Goal: Task Accomplishment & Management: Manage account settings

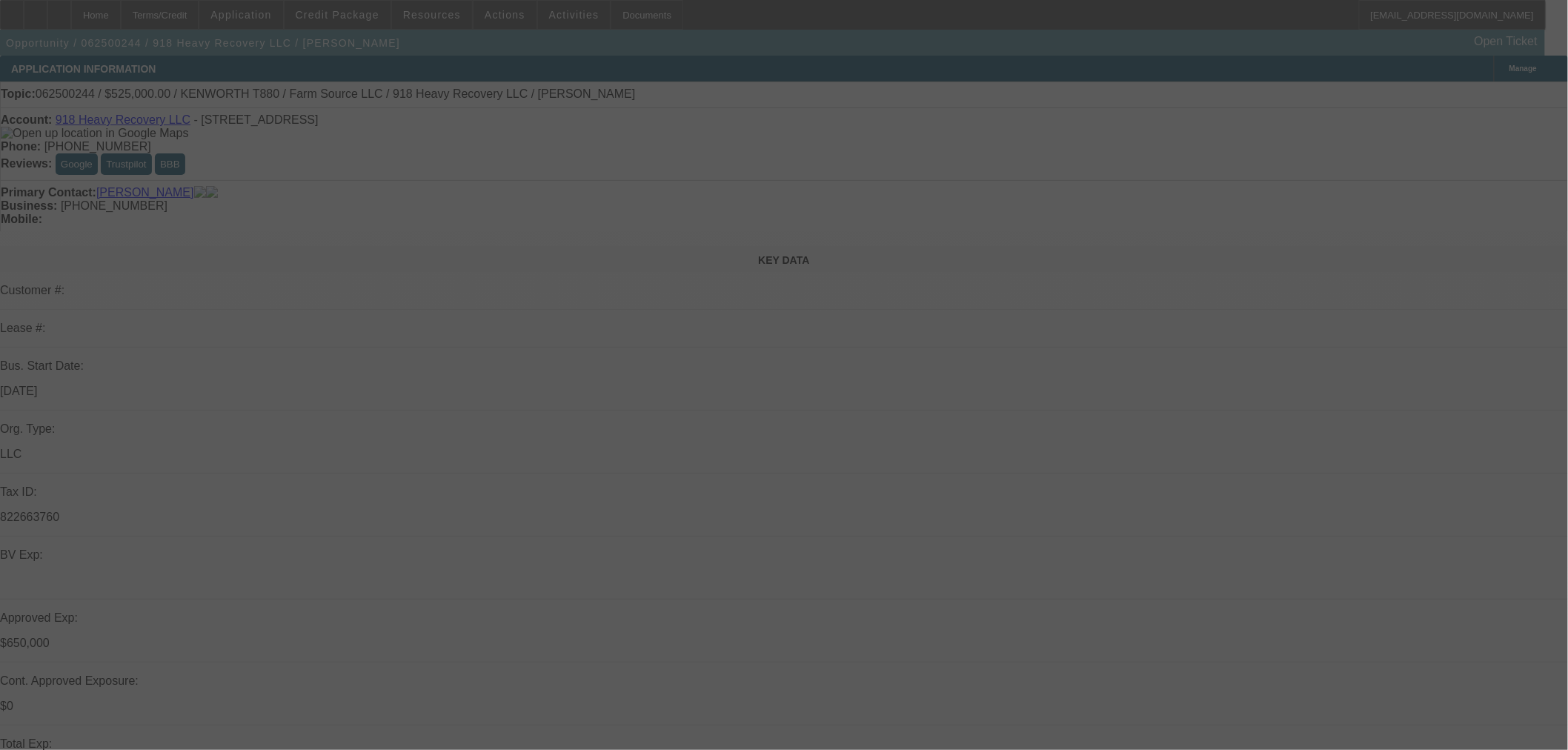
select select "0"
select select "2"
select select "0"
select select "6"
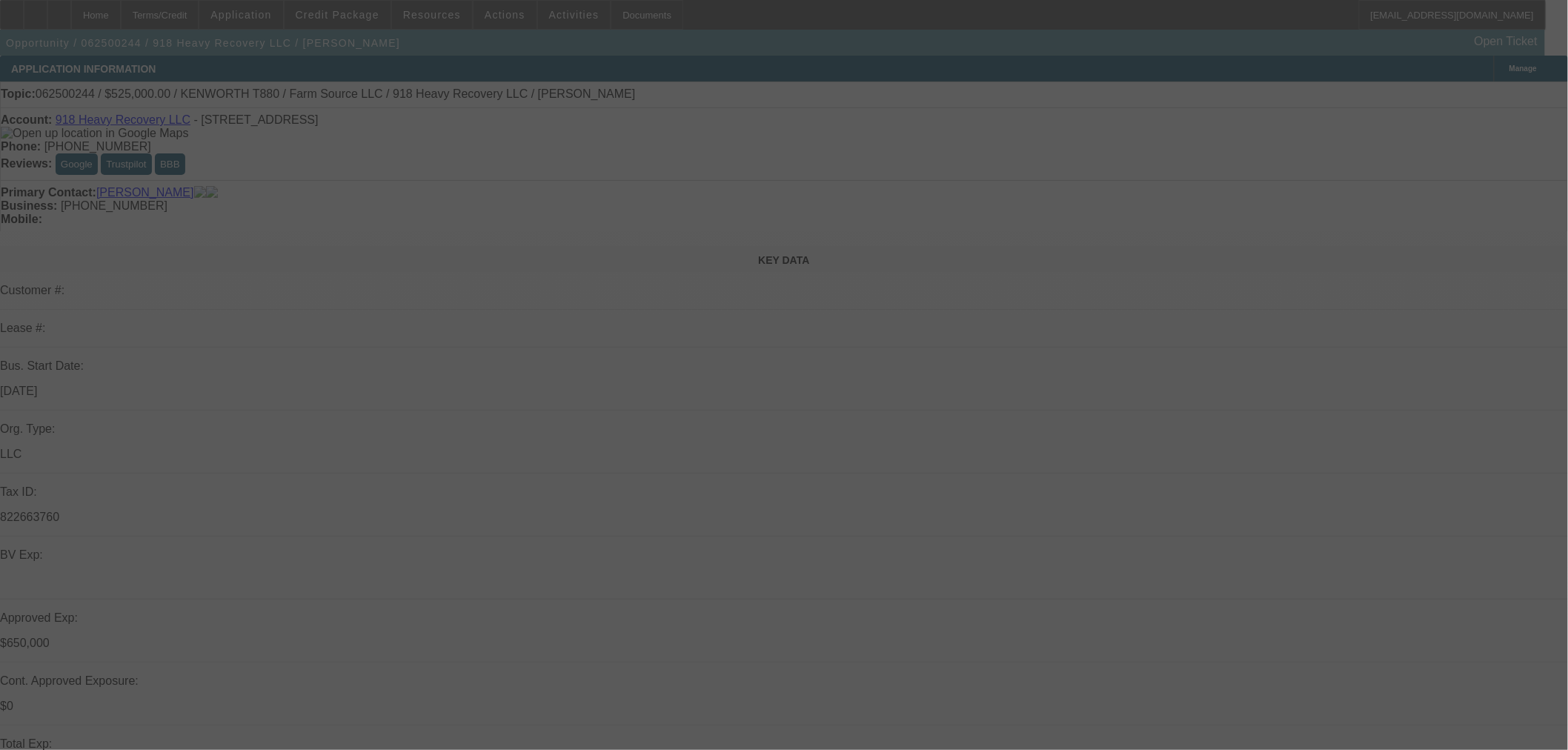
select select "0"
select select "2"
select select "0"
select select "6"
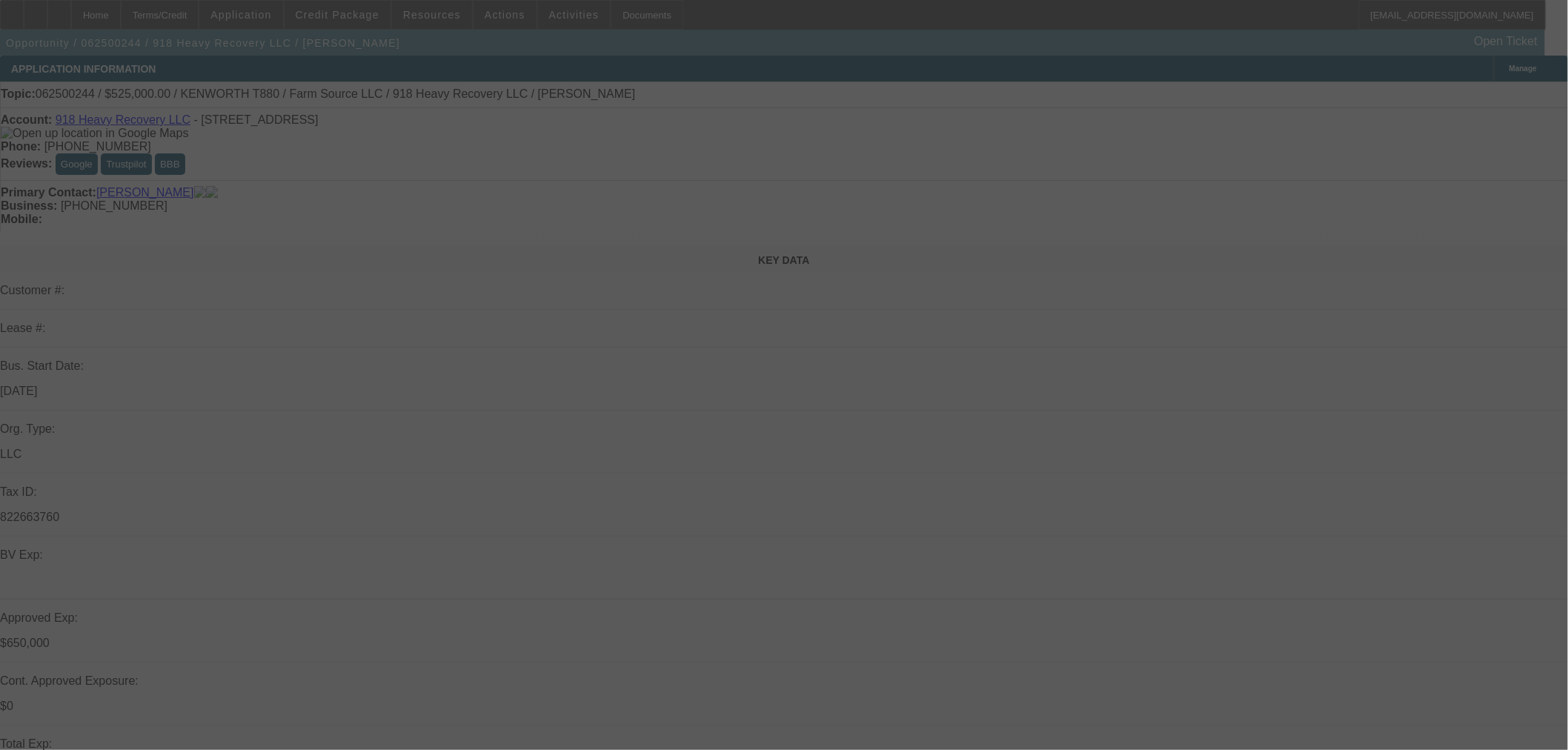
select select "0"
select select "2"
select select "0"
select select "6"
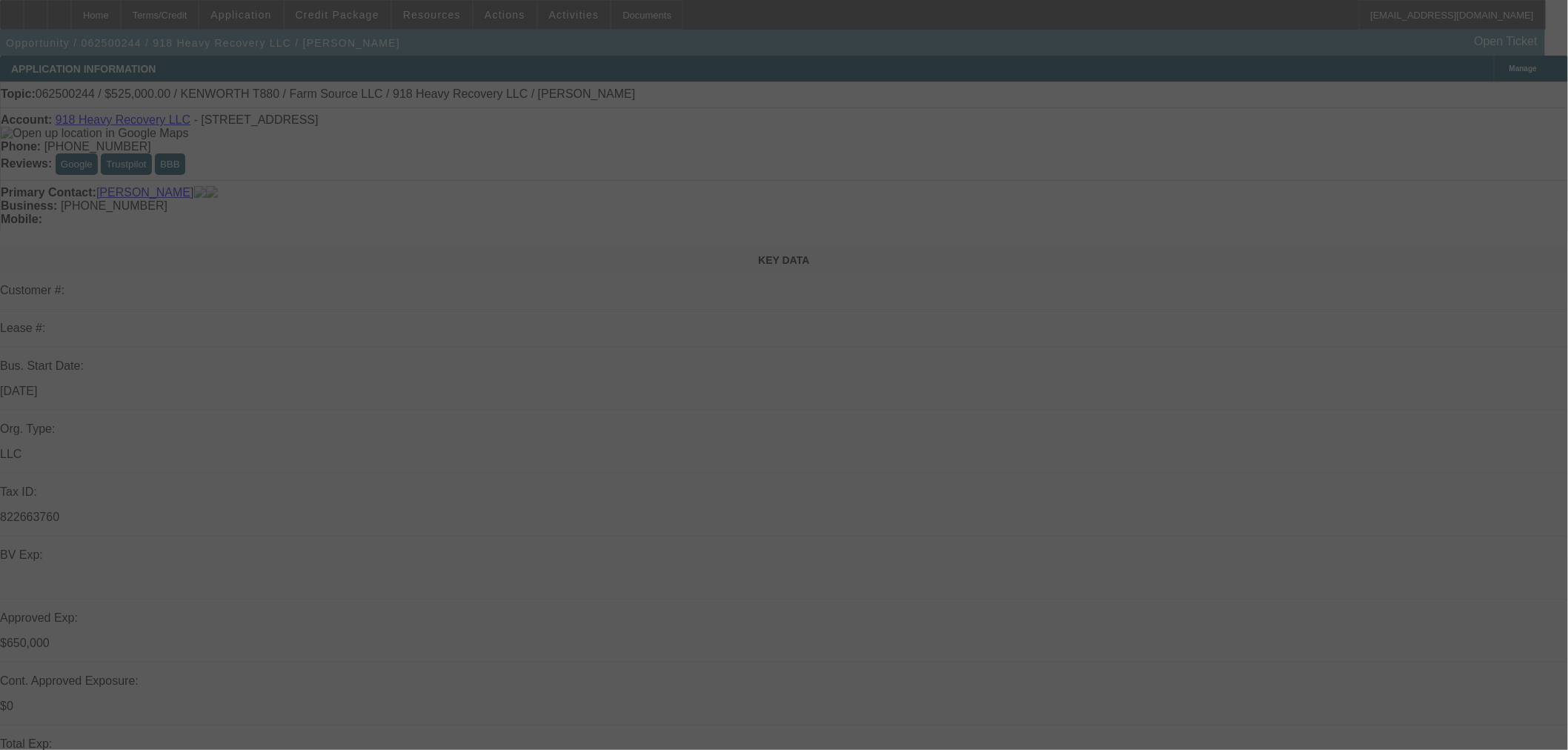
select select "0"
select select "2"
select select "0"
select select "6"
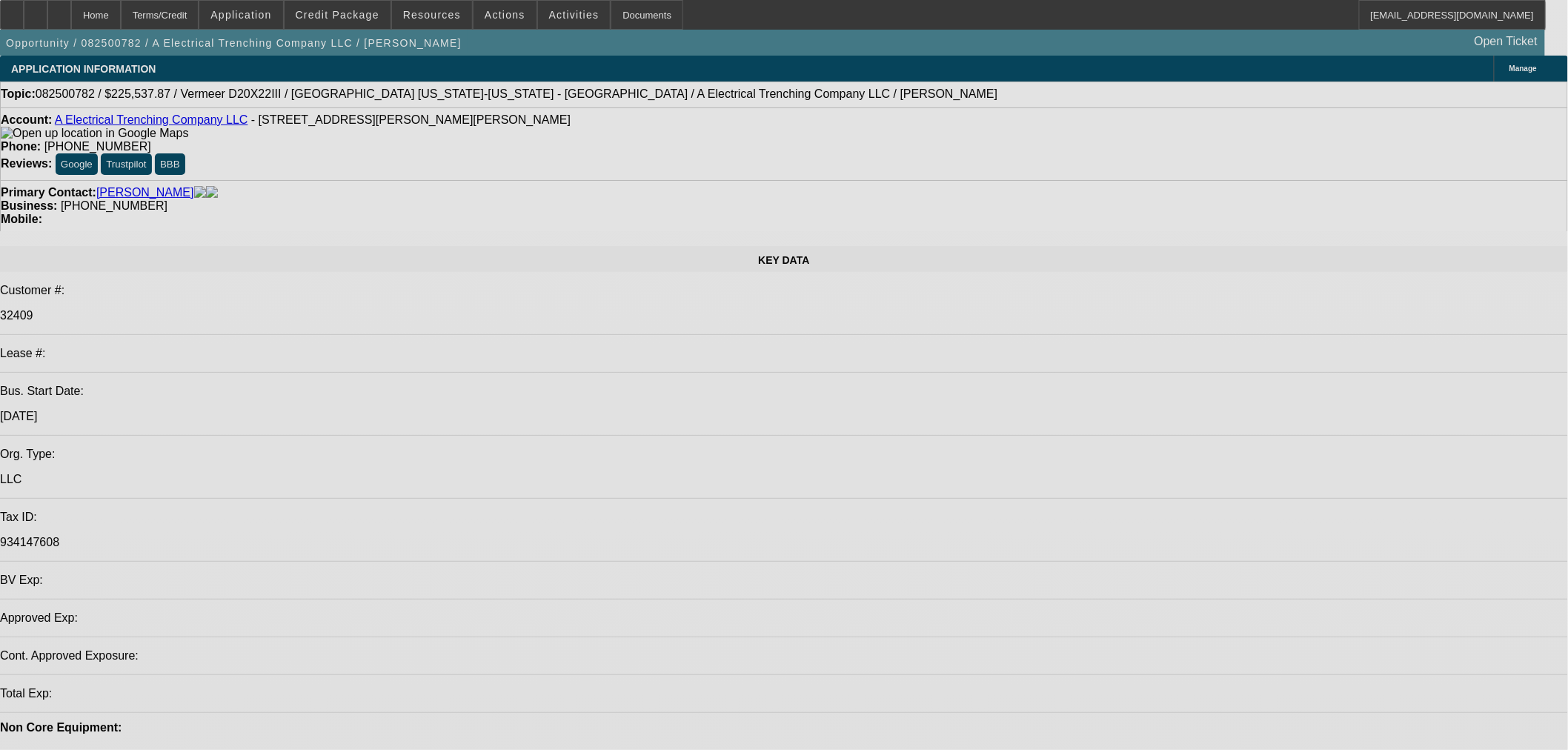
select select "0"
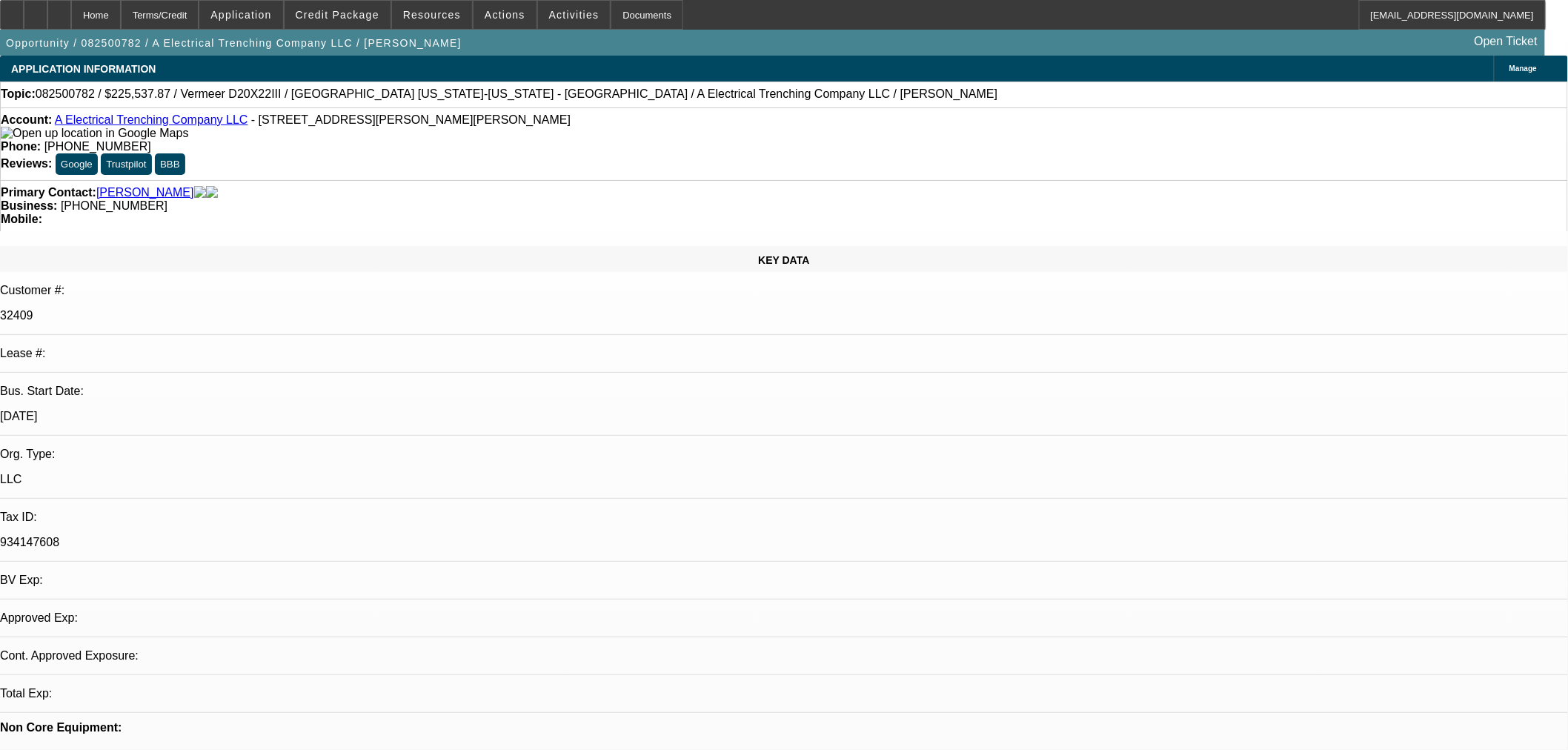
select select "2"
select select "0"
select select "6"
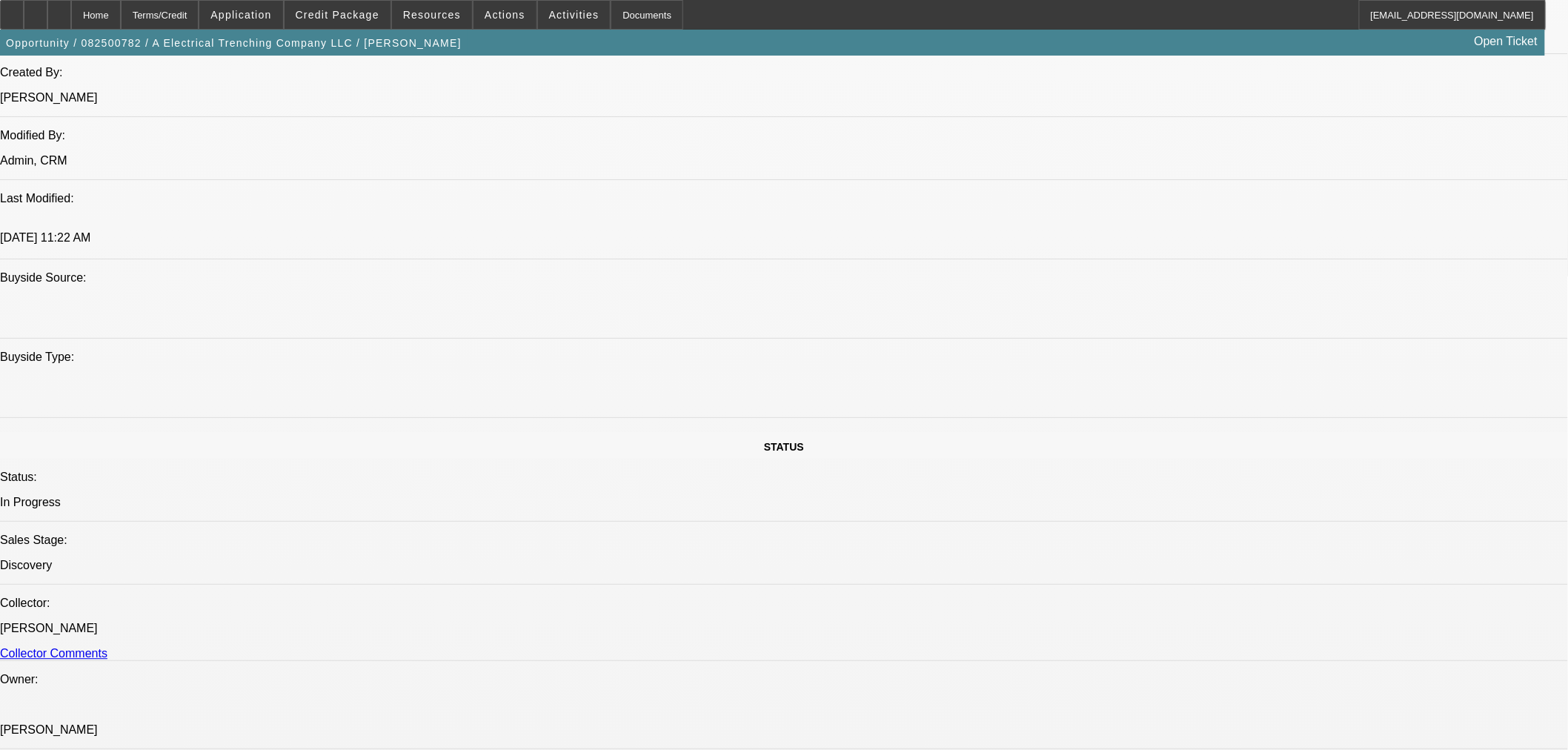
scroll to position [988, 0]
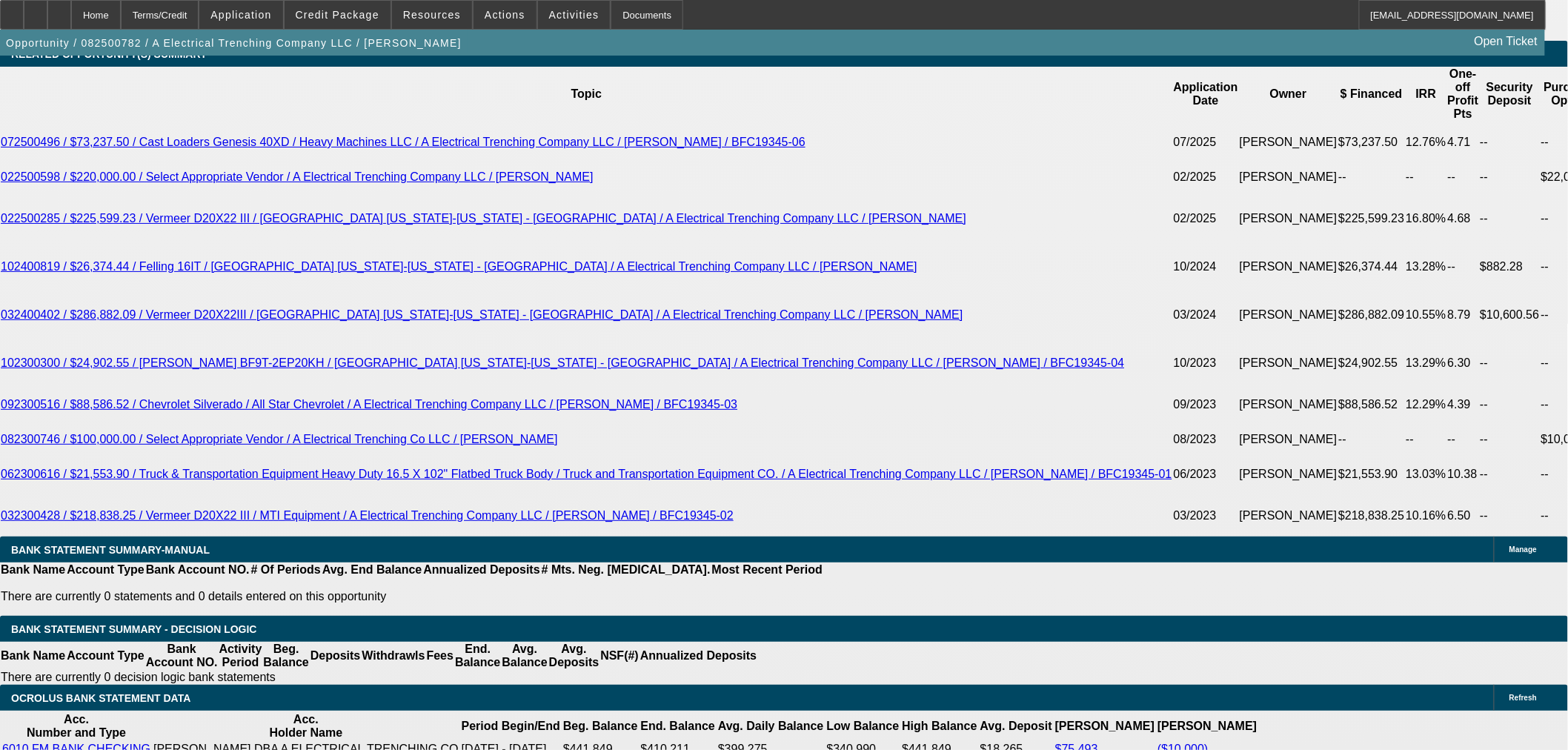
scroll to position [2716, 0]
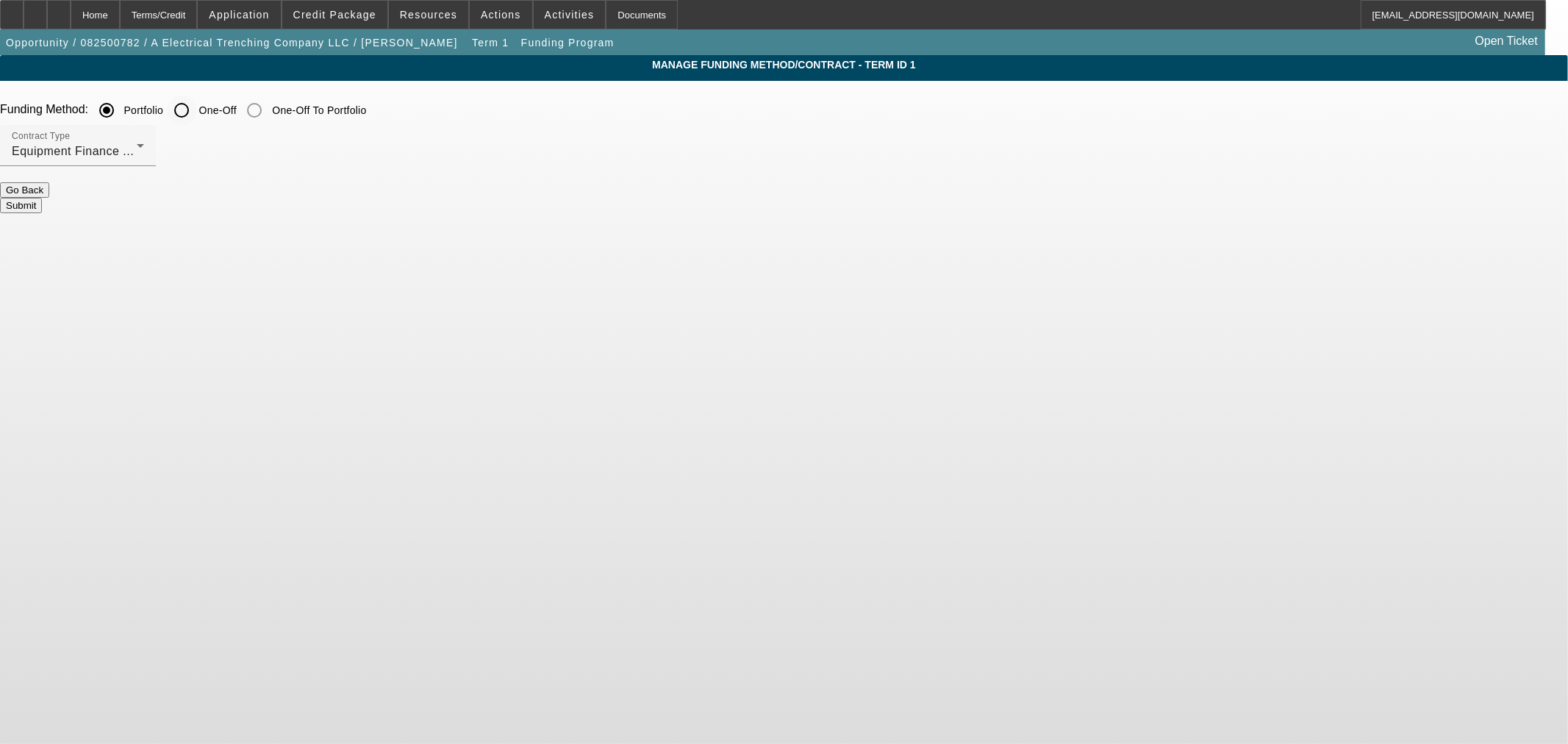
click at [196, 104] on input "One-Off" at bounding box center [181, 110] width 29 height 29
radio input "true"
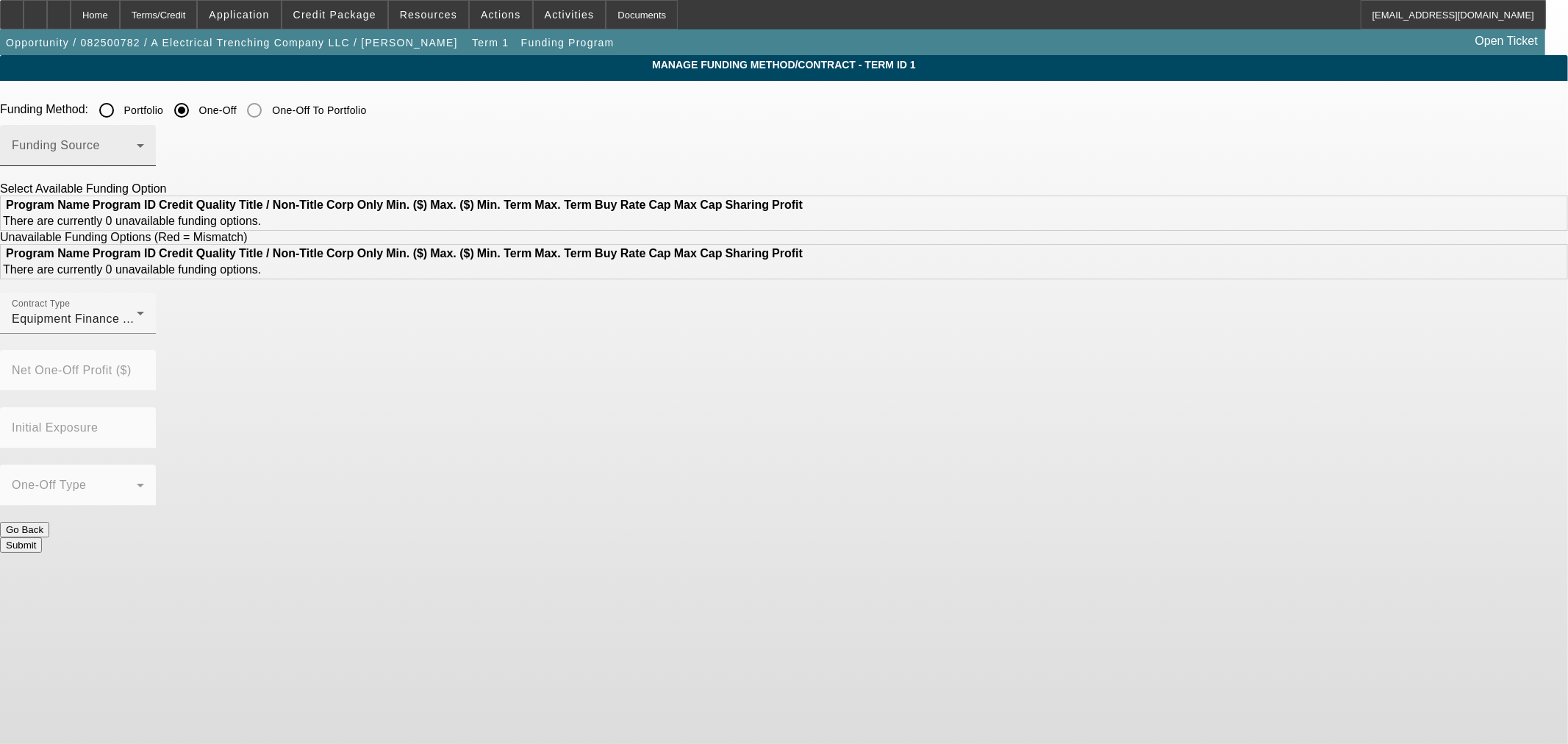
click at [137, 146] on span at bounding box center [74, 152] width 125 height 18
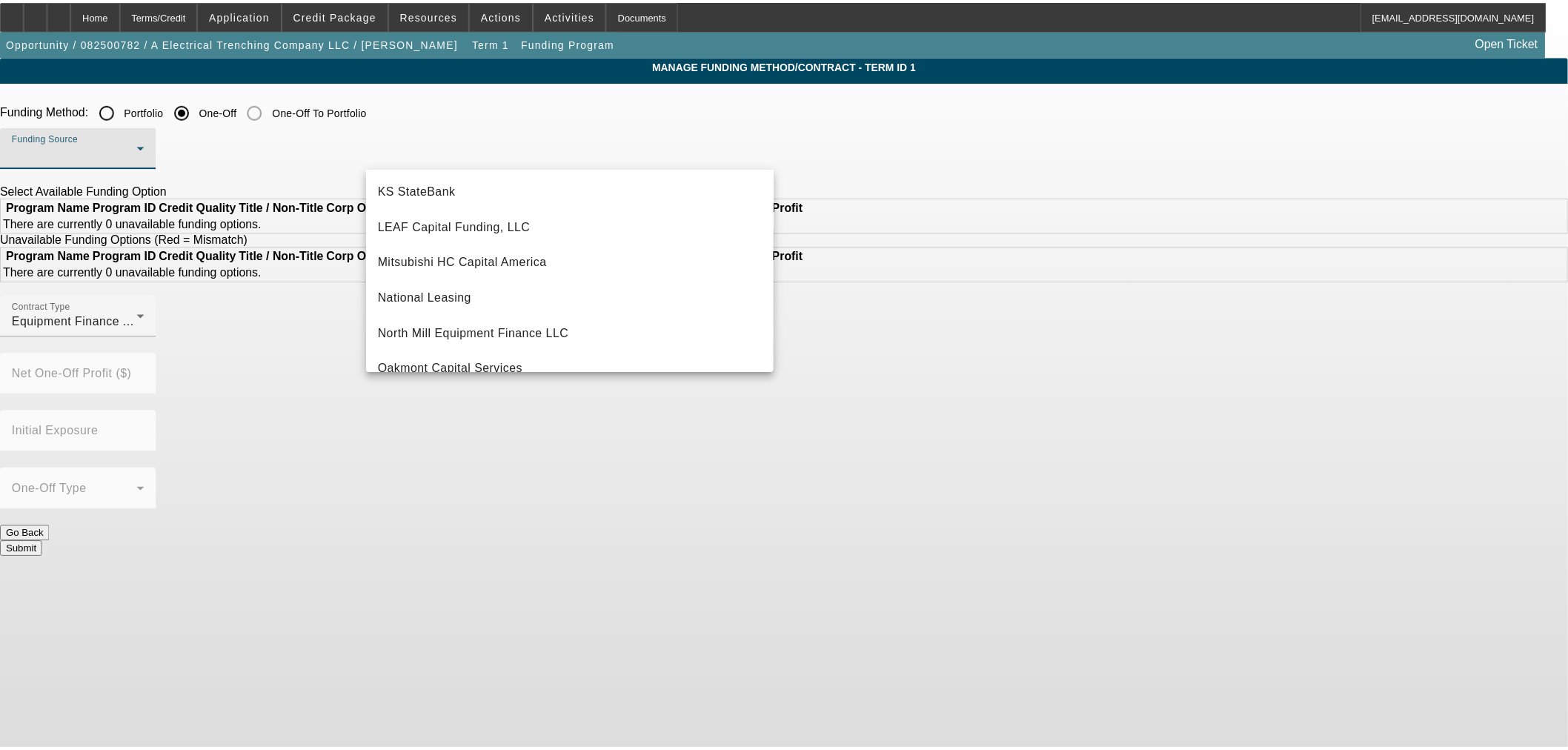
scroll to position [329, 0]
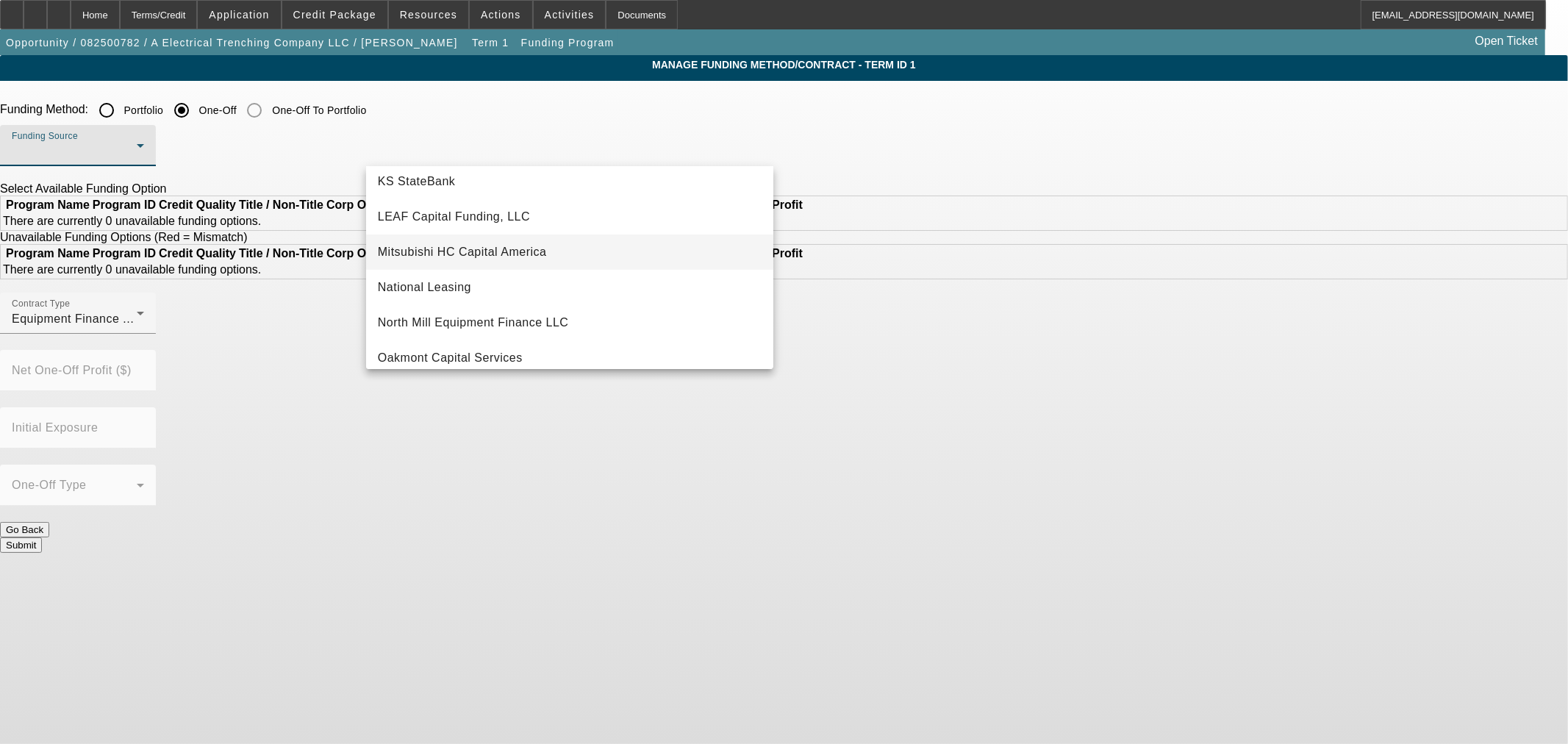
click at [532, 246] on span "Mitsubishi HC Capital America" at bounding box center [463, 252] width 169 height 18
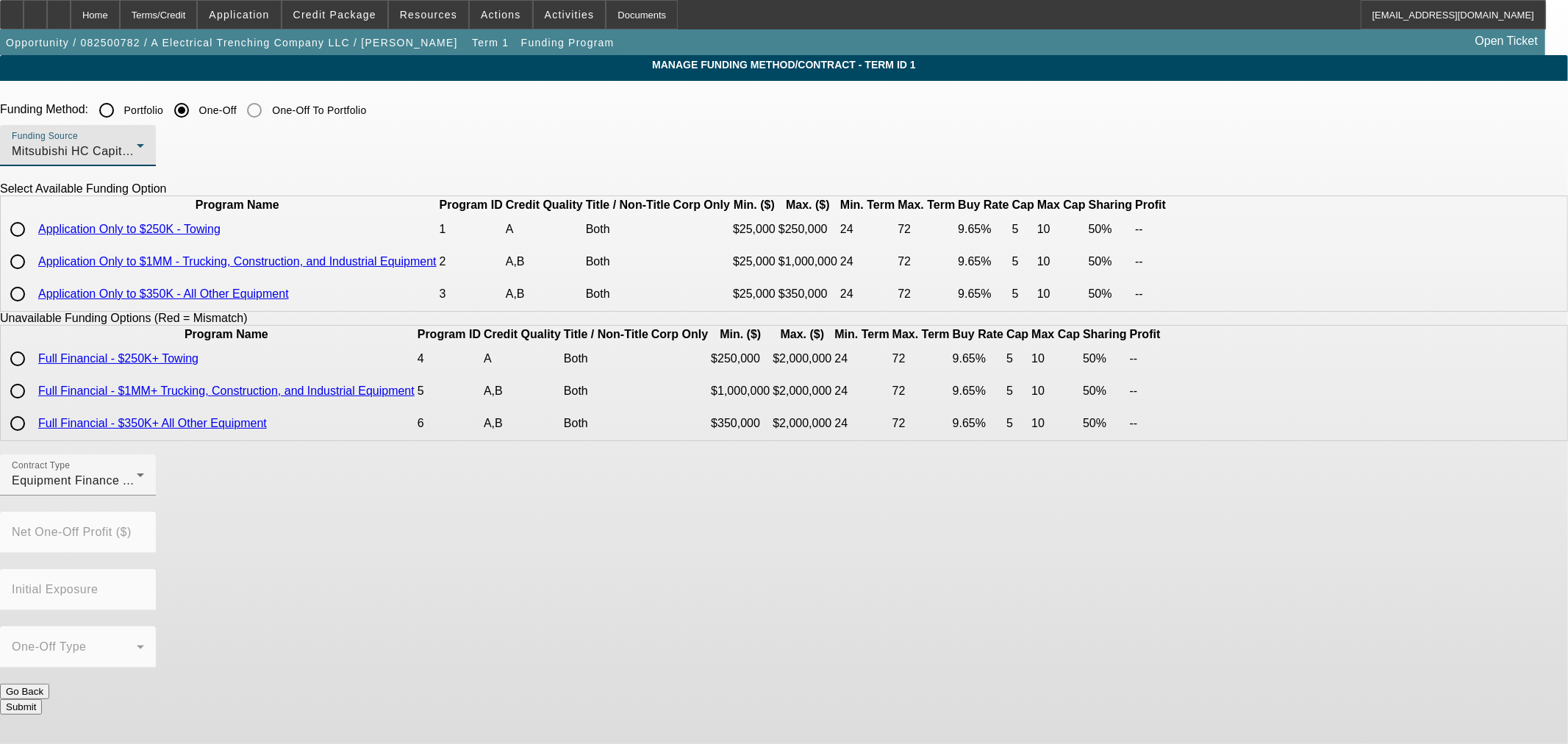
click at [289, 300] on link "Application Only to $350K - All Other Equipment" at bounding box center [163, 294] width 250 height 12
click at [32, 309] on input "radio" at bounding box center [17, 294] width 29 height 29
radio input "true"
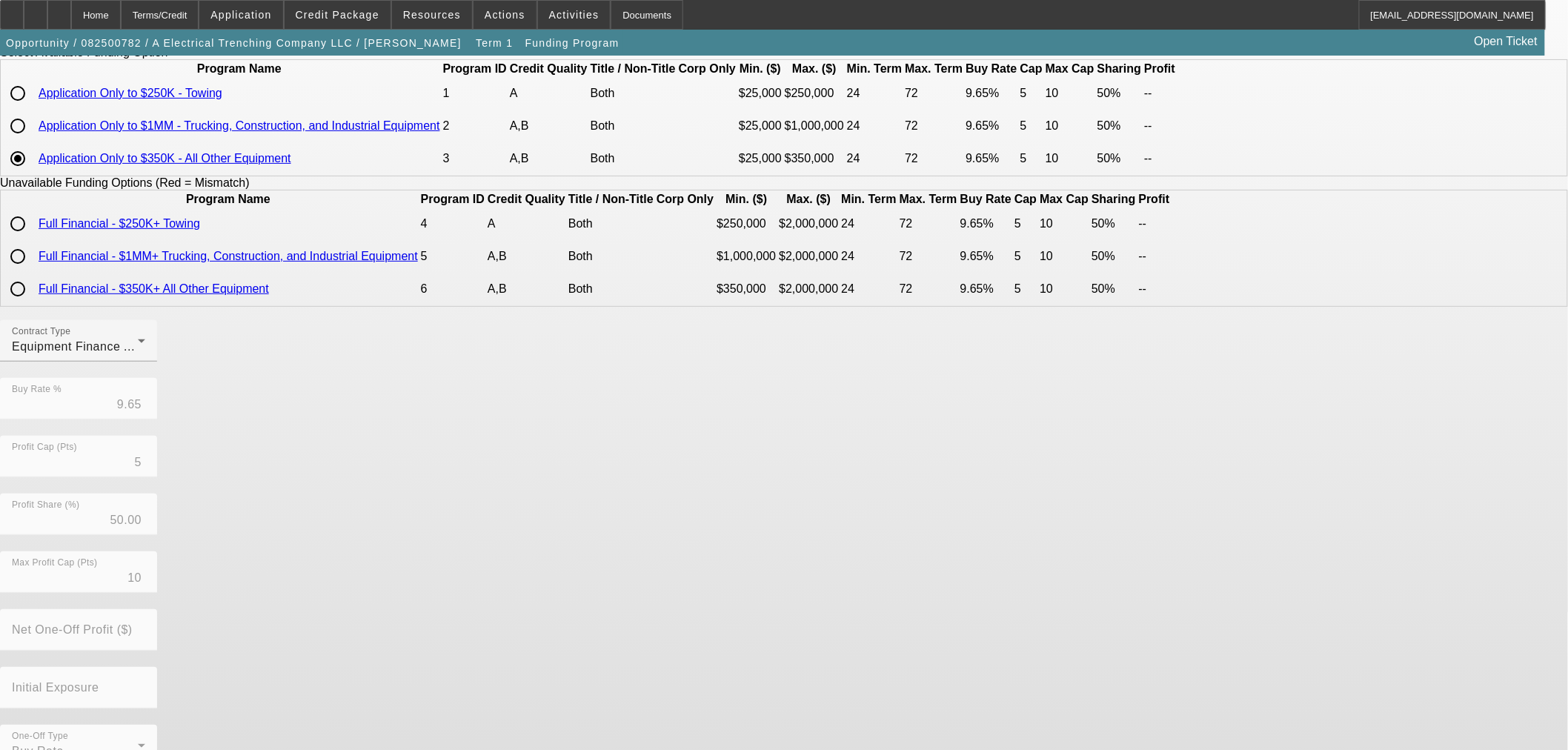
scroll to position [230, 0]
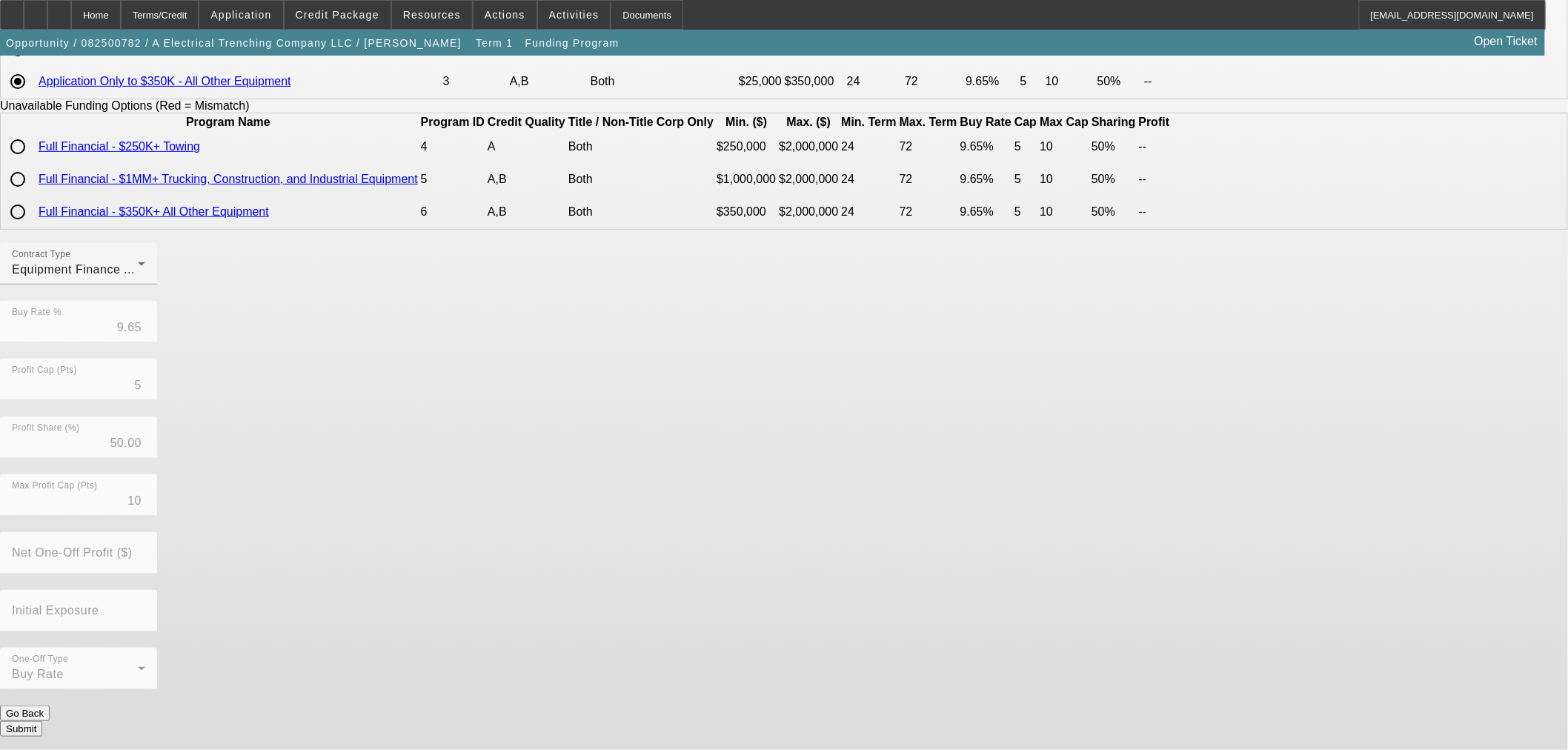
click at [42, 721] on button "Submit" at bounding box center [21, 729] width 42 height 15
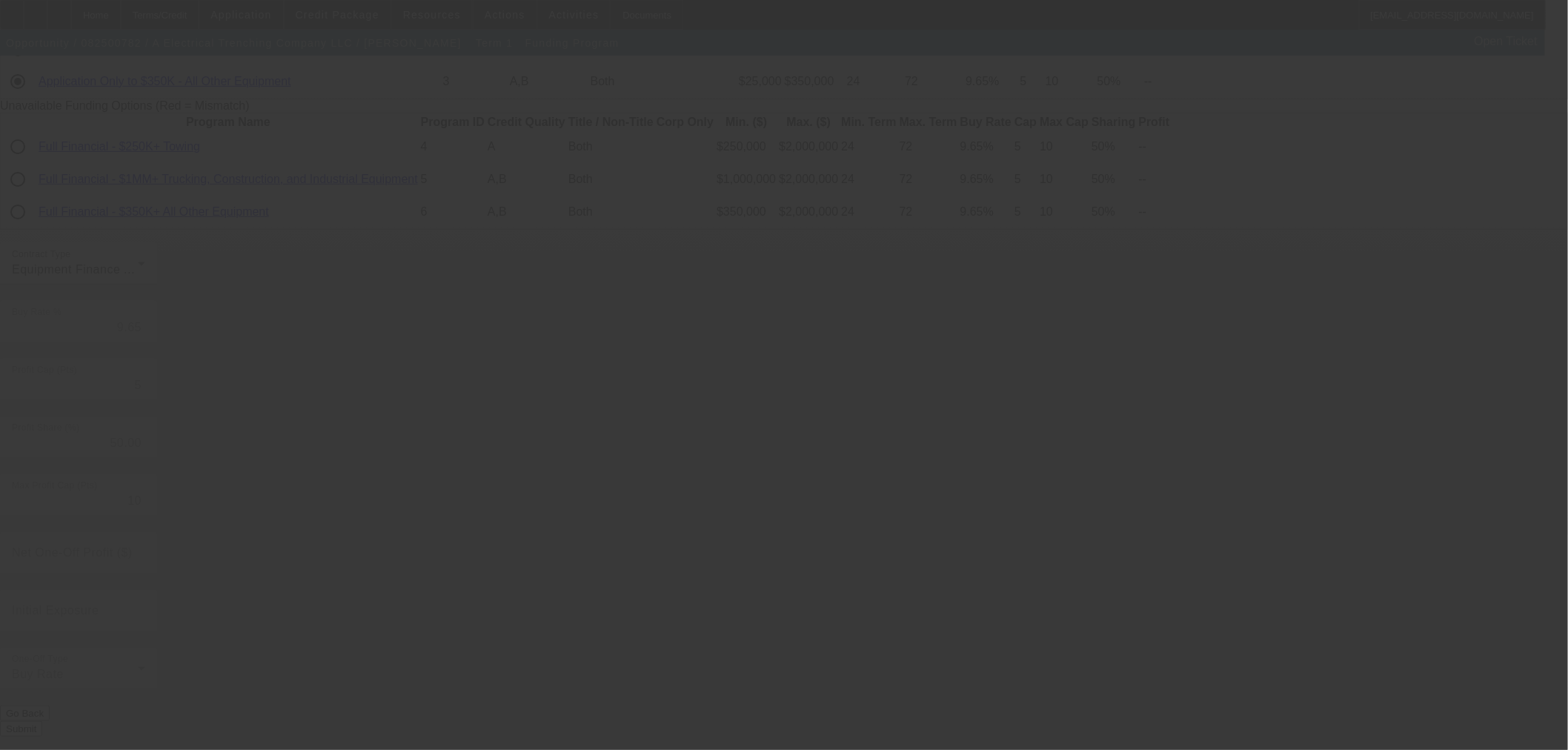
radio input "true"
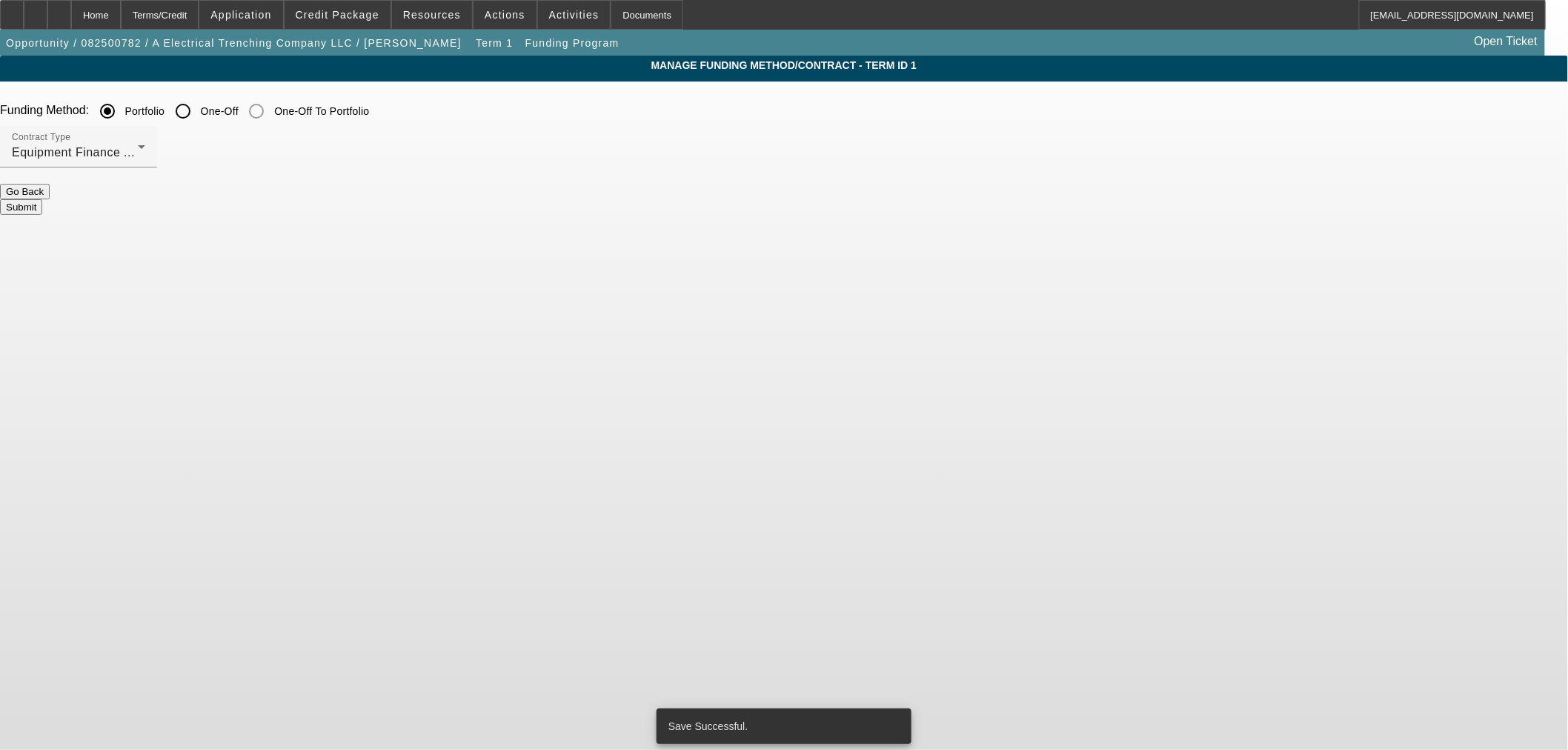
scroll to position [0, 0]
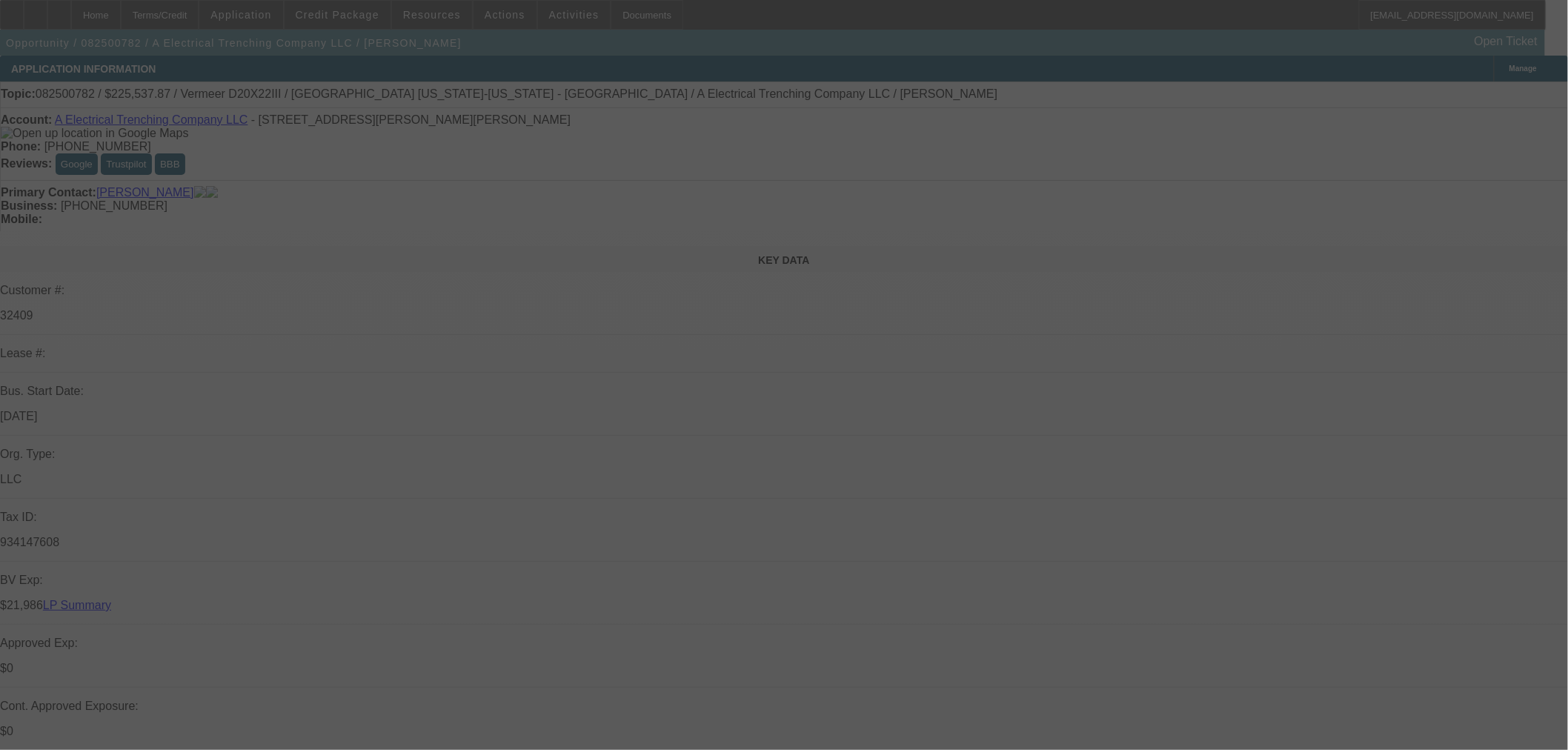
select select "0"
select select "2"
select select "0"
select select "6"
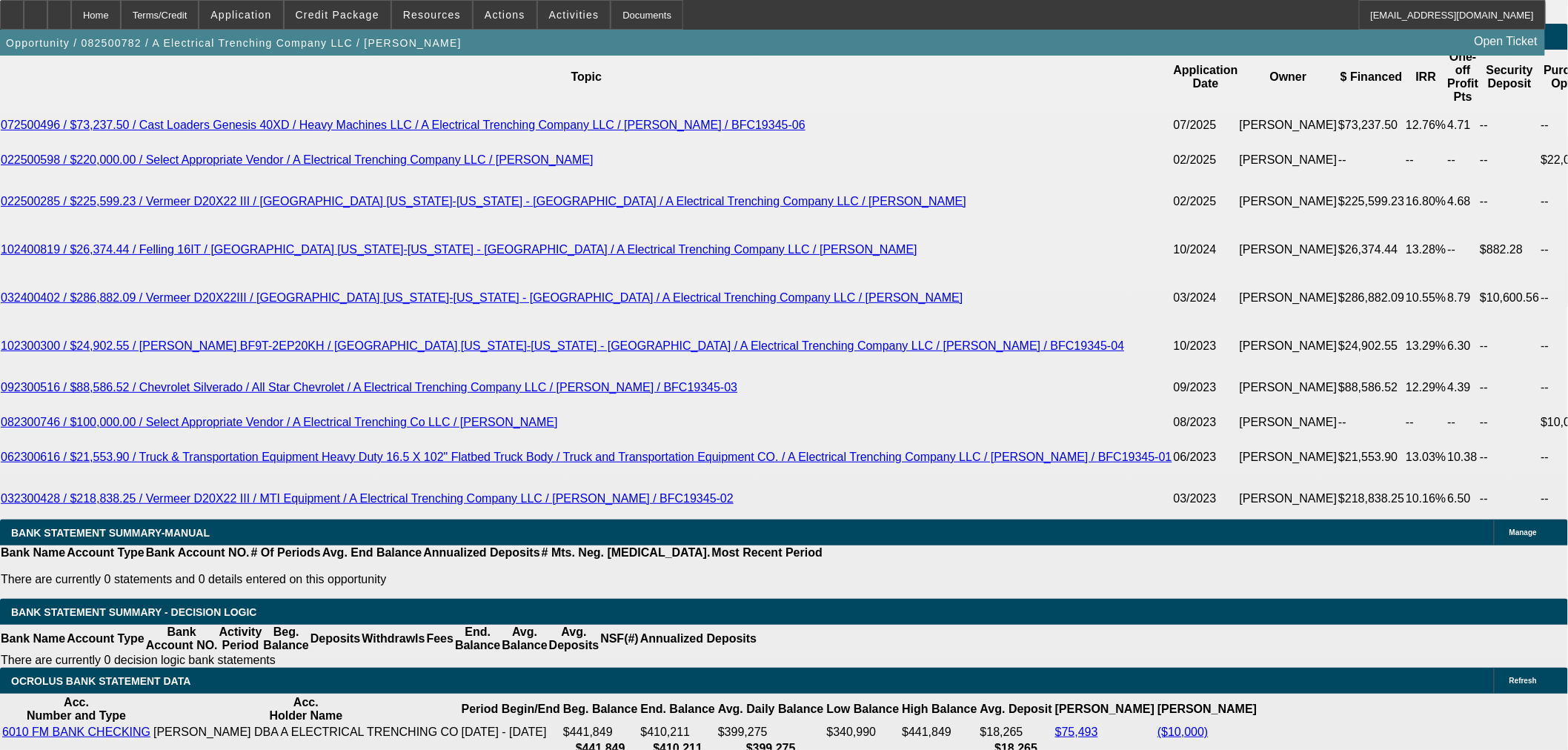
scroll to position [2716, 0]
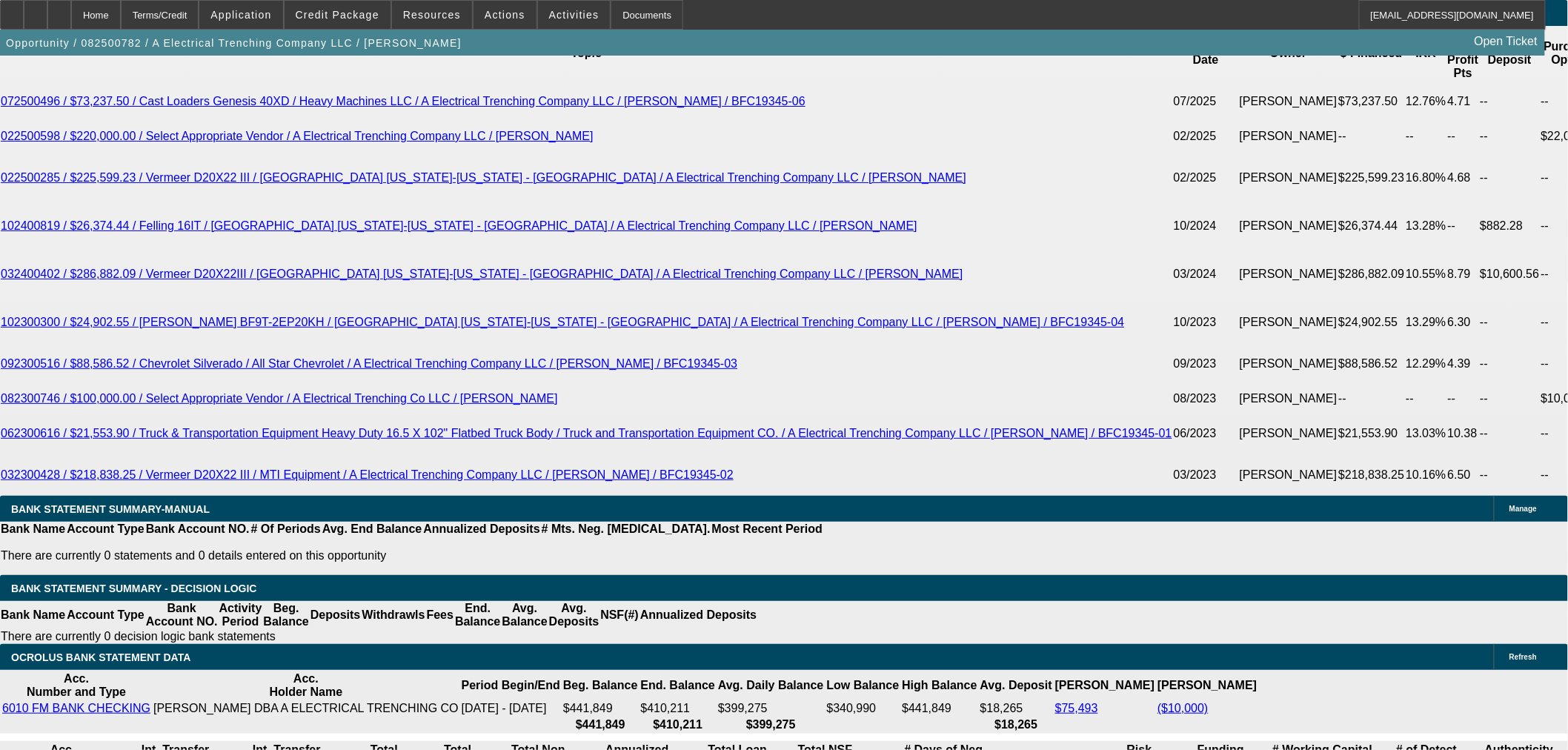
drag, startPoint x: 334, startPoint y: 307, endPoint x: 423, endPoint y: 312, distance: 89.1
select select "3"
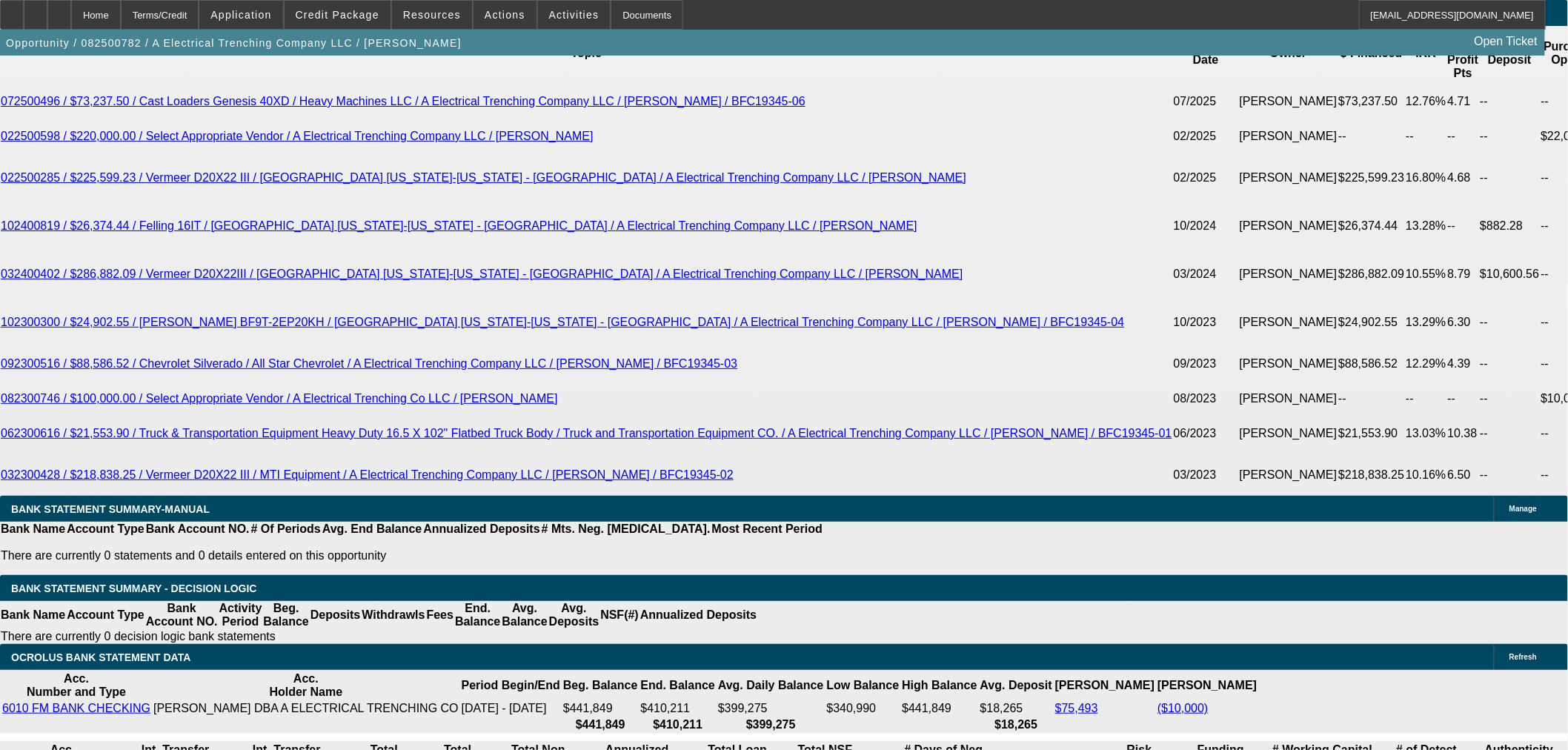
type input "UNKNOWN"
select select "0"
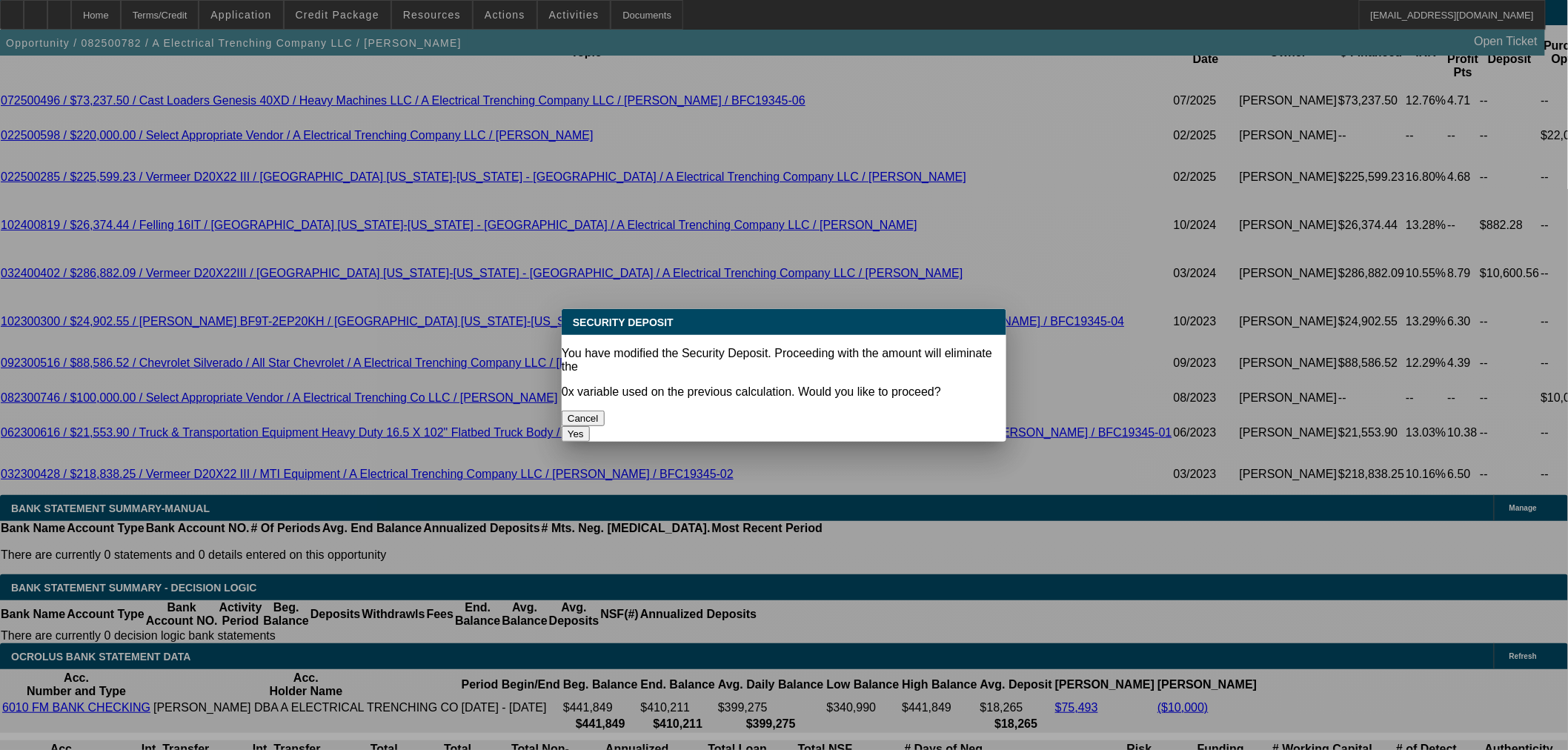
scroll to position [0, 0]
click at [590, 426] on button "Yes" at bounding box center [575, 433] width 28 height 15
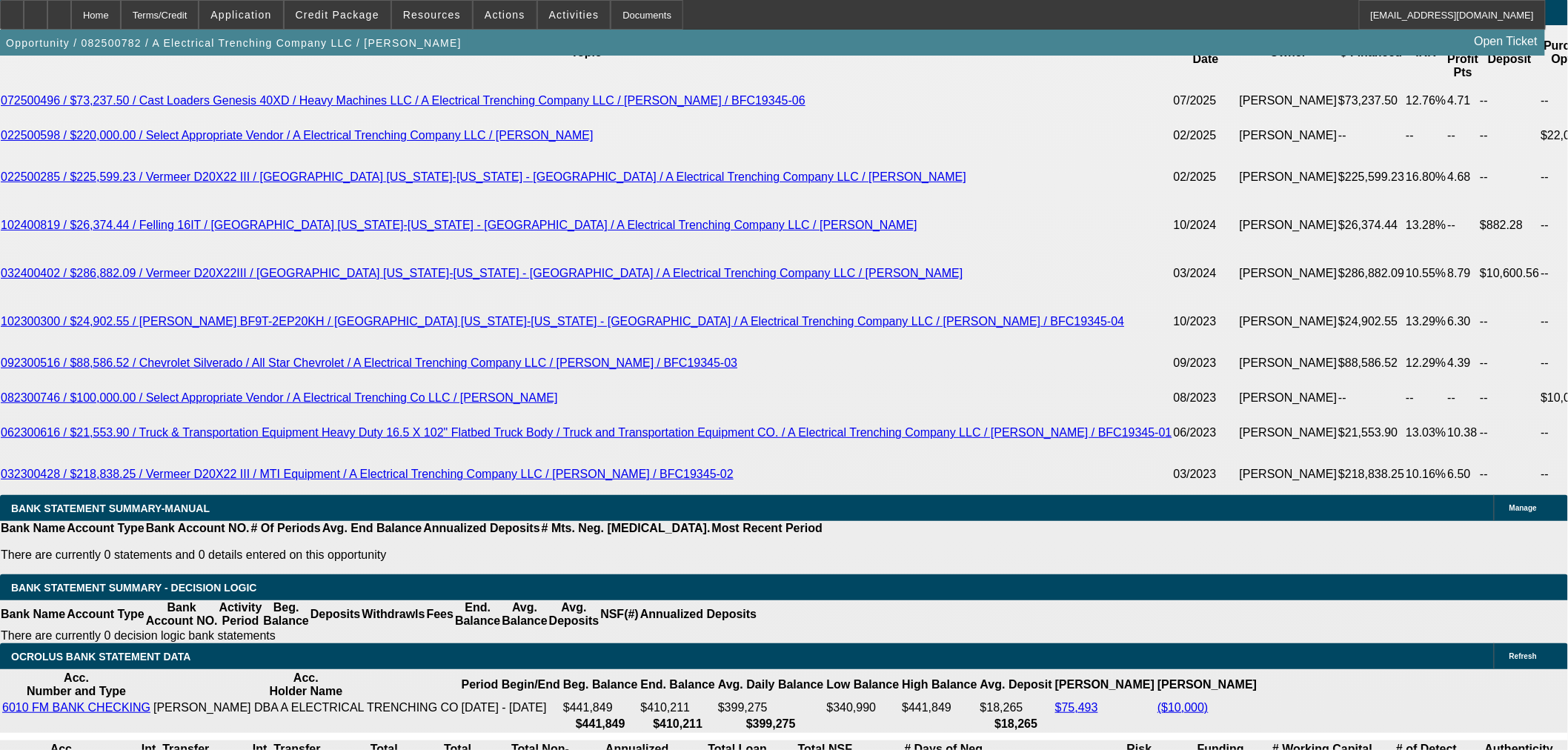
type input "$0.00"
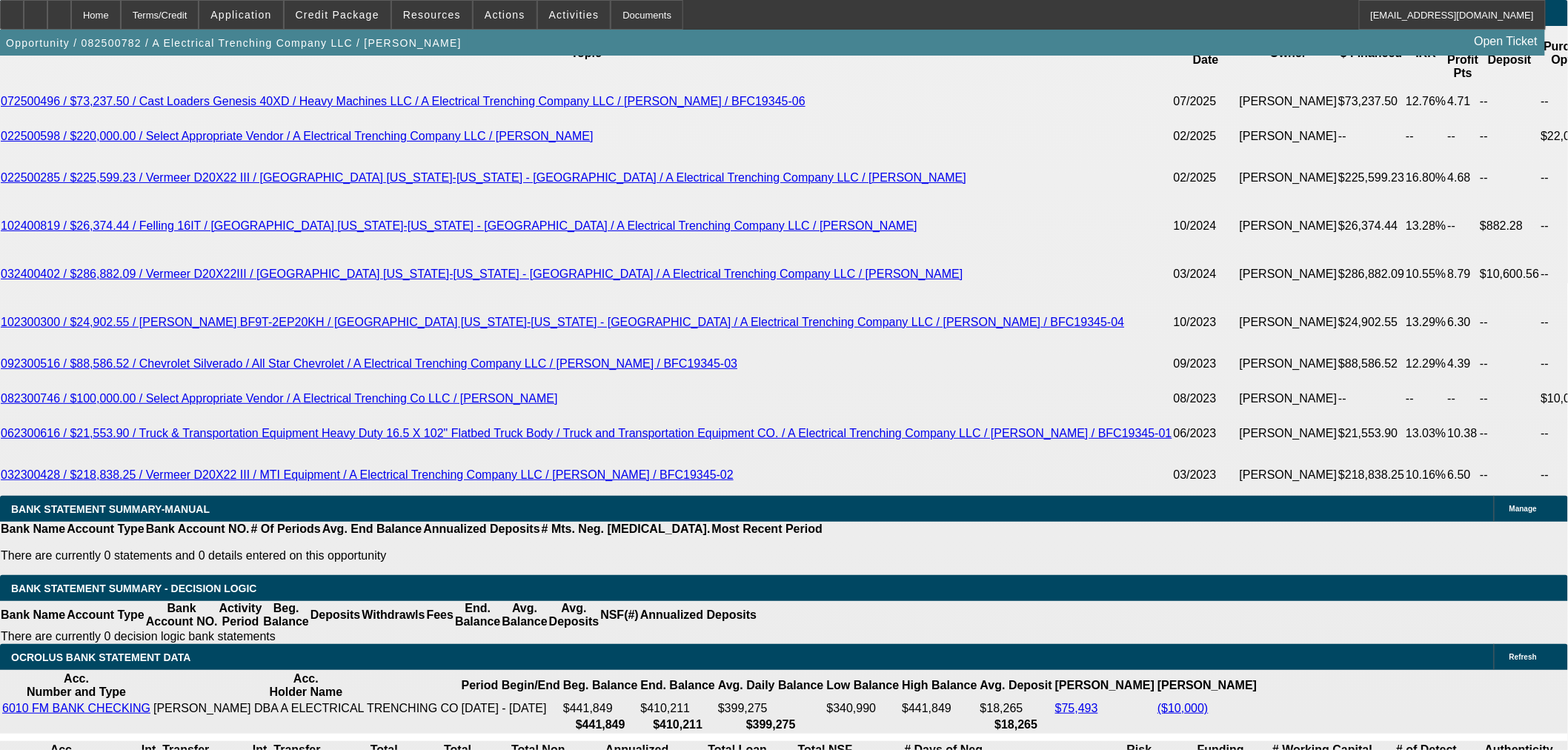
type input "10"
type input "$3,228.69"
type input "10."
type input "$4,178.28"
type input "10.8"
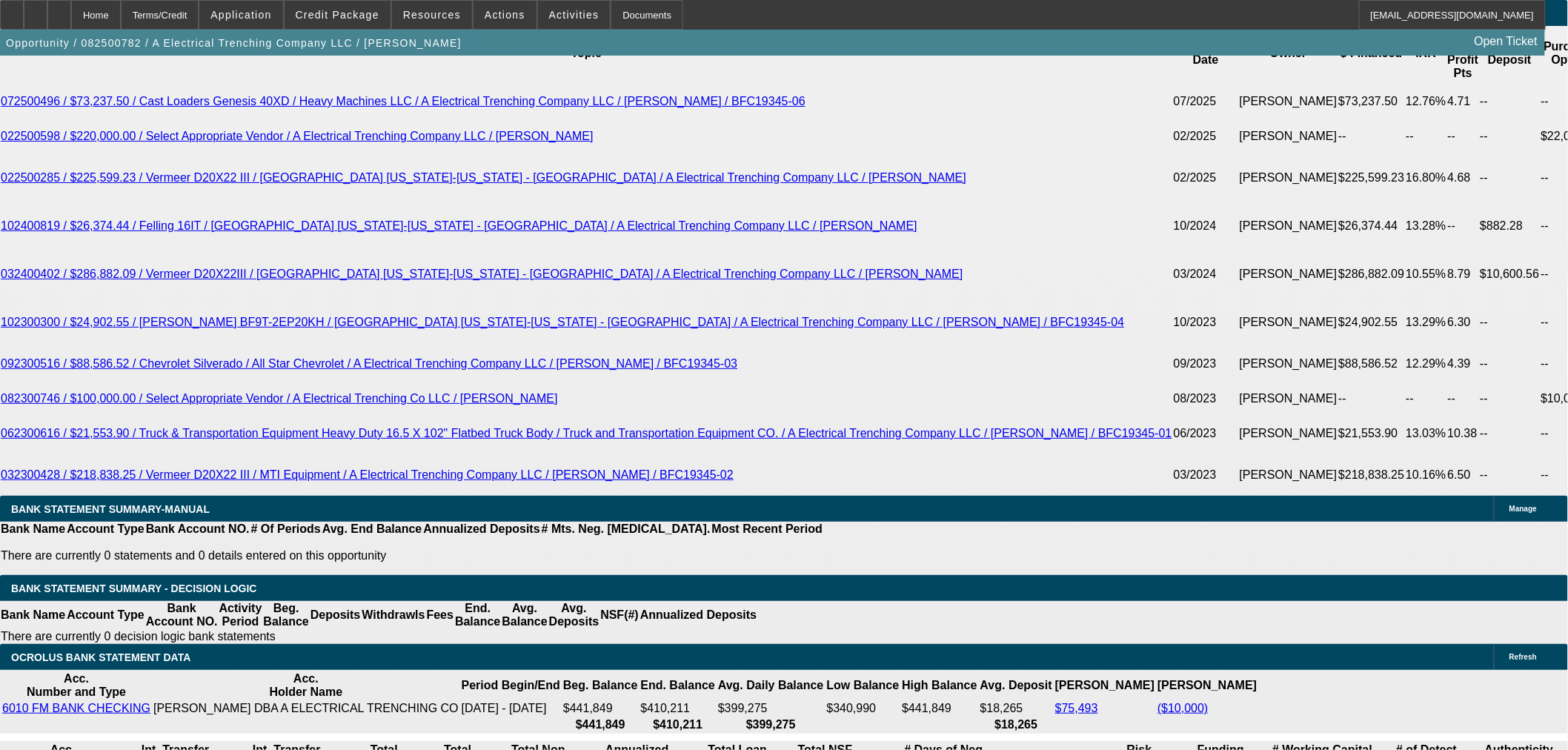
type input "$4,269.84"
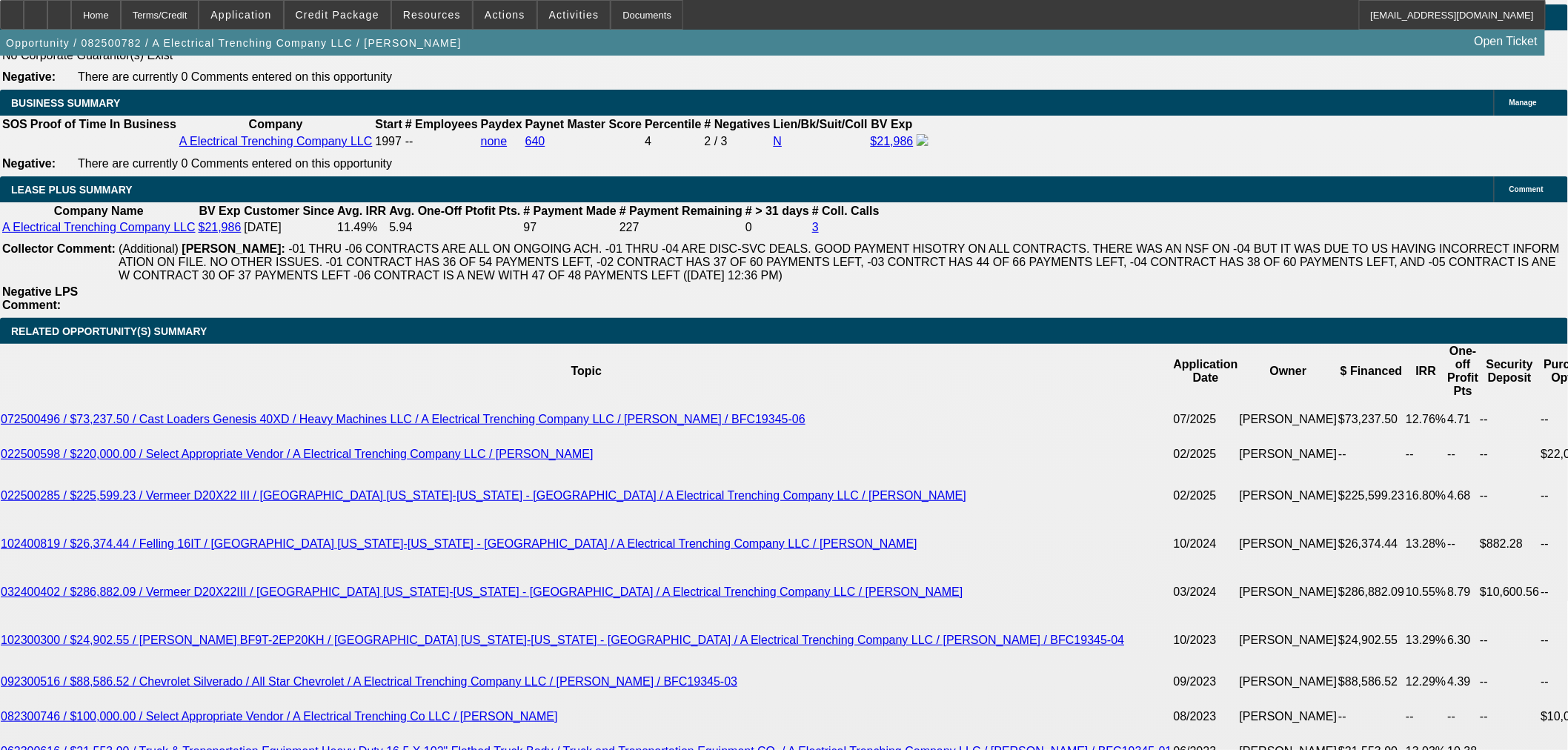
scroll to position [2388, 0]
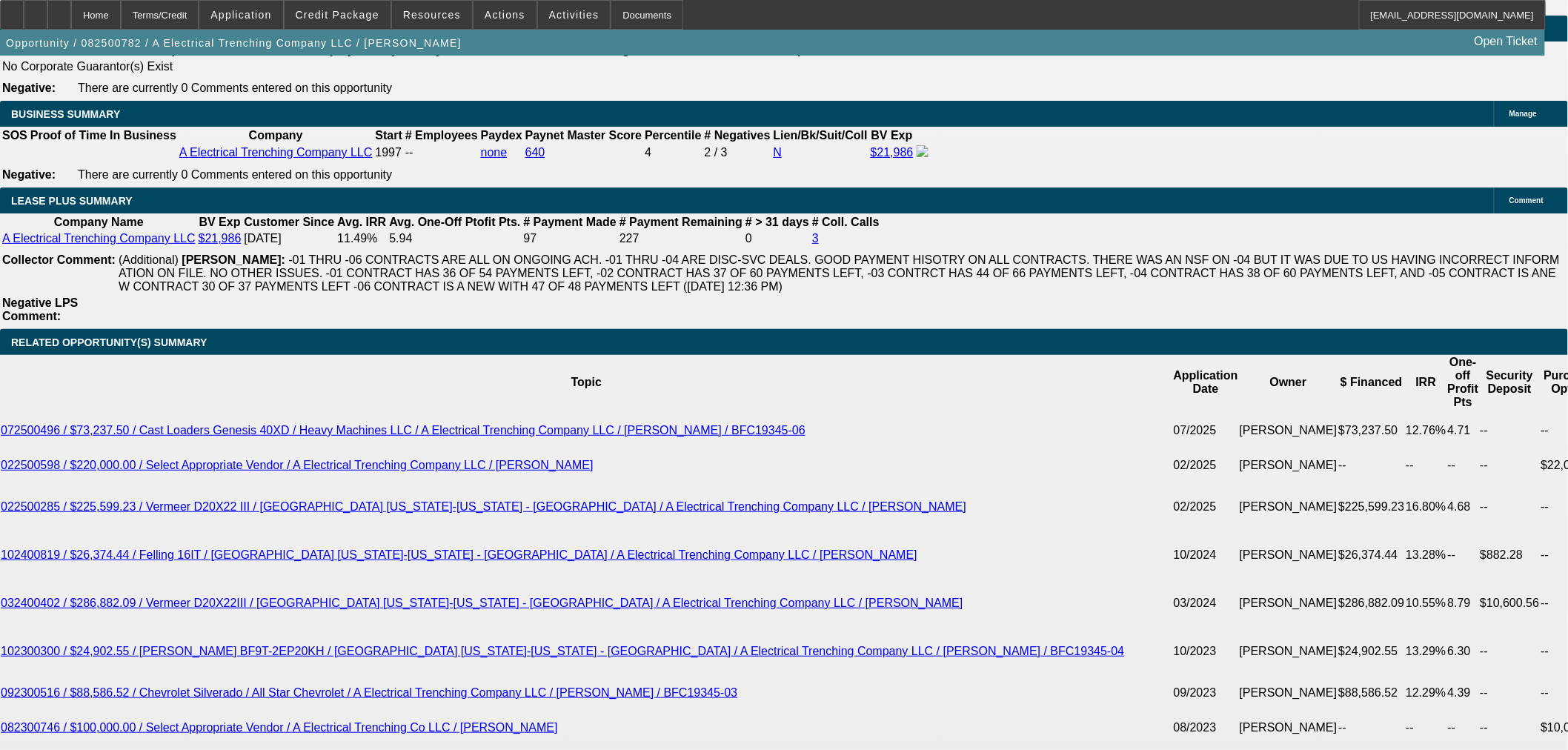
type input "10.8"
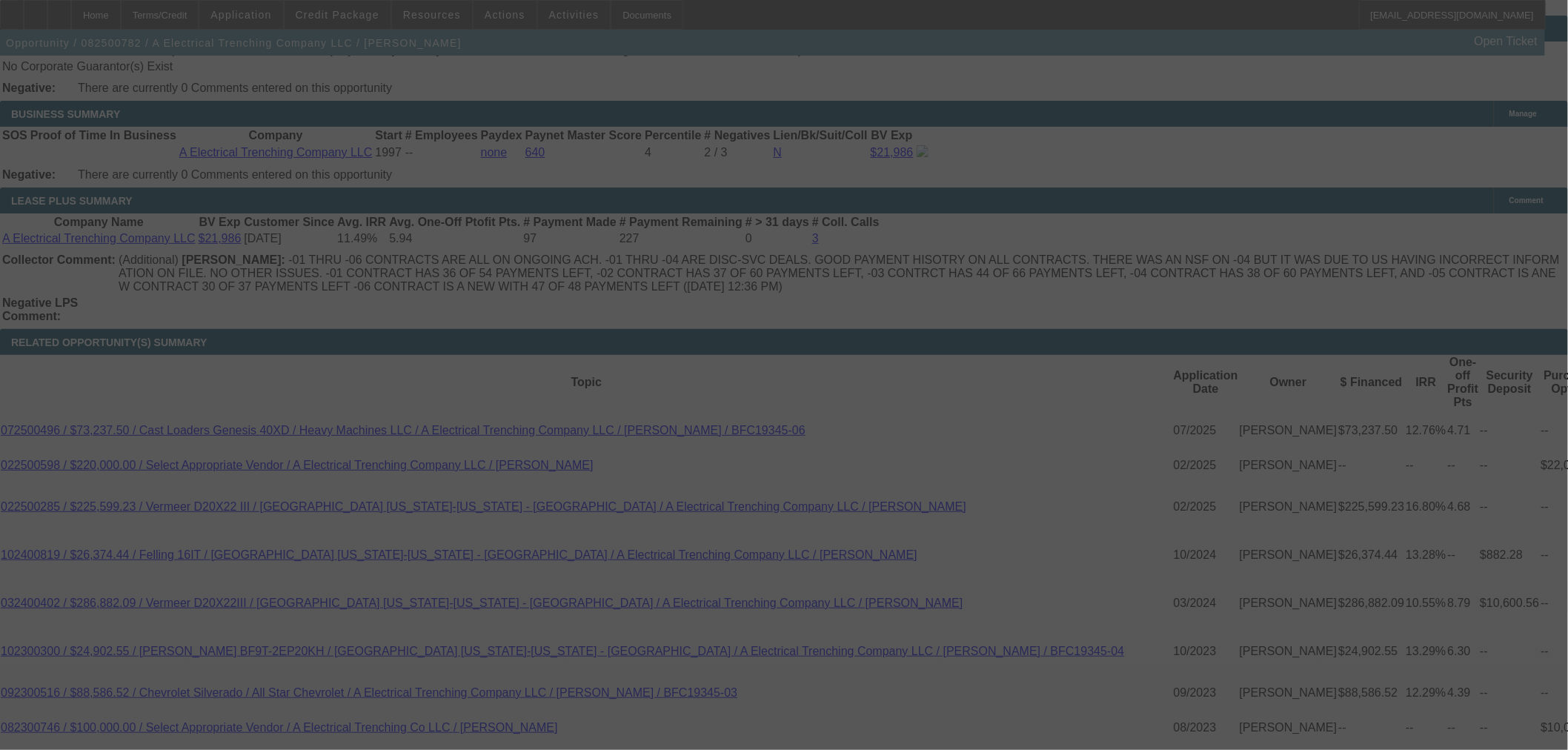
select select "0"
select select "3"
select select "0"
select select "6"
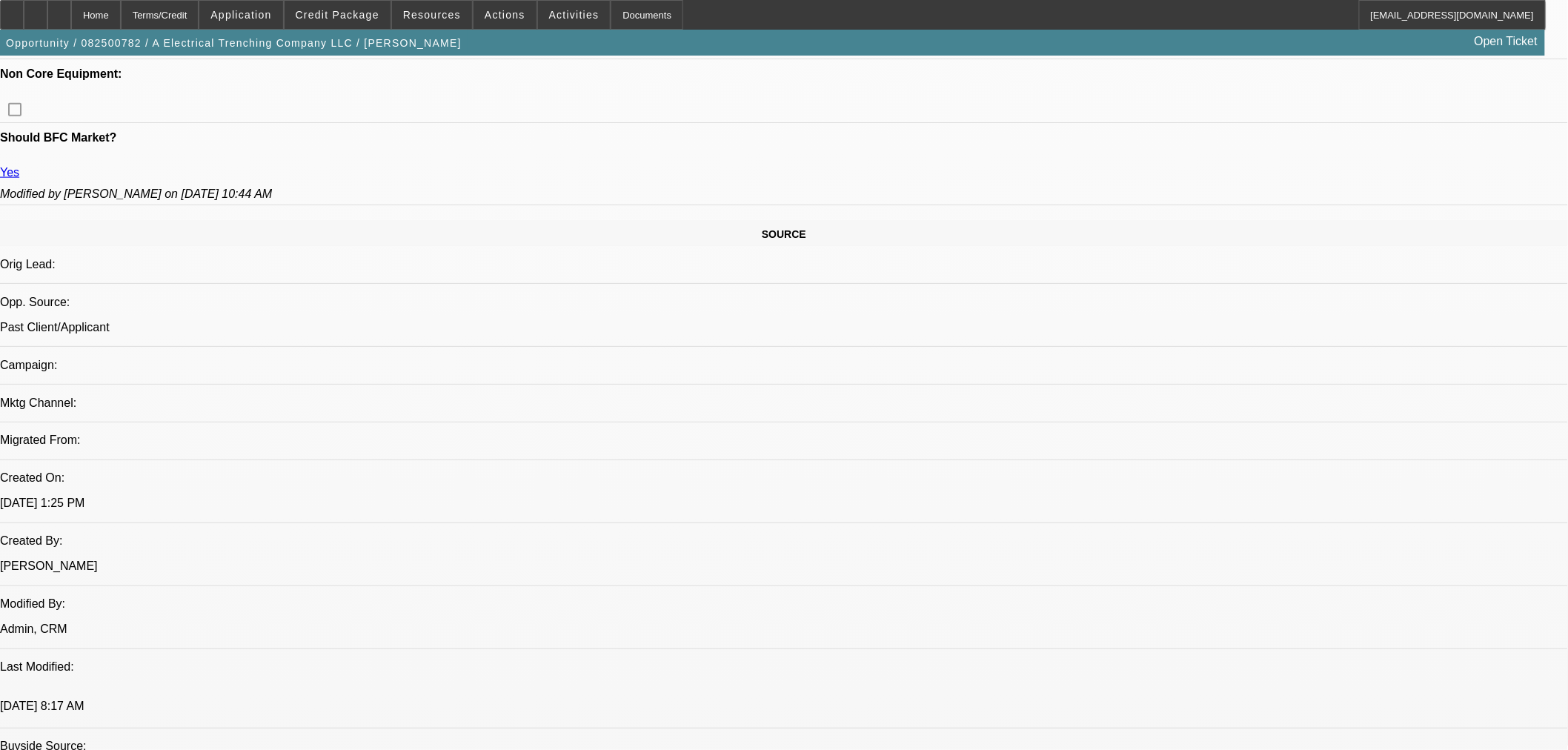
scroll to position [575, 0]
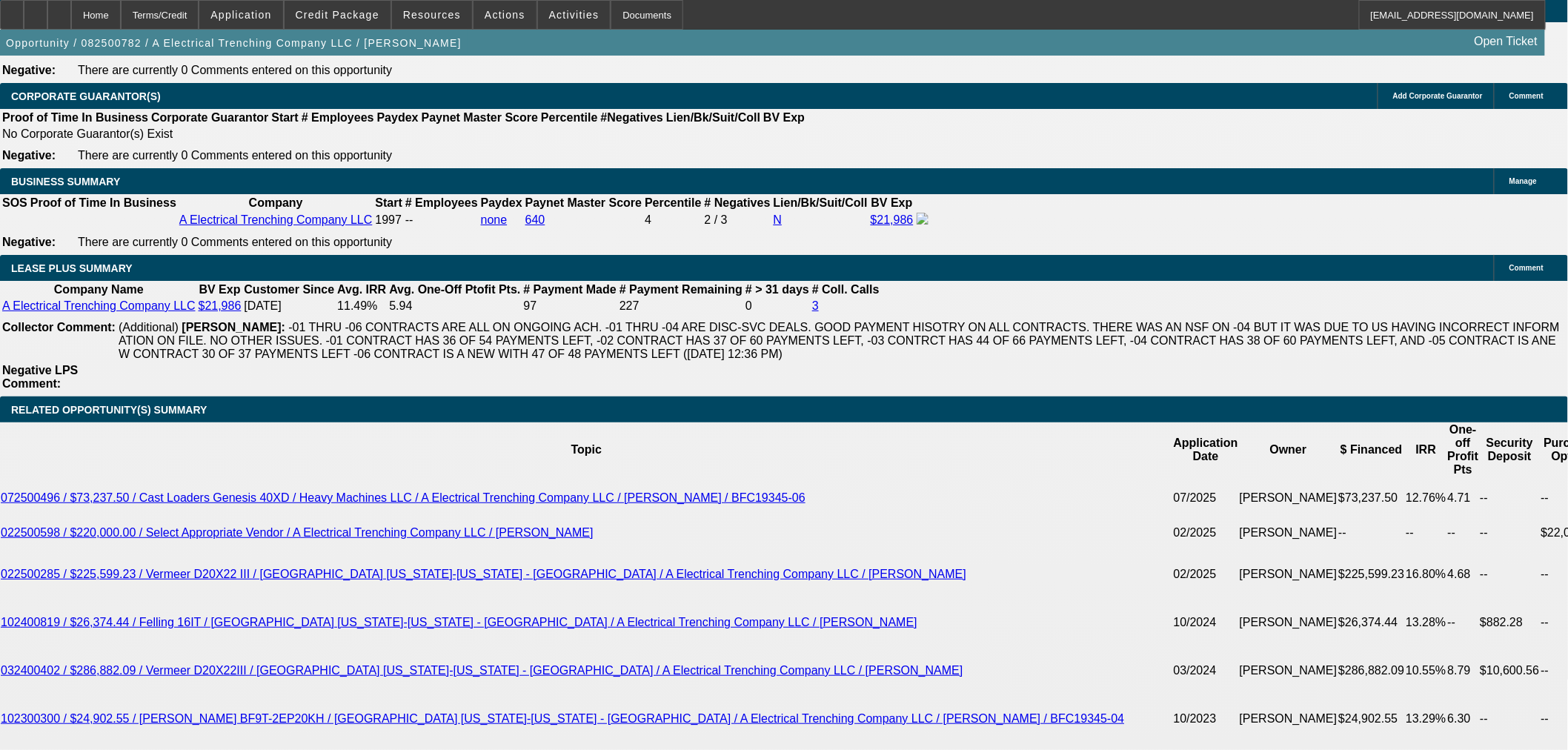
scroll to position [2634, 0]
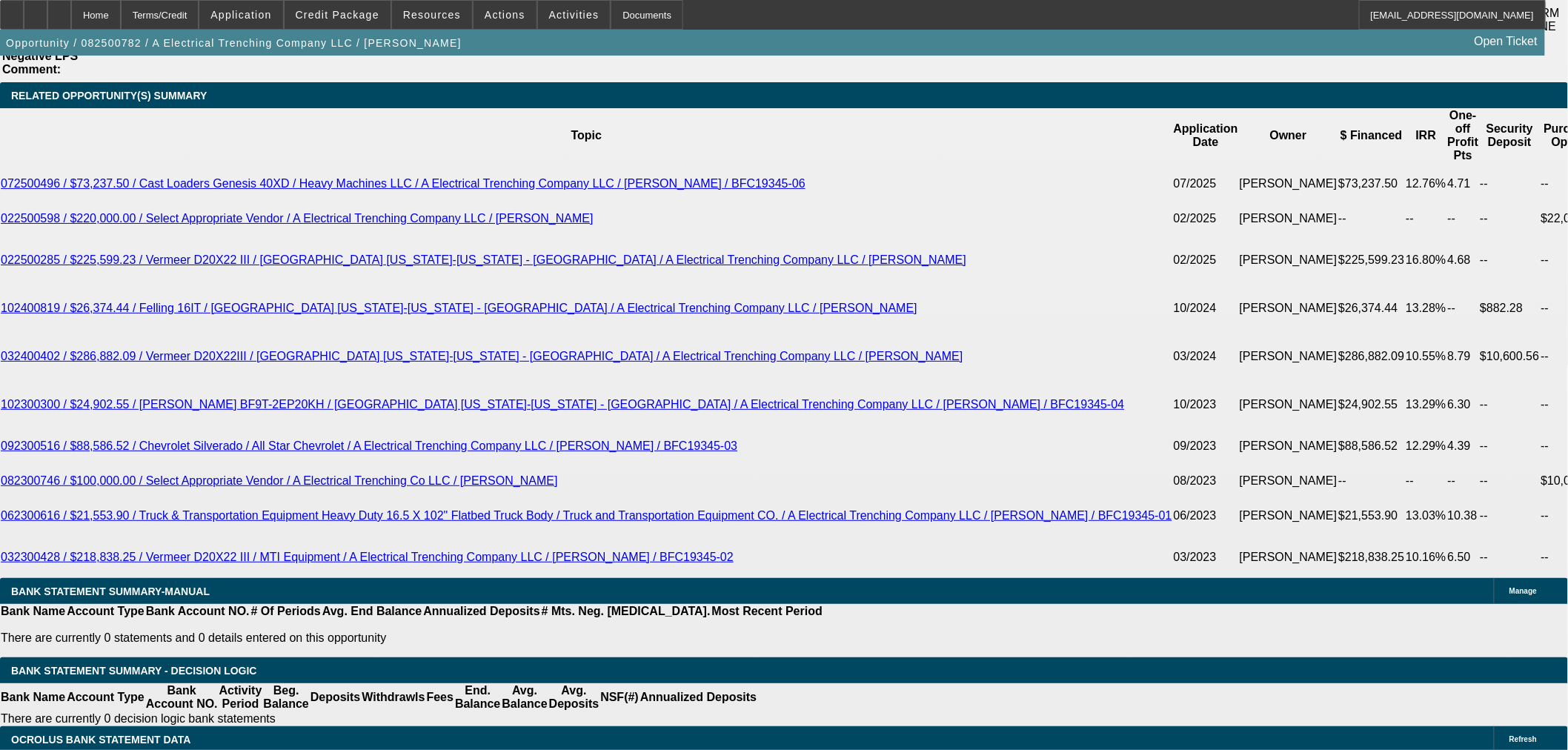
drag, startPoint x: 338, startPoint y: 397, endPoint x: 490, endPoint y: 359, distance: 156.7
type input "UNKNOWN"
type input "1"
type input "$3,228.69"
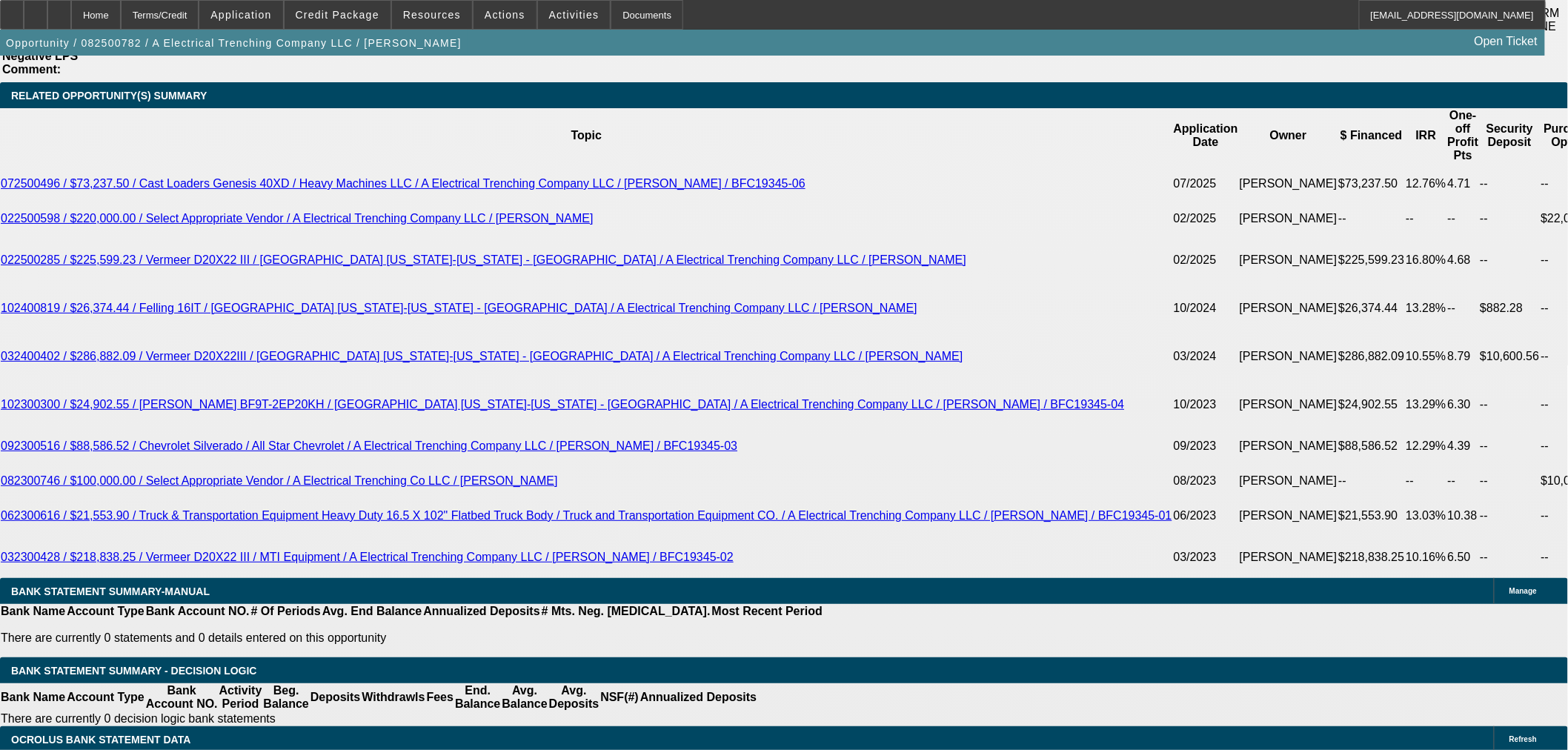
type input "12."
type input "$4,409.31"
type input "12.58"
type input "$4,477.63"
type input "12.5"
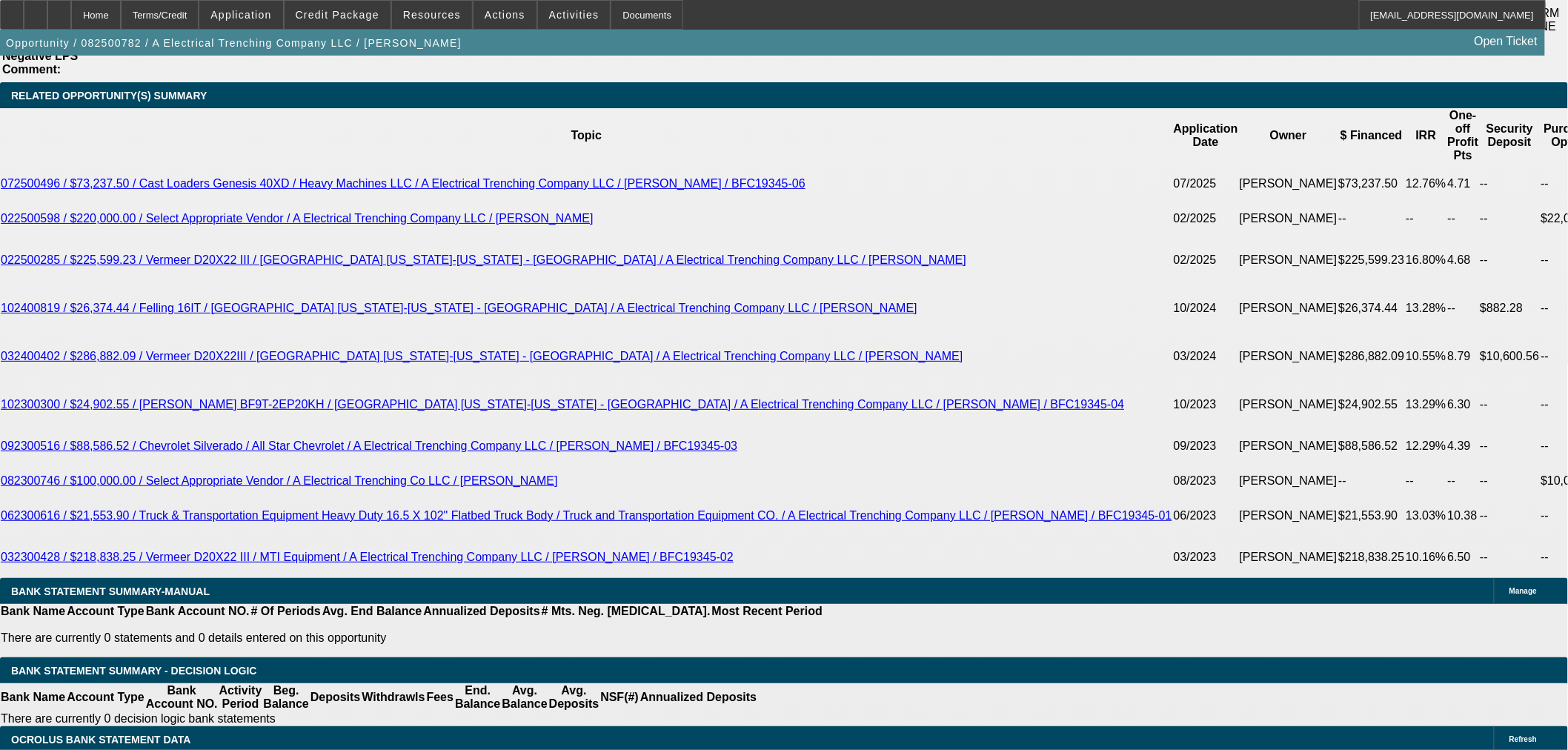
type input "$4,468.17"
drag, startPoint x: 338, startPoint y: 390, endPoint x: 441, endPoint y: 386, distance: 103.1
type input "11"
type input "$3,228.69"
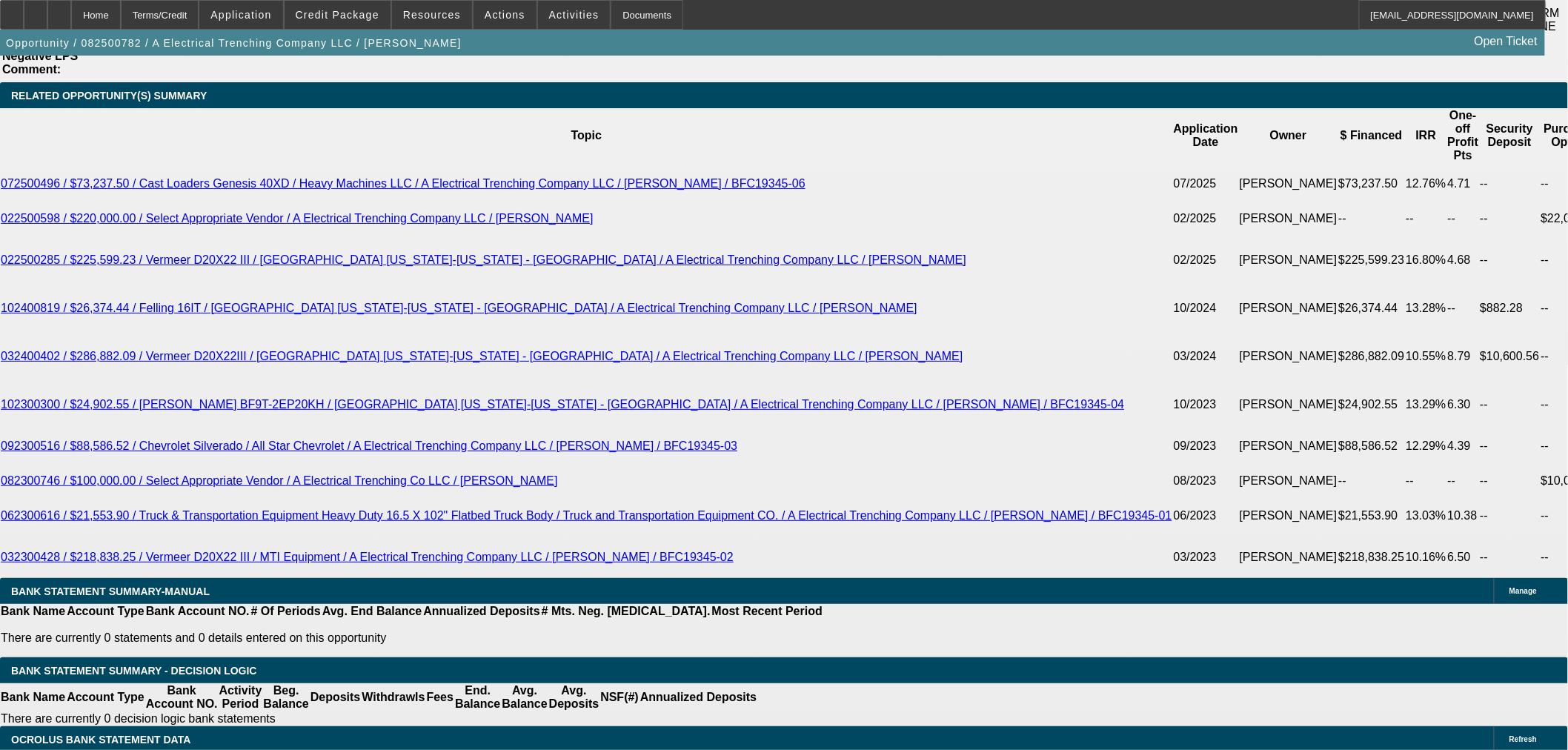
type input "11."
type input "$4,292.91"
type input "11.8"
type input "$4,385.89"
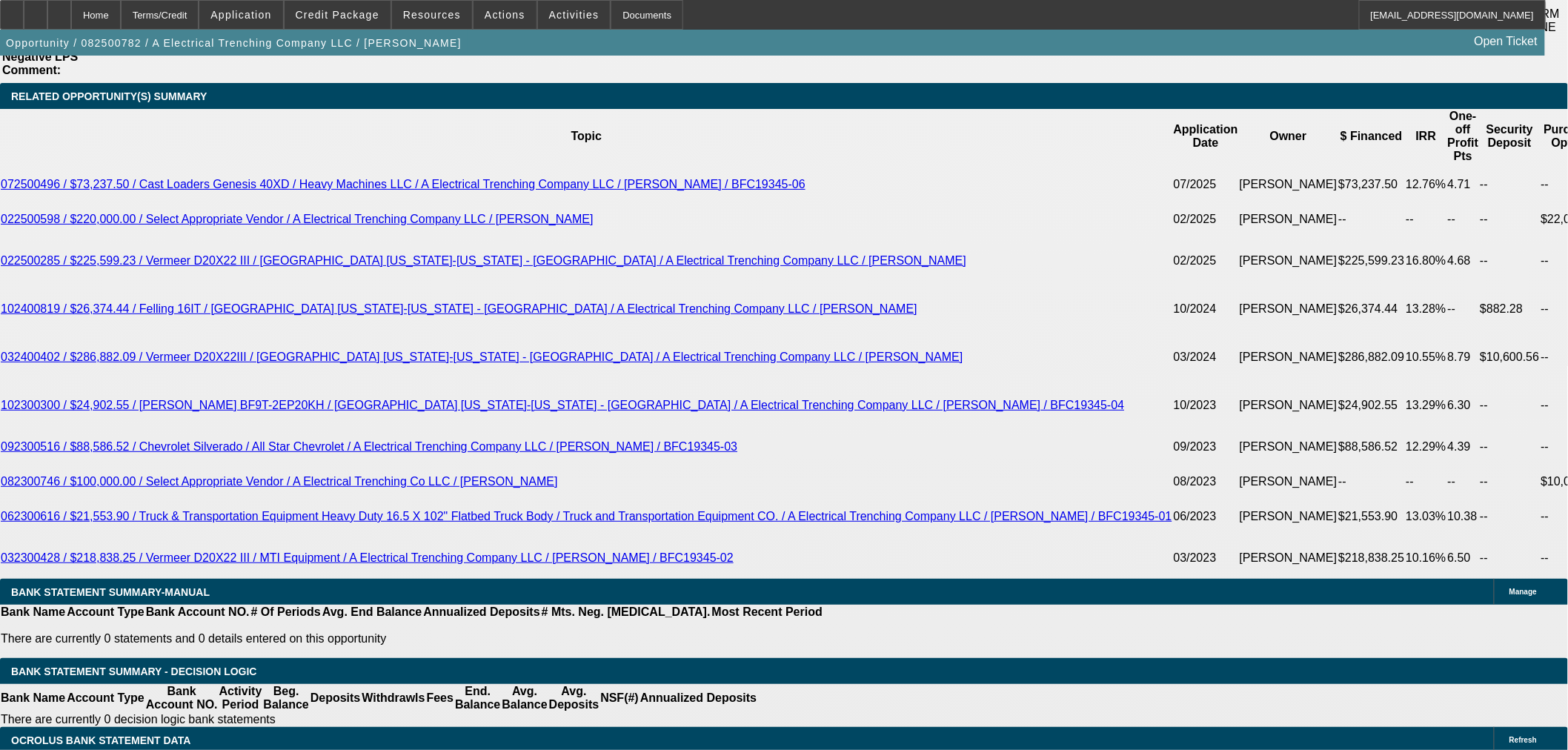
scroll to position [2552, 0]
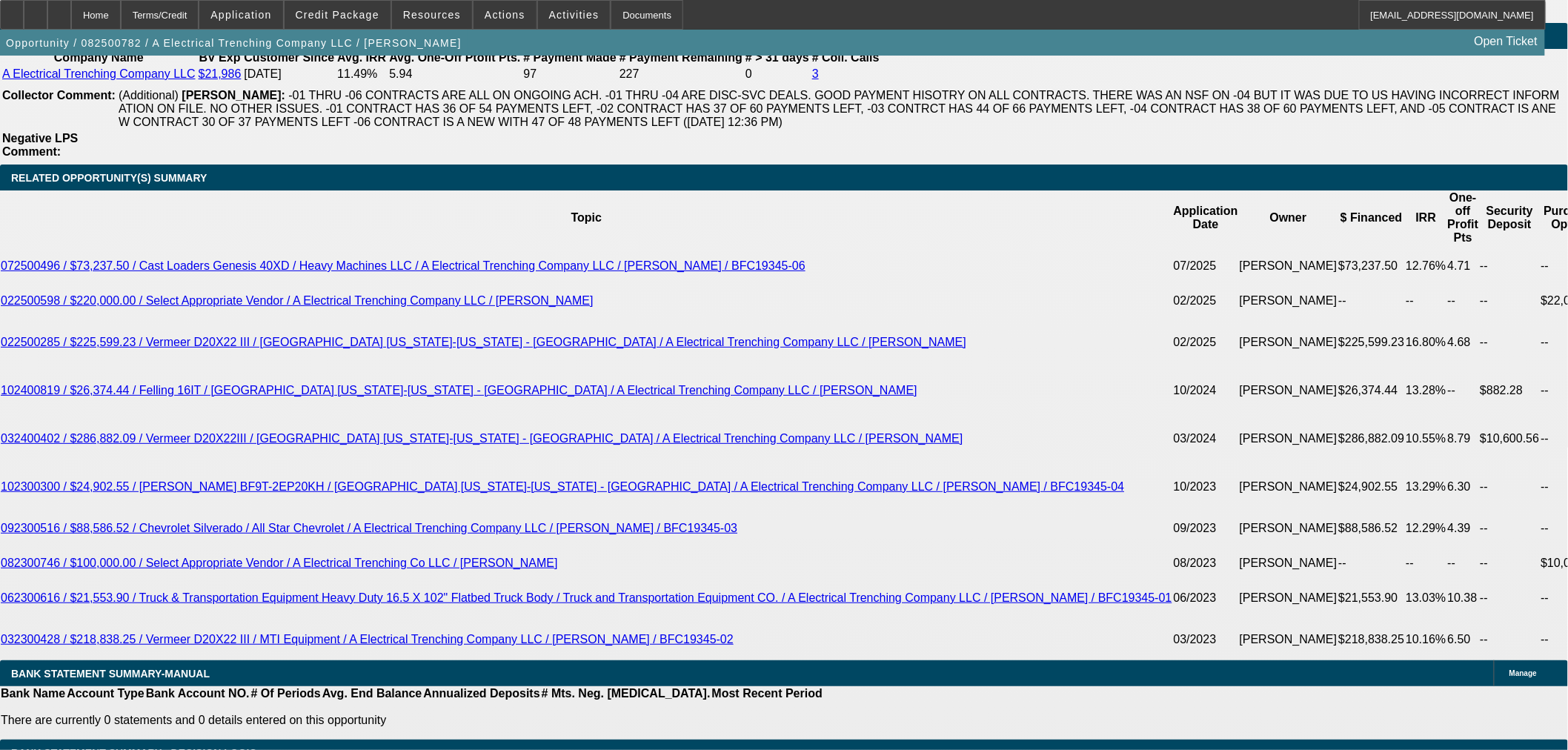
type input "11.8"
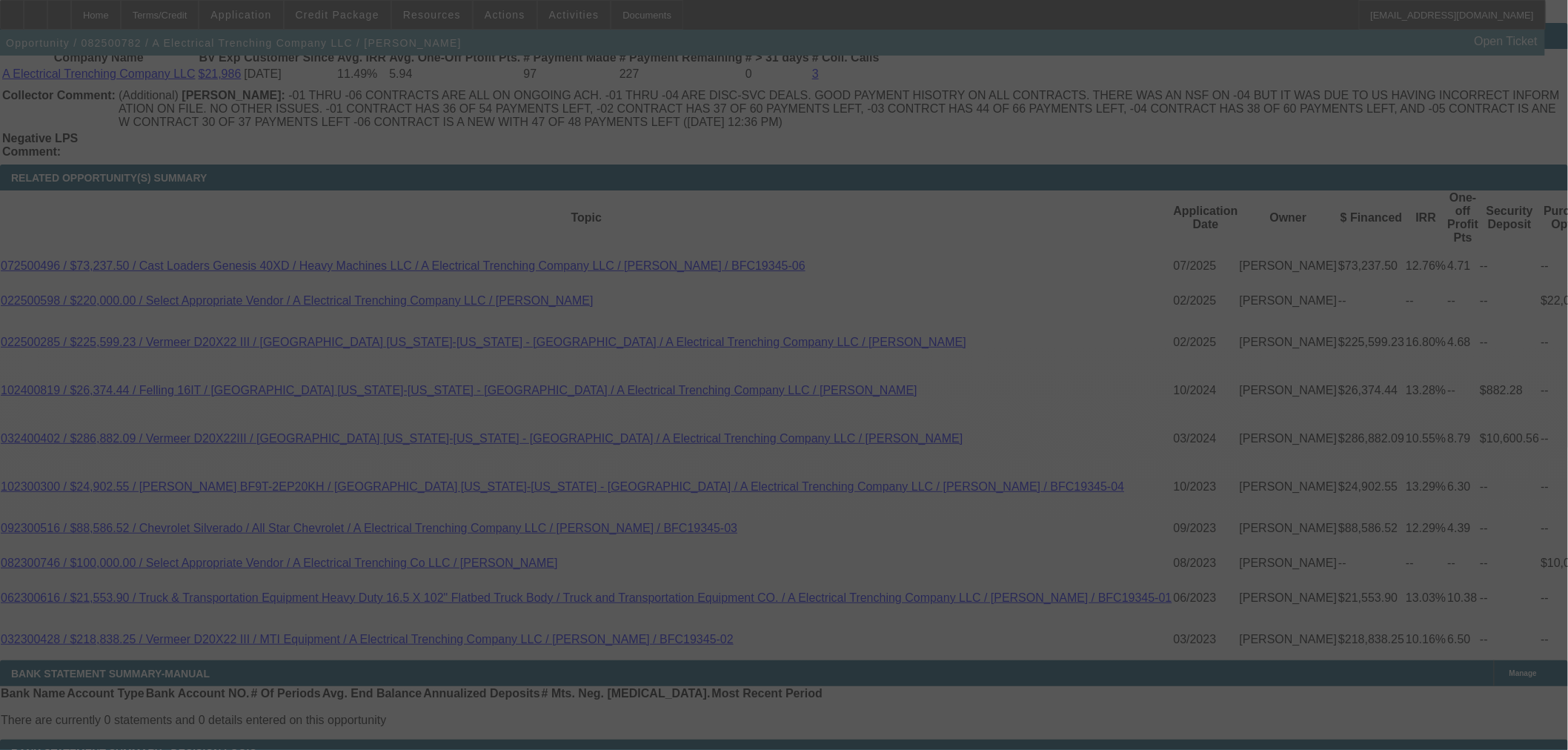
select select "0"
select select "3"
select select "0"
select select "6"
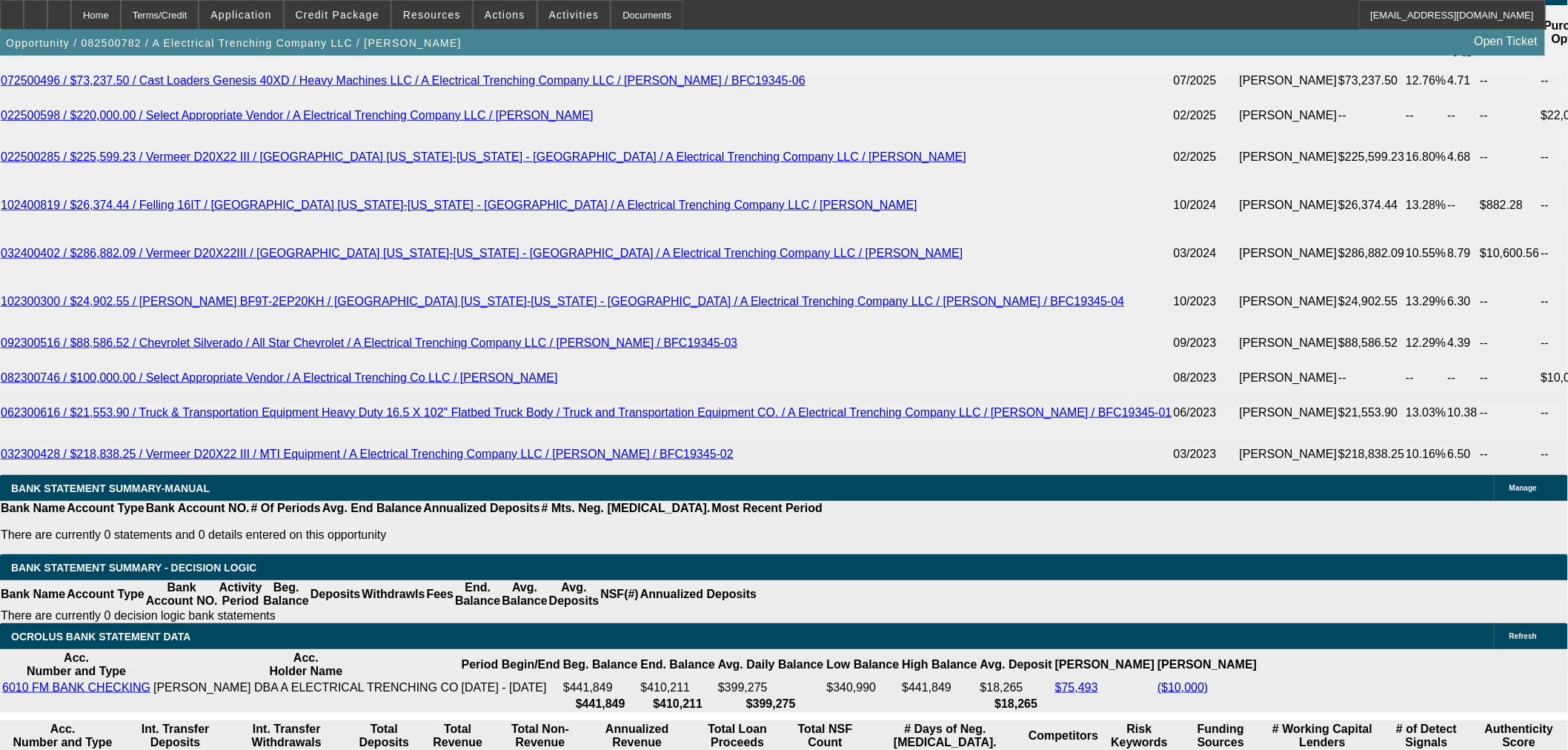
scroll to position [2388, 0]
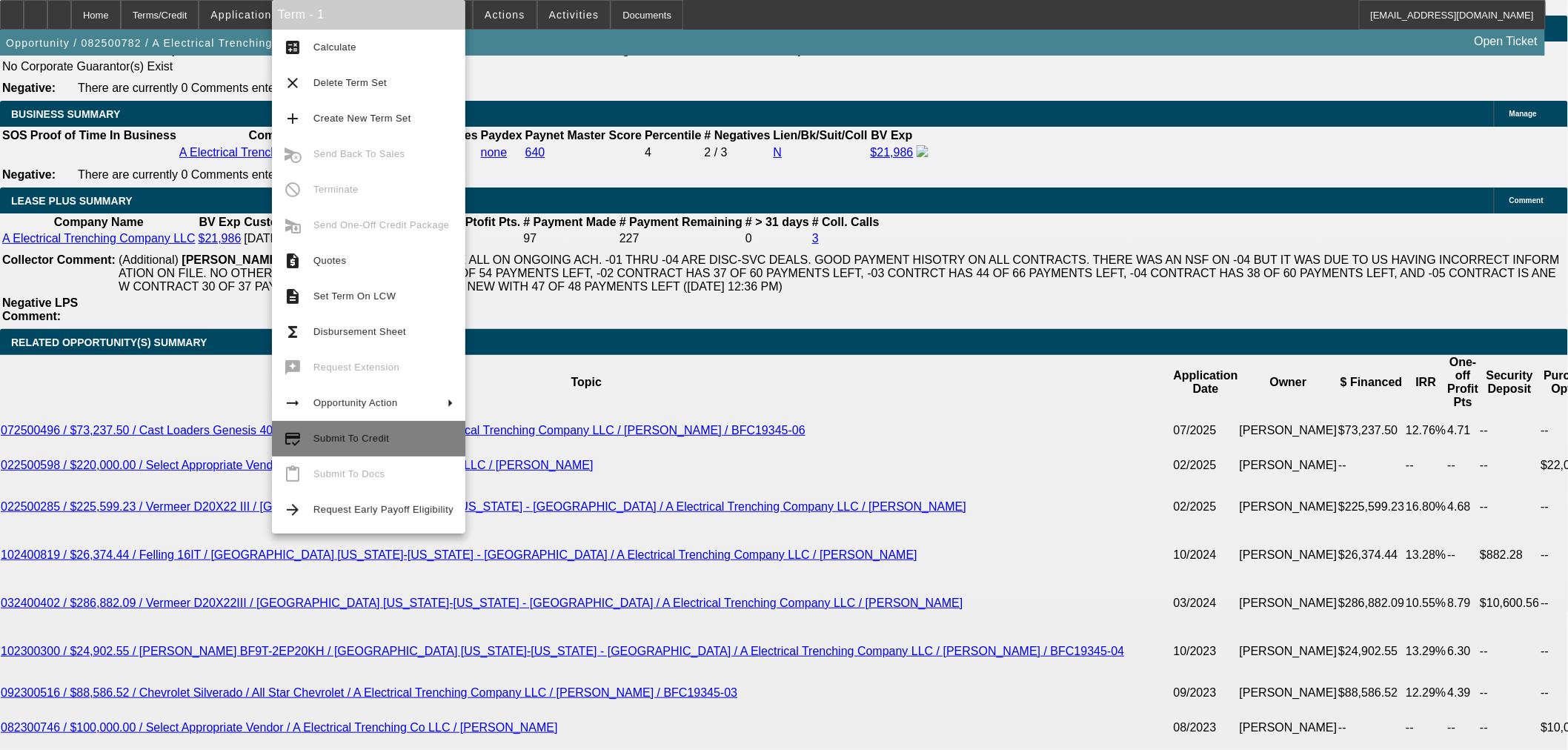
click at [364, 441] on span "Submit To Credit" at bounding box center [351, 439] width 75 height 11
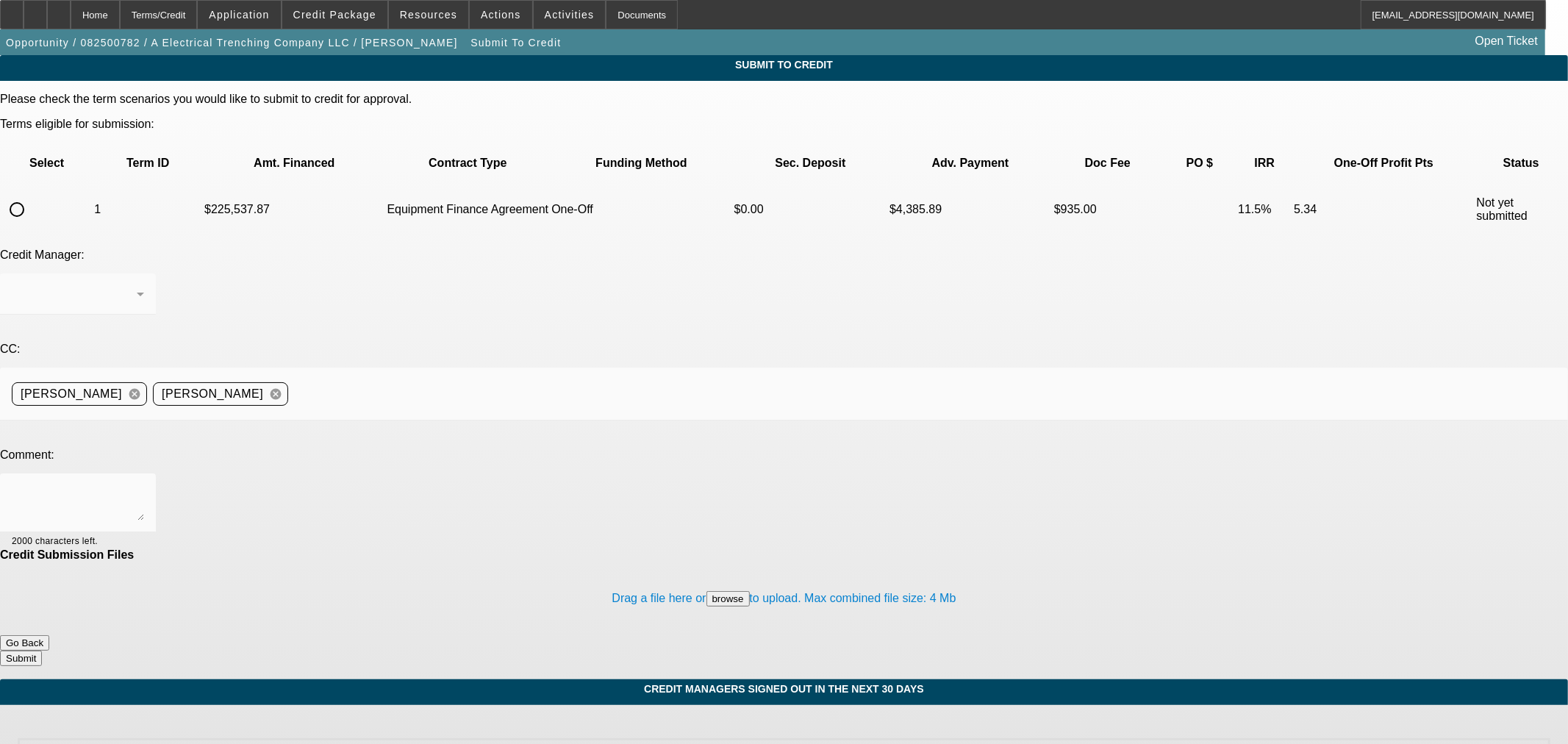
click at [32, 194] on input "radio" at bounding box center [16, 209] width 29 height 29
radio input "true"
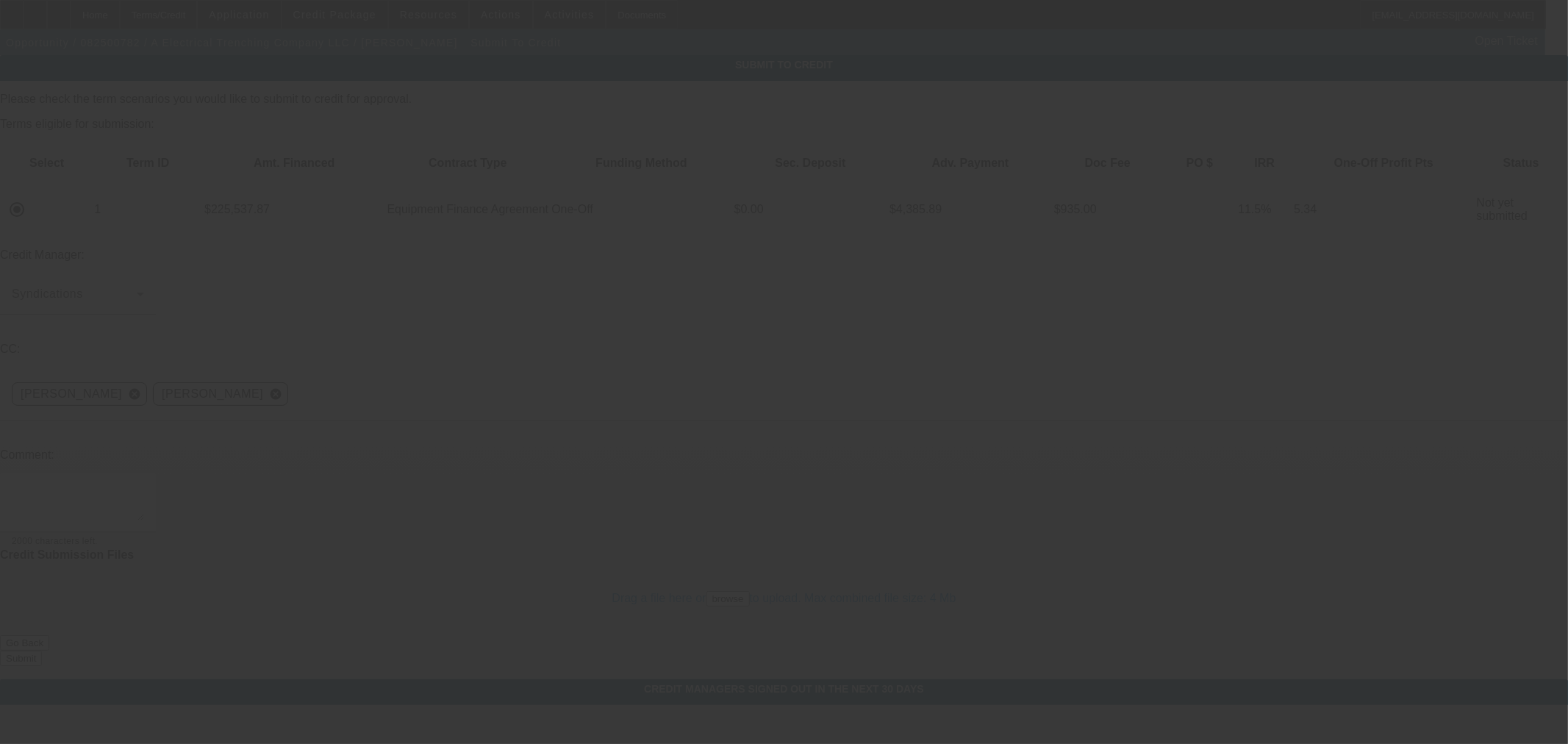
click at [144, 485] on textarea at bounding box center [77, 503] width 132 height 36
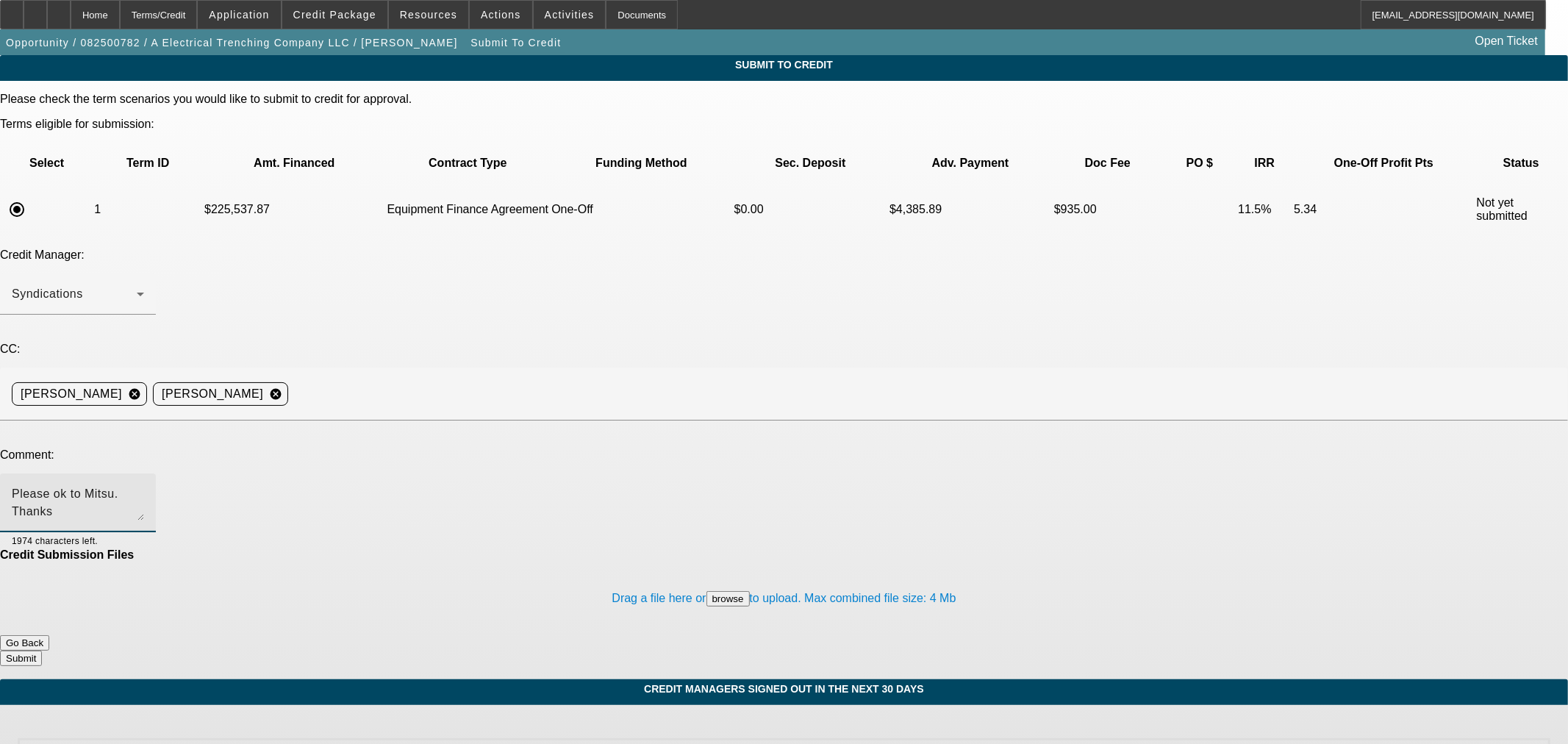
type textarea "Please ok to Mitsu. Thanks"
click at [42, 651] on button "Submit" at bounding box center [20, 658] width 42 height 15
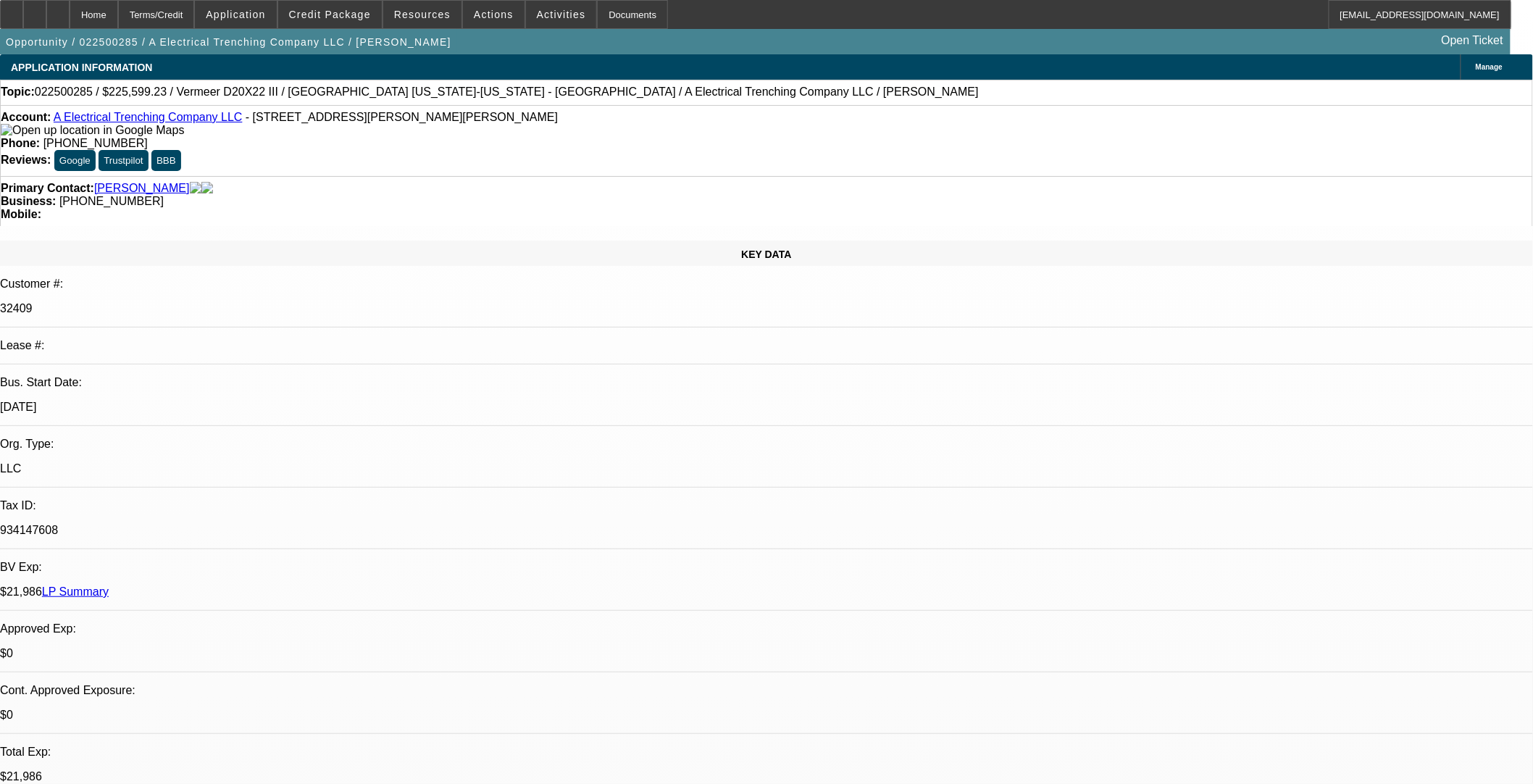
select select "0"
select select "2"
select select "0"
select select "6"
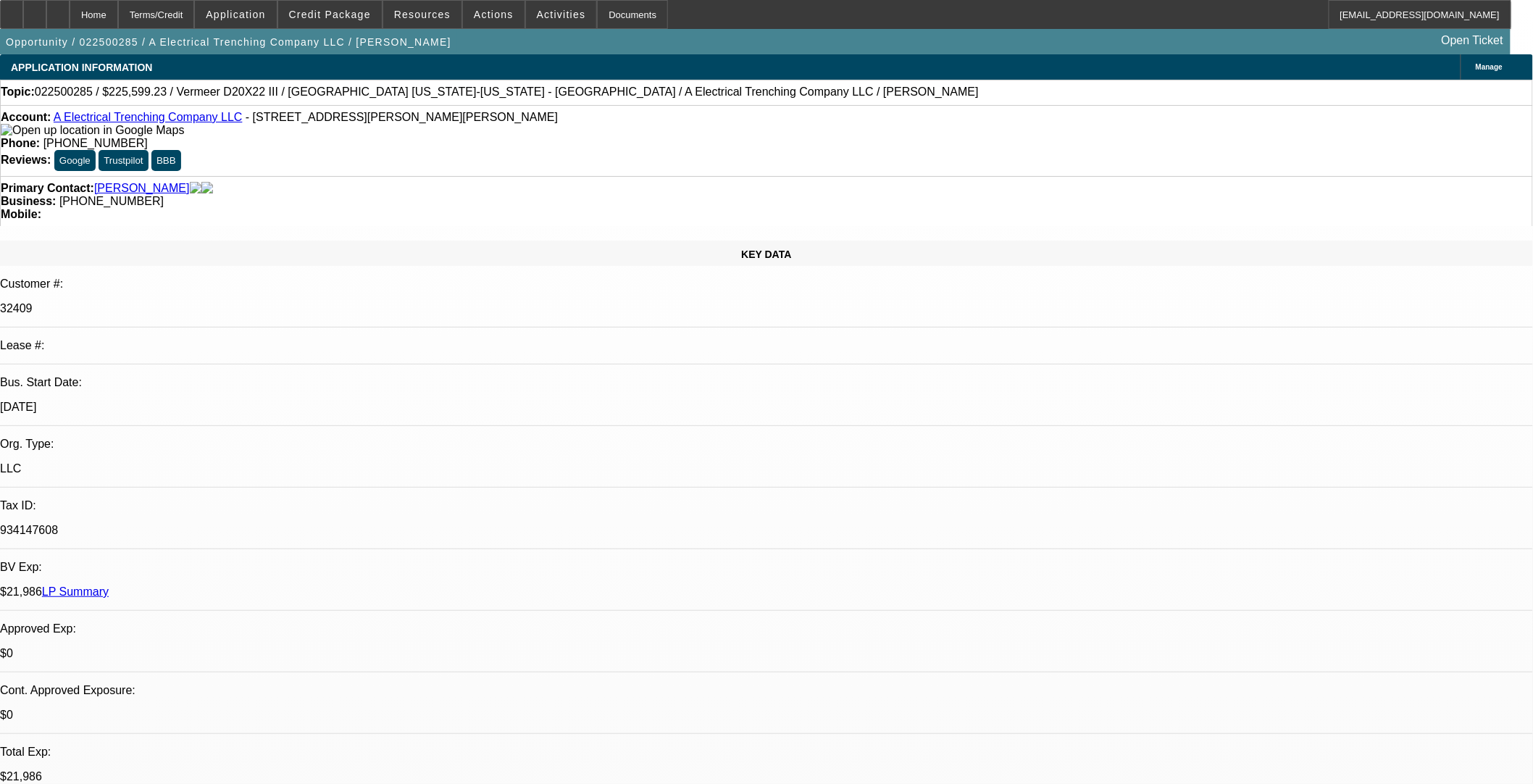
select select "0"
select select "2"
select select "0"
select select "6"
select select "0"
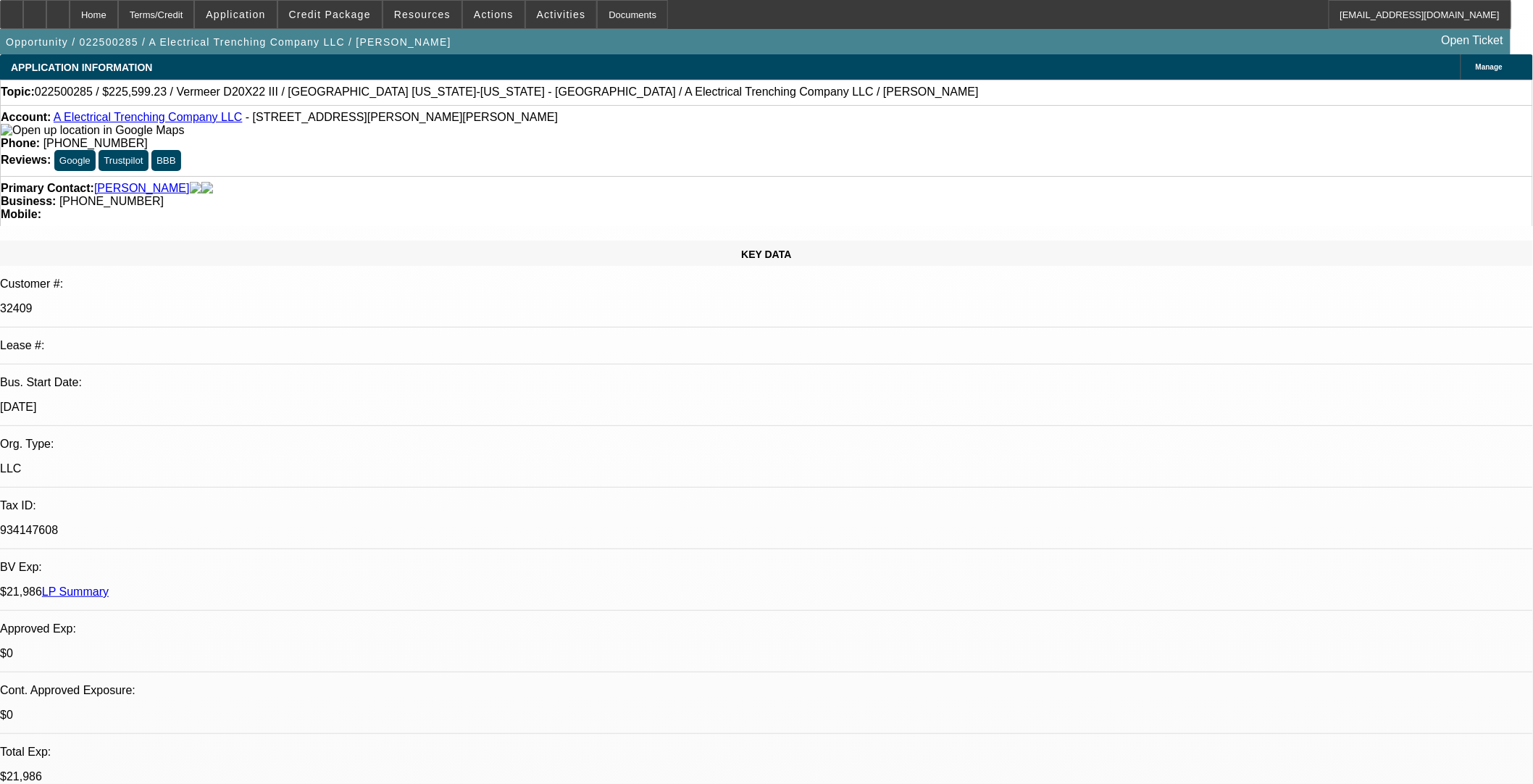
select select "0"
select select "2"
select select "0"
select select "6"
select select "0"
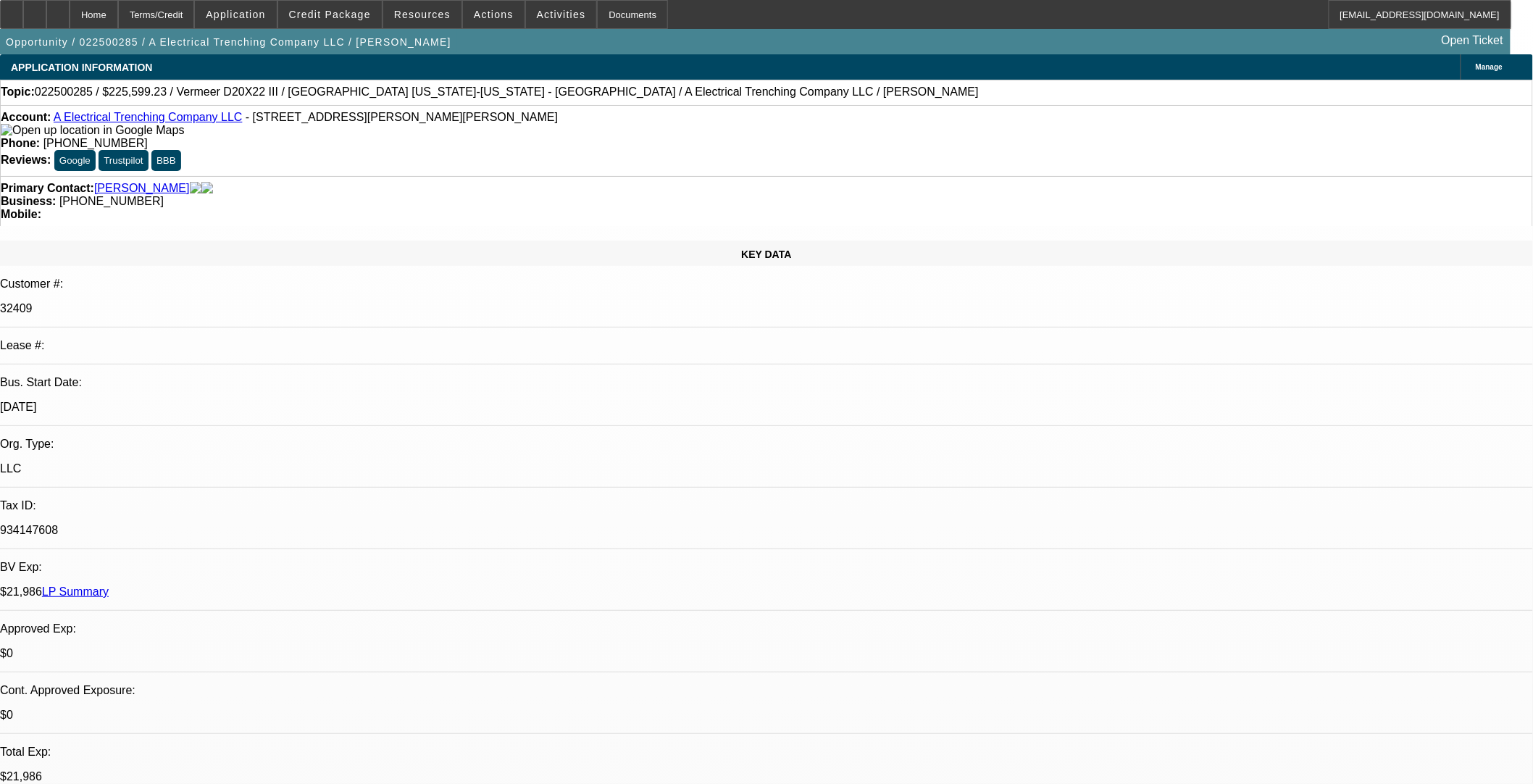
select select "0"
select select "3"
select select "0"
select select "6"
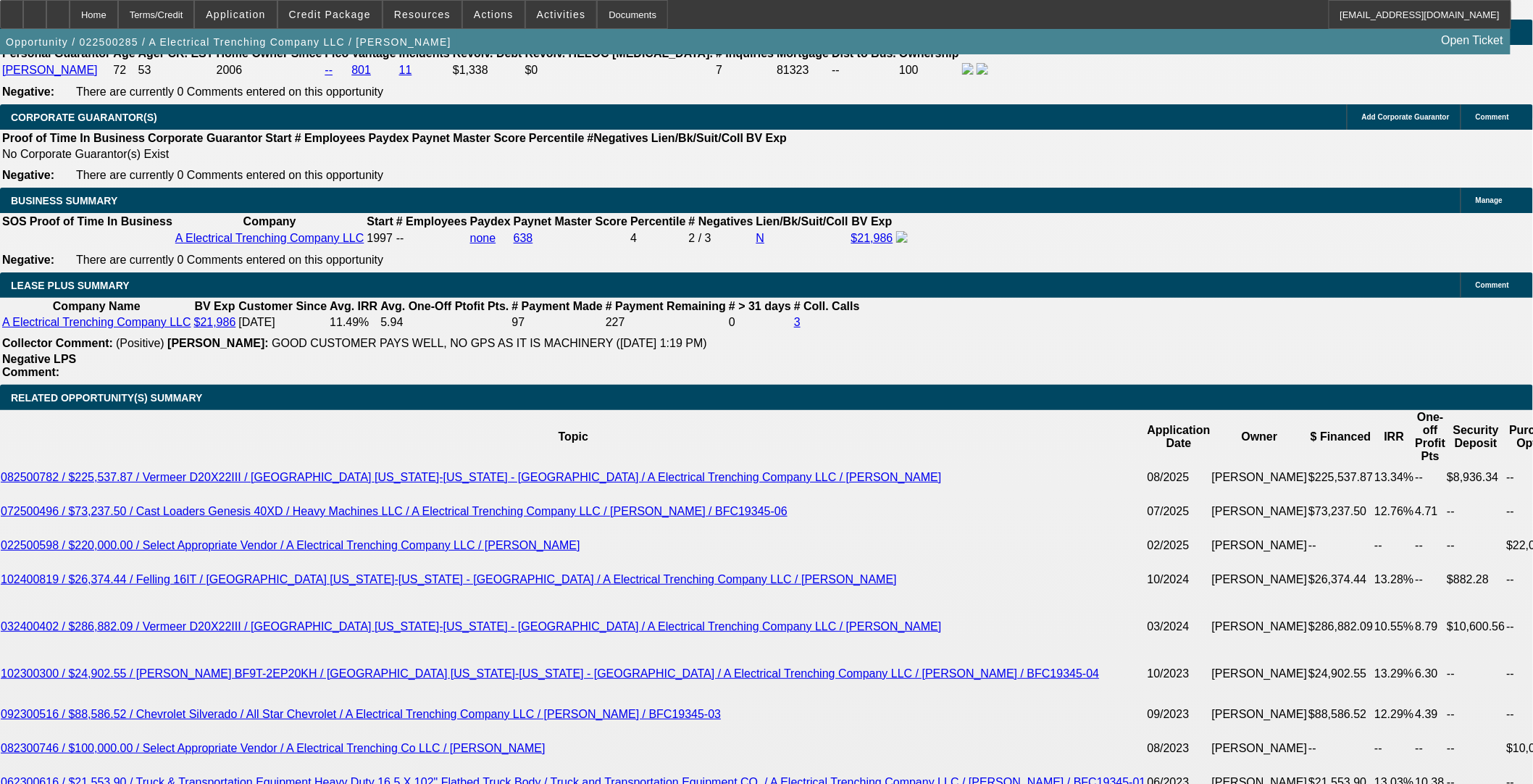
scroll to position [2495, 0]
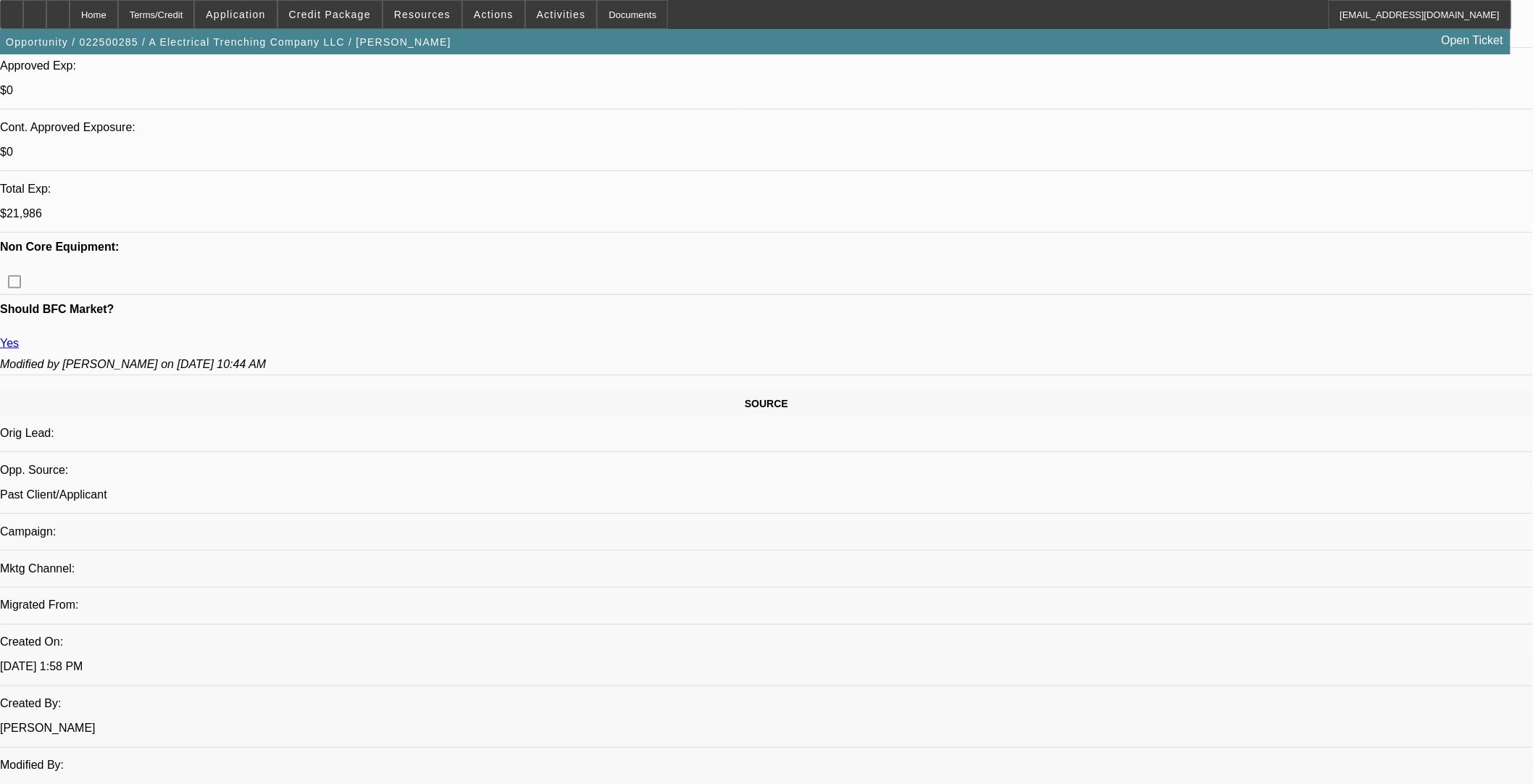
scroll to position [1126, 0]
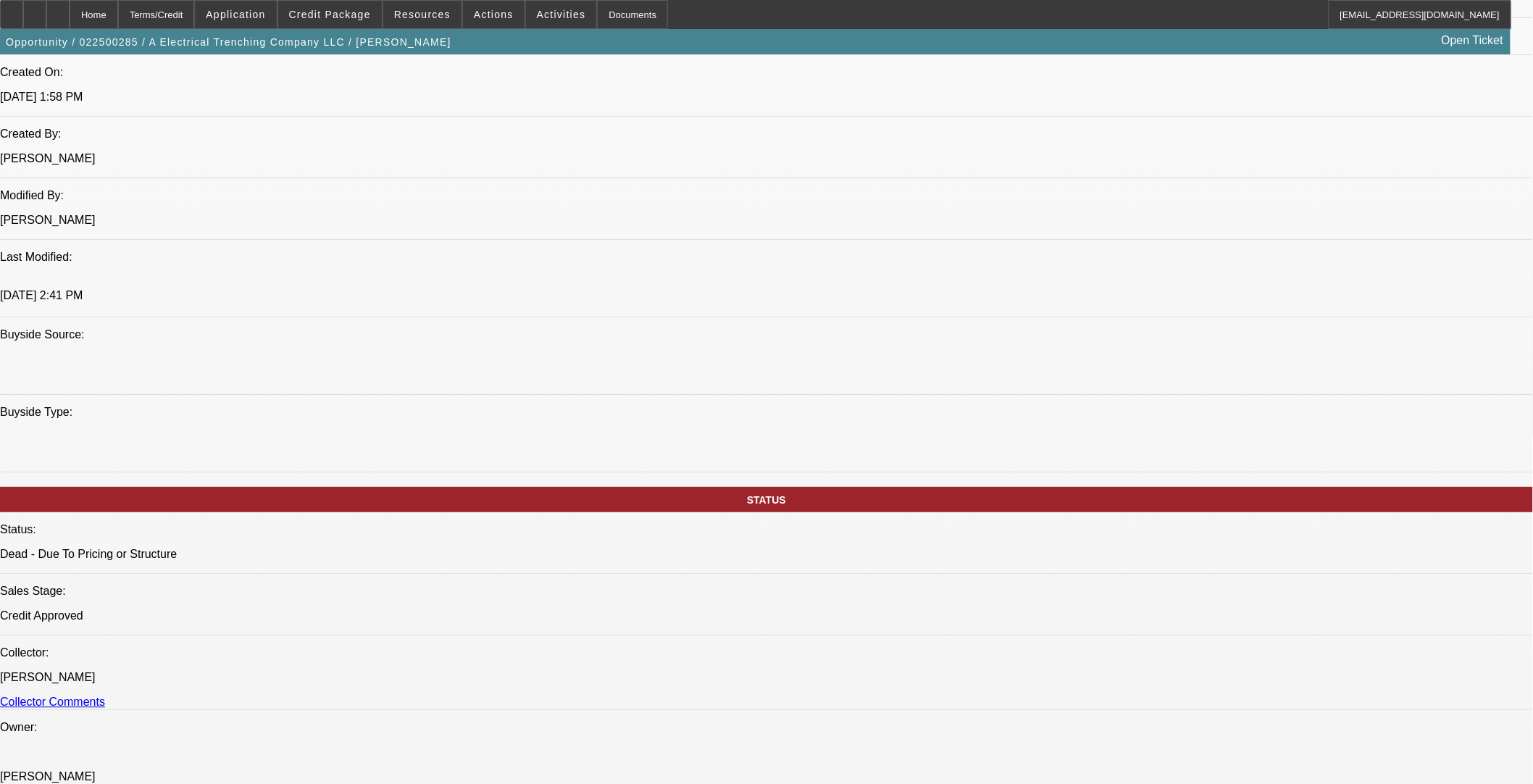
scroll to position [1368, 0]
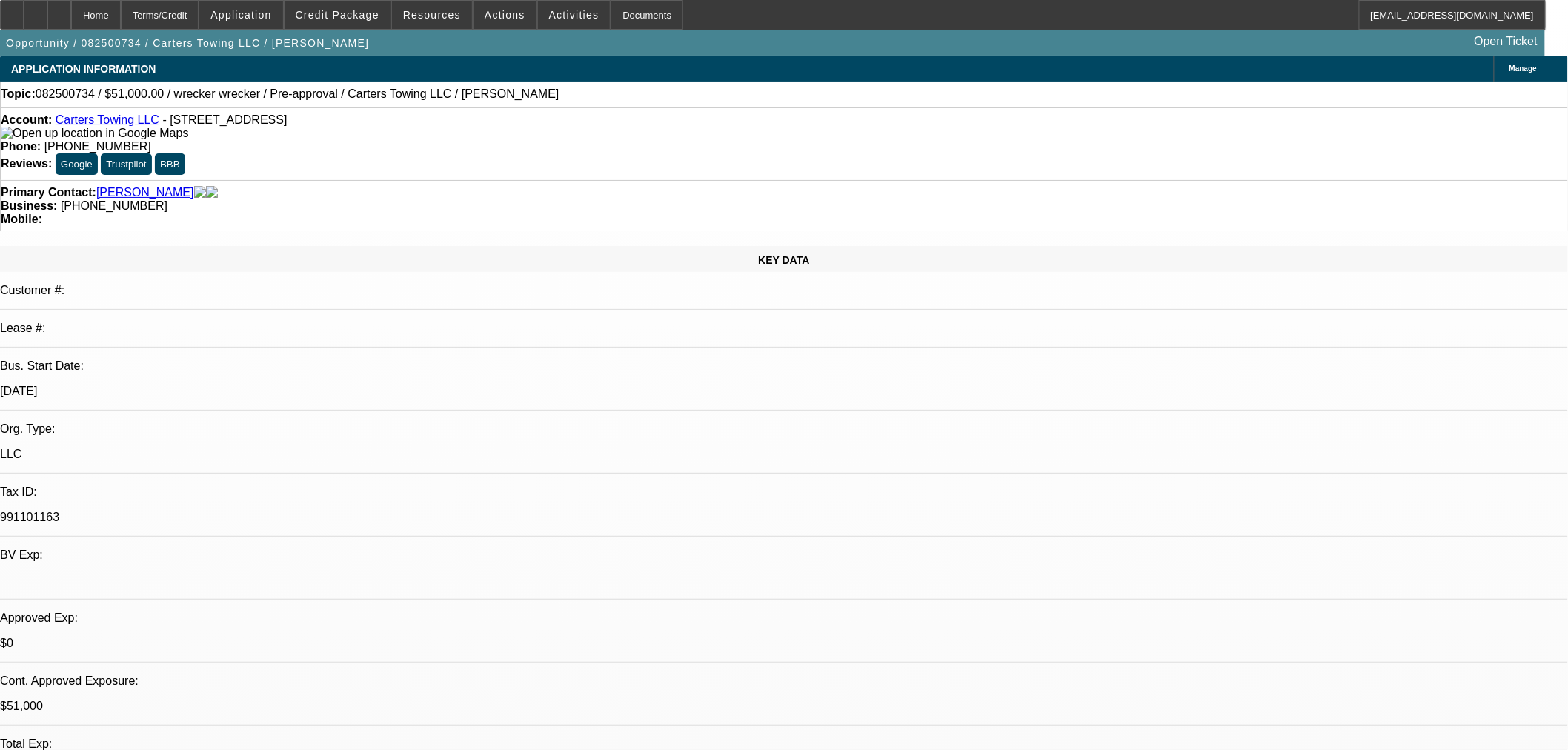
select select "0.15"
select select "2"
select select "0"
select select "6"
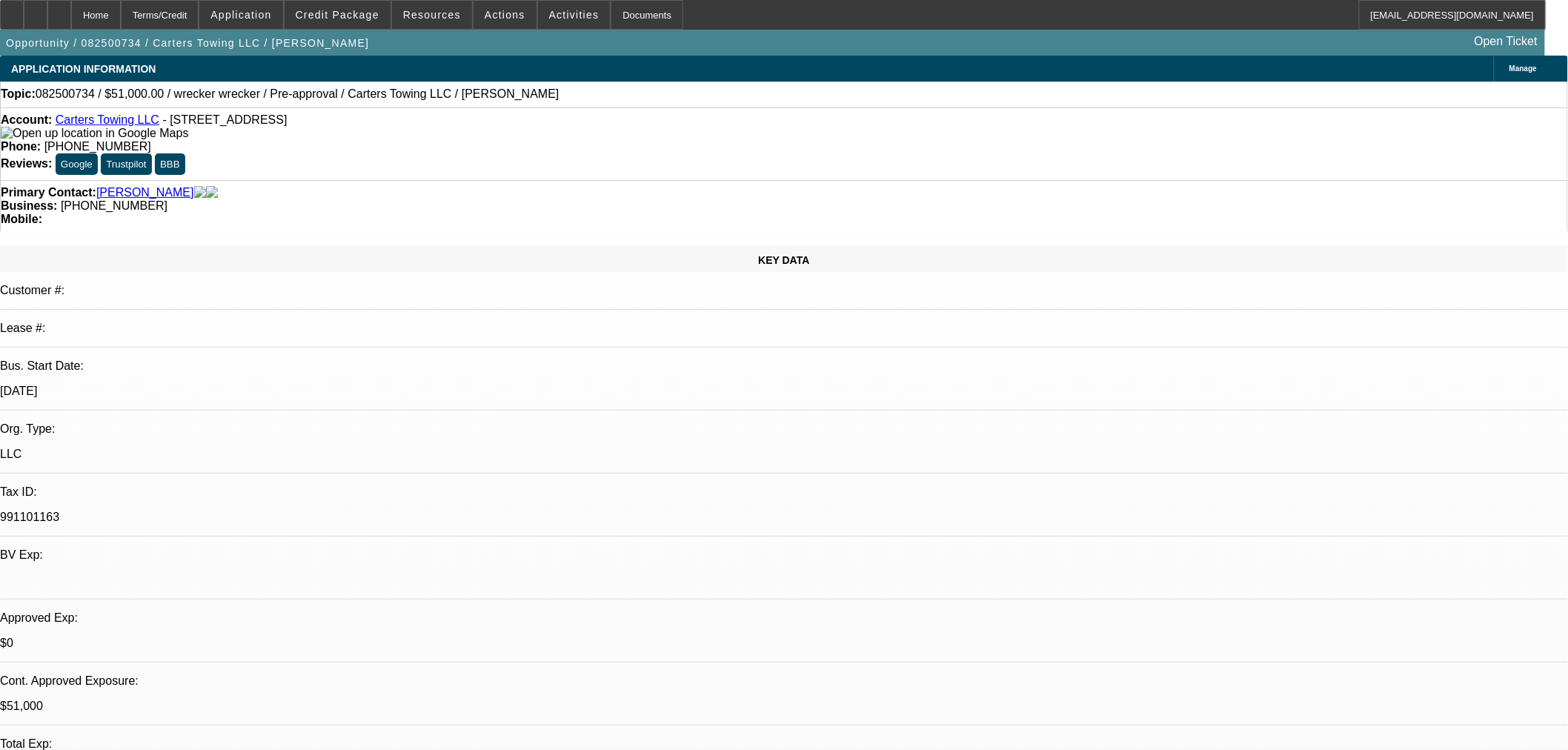
select select "0.15"
select select "2"
select select "0"
select select "6"
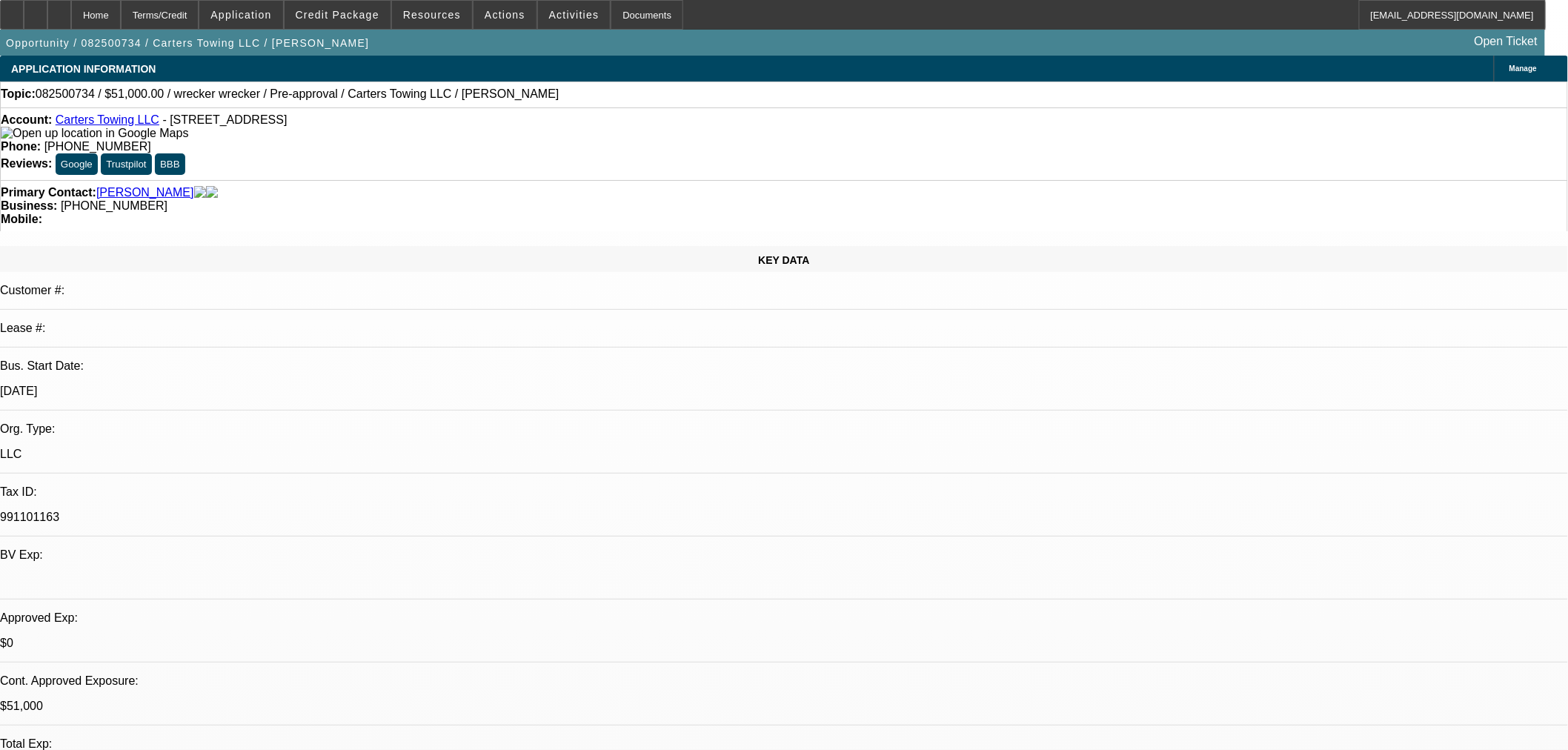
select select "0.15"
select select "2"
select select "0"
select select "6"
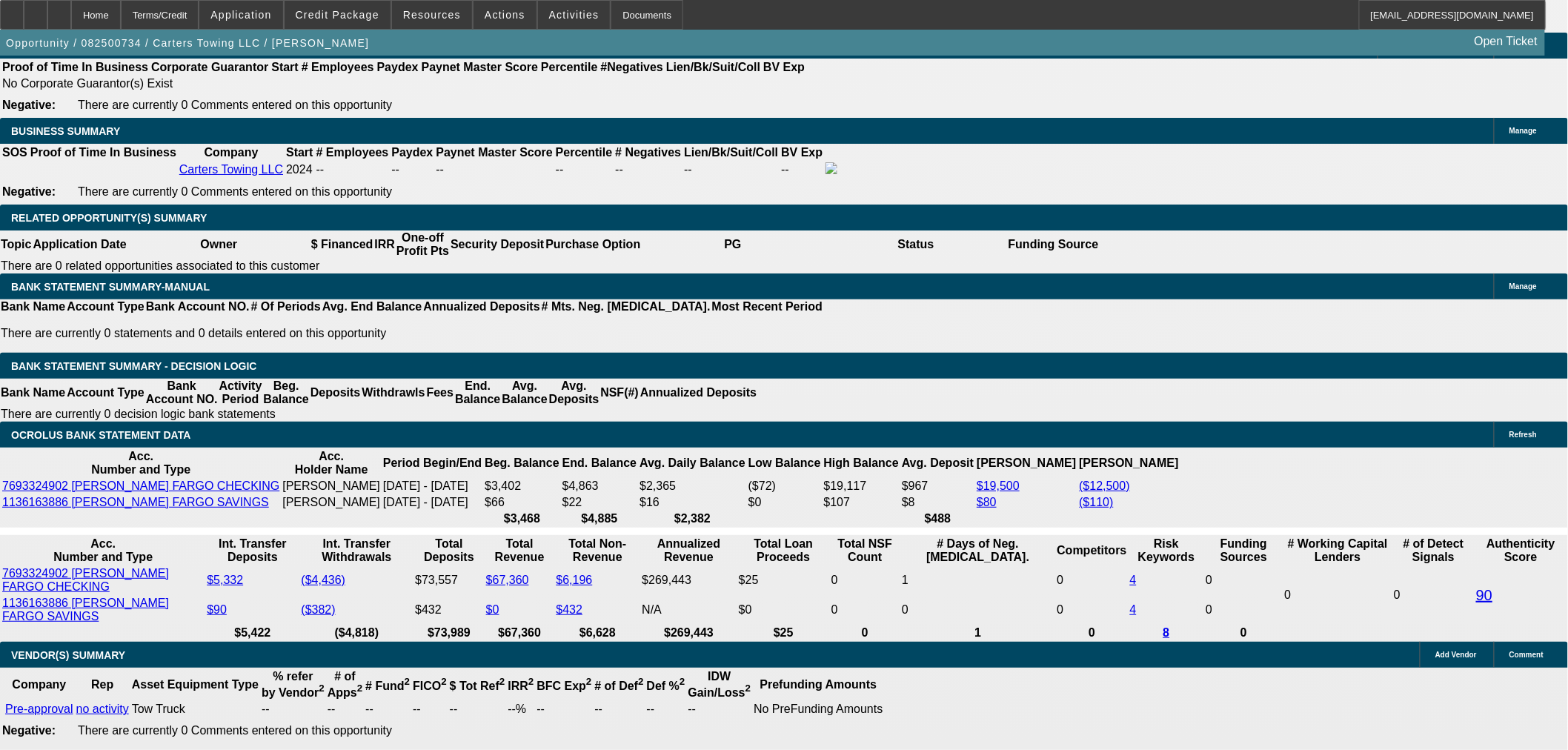
scroll to position [2327, 0]
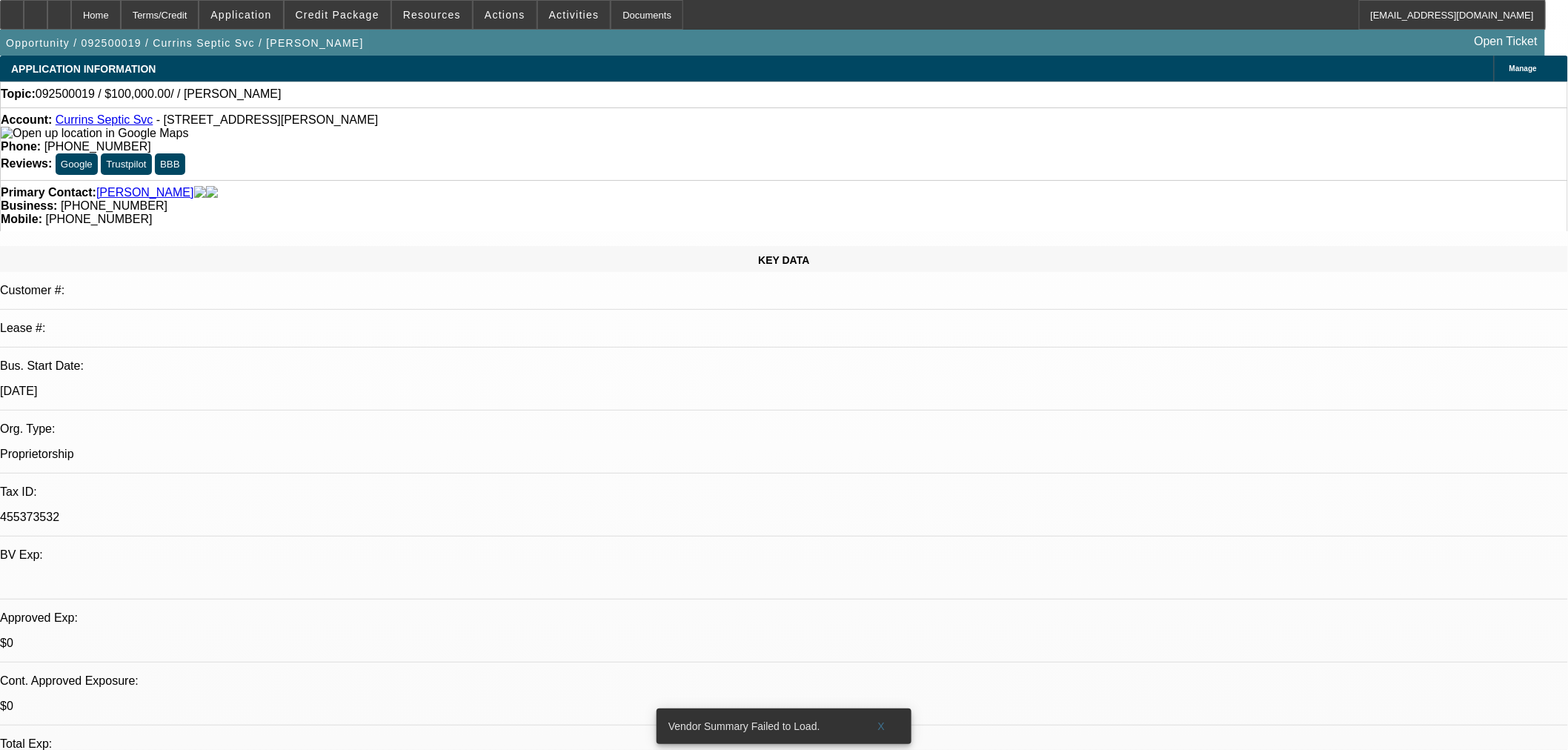
select select "0"
select select "2"
select select "0.1"
select select "4"
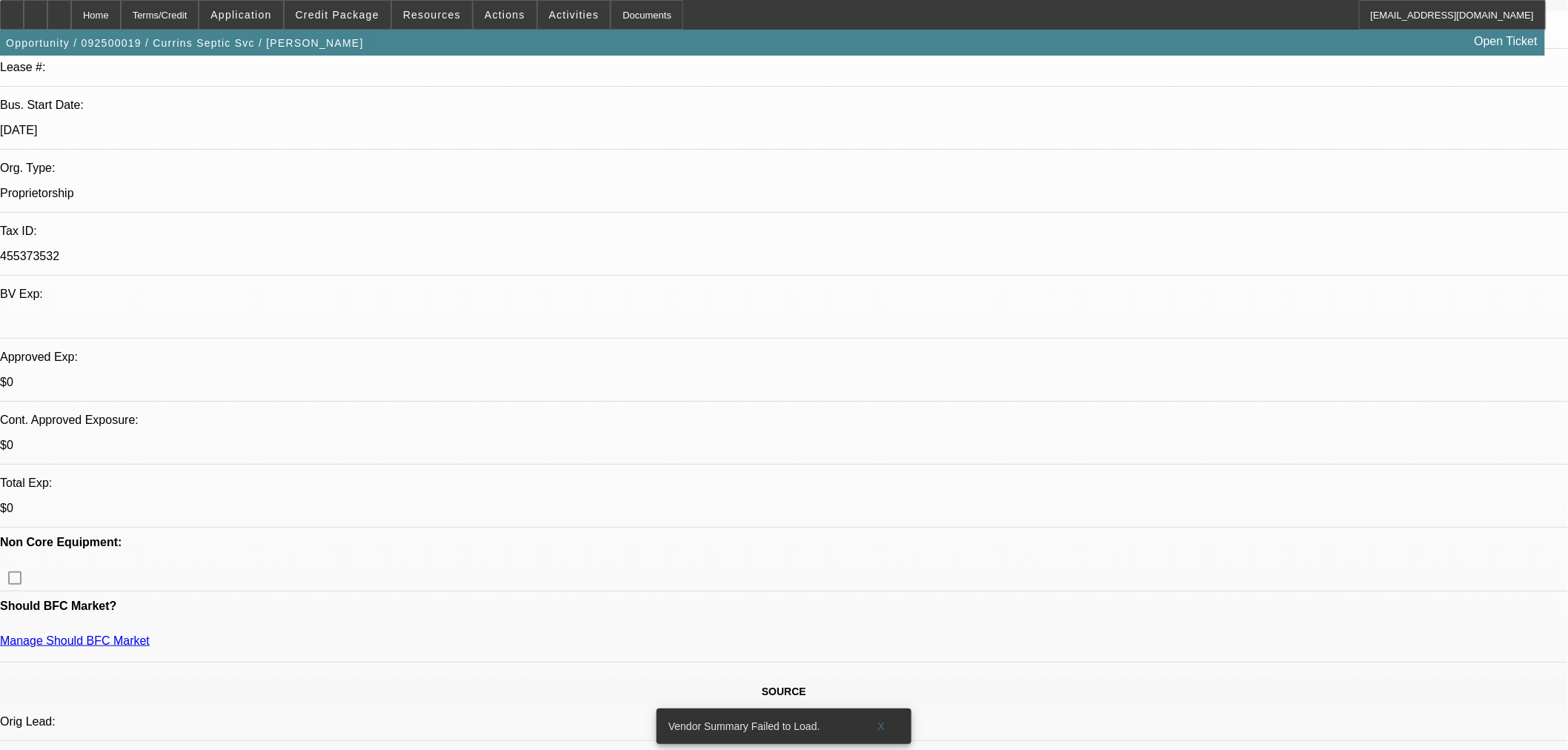
scroll to position [493, 0]
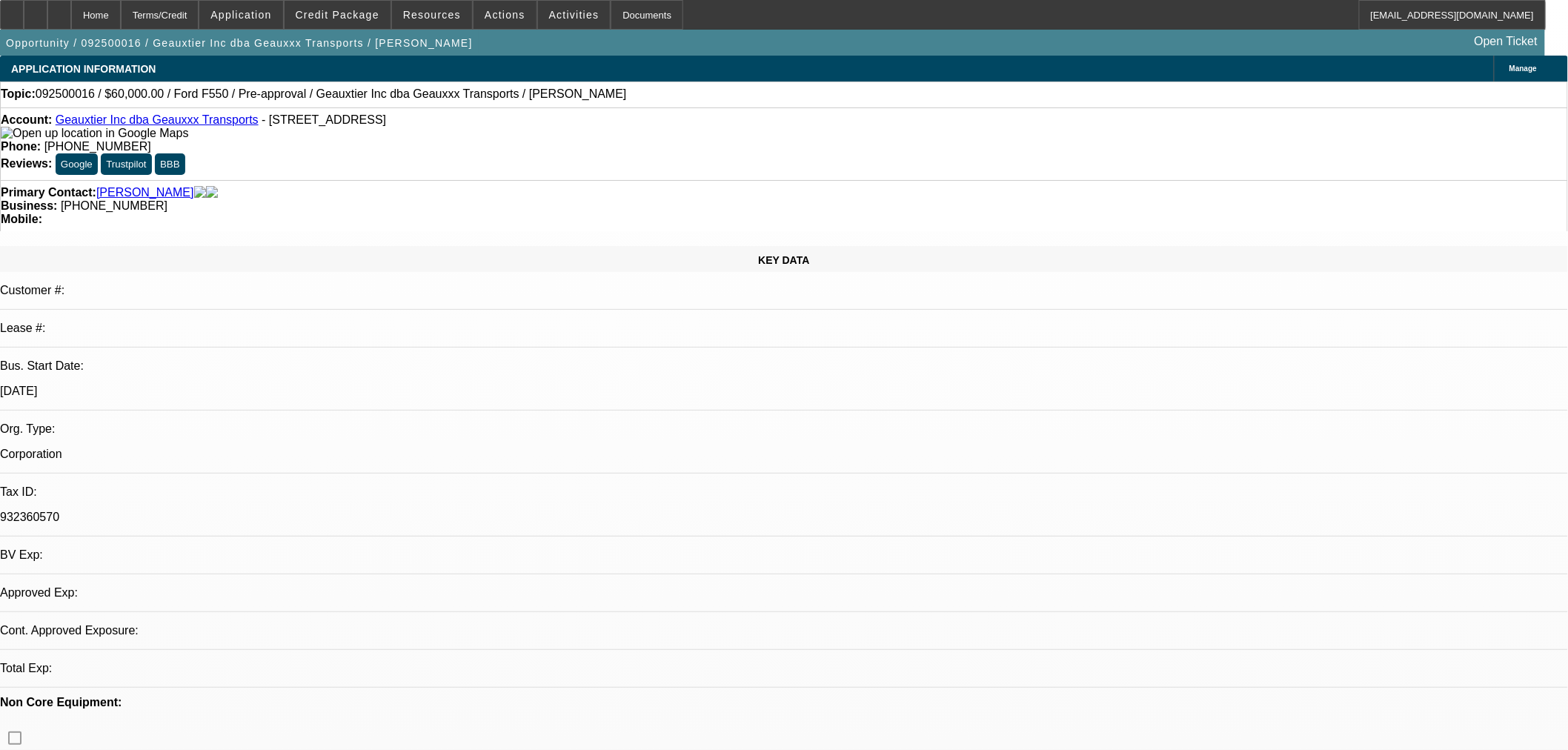
select select "0"
select select "2"
select select "0.1"
select select "4"
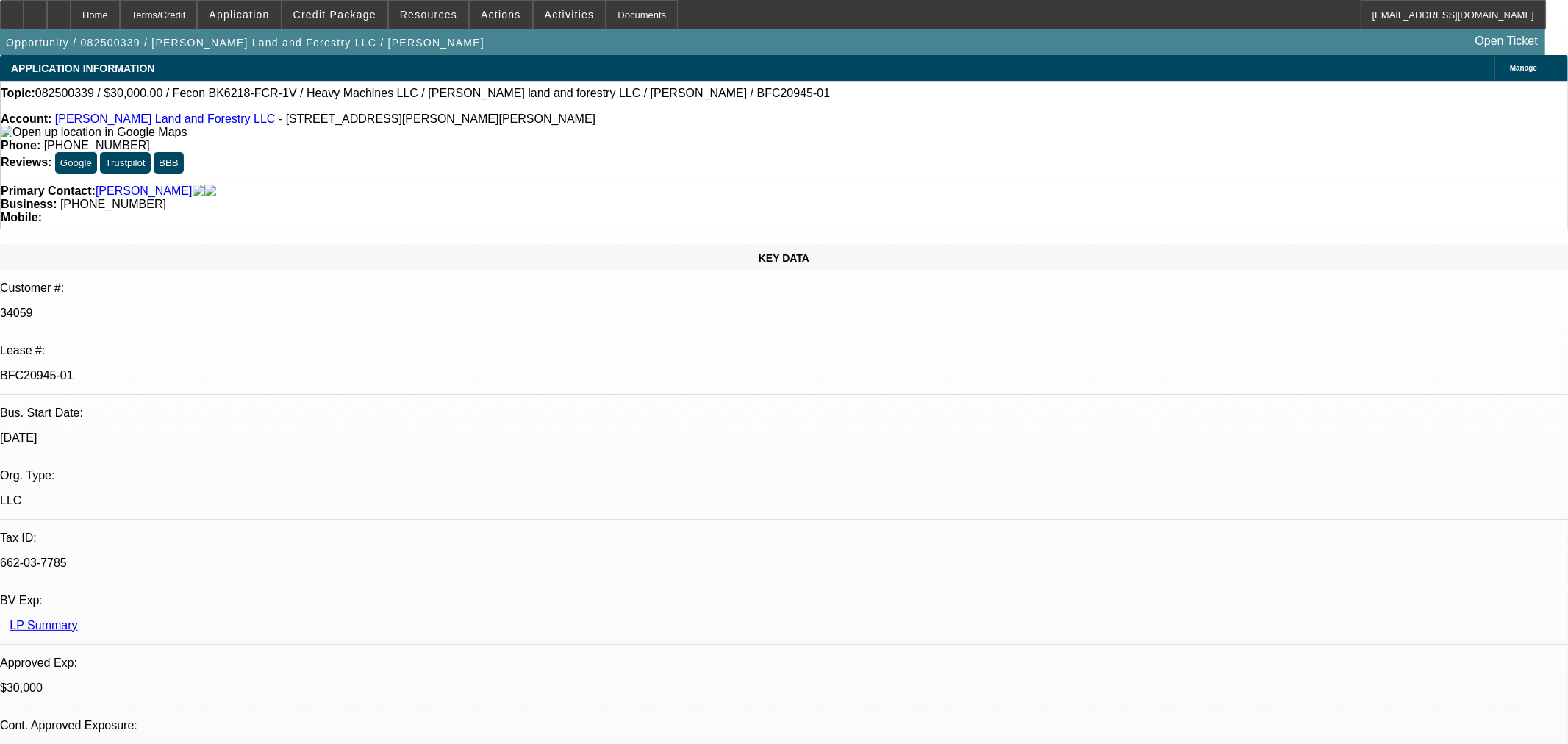
select select "0"
select select "2"
select select "0"
select select "6"
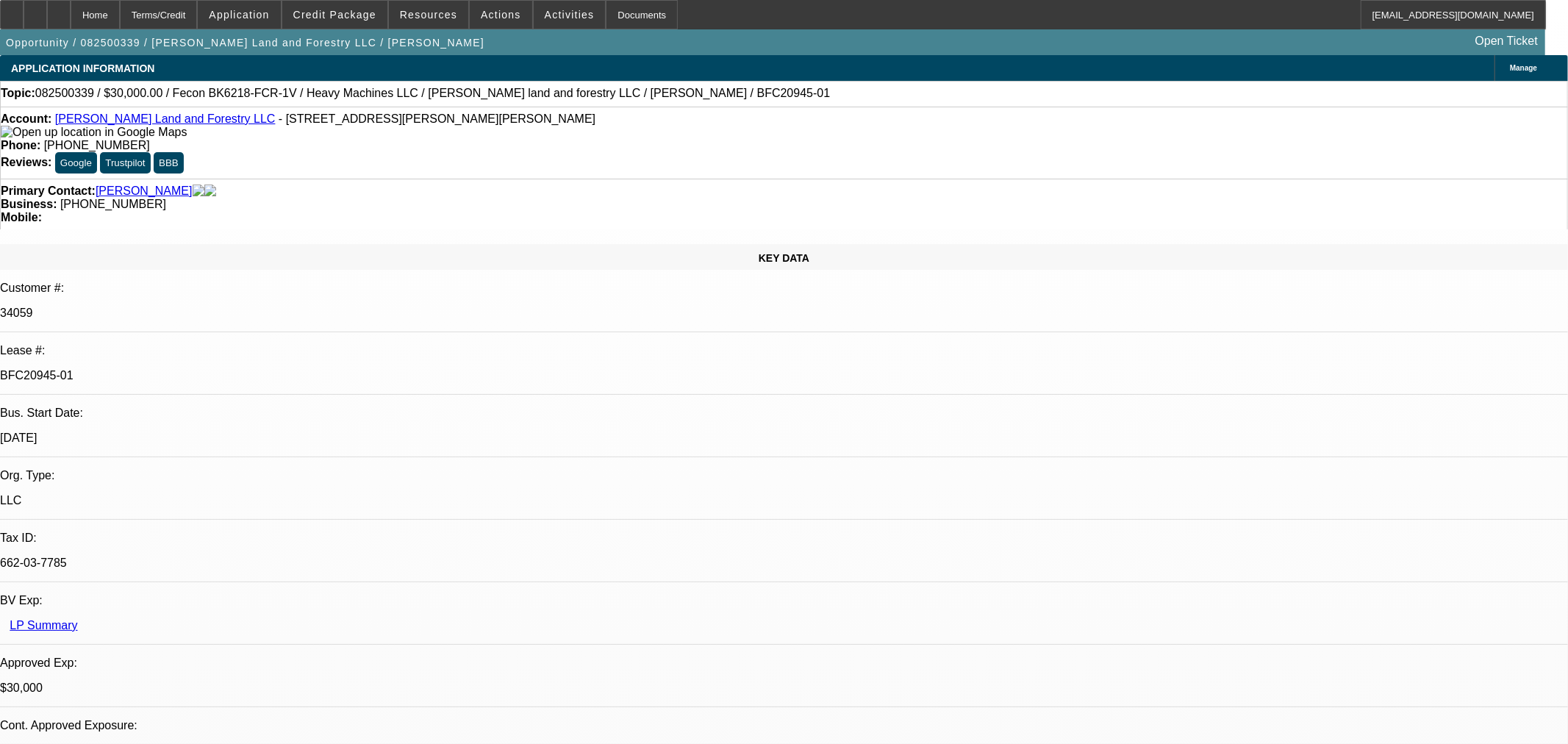
select select "0"
select select "2"
select select "0"
select select "6"
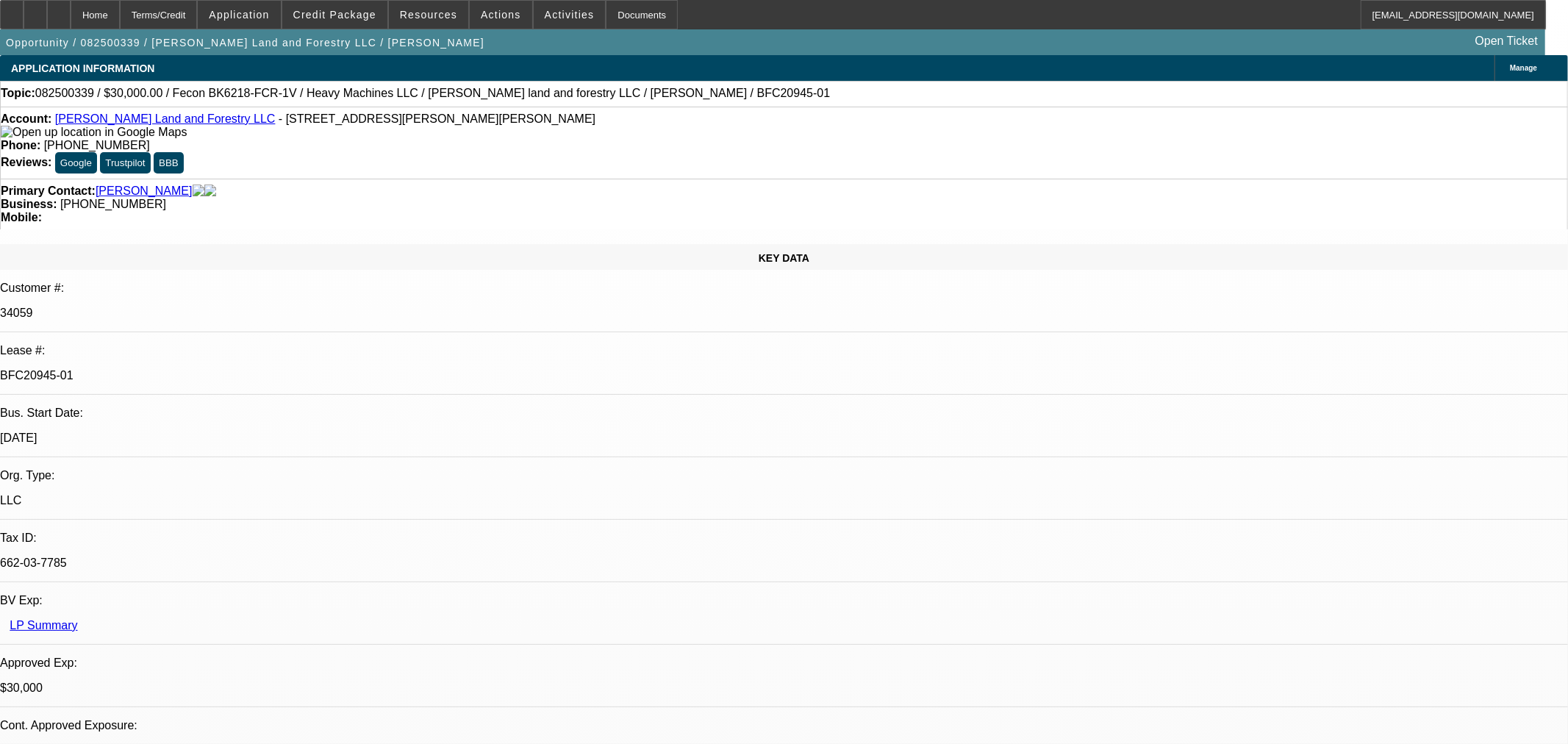
select select "0.2"
select select "2"
select select "0"
select select "6"
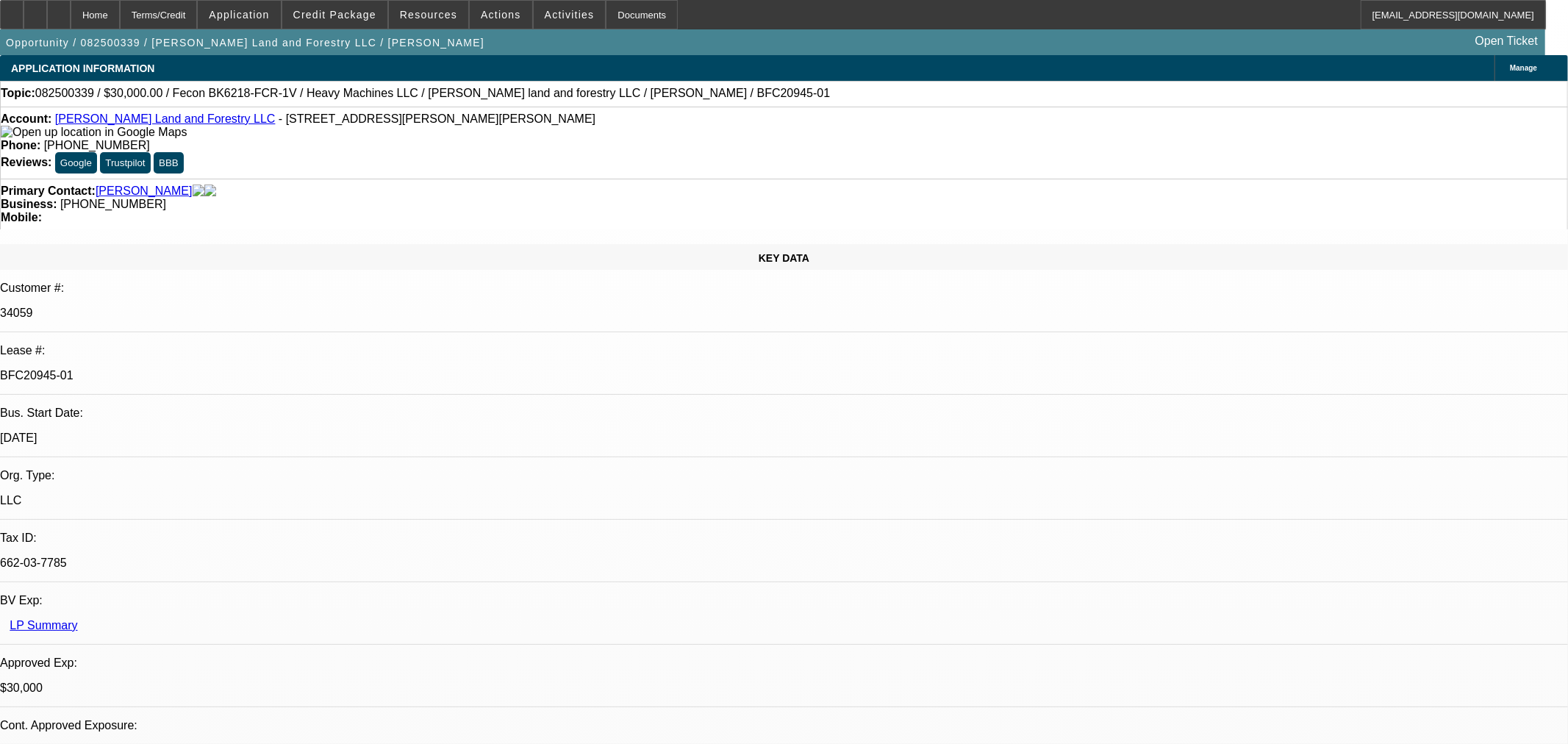
select select "0"
select select "19"
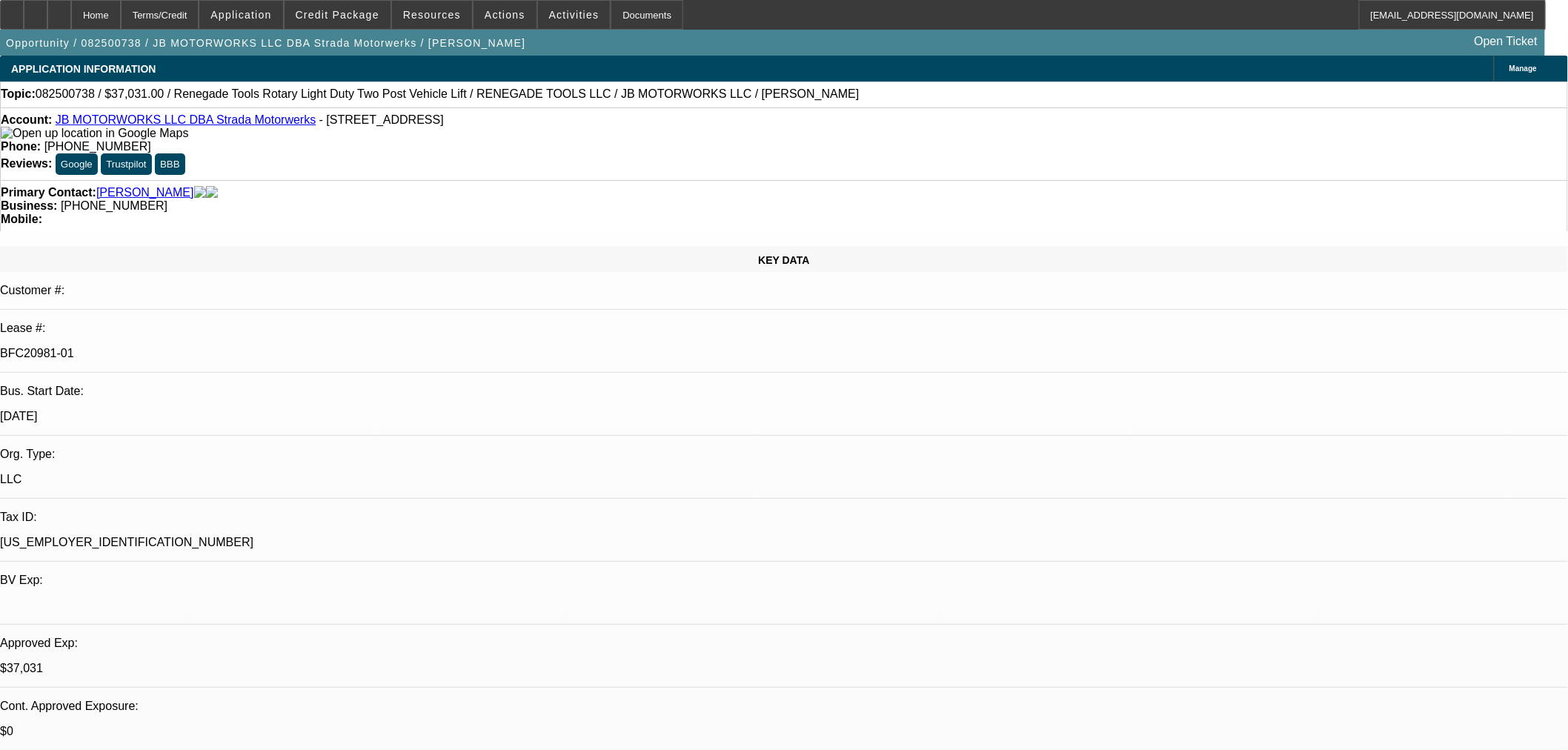
select select "0"
select select "3"
select select "0.1"
select select "4"
select select "0"
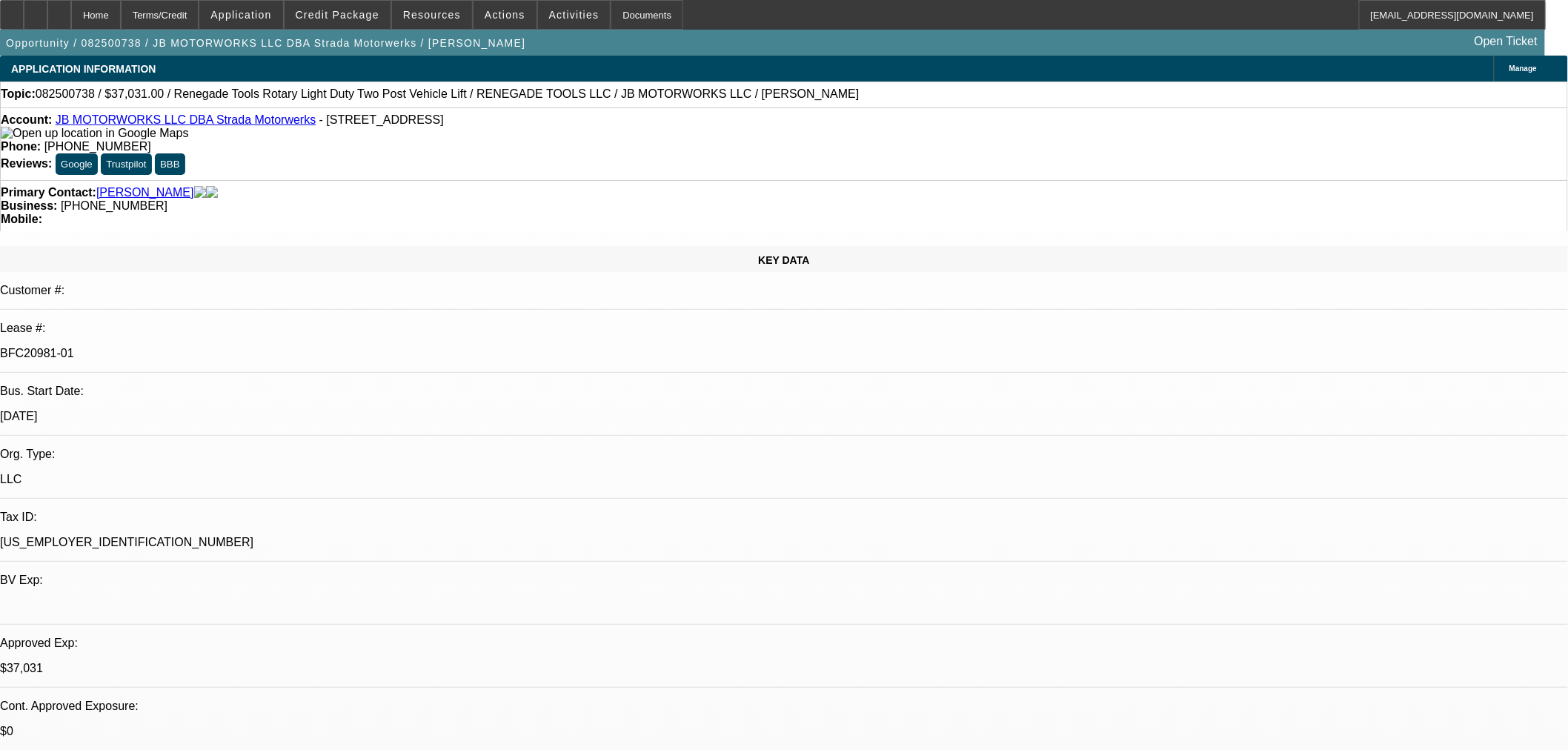
select select "3"
select select "0.1"
select select "4"
select select "0"
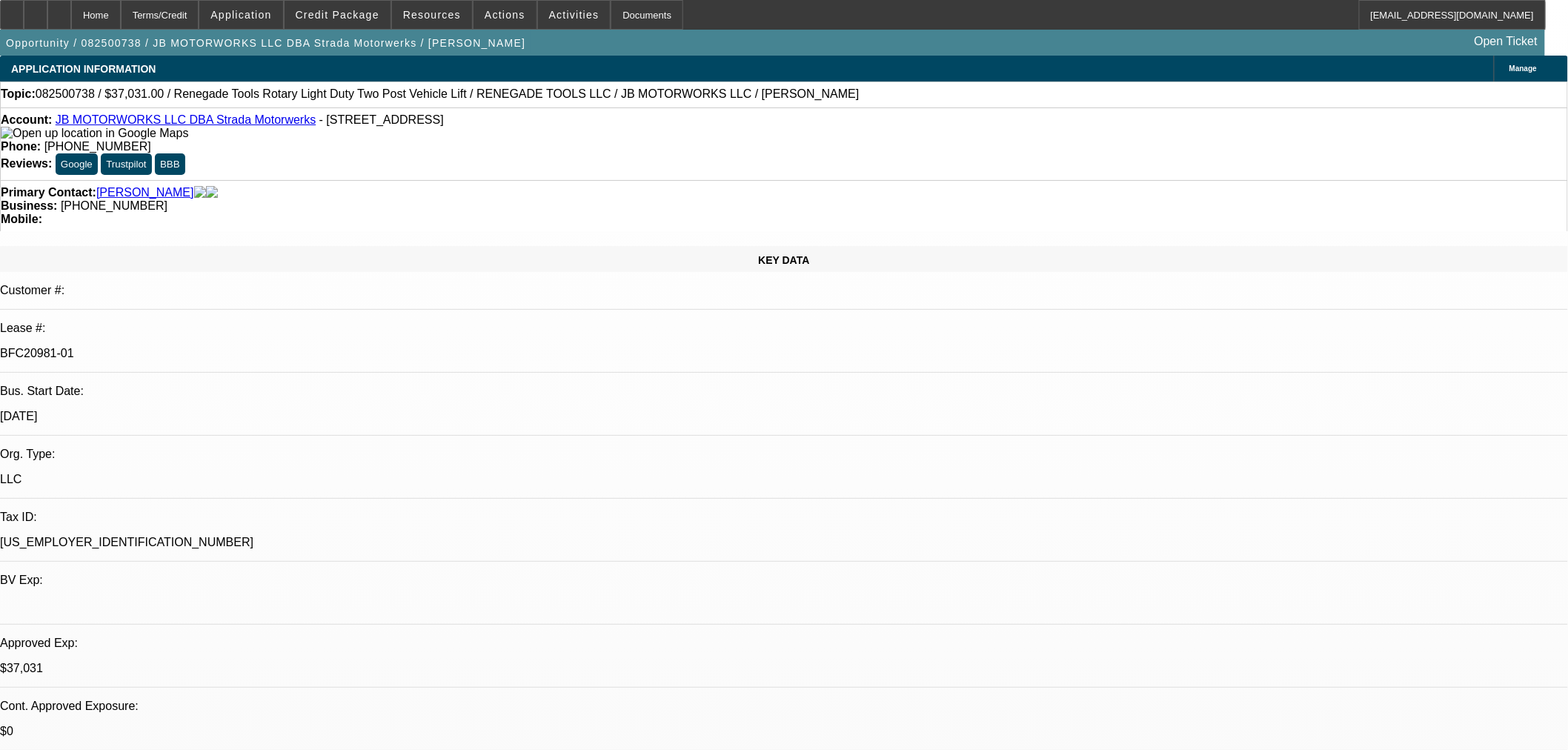
select select "3"
select select "0.1"
select select "4"
select select "0"
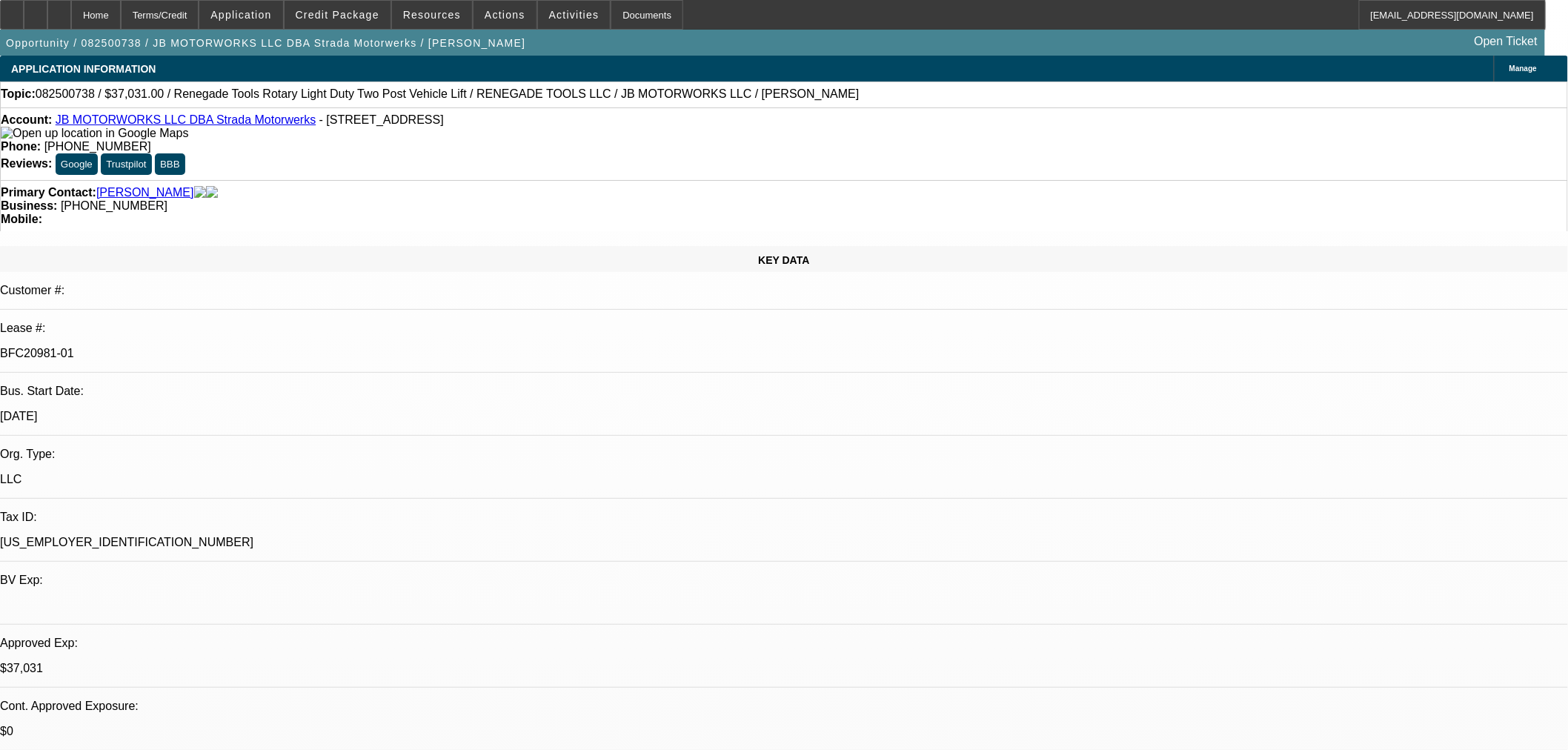
select select "3"
select select "0.1"
select select "4"
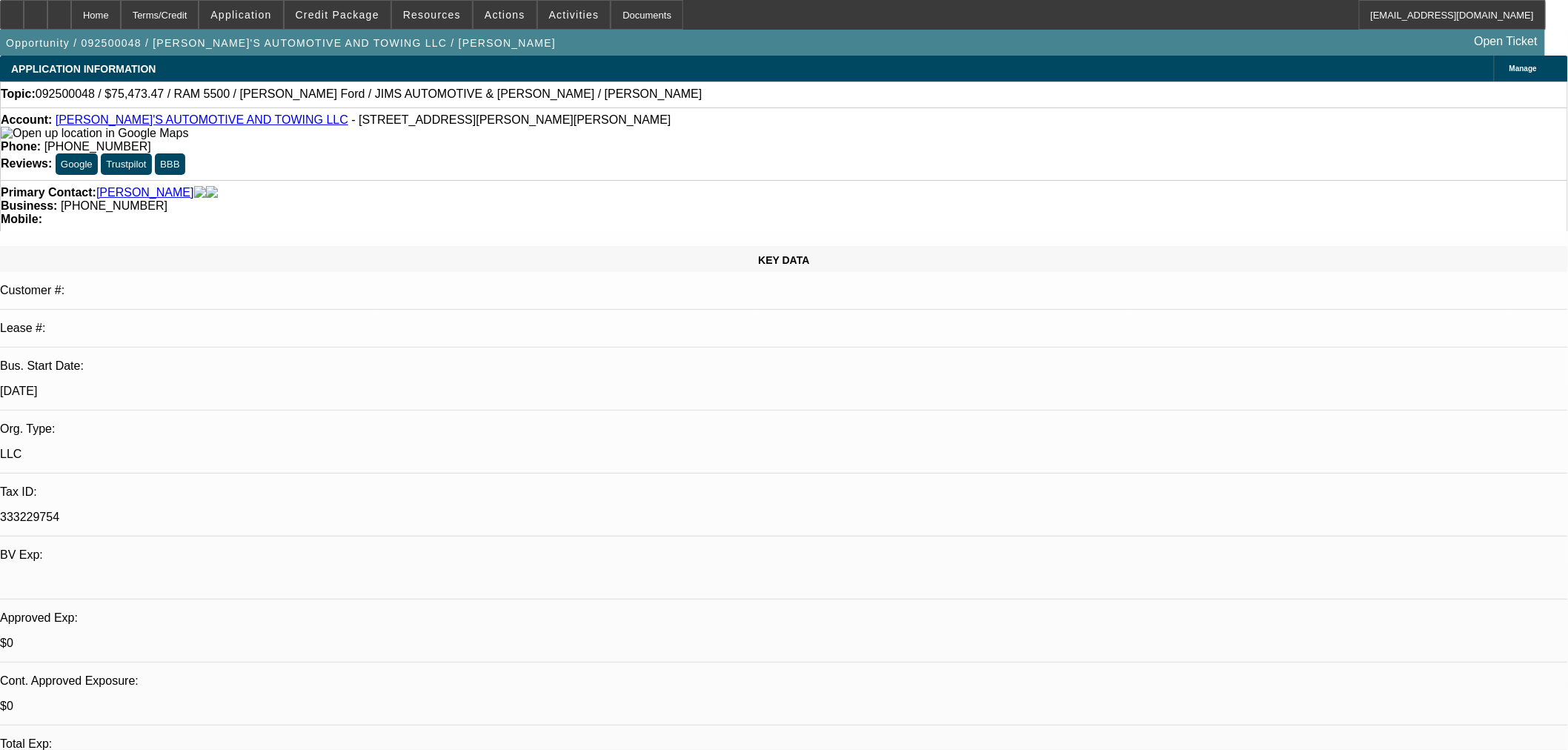
select select "0"
select select "3"
select select "0.1"
select select "4"
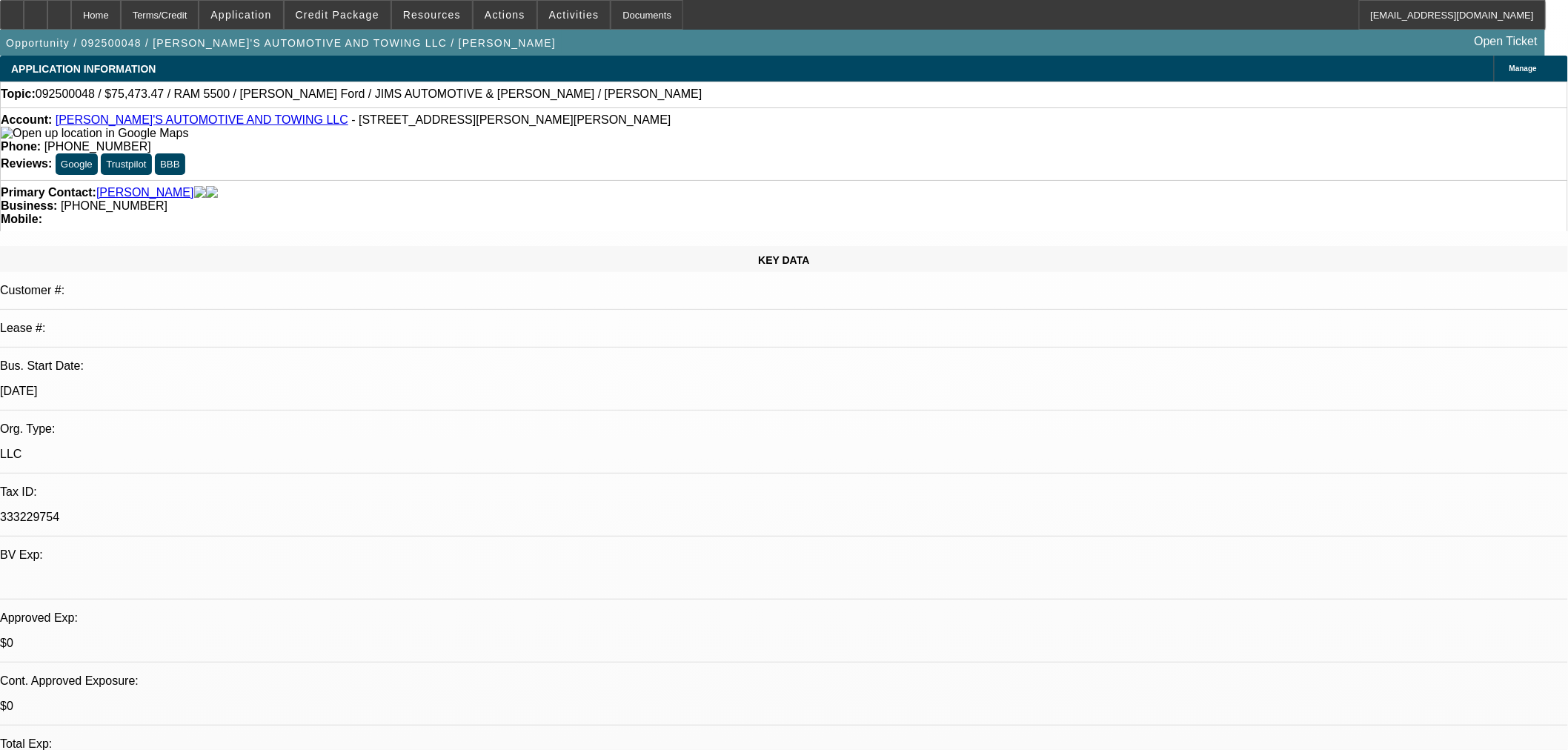
select select "0"
select select "3"
select select "0"
select select "6"
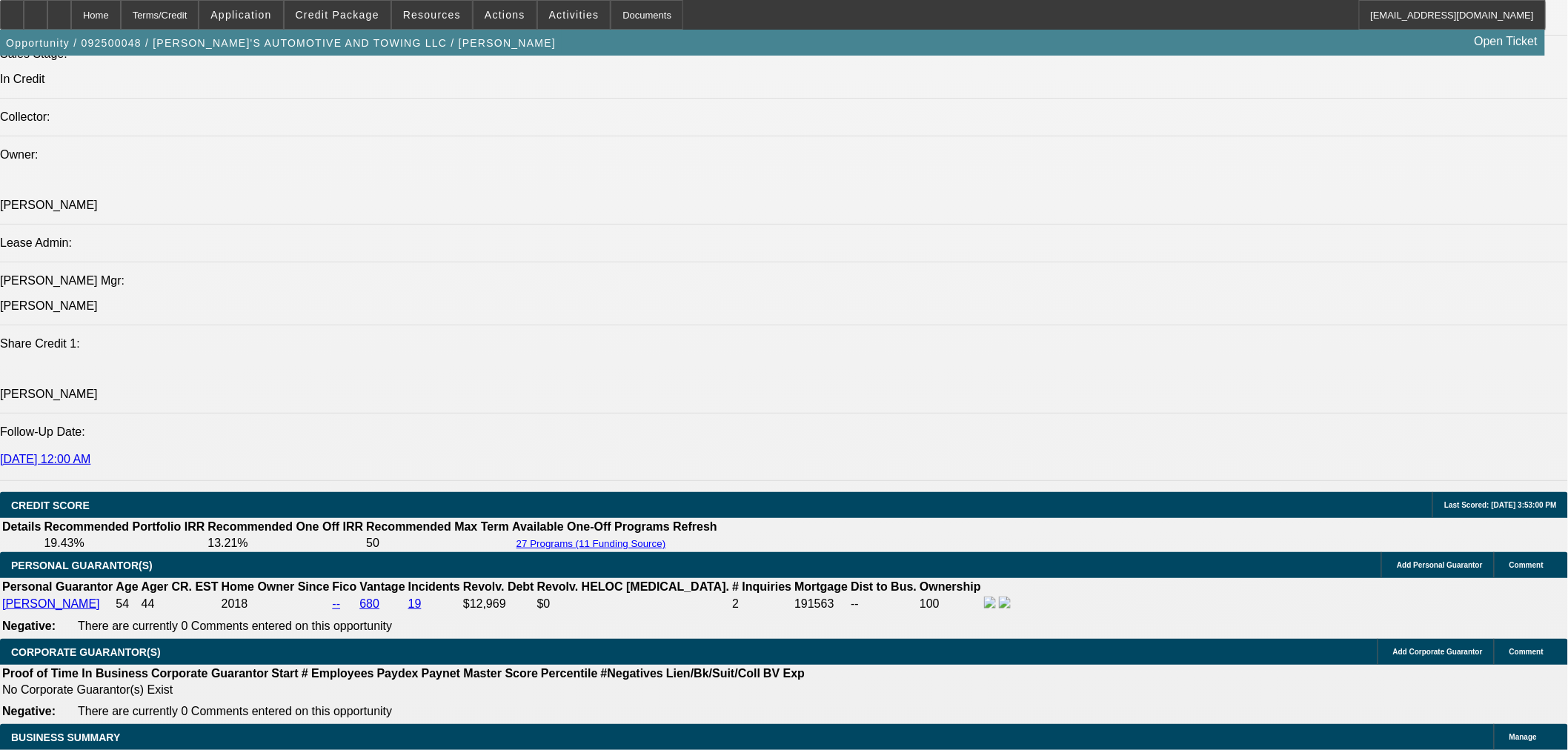
scroll to position [1811, 0]
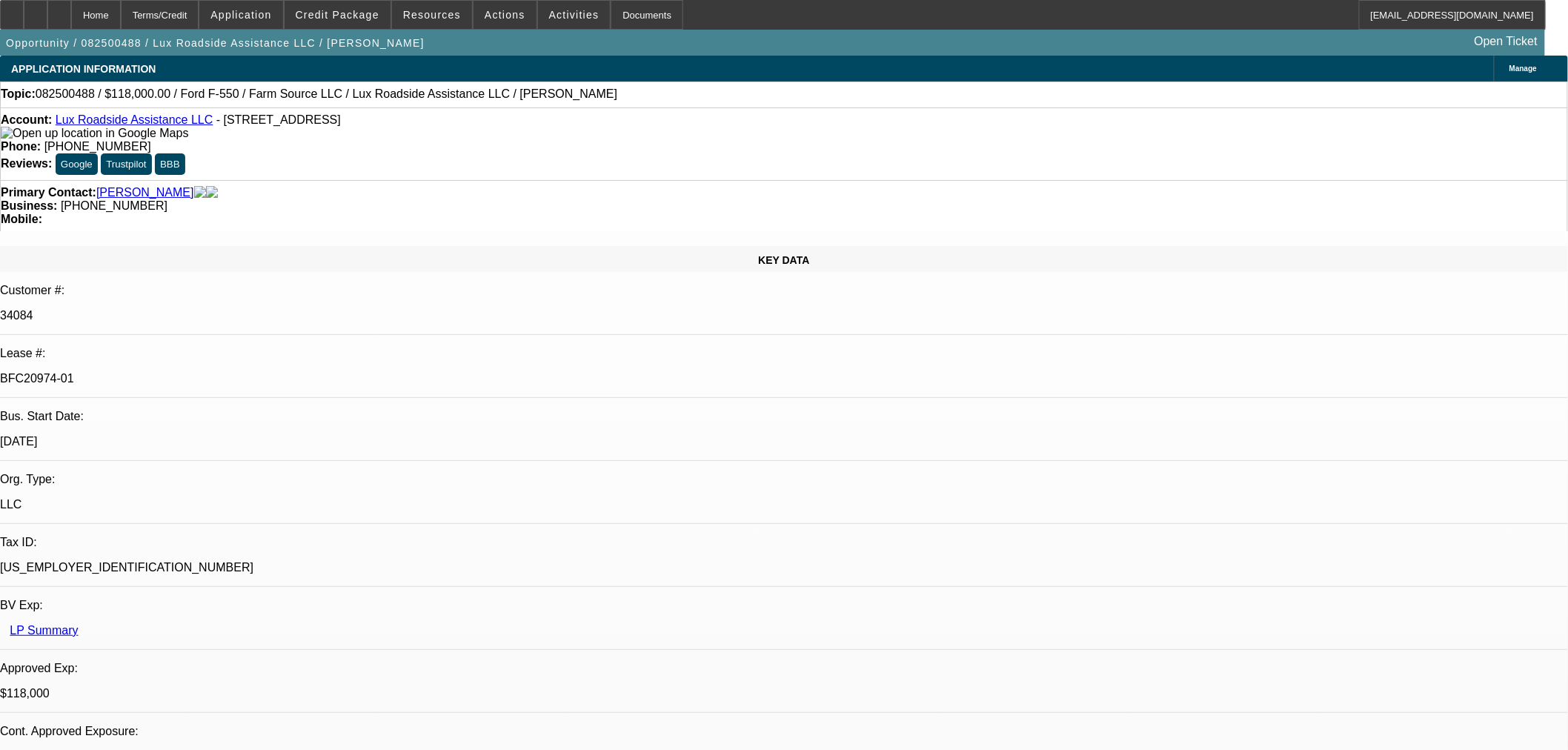
select select "0"
select select "6"
select select "0"
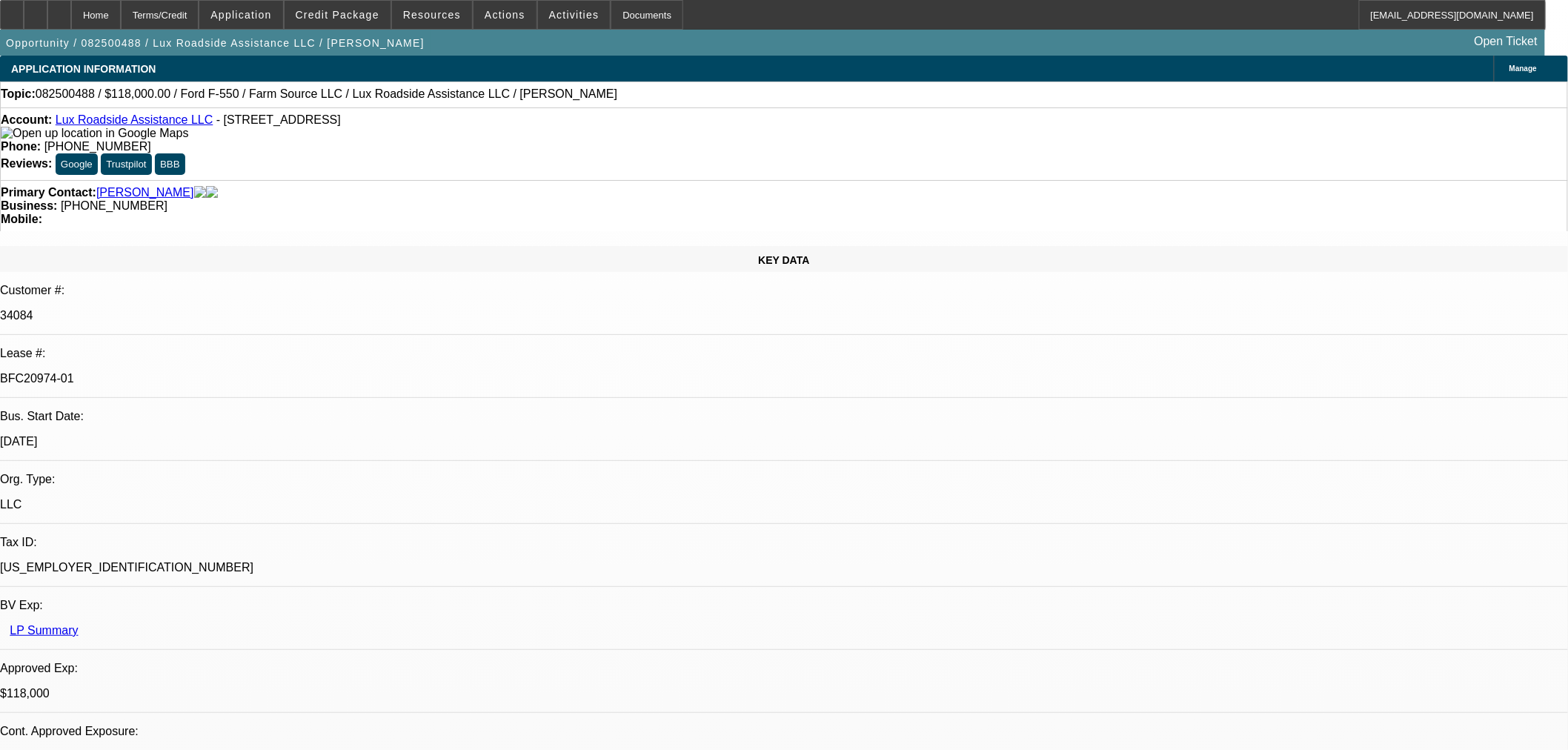
select select "0"
select select "6"
select select "0"
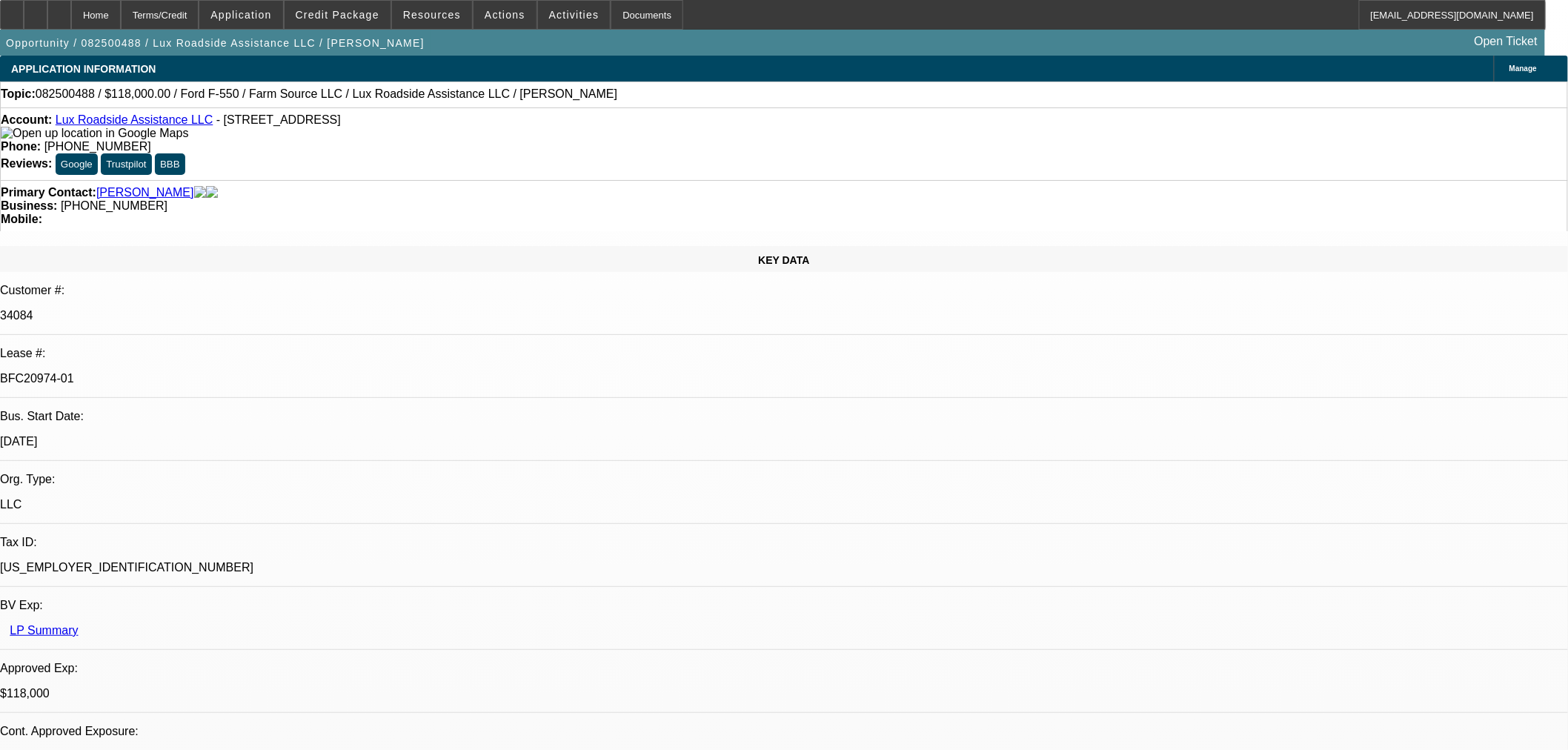
select select "0"
select select "6"
select select "0"
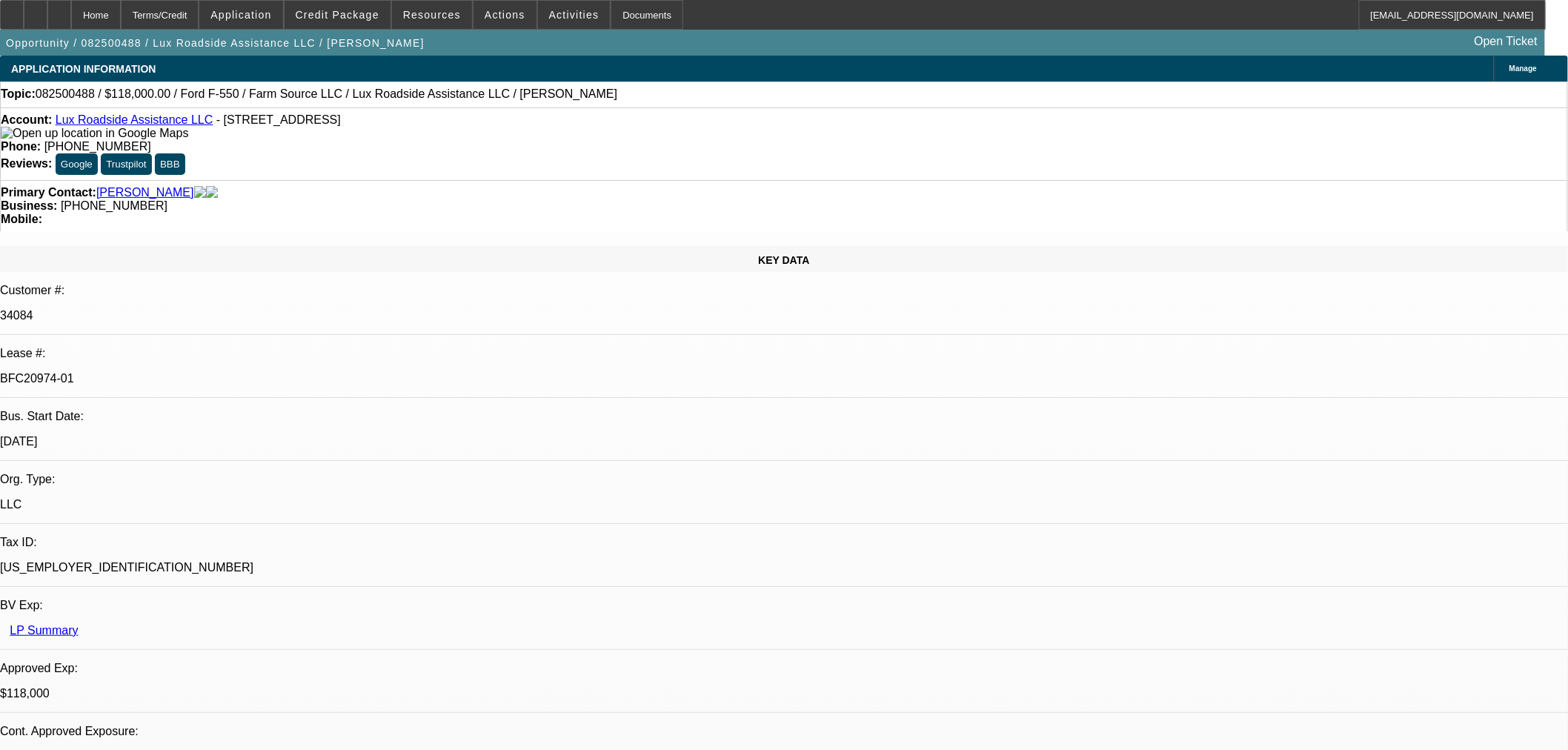
select select "6"
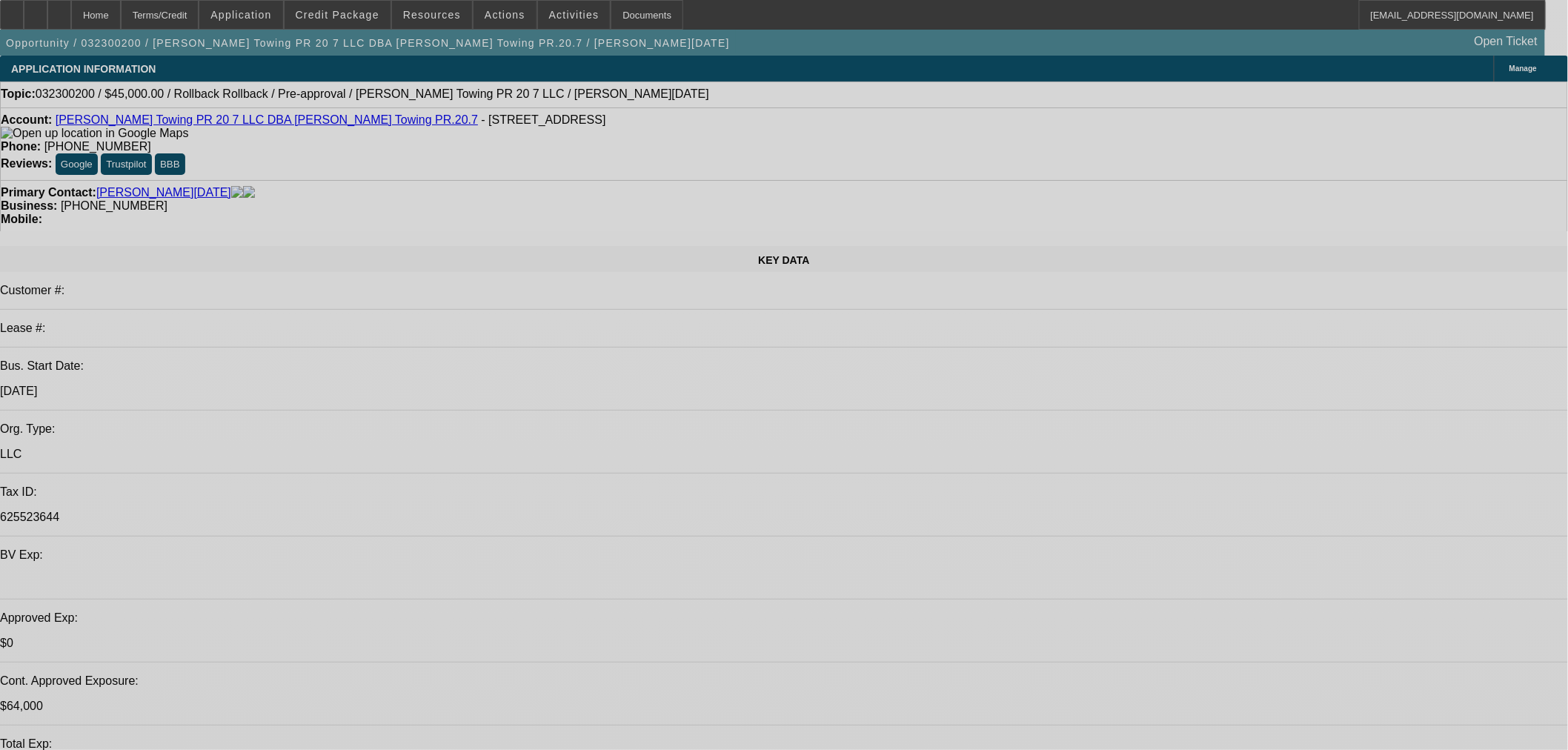
select select "0"
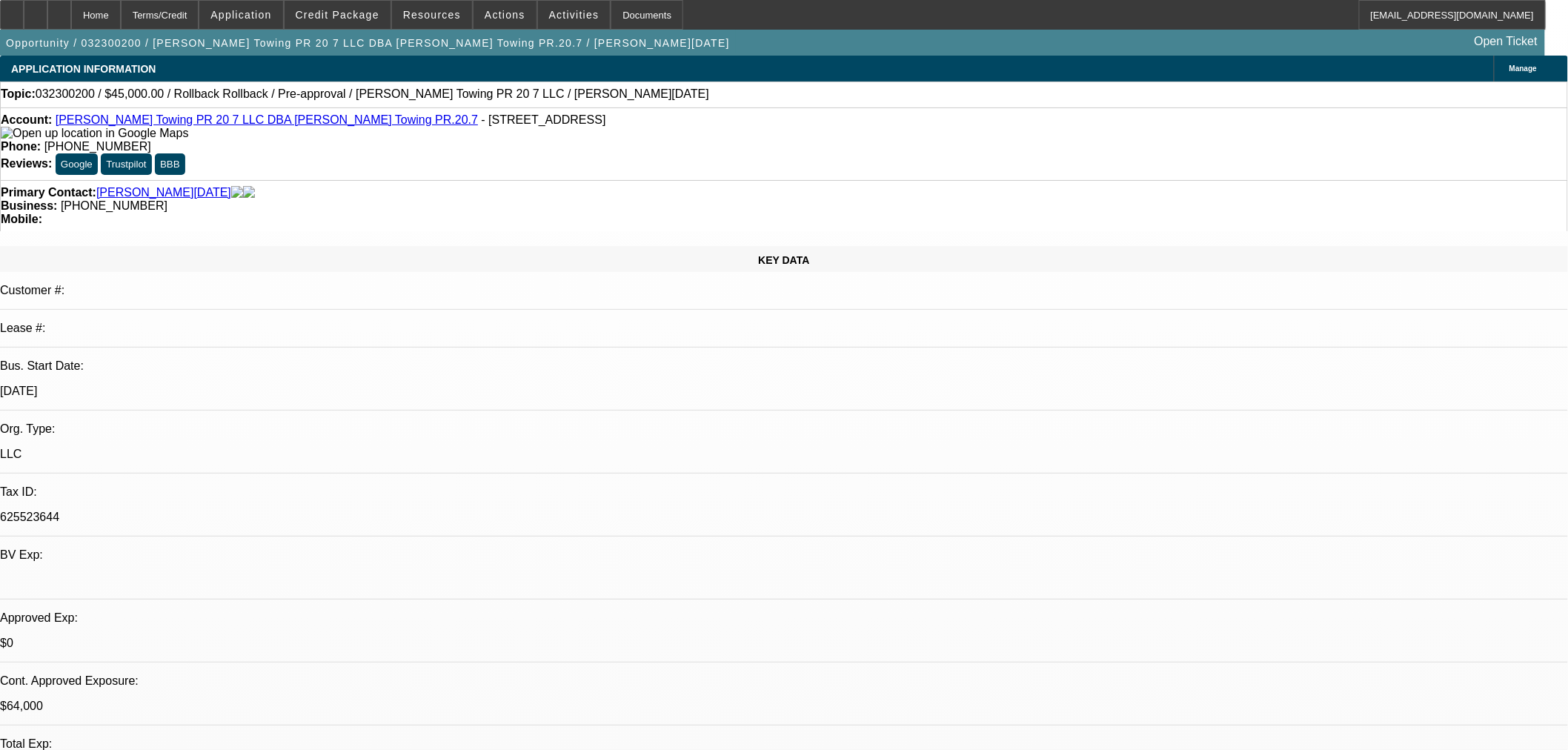
select select "0"
select select "0.1"
select select "4"
select select "0"
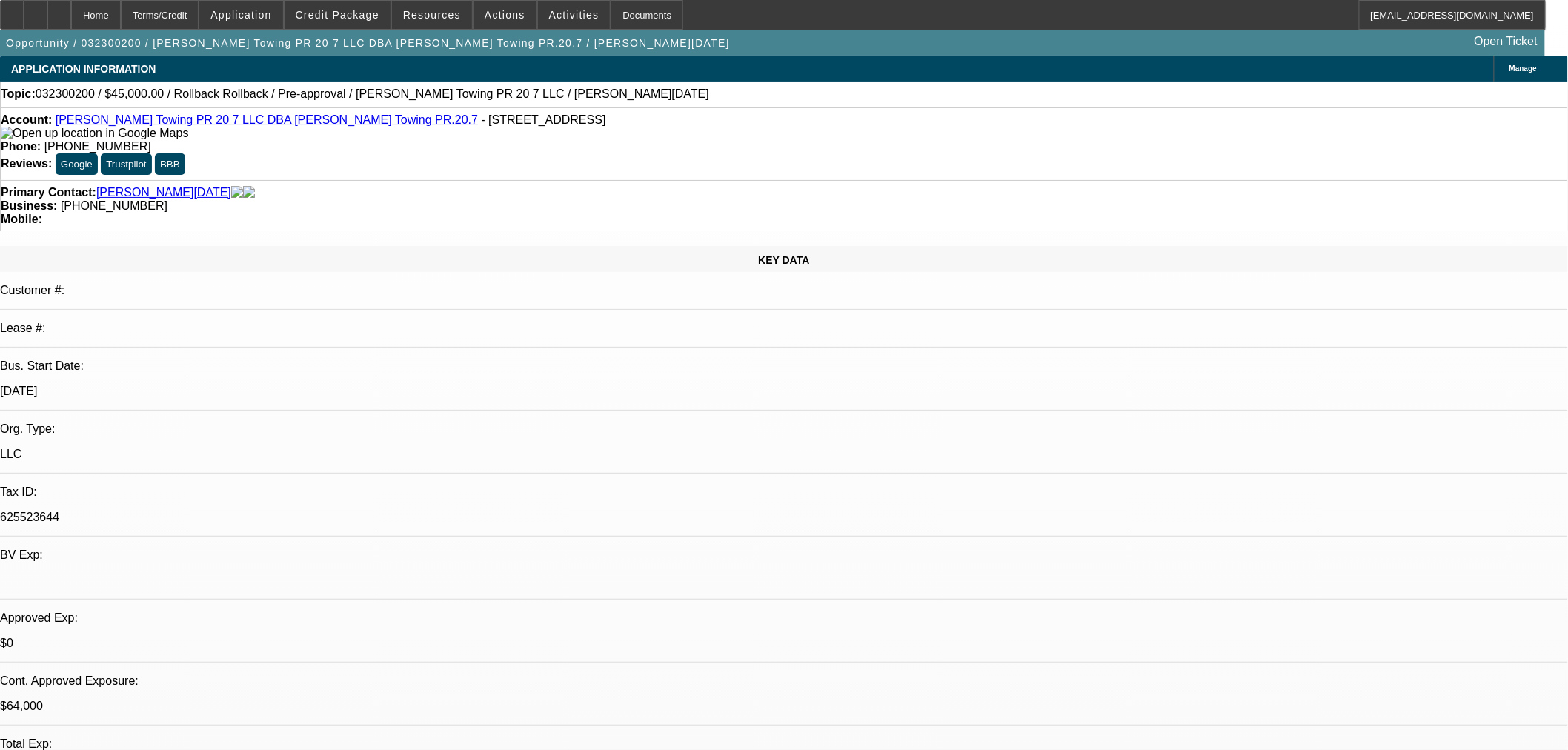
select select "0.1"
select select "4"
select select "0"
select select "0.1"
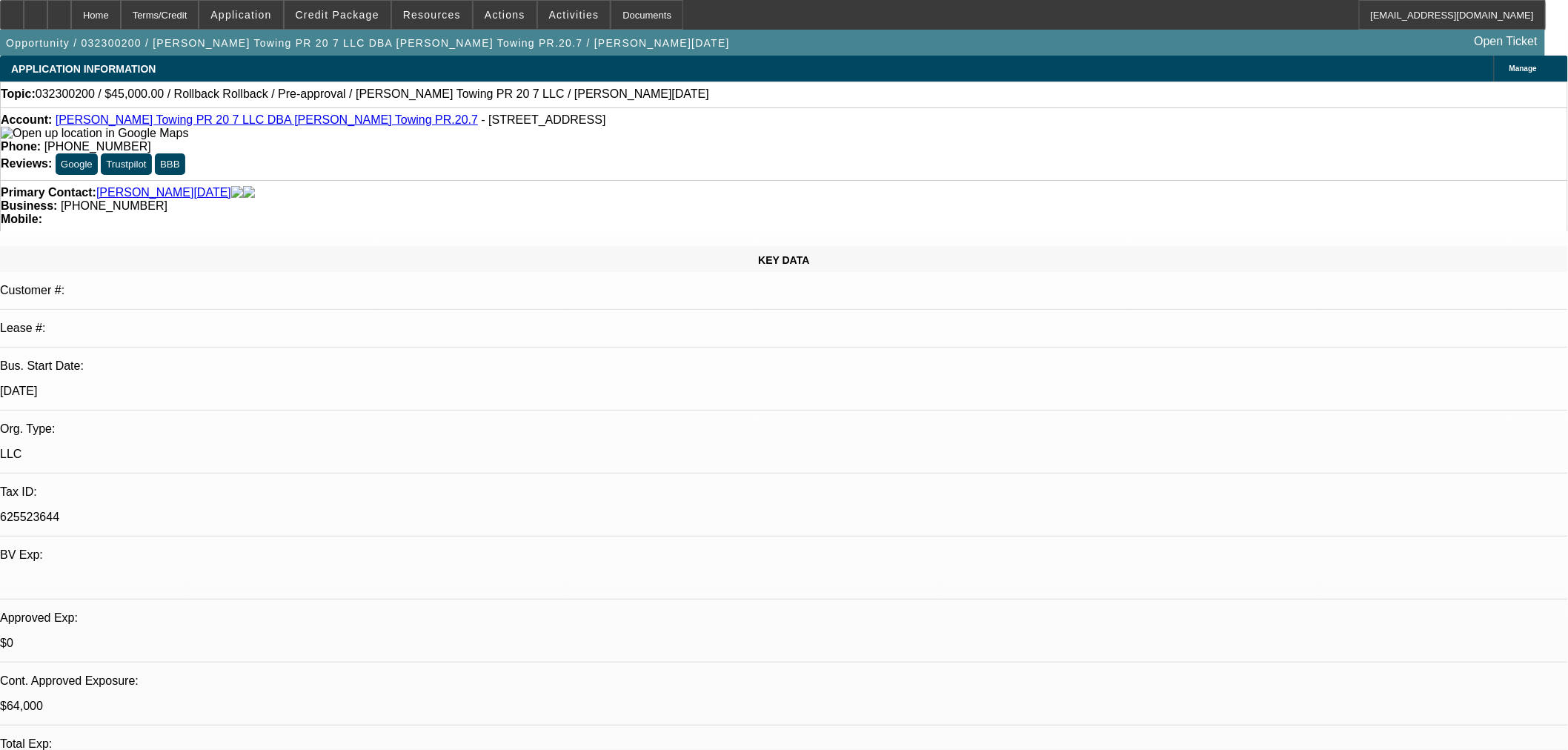
select select "4"
select select "0"
select select "0.1"
select select "4"
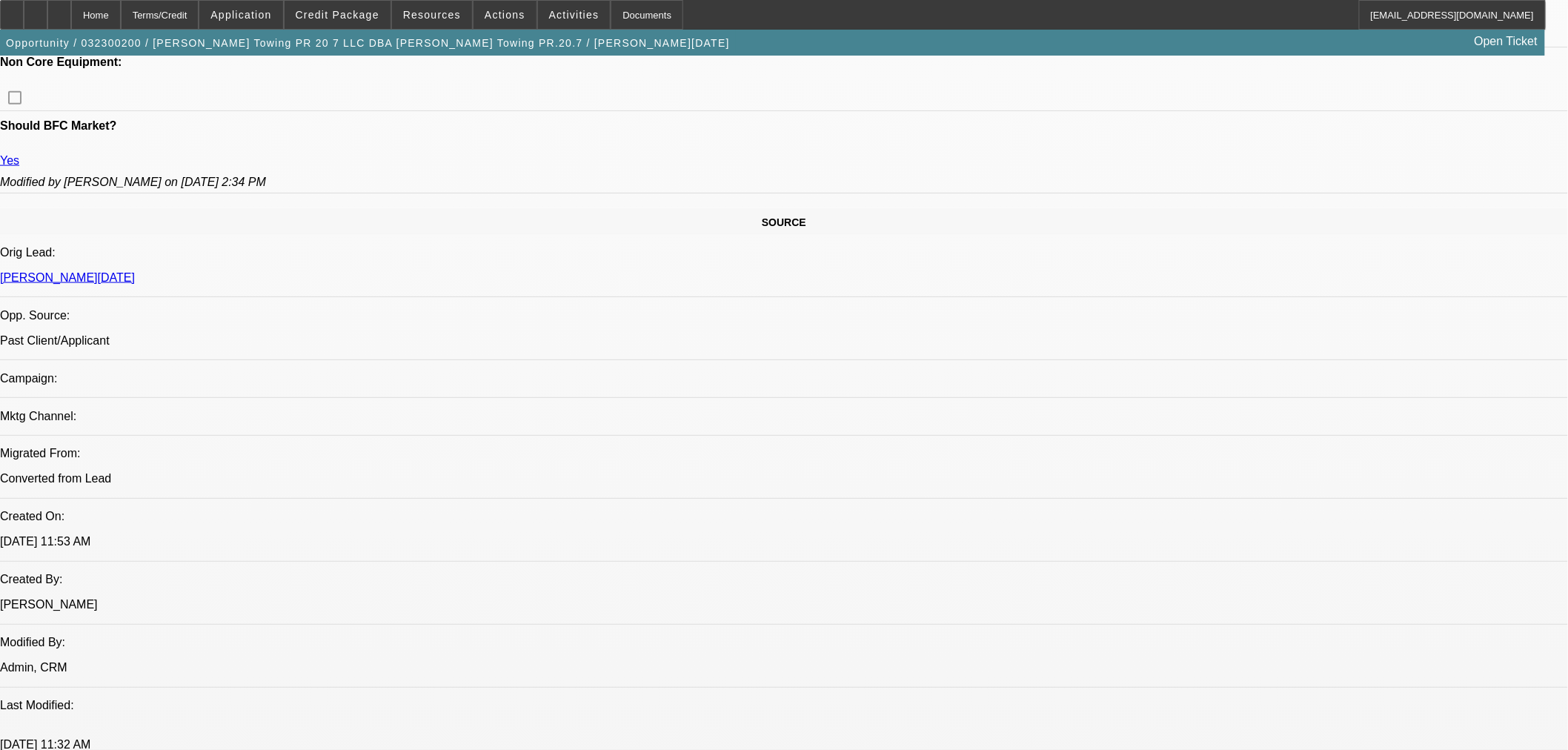
scroll to position [82, 0]
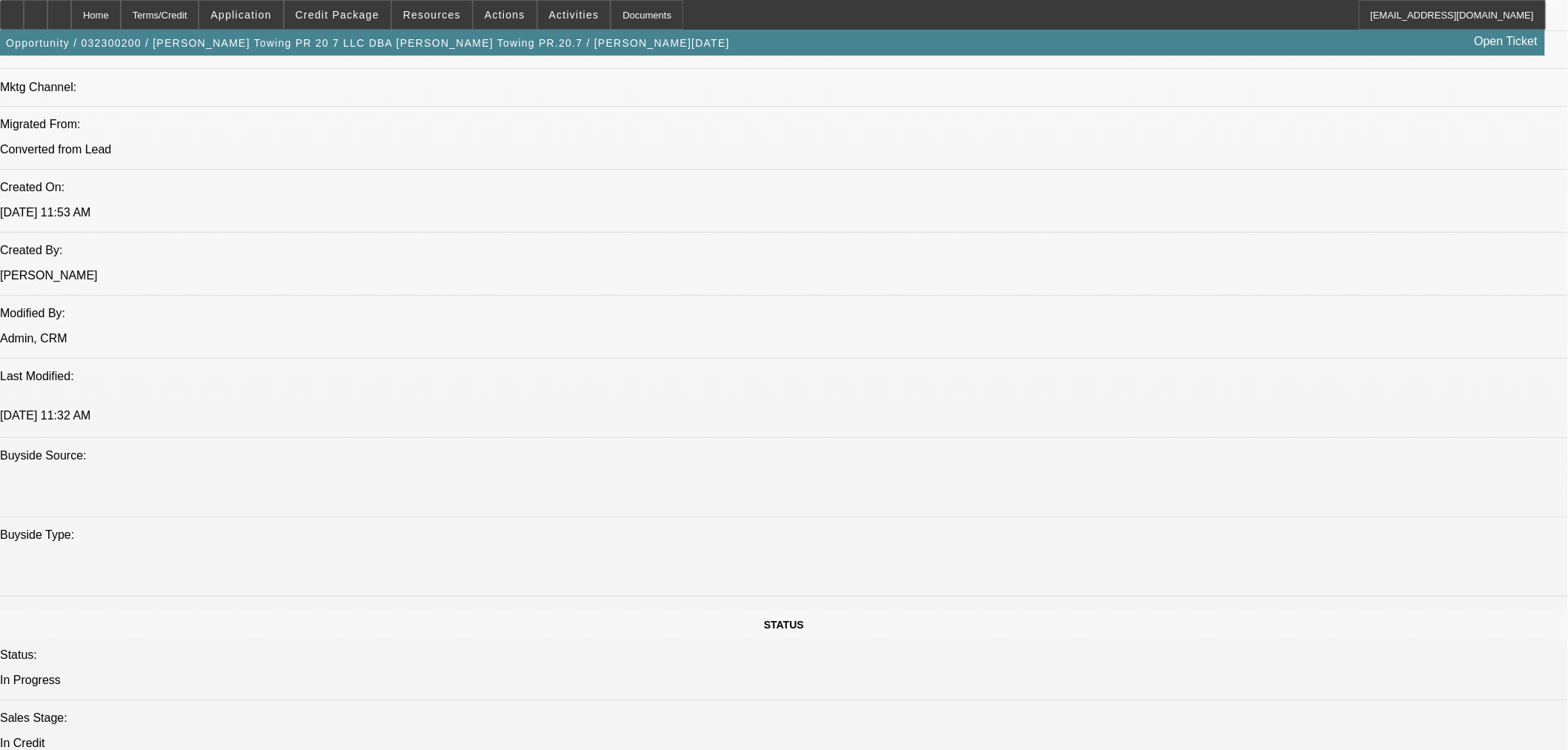
scroll to position [0, 0]
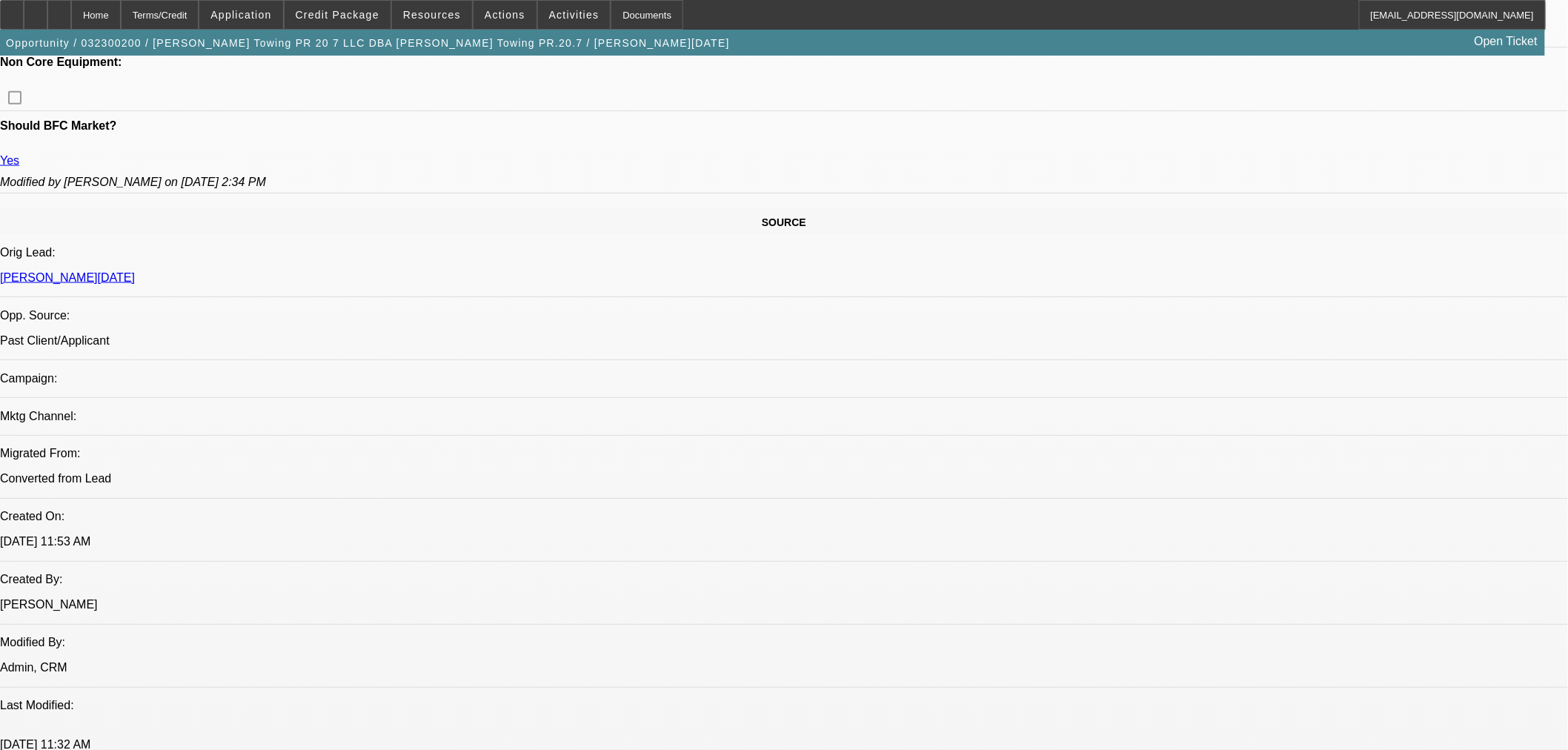
drag, startPoint x: 1292, startPoint y: 134, endPoint x: 1276, endPoint y: 160, distance: 30.5
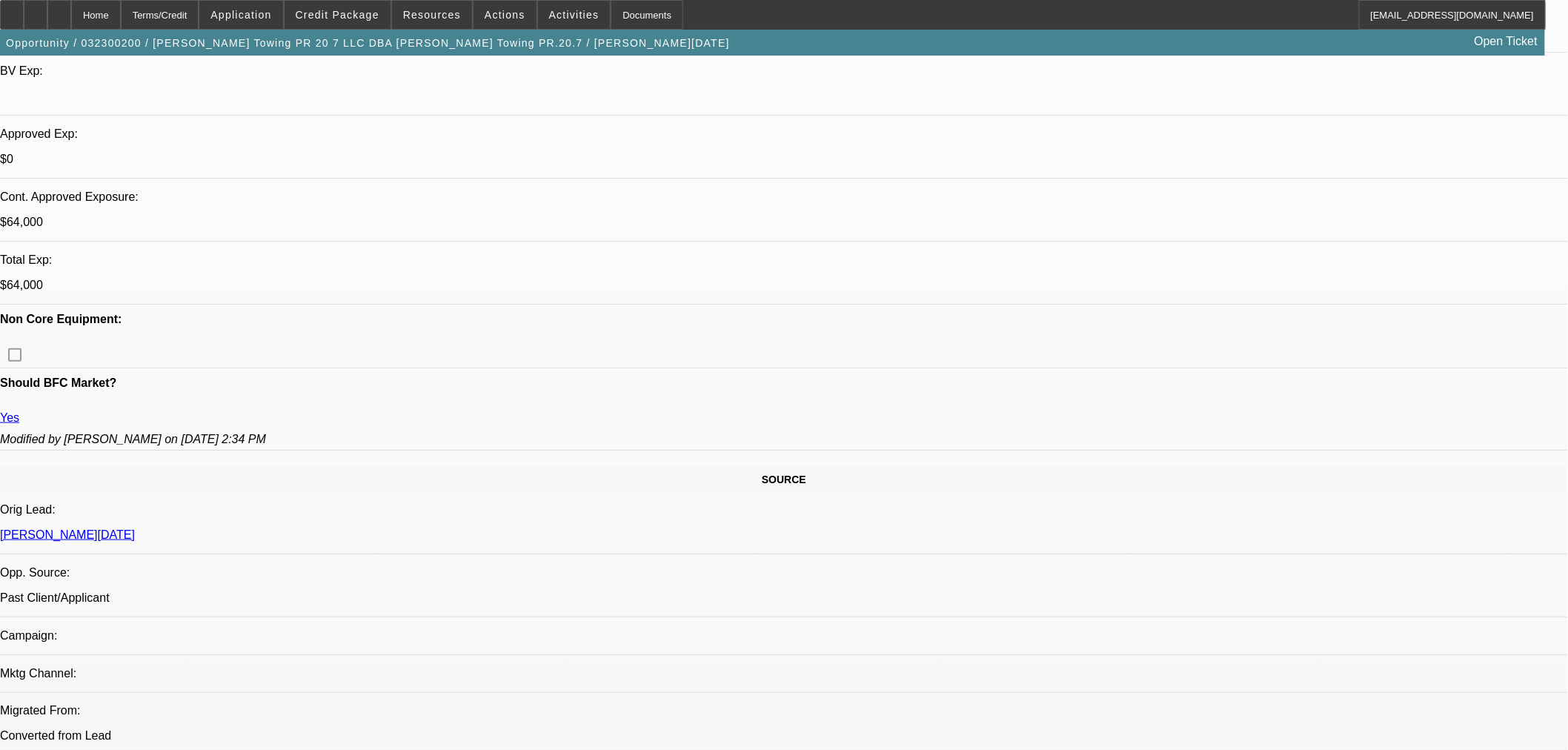
scroll to position [575, 0]
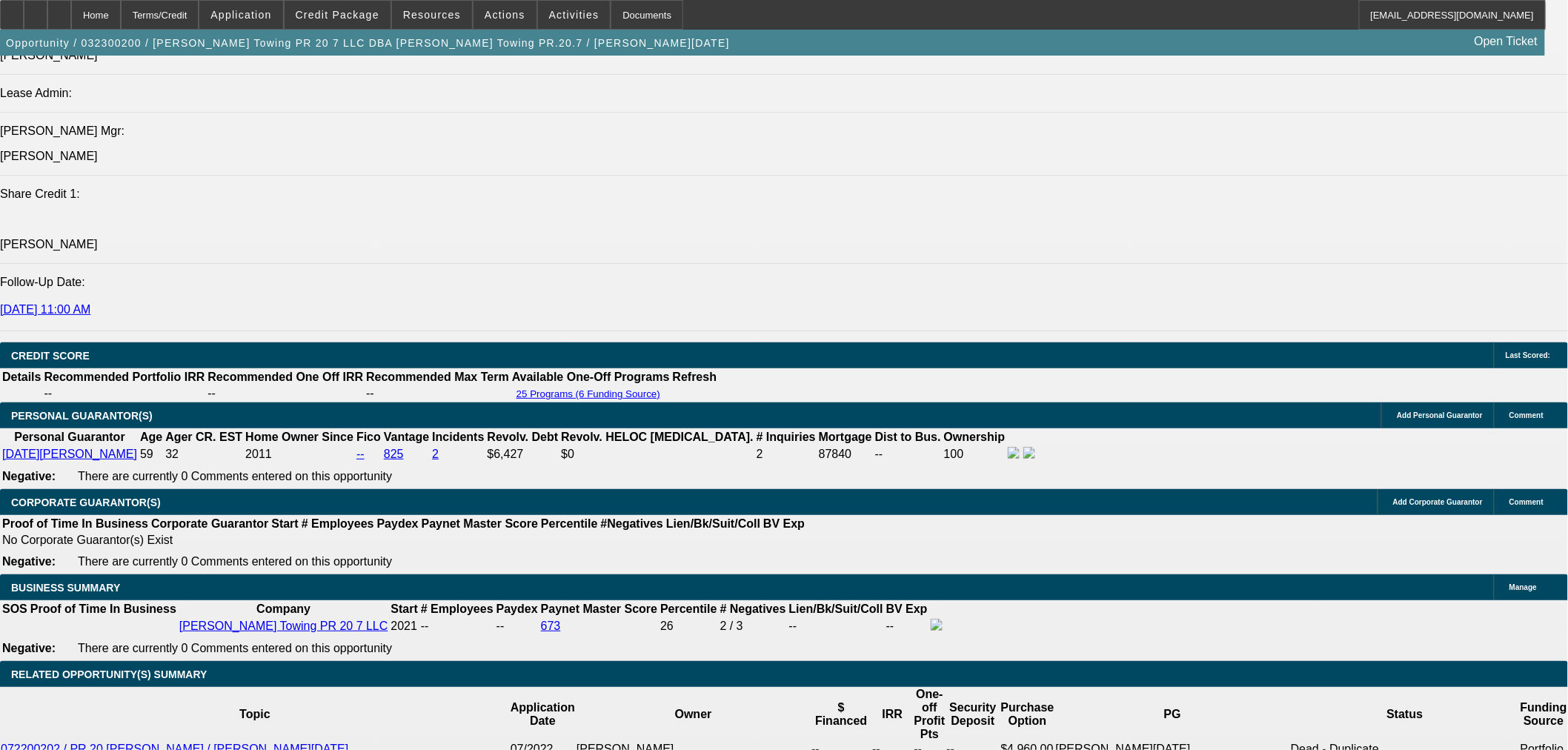
scroll to position [1893, 0]
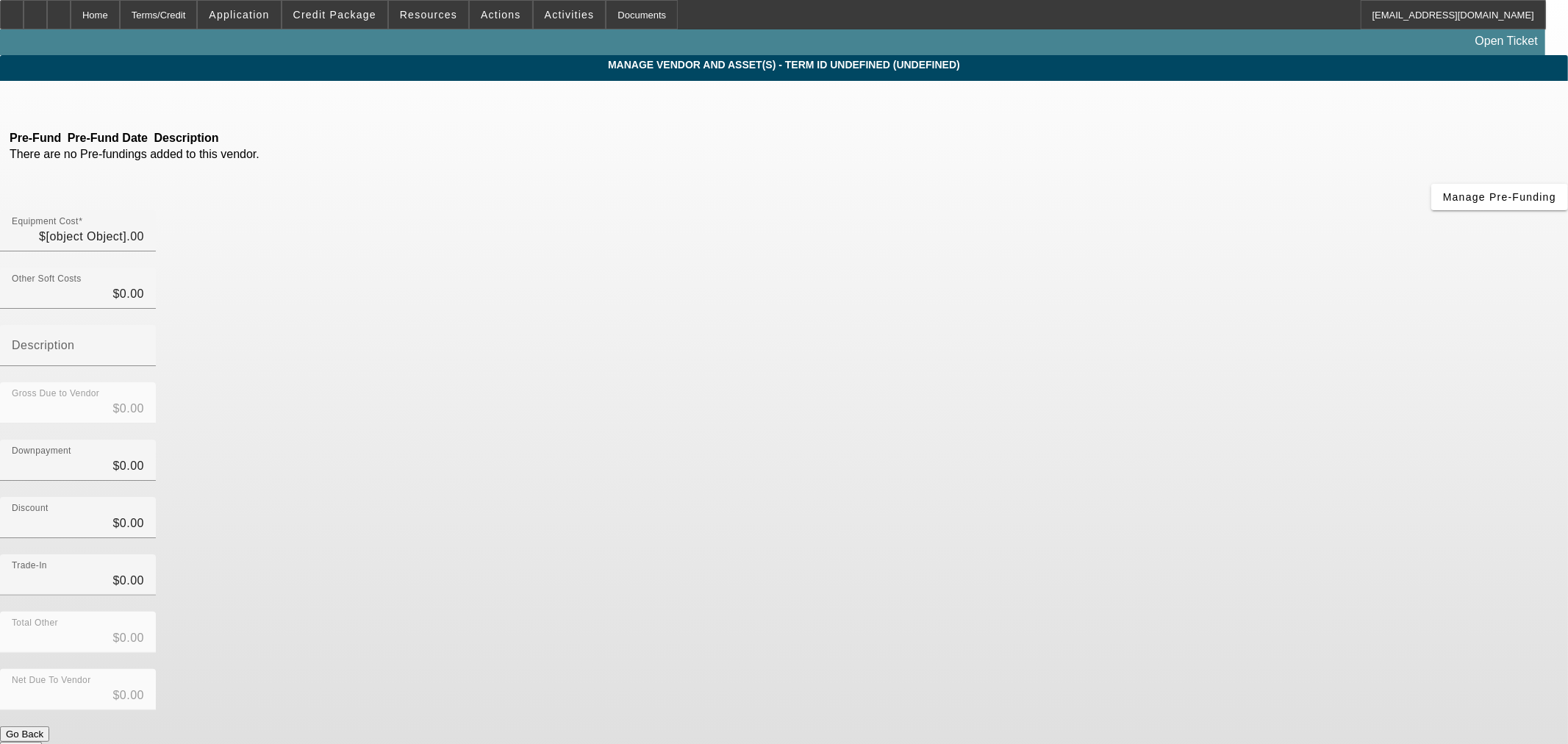
type input "$330,000.00"
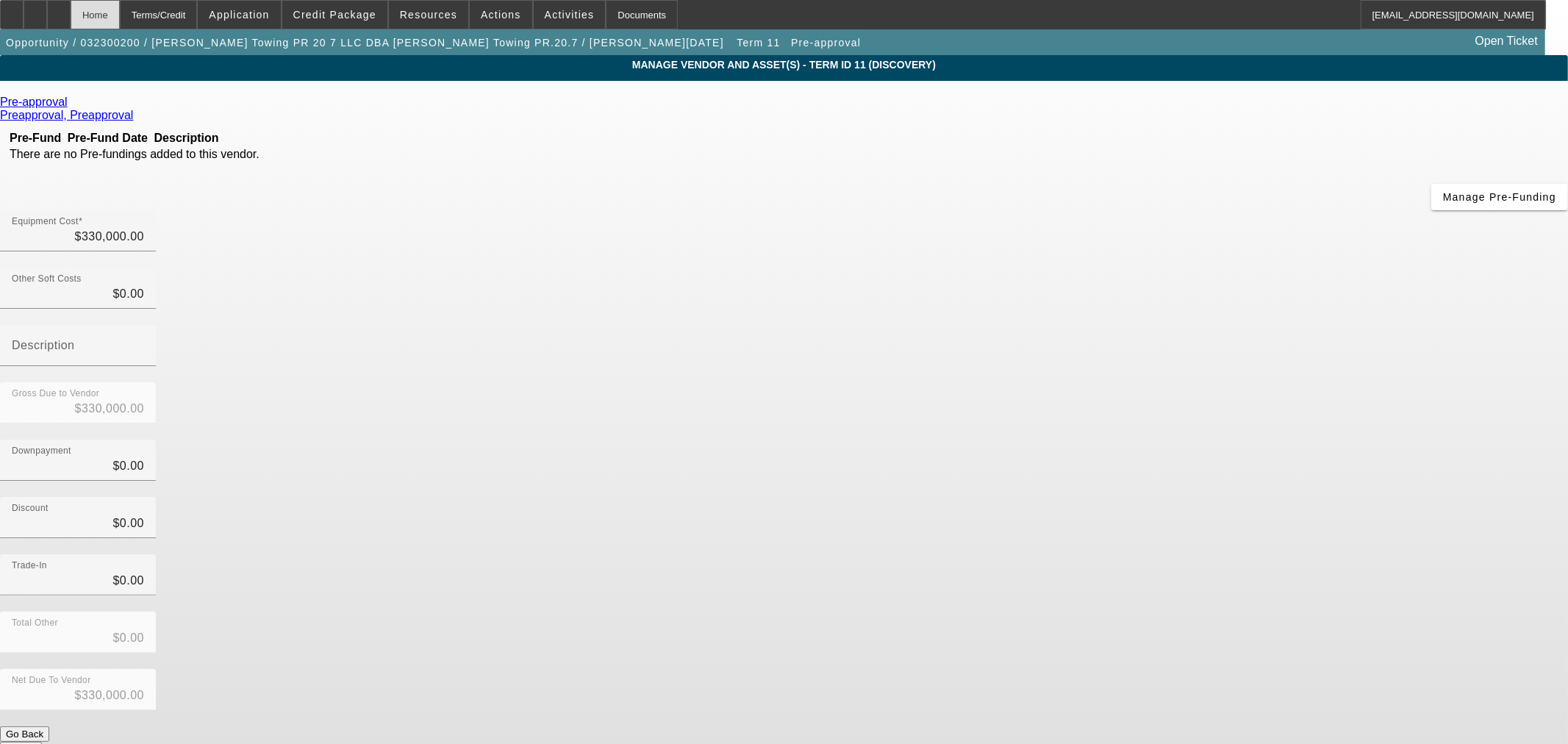
click at [120, 13] on div "Home" at bounding box center [94, 14] width 49 height 29
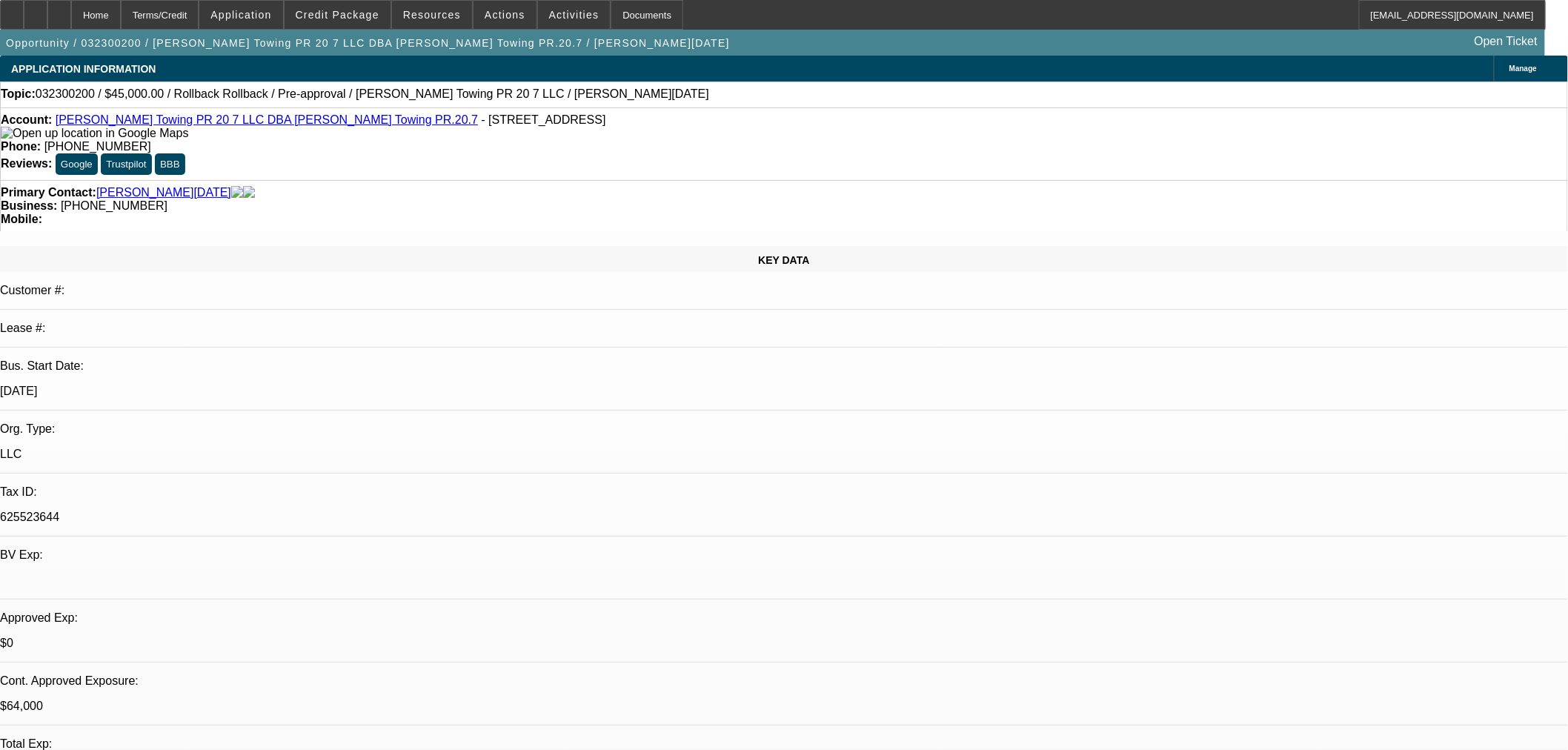
select select "0"
select select "0.1"
select select "4"
select select "0"
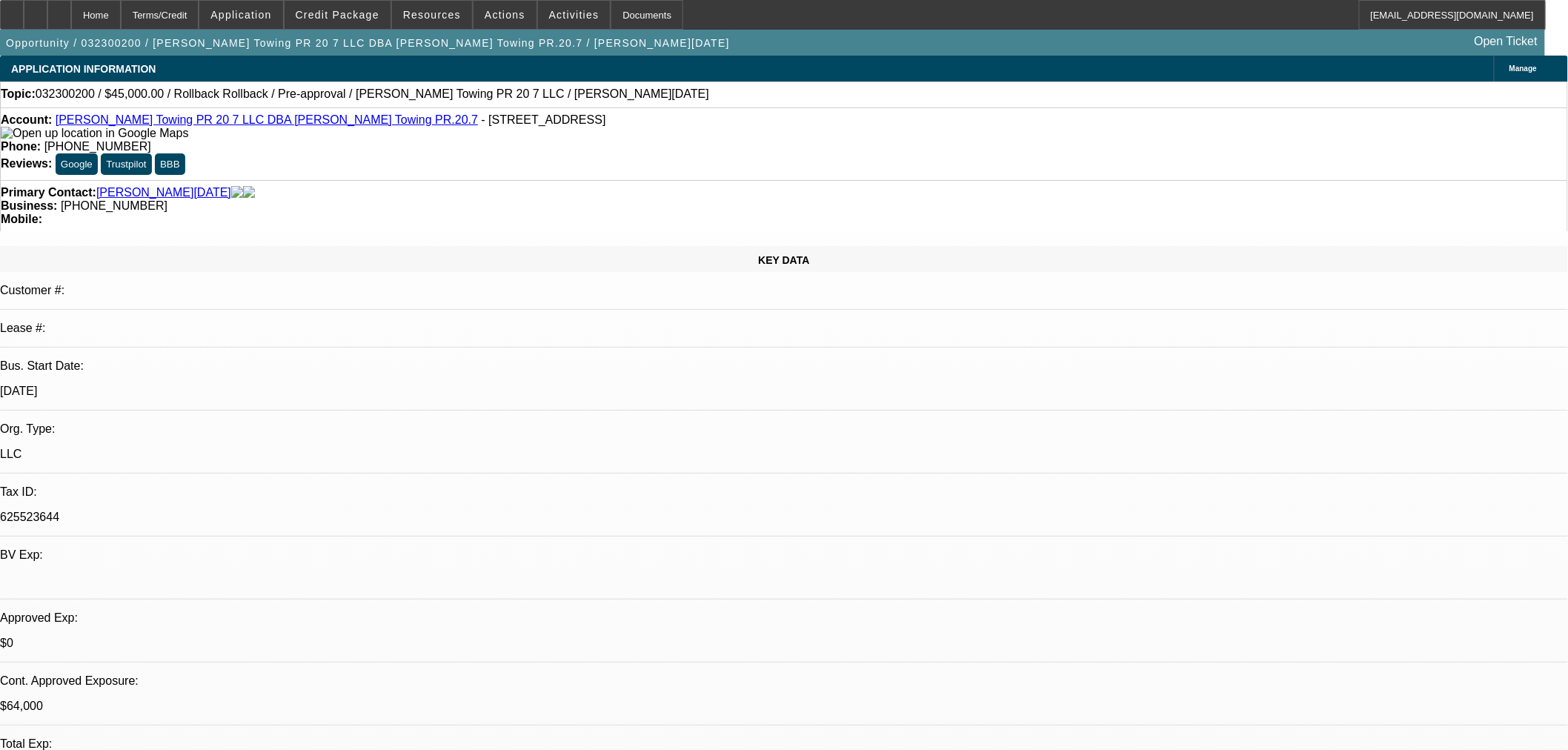
select select "0"
select select "0.1"
select select "4"
select select "0"
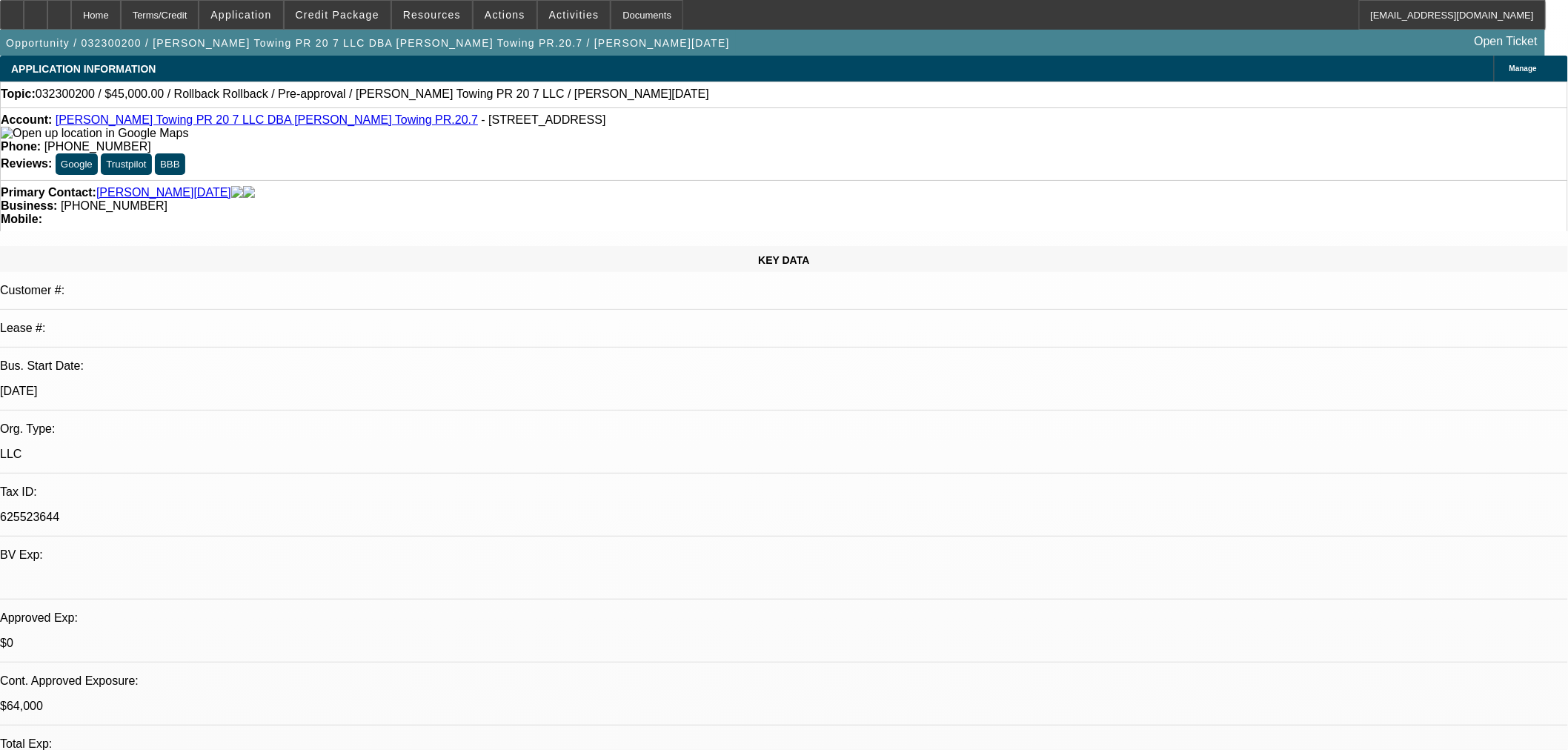
select select "0.1"
select select "4"
select select "0"
select select "0.1"
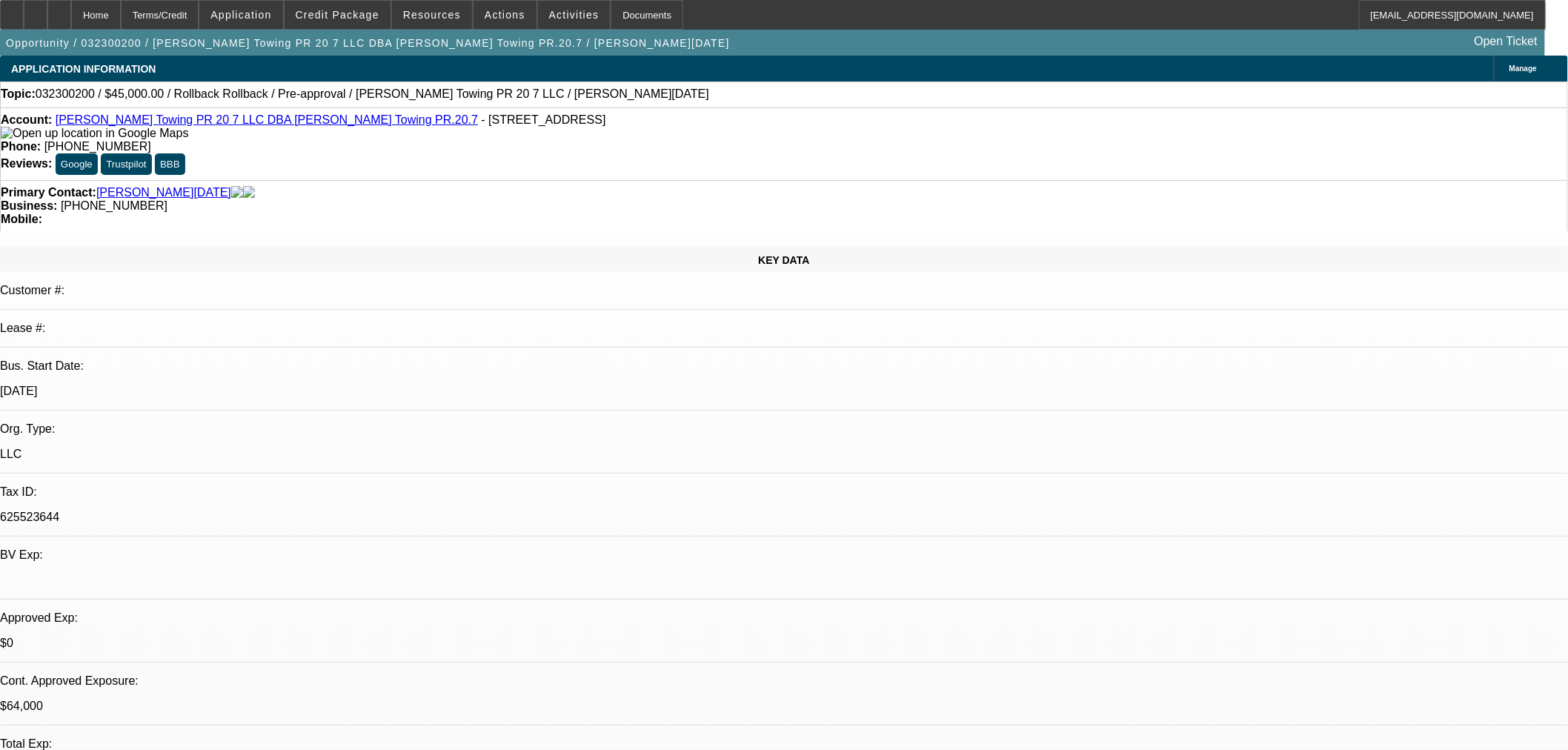
select select "4"
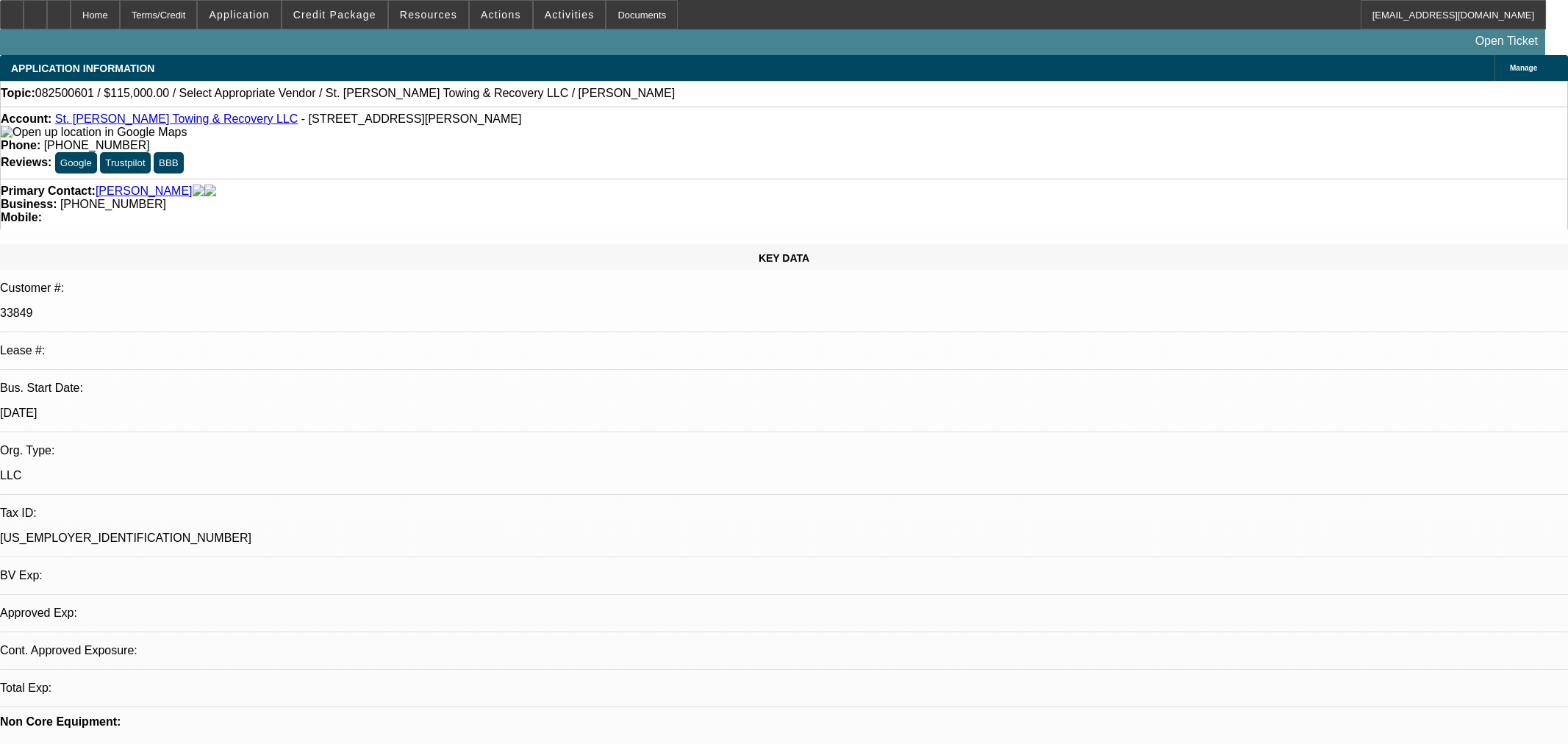
select select "0"
select select "2"
select select "0.1"
select select "4"
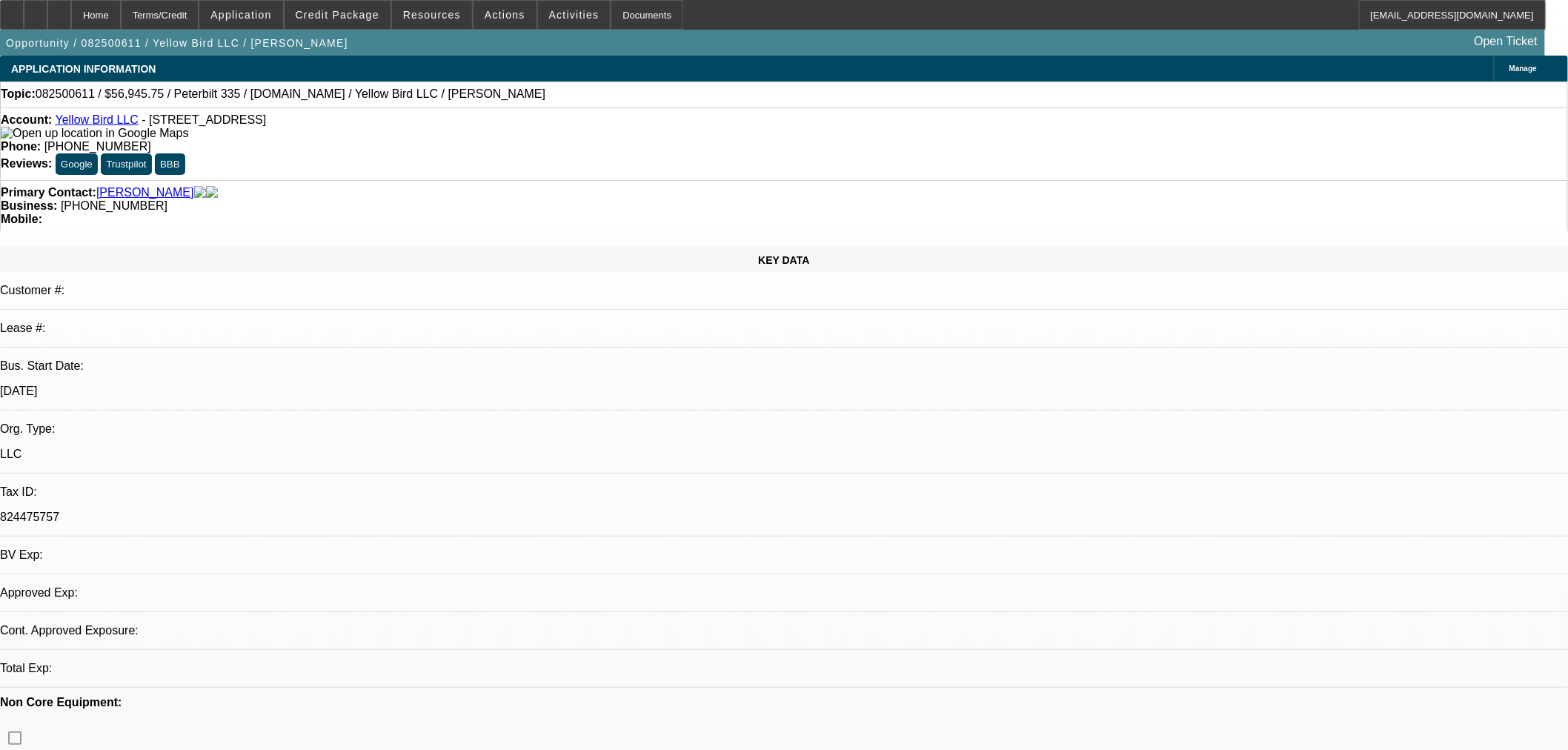
select select "0.15"
select select "2"
select select "0.1"
select select "4"
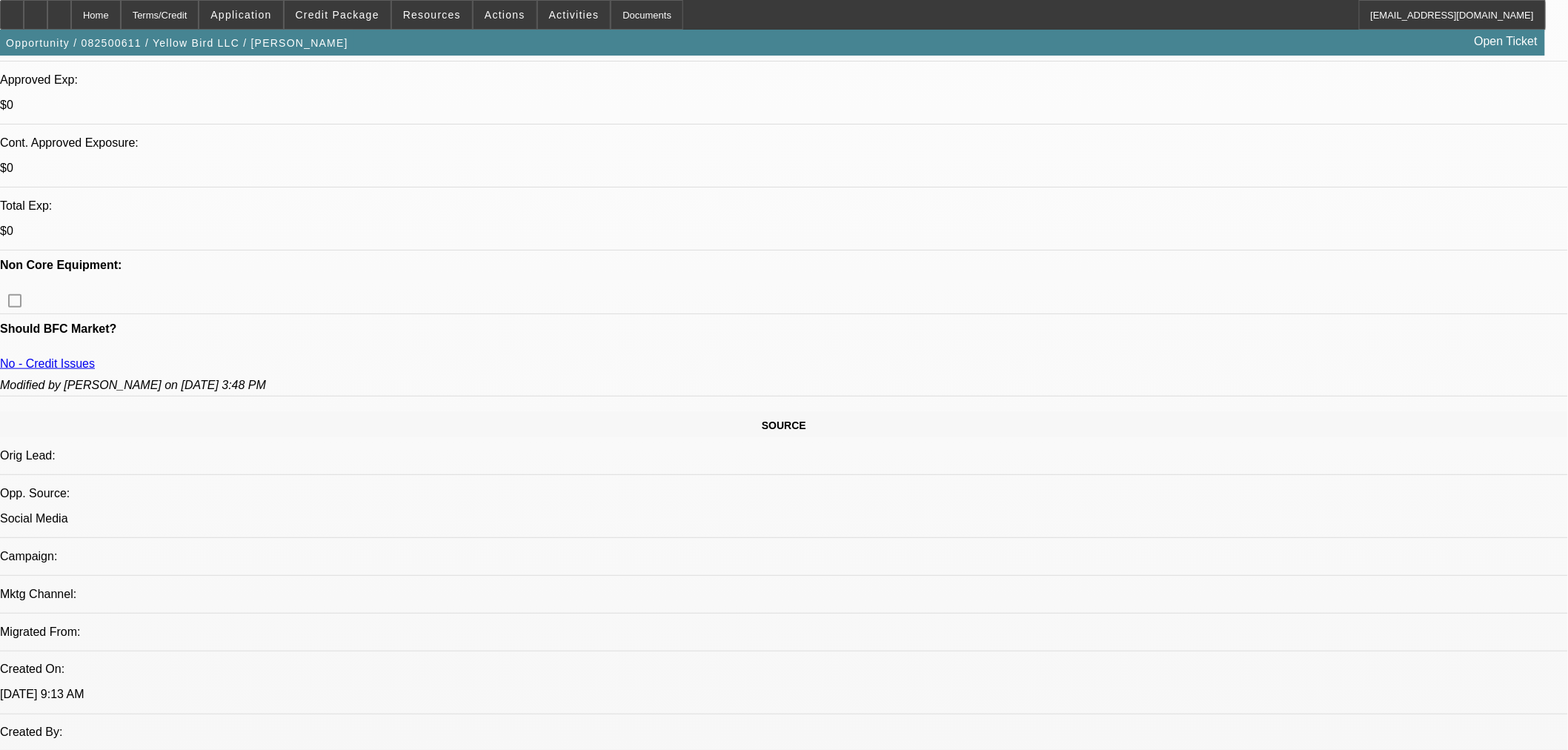
scroll to position [575, 0]
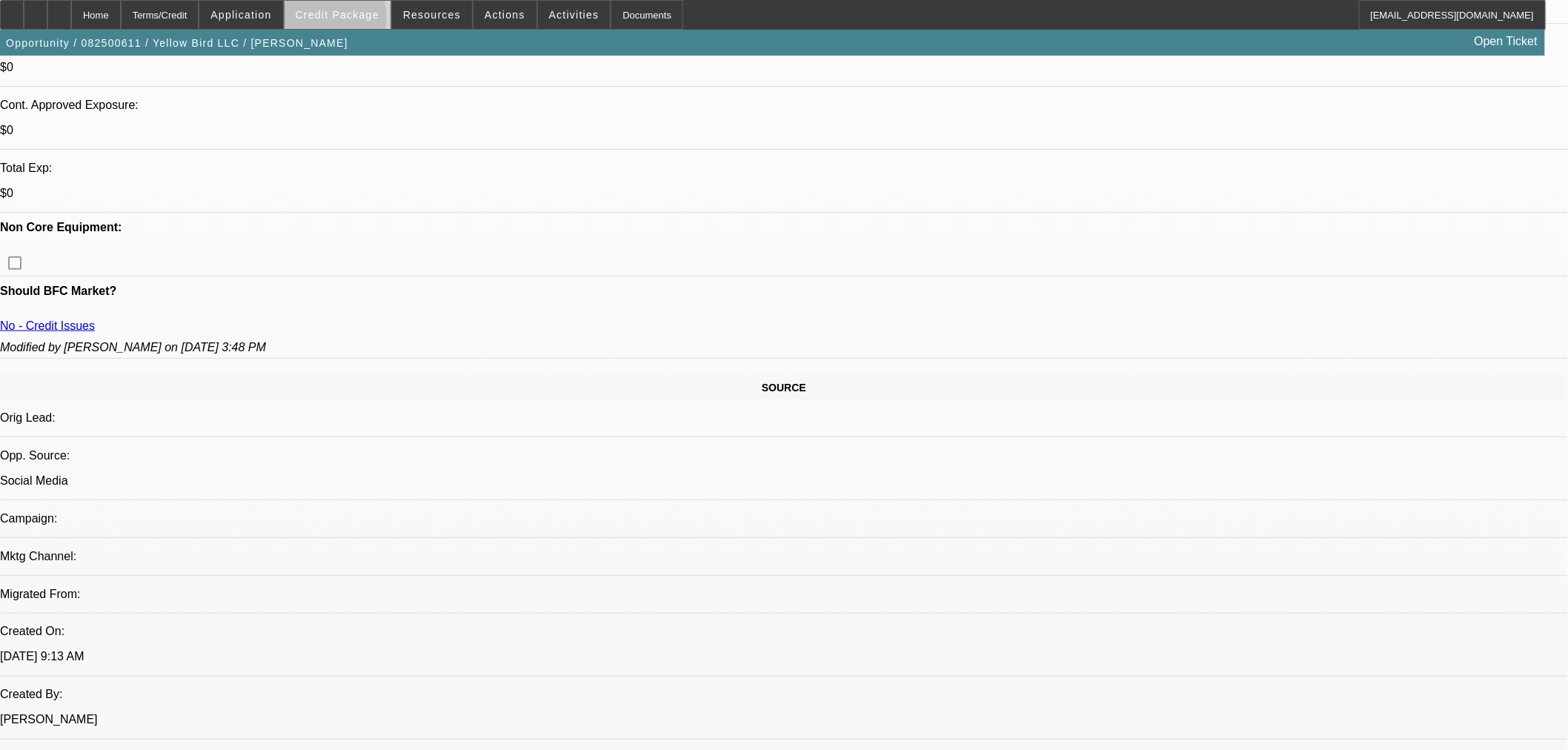
click at [359, 21] on span at bounding box center [337, 15] width 106 height 36
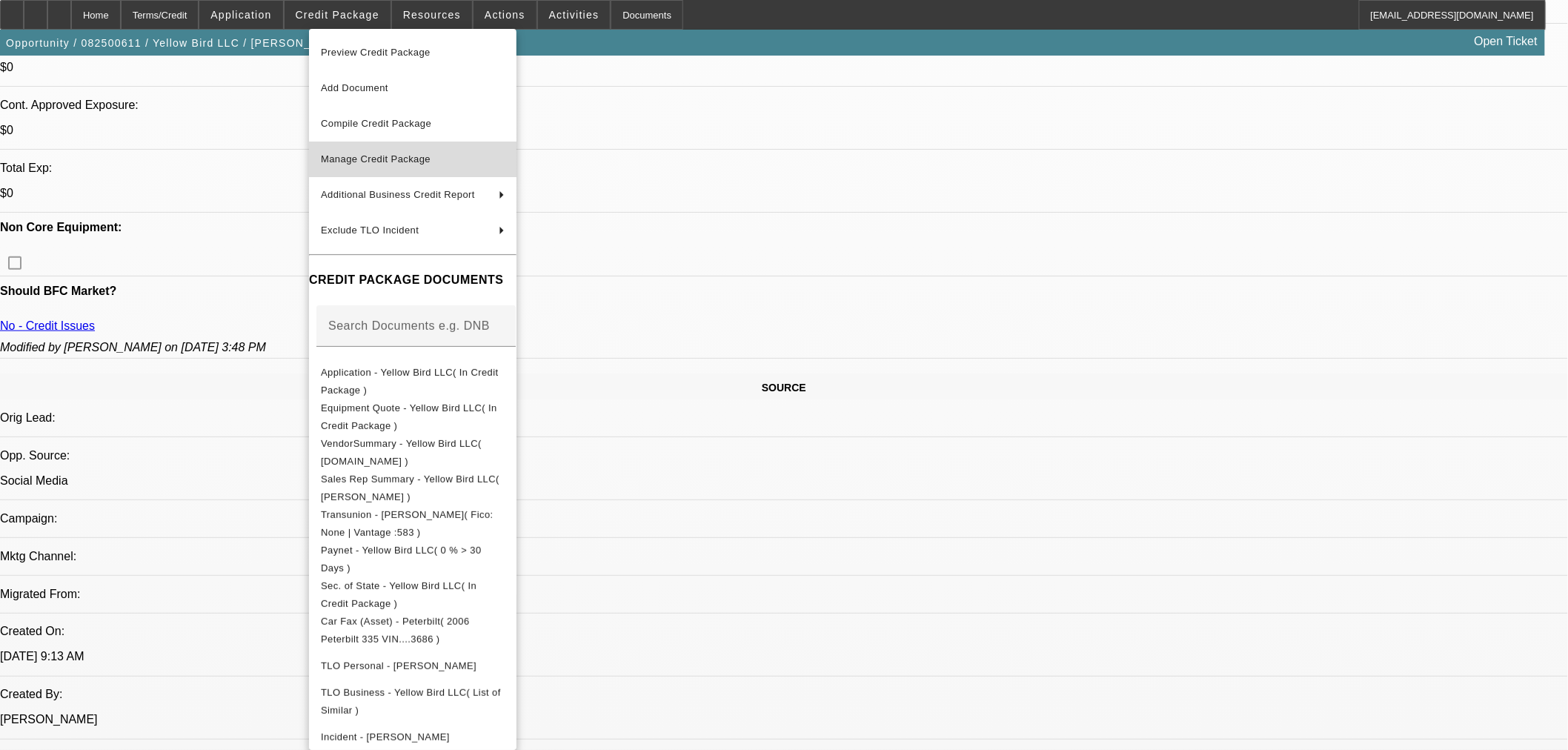
click at [396, 153] on span "Manage Credit Package" at bounding box center [412, 159] width 183 height 18
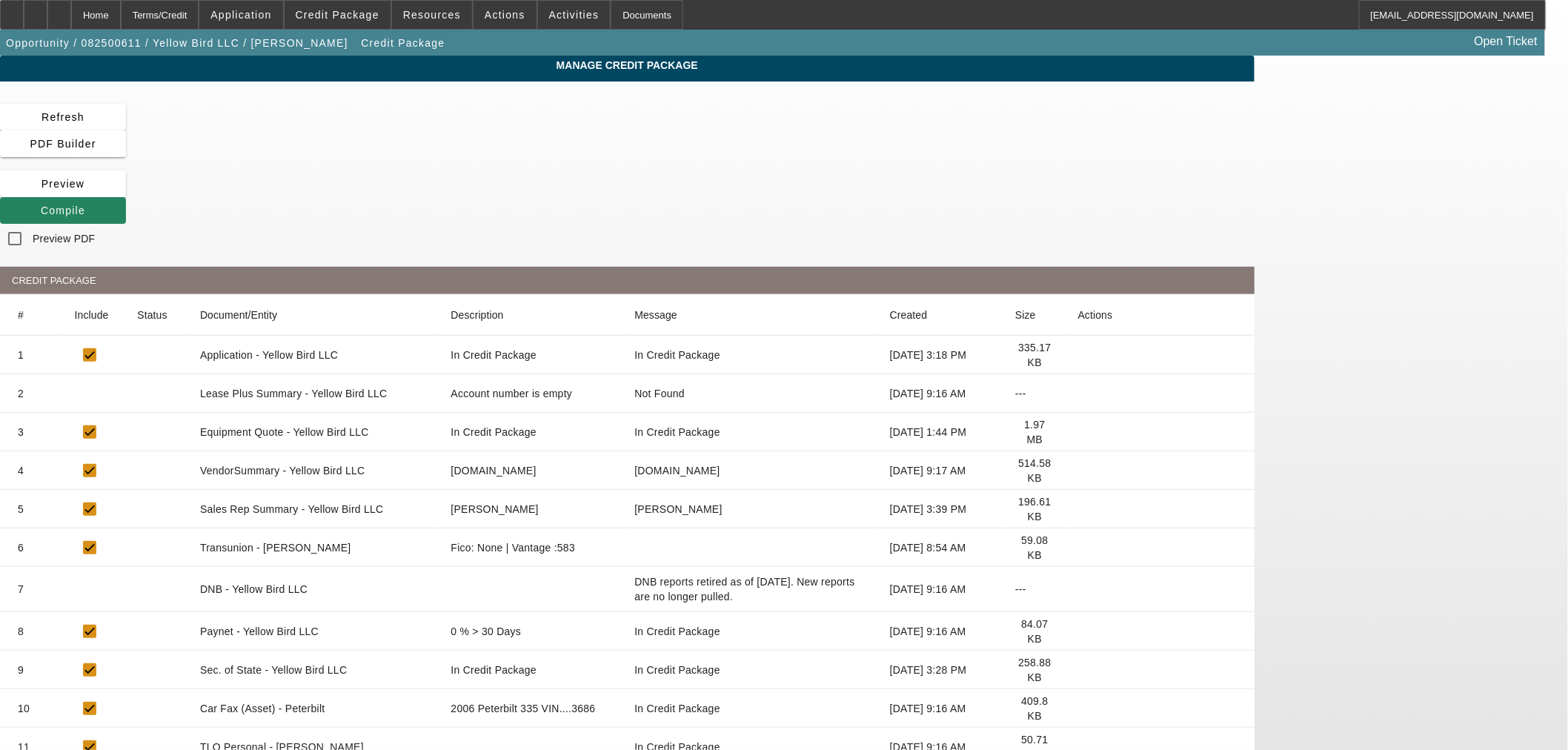
click at [1078, 548] on icon at bounding box center [1078, 548] width 0 height 0
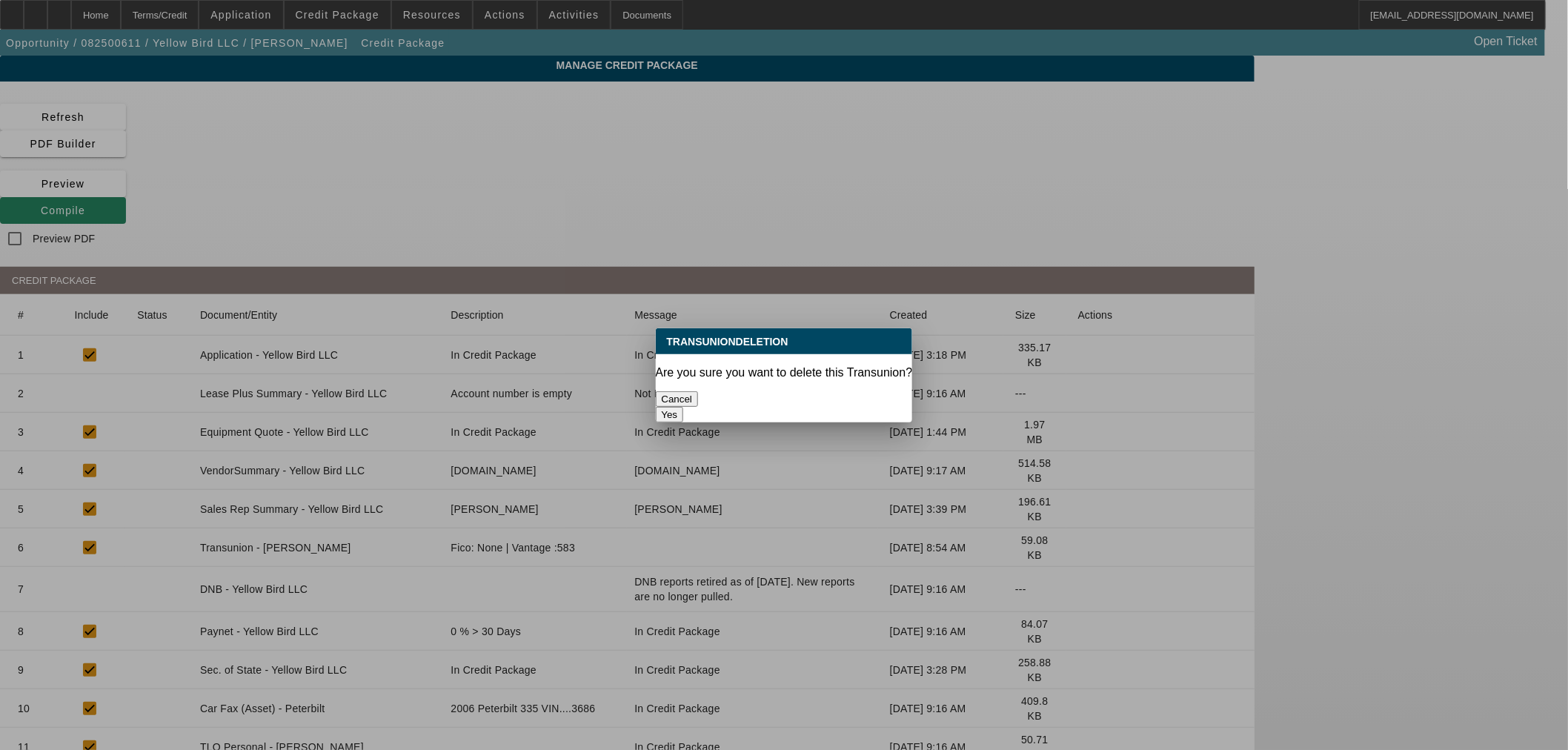
click at [684, 407] on button "Yes" at bounding box center [669, 414] width 28 height 15
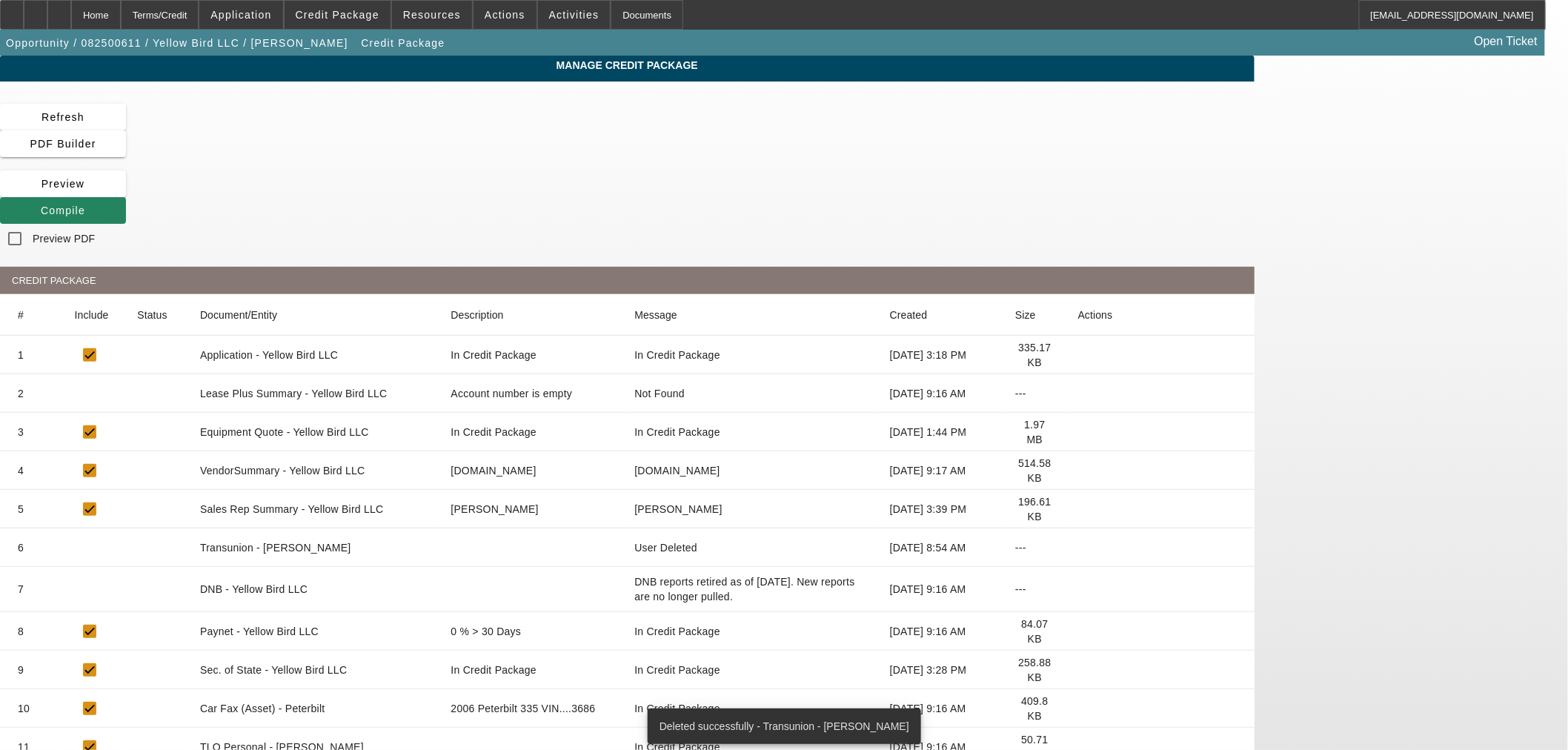
click at [1078, 548] on icon at bounding box center [1078, 548] width 0 height 0
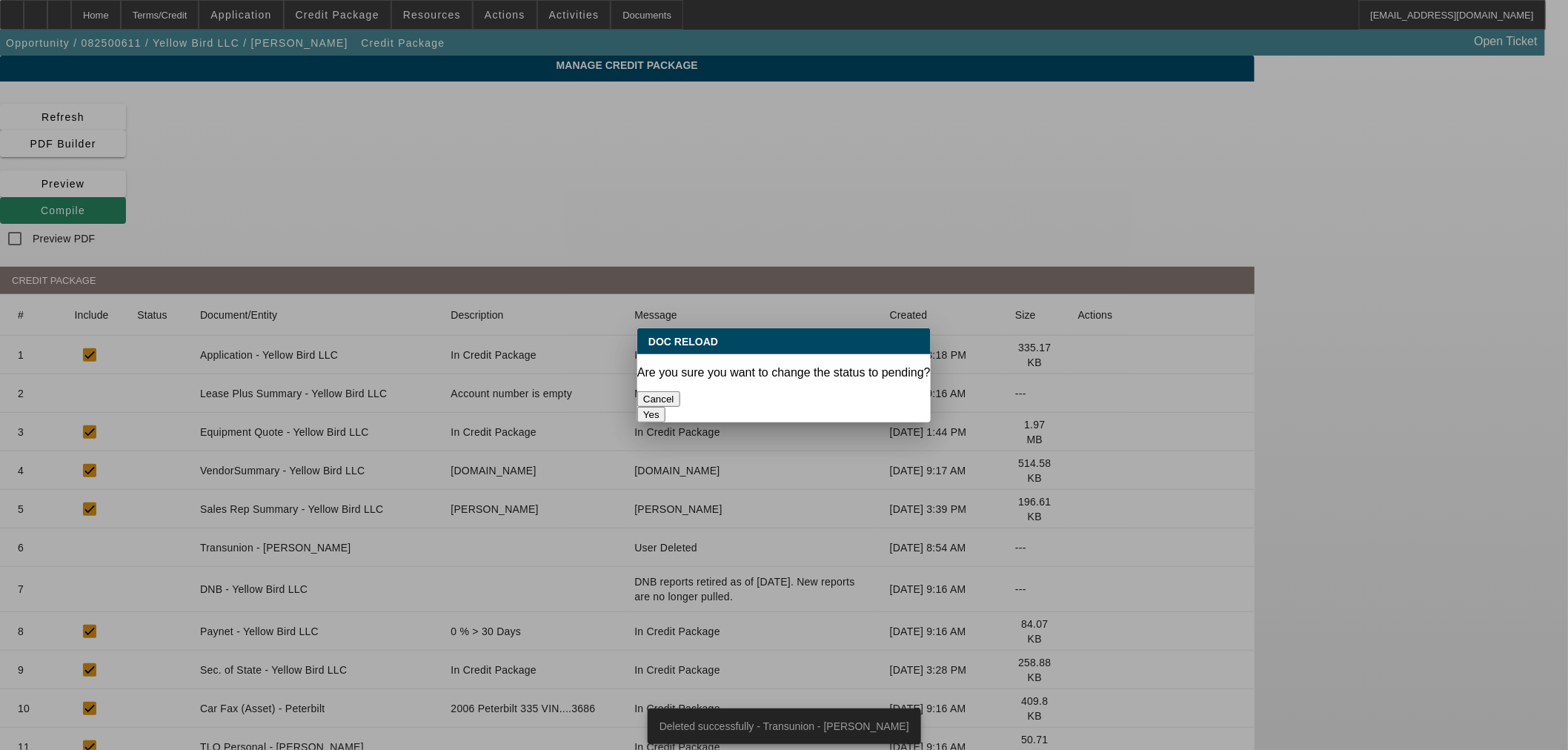
click at [665, 407] on button "Yes" at bounding box center [651, 414] width 28 height 15
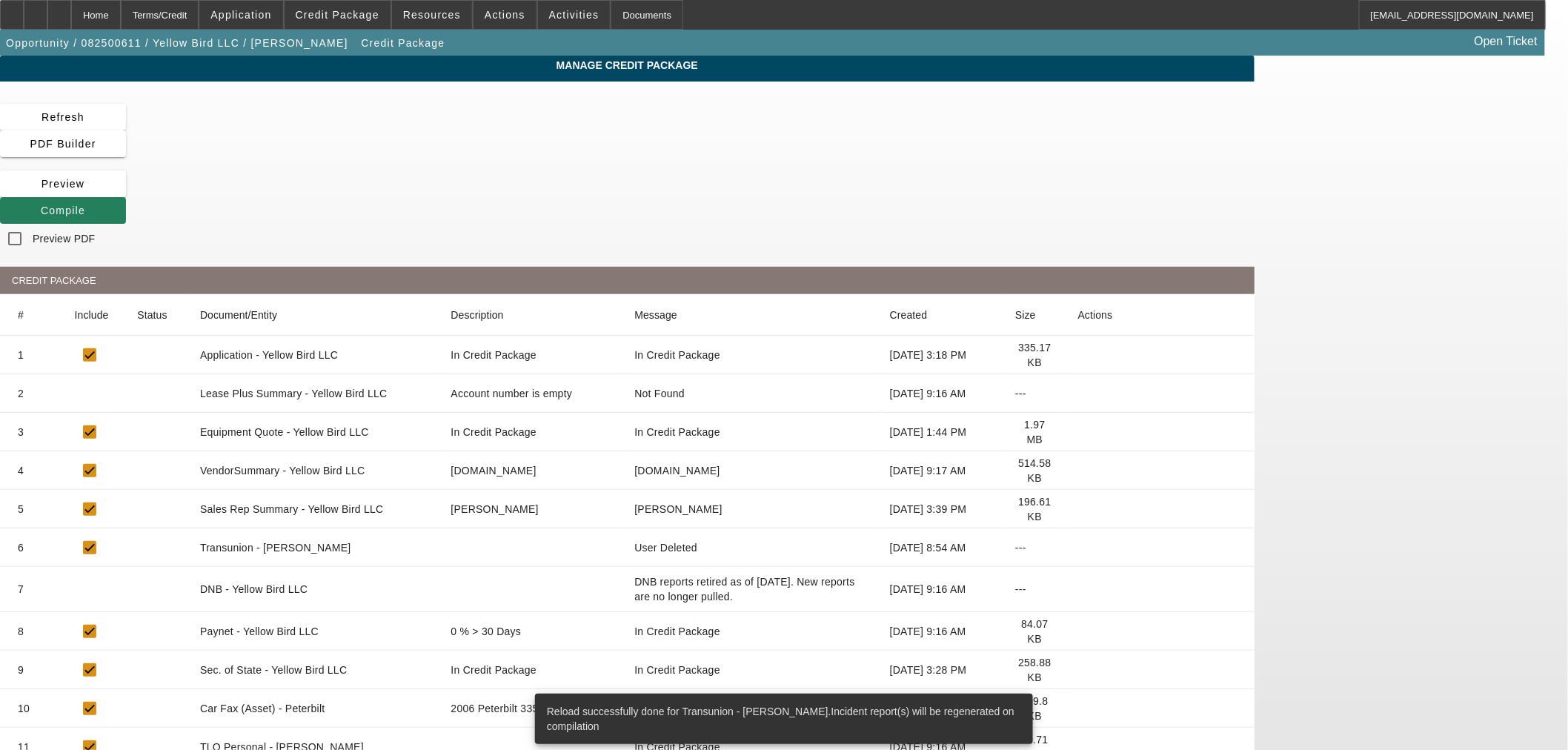
click at [85, 205] on span "Compile" at bounding box center [64, 210] width 45 height 12
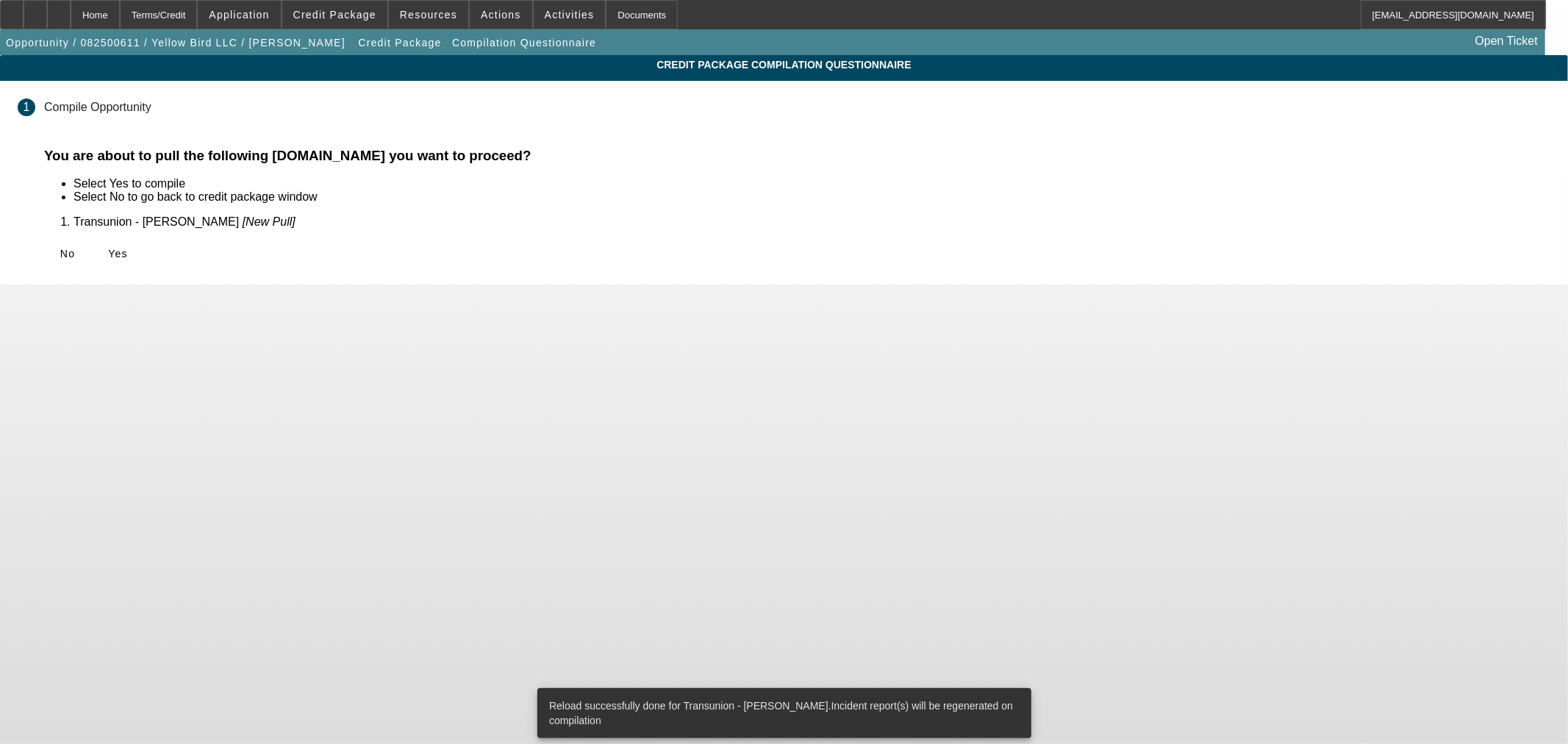
drag, startPoint x: 479, startPoint y: 253, endPoint x: 471, endPoint y: 267, distance: 16.1
click at [128, 255] on span "Yes" at bounding box center [118, 253] width 20 height 12
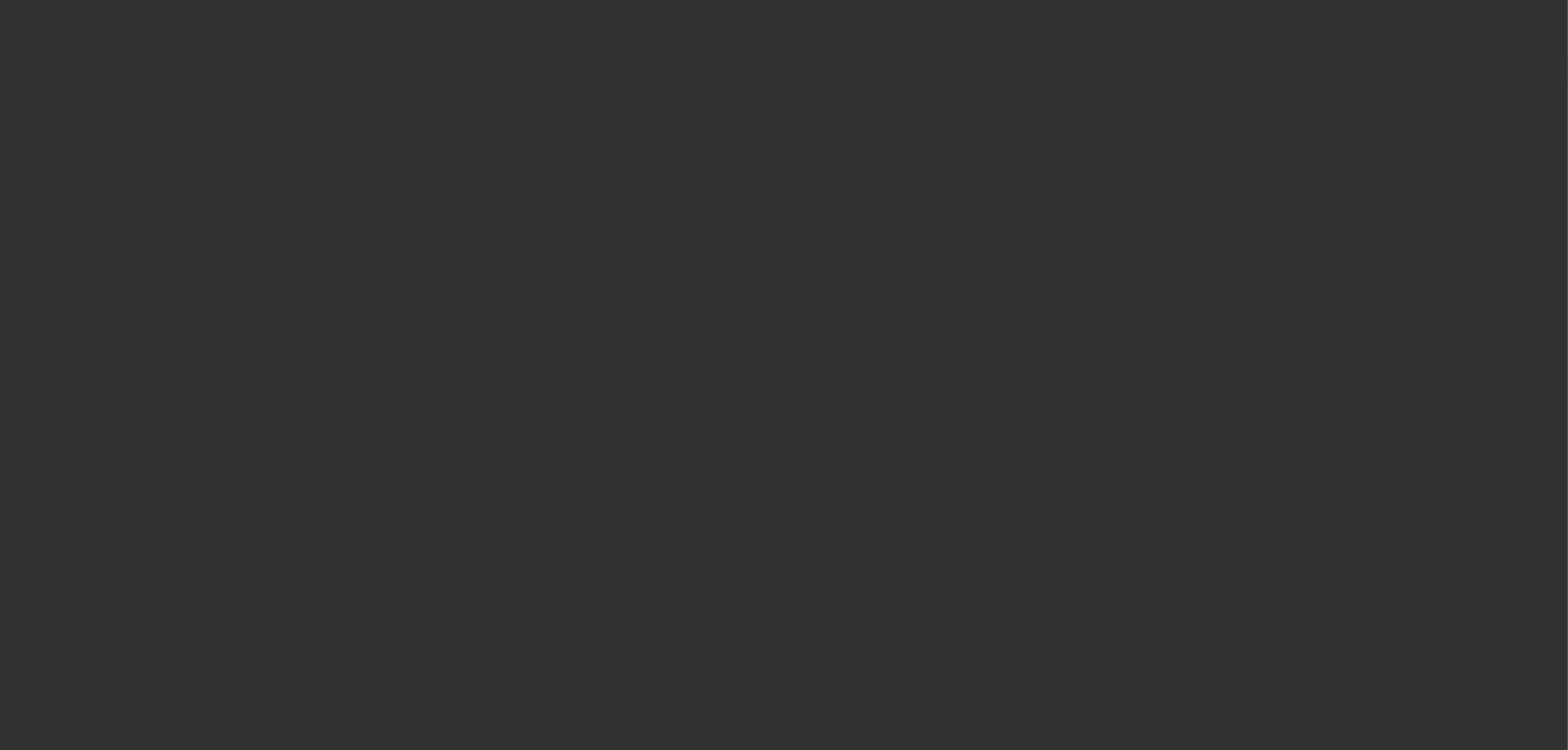
select select "0.15"
select select "2"
select select "0.1"
select select "4"
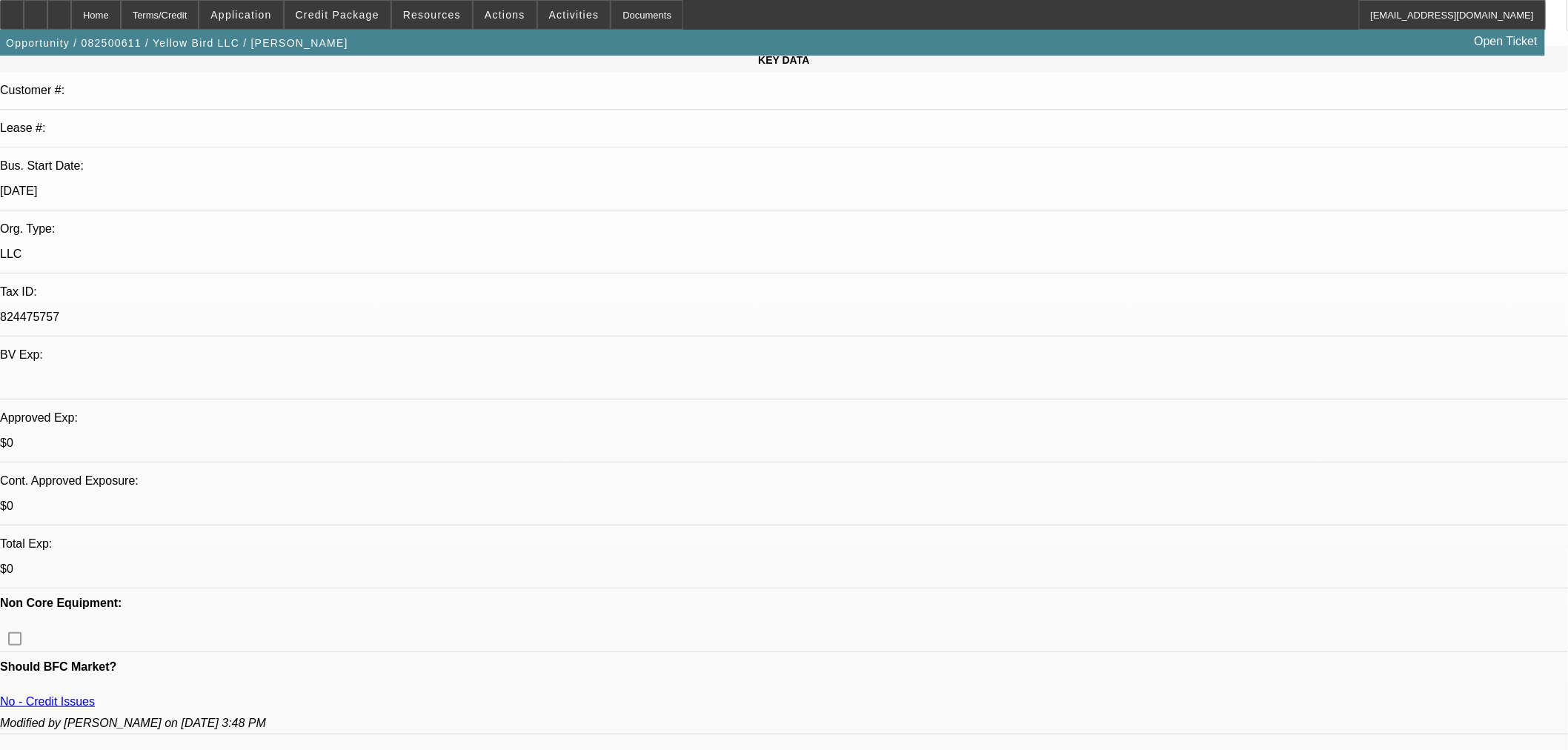
scroll to position [247, 0]
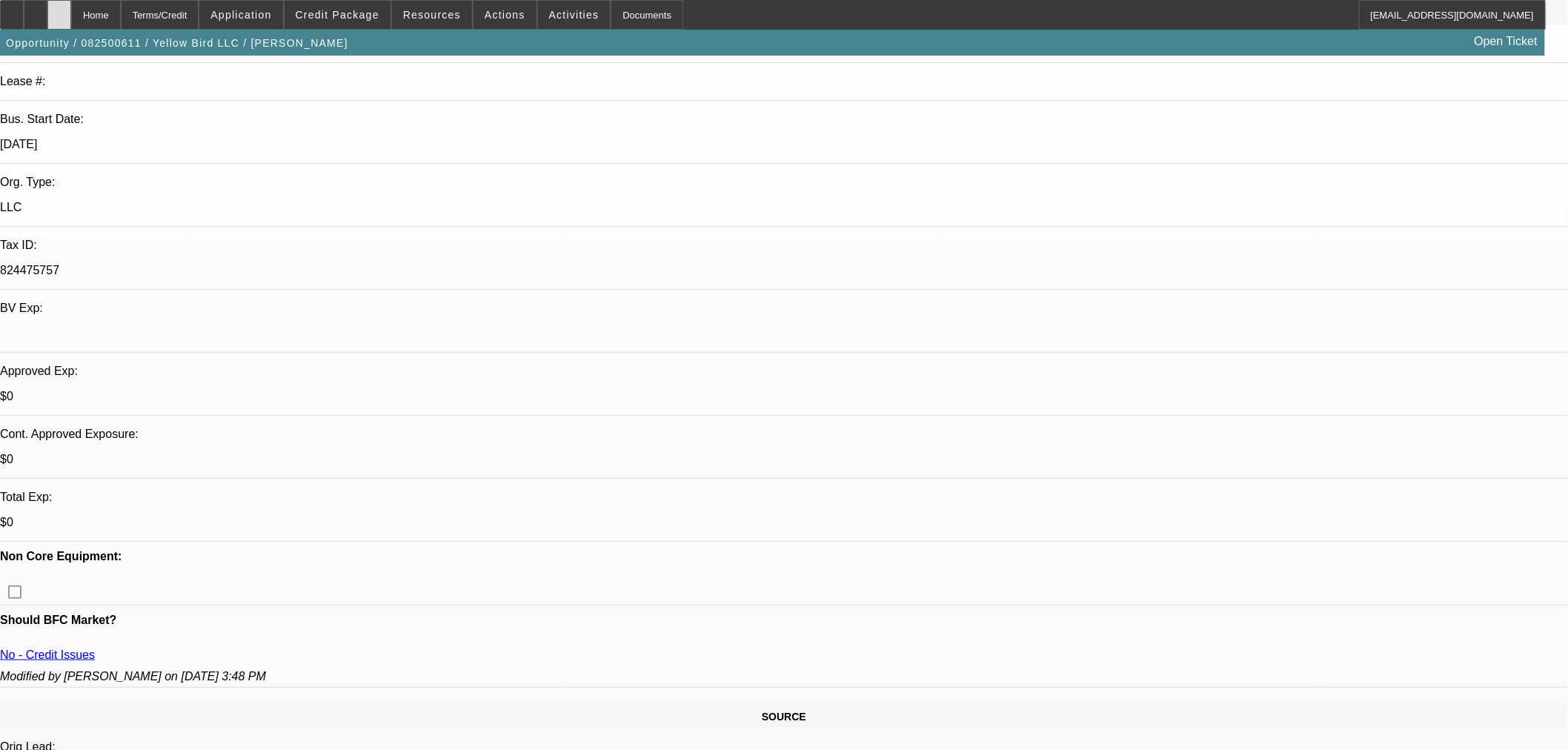
click at [71, 15] on div at bounding box center [59, 14] width 23 height 30
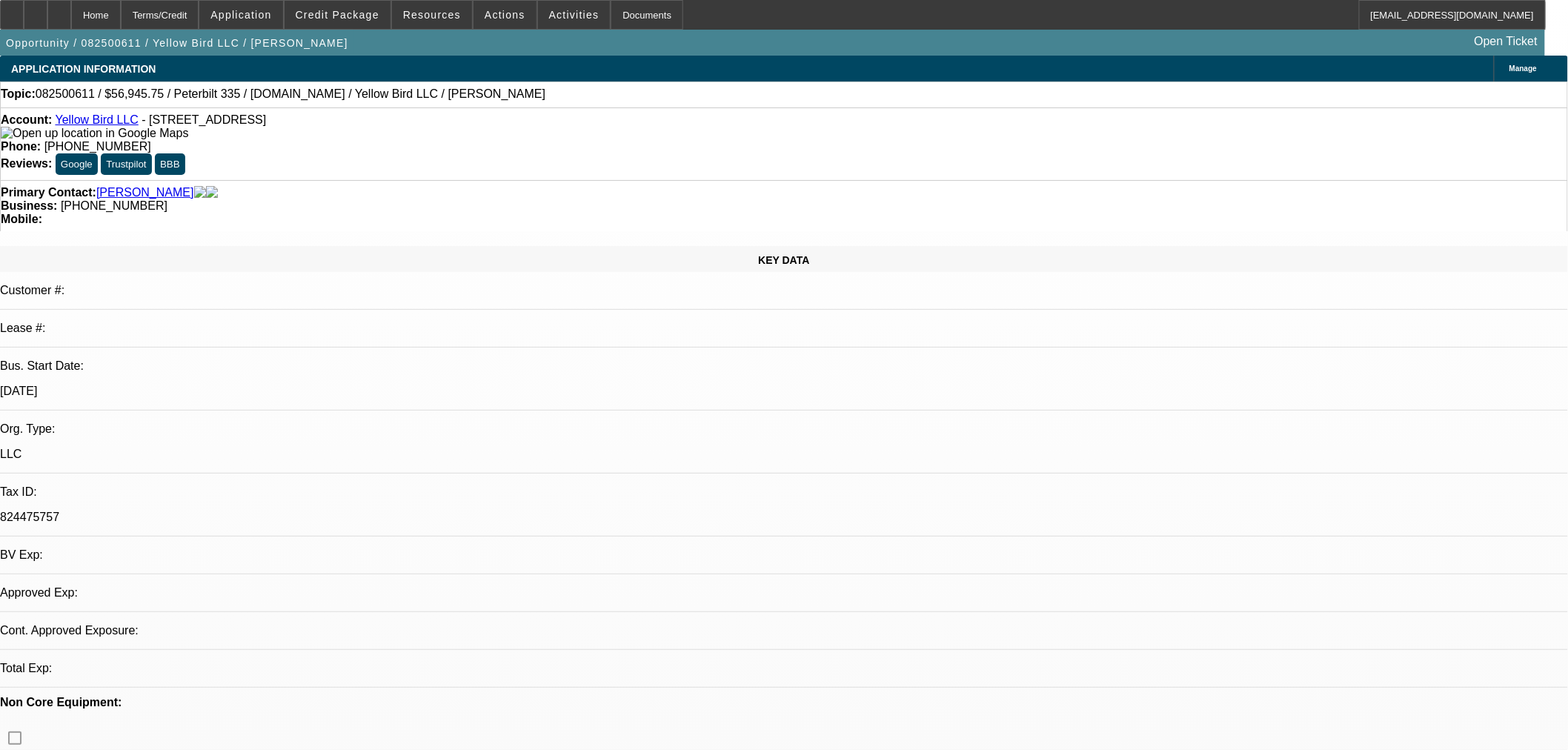
select select "0.15"
select select "2"
select select "0.1"
select select "4"
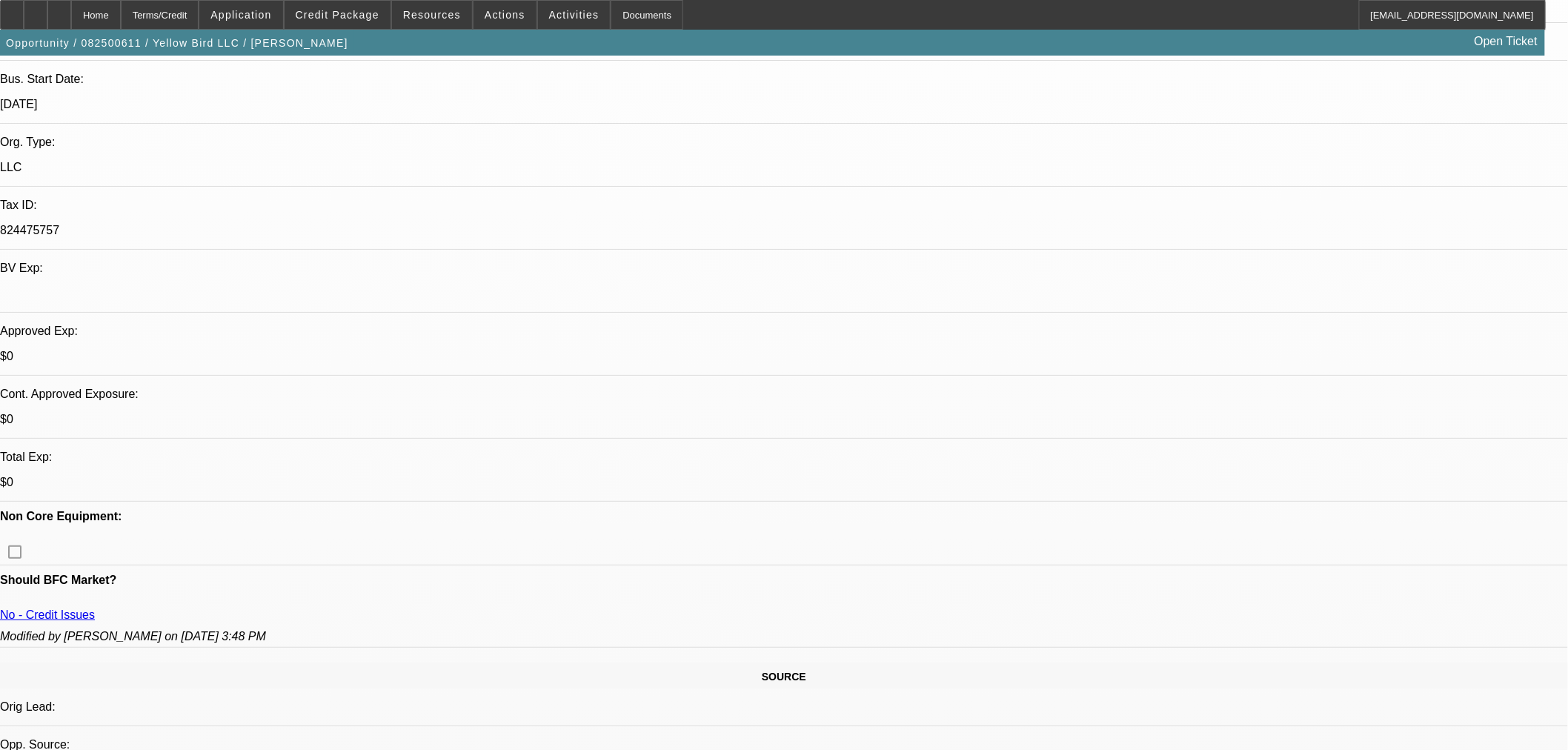
scroll to position [70, 0]
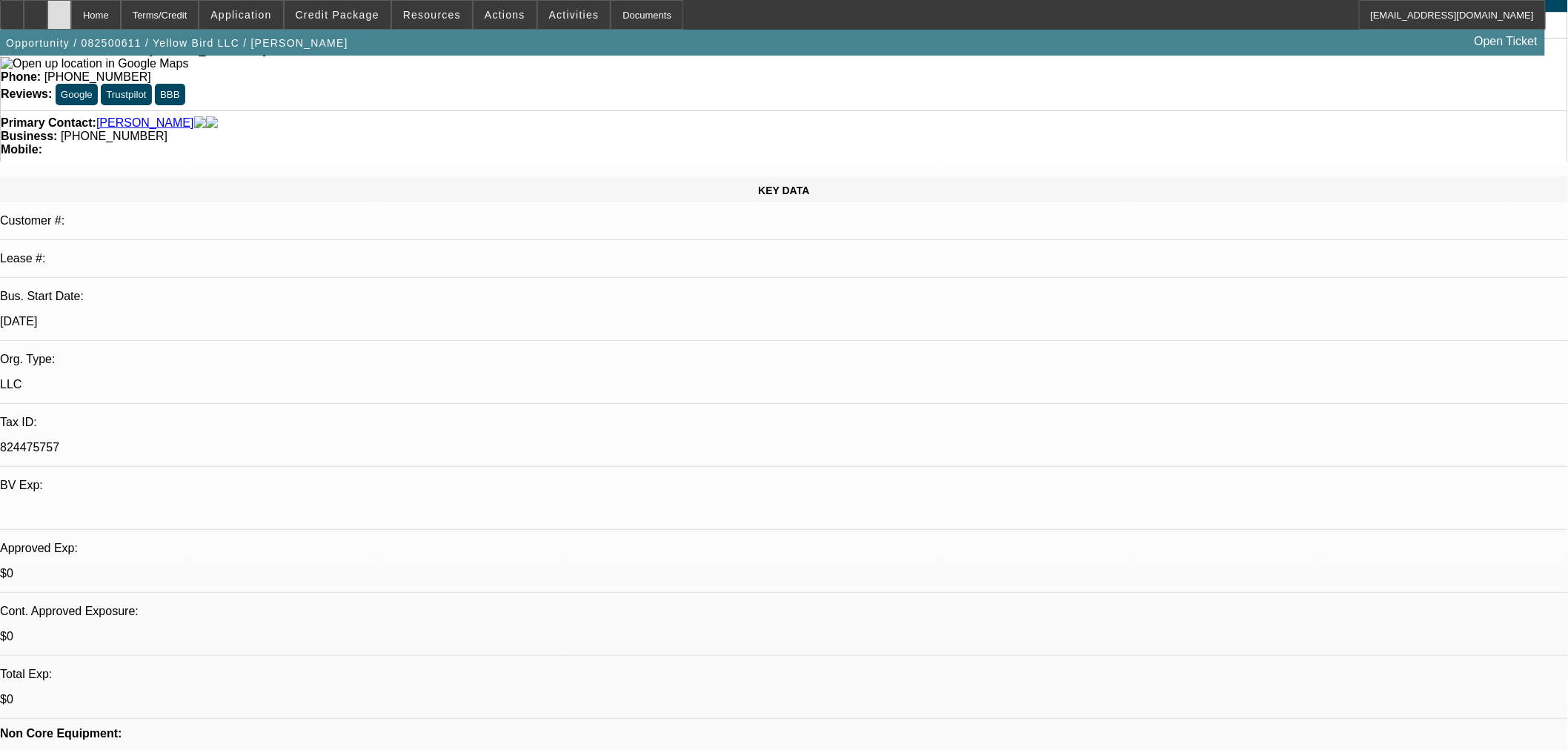
click at [59, 10] on icon at bounding box center [59, 10] width 0 height 0
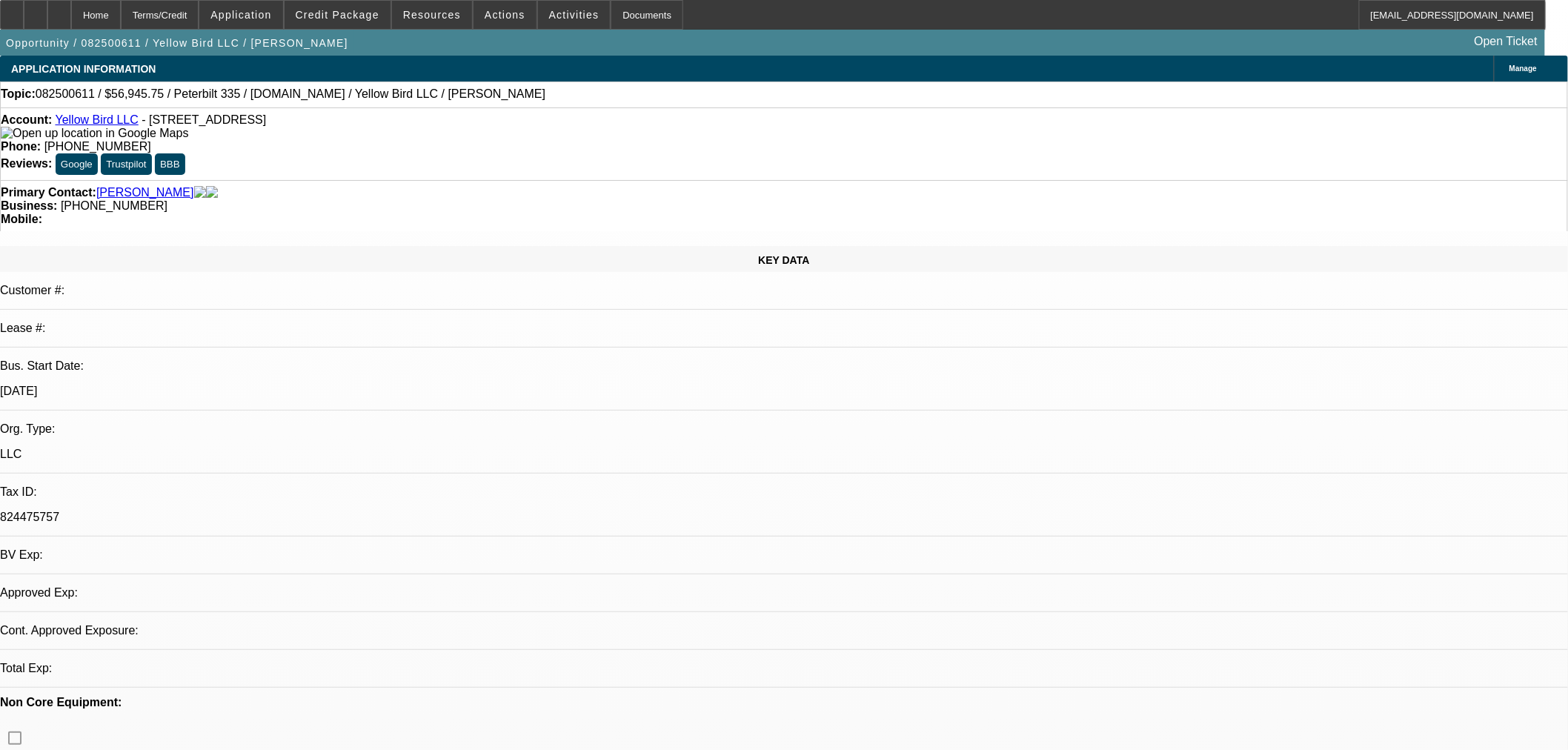
select select "0.15"
select select "2"
select select "0.1"
select select "2"
select select "4"
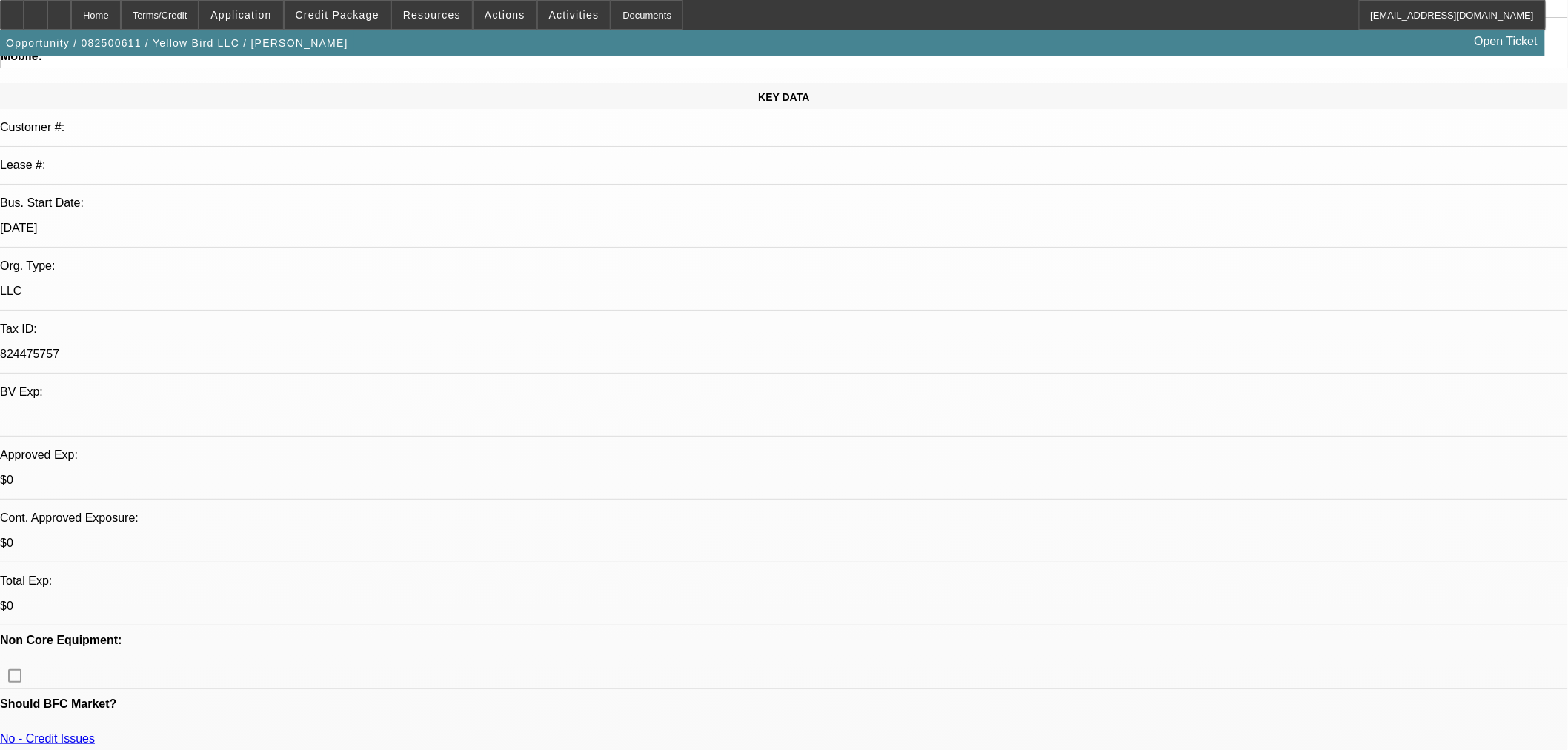
scroll to position [165, 0]
click at [71, 26] on div at bounding box center [59, 14] width 23 height 30
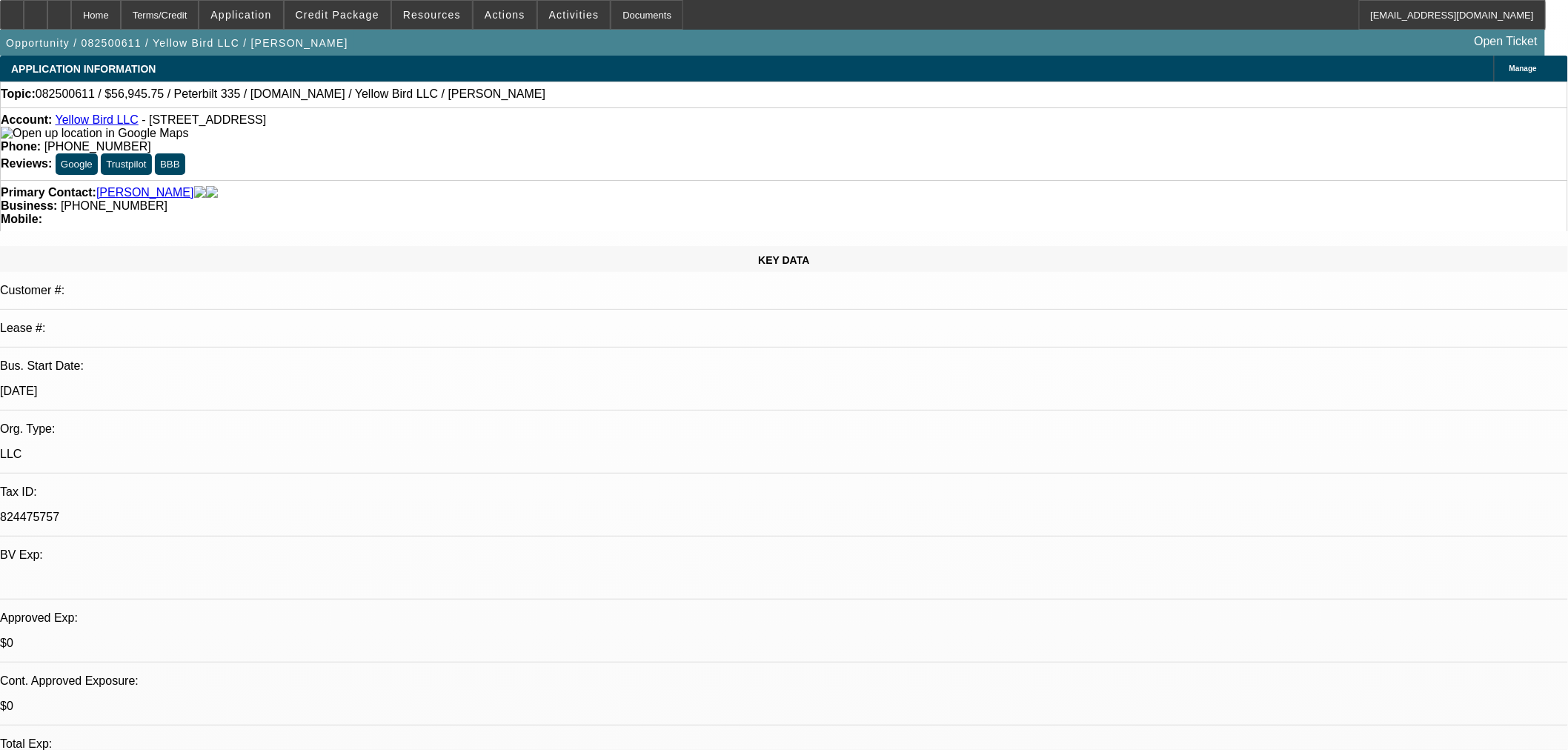
select select "0.15"
select select "2"
select select "0.1"
select select "4"
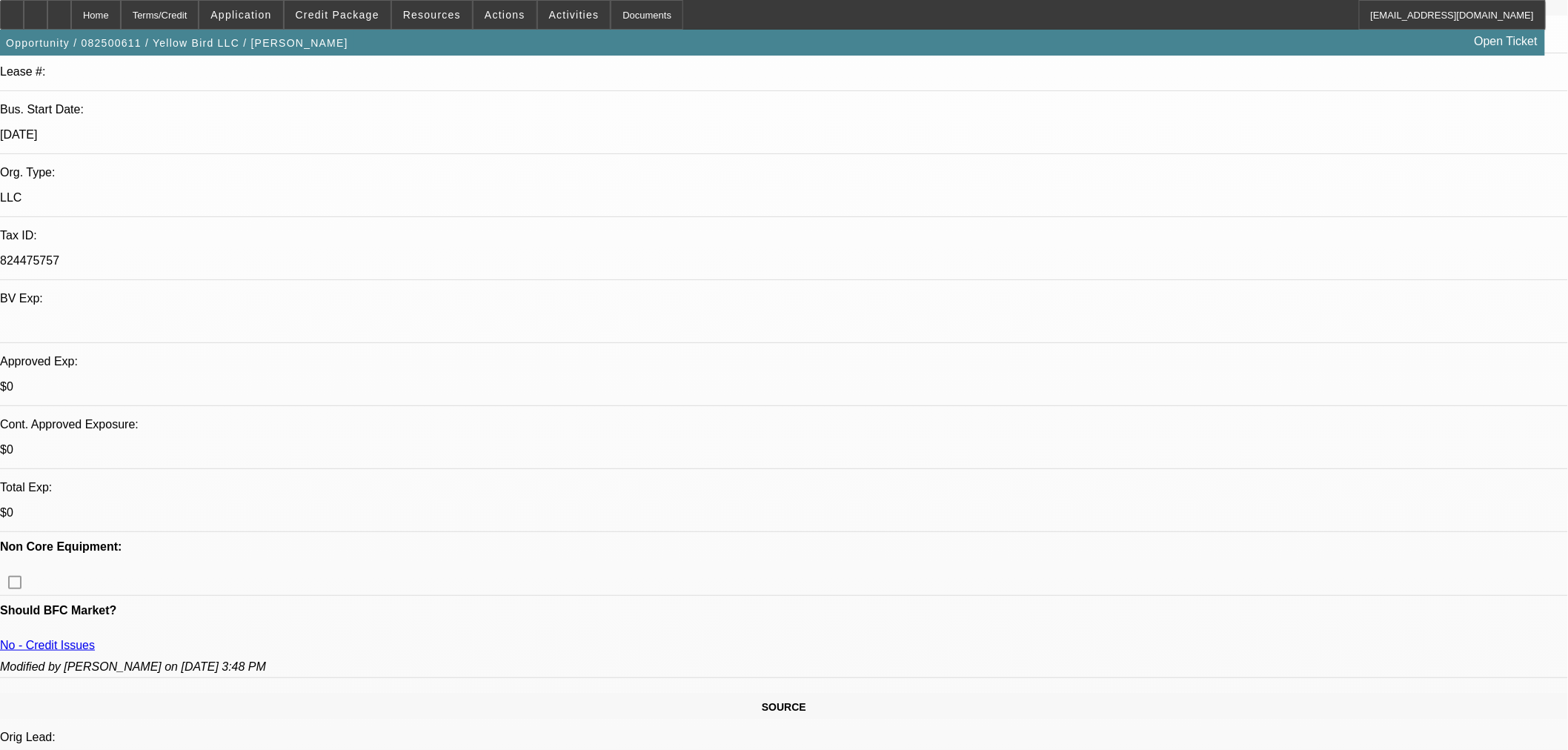
scroll to position [493, 0]
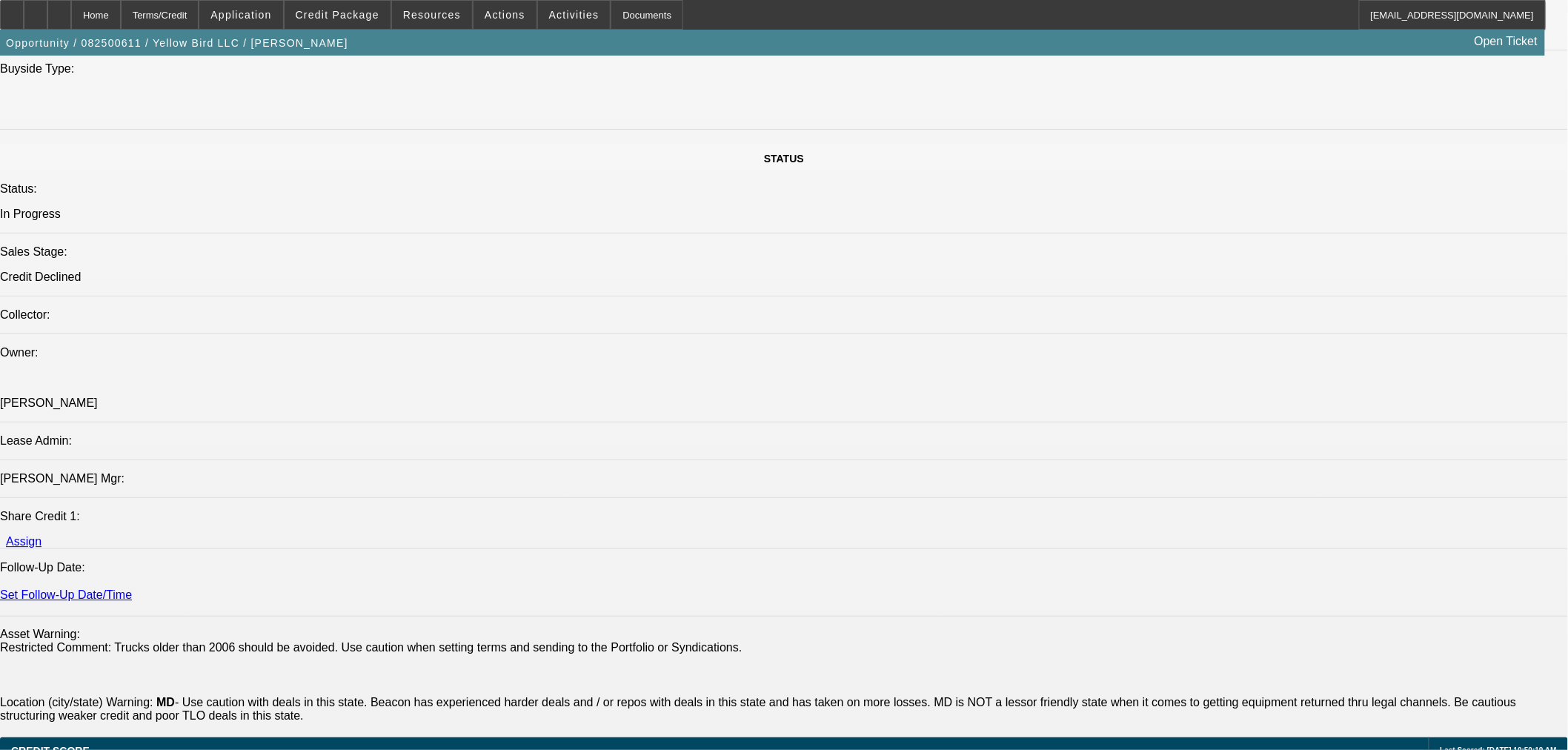
scroll to position [1729, 0]
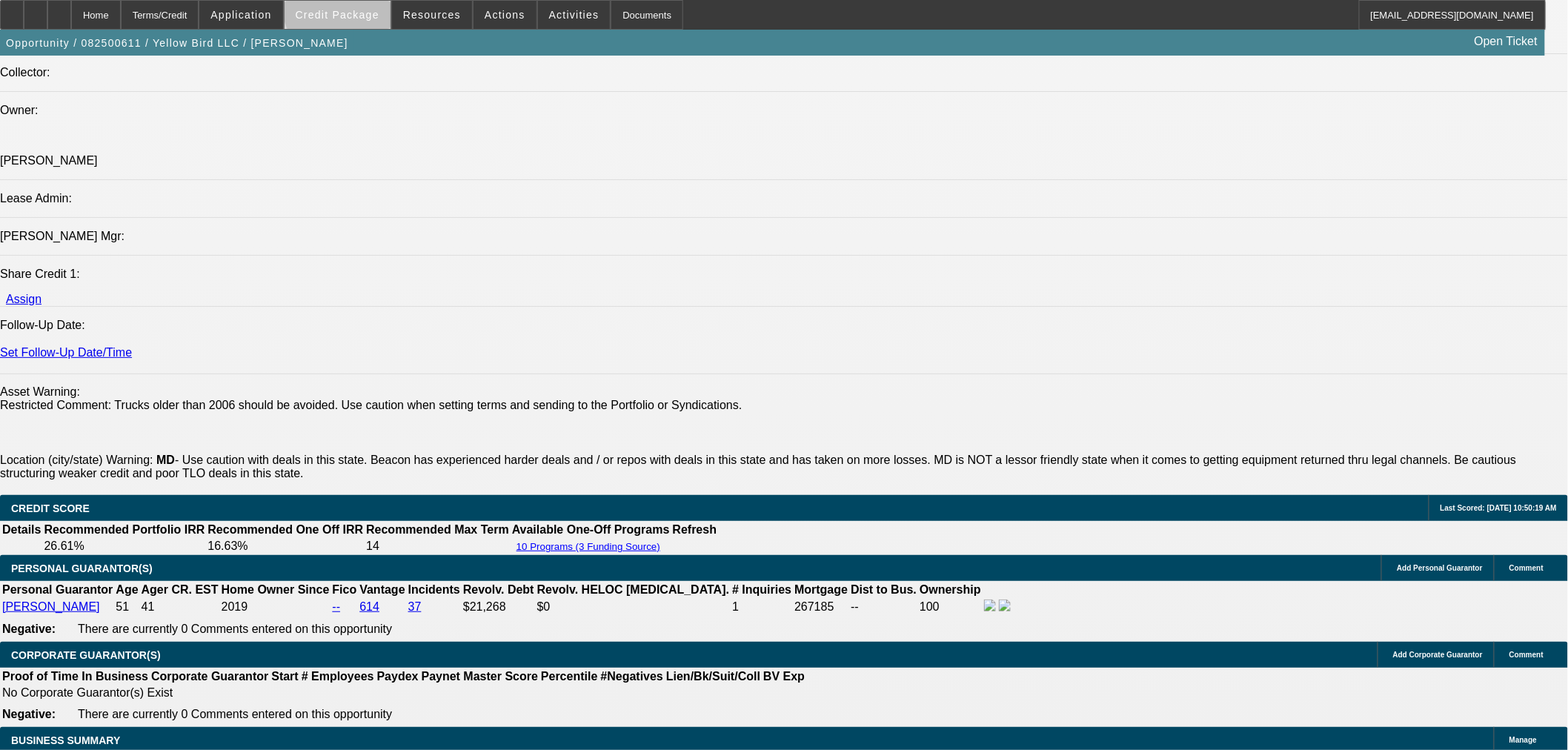
click at [371, 7] on span at bounding box center [337, 15] width 106 height 36
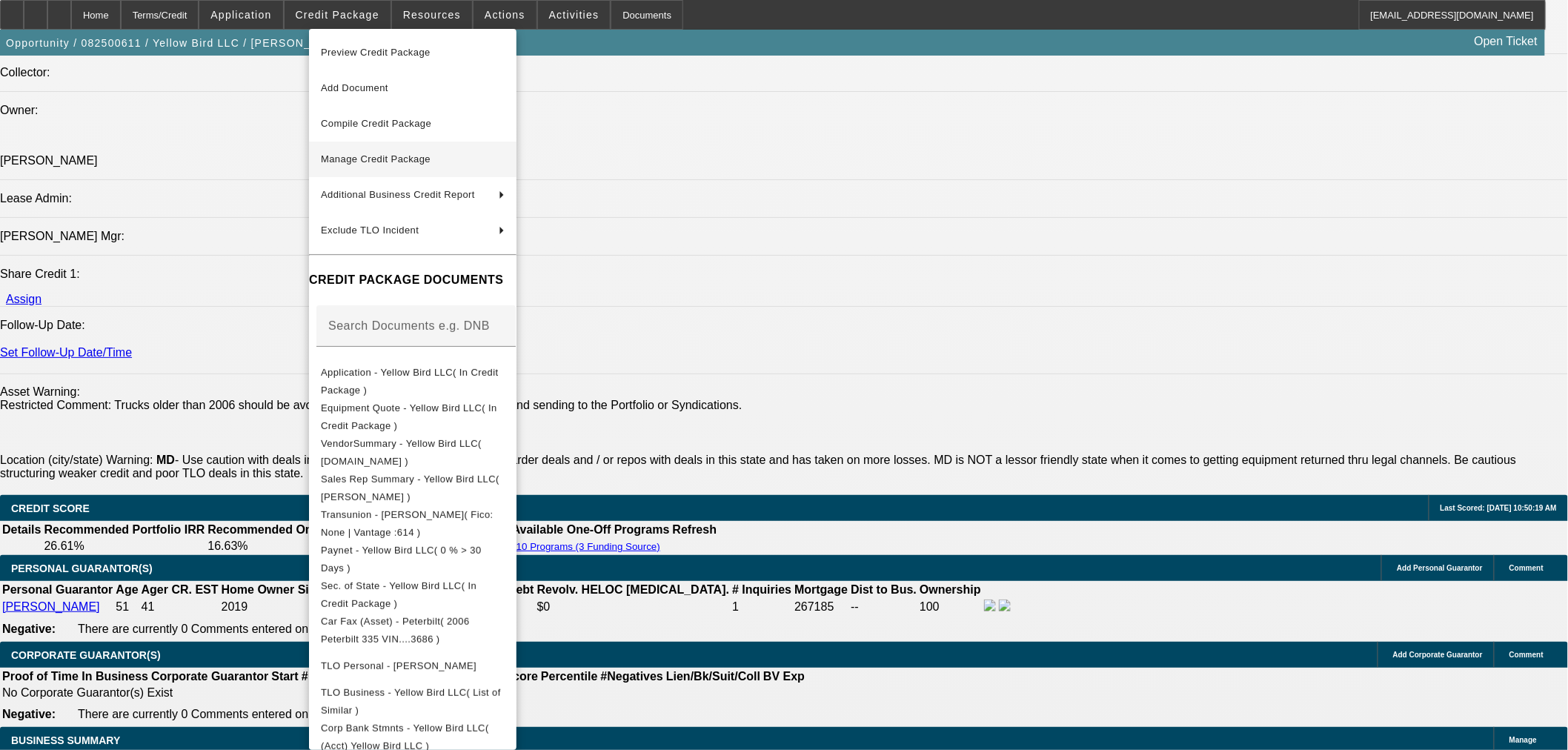
click at [404, 161] on span "Manage Credit Package" at bounding box center [375, 158] width 110 height 11
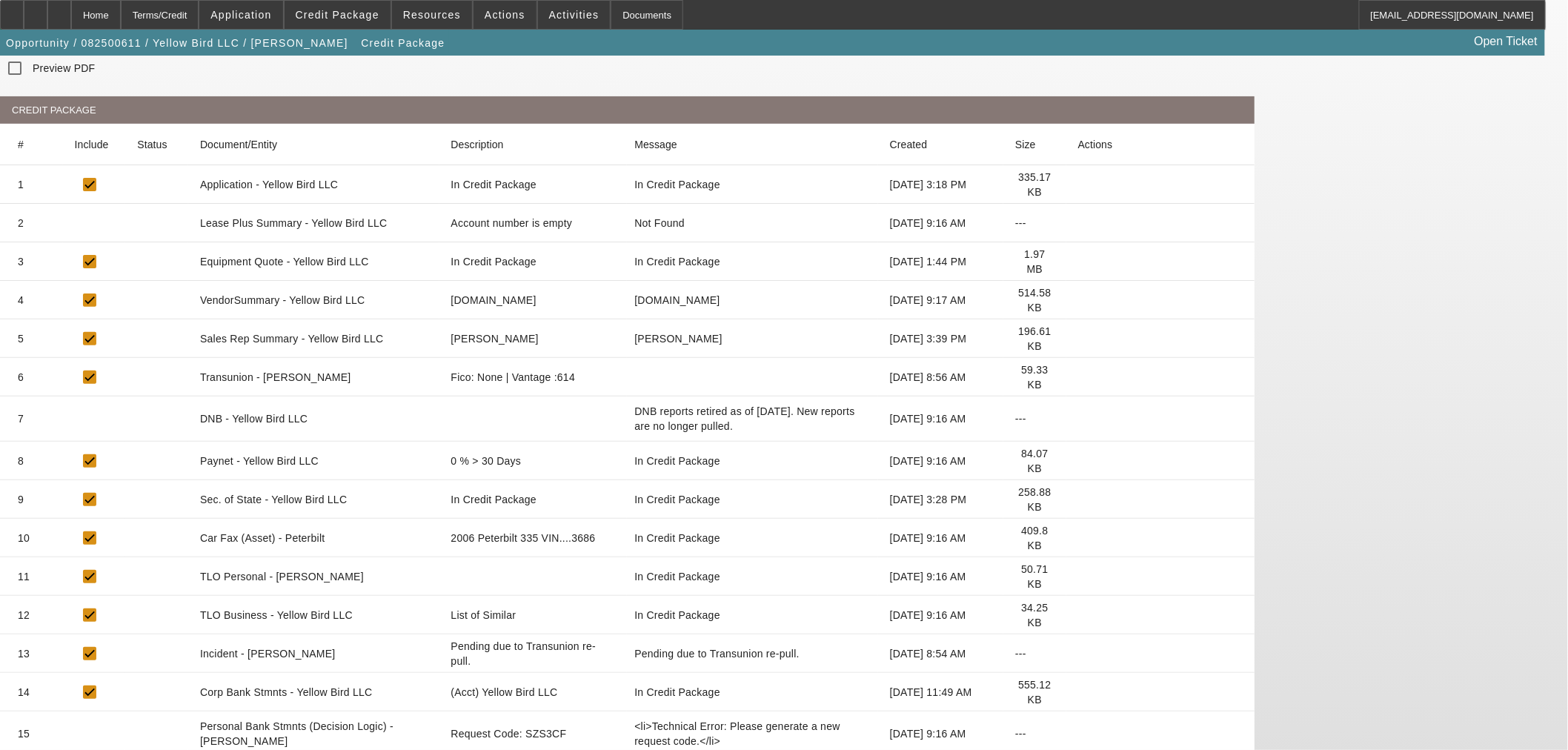
scroll to position [171, 0]
click at [1078, 691] on icon at bounding box center [1078, 691] width 0 height 0
click at [1236, 672] on mat-cell at bounding box center [1160, 691] width 188 height 38
click at [1078, 691] on icon at bounding box center [1078, 691] width 0 height 0
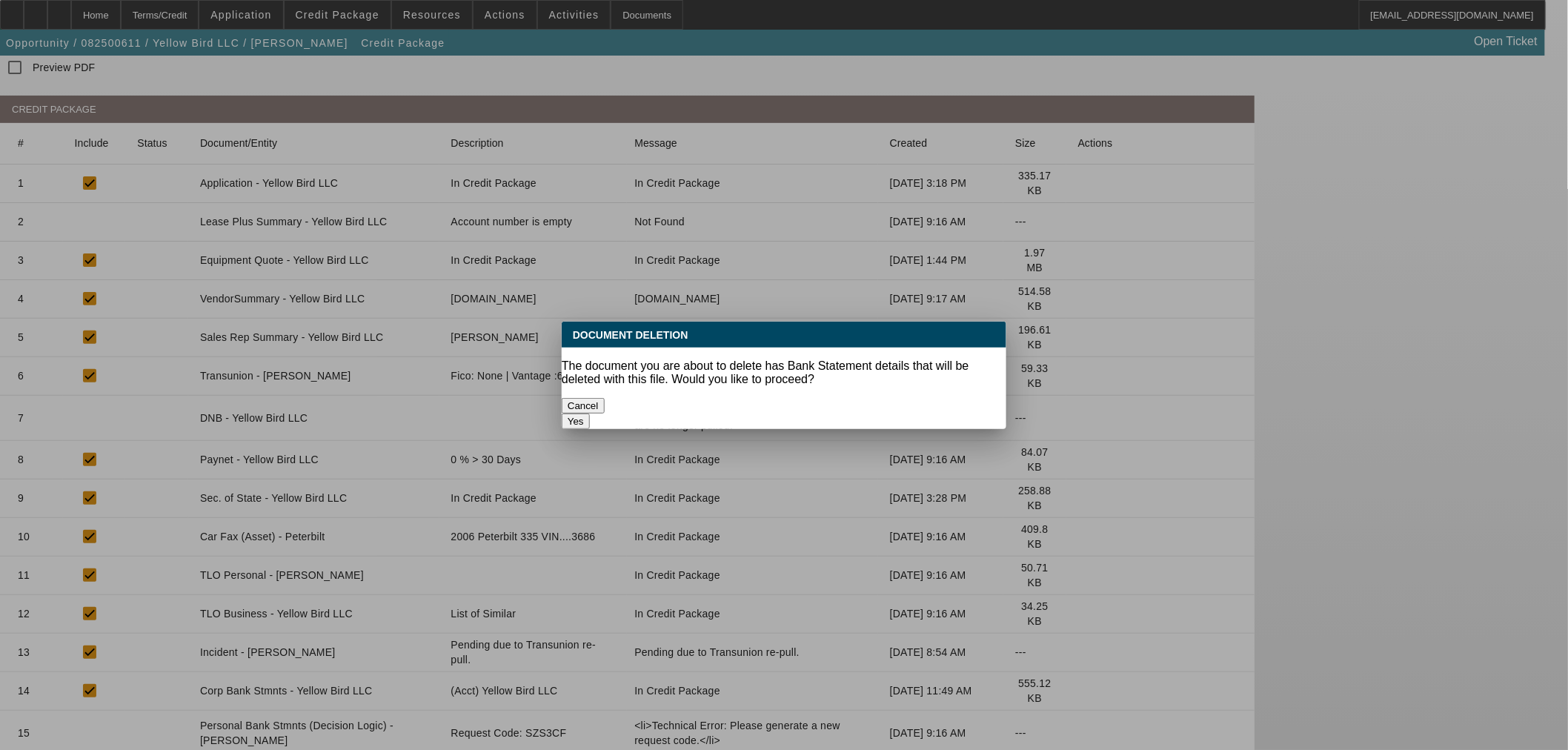
click at [590, 413] on button "Yes" at bounding box center [575, 421] width 28 height 15
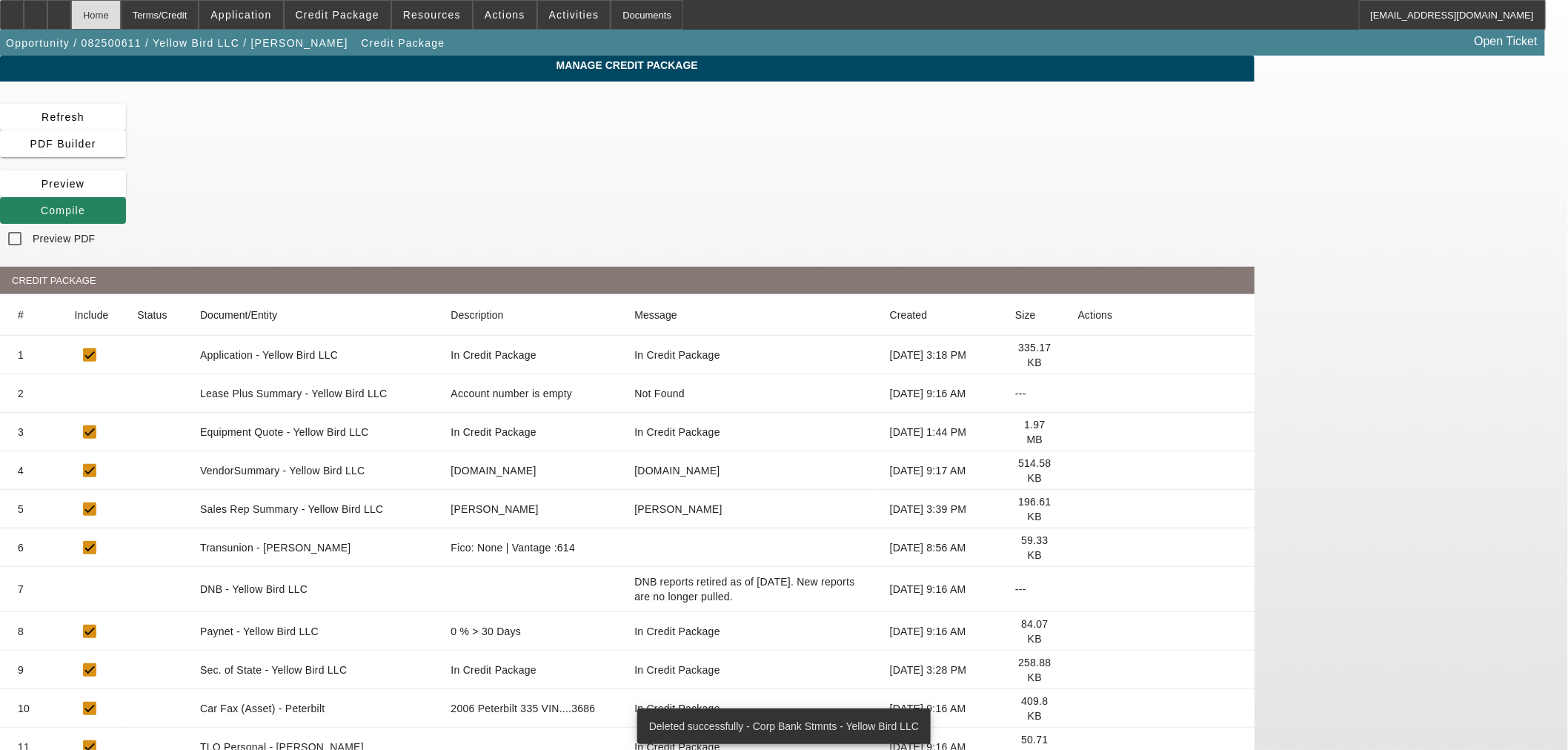
click at [121, 18] on div "Home" at bounding box center [95, 14] width 49 height 30
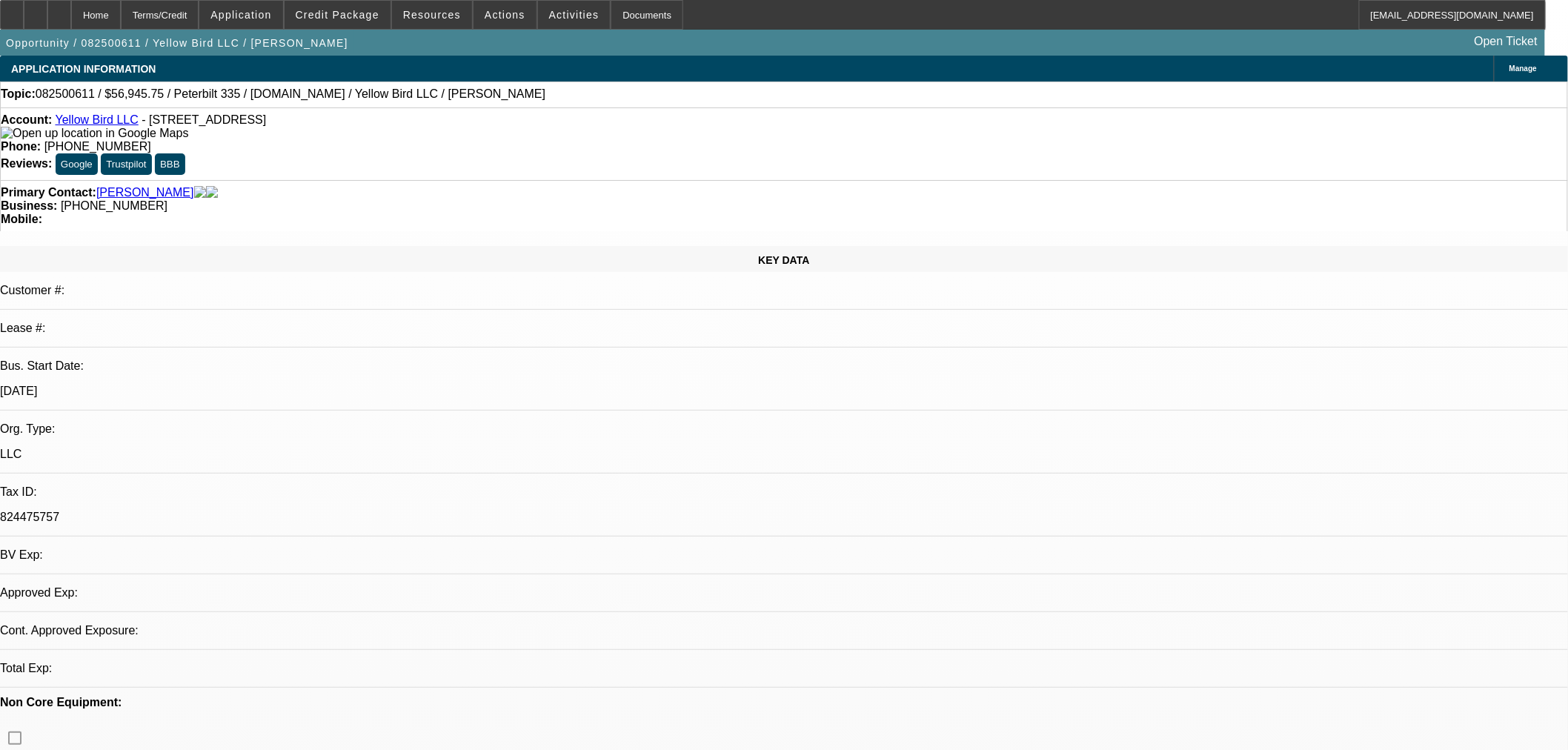
select select "0.15"
select select "2"
select select "0.1"
select select "4"
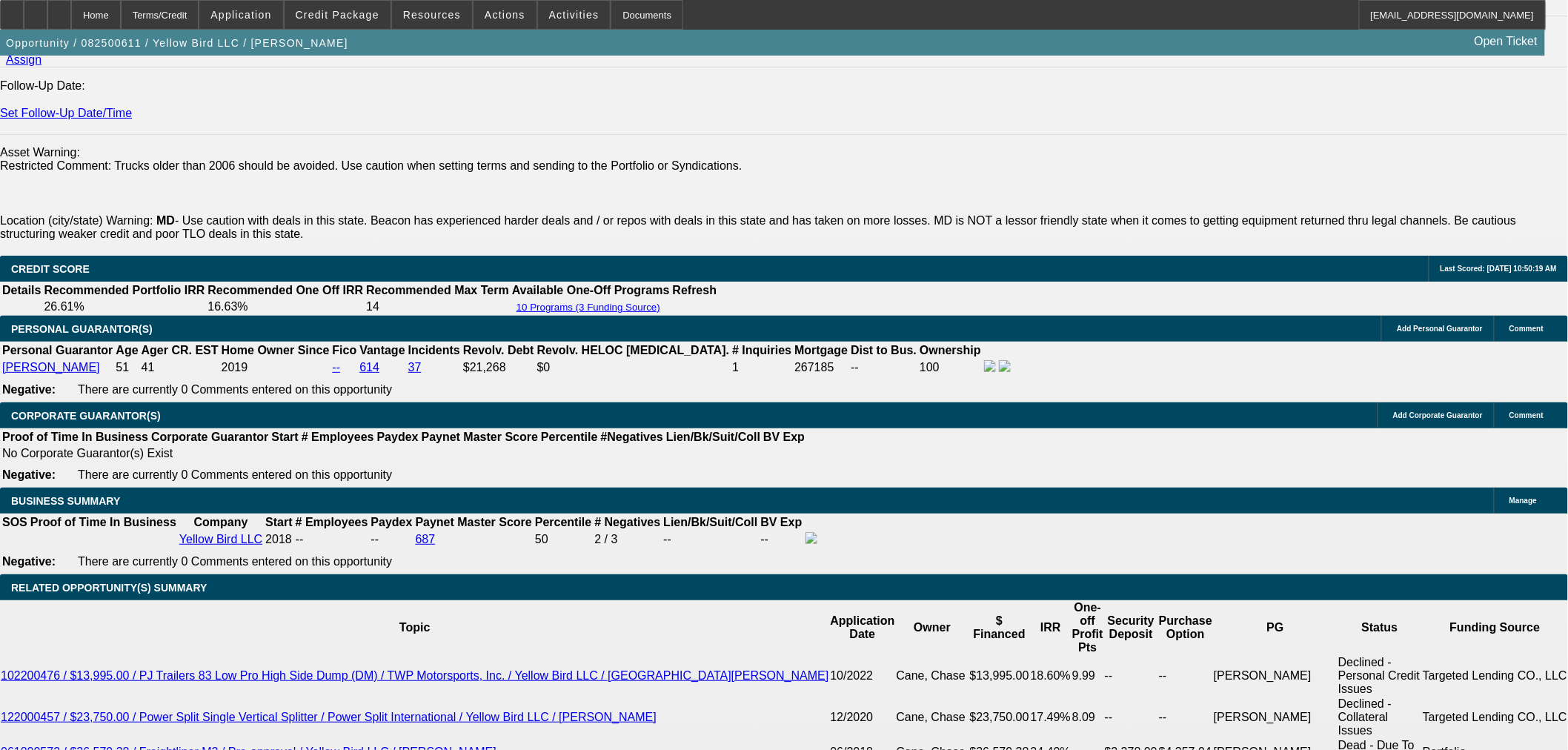
scroll to position [1975, 0]
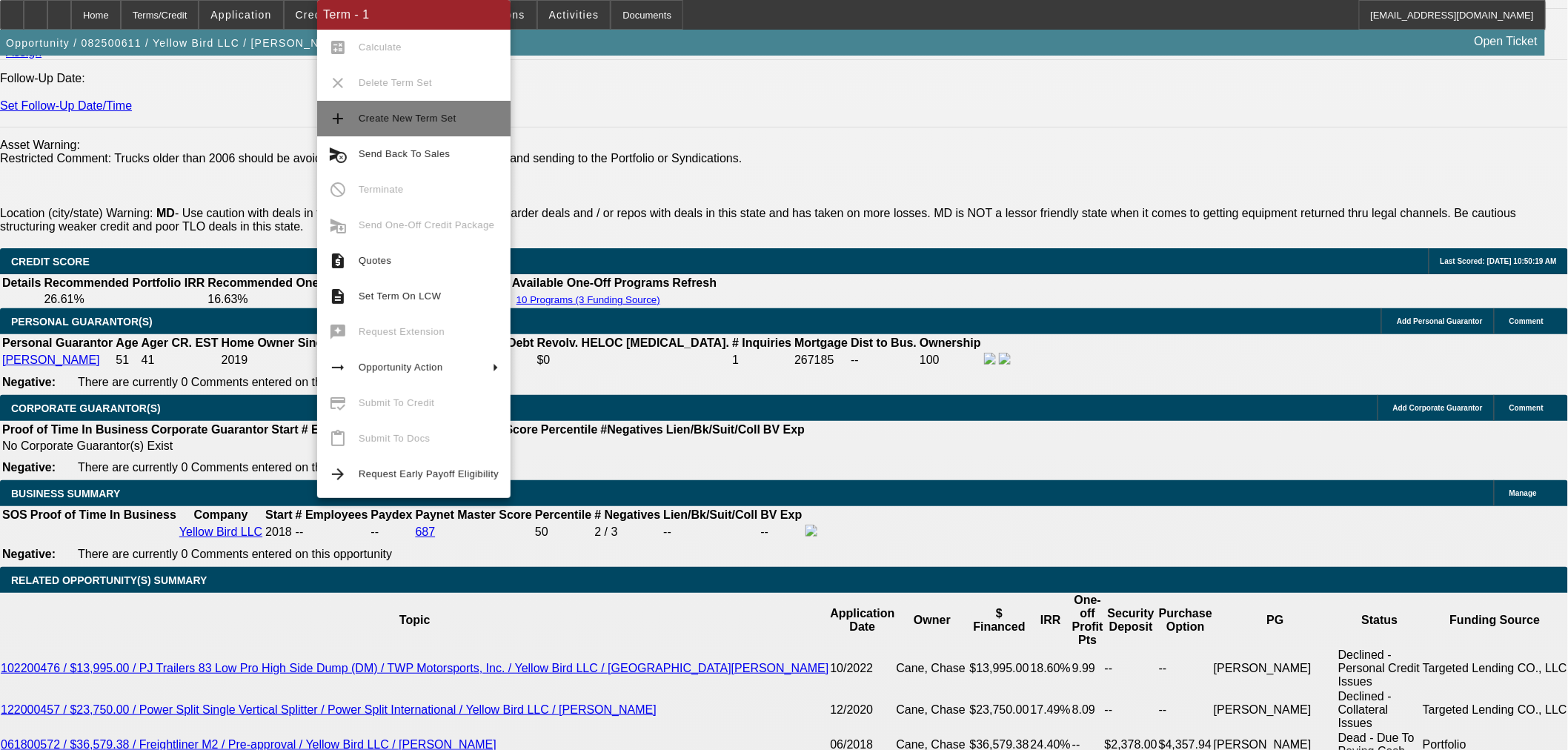
click at [398, 115] on span "Create New Term Set" at bounding box center [407, 118] width 98 height 11
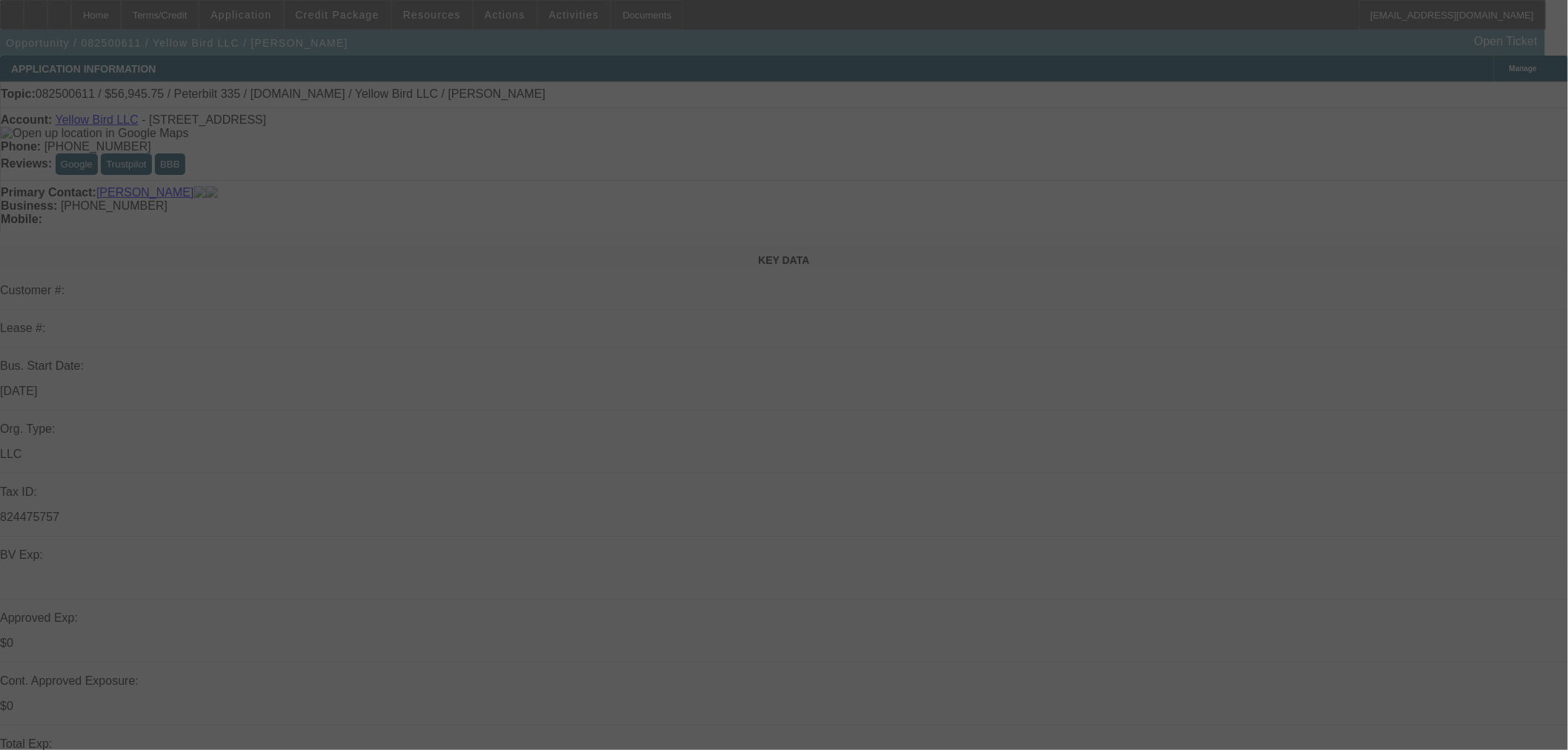
select select "0.15"
select select "2"
select select "0.1"
select select "4"
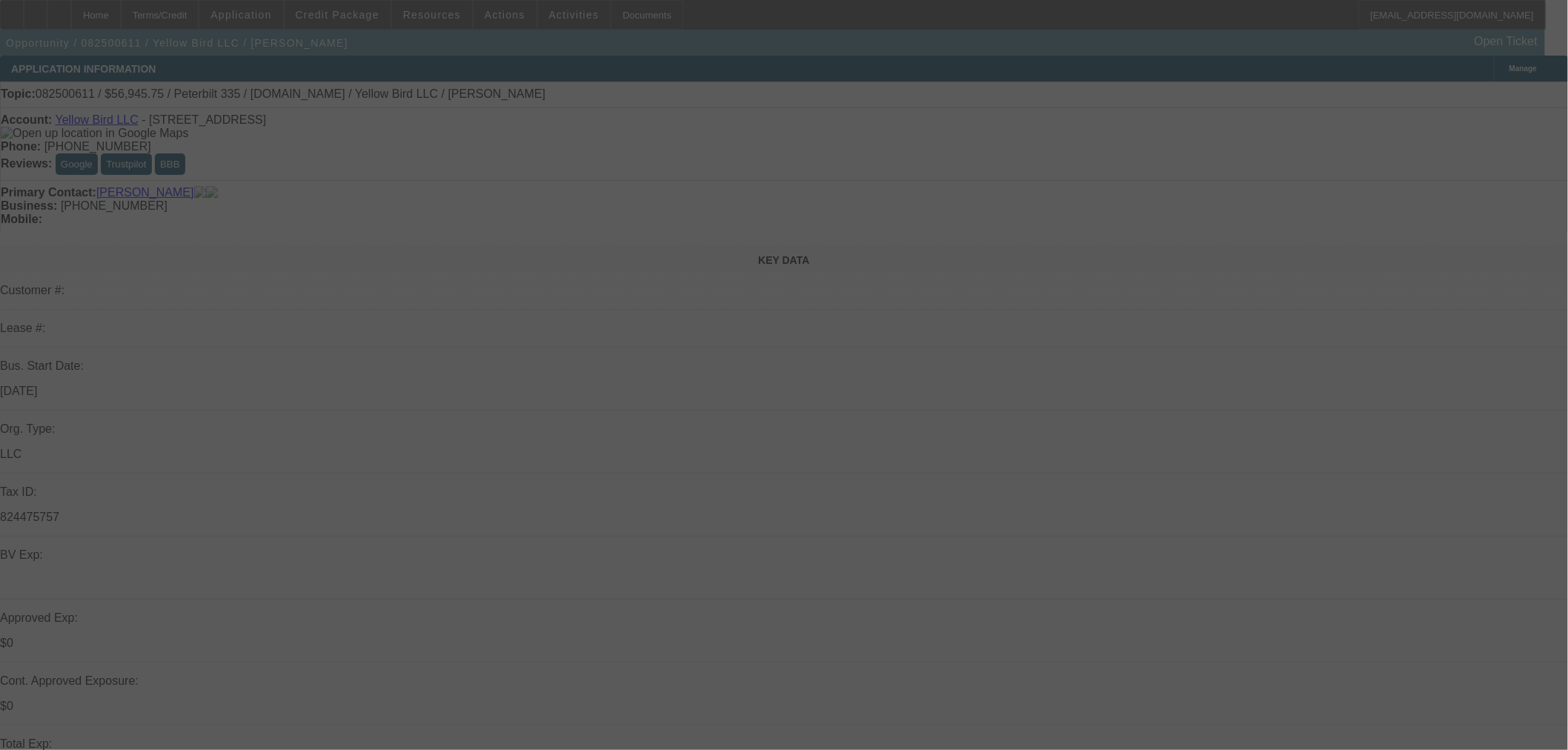
select select "0.15"
select select "2"
select select "0.1"
select select "4"
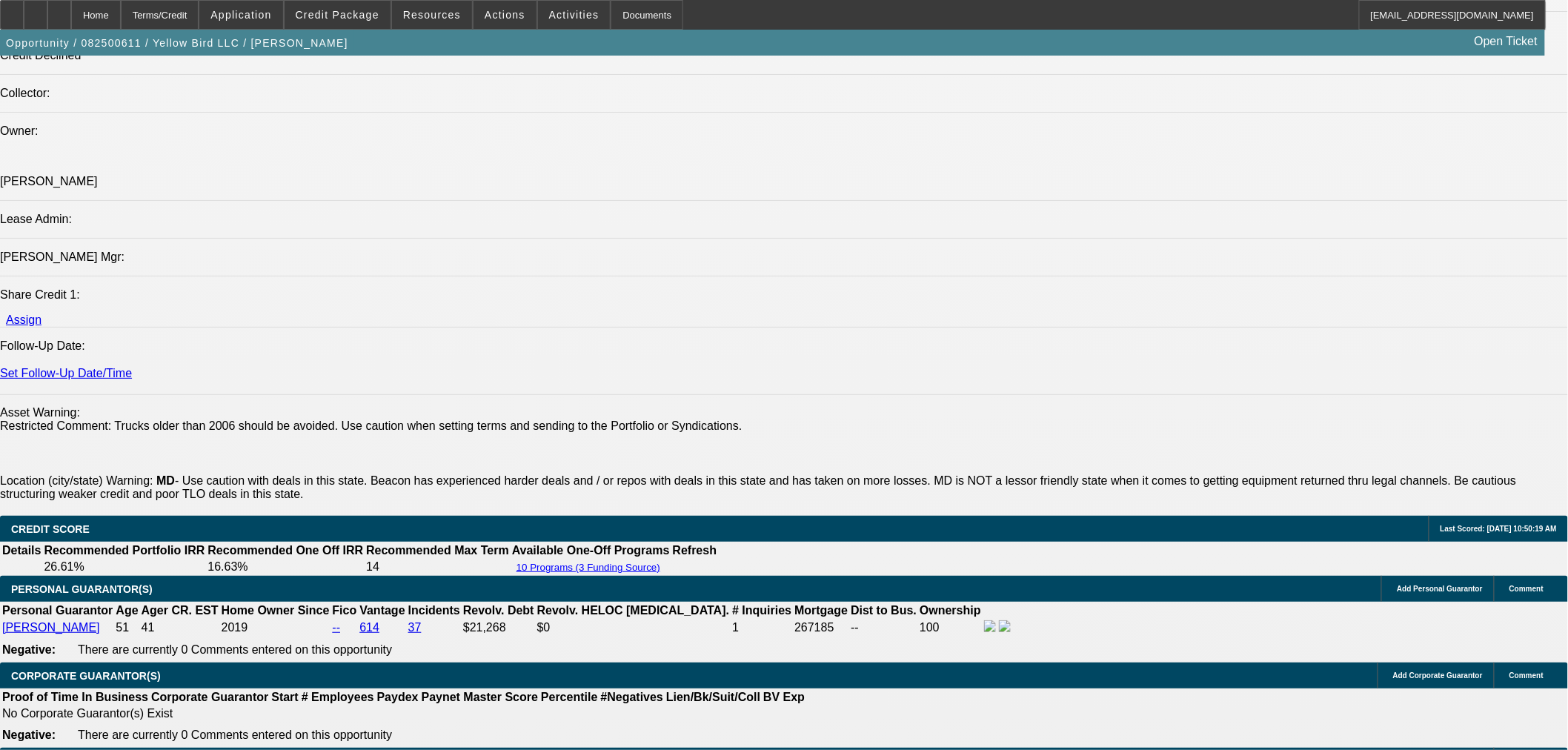
scroll to position [1893, 0]
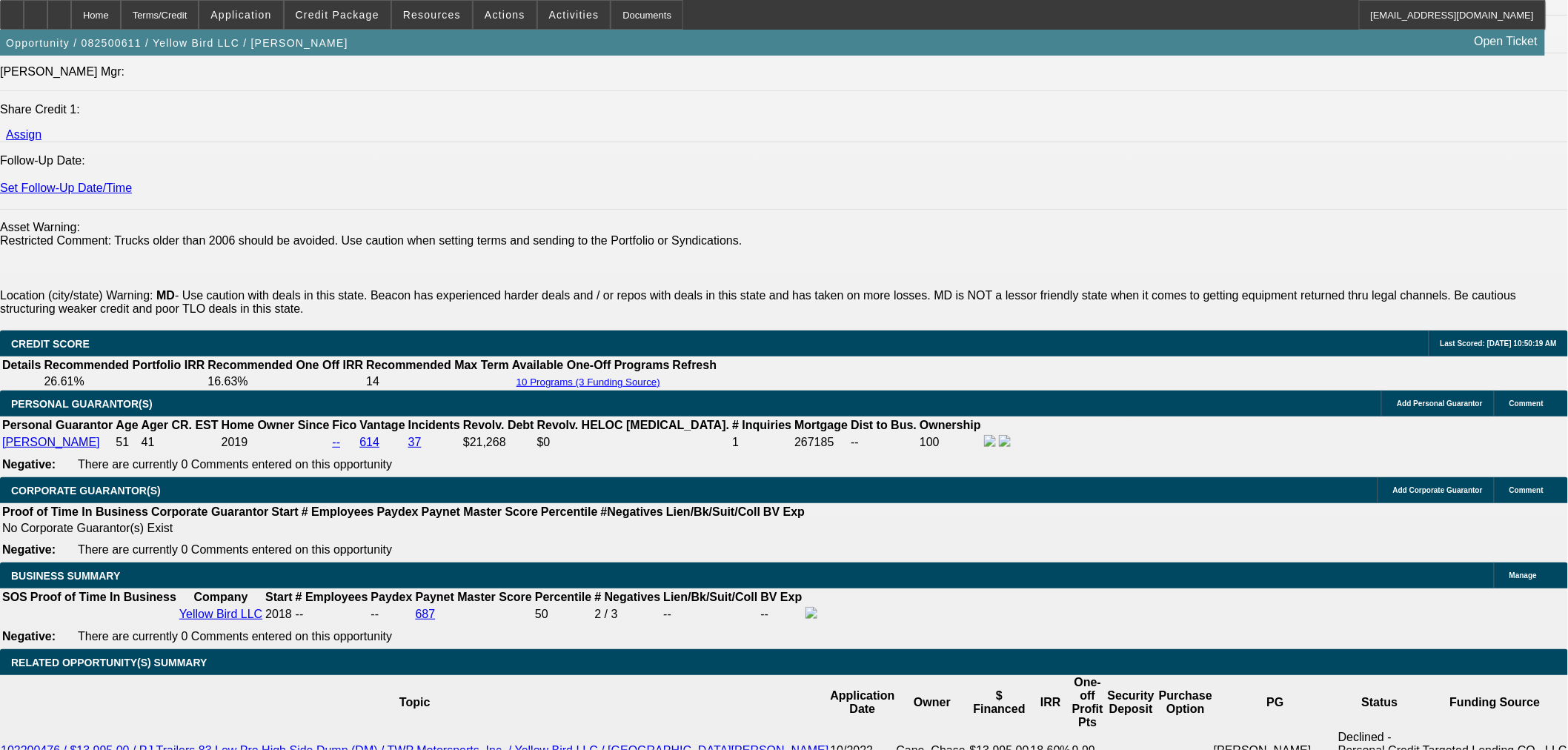
drag, startPoint x: 298, startPoint y: 502, endPoint x: 411, endPoint y: 489, distance: 113.7
type input "$0.00"
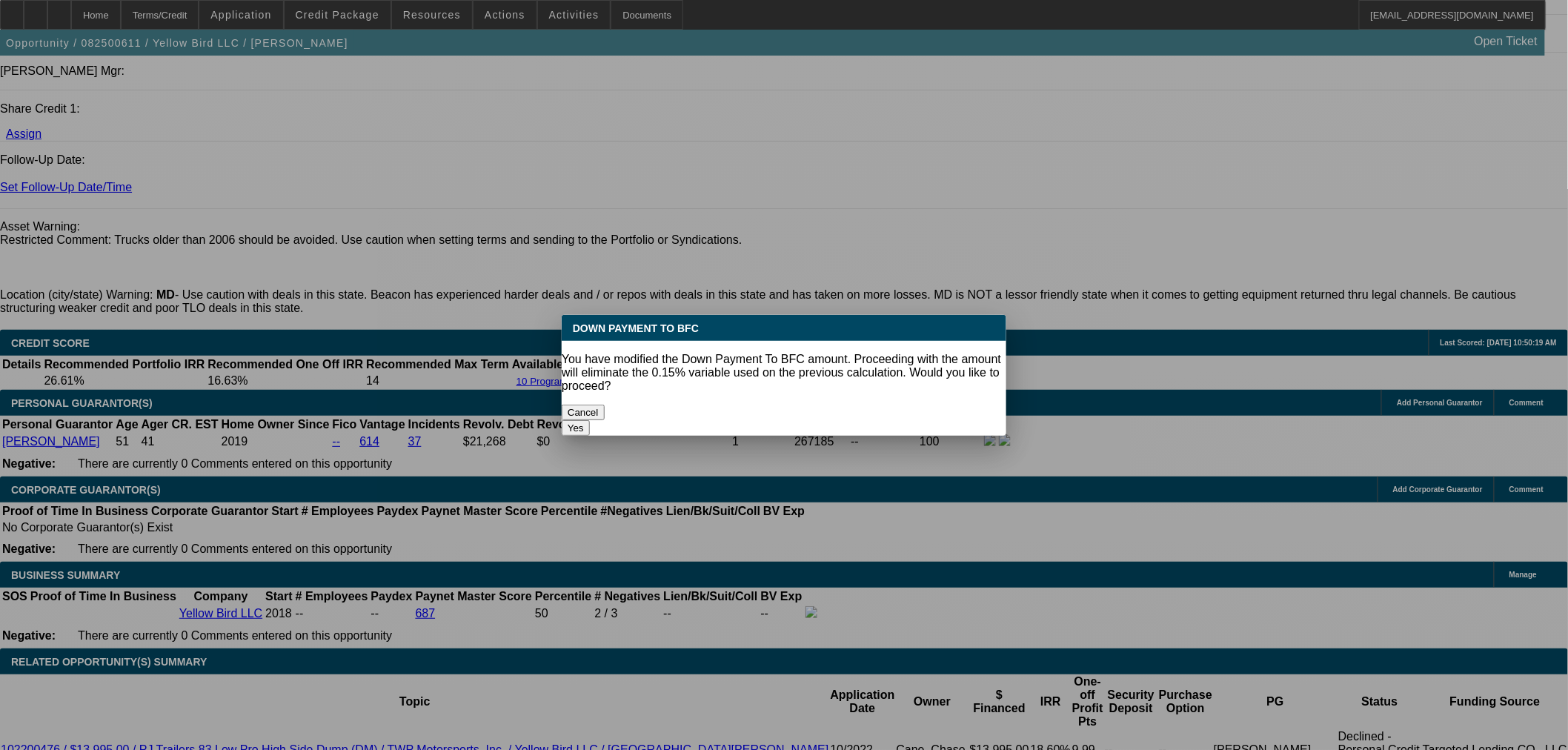
click at [590, 420] on button "Yes" at bounding box center [575, 427] width 28 height 15
select select "0"
type input "UNKNOWN"
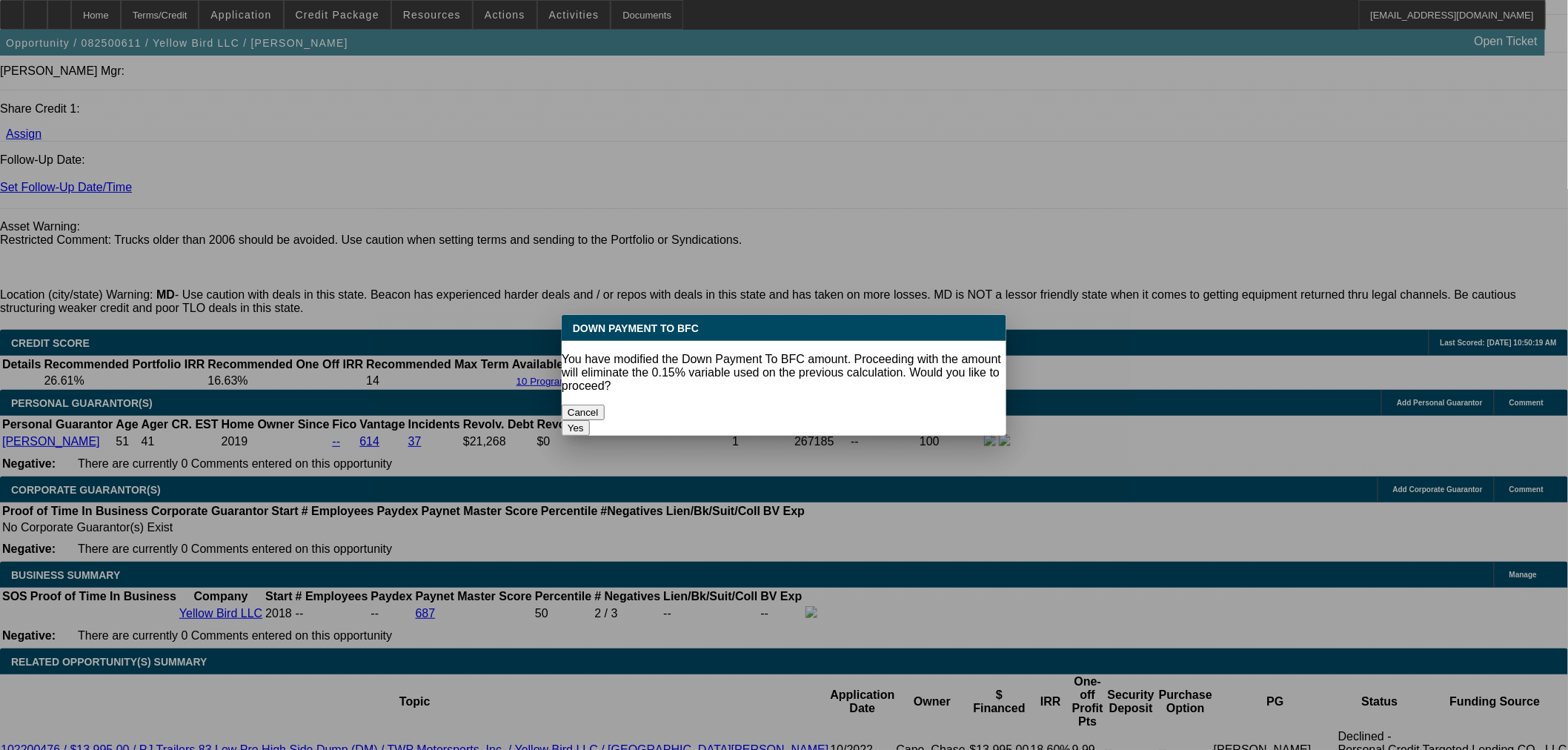
scroll to position [1893, 0]
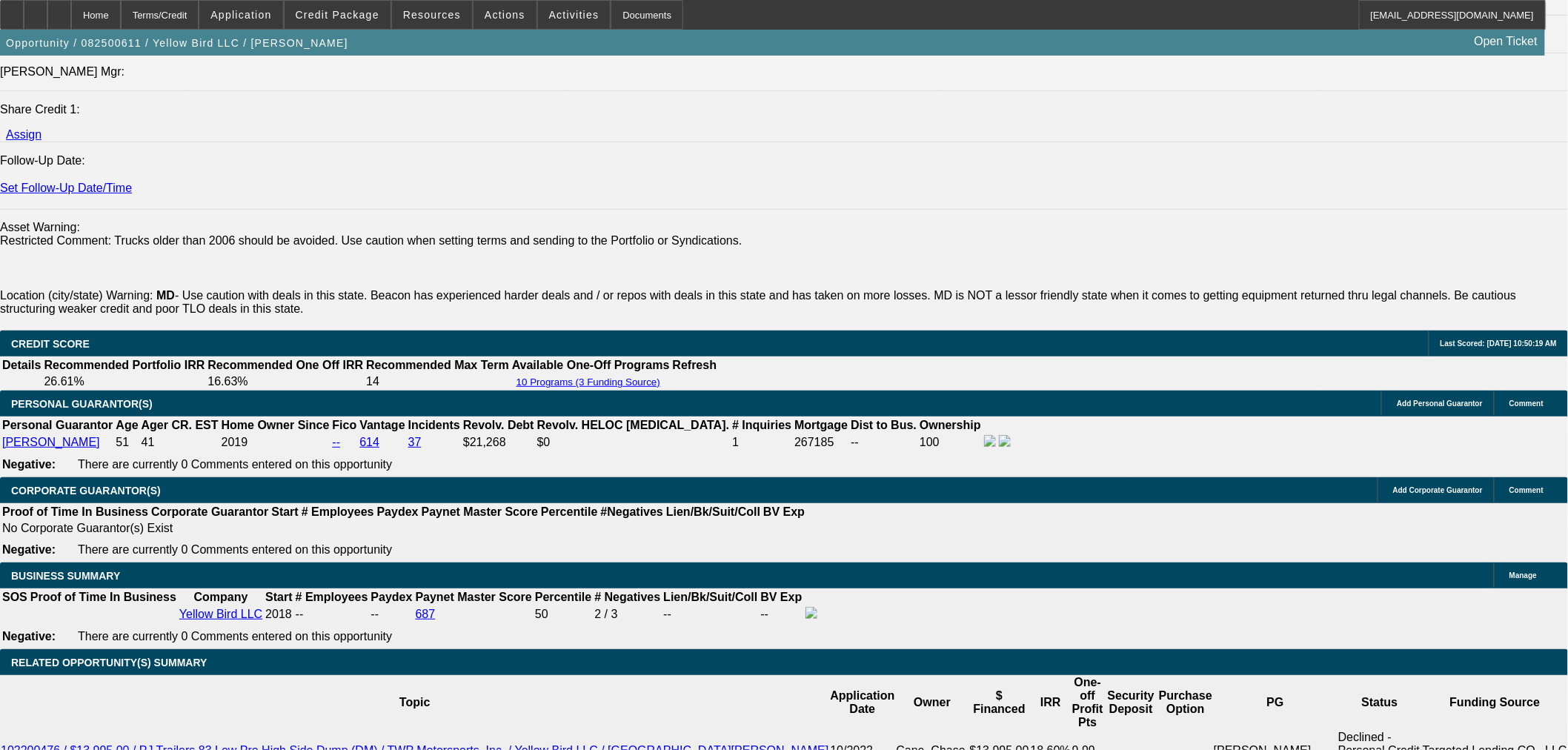
type input "$4,710.70"
type input "$2,355.35"
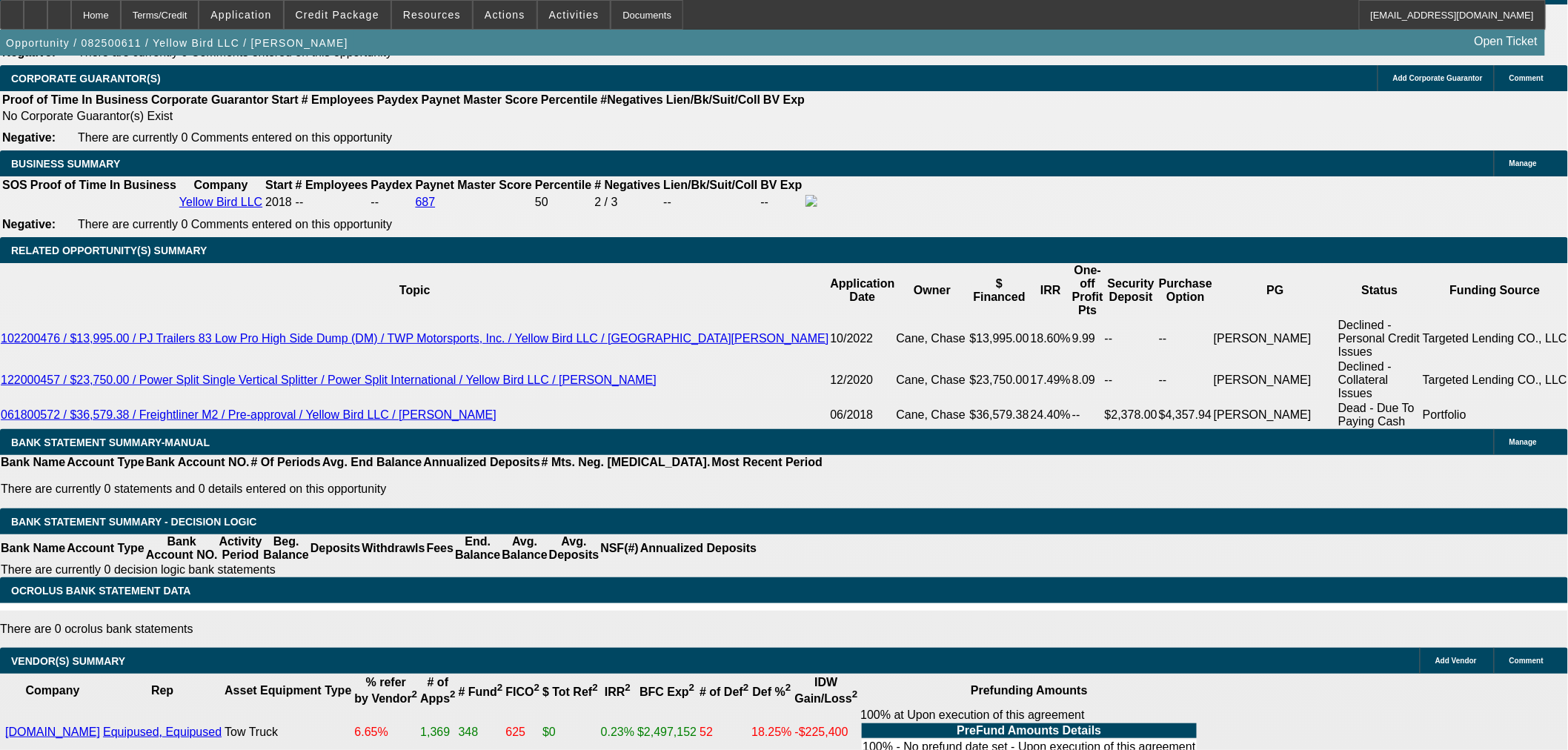
drag, startPoint x: 307, startPoint y: 209, endPoint x: 439, endPoint y: 227, distance: 133.2
type input "40"
type input "$34,621.48"
type input "$17,310.74"
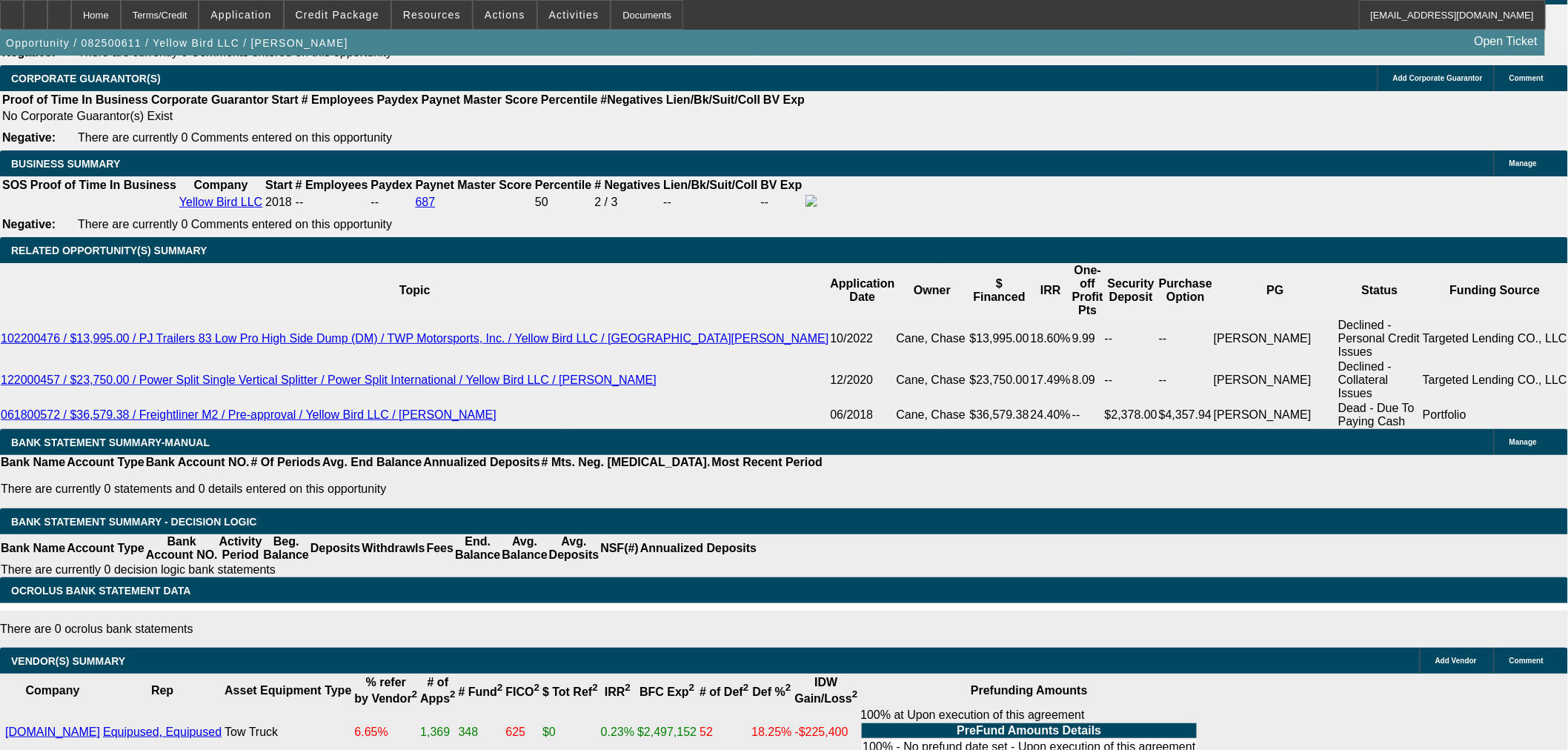
type input "$4,343.80"
type input "$2,171.90"
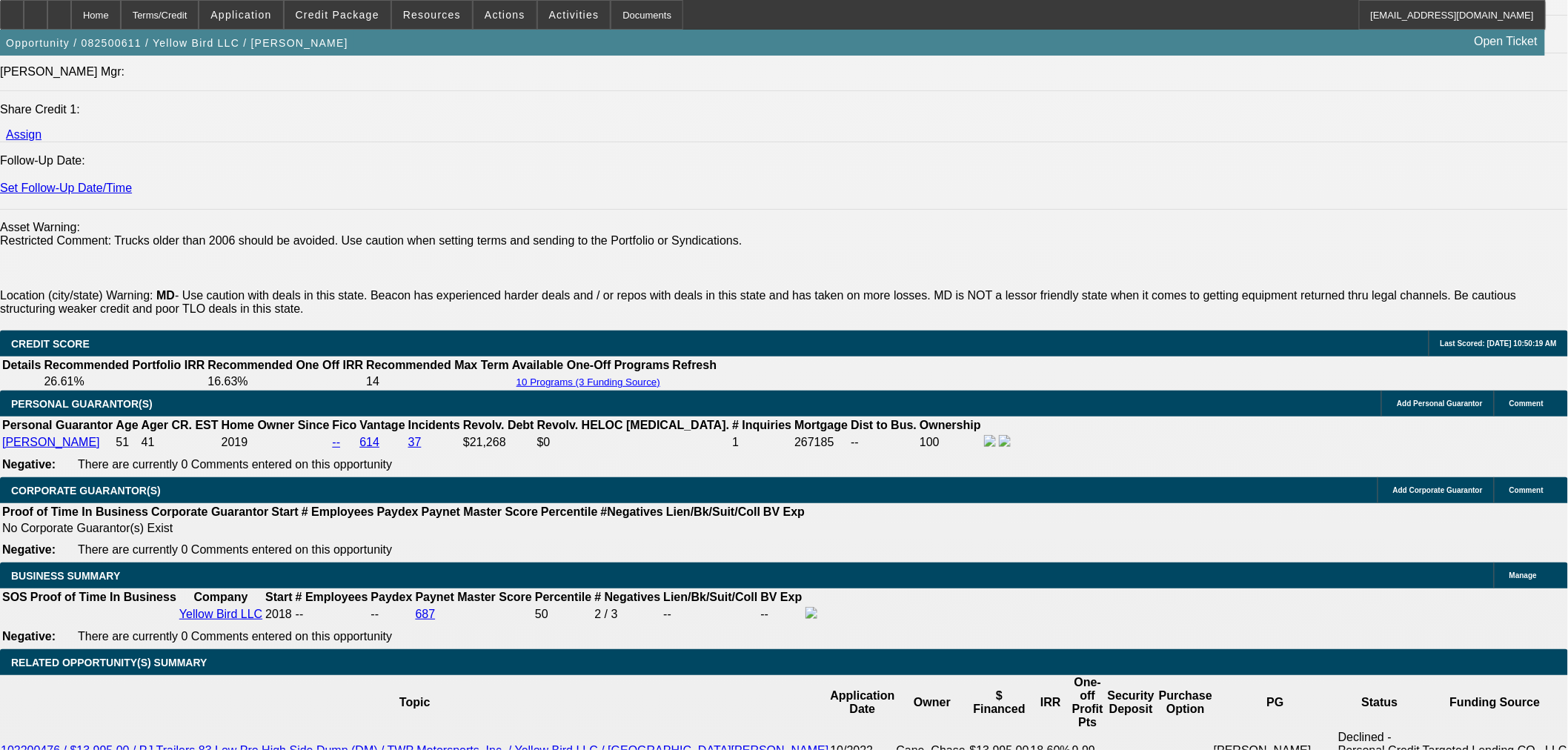
type input "40"
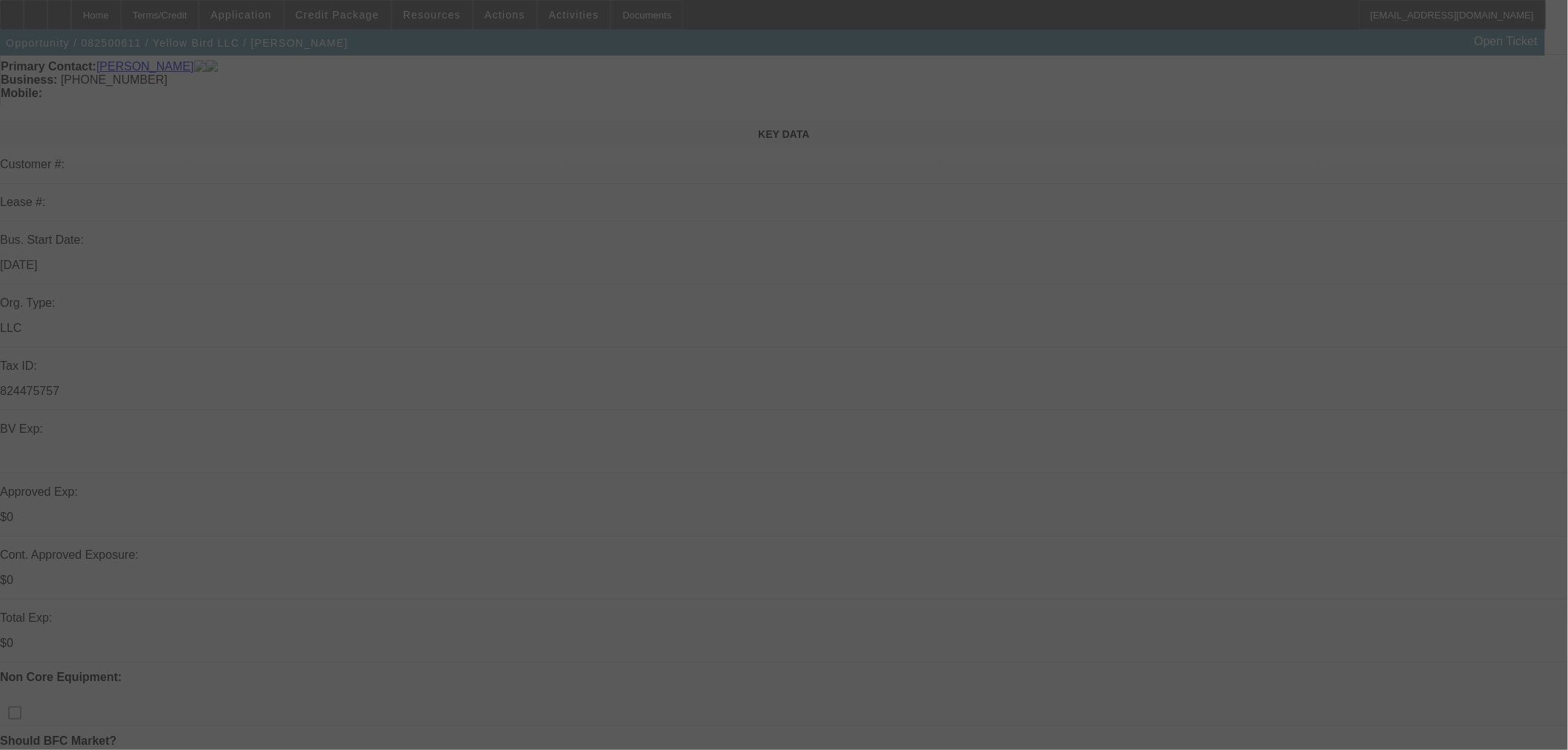
scroll to position [0, 0]
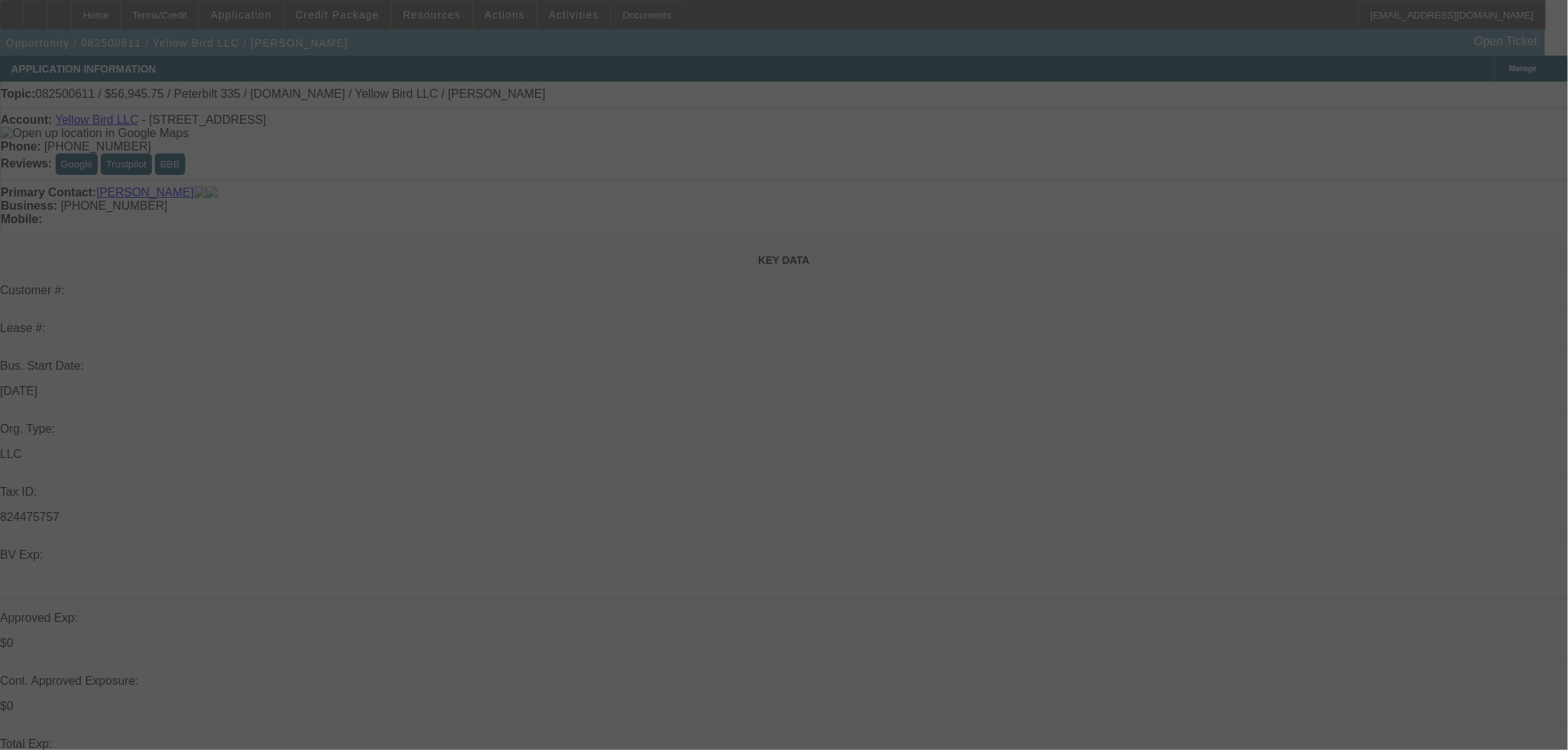
select select "0"
select select "2"
select select "0.1"
select select "4"
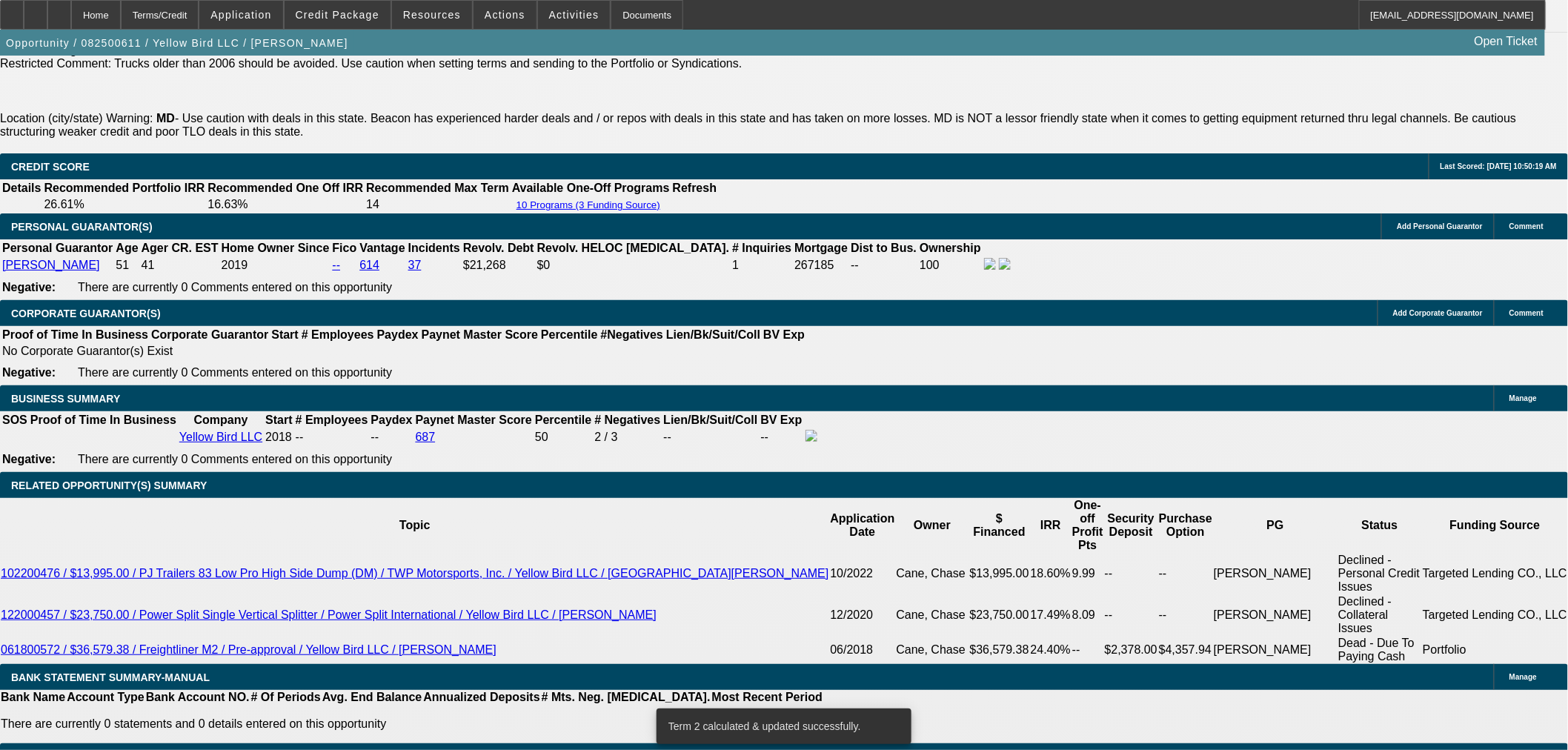
scroll to position [2223, 0]
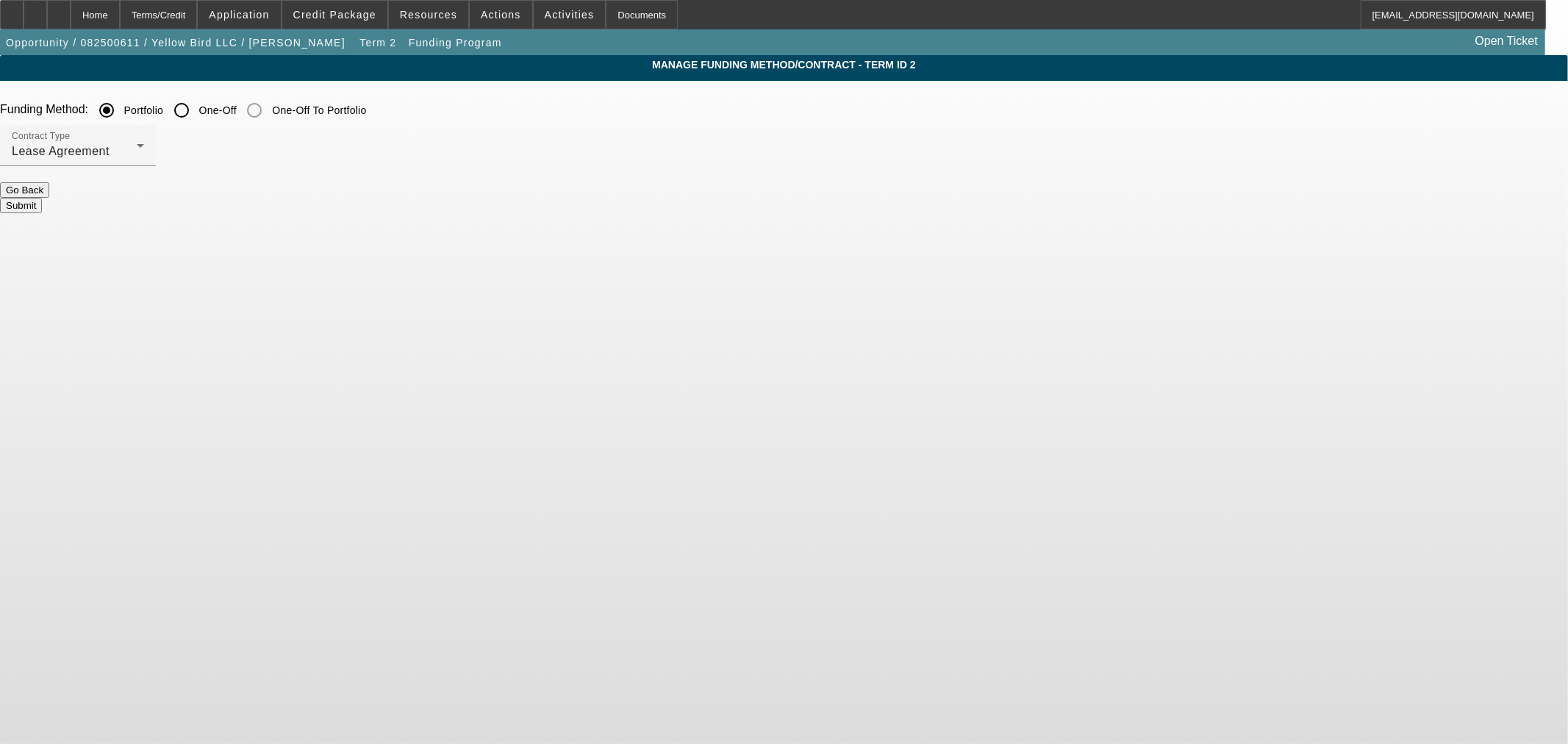
click at [196, 114] on input "One-Off" at bounding box center [181, 110] width 29 height 29
radio input "true"
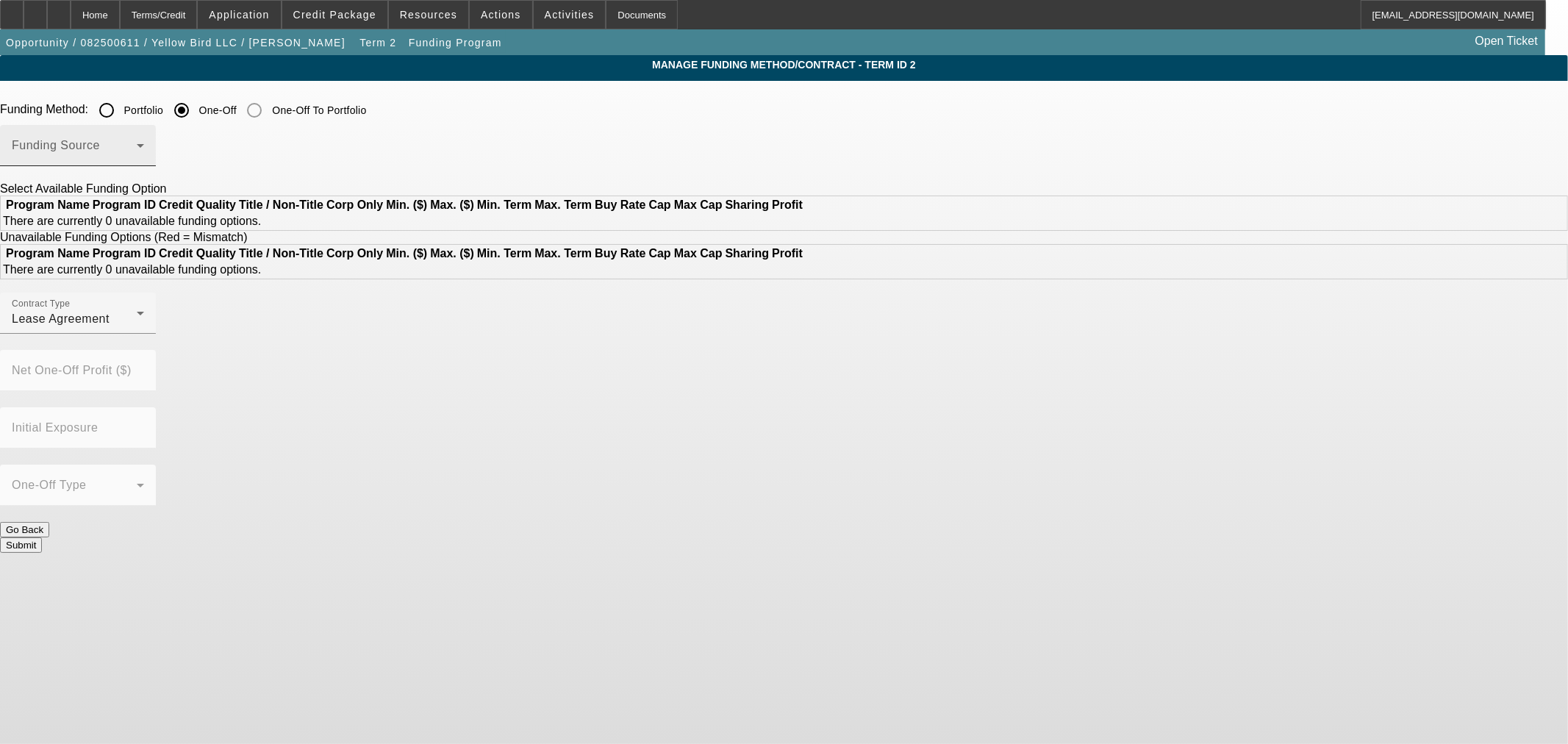
click at [144, 142] on div "Funding Source" at bounding box center [77, 146] width 132 height 41
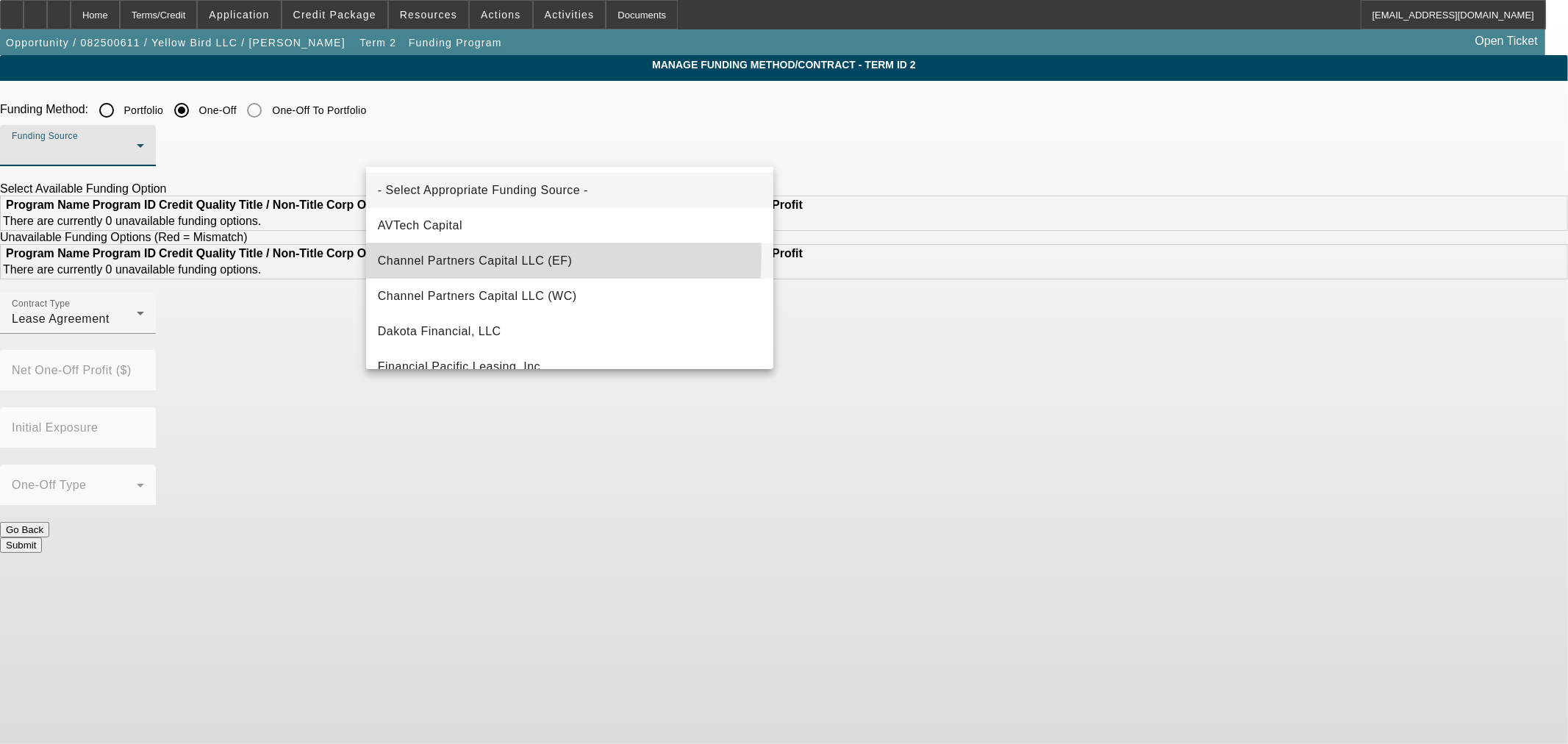
click at [487, 255] on span "Channel Partners Capital LLC (EF)" at bounding box center [475, 261] width 194 height 18
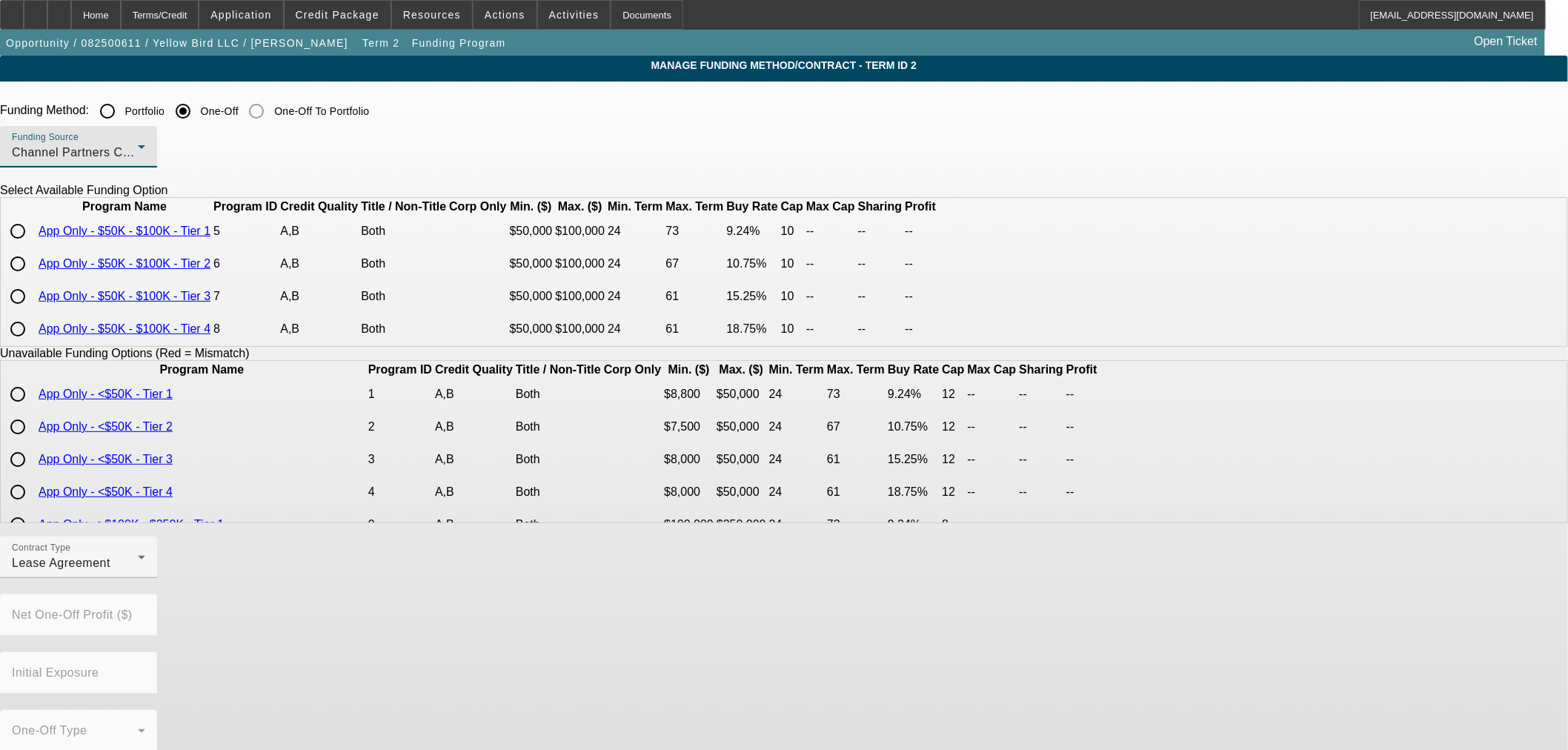
click at [32, 246] on input "radio" at bounding box center [17, 231] width 30 height 30
radio input "true"
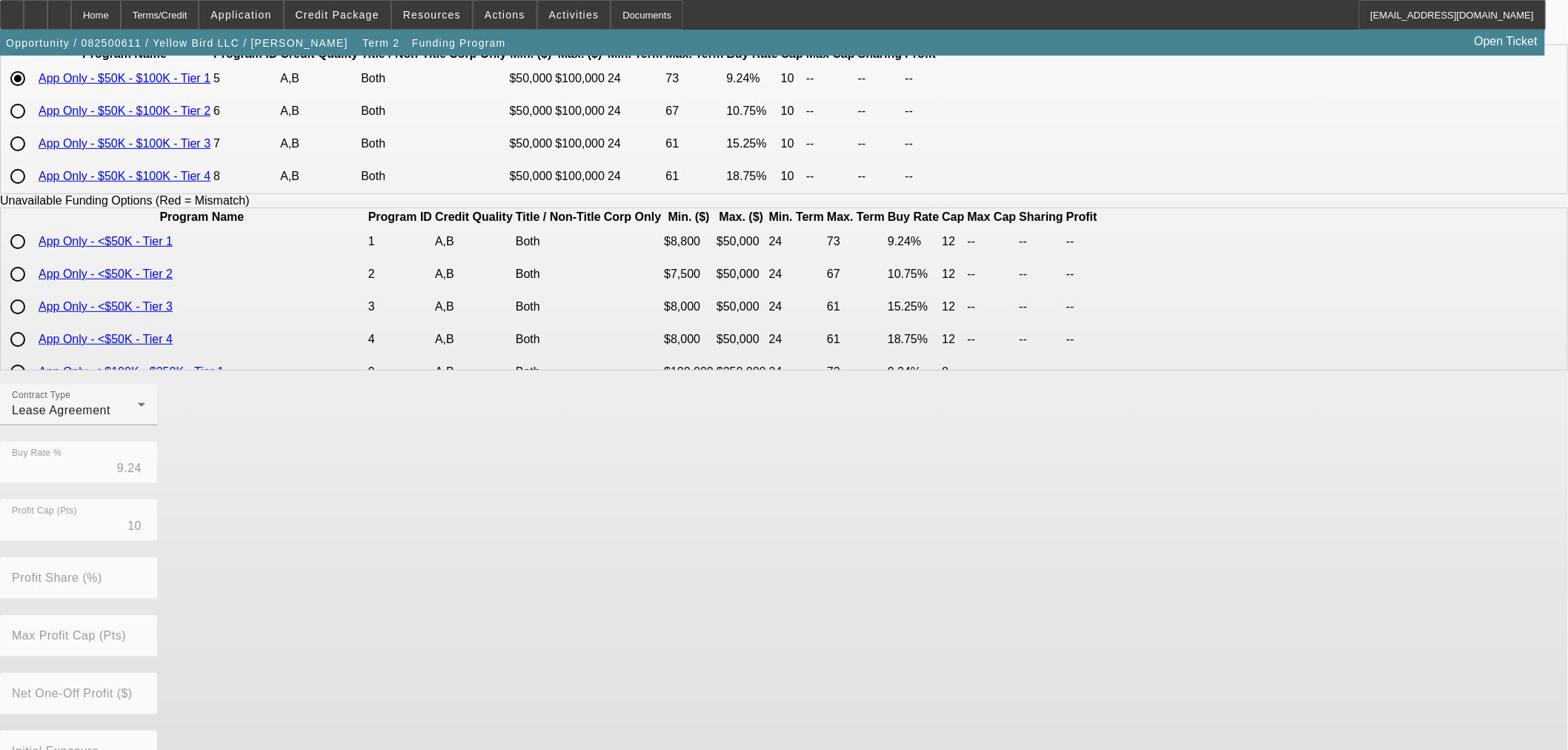
scroll to position [247, 0]
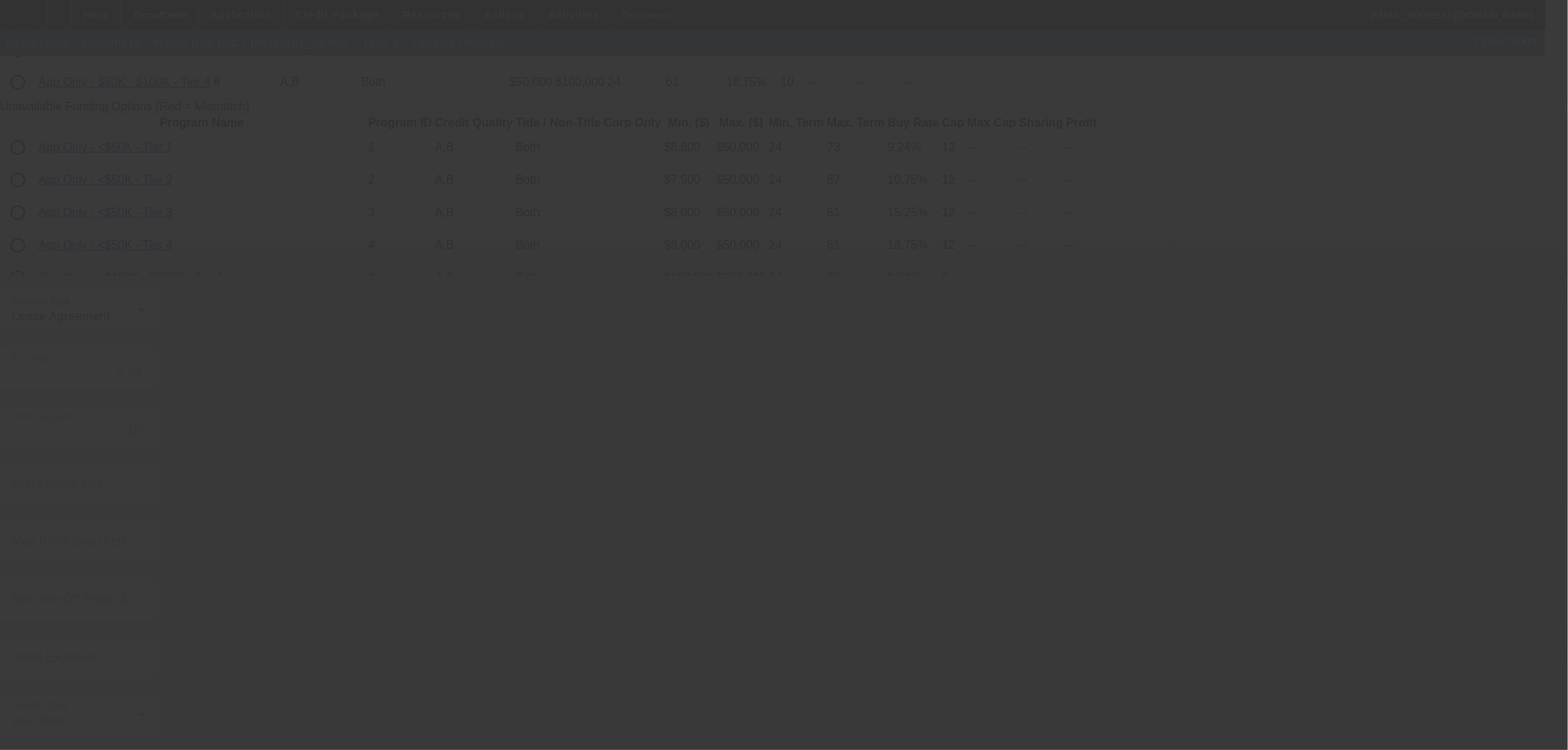
radio input "true"
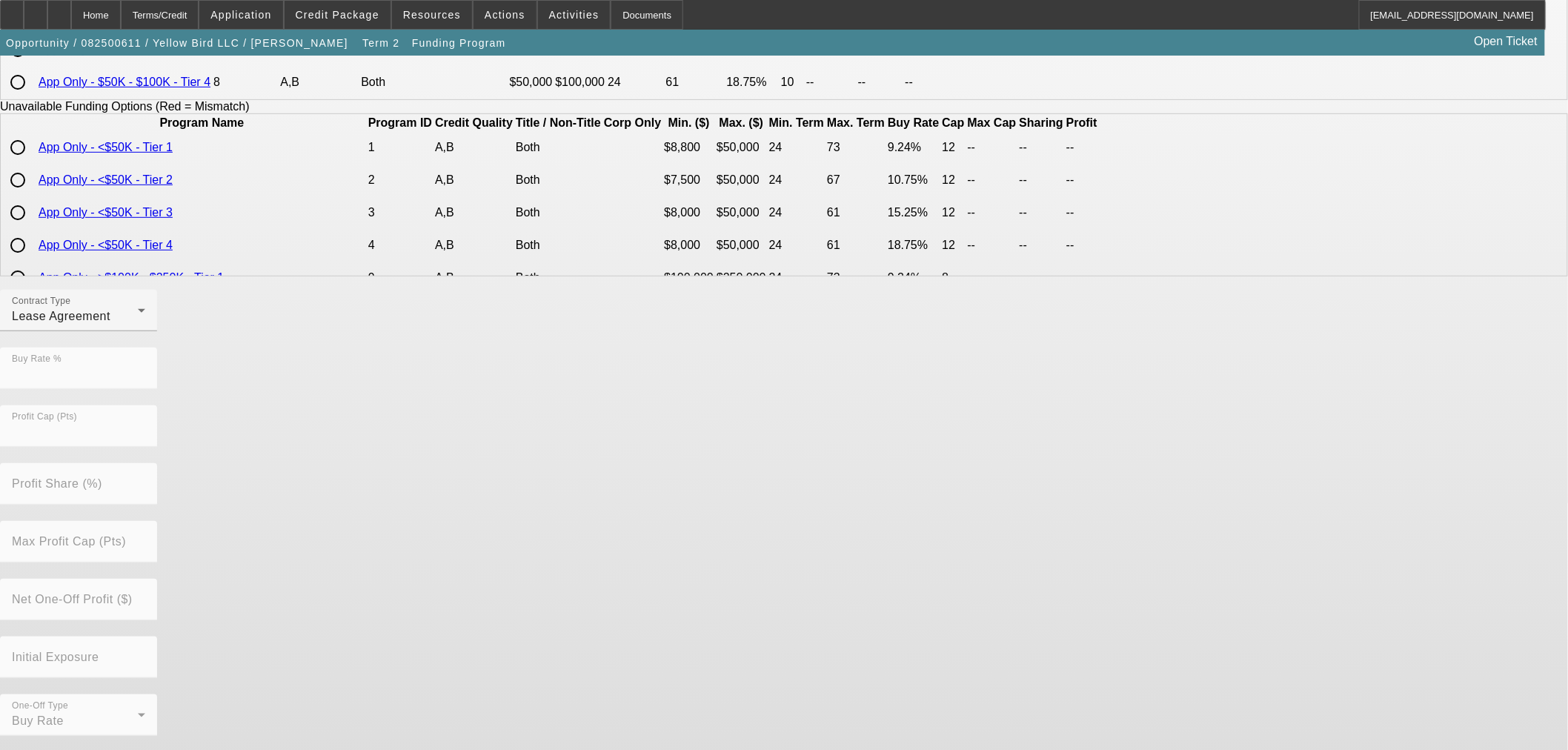
scroll to position [0, 0]
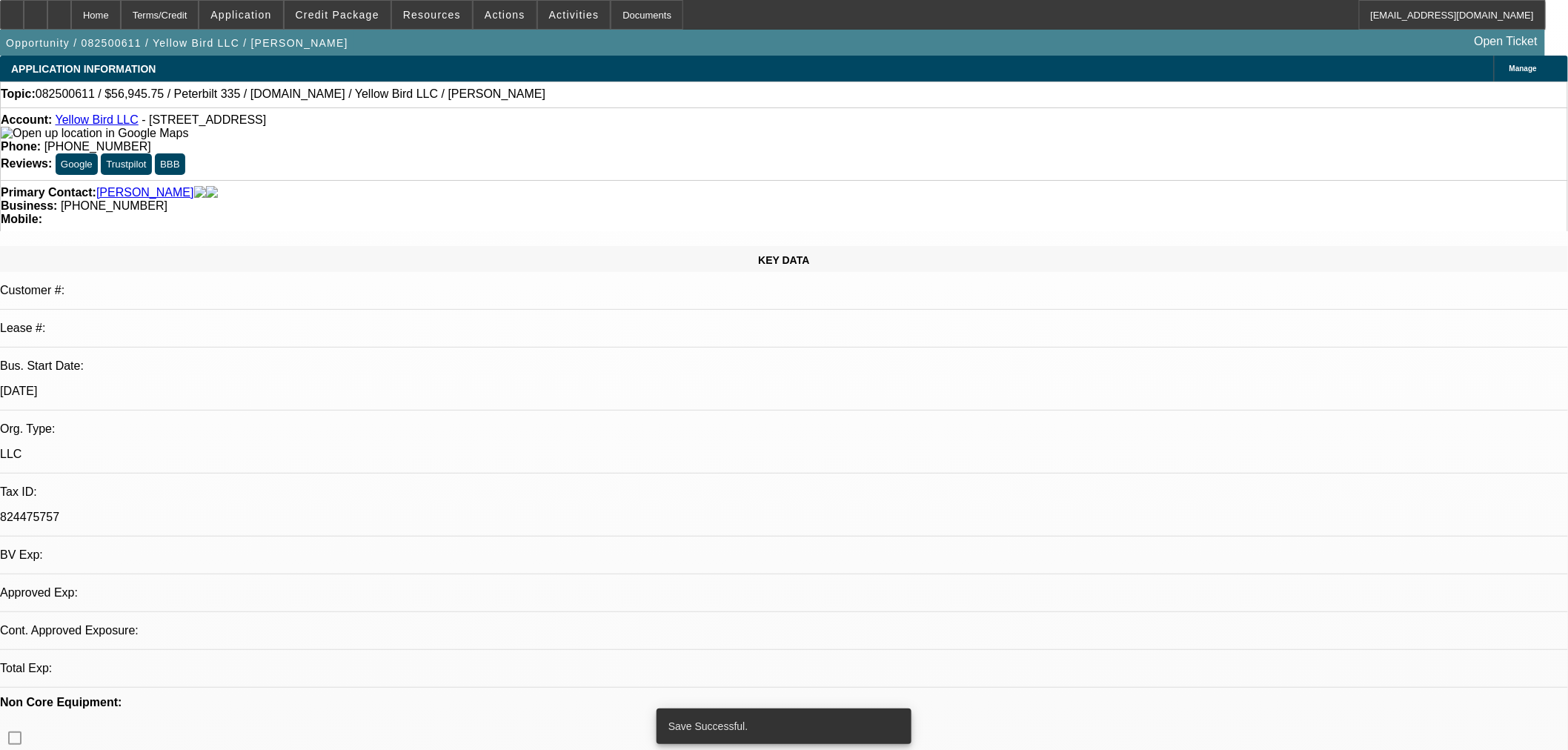
select select "0"
select select "2"
select select "0.1"
select select "4"
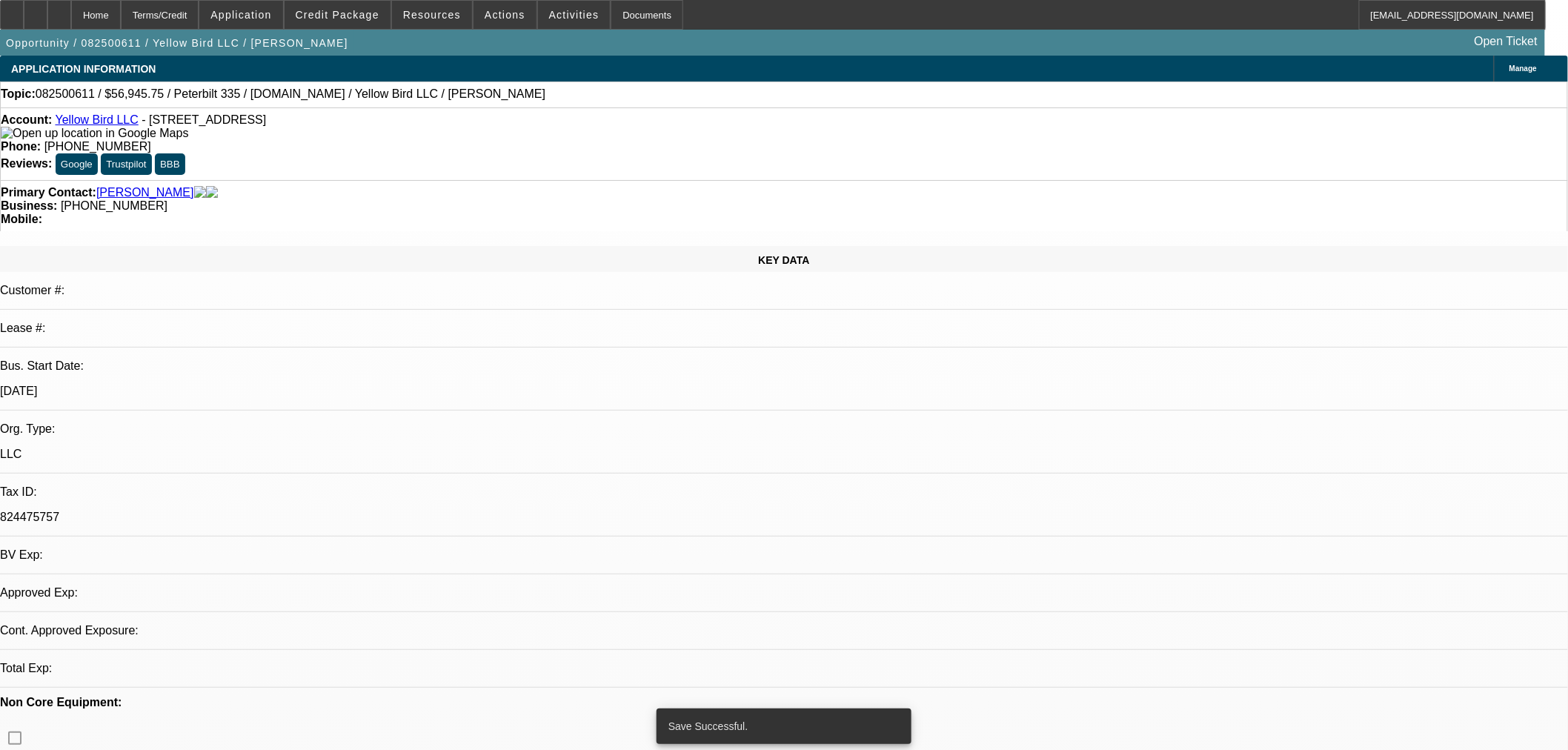
select select "0.15"
select select "2"
select select "0.1"
select select "4"
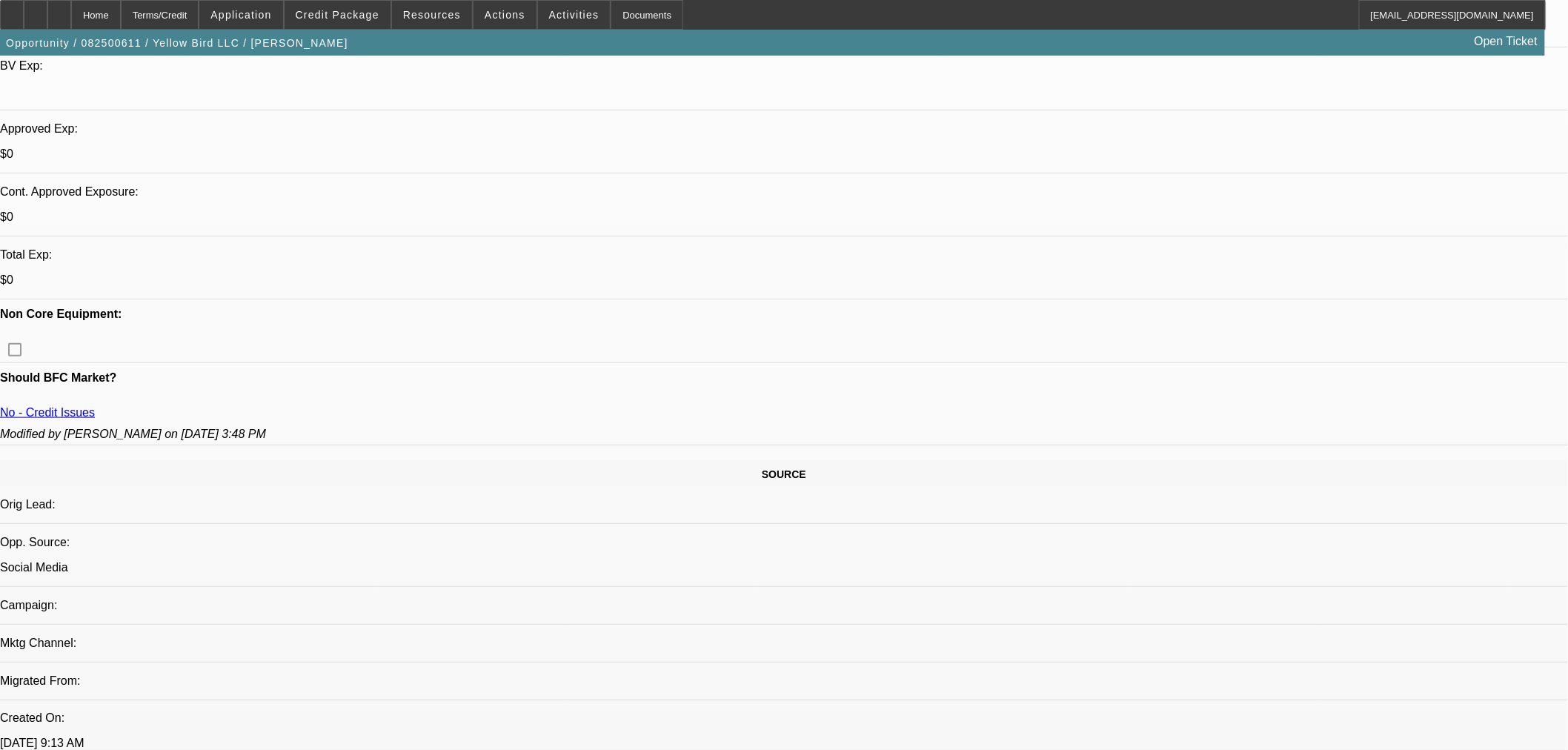
scroll to position [658, 0]
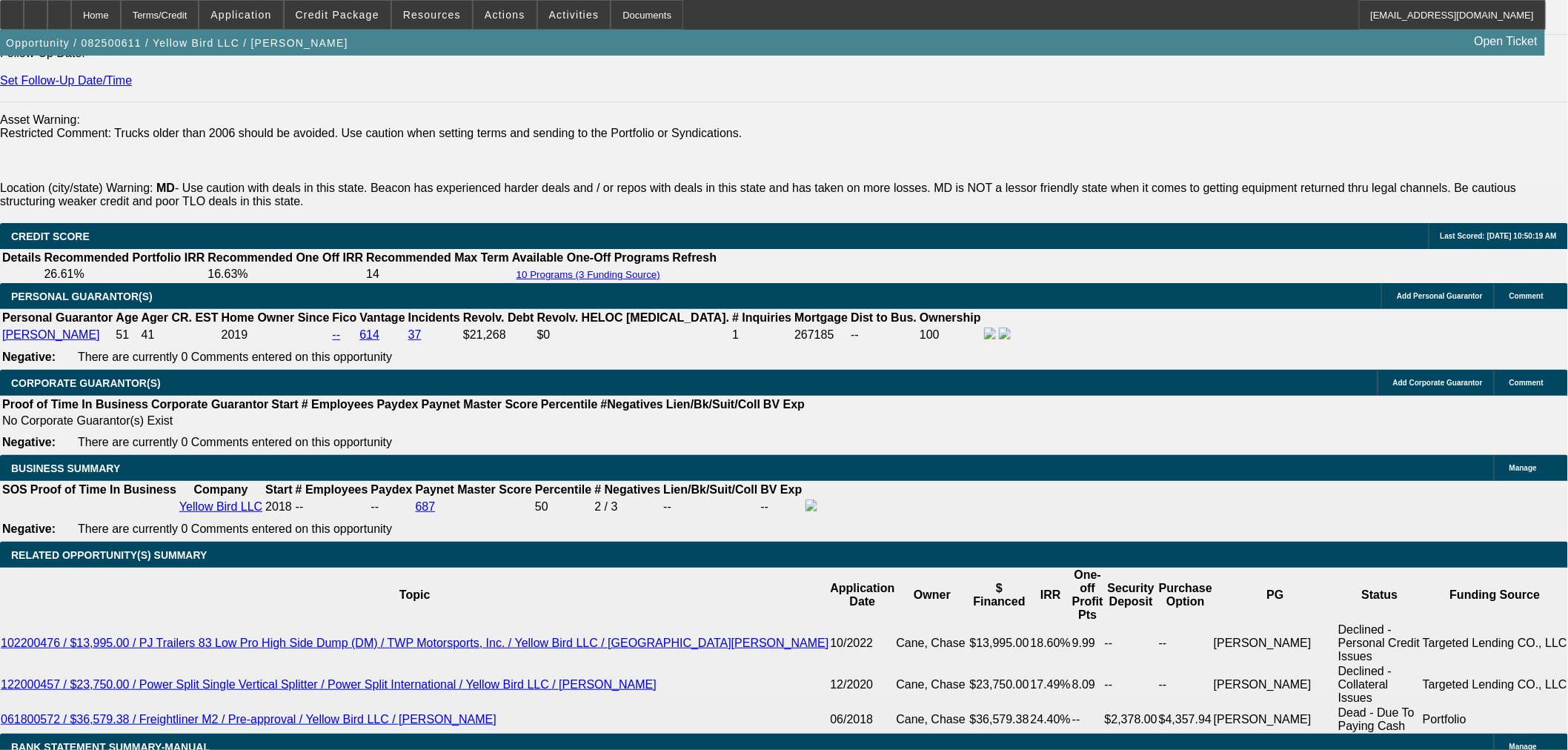
scroll to position [2140, 0]
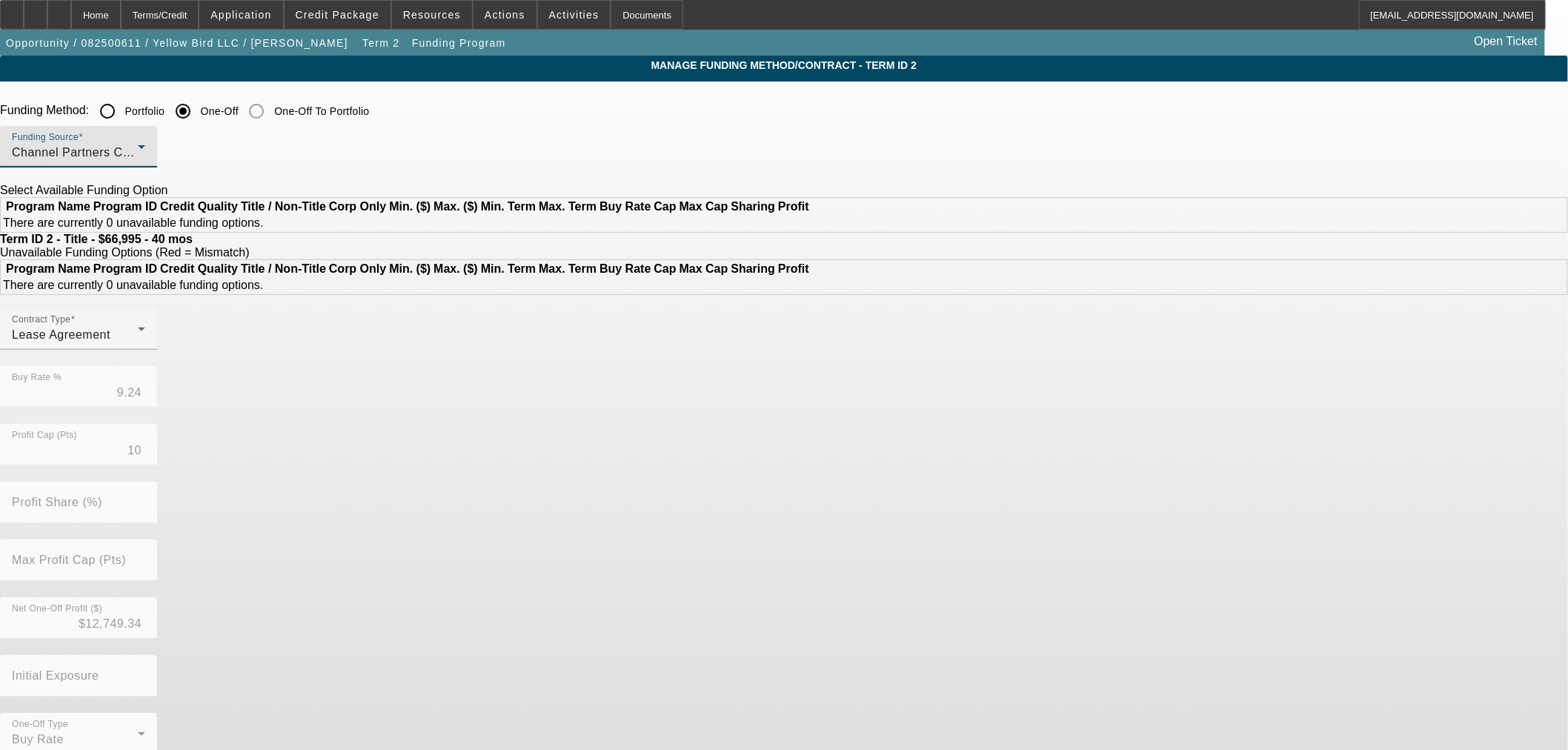
click at [138, 161] on div "Channel Partners Capital LLC (EF)" at bounding box center [74, 153] width 126 height 18
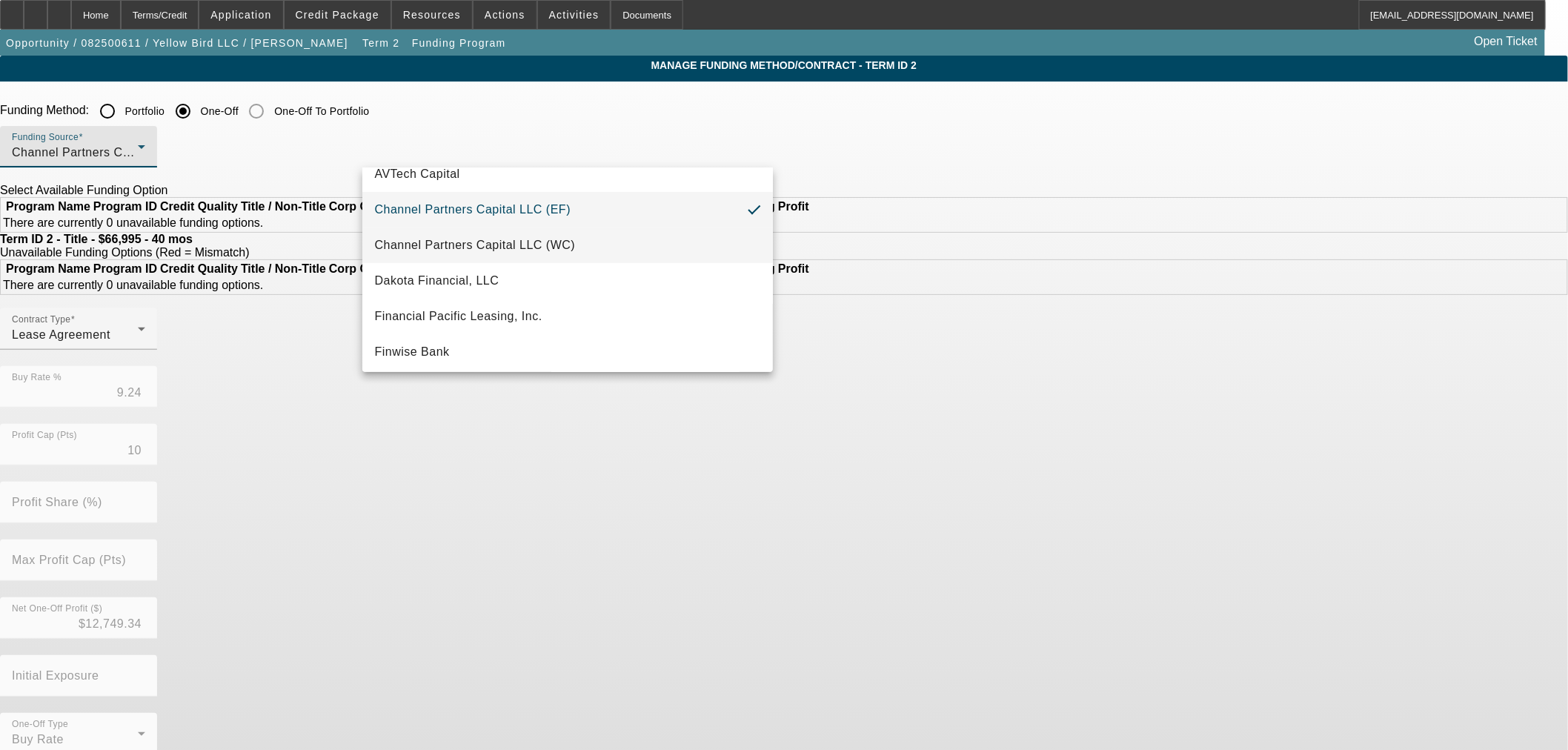
scroll to position [82, 0]
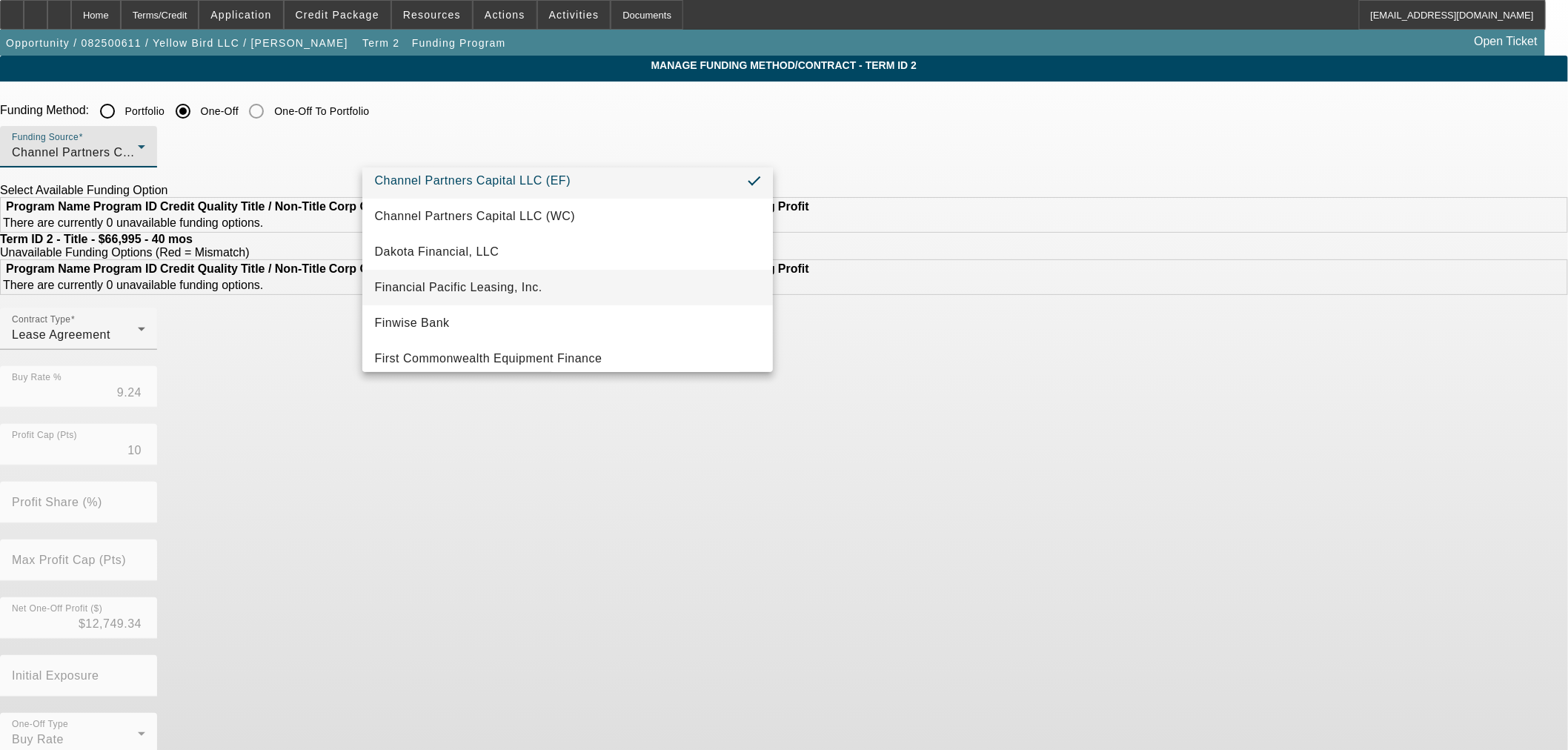
click at [489, 284] on span "Financial Pacific Leasing, Inc." at bounding box center [457, 287] width 167 height 18
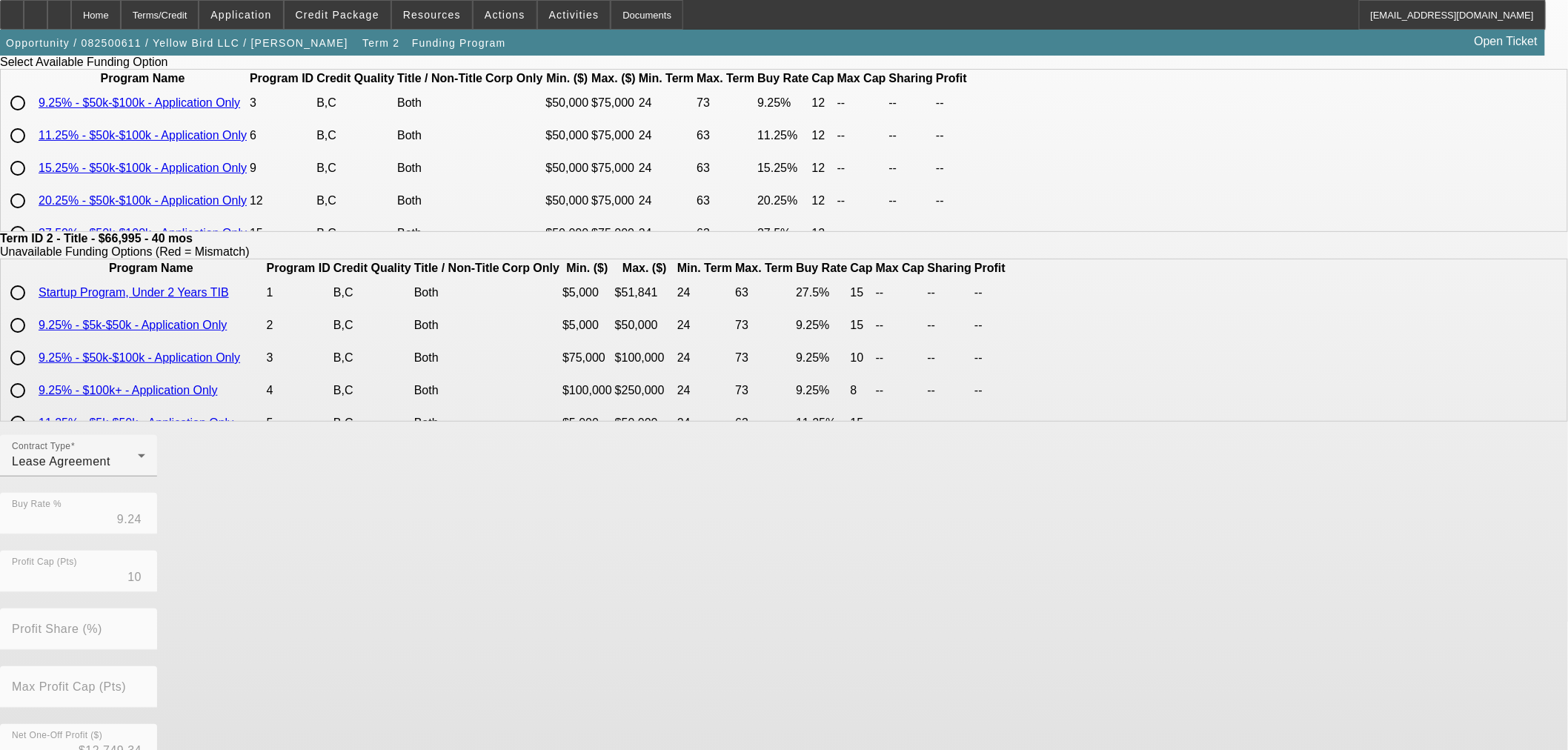
scroll to position [0, 0]
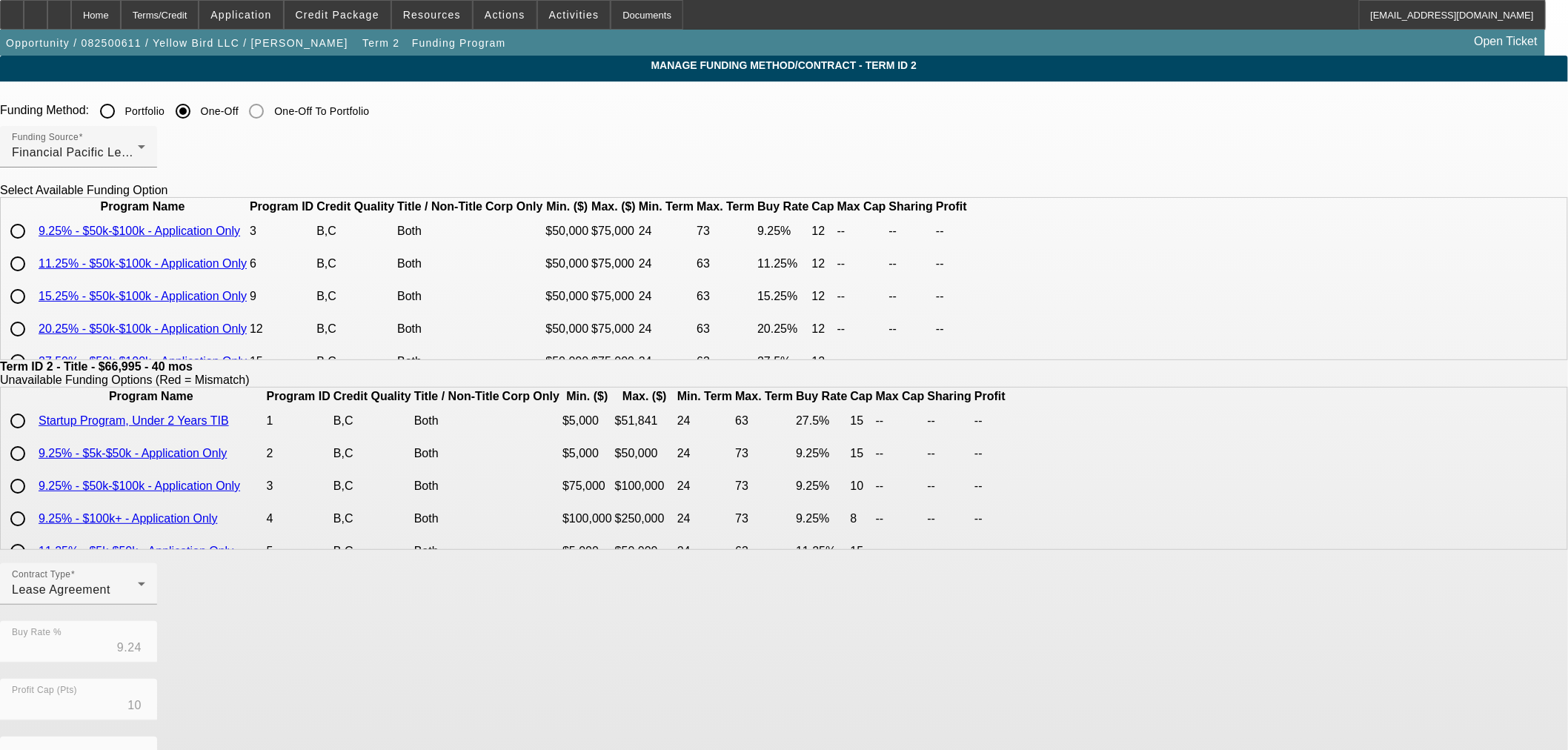
click at [32, 246] on input "radio" at bounding box center [17, 231] width 30 height 30
radio input "true"
type input "9.25"
type input "12"
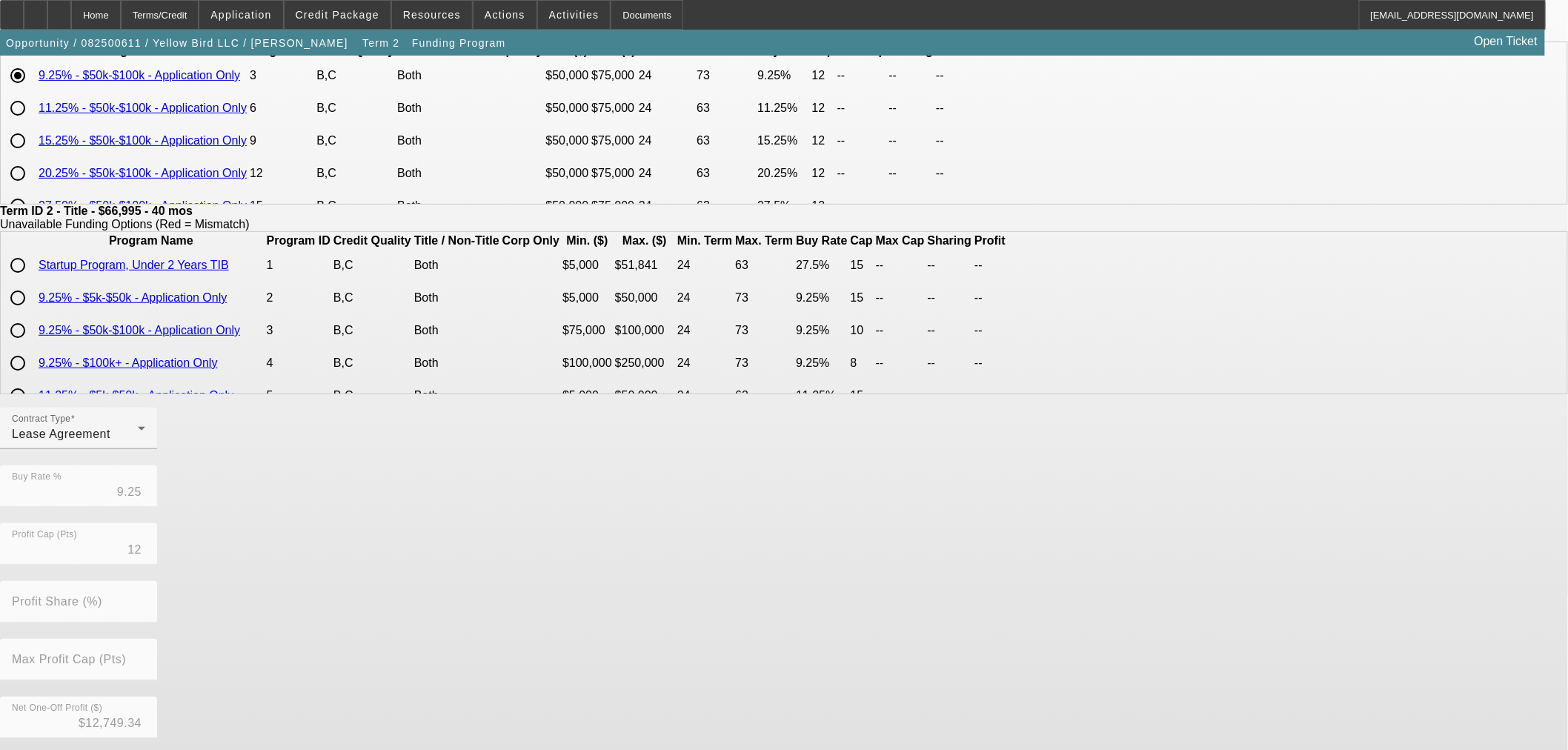
scroll to position [265, 0]
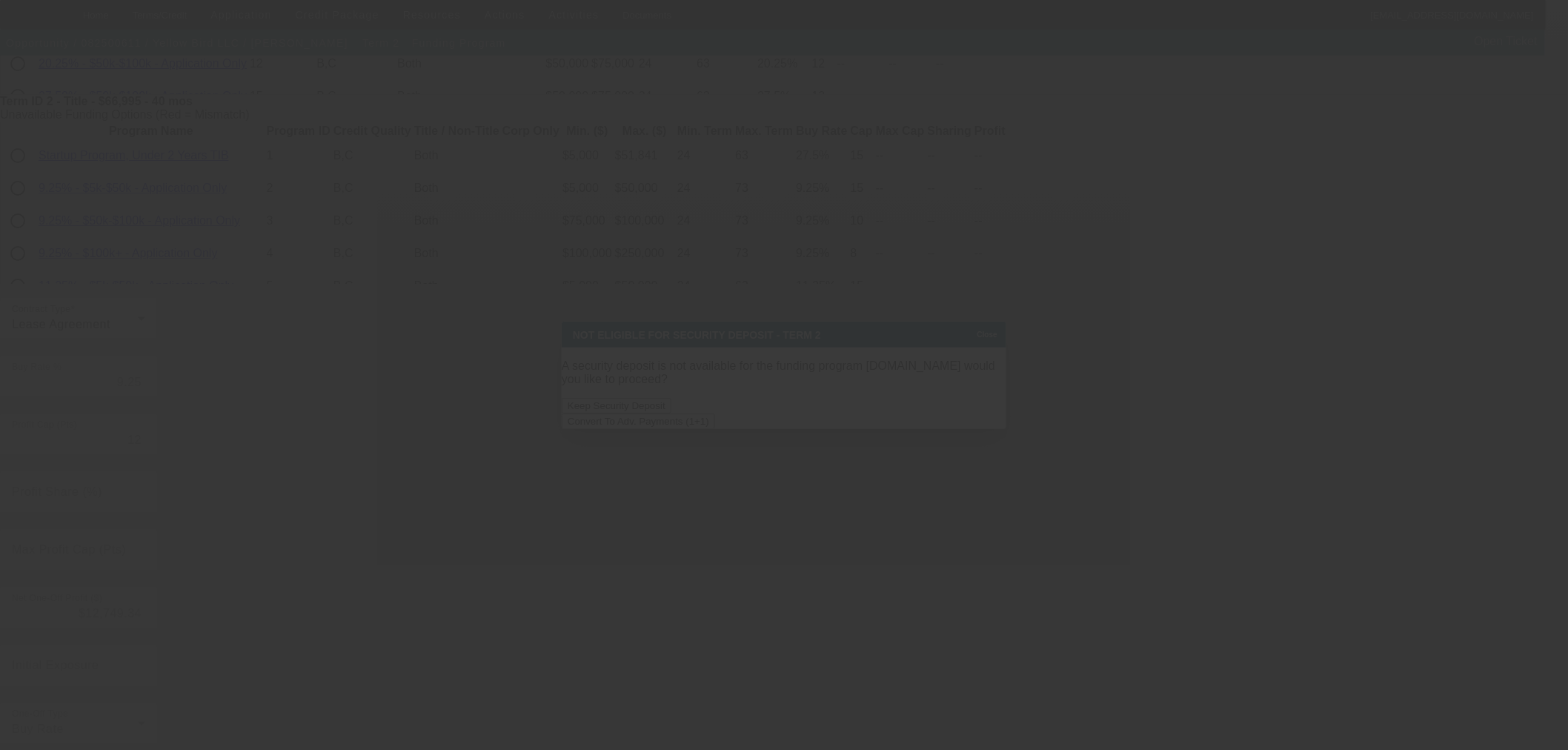
scroll to position [0, 0]
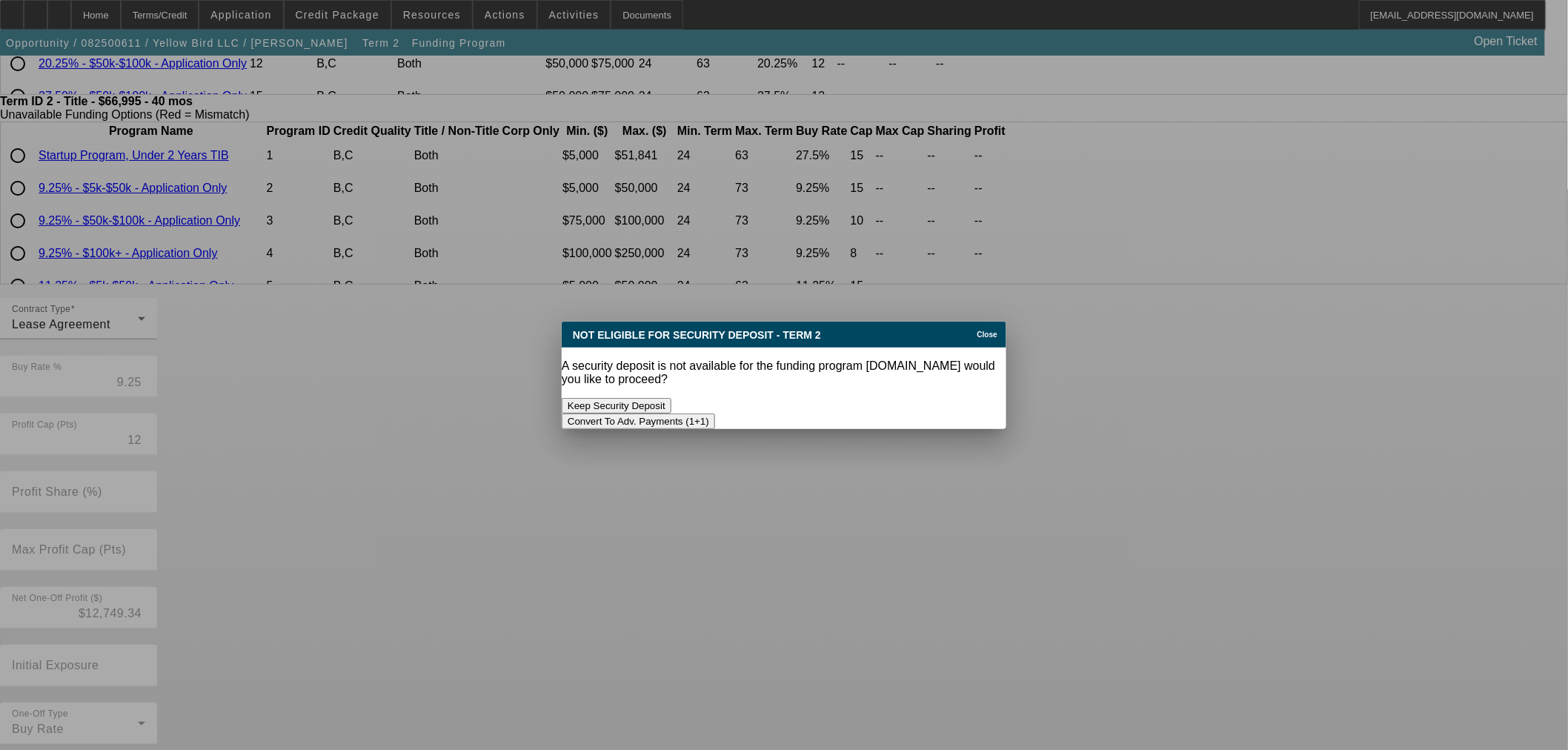
click at [715, 413] on button "Convert To Adv. Payments (1+1)" at bounding box center [638, 421] width 153 height 15
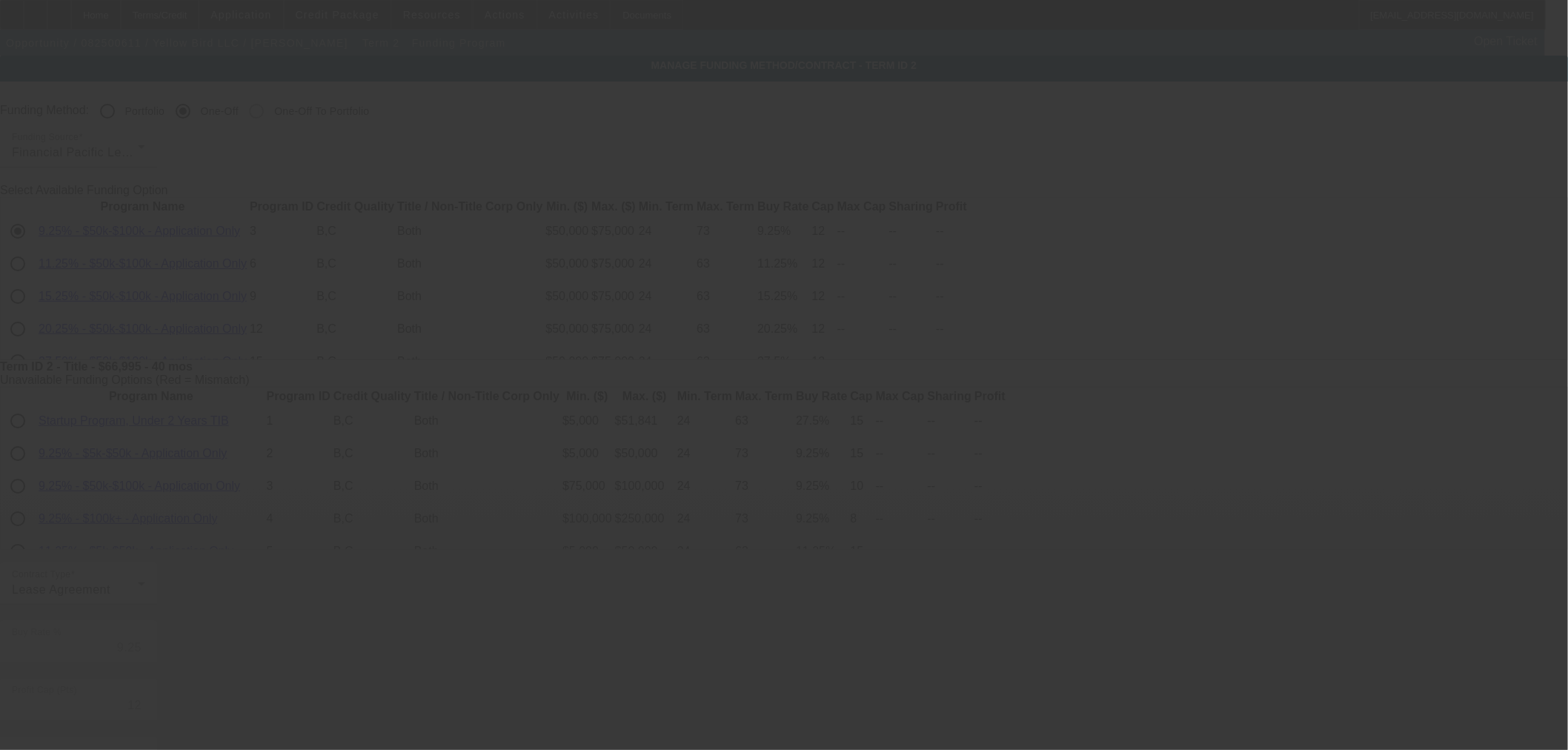
scroll to position [265, 0]
type input "9.24"
type input "10"
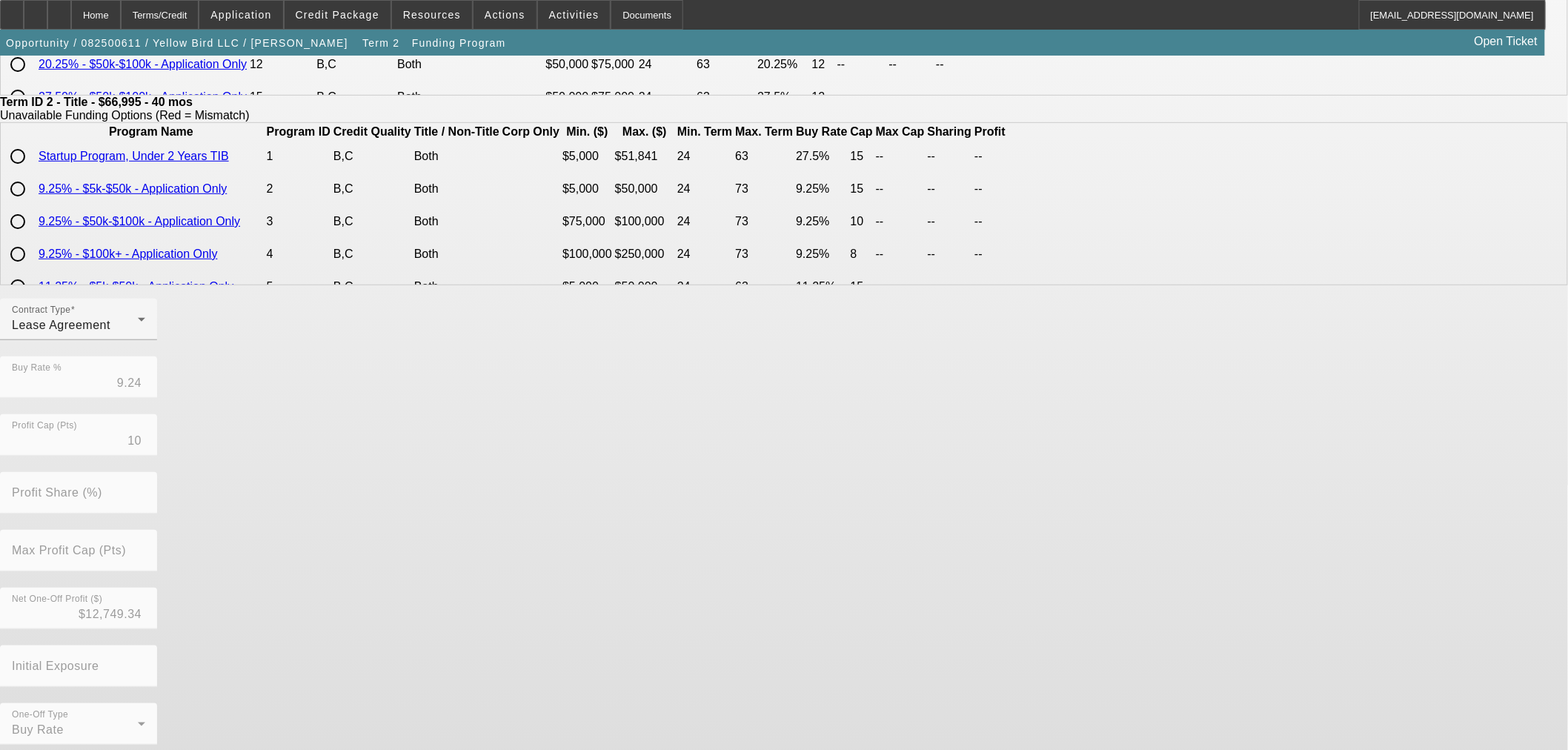
scroll to position [0, 0]
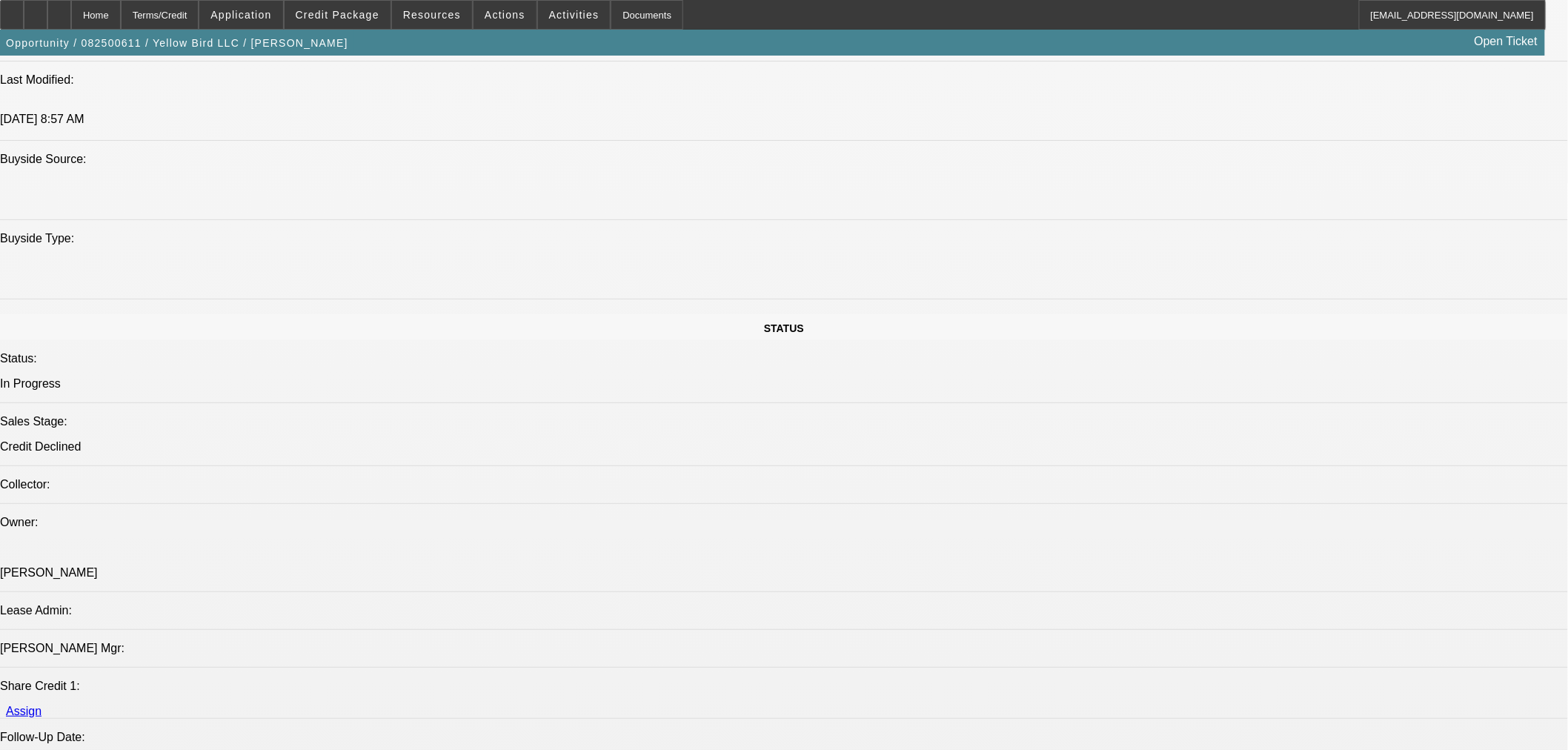
select select "0"
select select "0.1"
select select "4"
select select "0.15"
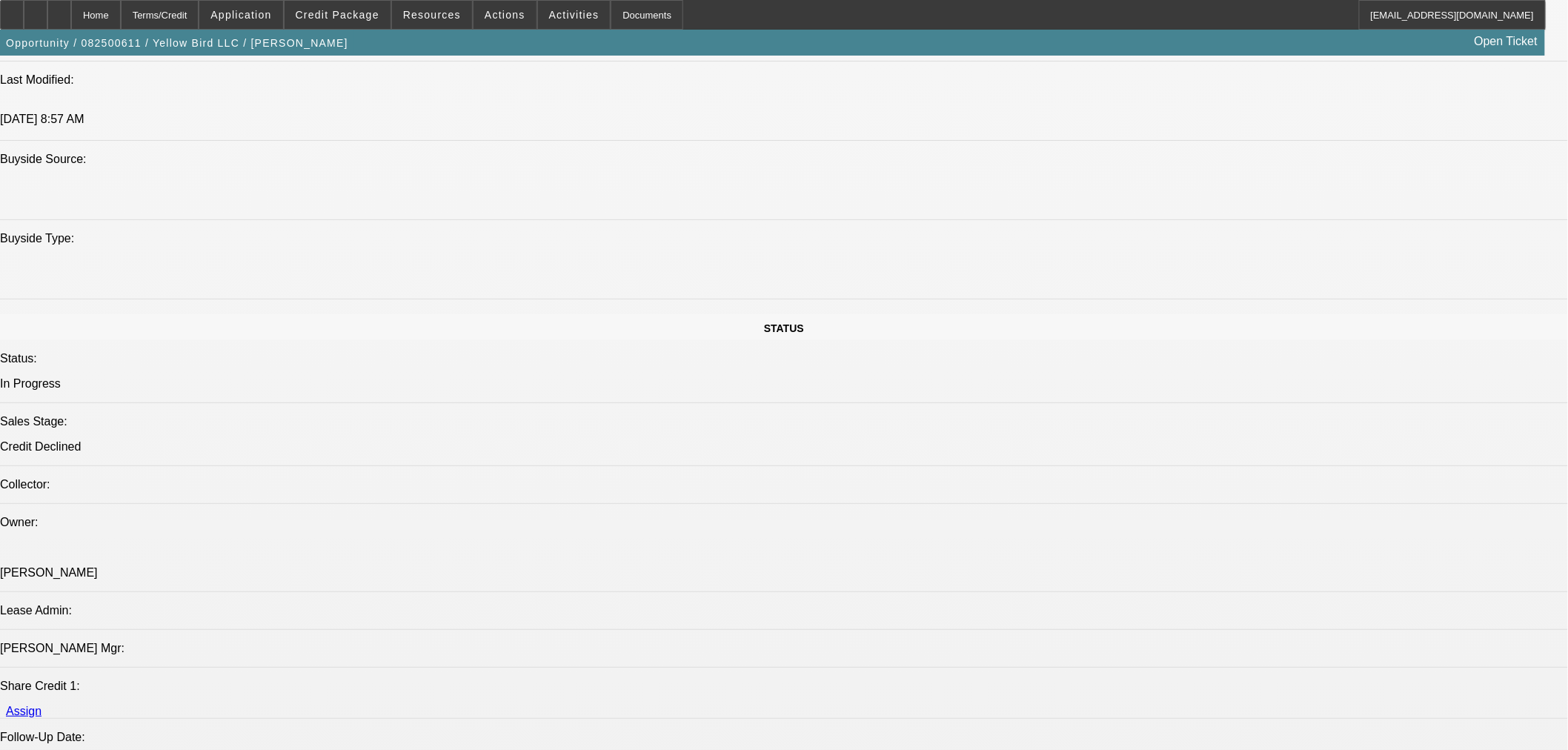
select select "2"
select select "0.1"
select select "4"
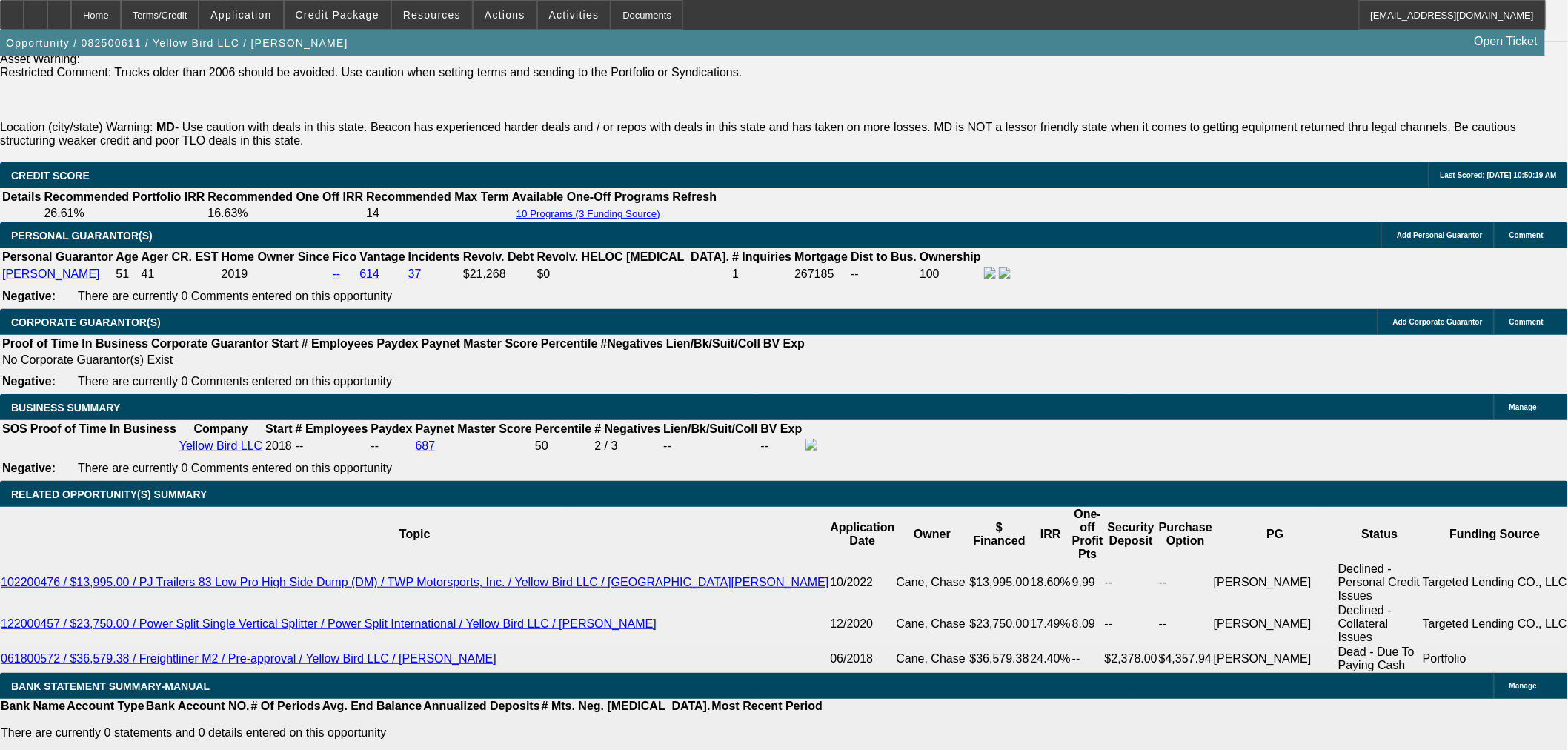
scroll to position [2123, 0]
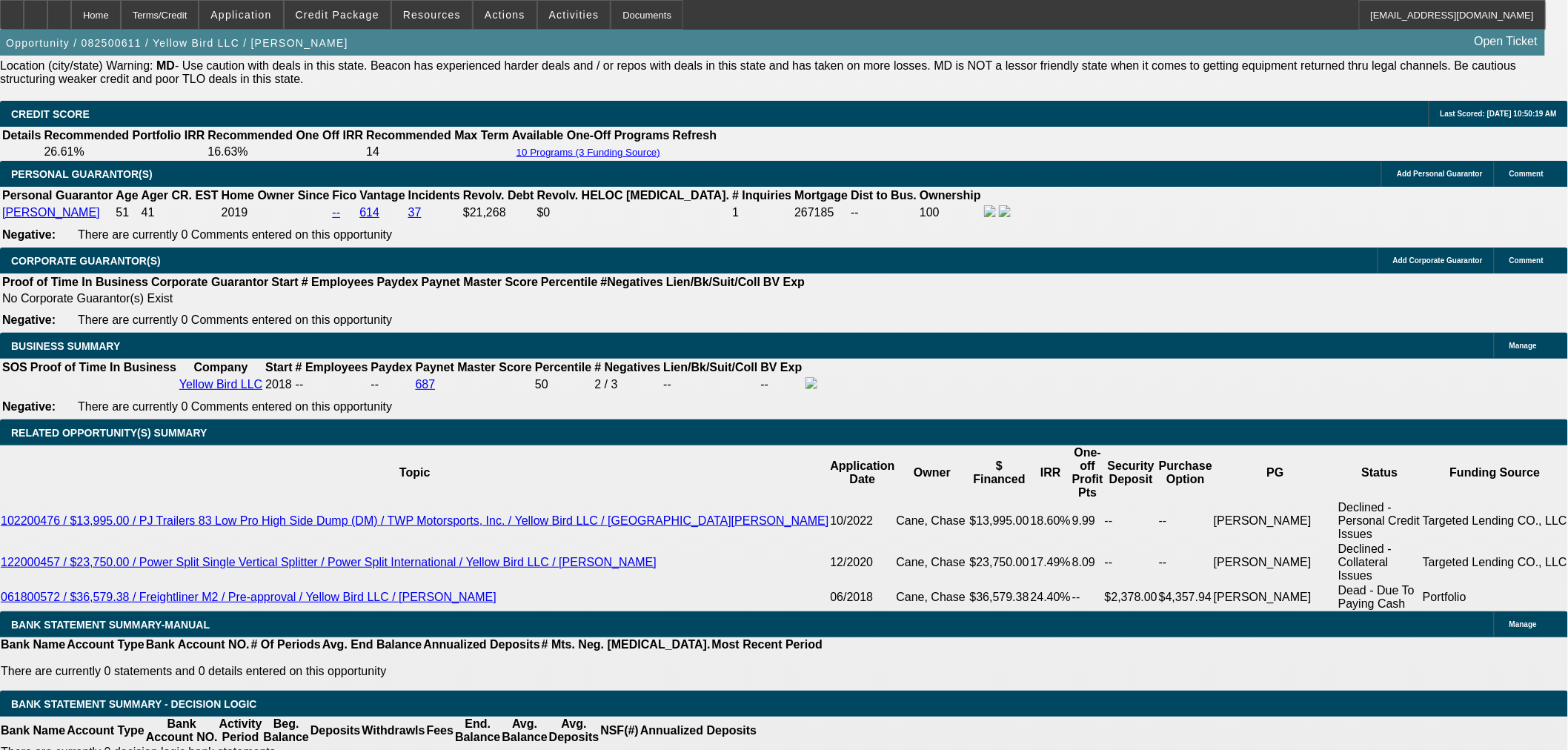
select select "3"
type input "UNKNOWN"
drag, startPoint x: 346, startPoint y: 389, endPoint x: 562, endPoint y: 342, distance: 221.1
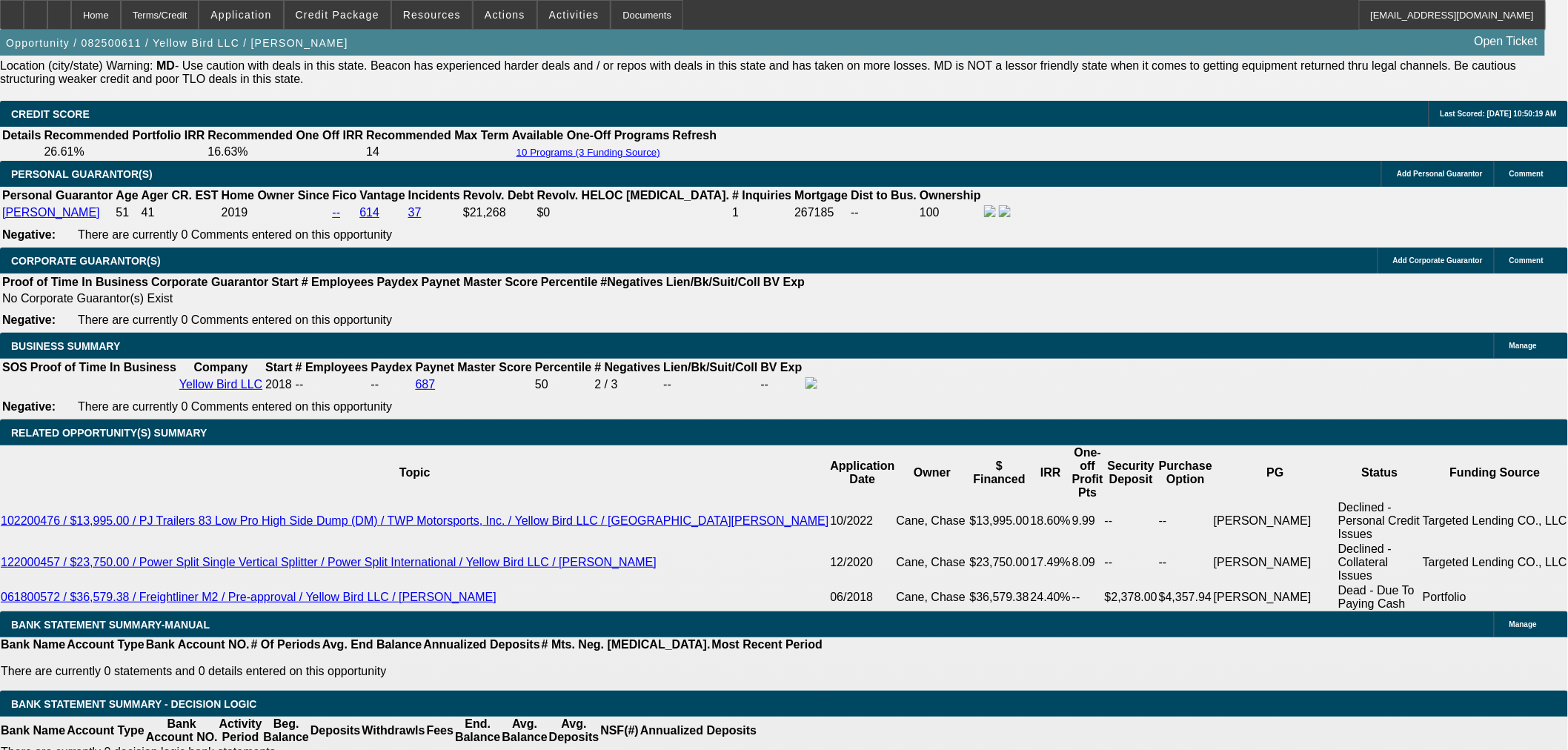
type input "10"
type input "$1,976.41"
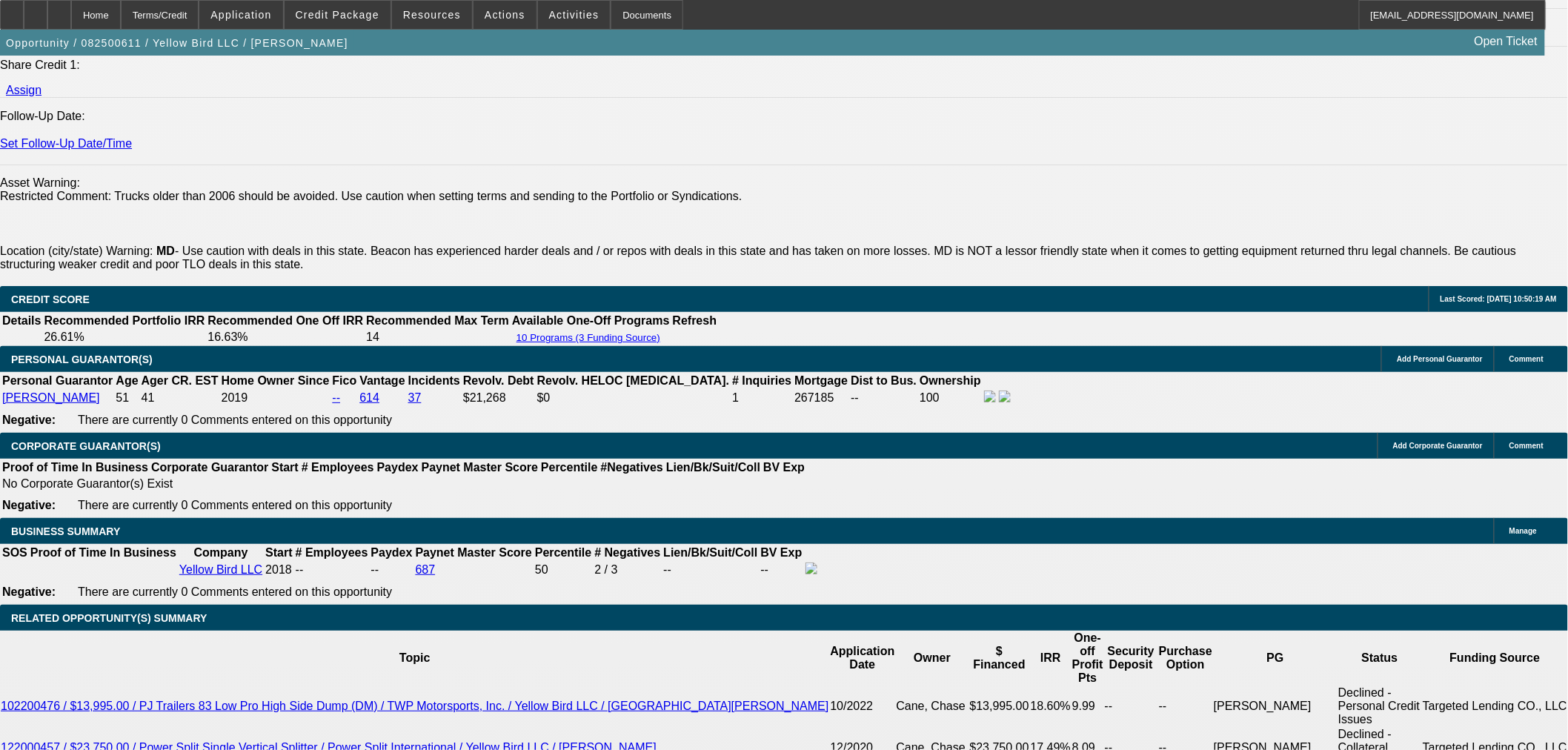
scroll to position [1711, 0]
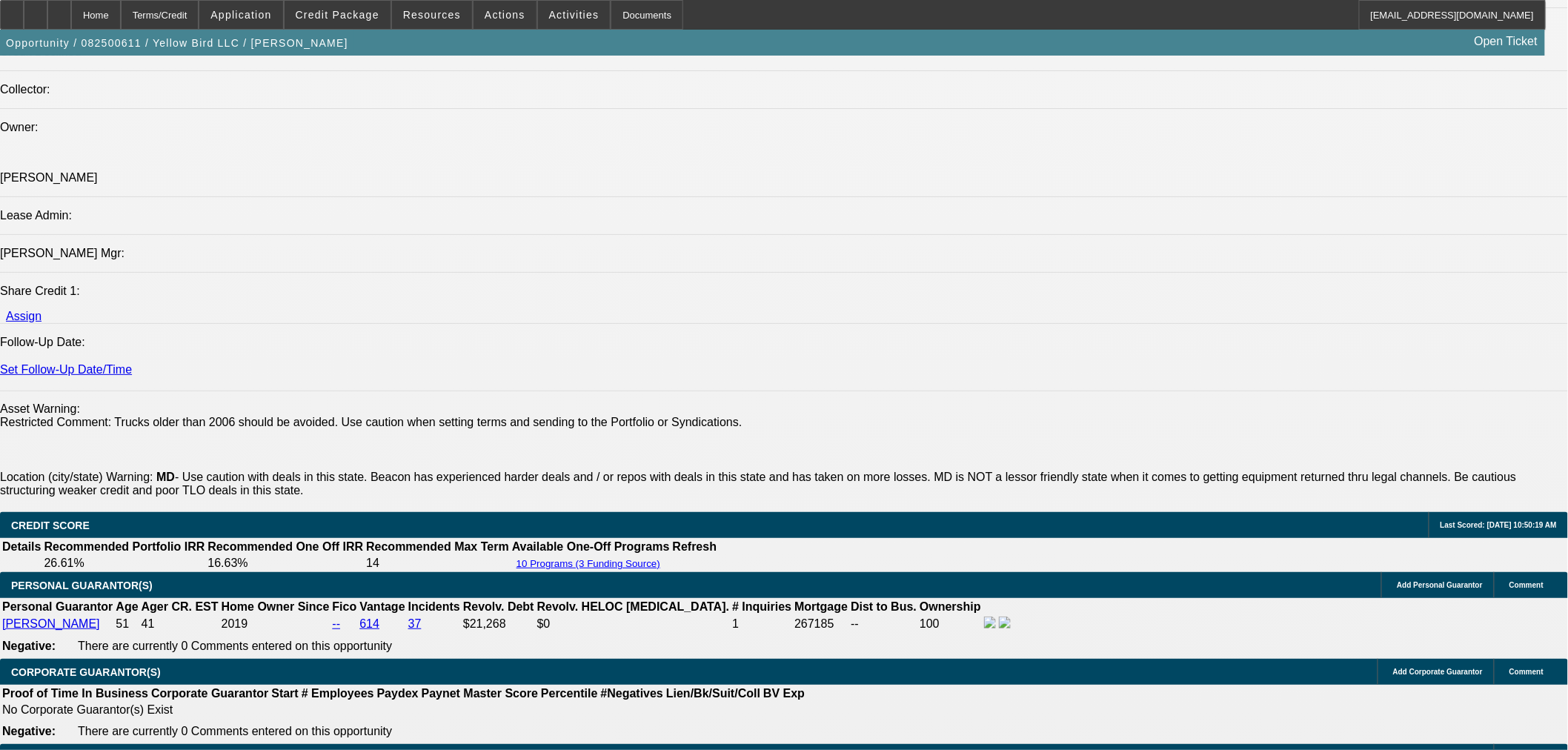
type input "10"
drag, startPoint x: 226, startPoint y: 405, endPoint x: 226, endPoint y: 424, distance: 19.0
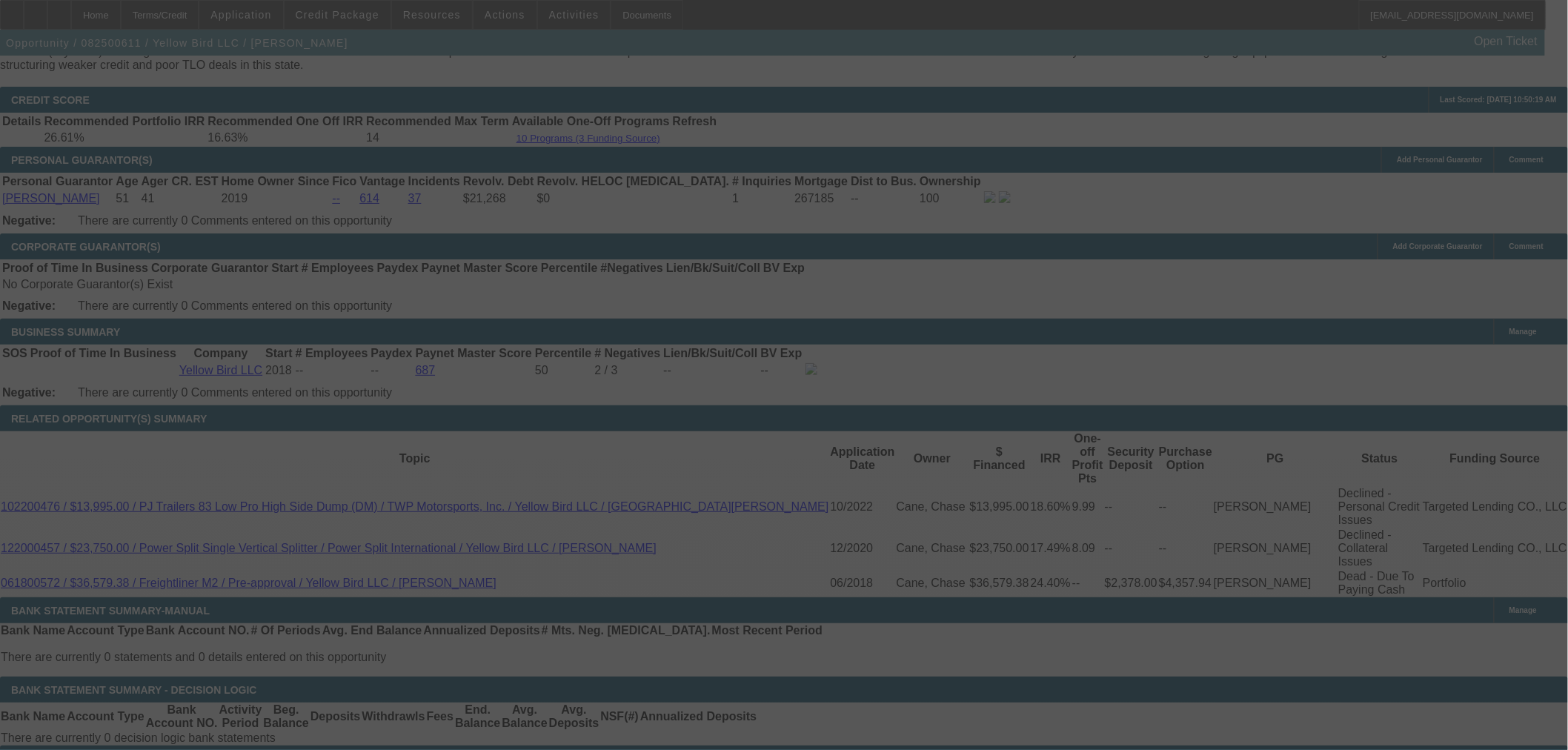
scroll to position [2288, 0]
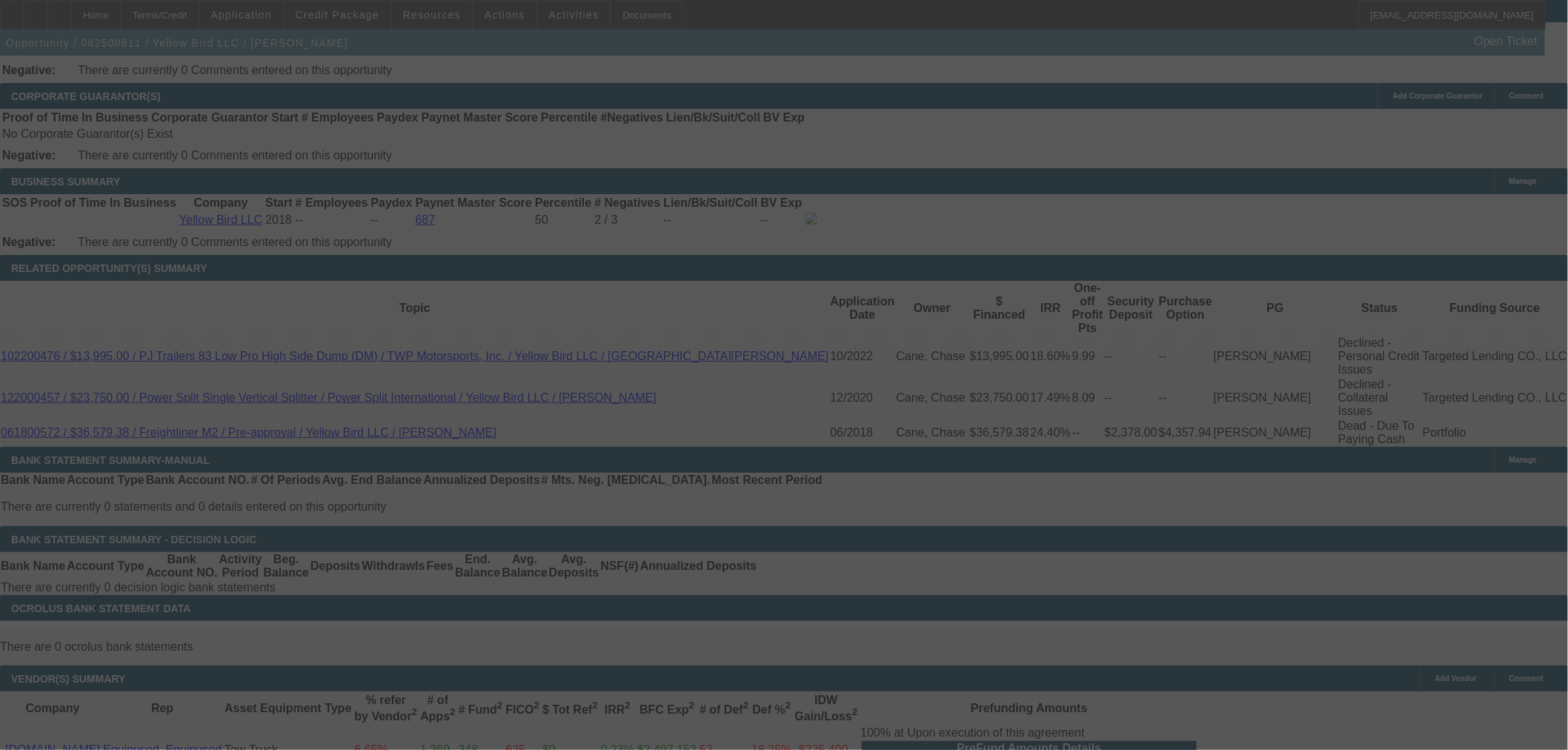
select select "0"
select select "3"
select select "0.1"
select select "4"
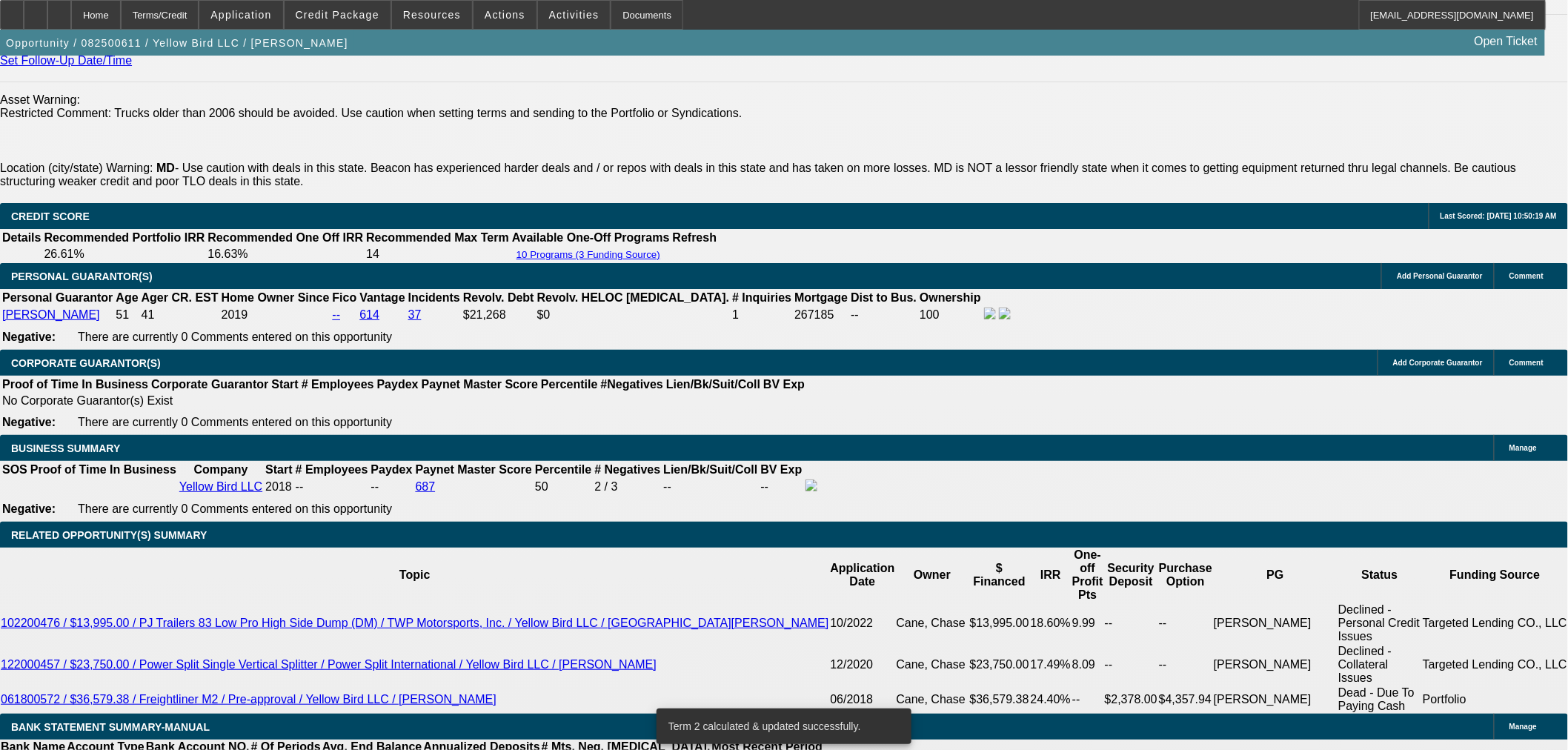
scroll to position [1876, 0]
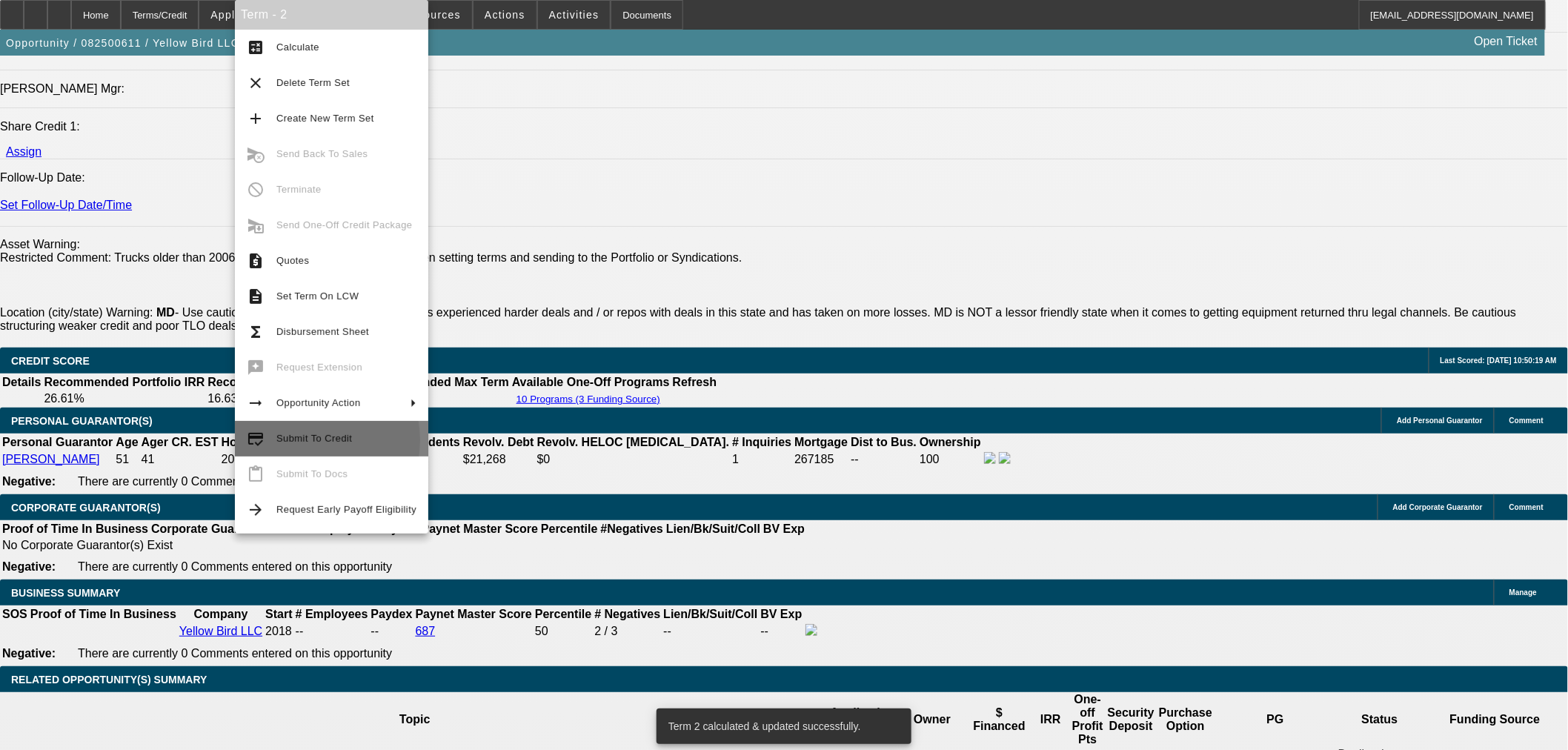
click at [301, 440] on span "Submit To Credit" at bounding box center [314, 439] width 75 height 11
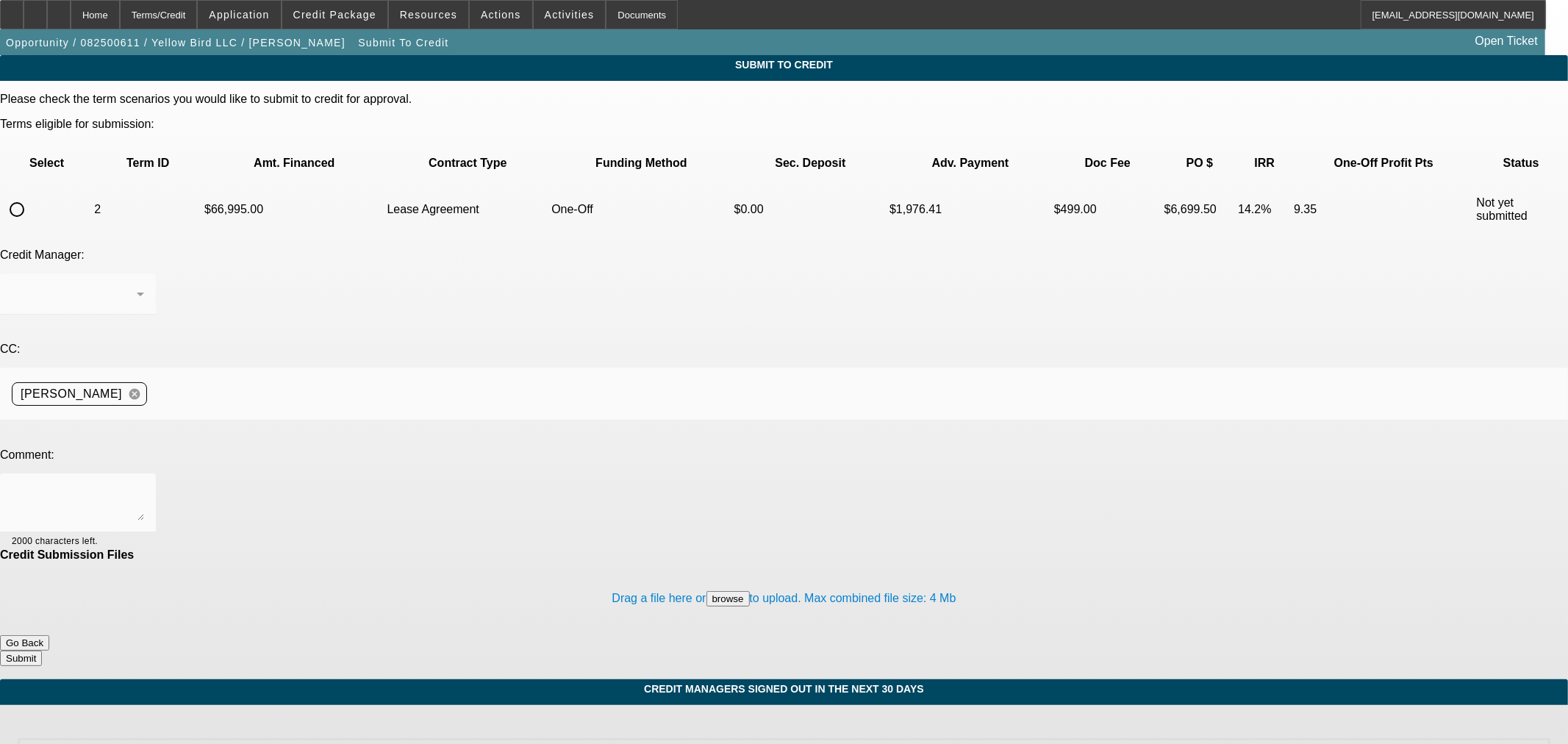
click at [32, 194] on input "radio" at bounding box center [16, 209] width 29 height 29
radio input "true"
click at [144, 485] on textarea at bounding box center [77, 503] width 132 height 36
type textarea "Please ok to Finpac. Thanks"
click at [42, 651] on button "Submit" at bounding box center [20, 658] width 42 height 15
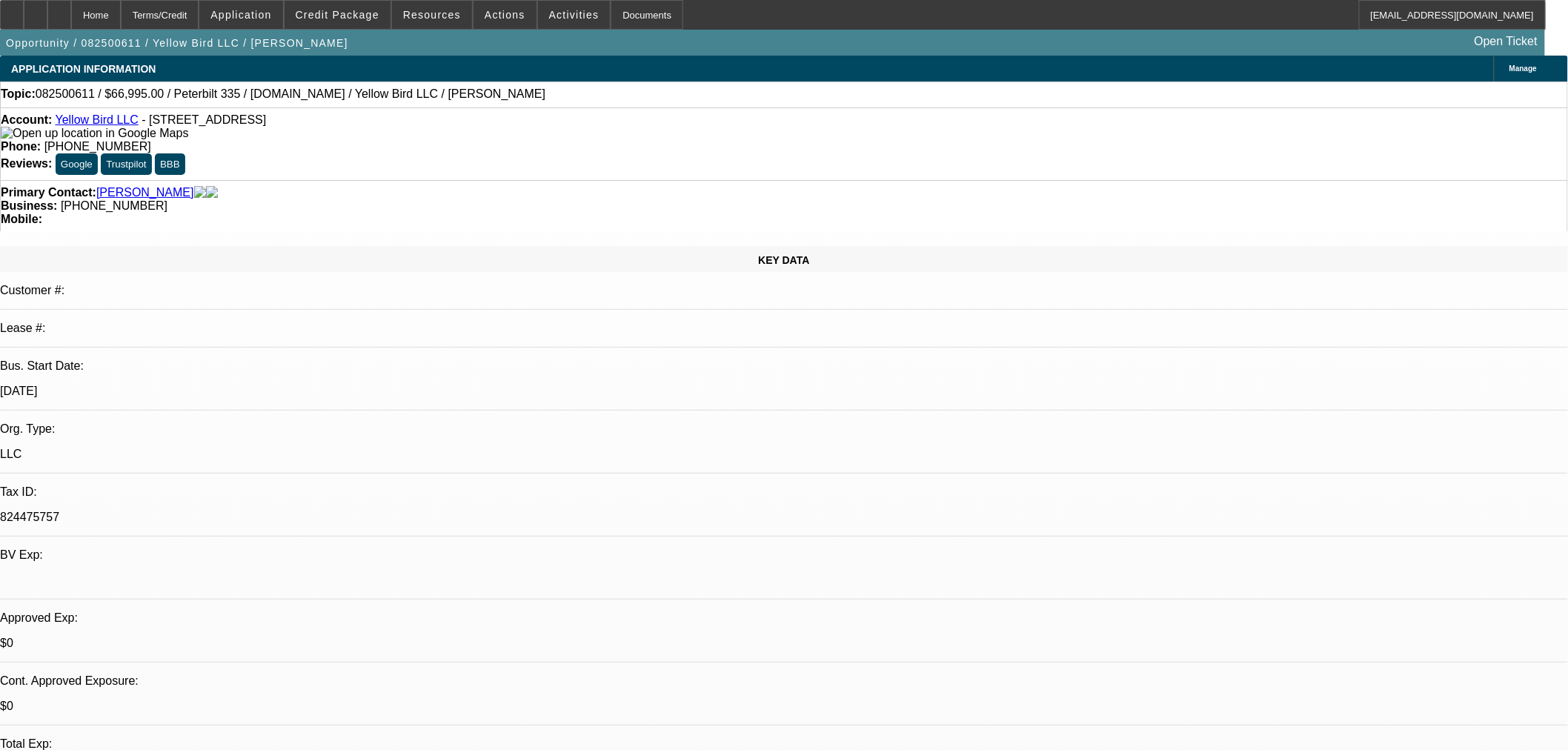
select select "0"
select select "3"
select select "0.1"
select select "4"
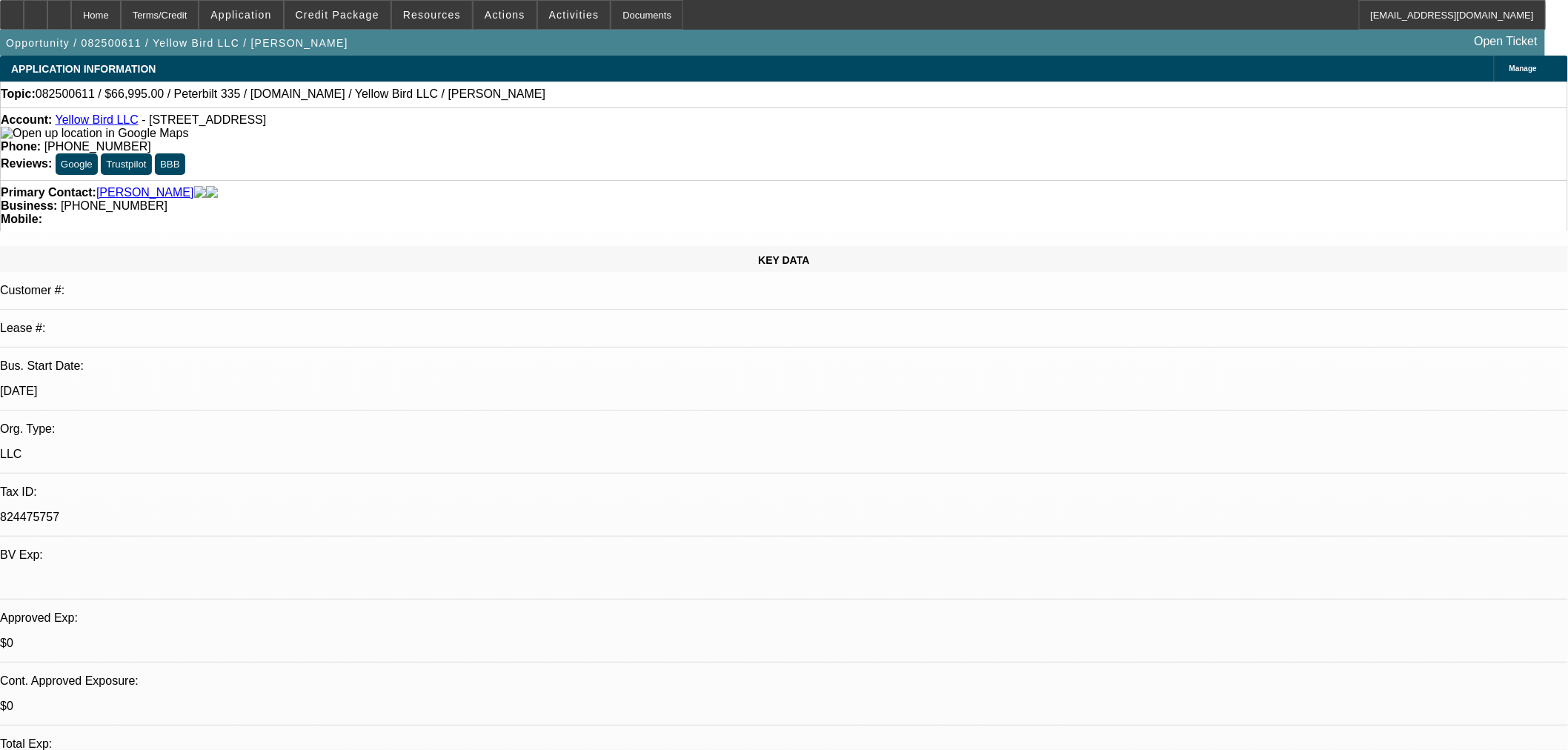
select select "0.15"
select select "2"
select select "0.1"
select select "4"
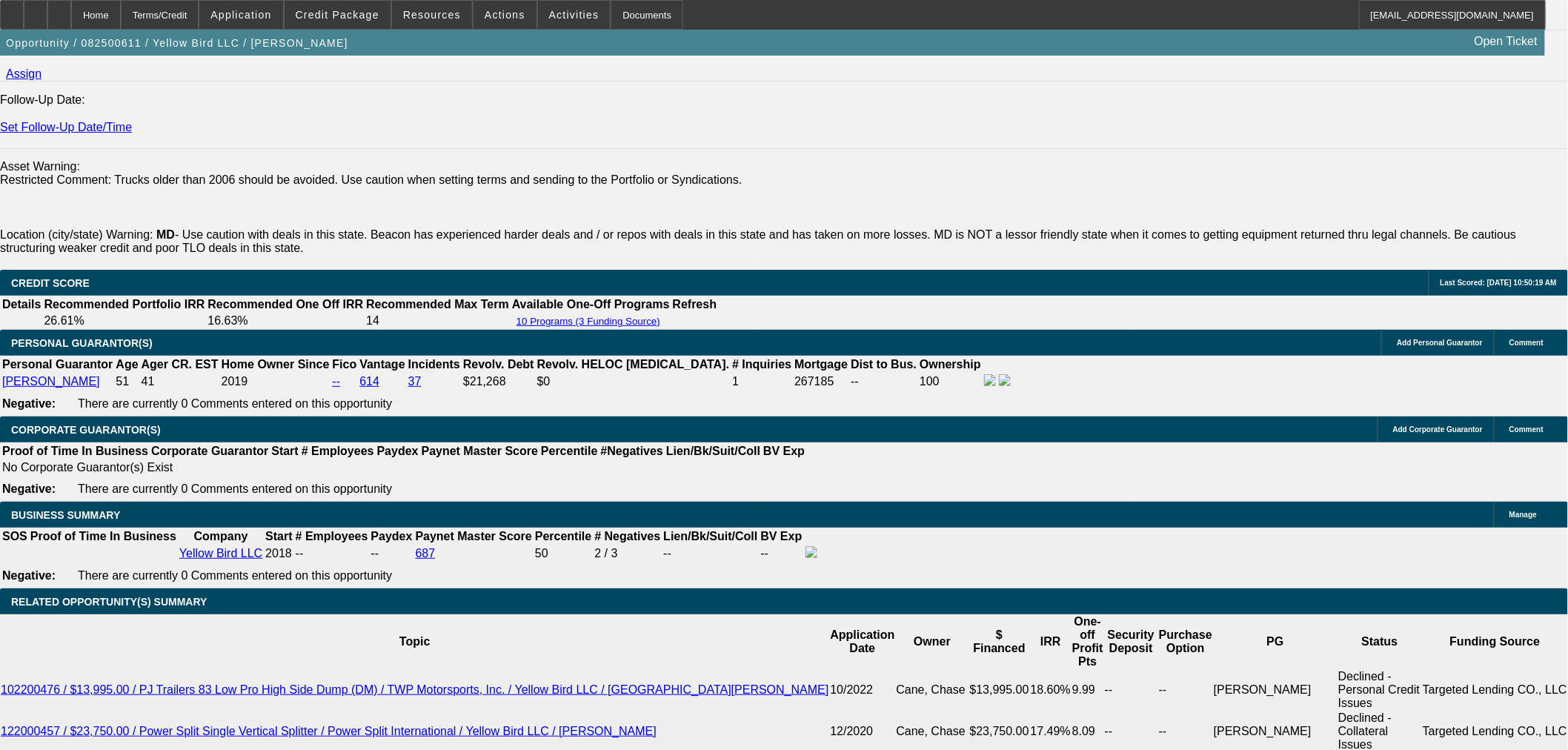
scroll to position [2058, 0]
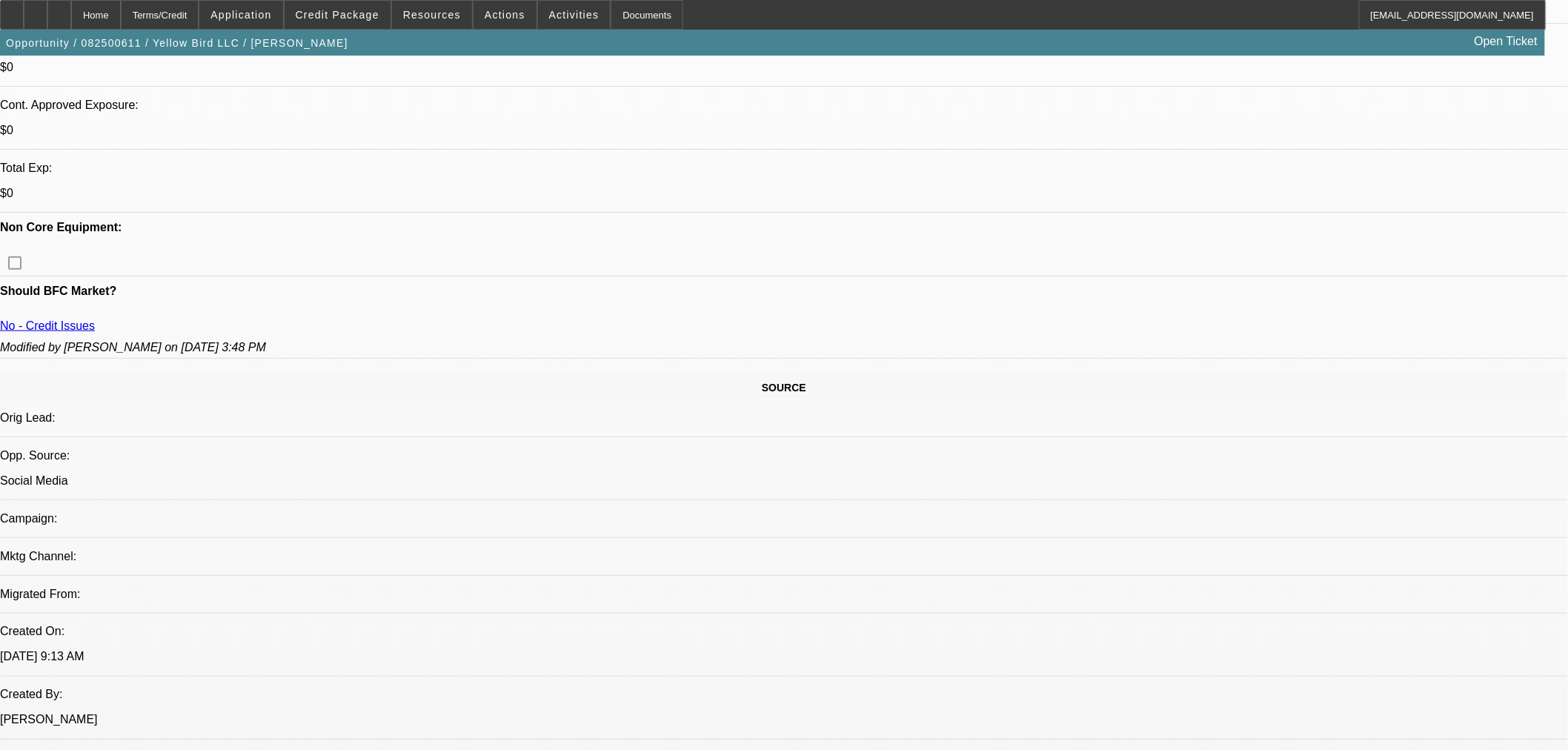
select select "0"
select select "3"
select select "0.1"
select select "4"
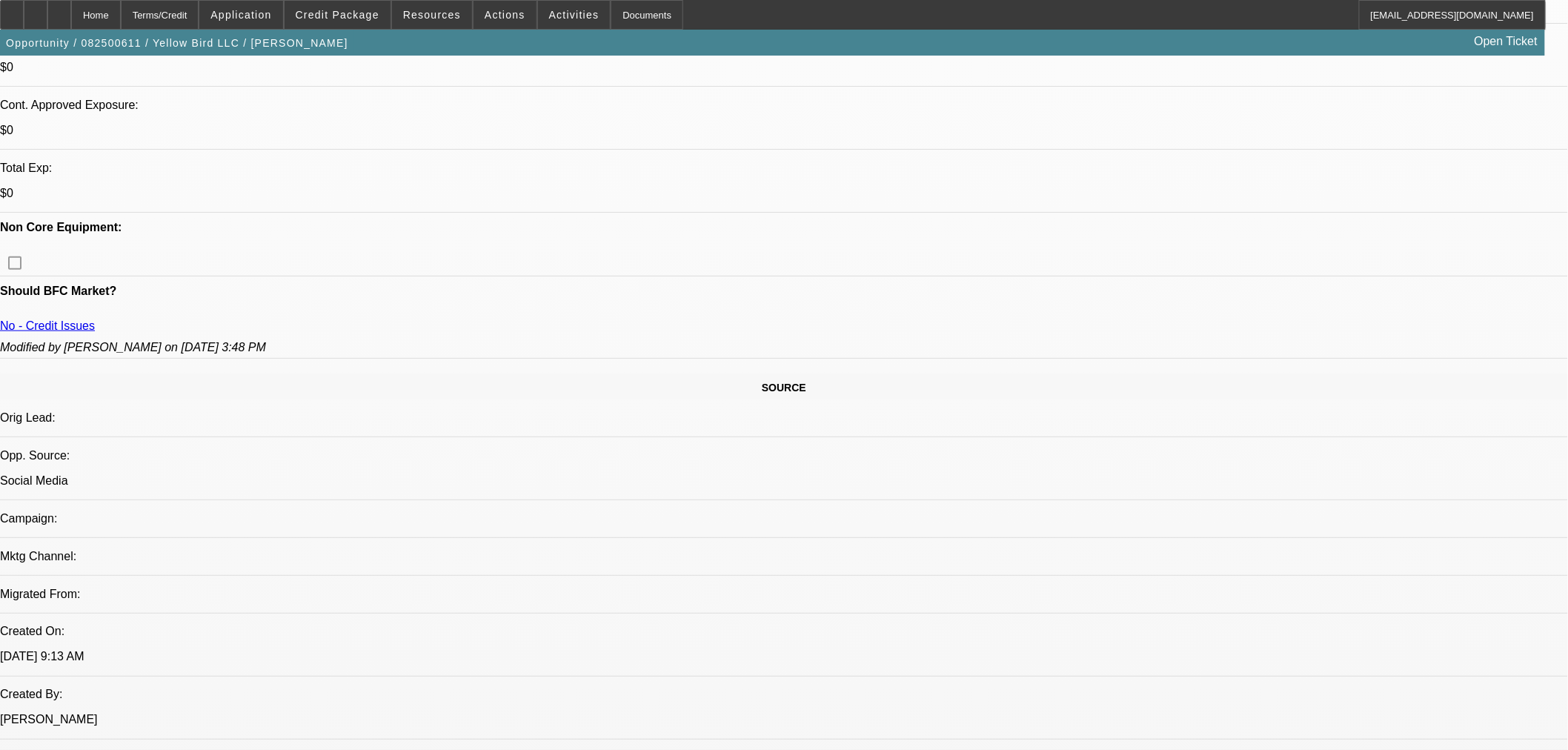
select select "0"
select select "3"
select select "0.1"
select select "4"
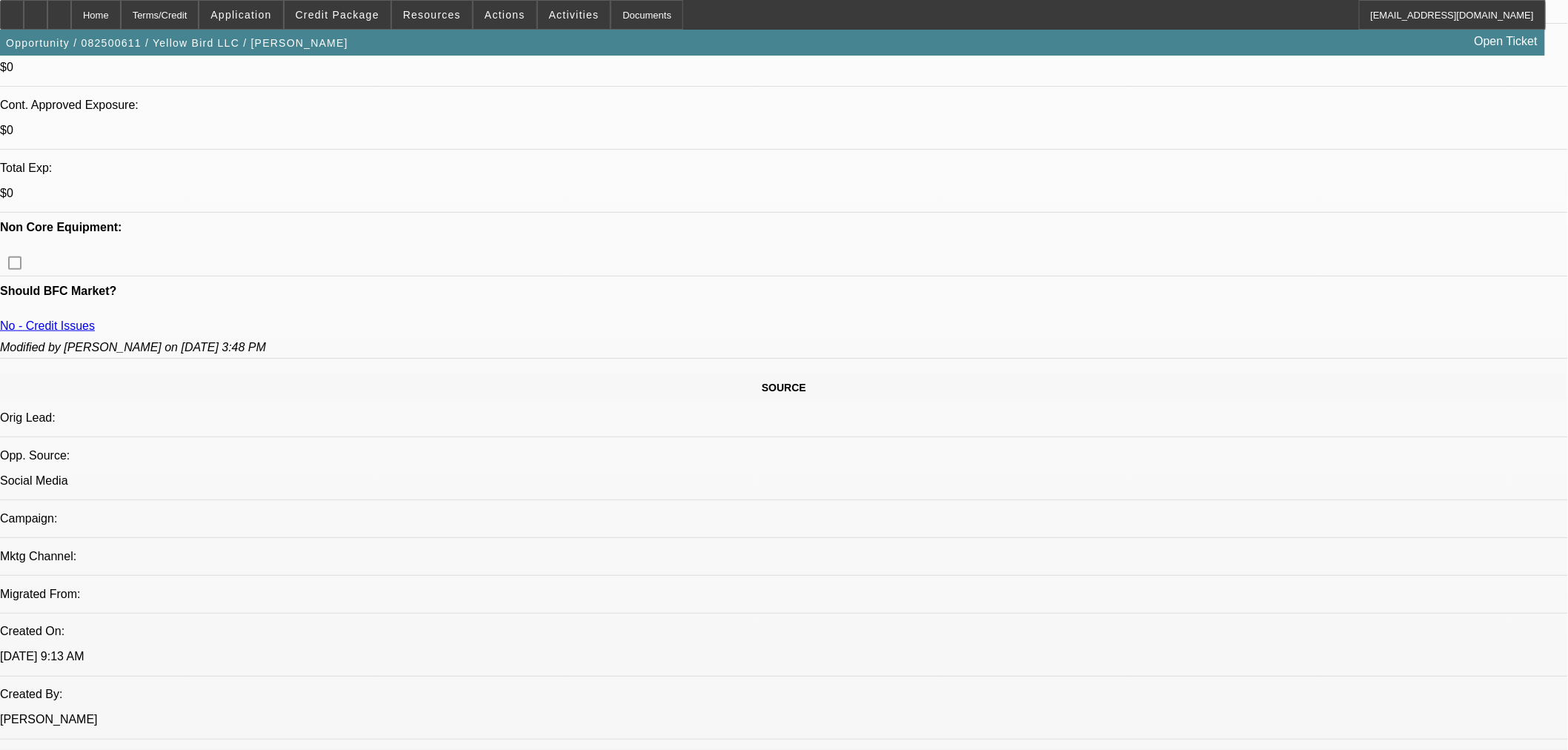
select select "0.15"
select select "2"
select select "0.1"
select select "4"
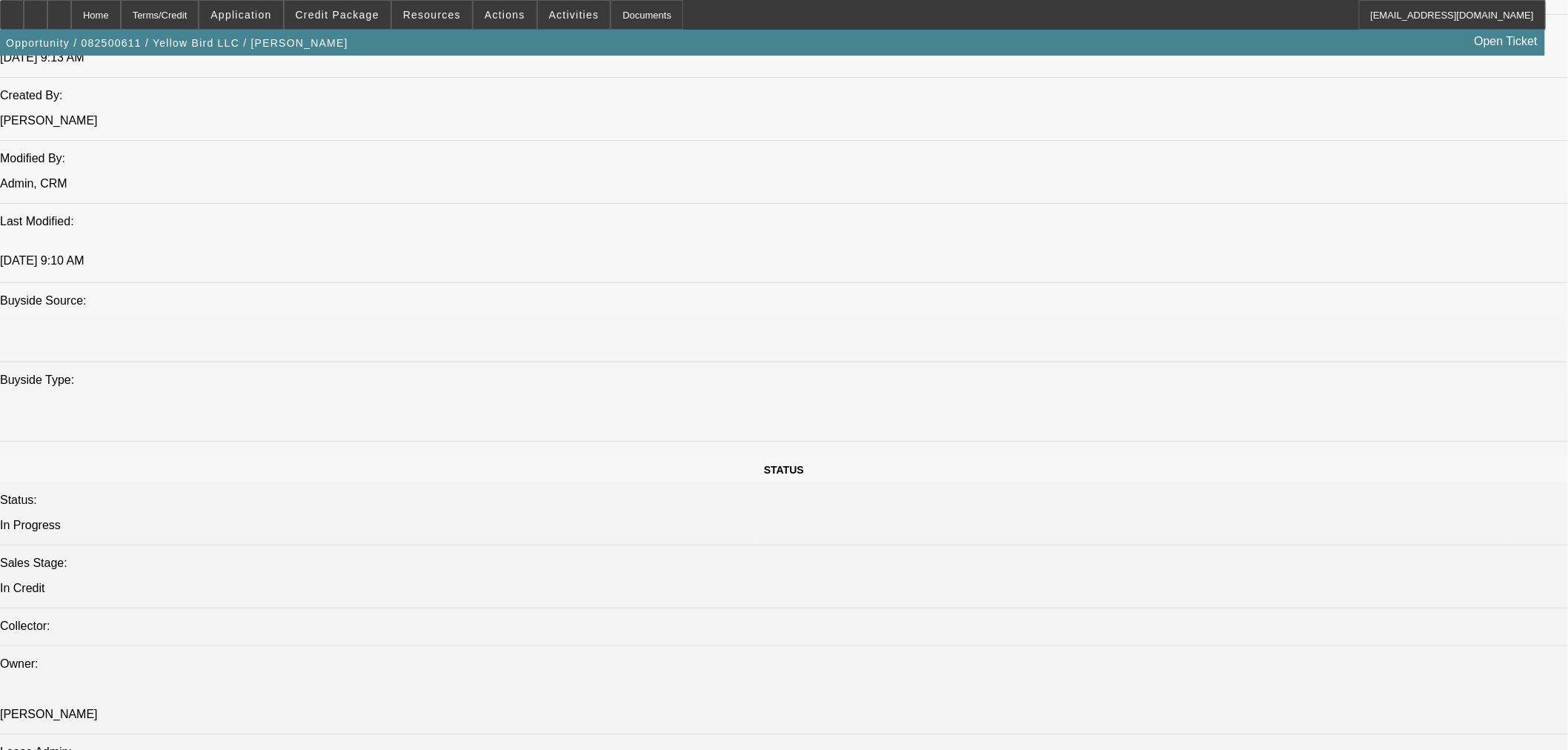
scroll to position [1327, 0]
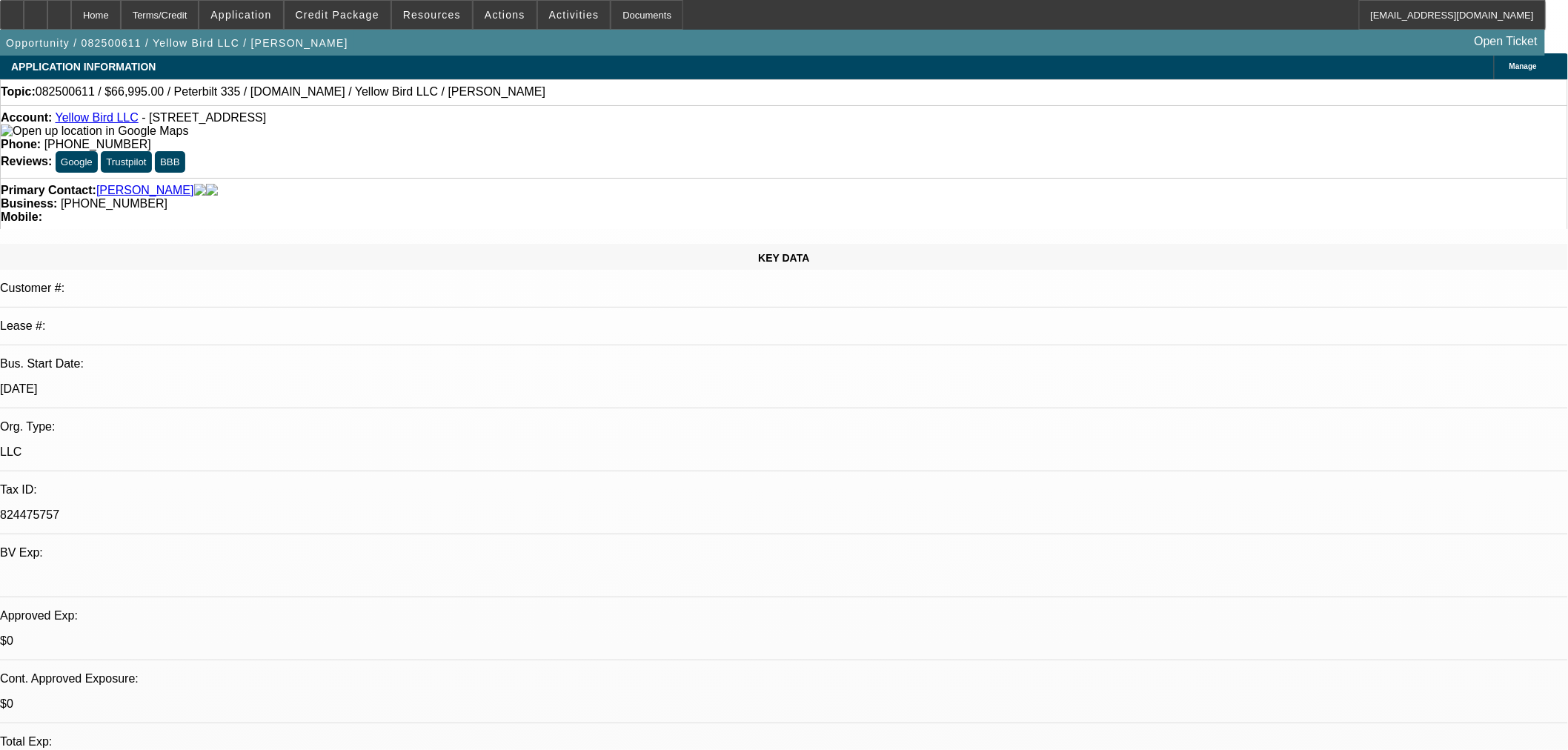
scroll to position [0, 0]
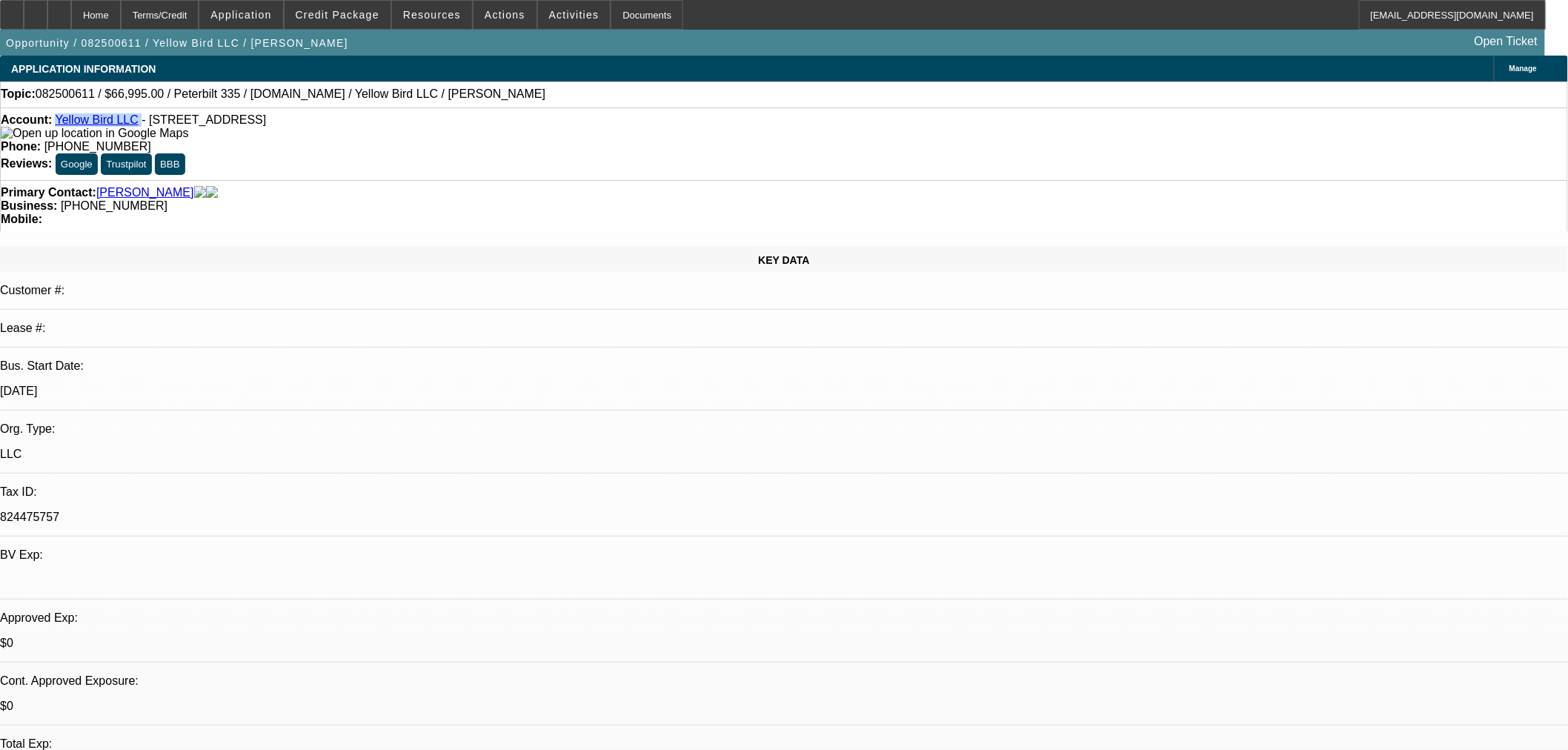
drag, startPoint x: 139, startPoint y: 123, endPoint x: 69, endPoint y: 121, distance: 70.0
click at [68, 121] on div "Account: Yellow Bird LLC - 3023 Walnut Ln, Waldorf, MD 20601" at bounding box center [784, 127] width 1566 height 27
copy div "Yellow Bird LLC"
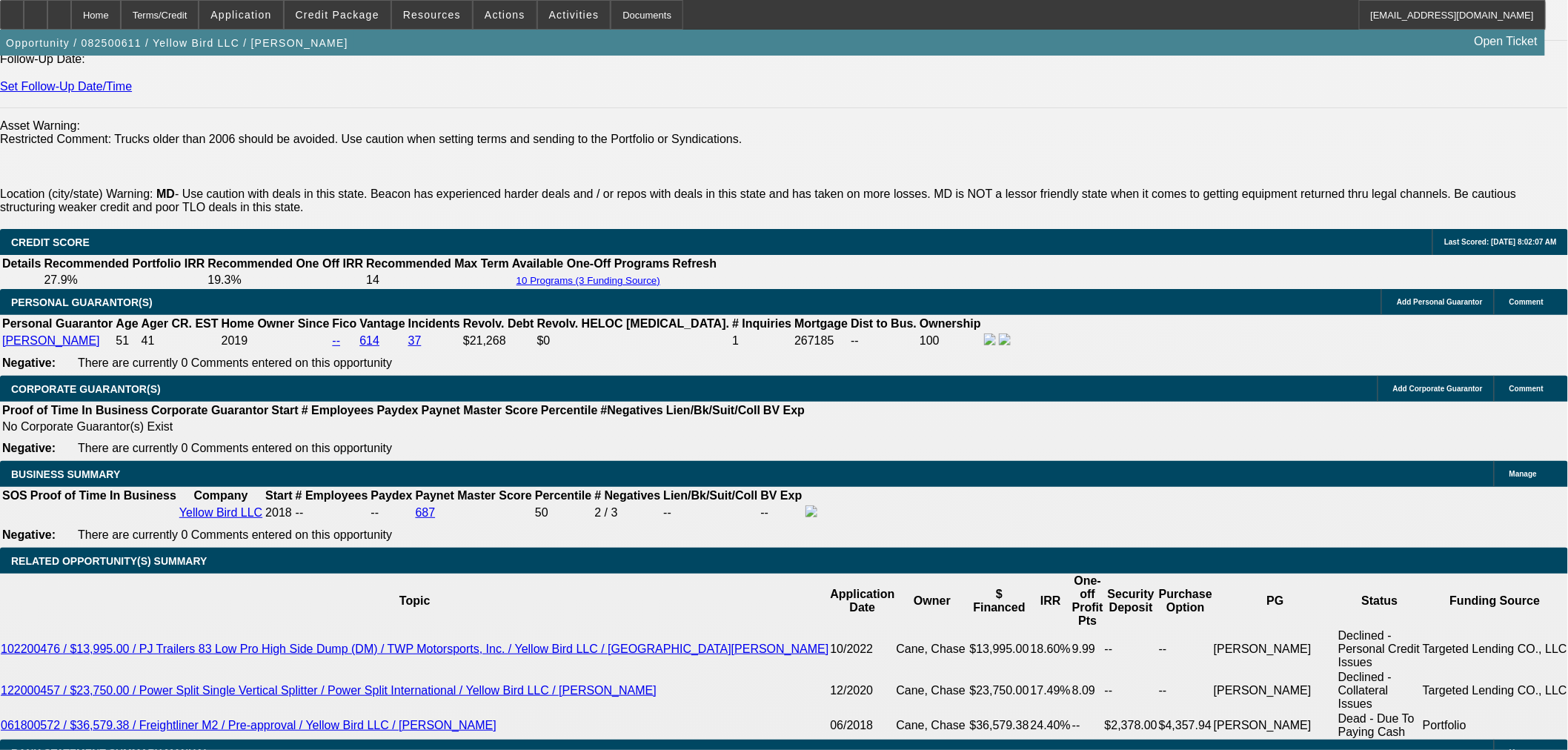
scroll to position [2223, 0]
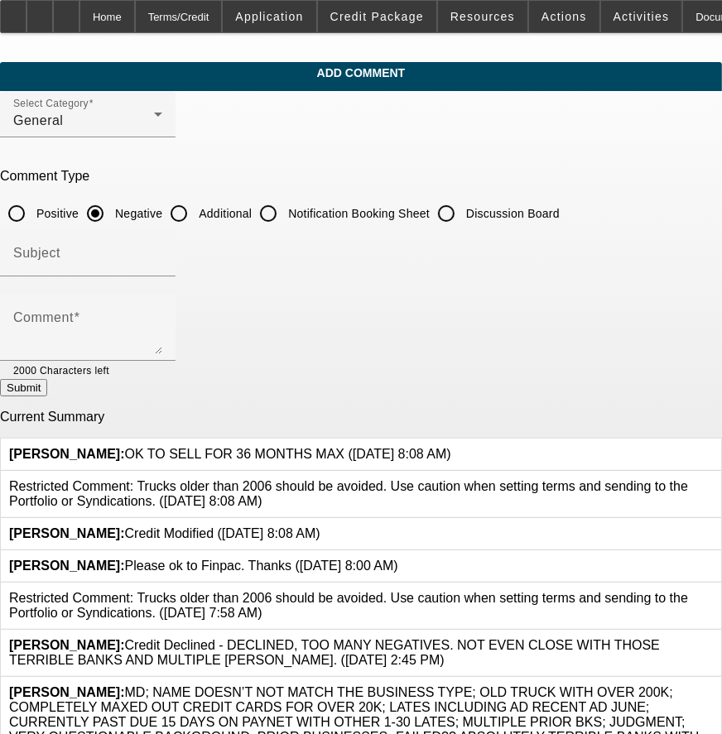
drag, startPoint x: 250, startPoint y: 214, endPoint x: 249, endPoint y: 286, distance: 72.9
click at [195, 214] on input "Additional" at bounding box center [178, 213] width 33 height 33
radio input "true"
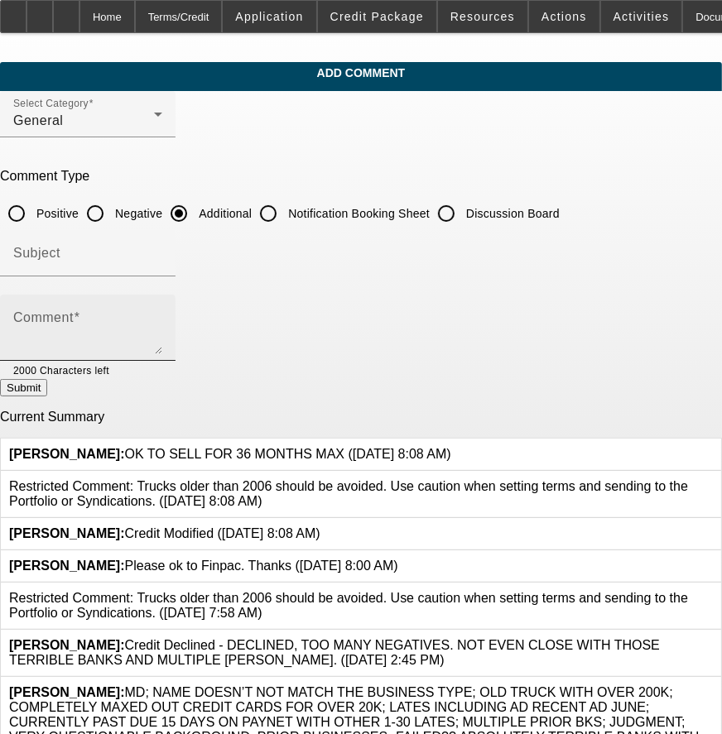
click at [162, 318] on textarea "Comment" at bounding box center [87, 335] width 149 height 40
click at [113, 321] on textarea "Comment" at bounding box center [87, 335] width 149 height 40
paste textarea "Yellow Bird LLC"
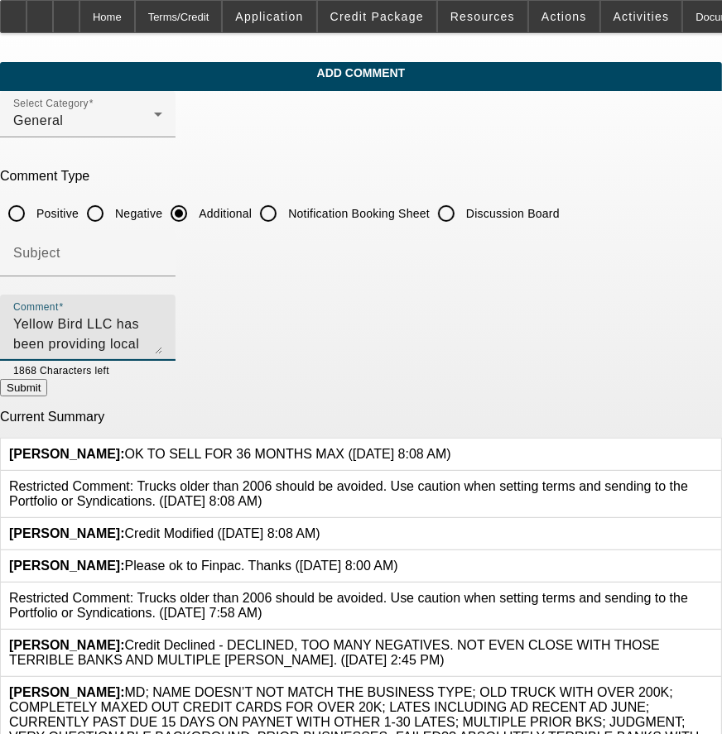
type textarea "Yellow Bird LLC has been providing local towing since 2018 and is currently pur…"
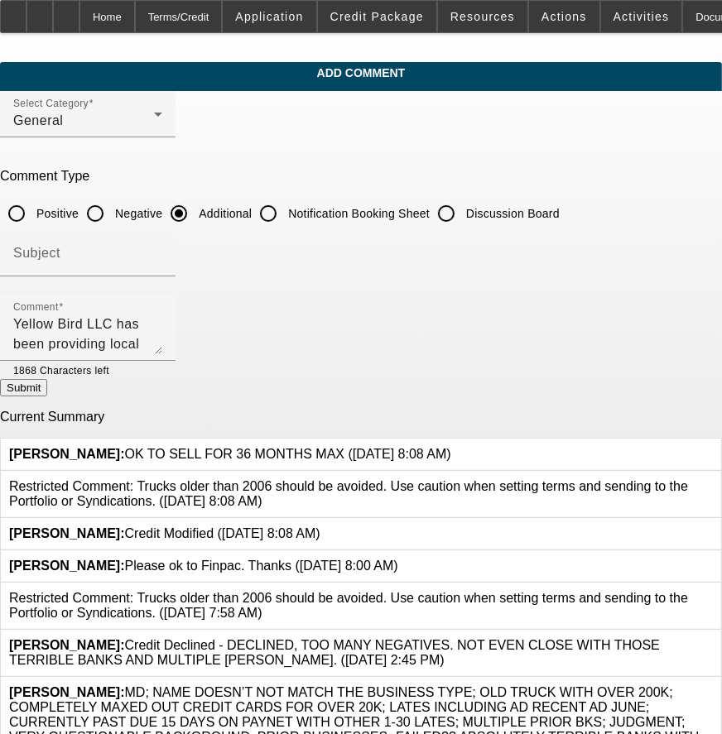
click at [47, 379] on button "Submit" at bounding box center [23, 387] width 47 height 17
radio input "true"
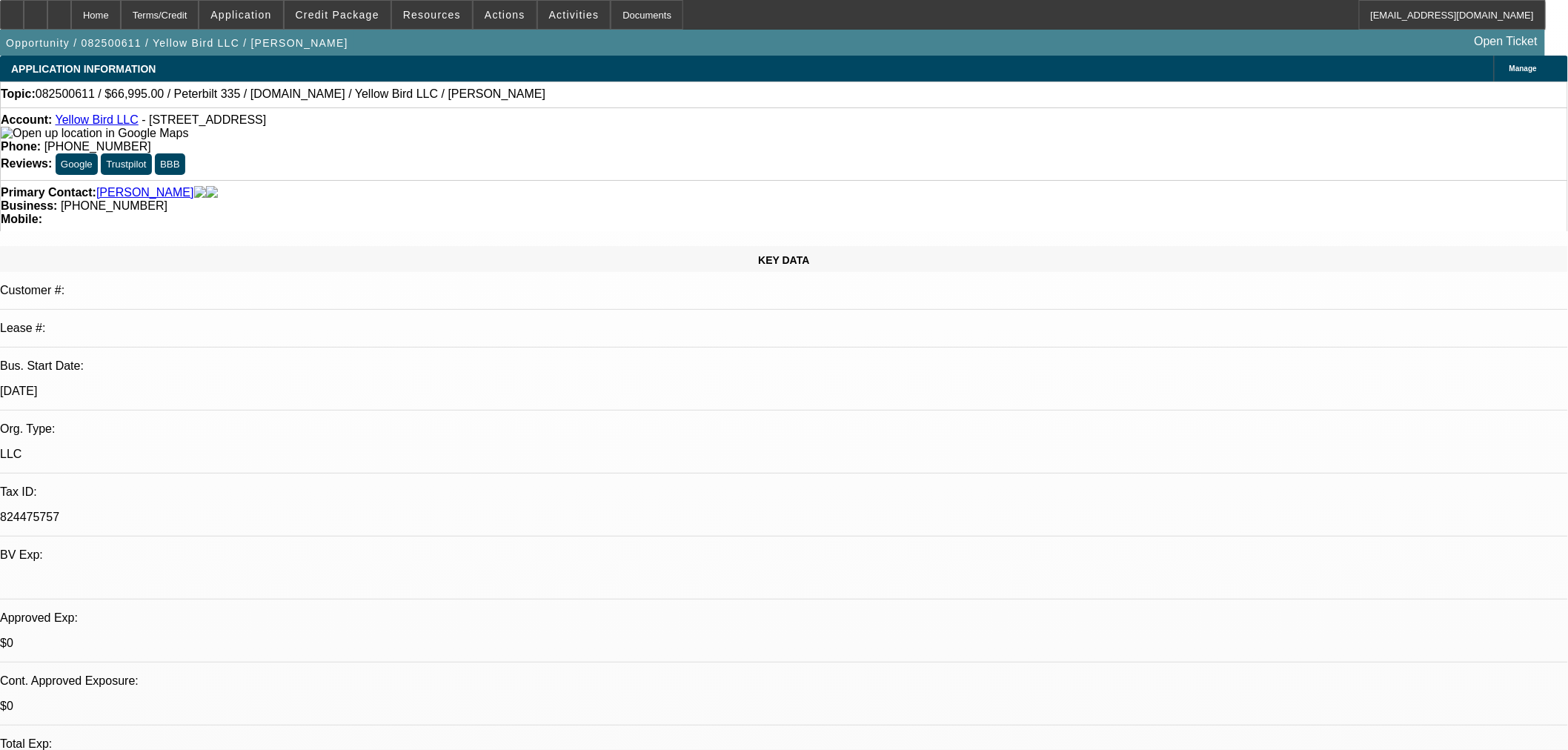
select select "0"
select select "3"
select select "0.1"
select select "4"
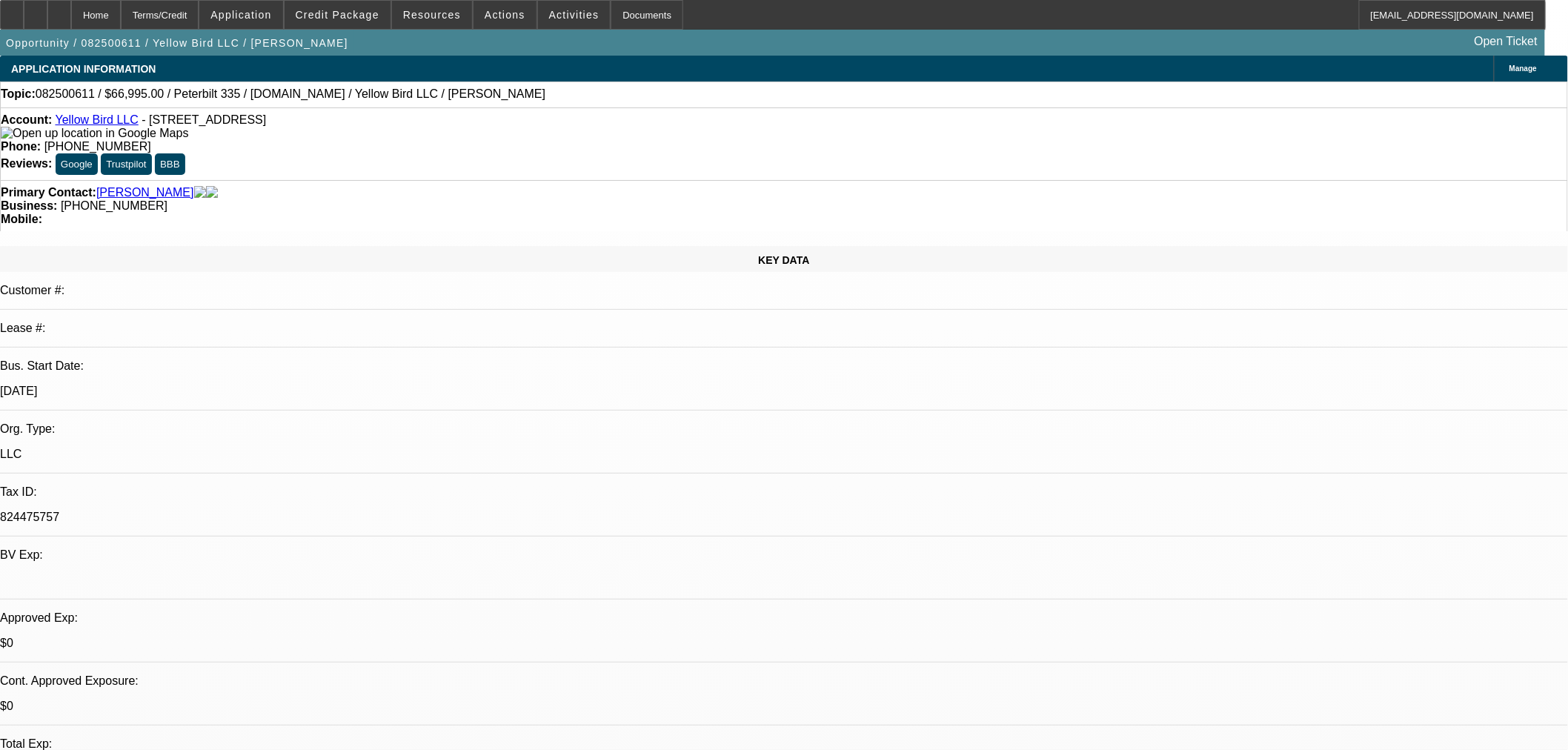
select select "0"
select select "3"
select select "0.1"
select select "4"
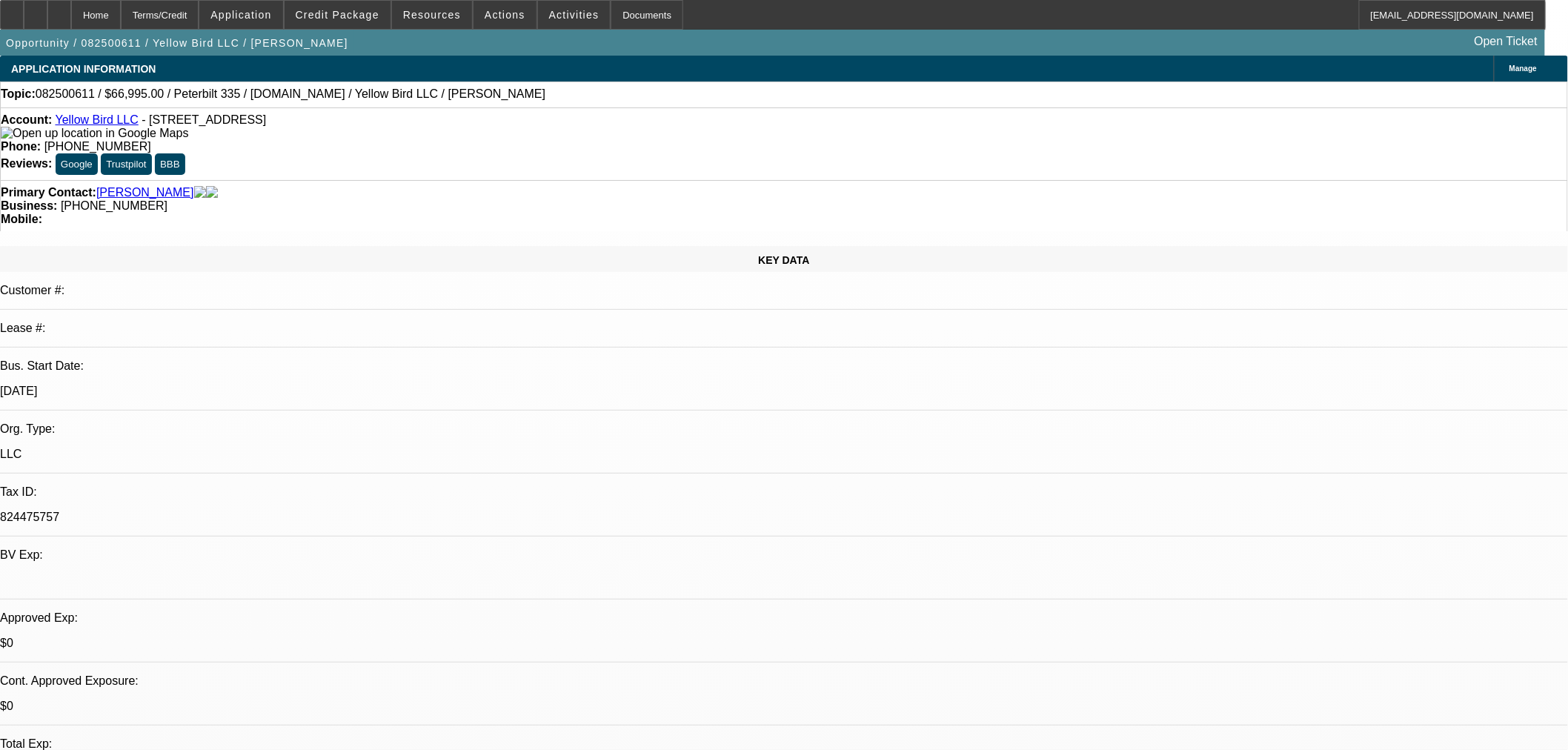
select select "0.15"
select select "2"
select select "0.1"
select select "4"
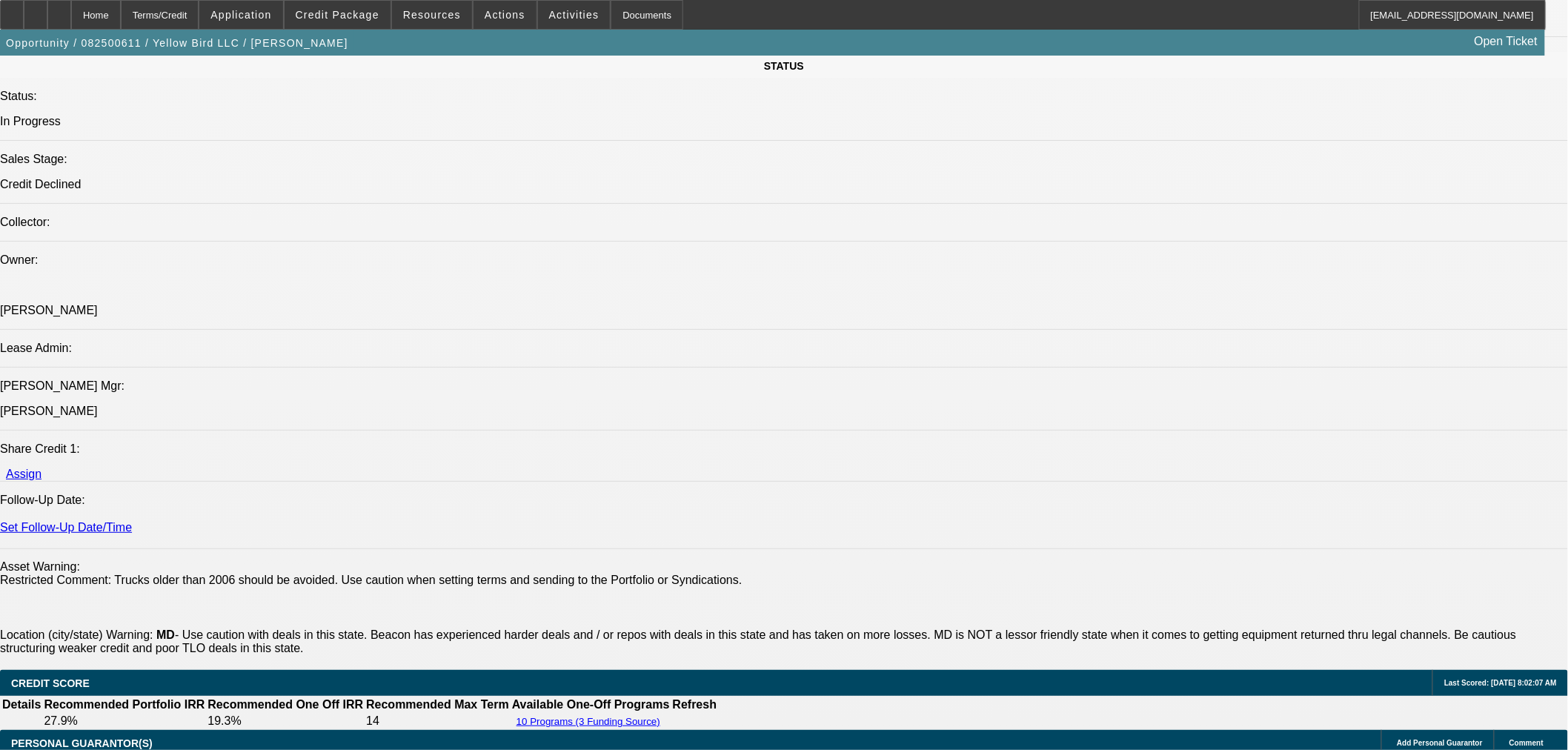
scroll to position [2058, 0]
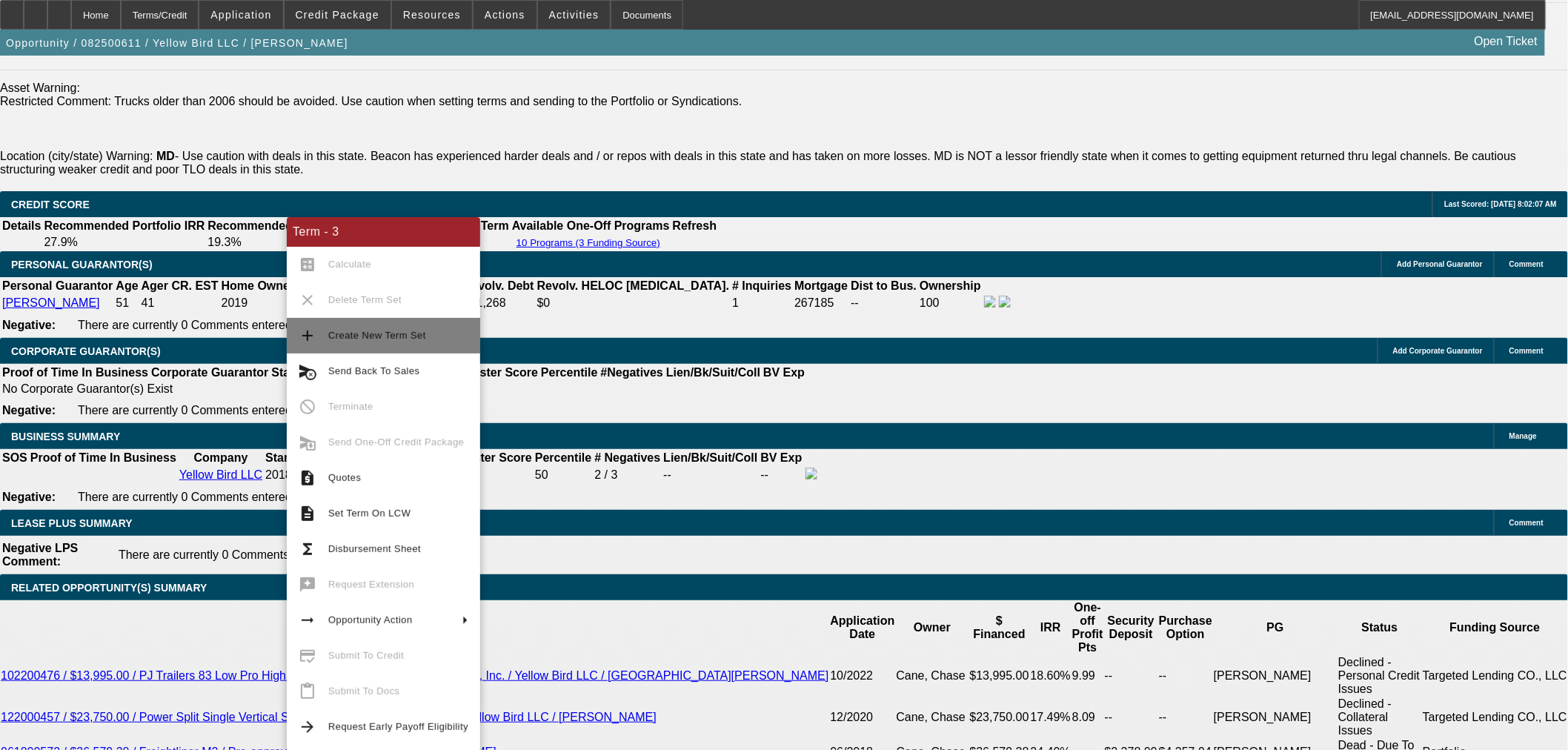
click at [328, 331] on span "Create New Term Set" at bounding box center [377, 335] width 98 height 11
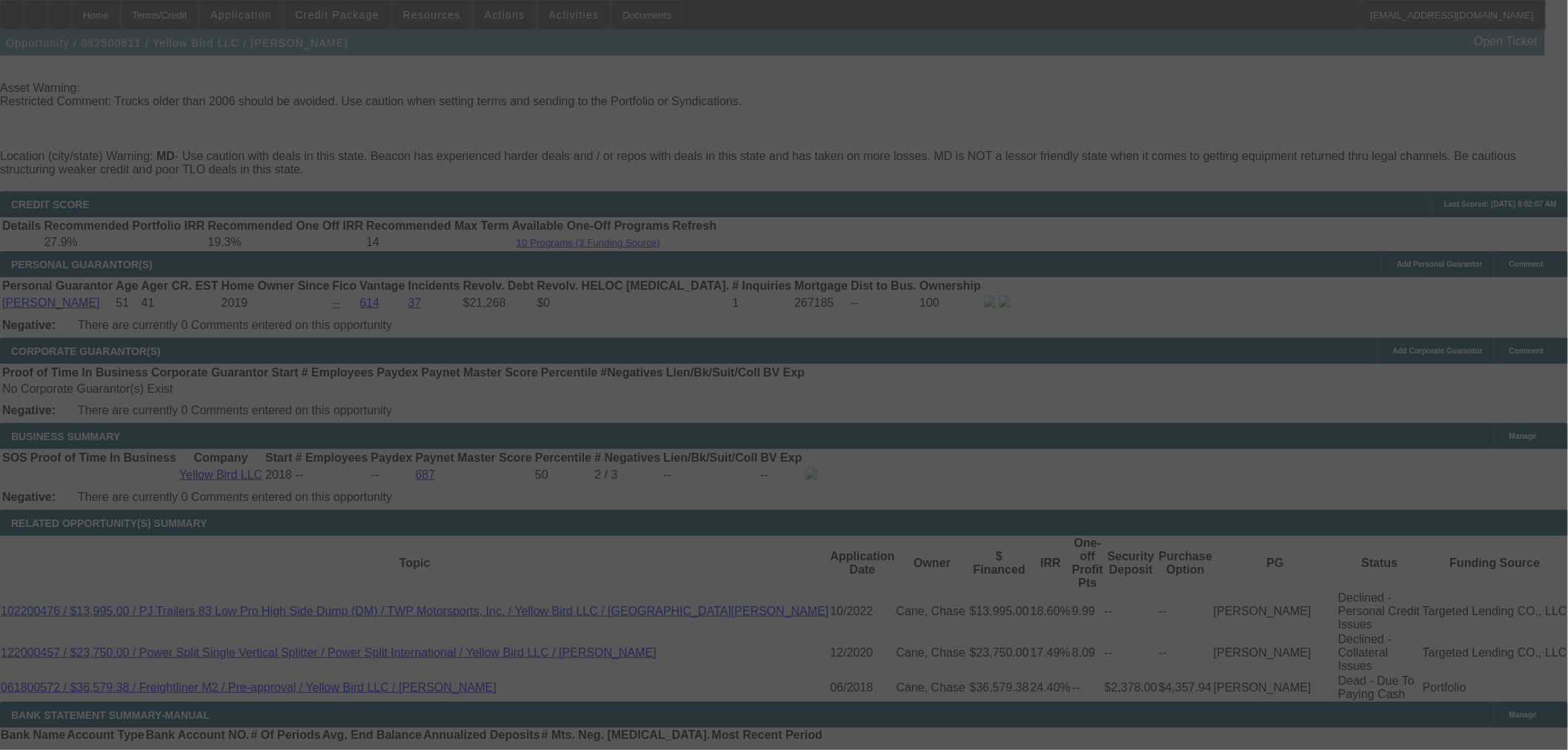
scroll to position [1994, 0]
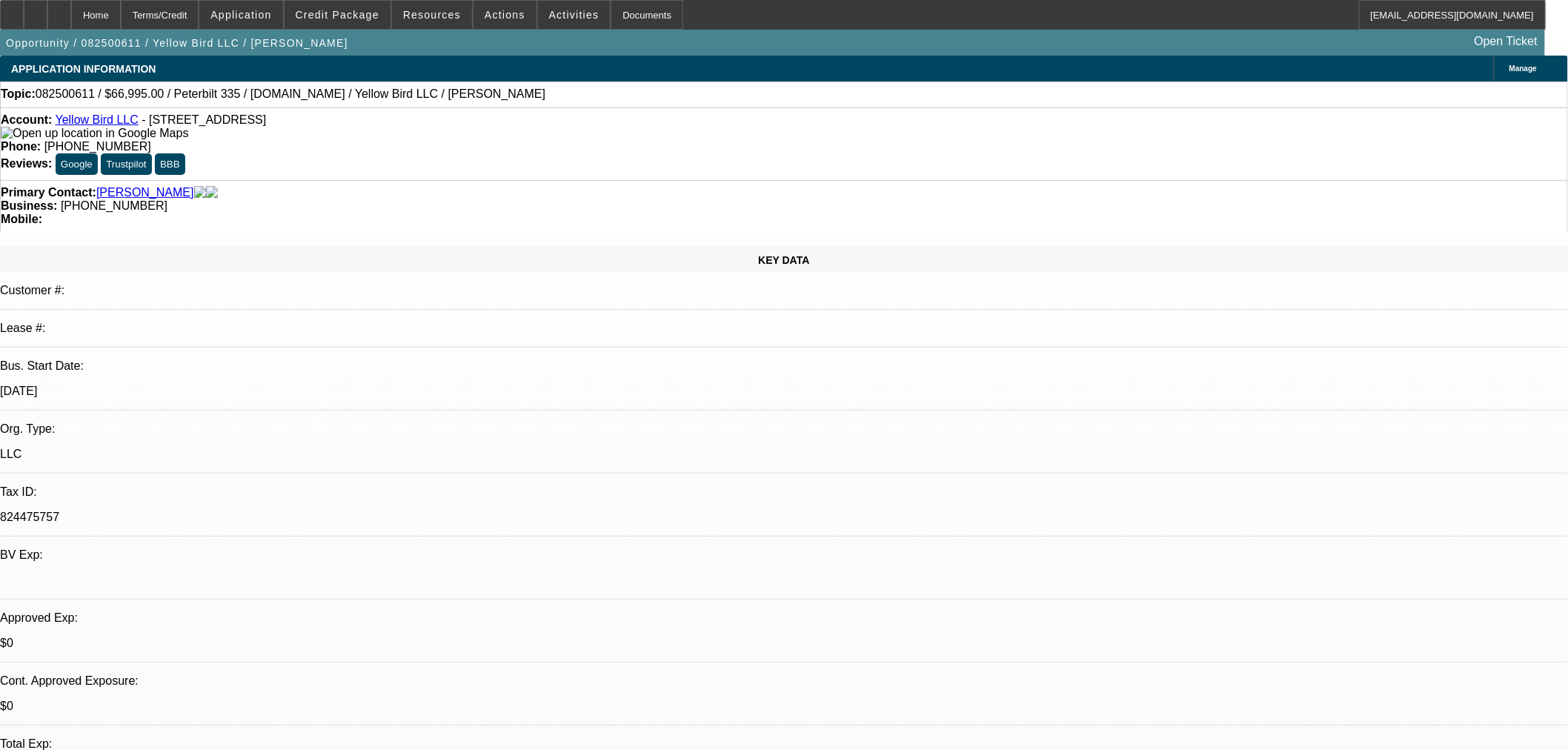
select select "0"
select select "0.1"
select select "4"
select select "0"
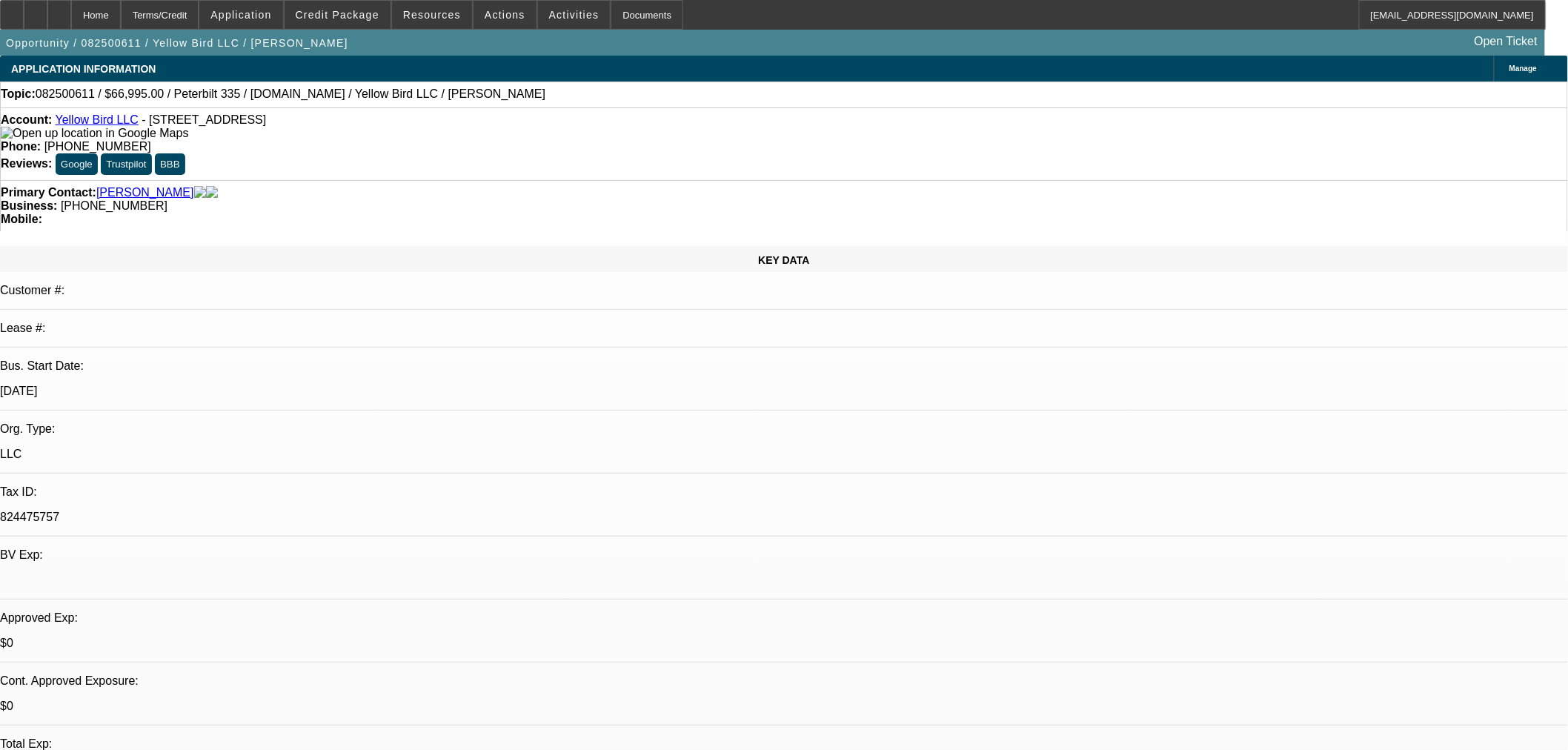
select select "0"
select select "0.1"
select select "4"
select select "0"
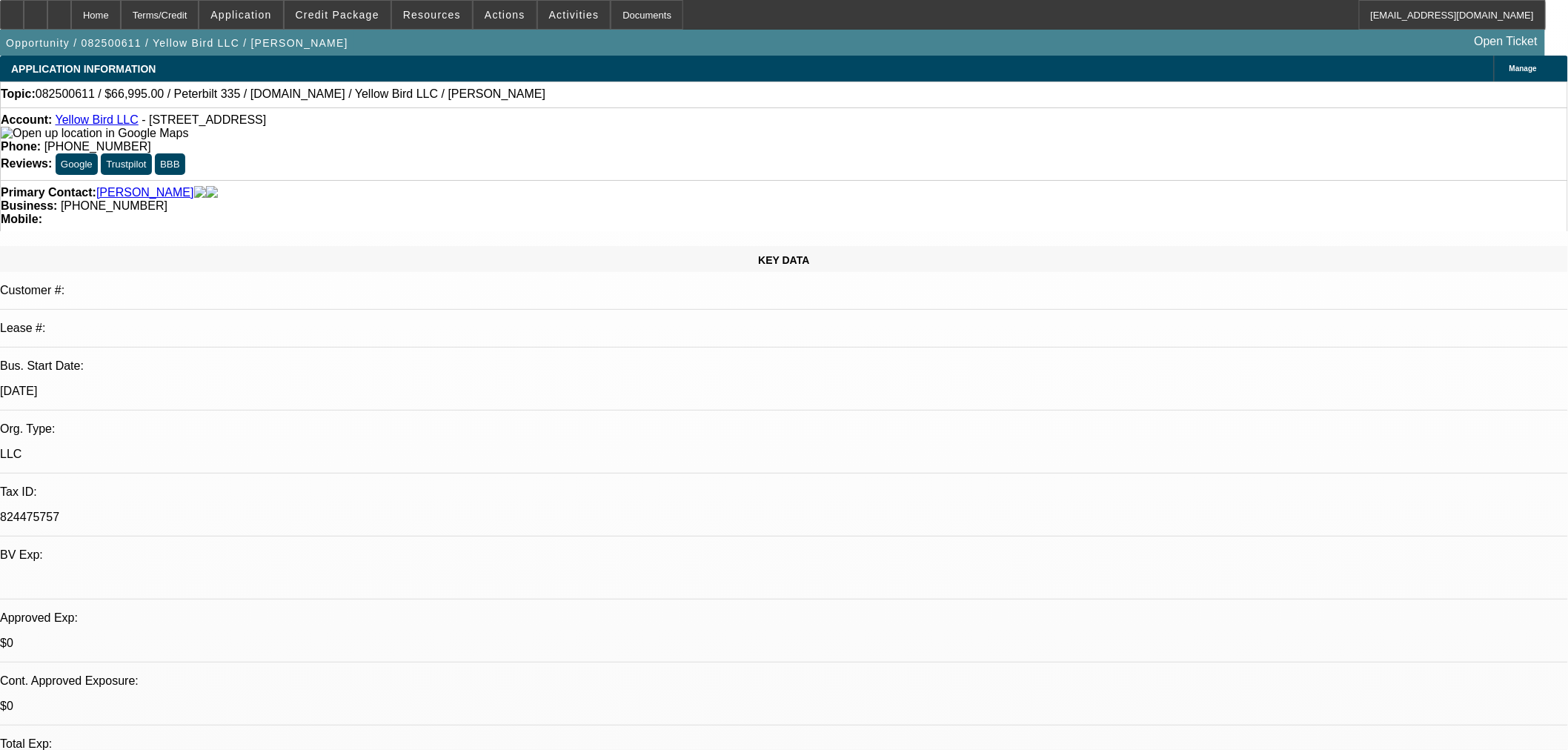
select select "0.1"
select select "4"
select select "0.15"
select select "2"
select select "0.1"
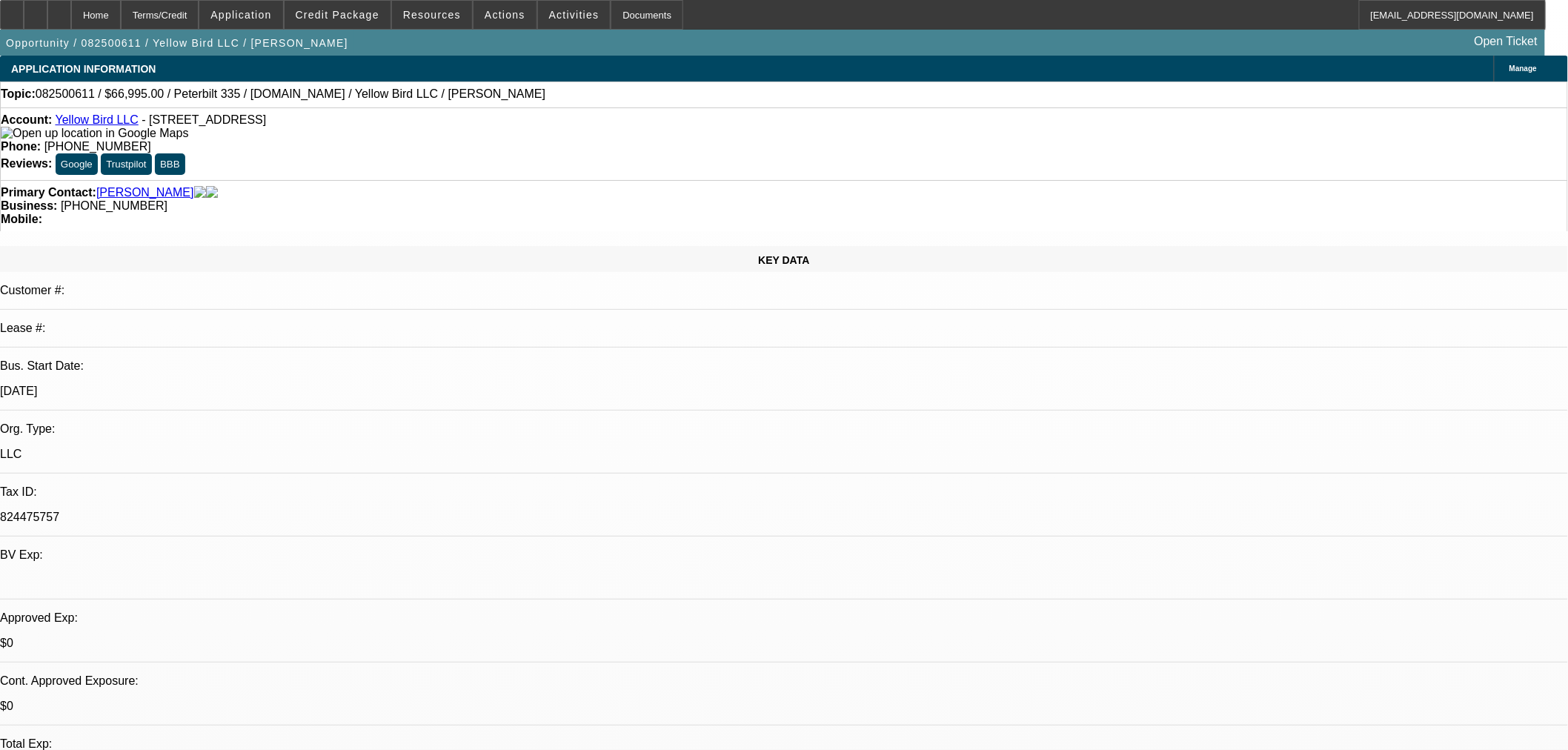
select select "4"
select select "3"
select select "2"
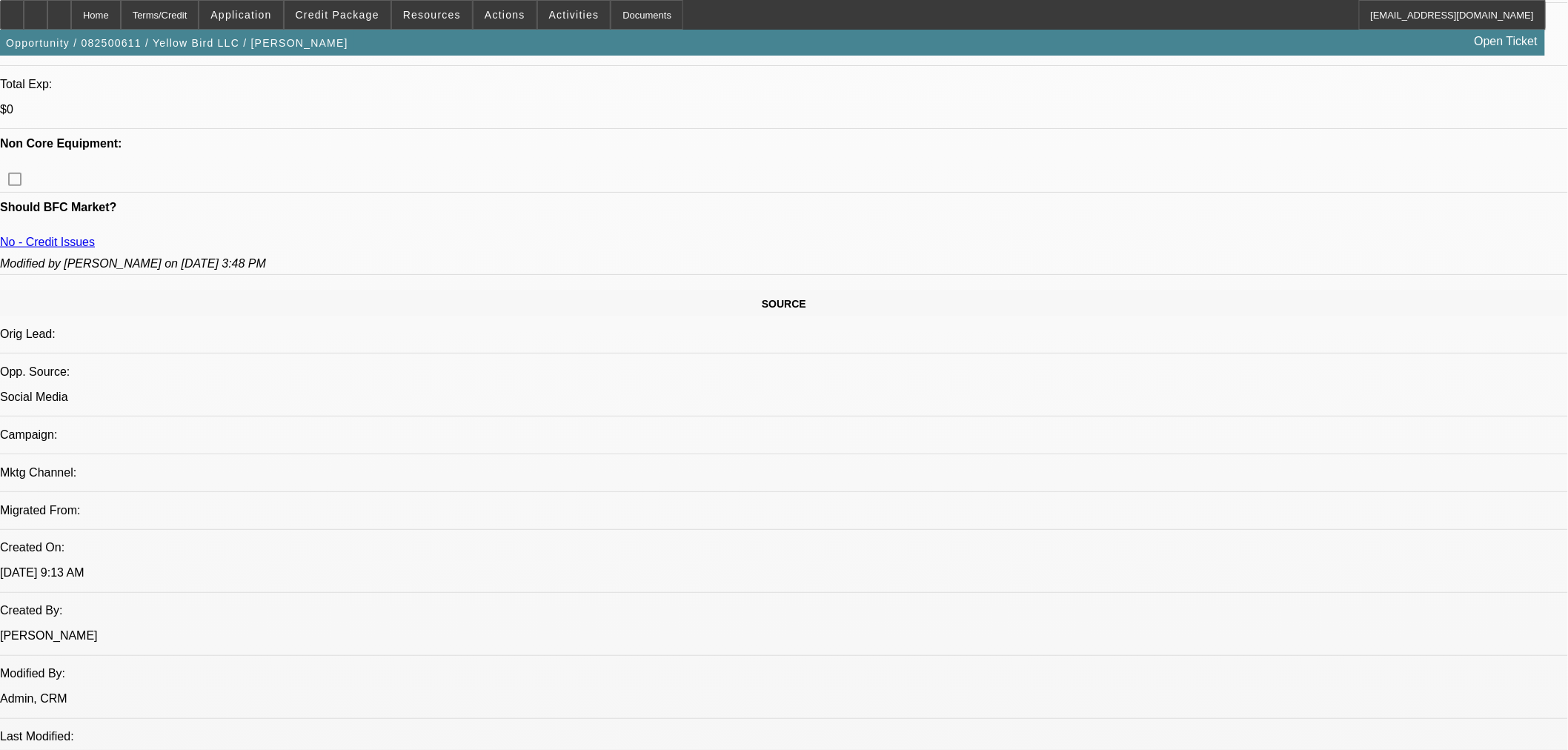
scroll to position [658, 0]
click at [377, 15] on span "Credit Package" at bounding box center [337, 14] width 84 height 12
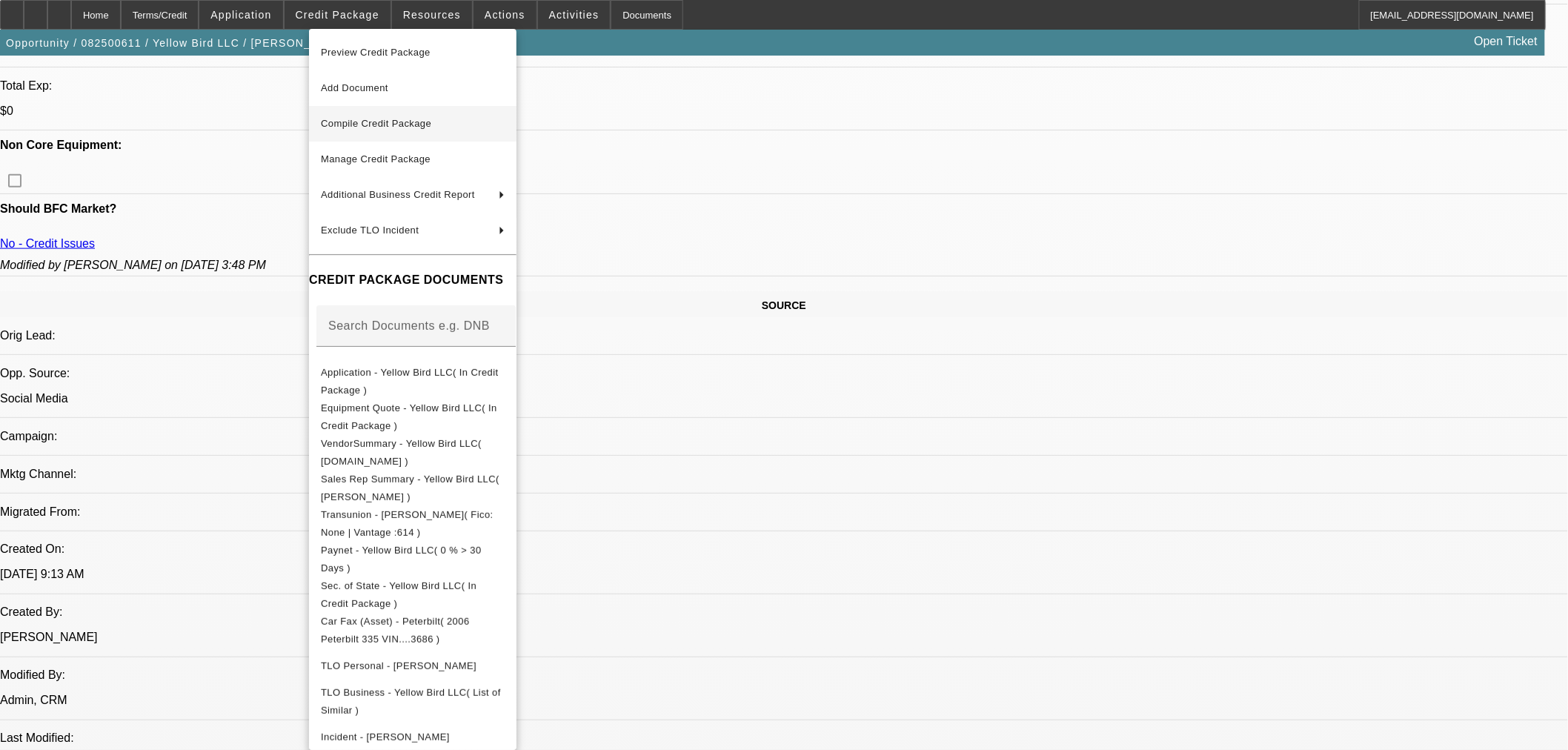
click at [360, 118] on span "Compile Credit Package" at bounding box center [375, 124] width 110 height 11
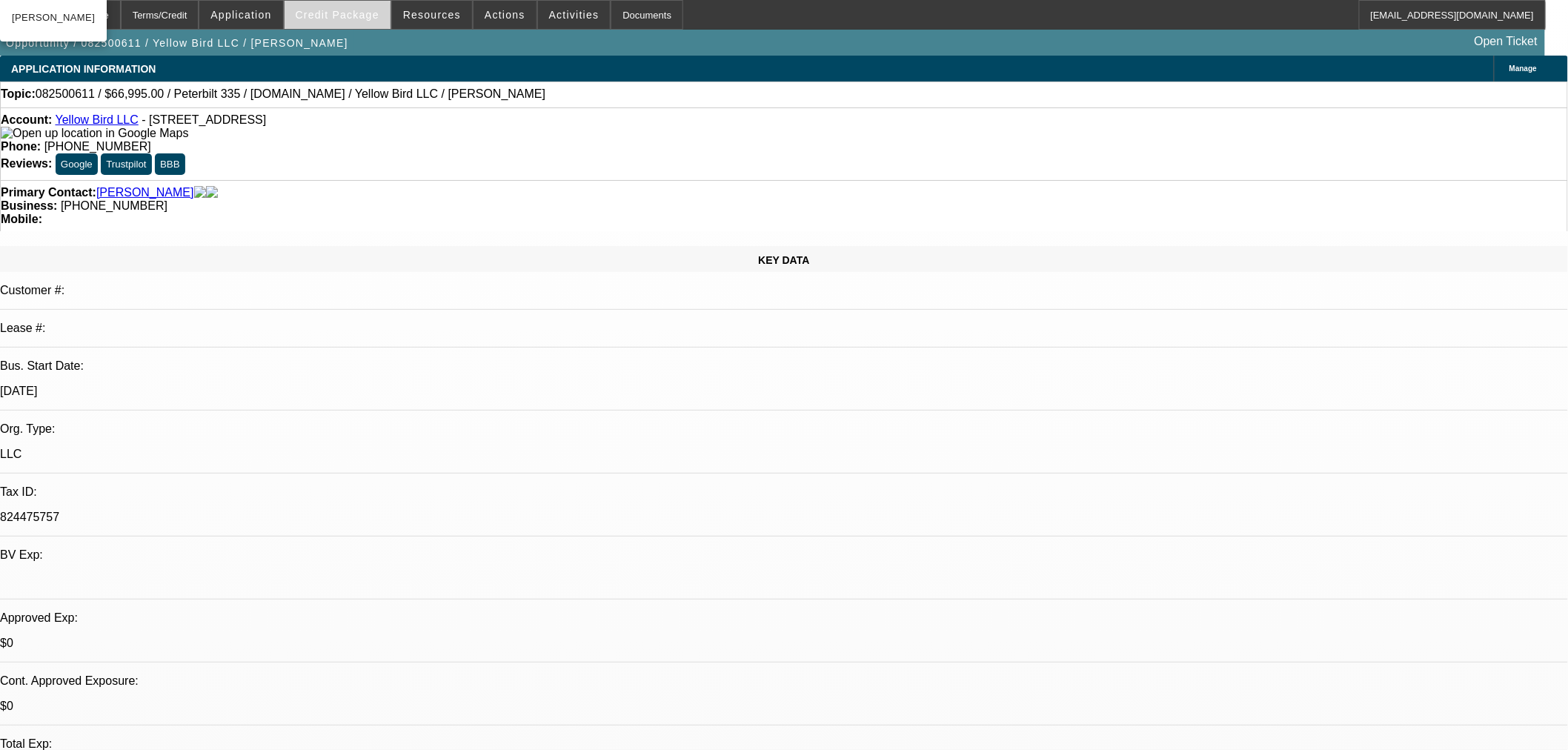
select select "0"
select select "3"
select select "0.1"
select select "4"
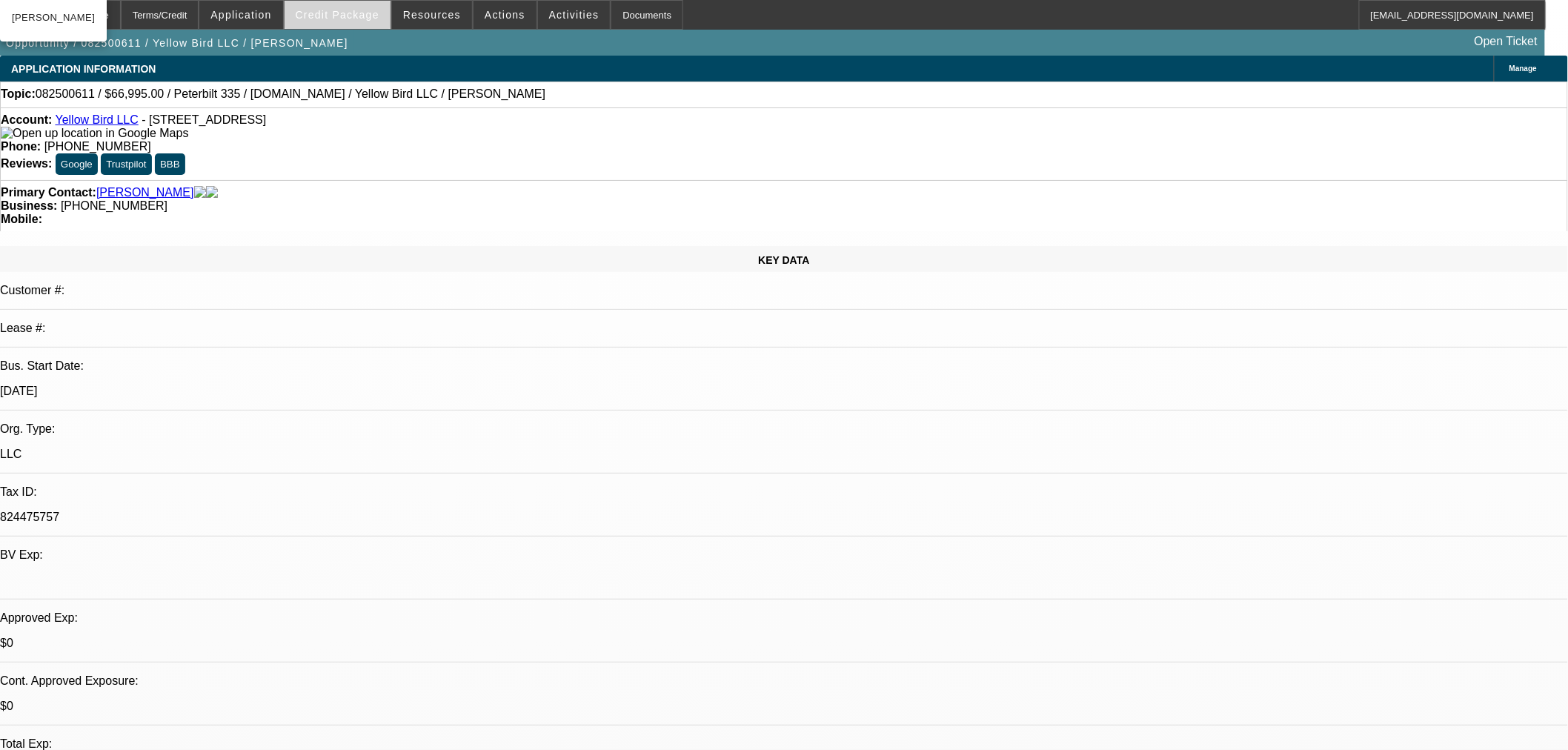
select select "0"
select select "3"
select select "0.1"
select select "4"
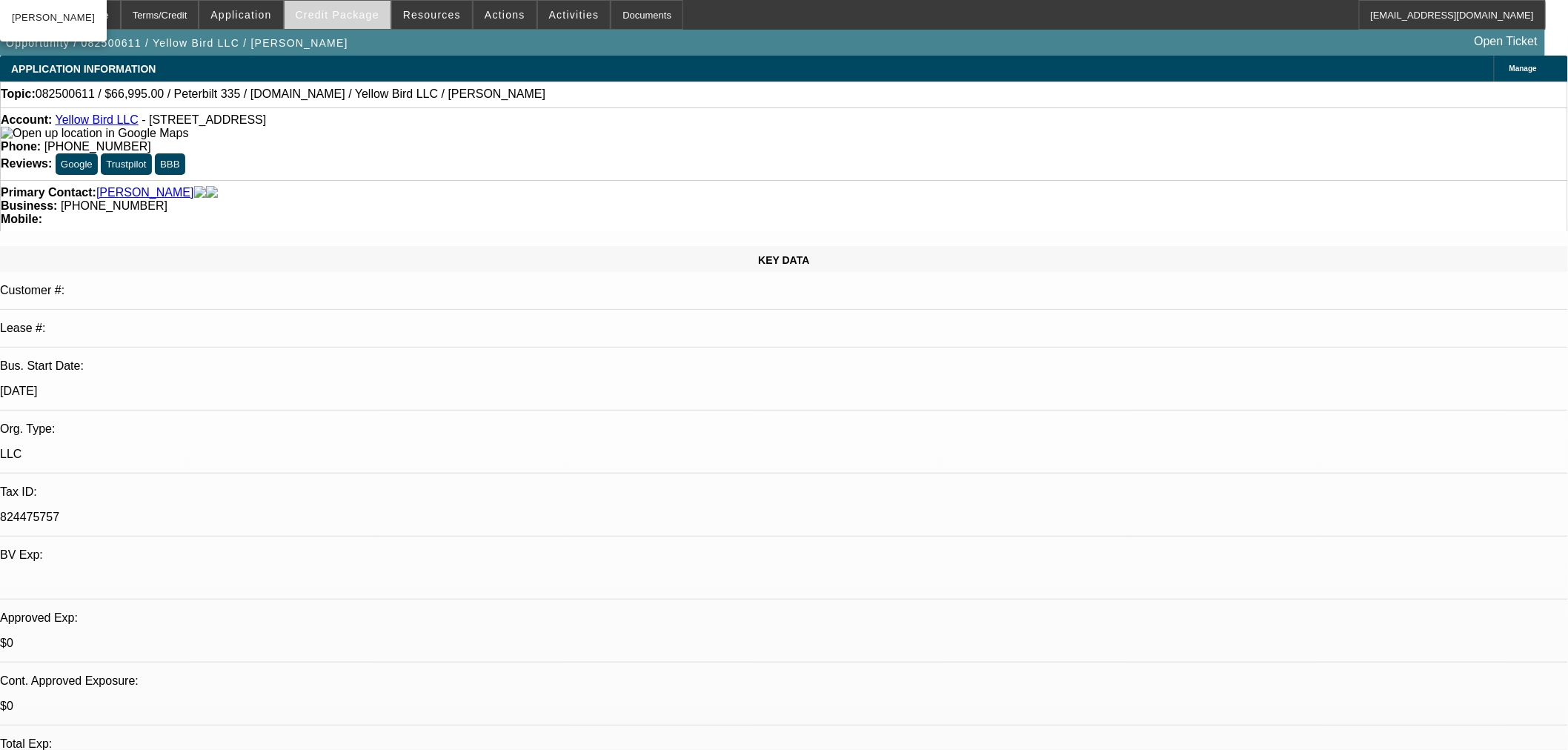
select select "0"
select select "3"
select select "0.1"
select select "4"
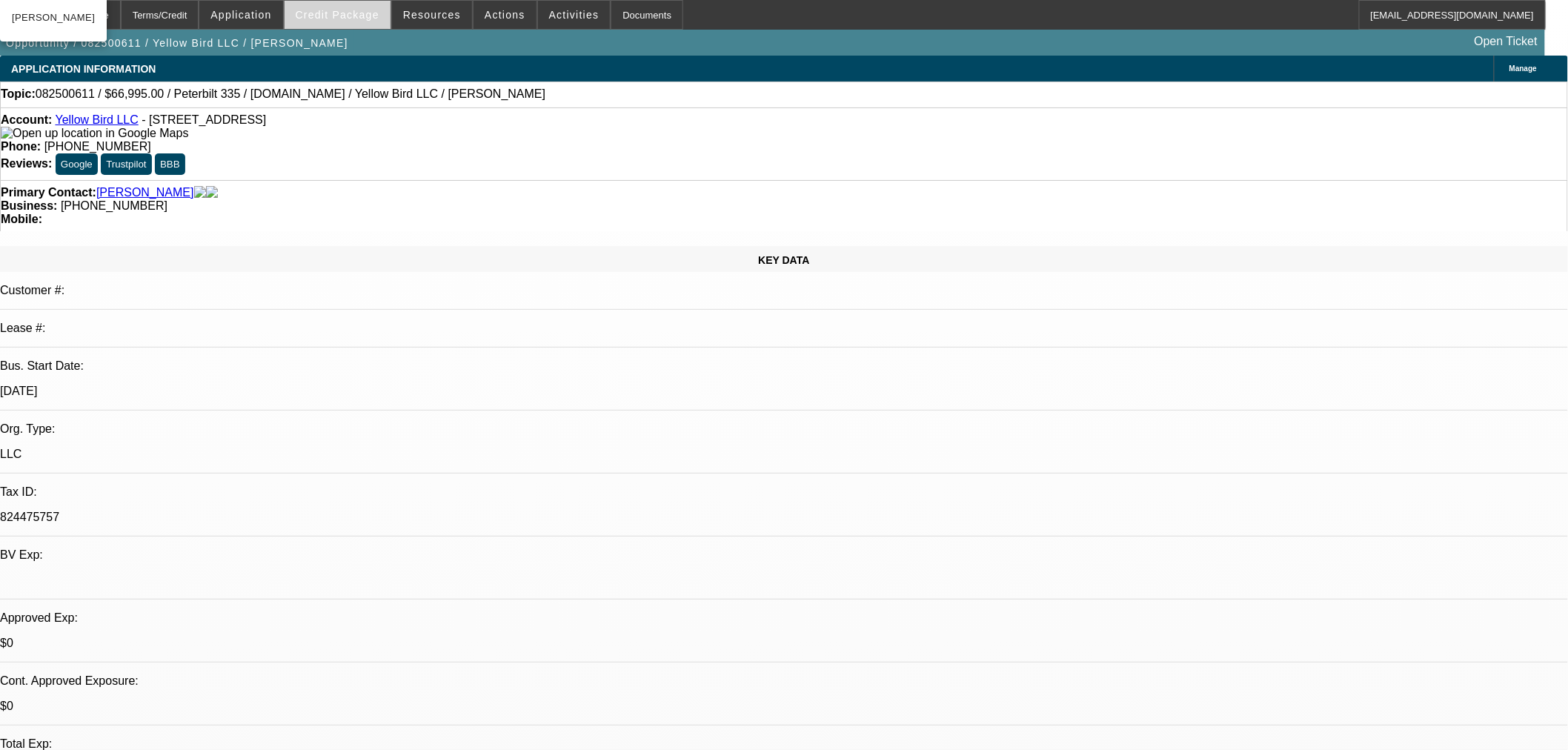
select select "0.15"
select select "2"
select select "0.1"
select select "4"
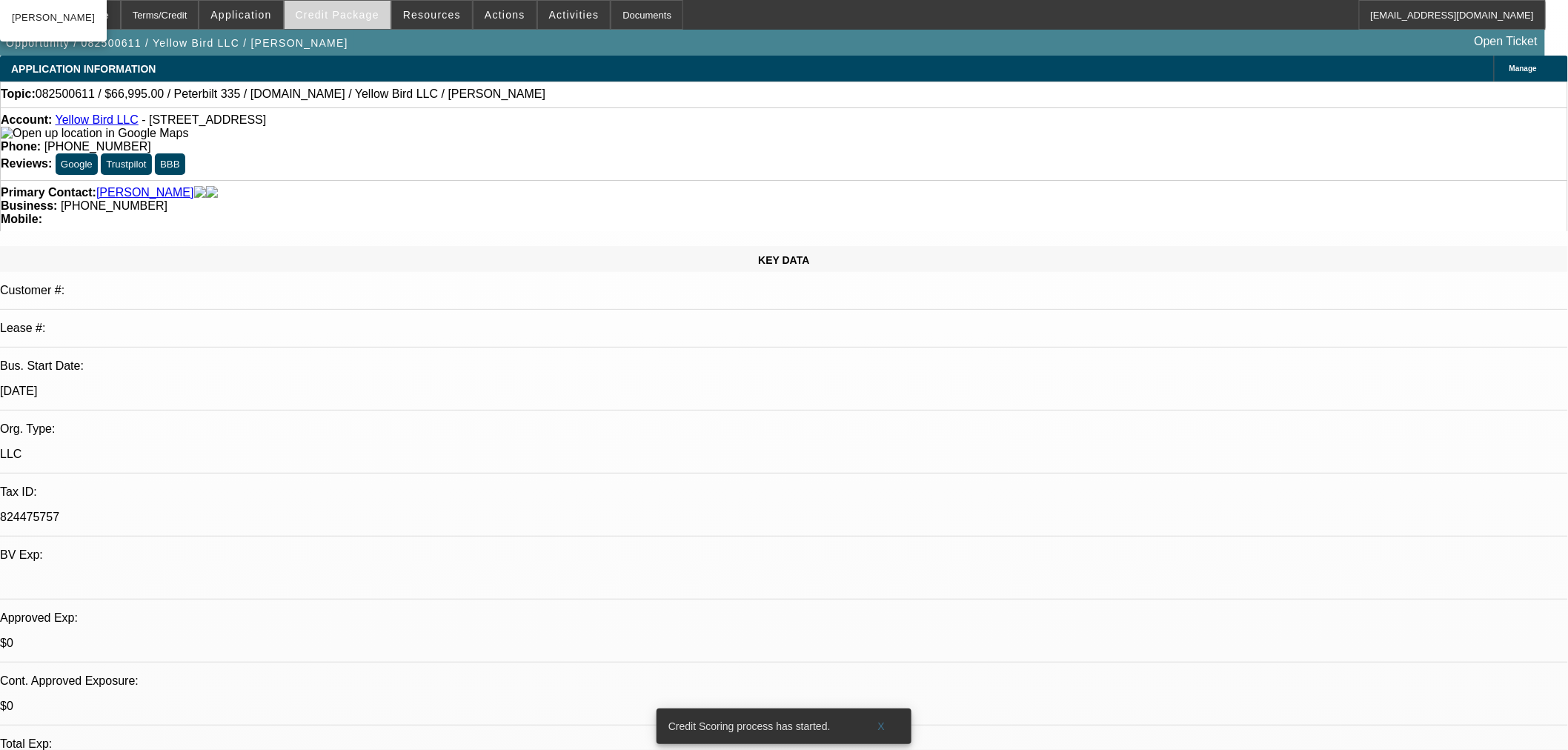
click at [344, 19] on span "Credit Package" at bounding box center [337, 14] width 84 height 12
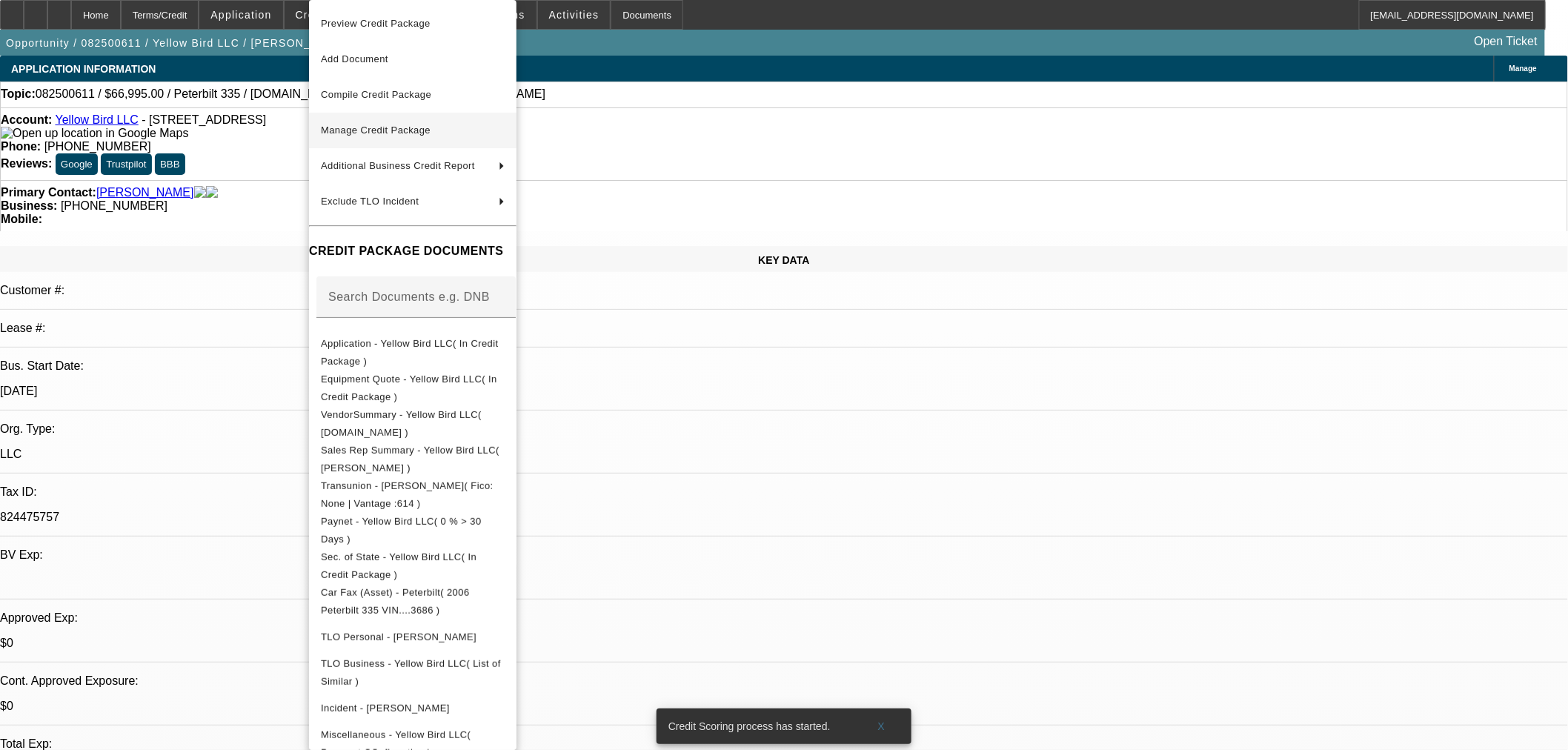
click at [342, 130] on span "Manage Credit Package" at bounding box center [375, 130] width 110 height 11
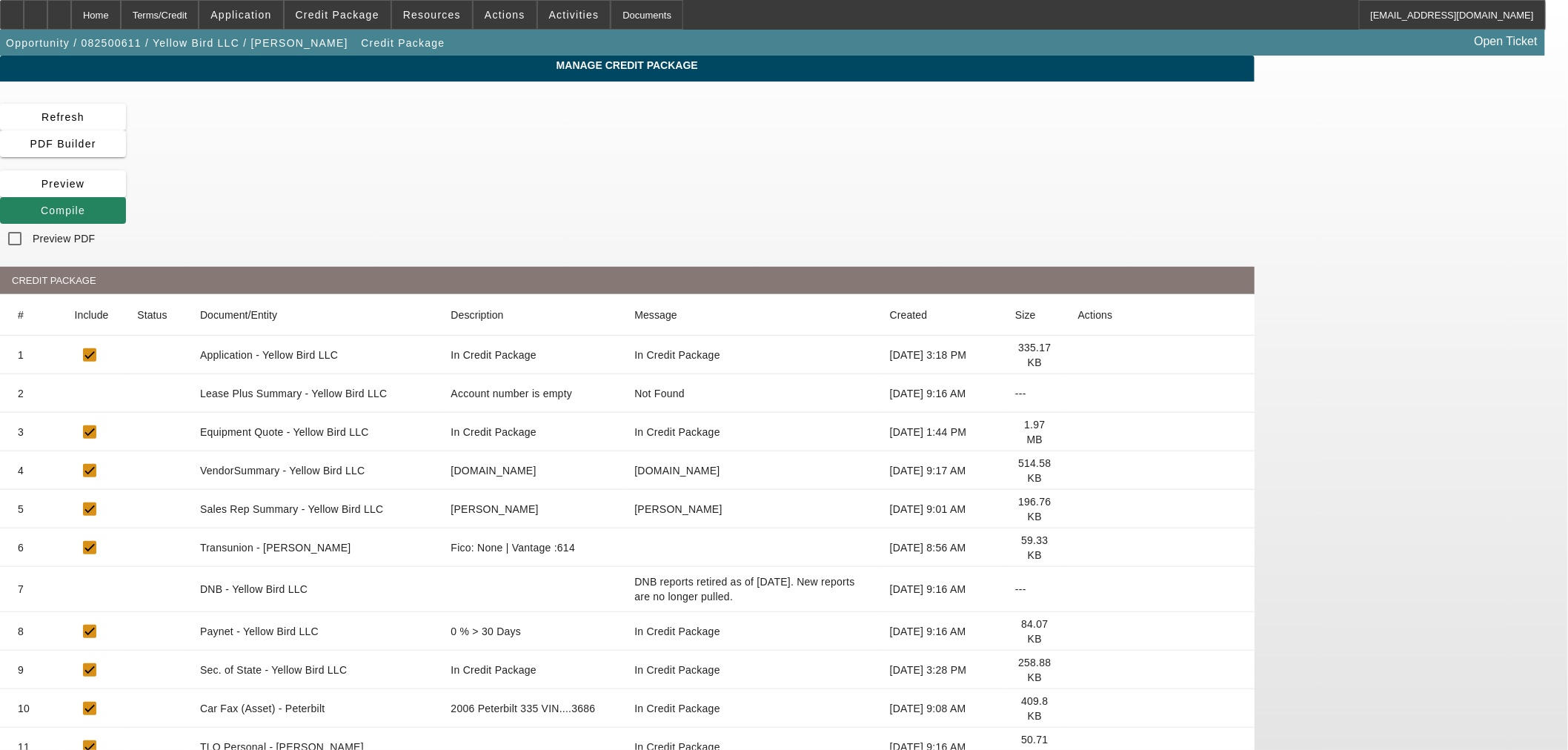
click at [1078, 631] on icon at bounding box center [1078, 631] width 0 height 0
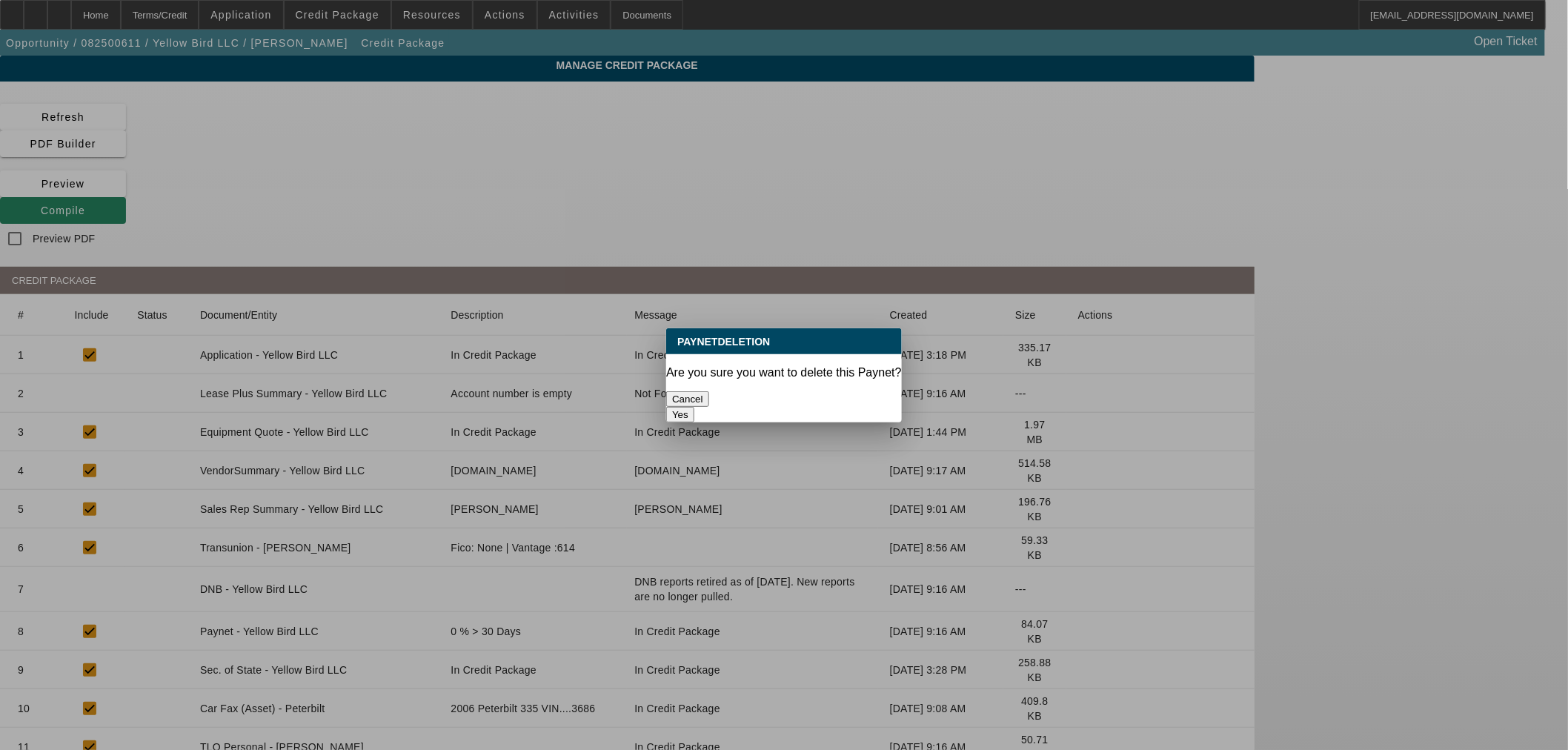
click at [695, 407] on button "Yes" at bounding box center [679, 414] width 28 height 15
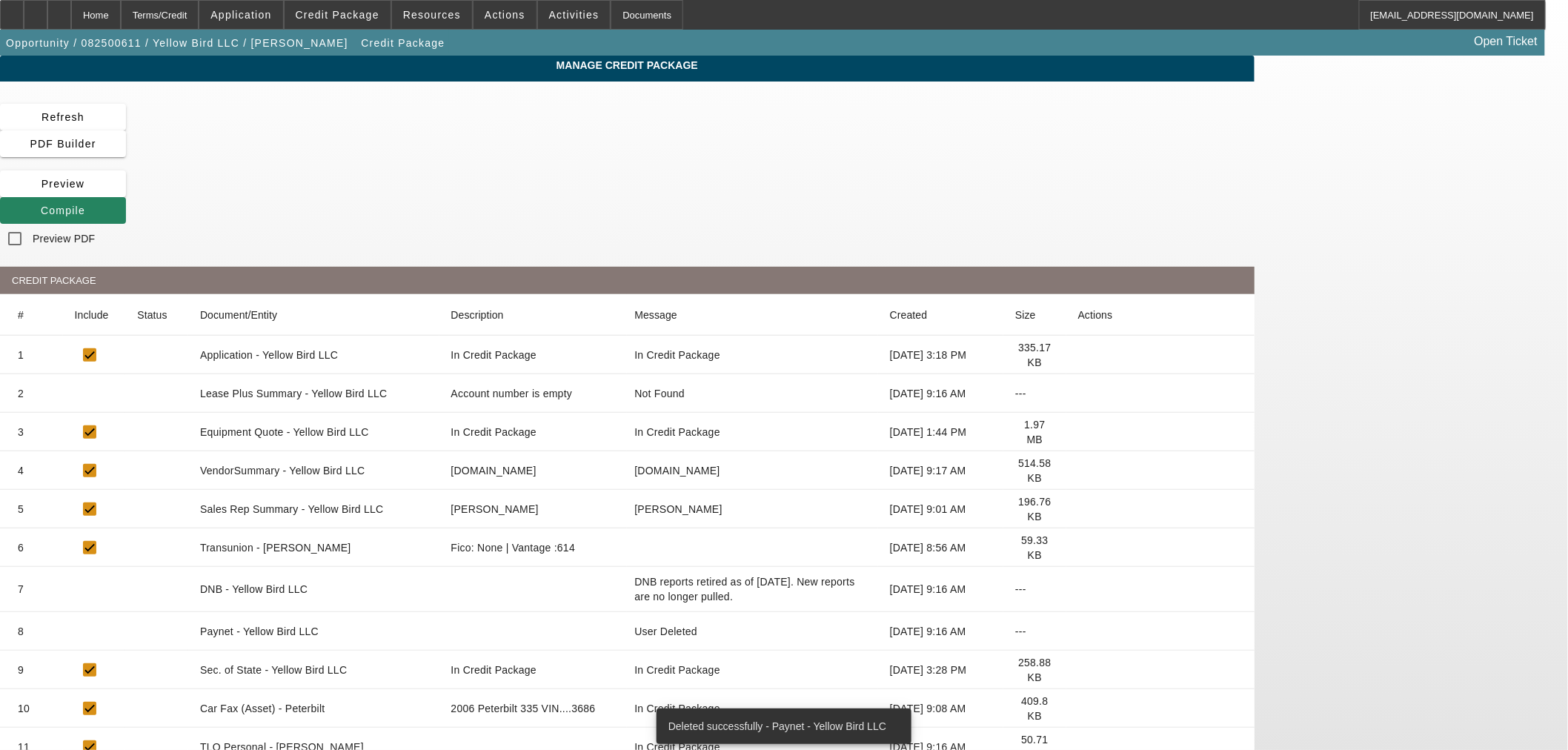
click at [1078, 631] on icon at bounding box center [1078, 631] width 0 height 0
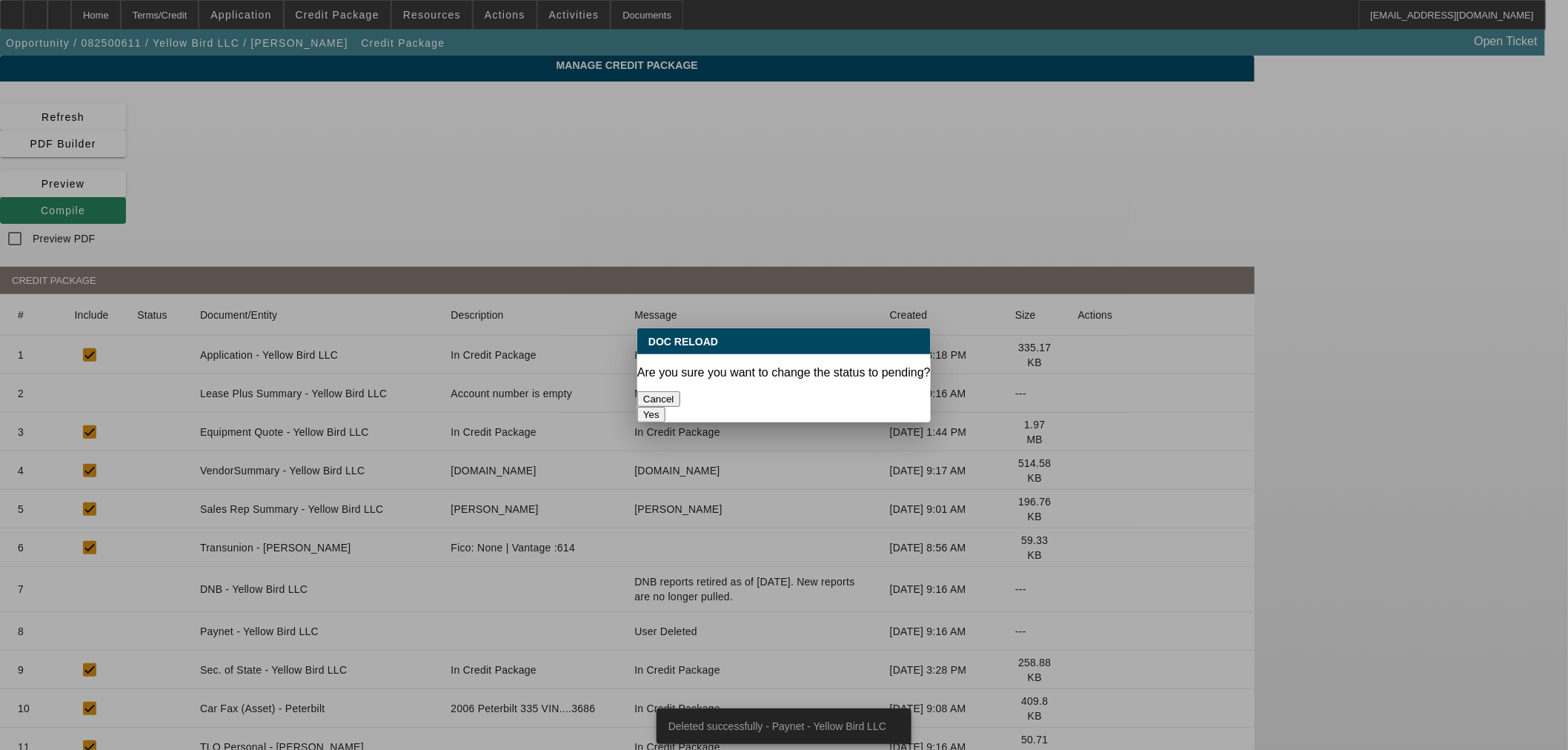
click at [665, 407] on button "Yes" at bounding box center [651, 414] width 28 height 15
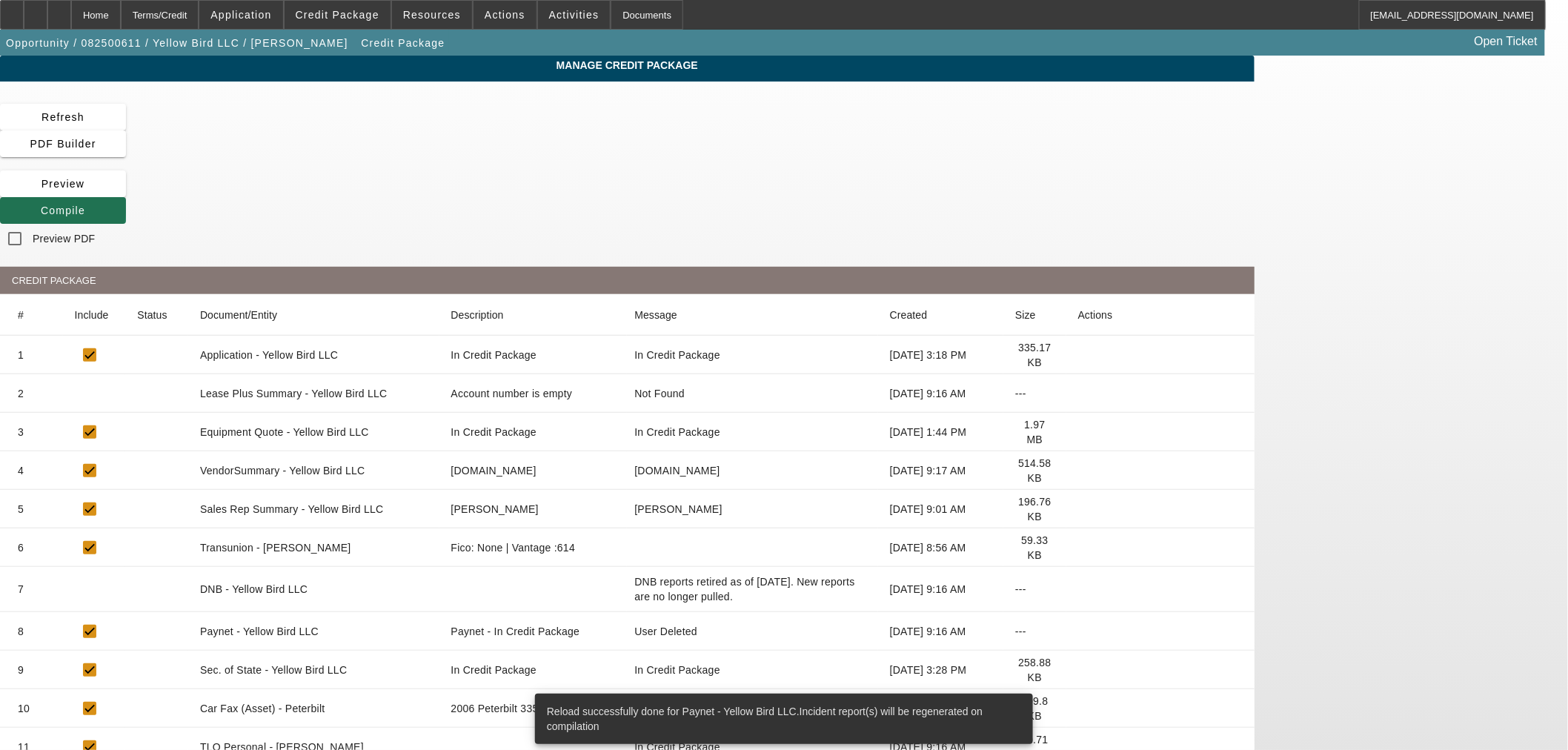
click at [126, 192] on span at bounding box center [63, 210] width 126 height 36
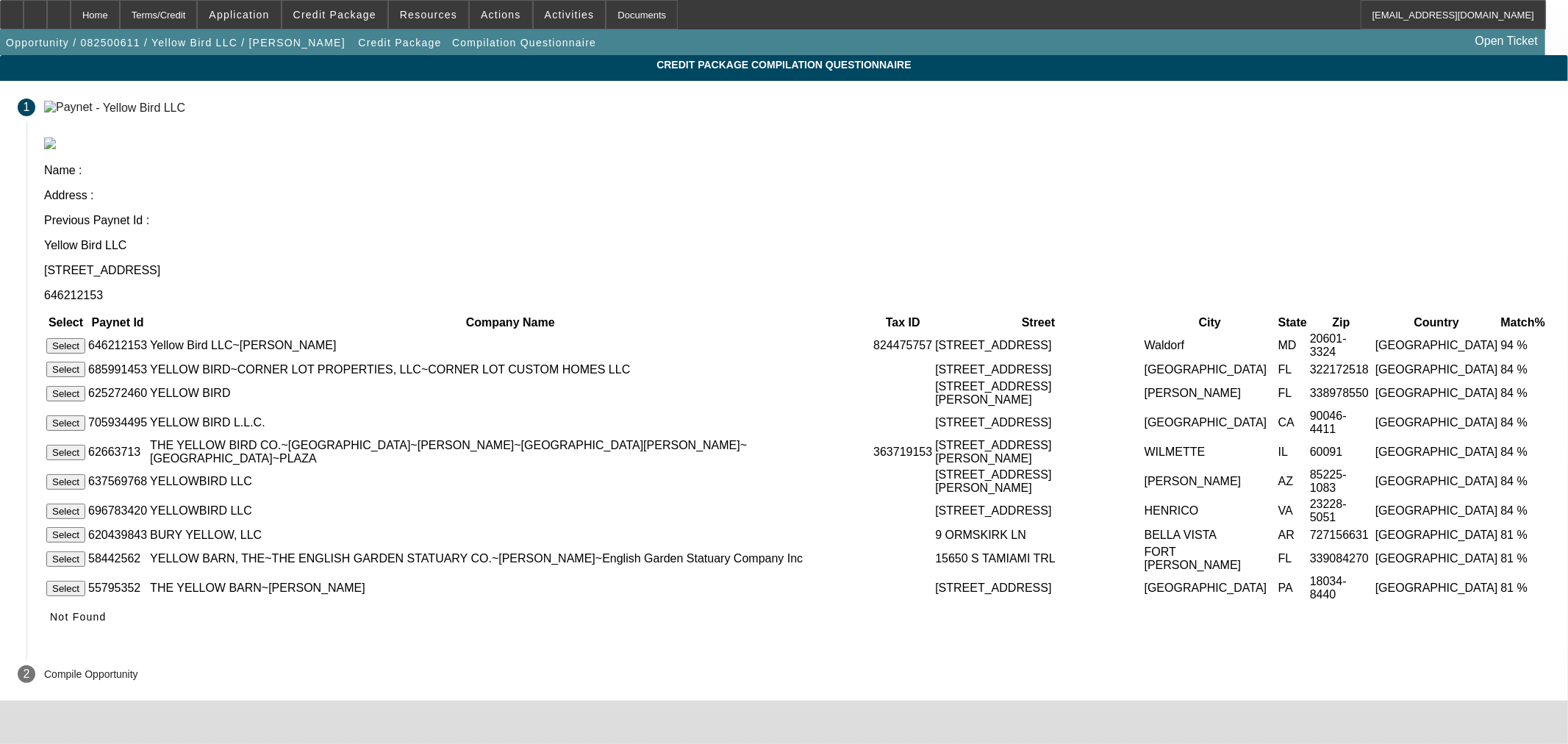
click at [85, 338] on button "Select" at bounding box center [66, 345] width 39 height 15
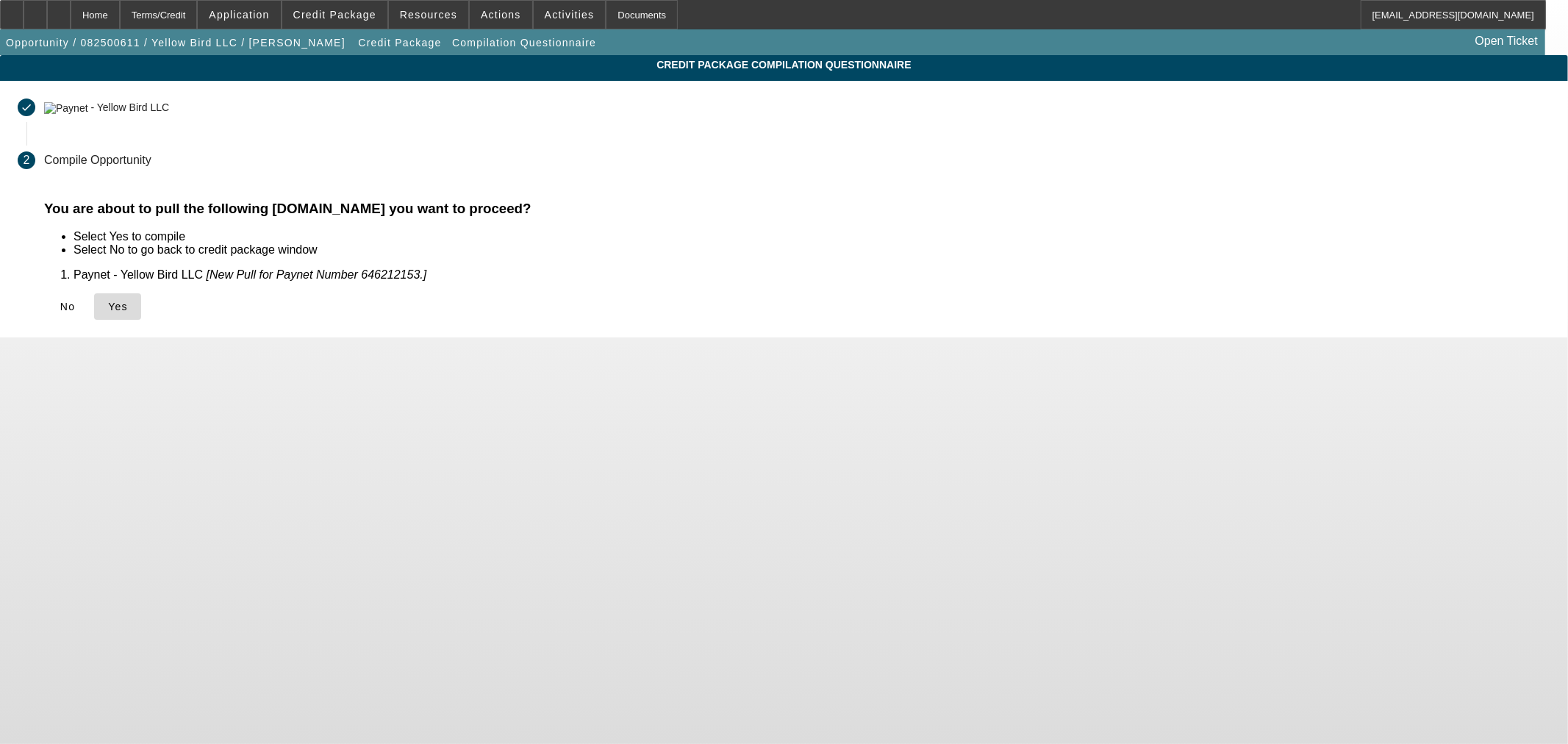
click at [141, 313] on span at bounding box center [117, 306] width 47 height 36
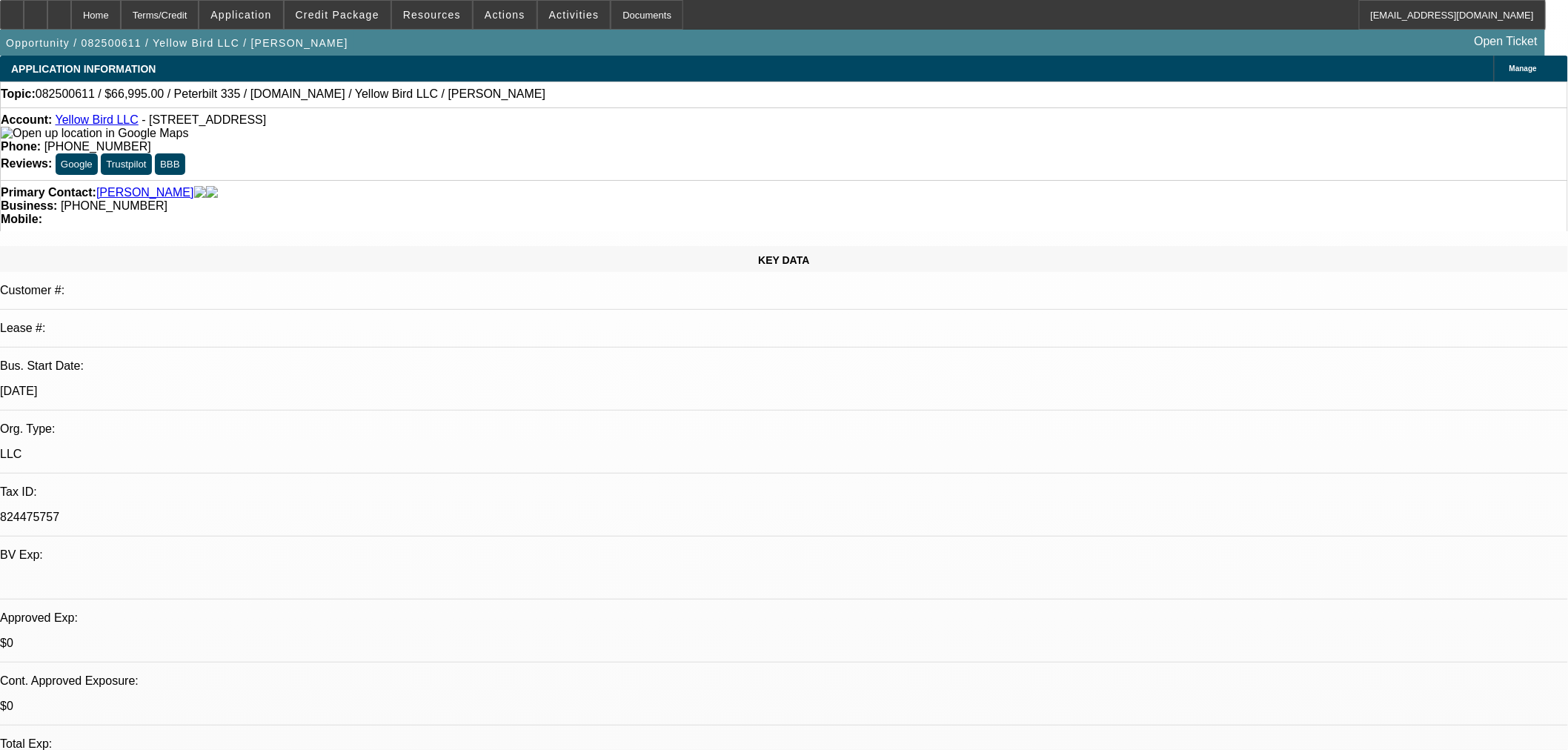
select select "0"
select select "3"
select select "0.1"
select select "4"
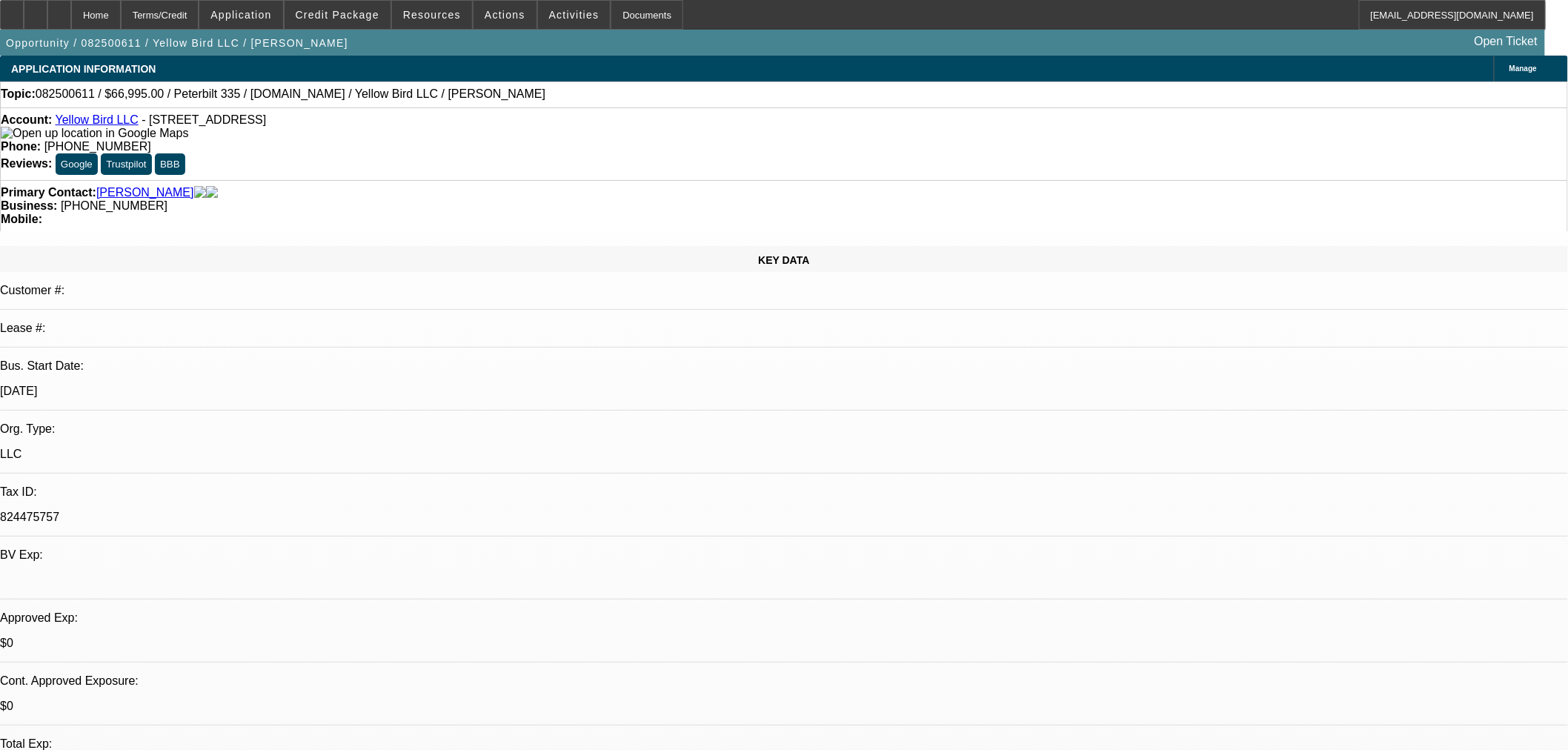
select select "0"
select select "3"
select select "0.1"
select select "4"
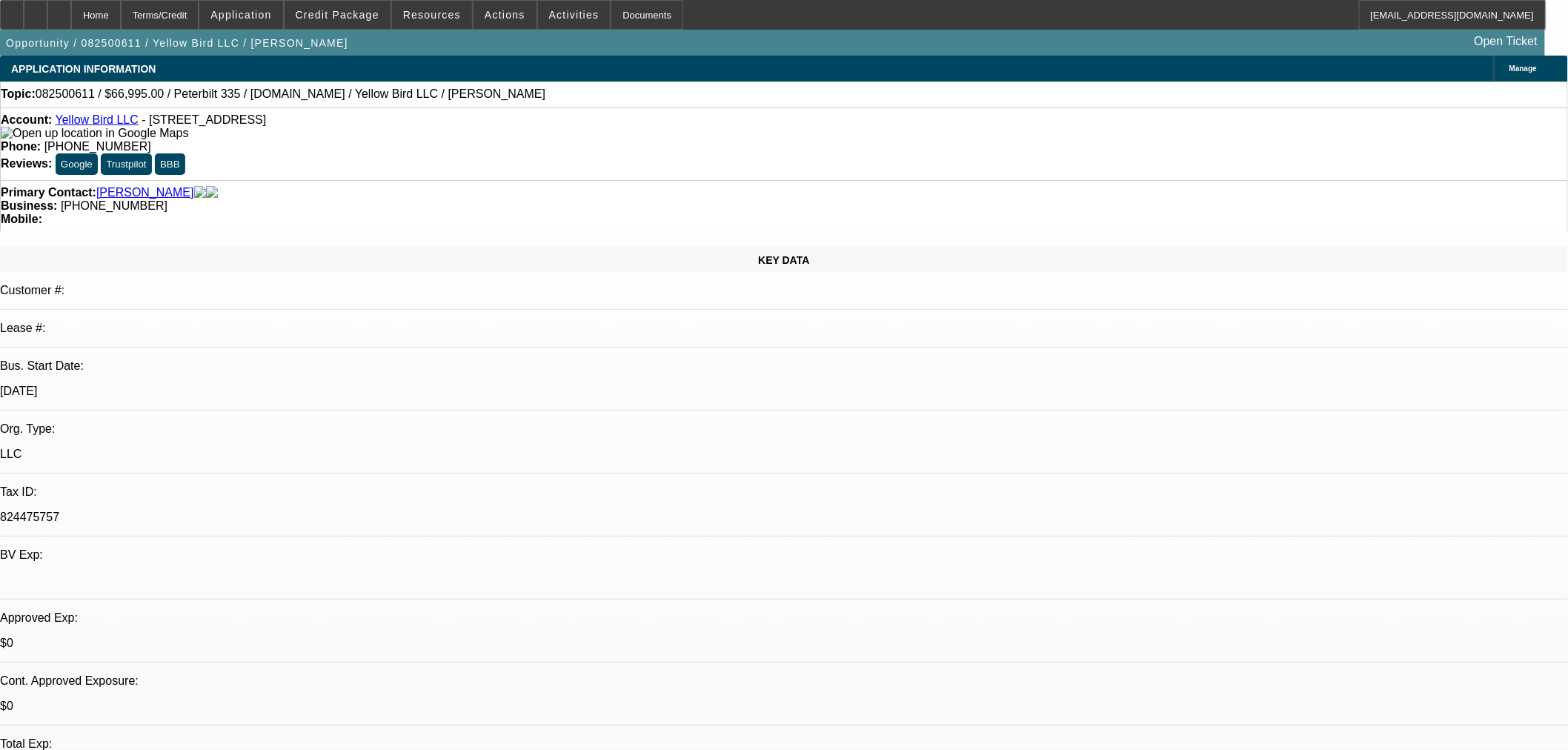
select select "0"
select select "3"
select select "0.1"
select select "4"
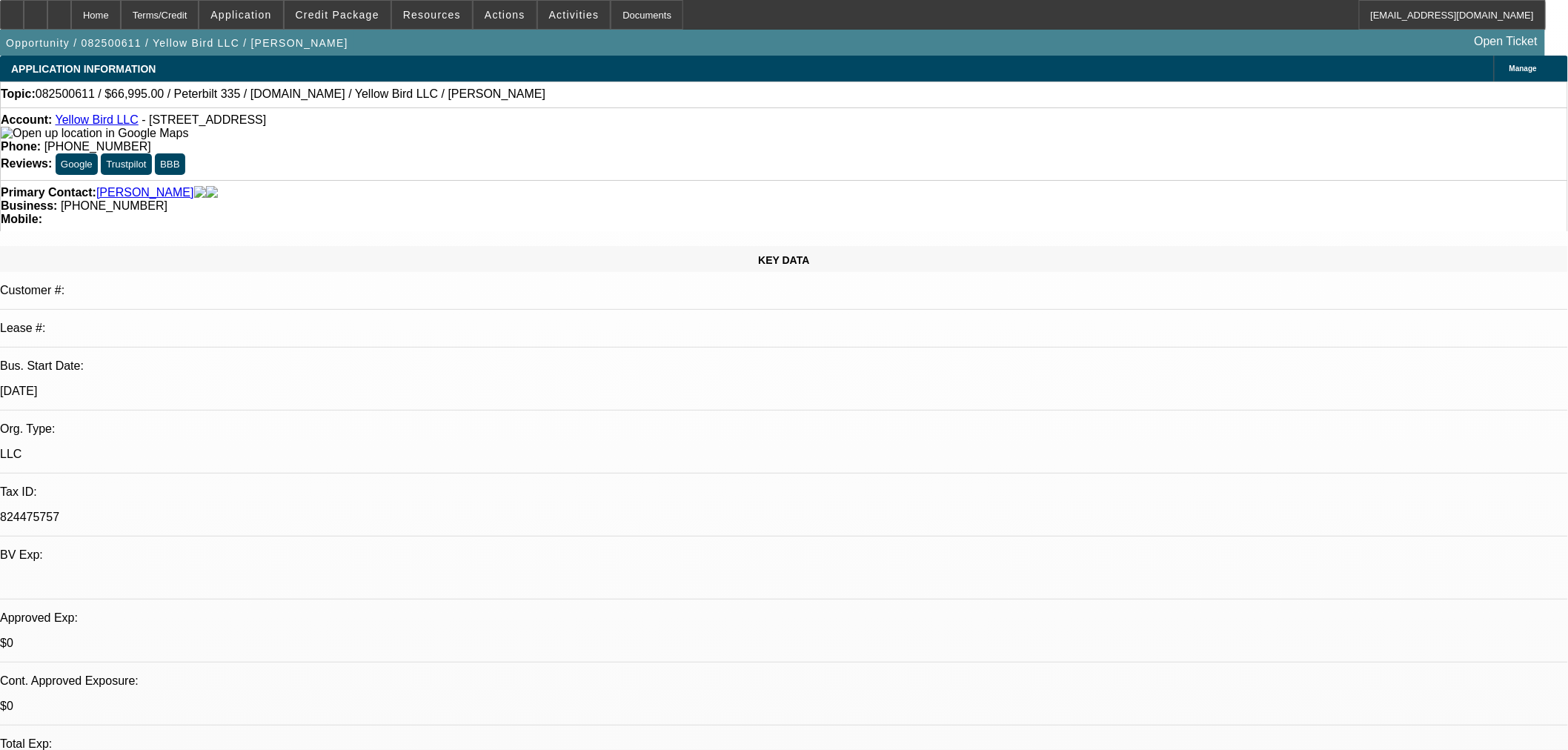
select select "0.15"
select select "2"
select select "0.1"
select select "4"
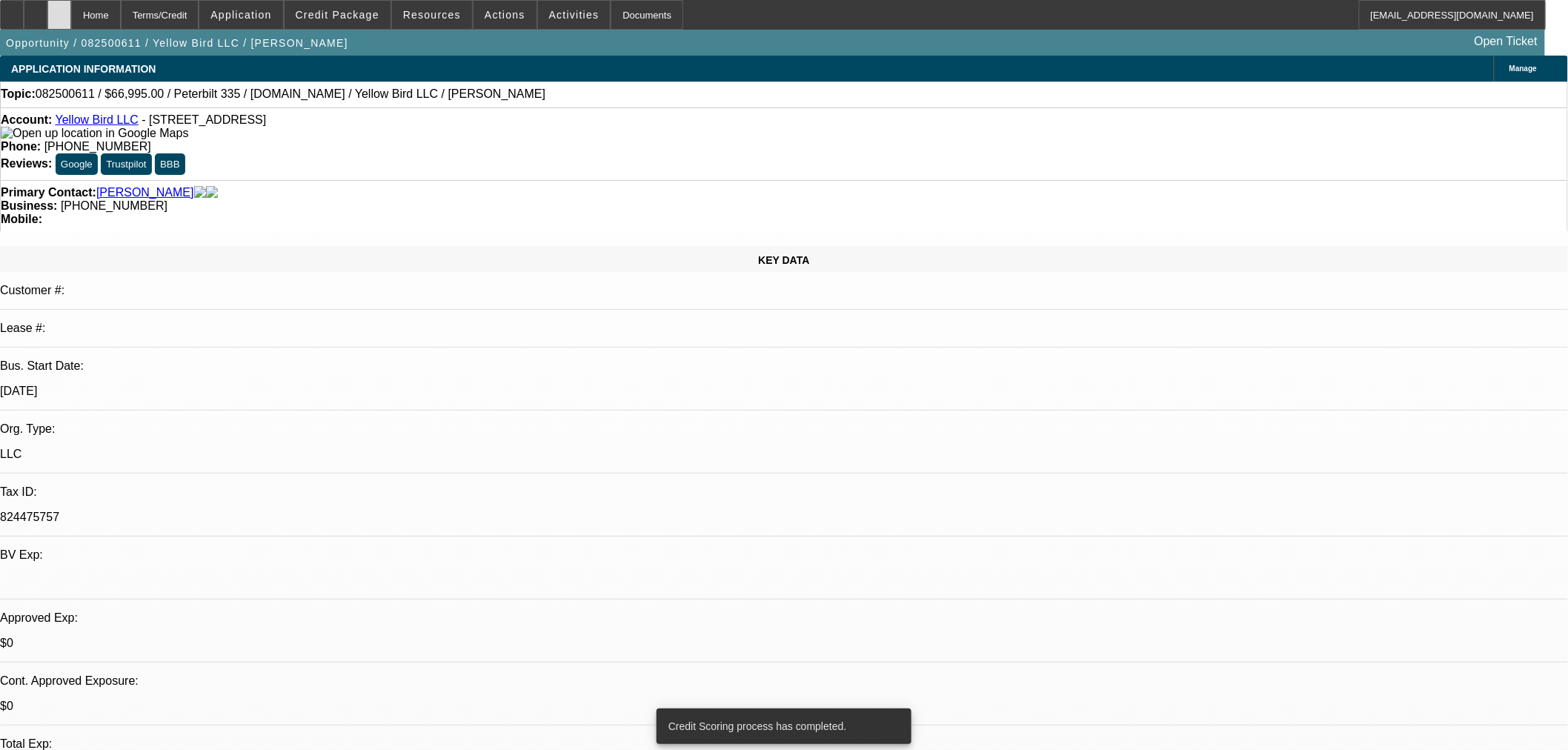
click at [71, 23] on div at bounding box center [59, 14] width 23 height 30
select select "0"
select select "3"
select select "0.1"
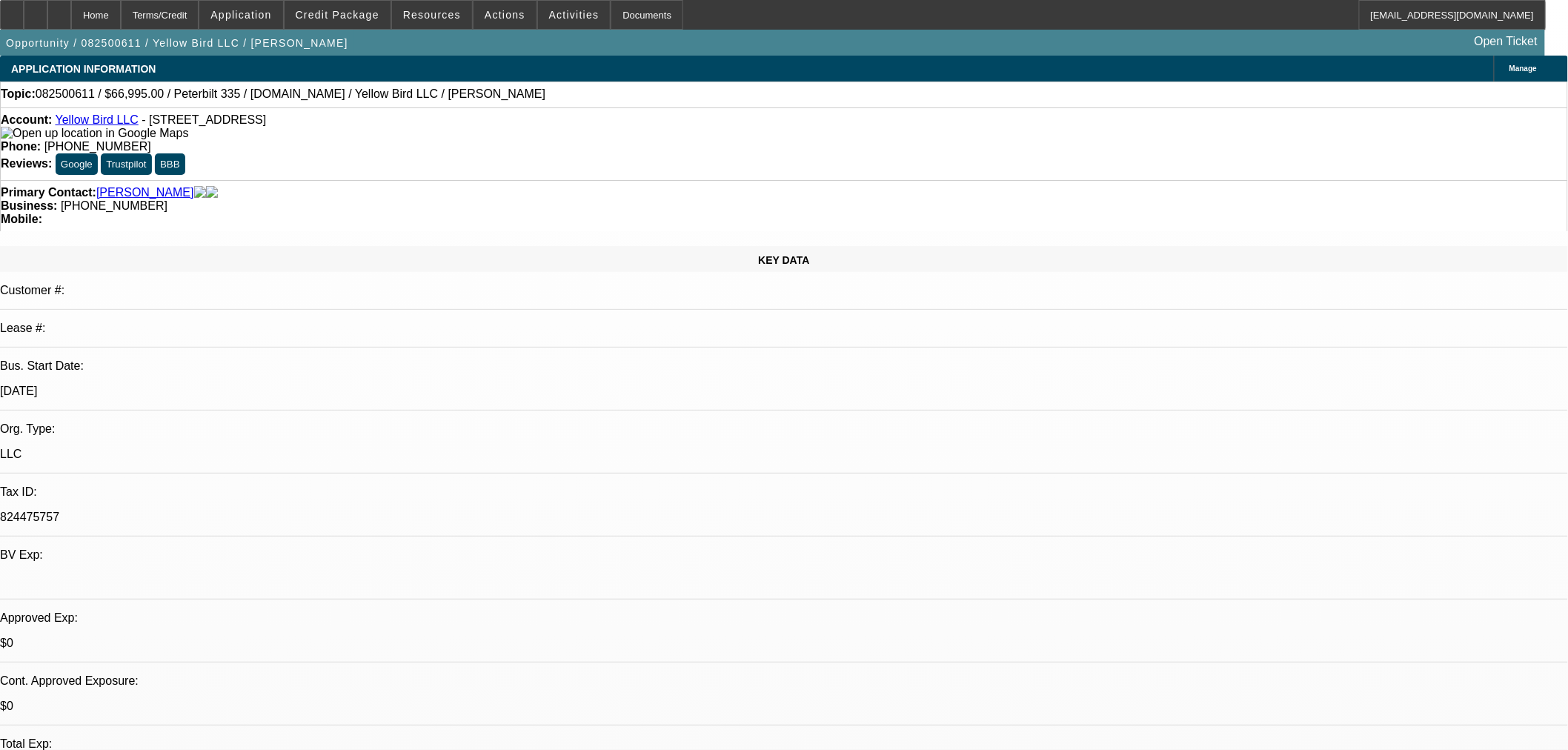
select select "4"
select select "0"
select select "3"
select select "0.1"
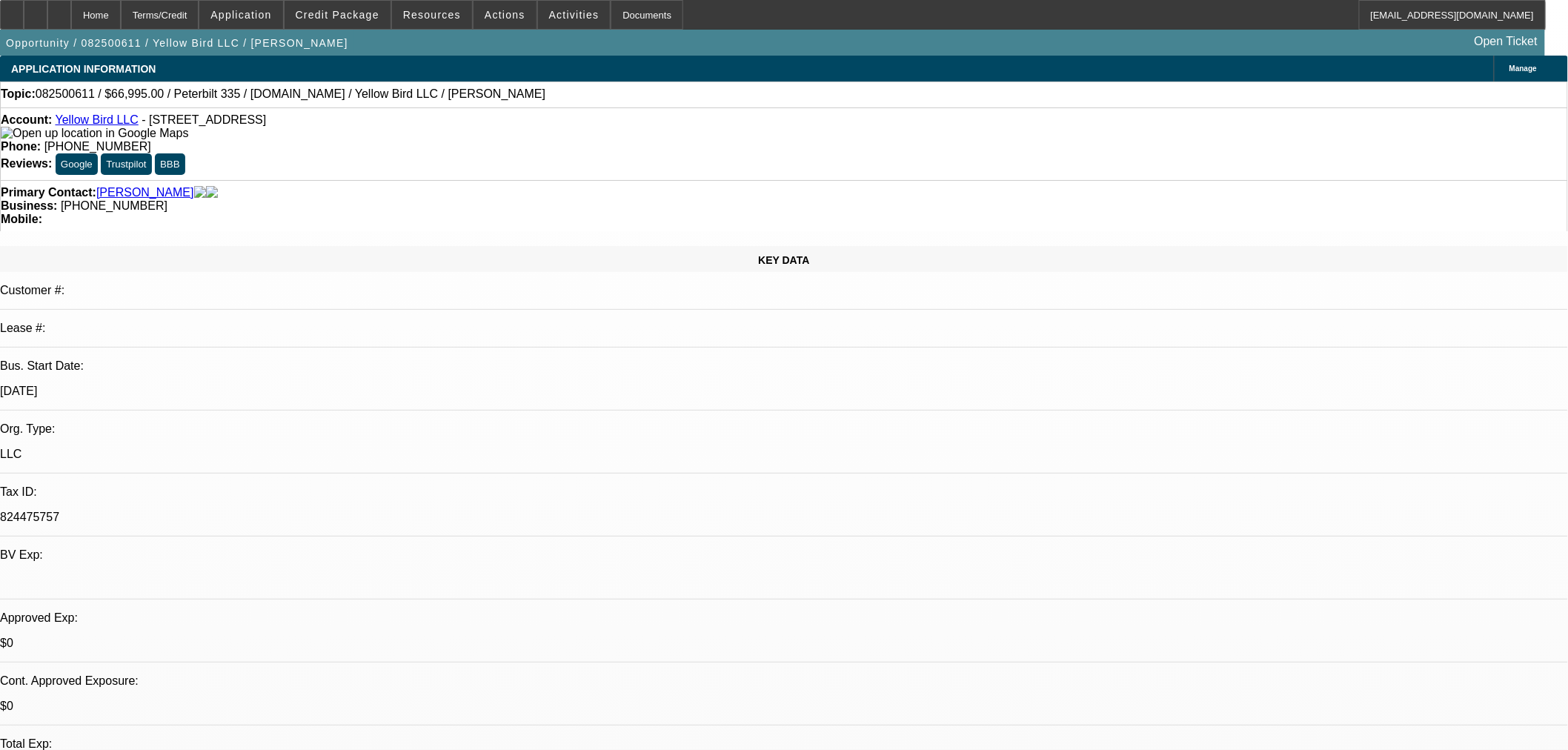
select select "4"
select select "0"
select select "3"
select select "0.1"
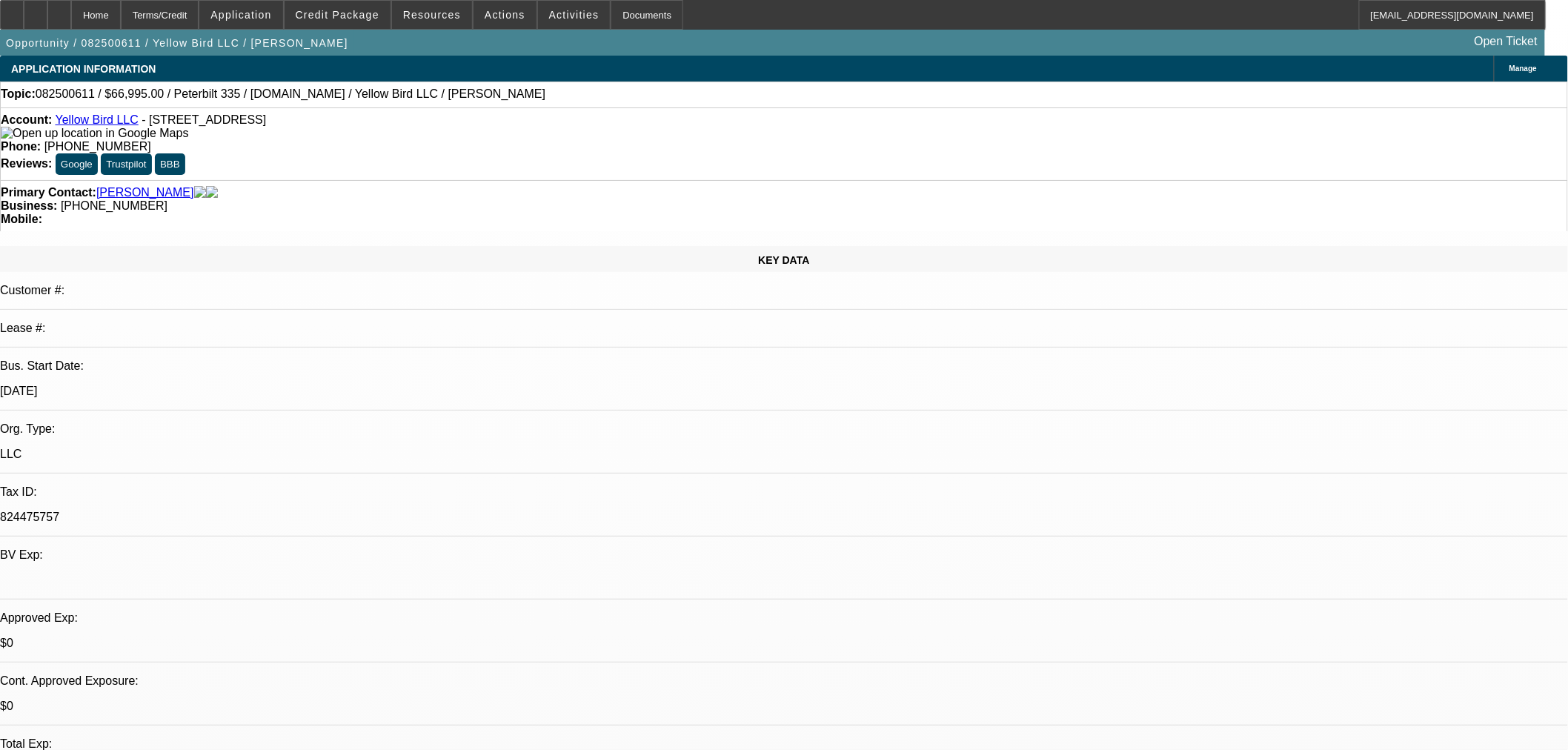
select select "4"
select select "0.15"
select select "2"
select select "0.1"
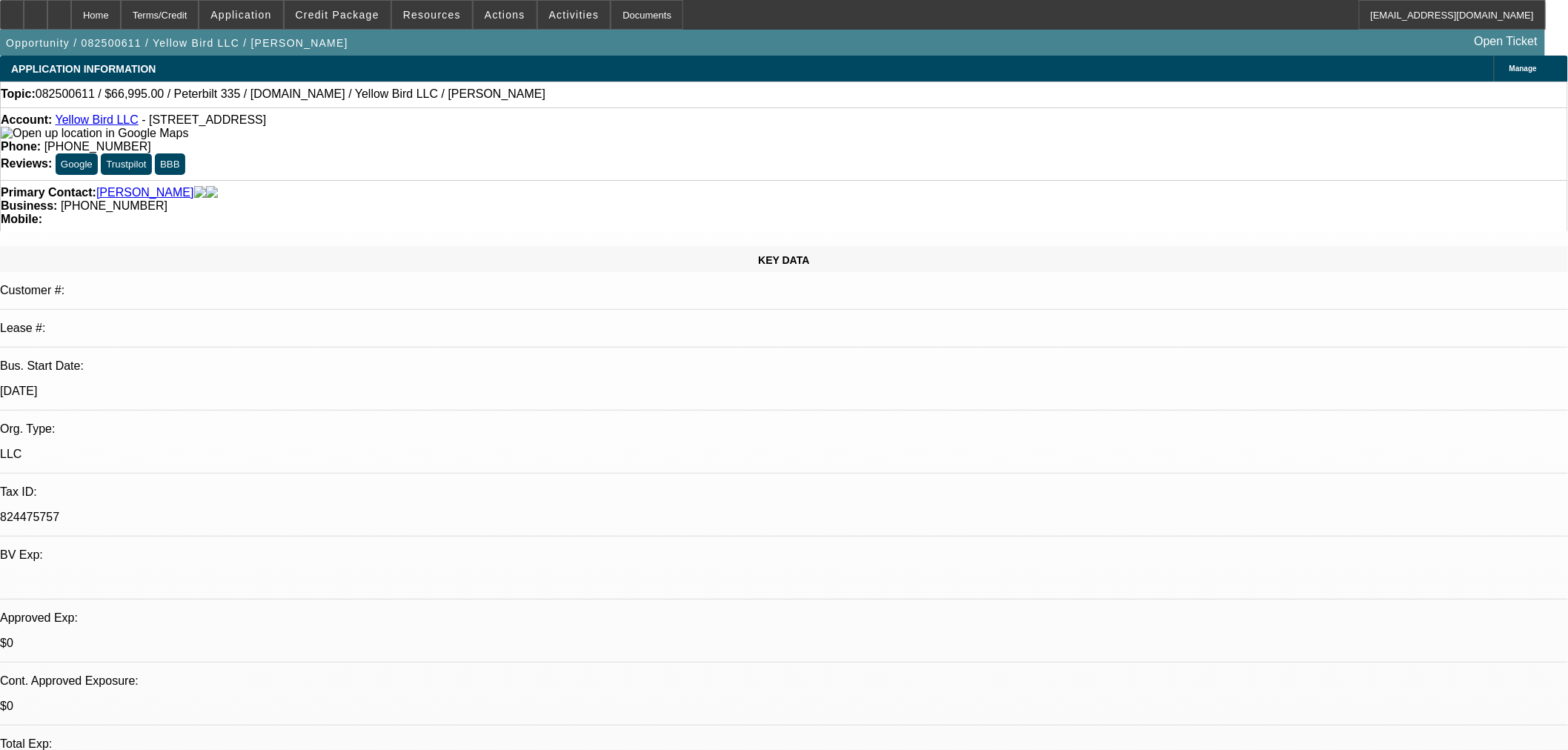
select select "4"
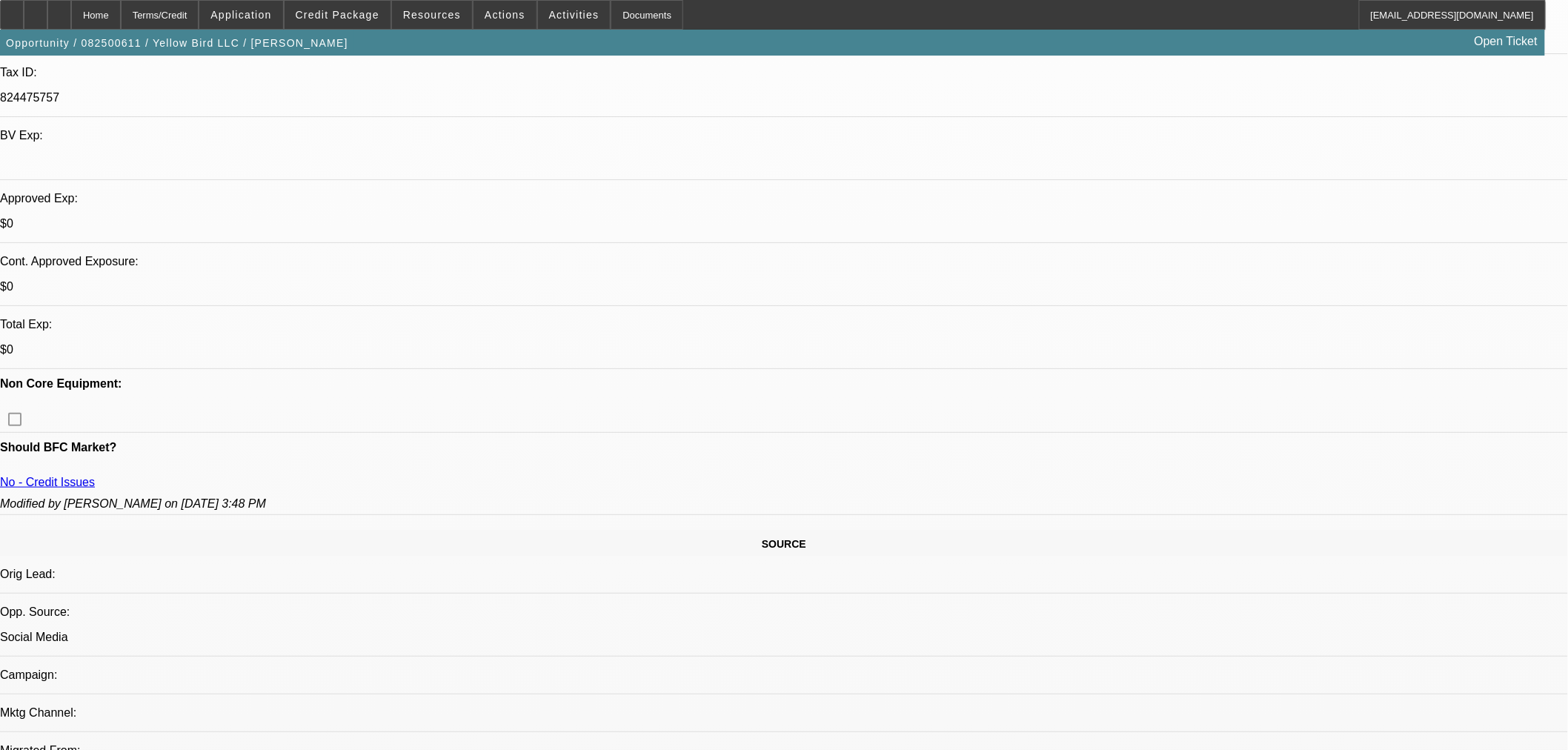
scroll to position [575, 0]
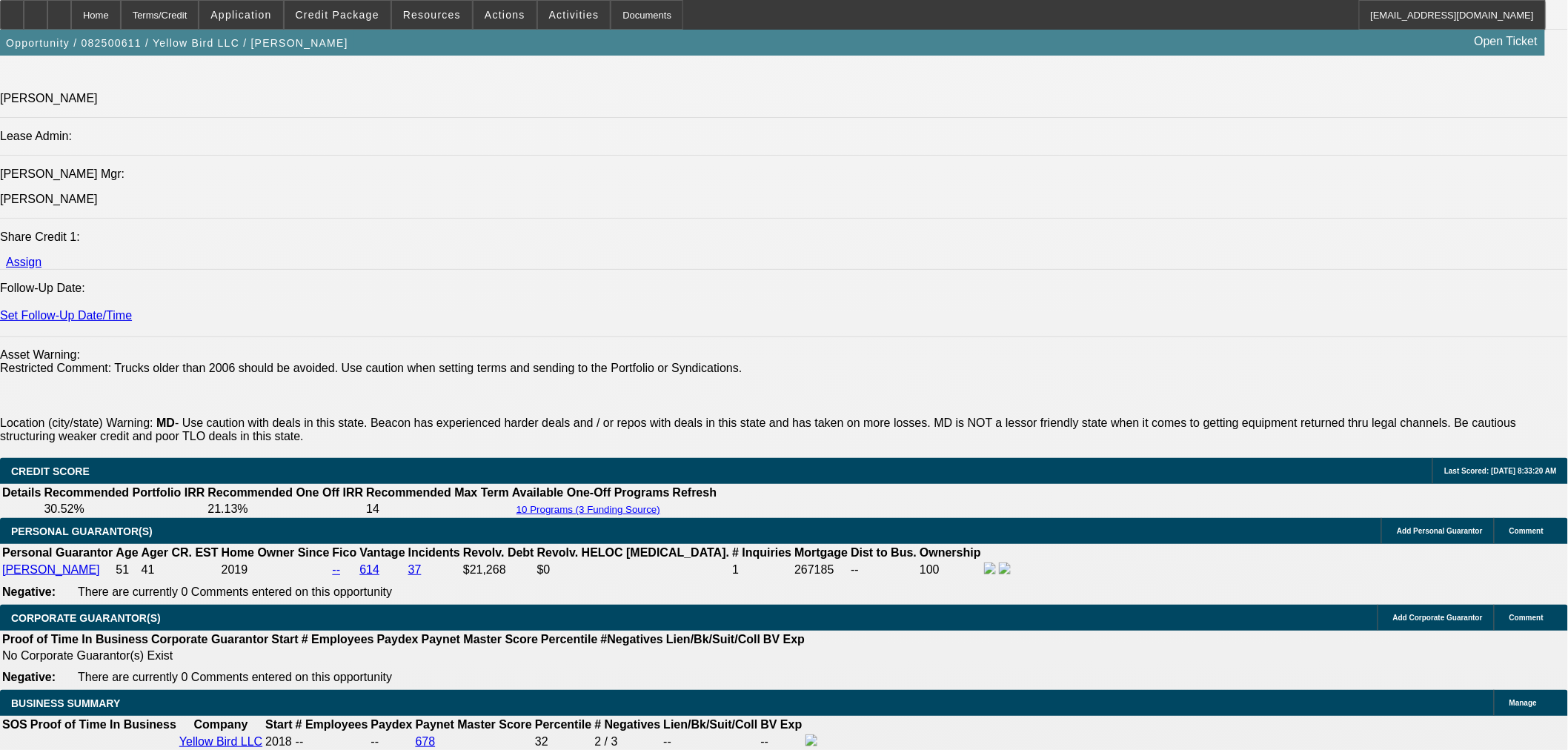
scroll to position [2140, 0]
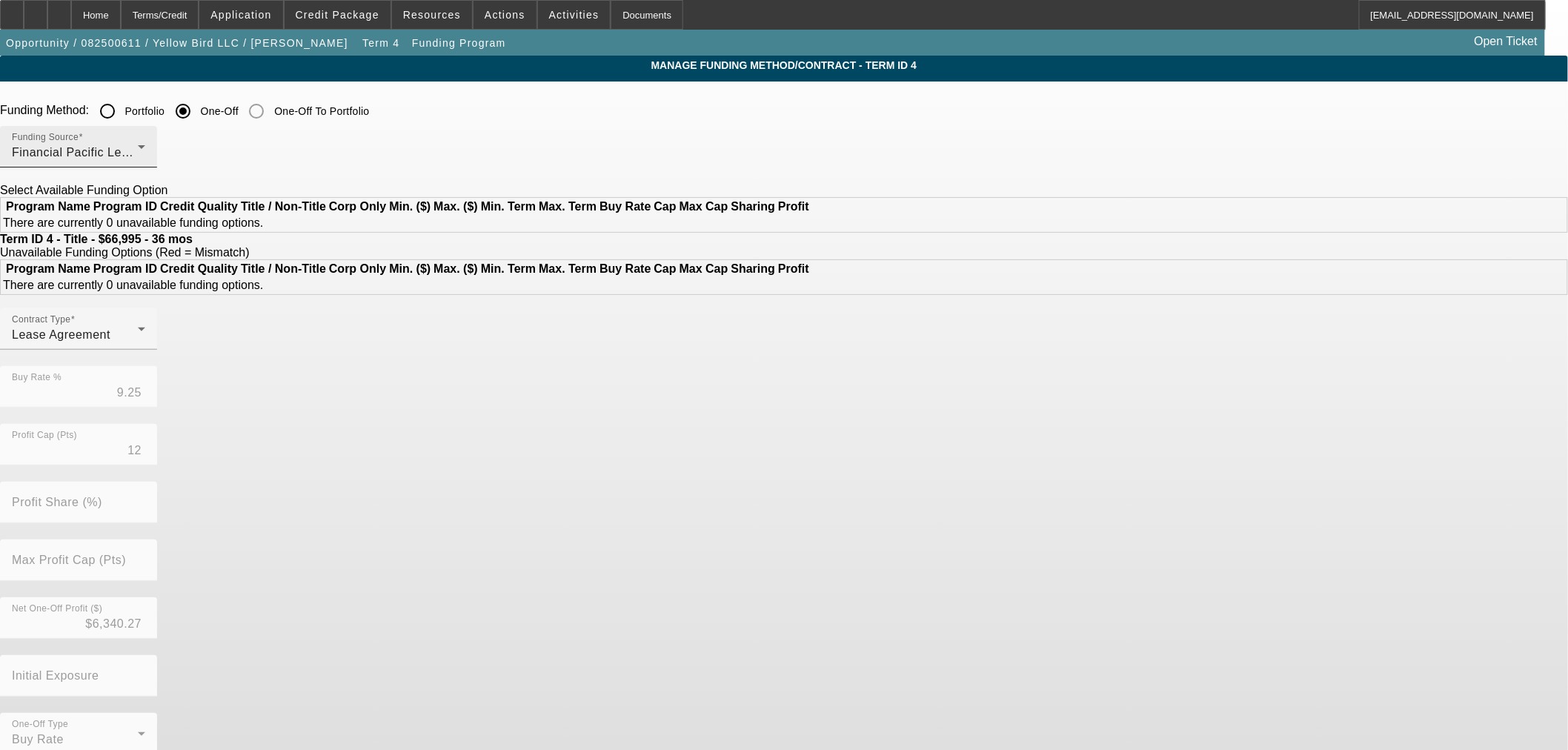
click at [145, 166] on div "Funding Source Financial Pacific Leasing, Inc." at bounding box center [78, 147] width 133 height 41
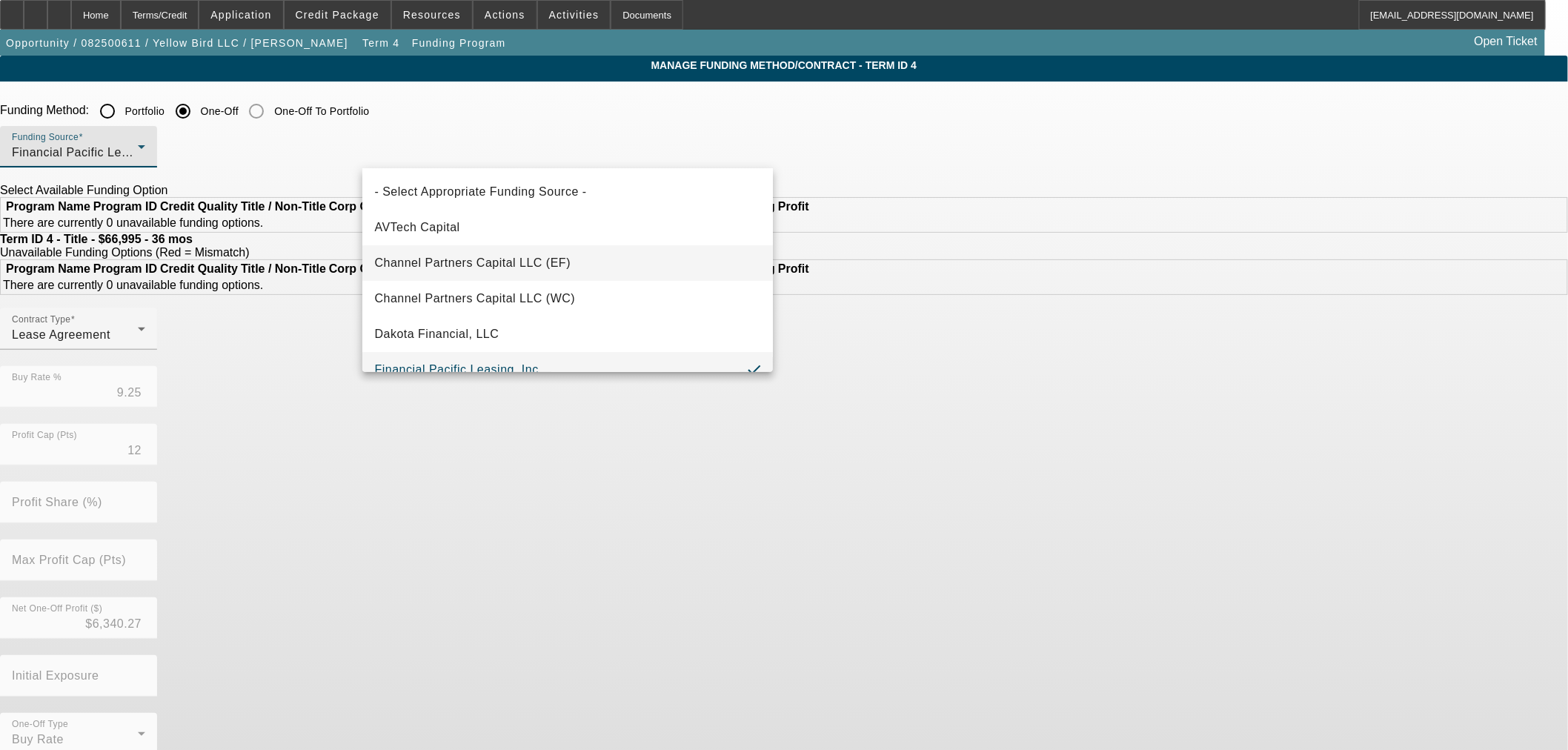
scroll to position [15, 0]
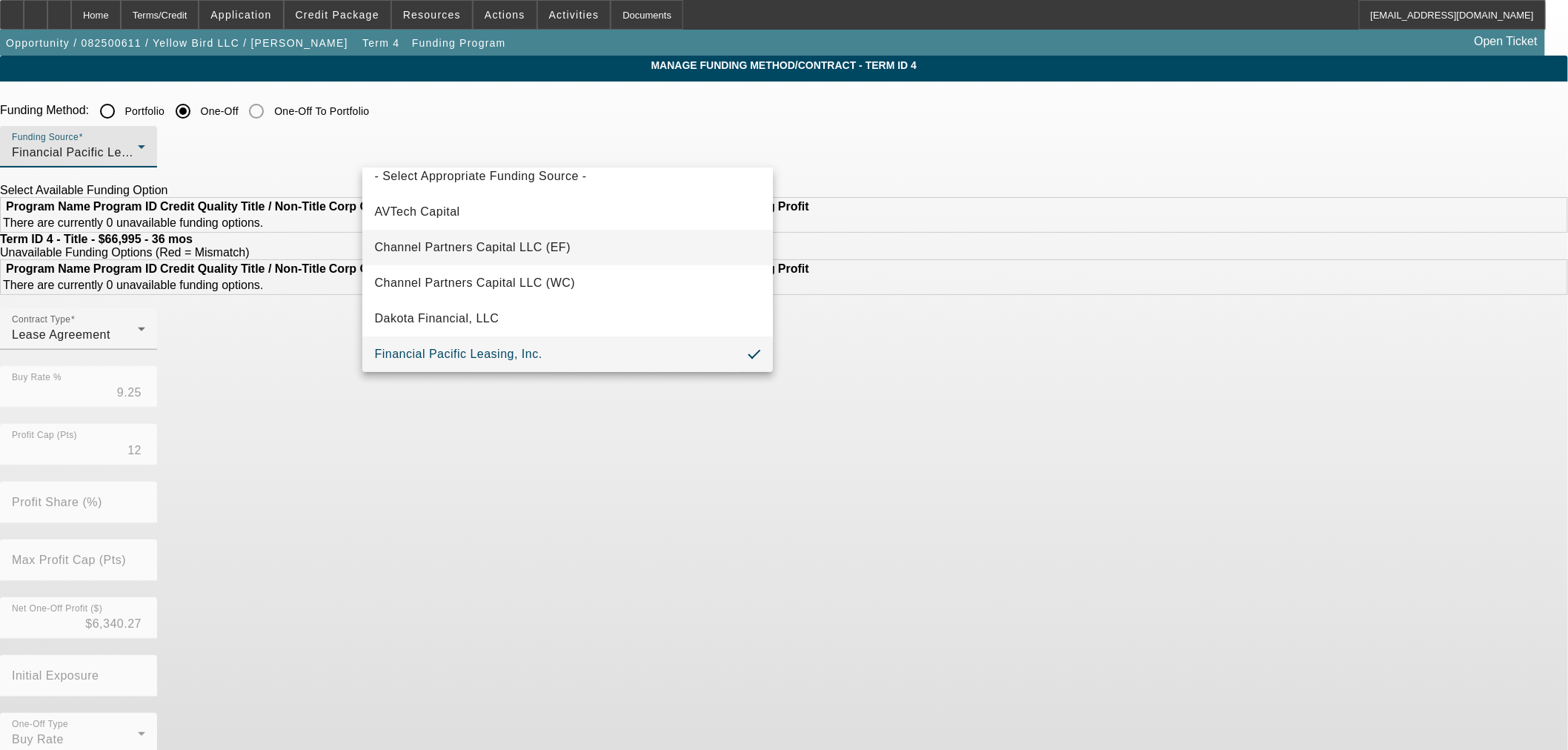
click at [499, 243] on span "Channel Partners Capital LLC (EF)" at bounding box center [472, 248] width 196 height 18
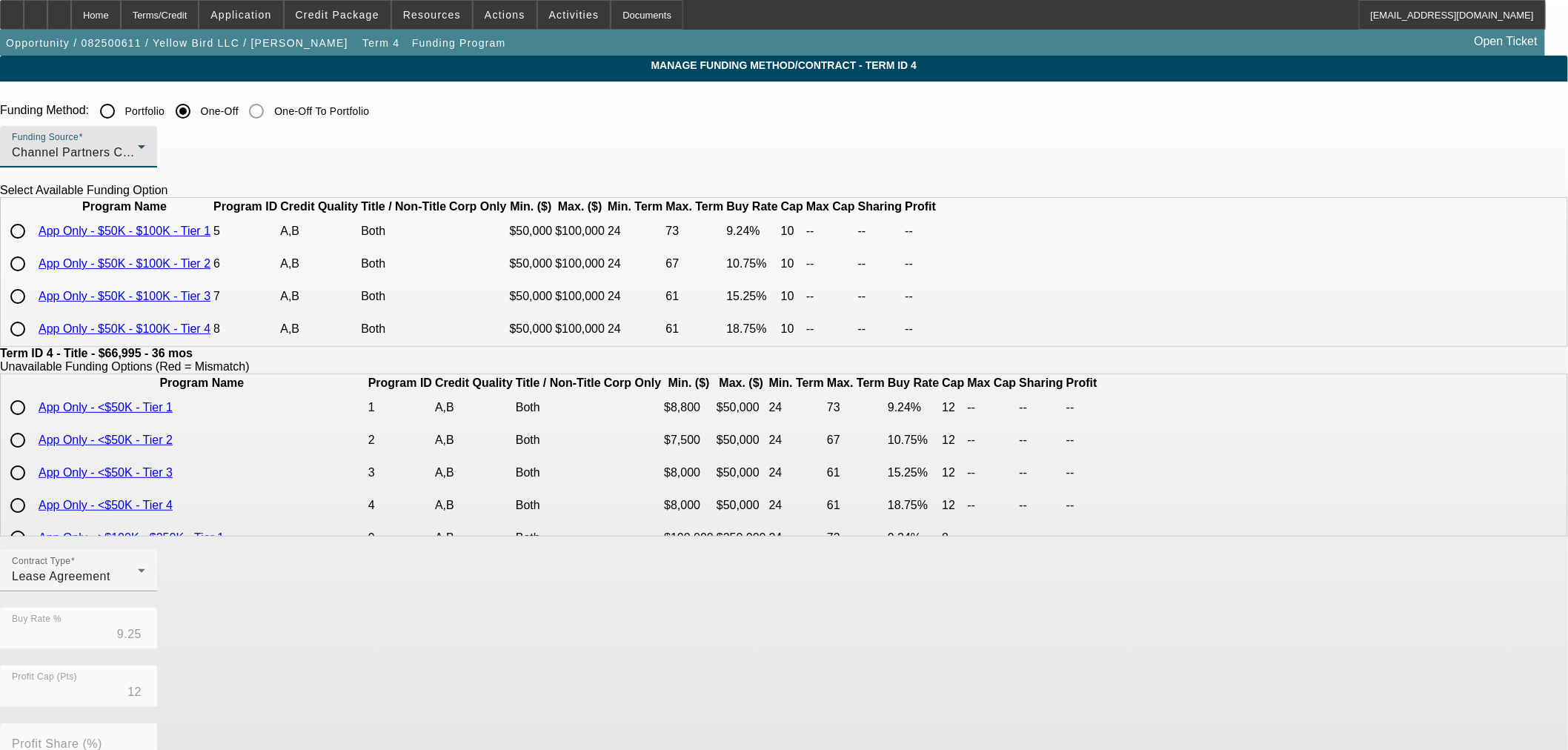
click at [32, 246] on input "radio" at bounding box center [17, 231] width 30 height 30
radio input "true"
type input "9.24"
type input "10"
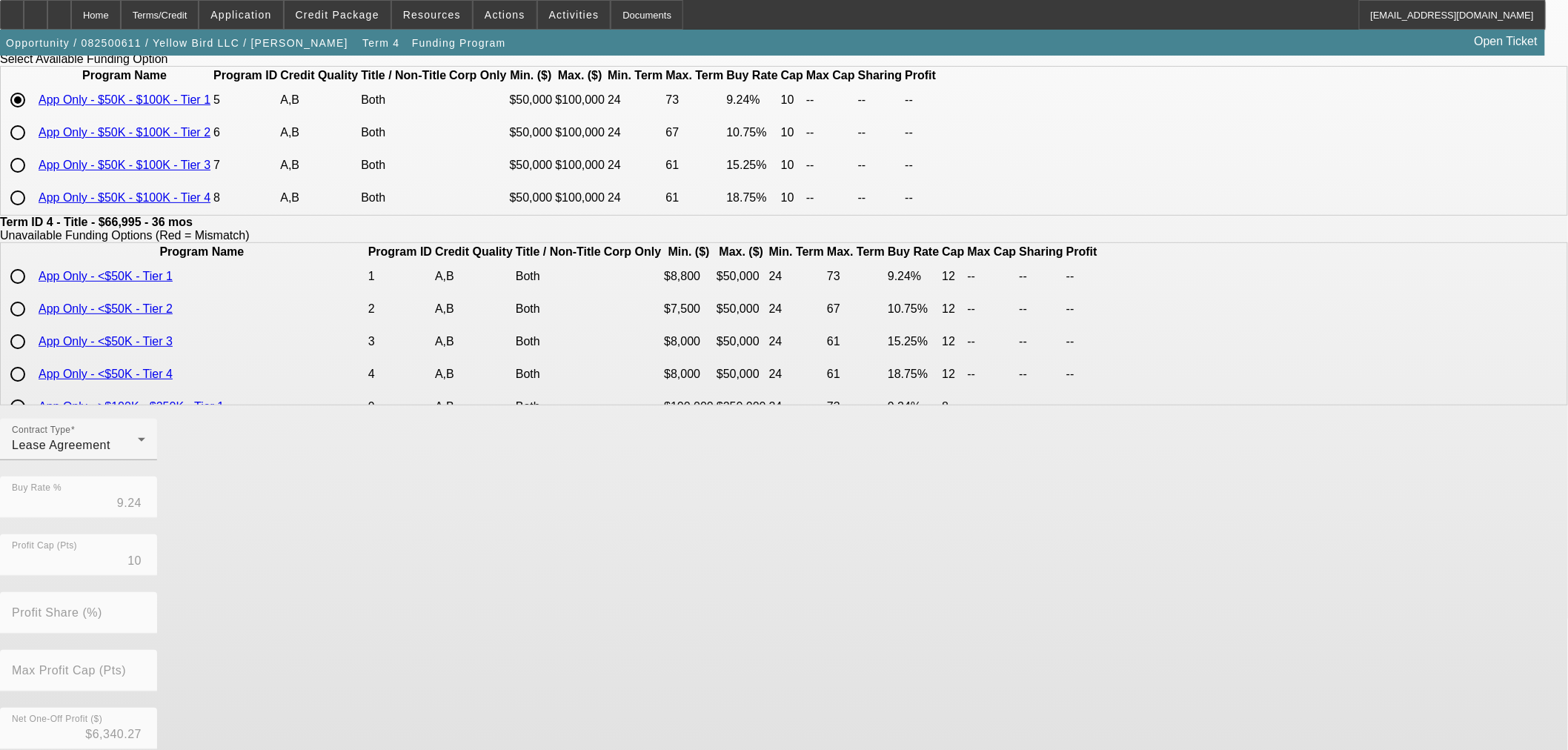
scroll to position [265, 0]
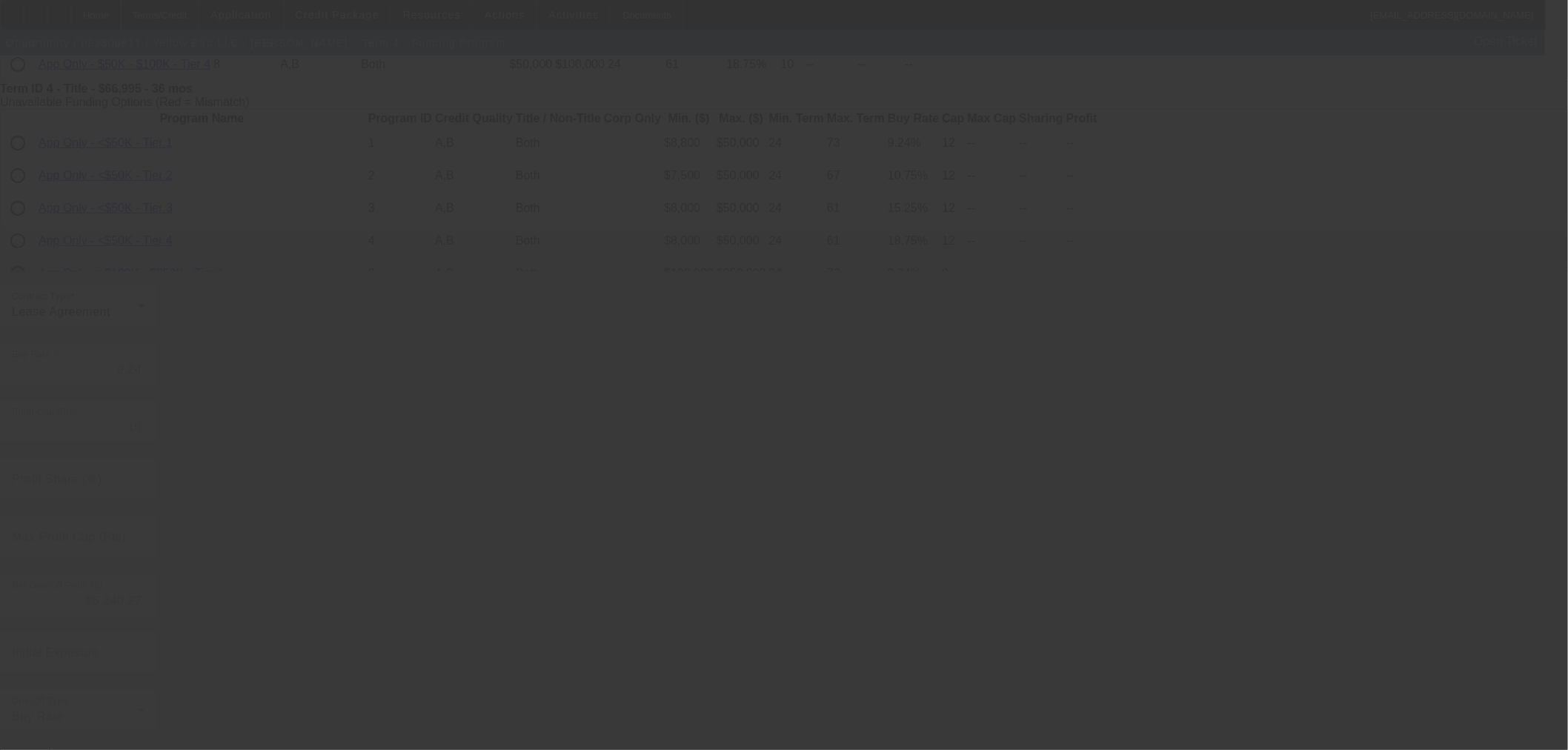
type input "9.25"
type input "12"
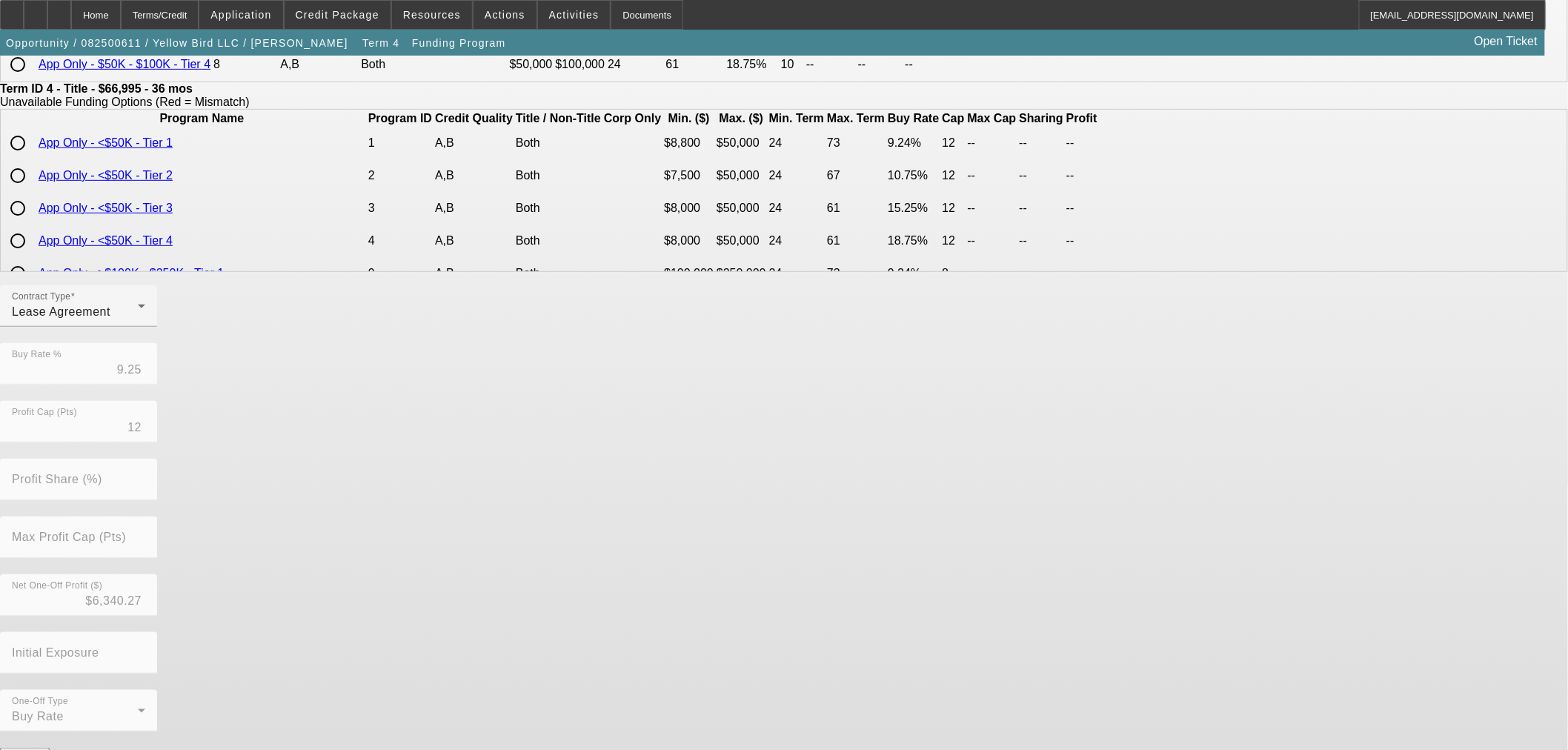
scroll to position [0, 0]
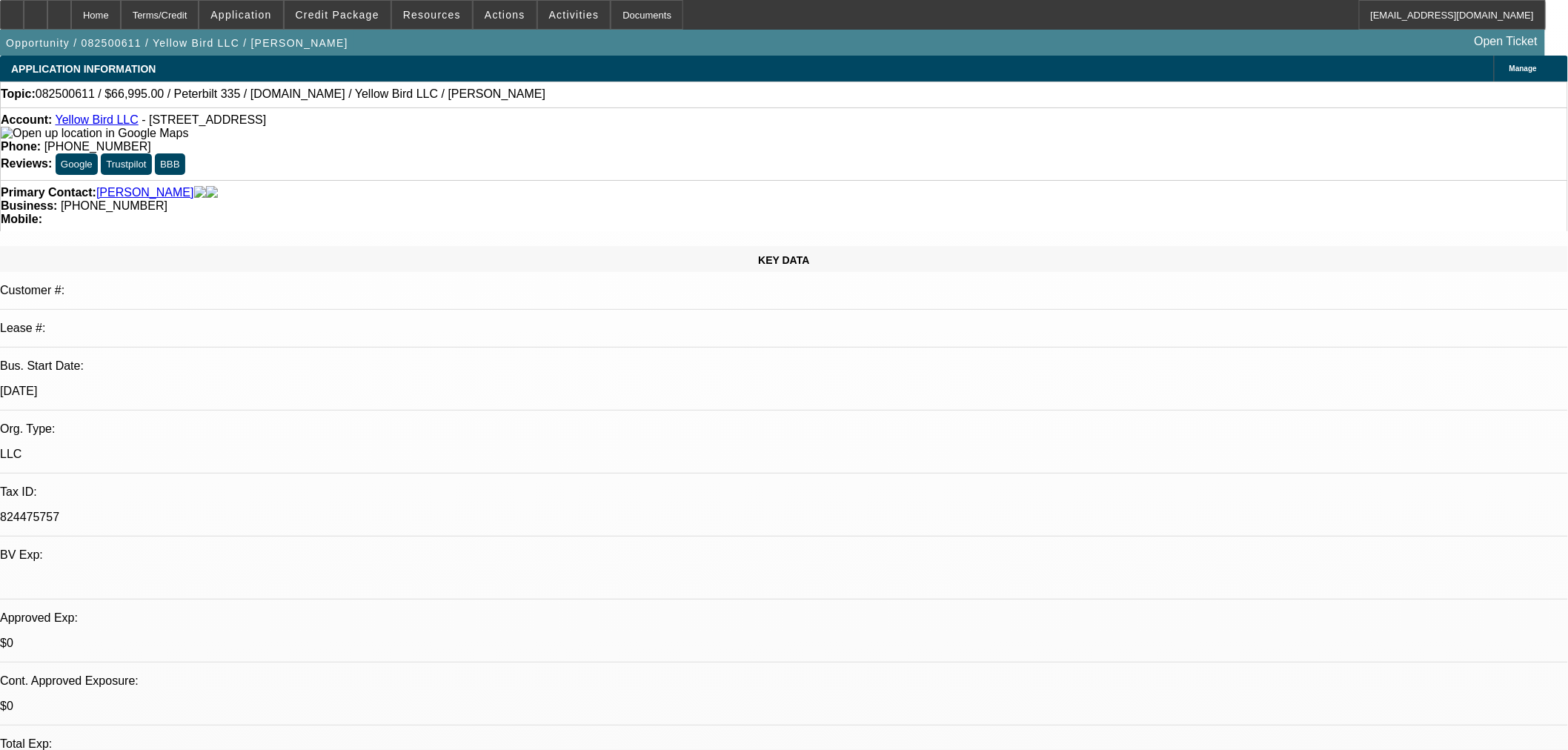
select select "0"
select select "3"
select select "0.1"
select select "4"
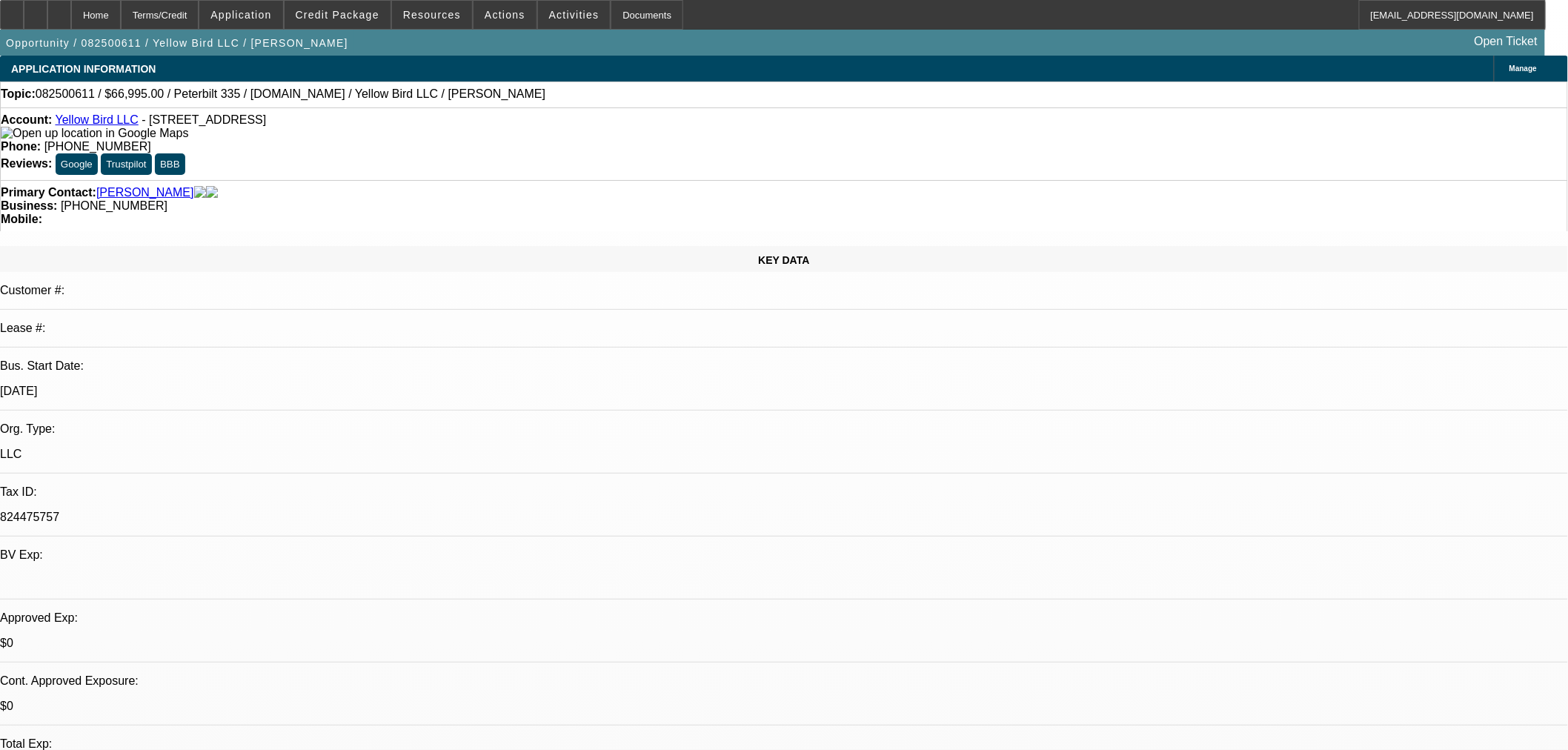
select select "0"
select select "3"
select select "0.1"
select select "4"
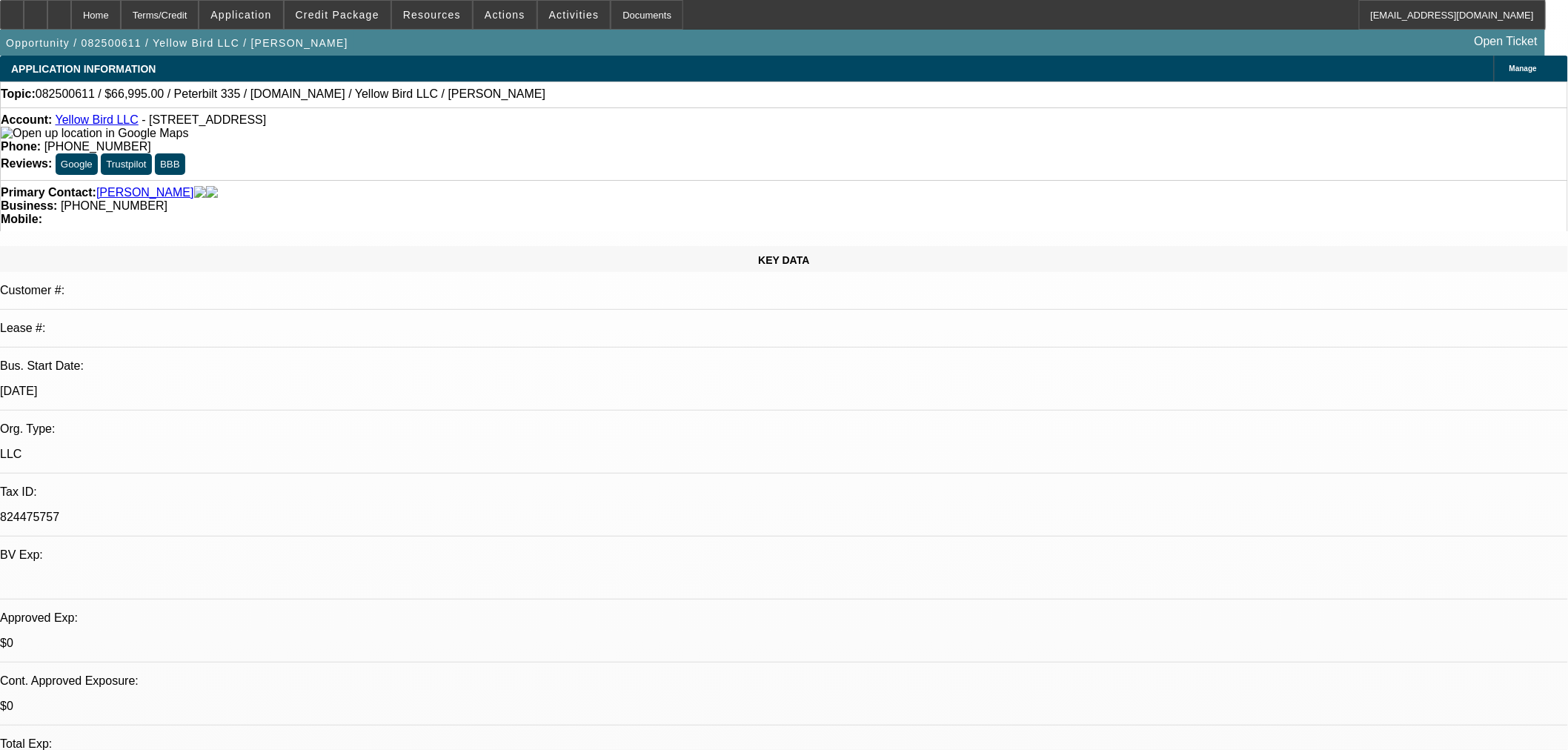
select select "0"
select select "3"
select select "0.1"
select select "4"
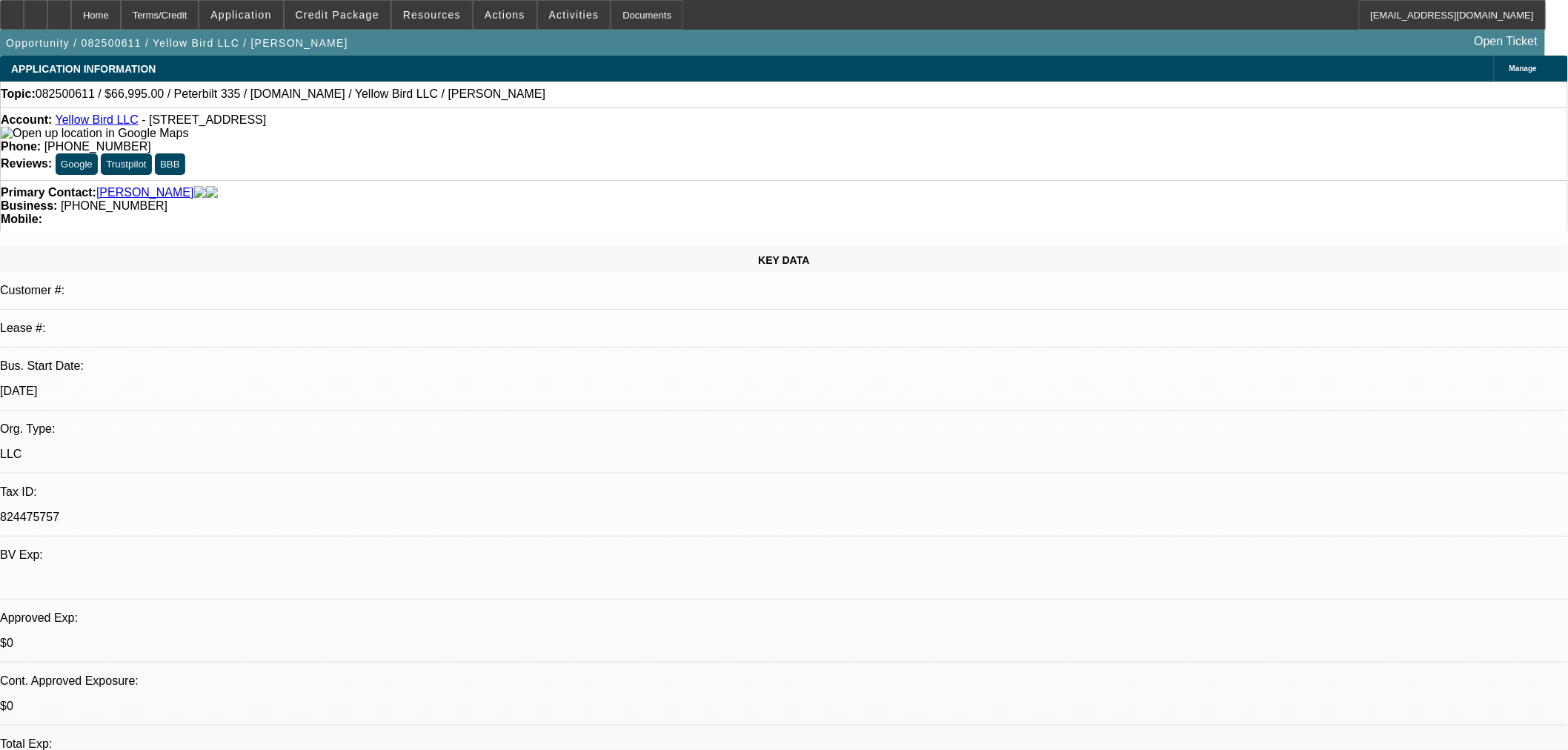
select select "0.15"
select select "2"
select select "0.1"
select select "4"
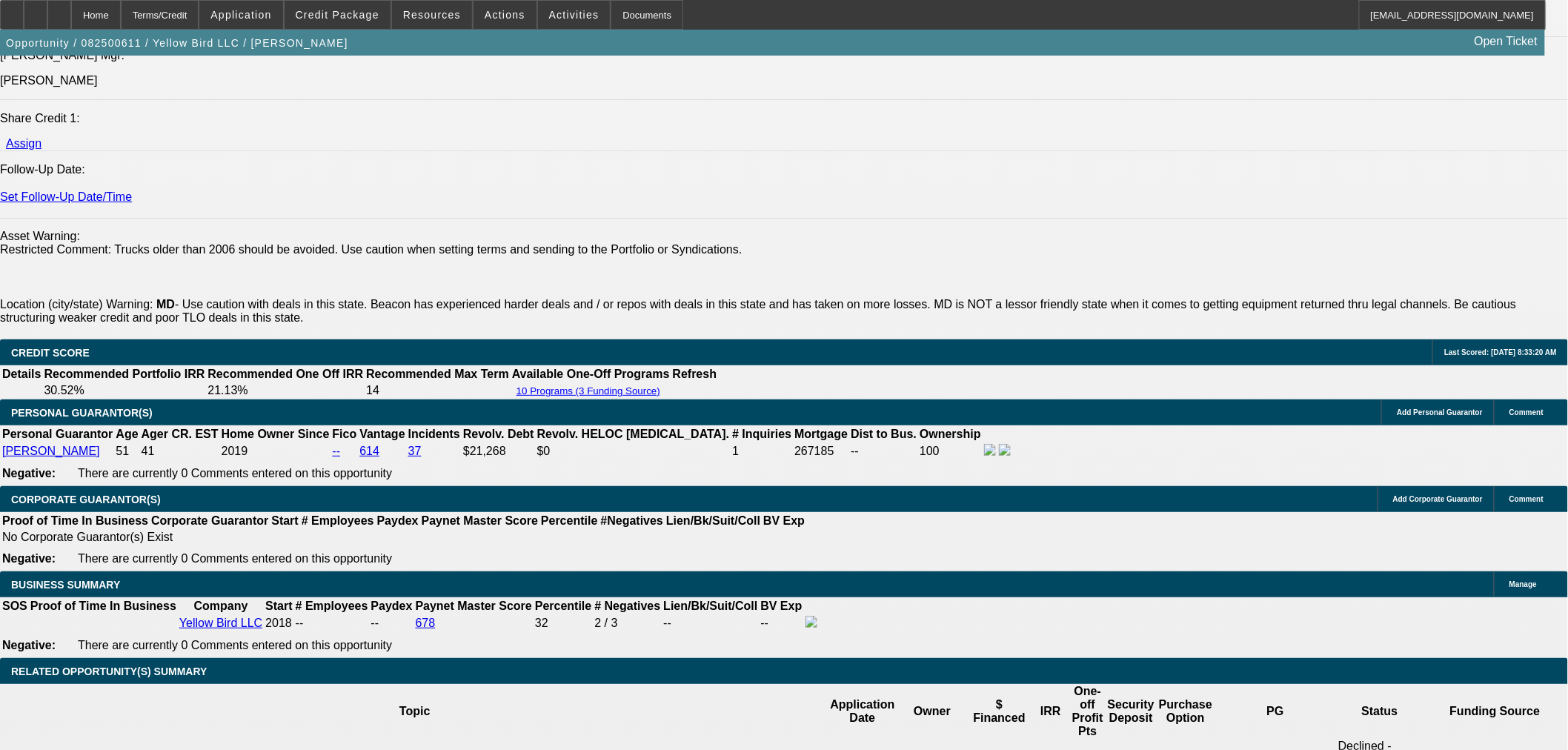
scroll to position [1893, 0]
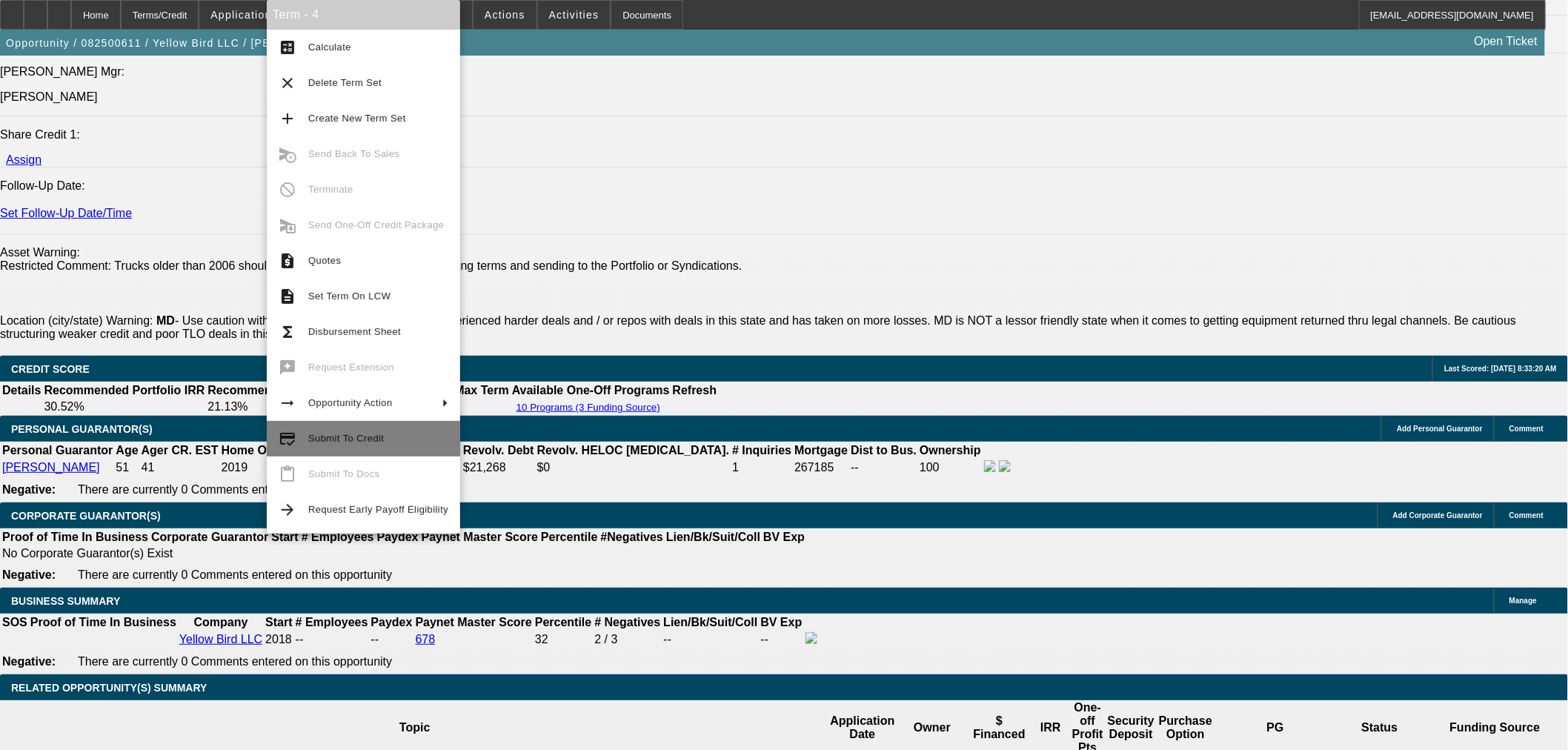
click at [345, 430] on span "Submit To Credit" at bounding box center [378, 439] width 140 height 18
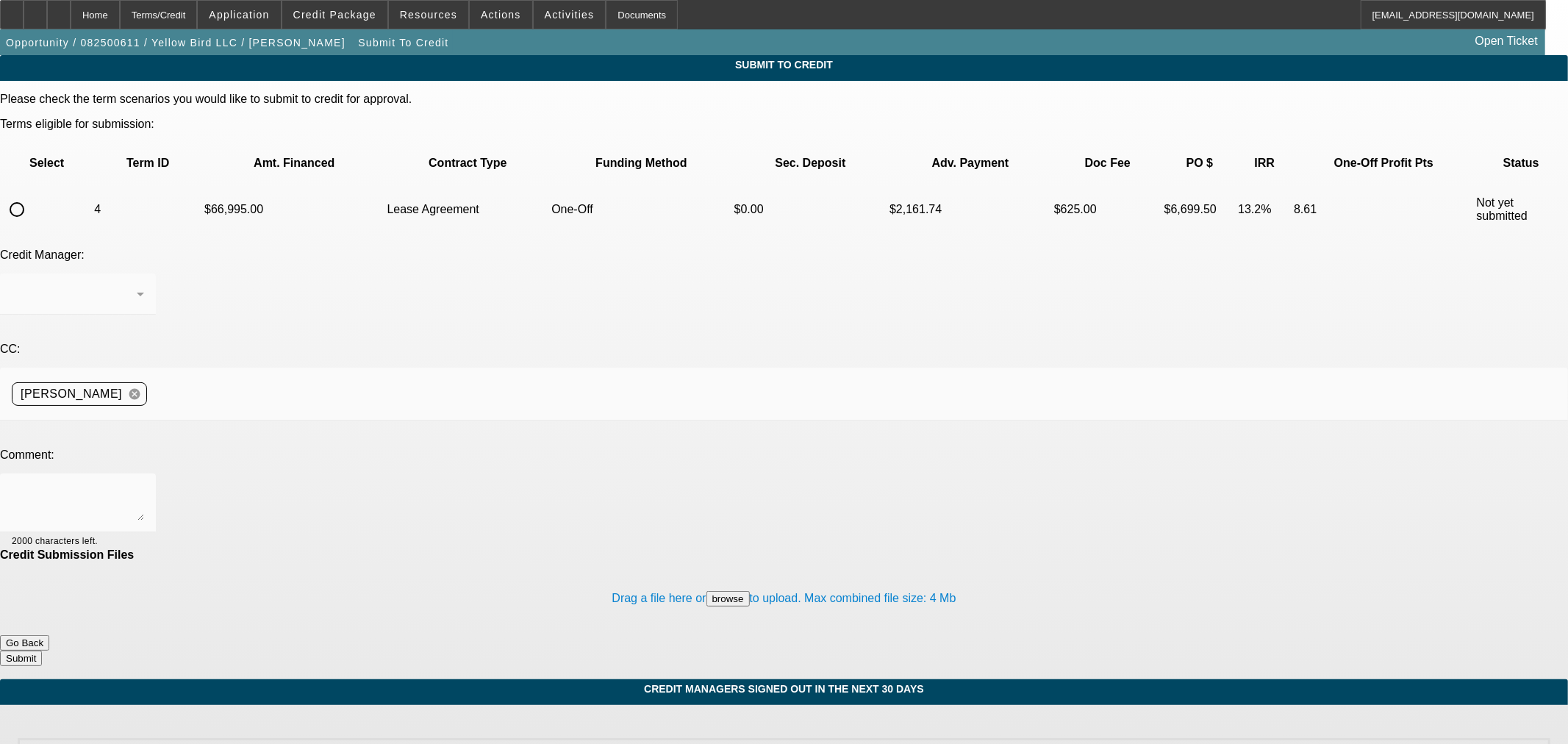
click at [32, 194] on input "radio" at bounding box center [16, 209] width 29 height 29
radio input "true"
click at [144, 485] on textarea at bounding box center [77, 503] width 132 height 36
type textarea "Please ok to CPEF. Thanks"
click at [42, 651] on button "Submit" at bounding box center [20, 658] width 42 height 15
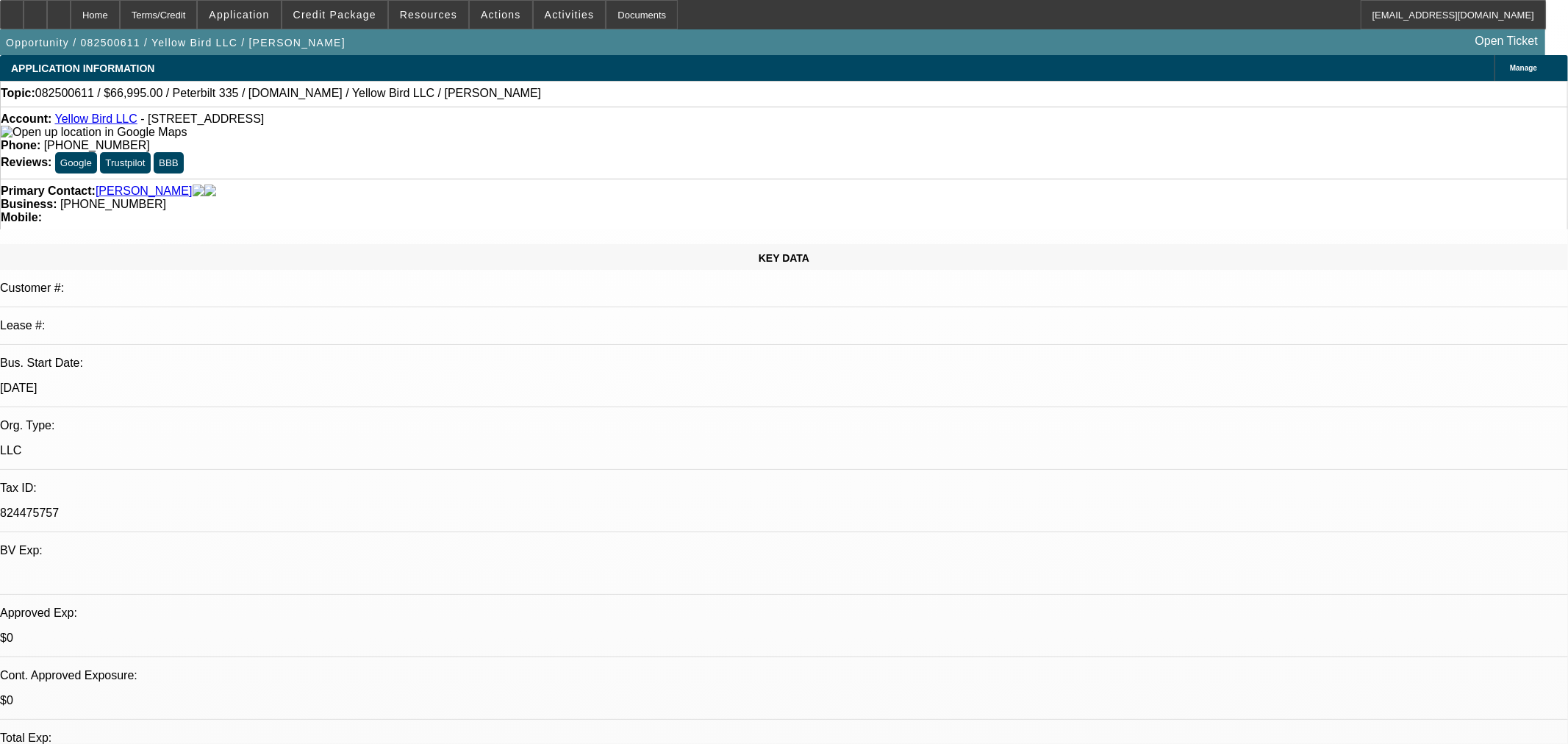
select select "0"
select select "3"
select select "0.1"
select select "4"
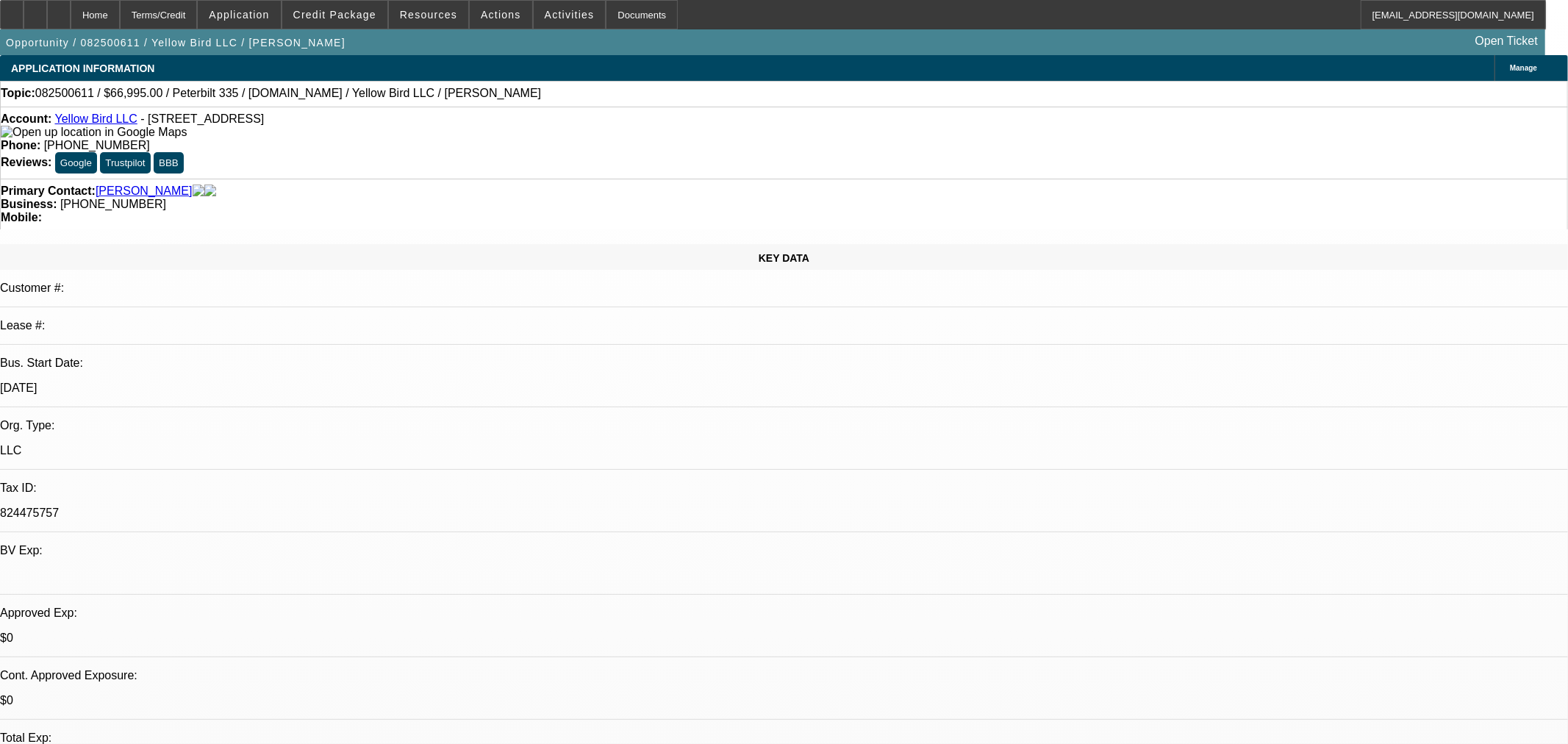
select select "0"
select select "3"
select select "0.1"
select select "4"
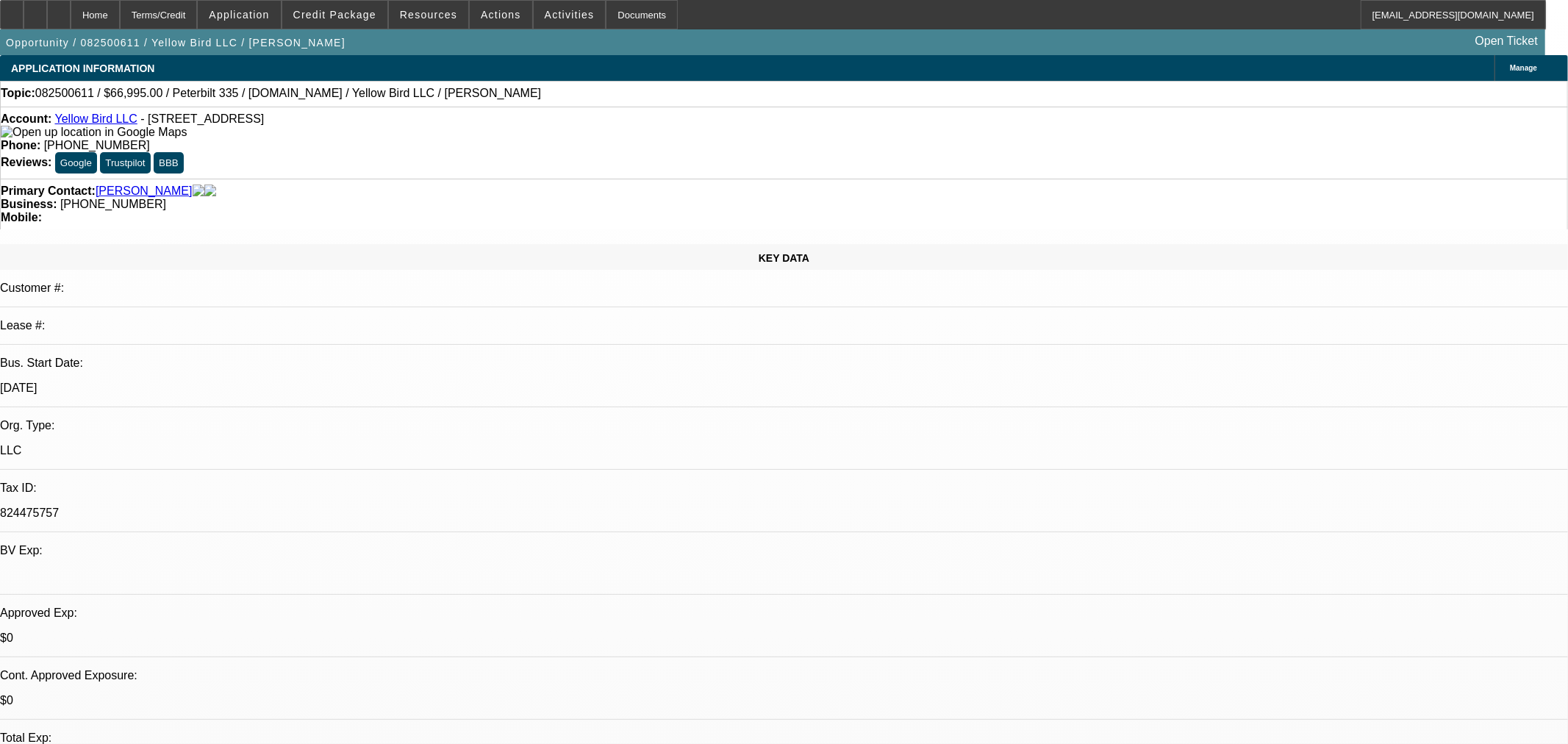
select select "0"
select select "3"
select select "0.1"
select select "4"
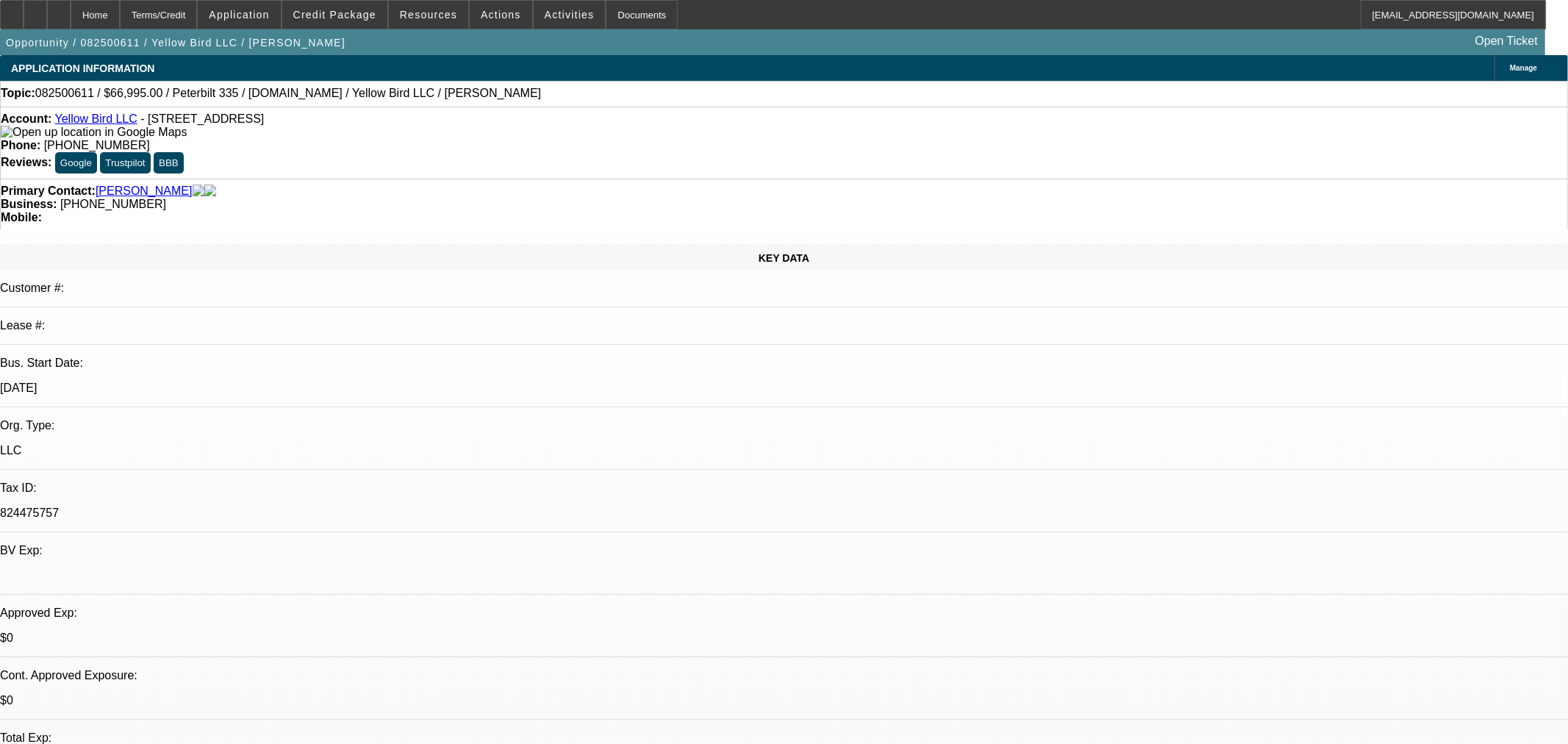
select select "0.15"
select select "2"
select select "0.1"
select select "4"
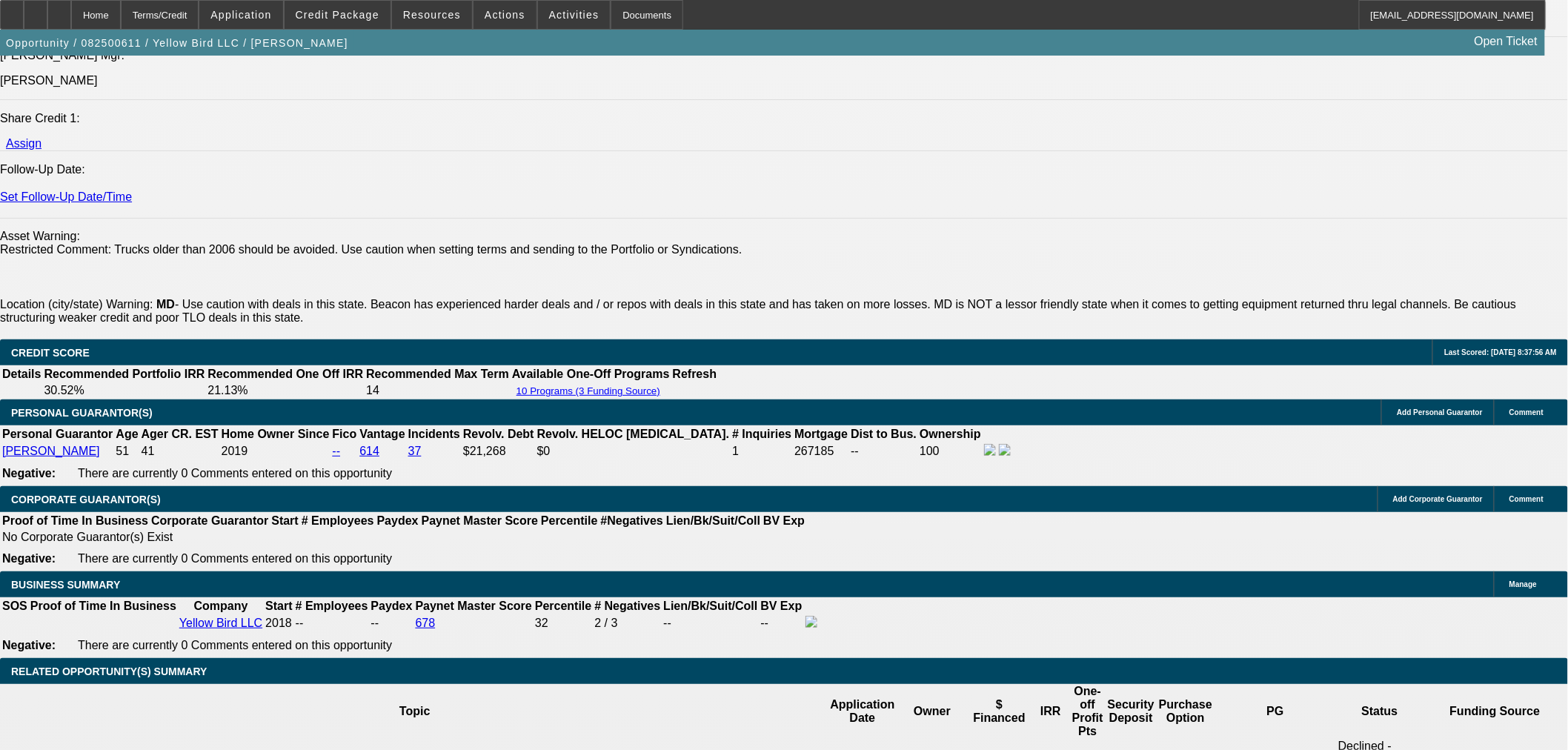
scroll to position [1975, 0]
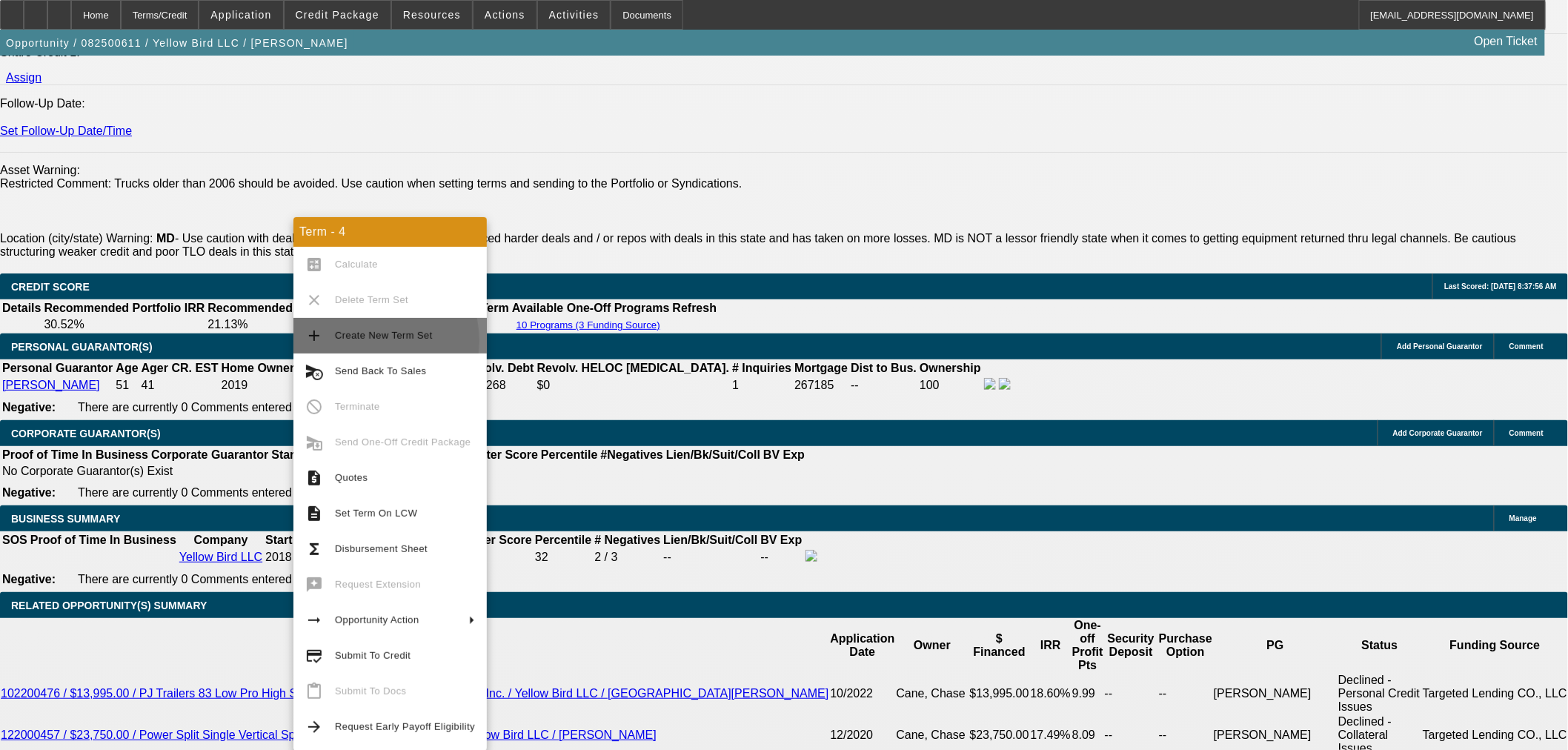
click at [361, 338] on span "Create New Term Set" at bounding box center [405, 336] width 140 height 18
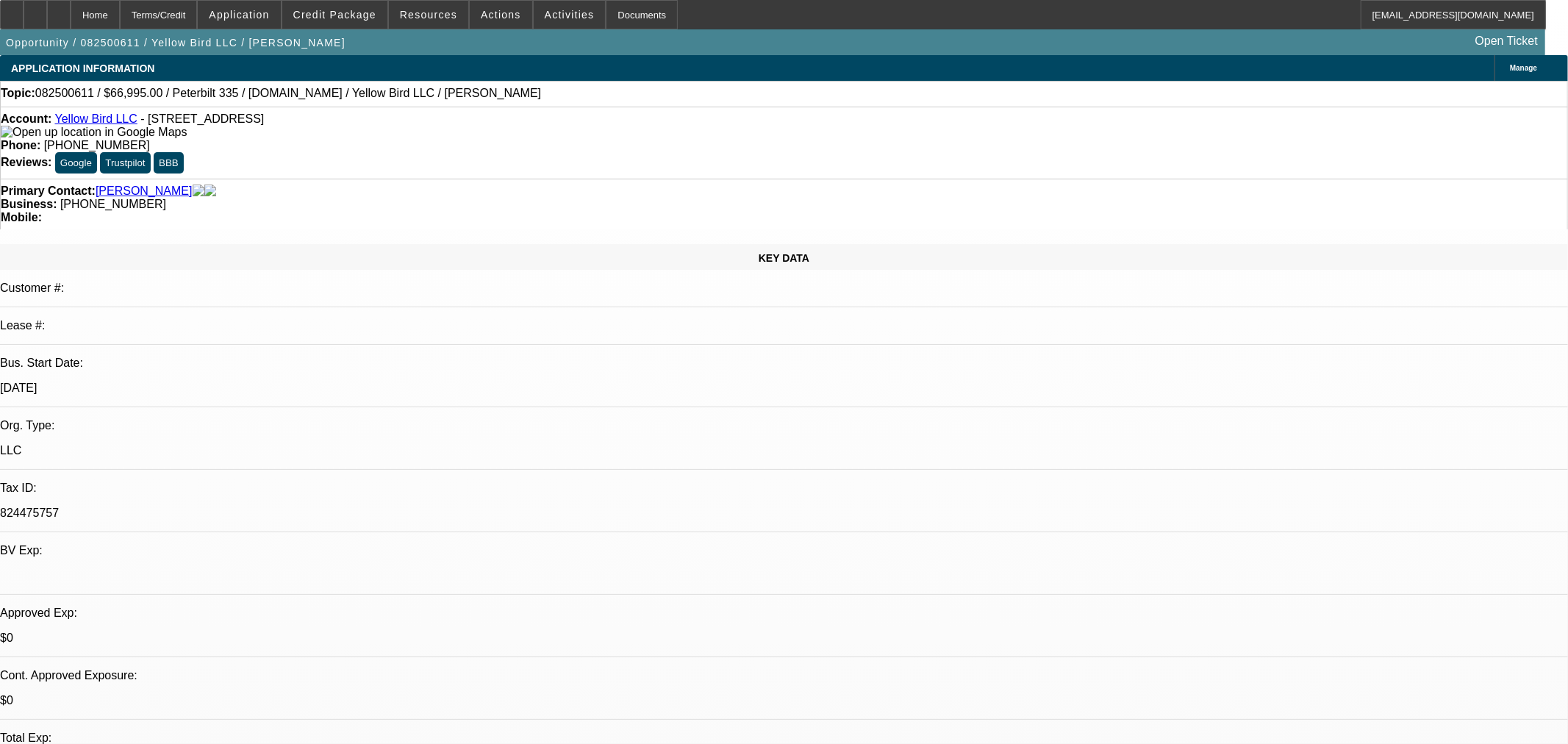
select select "0"
select select "3"
select select "0.1"
select select "4"
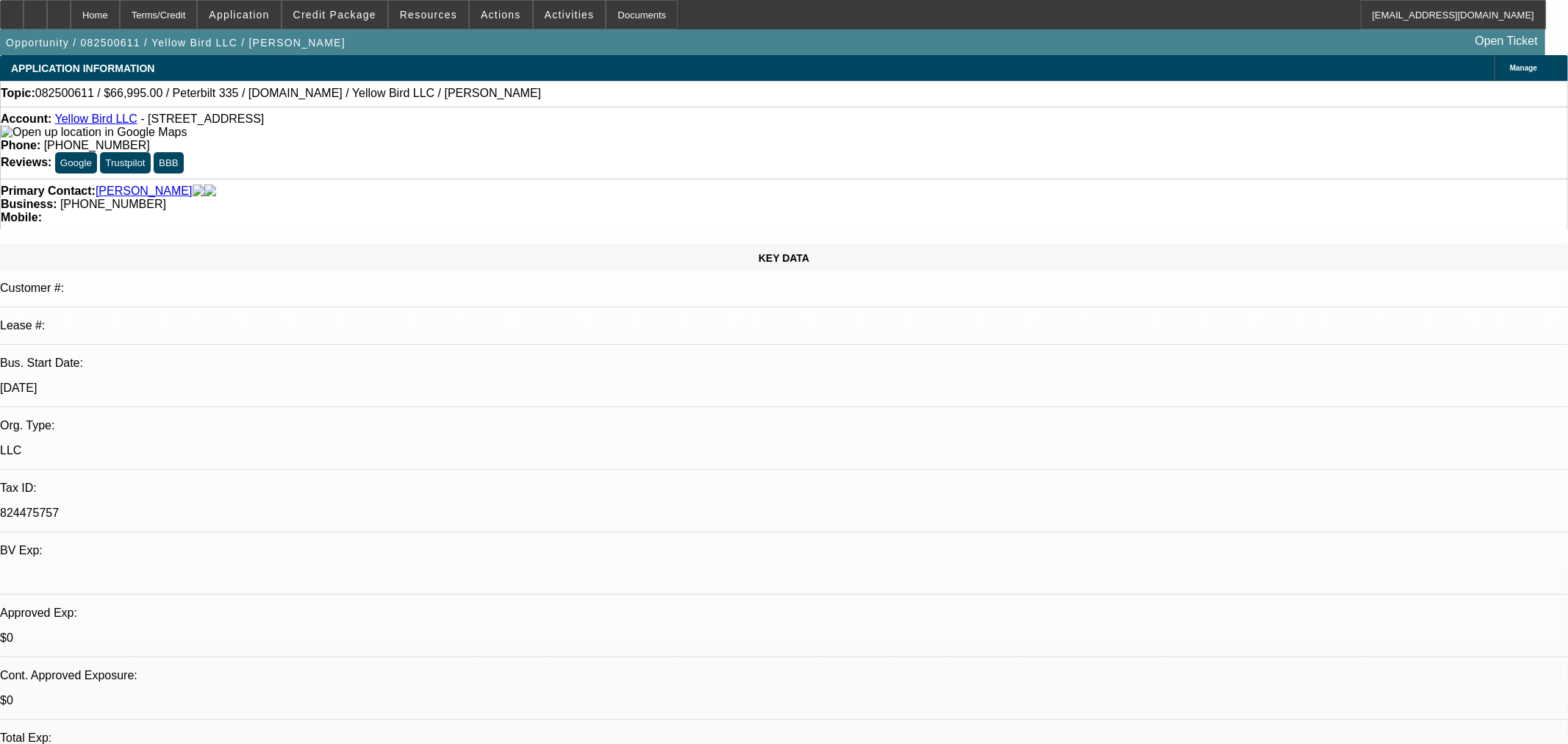
select select "0"
select select "3"
select select "0.1"
select select "4"
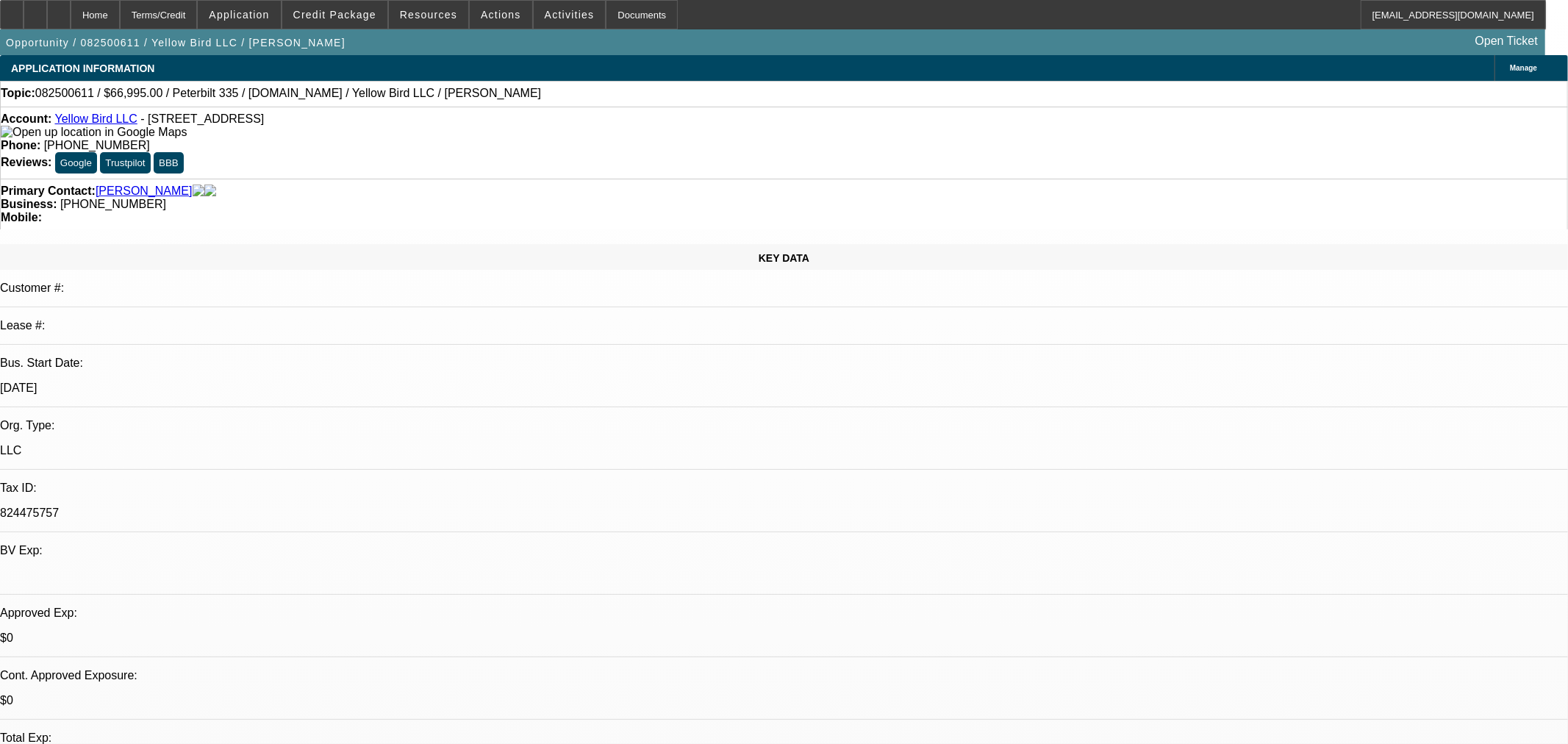
select select "0"
select select "3"
select select "0.1"
select select "4"
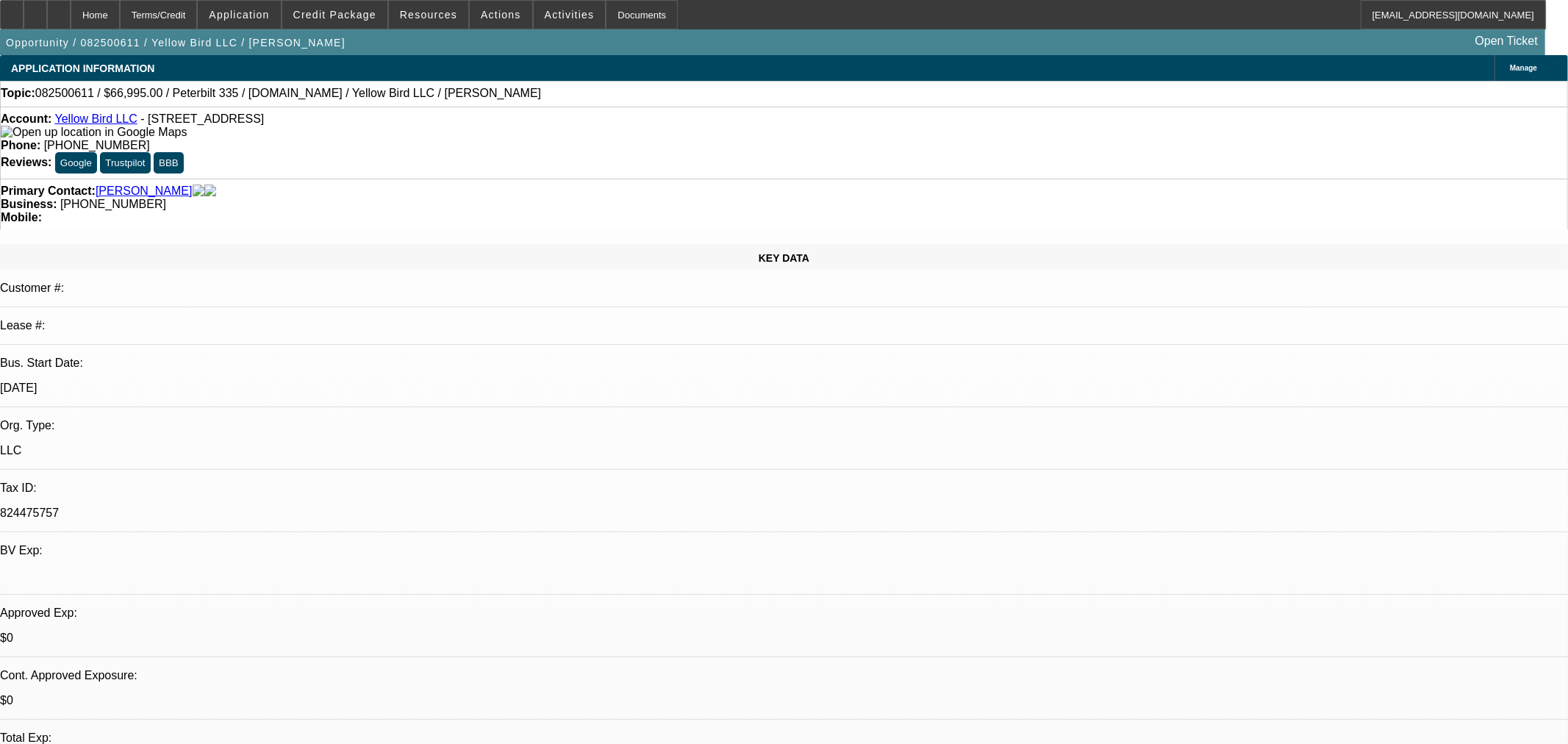
select select "0"
select select "3"
select select "0.1"
select select "4"
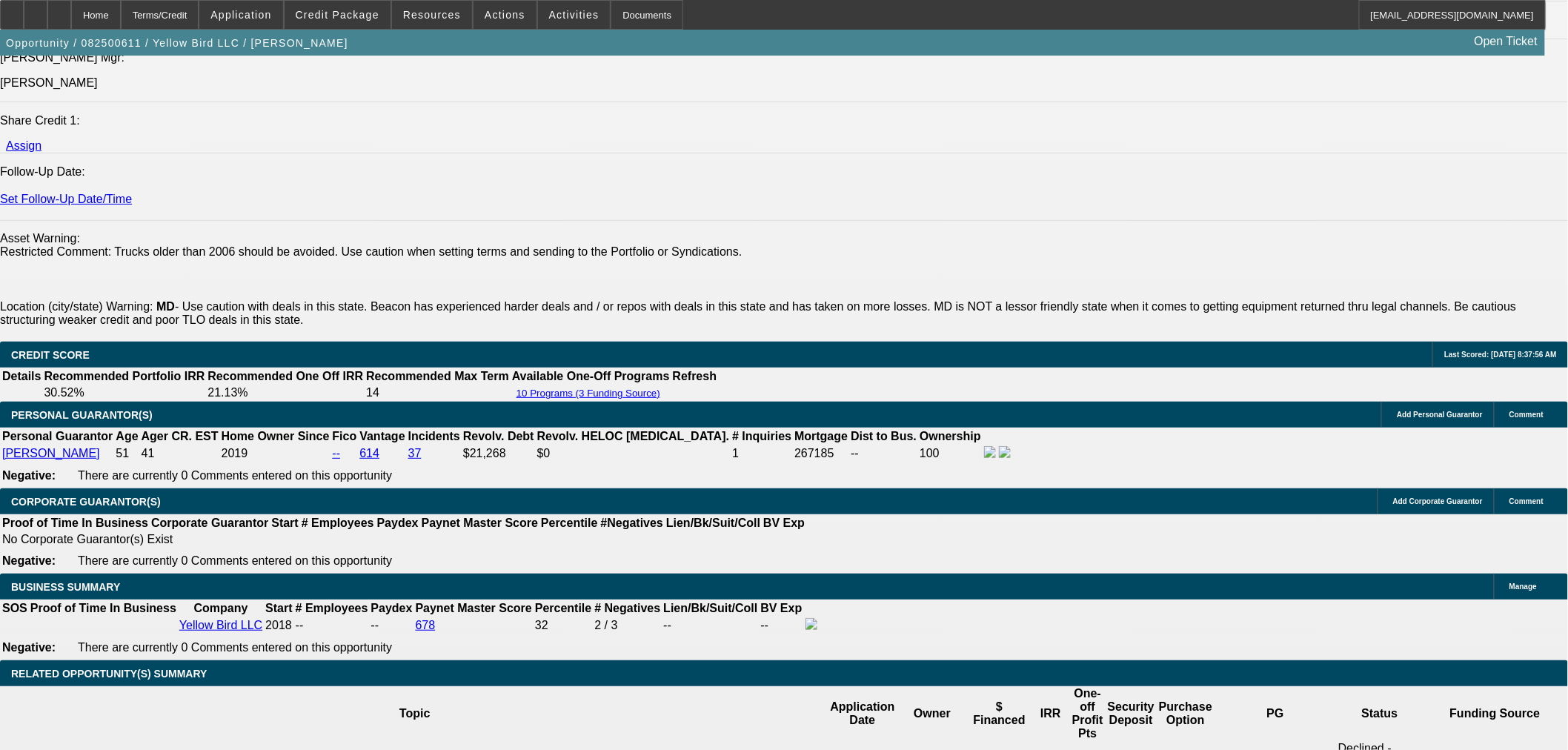
scroll to position [2223, 0]
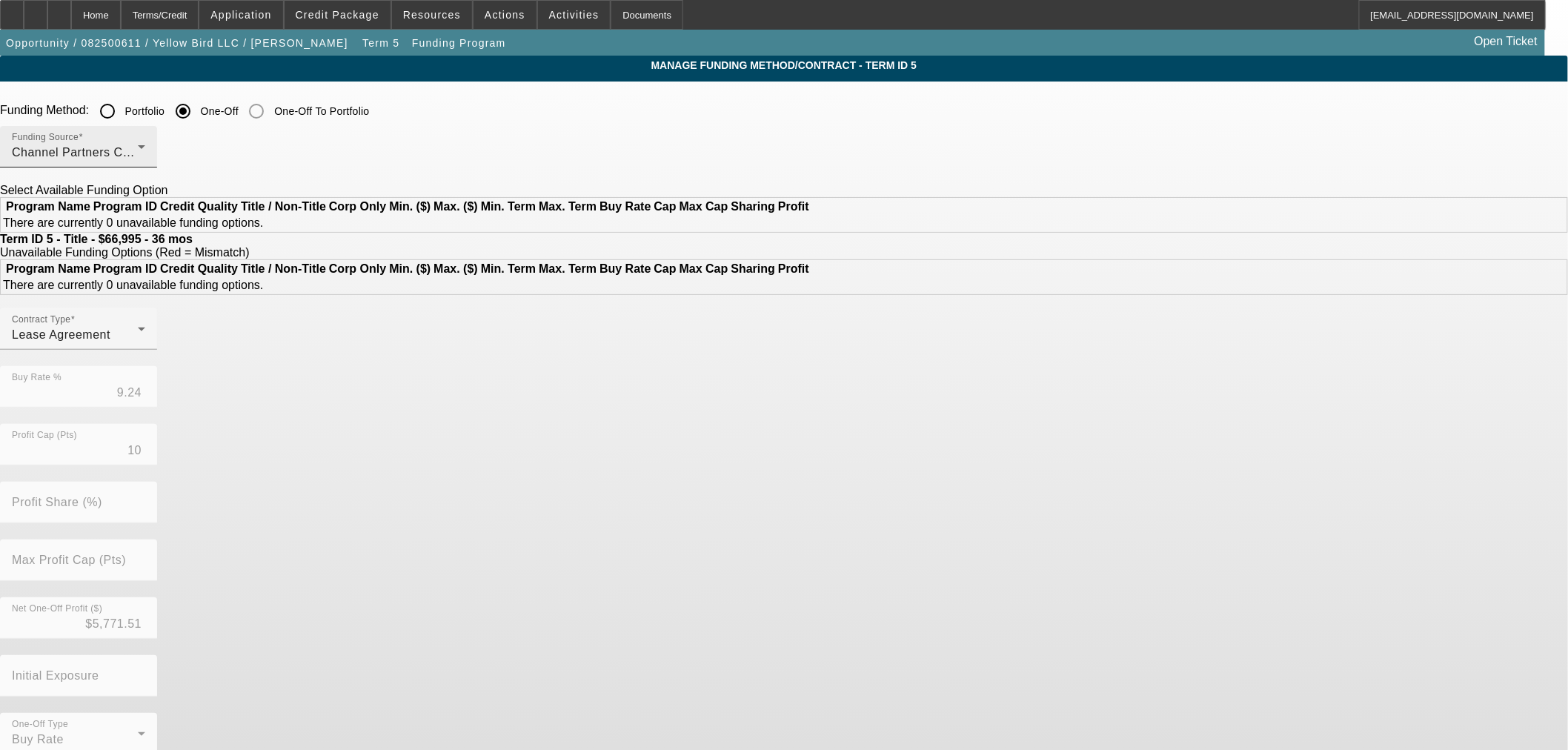
click at [158, 158] on div "Funding Source Channel Partners Capital LLC (EF)" at bounding box center [79, 147] width 158 height 41
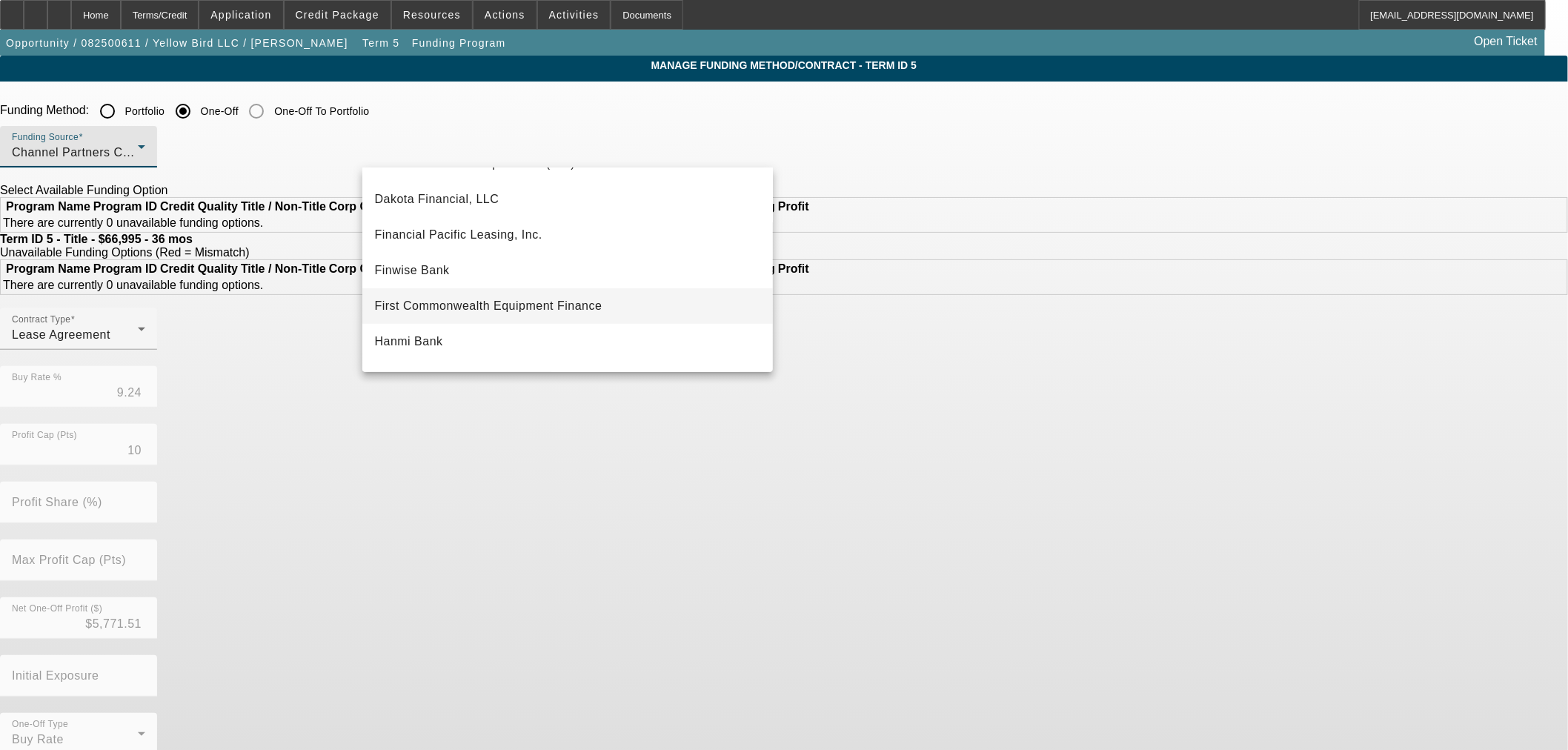
scroll to position [411, 0]
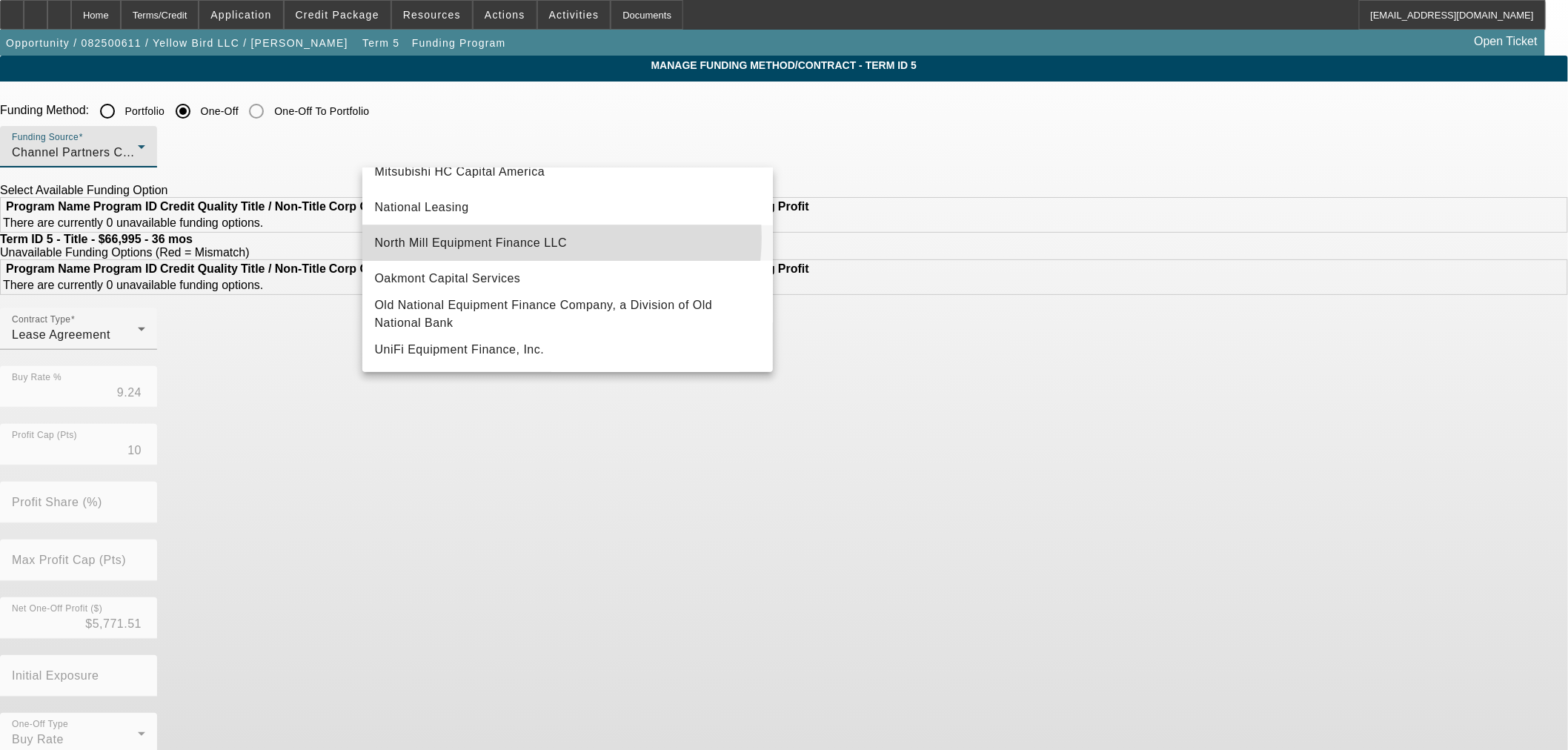
click at [553, 237] on span "North Mill Equipment Finance LLC" at bounding box center [470, 243] width 192 height 18
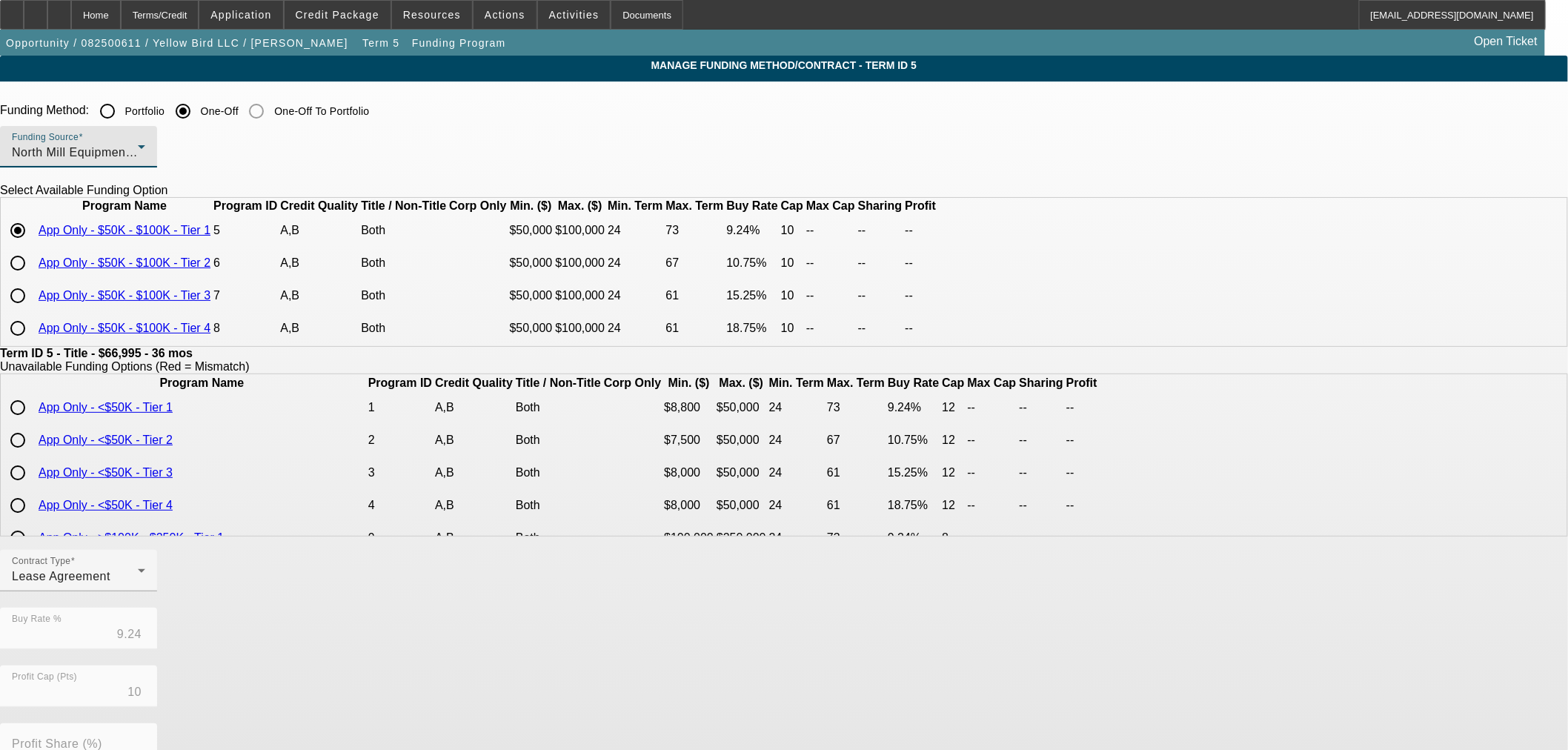
scroll to position [0, 0]
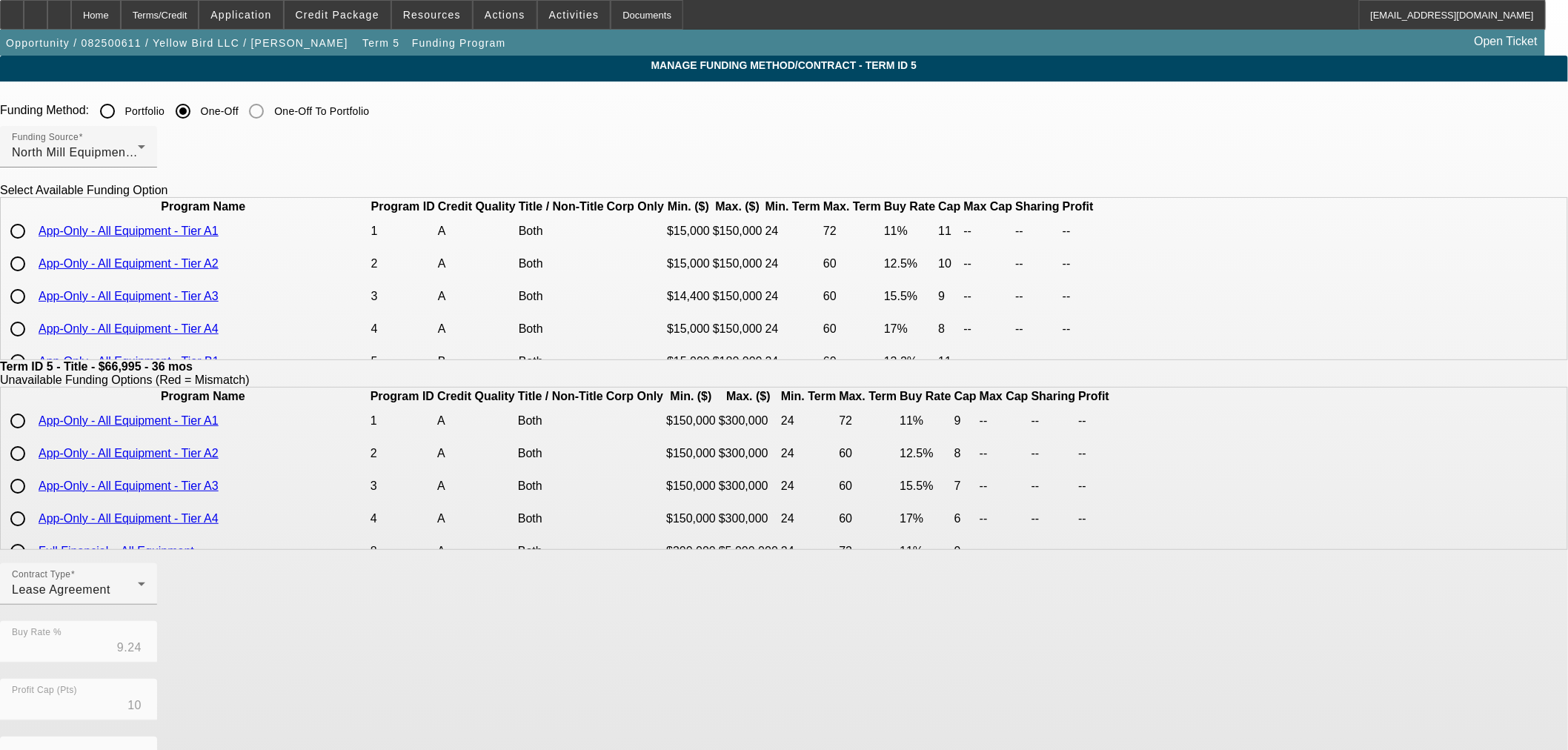
click at [32, 246] on input "radio" at bounding box center [17, 231] width 30 height 30
radio input "true"
type input "11.00"
type input "11"
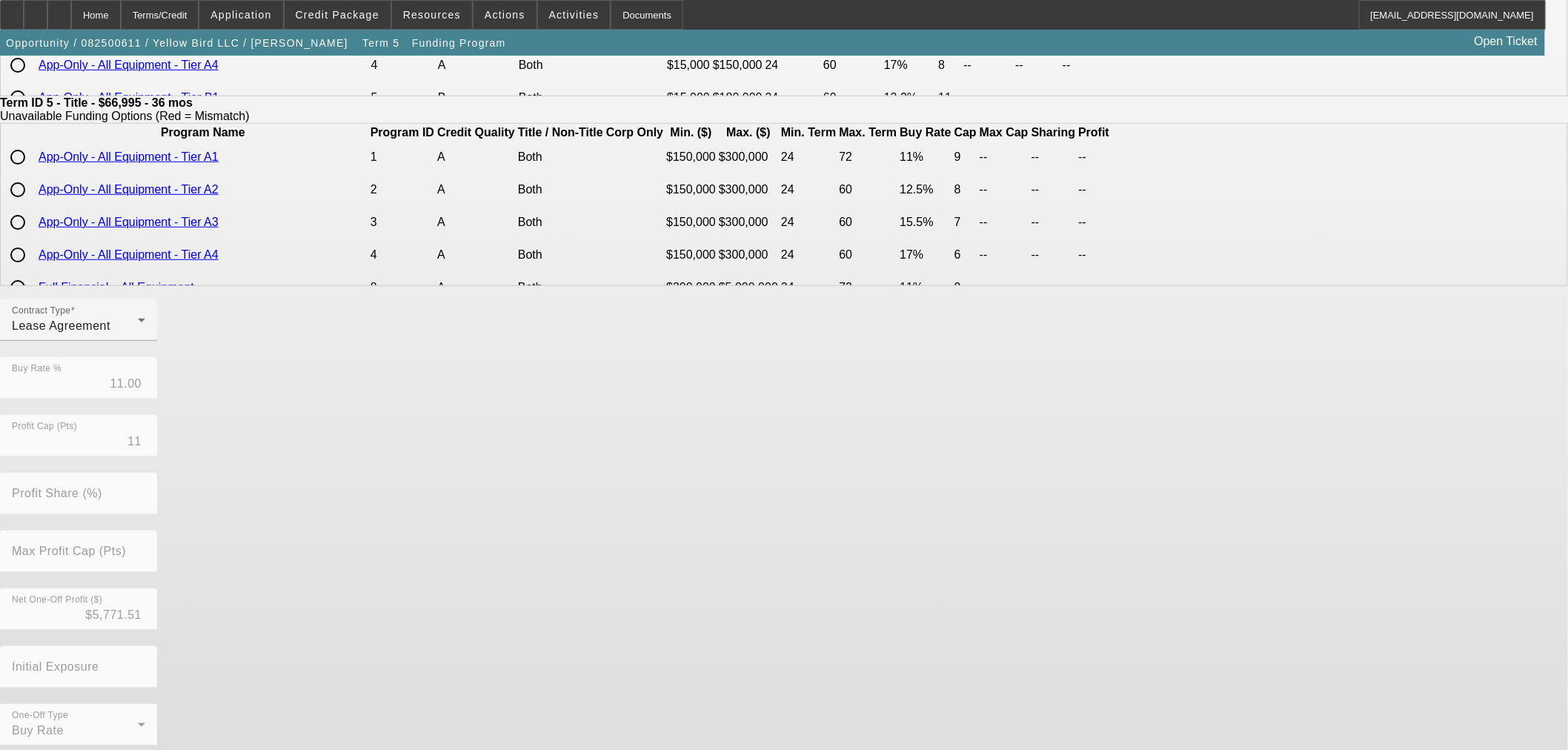
scroll to position [265, 0]
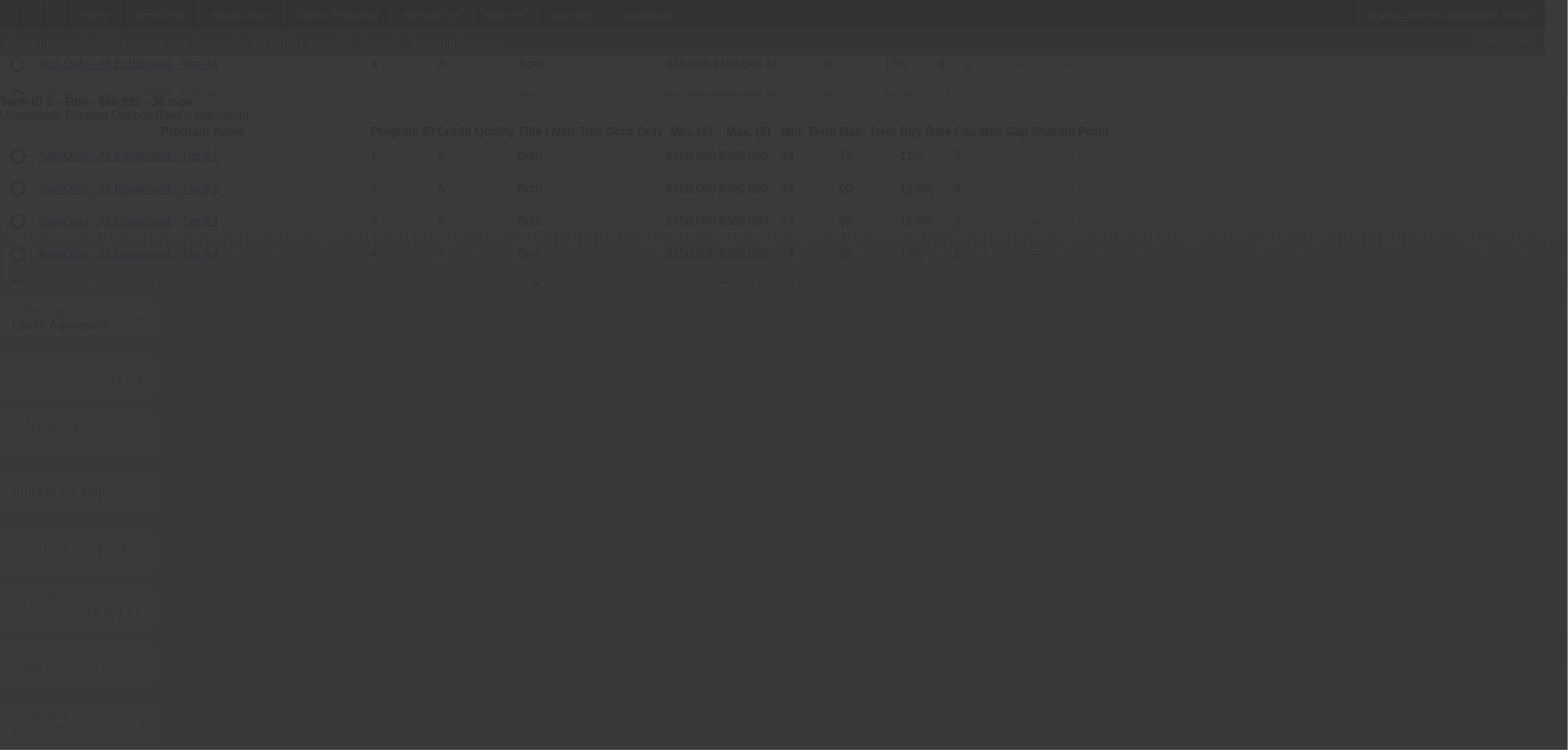
type input "9.24"
type input "10"
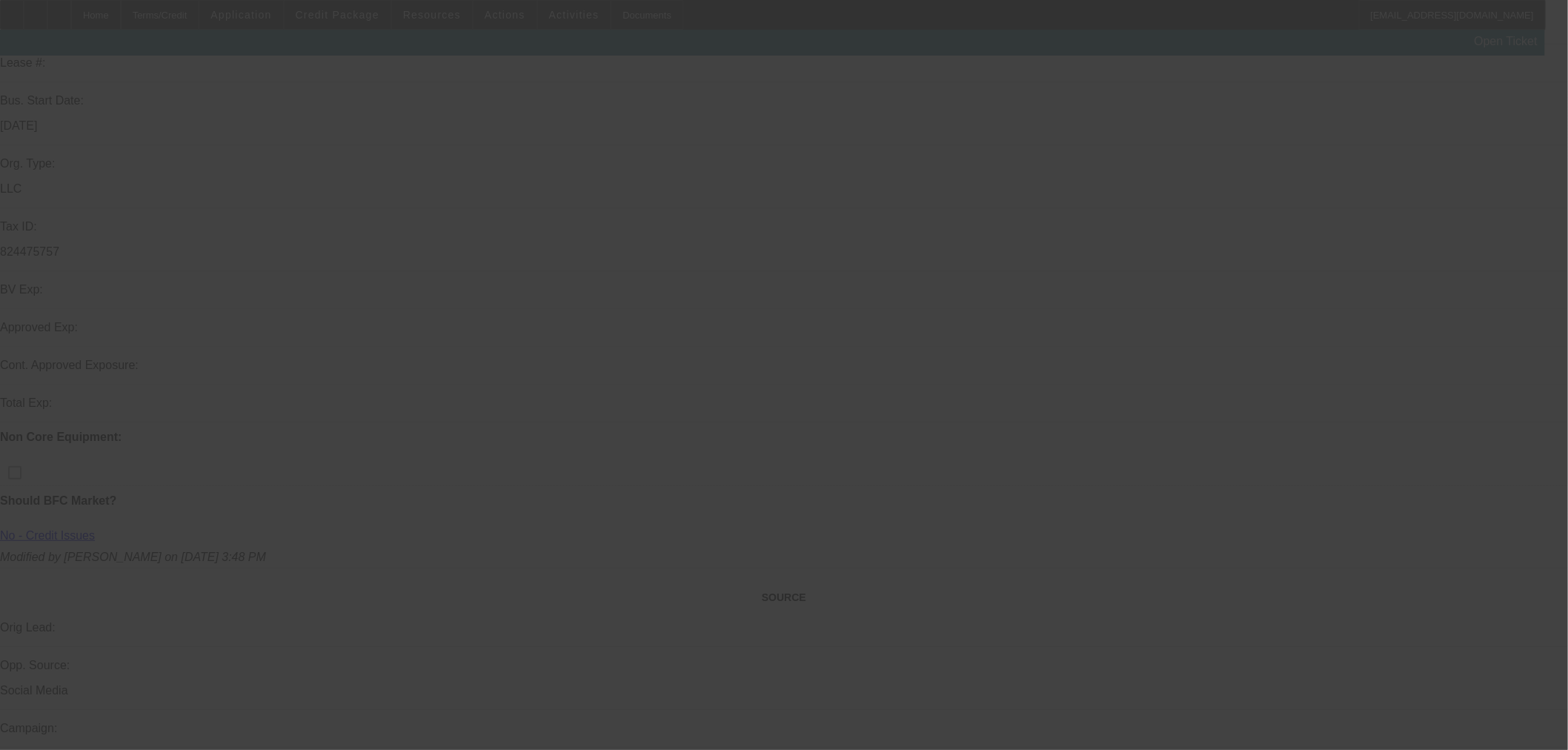
select select "0"
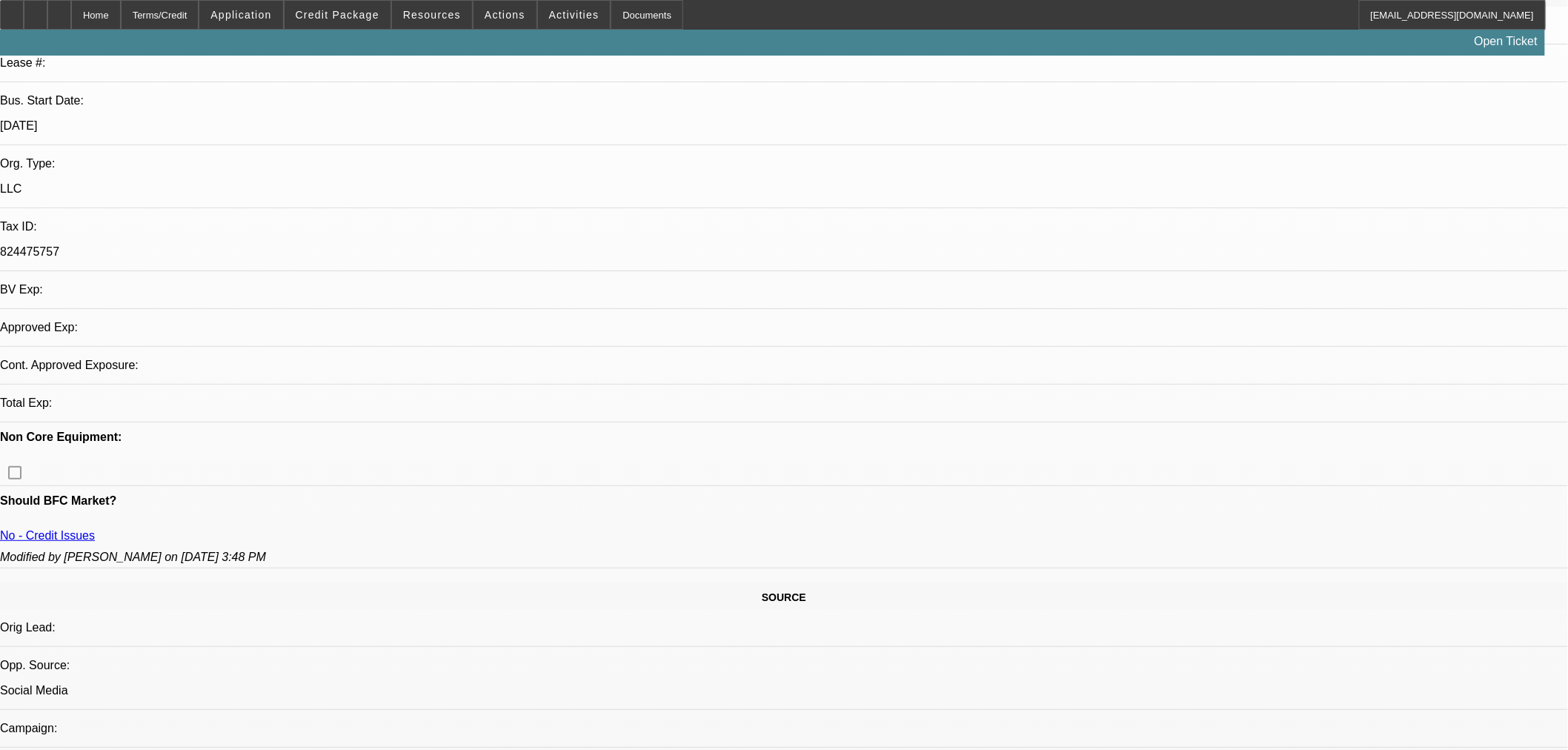
select select "0"
select select "3"
select select "0.1"
select select "4"
select select "0"
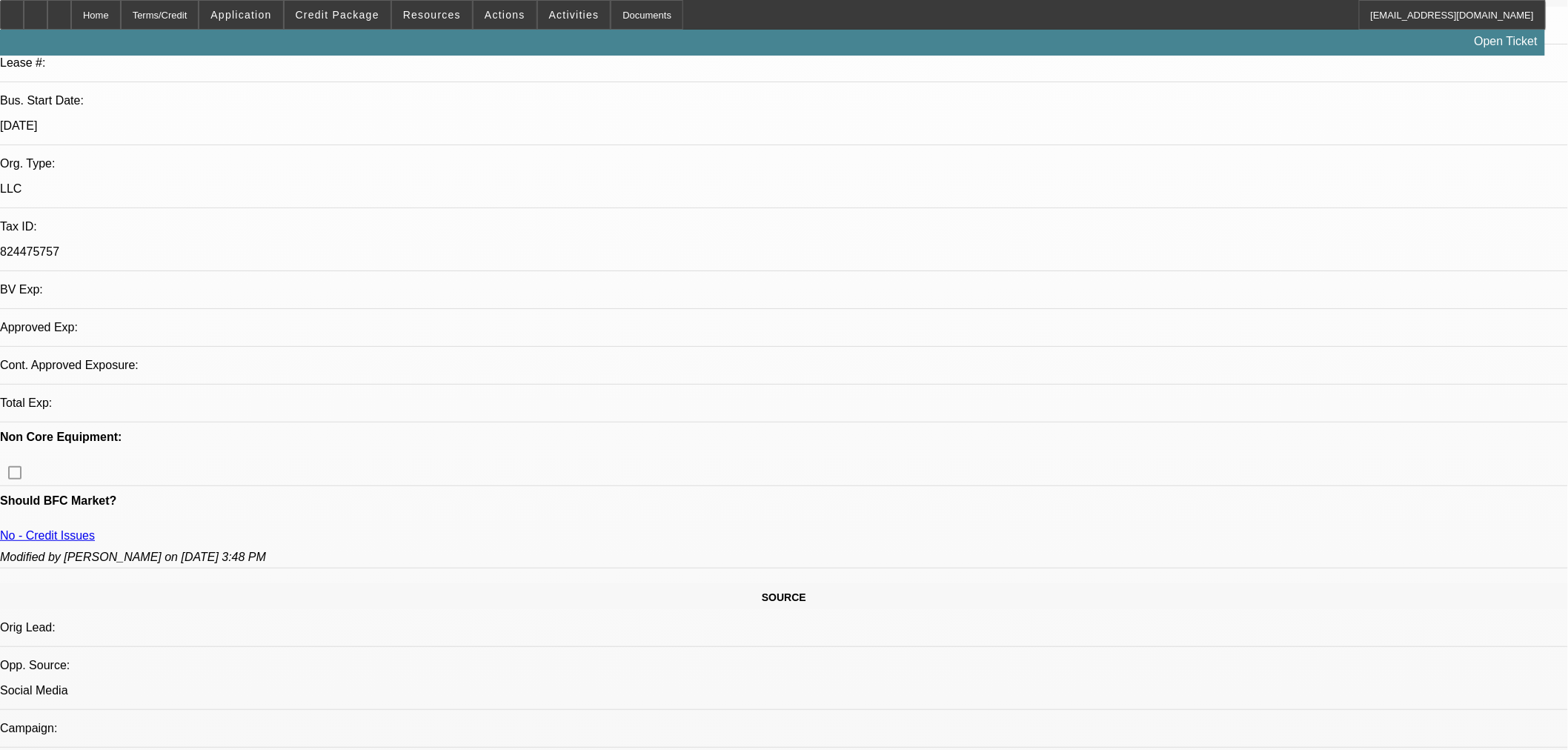
select select "0"
select select "3"
select select "0.1"
select select "4"
select select "0"
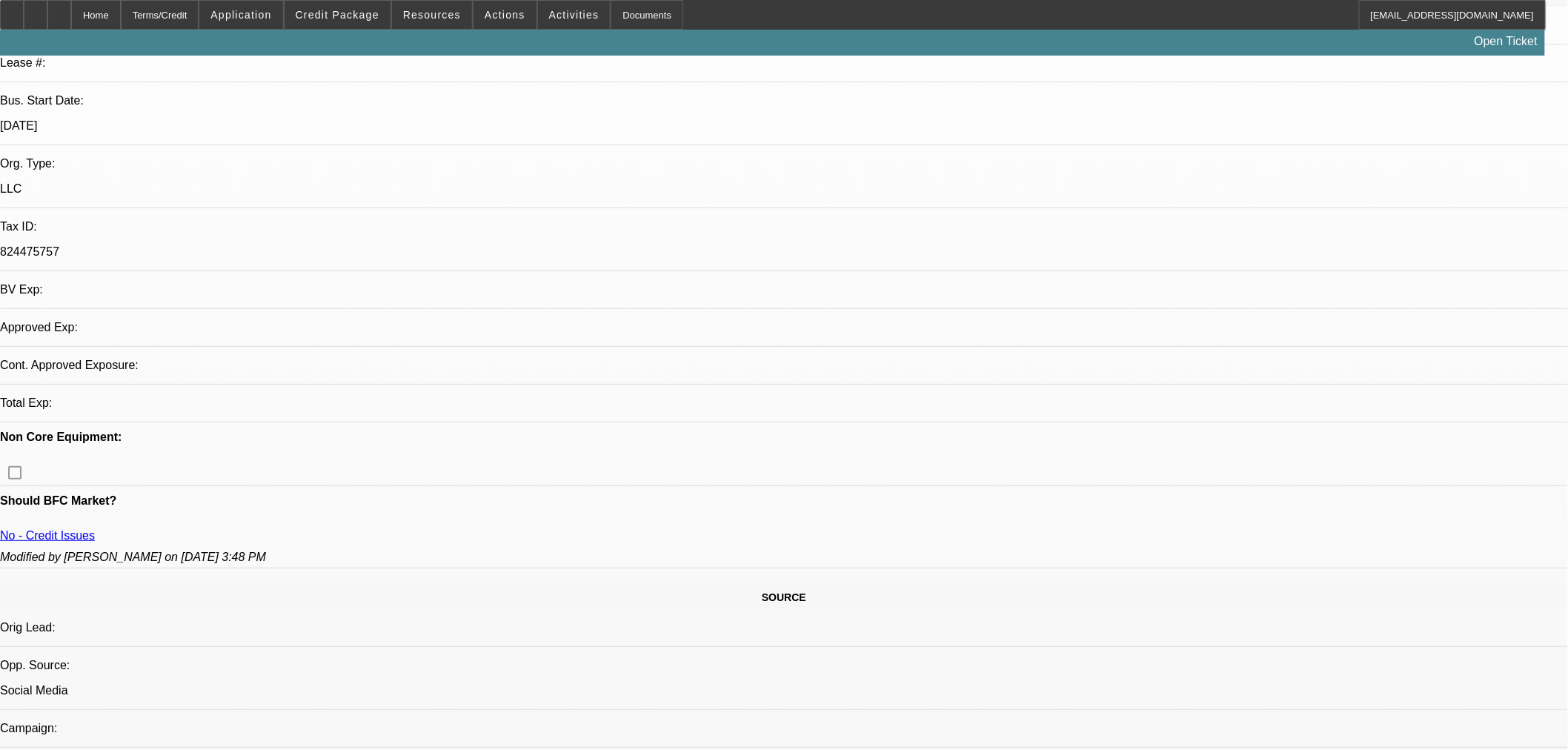
select select "0"
select select "3"
select select "0.1"
select select "4"
select select "0"
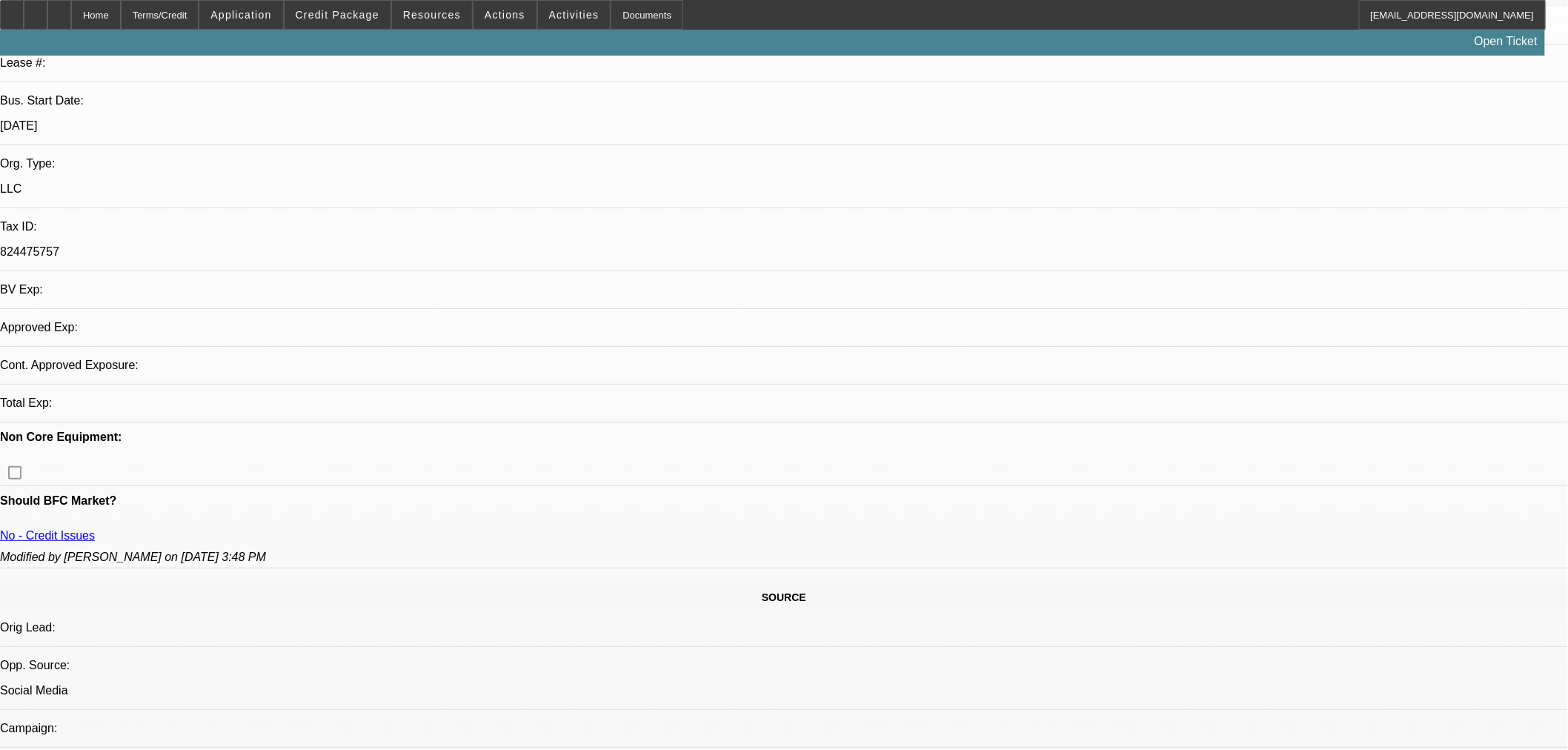
select select "0"
select select "3"
select select "0.1"
select select "4"
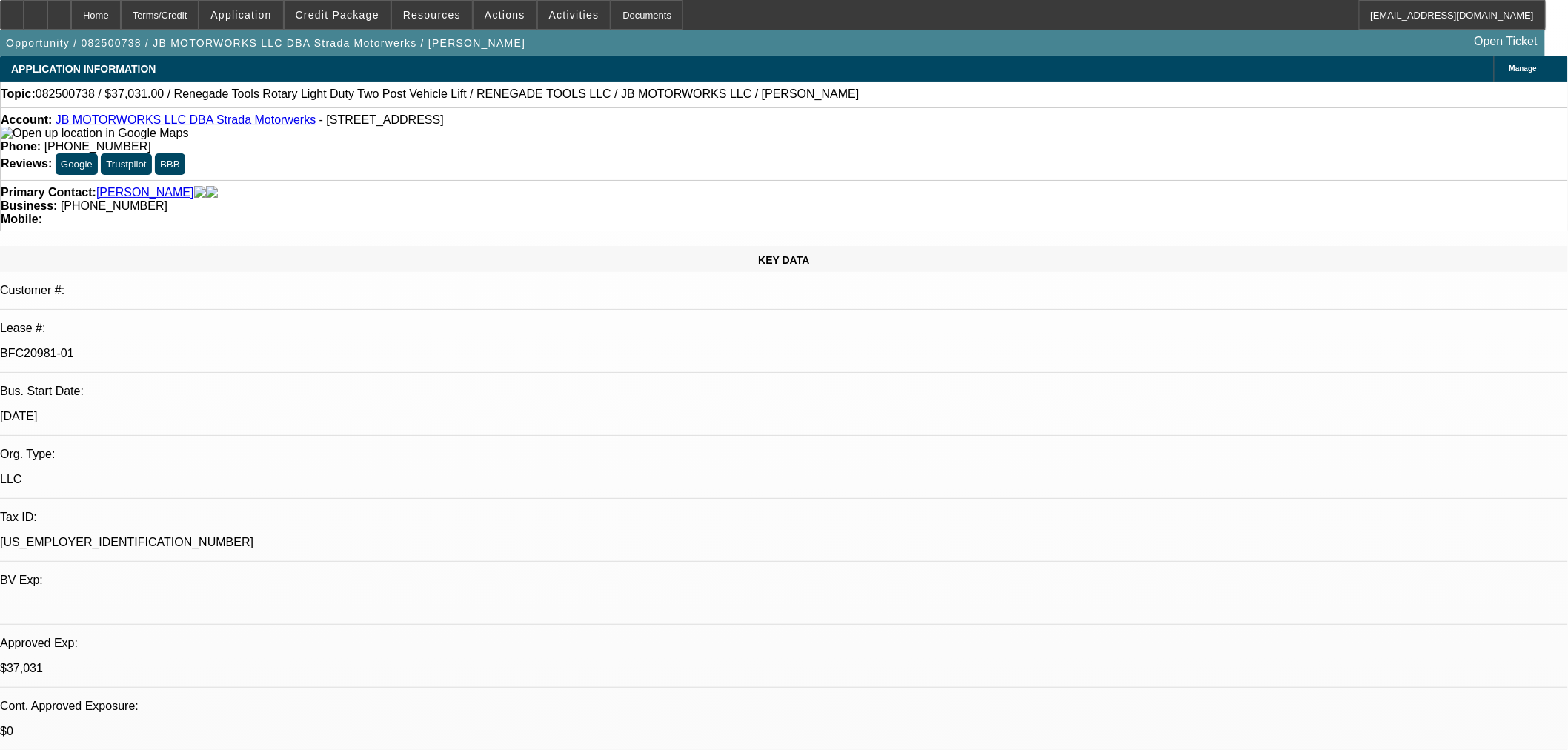
select select "0"
select select "3"
select select "0.1"
select select "4"
select select "0"
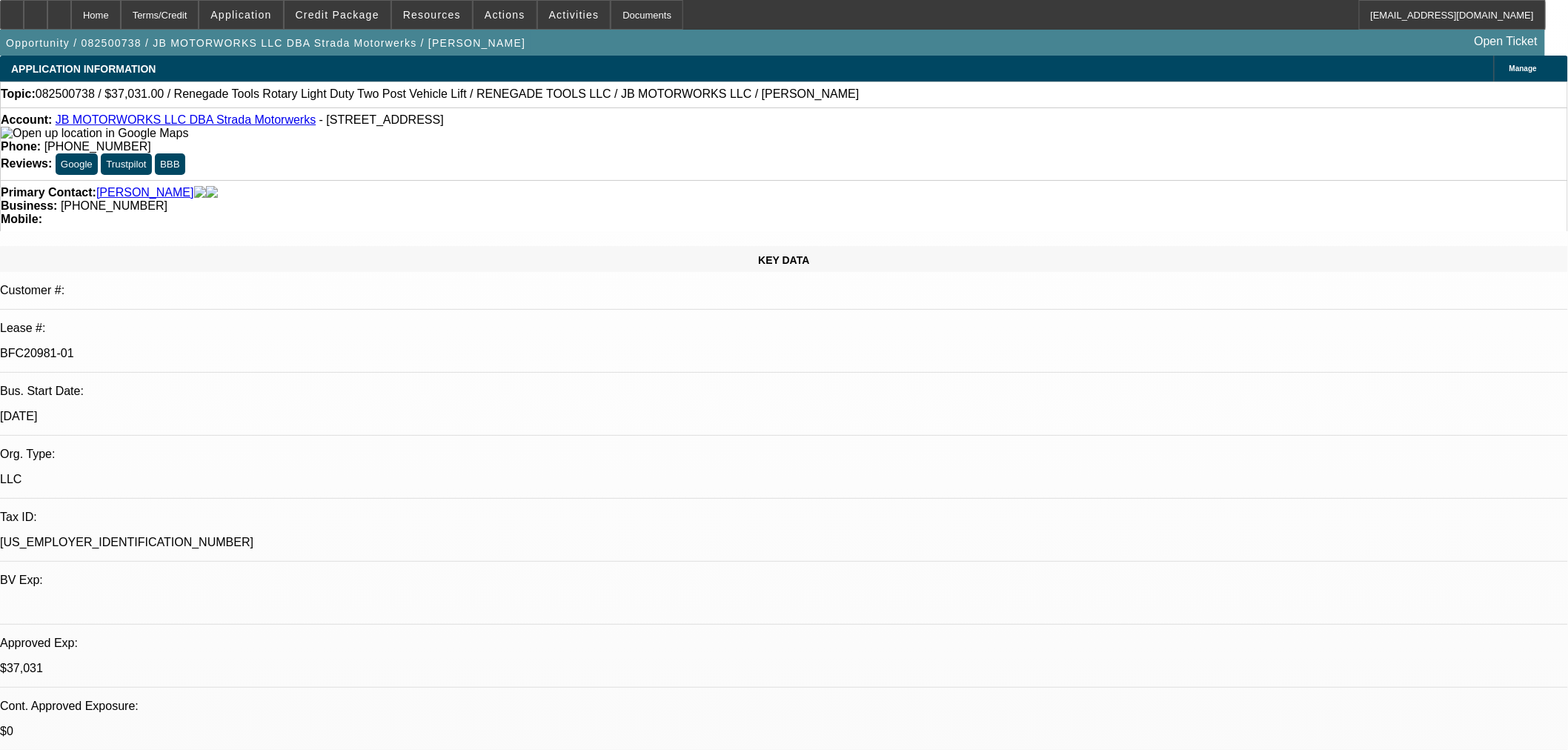
select select "3"
select select "0.1"
select select "4"
select select "0"
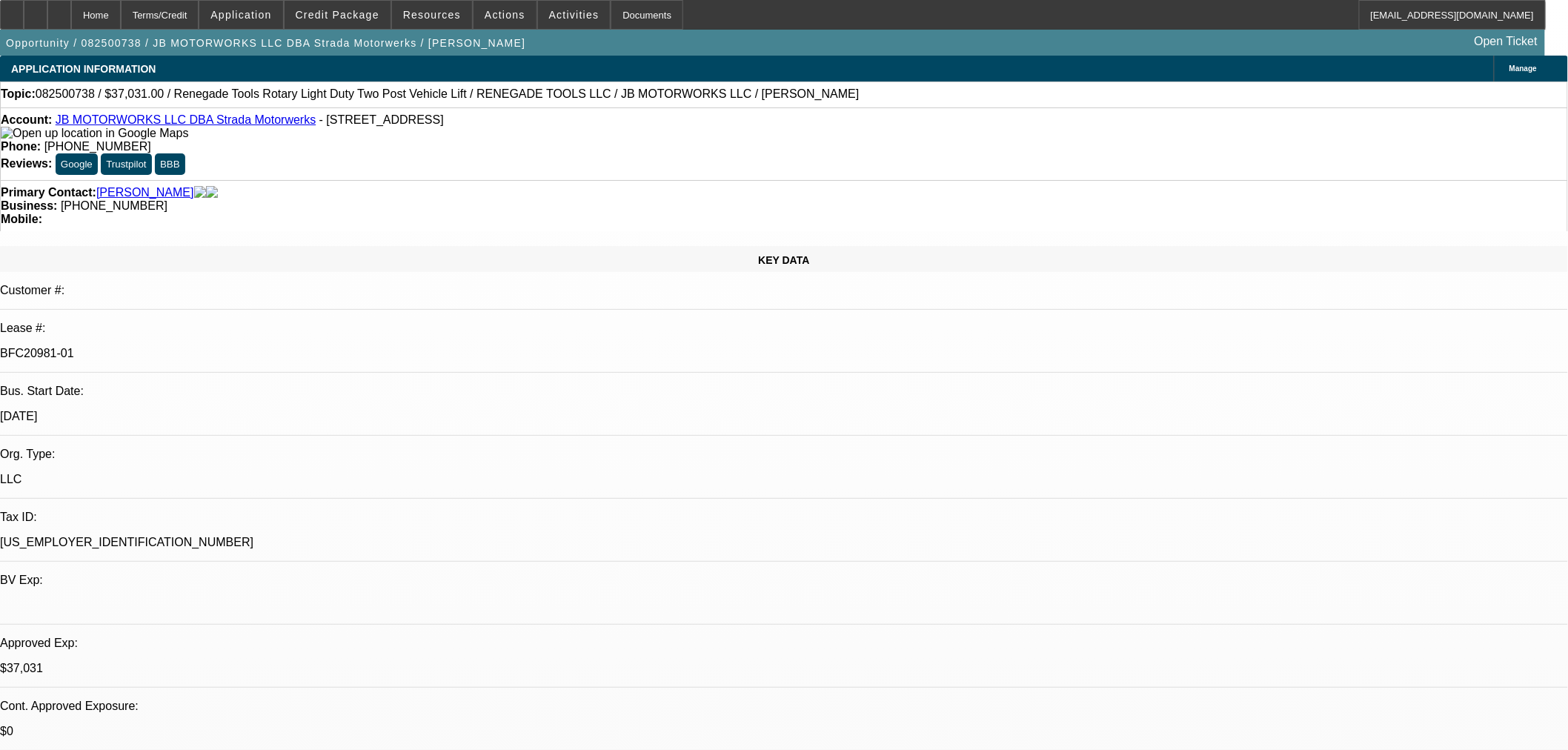
select select "3"
select select "0.1"
select select "4"
select select "0"
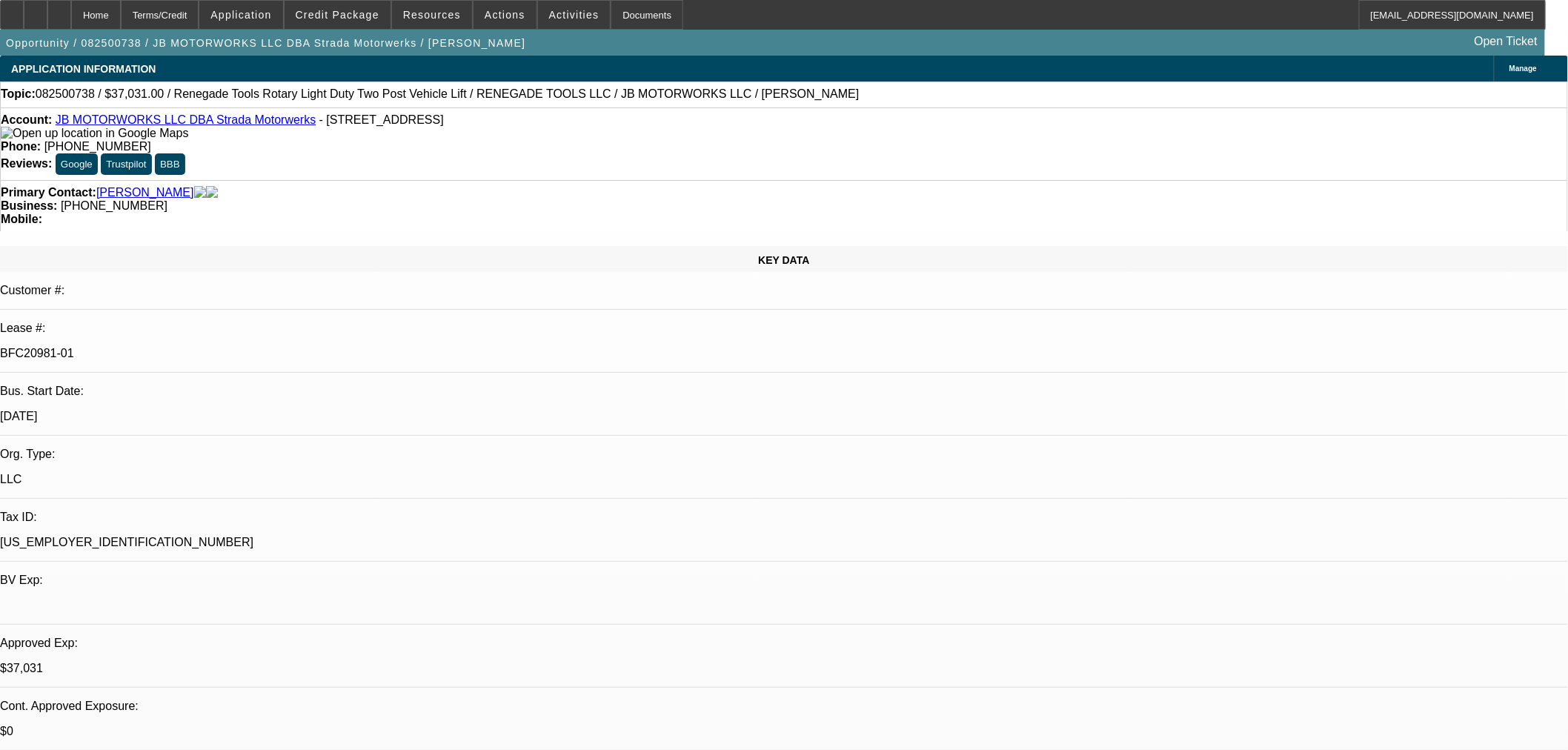
select select "3"
select select "0.1"
select select "4"
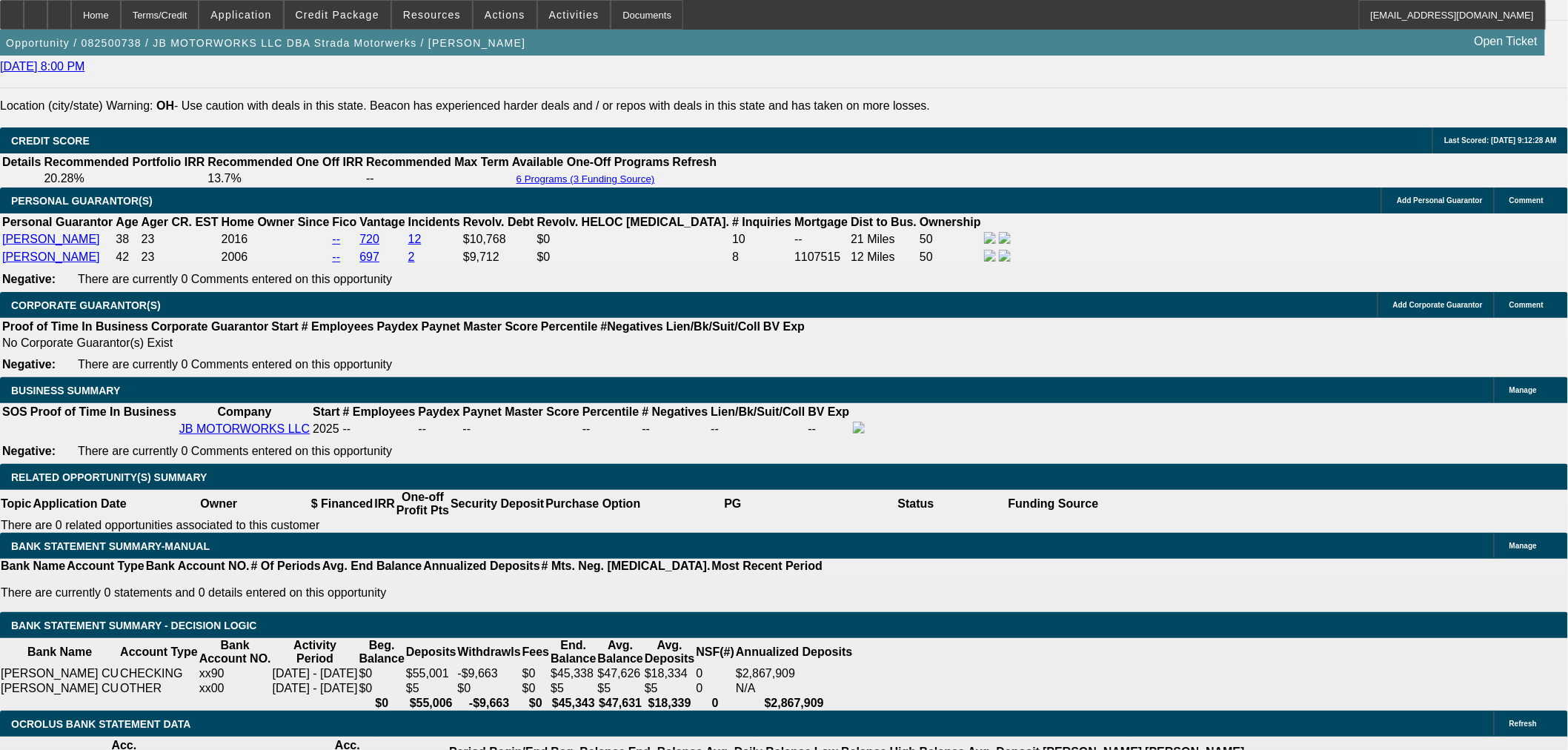
scroll to position [2140, 0]
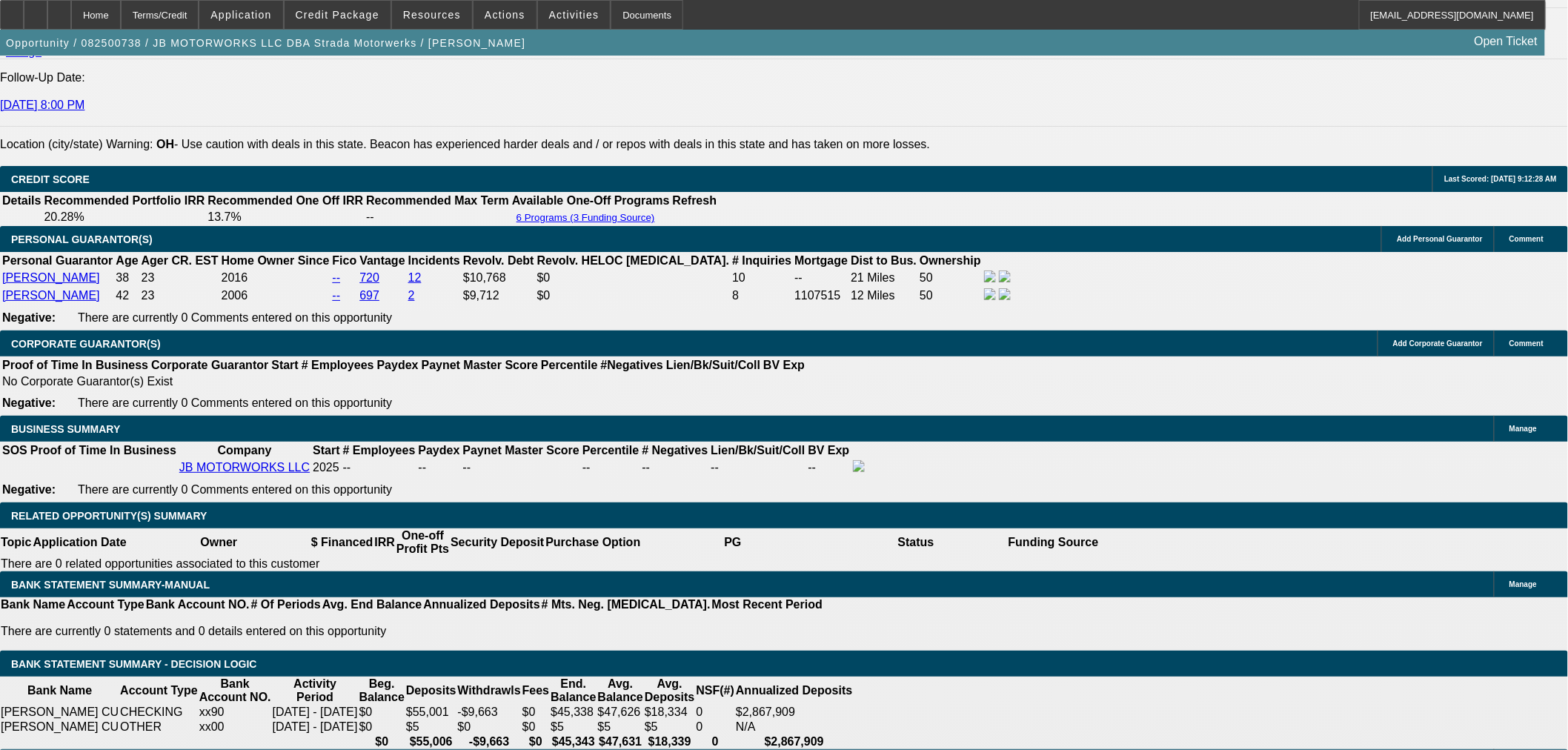
drag, startPoint x: 1077, startPoint y: 91, endPoint x: 1247, endPoint y: 91, distance: 170.0
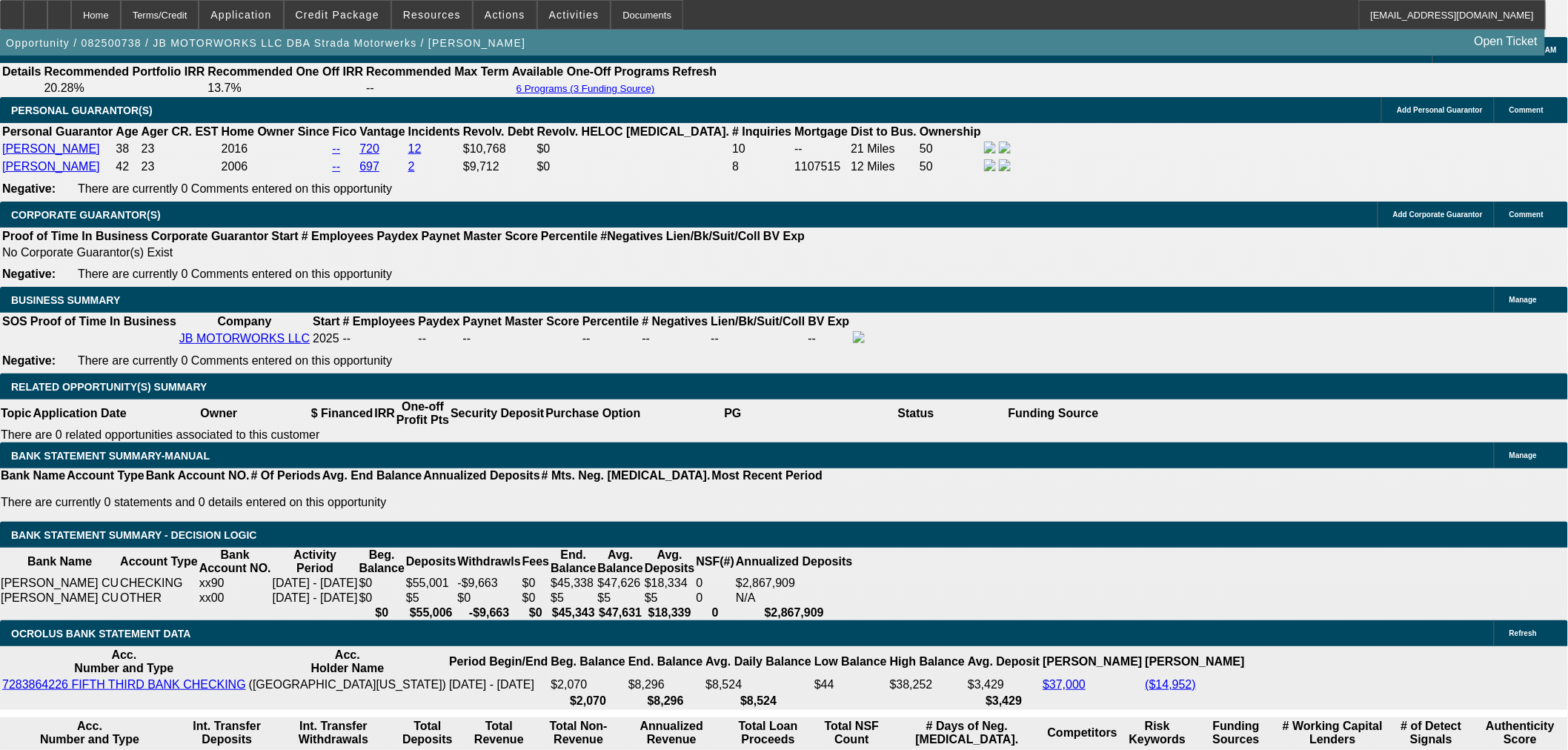
scroll to position [2469, 0]
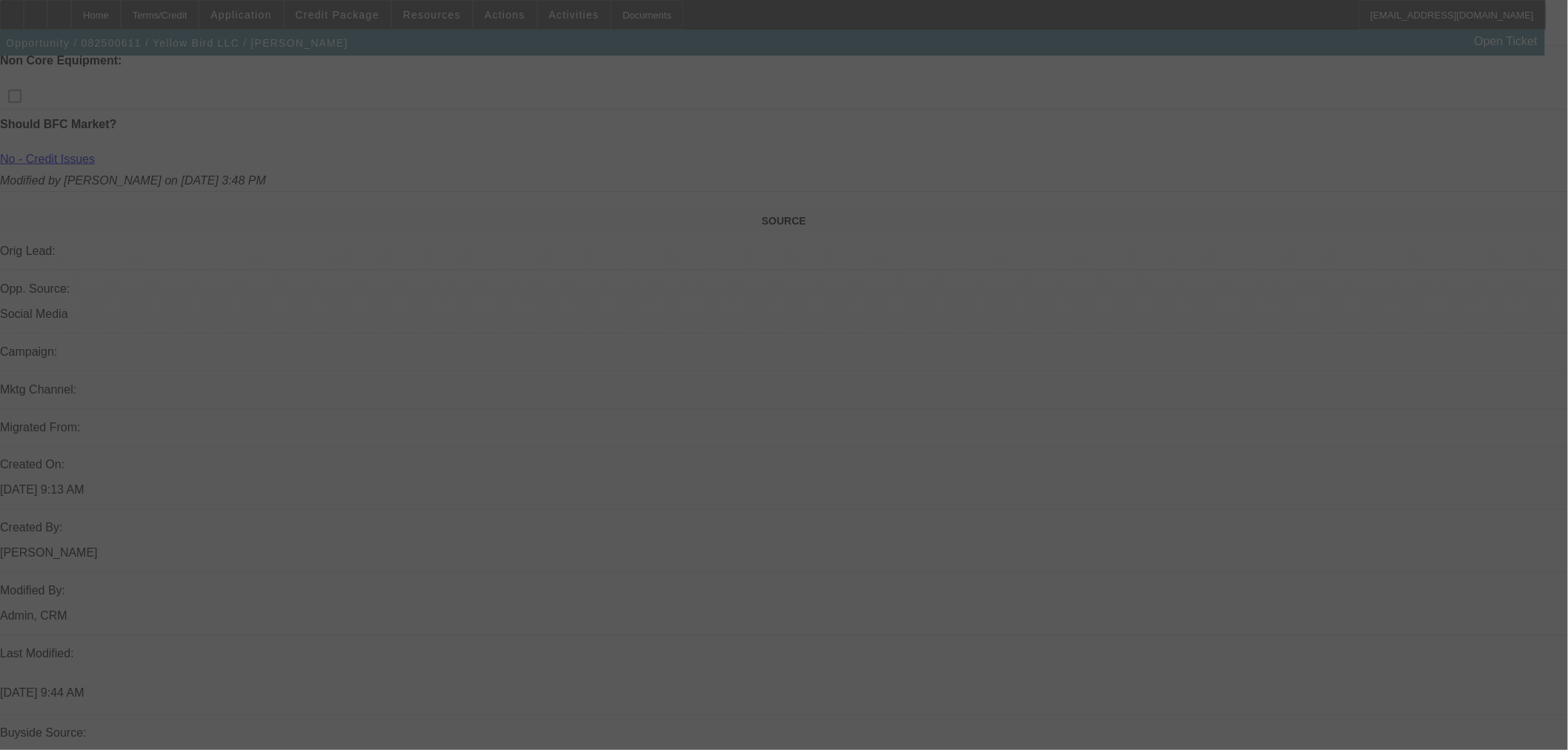
scroll to position [988, 0]
select select "0"
select select "3"
select select "0.1"
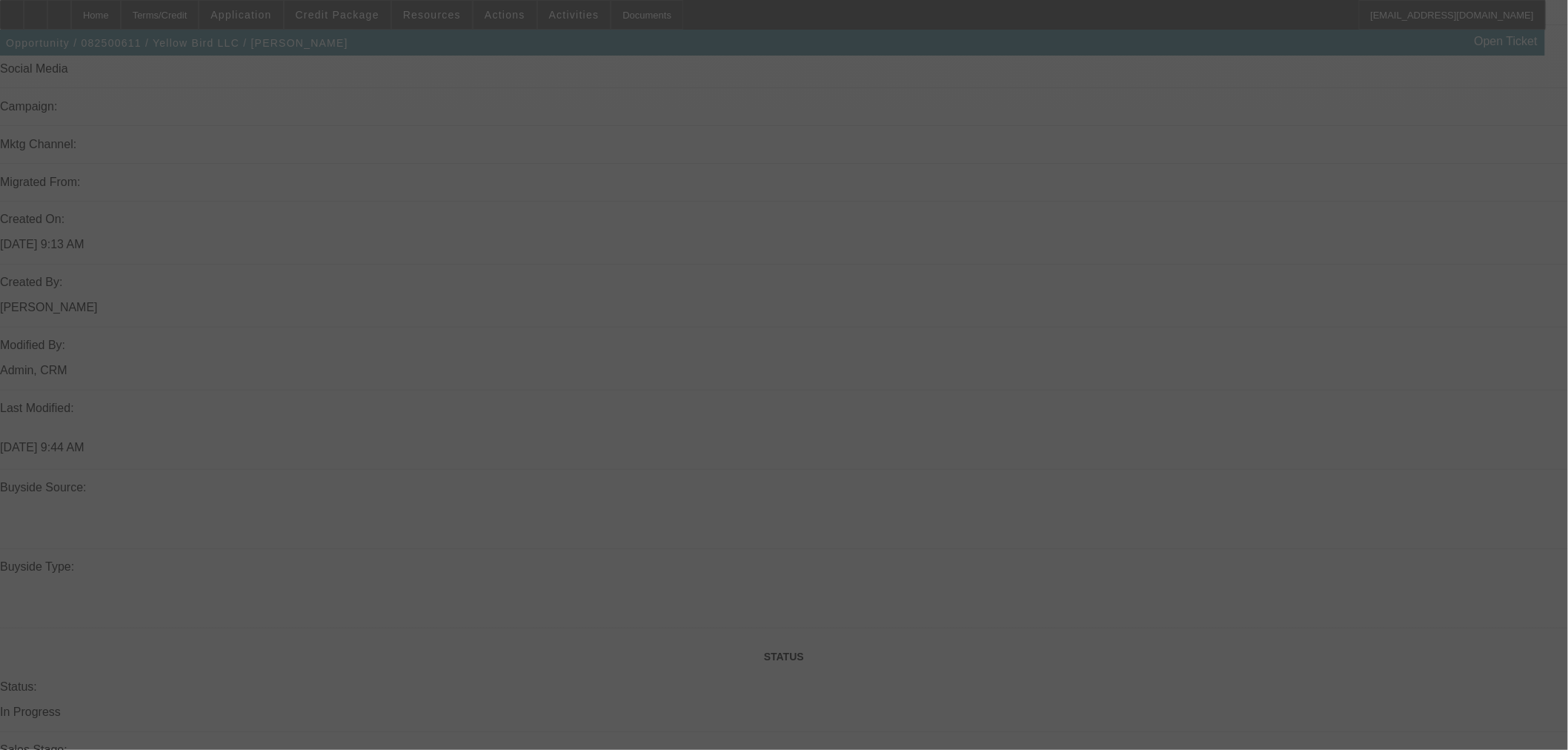
select select "4"
select select "0"
select select "3"
select select "0.1"
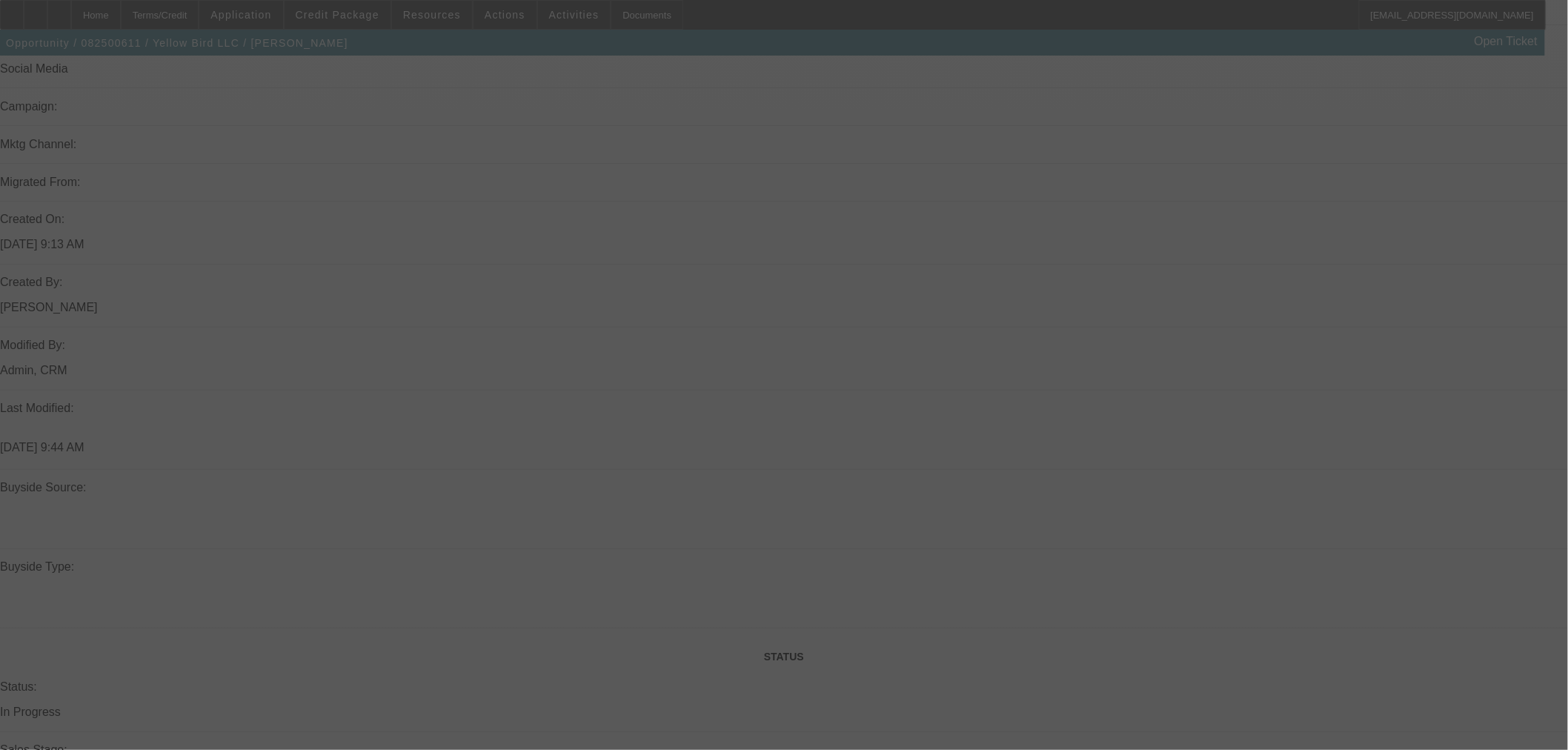
select select "4"
select select "0"
select select "3"
select select "0.1"
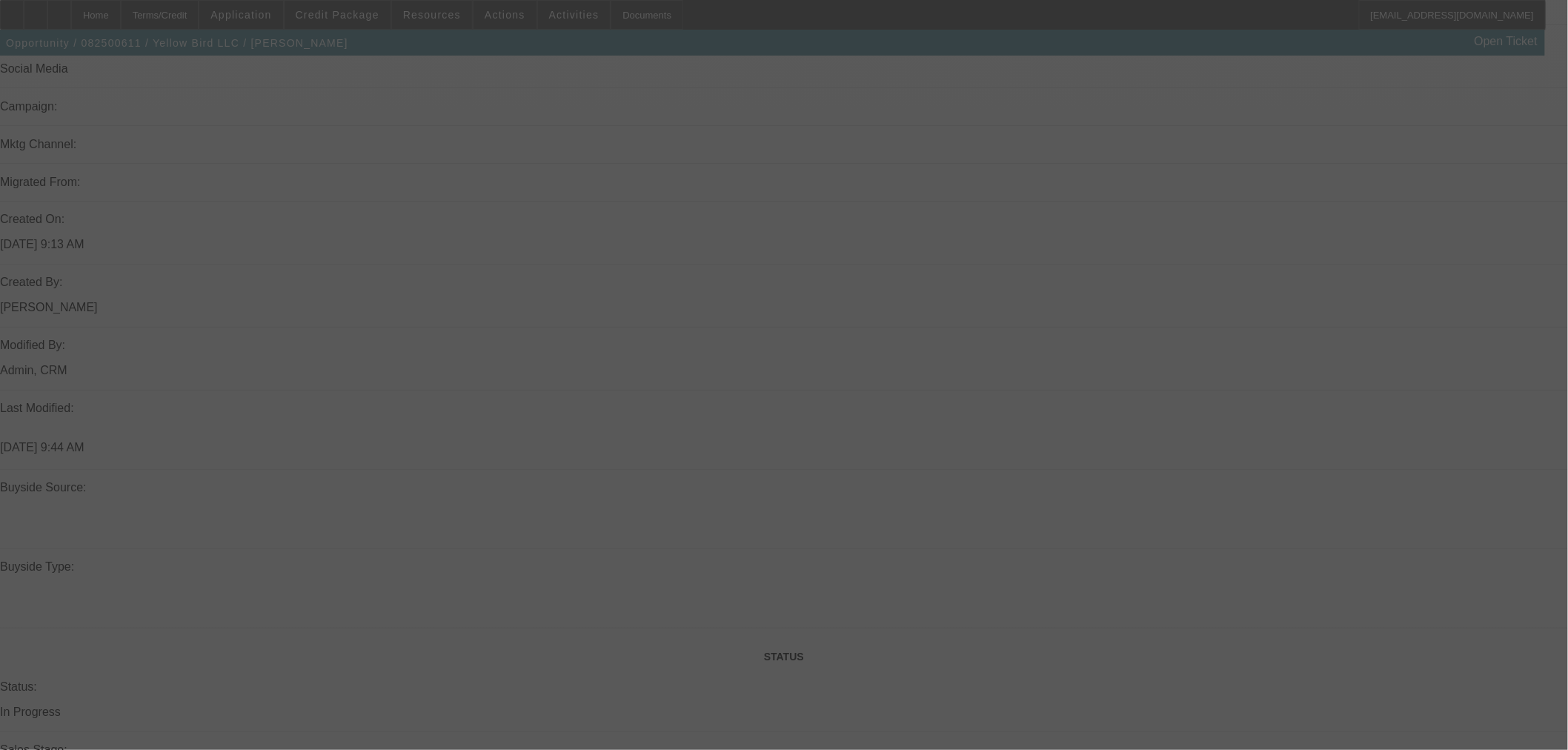
select select "4"
select select "0"
select select "3"
select select "0.1"
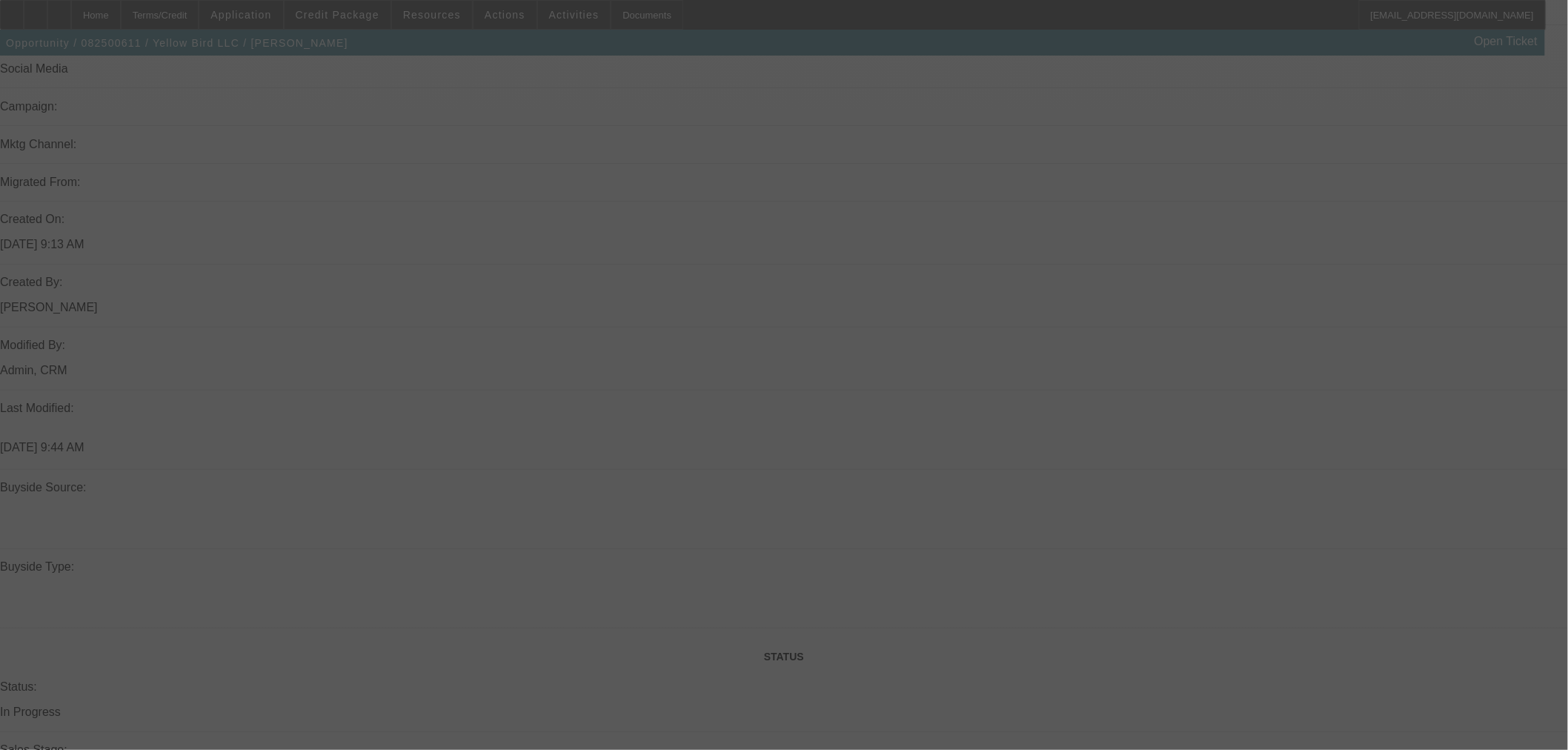
select select "4"
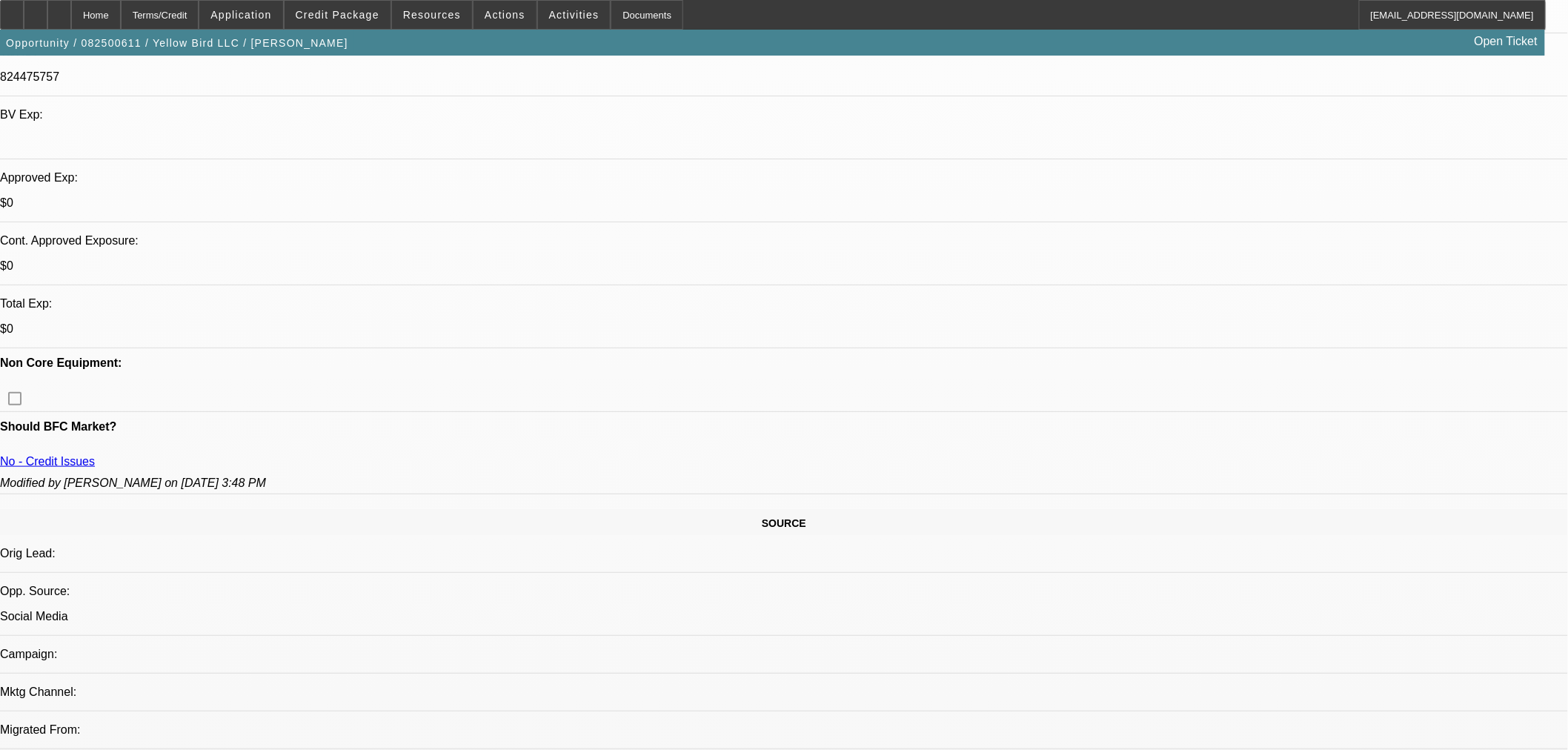
scroll to position [336, 0]
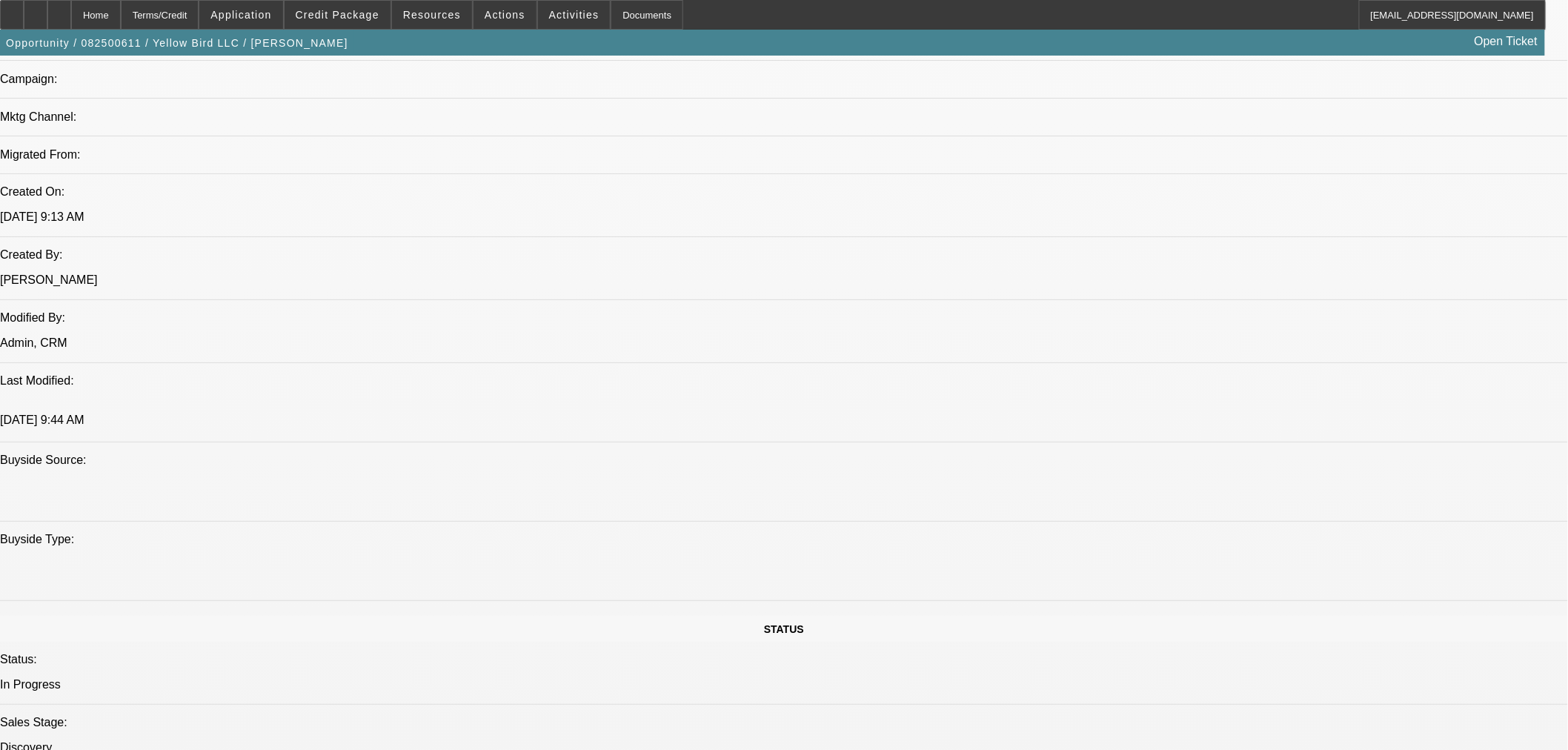
scroll to position [1324, 0]
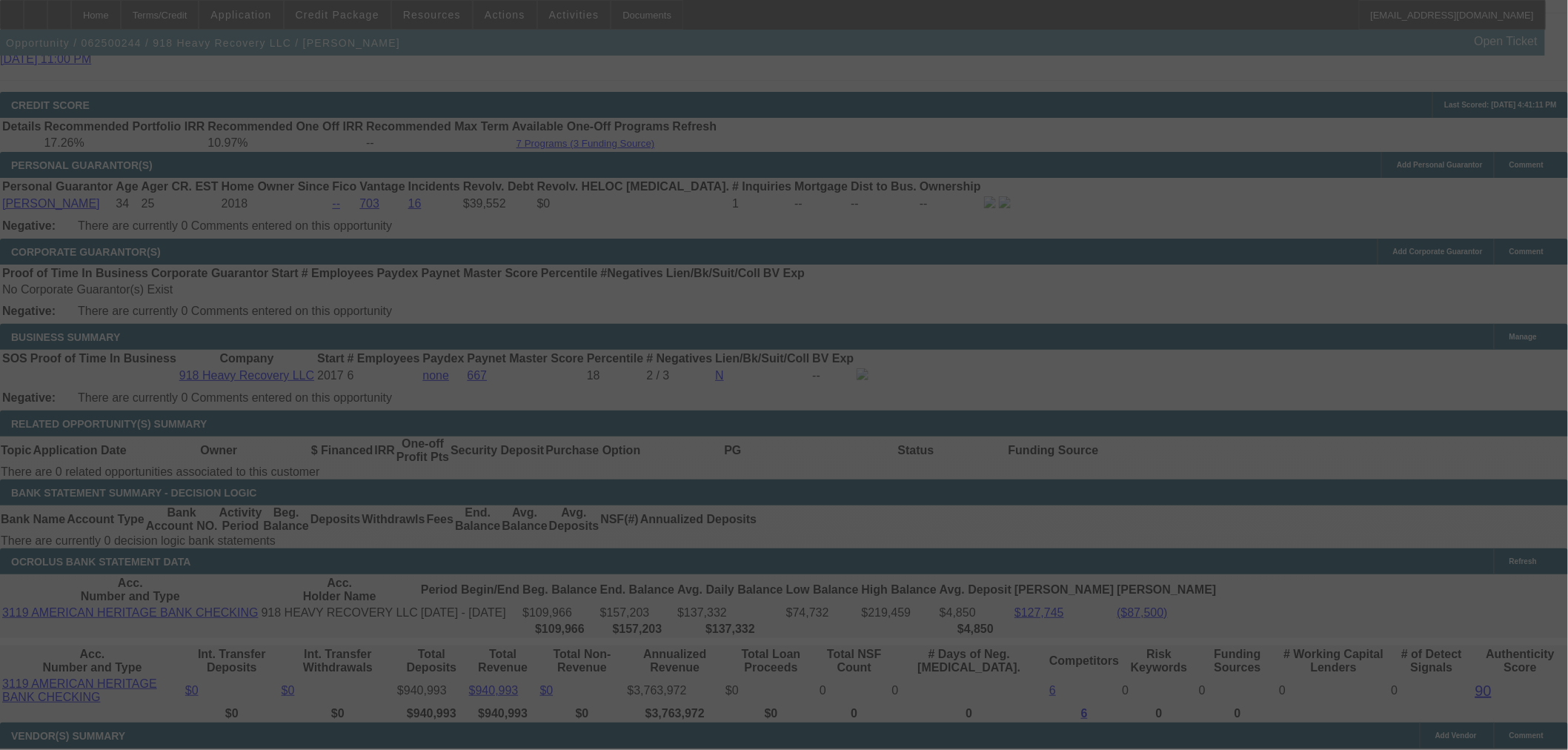
scroll to position [2306, 0]
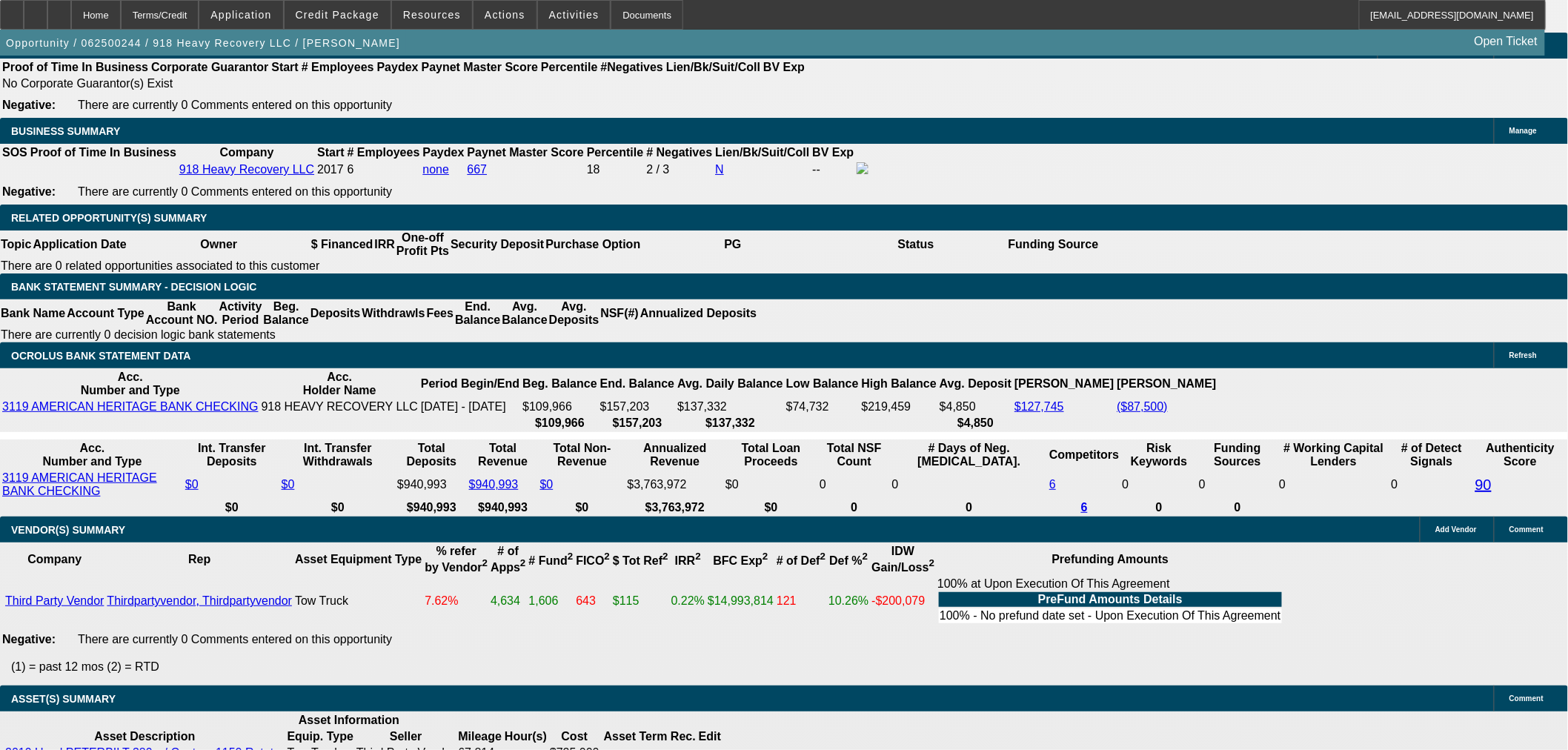
select select "0"
select select "2"
select select "0"
select select "6"
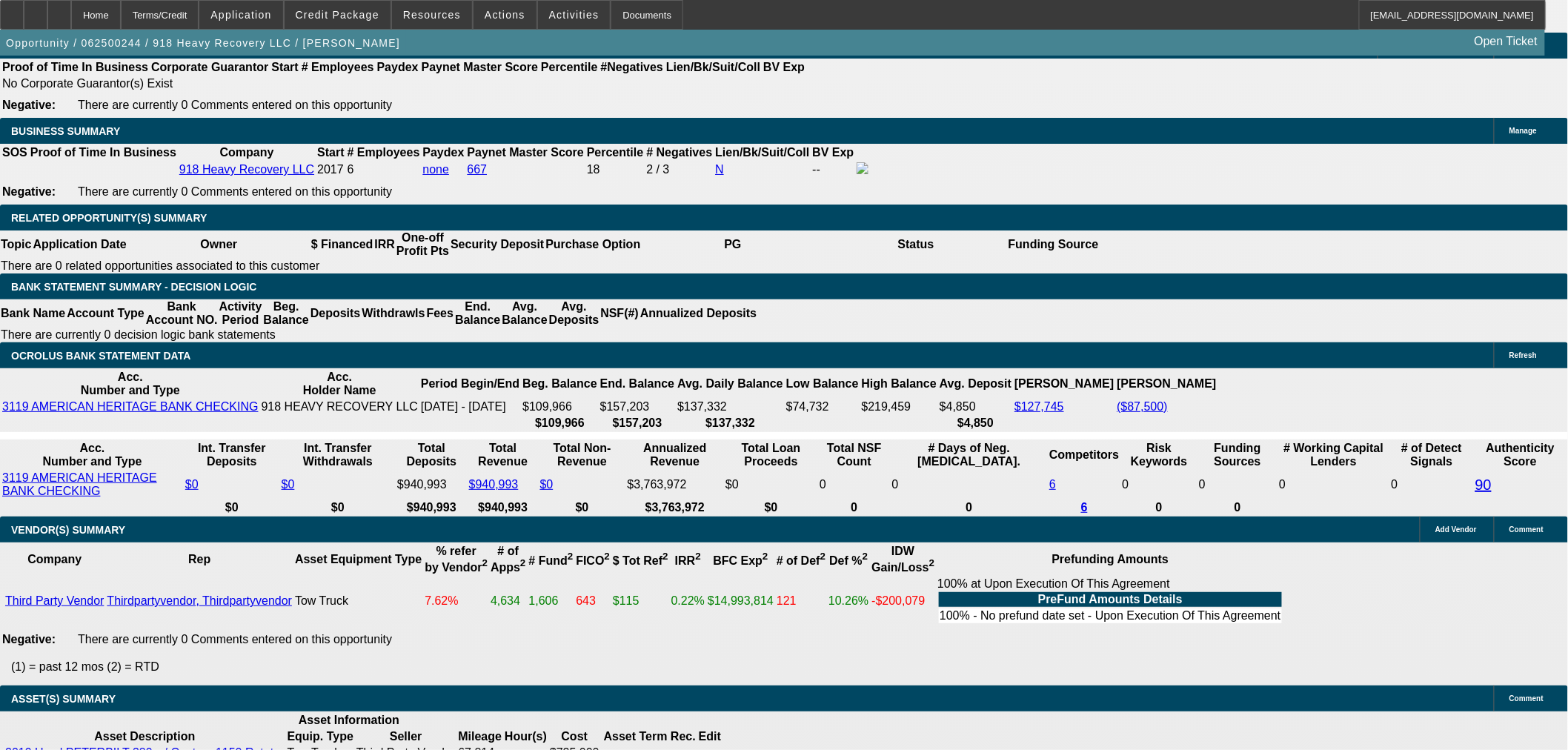
select select "0"
select select "2"
select select "0"
select select "6"
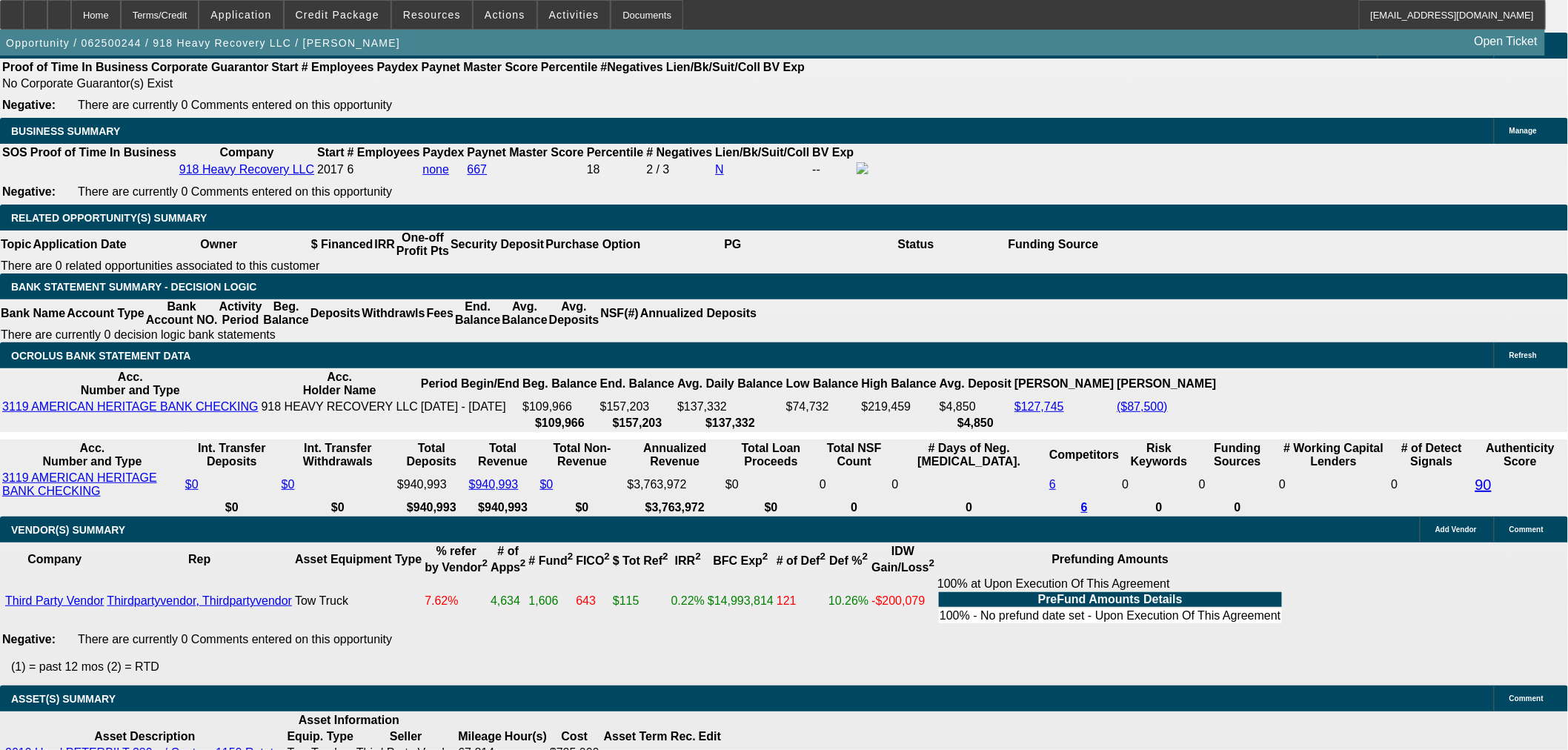
select select "0"
select select "2"
select select "0"
select select "6"
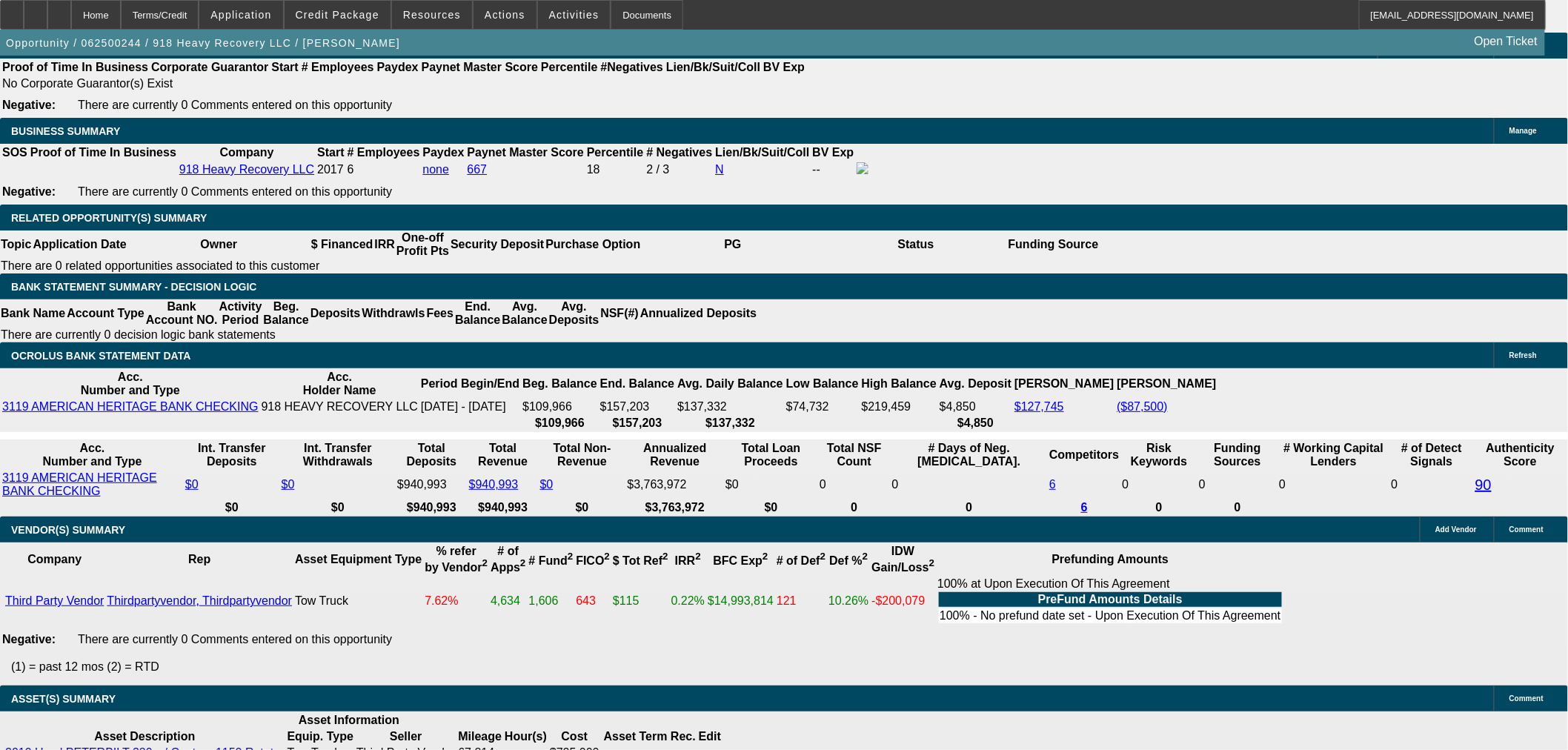
select select "0"
select select "2"
select select "0"
select select "6"
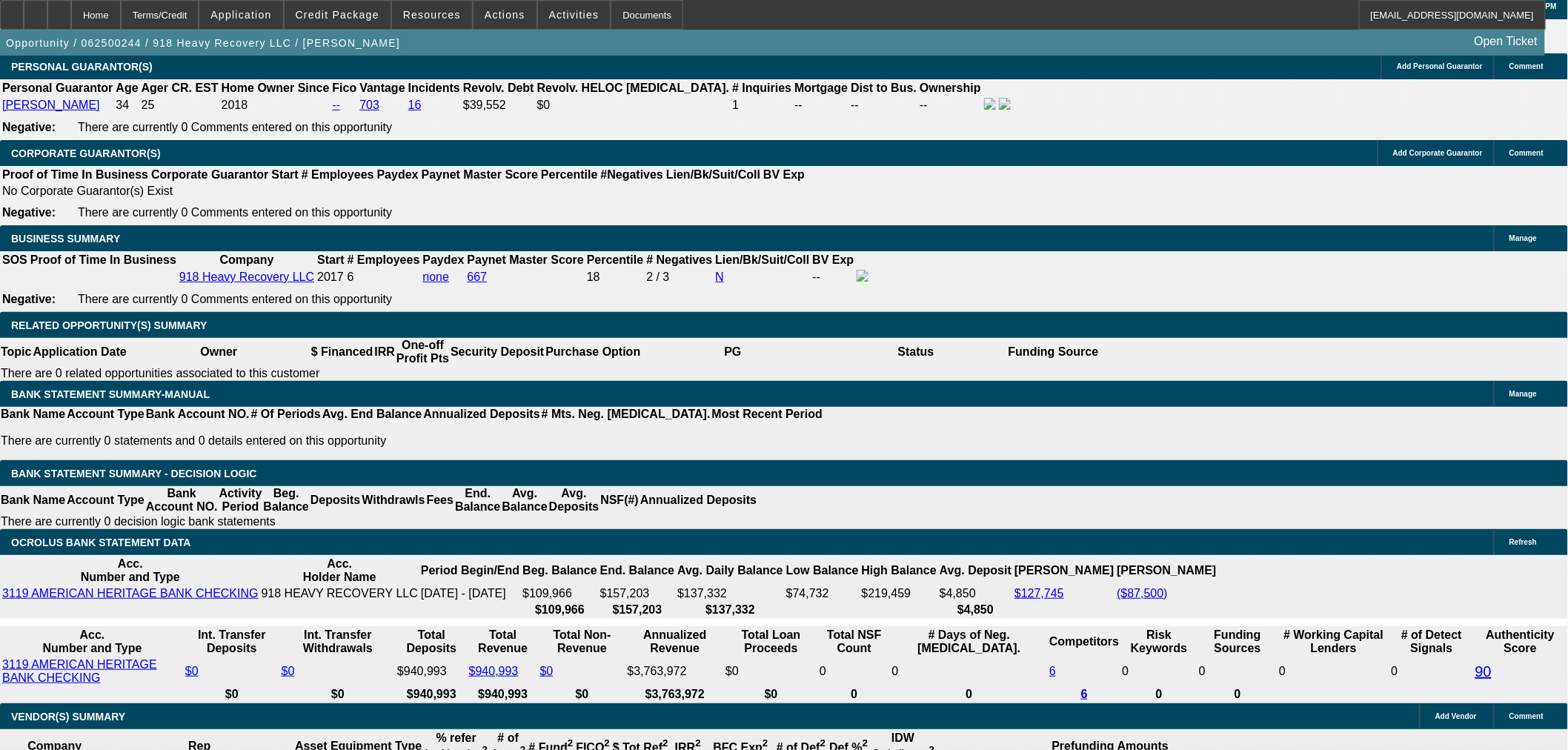
scroll to position [2171, 0]
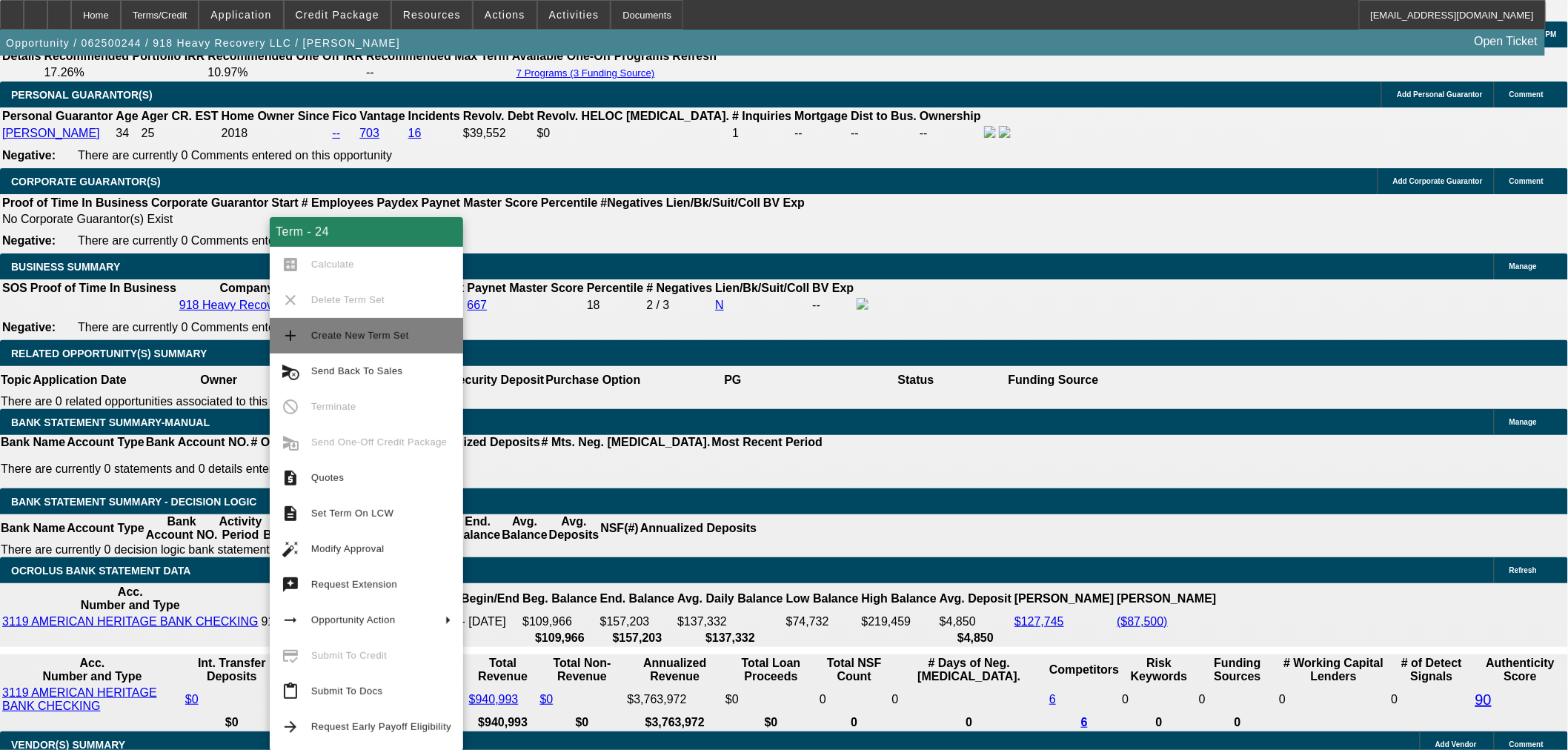
click at [365, 345] on button "add Create New Term Set" at bounding box center [366, 336] width 193 height 36
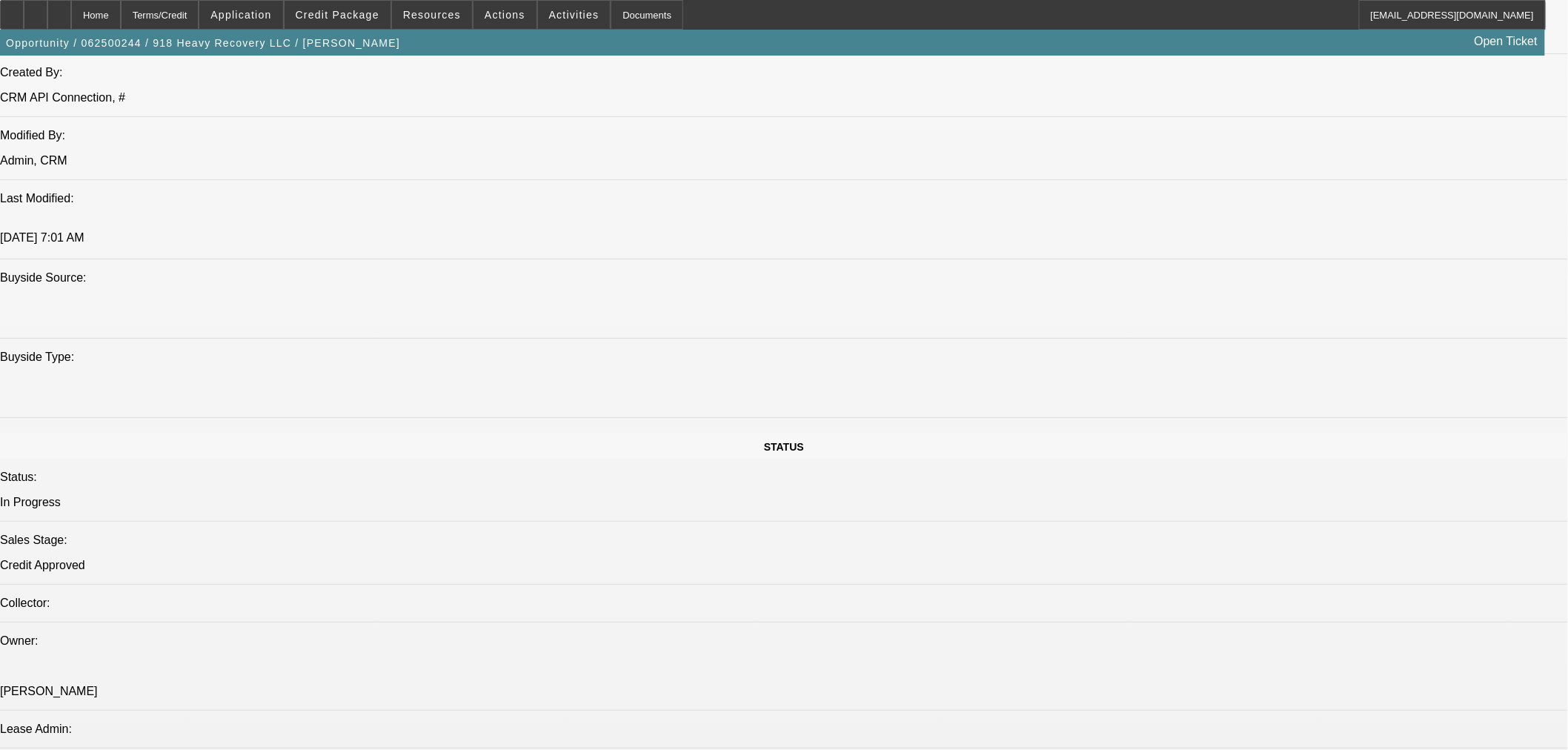
select select "0"
select select "2"
select select "0"
select select "6"
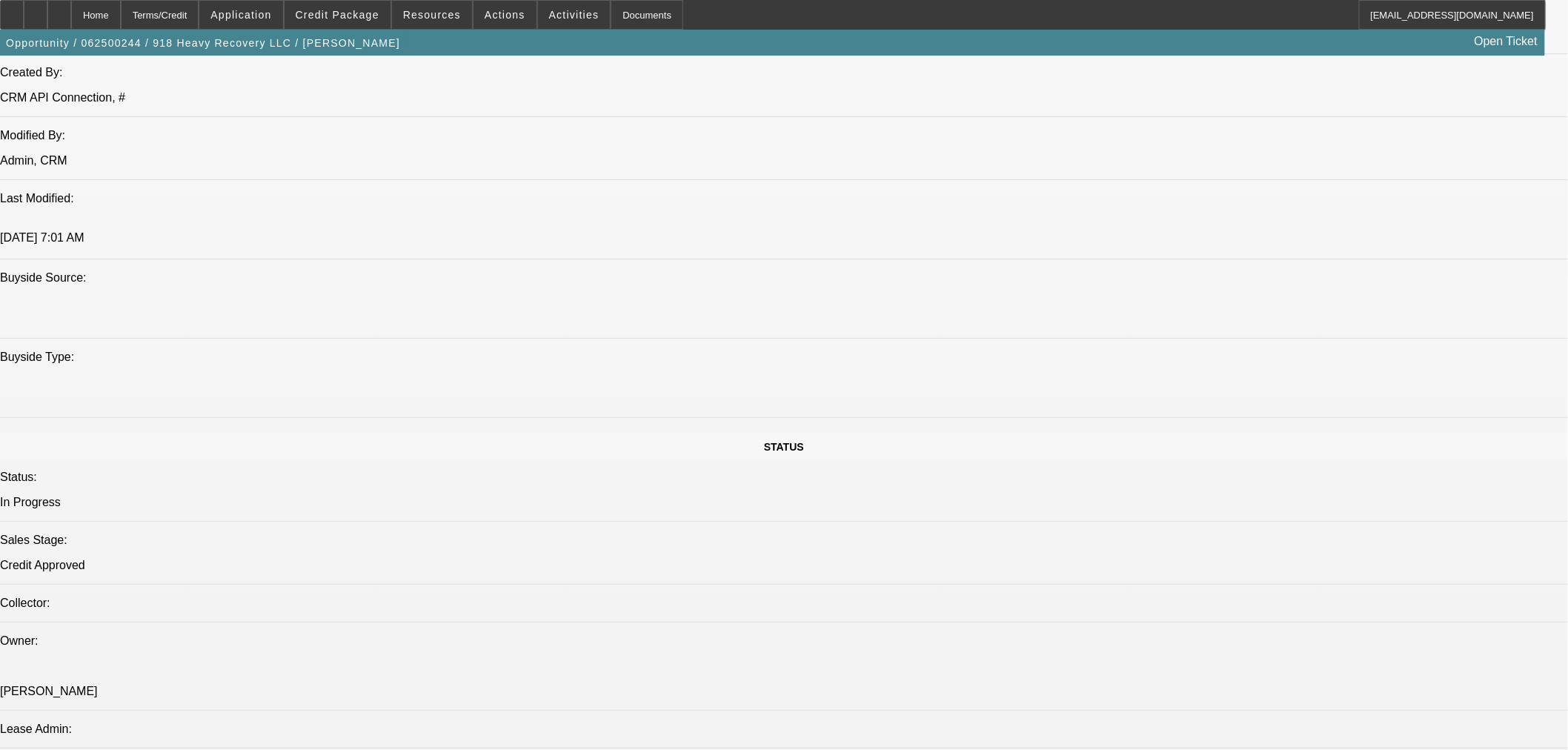
select select "0"
select select "2"
select select "0"
select select "6"
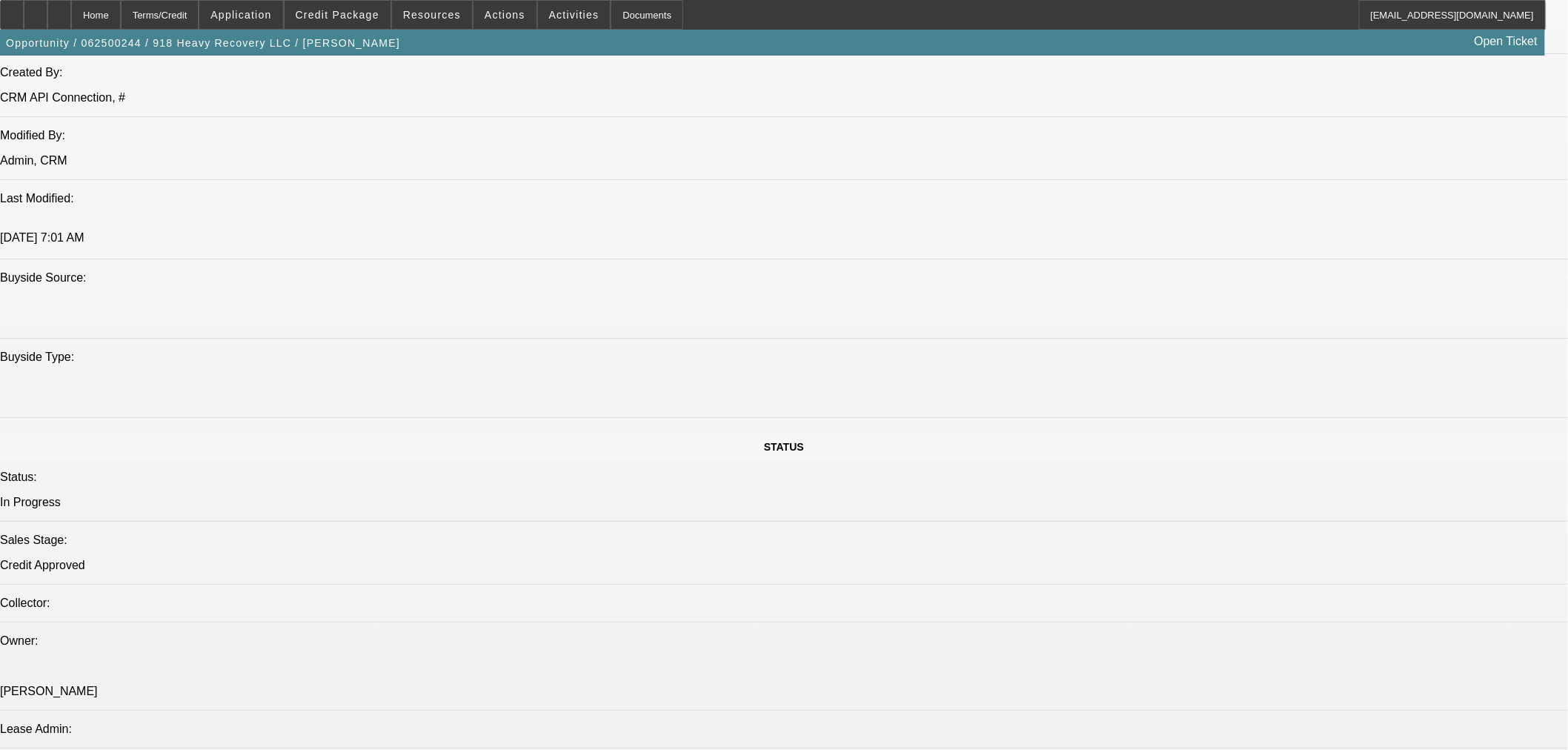
select select "0"
select select "2"
select select "0"
select select "6"
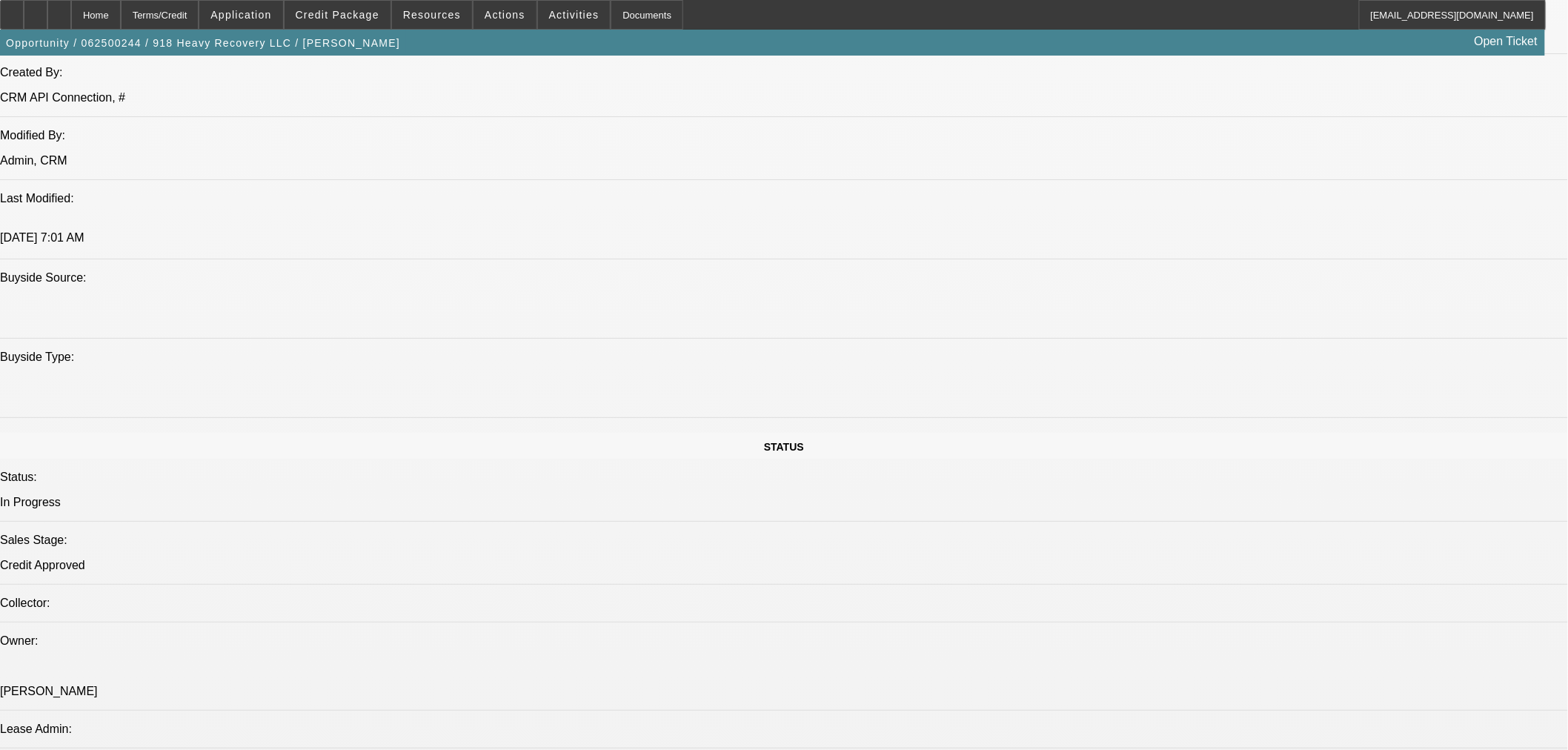
select select "0"
select select "2"
select select "0"
select select "6"
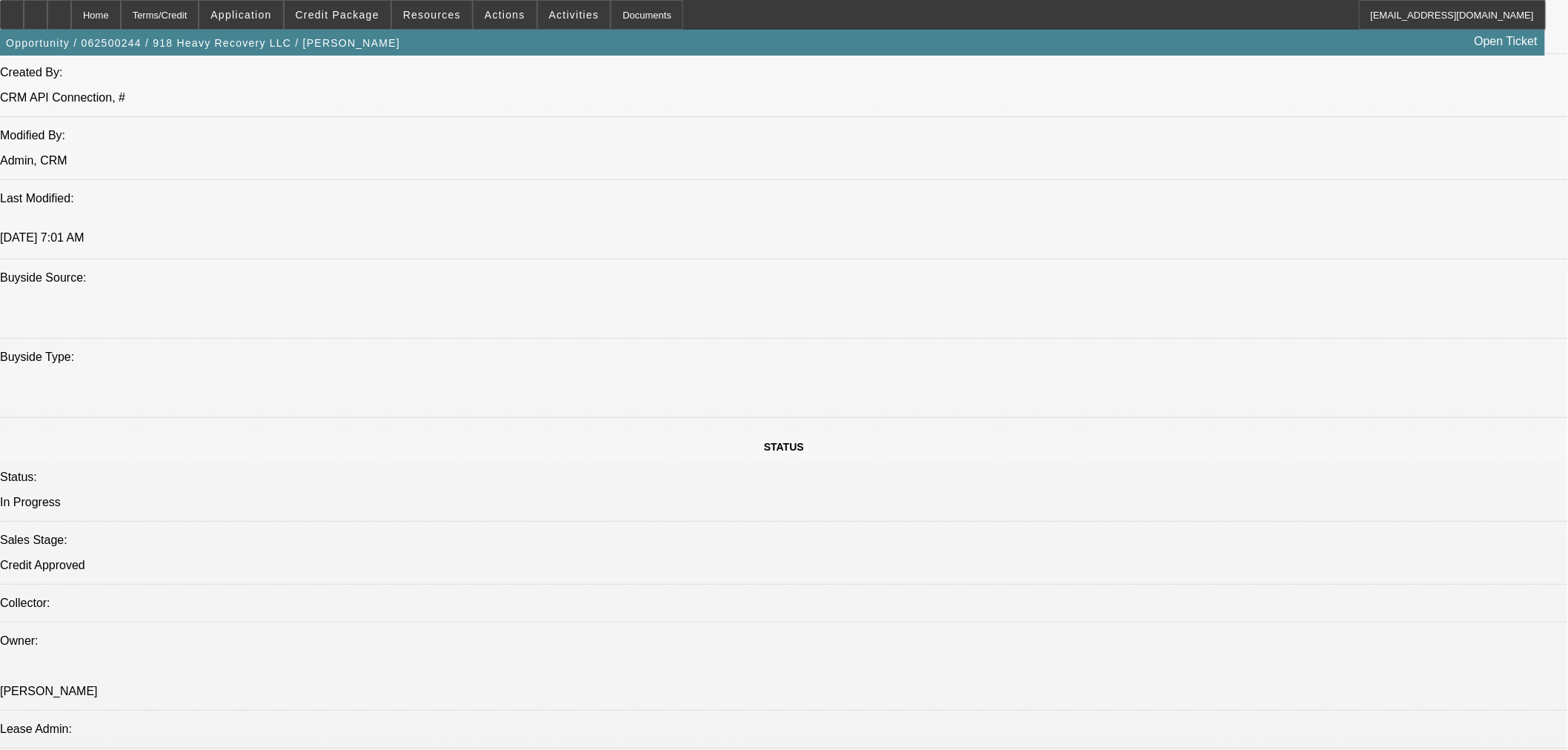
scroll to position [1877, 0]
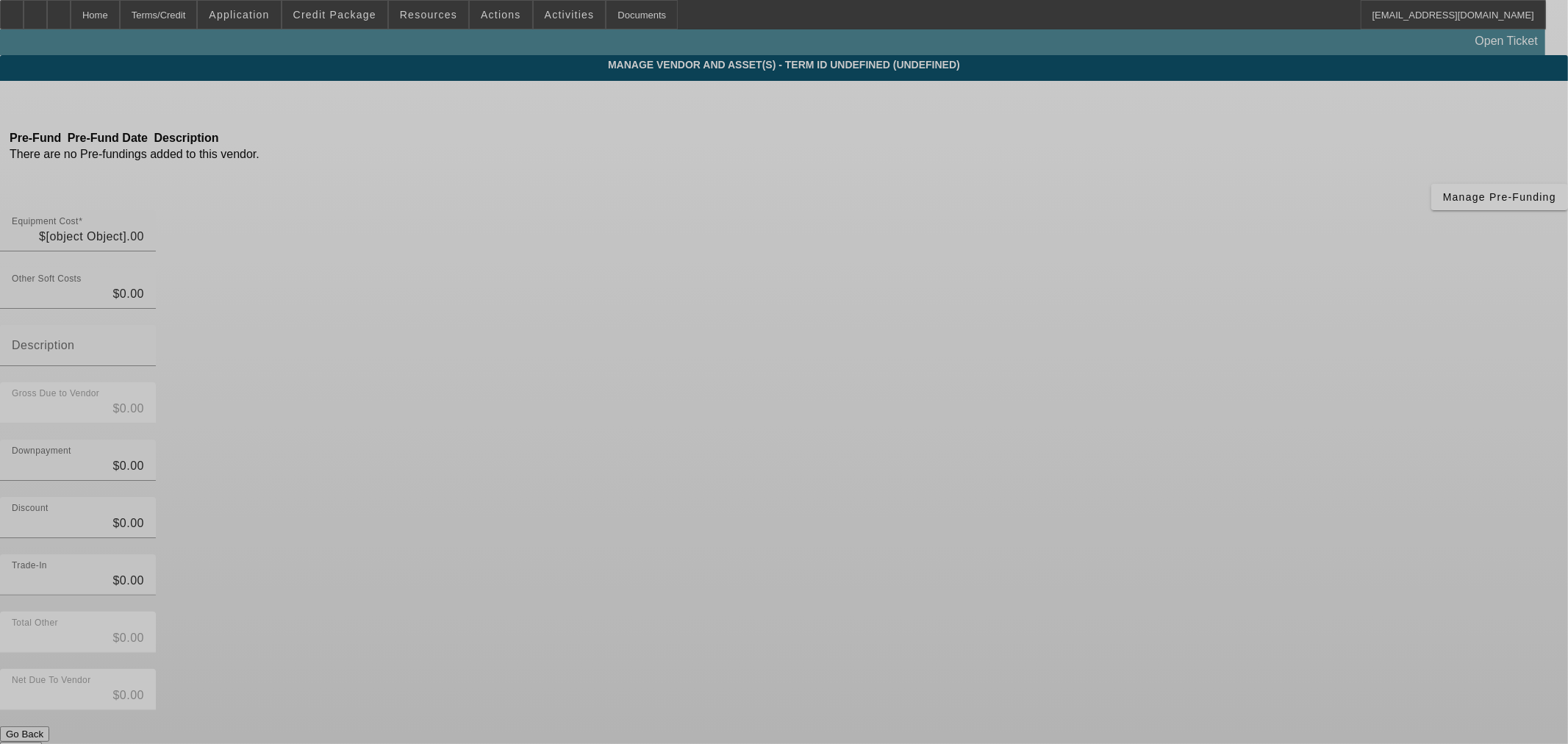
type input "$725,000.00"
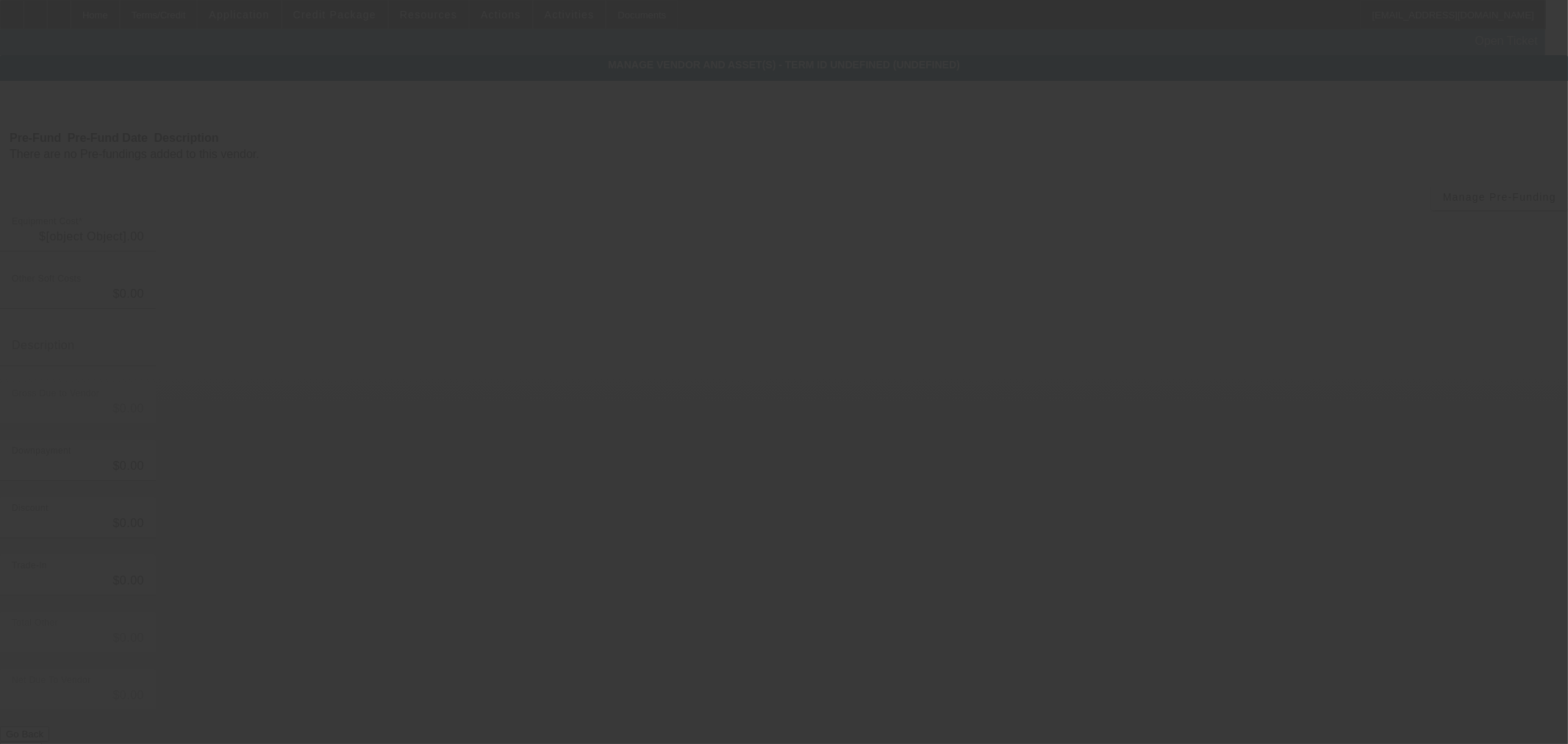
type input "$725,000.00"
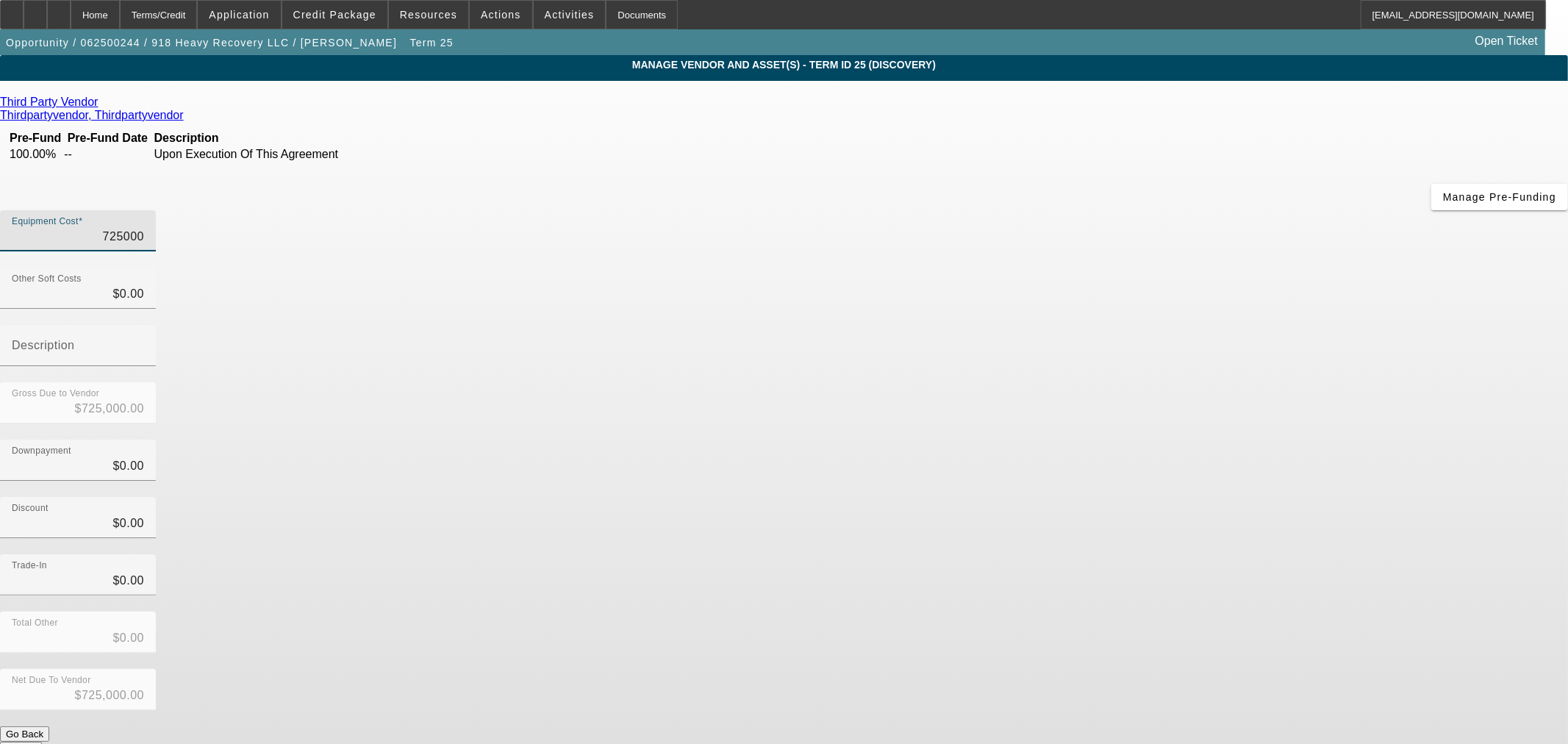
drag, startPoint x: 901, startPoint y: 122, endPoint x: 1257, endPoint y: 128, distance: 356.1
click at [1257, 128] on app-vendor-asset-manage "MANAGE VENDOR AND ASSET(S) - Term ID 25 (Discovery) Remove Vendor Third Party V…" at bounding box center [784, 441] width 1568 height 773
type input "7"
type input "$7.00"
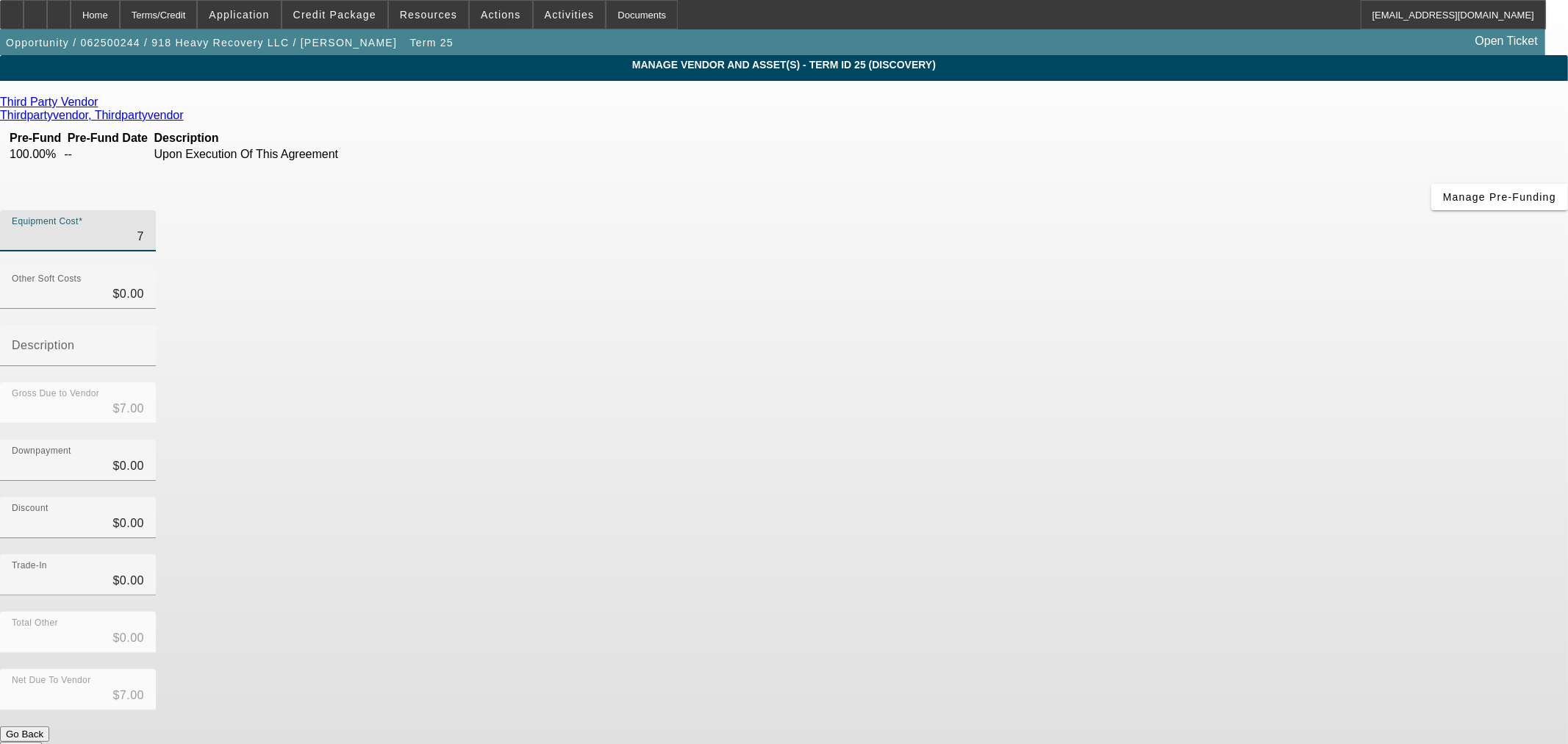
type input "72"
type input "$72.00"
type input "723"
type input "$723.00"
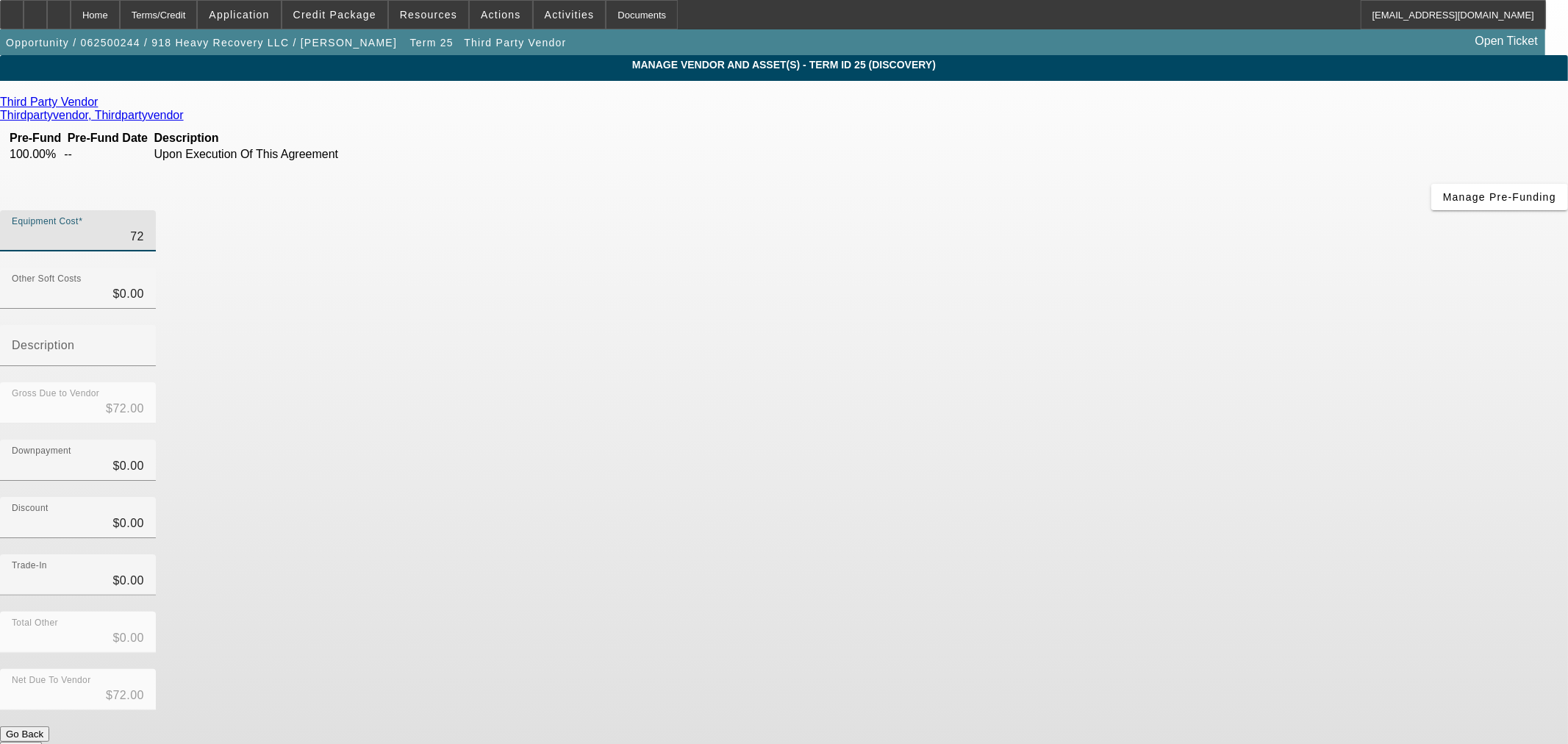
type input "$723.00"
type input "7230"
type input "$7,230.00"
type input "72300"
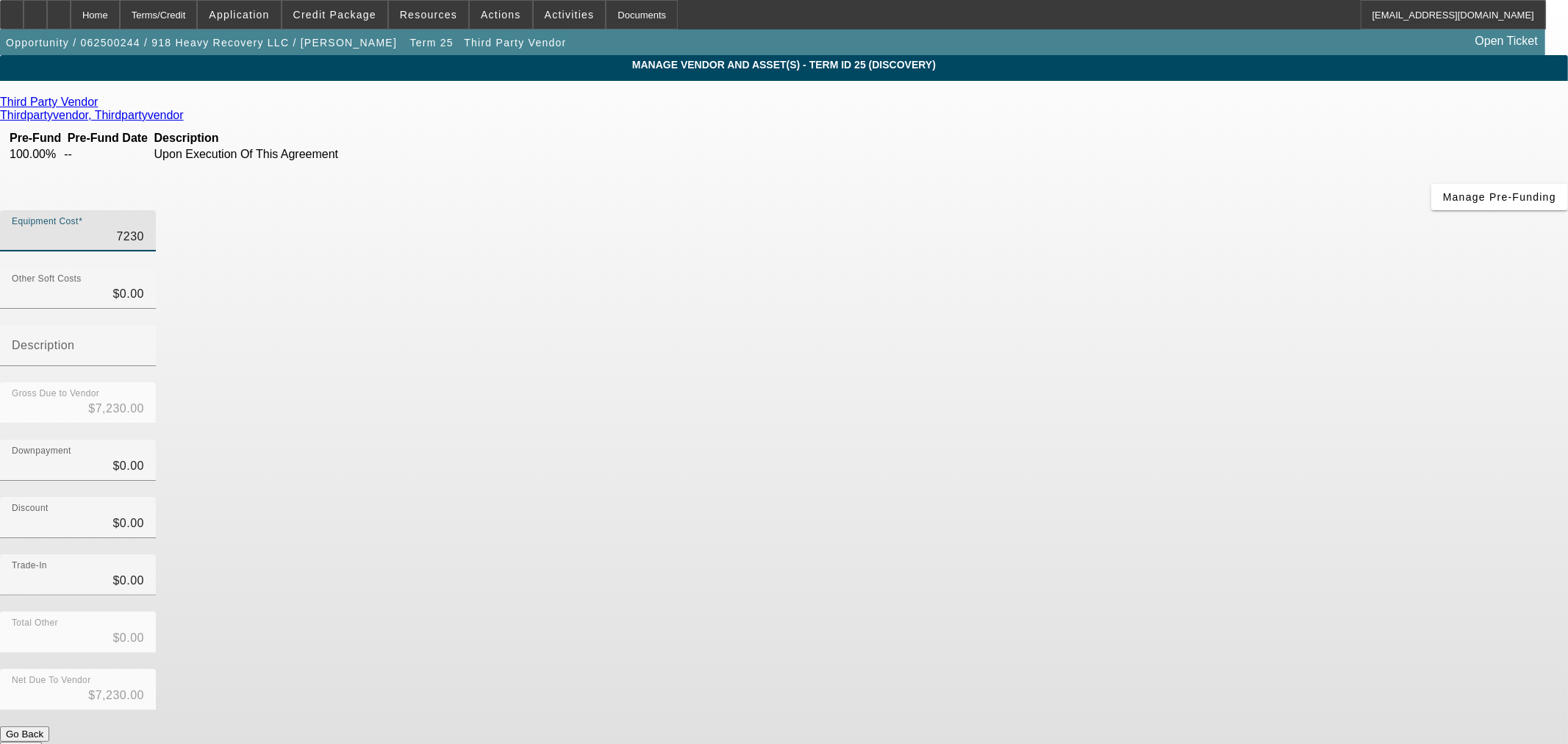
type input "$72,300.00"
type input "723000"
type input "$723,000.00"
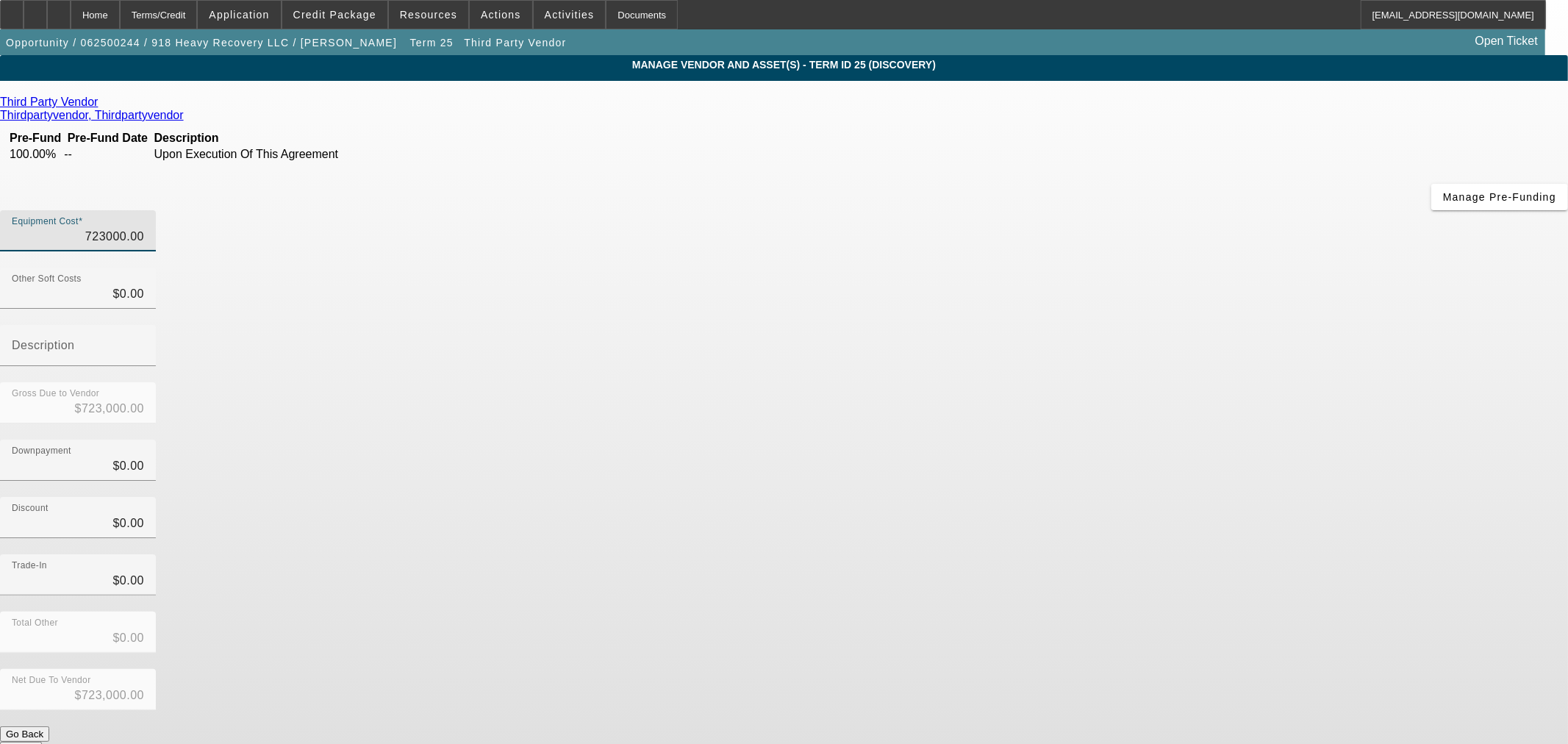
type input "$723,000.00"
click at [1068, 554] on div "Trade-In $0.00" at bounding box center [784, 582] width 1568 height 58
click at [42, 741] on button "Submit" at bounding box center [20, 748] width 42 height 15
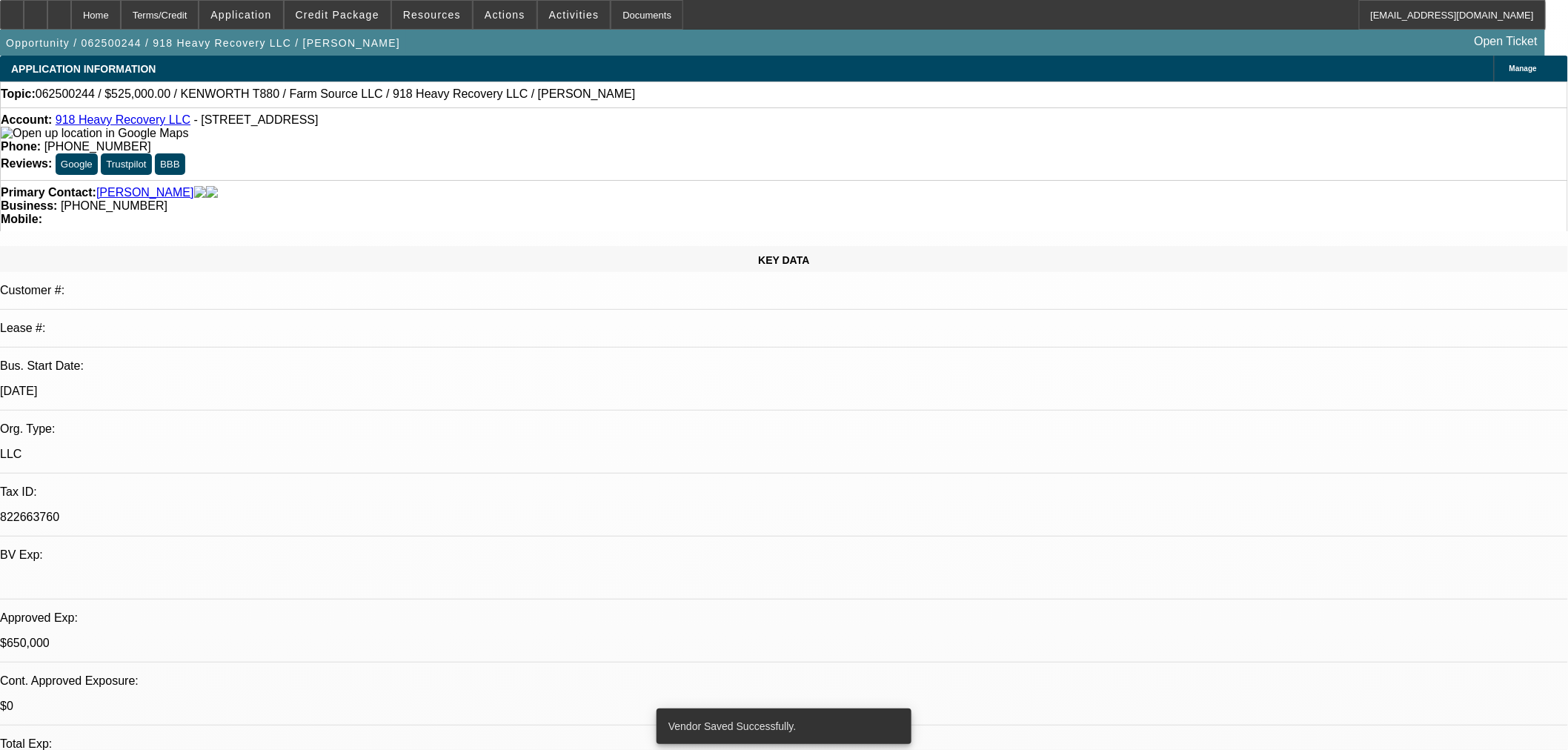
select select "0"
select select "2"
select select "0"
select select "6"
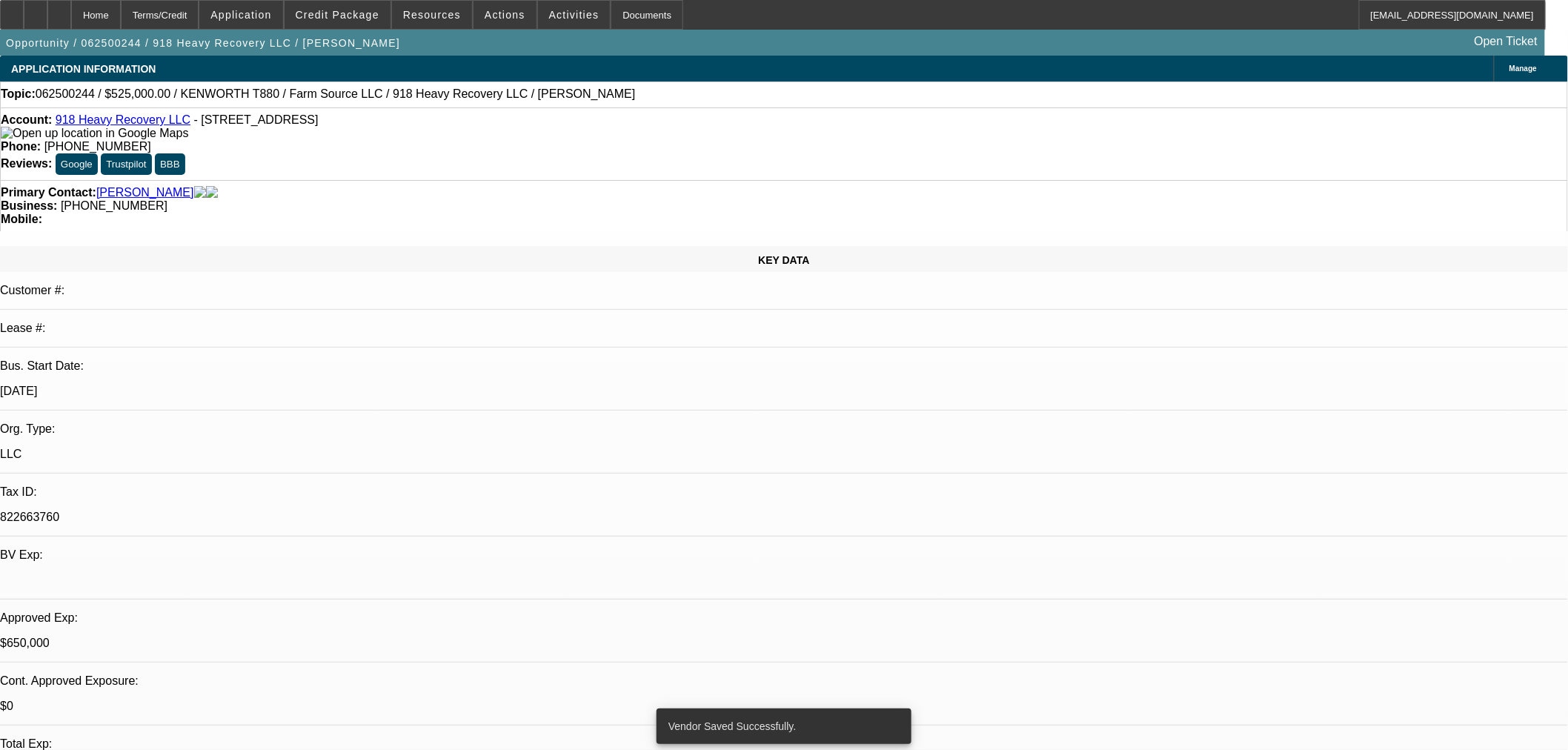
select select "0"
select select "2"
select select "0"
select select "6"
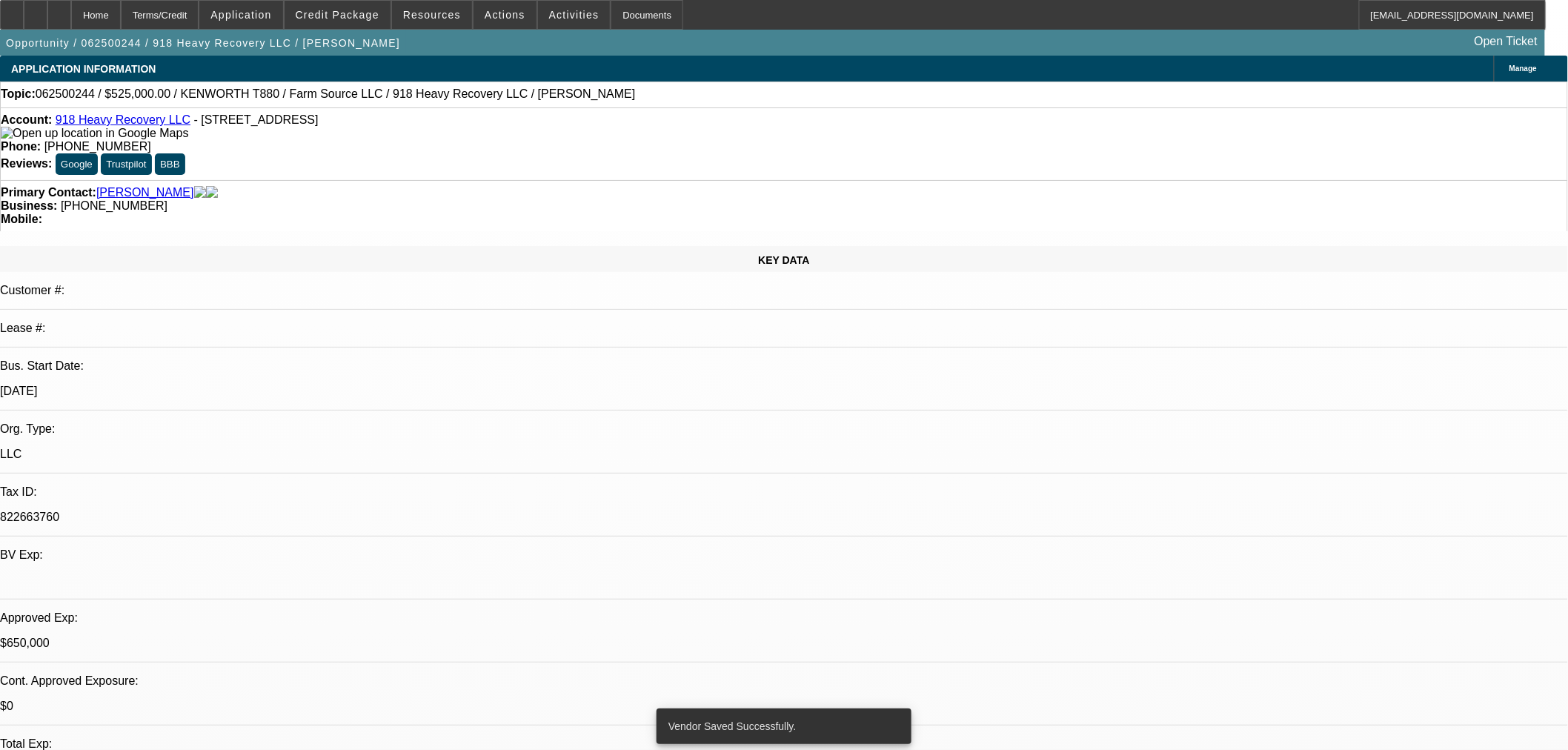
select select "0"
select select "2"
select select "0"
select select "6"
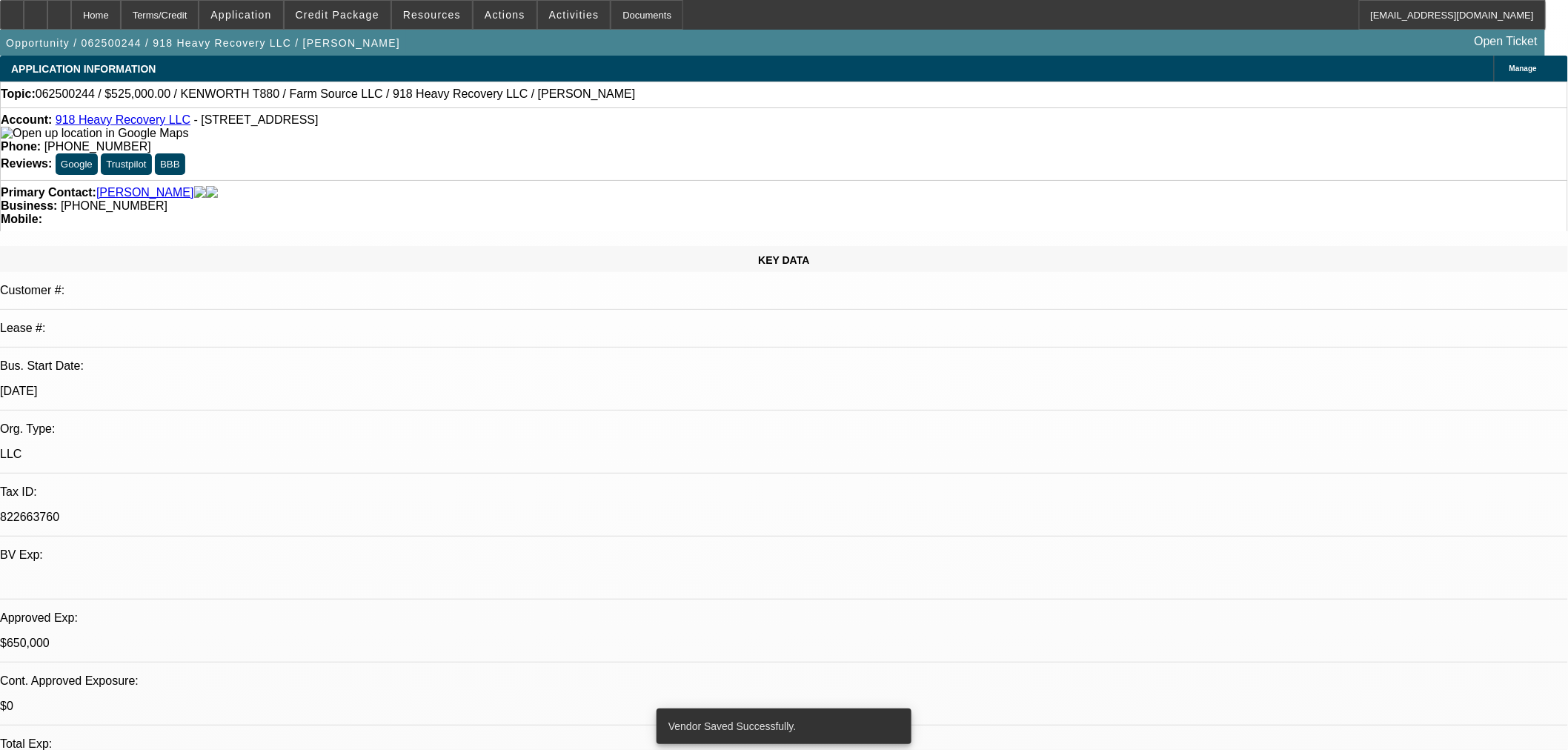
select select "0"
select select "2"
select select "0"
select select "6"
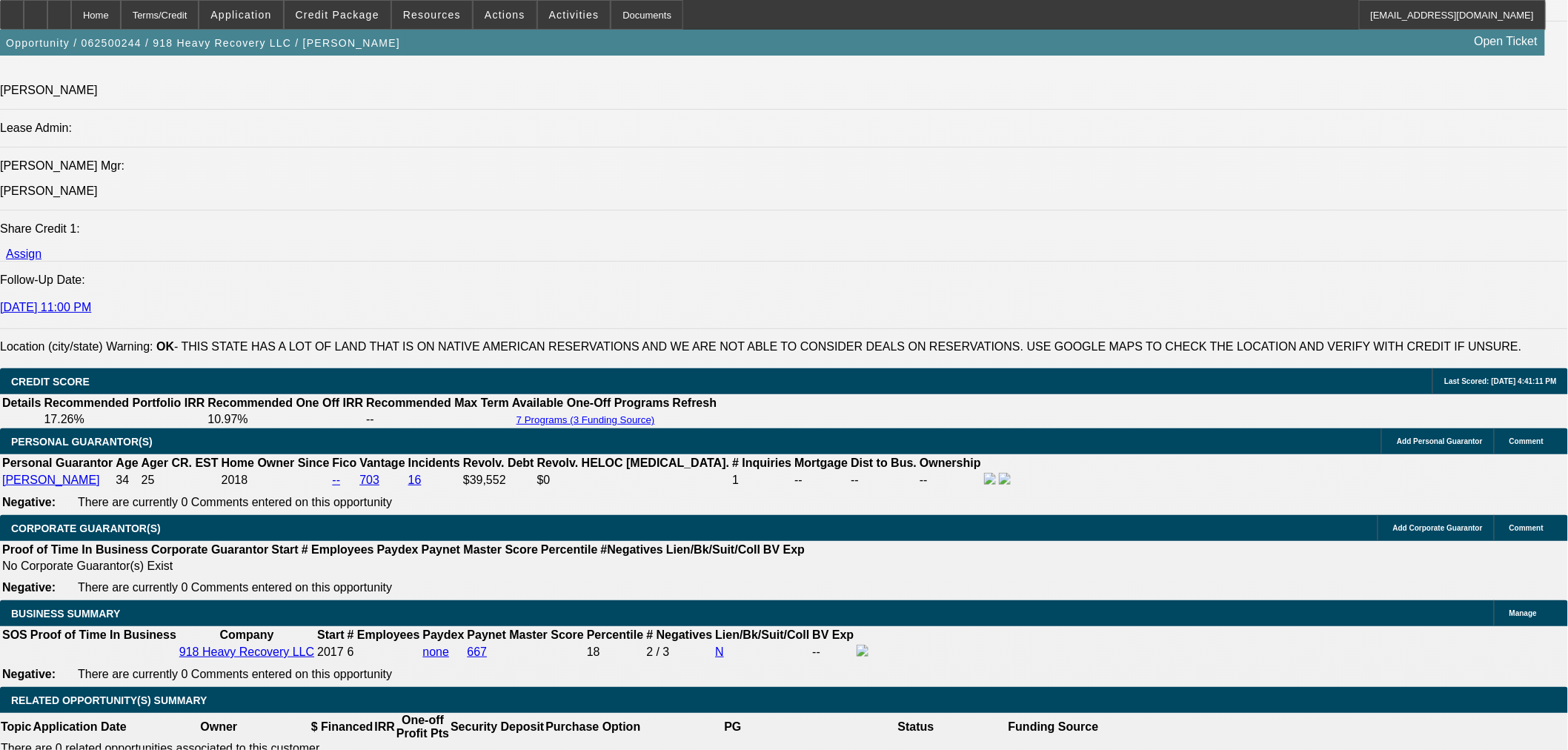
scroll to position [2305, 0]
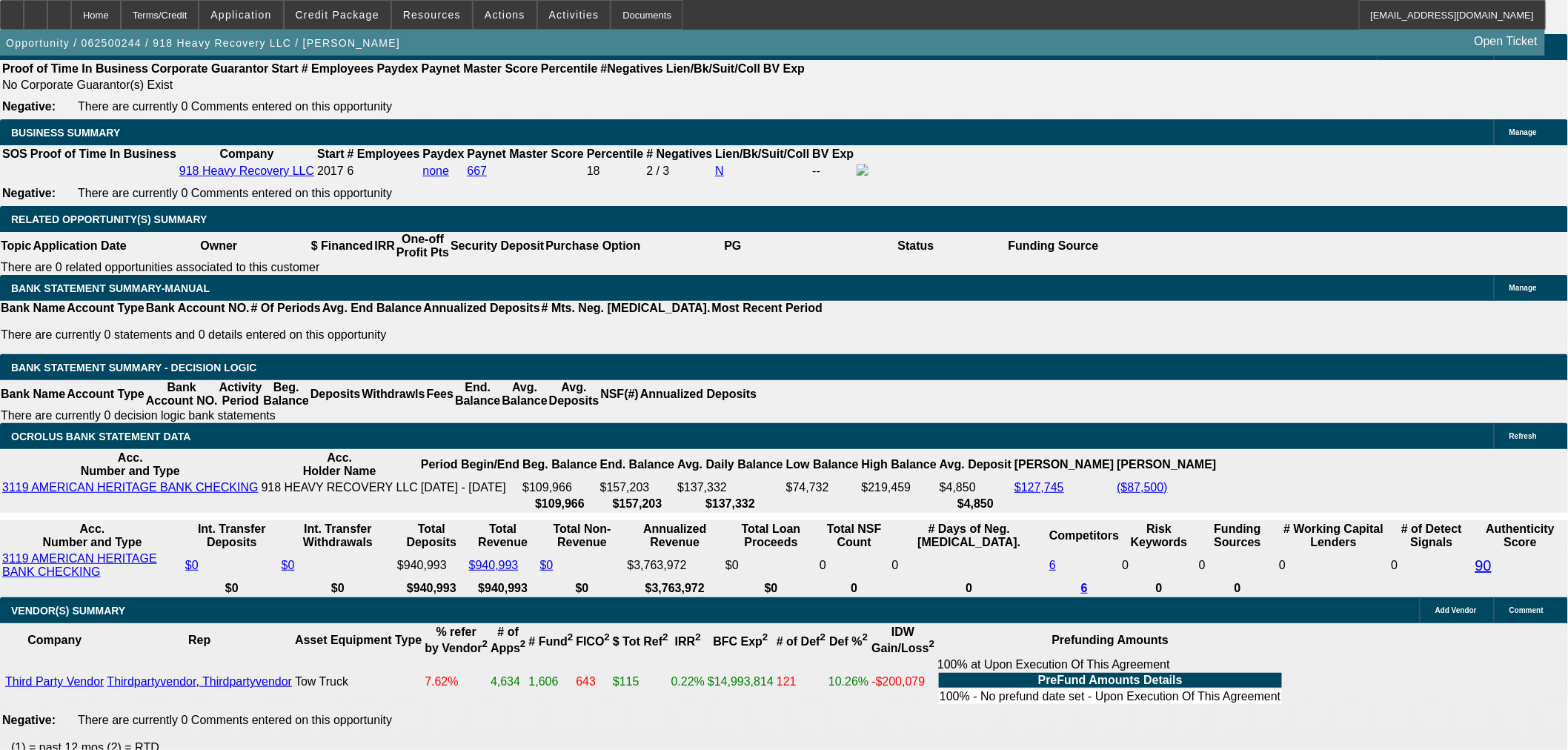
drag, startPoint x: 255, startPoint y: 261, endPoint x: 536, endPoint y: 253, distance: 281.1
drag, startPoint x: 639, startPoint y: 261, endPoint x: 695, endPoint y: 263, distance: 56.0
type input "$100,000.00"
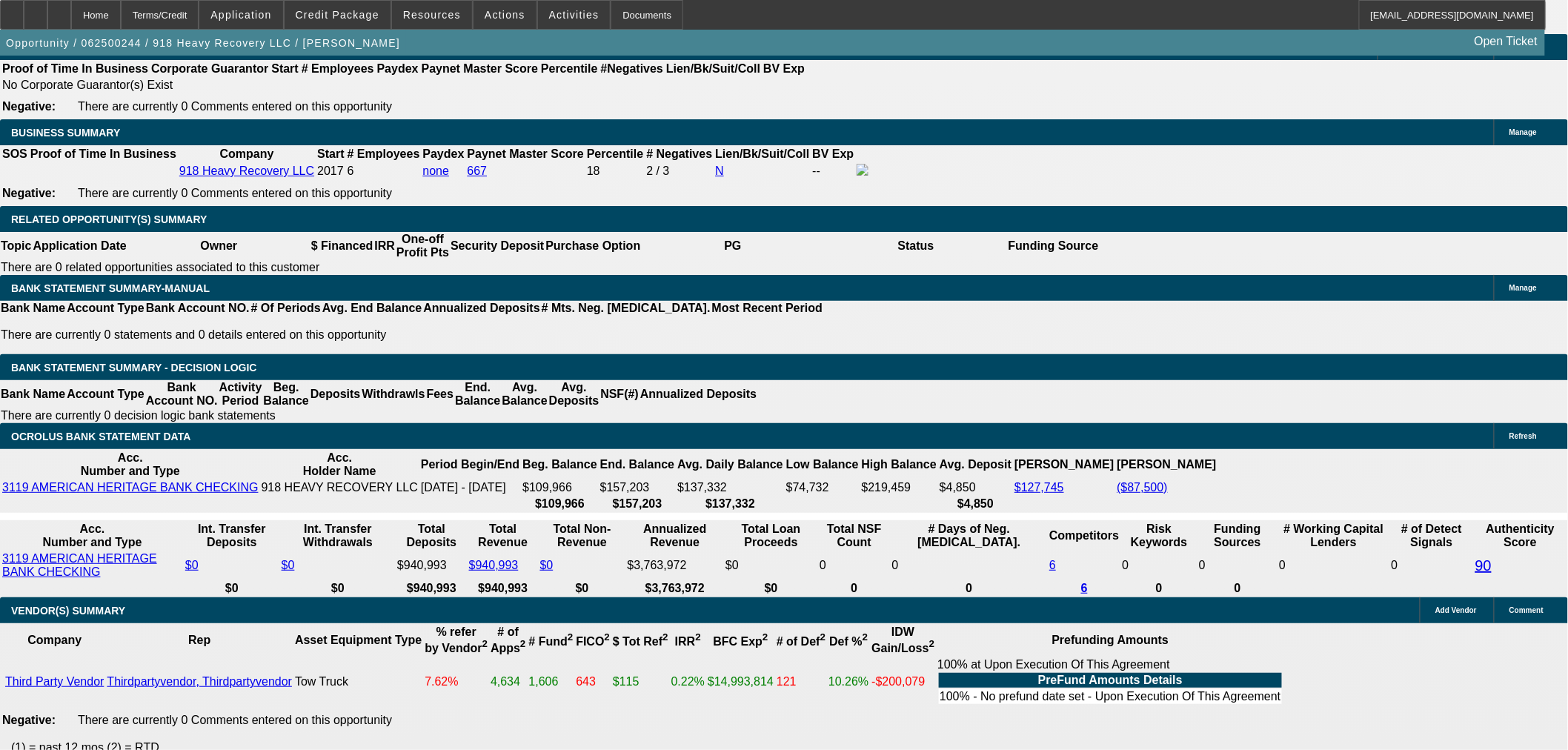
type input "UNKNOWN"
type input "$10,303.32"
type input "$20,606.64"
drag, startPoint x: 306, startPoint y: 373, endPoint x: 358, endPoint y: 366, distance: 52.5
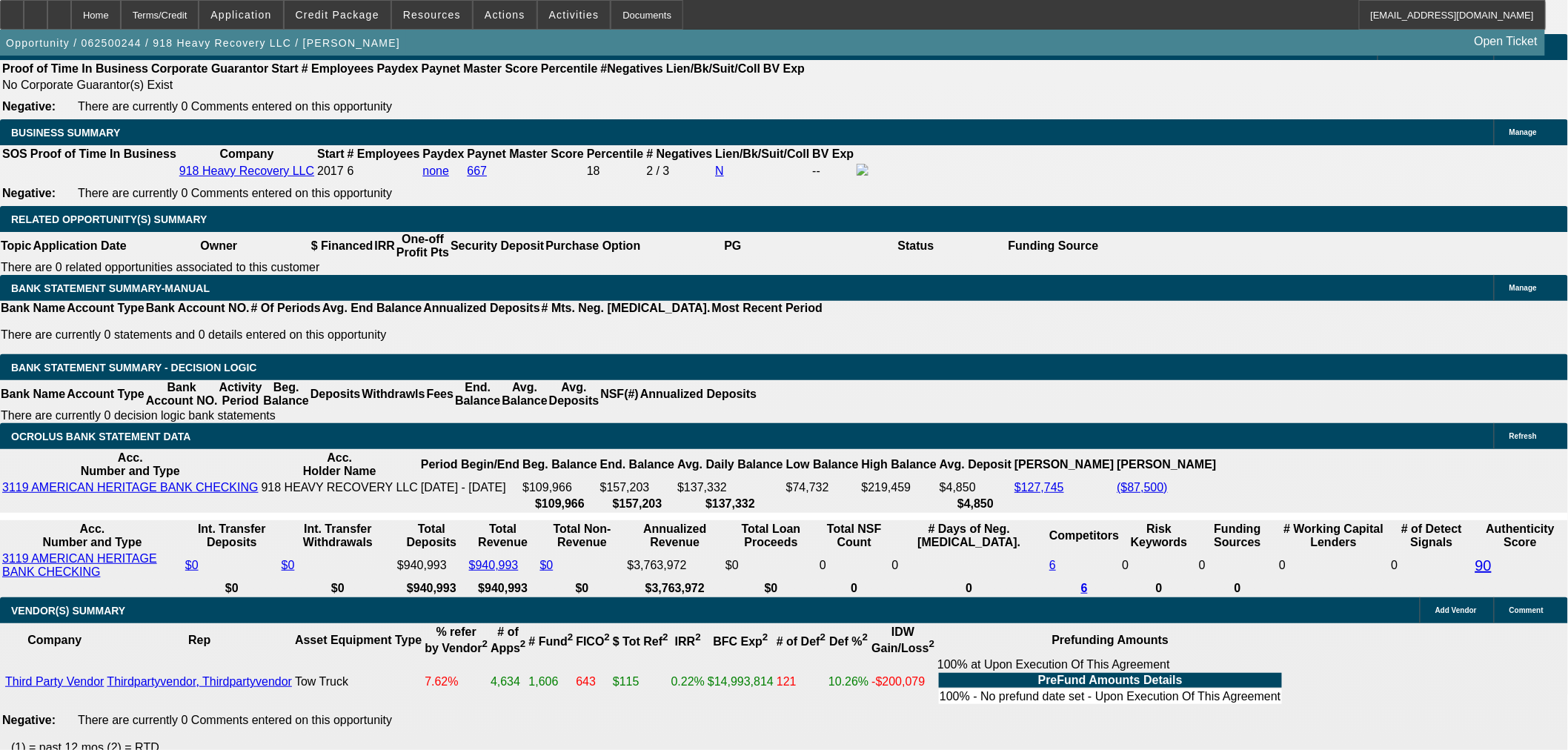
type input "10"
type input "$629,498.41"
type input "$1,258,996.82"
type input "$65,929.75"
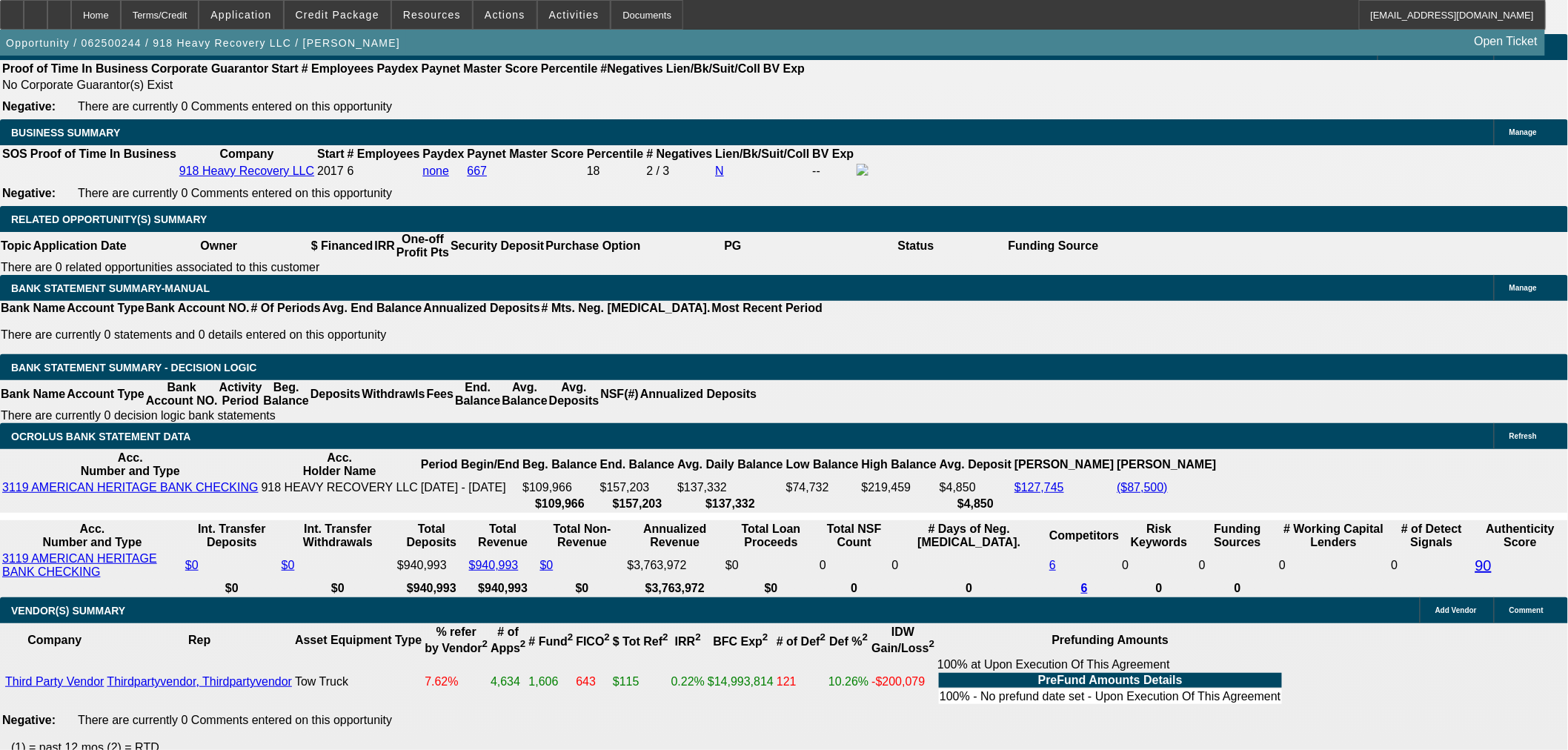
type input "$131,859.50"
type input "106"
type input "$9,741.14"
type input "$19,482.28"
drag, startPoint x: 303, startPoint y: 371, endPoint x: 107, endPoint y: 371, distance: 196.0
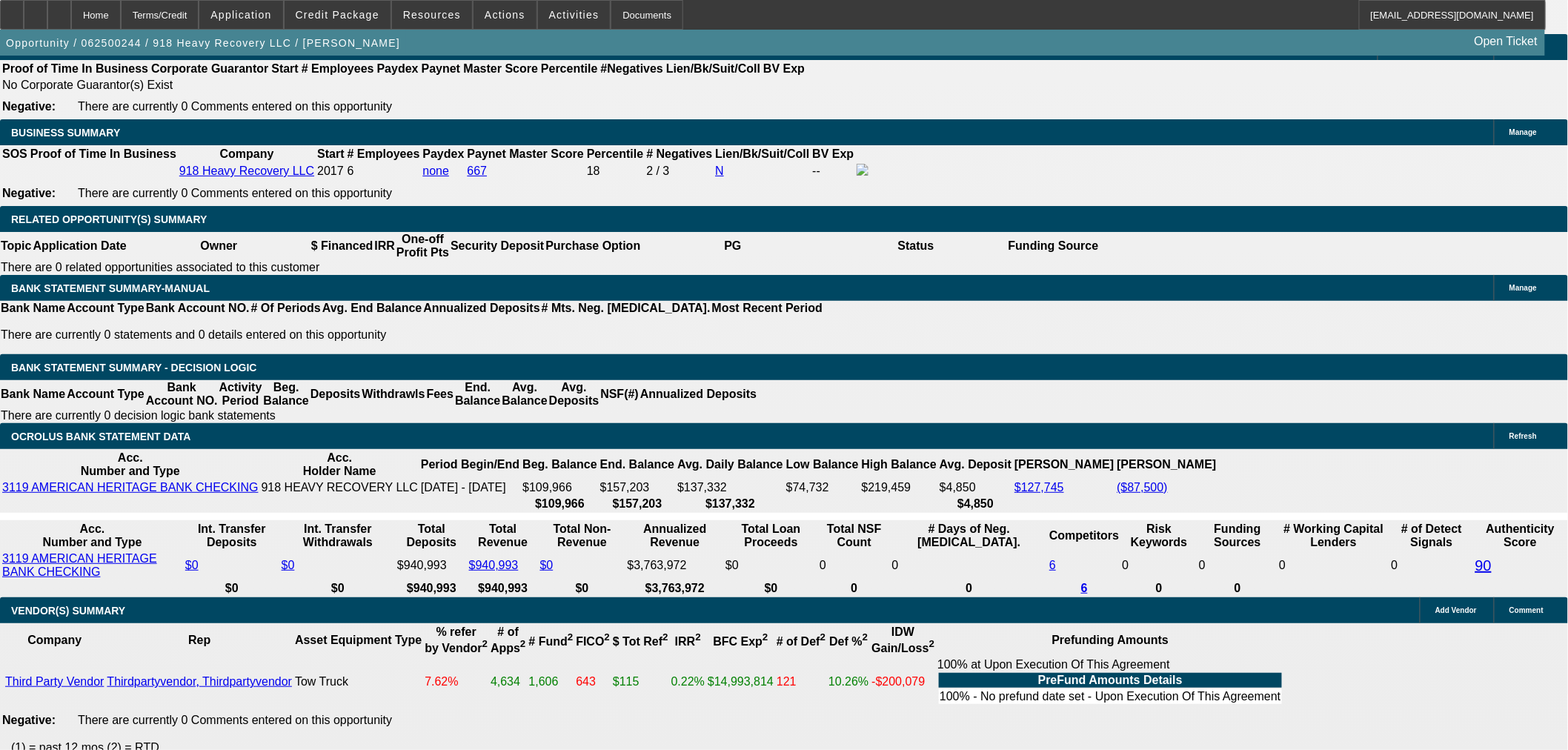
type input "100"
type input "$65,929.75"
type input "$131,859.50"
type input "$629,498.41"
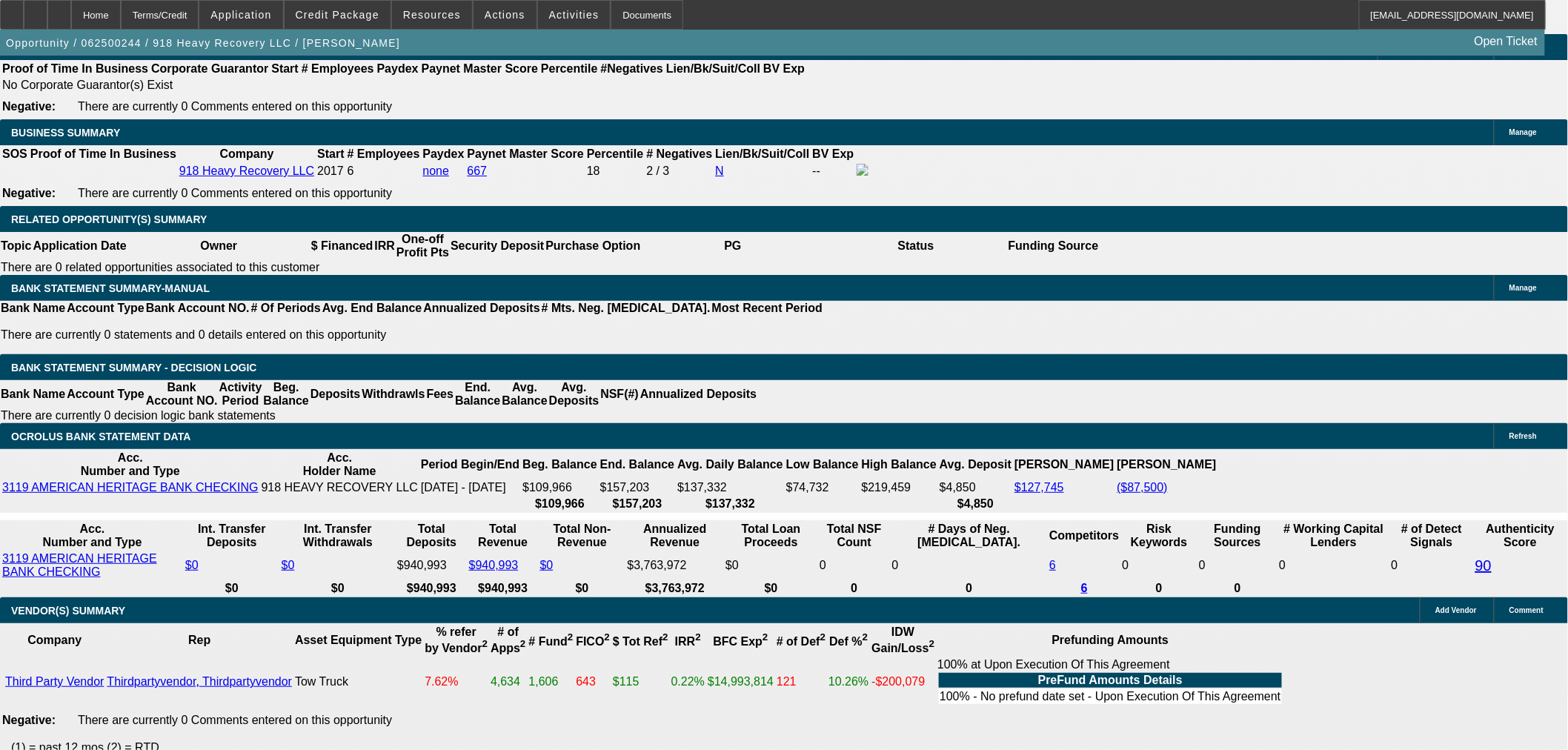
type input "$1,258,996.82"
type input "$10,063.75"
type input "$20,127.50"
drag, startPoint x: 346, startPoint y: 372, endPoint x: 360, endPoint y: 372, distance: 14.0
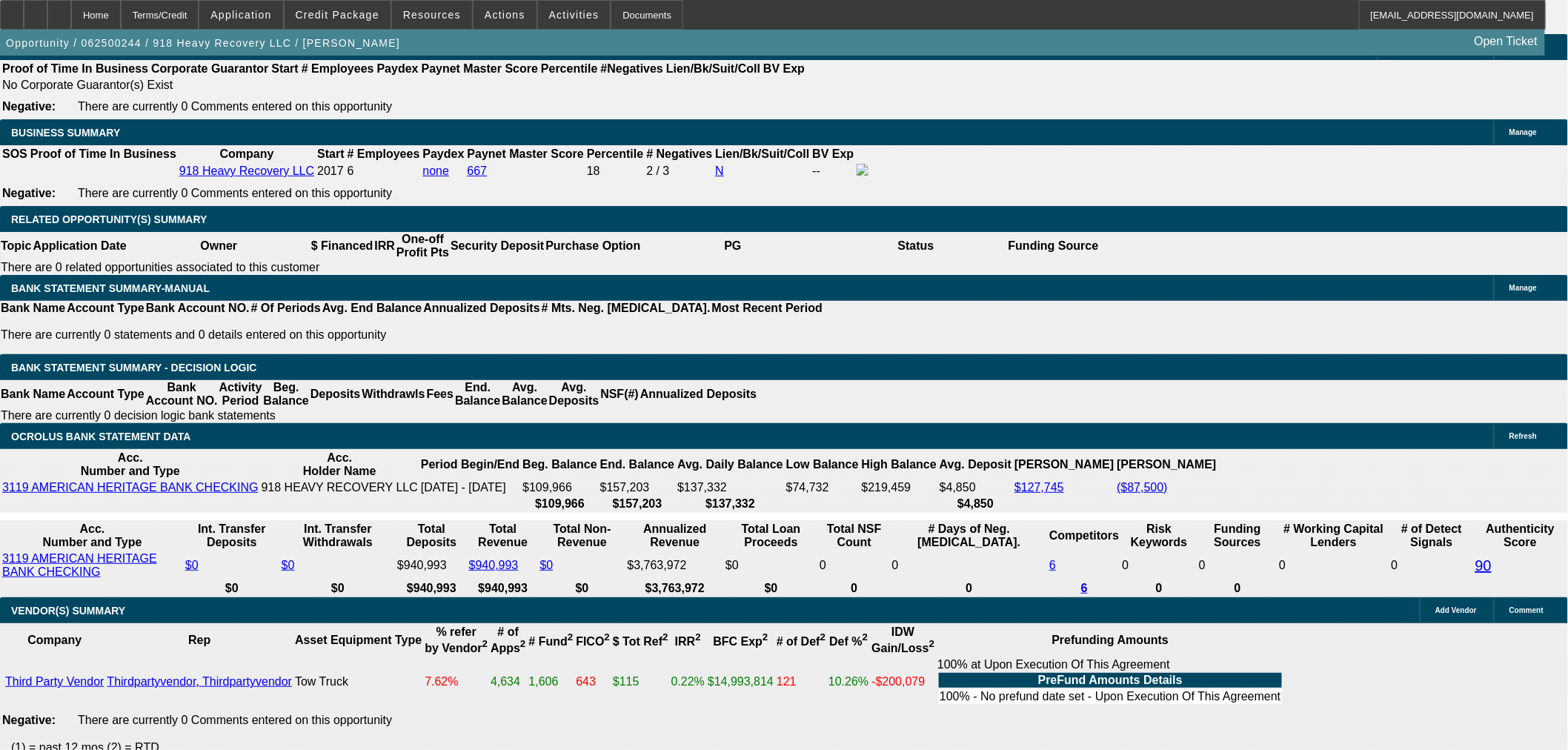
type input "10"
type input "$629,498.41"
type input "$1,258,996.82"
type input "$65,929.75"
type input "$131,859.50"
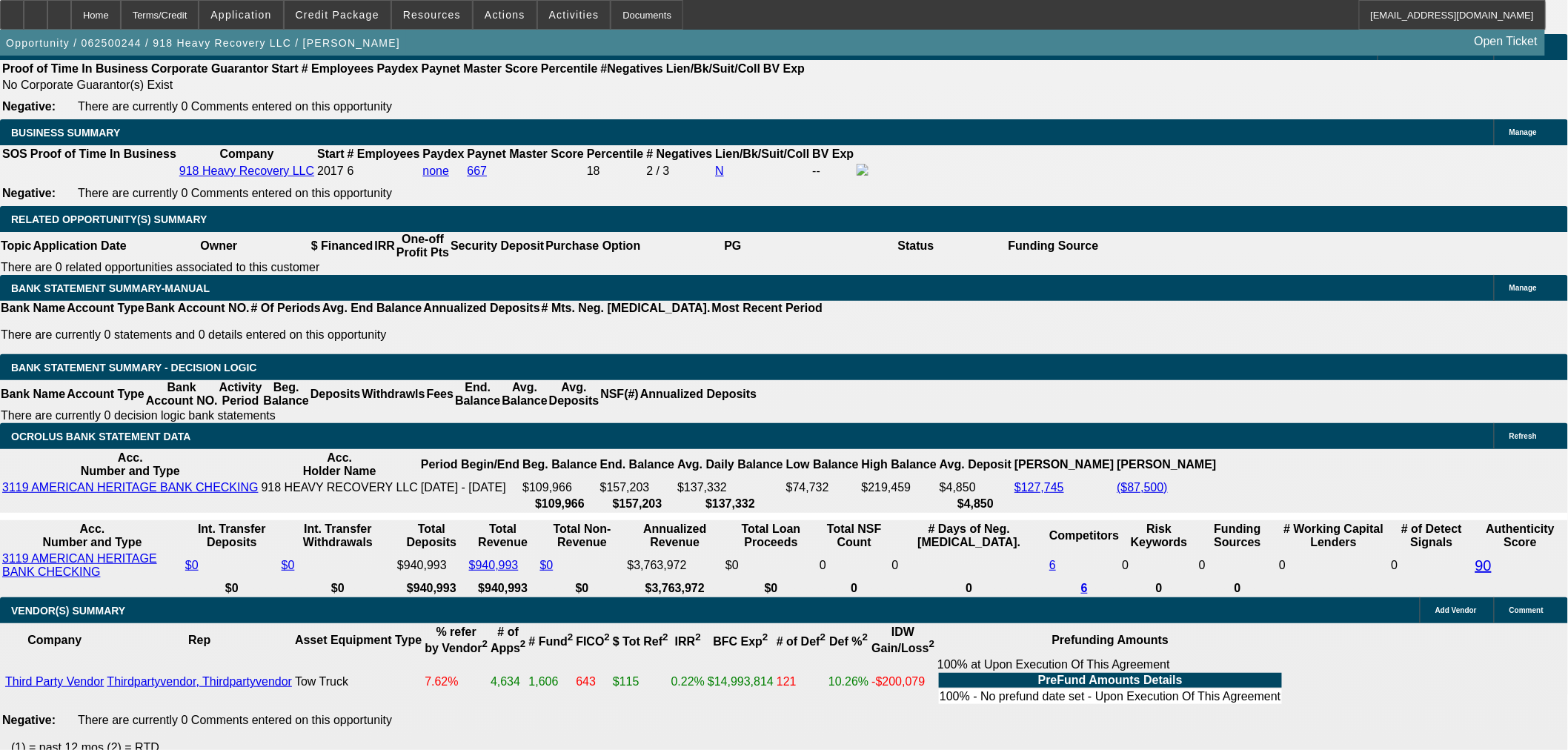
type input "106"
type input "$9,741.14"
type input "$19,482.28"
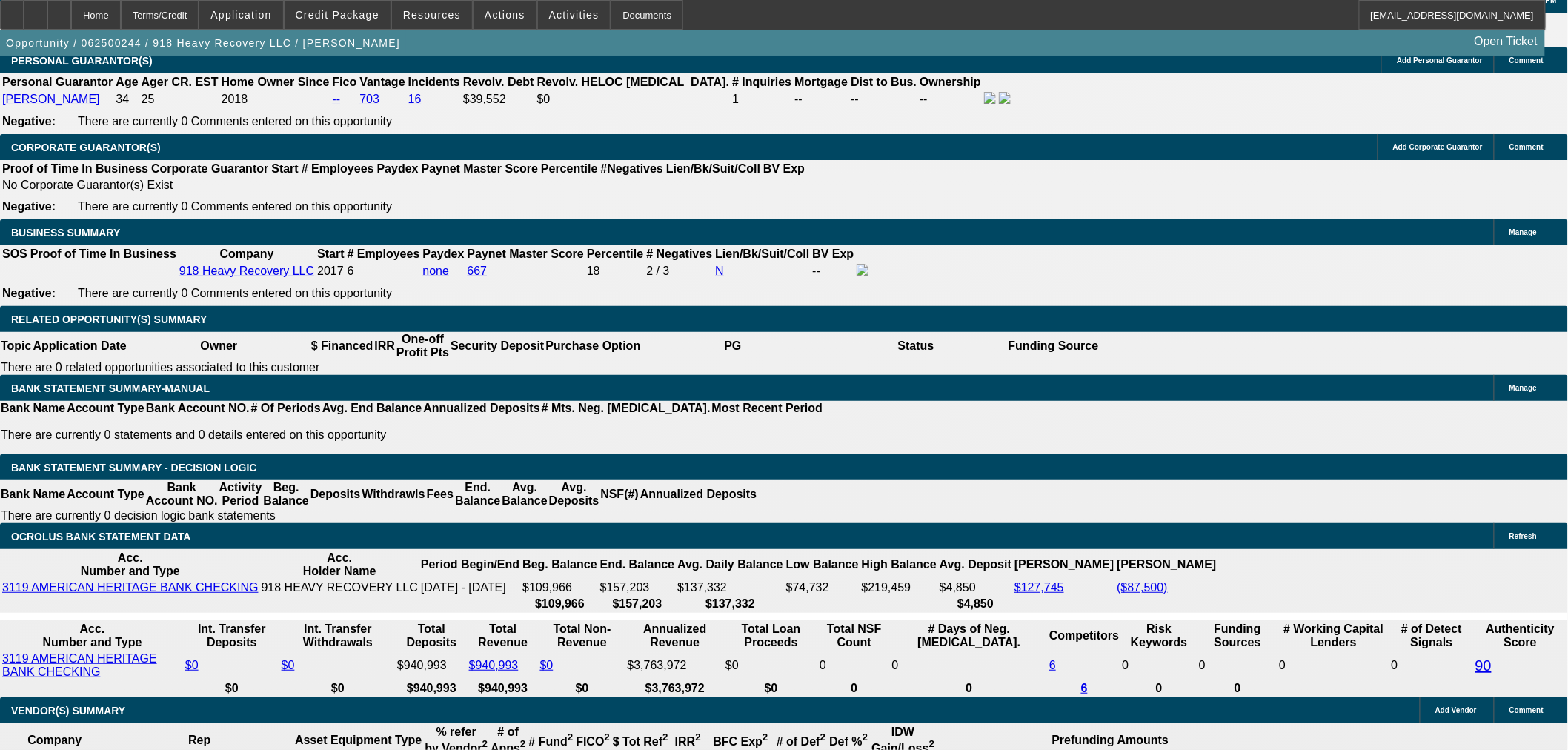
scroll to position [2058, 0]
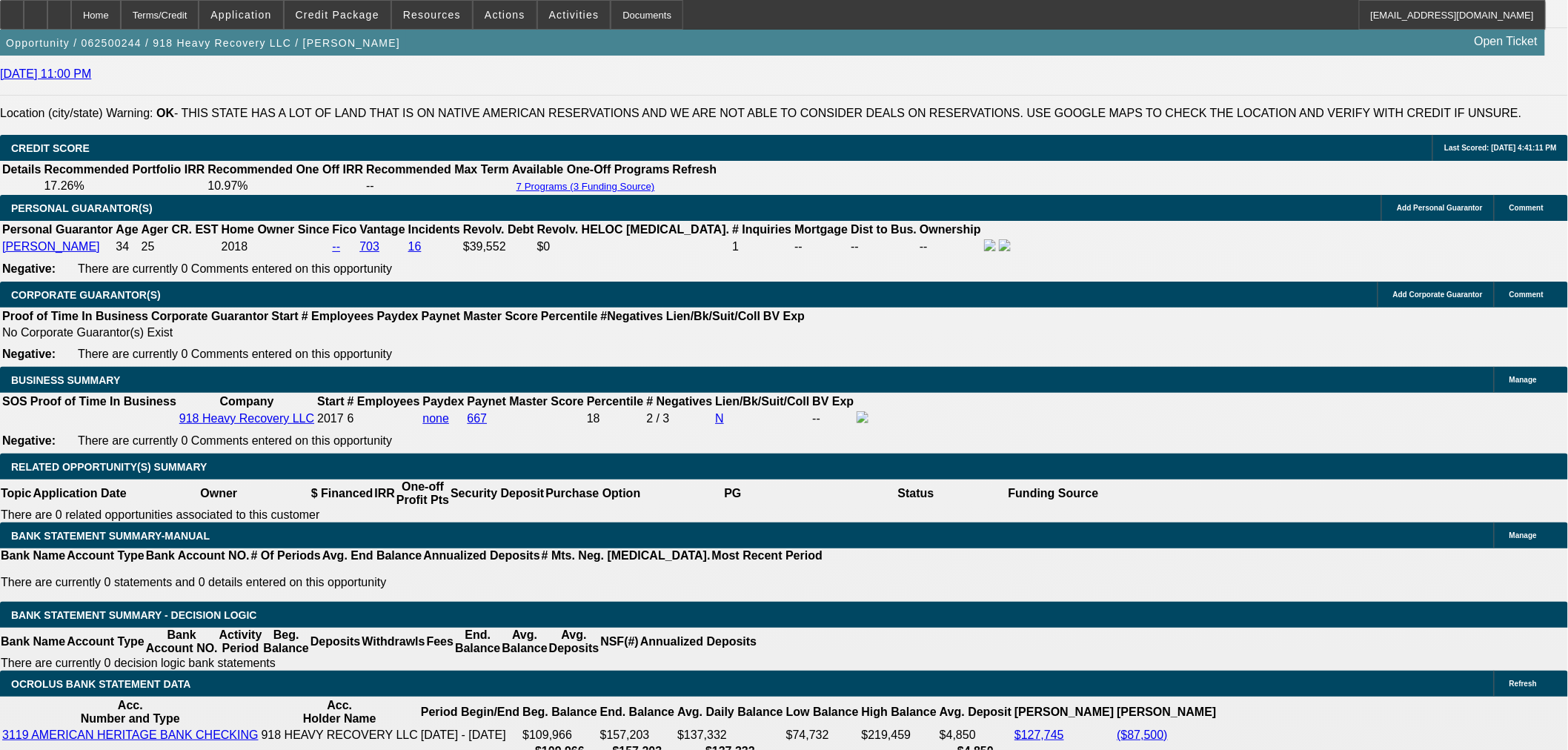
type input "106"
drag, startPoint x: 227, startPoint y: 232, endPoint x: 195, endPoint y: 295, distance: 70.7
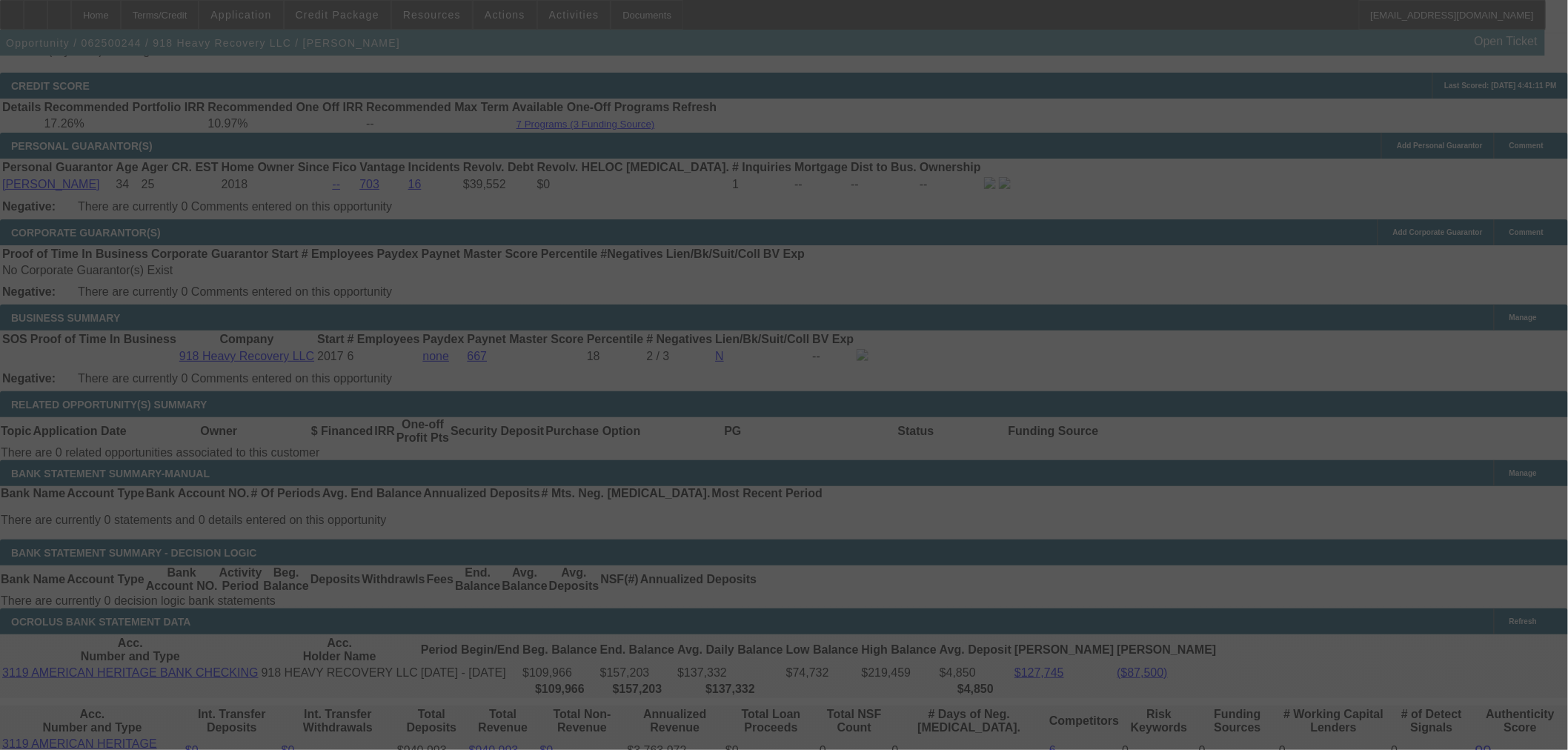
scroll to position [2305, 0]
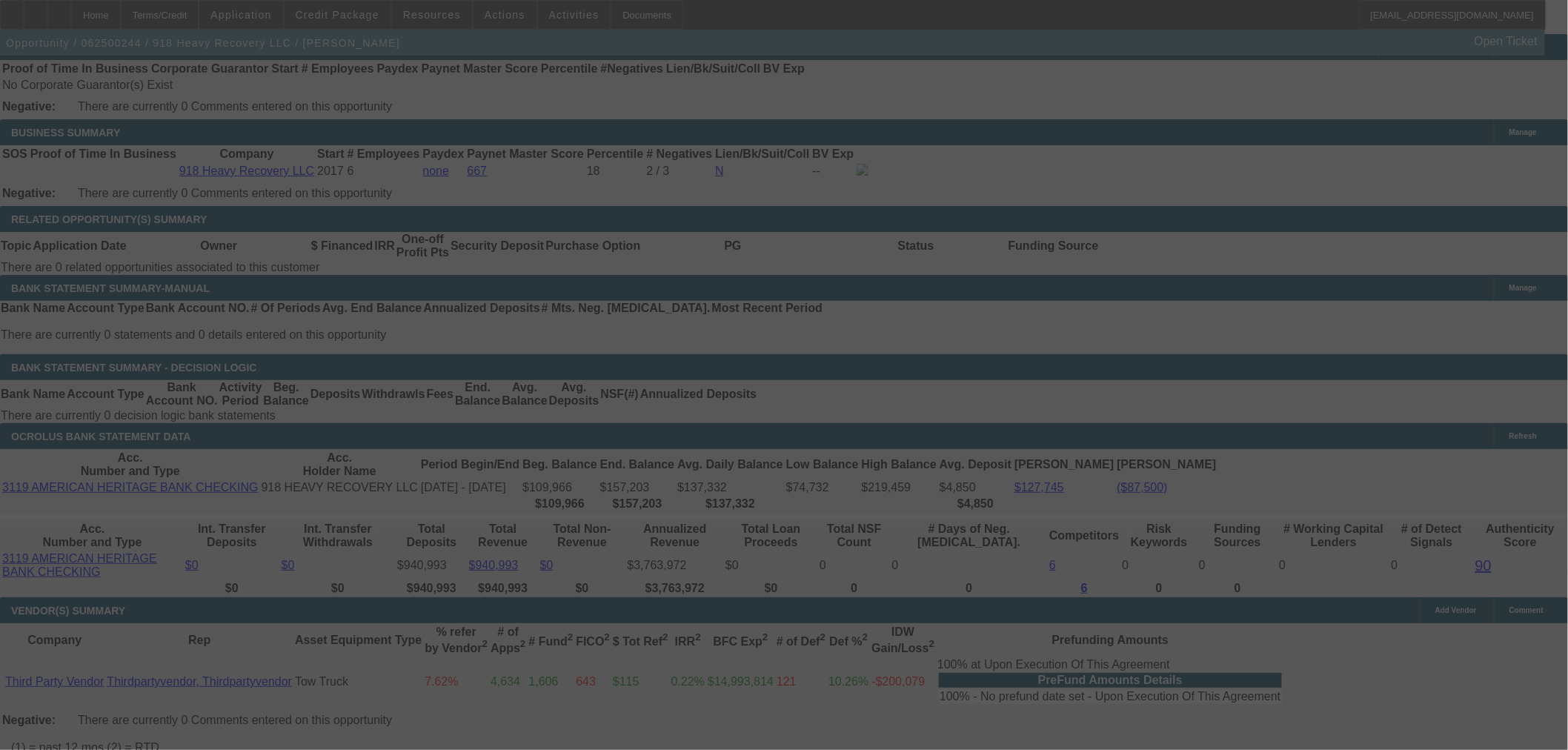
select select "0"
select select "2"
select select "0"
select select "6"
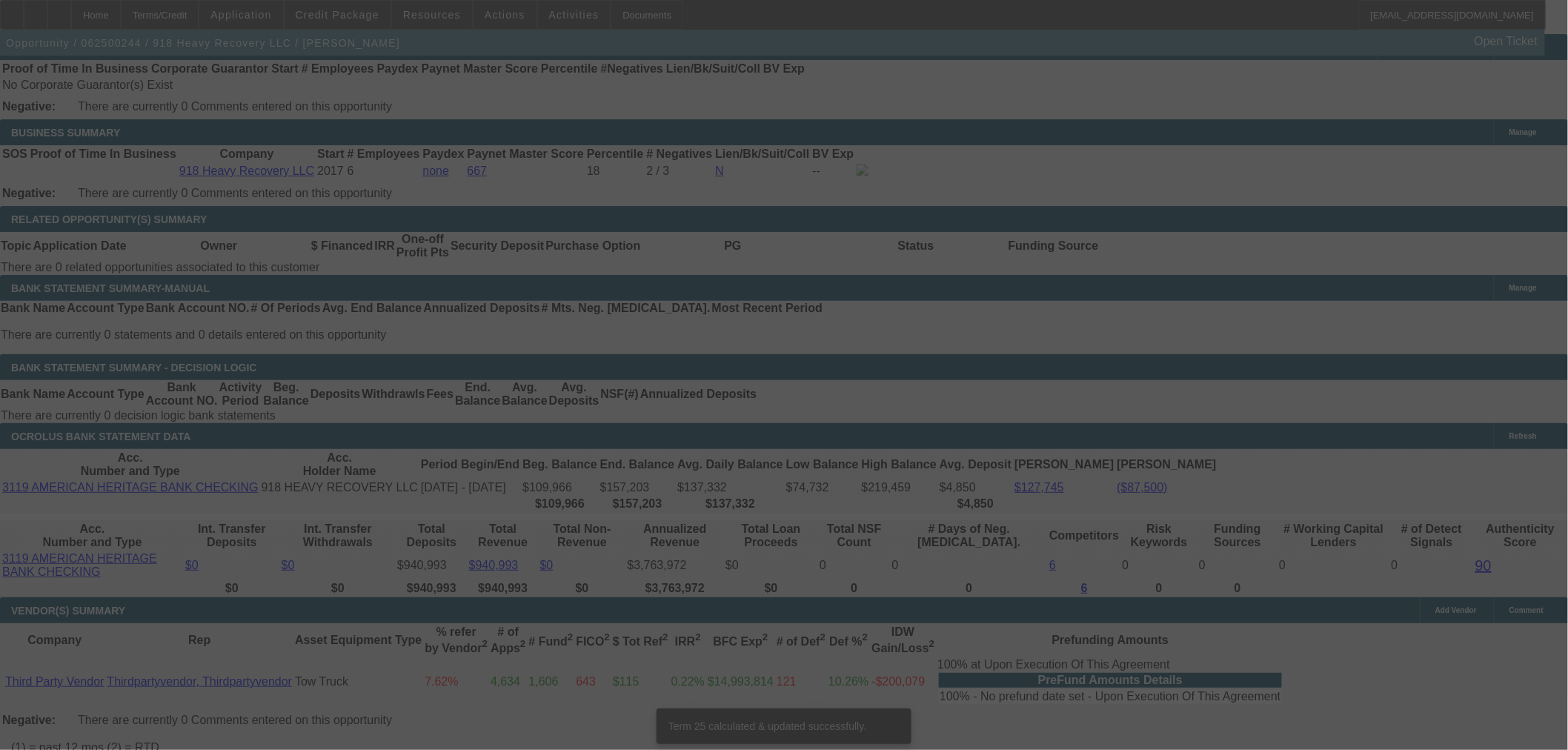
scroll to position [2288, 0]
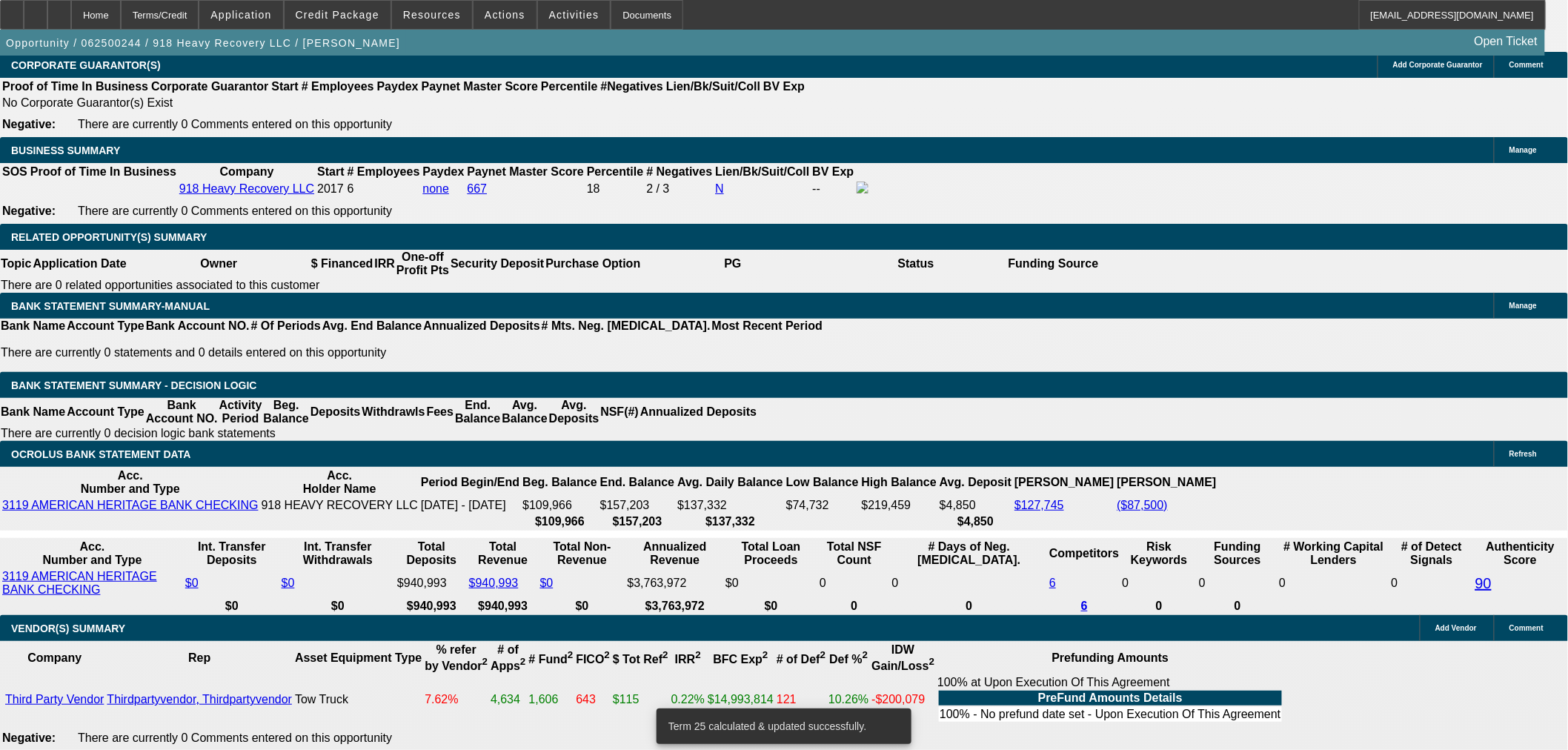
drag, startPoint x: 334, startPoint y: 386, endPoint x: 378, endPoint y: 405, distance: 47.9
type input "UNKNOWN"
type input "11"
type input "$12,286.42"
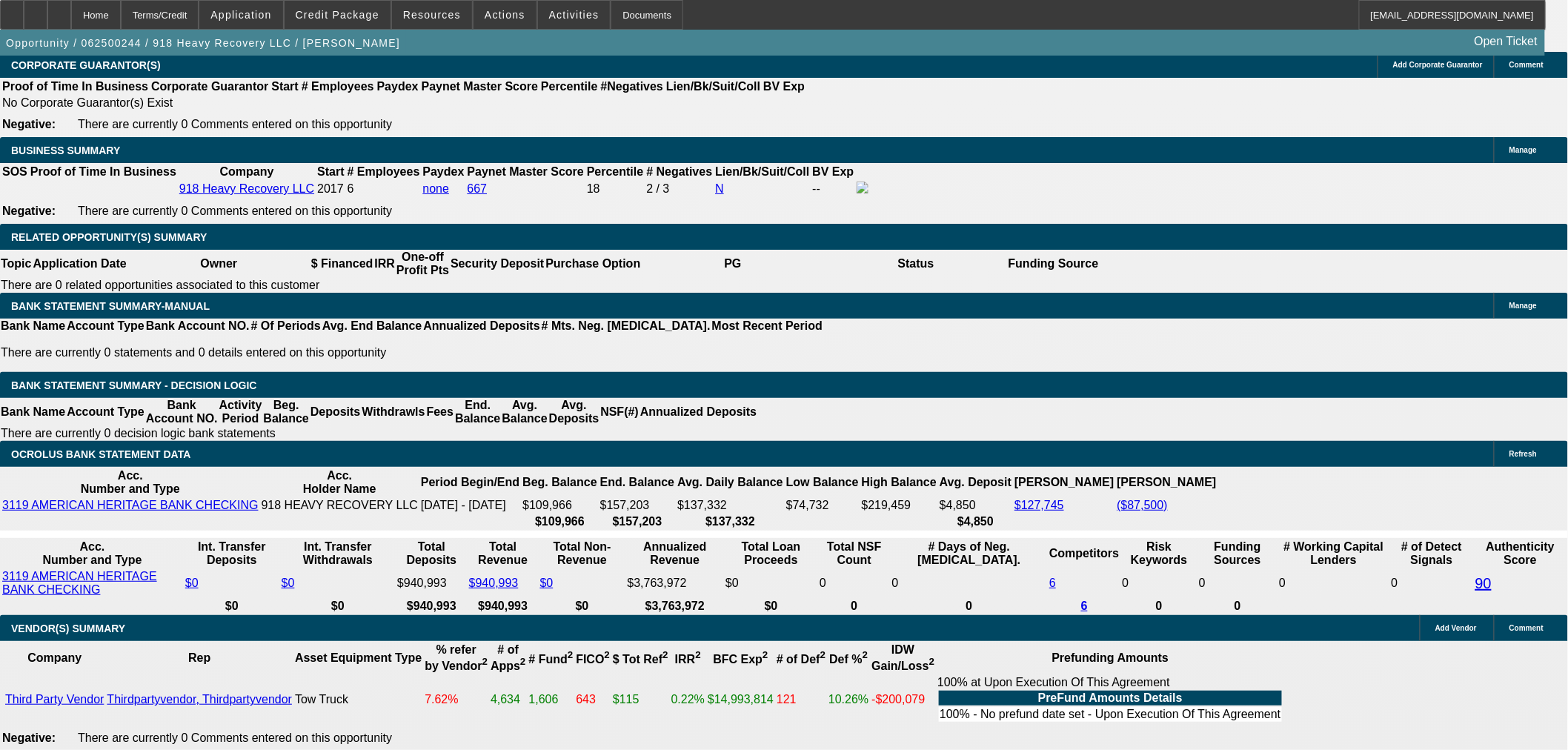
type input "$6,143.21"
type input "$18,425.92"
type input "$9,212.96"
type input "11.8"
type input "$18,979.12"
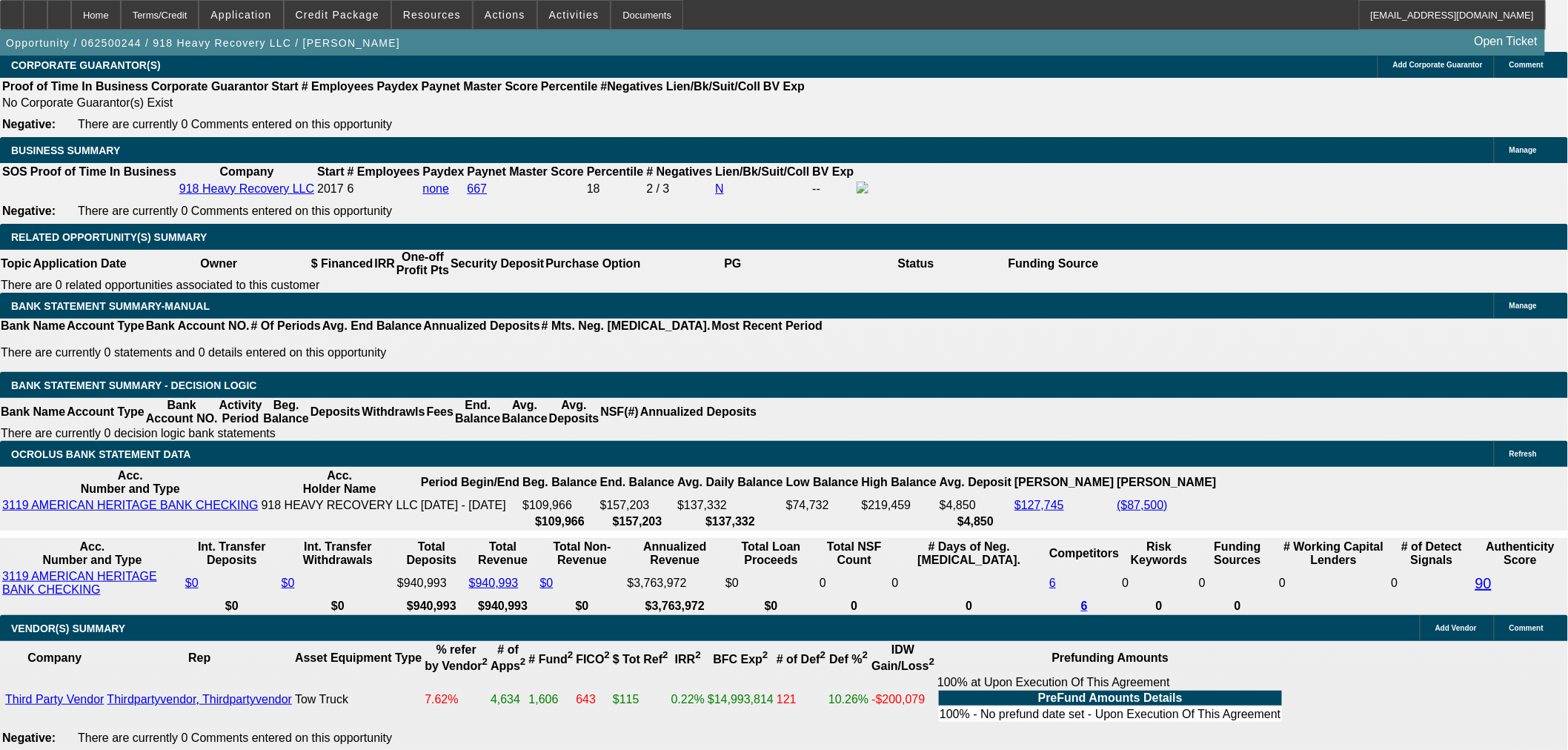
type input "$9,489.56"
type input "11.8"
drag, startPoint x: 309, startPoint y: 387, endPoint x: 365, endPoint y: 390, distance: 56.1
type input "10"
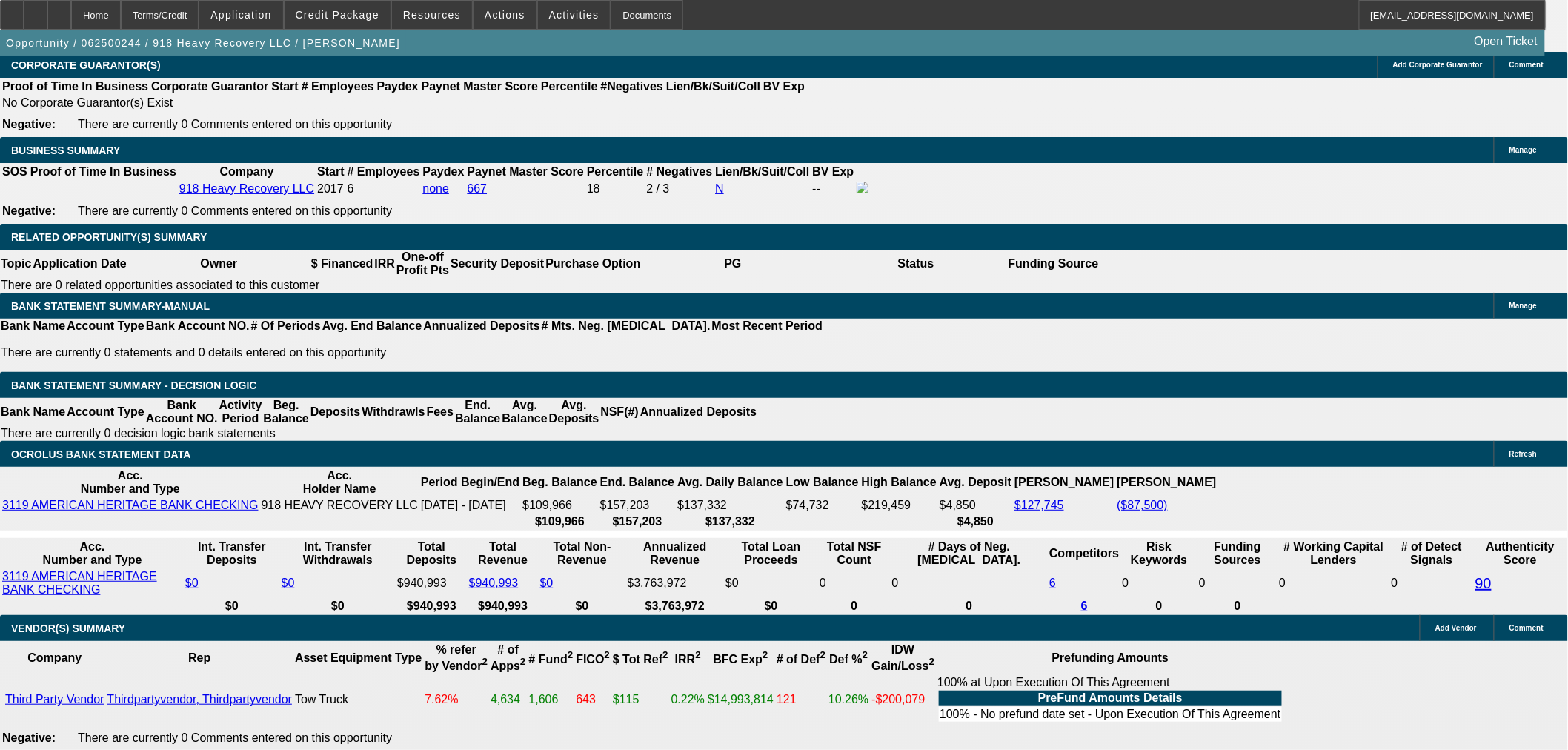
type input "$1,258,252.34"
type input "$629,126.17"
type input "100"
type input "$131,437.68"
type input "$65,718.84"
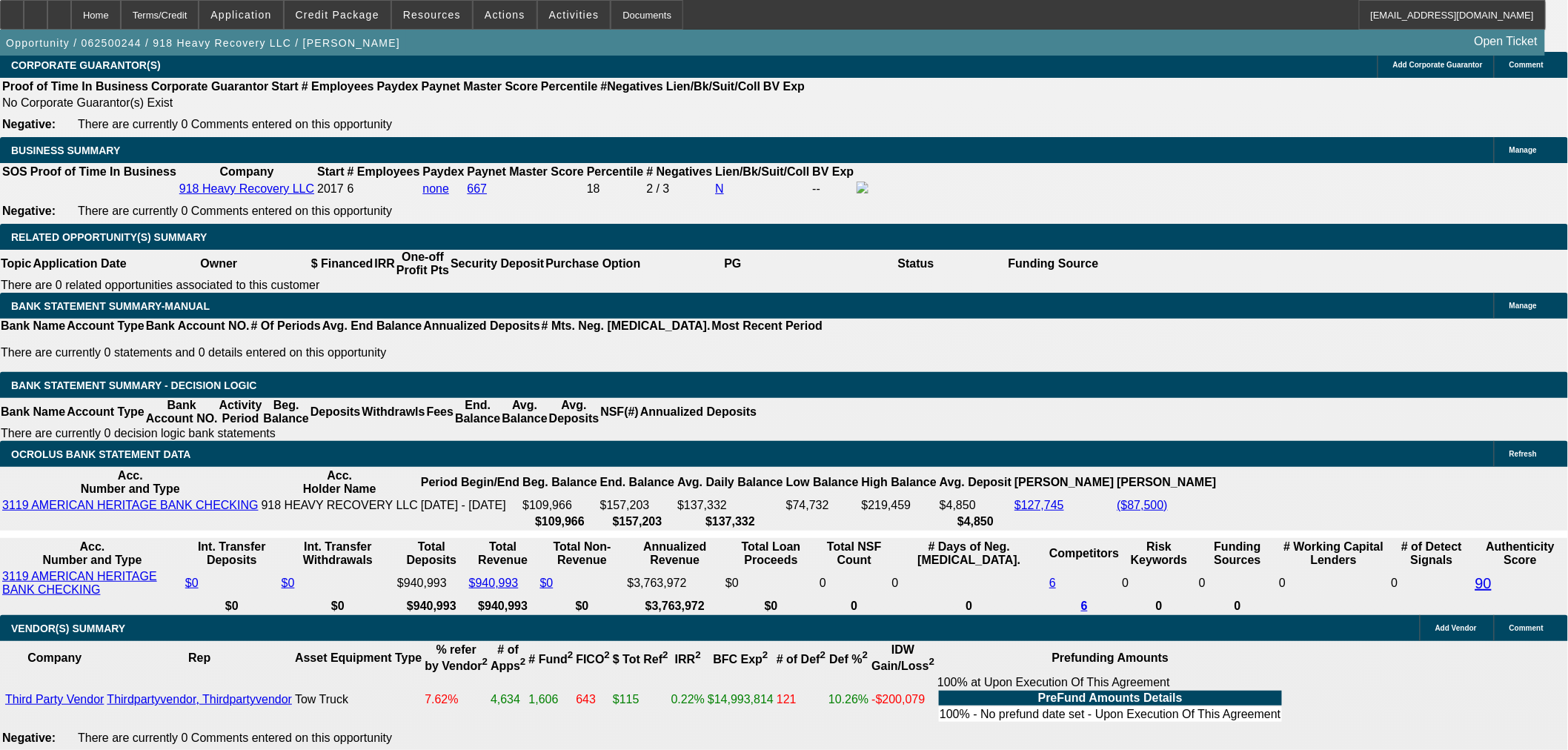
type input "$19,630.84"
type input "$9,815.42"
type input "100"
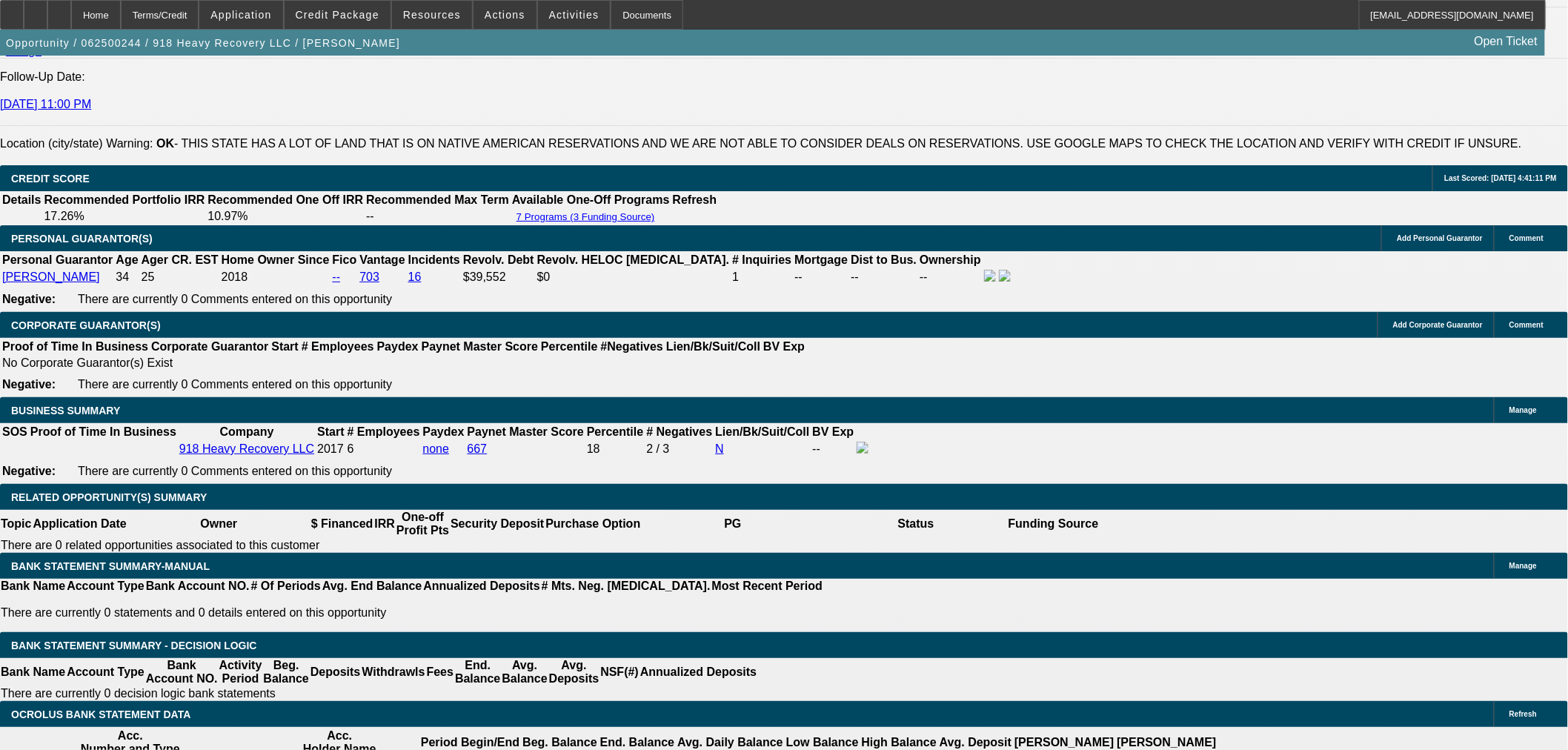
scroll to position [1876, 0]
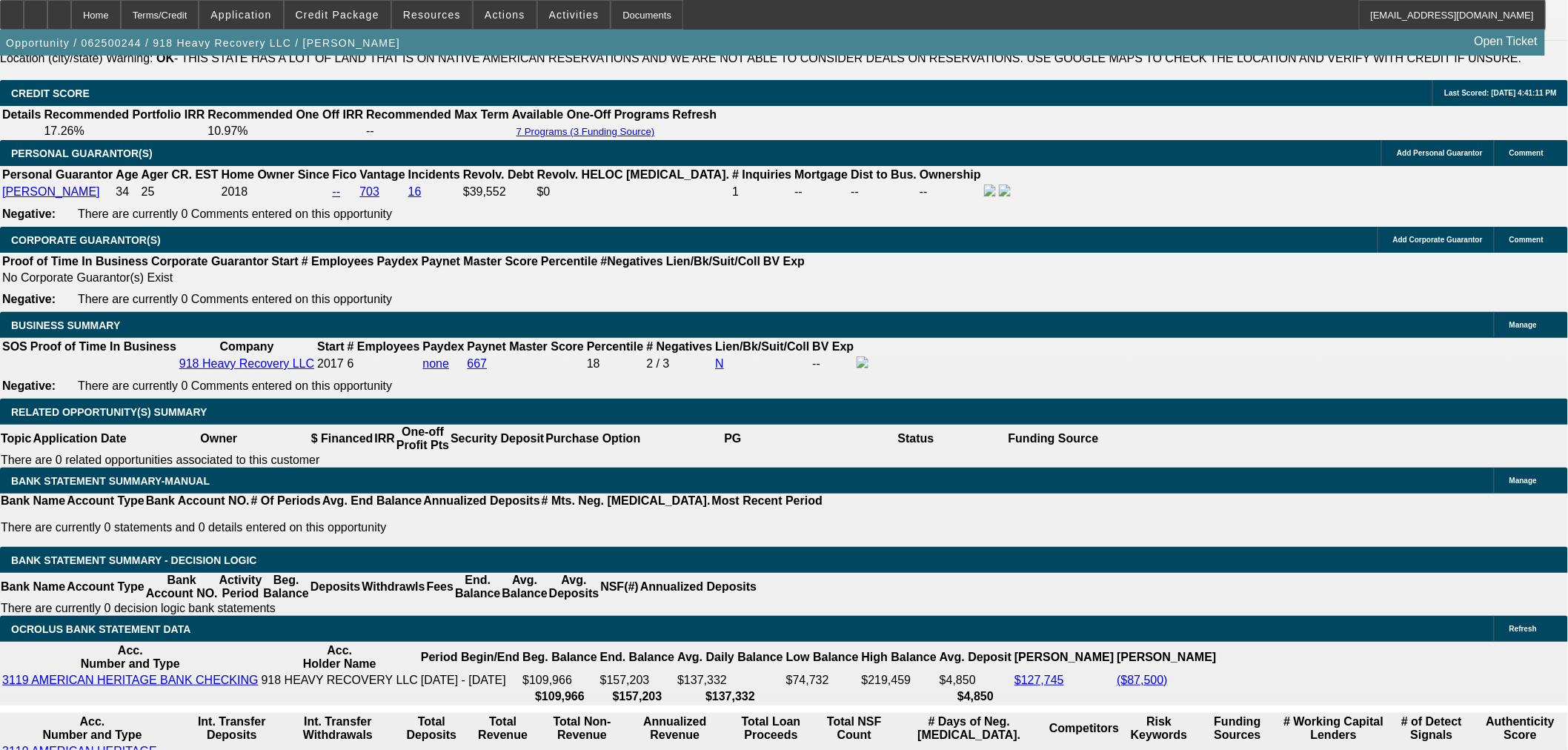
scroll to position [2288, 0]
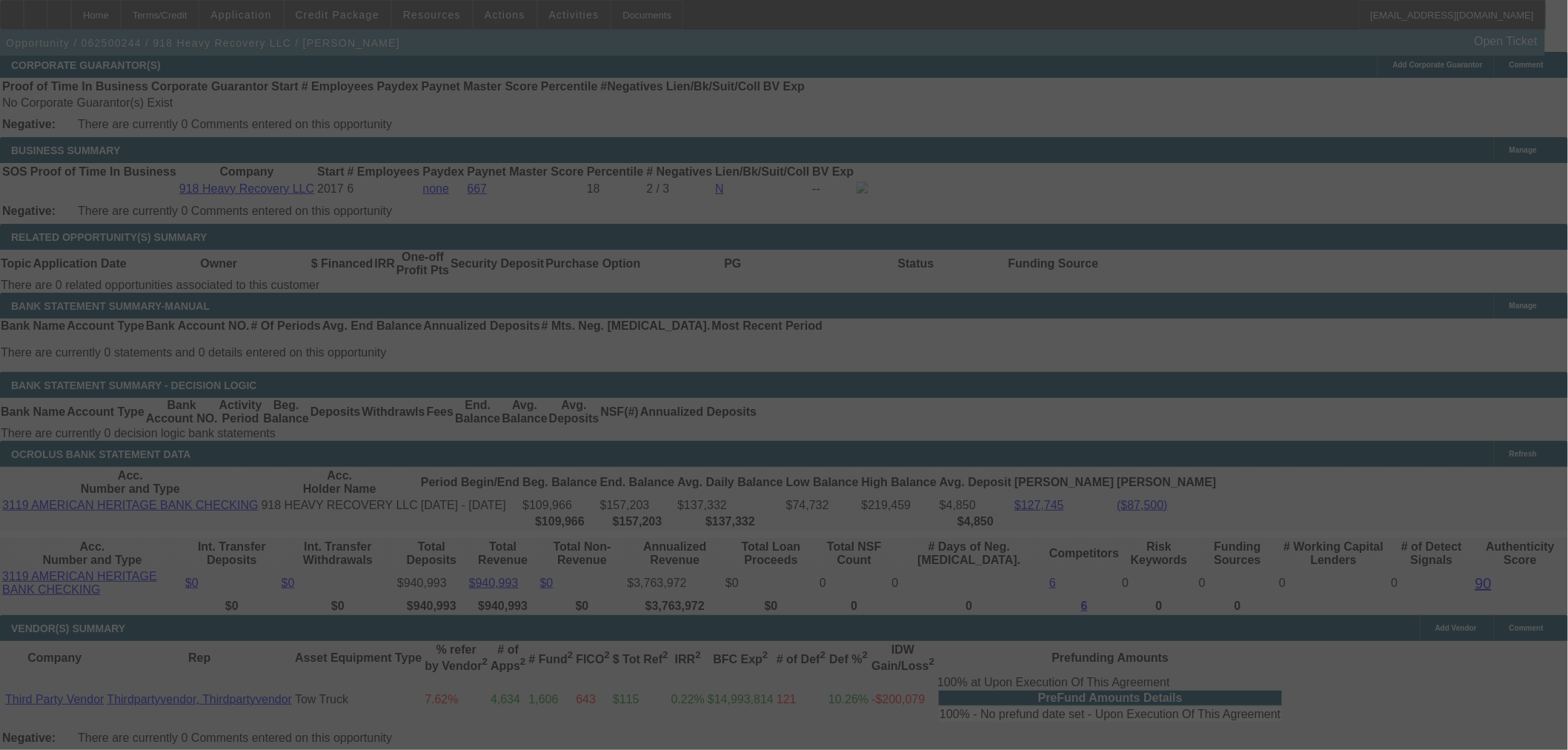
select select "0"
select select "2"
select select "0"
select select "6"
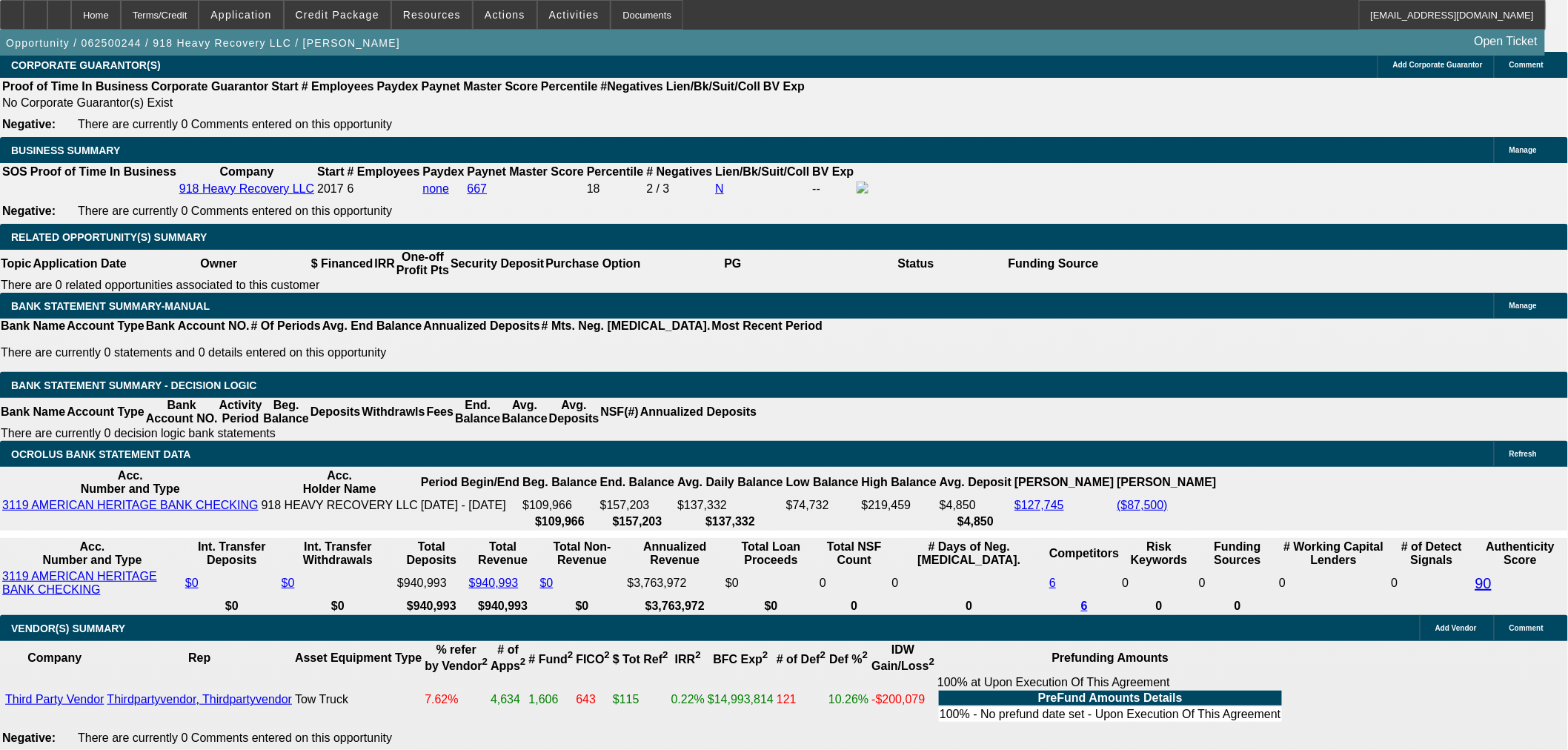
scroll to position [2041, 0]
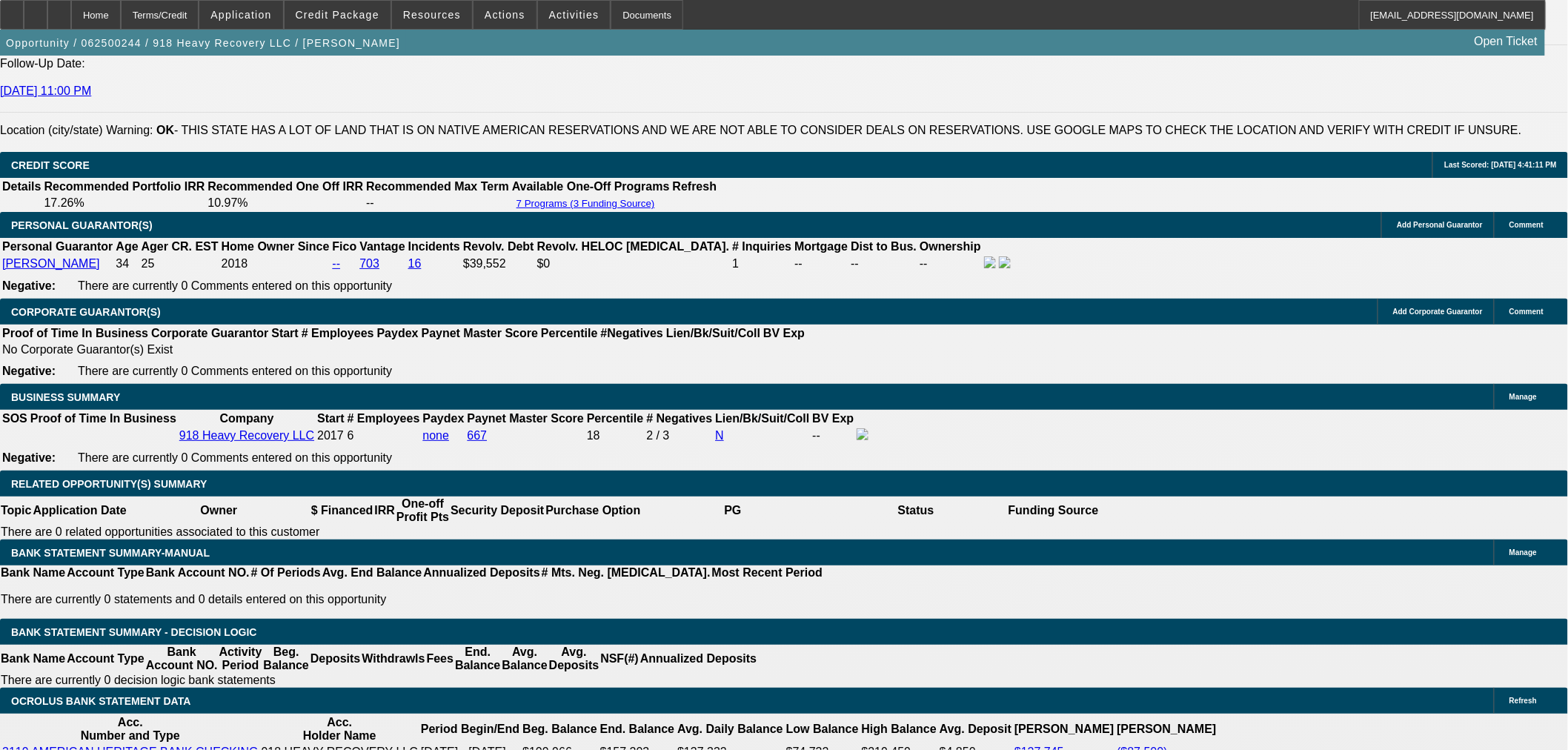
select select "0"
select select "2"
select select "0"
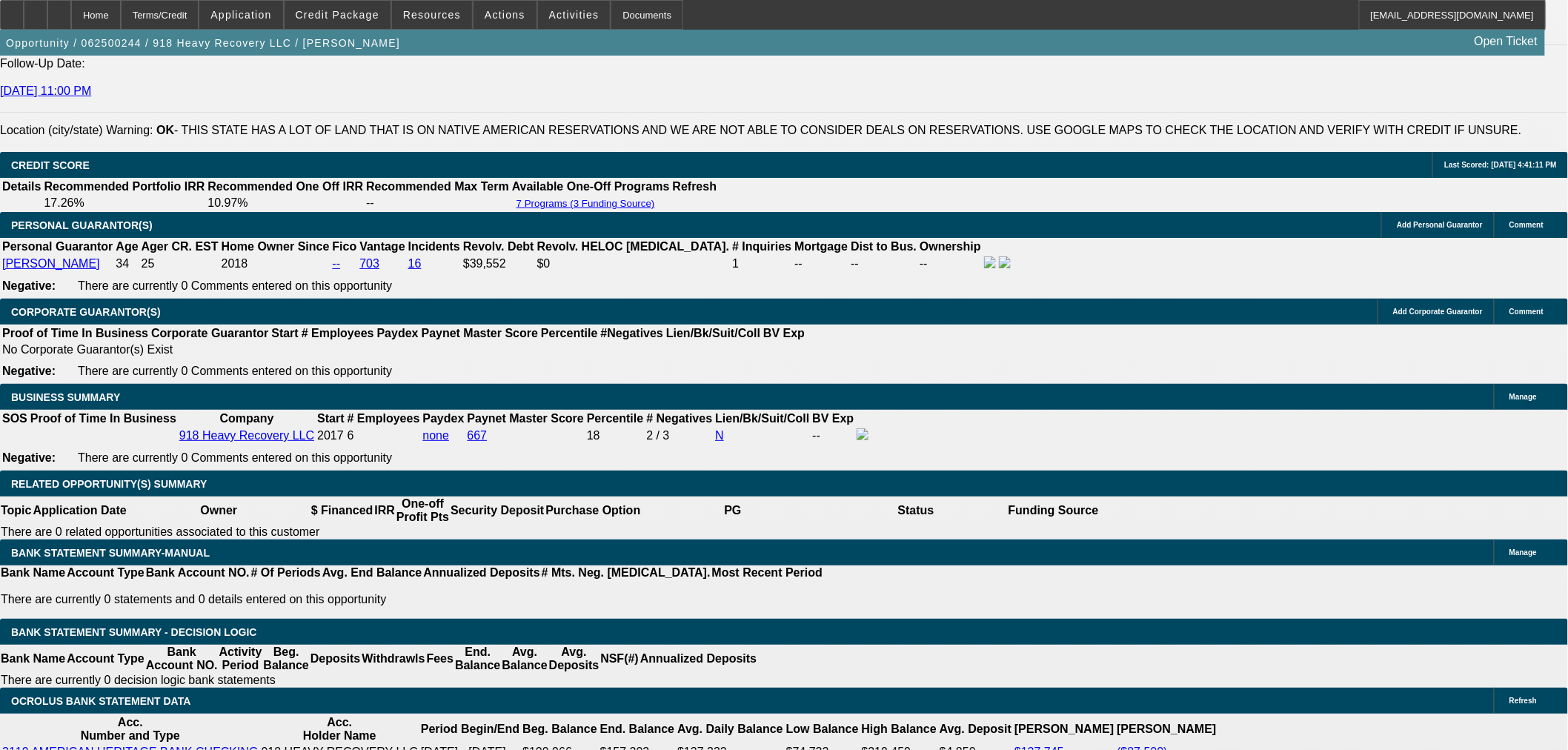
select select "6"
select select "0"
select select "2"
select select "0"
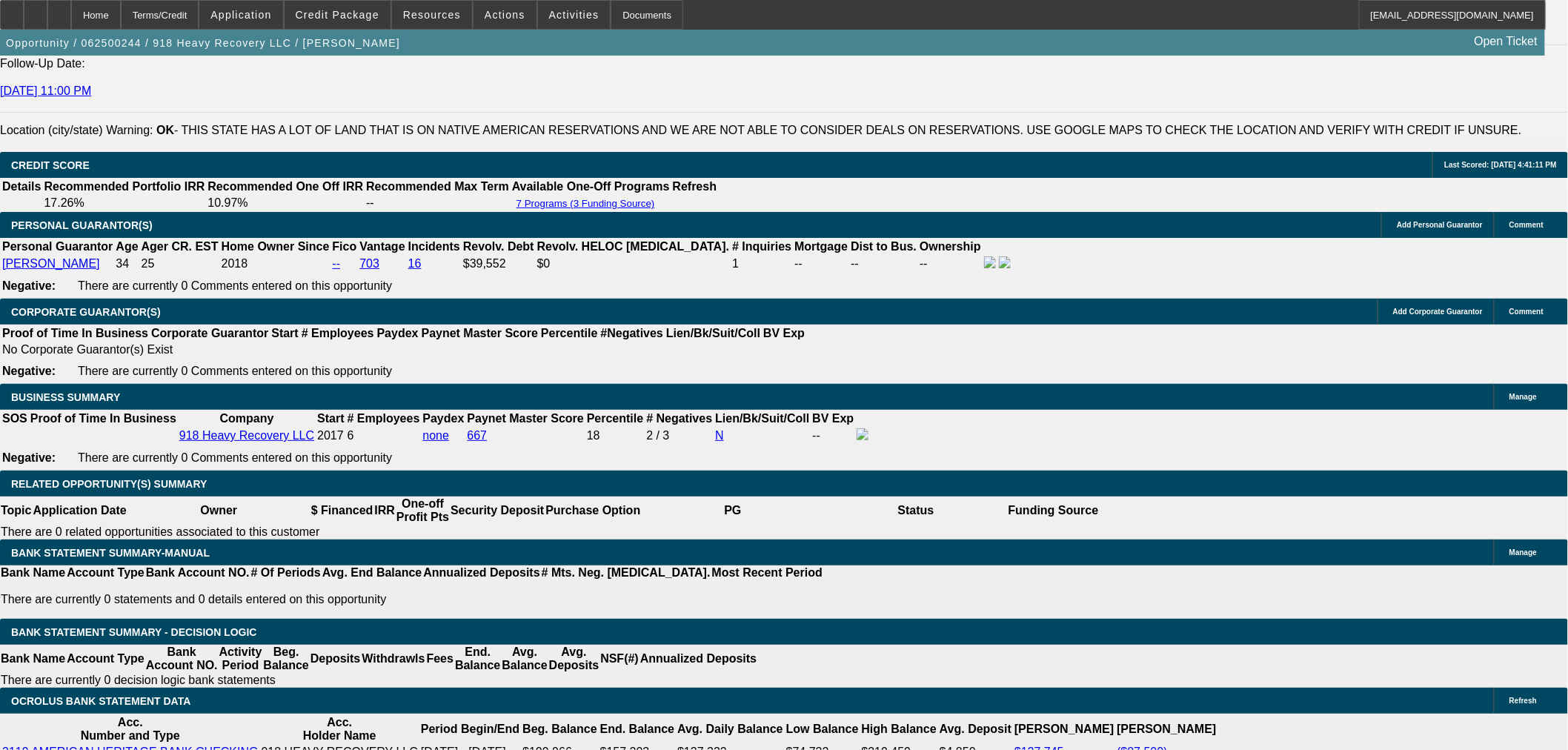
select select "6"
select select "0"
select select "2"
select select "0"
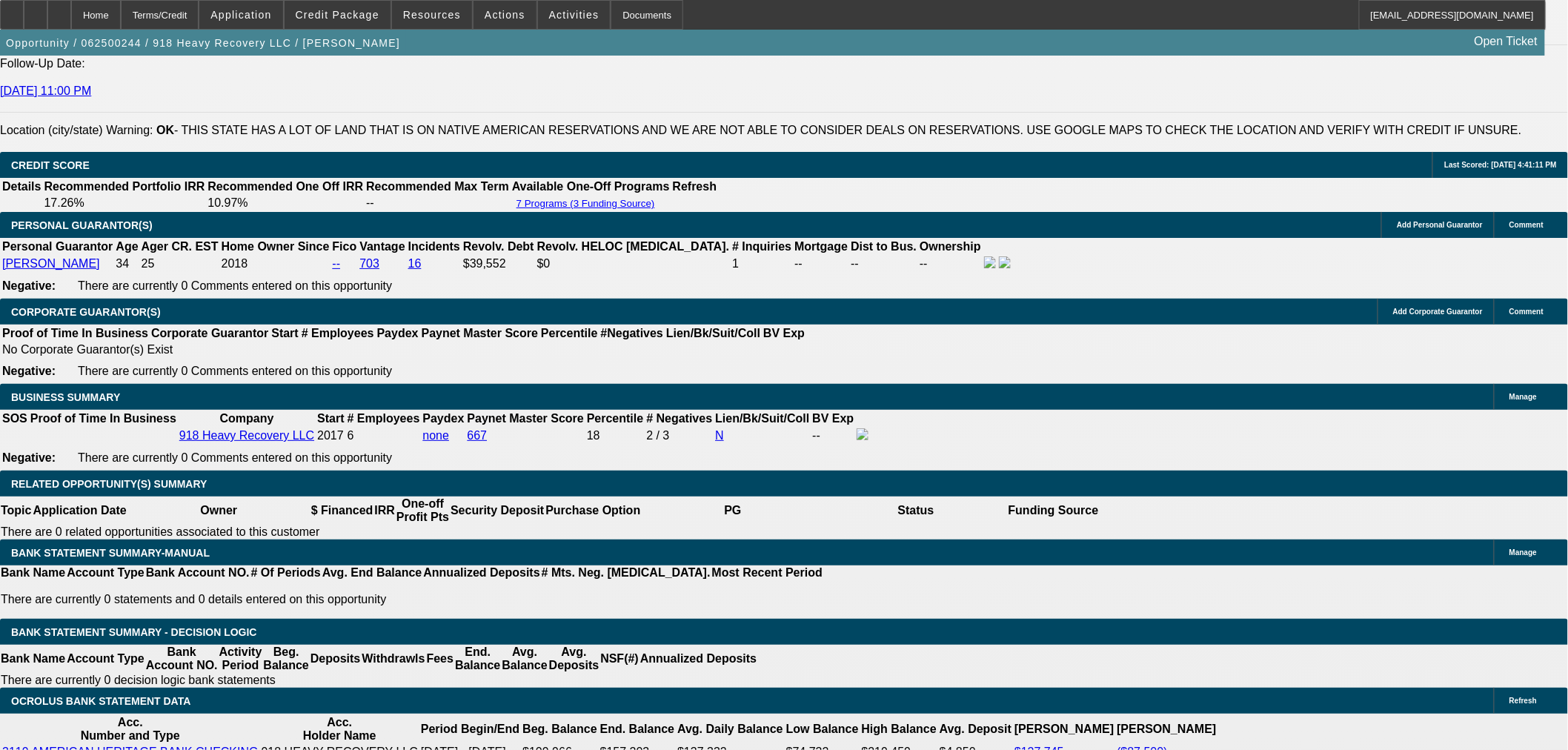
select select "6"
select select "0"
select select "2"
select select "0"
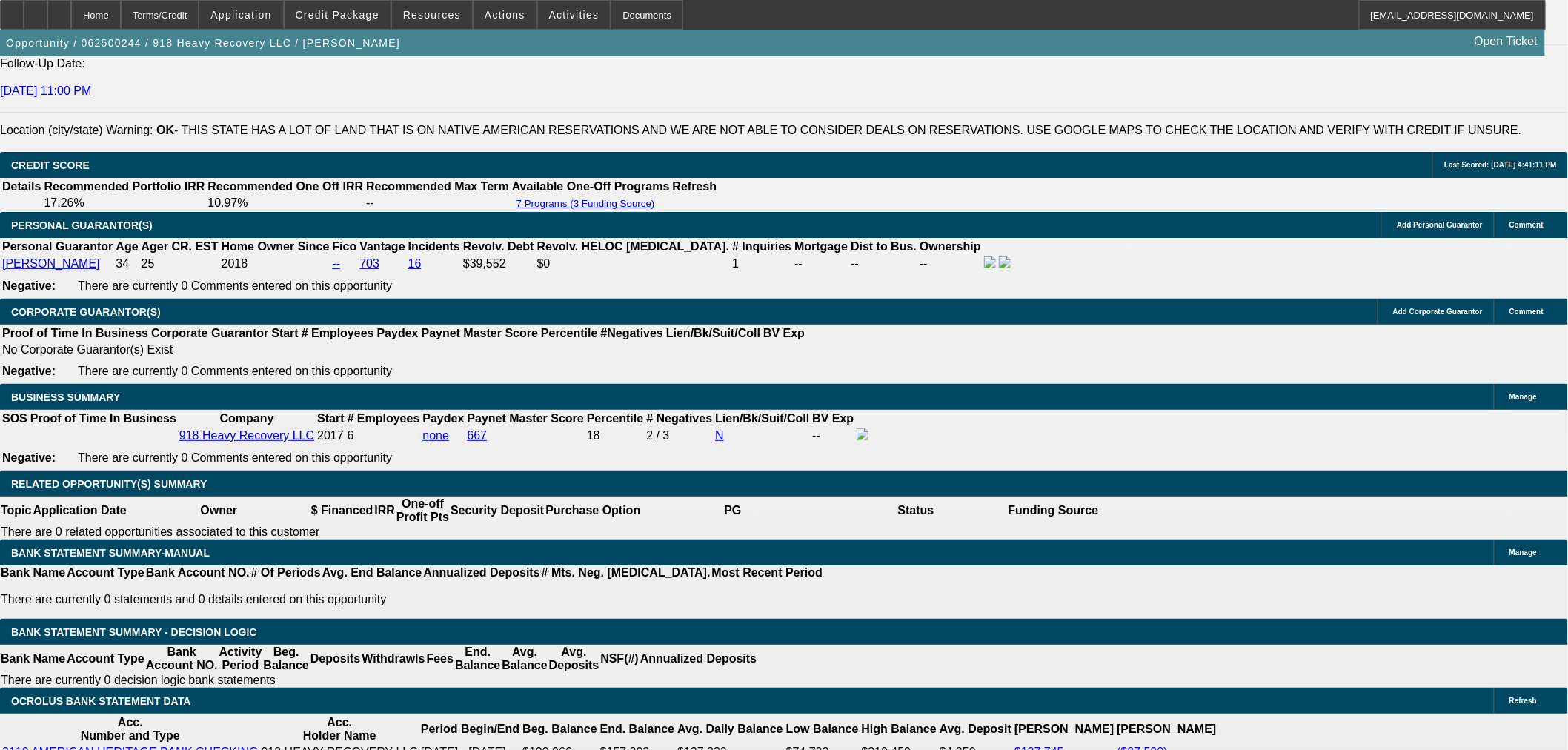
select select "6"
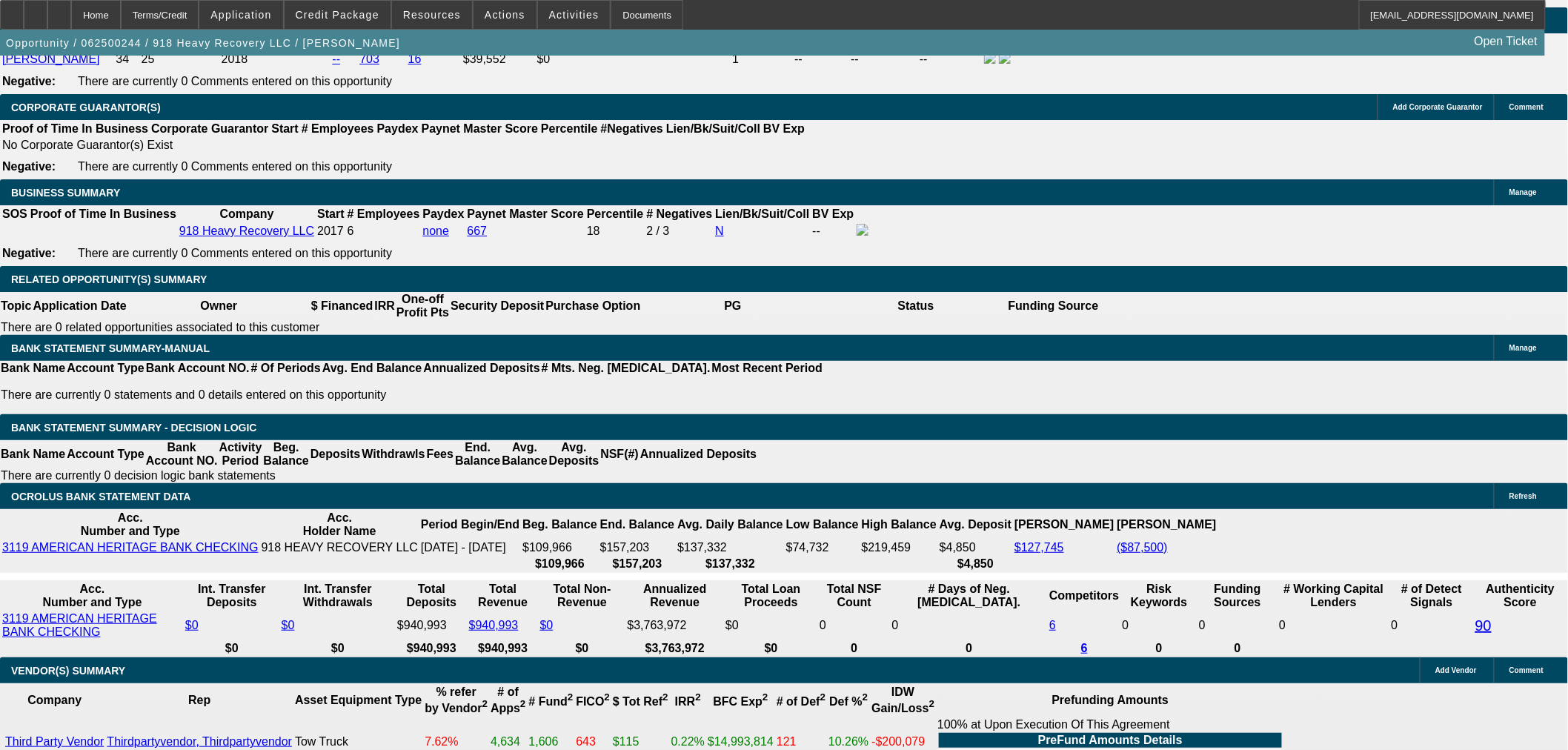
scroll to position [2123, 0]
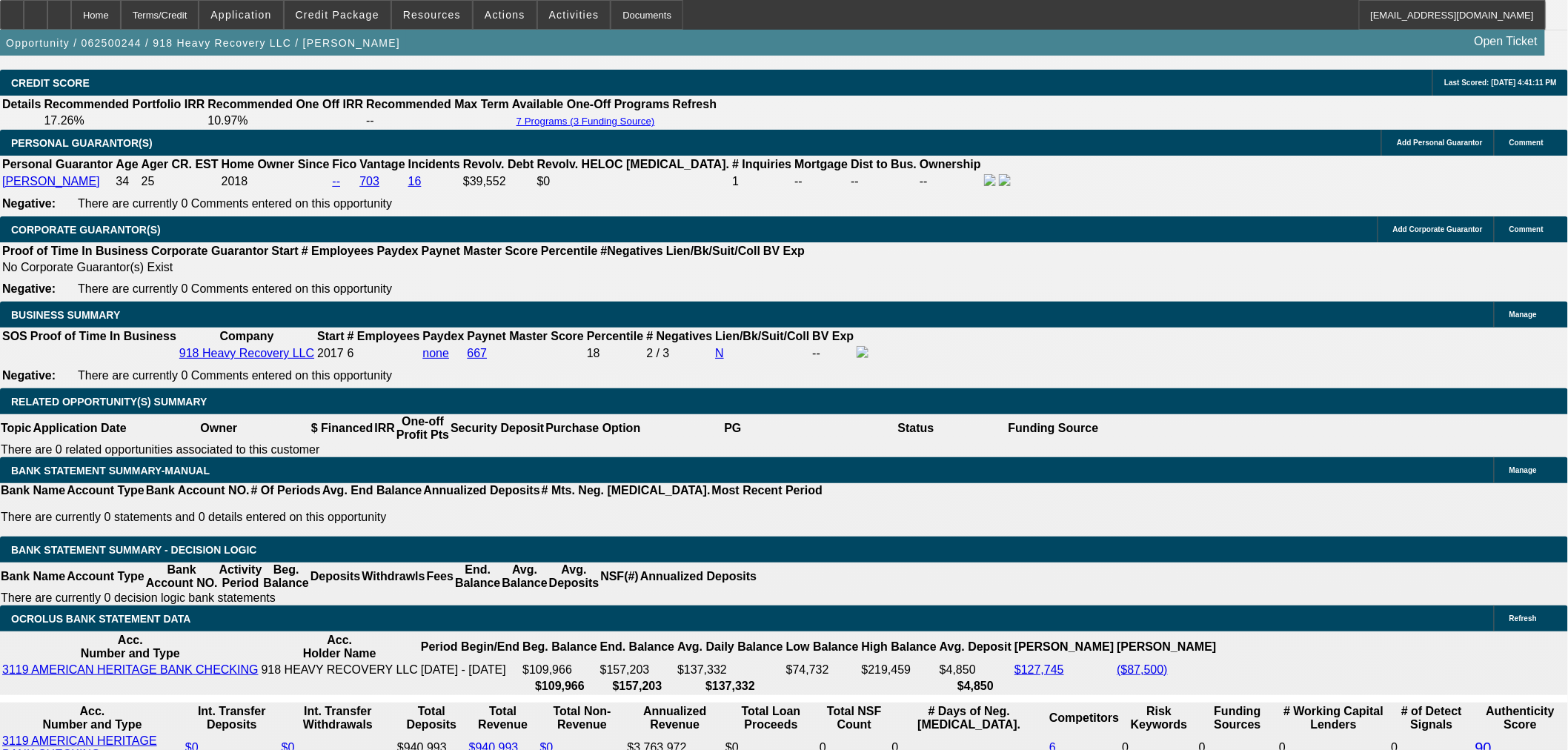
select select "0"
select select "2"
select select "0"
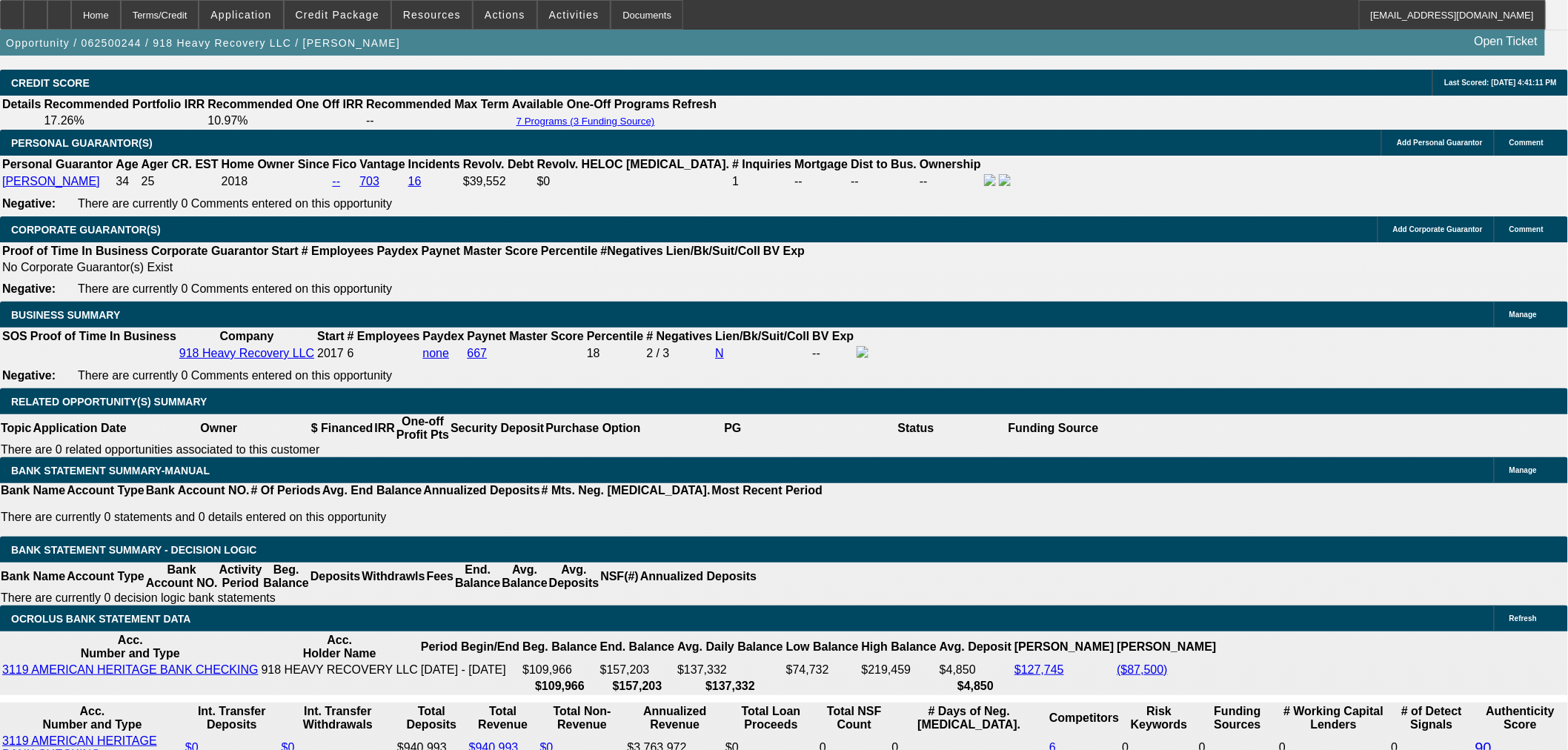
select select "6"
select select "0"
select select "2"
select select "0"
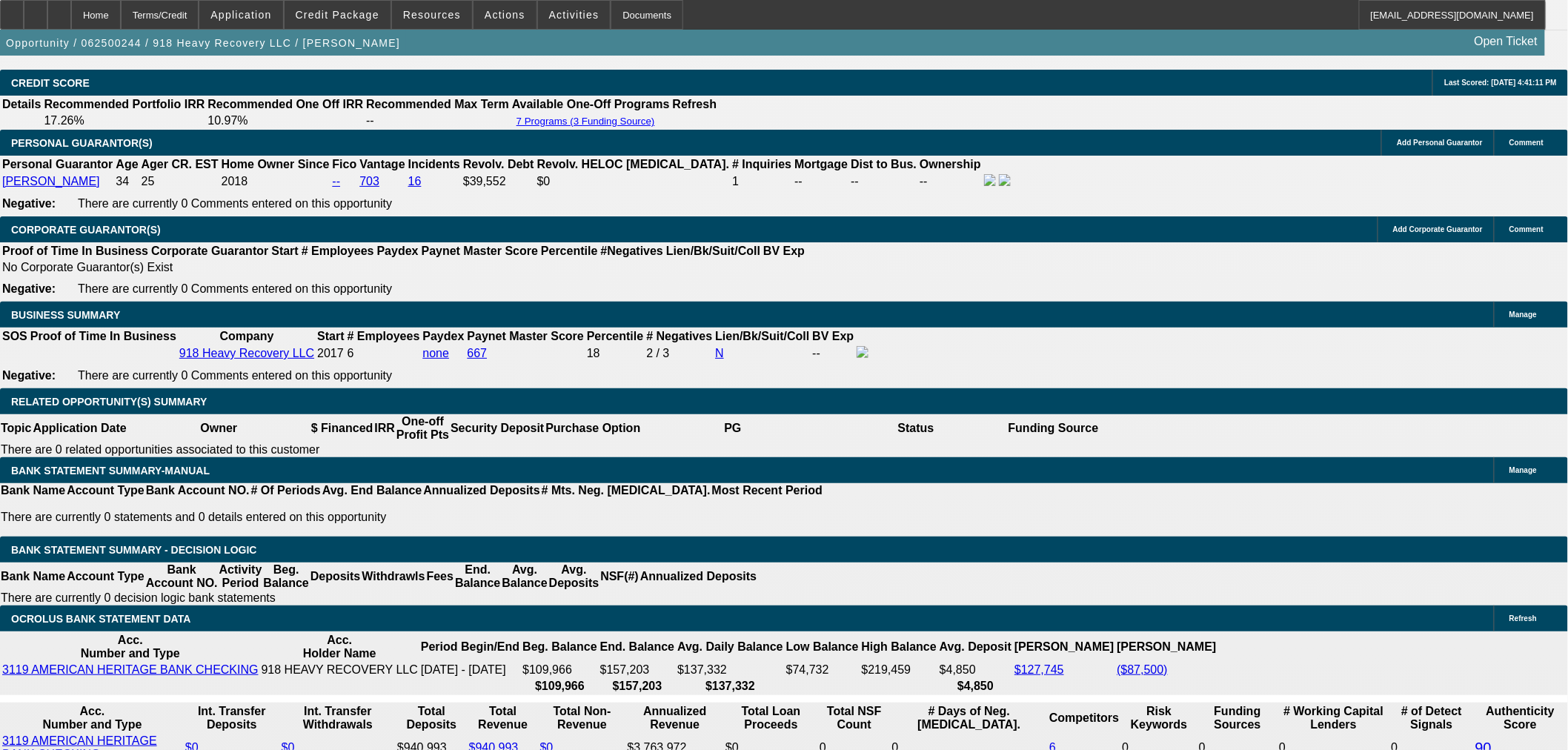
select select "6"
select select "0"
select select "2"
select select "0"
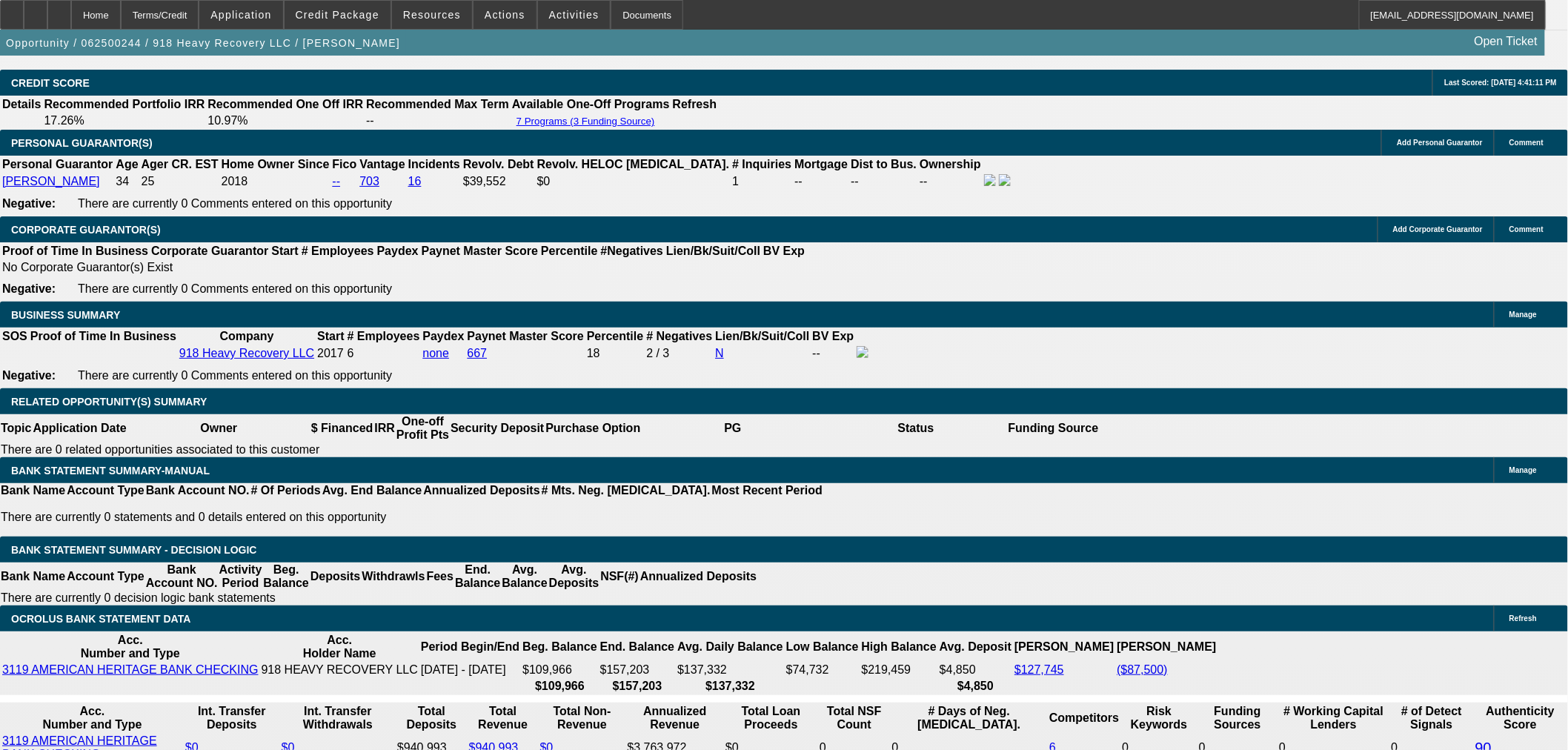
select select "6"
select select "0"
select select "2"
select select "0"
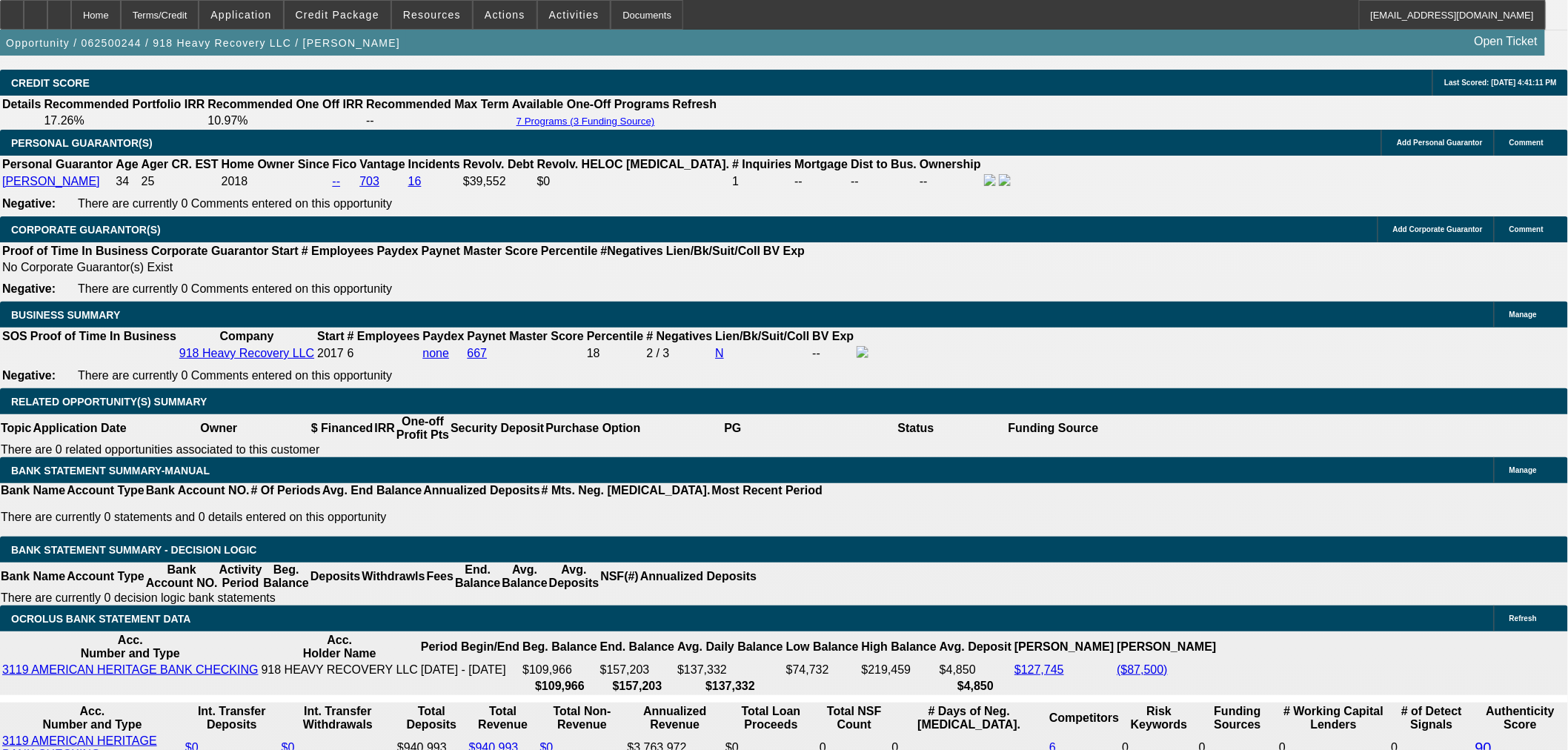
select select "6"
select select "0"
select select "2"
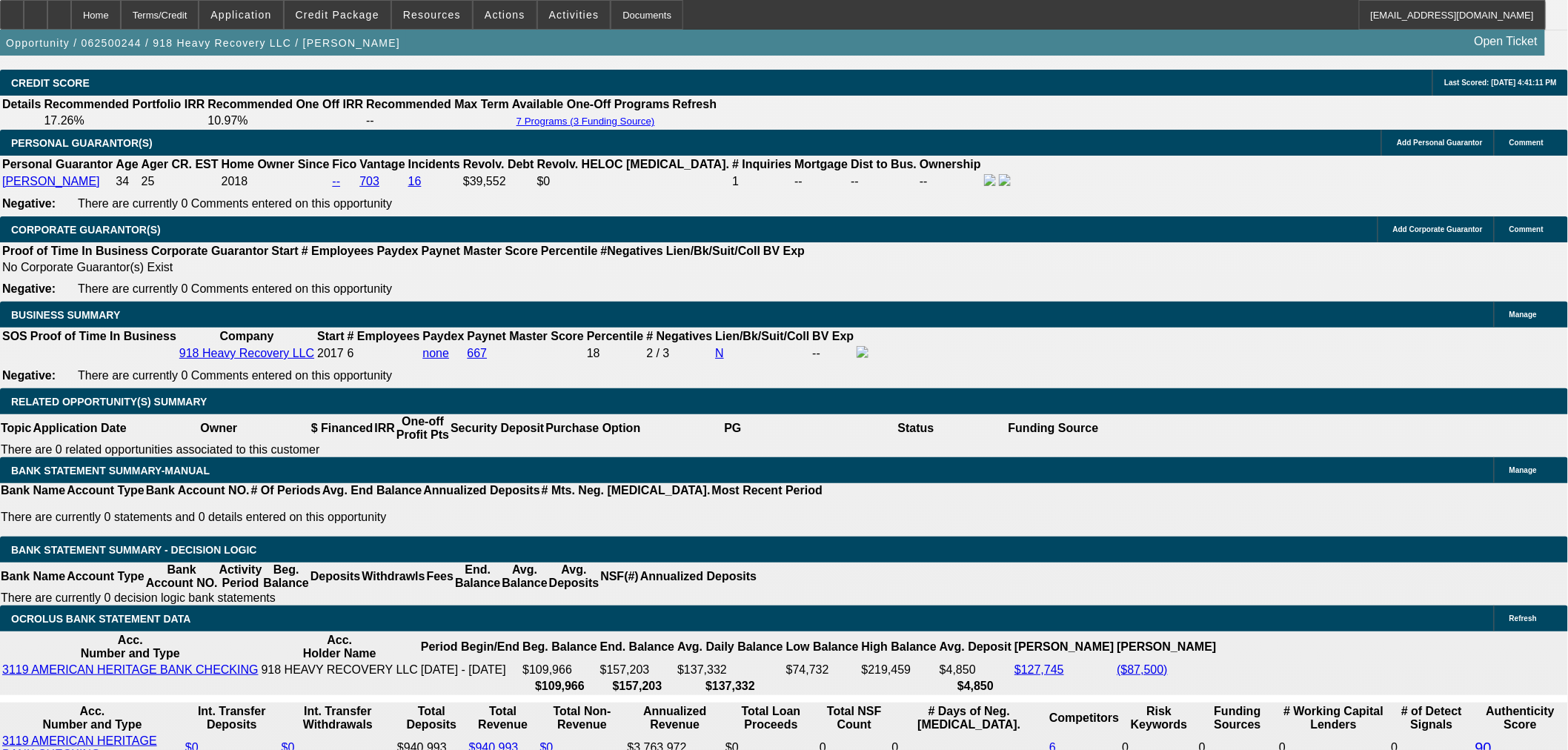
select select "0"
select select "6"
select select "0"
select select "2"
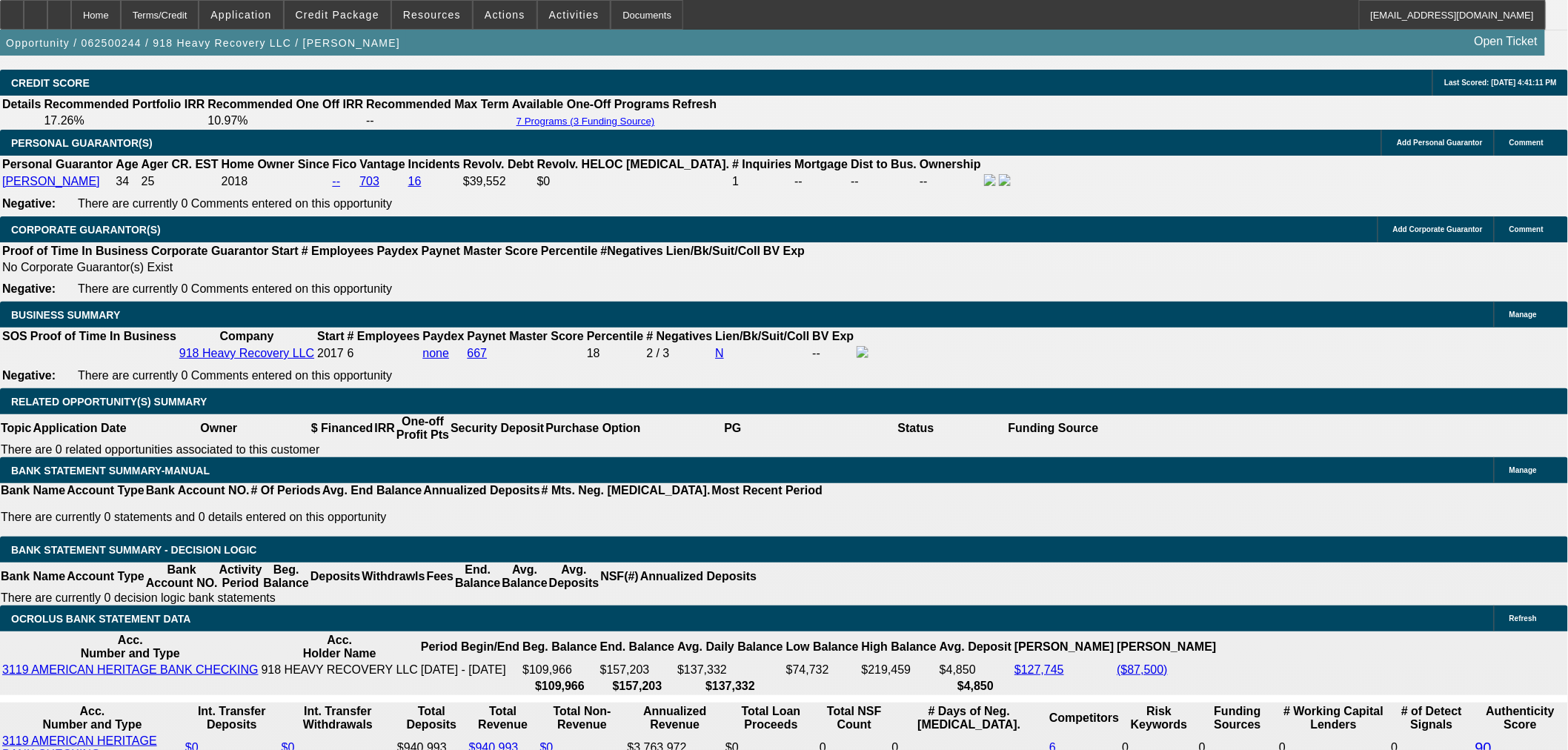
select select "0"
select select "6"
select select "0"
select select "2"
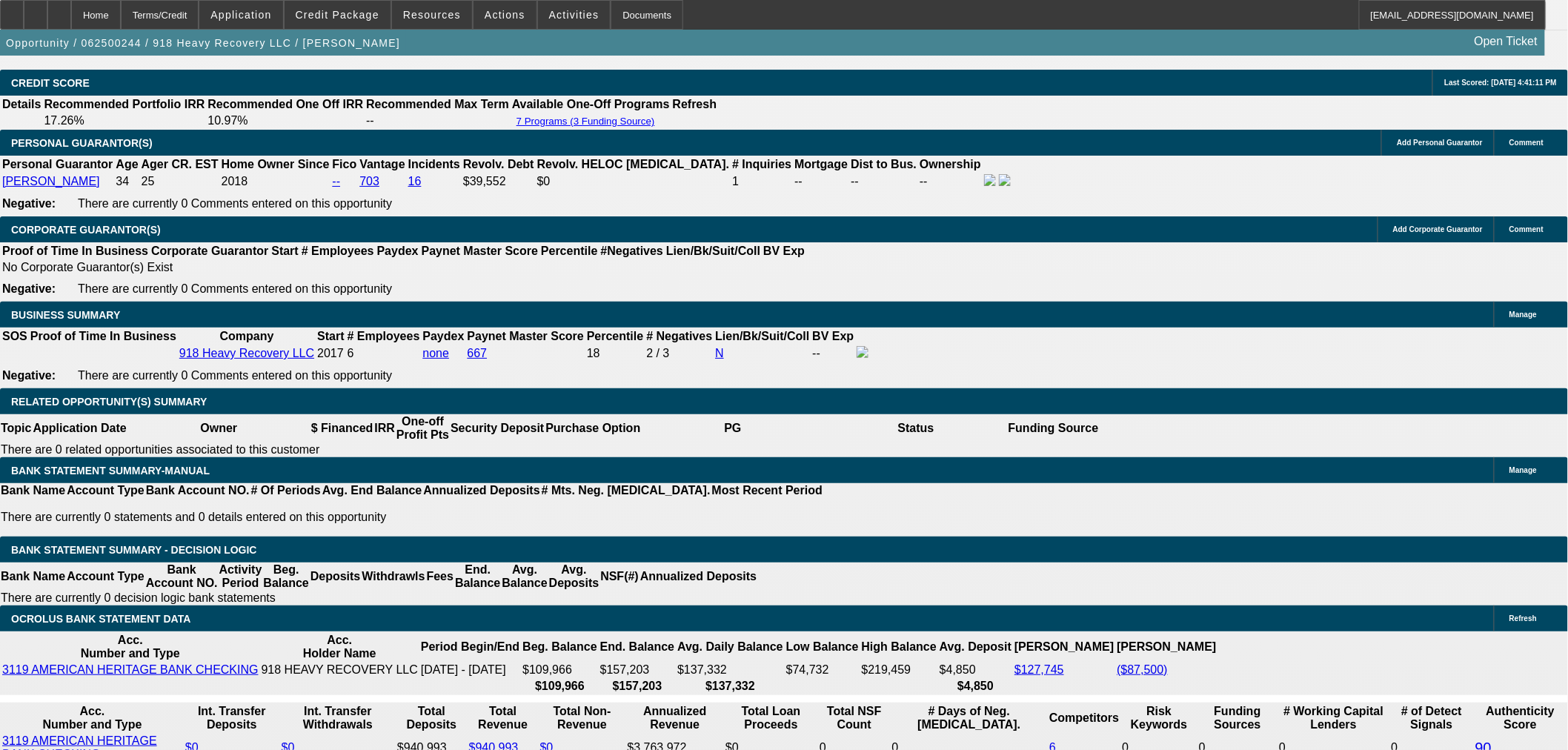
select select "0"
select select "6"
select select "0"
select select "2"
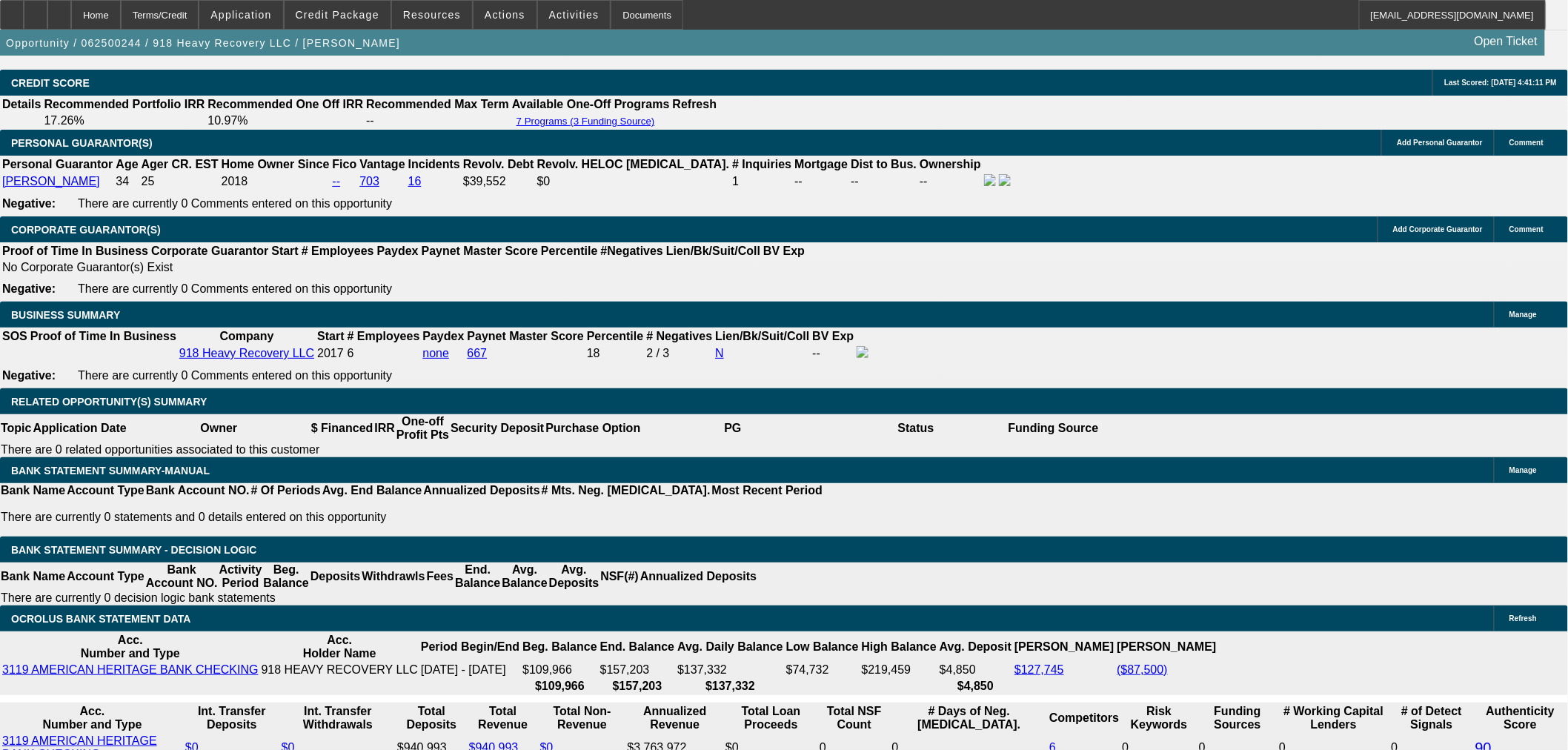
select select "0"
select select "6"
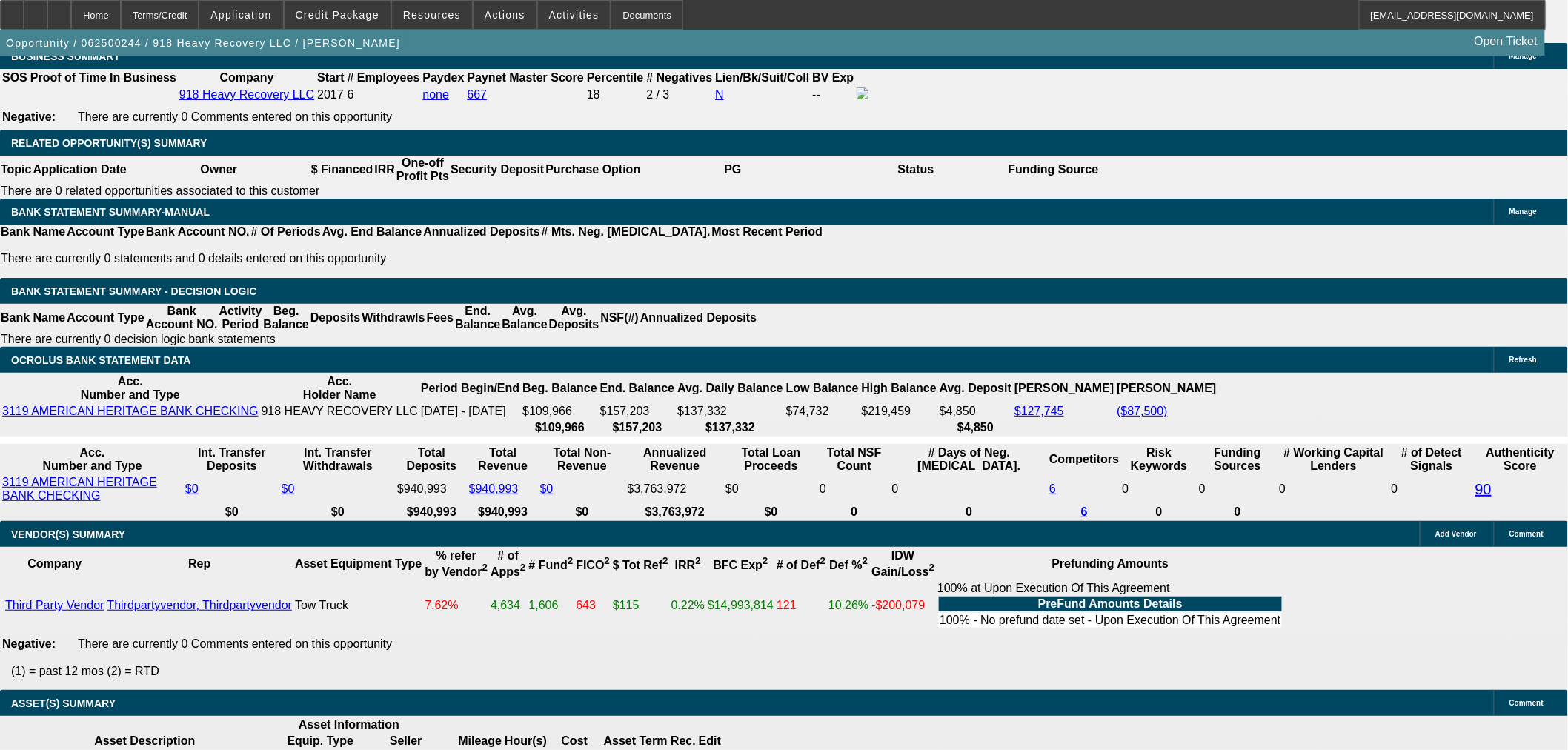
scroll to position [2288, 0]
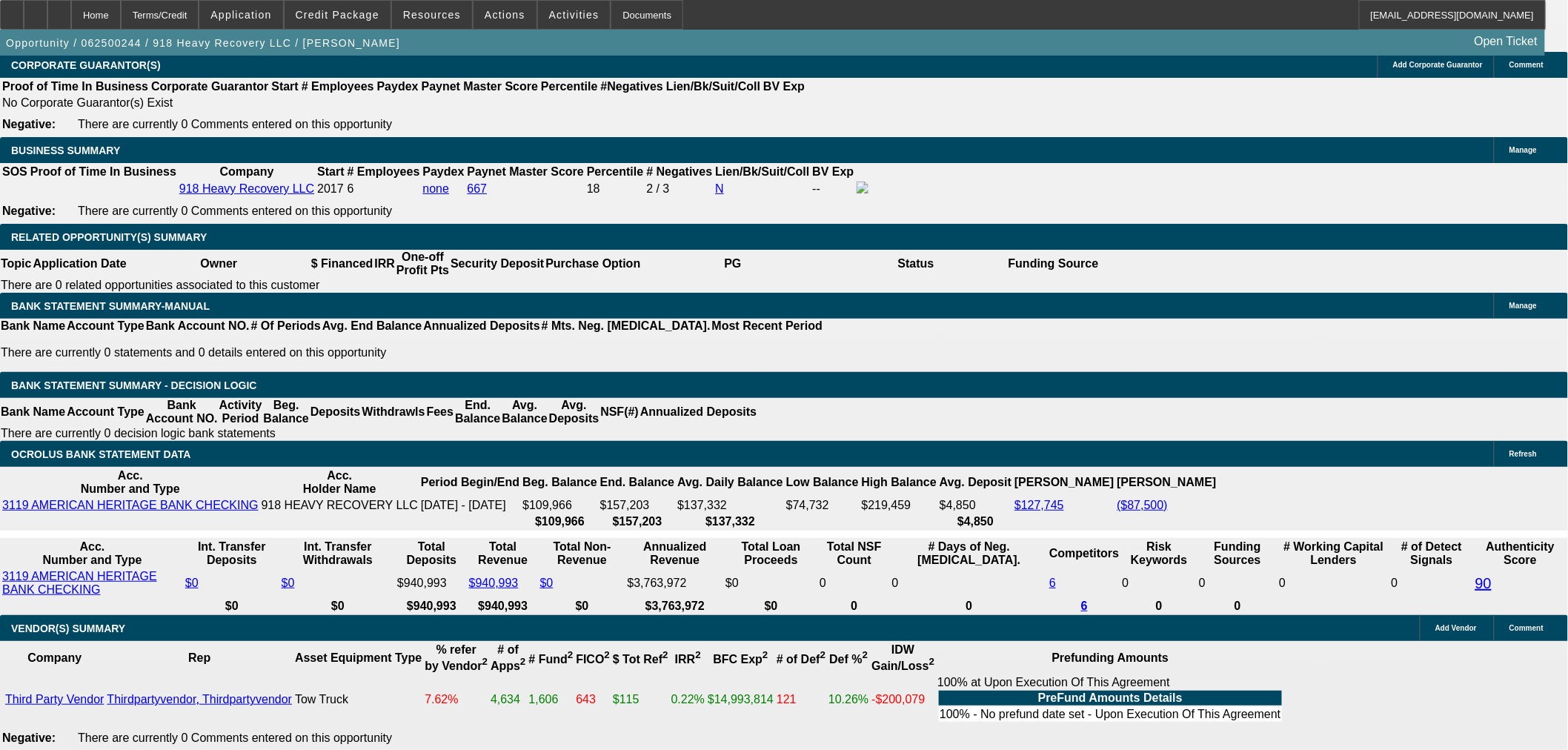
drag, startPoint x: 234, startPoint y: 411, endPoint x: 299, endPoint y: 415, distance: 65.1
type input "2"
type input "UNKNOWN"
type input "$216,900.00"
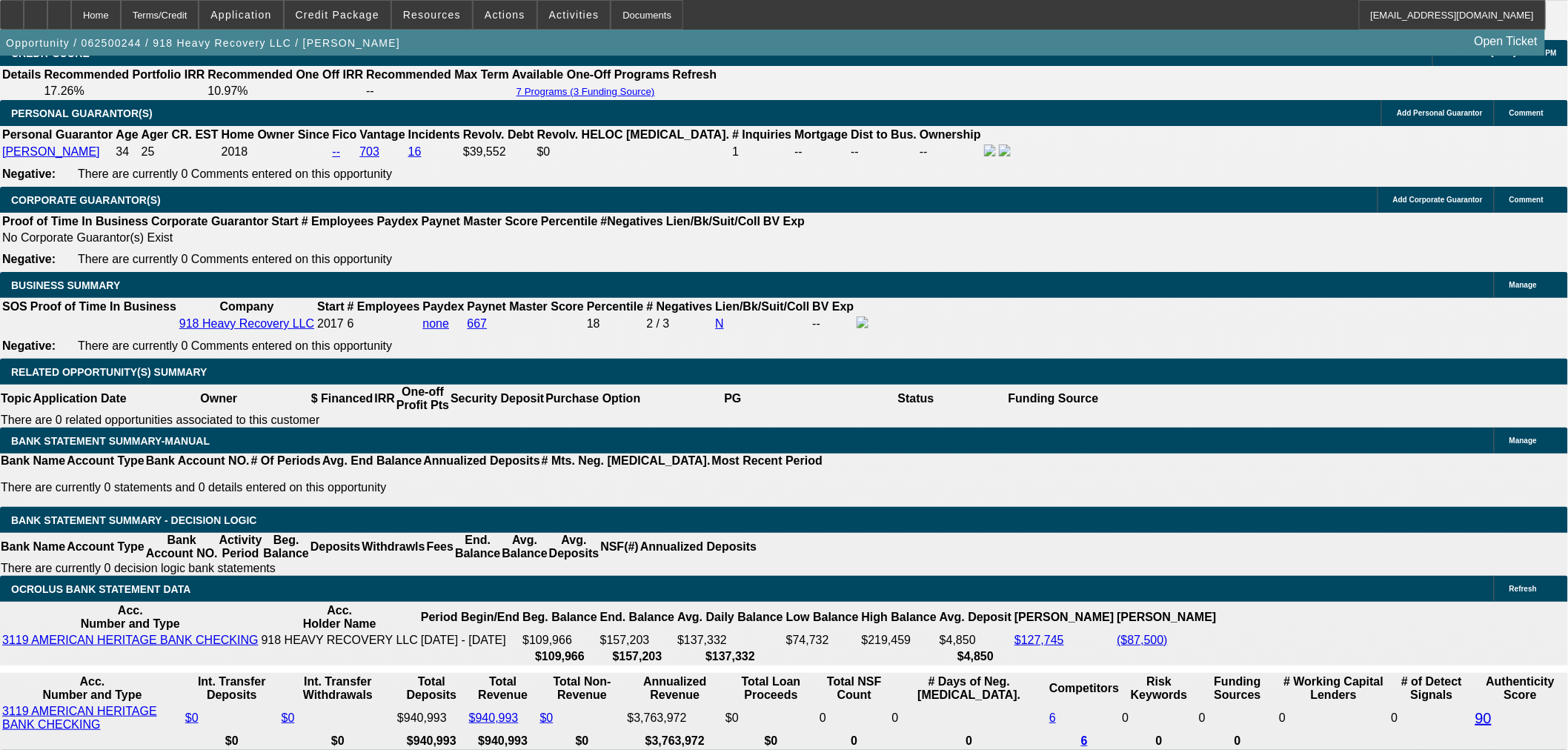
scroll to position [1876, 0]
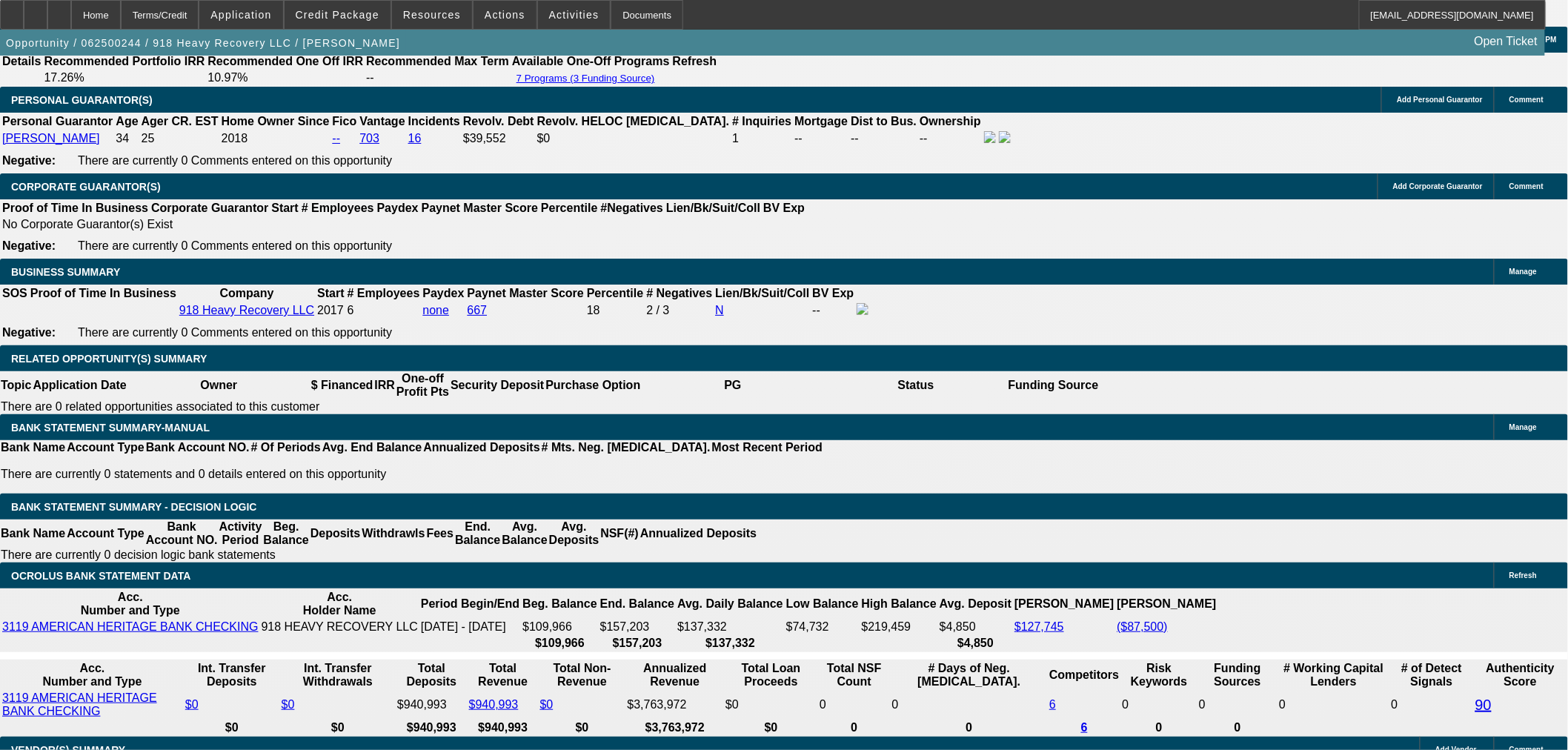
scroll to position [2288, 0]
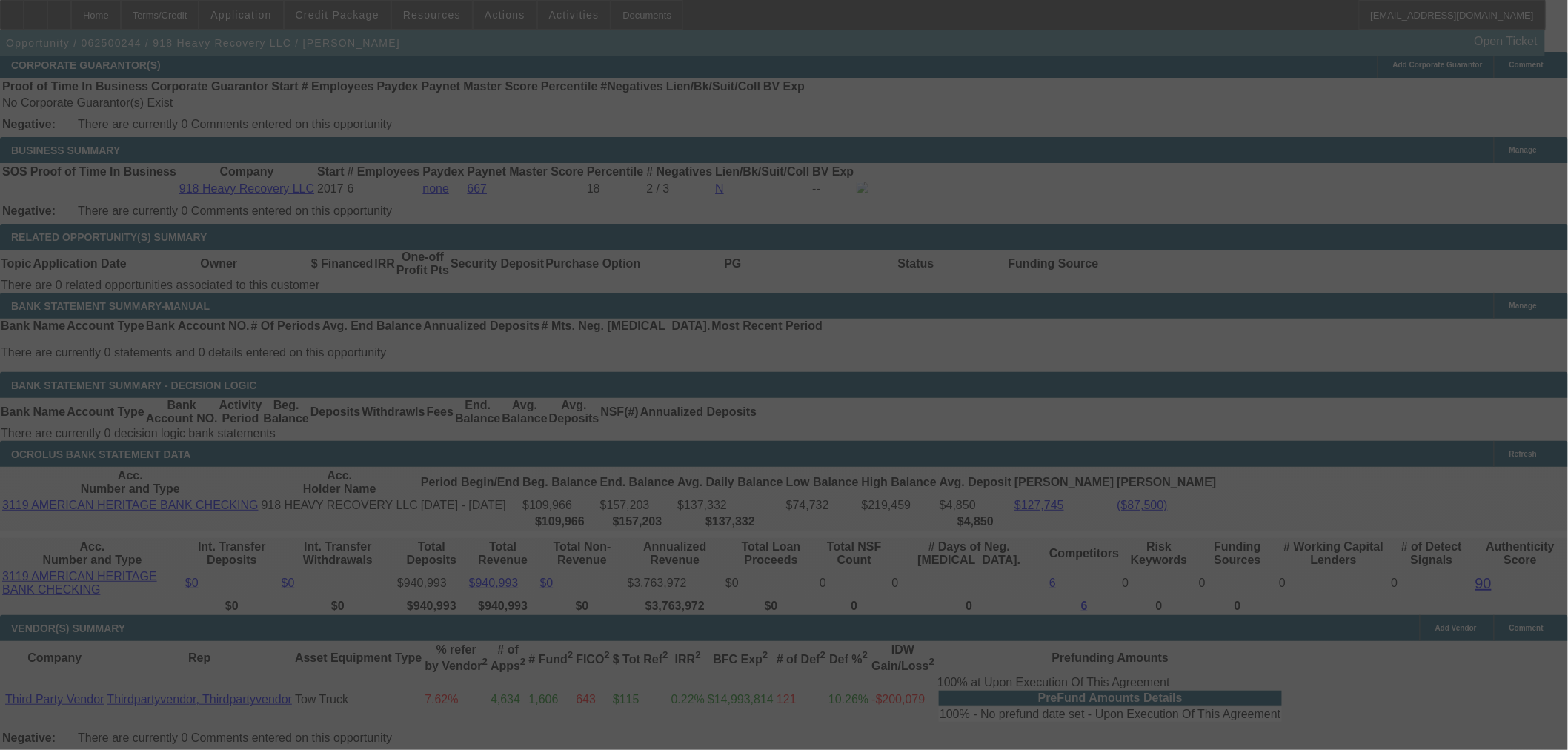
select select "0"
select select "2"
select select "0"
select select "6"
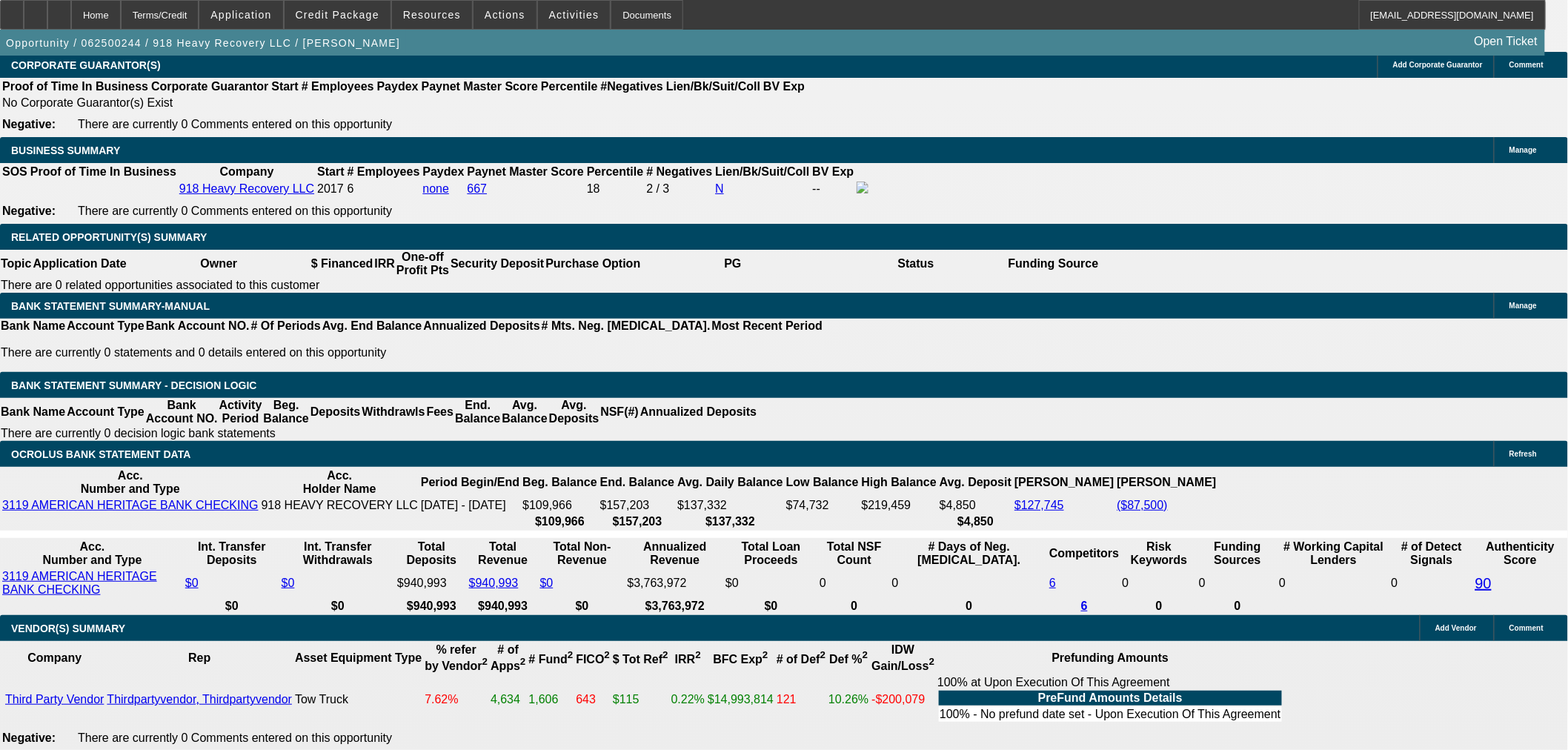
scroll to position [2205, 0]
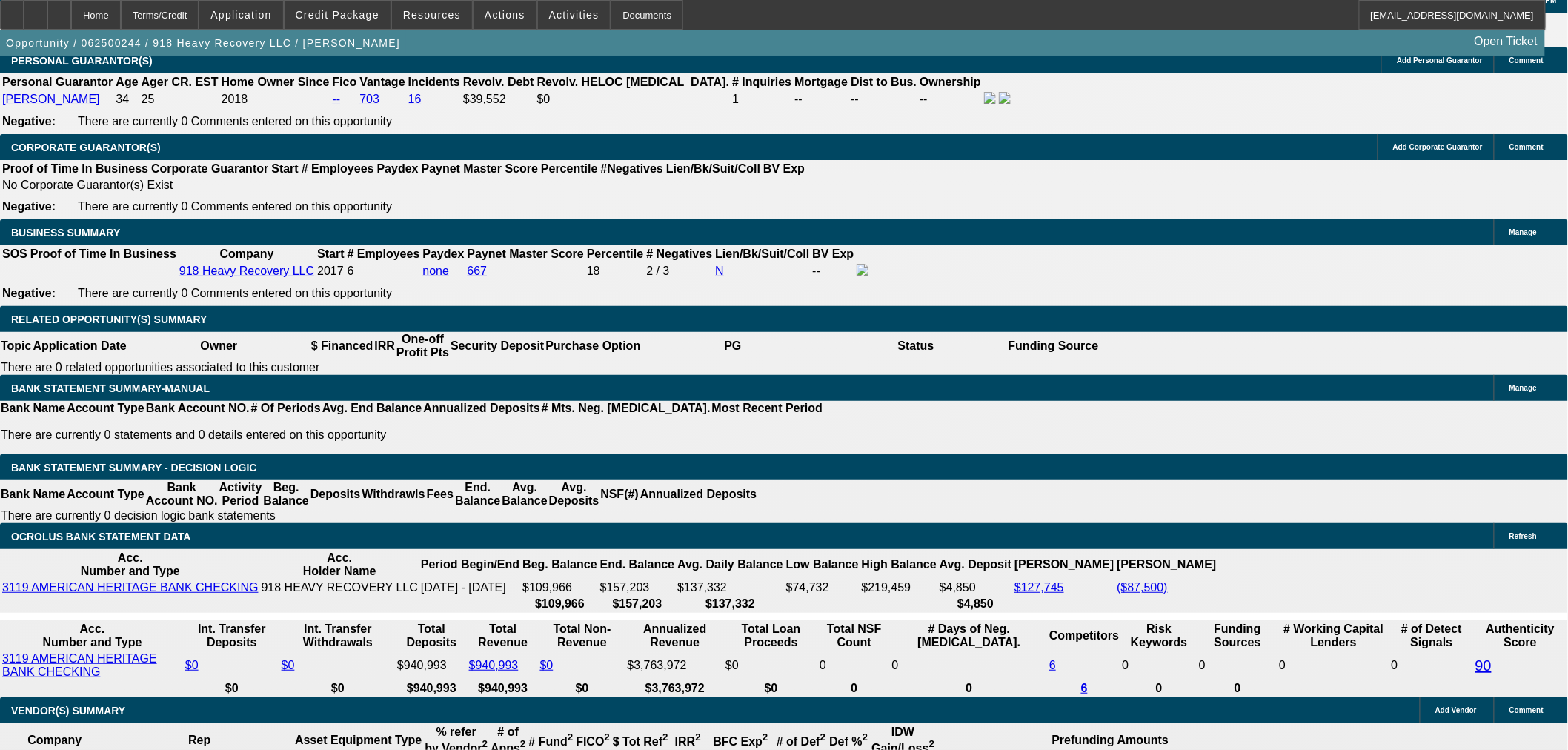
drag, startPoint x: 341, startPoint y: 472, endPoint x: 173, endPoint y: 464, distance: 168.2
type input "1"
type input "UNKNOWN"
type input "$6,495.78"
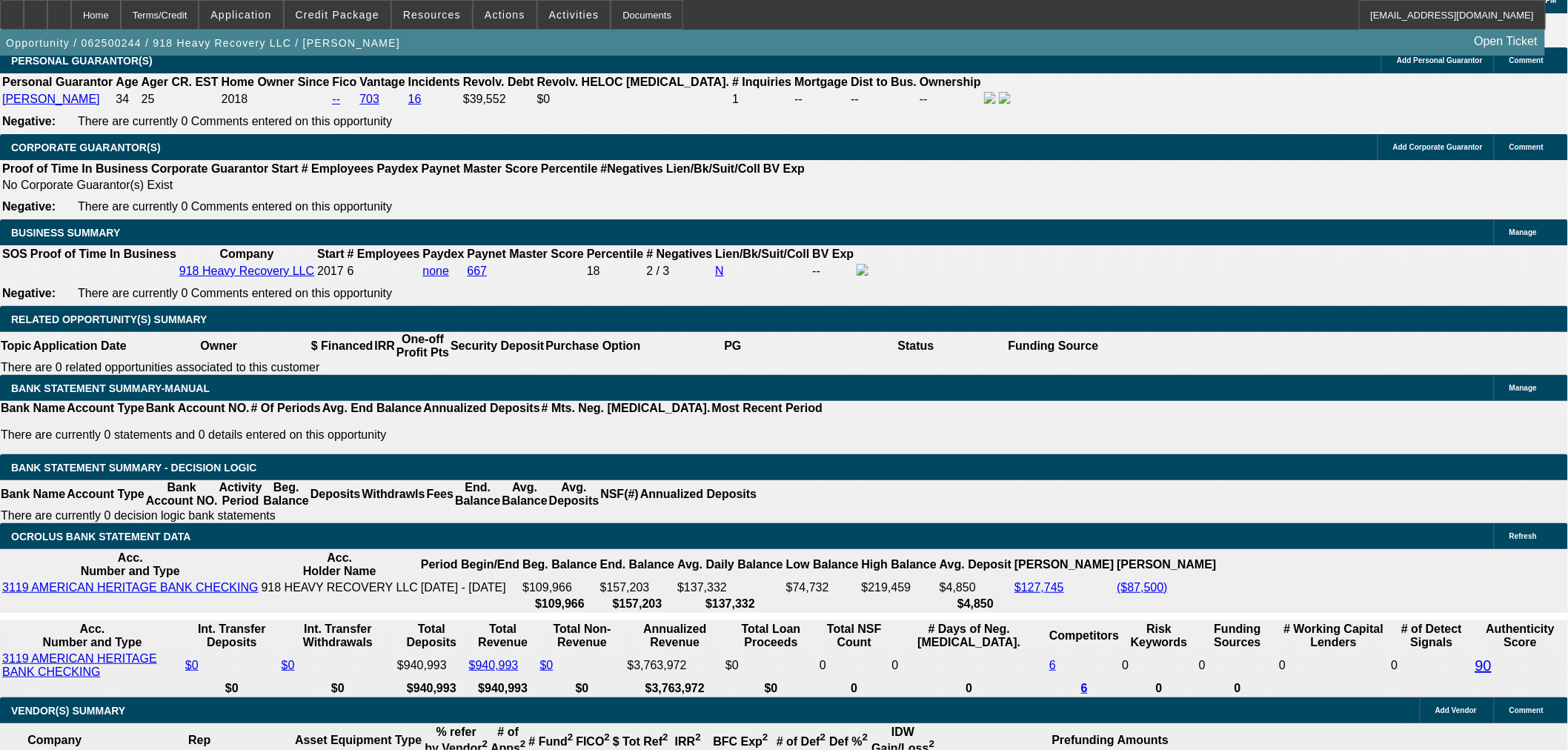
type input "$12,991.56"
type input "12"
type input "$9,884.36"
type input "$19,768.72"
type input "12"
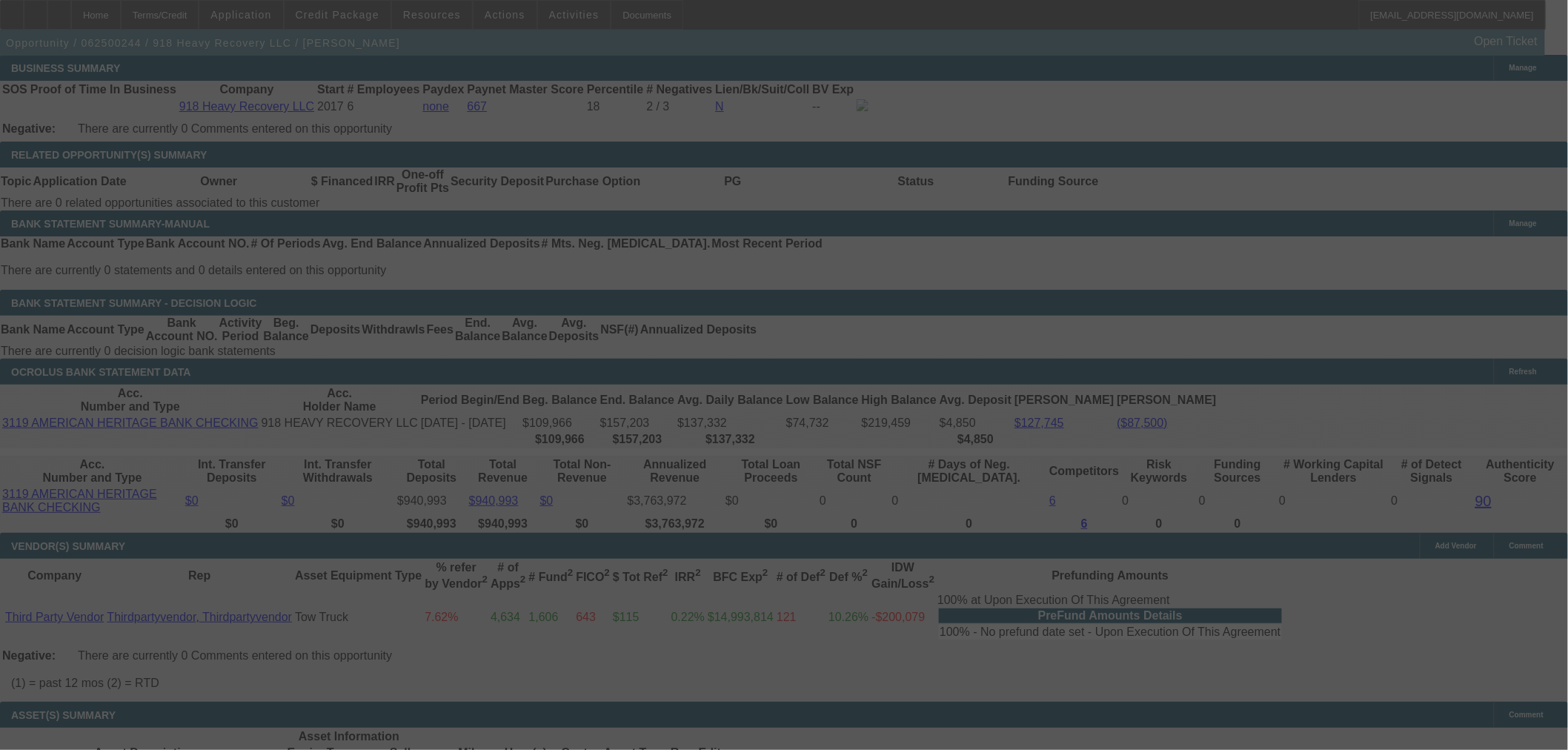
scroll to position [2123, 0]
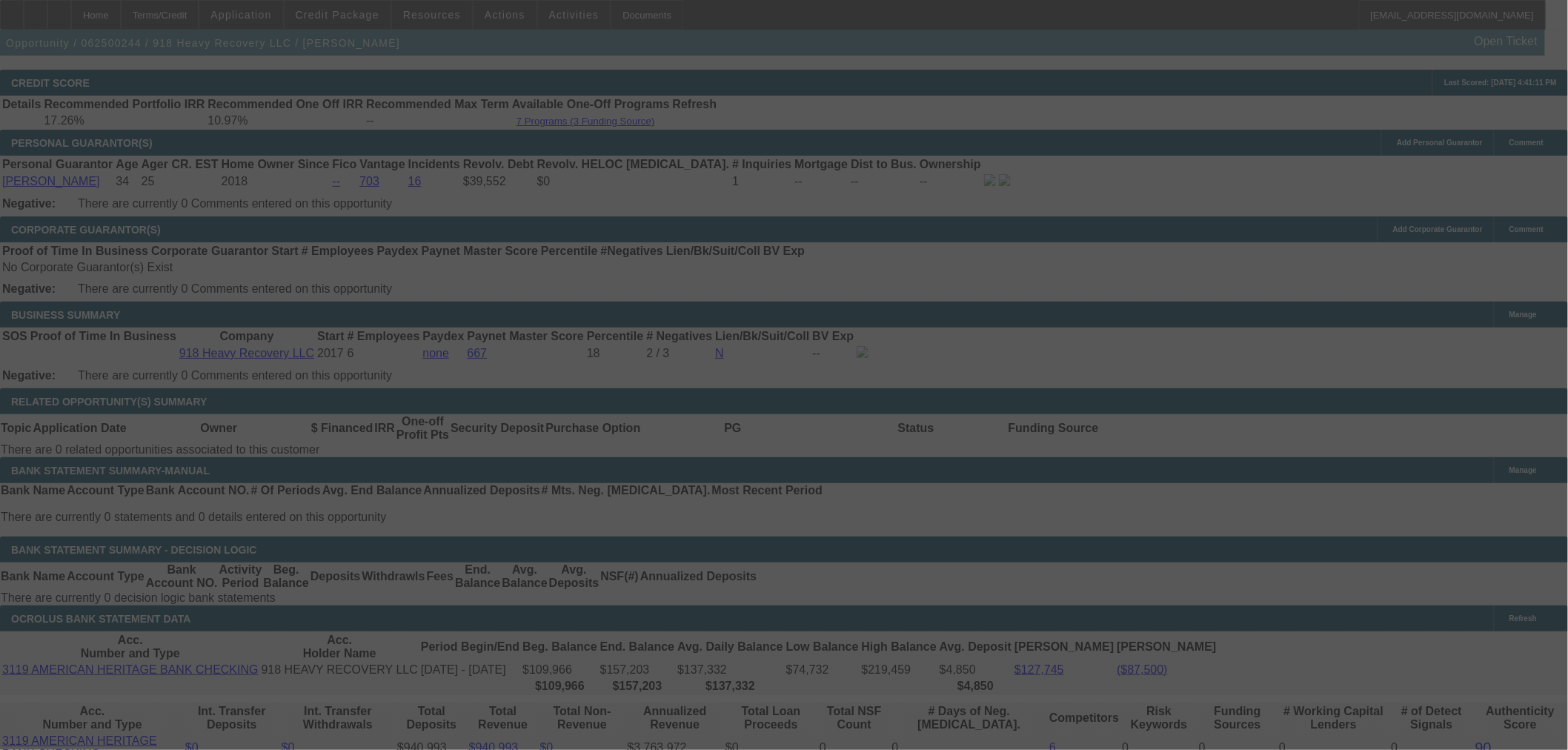
select select "0"
select select "2"
select select "0"
select select "6"
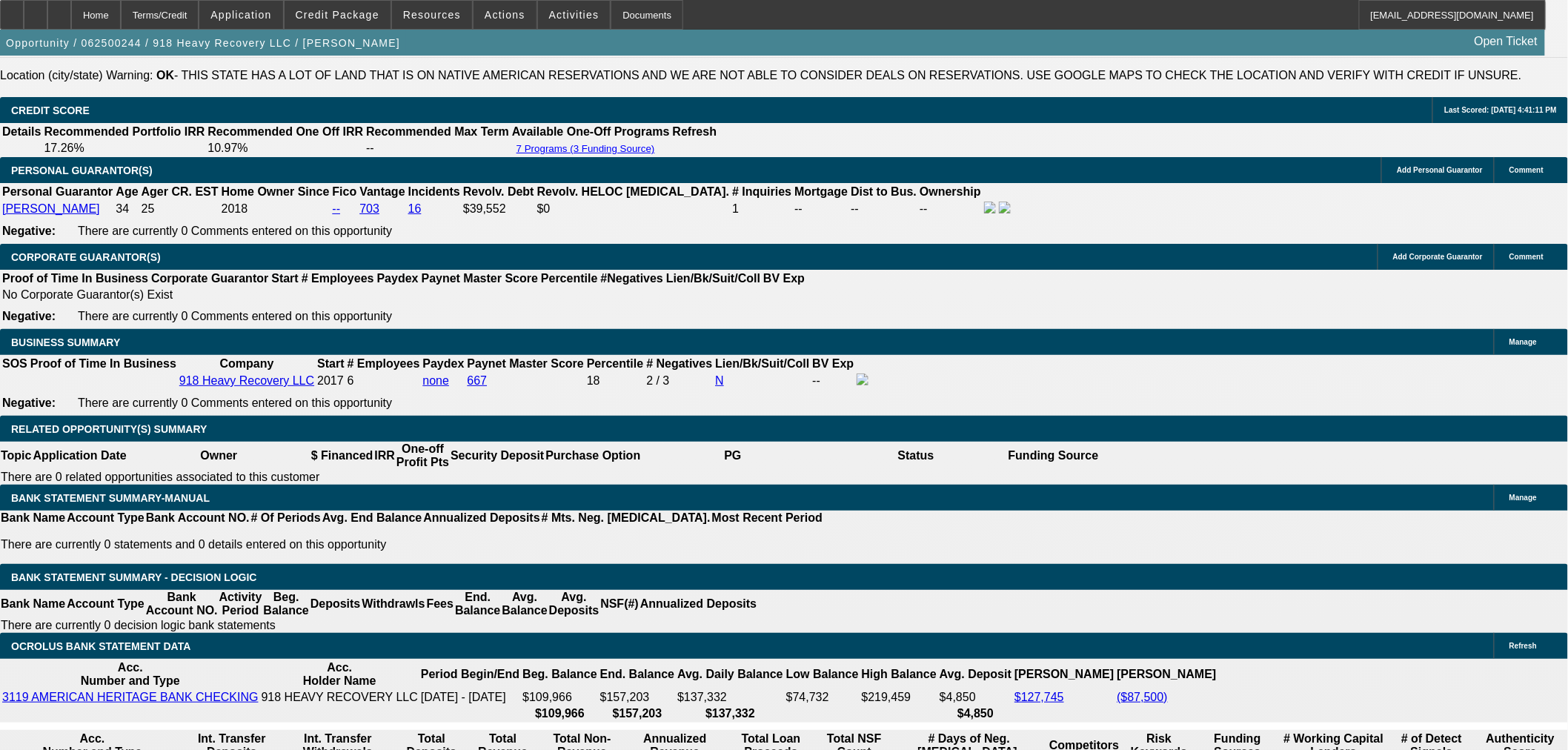
scroll to position [2041, 0]
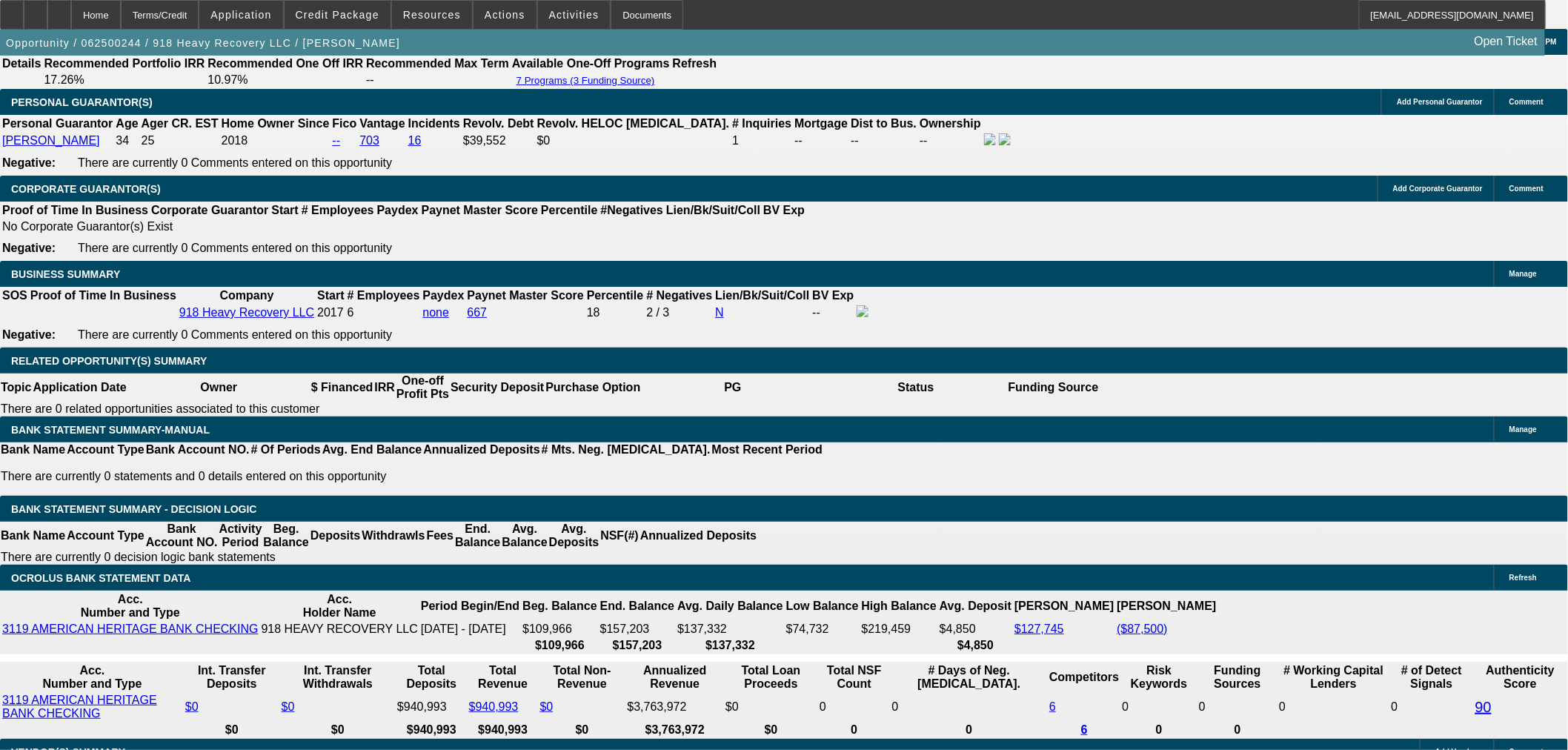
scroll to position [2123, 0]
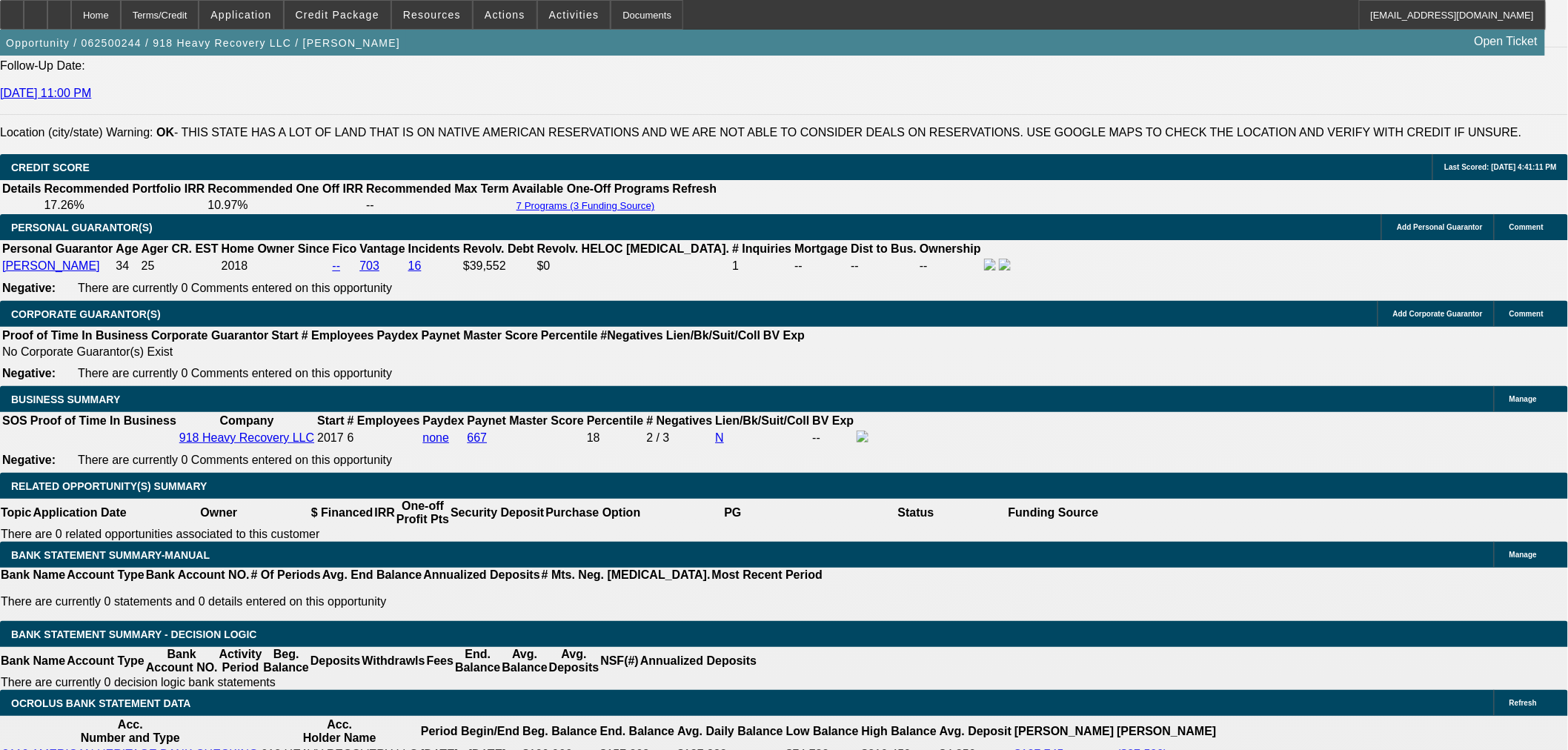
scroll to position [2041, 0]
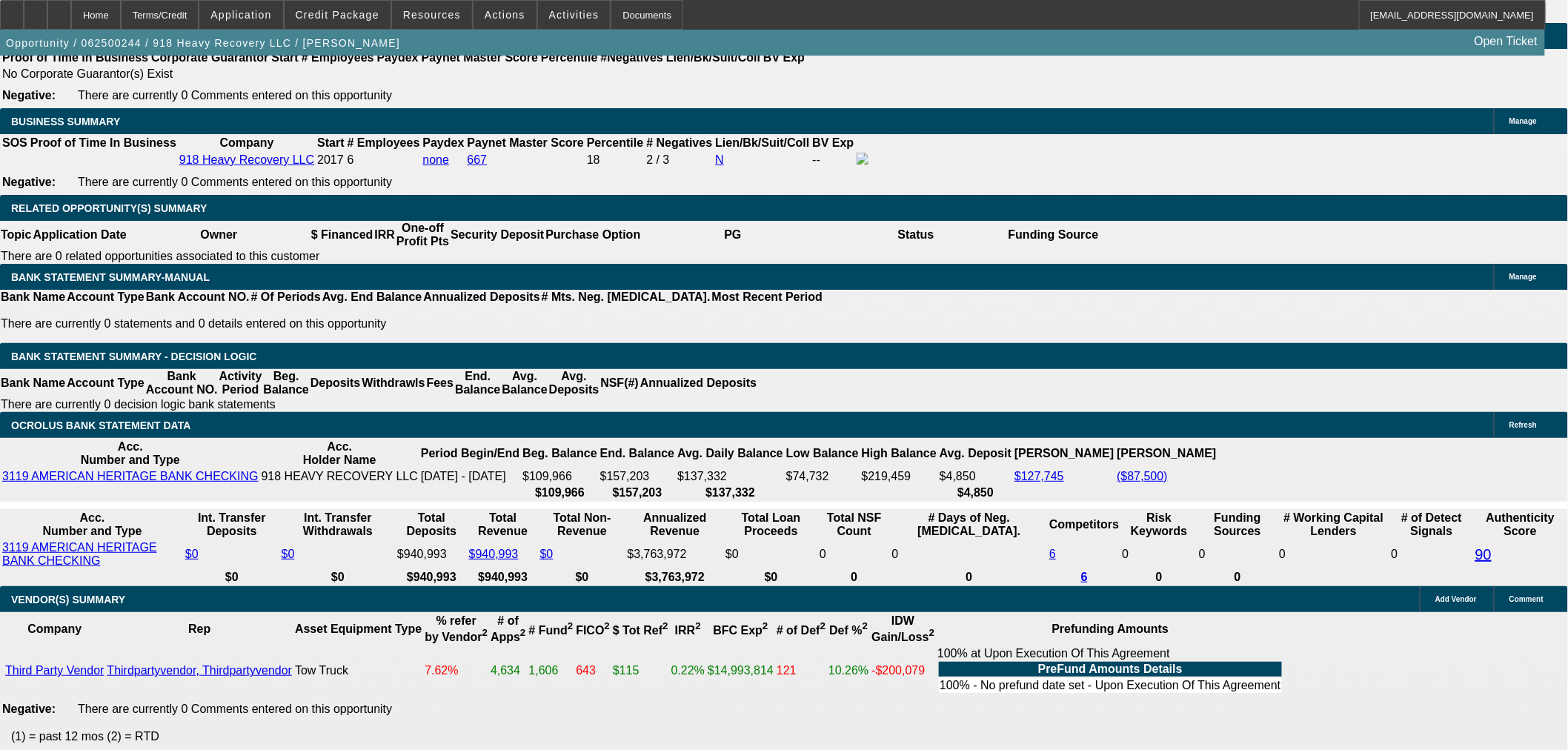
scroll to position [2288, 0]
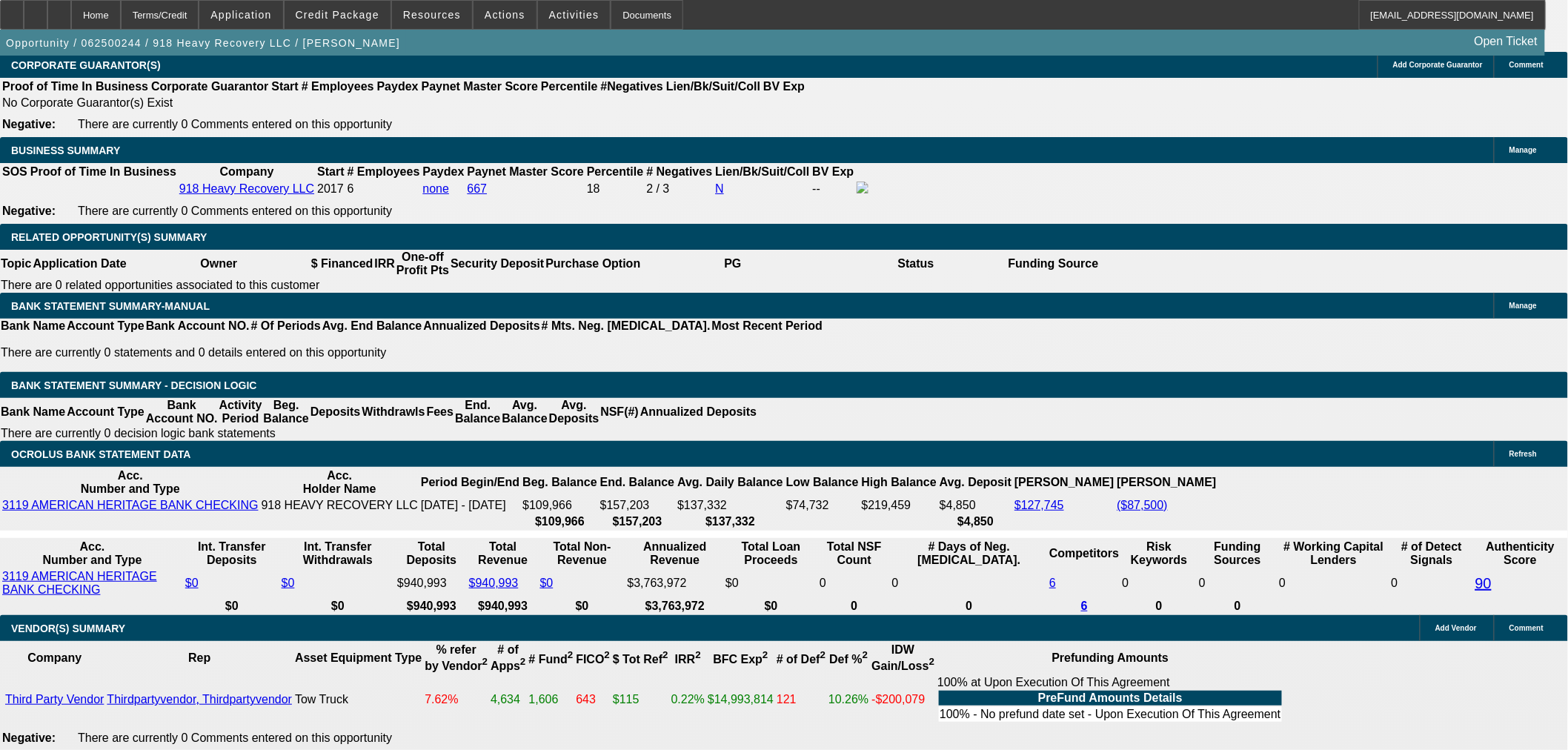
drag, startPoint x: 307, startPoint y: 388, endPoint x: 351, endPoint y: 381, distance: 44.6
drag, startPoint x: 341, startPoint y: 390, endPoint x: 453, endPoint y: 376, distance: 112.9
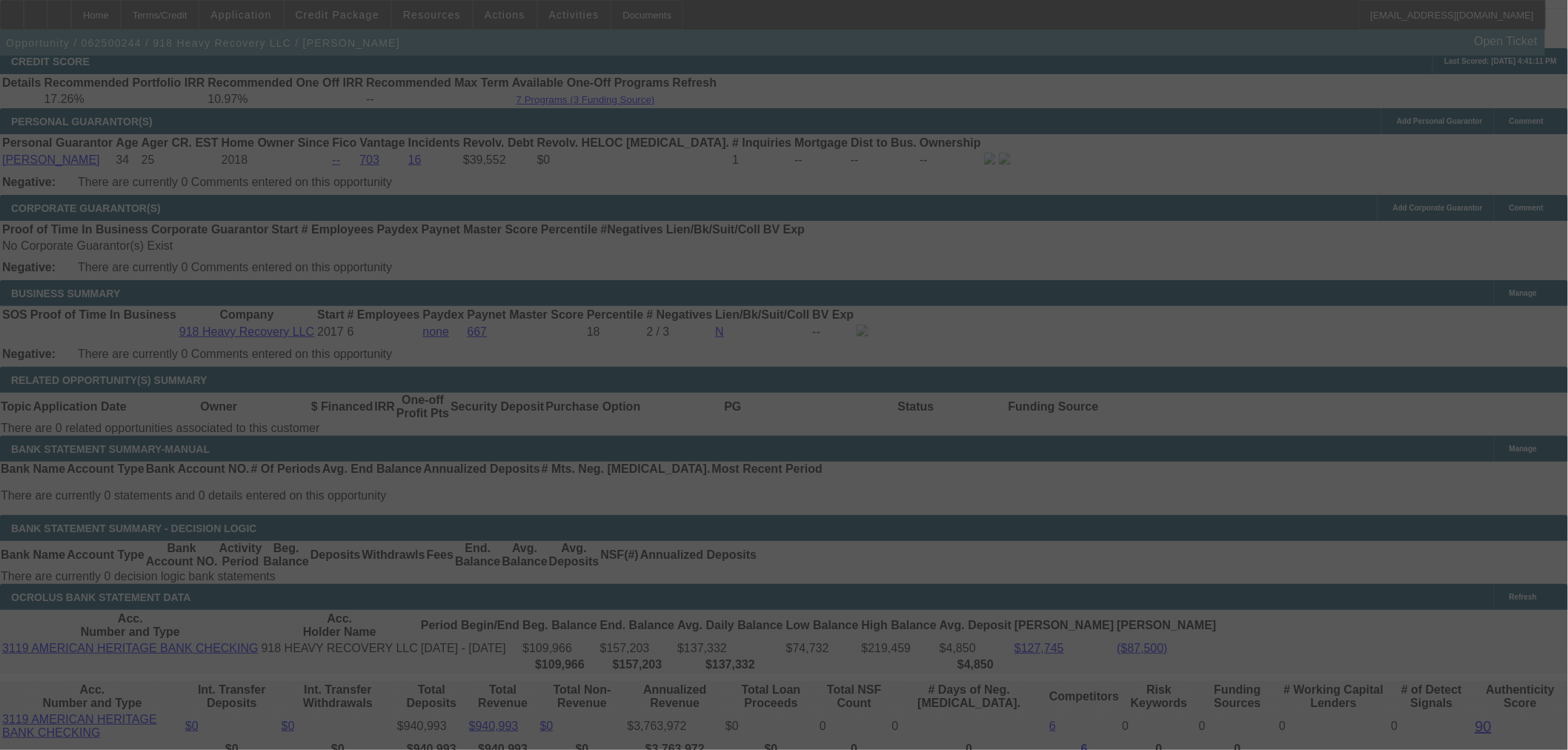
scroll to position [2288, 0]
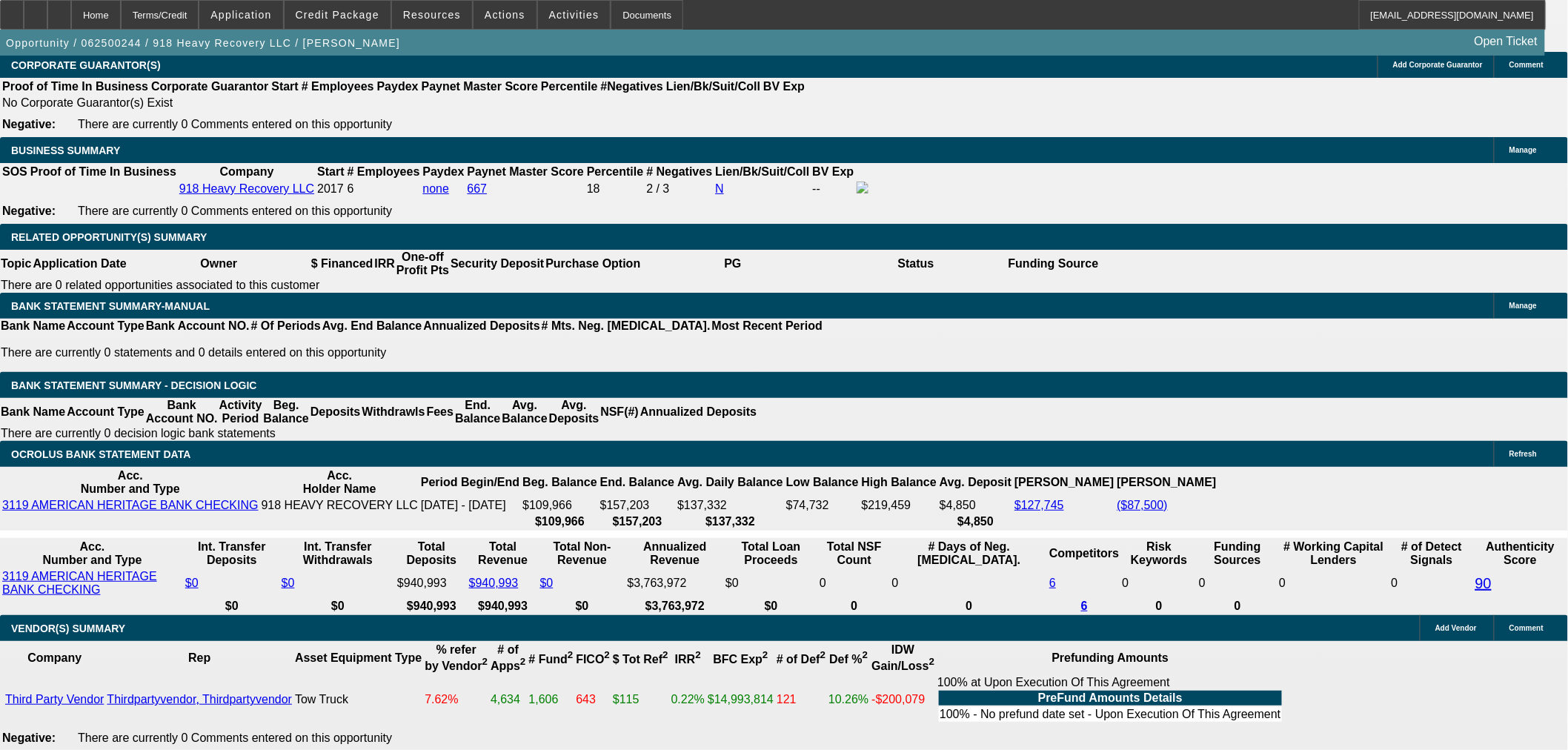
drag, startPoint x: 226, startPoint y: 408, endPoint x: 201, endPoint y: 416, distance: 26.2
drag, startPoint x: 320, startPoint y: 394, endPoint x: 416, endPoint y: 336, distance: 112.2
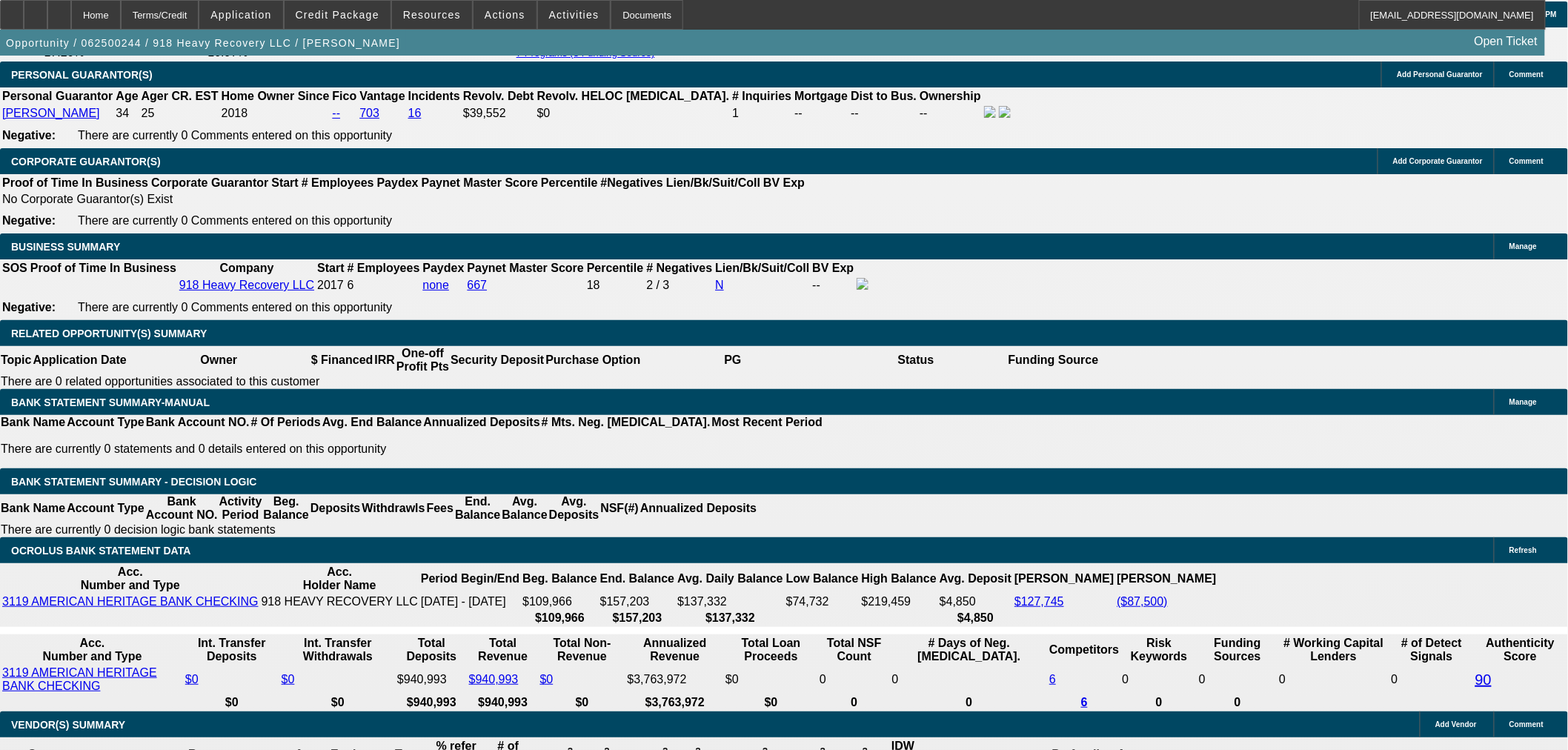
scroll to position [1958, 0]
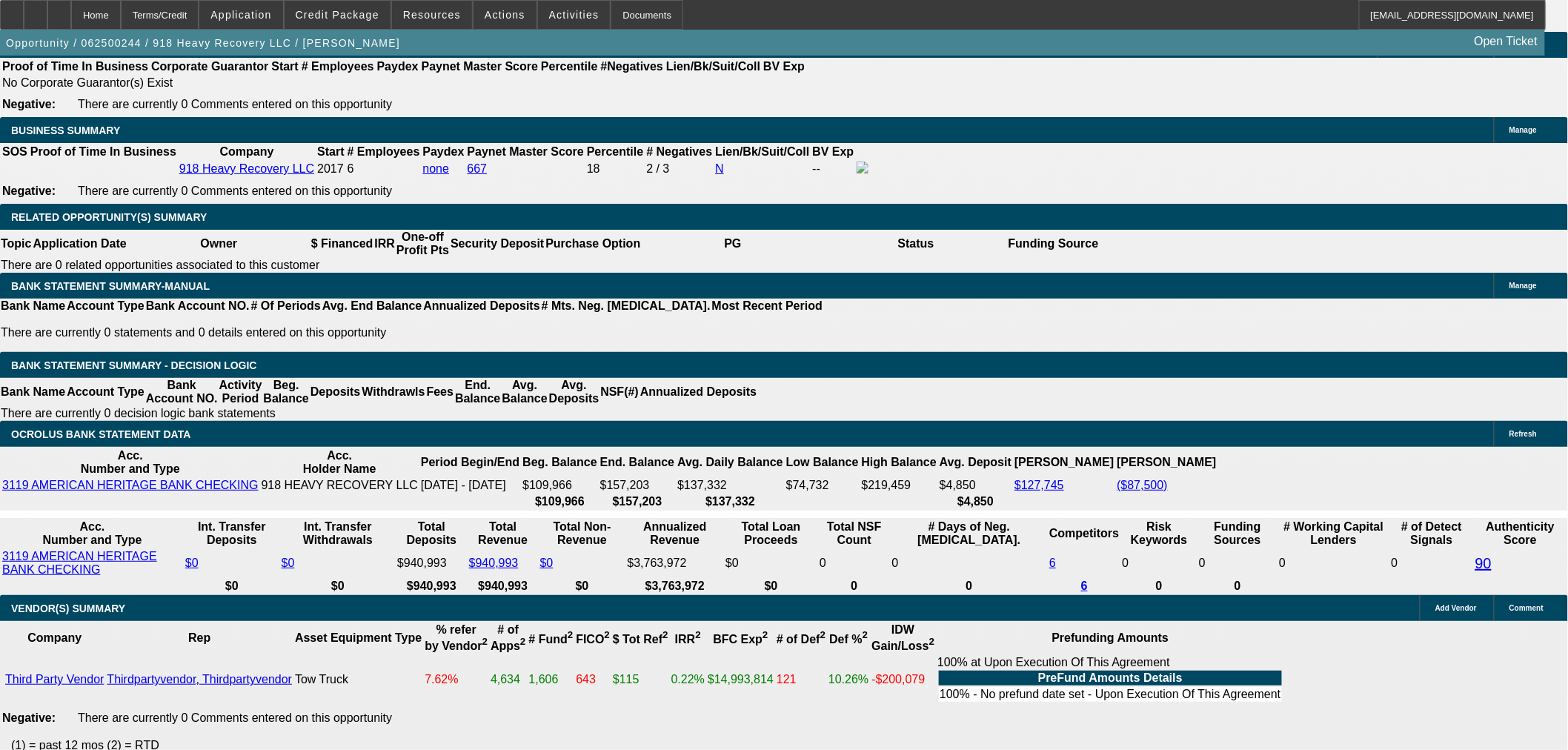
scroll to position [2205, 0]
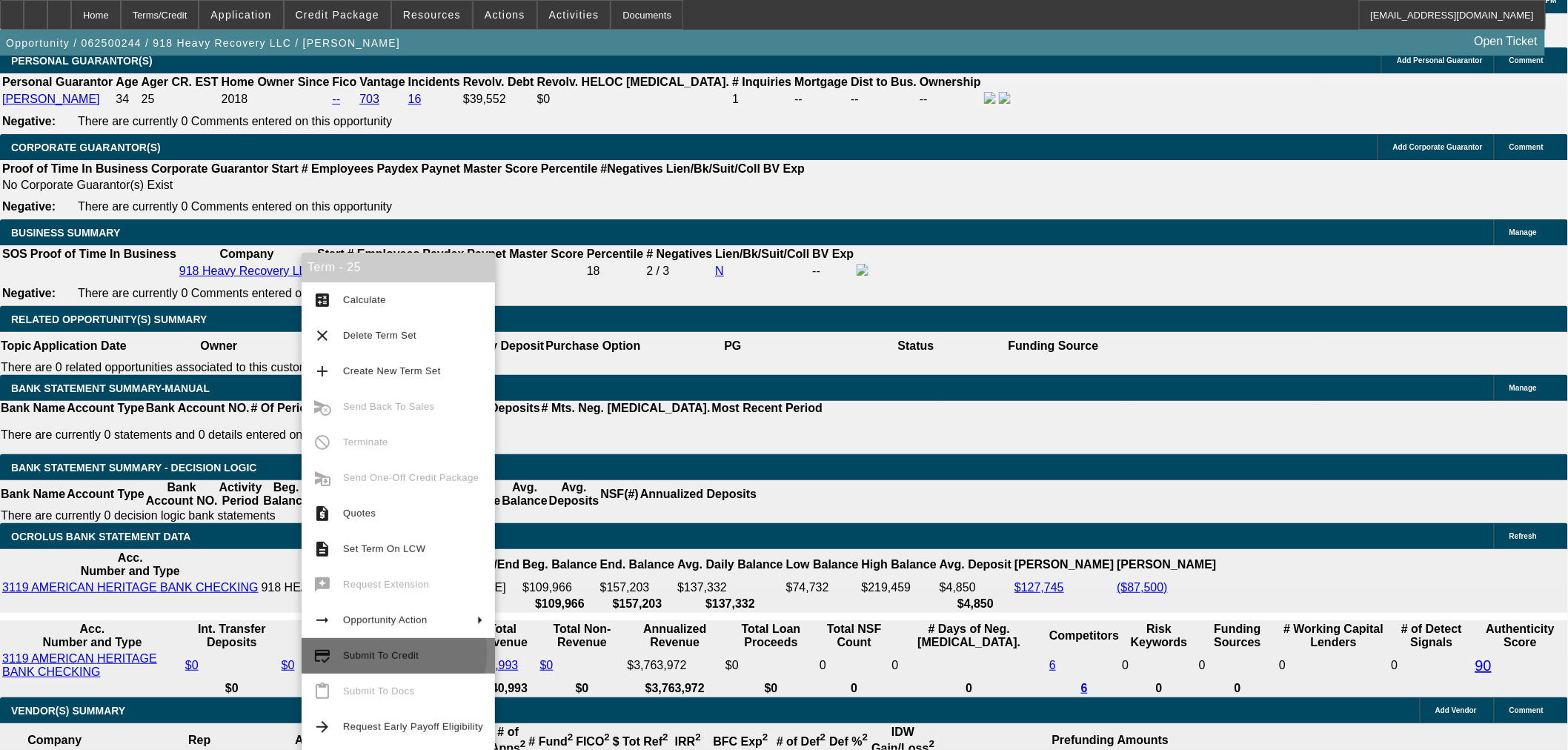
click at [354, 652] on span "Submit To Credit" at bounding box center [380, 655] width 75 height 11
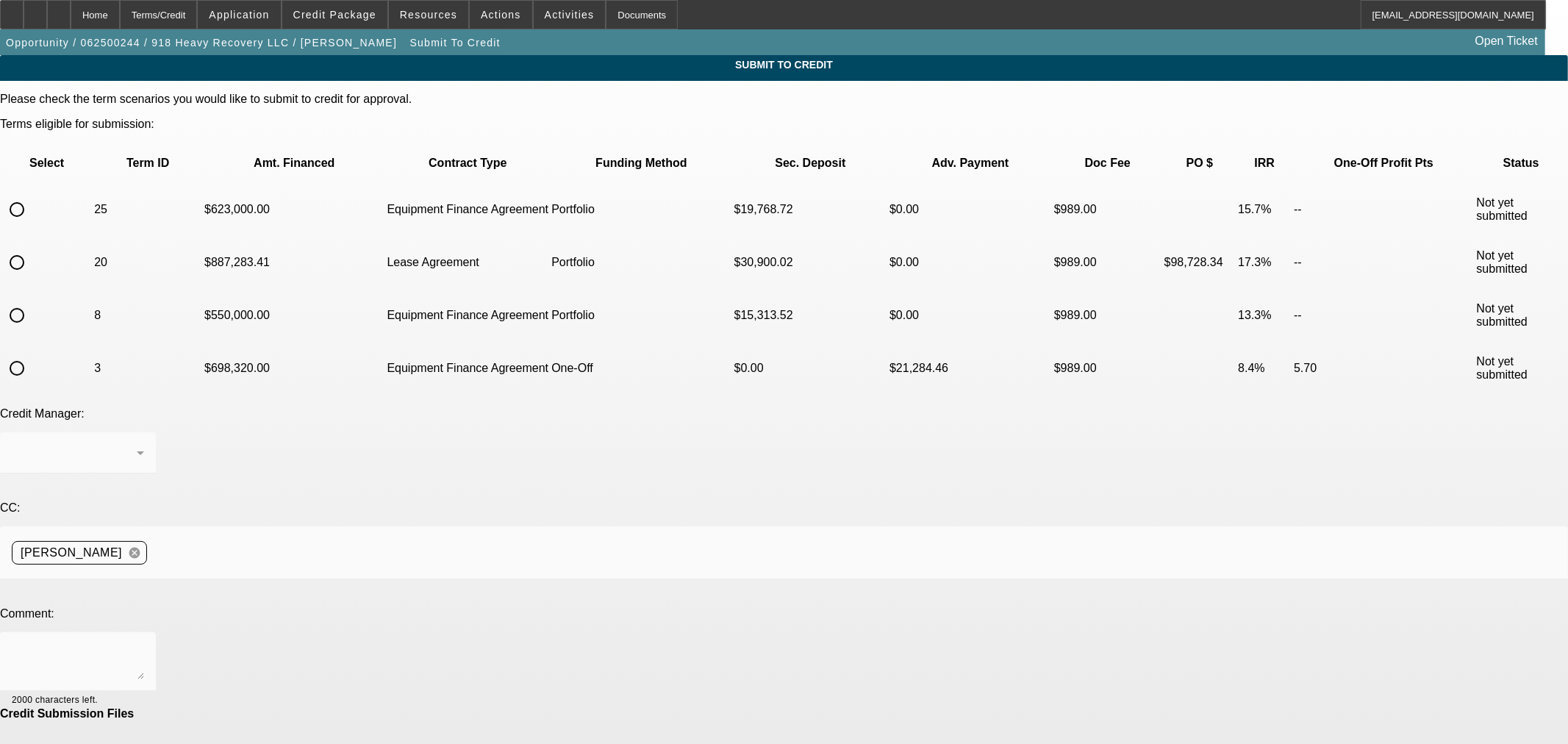
click at [32, 194] on input "radio" at bounding box center [16, 209] width 29 height 29
click at [137, 444] on div "Arida, George" at bounding box center [74, 453] width 125 height 18
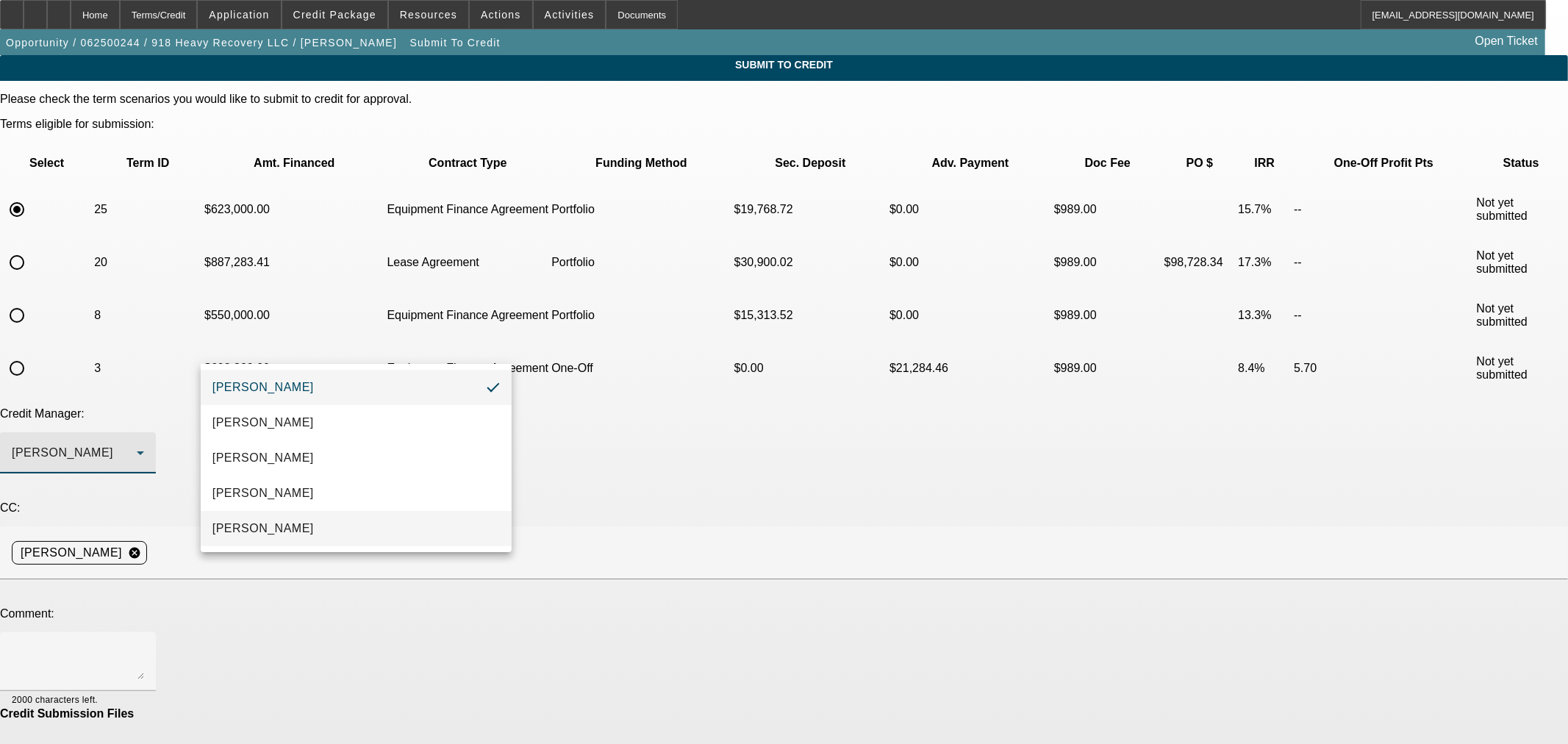
click at [336, 523] on mat-option "Oliva, Samuel" at bounding box center [356, 528] width 311 height 36
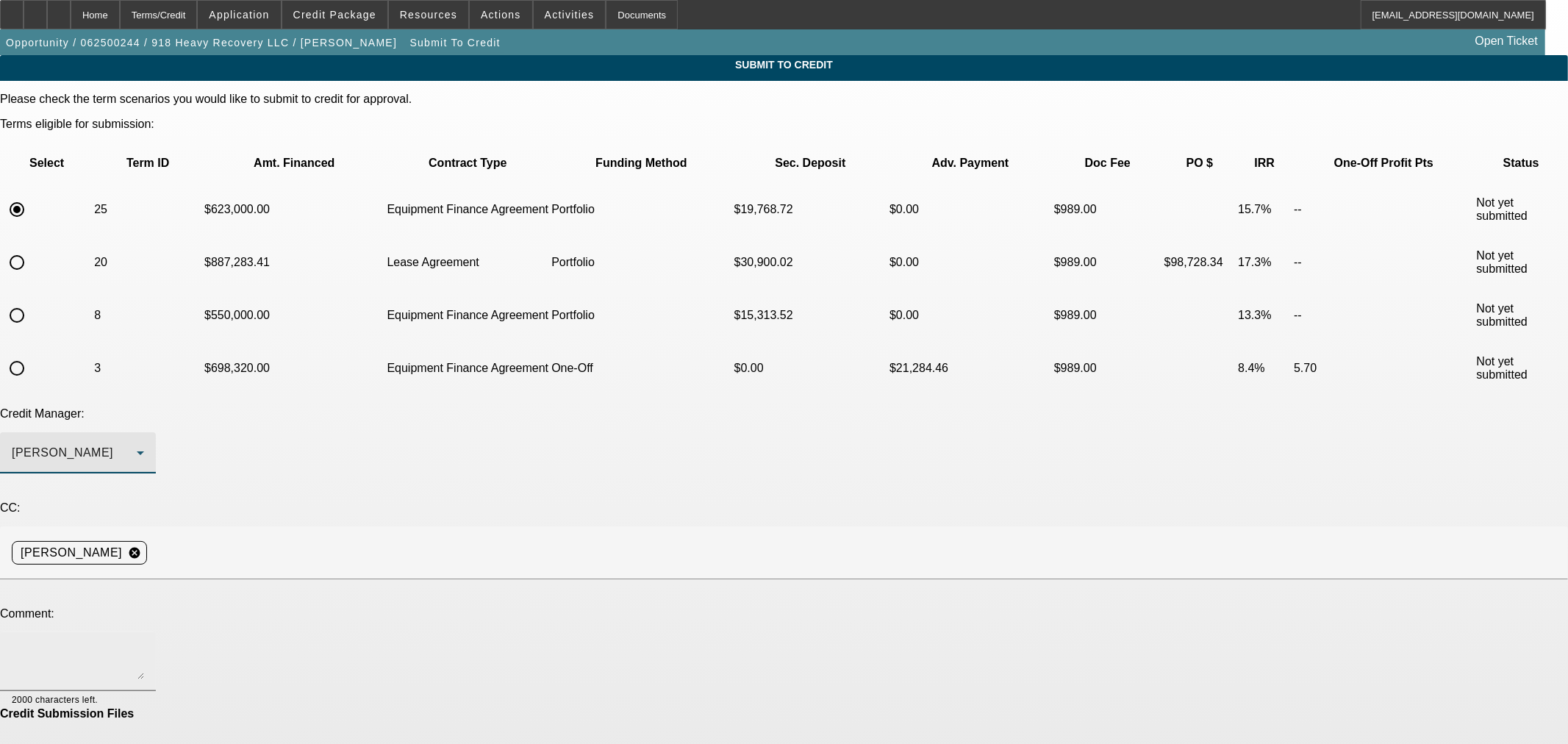
click at [144, 644] on textarea at bounding box center [77, 661] width 132 height 36
drag, startPoint x: 721, startPoint y: 468, endPoint x: 249, endPoint y: 465, distance: 472.0
click at [144, 644] on textarea "Hi Sam, Bobby would like to move forward on the truck with $100k as the down pa…" at bounding box center [77, 661] width 132 height 36
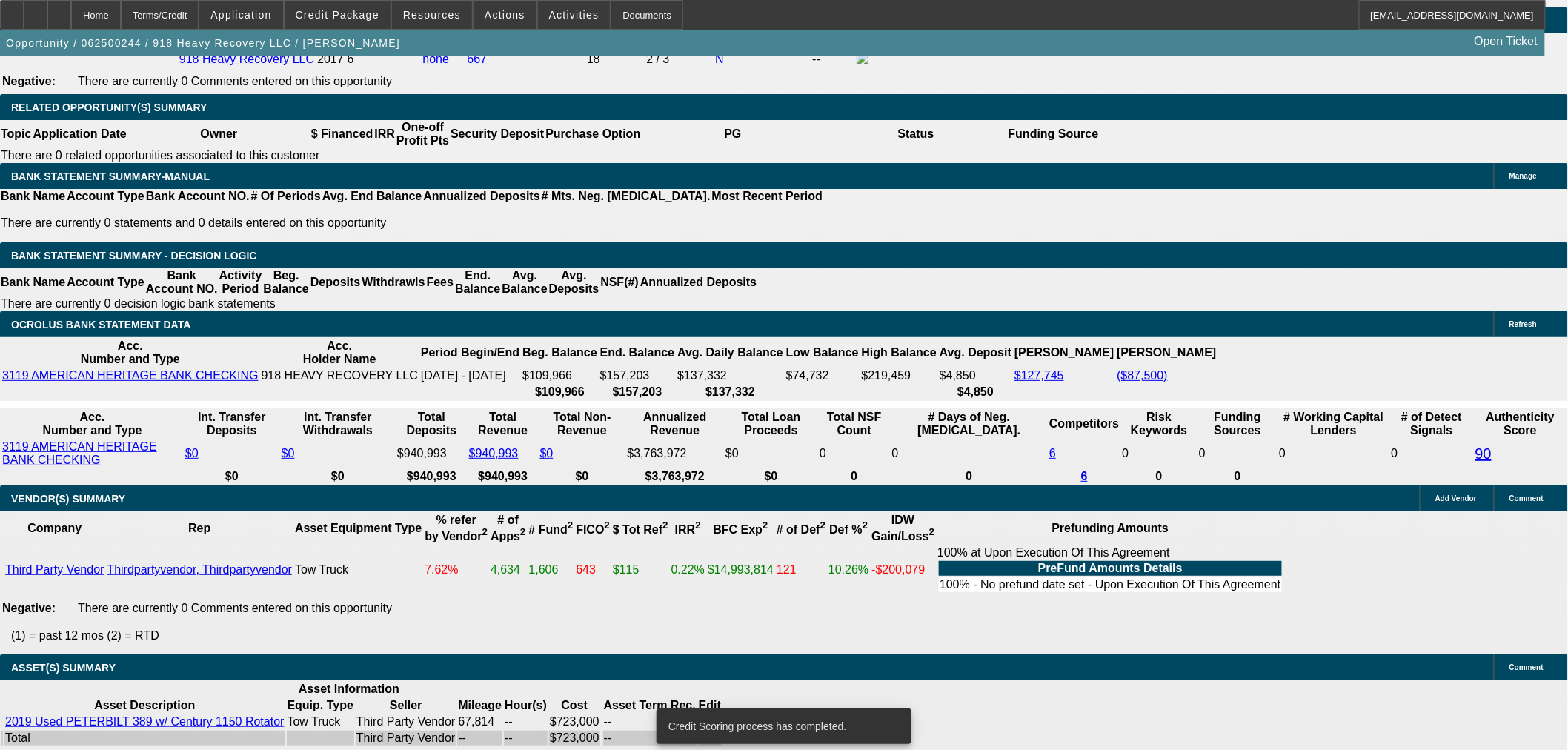
scroll to position [2409, 0]
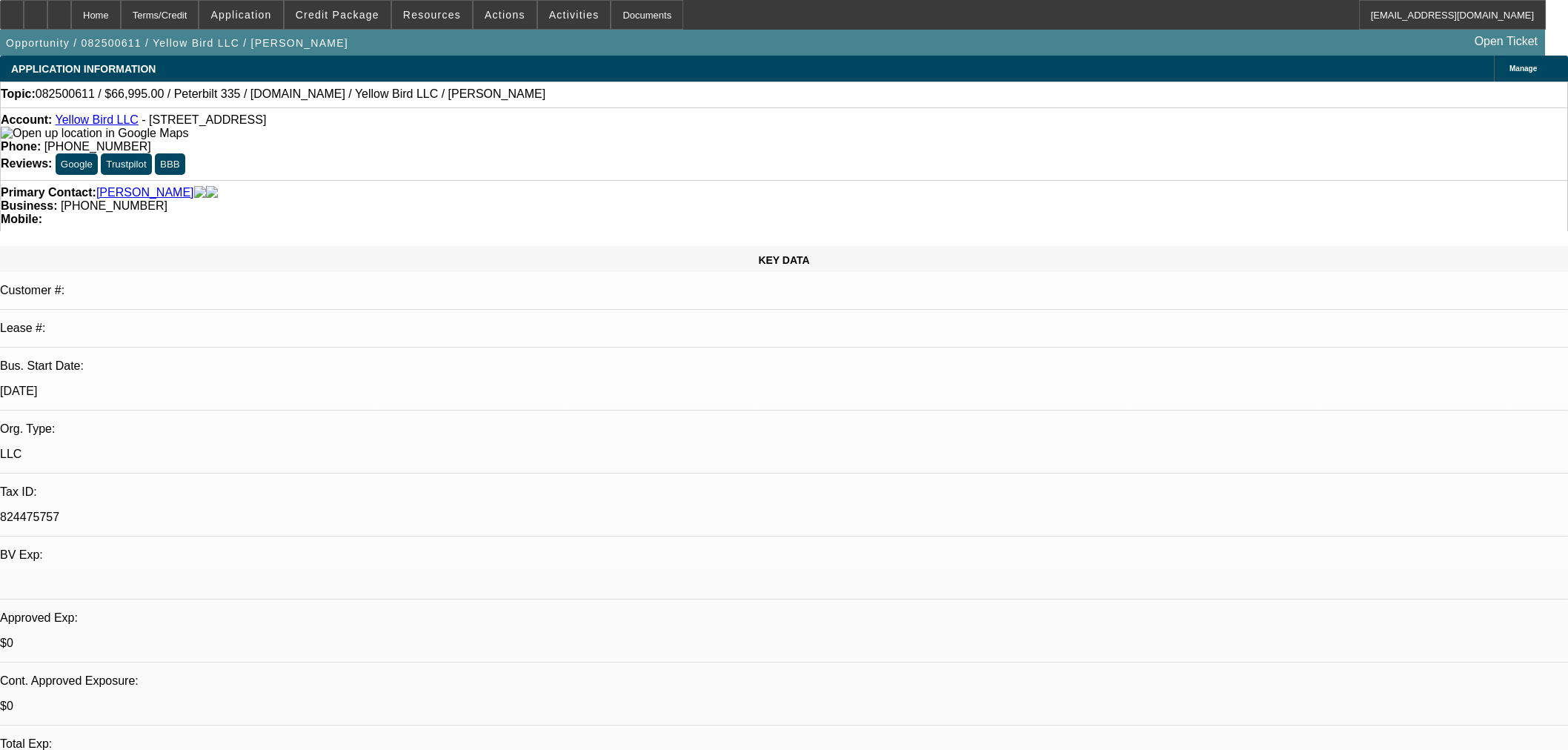
select select "0"
select select "3"
select select "0.1"
select select "4"
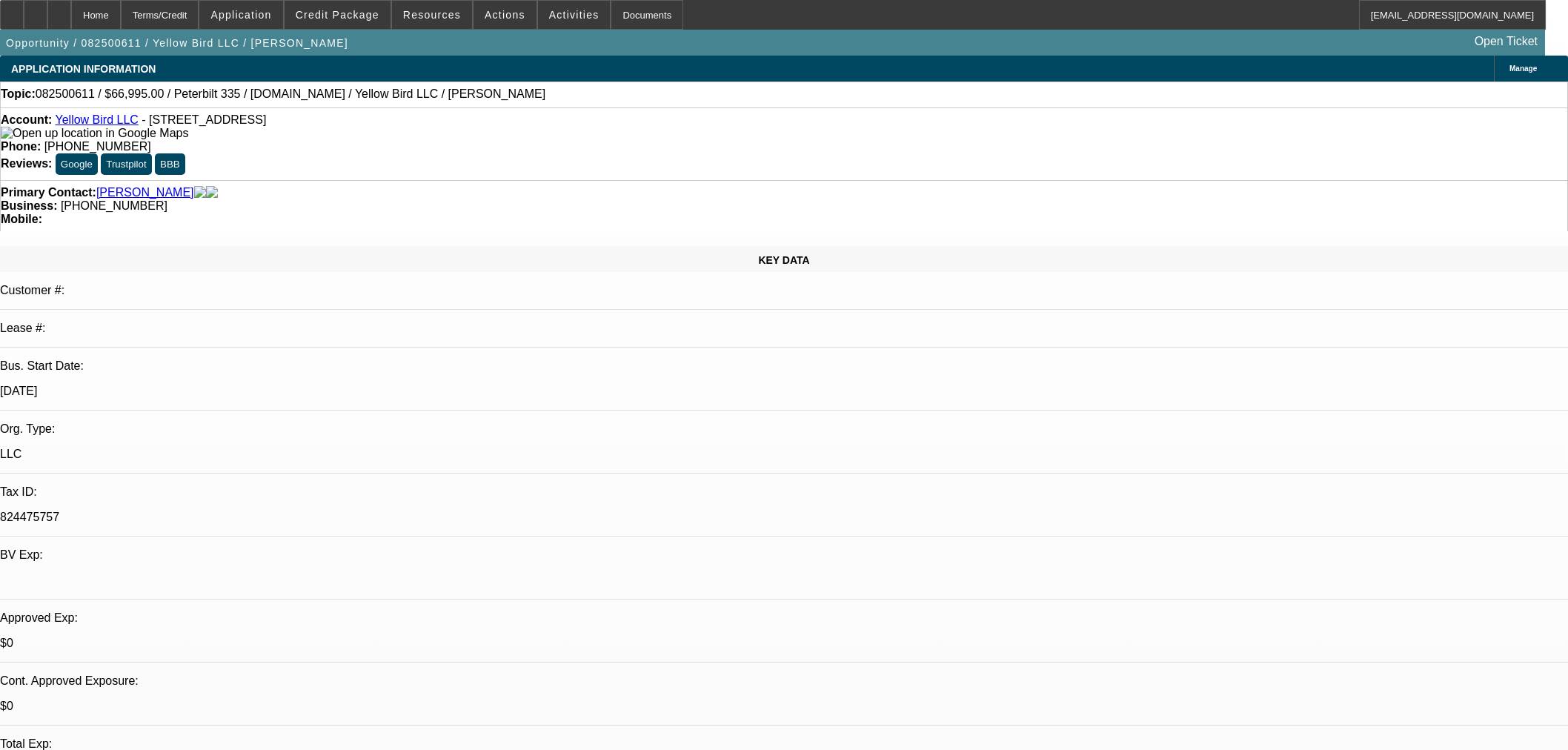
select select "0"
select select "3"
select select "0.1"
select select "4"
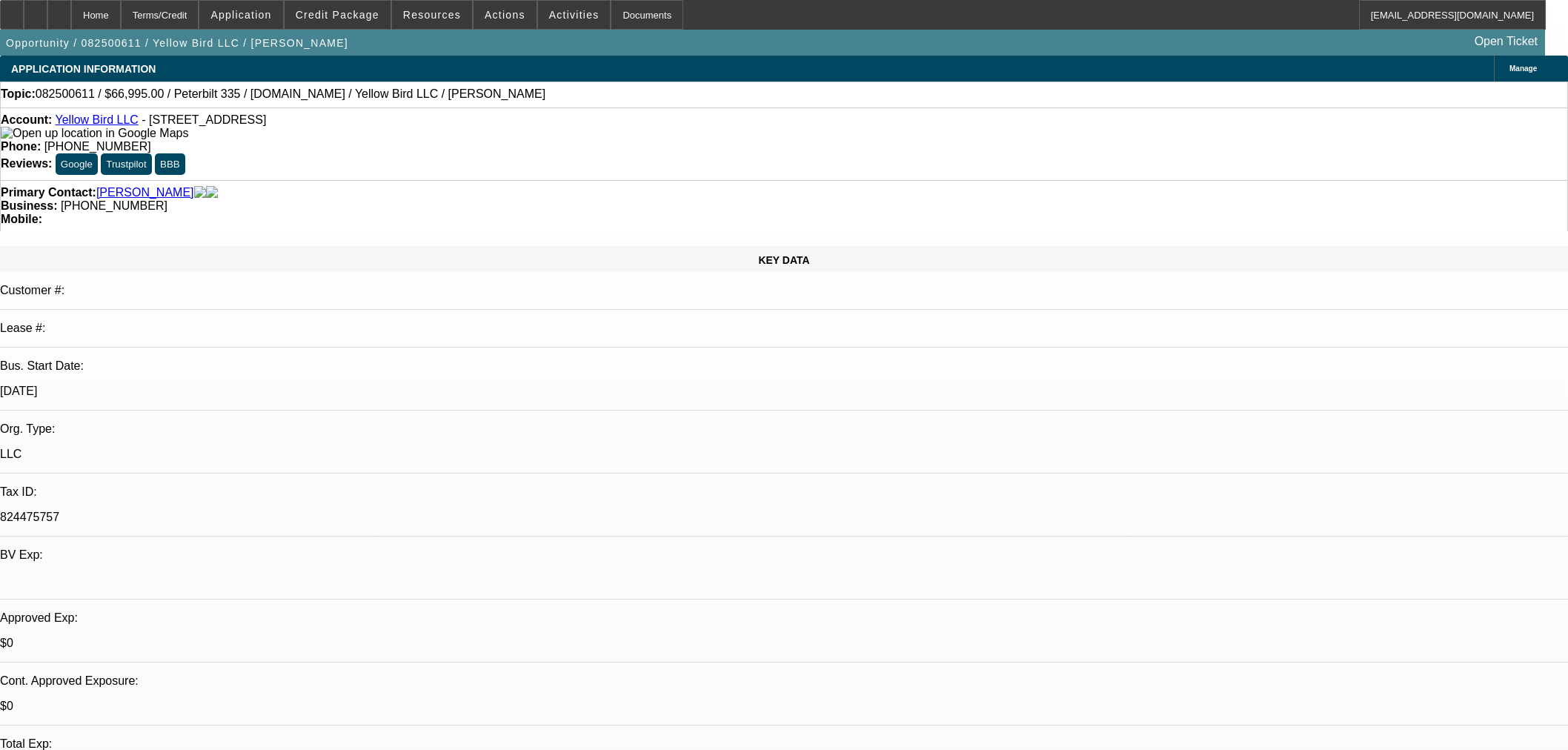
select select "0.15"
select select "2"
select select "0.1"
select select "4"
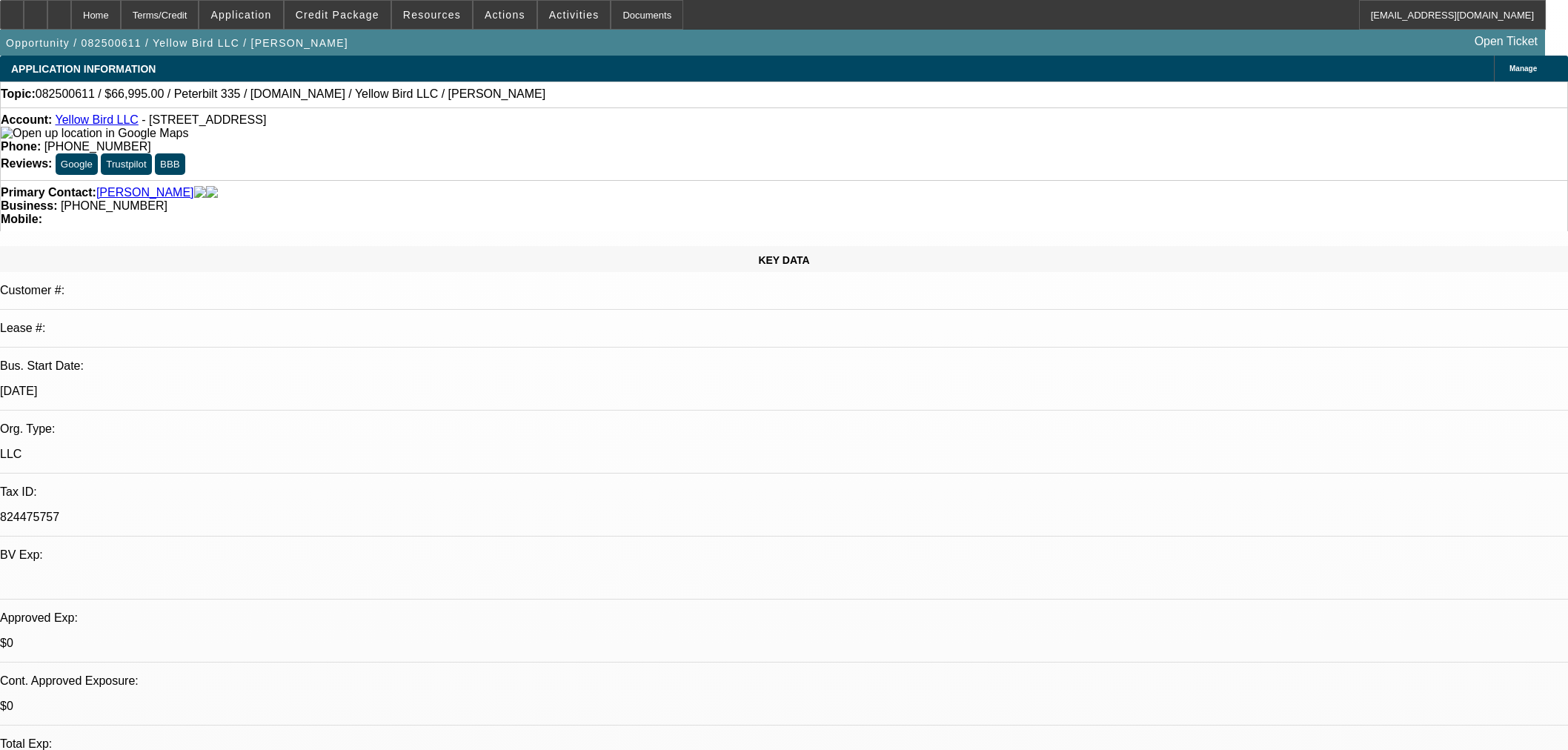
scroll to position [2223, 0]
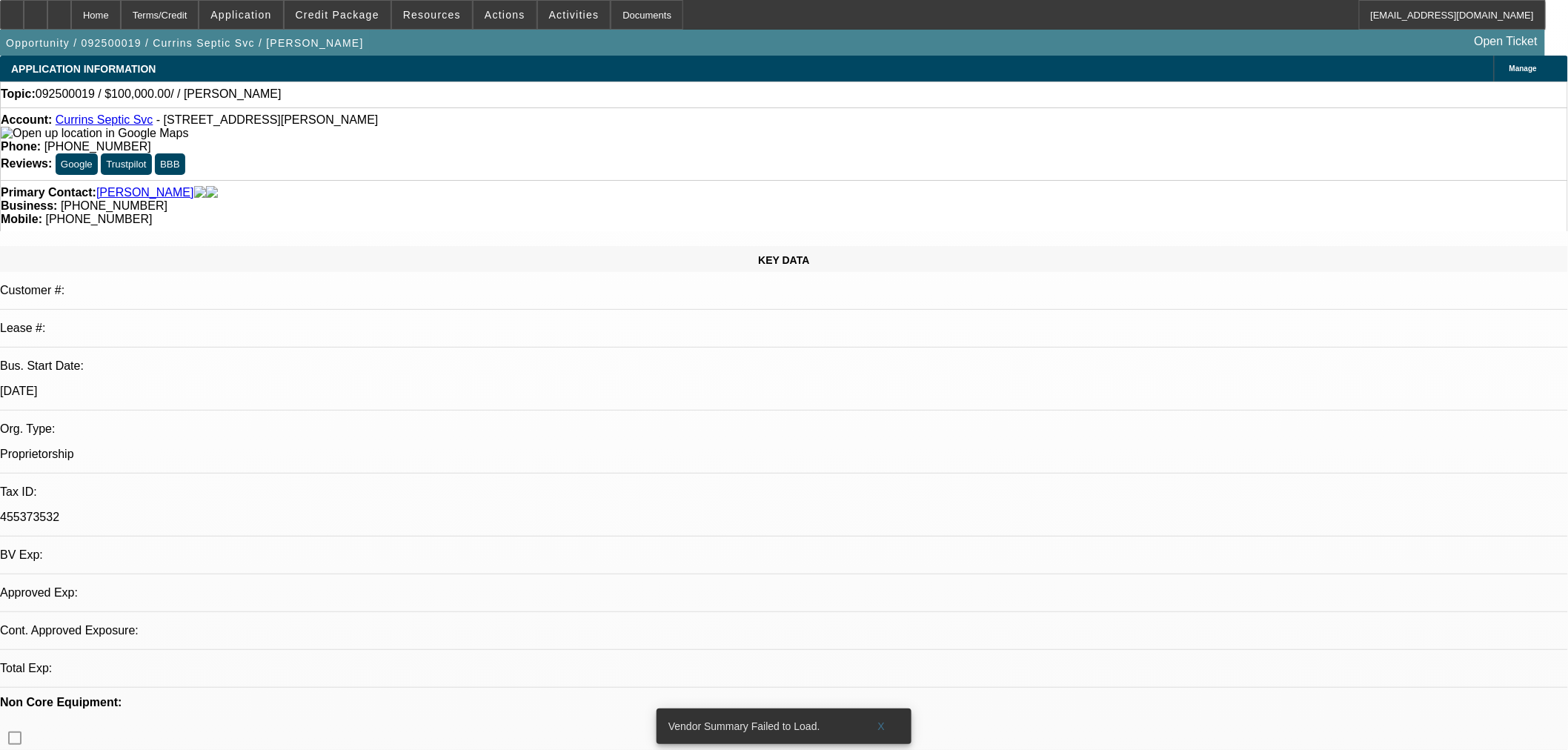
select select "0"
select select "2"
select select "0.1"
select select "4"
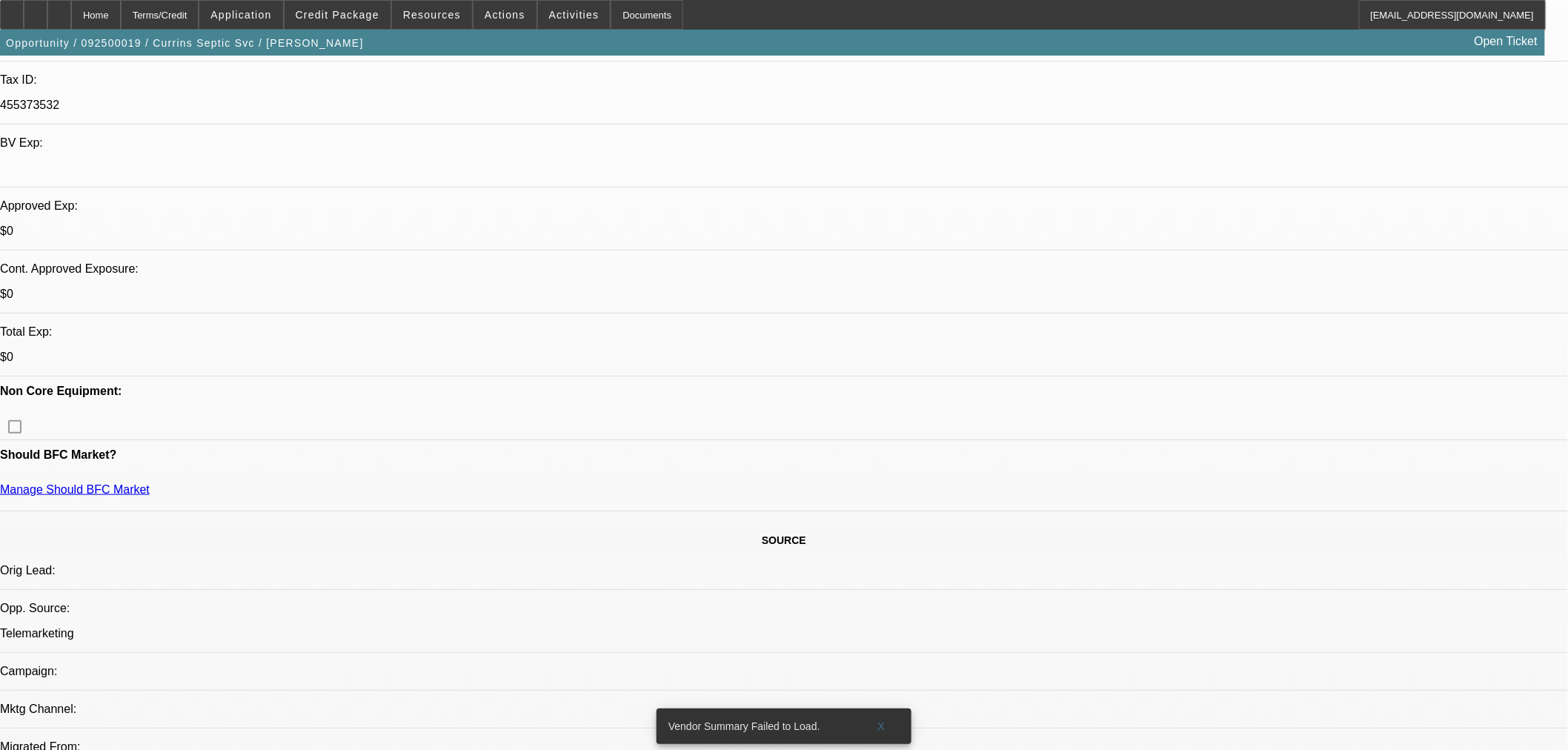
scroll to position [411, 0]
click at [357, 15] on span "Credit Package" at bounding box center [337, 14] width 84 height 12
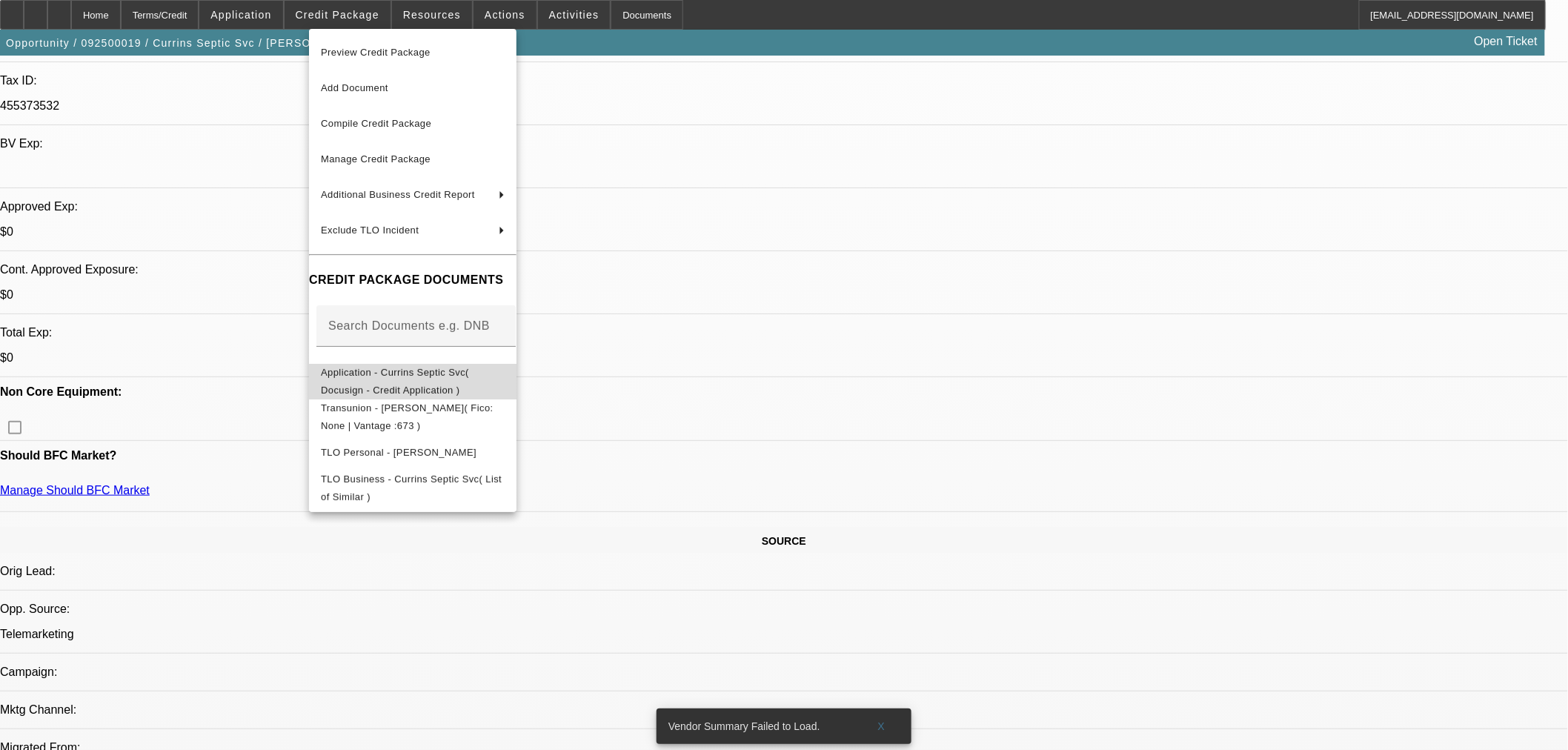
click at [394, 380] on span "Application - Currins Septic Svc( Docusign - Credit Application )" at bounding box center [412, 381] width 183 height 36
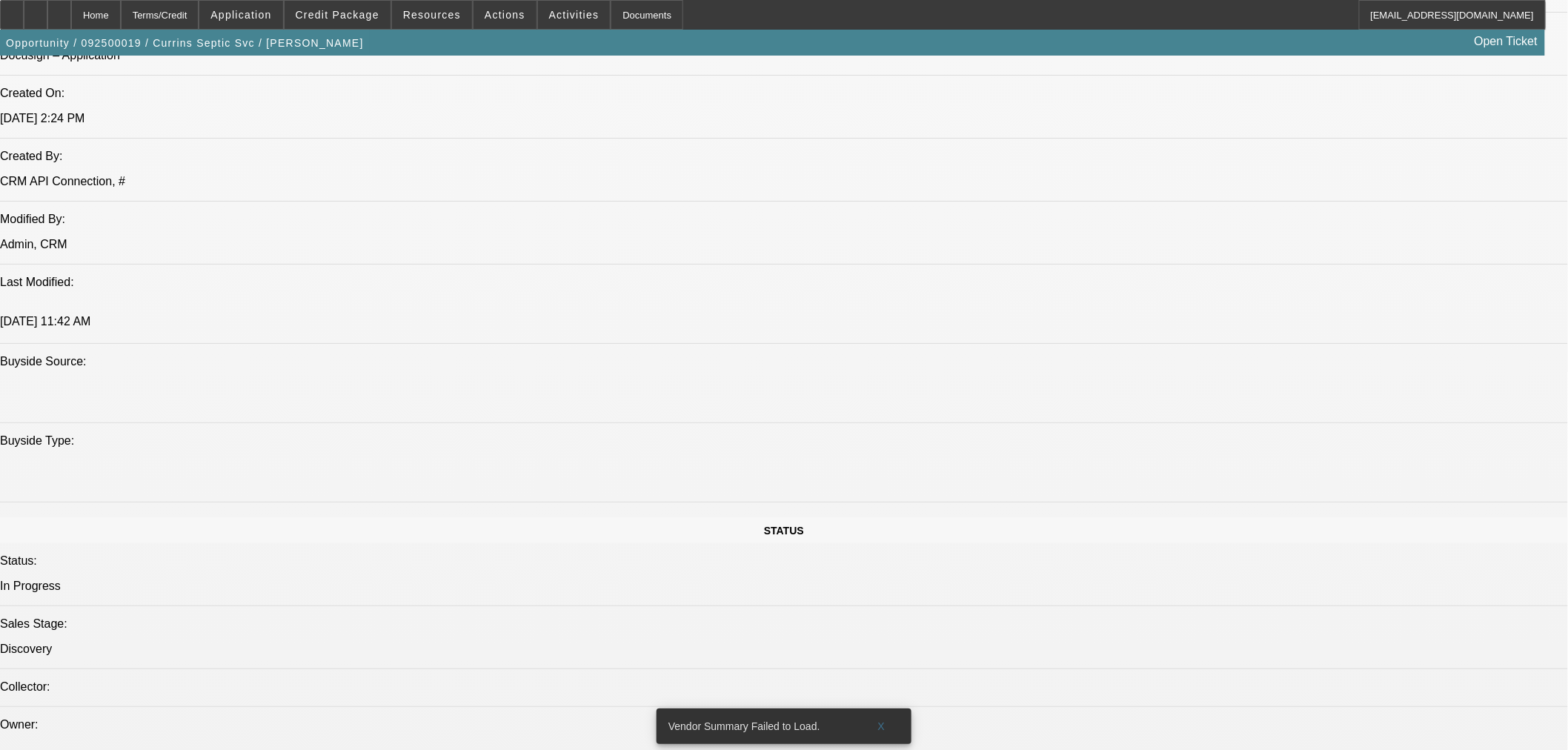
scroll to position [988, 0]
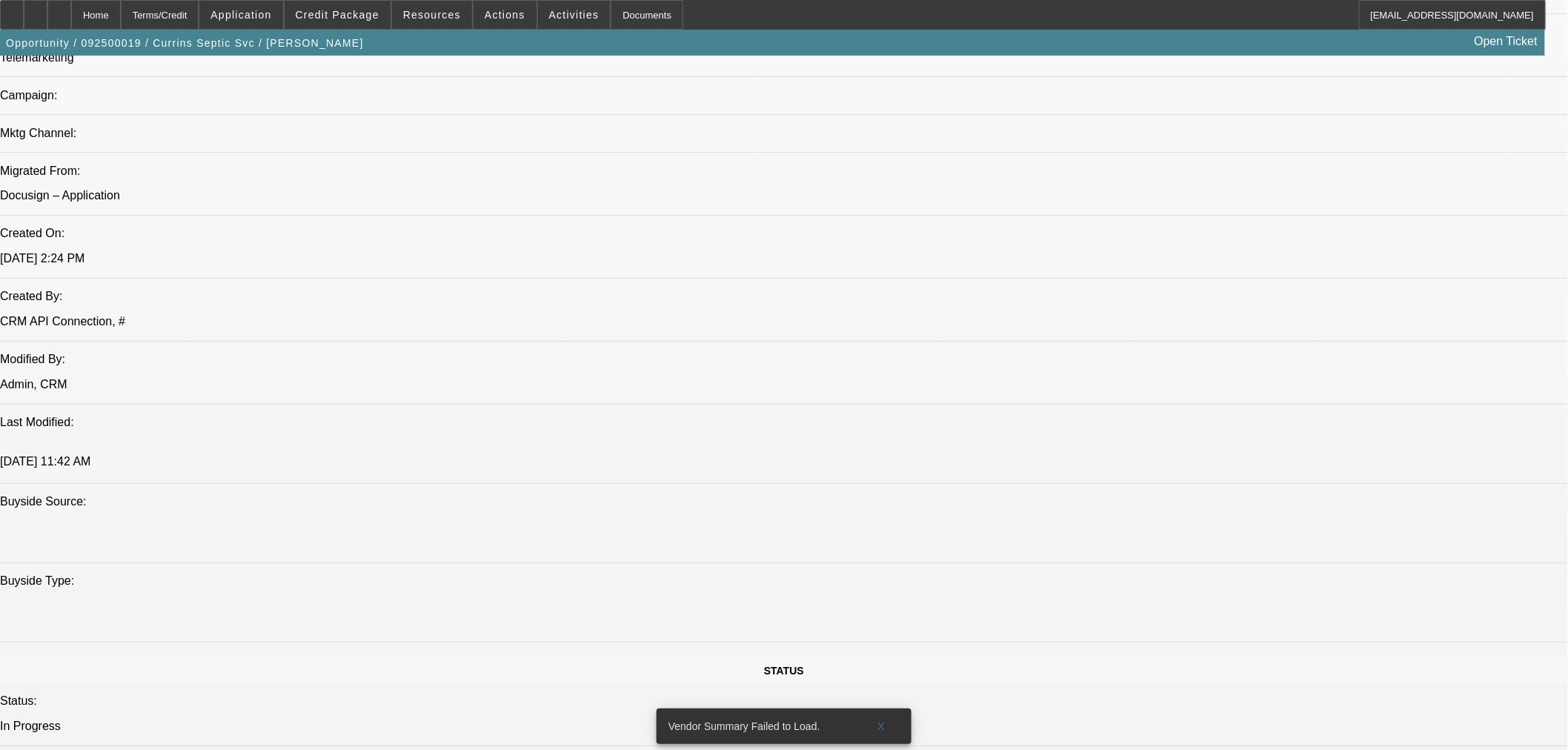
drag, startPoint x: 1450, startPoint y: 97, endPoint x: 1441, endPoint y: 107, distance: 13.5
click at [380, 23] on span at bounding box center [337, 15] width 106 height 36
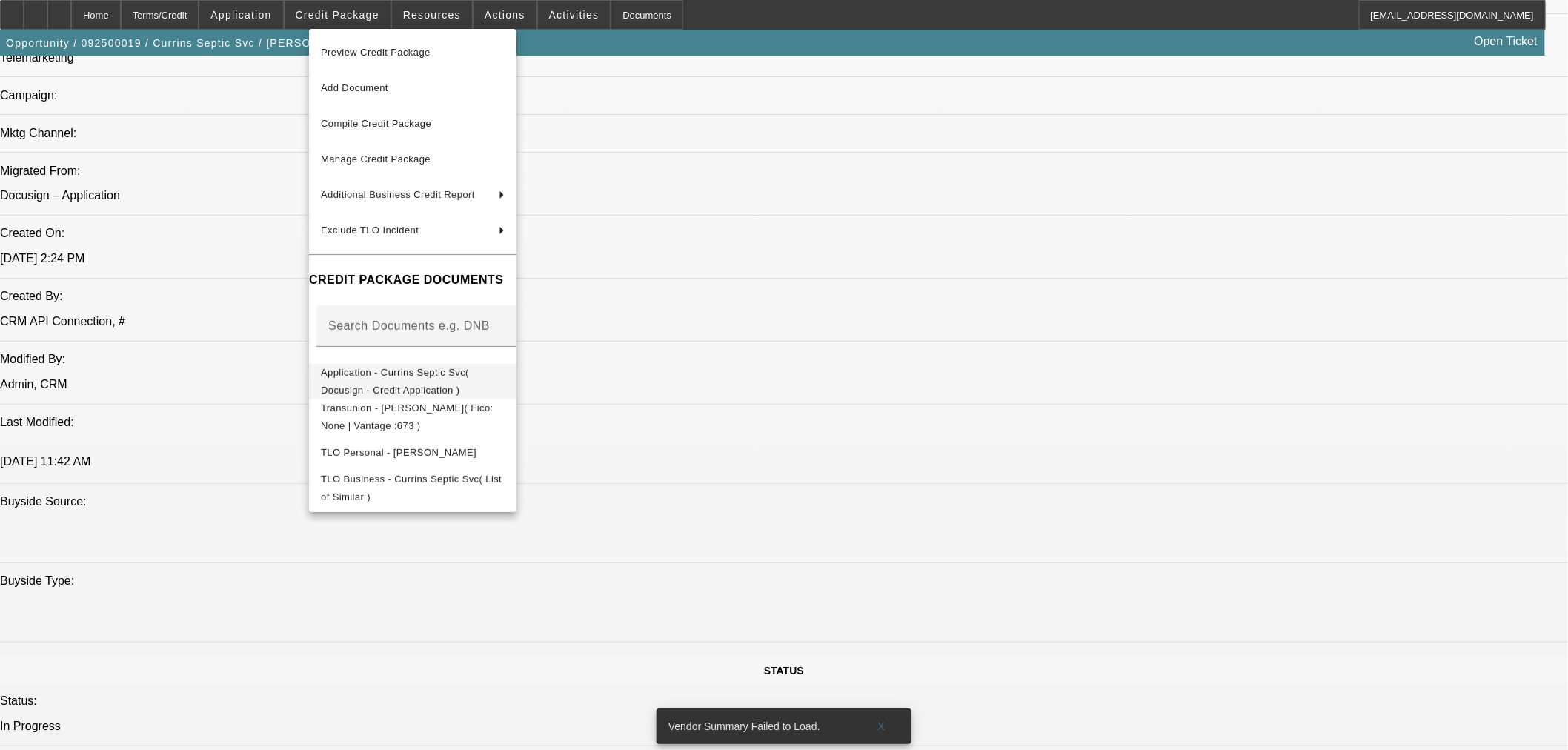
click at [438, 377] on span "Application - Currins Septic Svc( Docusign - Credit Application )" at bounding box center [395, 380] width 149 height 29
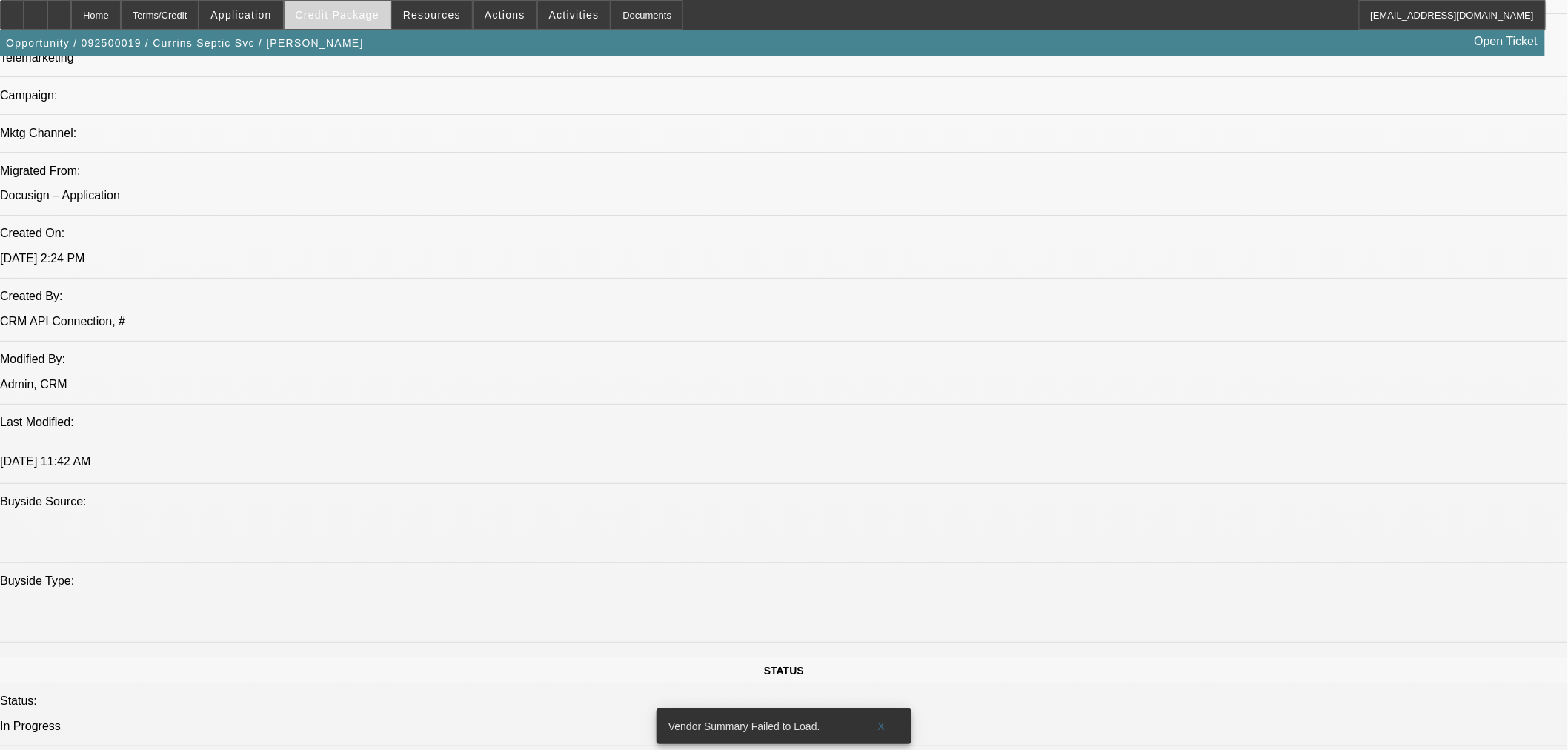
click at [352, 20] on span "Credit Package" at bounding box center [337, 14] width 84 height 12
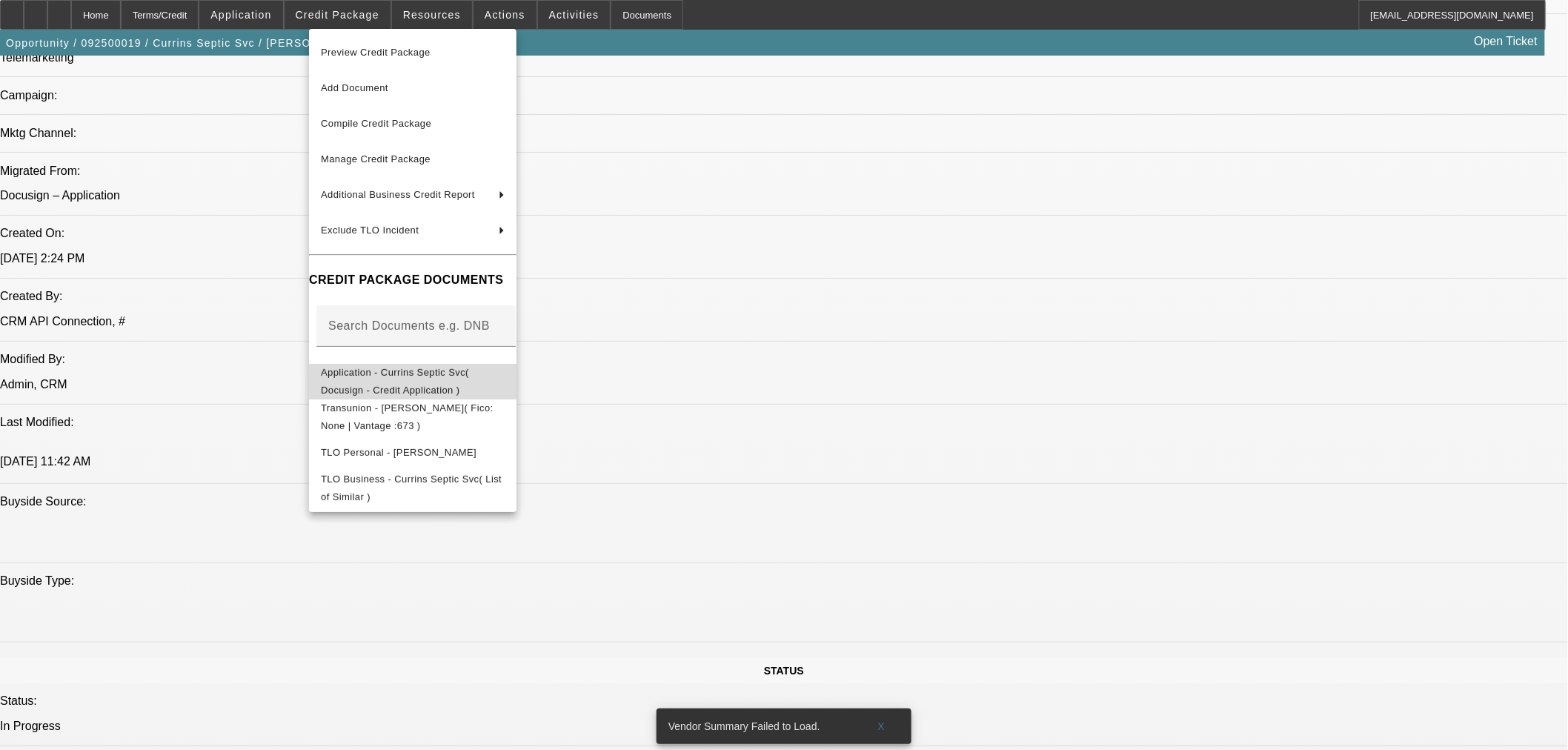
click at [394, 381] on span "Application - Currins Septic Svc( Docusign - Credit Application )" at bounding box center [412, 381] width 183 height 36
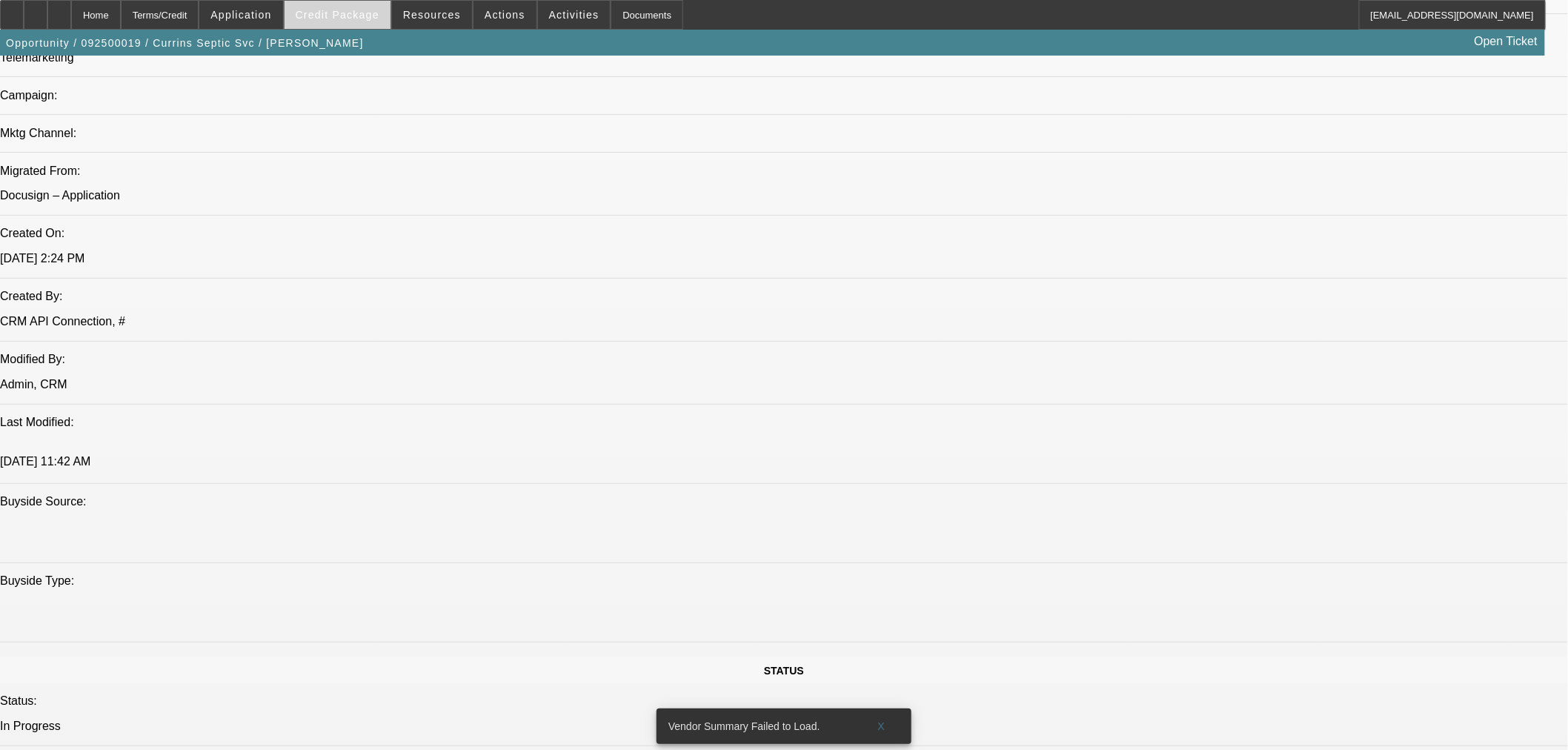
click at [360, 24] on span at bounding box center [337, 15] width 106 height 36
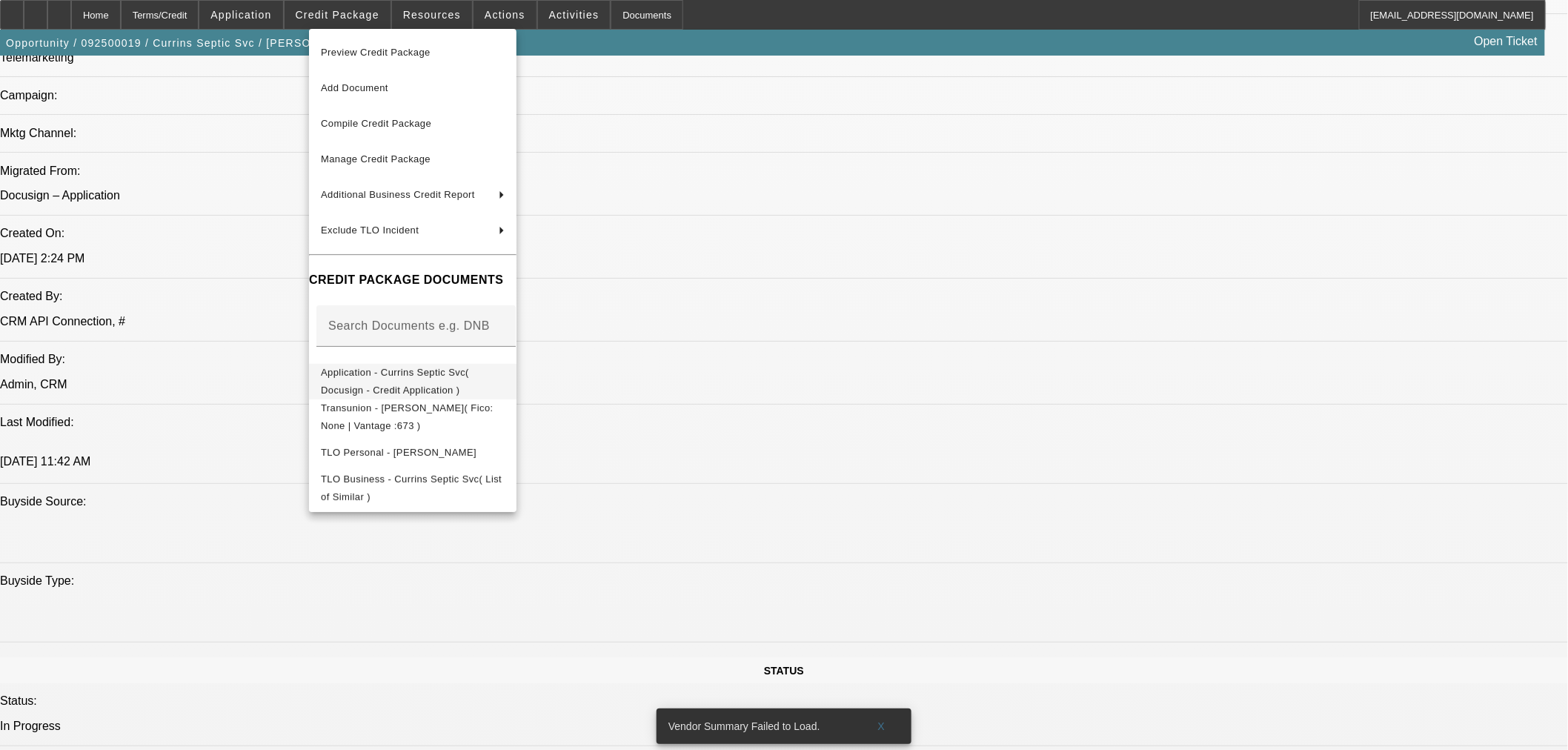
click at [368, 379] on span "Application - Currins Septic Svc( Docusign - Credit Application )" at bounding box center [395, 380] width 149 height 29
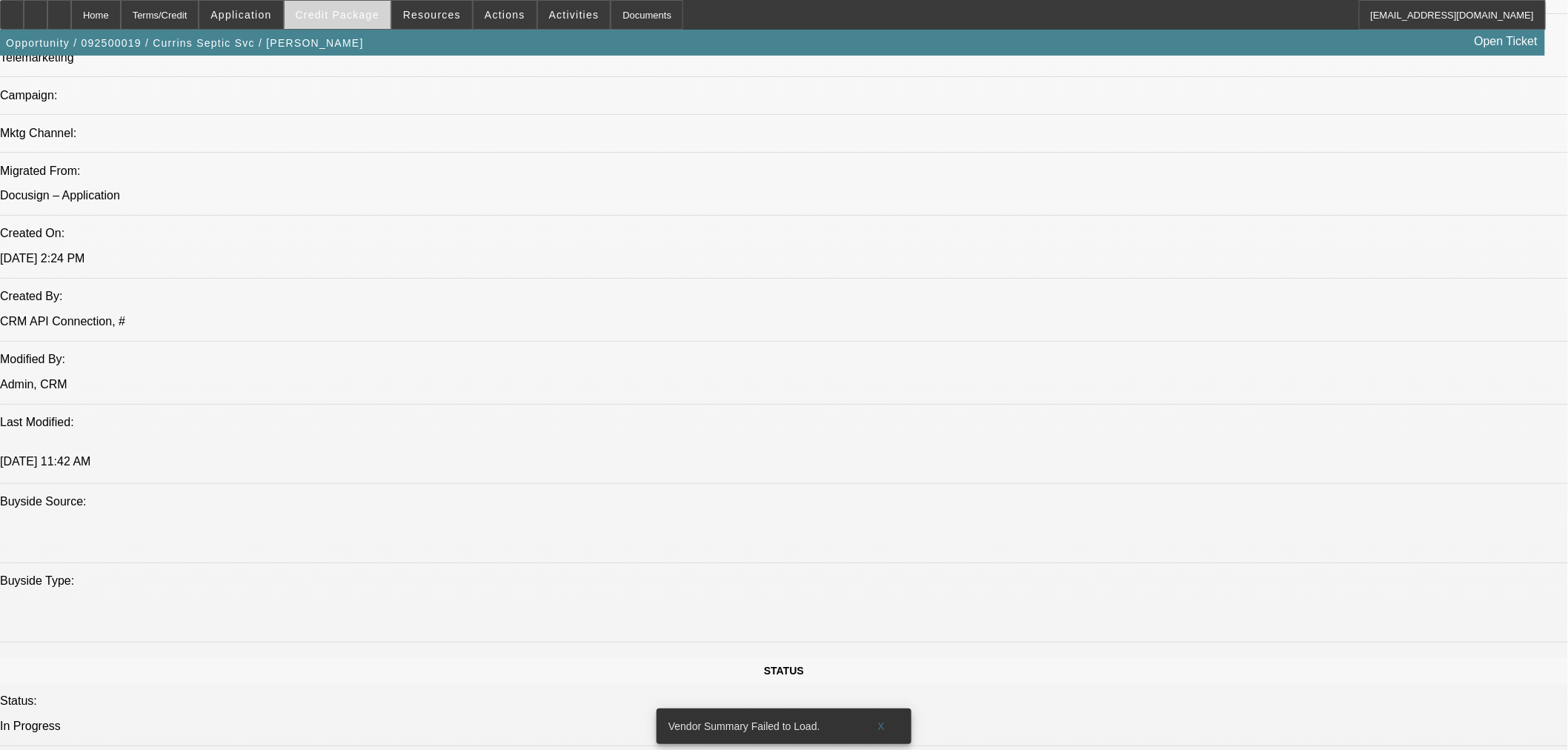
click at [386, 20] on span at bounding box center [337, 15] width 106 height 36
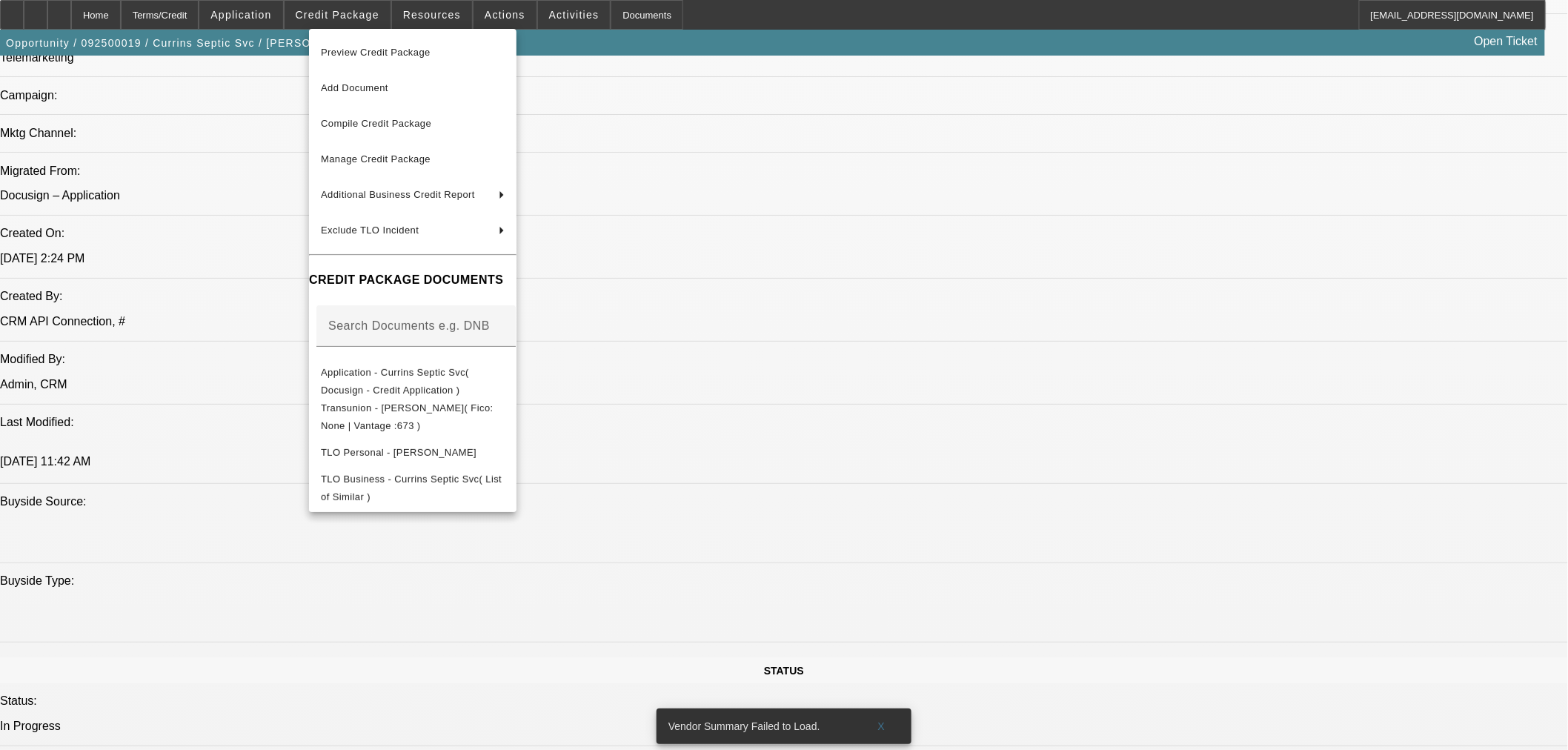
click at [841, 371] on div at bounding box center [784, 375] width 1568 height 750
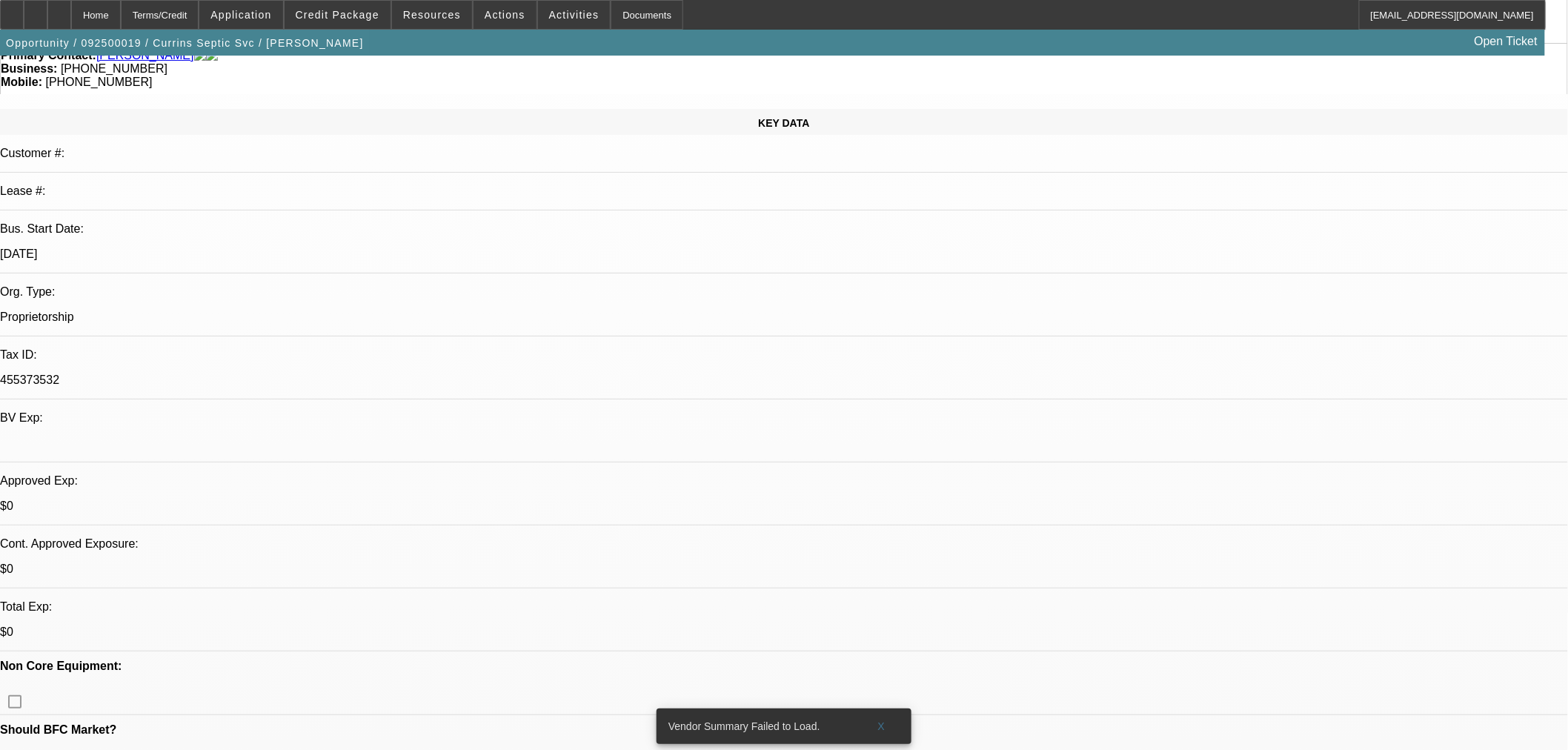
scroll to position [0, 0]
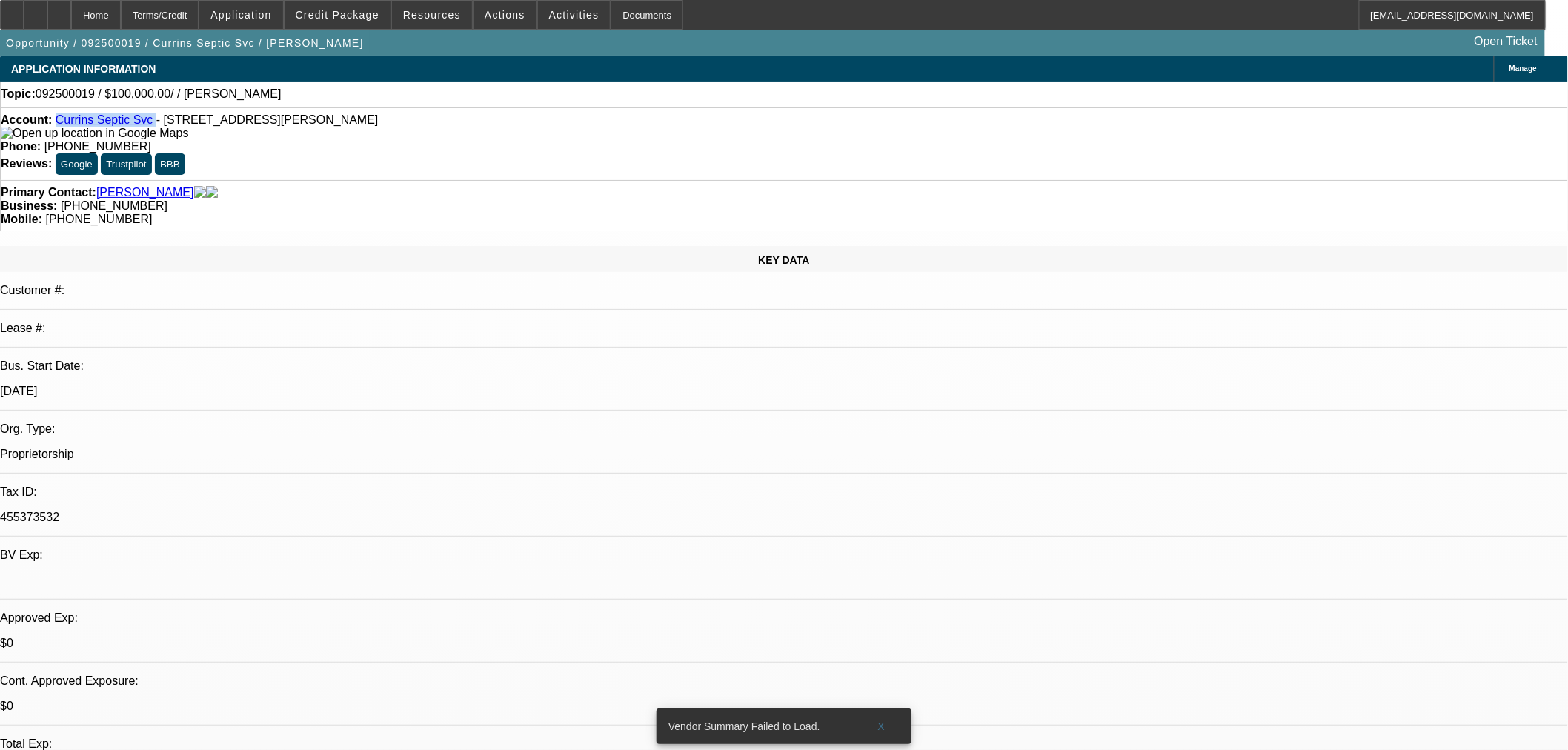
drag, startPoint x: 149, startPoint y: 123, endPoint x: 67, endPoint y: 119, distance: 82.1
click at [67, 119] on div "Account: Currins Septic Svc - [STREET_ADDRESS][PERSON_NAME]" at bounding box center [784, 127] width 1566 height 27
copy div "Currins Septic Svc"
drag, startPoint x: 353, startPoint y: 37, endPoint x: 359, endPoint y: 24, distance: 14.3
click at [354, 36] on div "Opportunity / 092500019 / Currins Septic Svc / [PERSON_NAME] Open Ticket" at bounding box center [772, 42] width 1545 height 26
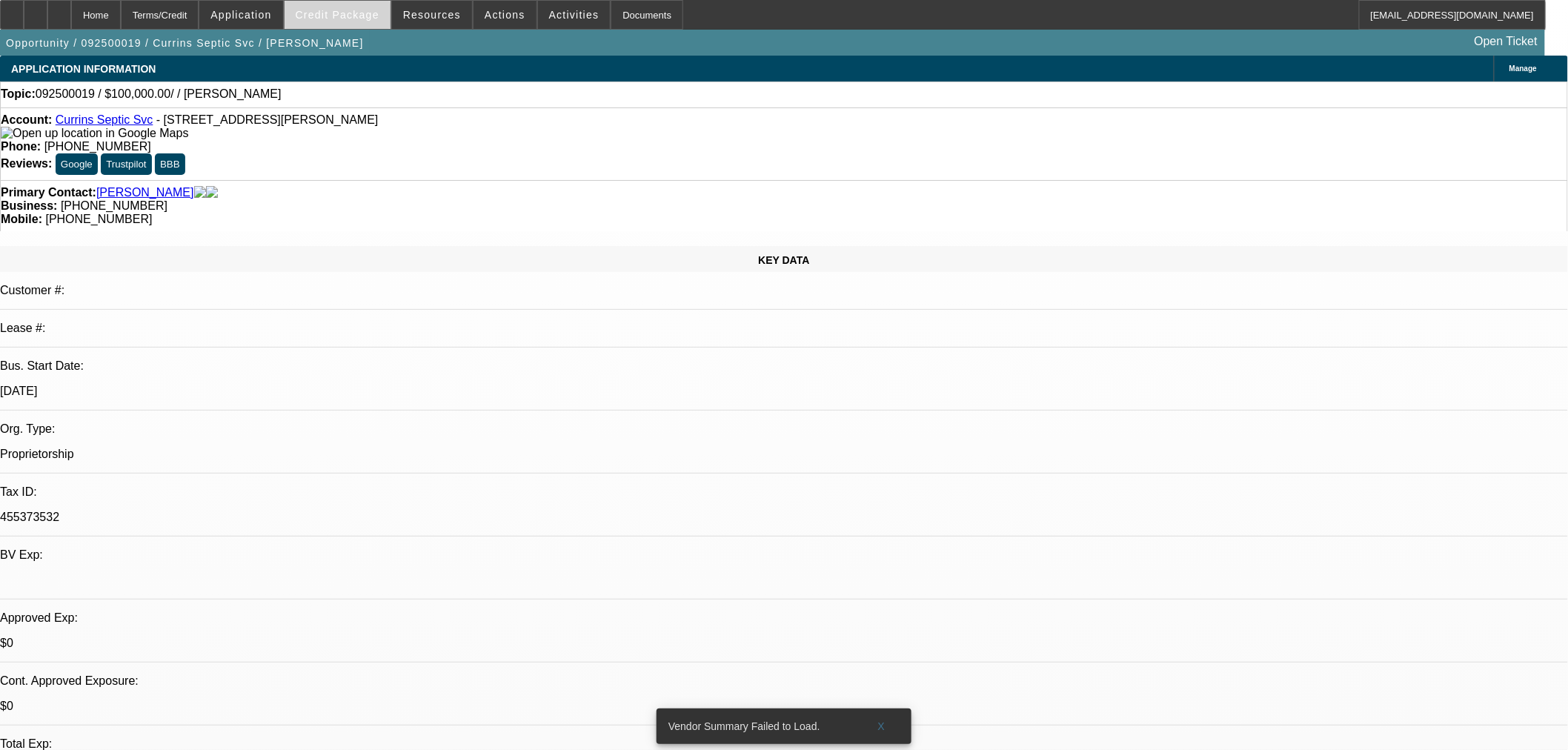
click at [359, 22] on span at bounding box center [337, 15] width 106 height 36
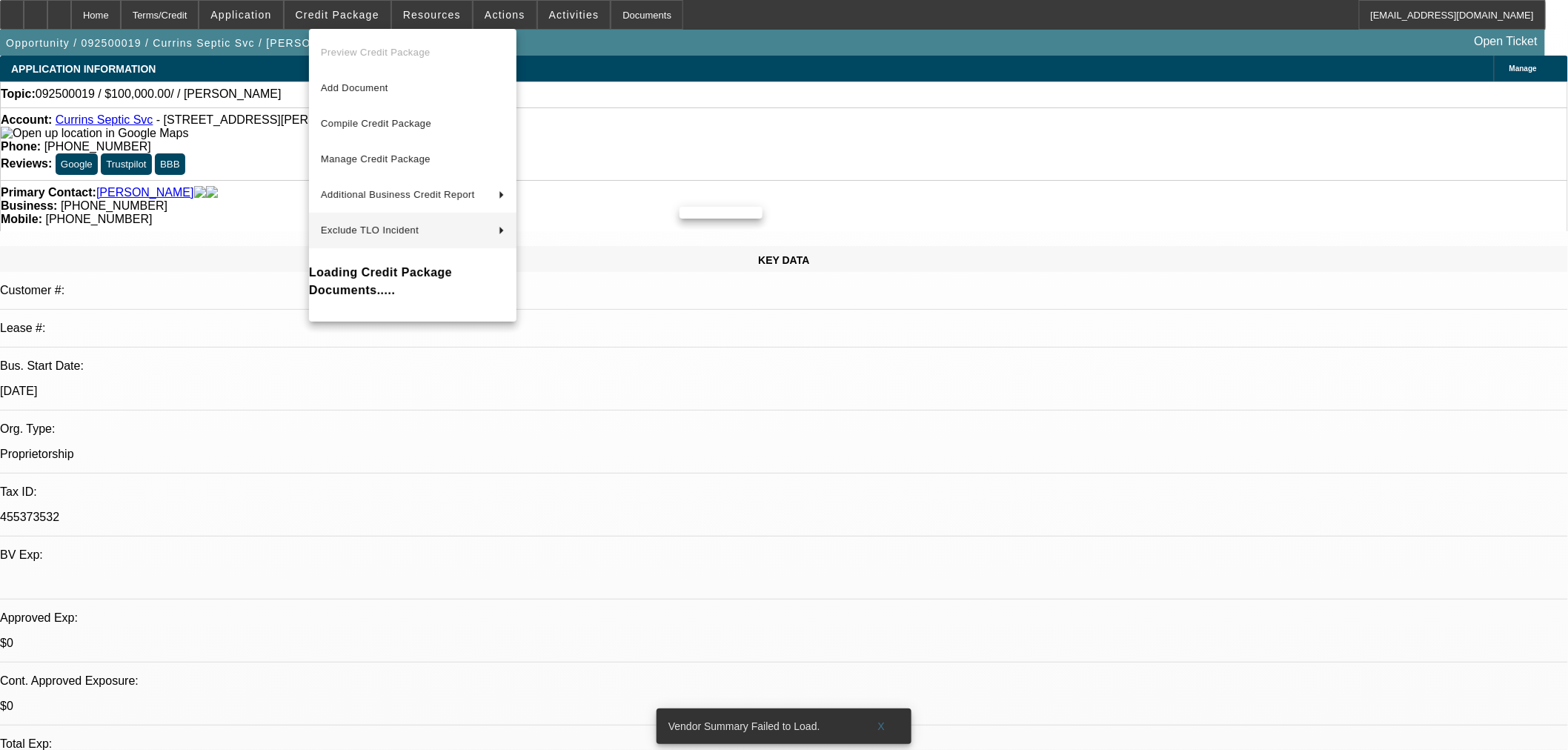
click at [585, 456] on div at bounding box center [784, 375] width 1568 height 750
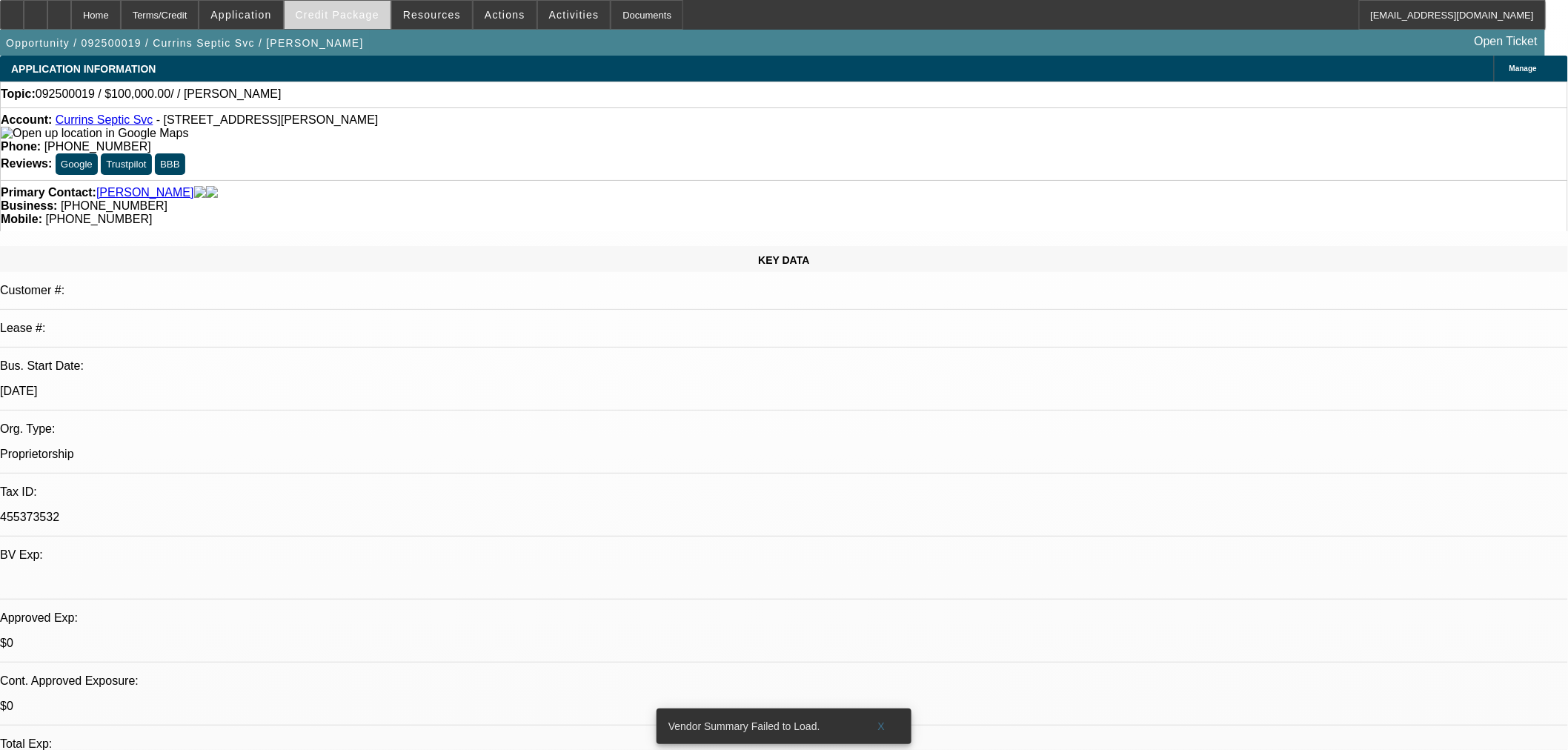
drag, startPoint x: 330, startPoint y: 13, endPoint x: 328, endPoint y: 22, distance: 9.2
click at [328, 22] on button "Credit Package" at bounding box center [337, 14] width 106 height 28
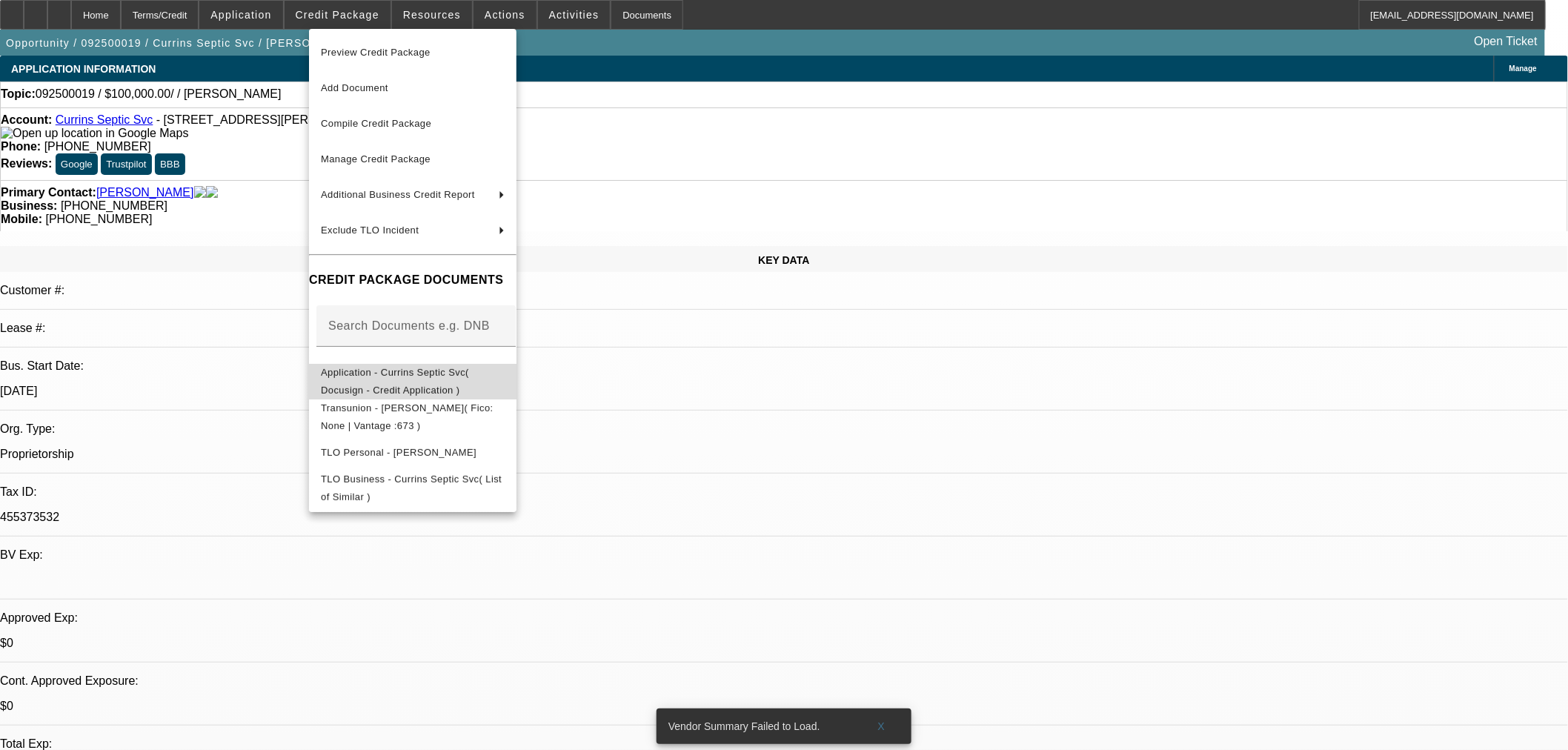
click at [364, 368] on span "Application - Currins Septic Svc( Docusign - Credit Application )" at bounding box center [412, 381] width 183 height 36
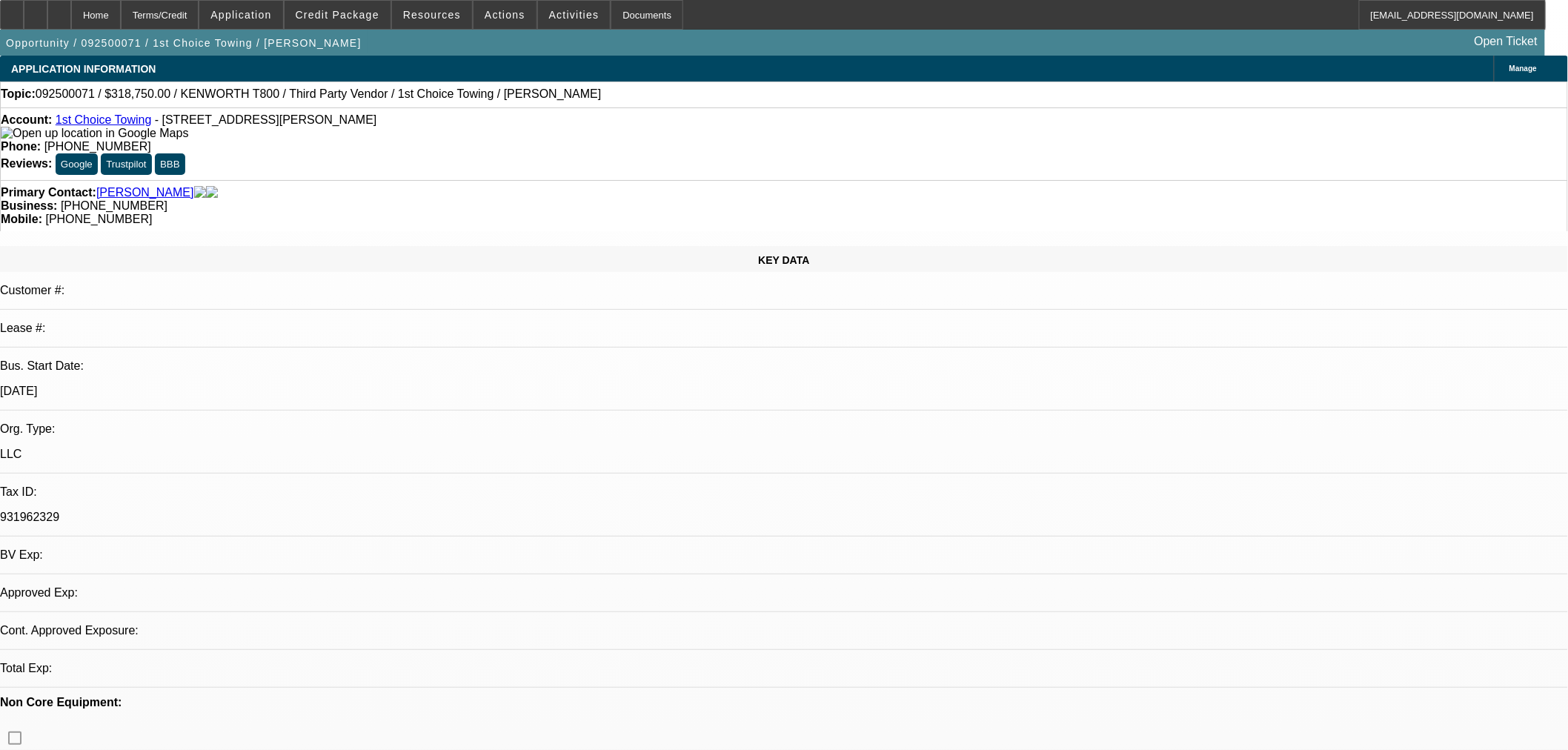
select select "0.15"
select select "2"
select select "0.1"
select select "4"
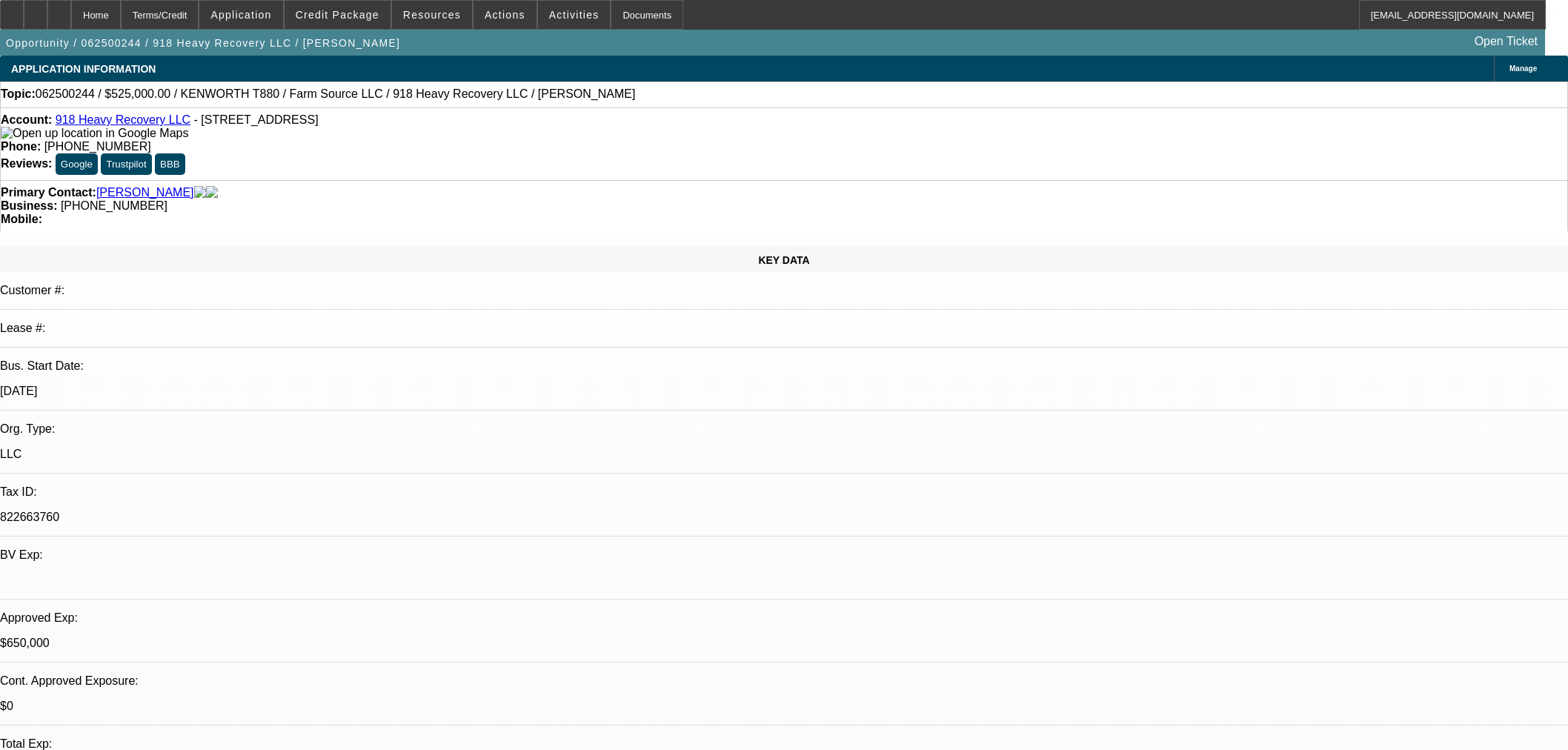
select select "0"
select select "2"
select select "0"
select select "6"
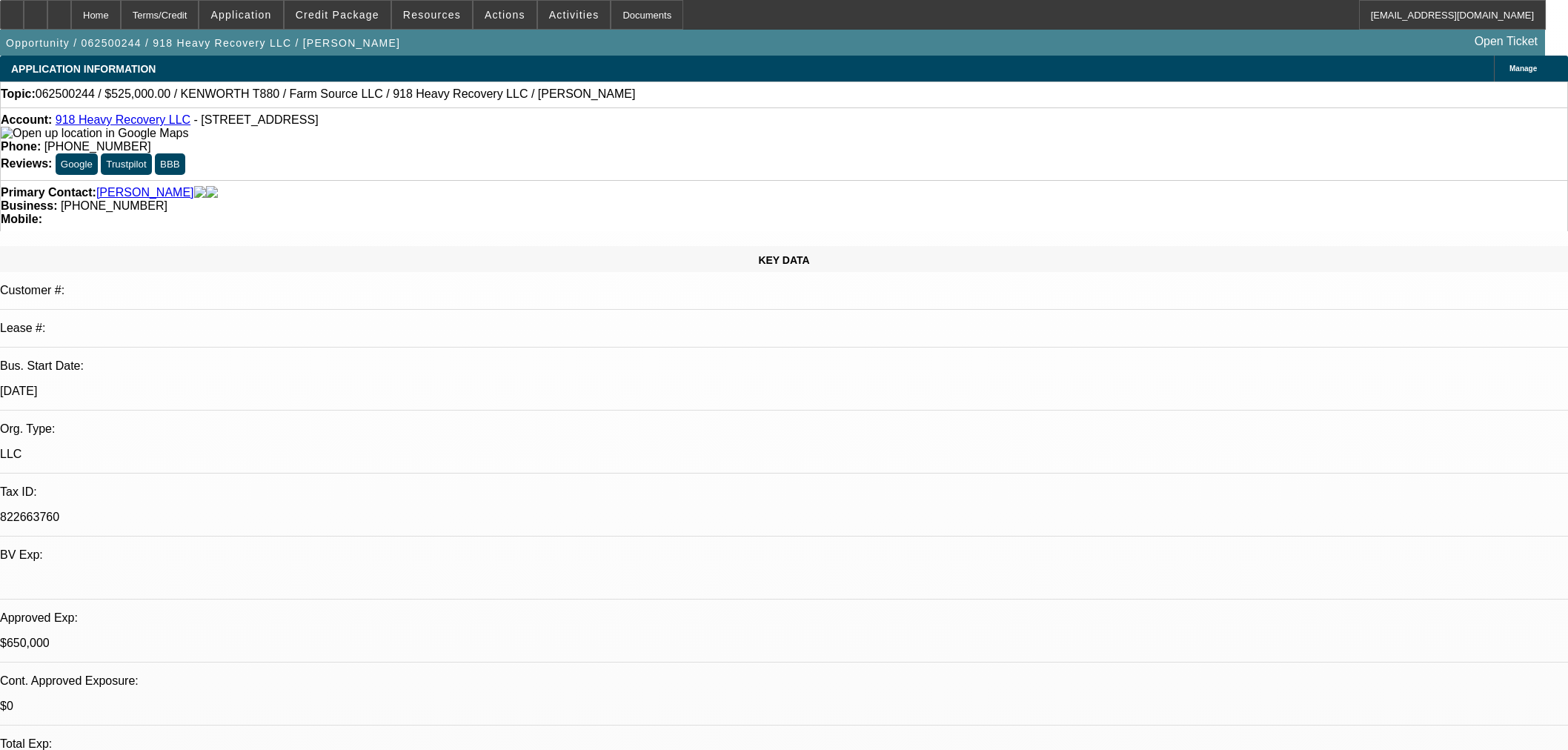
select select "0"
select select "2"
select select "0"
select select "6"
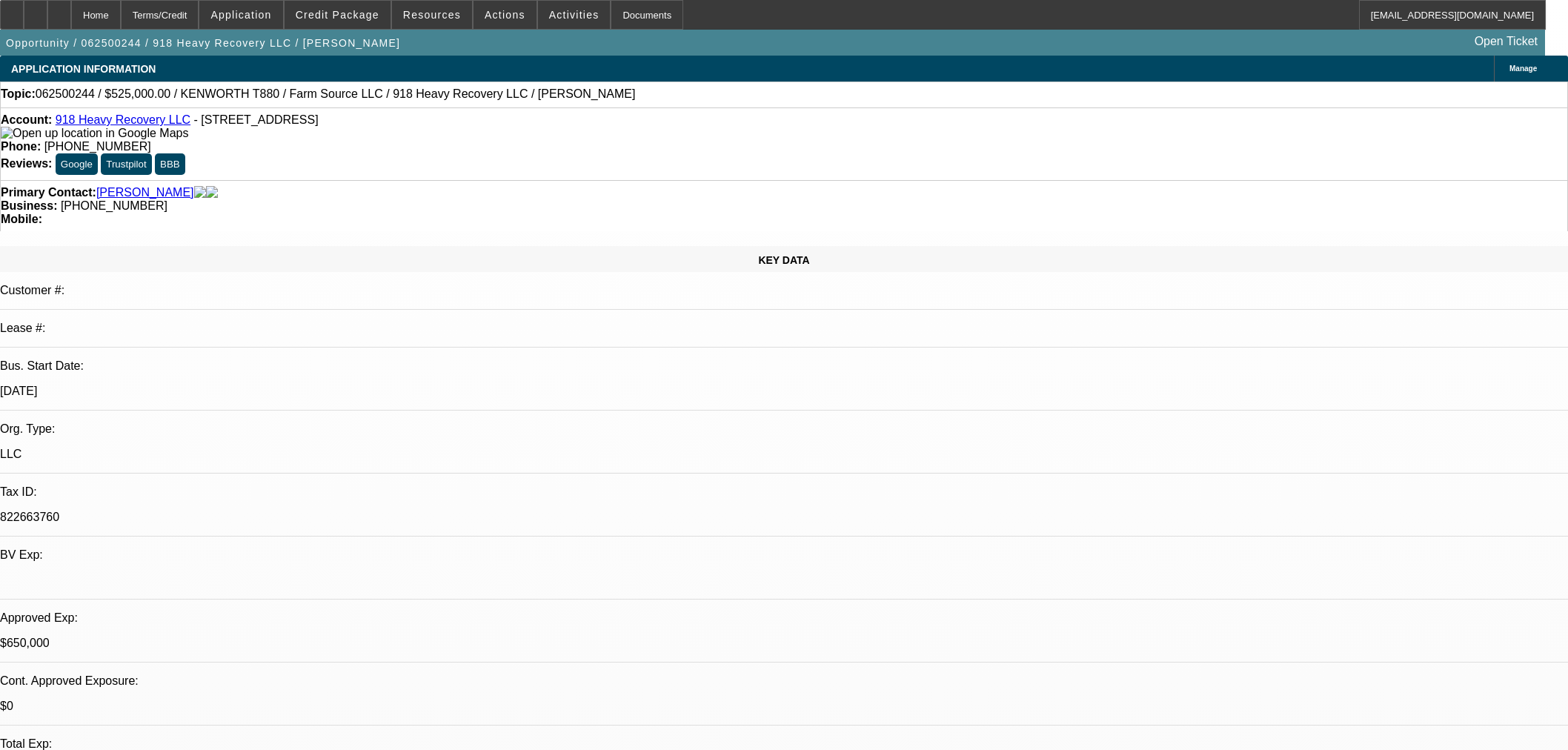
select select "0"
select select "2"
select select "0"
select select "6"
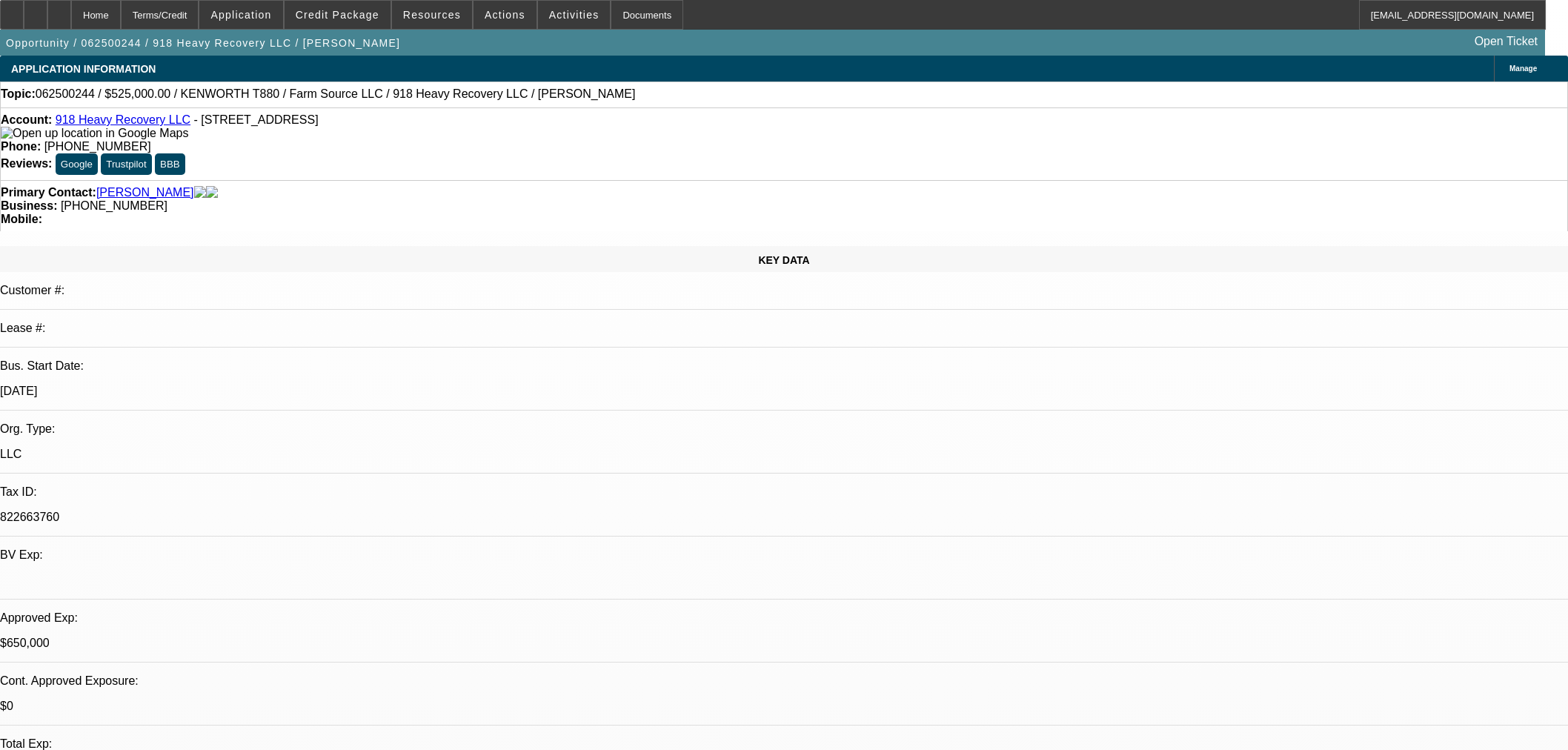
select select "0"
select select "2"
select select "0"
select select "6"
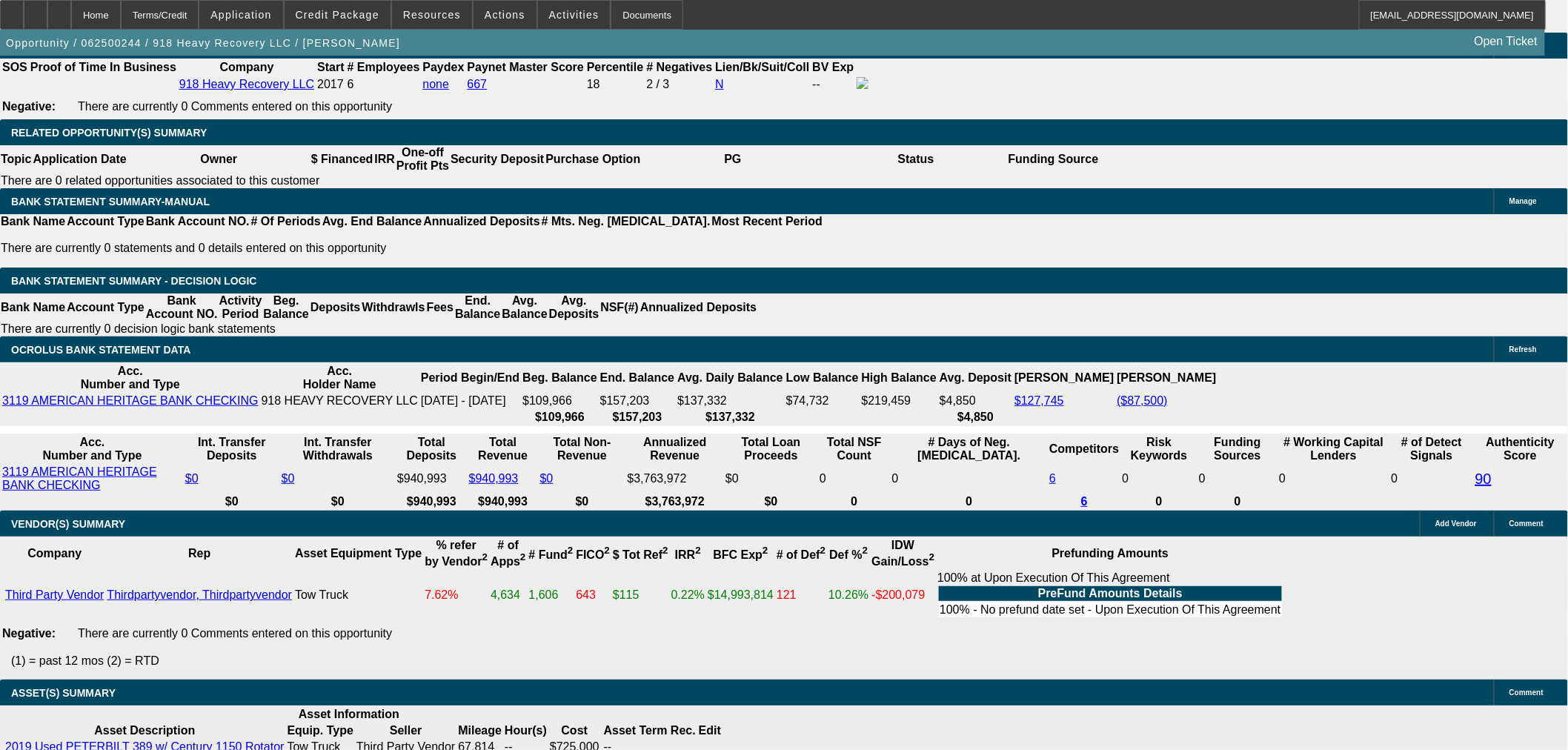
scroll to position [2223, 0]
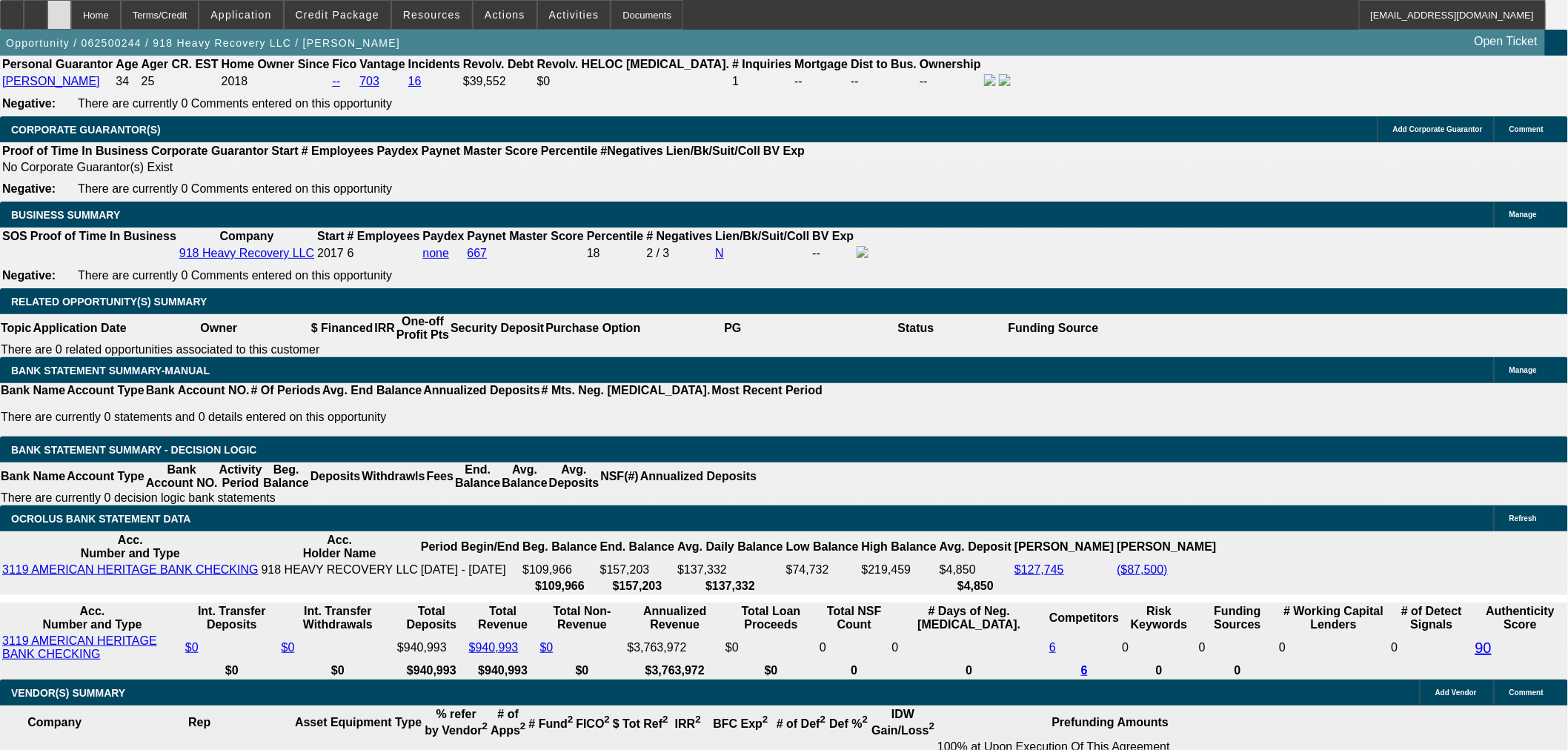
click at [71, 25] on div at bounding box center [59, 14] width 23 height 30
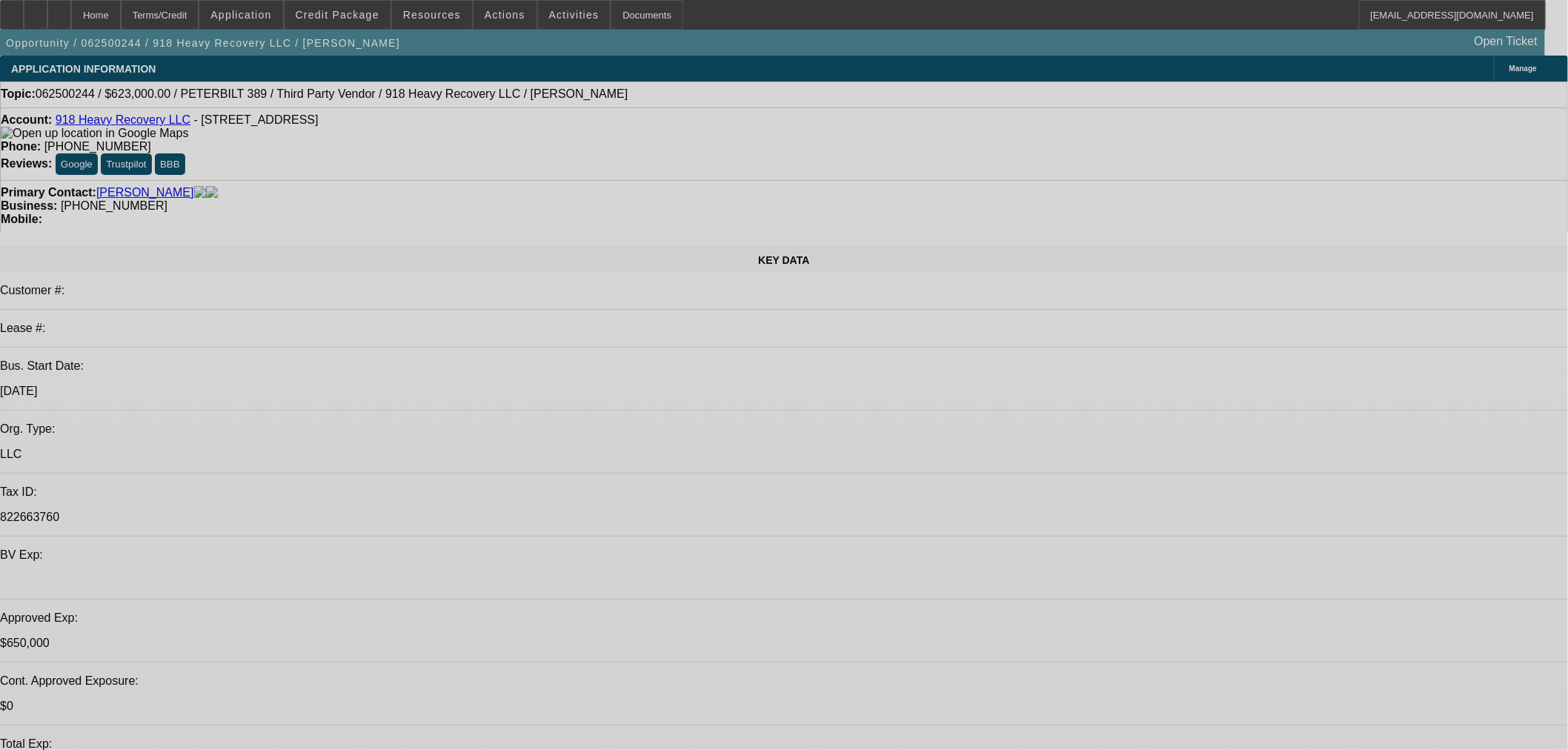
select select "0"
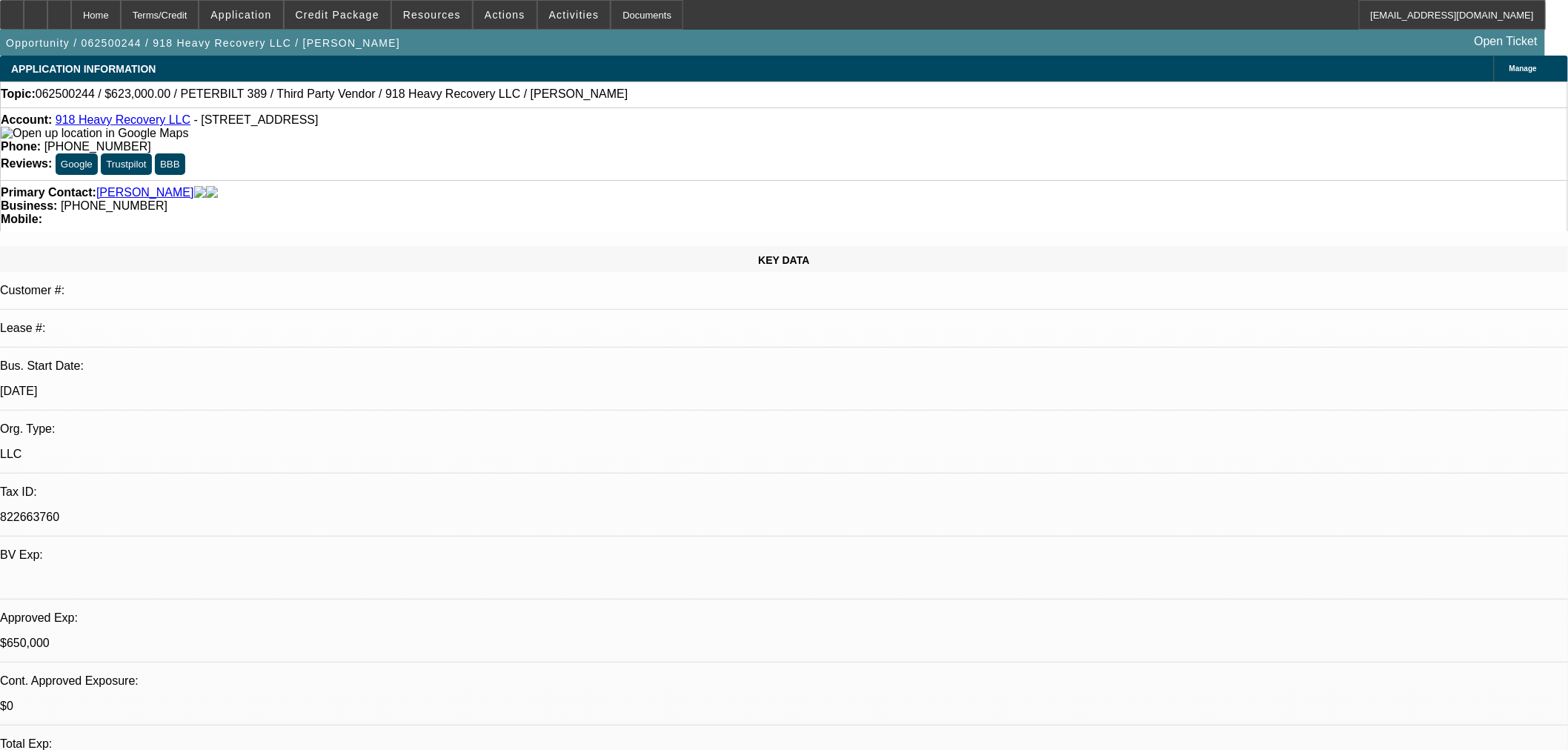
select select "2"
select select "0"
select select "6"
select select "0"
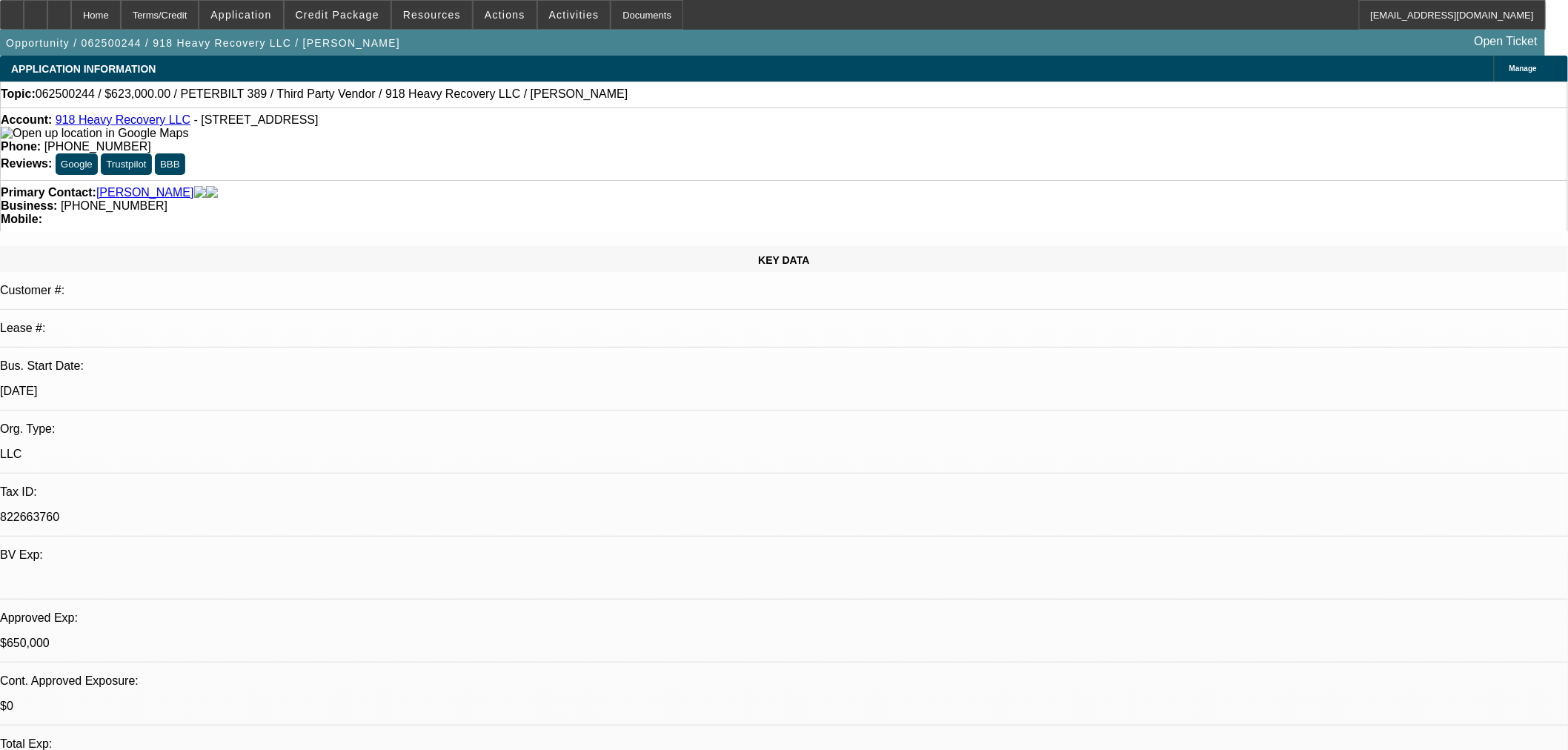
select select "2"
select select "0"
select select "6"
select select "0"
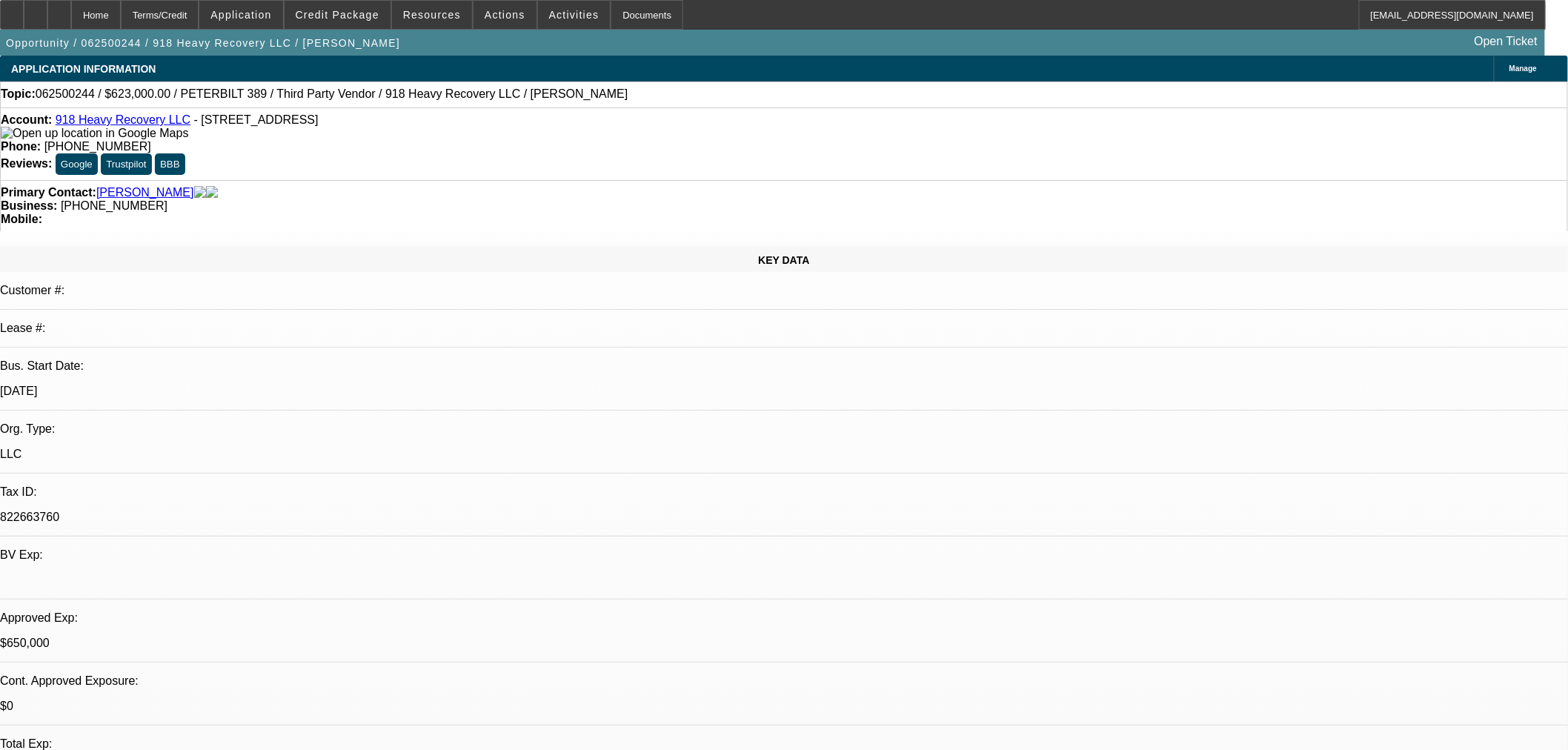
select select "2"
select select "0"
select select "6"
select select "0"
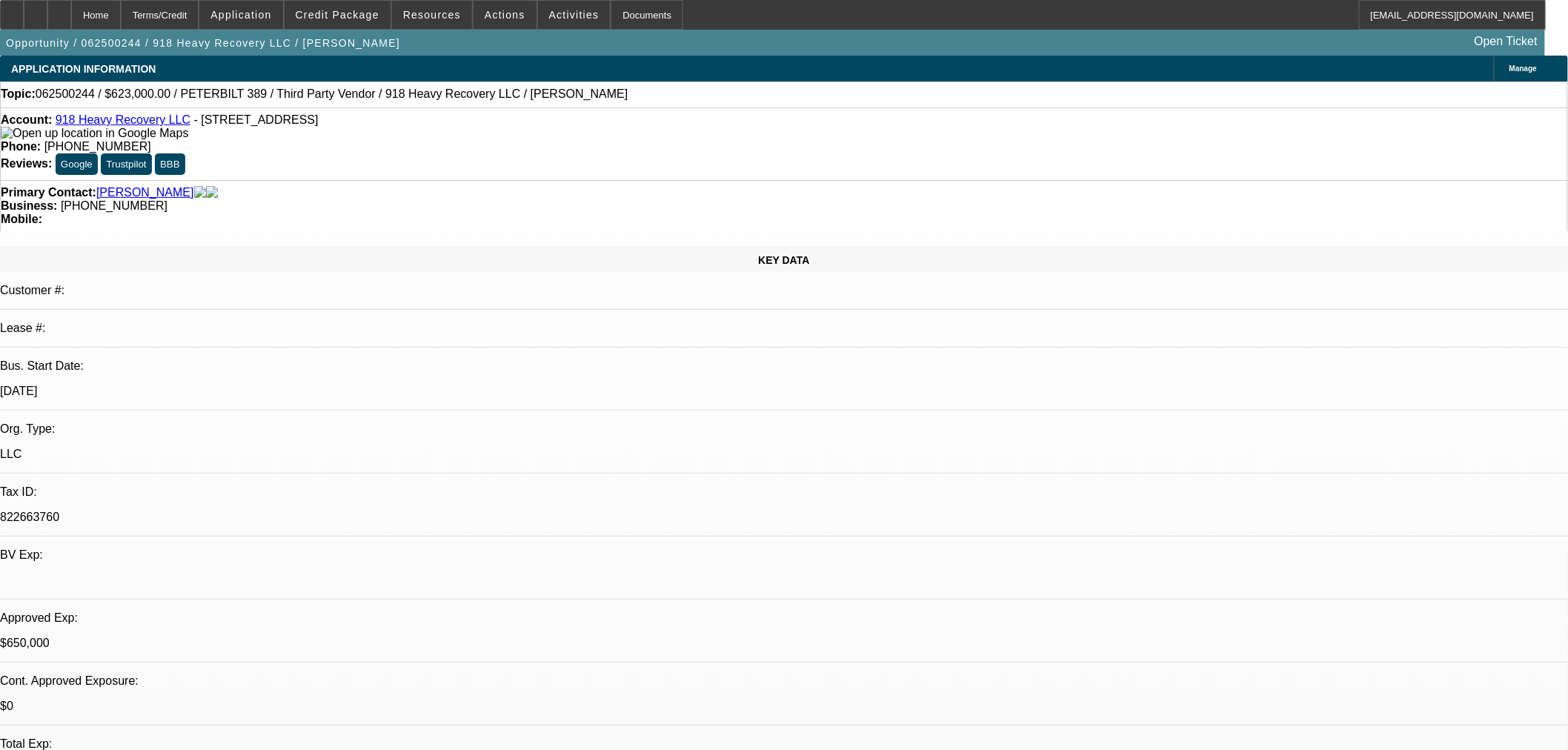
select select "2"
select select "0"
select select "6"
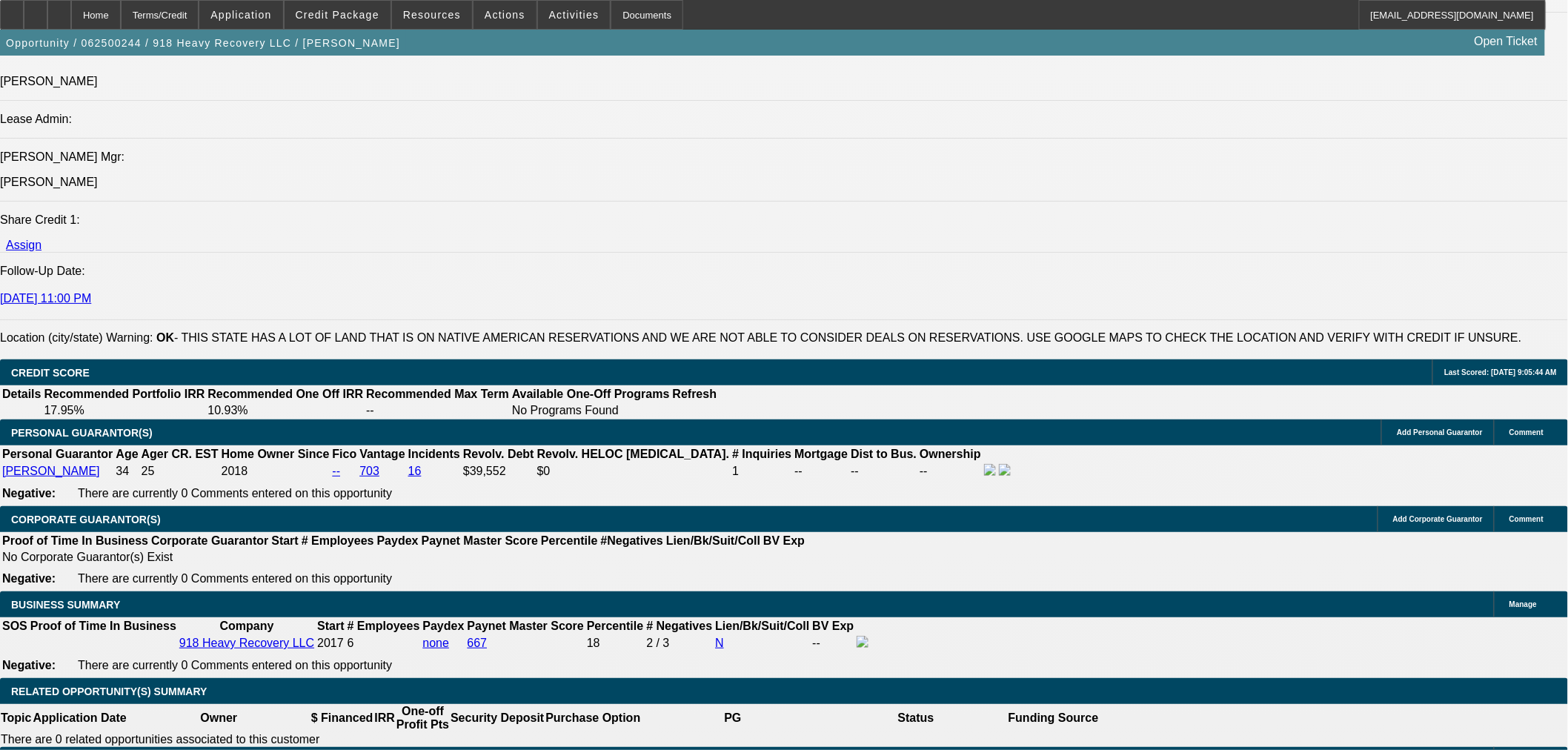
scroll to position [1811, 0]
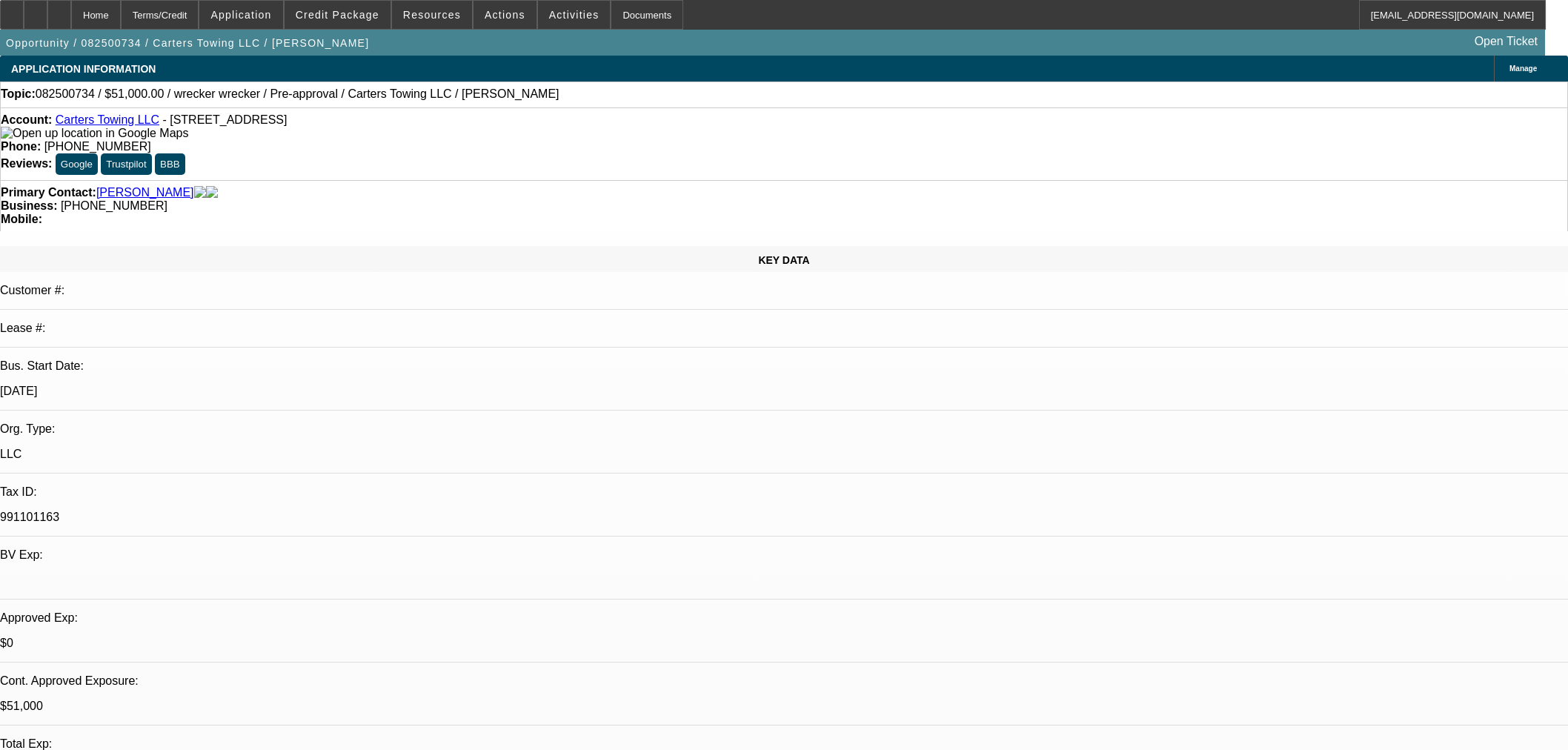
select select "0.15"
select select "2"
select select "0"
select select "6"
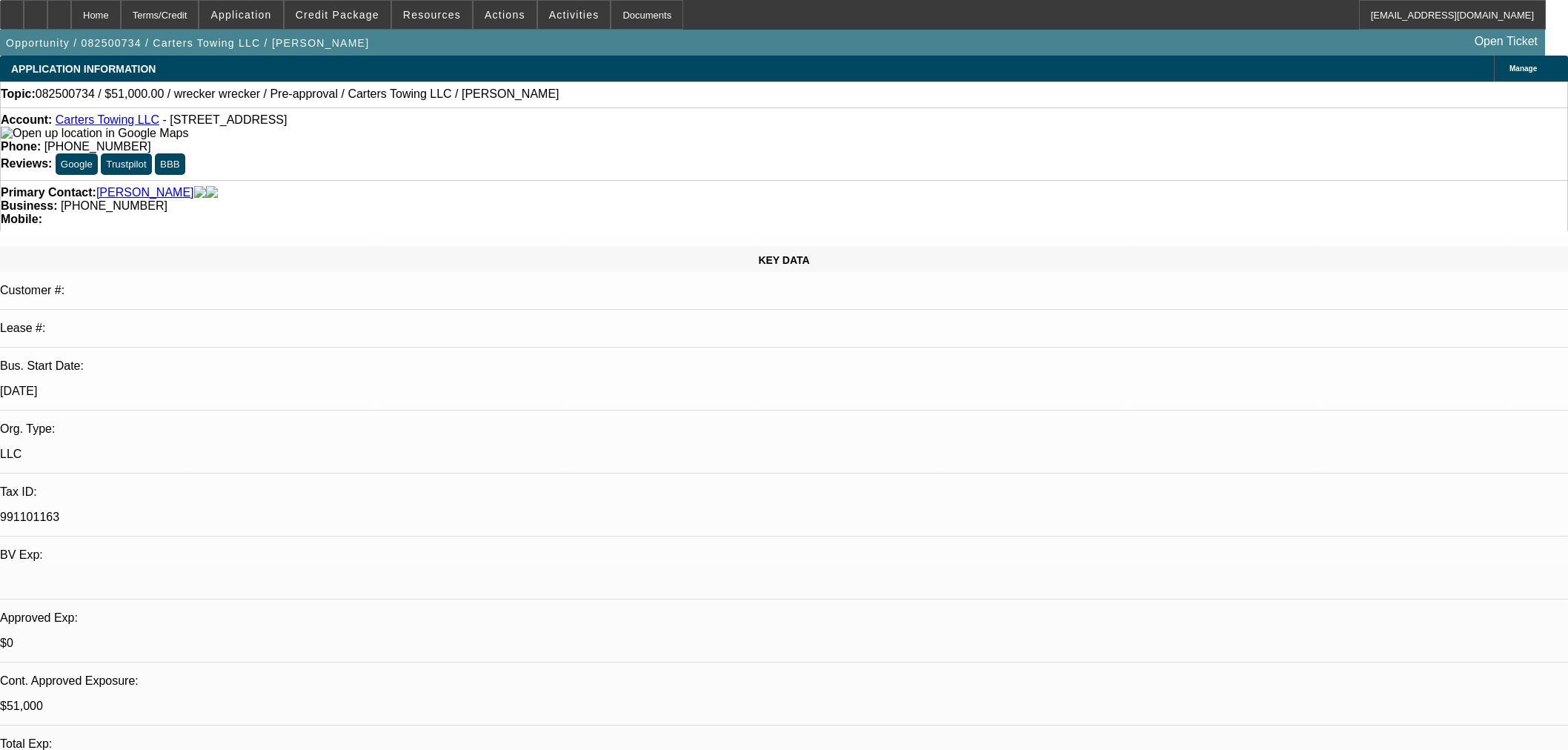
select select "0.15"
select select "2"
select select "0"
select select "6"
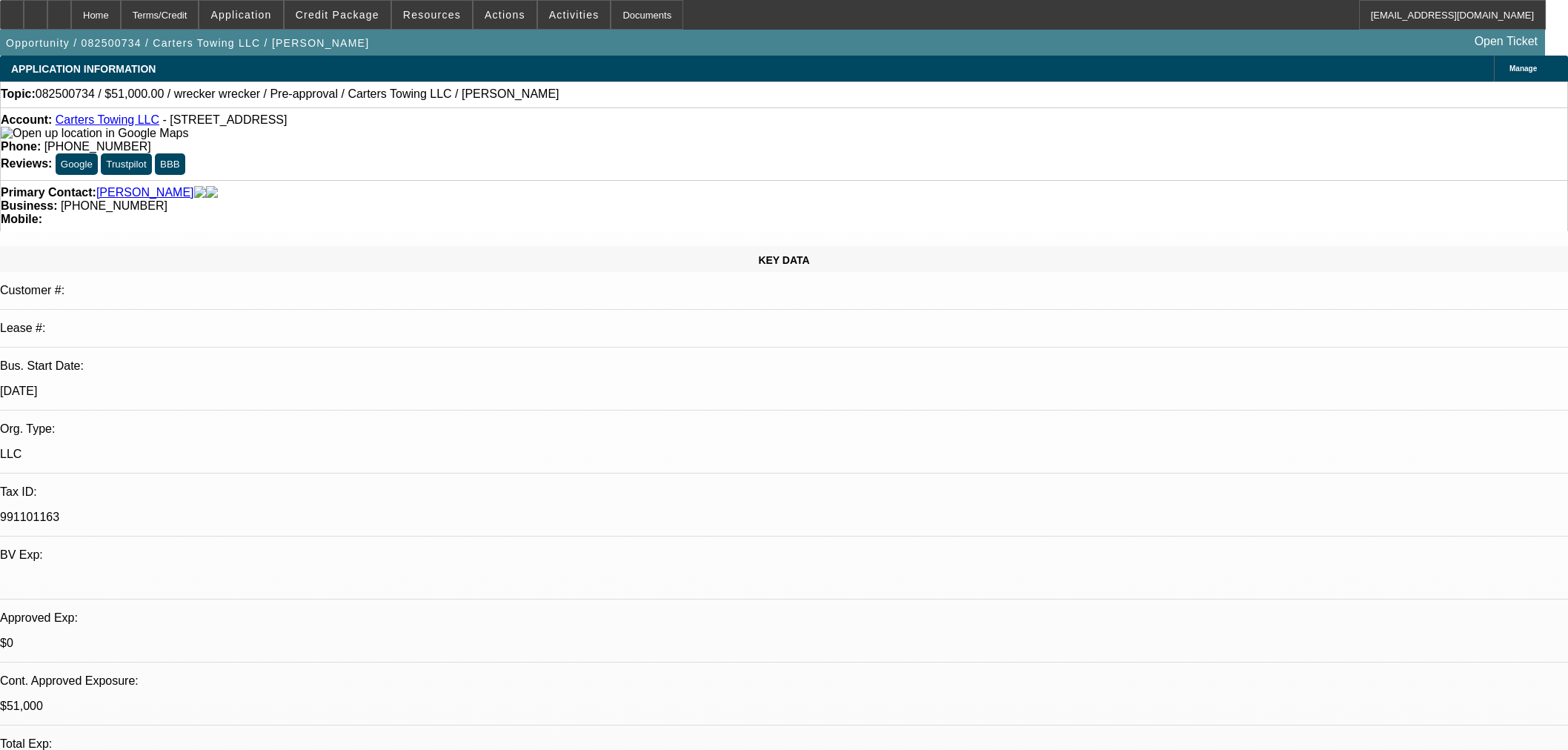
select select "0.15"
select select "2"
select select "0"
select select "6"
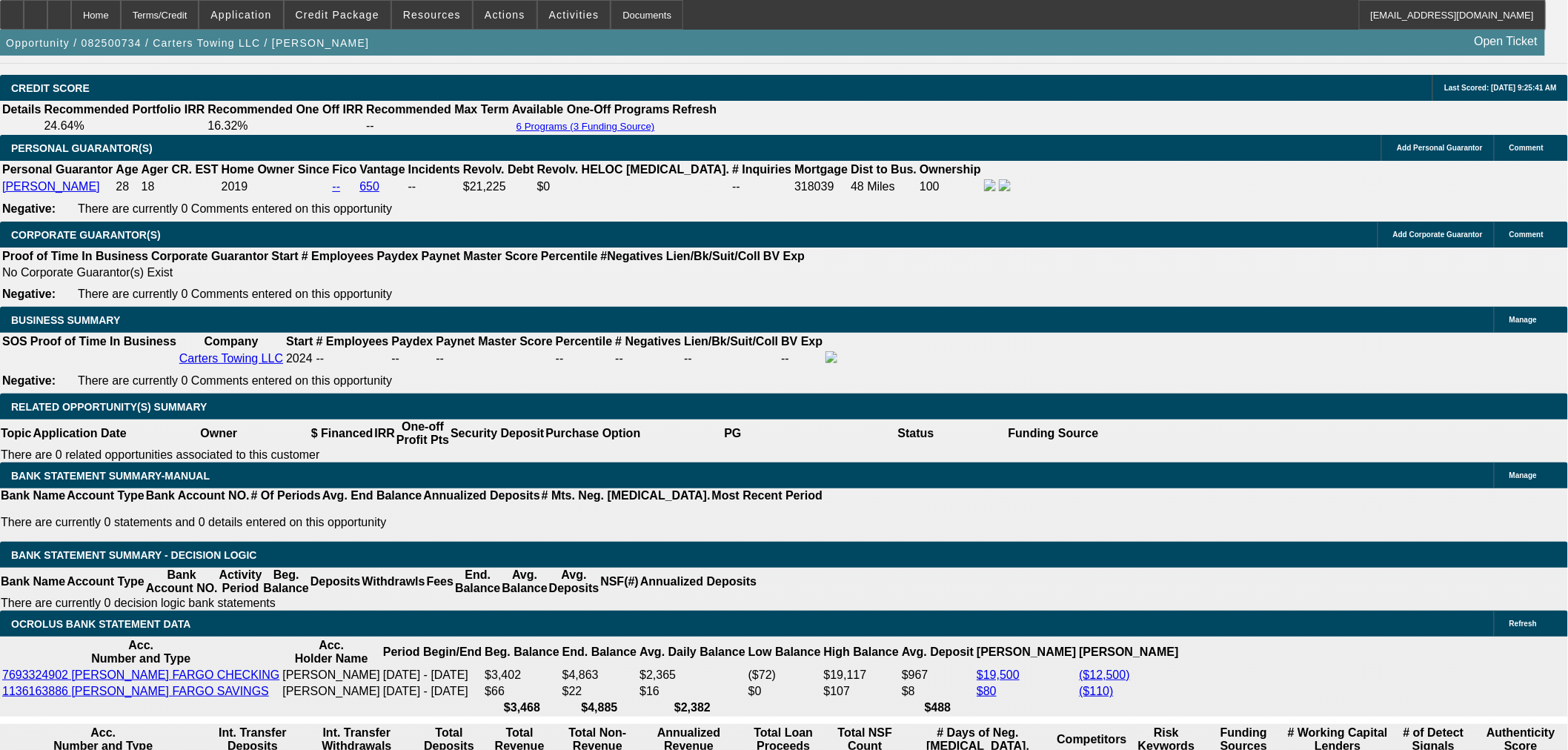
scroll to position [2080, 0]
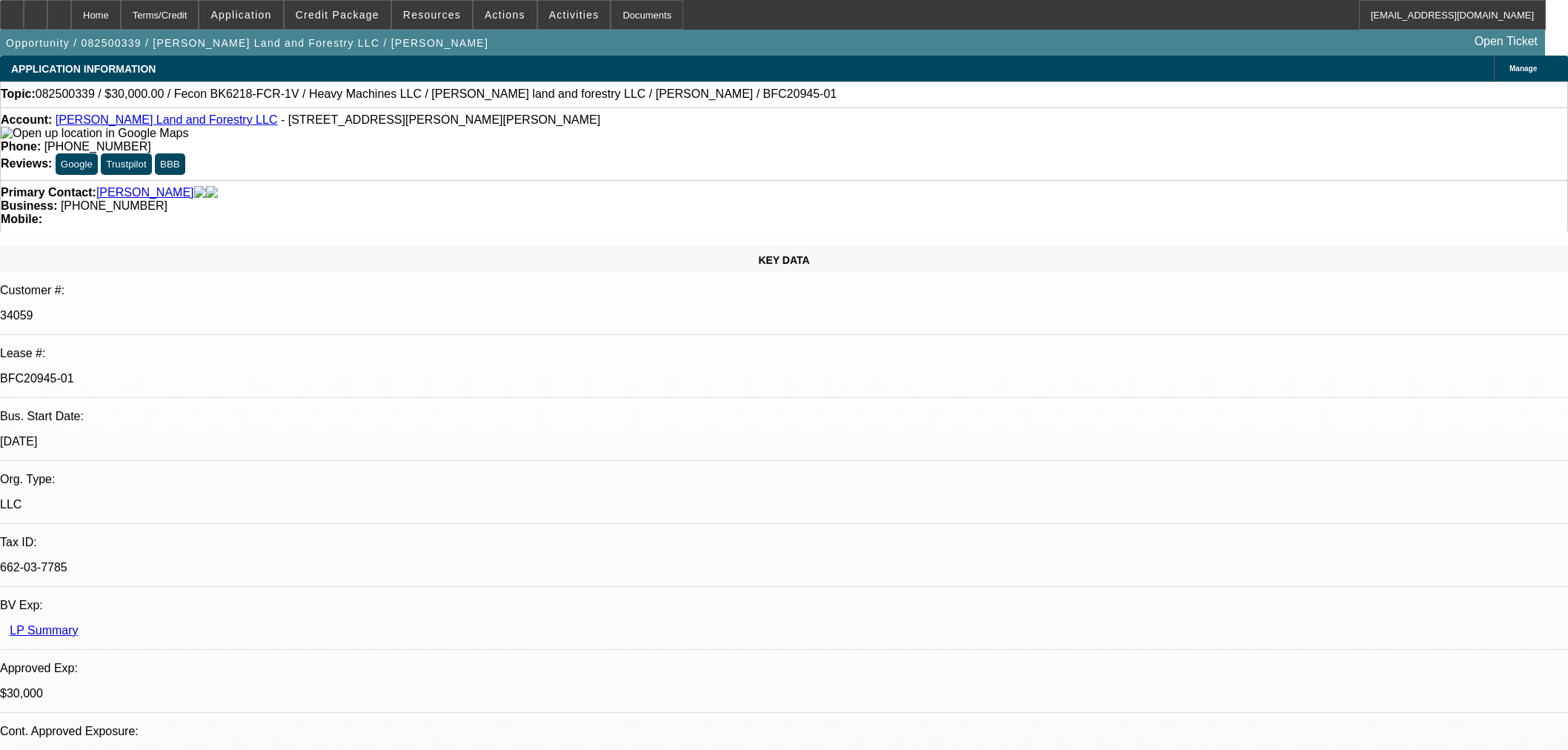
select select "0"
select select "2"
select select "0"
select select "6"
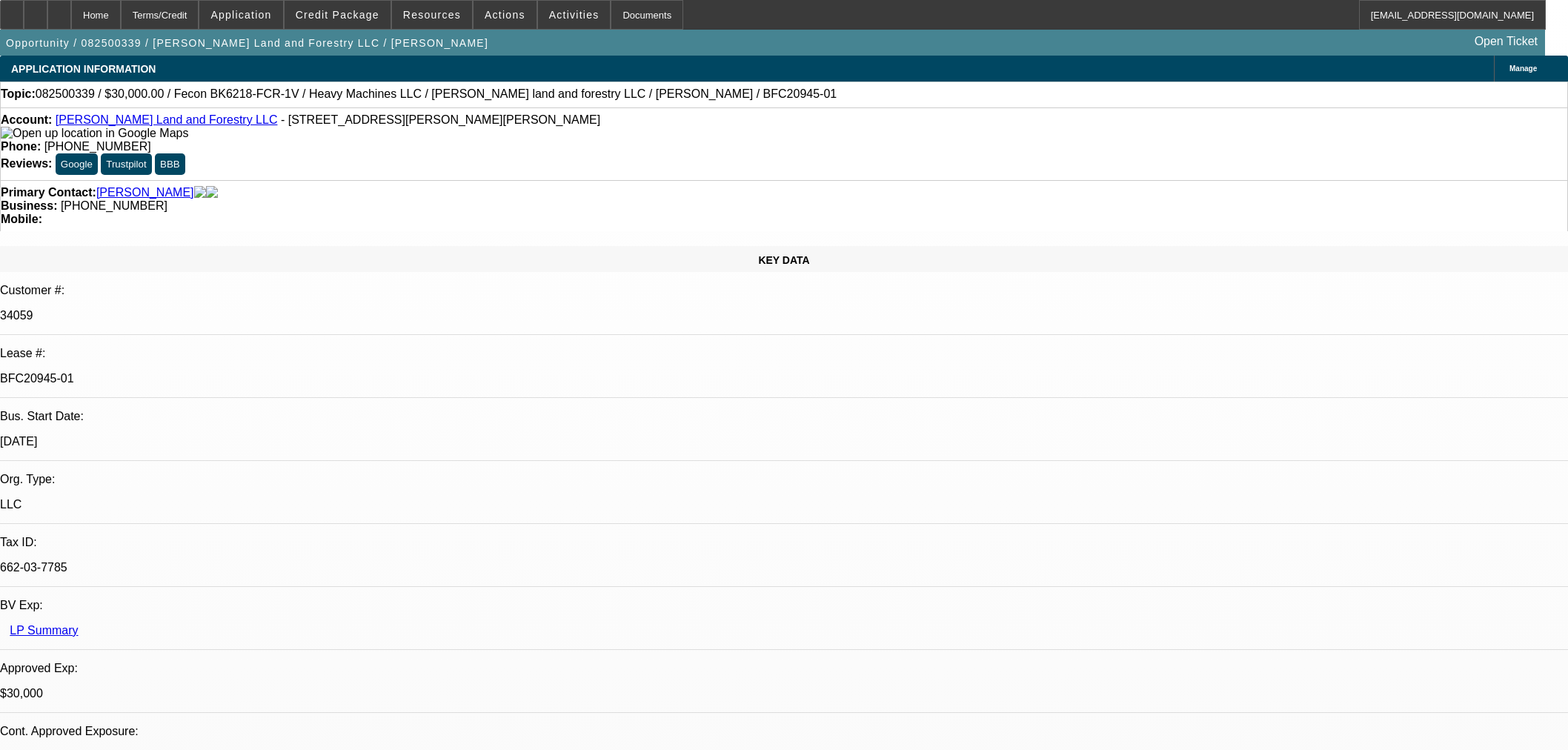
select select "0"
select select "2"
select select "0"
select select "6"
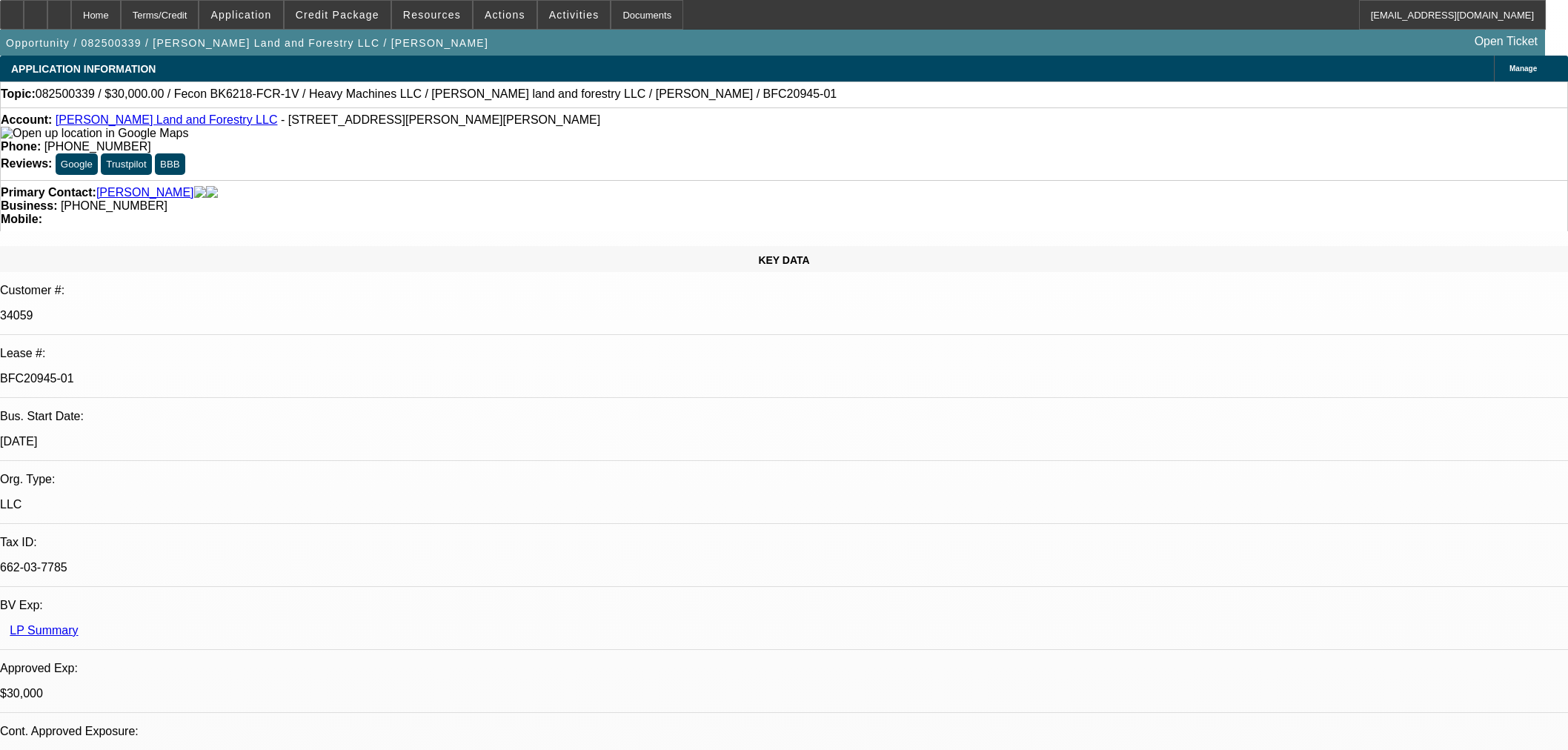
select select "0.2"
select select "2"
select select "0"
select select "6"
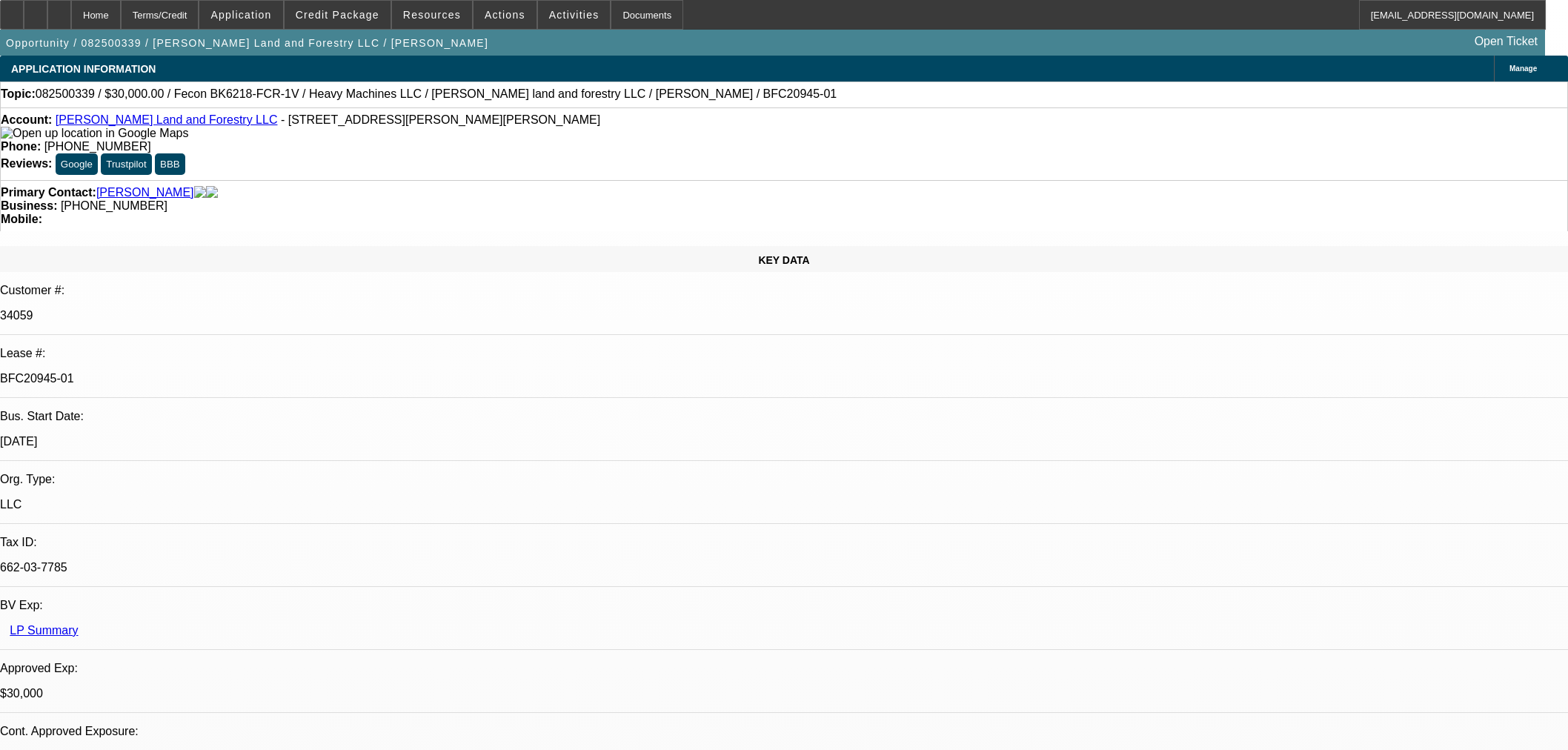
select select "0"
select select "19"
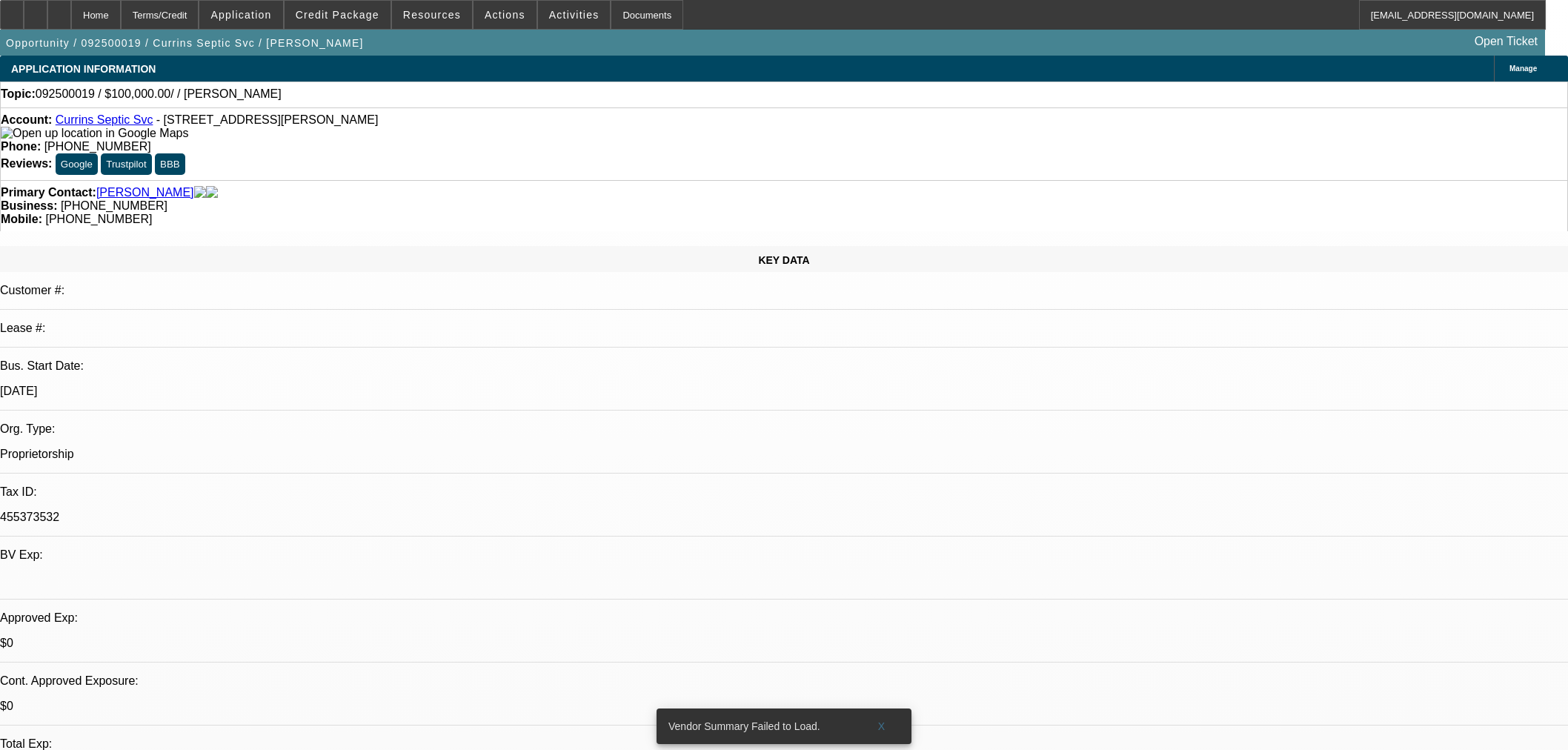
select select "0"
select select "2"
select select "0.1"
select select "4"
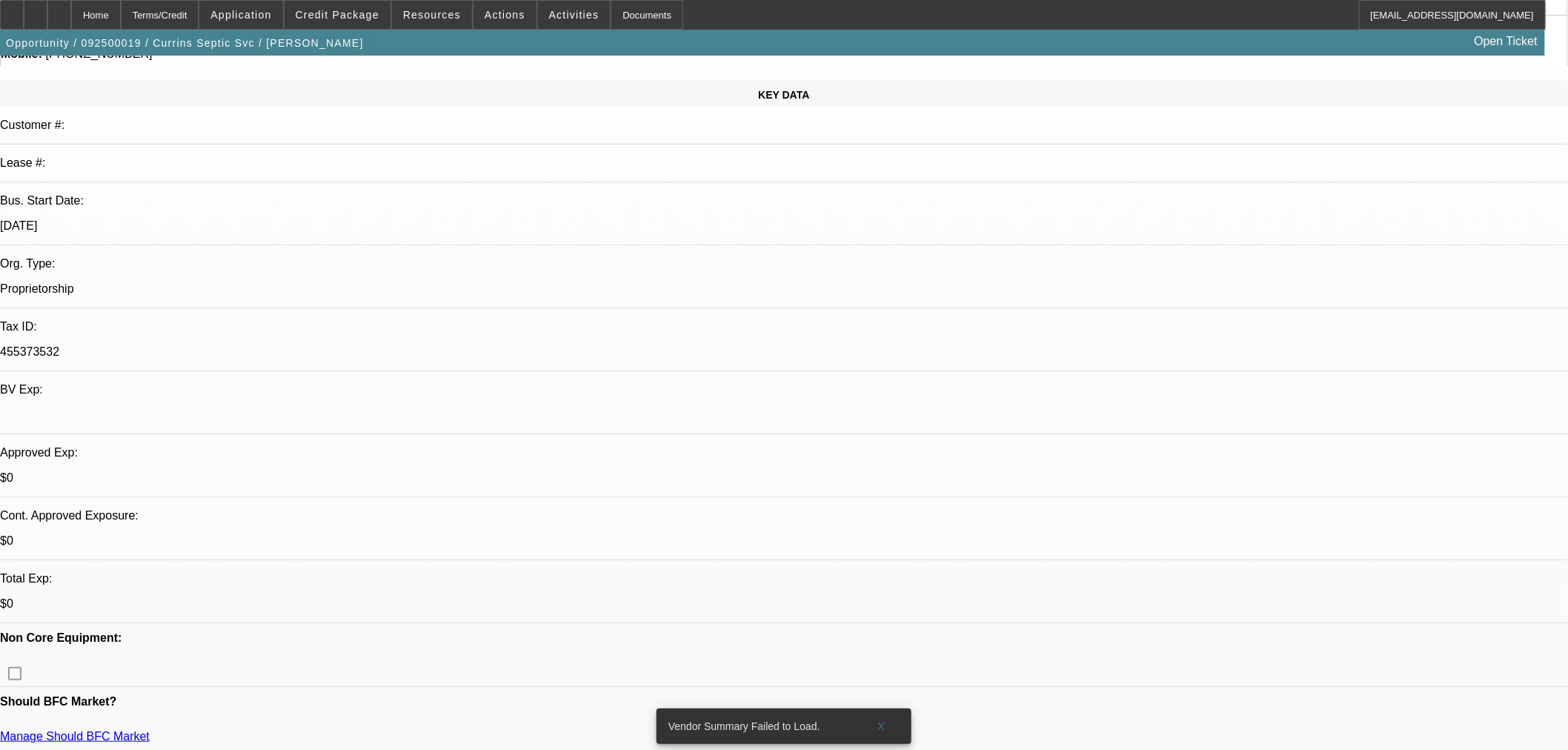
scroll to position [165, 0]
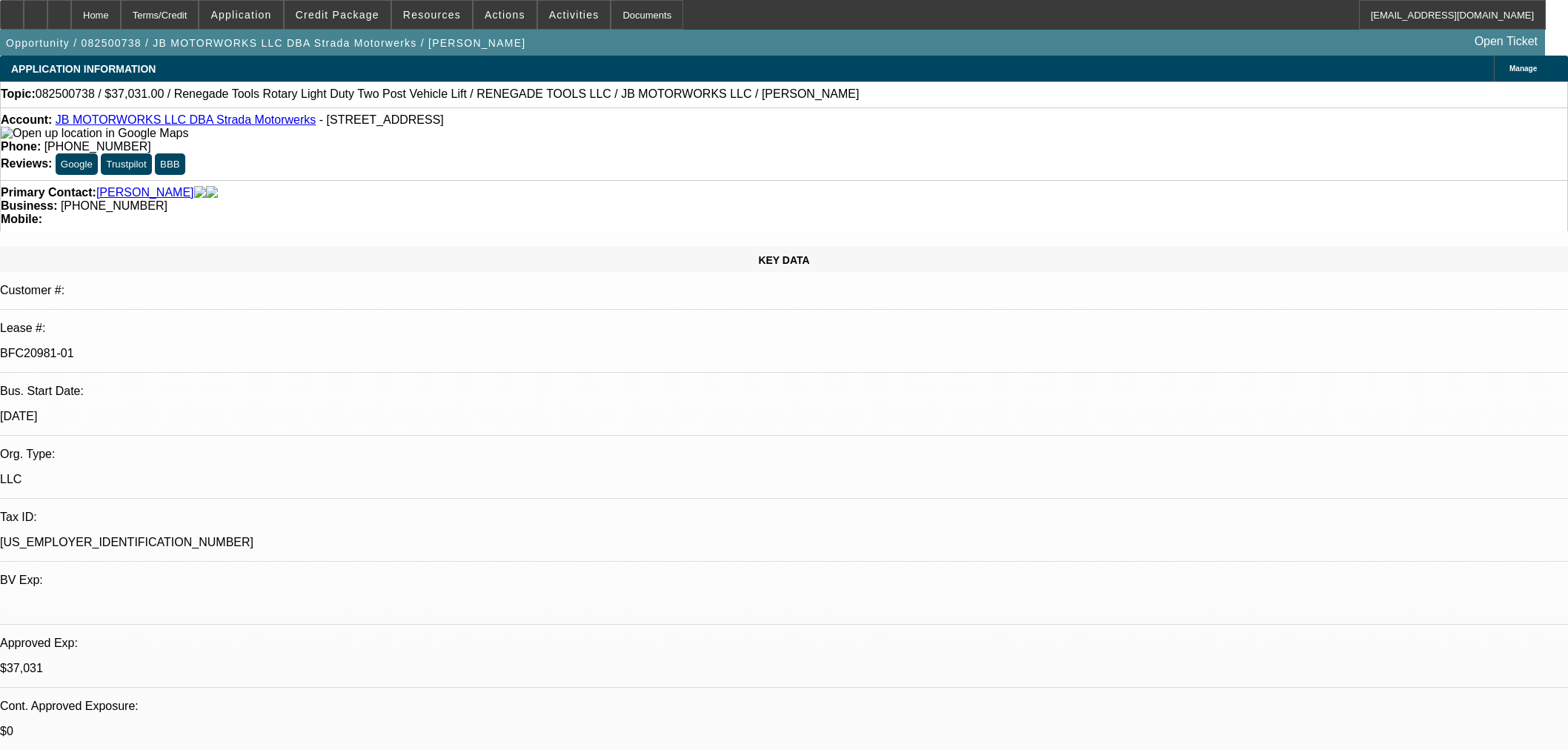
select select "0"
select select "3"
select select "0.1"
select select "4"
select select "0"
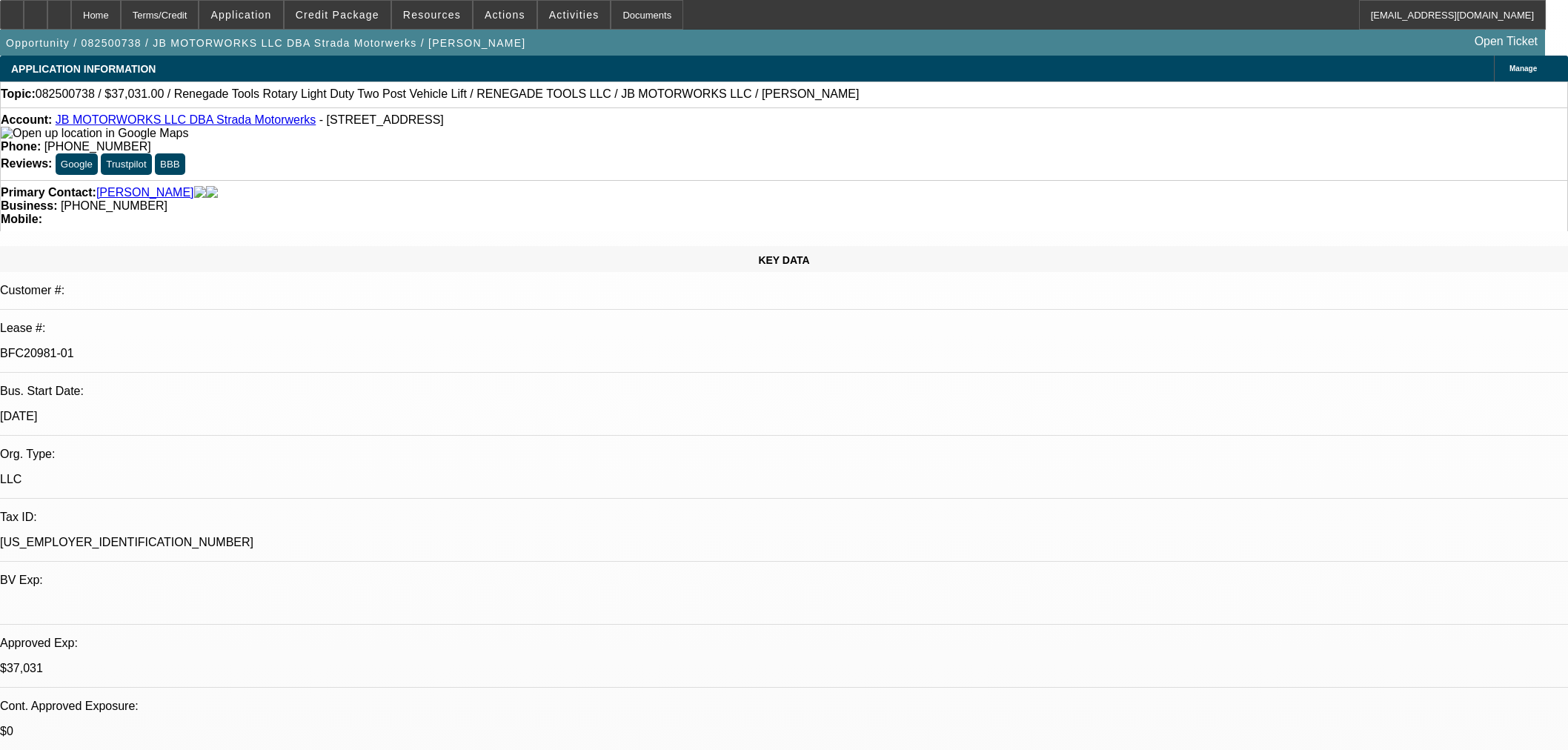
select select "3"
select select "0.1"
select select "4"
select select "0"
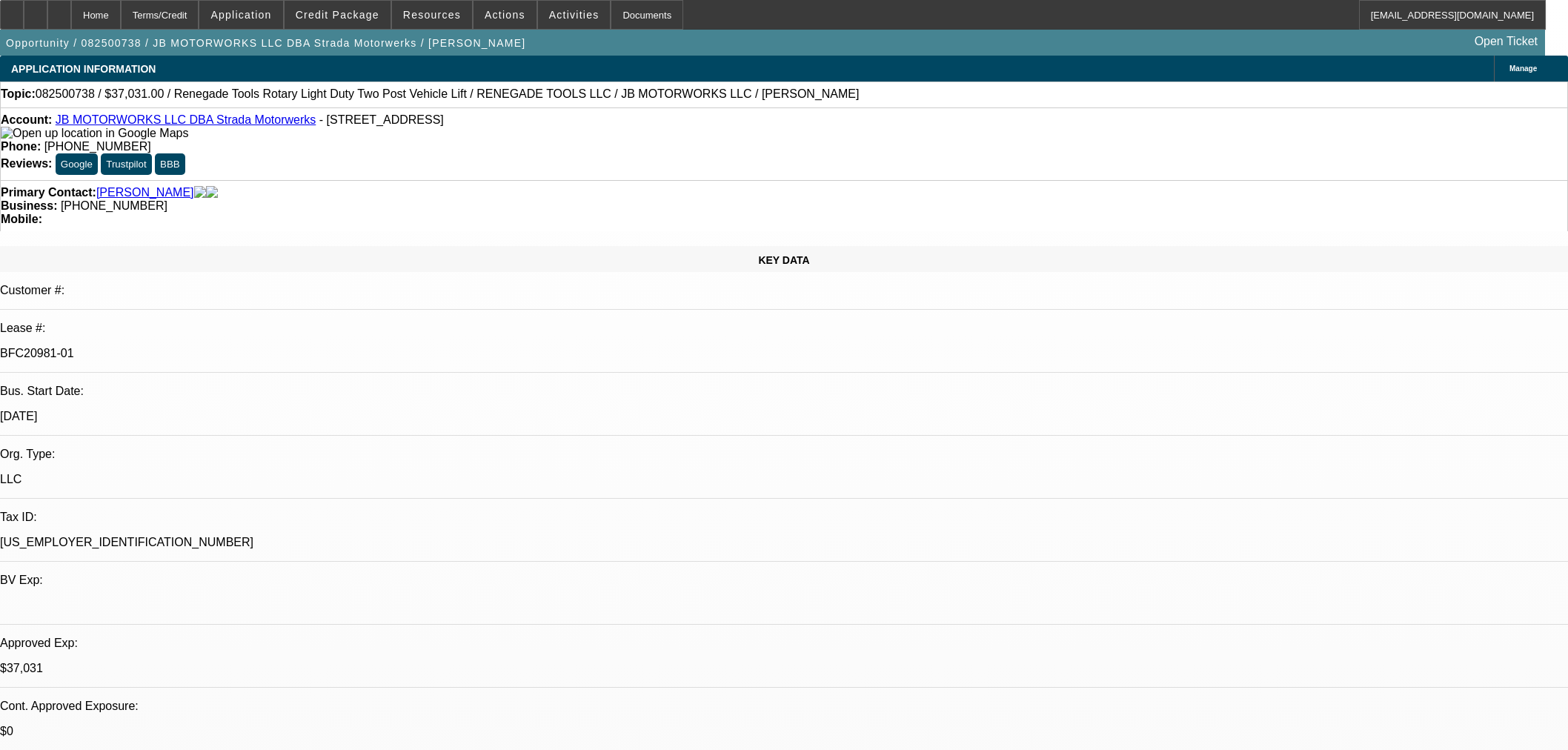
select select "3"
select select "0.1"
select select "4"
select select "0"
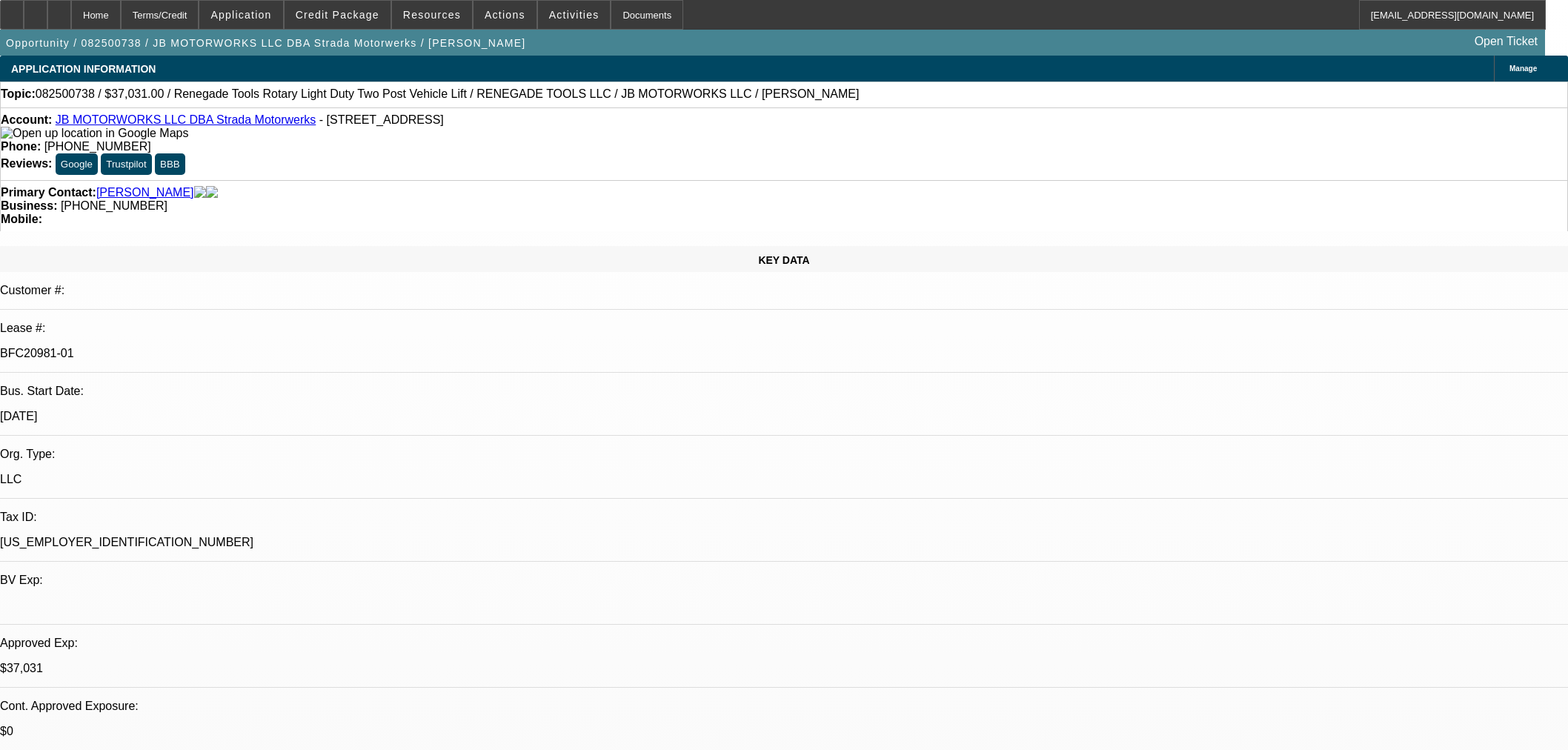
select select "3"
select select "0.1"
select select "4"
click at [71, 8] on div at bounding box center [59, 14] width 23 height 30
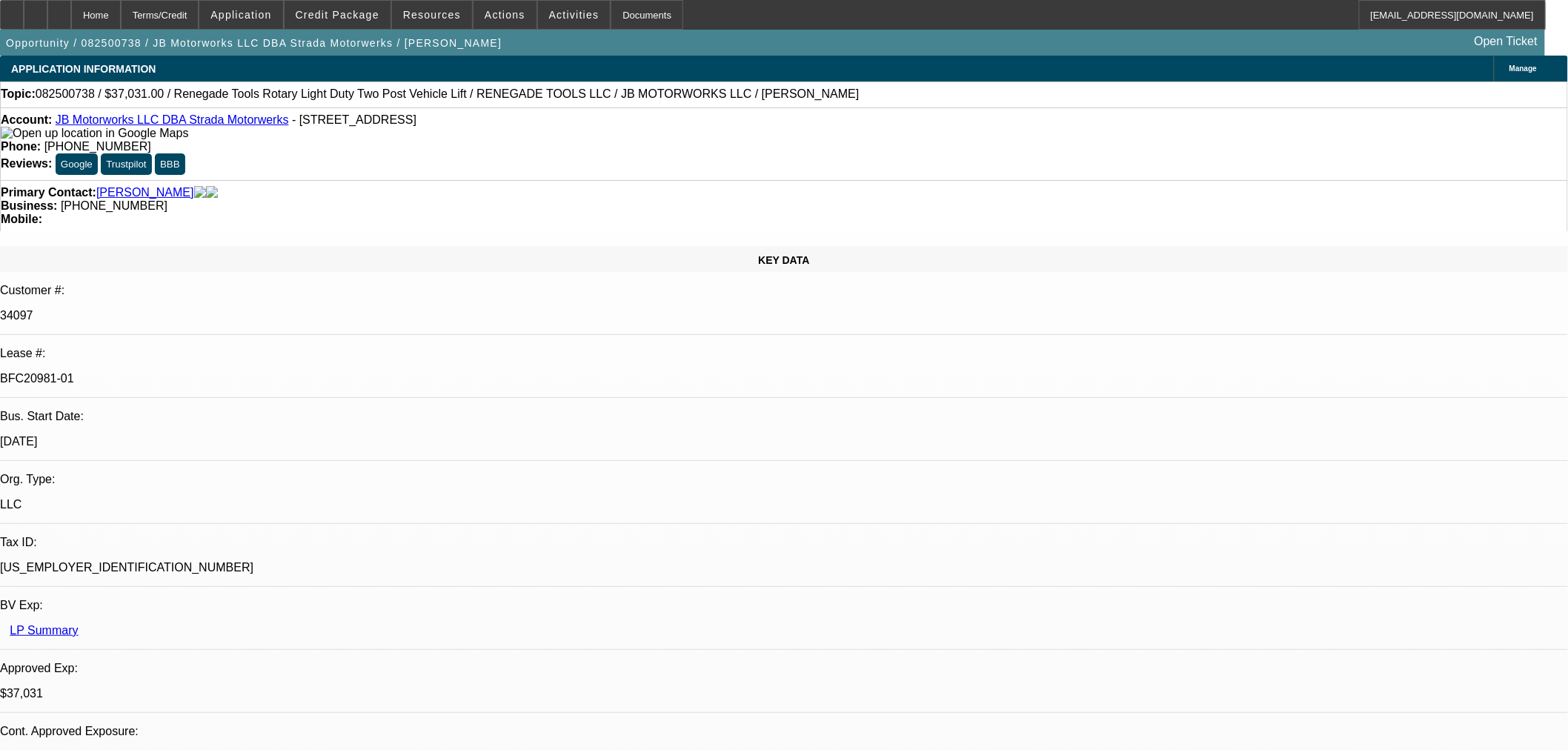
select select "0"
select select "3"
select select "0.1"
select select "4"
select select "0"
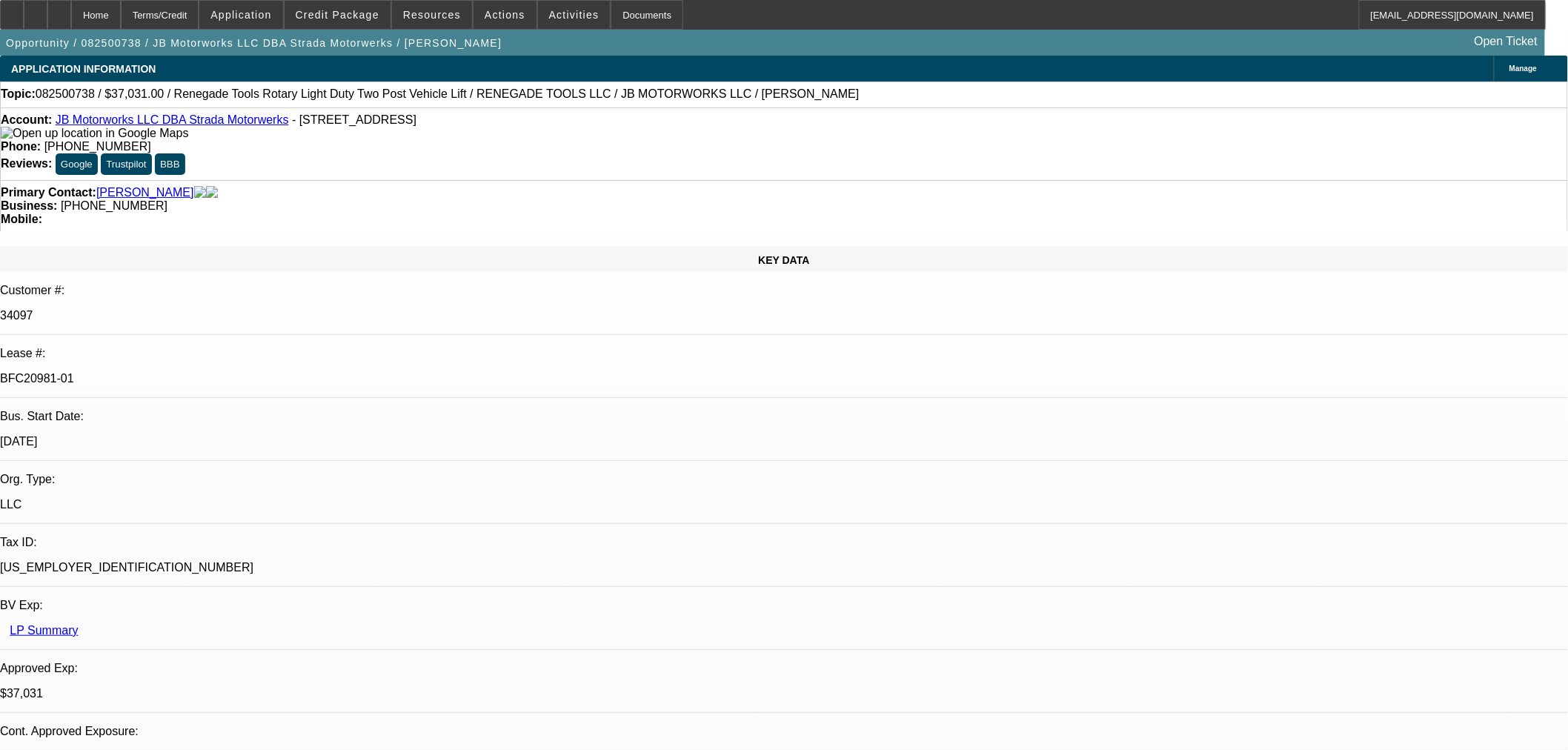
select select "3"
select select "0.1"
select select "4"
select select "0"
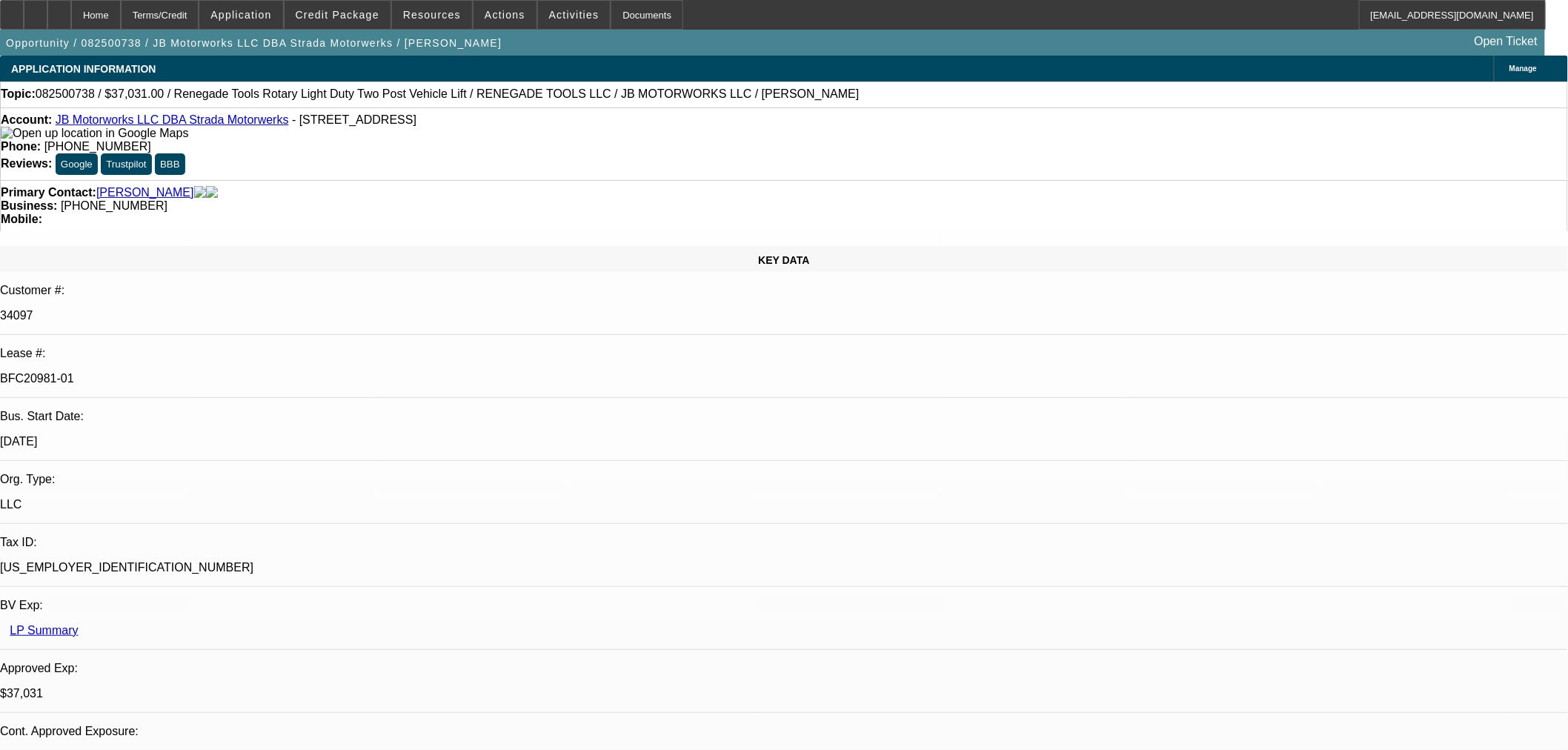
select select "3"
select select "0.1"
select select "4"
select select "0"
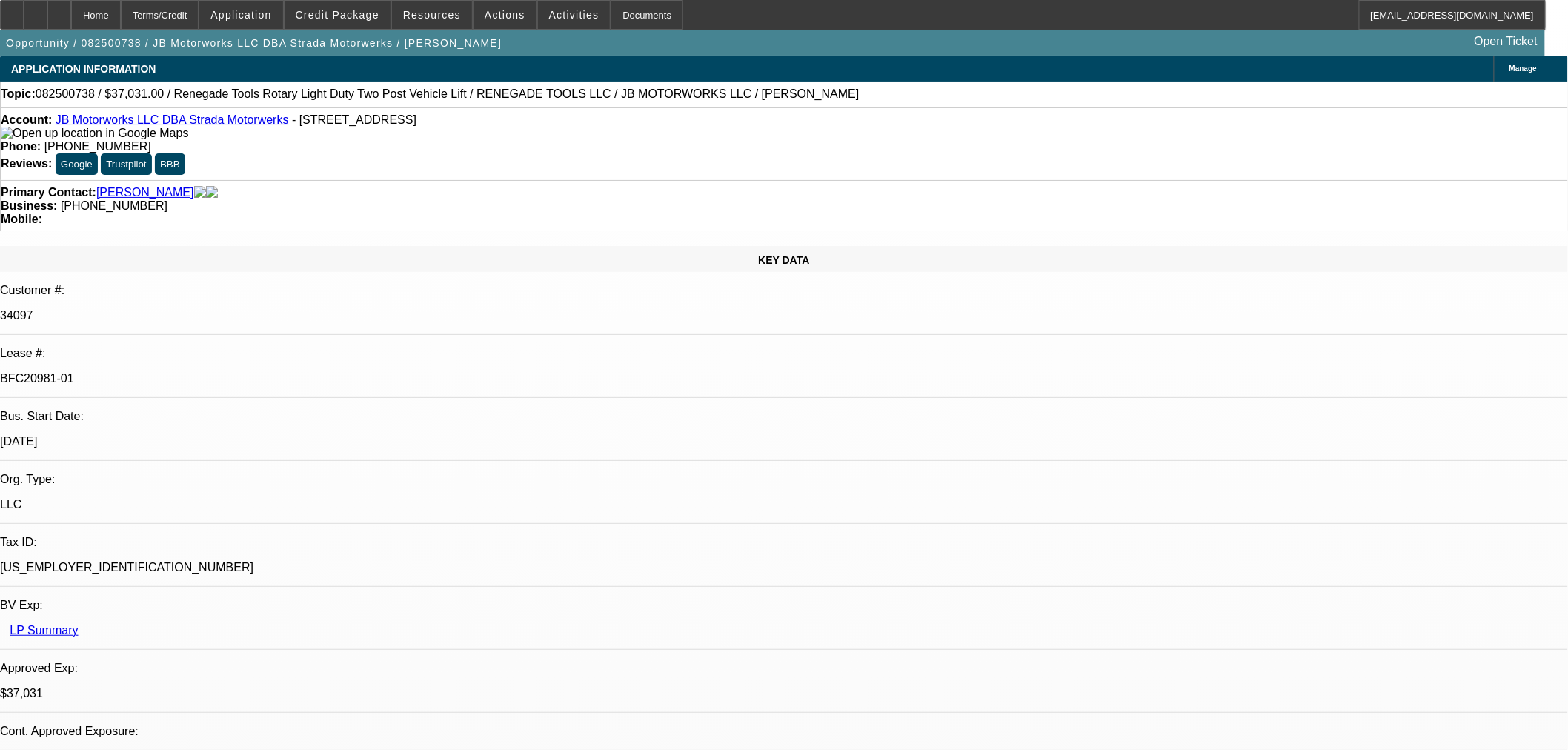
select select "3"
select select "0.1"
select select "4"
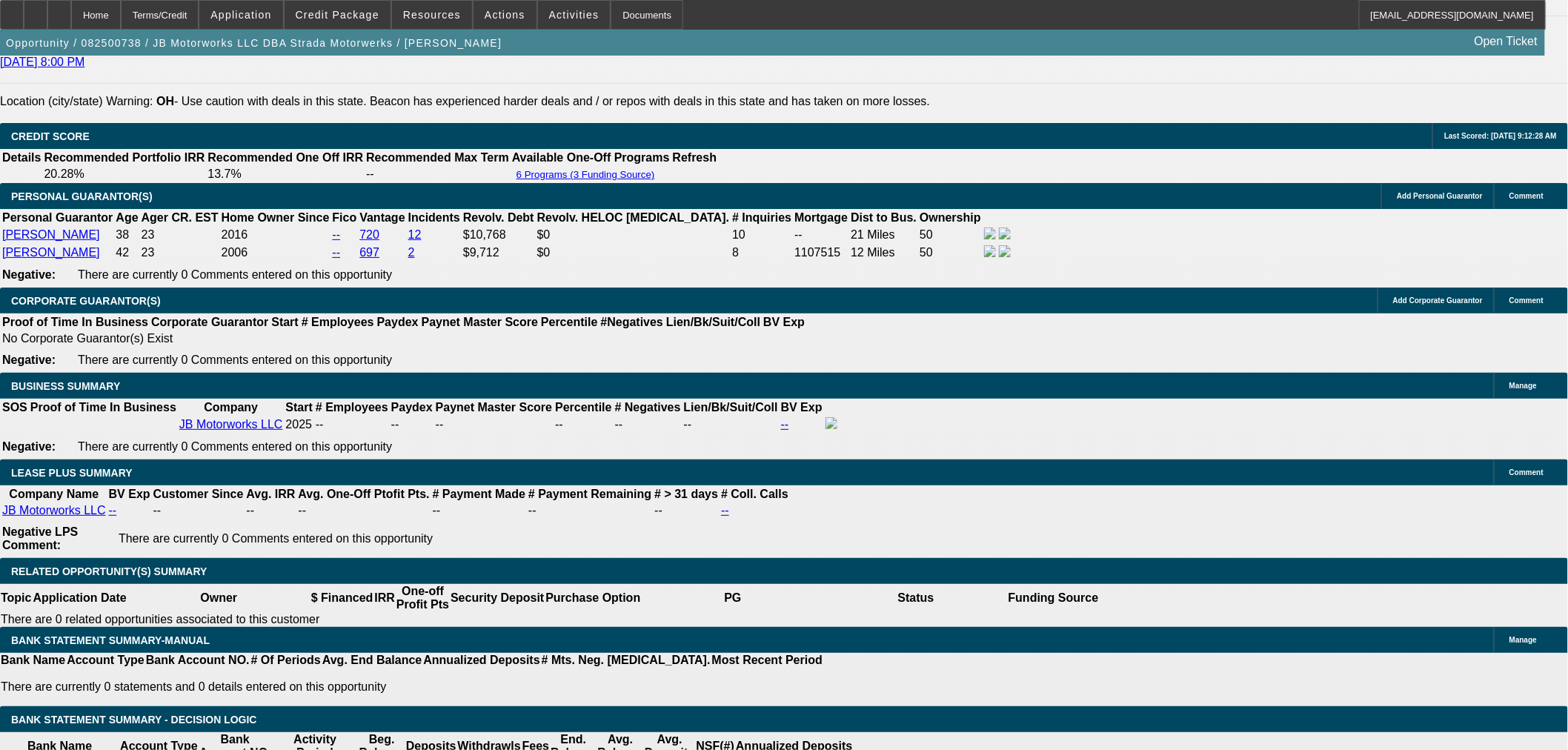
scroll to position [2469, 0]
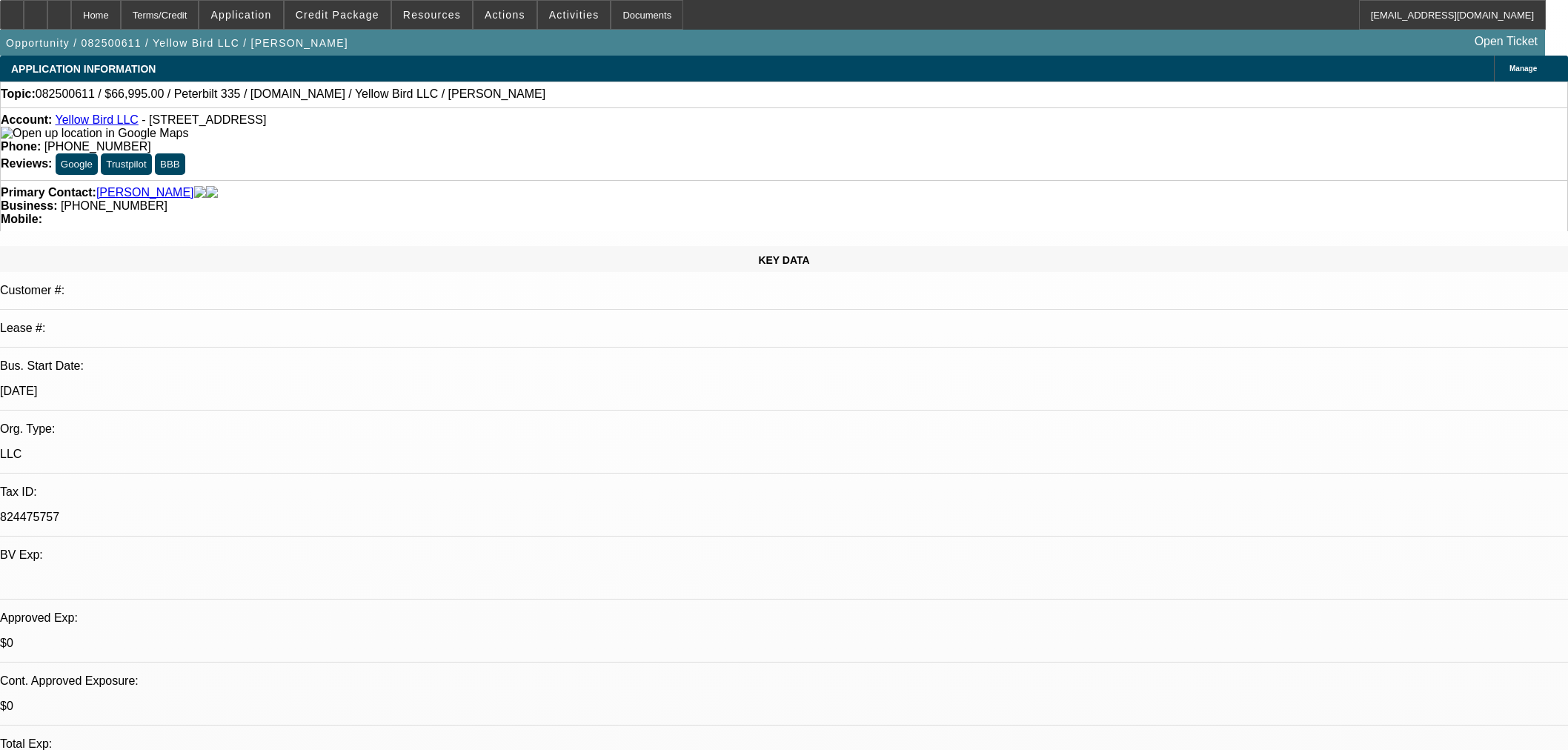
select select "0"
select select "3"
select select "0.1"
select select "4"
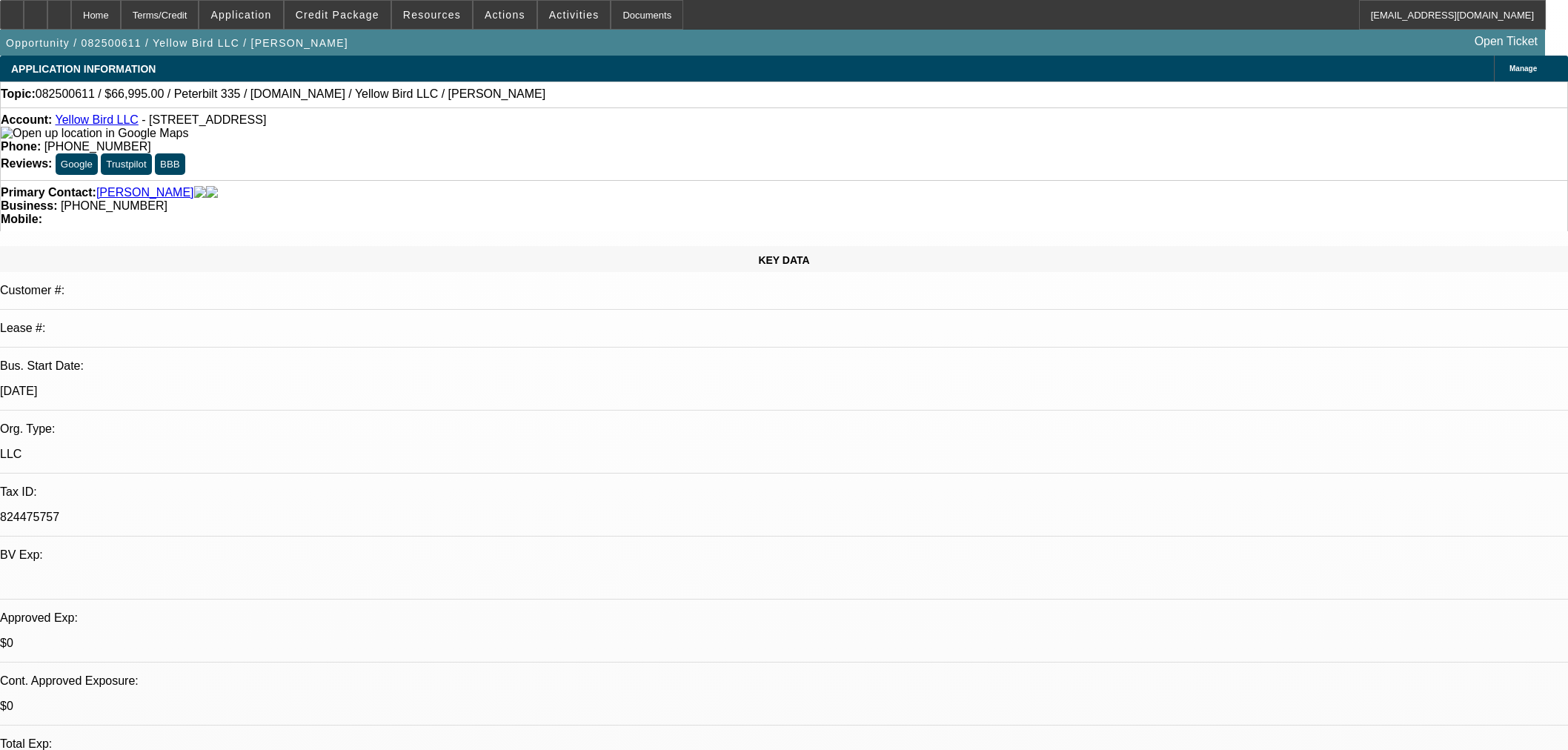
select select "0.15"
select select "2"
select select "0.1"
select select "4"
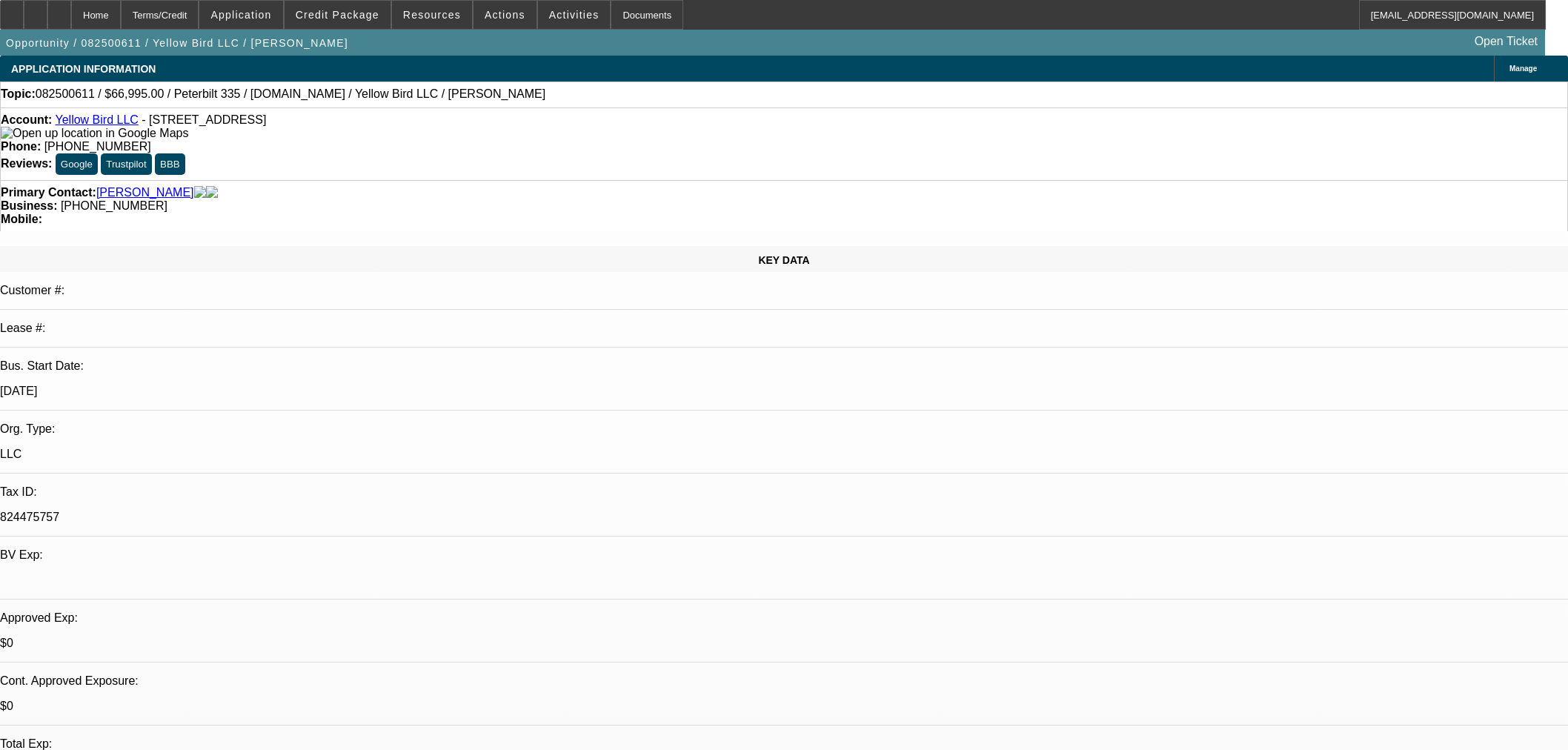
scroll to position [2081, 0]
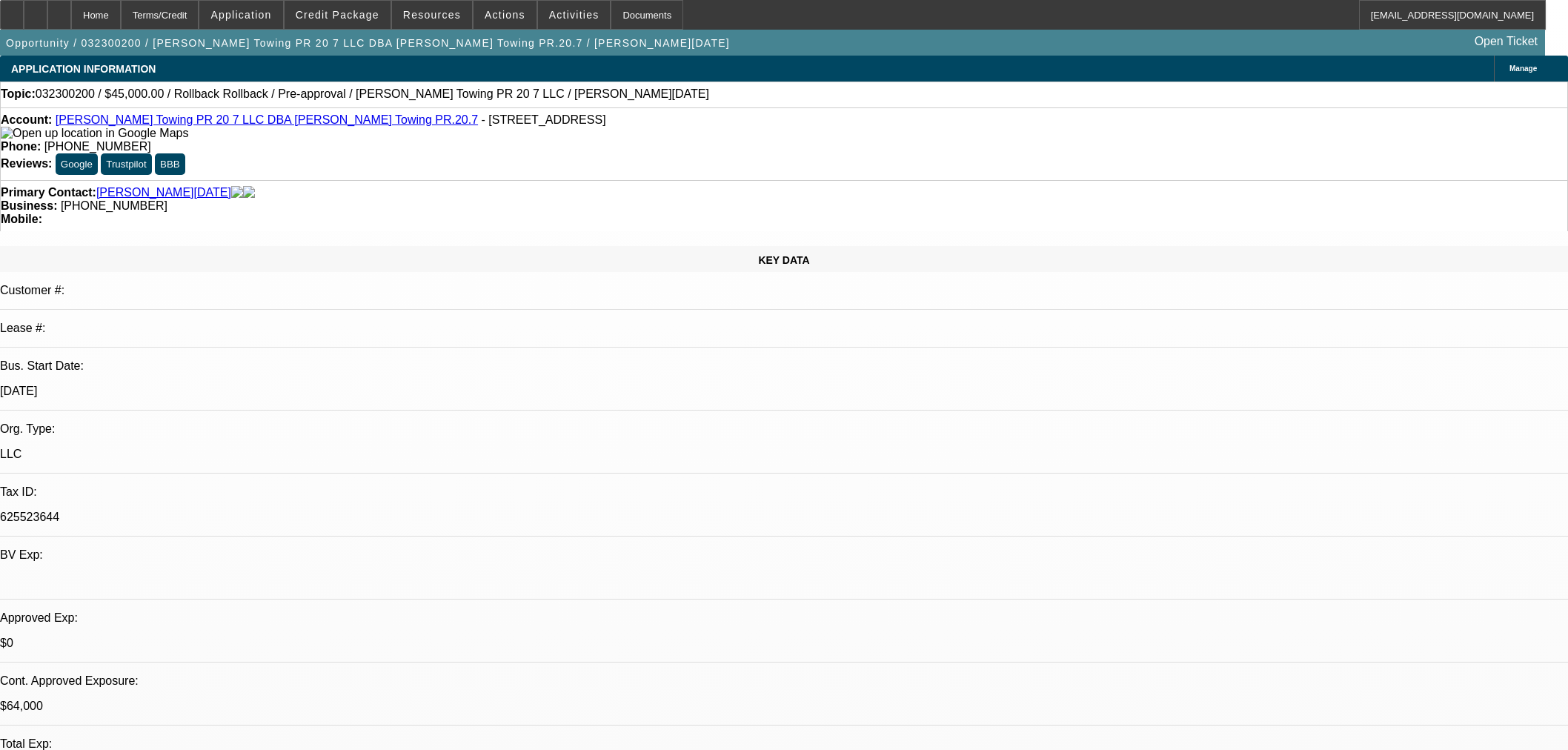
select select "0"
select select "0.1"
select select "4"
select select "0"
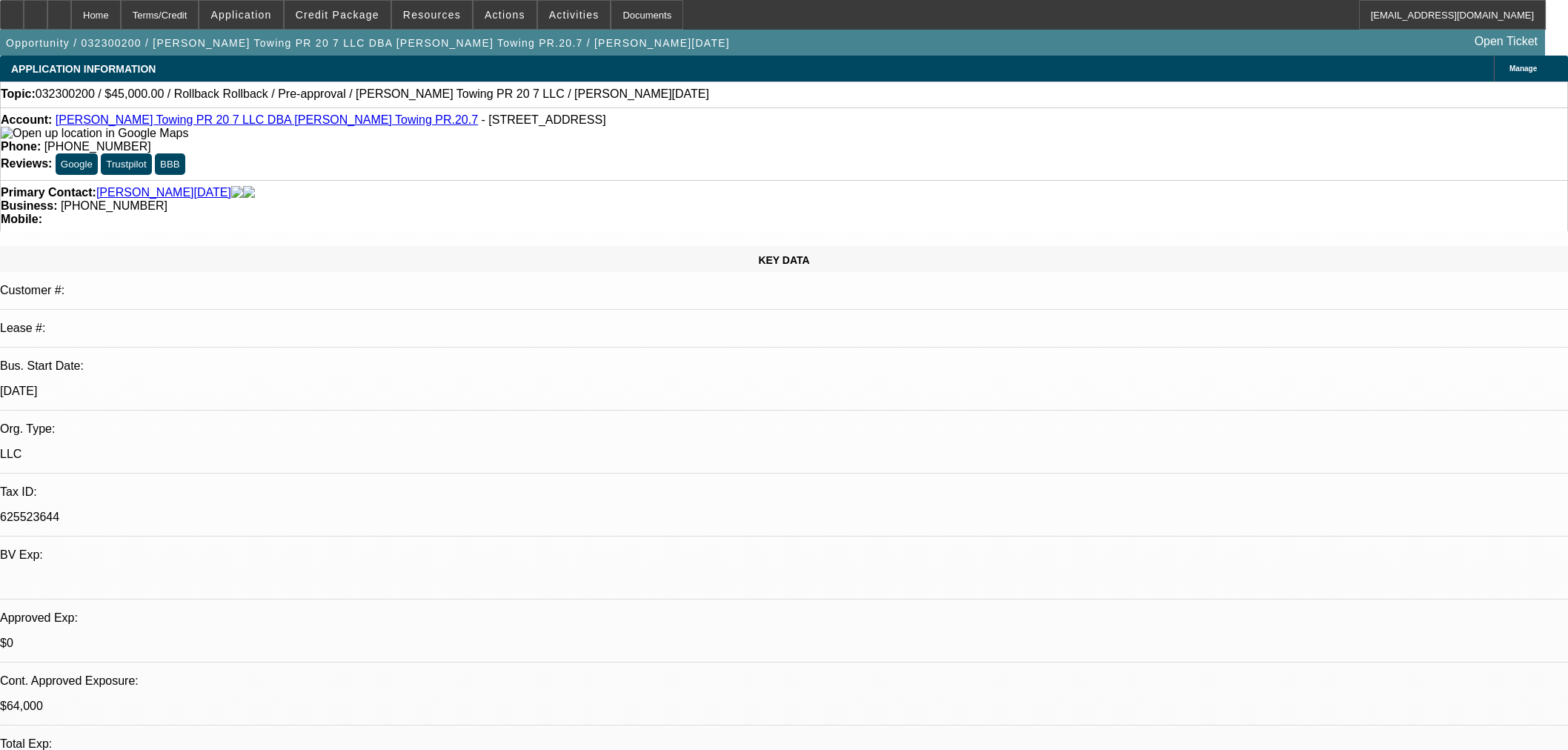
select select "0"
select select "0.1"
select select "4"
select select "0"
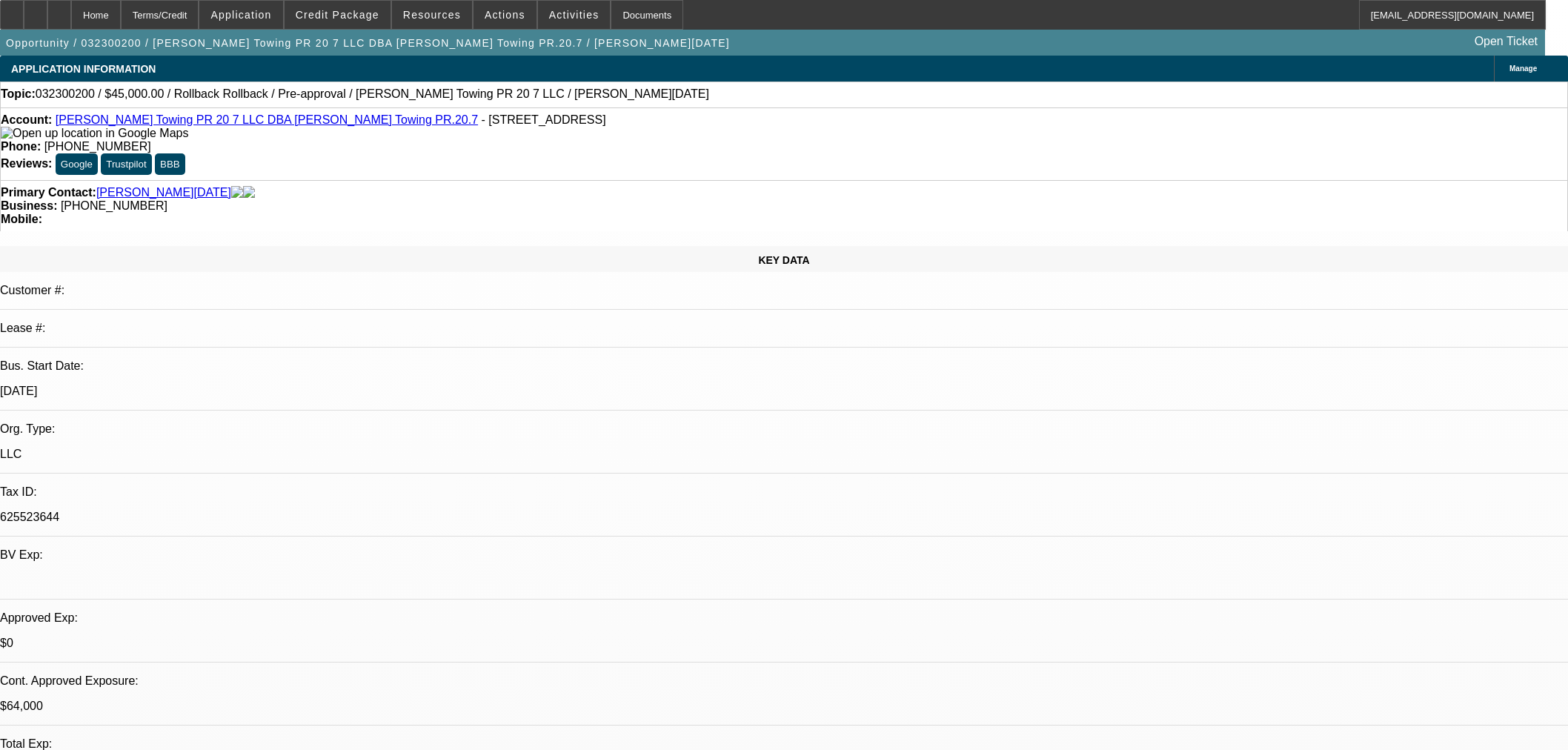
select select "0.1"
select select "4"
select select "0"
select select "0.1"
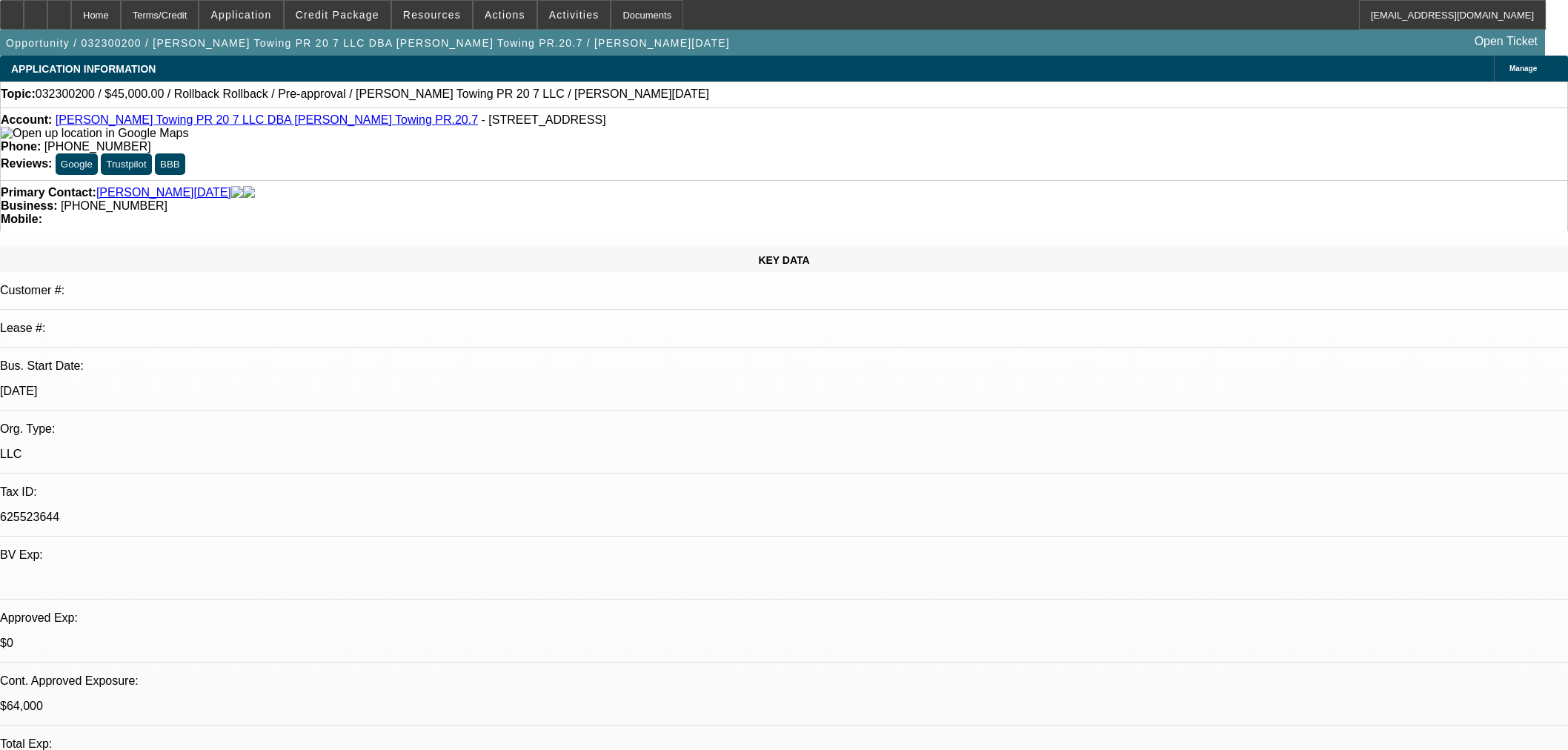
select select "4"
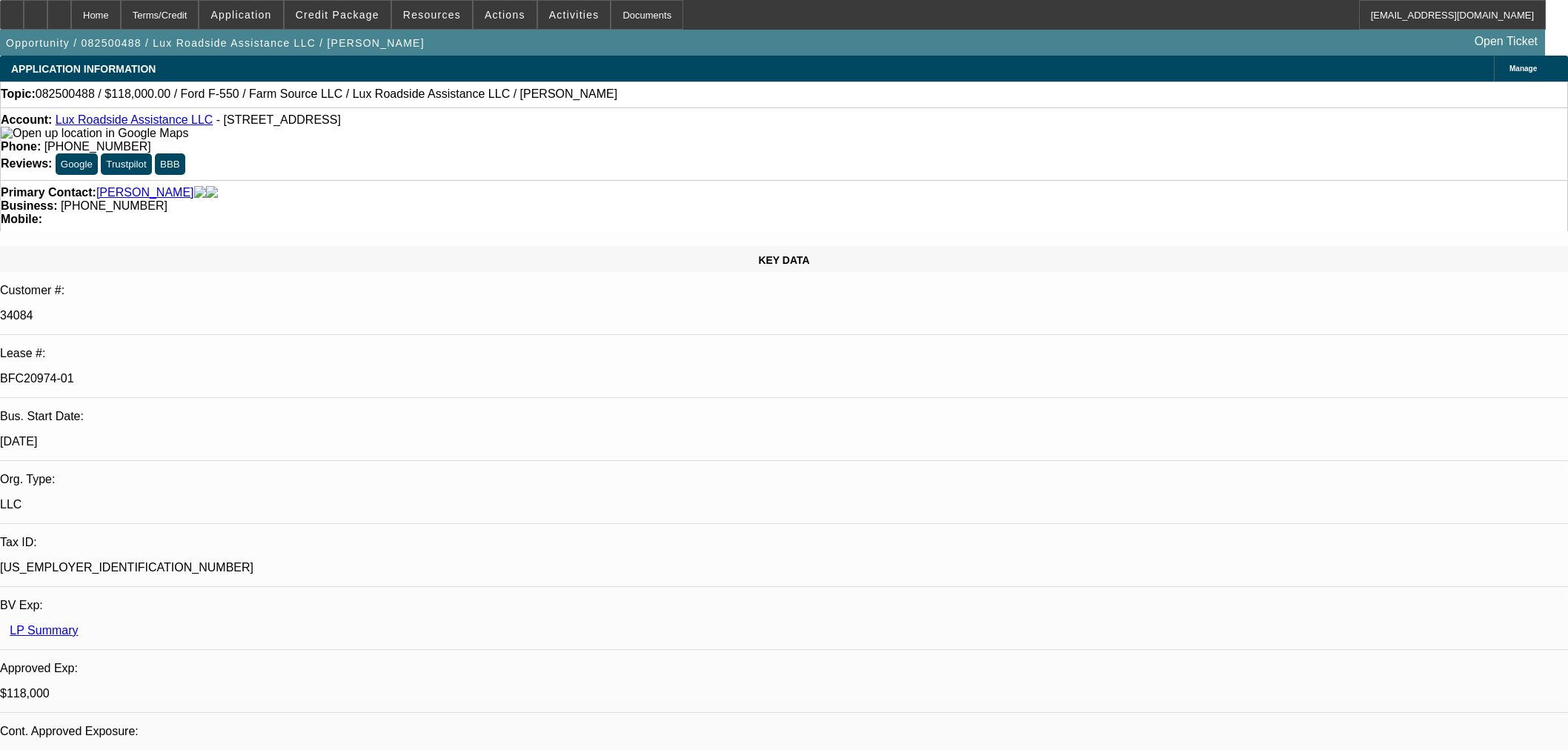
select select "0"
select select "6"
select select "0"
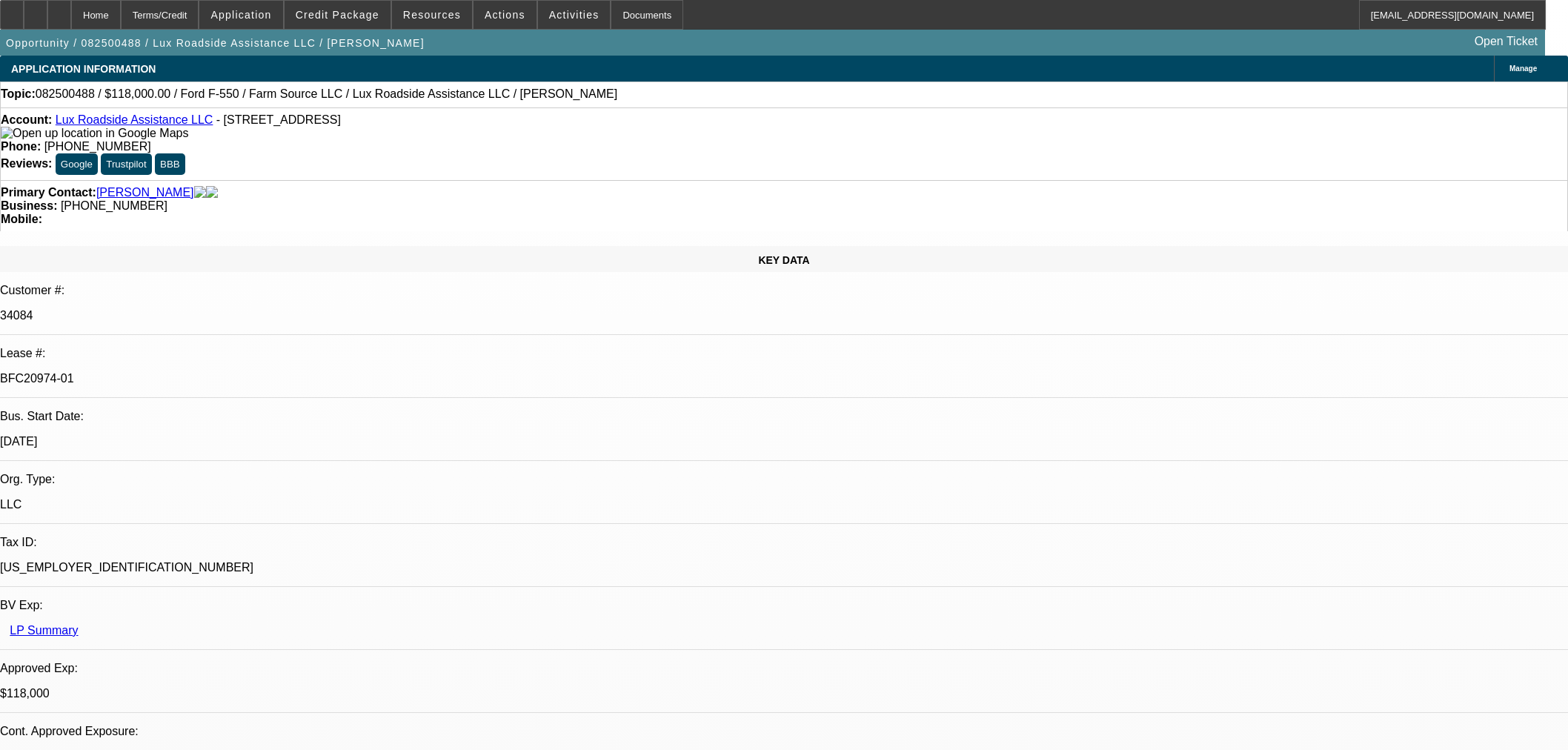
select select "0"
select select "6"
select select "0"
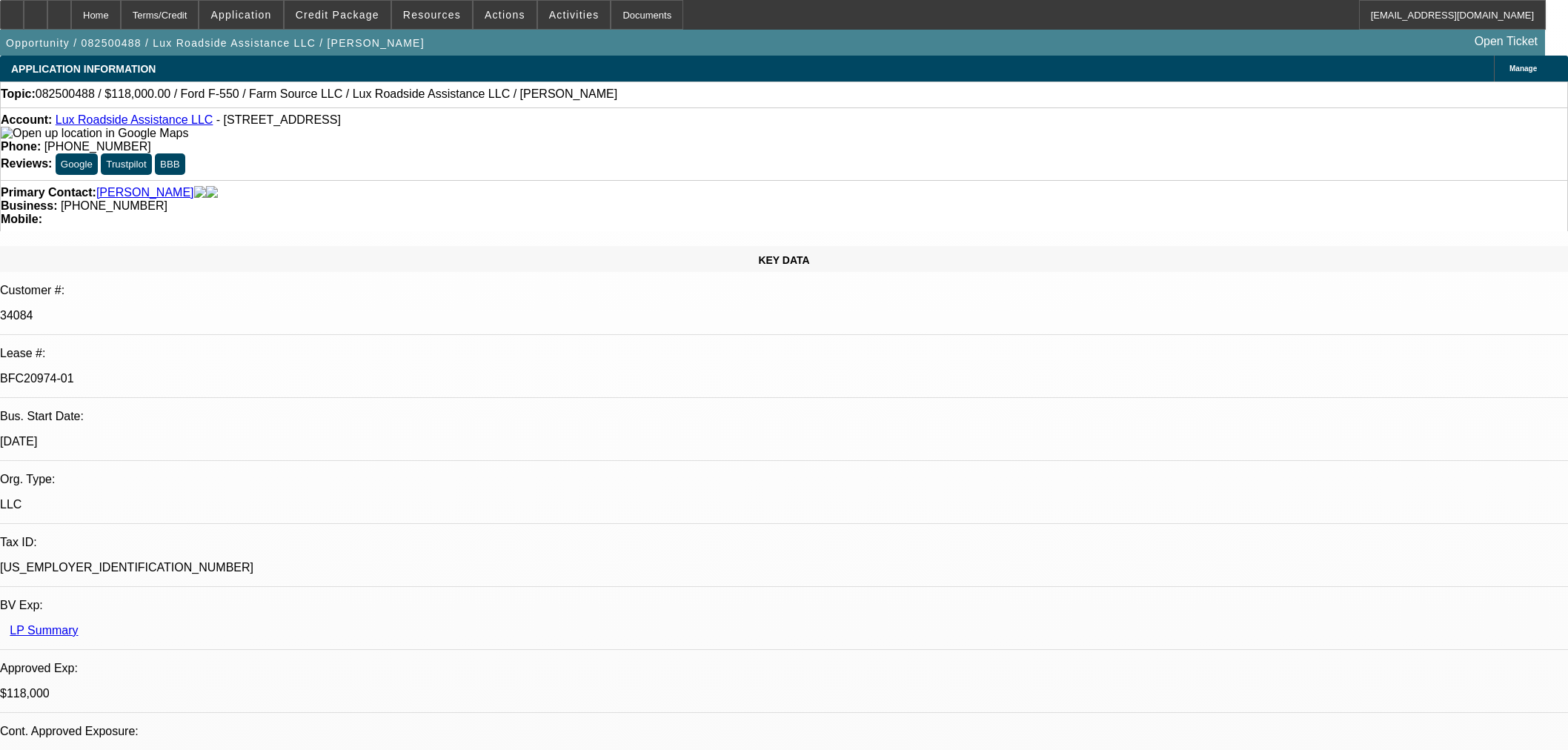
select select "0"
select select "6"
select select "0"
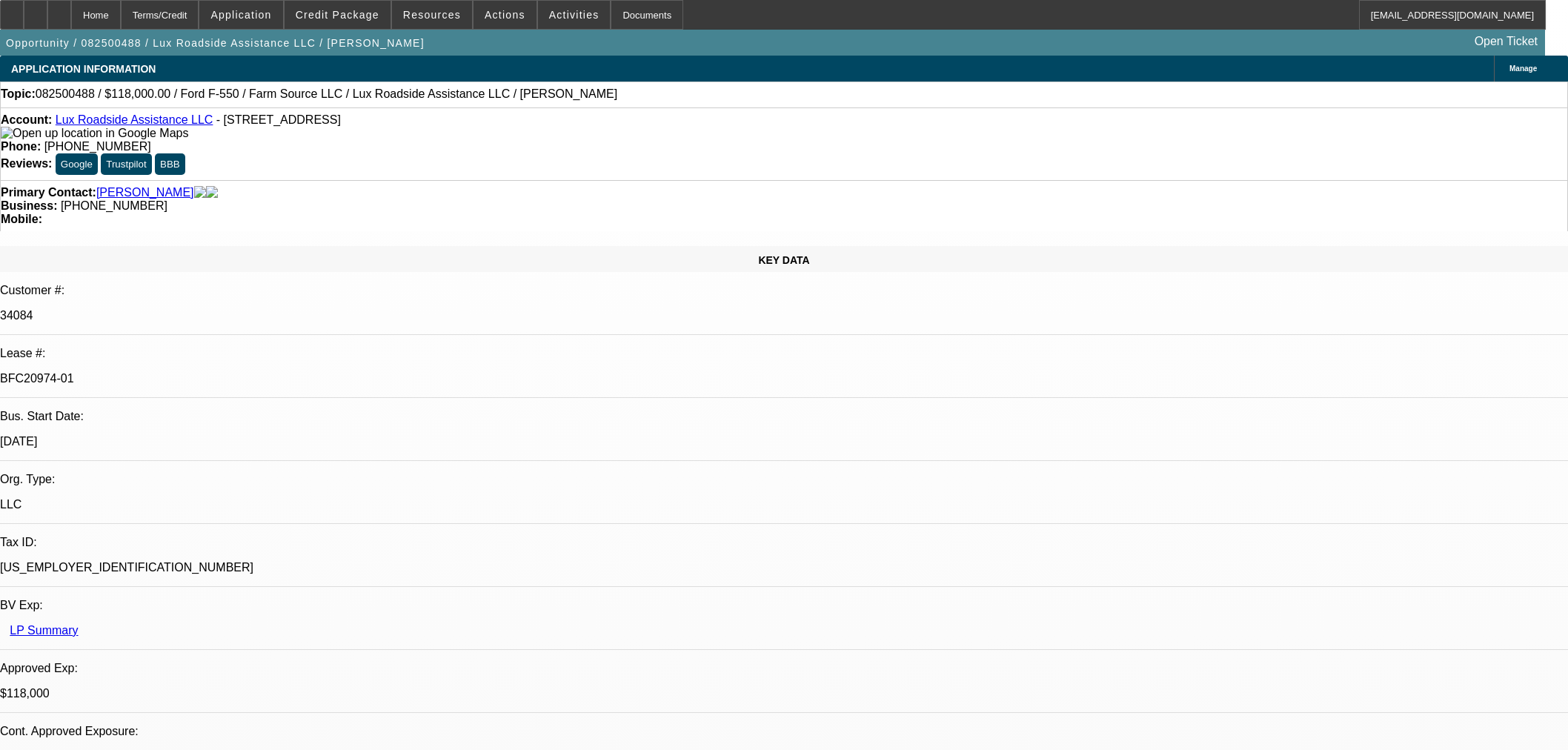
select select "6"
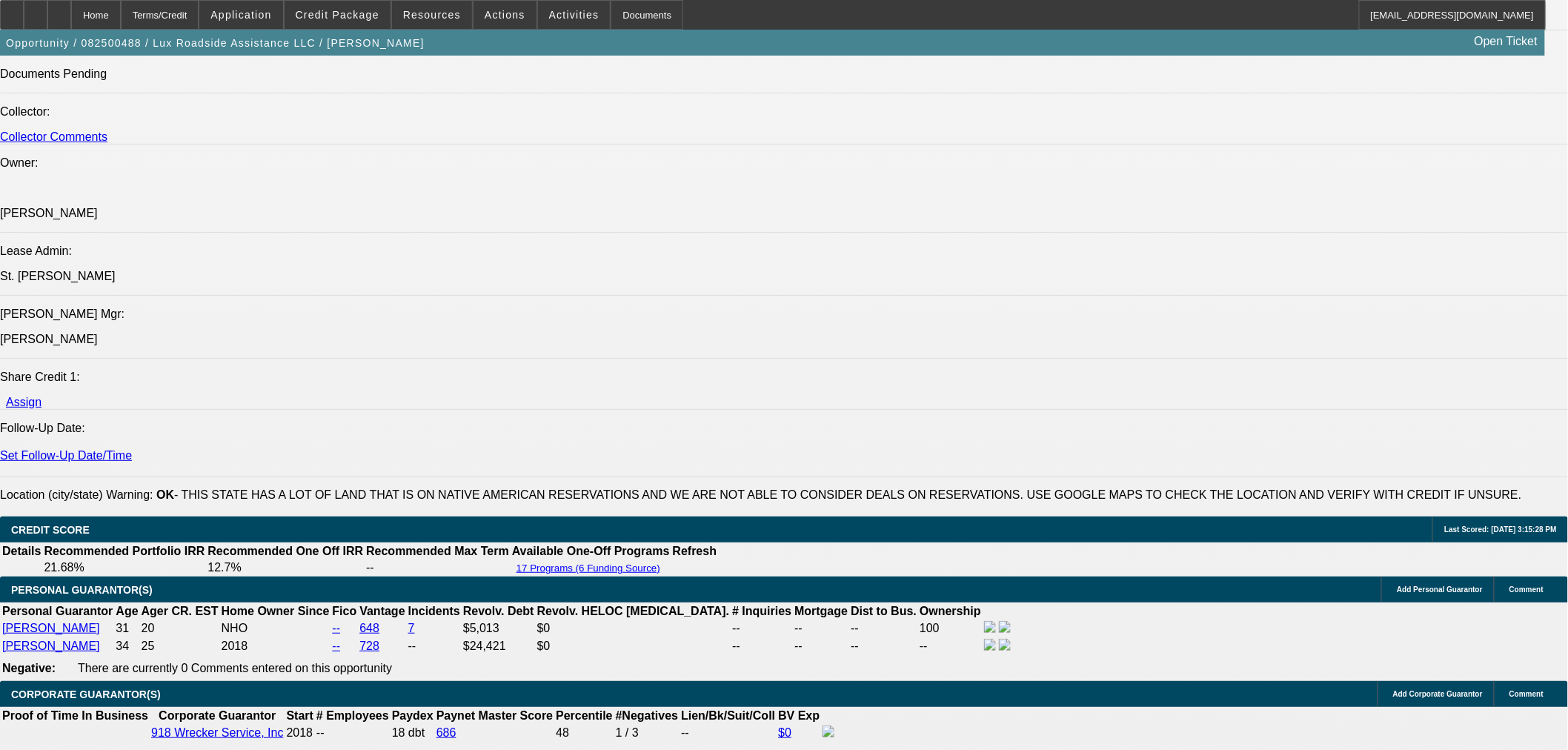
scroll to position [2140, 0]
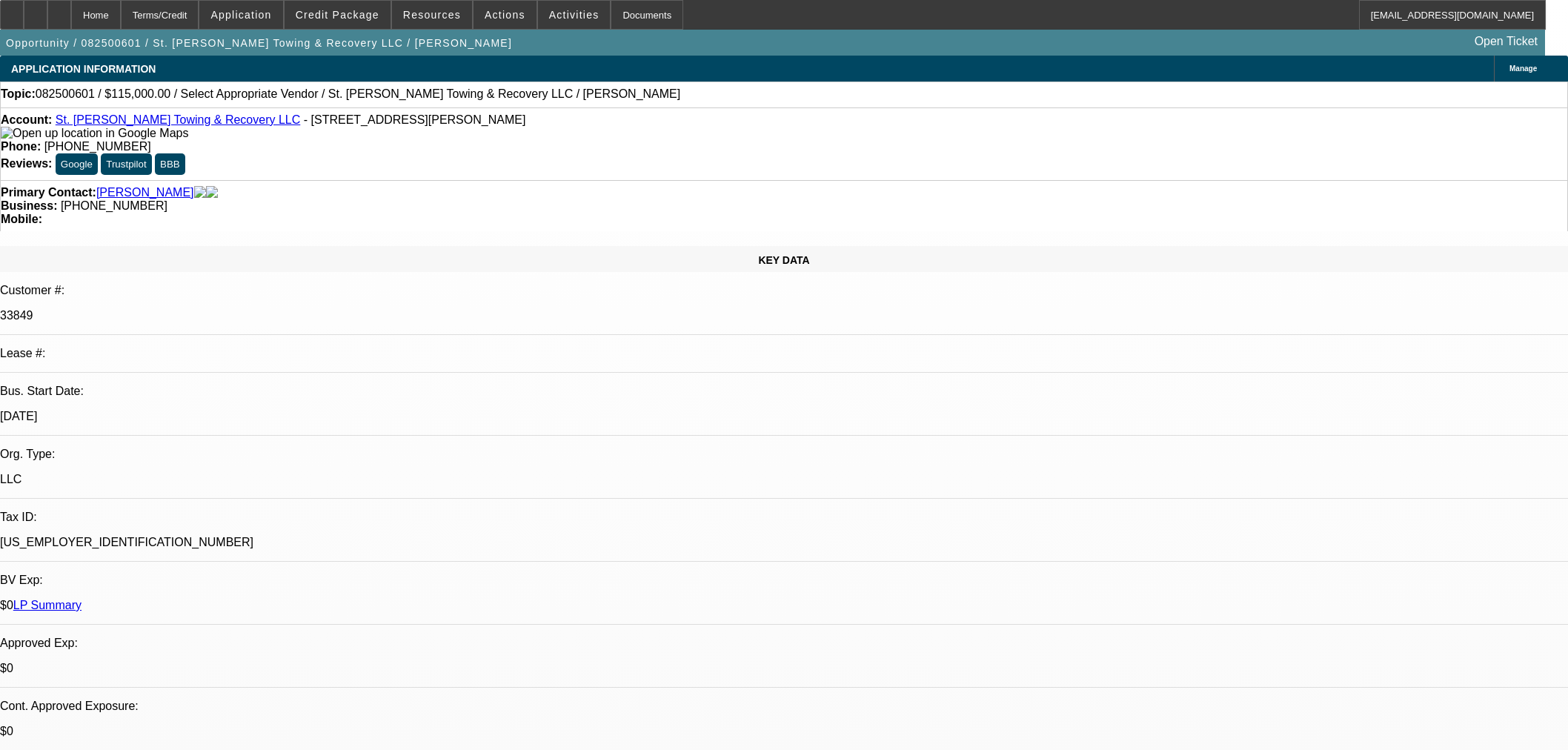
select select "0"
select select "2"
select select "0.1"
select select "4"
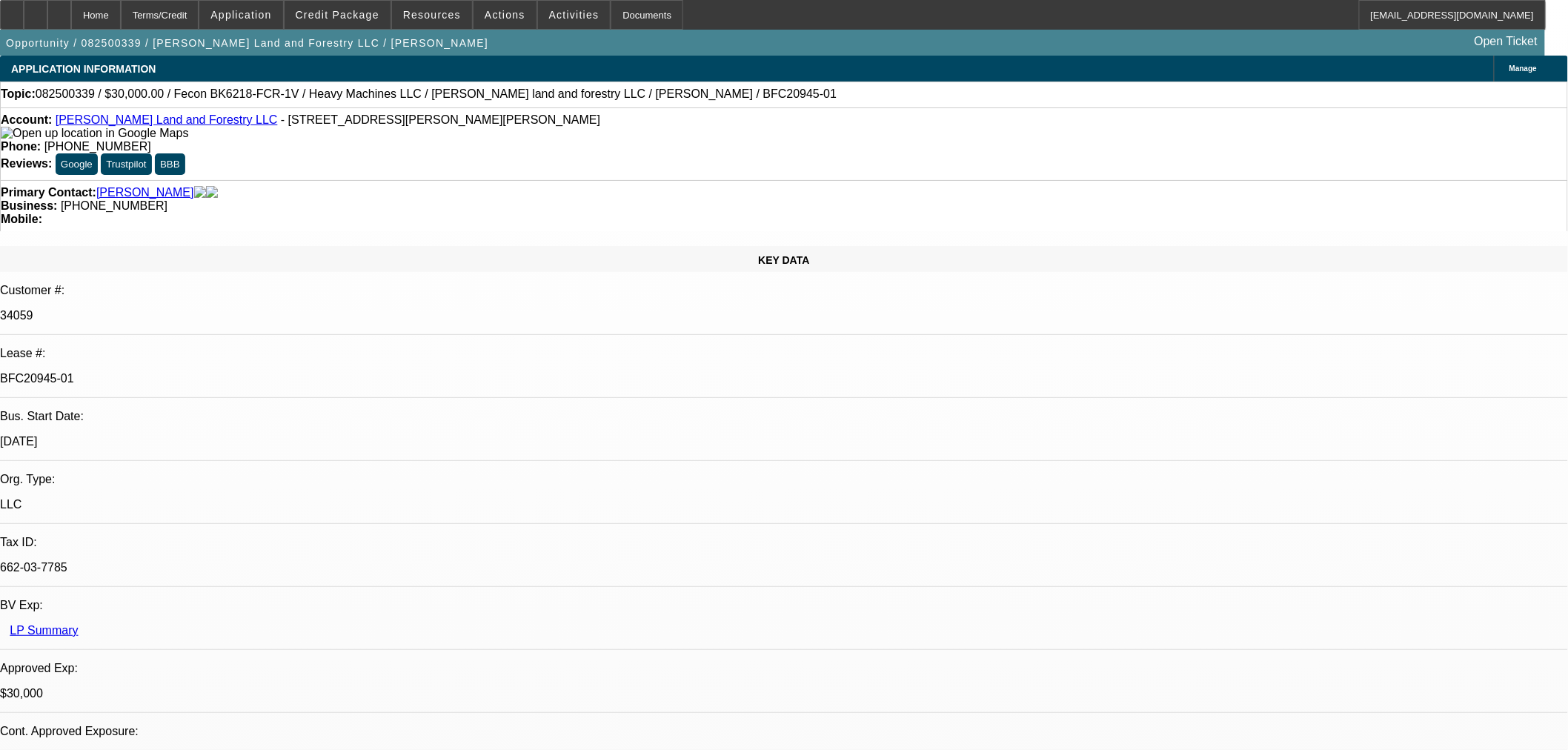
select select "0"
select select "2"
select select "0"
select select "6"
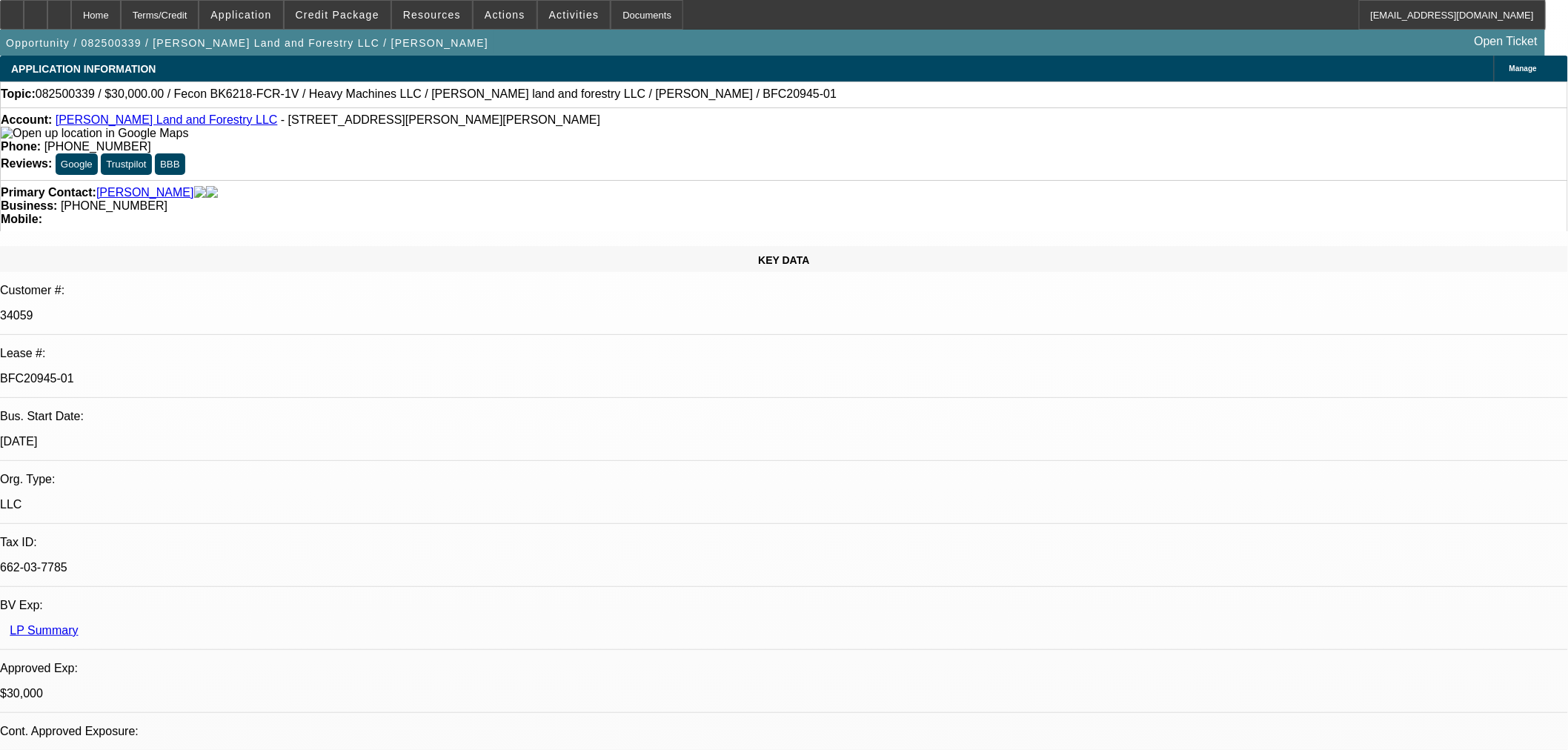
select select "0"
select select "2"
select select "0"
select select "6"
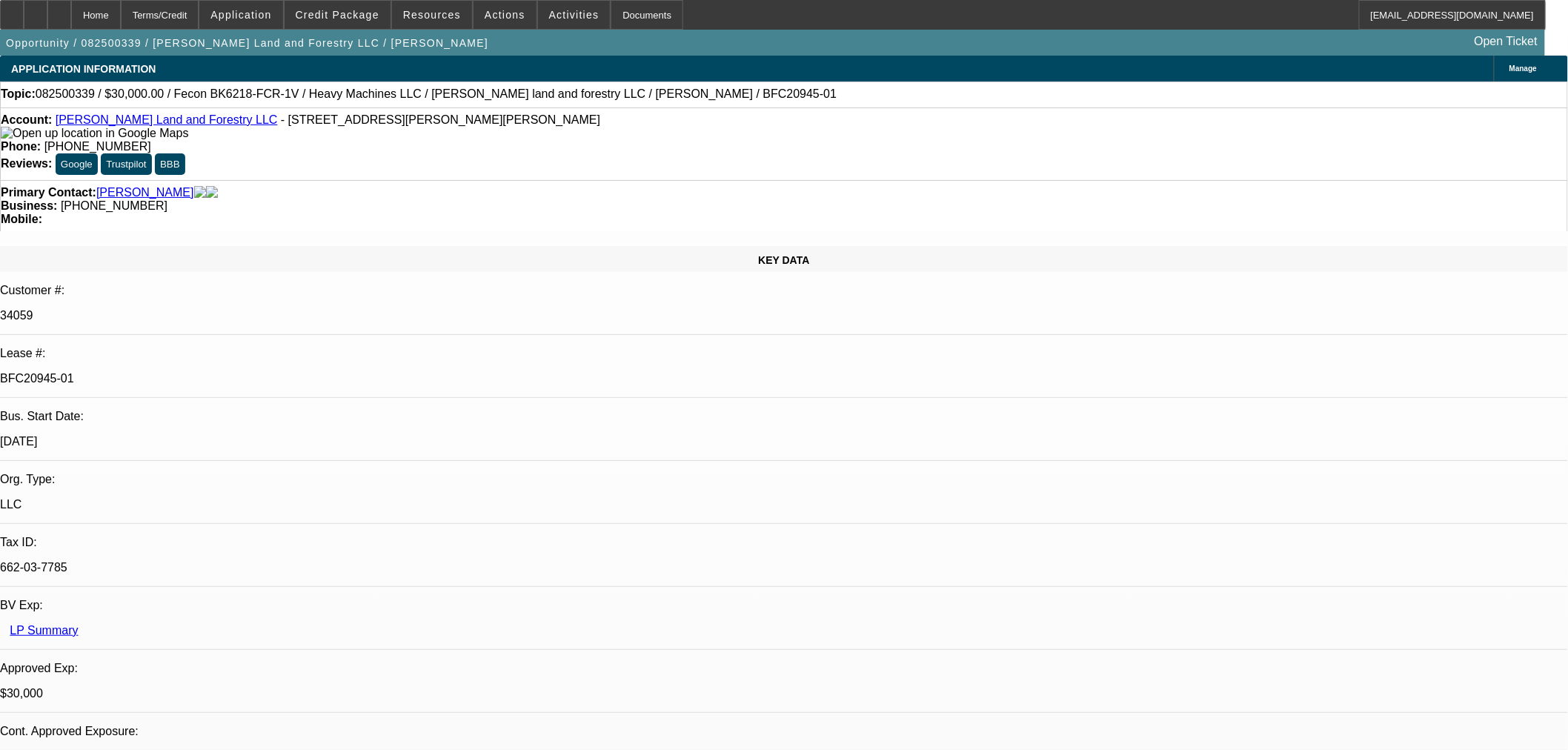
select select "0.2"
select select "2"
select select "0"
select select "6"
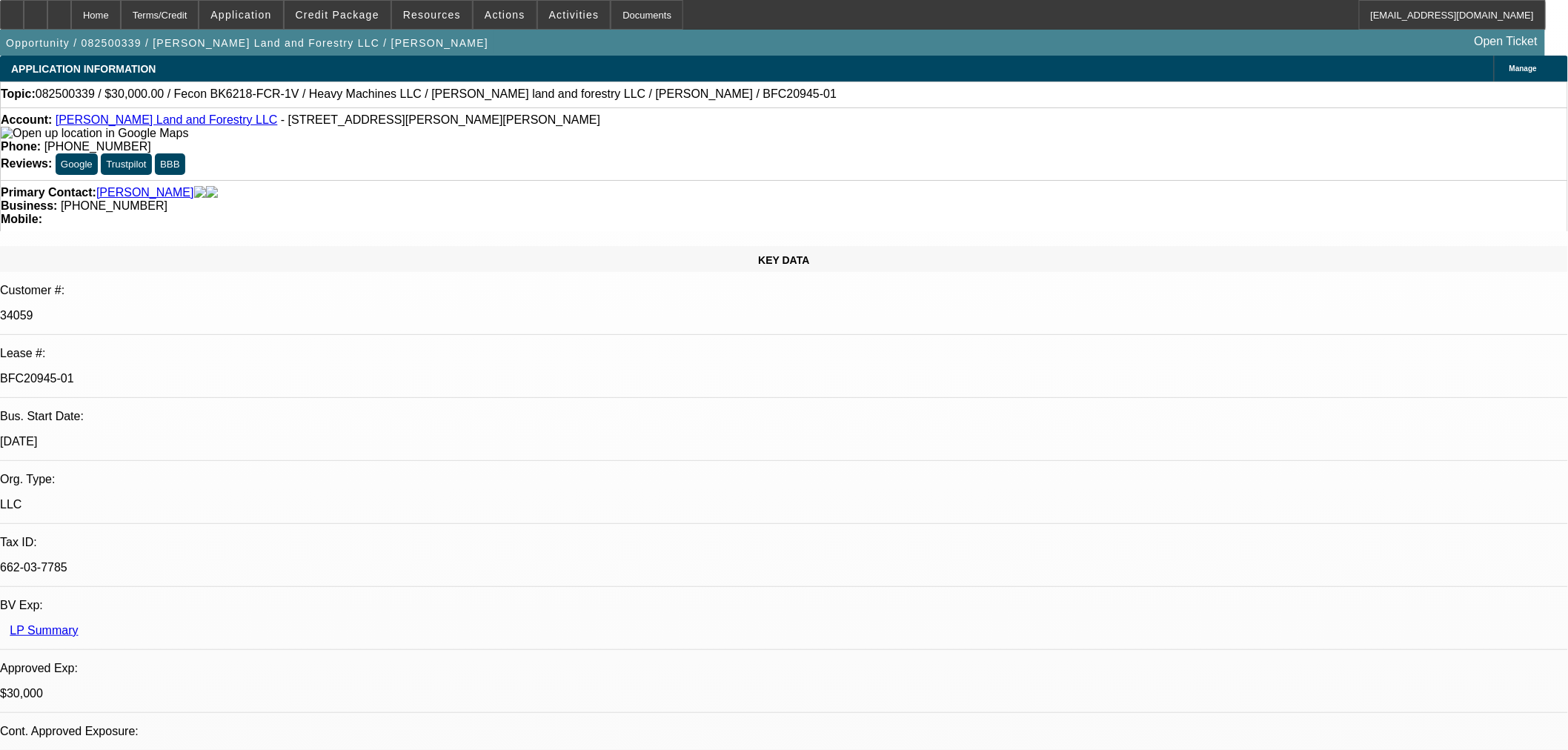
select select "0"
select select "19"
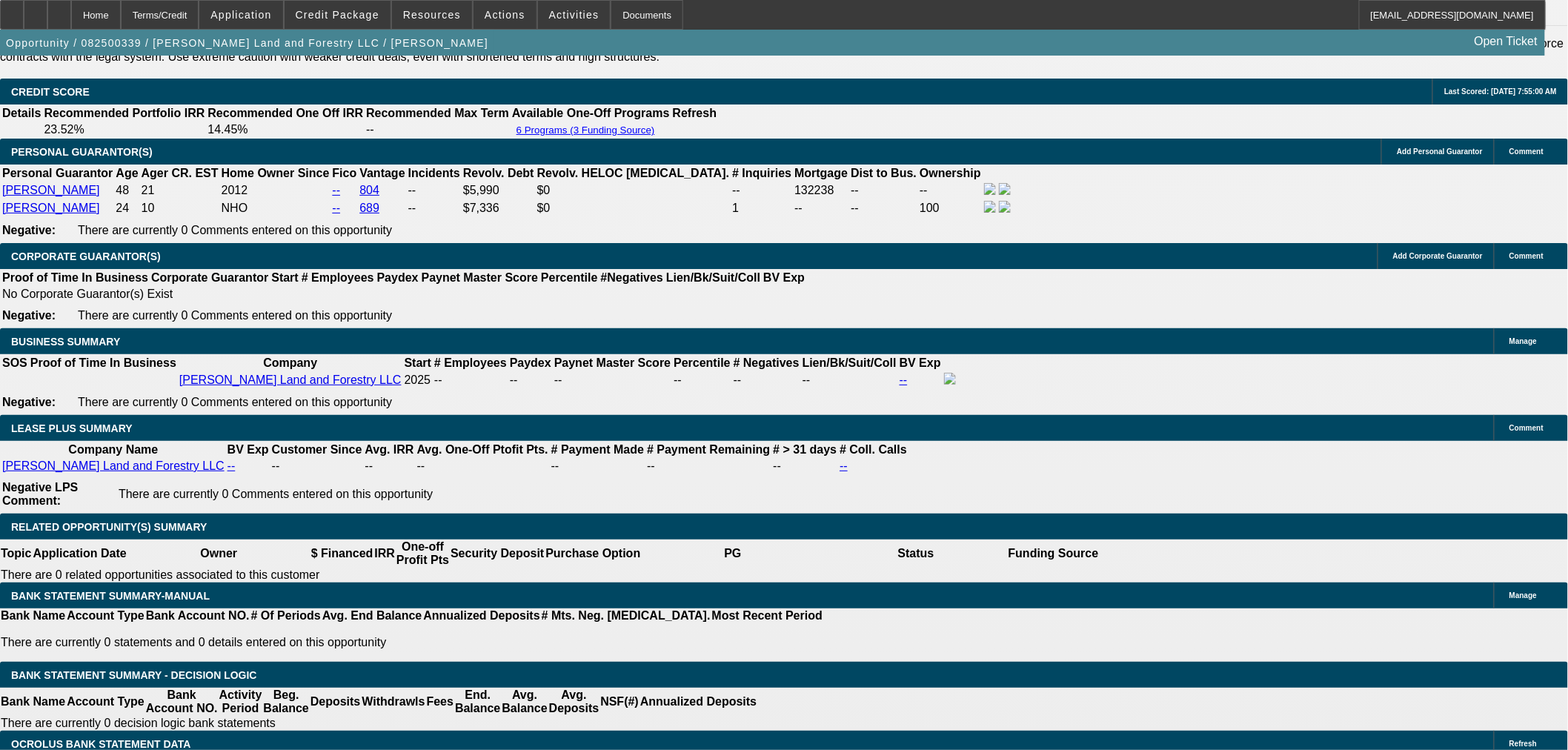
scroll to position [2305, 0]
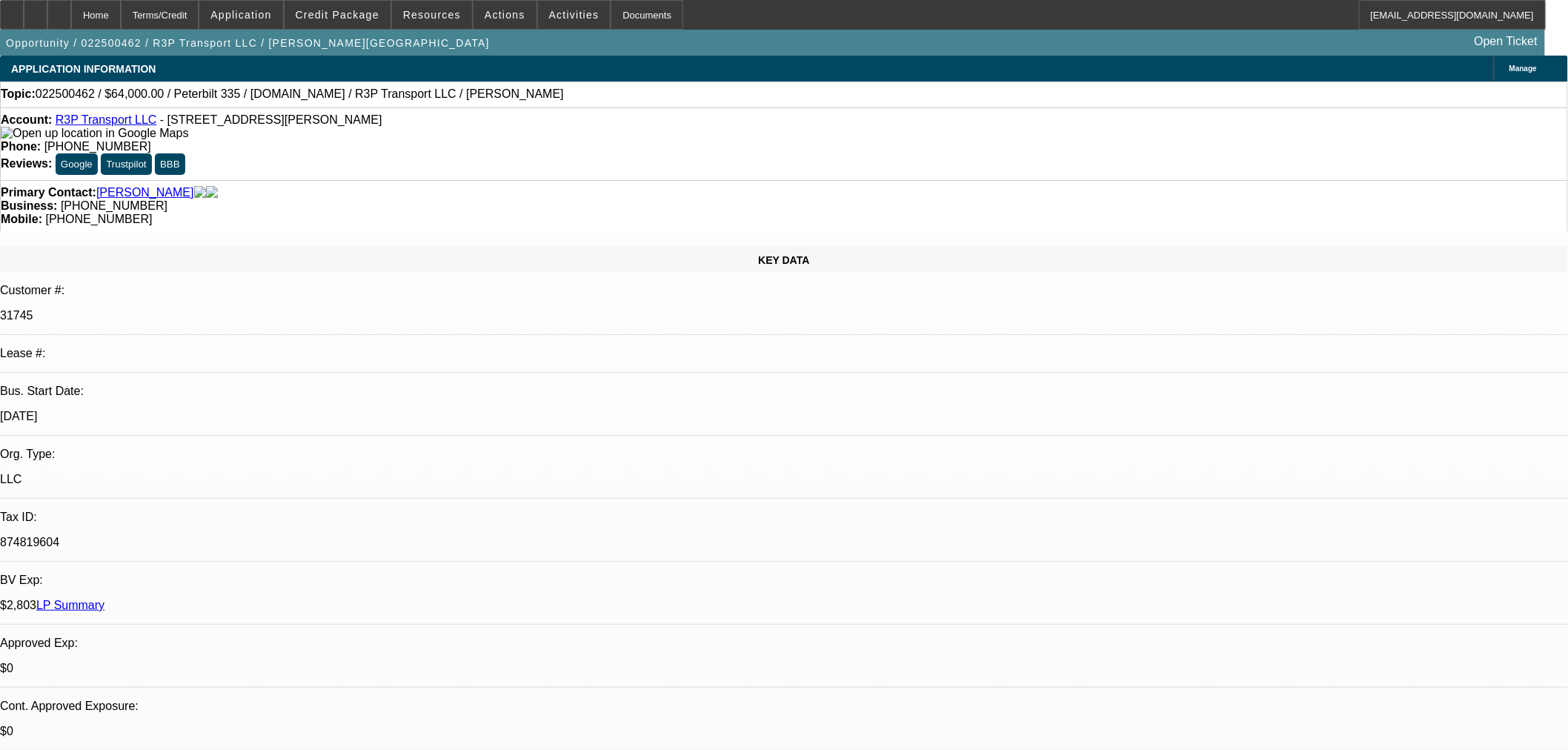
select select "0"
select select "3"
select select "0.1"
select select "4"
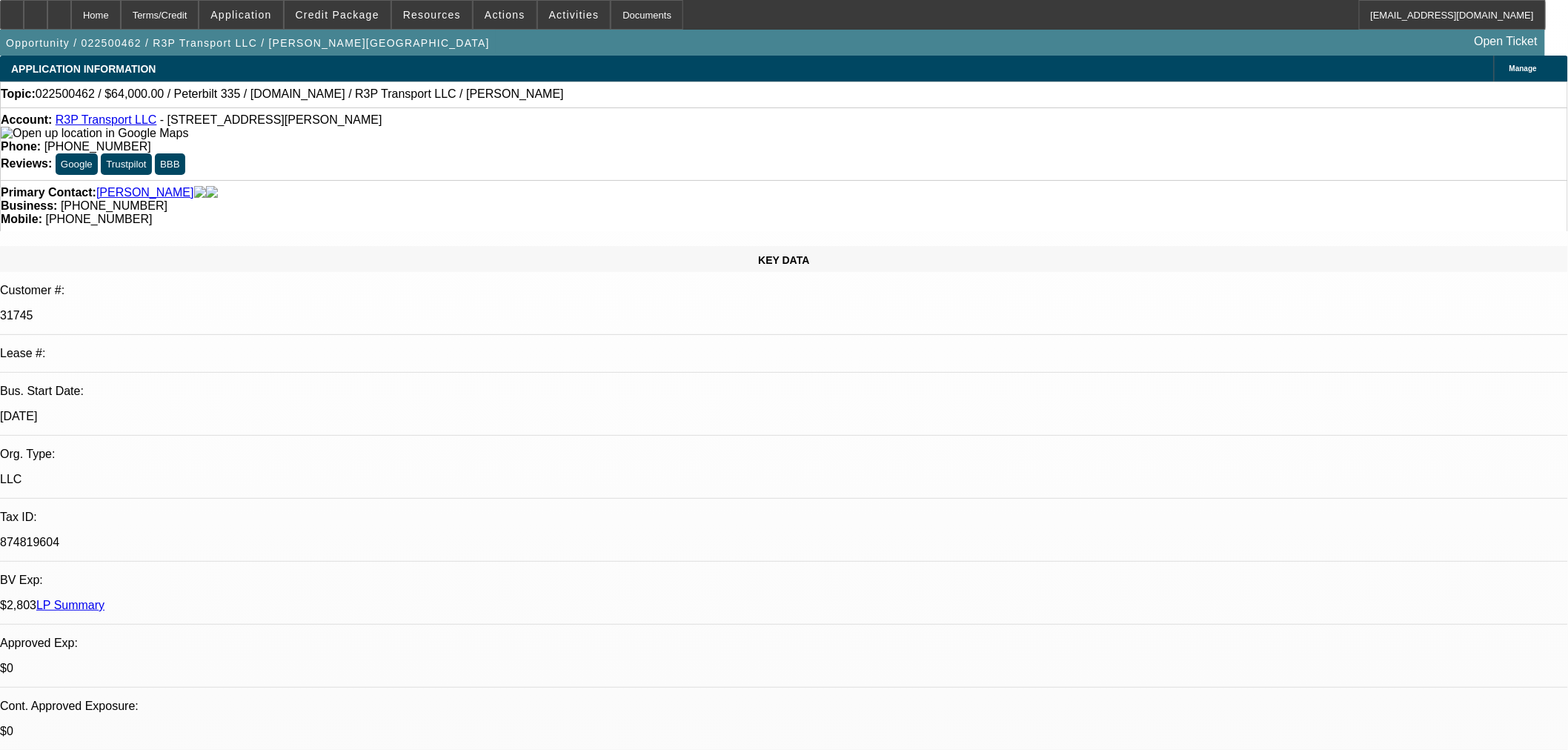
select select "0"
select select "0.1"
select select "4"
select select "0"
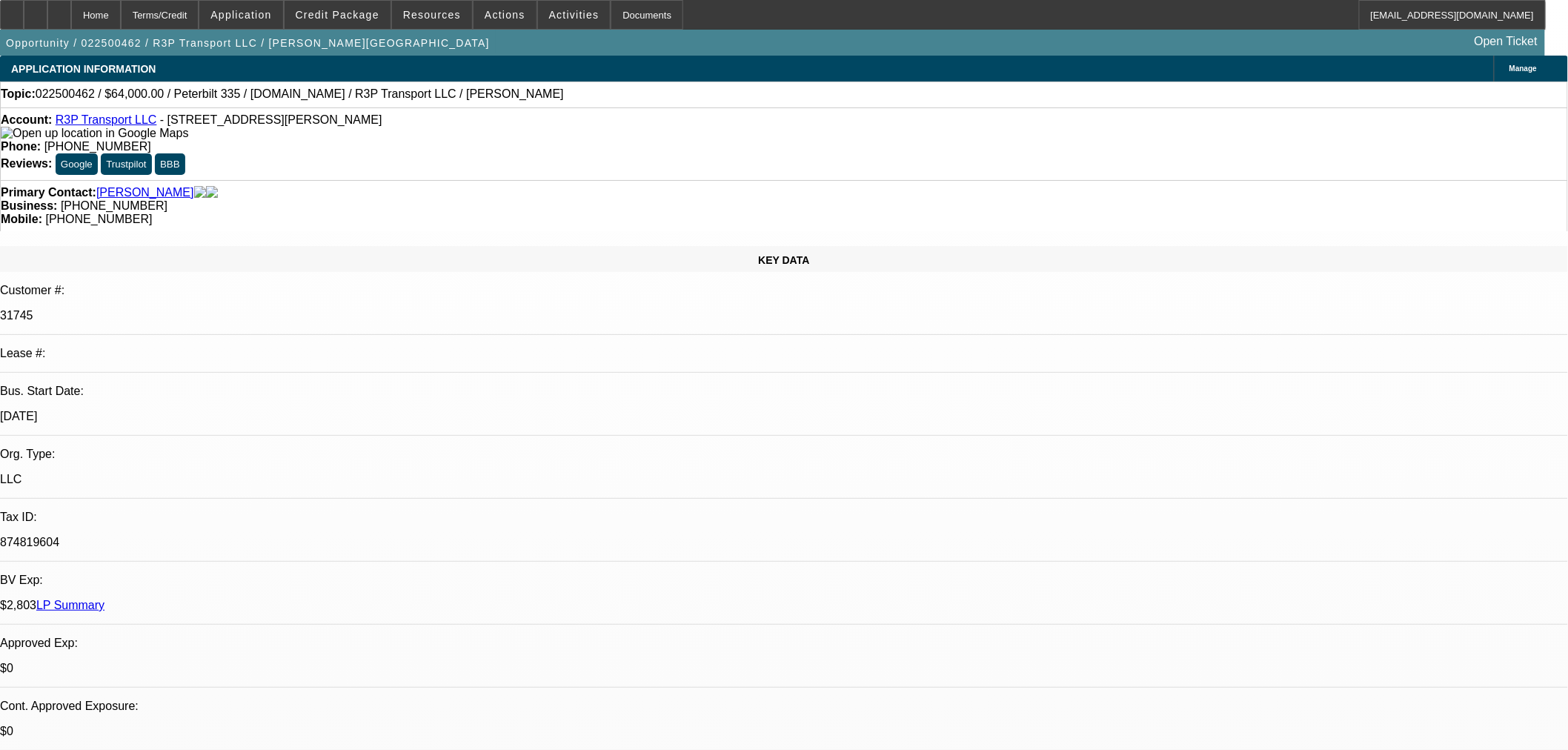
select select "0"
select select "0.1"
select select "4"
select select "0"
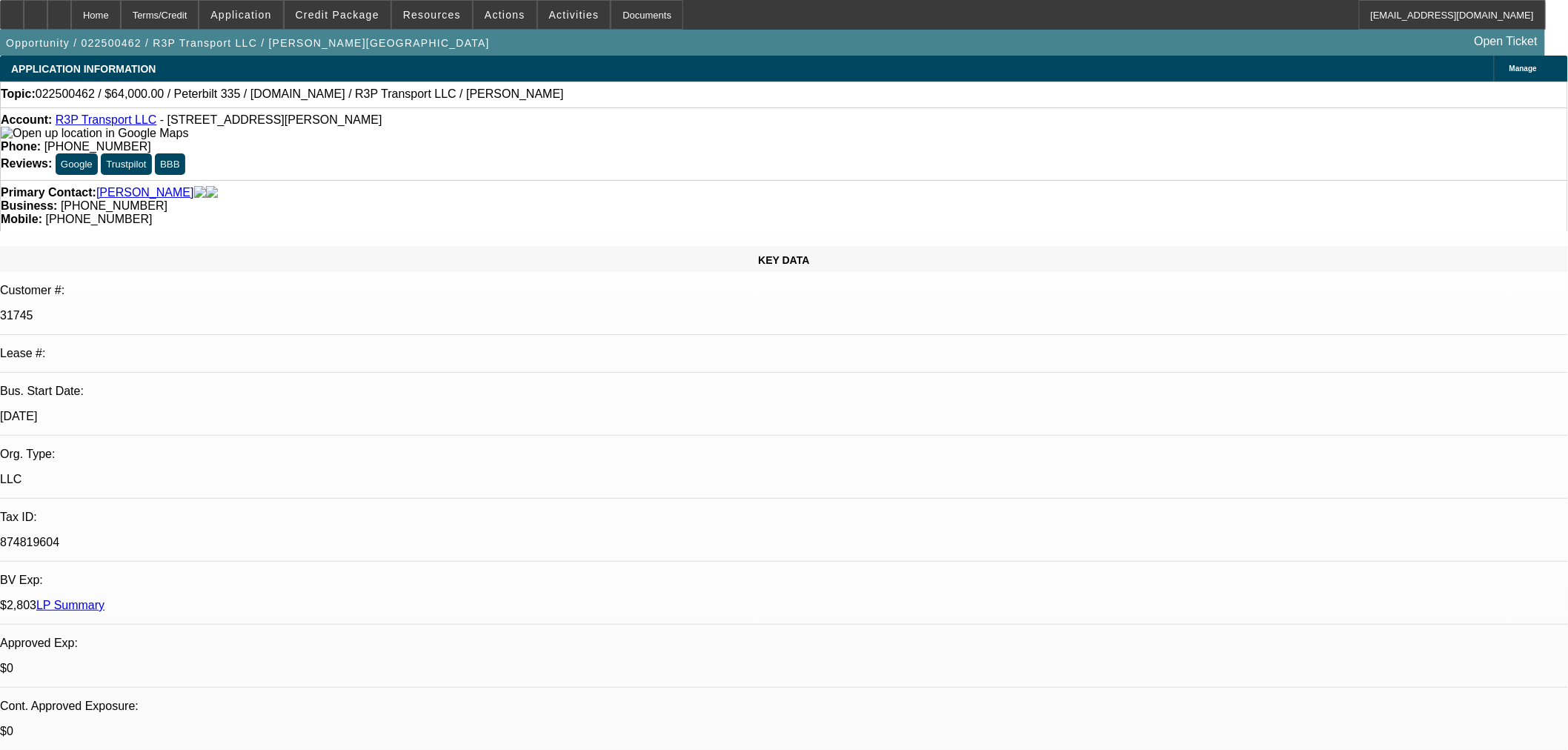
select select "0.1"
select select "4"
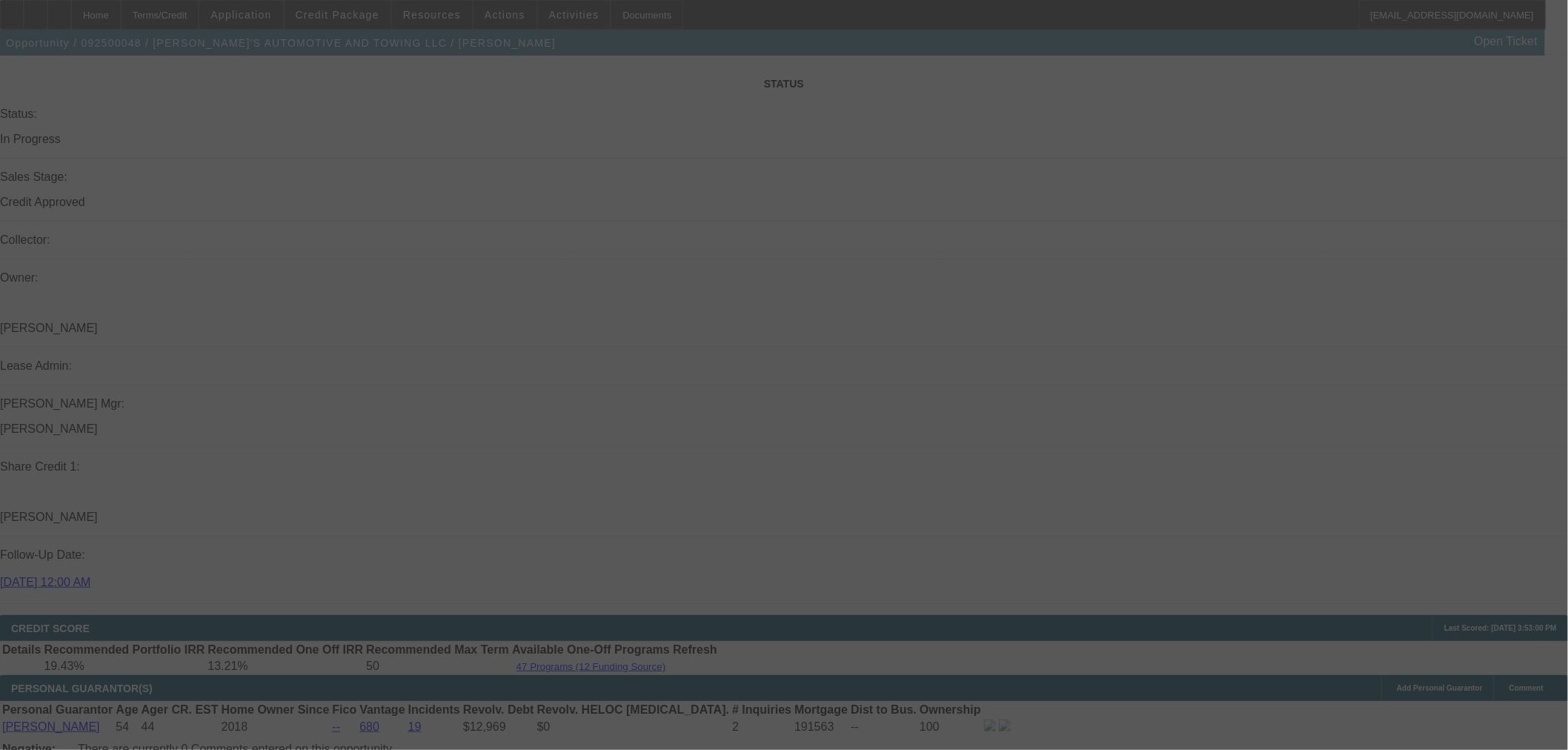
scroll to position [1745, 0]
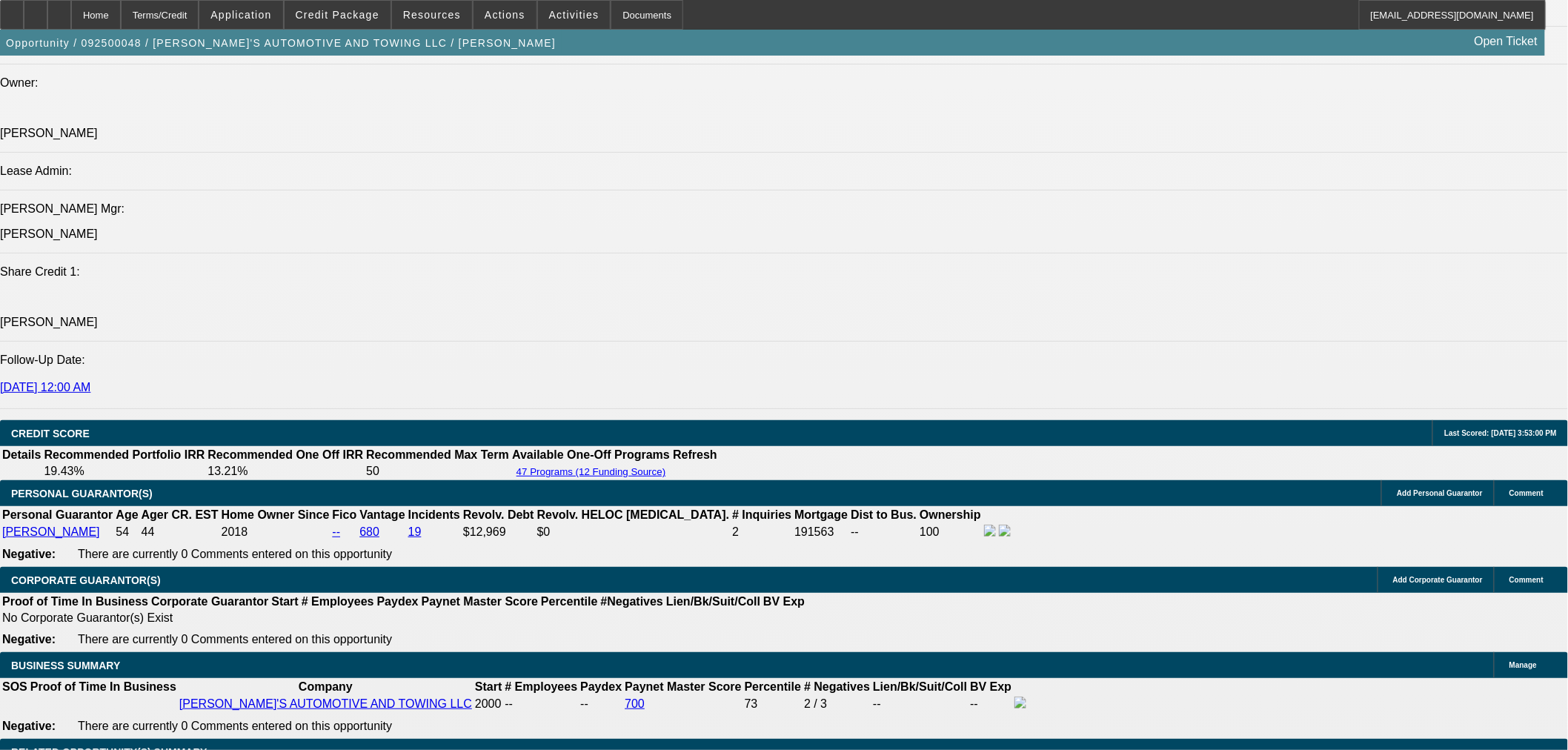
select select "0"
select select "0.1"
select select "4"
select select "0"
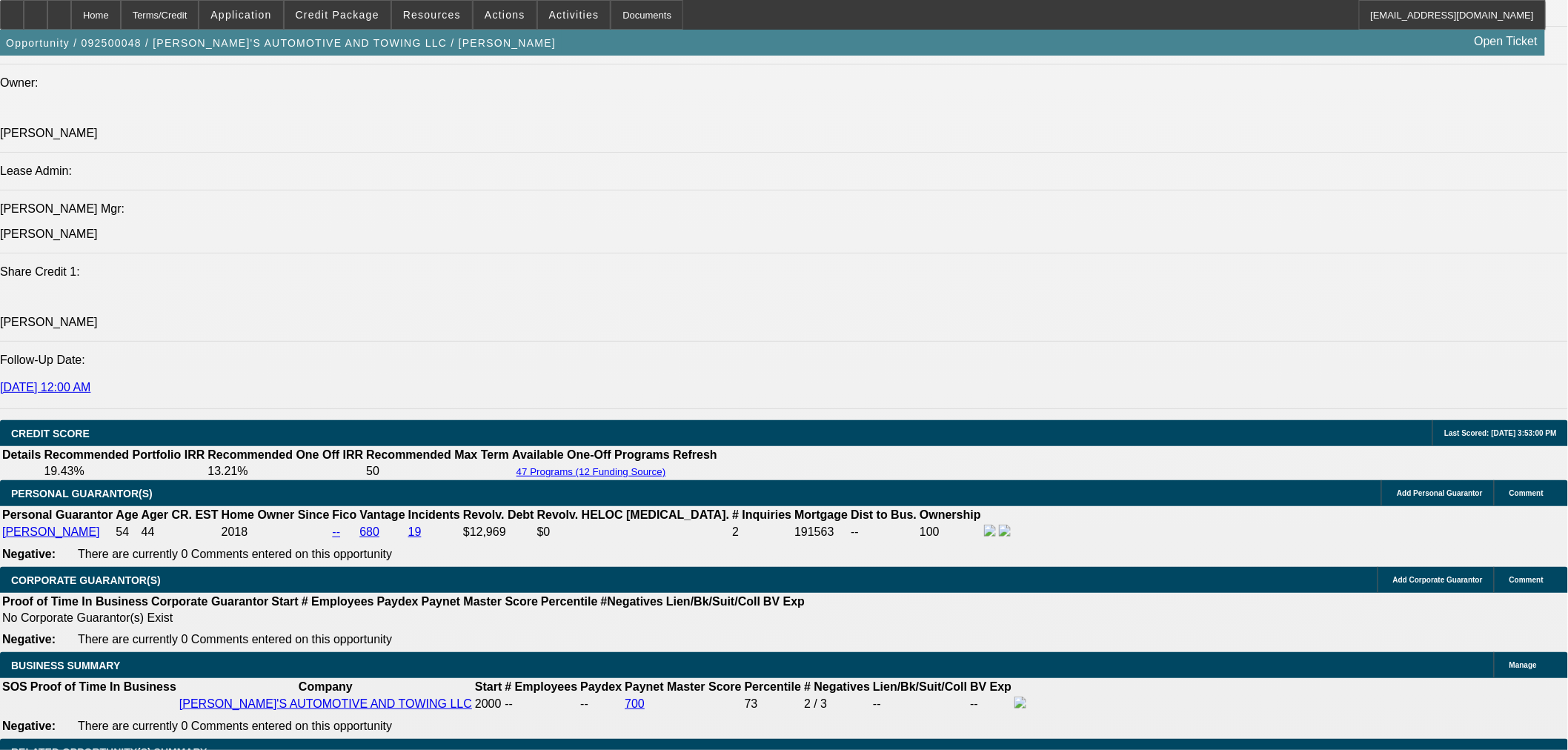
select select "0"
select select "0.1"
select select "4"
select select "0"
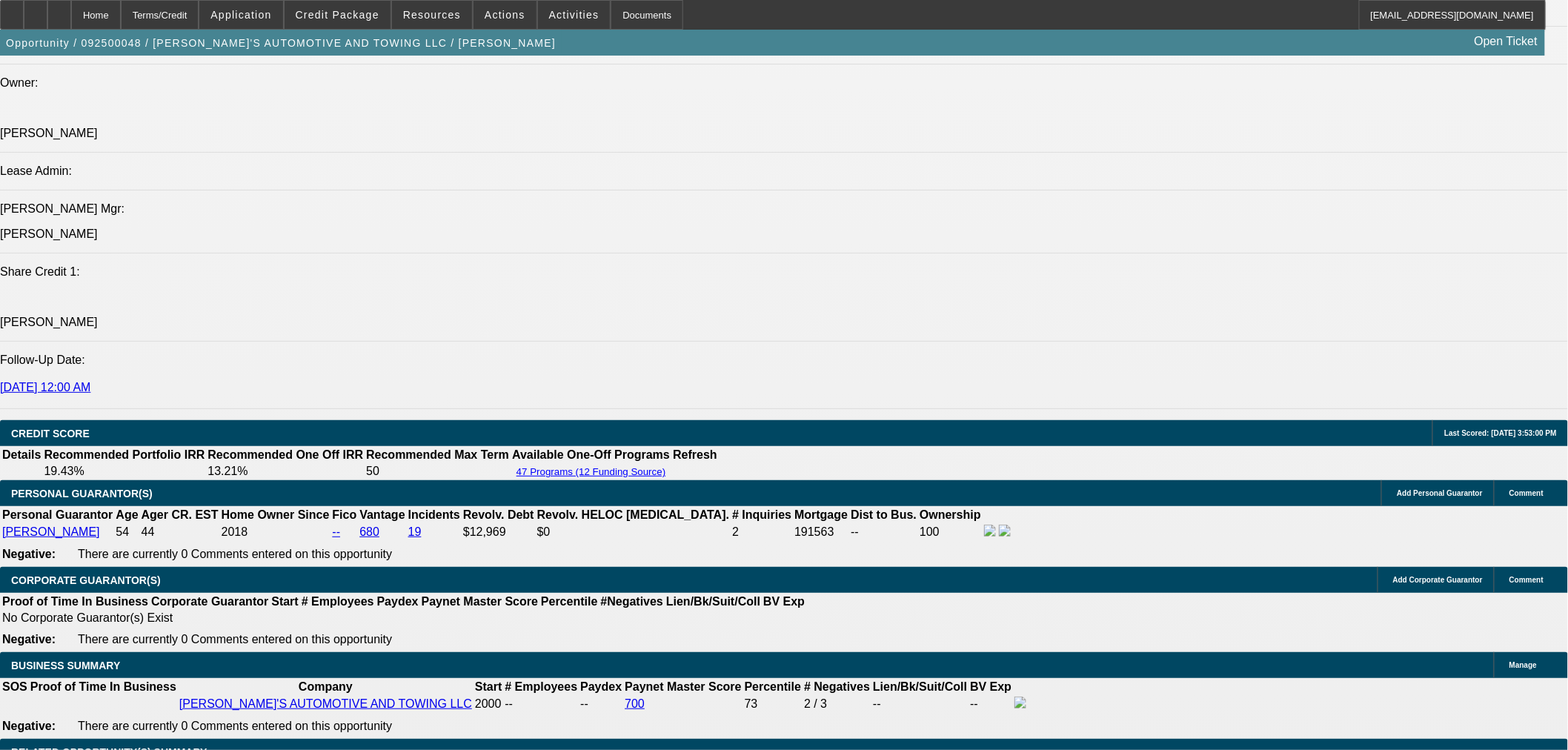
select select "3"
select select "0"
select select "6"
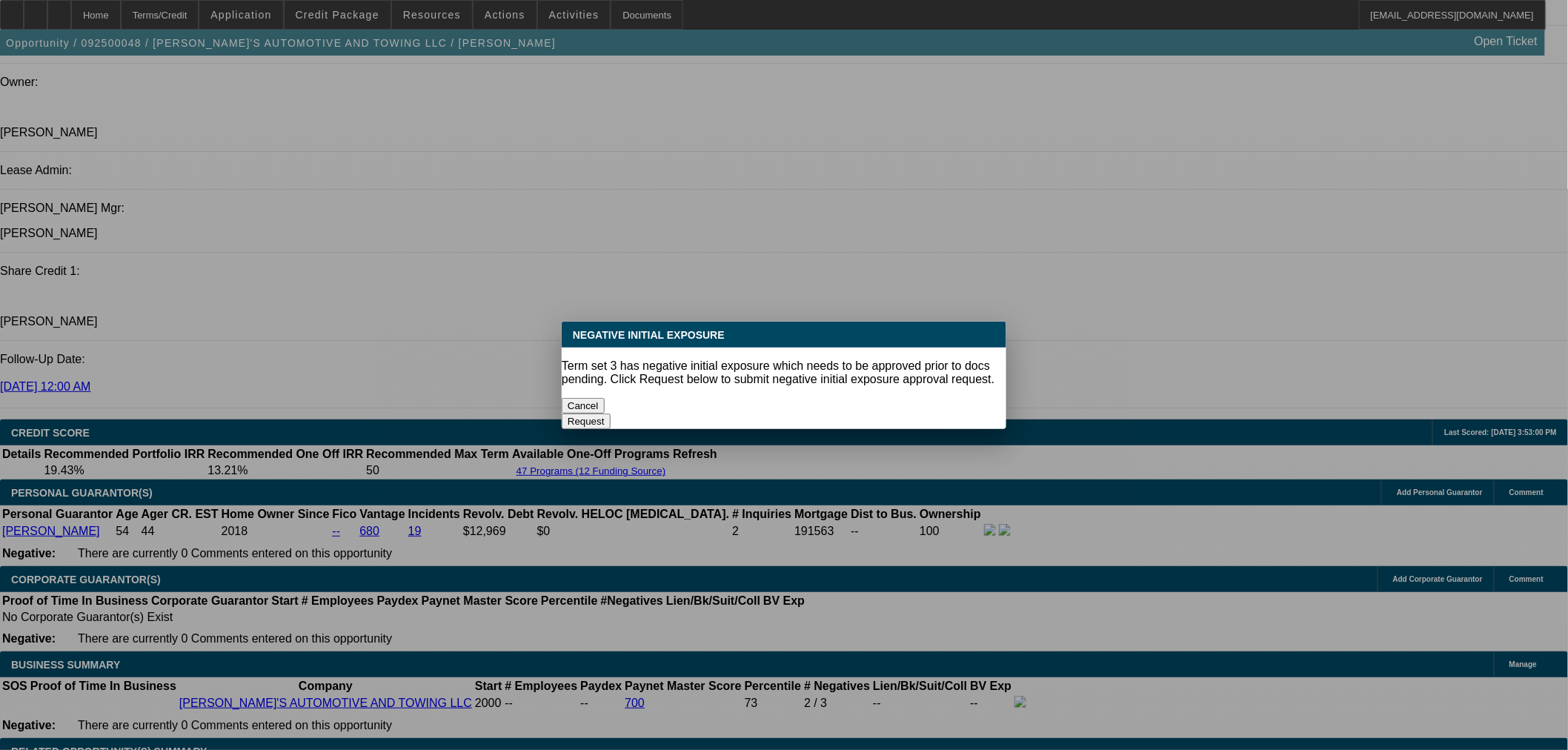
scroll to position [0, 0]
click at [605, 398] on button "Cancel" at bounding box center [584, 405] width 43 height 15
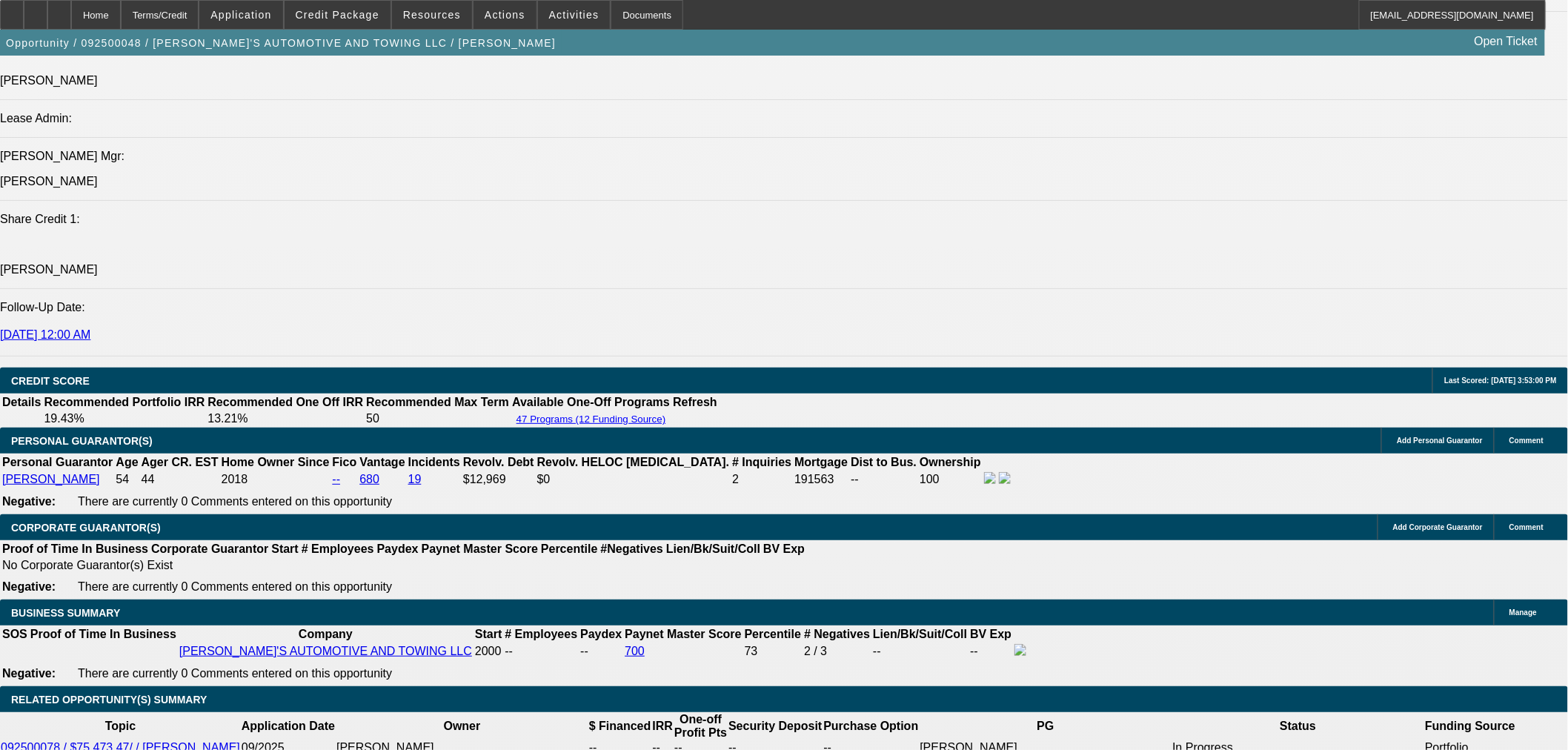
scroll to position [1828, 0]
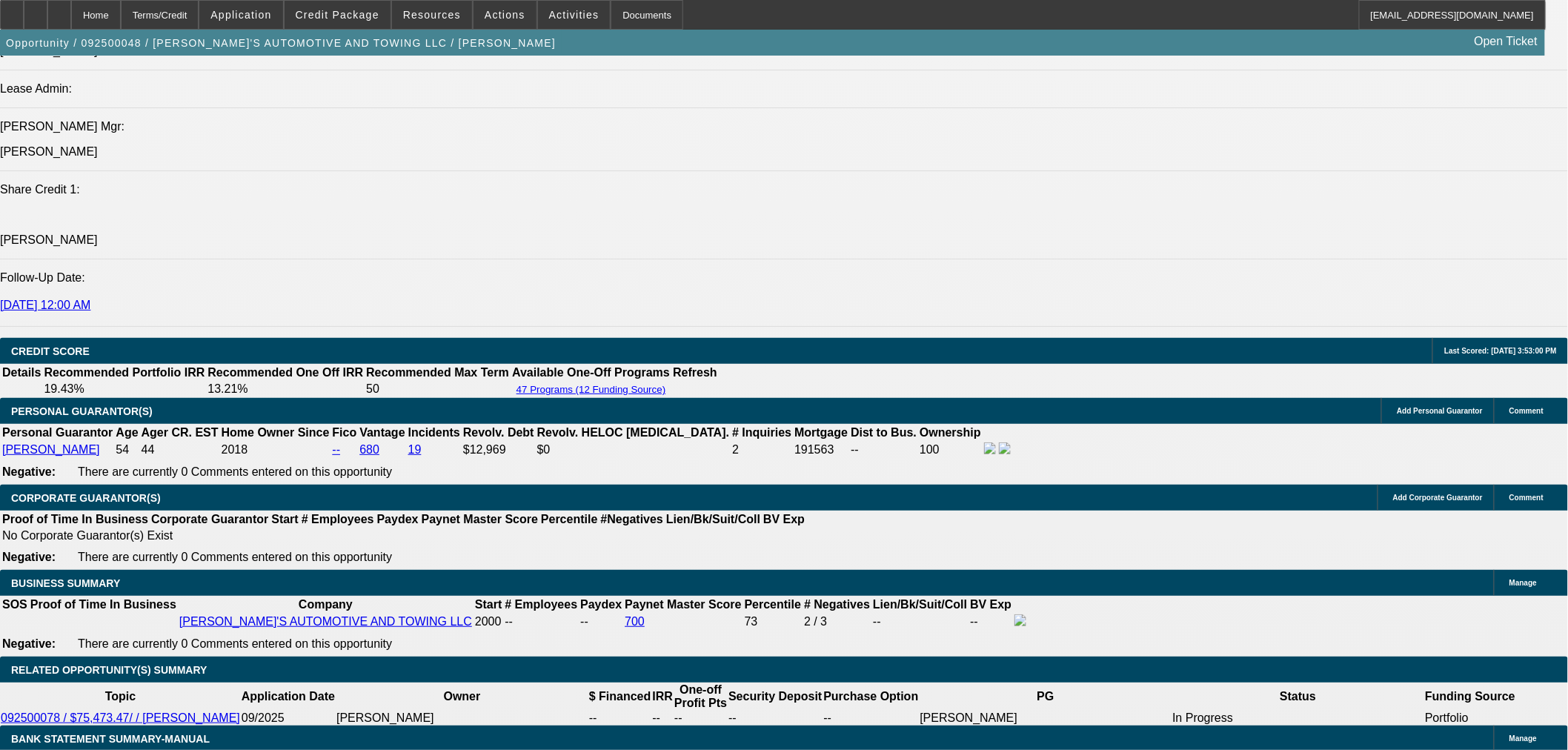
drag, startPoint x: 334, startPoint y: 441, endPoint x: 415, endPoint y: 419, distance: 83.9
type input "1"
type input "UNKNOWN"
type input "14"
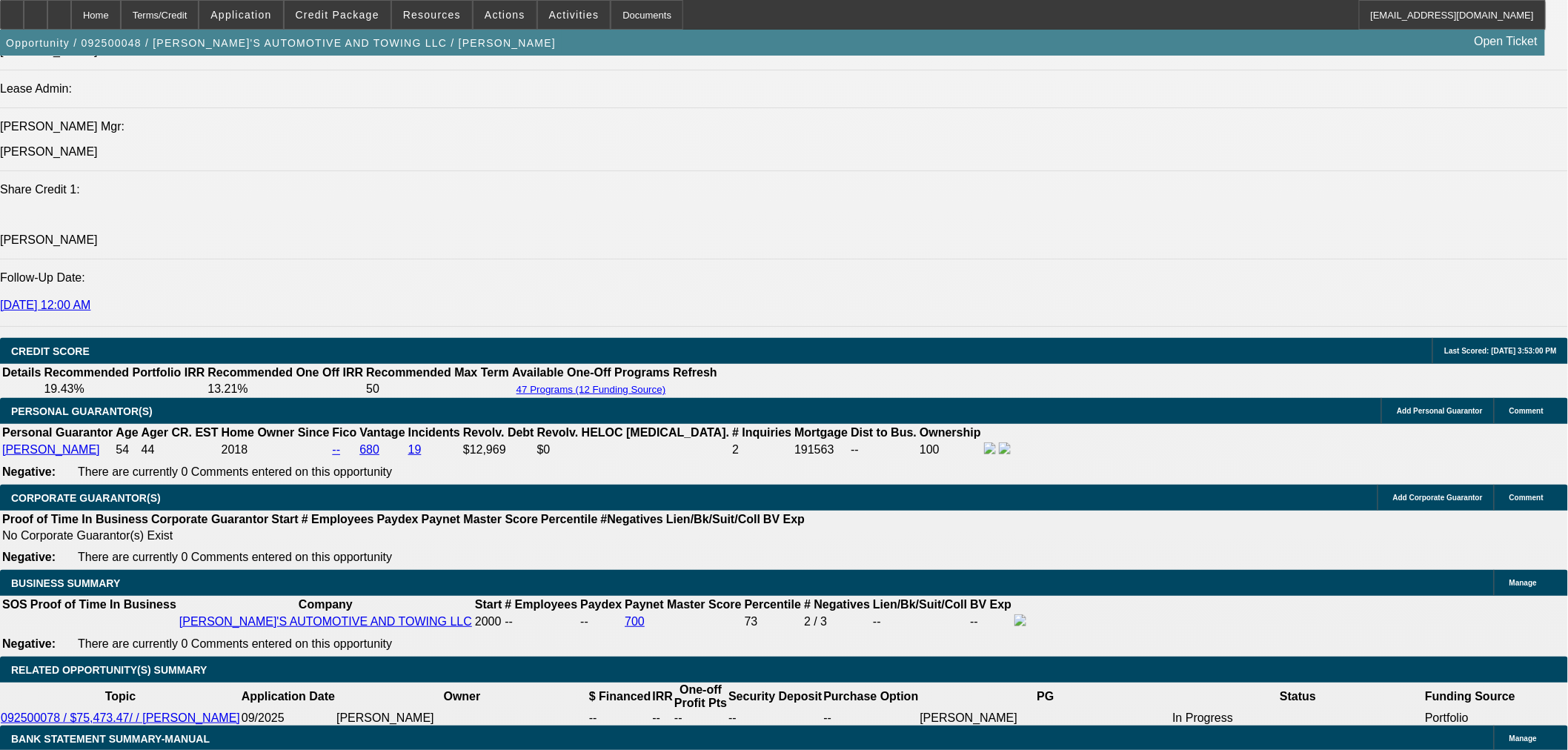
type input "$1,756.14"
type input "14"
select select "0.1"
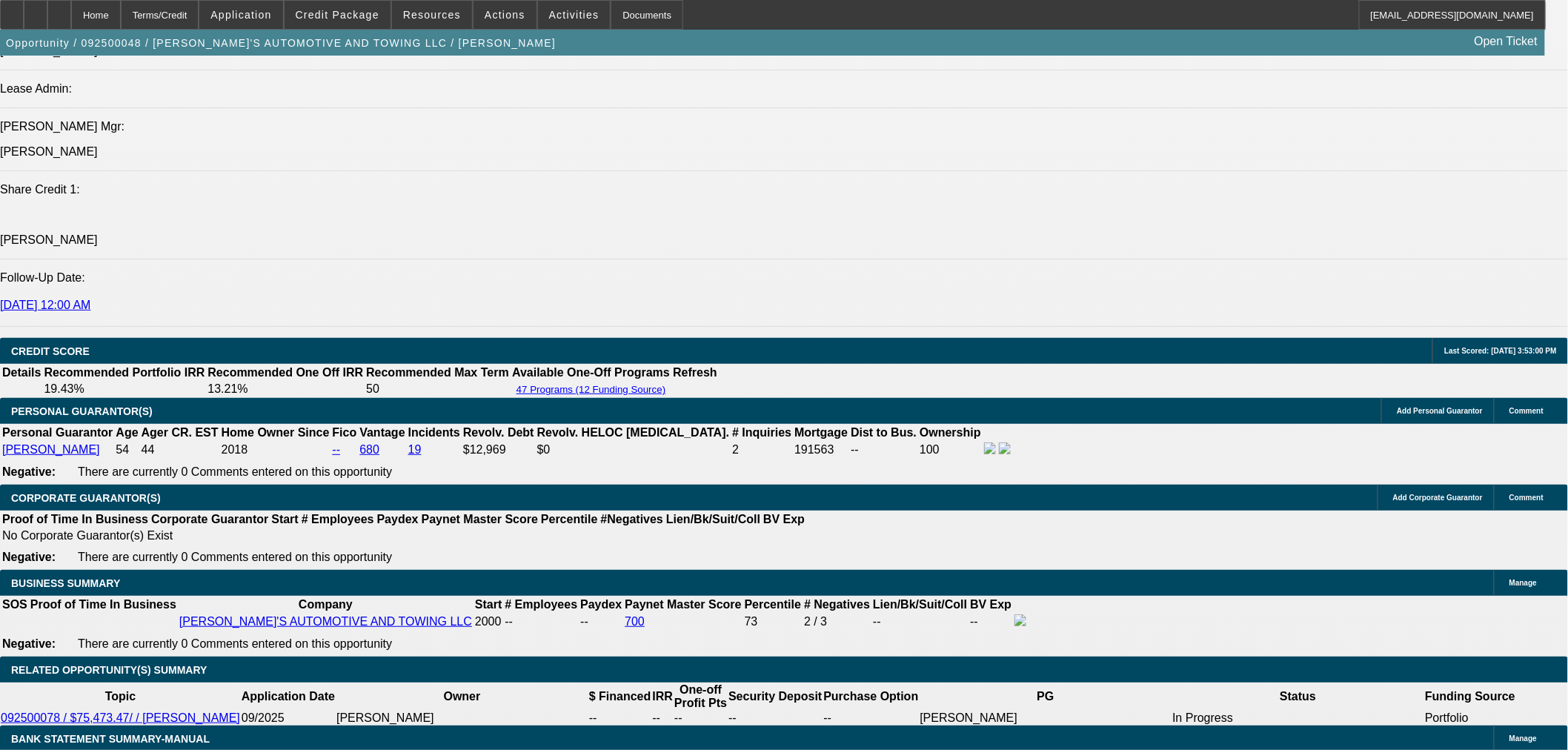
type input "$7,547.35"
type input "$1,580.52"
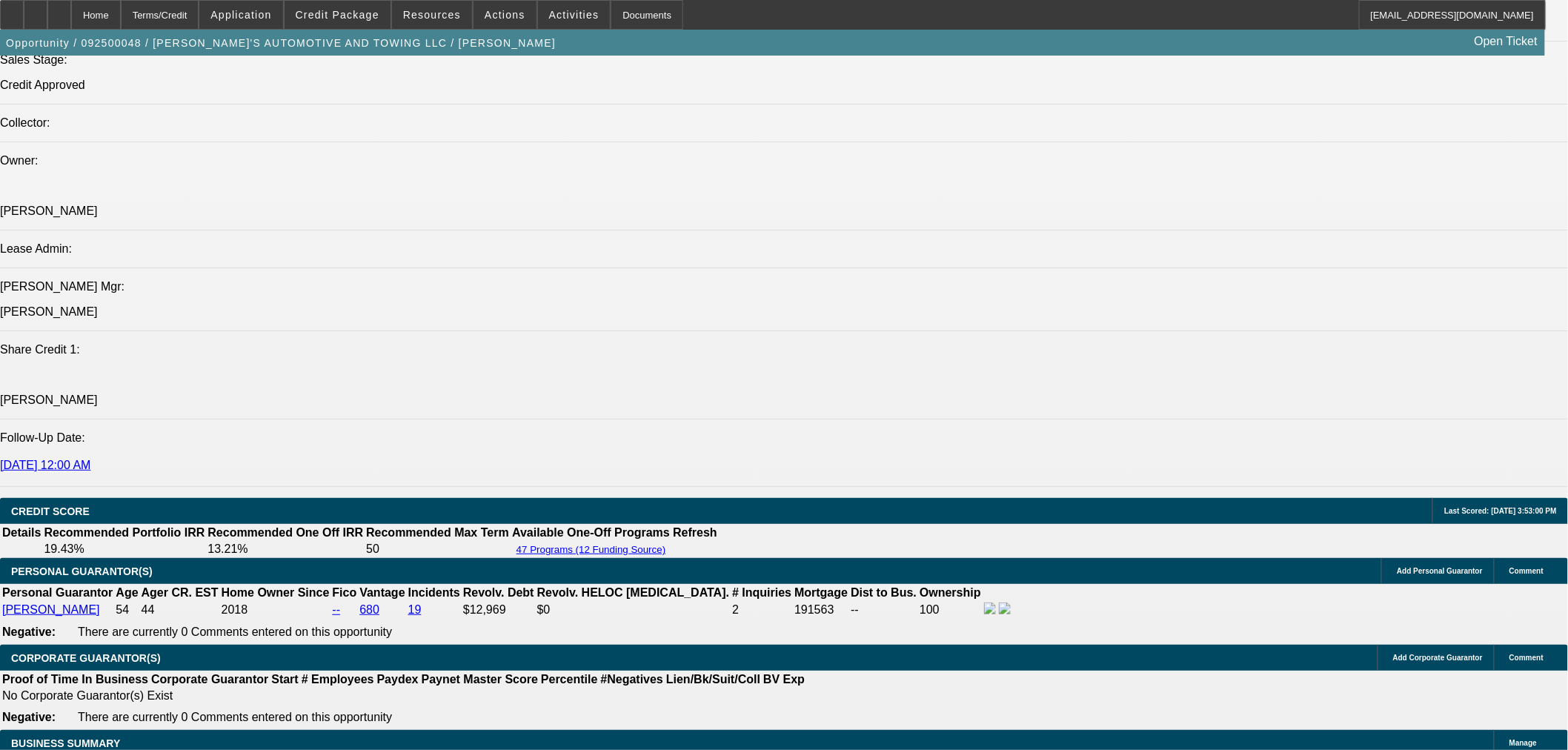
scroll to position [1663, 0]
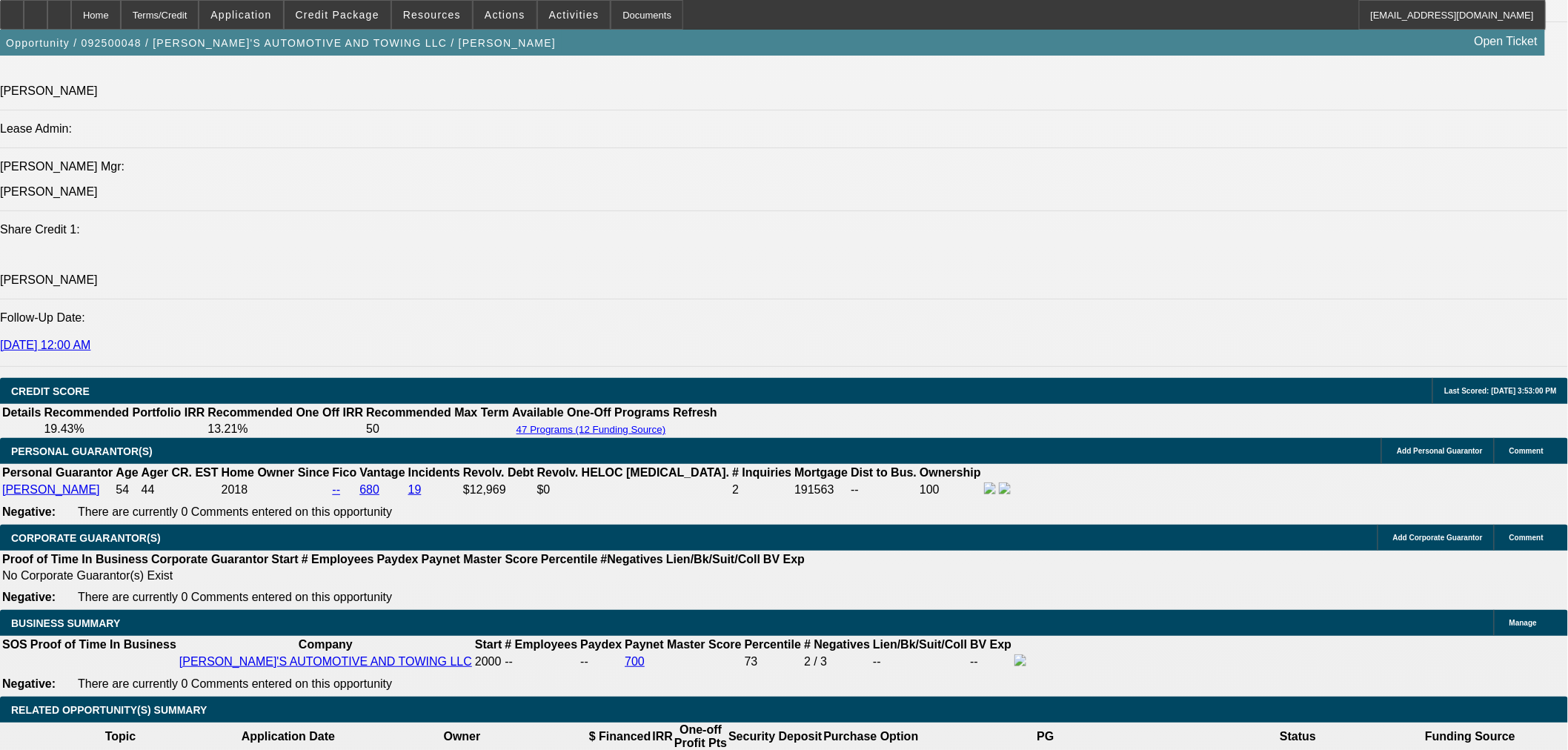
scroll to position [1991, 0]
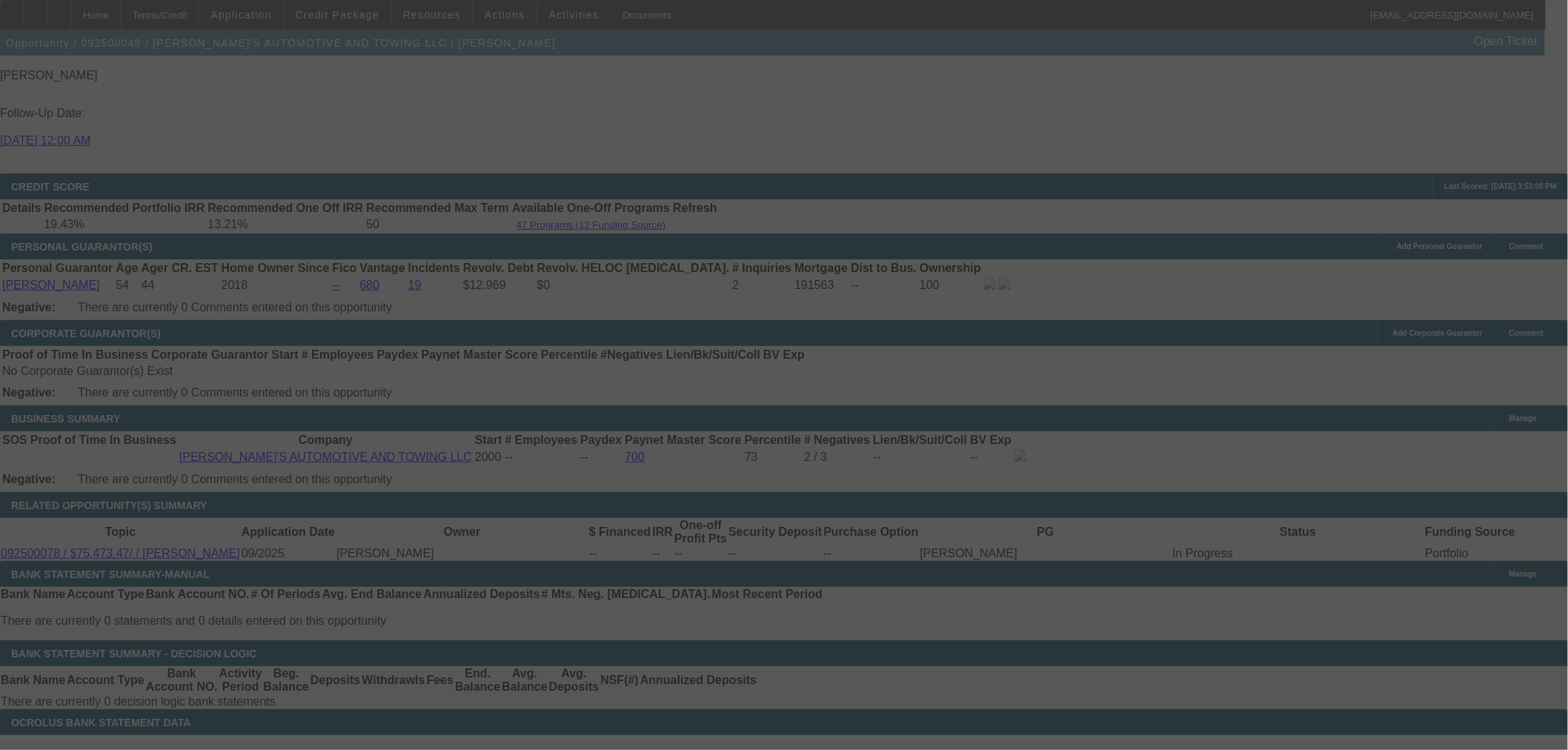
select select "0.1"
select select "0"
select select "0.1"
select select "4"
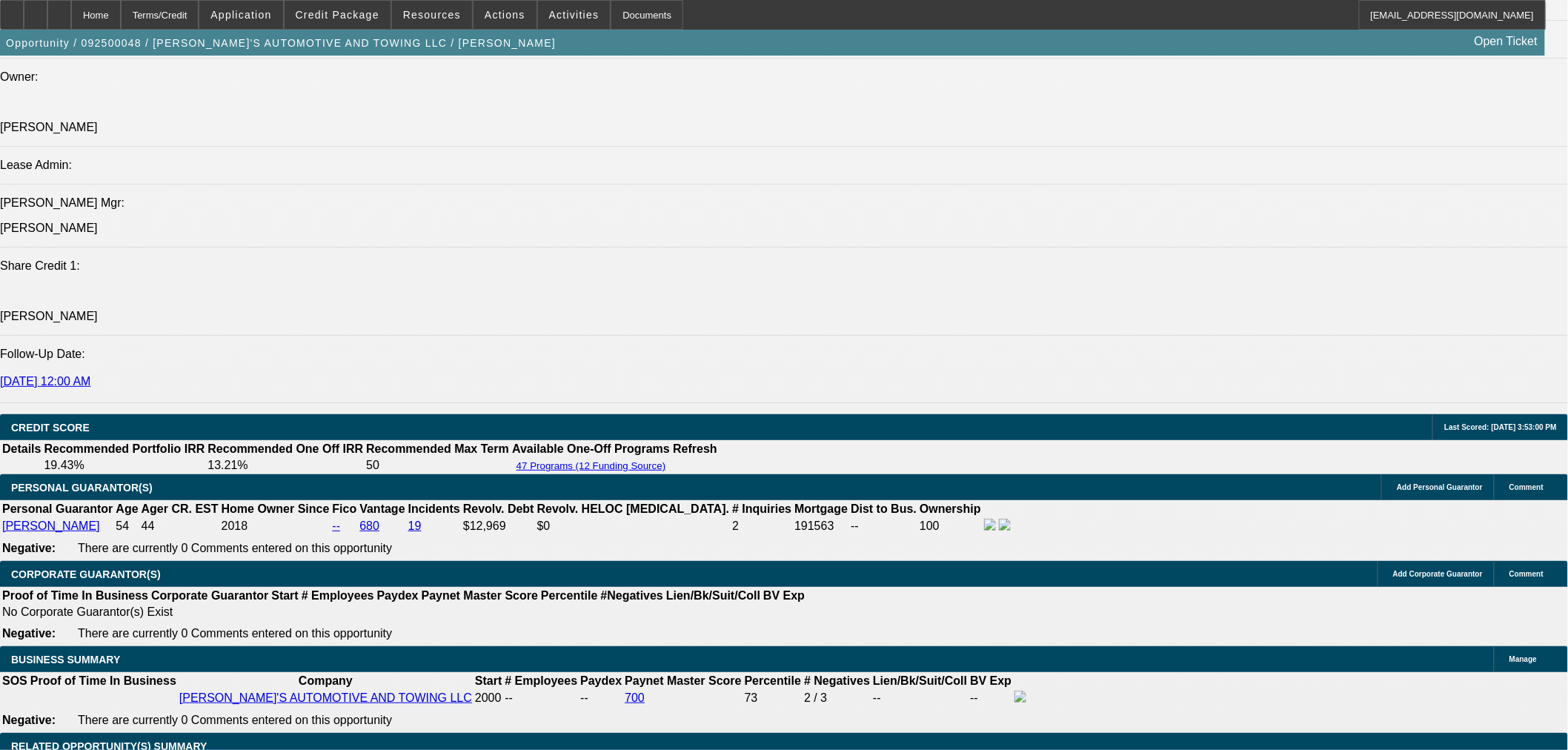
scroll to position [1896, 0]
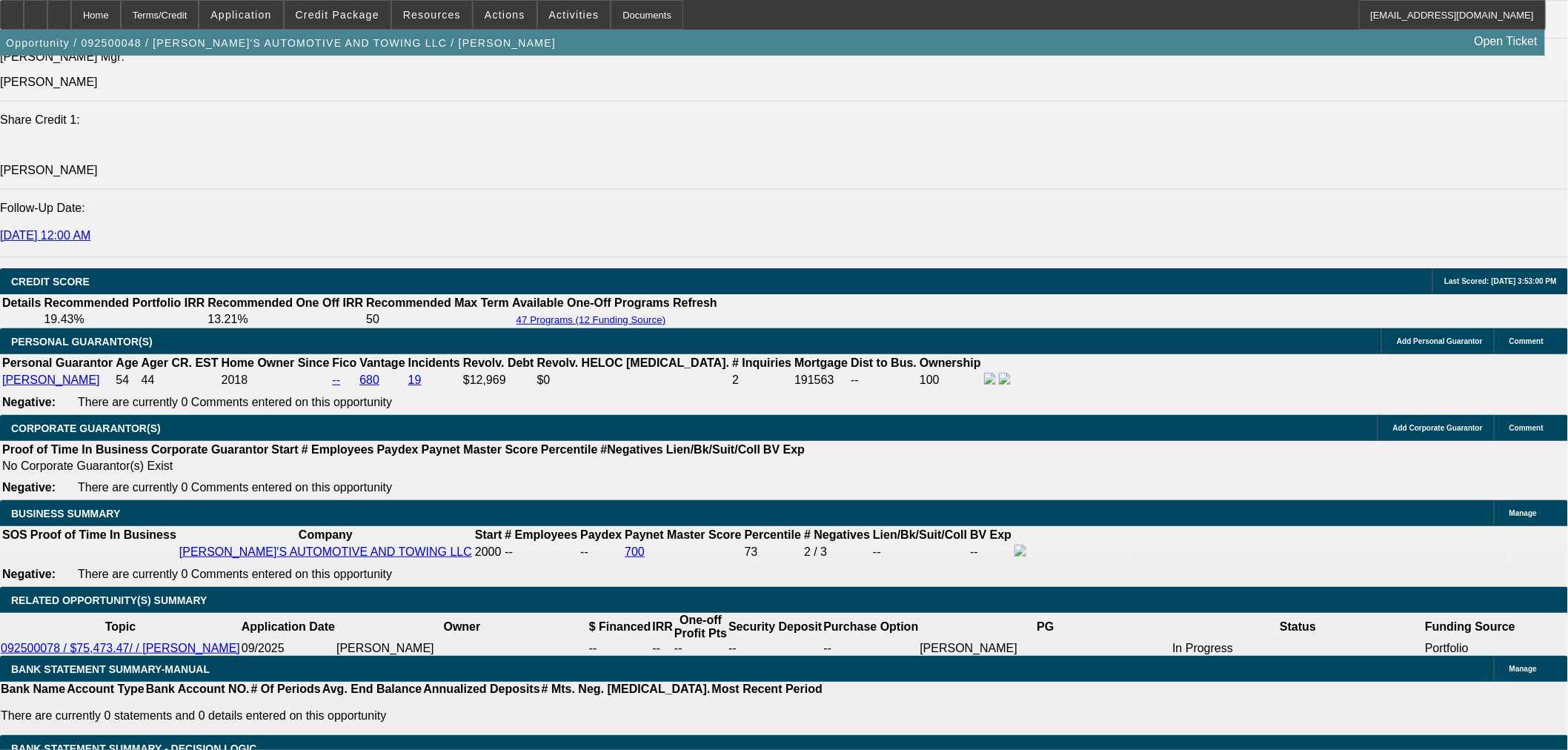
drag, startPoint x: 420, startPoint y: 375, endPoint x: 427, endPoint y: 379, distance: 8.1
type input "UNKNOWN"
type input "13"
type input "$1,545.53"
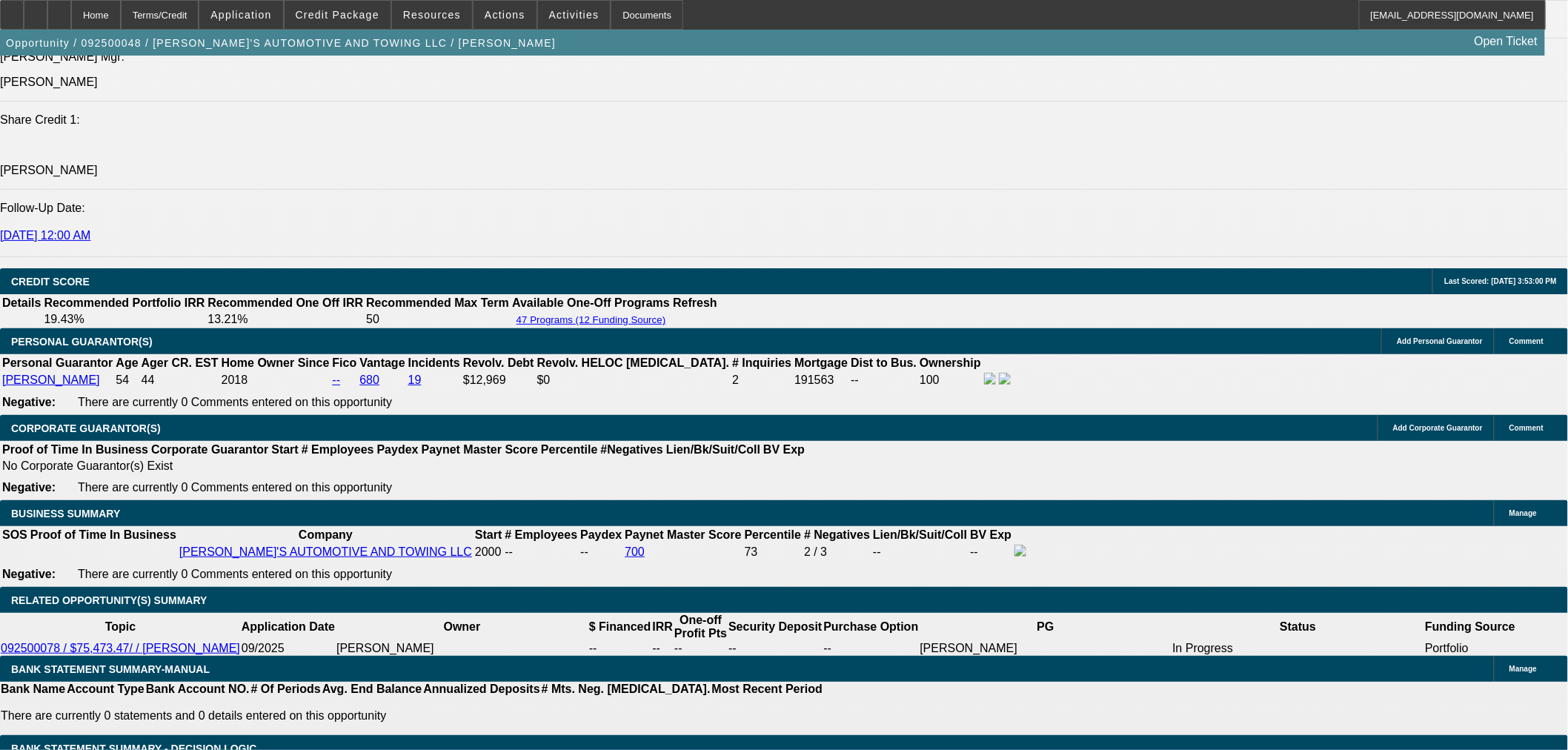
drag, startPoint x: 345, startPoint y: 379, endPoint x: 354, endPoint y: 300, distance: 79.5
type input "12"
type input "$1,161.11"
type input "12.8"
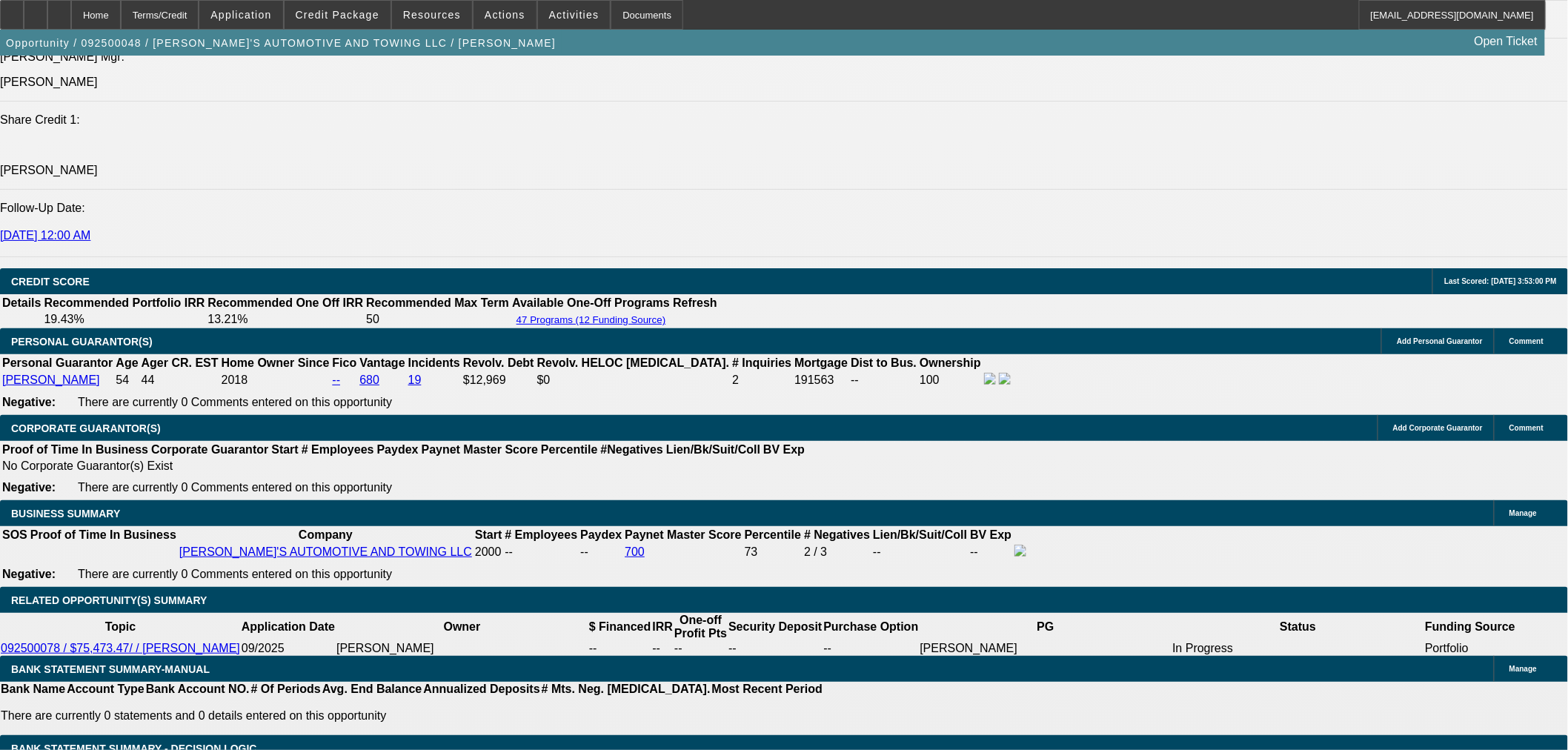
type input "$1,538.58"
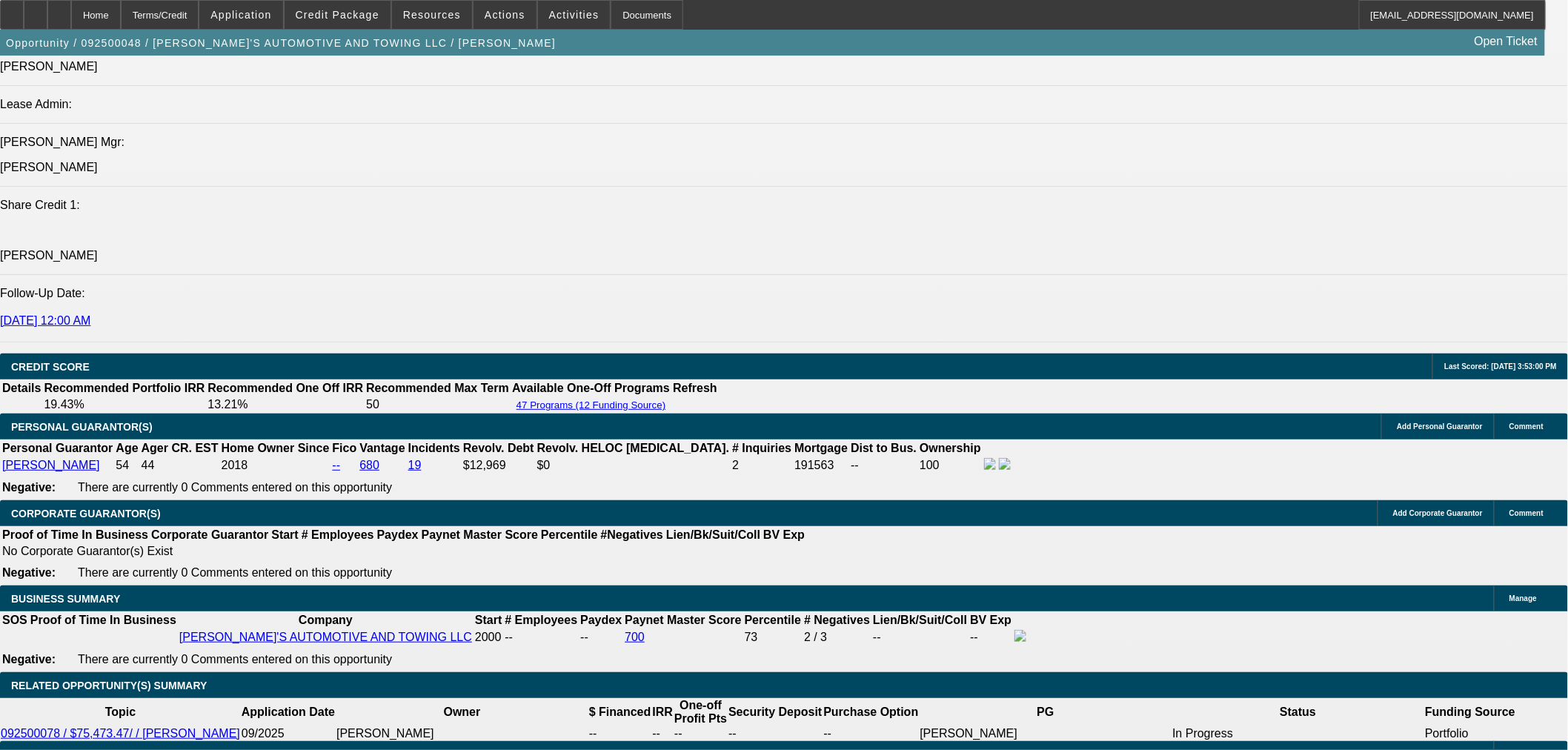
scroll to position [1567, 0]
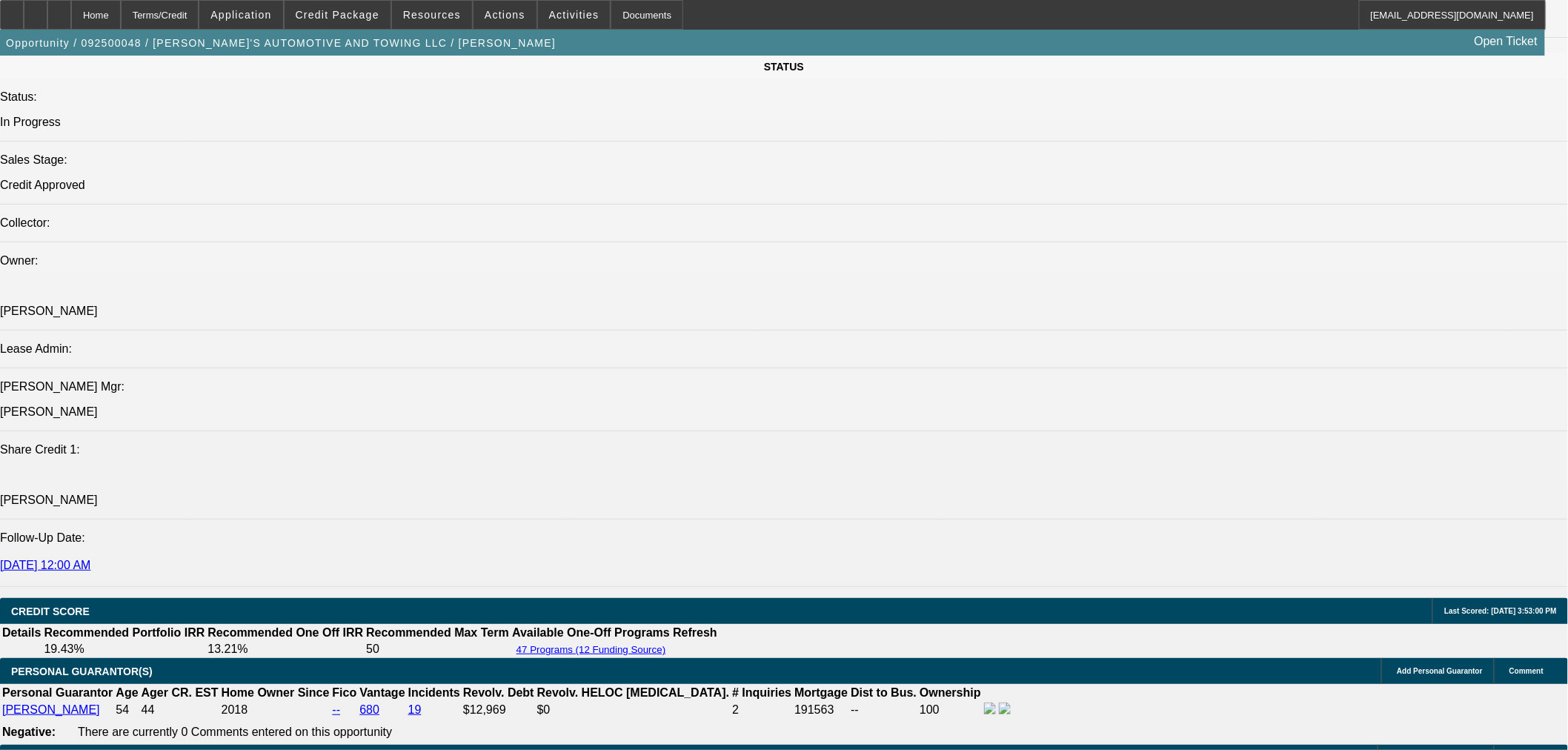
type input "12.8"
drag, startPoint x: 251, startPoint y: 313, endPoint x: 247, endPoint y: 325, distance: 12.6
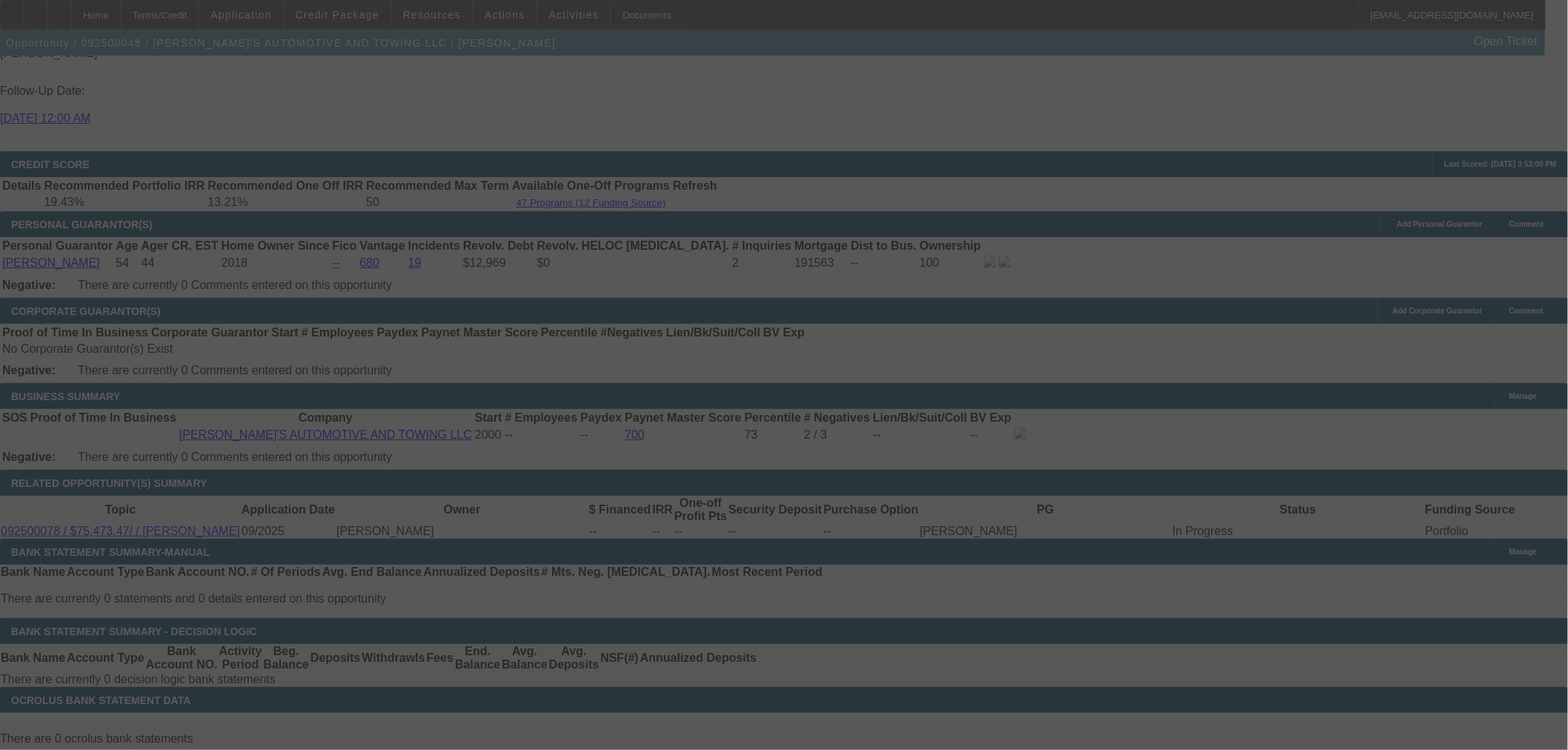
scroll to position [2226, 0]
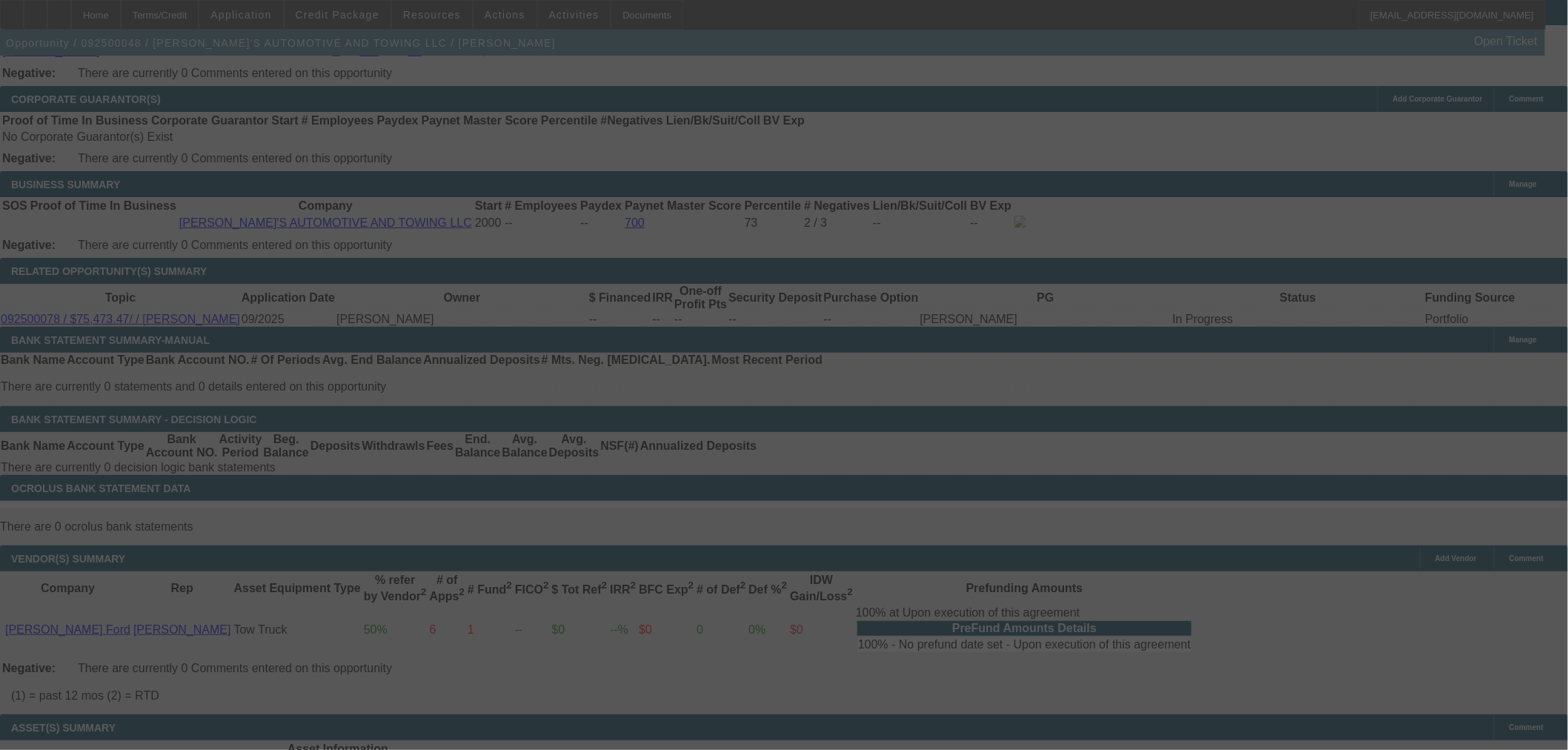
select select "0.1"
select select "0"
select select "0.1"
select select "4"
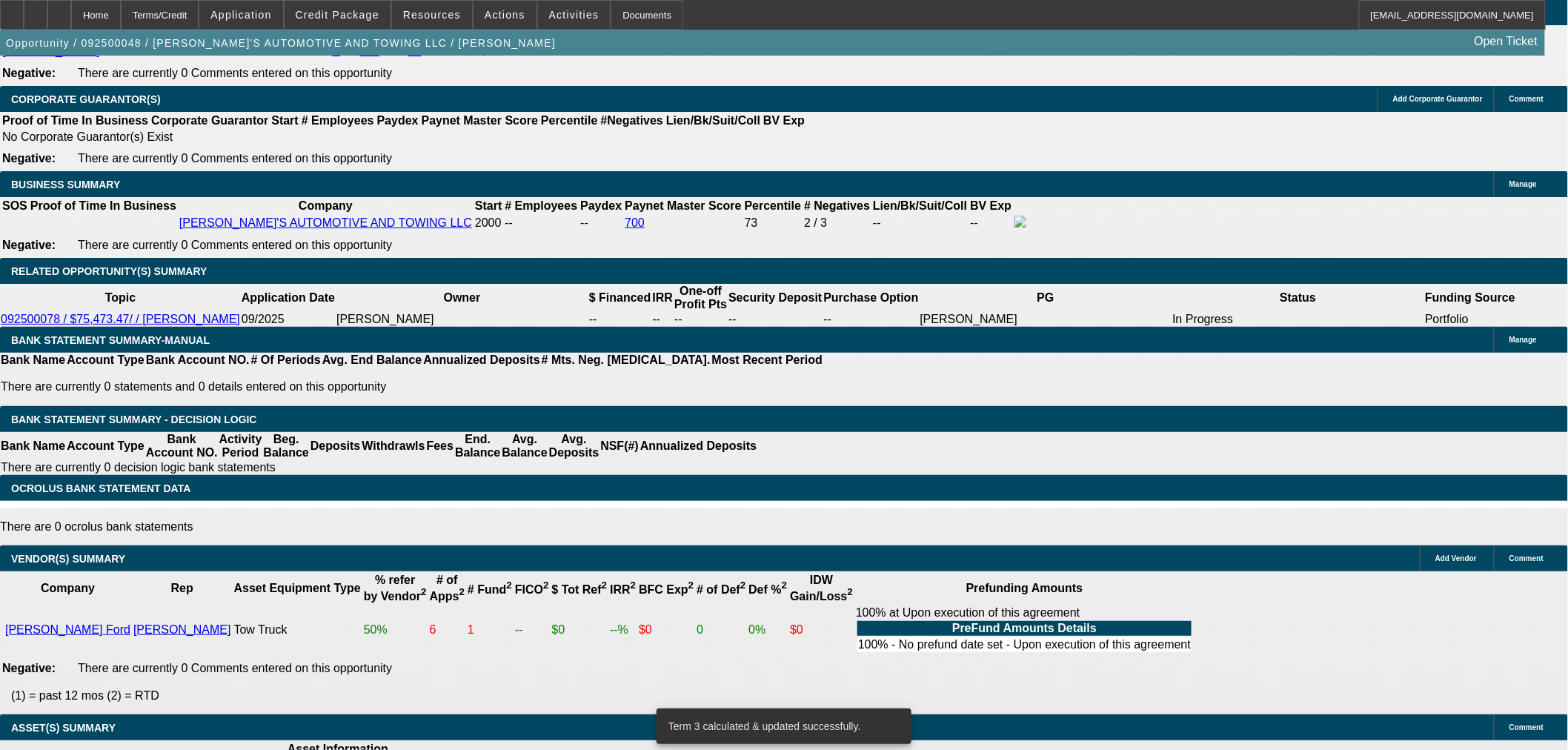
scroll to position [1814, 0]
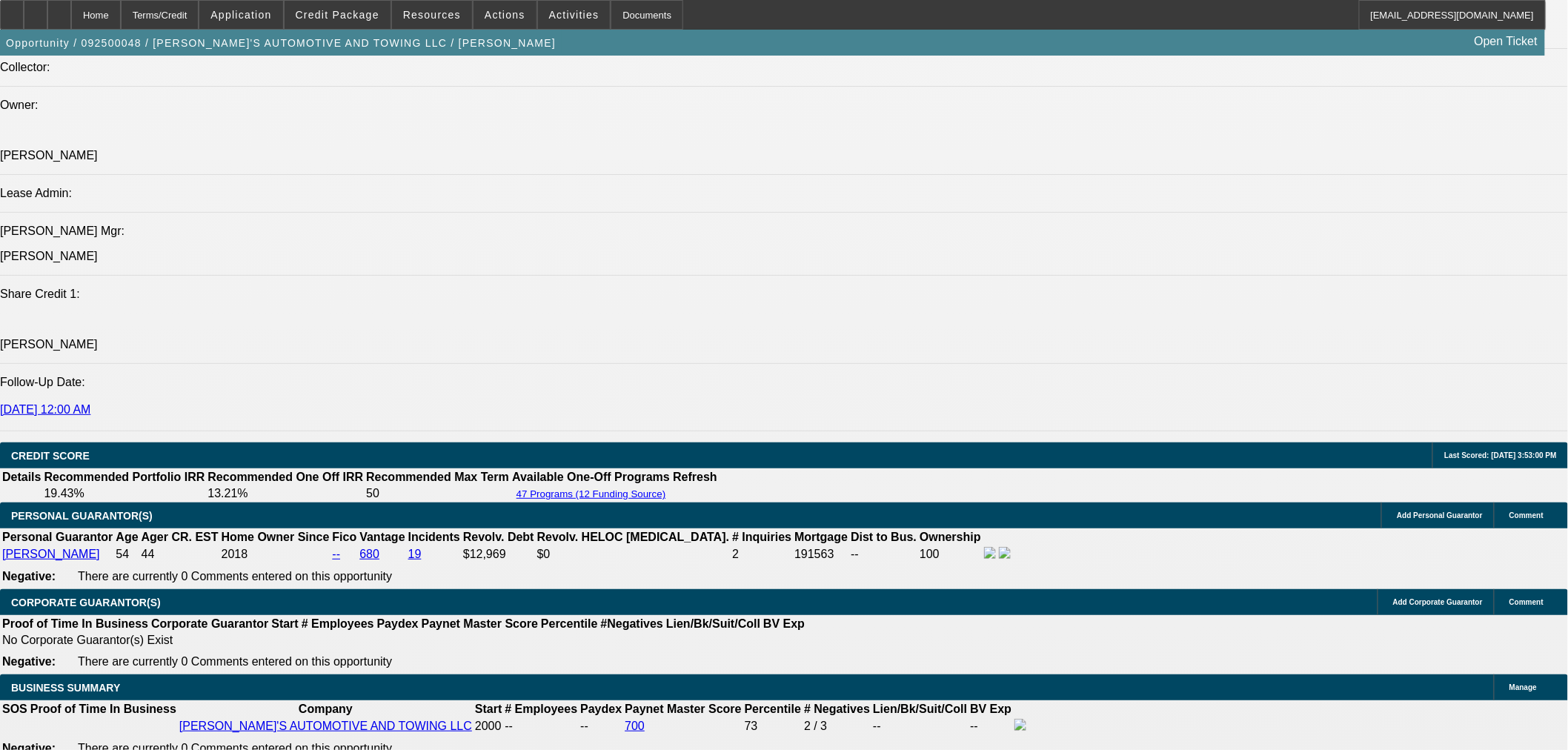
scroll to position [1567, 0]
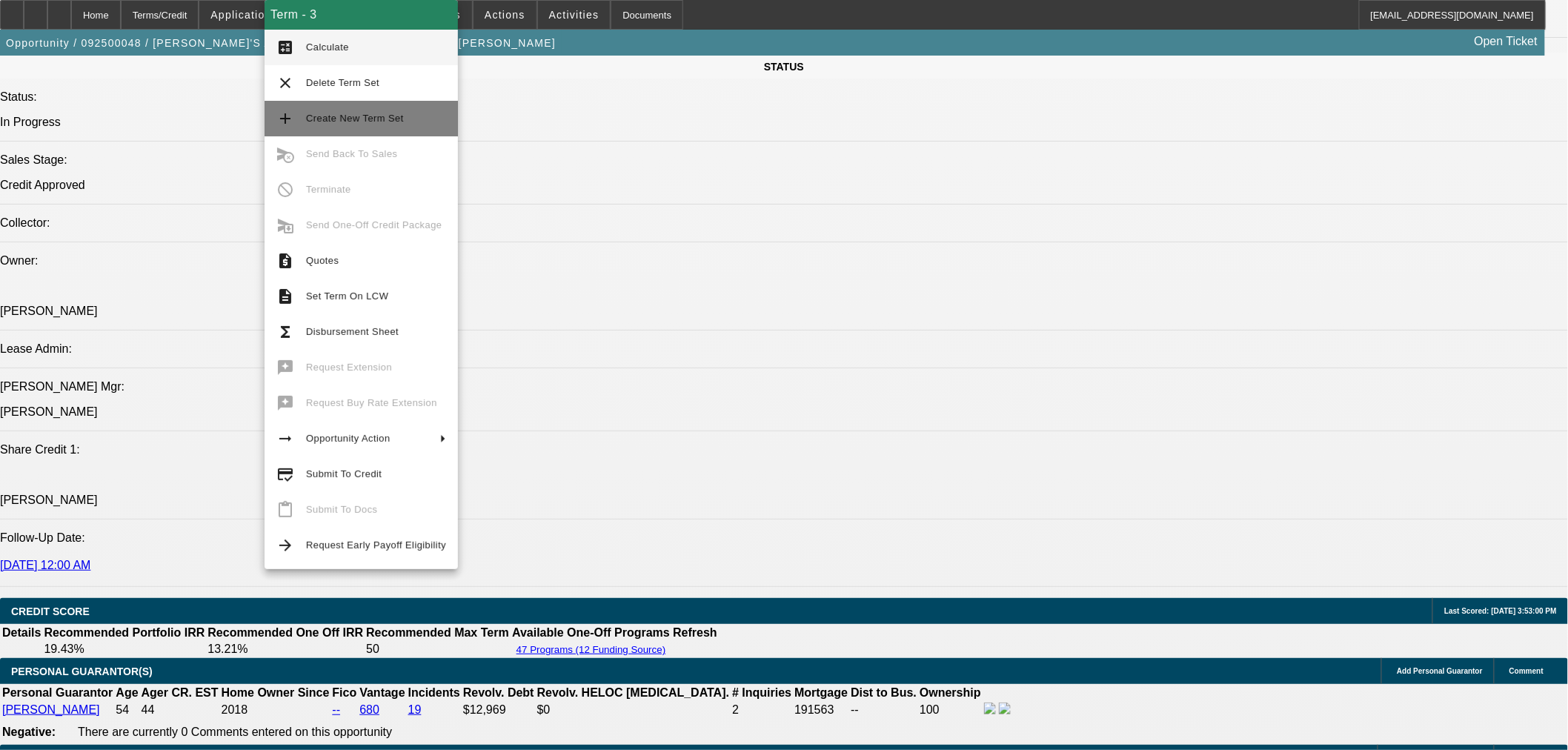
click at [383, 119] on span "Create New Term Set" at bounding box center [354, 118] width 98 height 11
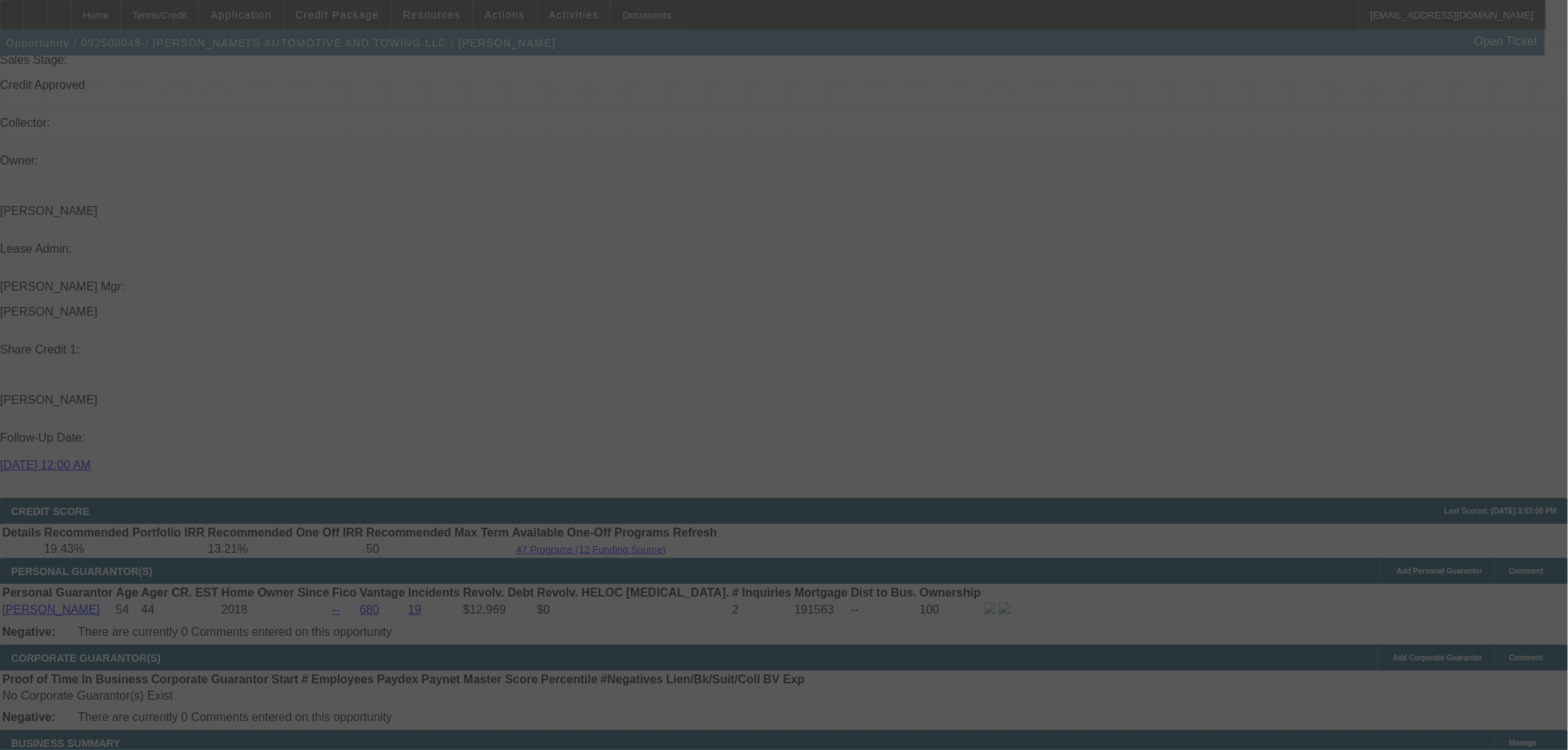
scroll to position [1814, 0]
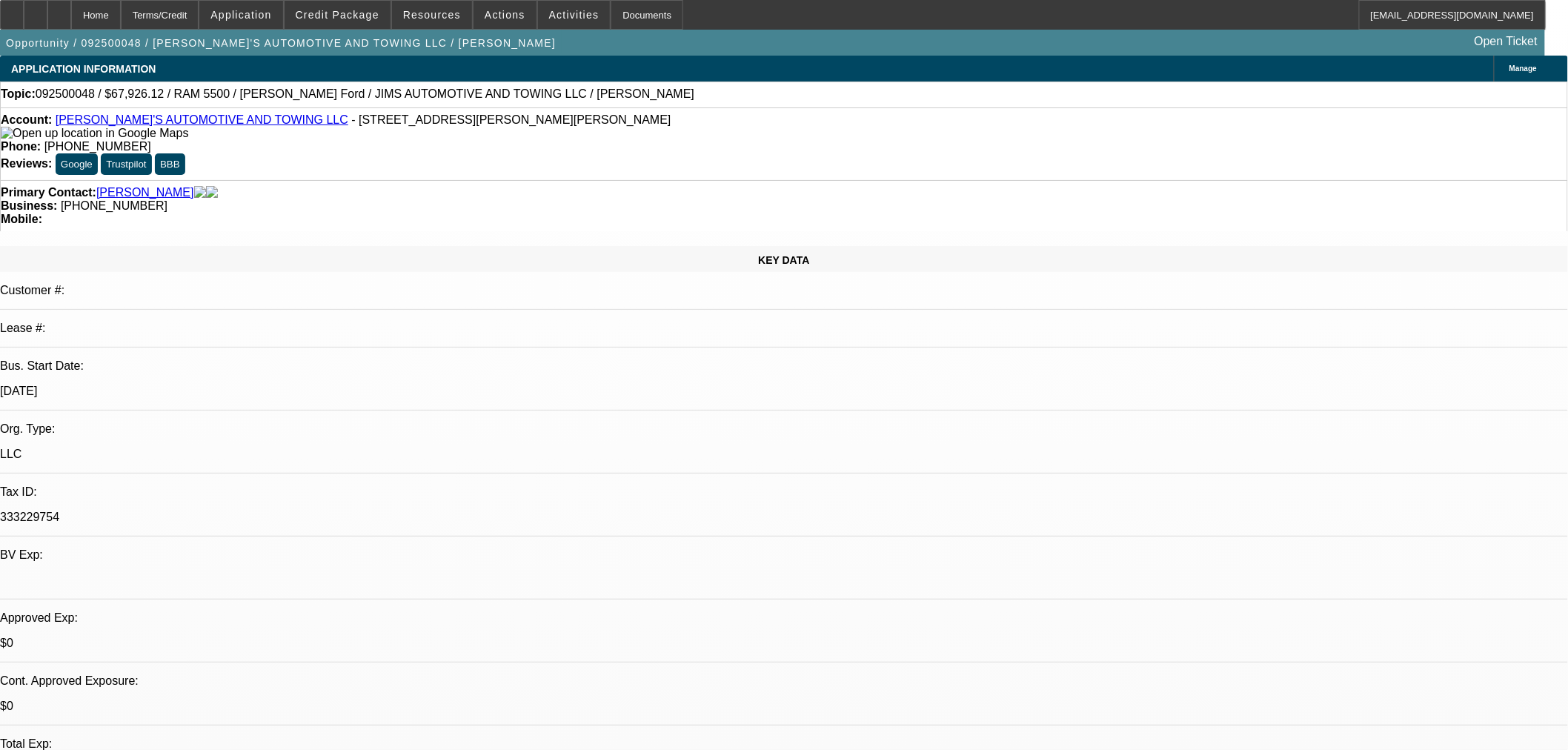
select select "0.1"
select select "0"
select select "0.1"
select select "4"
select select "0.1"
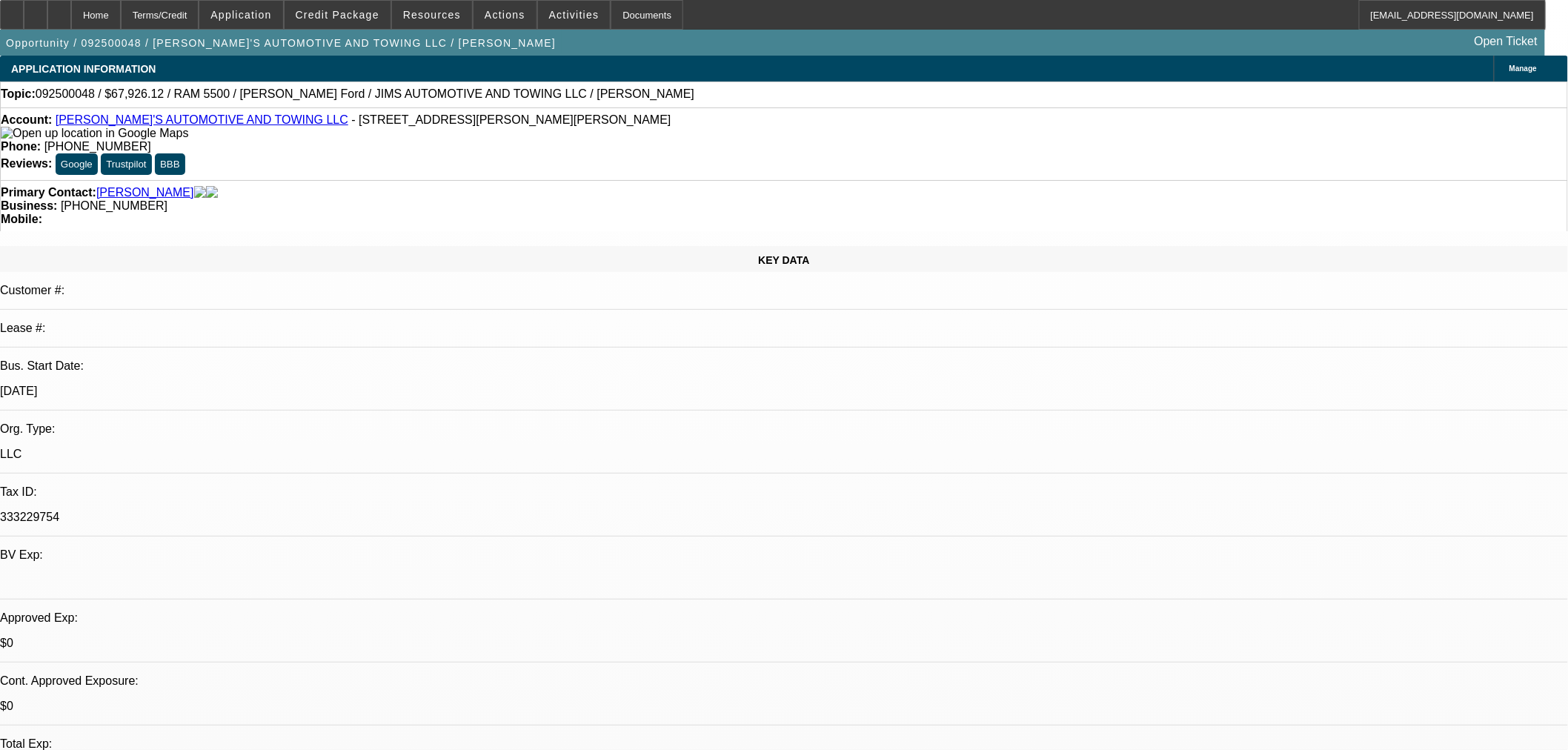
select select "0"
select select "0.1"
select select "4"
select select "0"
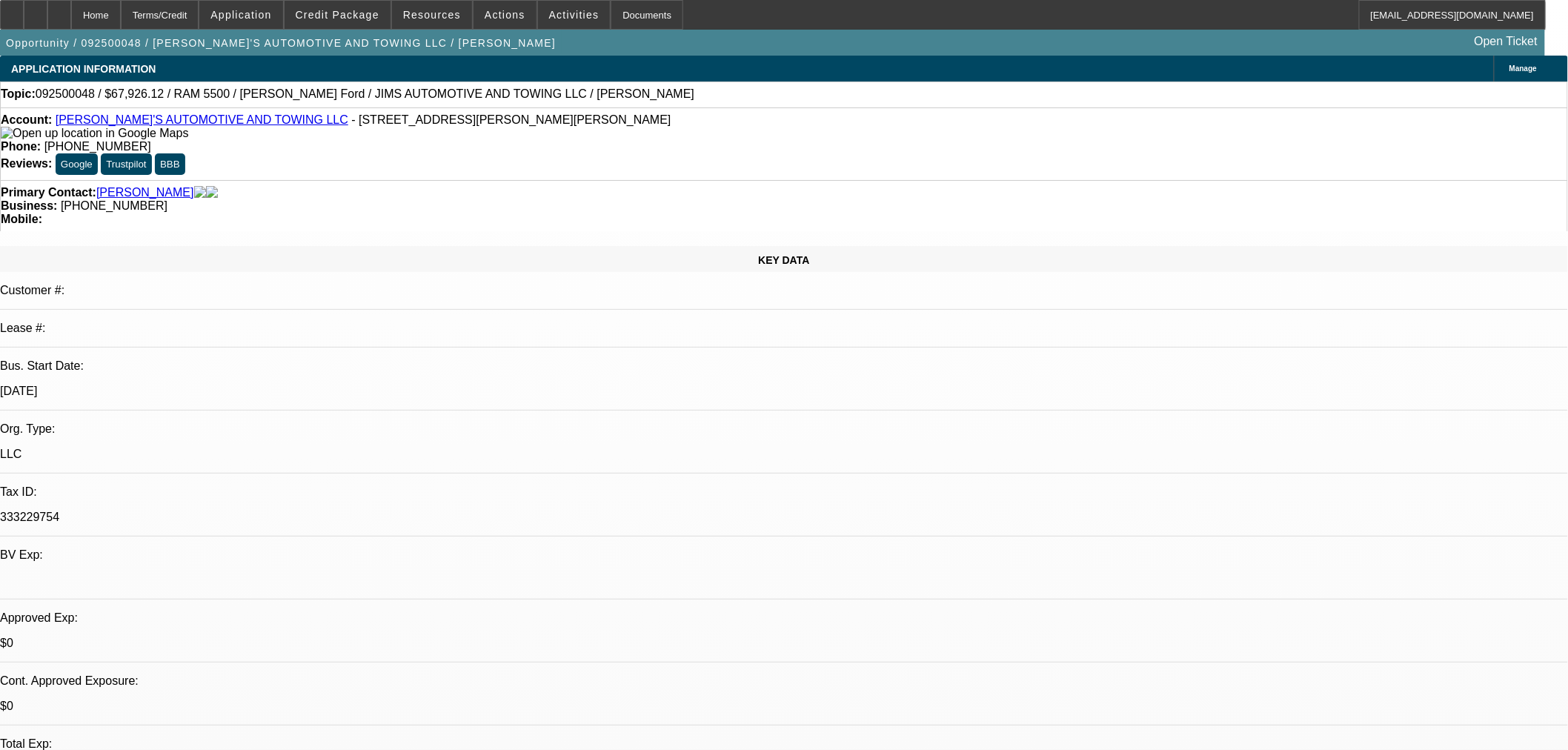
select select "0.1"
select select "4"
select select "0"
select select "3"
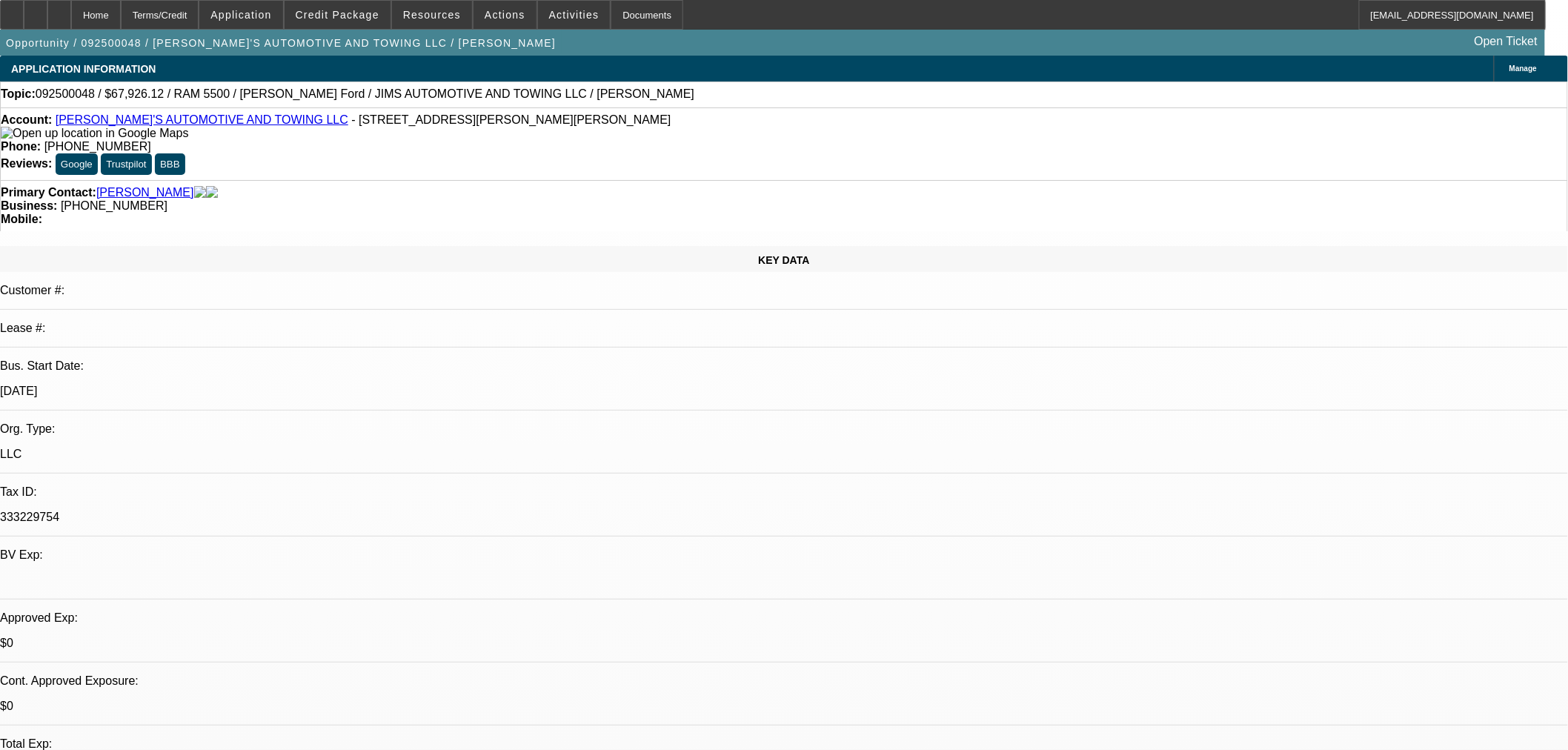
select select "0"
select select "6"
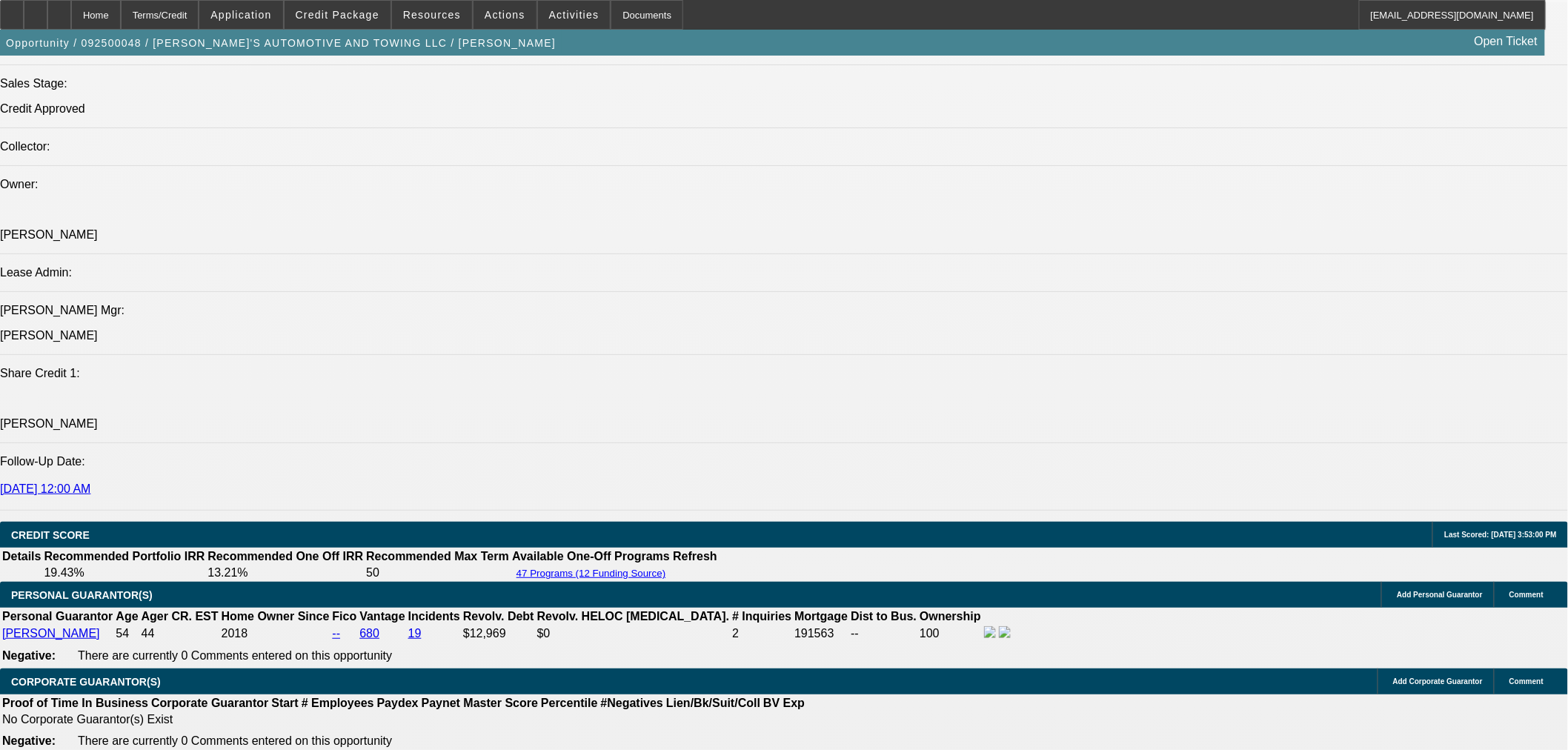
scroll to position [1647, 0]
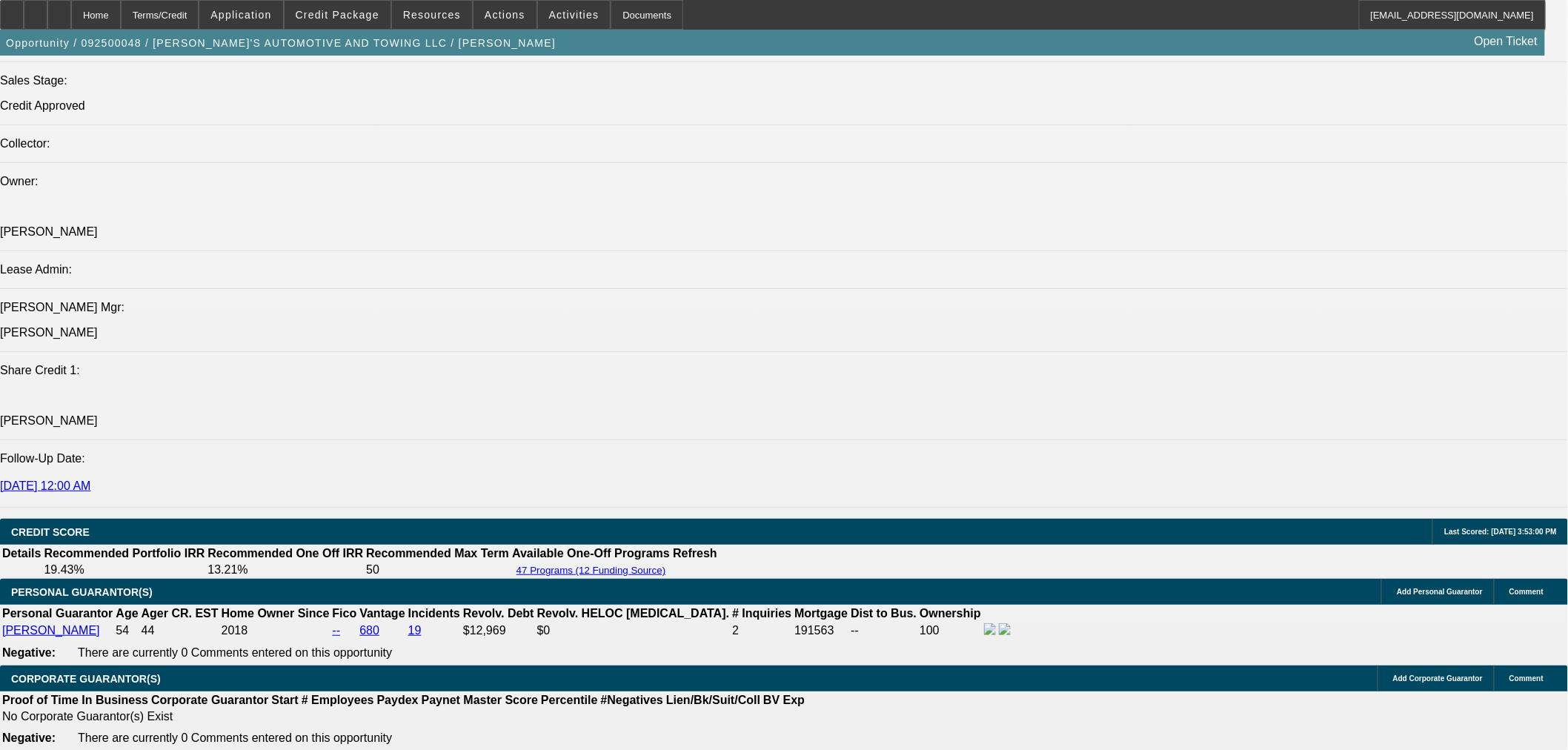
drag, startPoint x: 388, startPoint y: 516, endPoint x: 328, endPoint y: 510, distance: 60.3
drag, startPoint x: 280, startPoint y: 512, endPoint x: 447, endPoint y: 501, distance: 167.4
type input "$0.00"
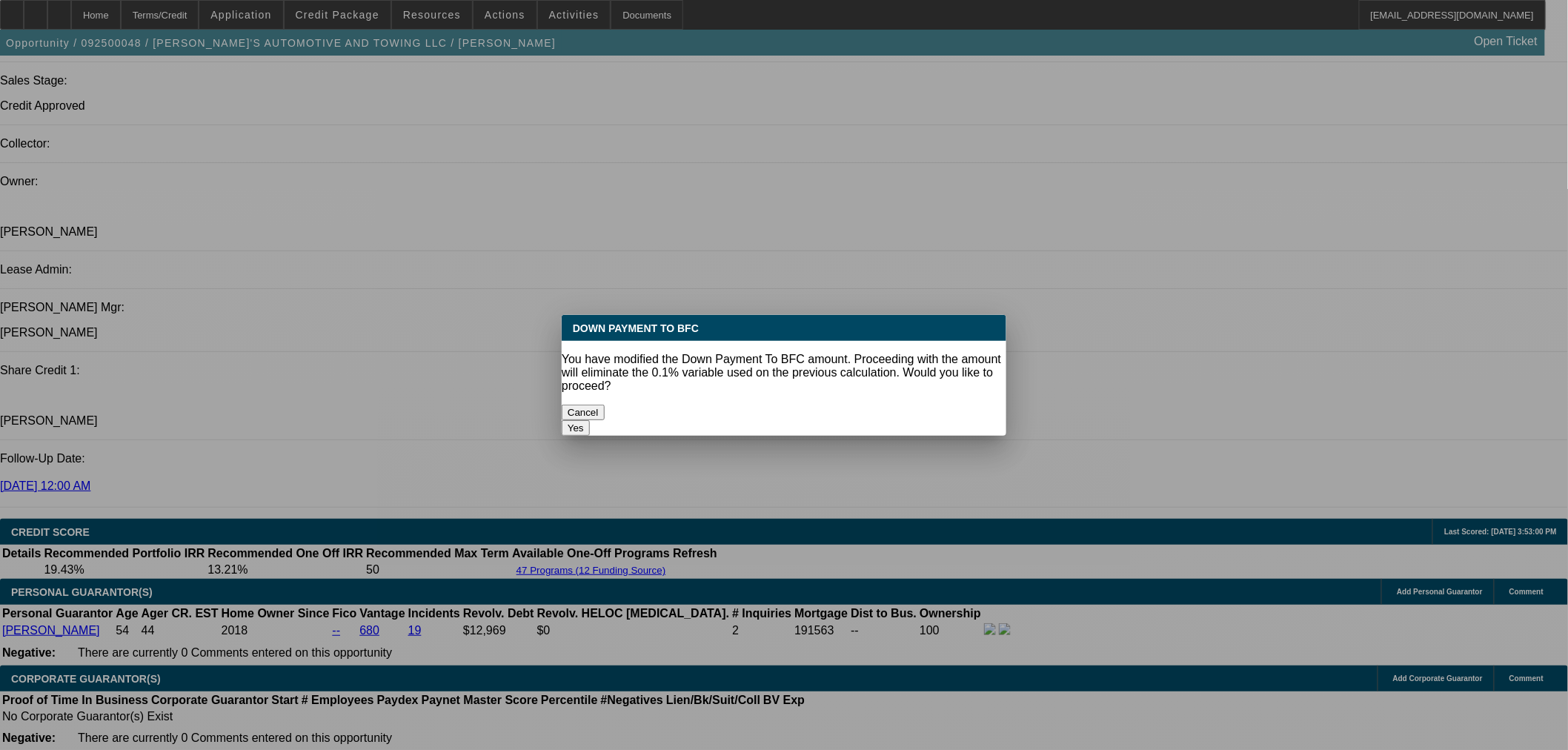
click at [590, 420] on button "Yes" at bounding box center [575, 427] width 28 height 15
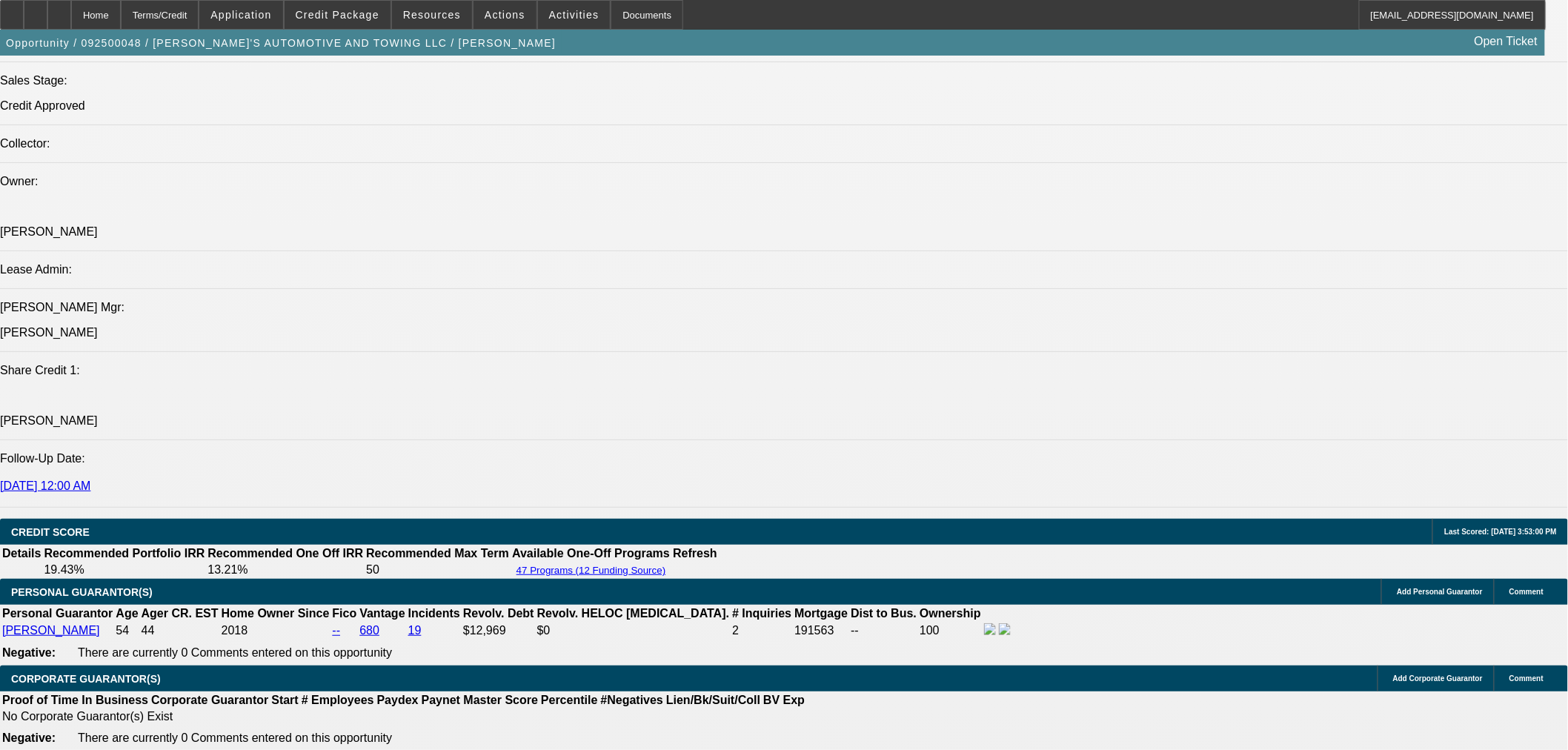
select select "0"
type input "UNKNOWN"
type input "$1,709.54"
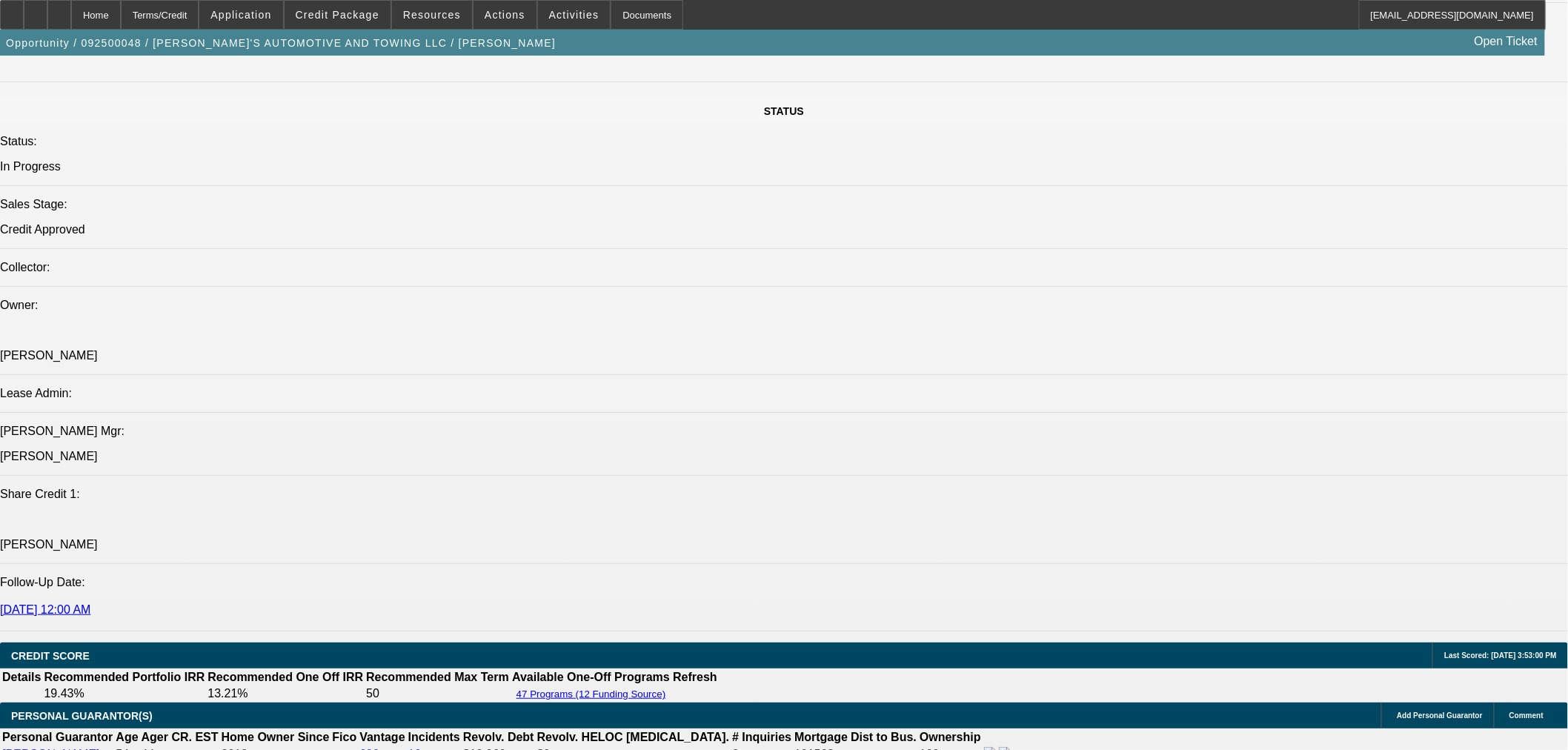
scroll to position [1399, 0]
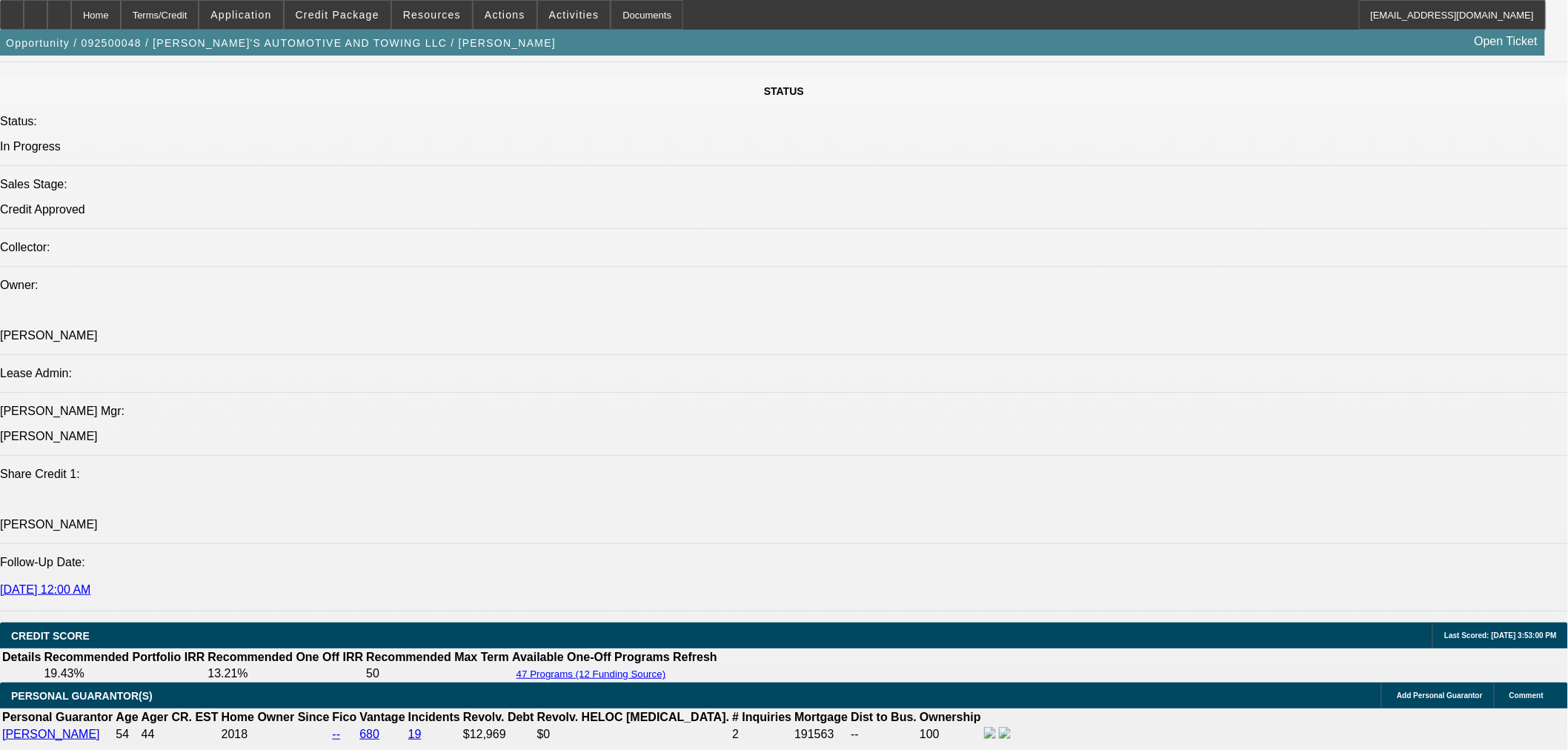
scroll to position [1729, 0]
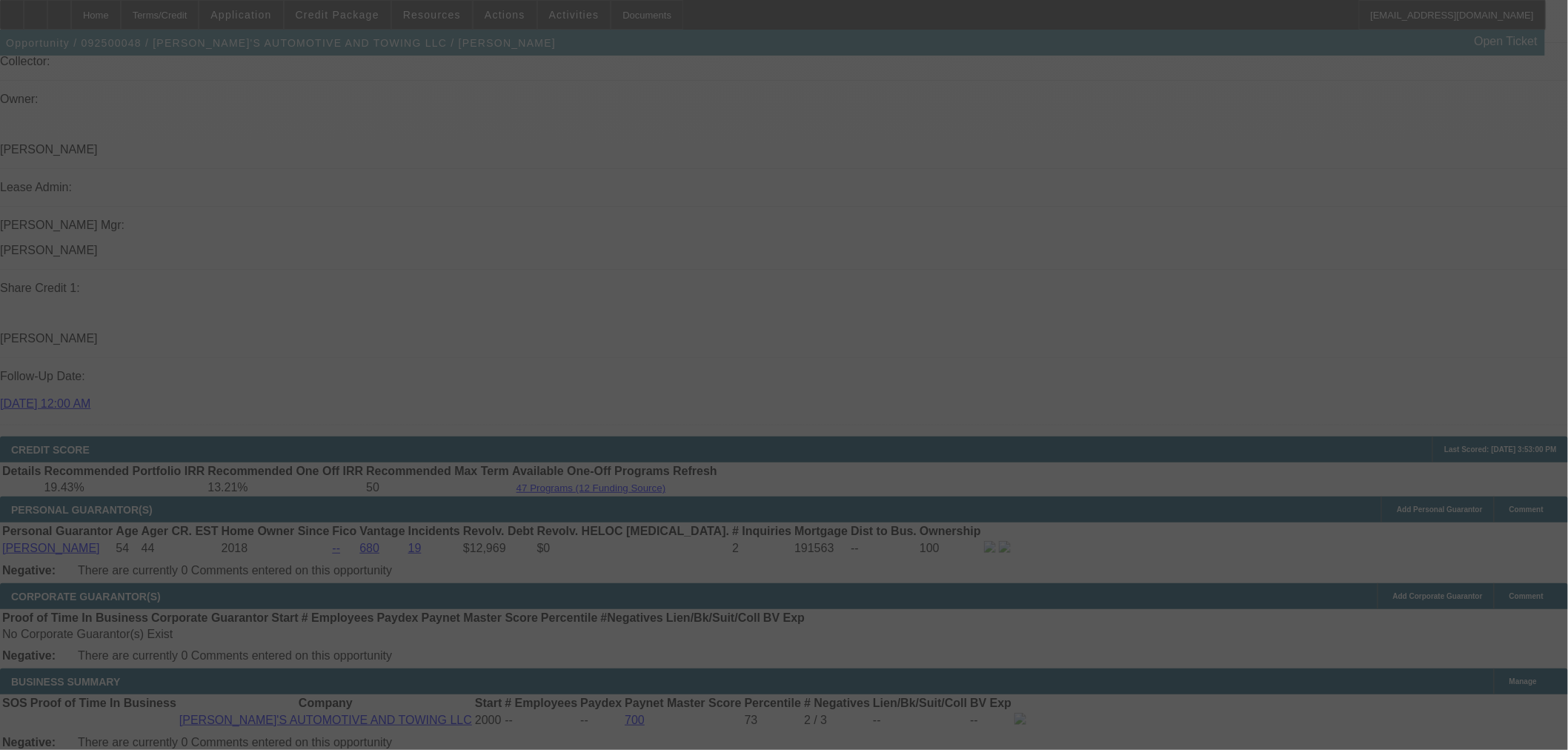
select select "0"
select select "0.1"
select select "4"
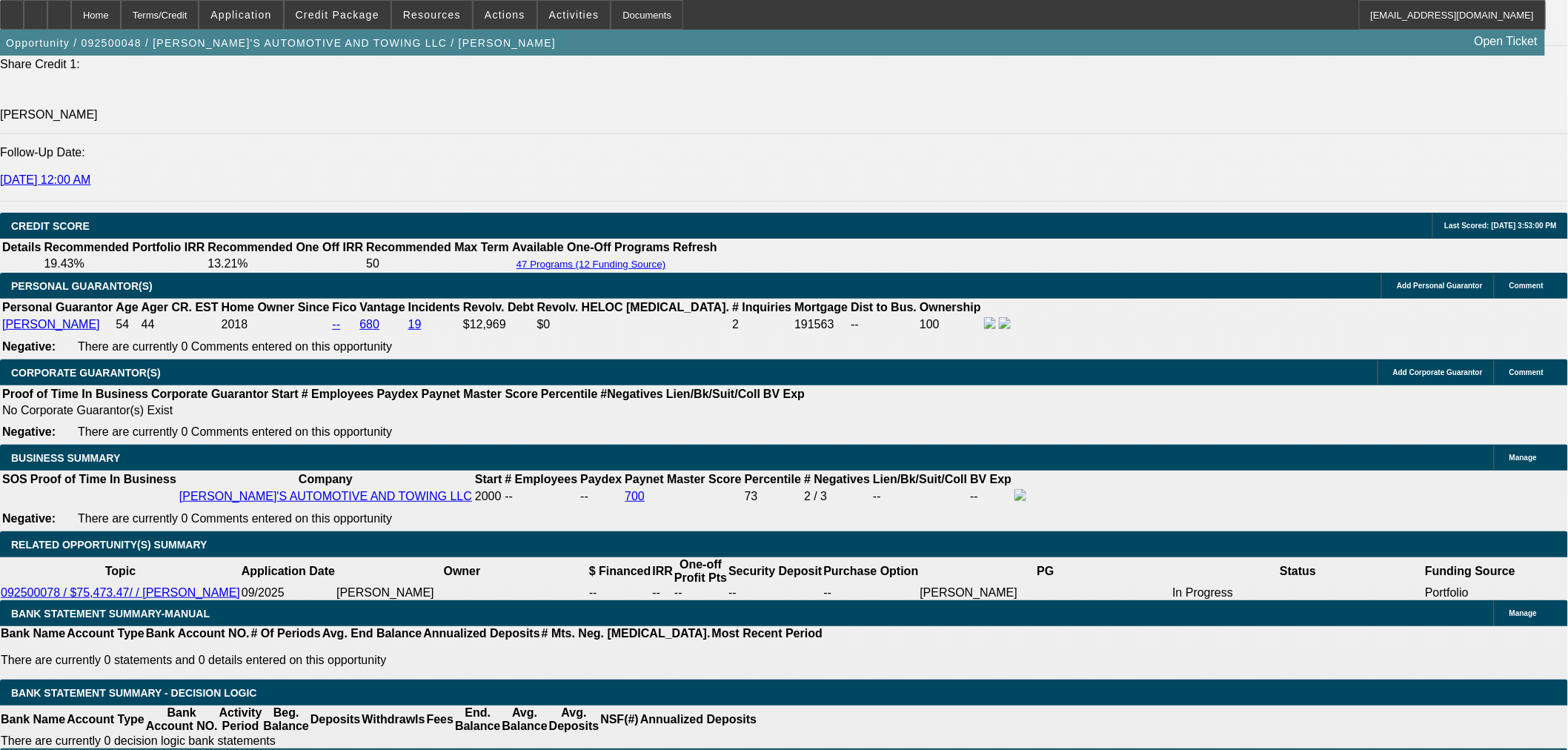
scroll to position [1811, 0]
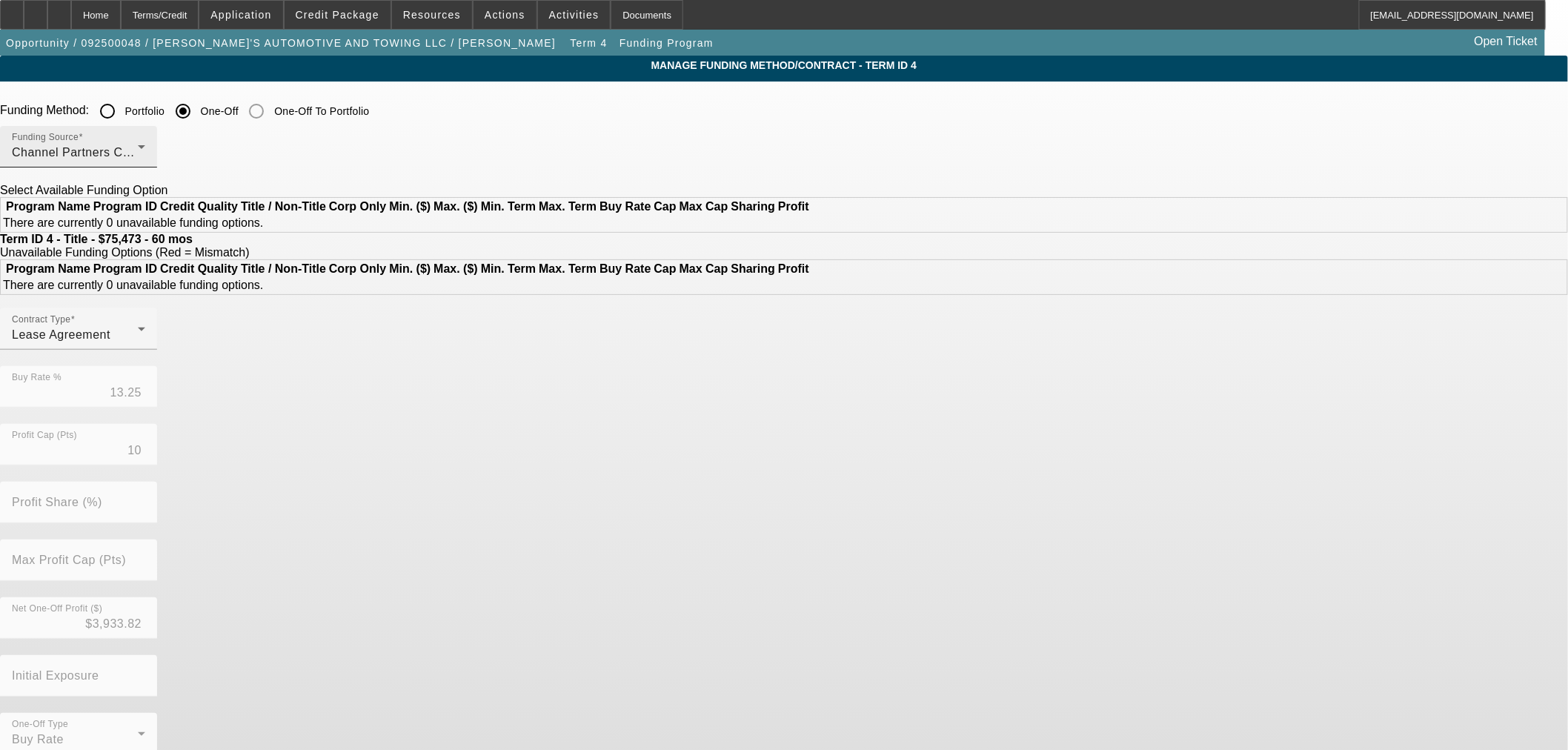
click at [209, 152] on span "Channel Partners Capital LLC (EF)" at bounding box center [109, 152] width 196 height 13
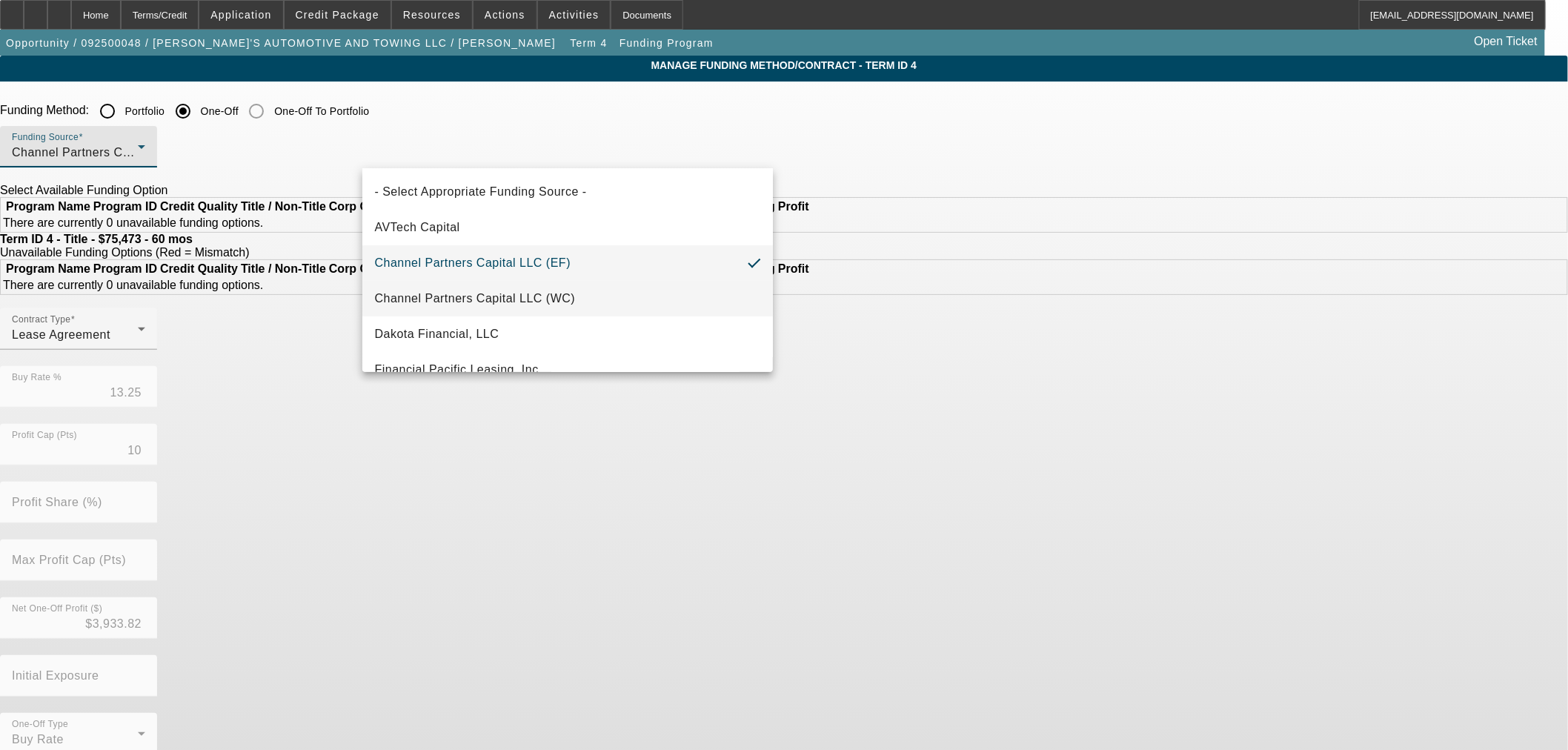
scroll to position [82, 0]
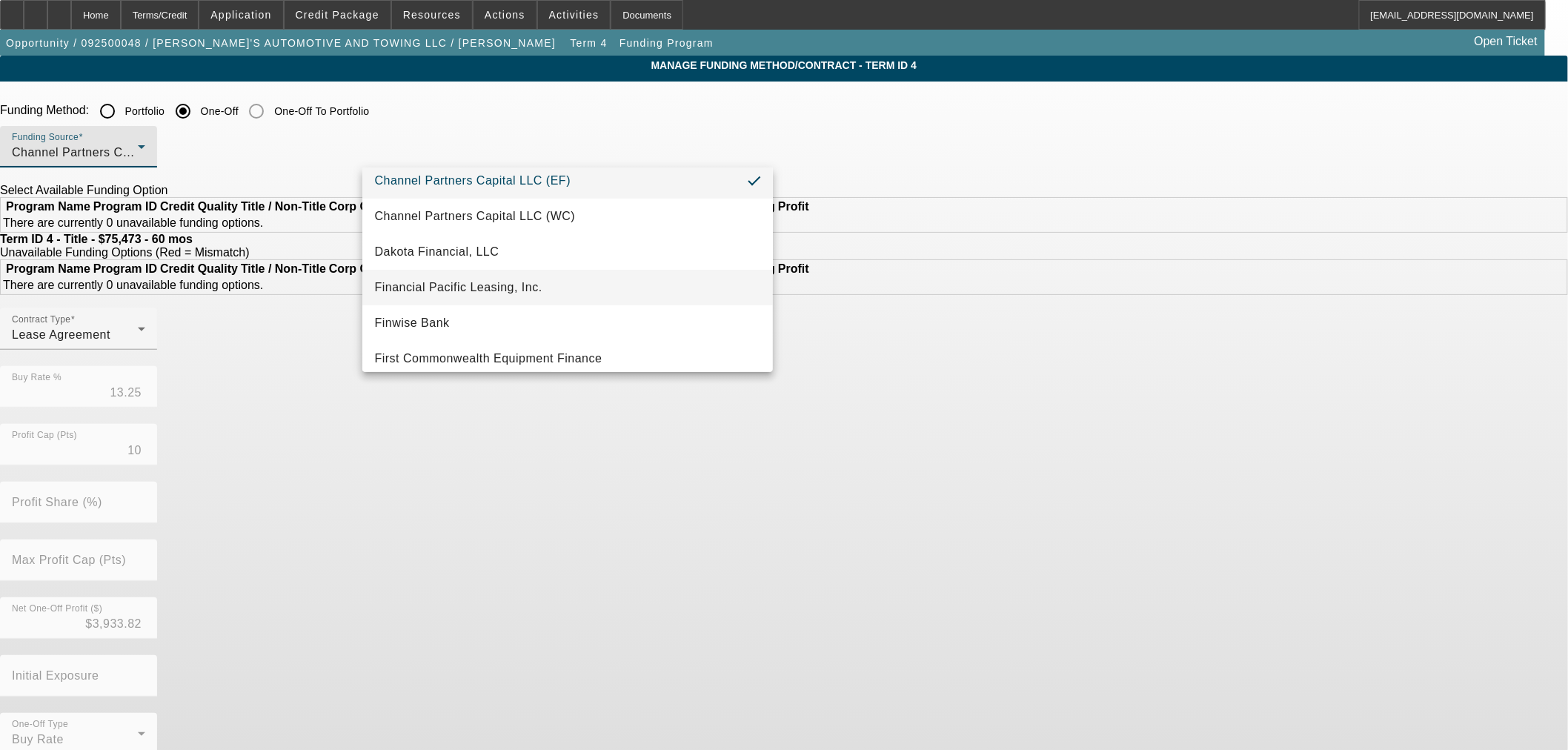
click at [465, 294] on span "Financial Pacific Leasing, Inc." at bounding box center [457, 287] width 167 height 18
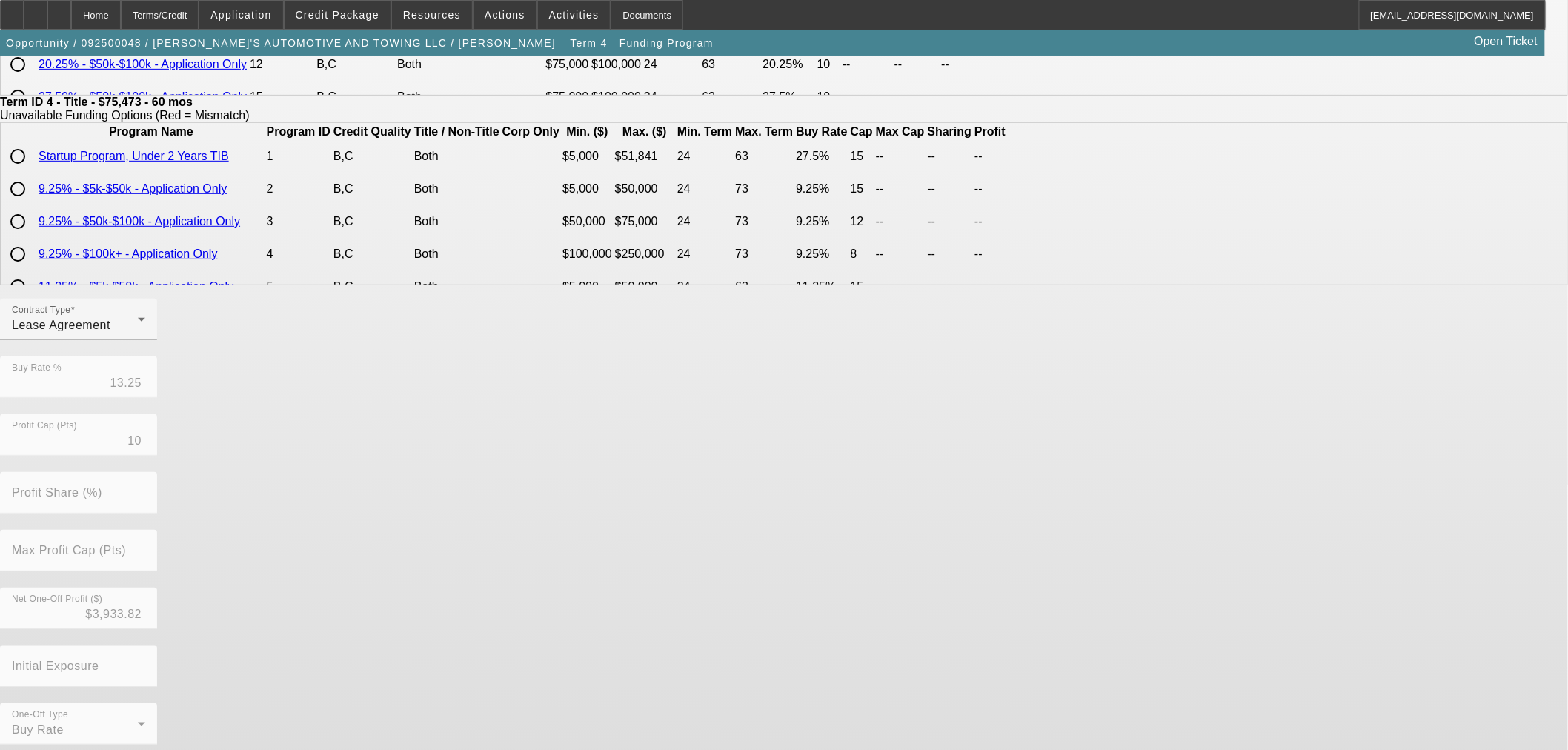
scroll to position [0, 0]
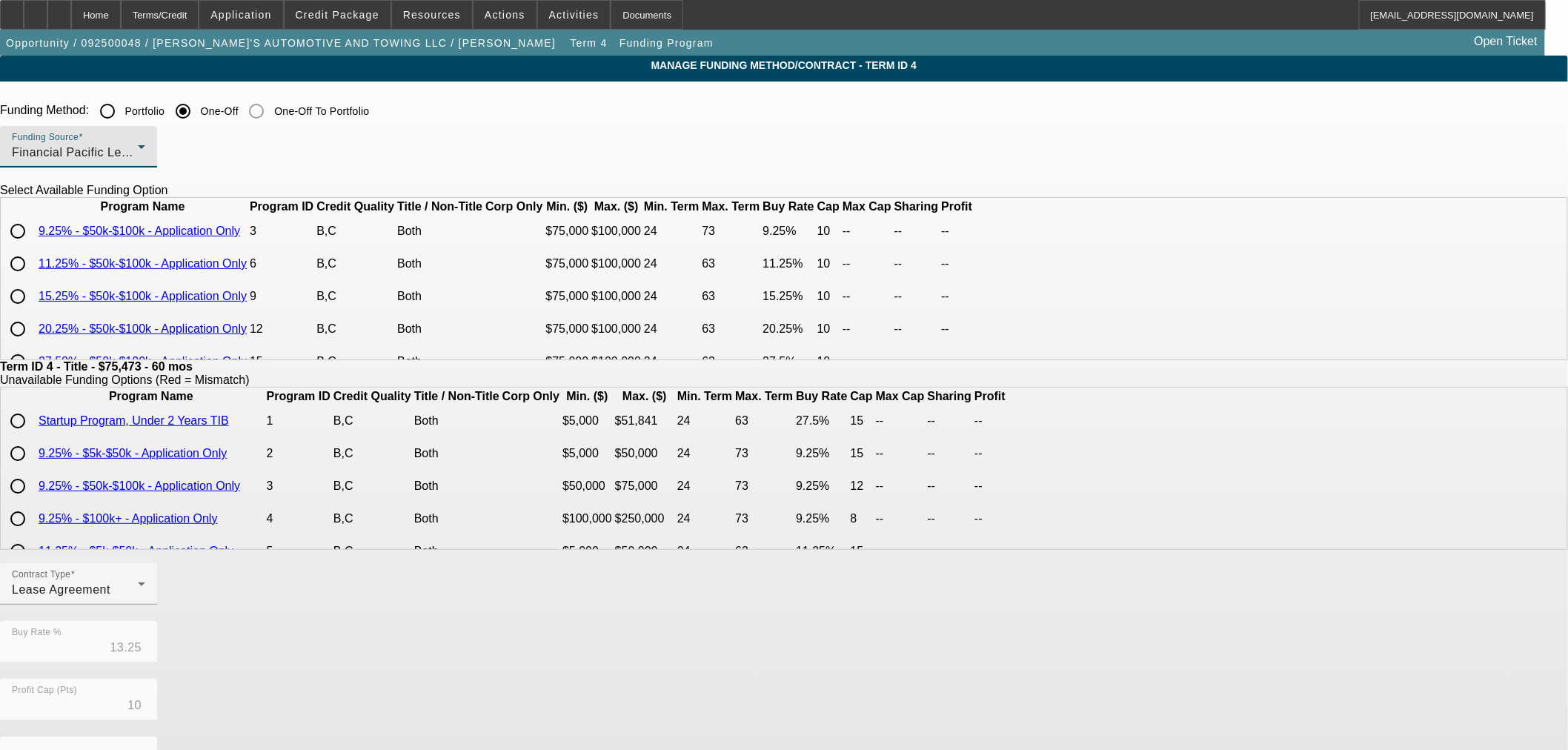
click at [32, 246] on input "radio" at bounding box center [17, 231] width 30 height 30
radio input "true"
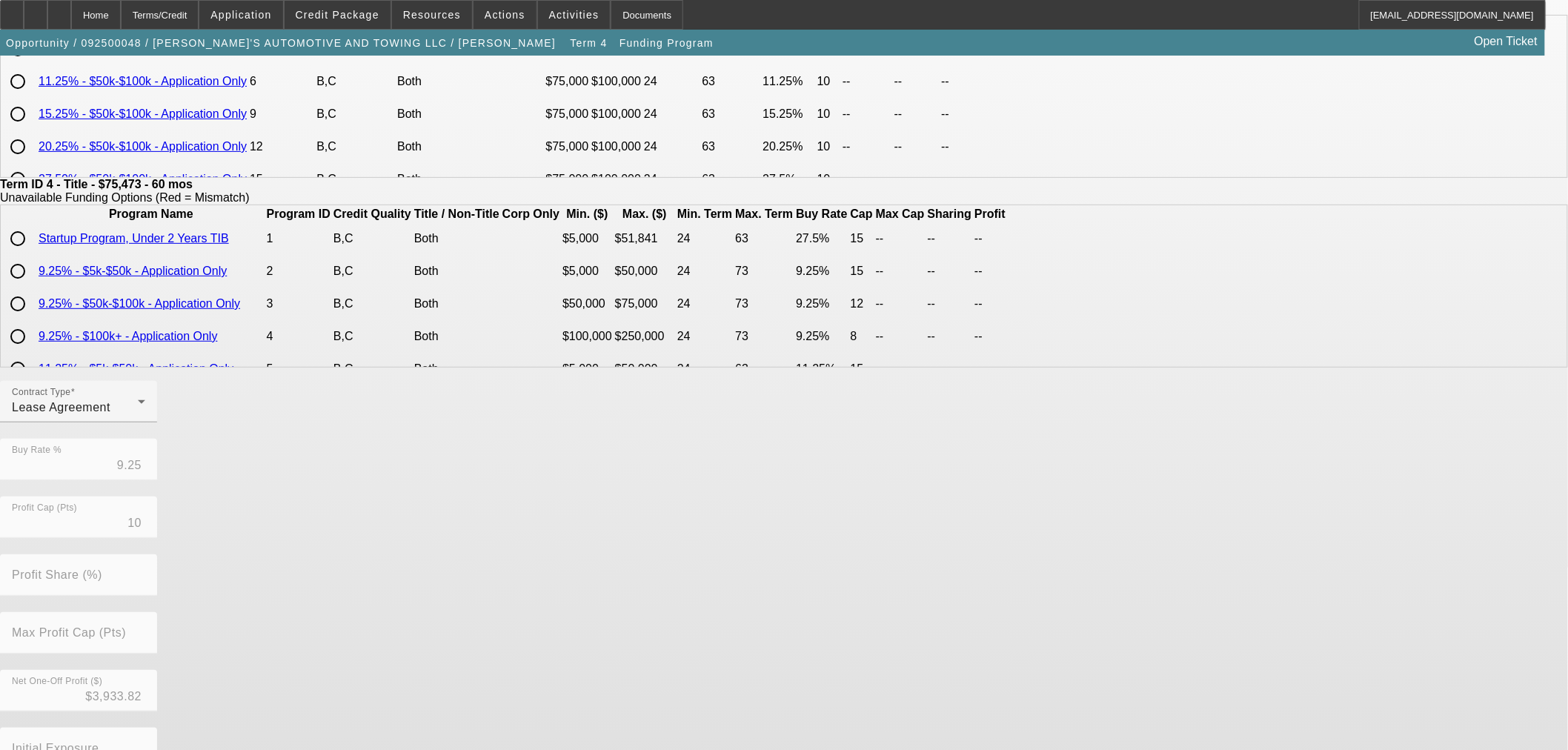
scroll to position [265, 0]
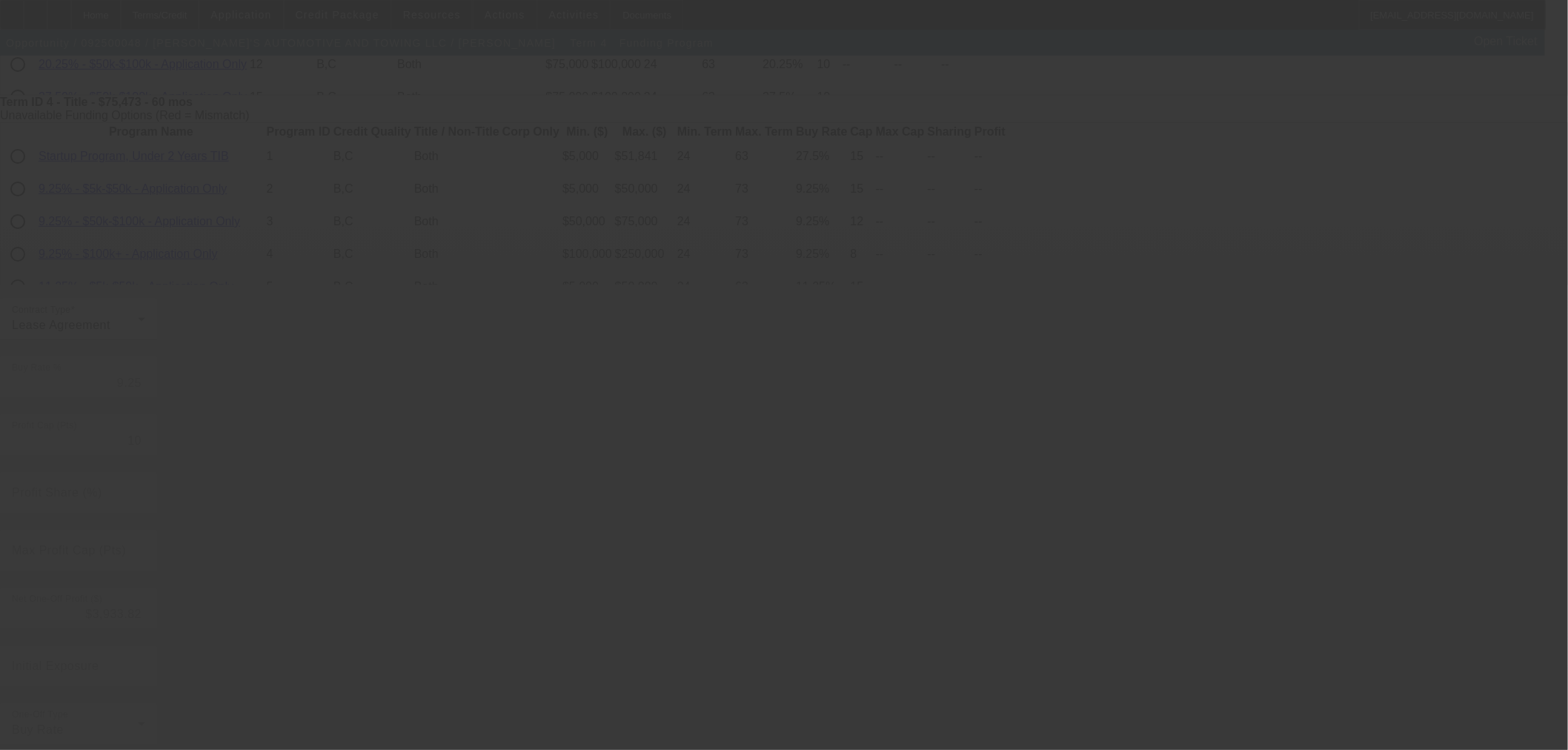
type input "13.25"
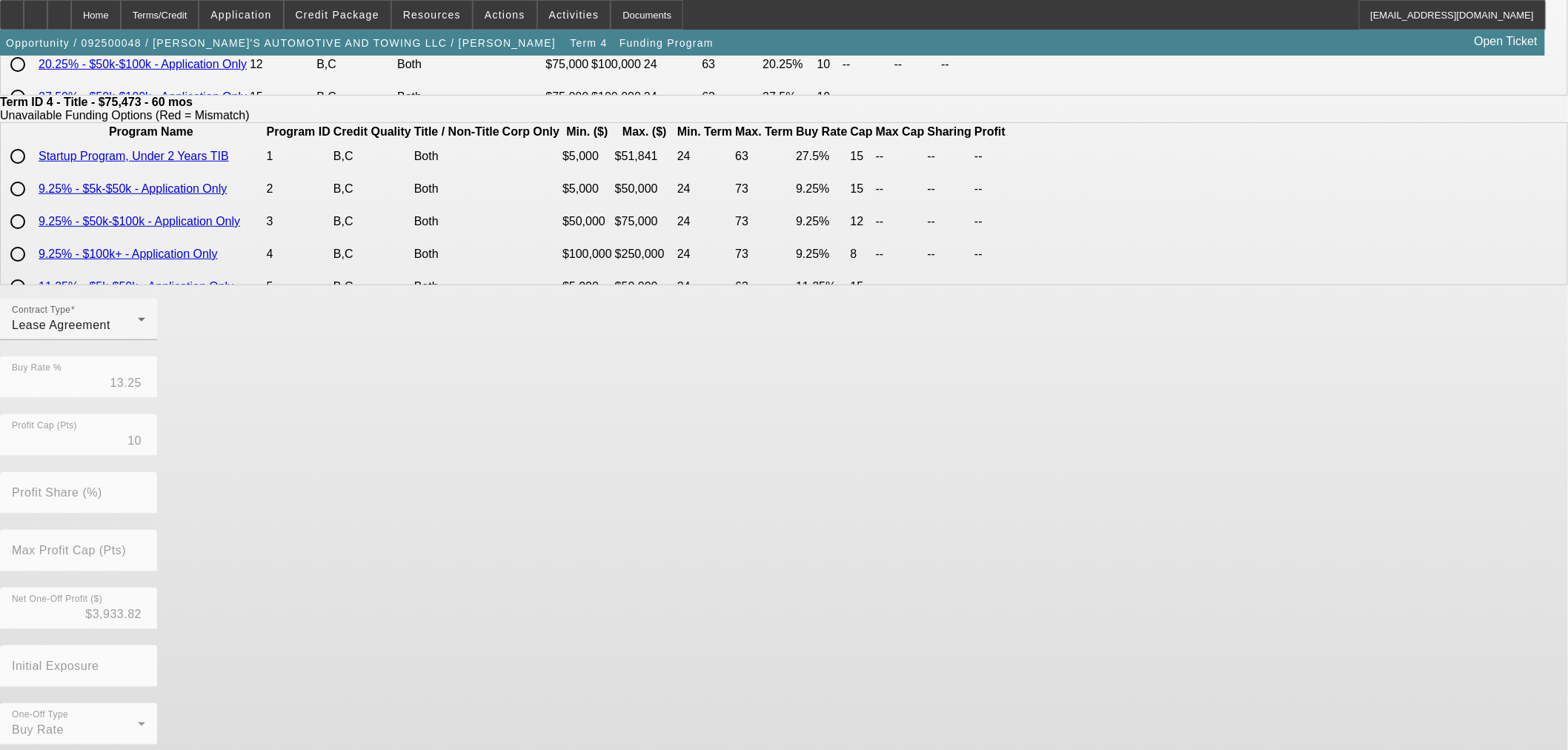
scroll to position [0, 0]
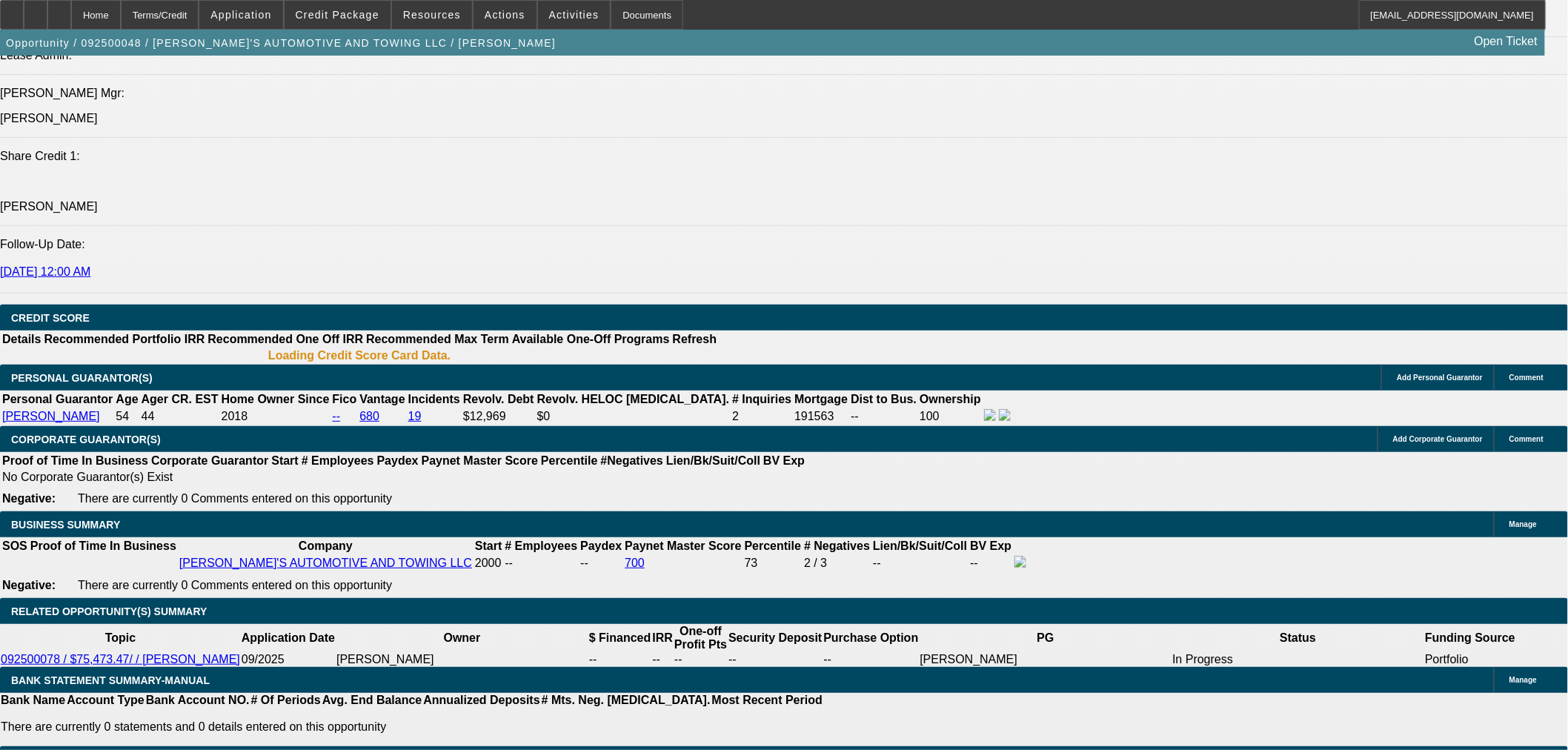
select select "0"
select select "0.1"
select select "4"
select select "0.1"
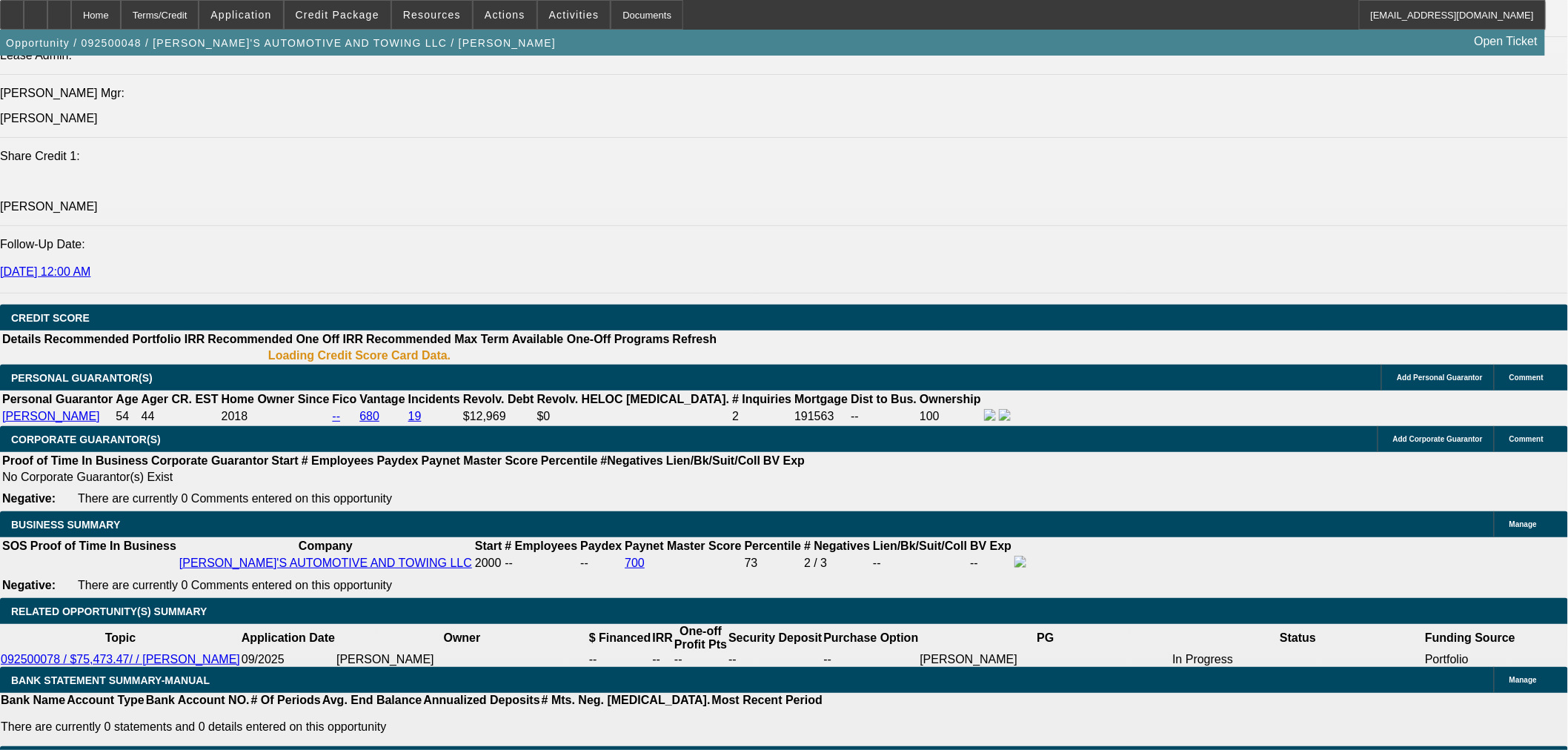
select select "0"
select select "0.1"
select select "4"
select select "0"
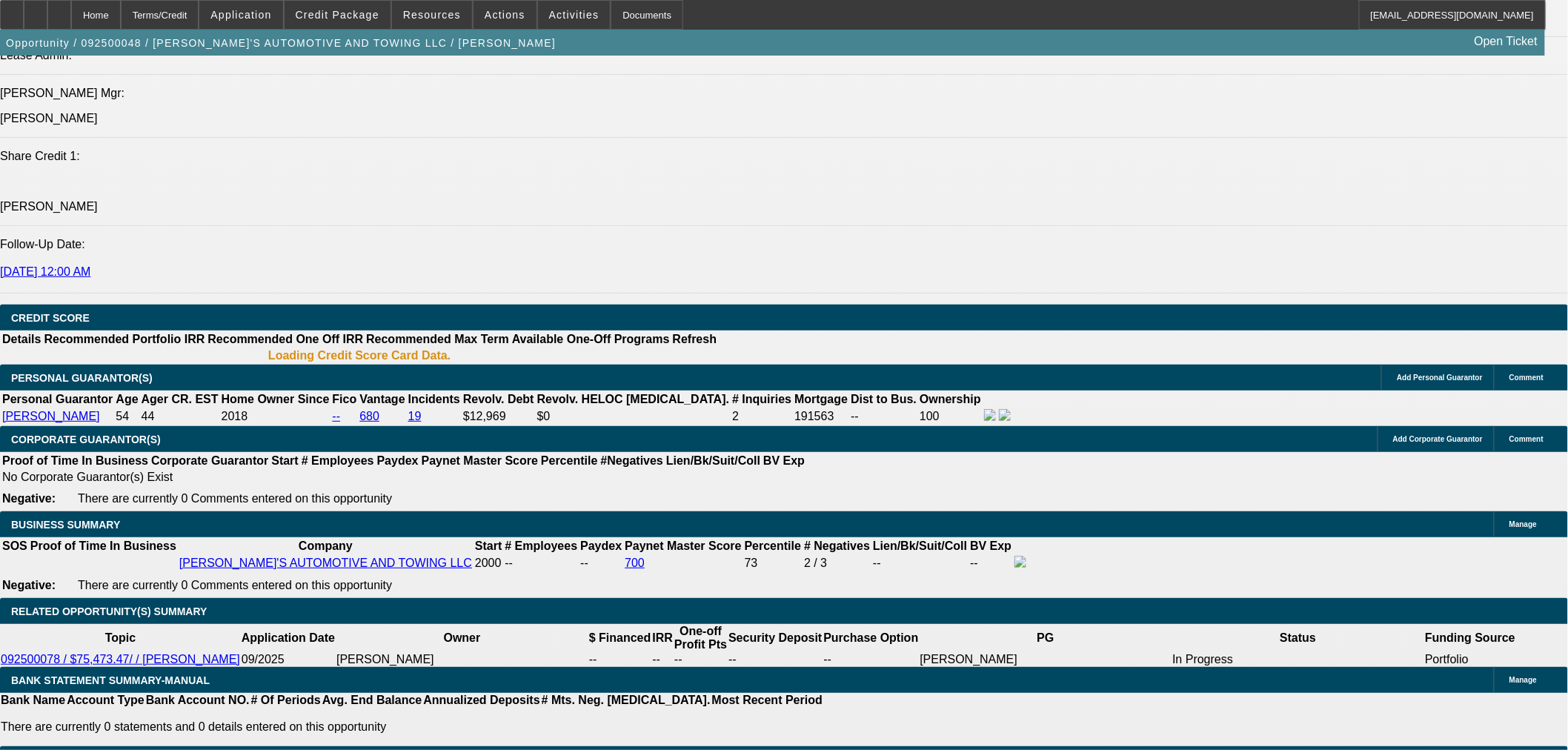
select select "0.1"
select select "4"
select select "0"
select select "3"
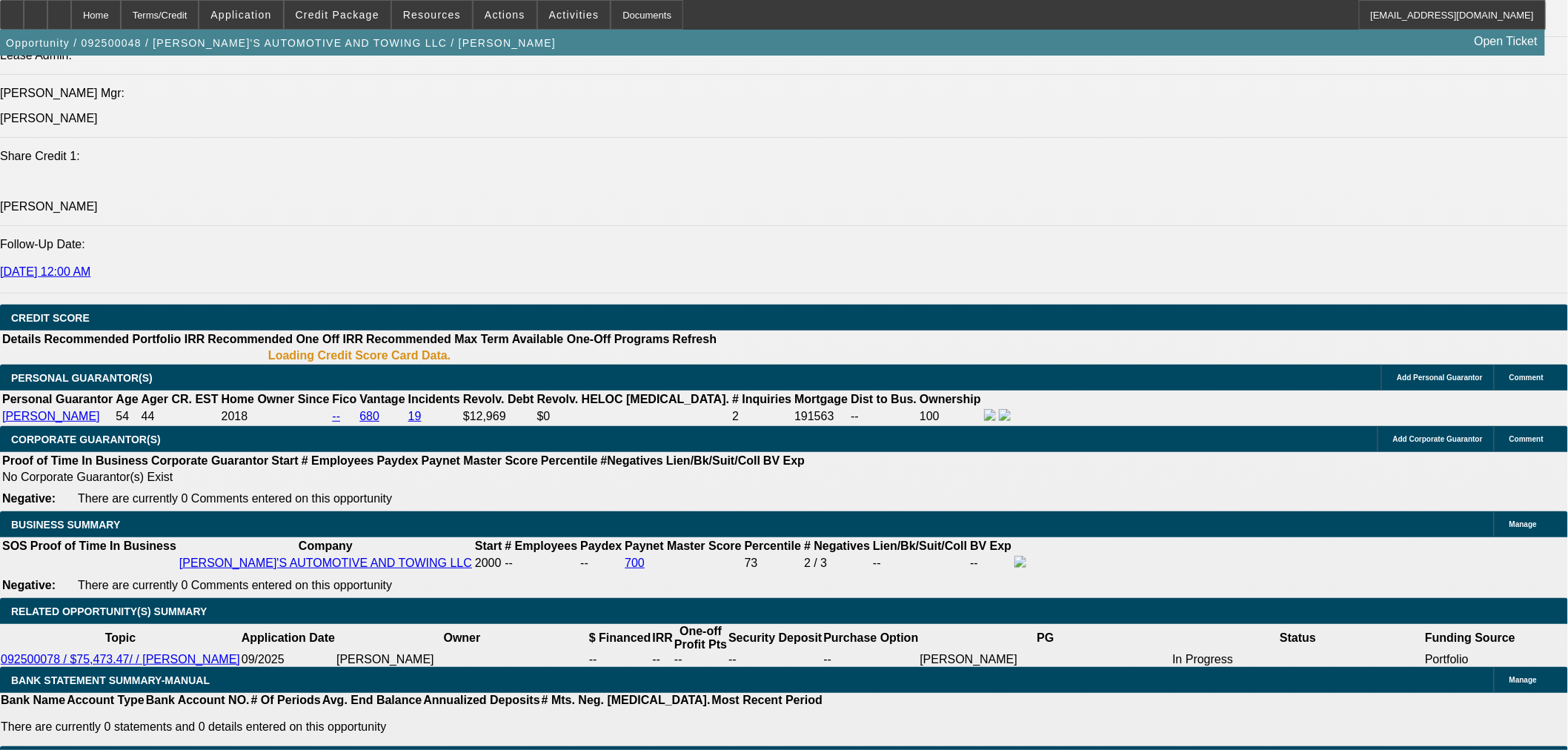
select select "0"
select select "6"
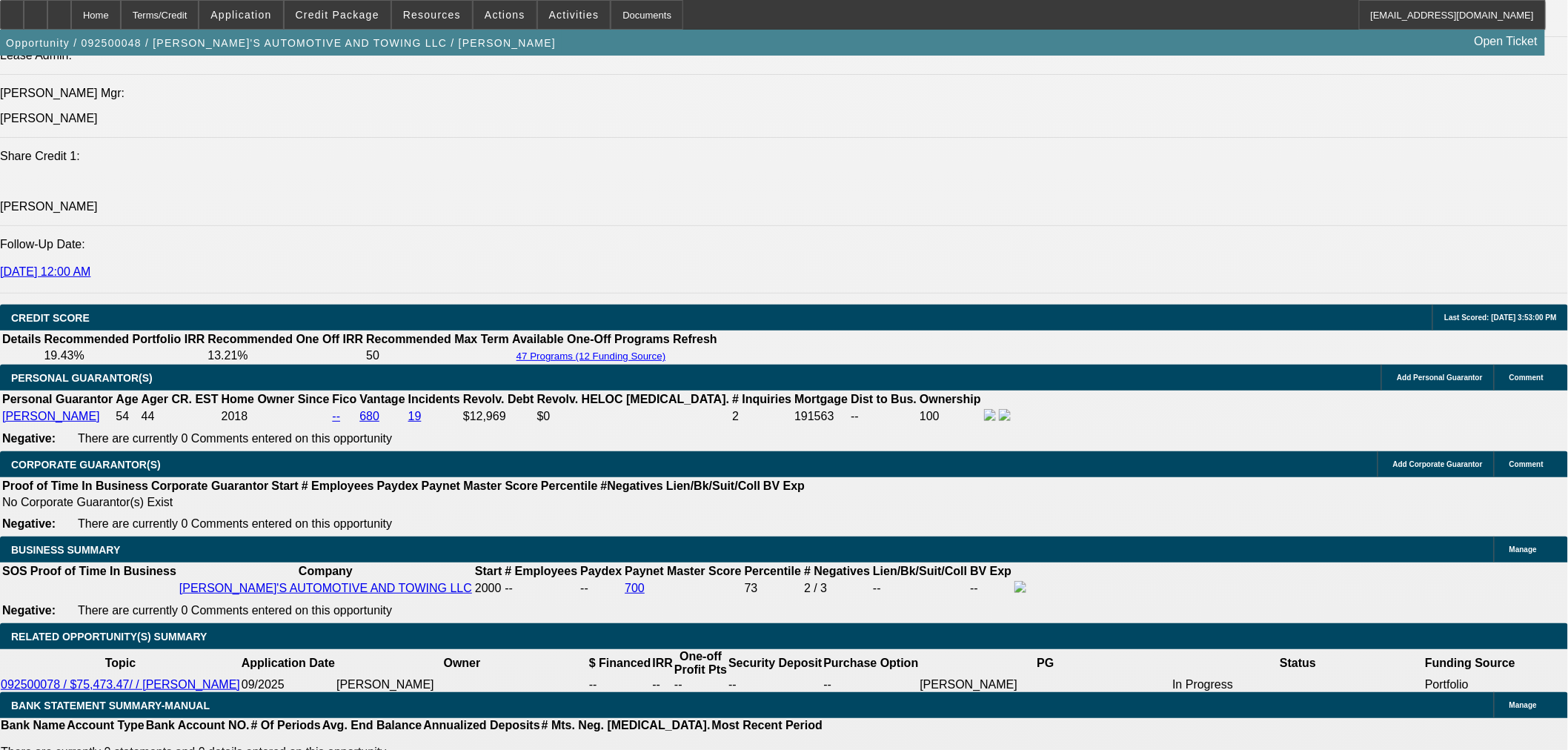
scroll to position [1854, 0]
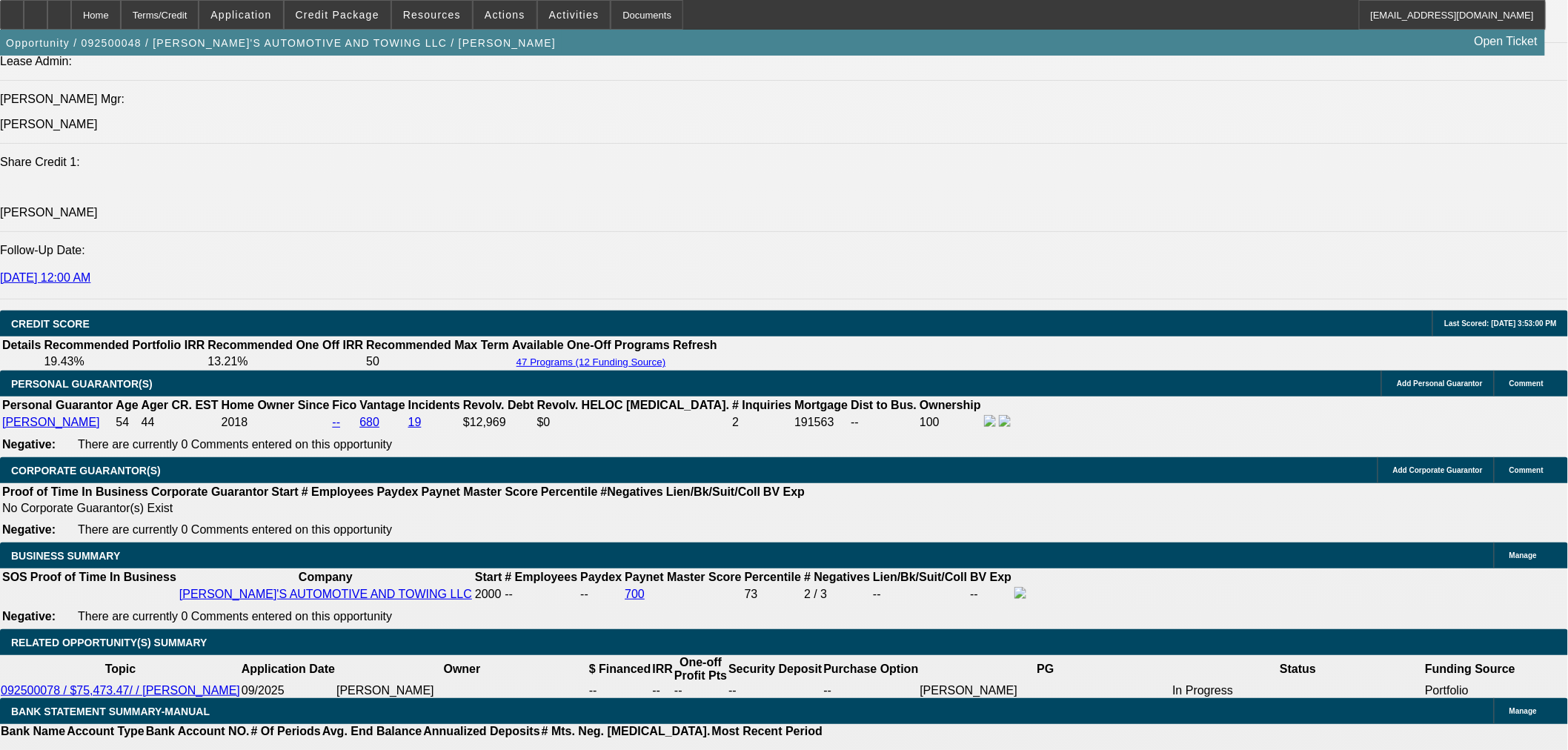
drag, startPoint x: 311, startPoint y: 417, endPoint x: 357, endPoint y: 416, distance: 46.0
type input "6"
type input "UNKNOWN"
type input "66"
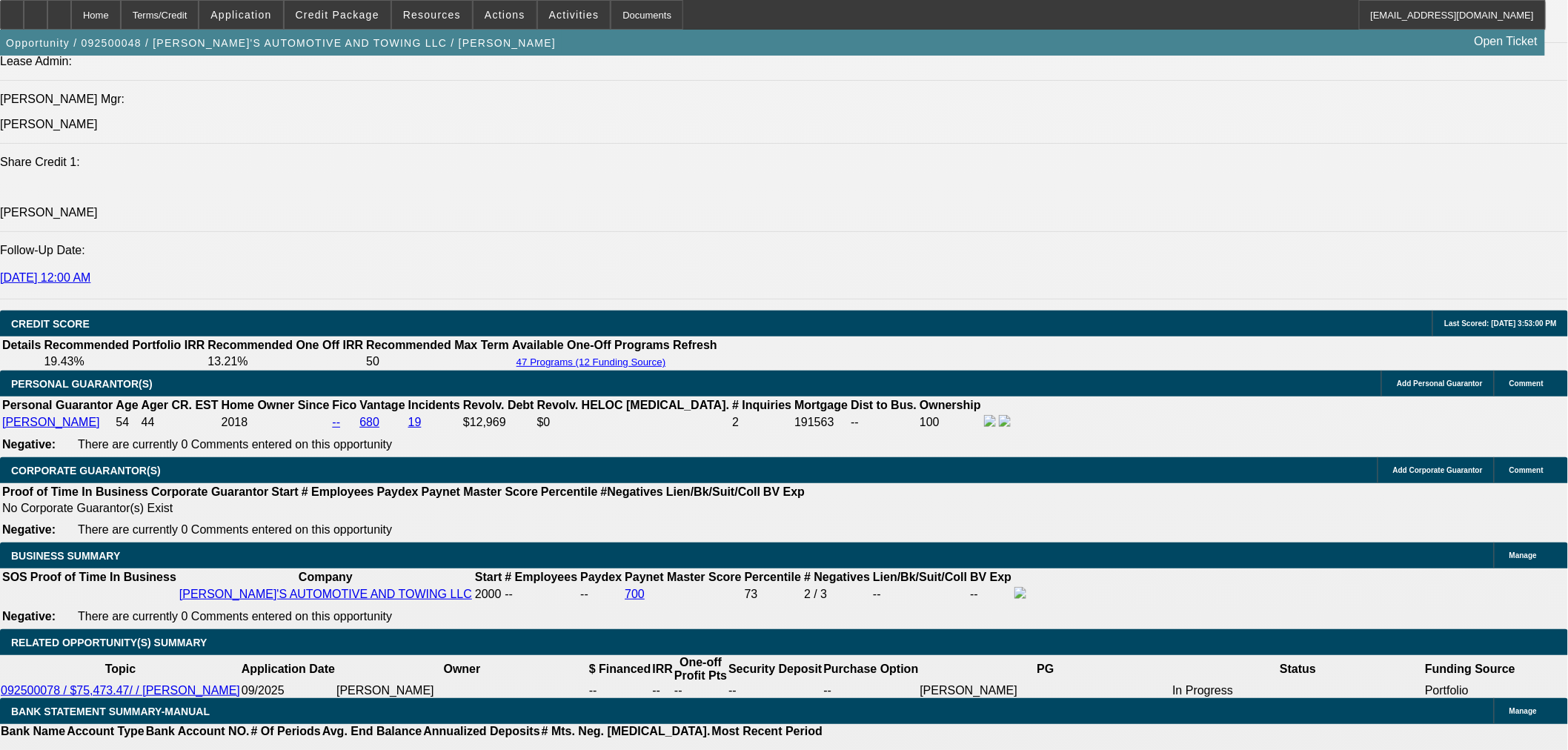
type input "$1,598.75"
type input "66"
drag, startPoint x: 389, startPoint y: 413, endPoint x: 420, endPoint y: 413, distance: 31.0
type input "11"
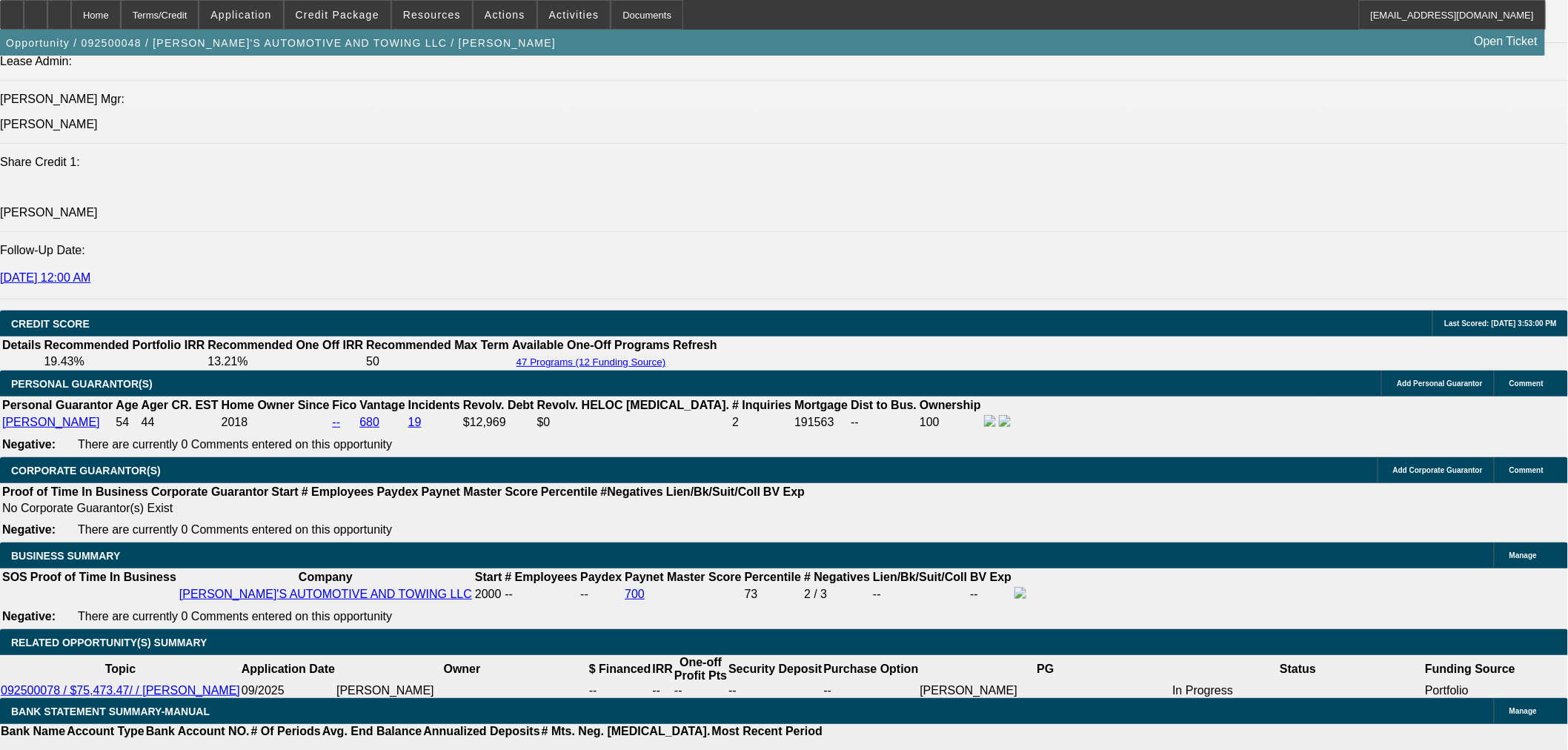
type input "$1,175.75"
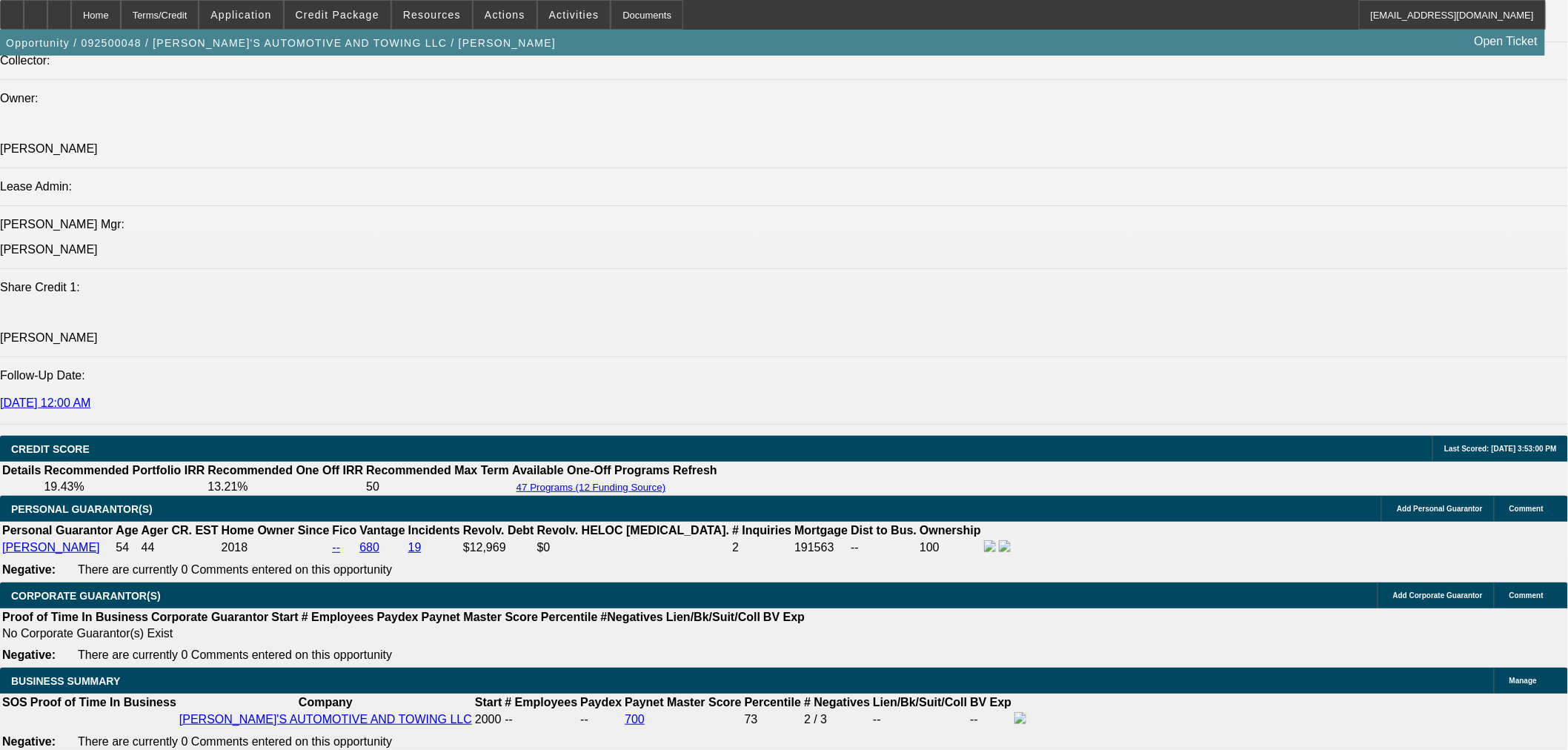
scroll to position [1608, 0]
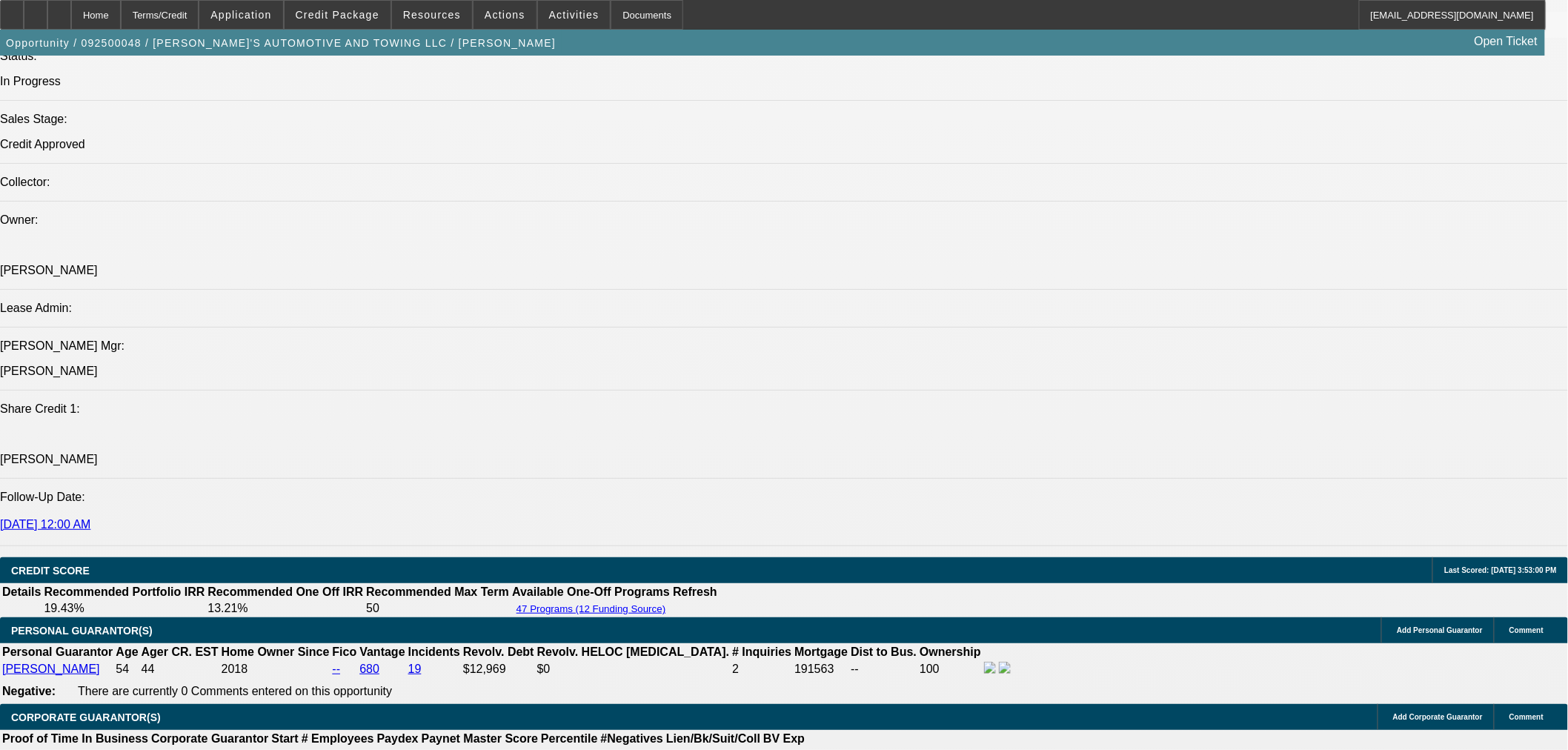
drag, startPoint x: 342, startPoint y: 664, endPoint x: 729, endPoint y: 561, distance: 400.5
type input "11"
type input "$1,529.20"
type input "11"
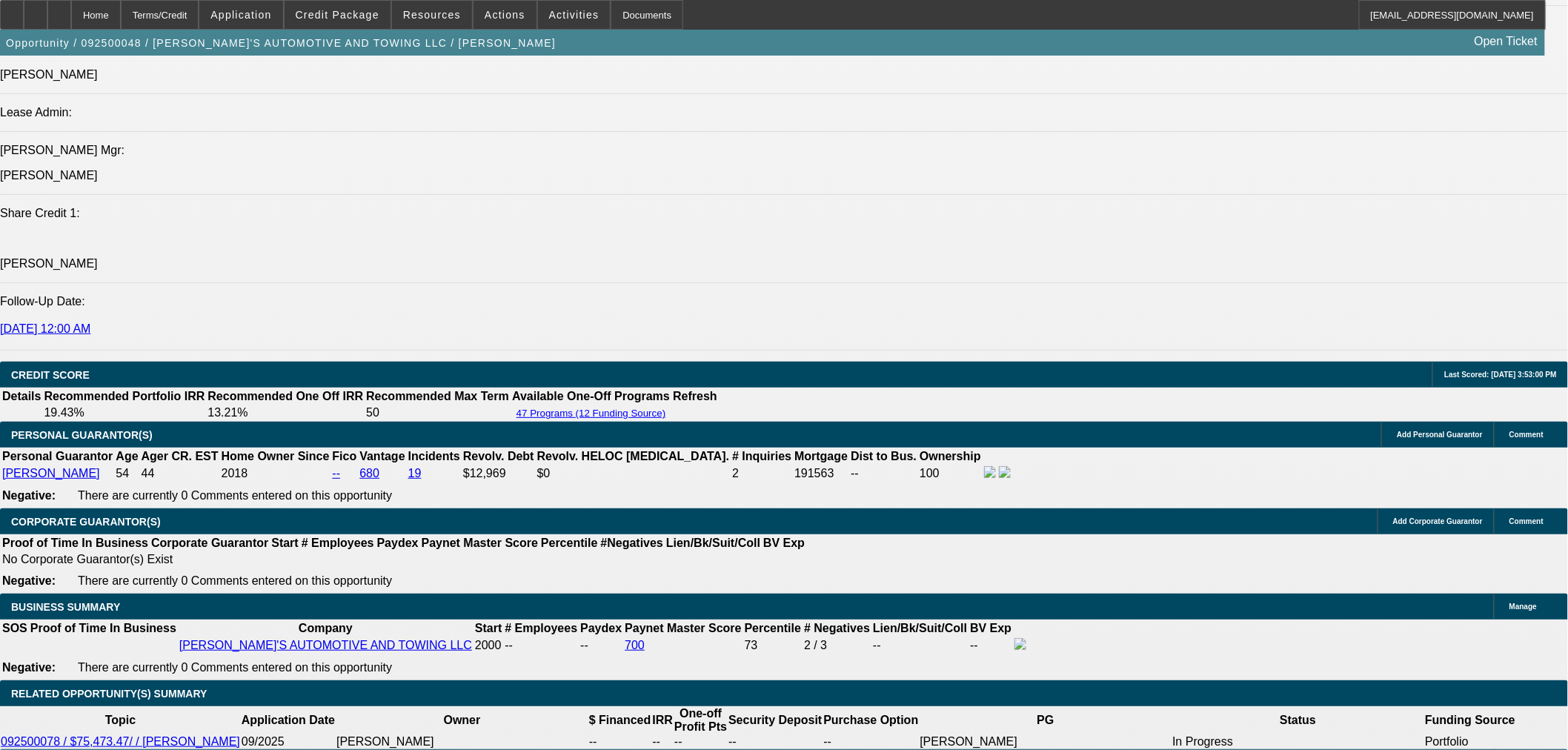
scroll to position [1854, 0]
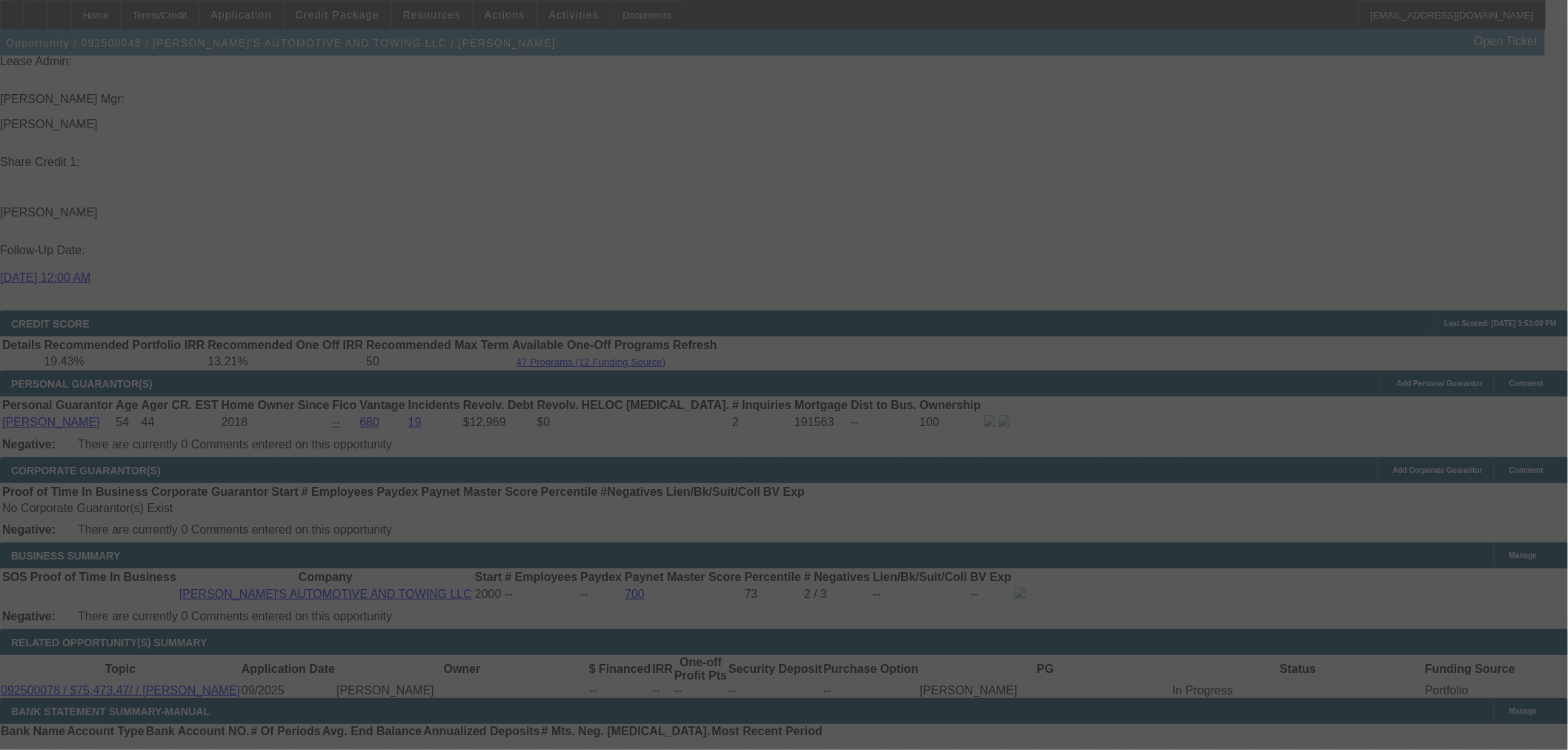
select select "0"
select select "0.1"
select select "4"
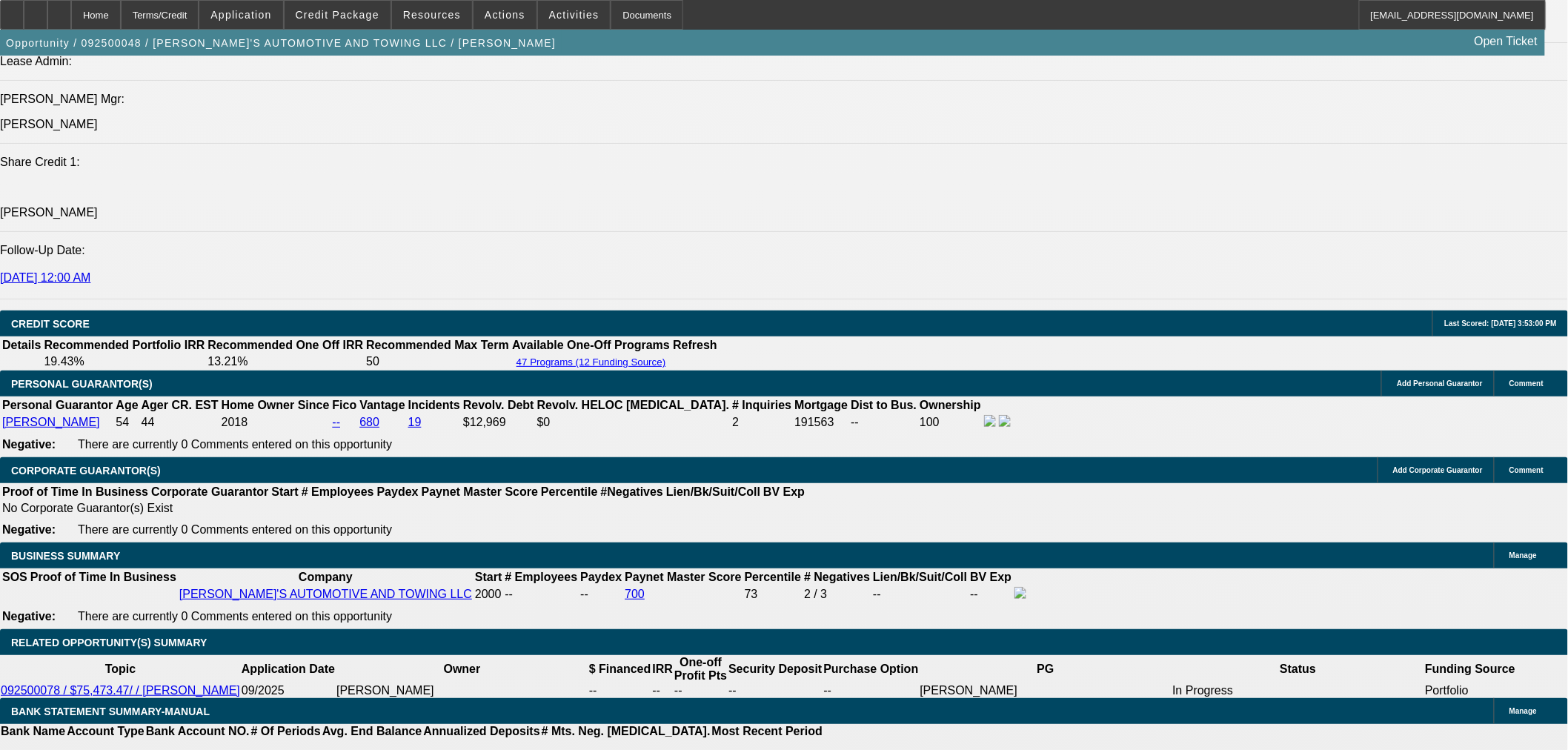
drag, startPoint x: 391, startPoint y: 417, endPoint x: 461, endPoint y: 419, distance: 70.0
type input "UNKNOWN"
type input "10"
type input "$1,491.33"
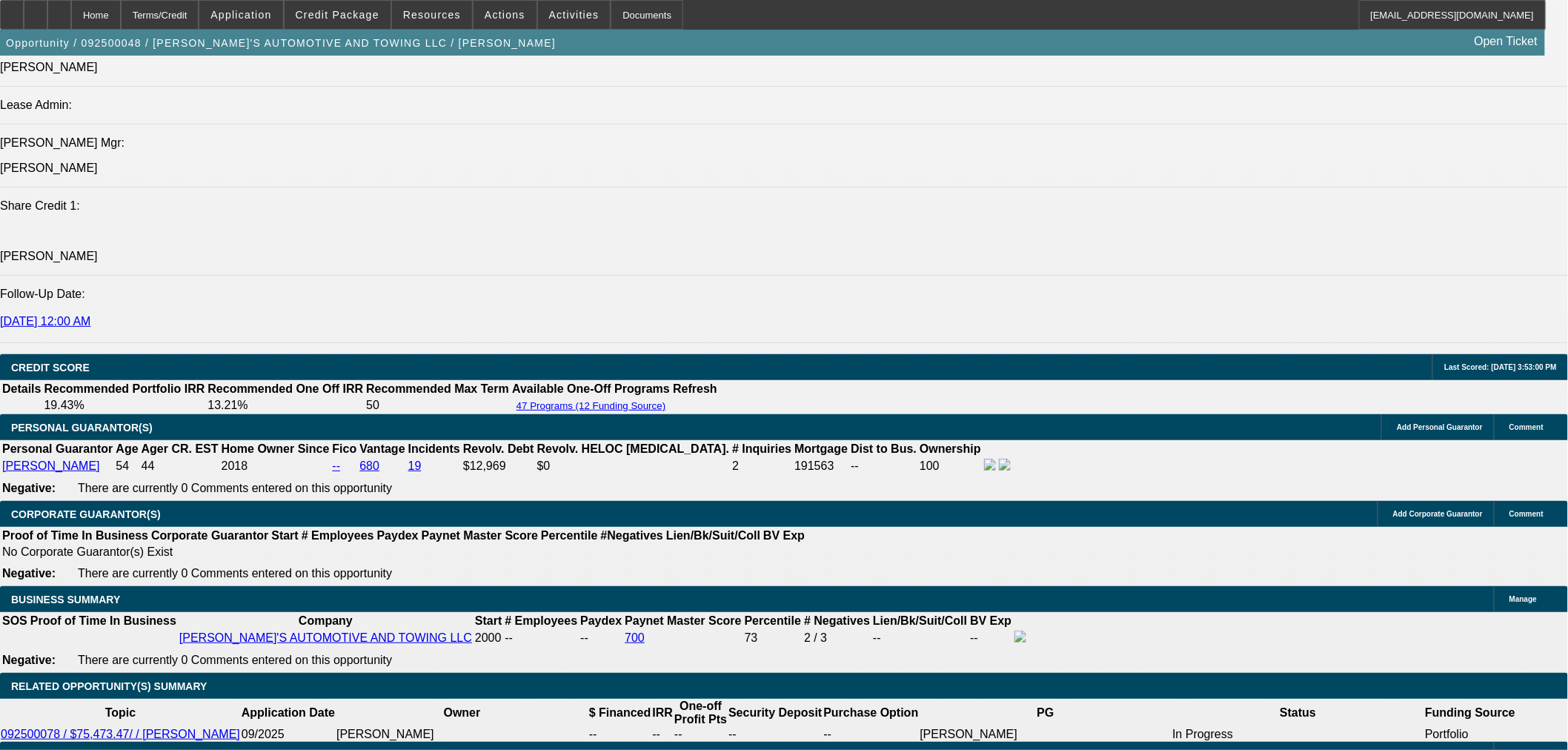
scroll to position [1772, 0]
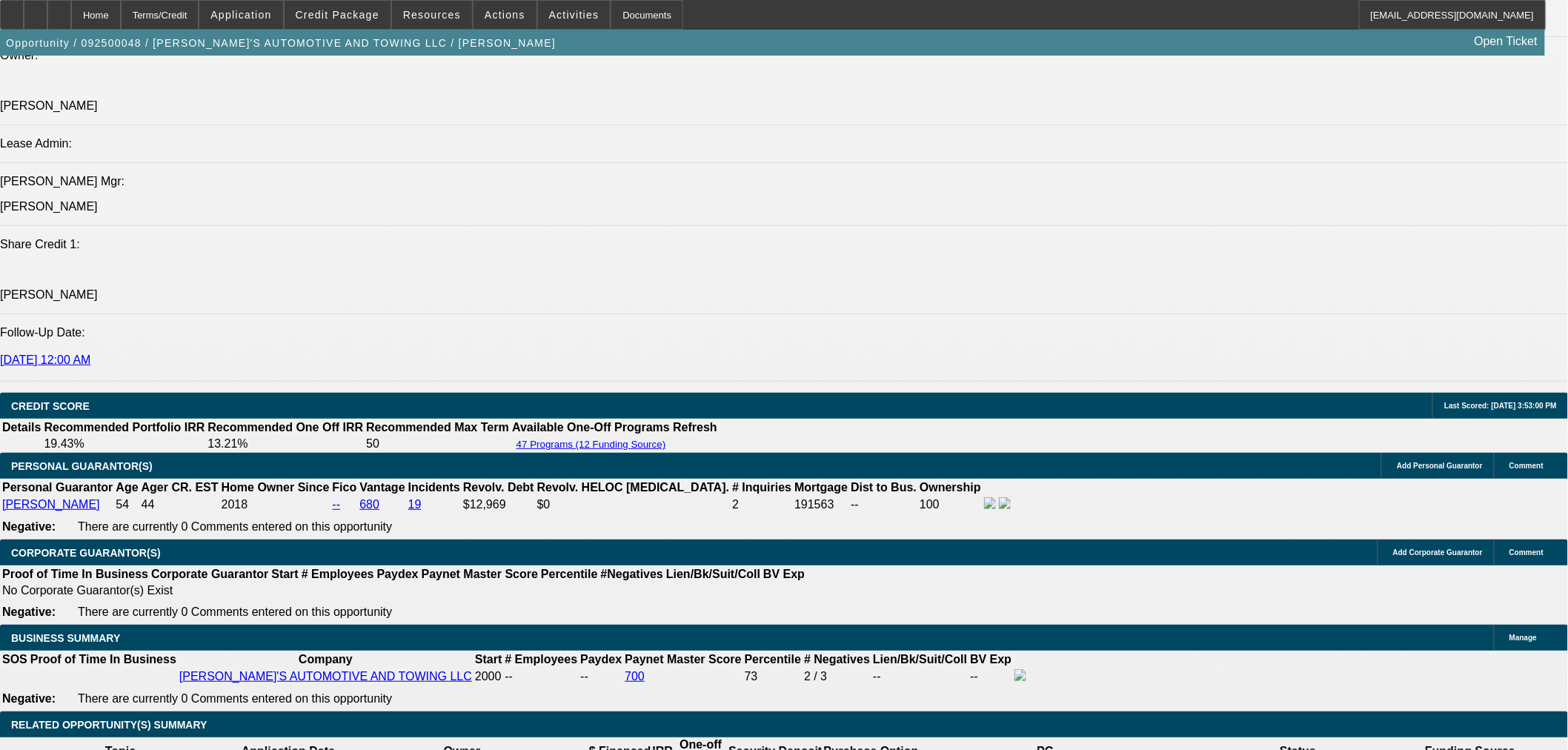
type input "10"
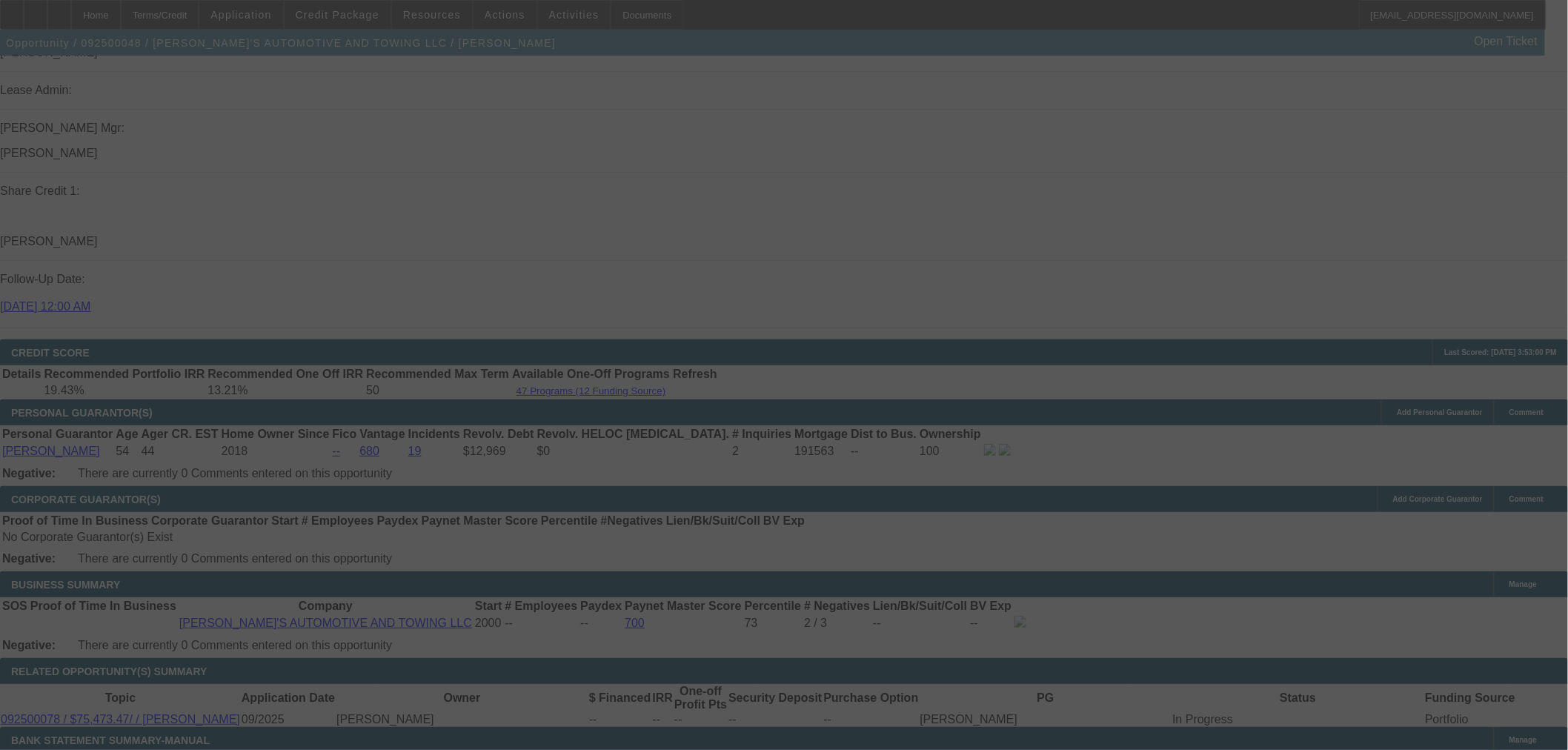
scroll to position [1854, 0]
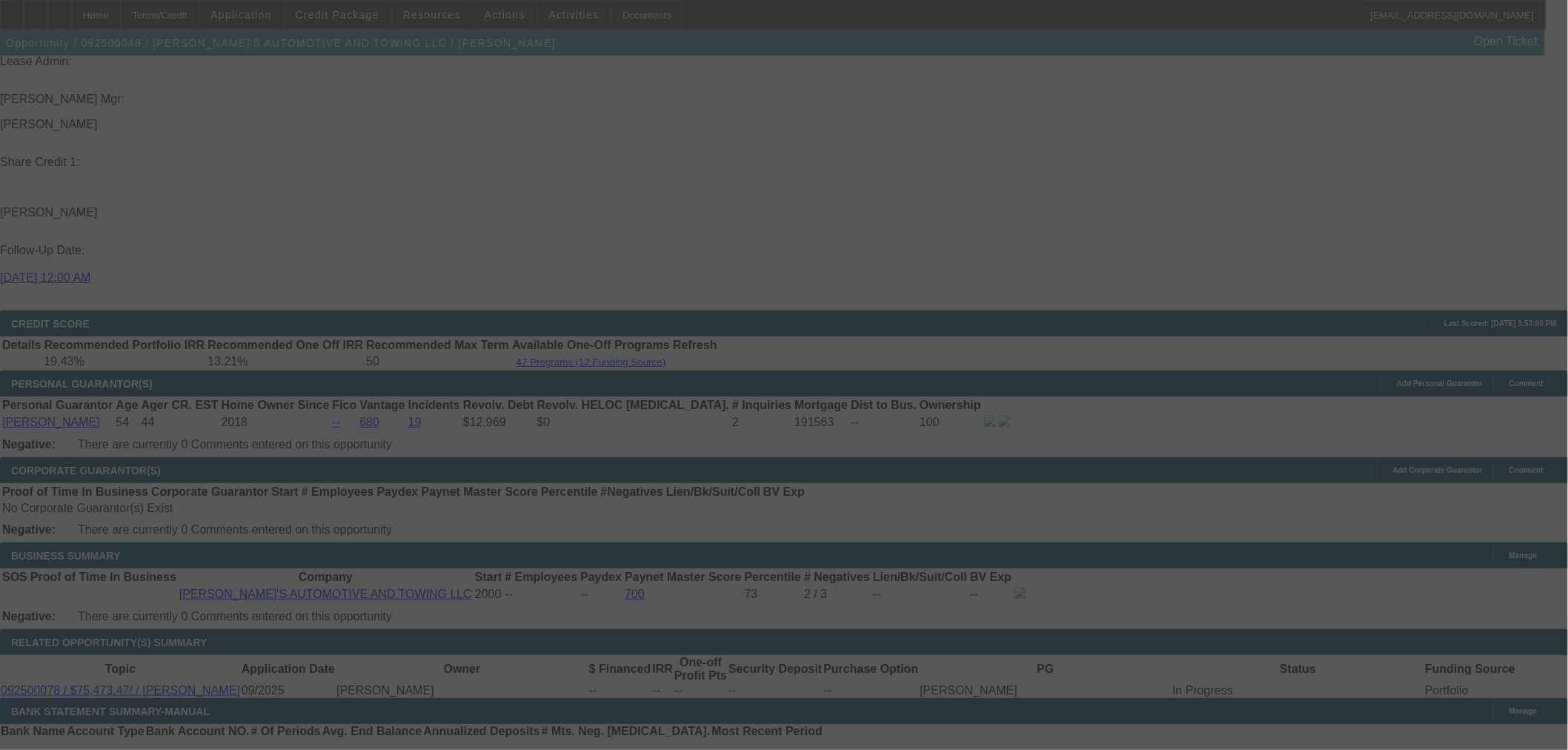
select select "0"
select select "0.1"
select select "4"
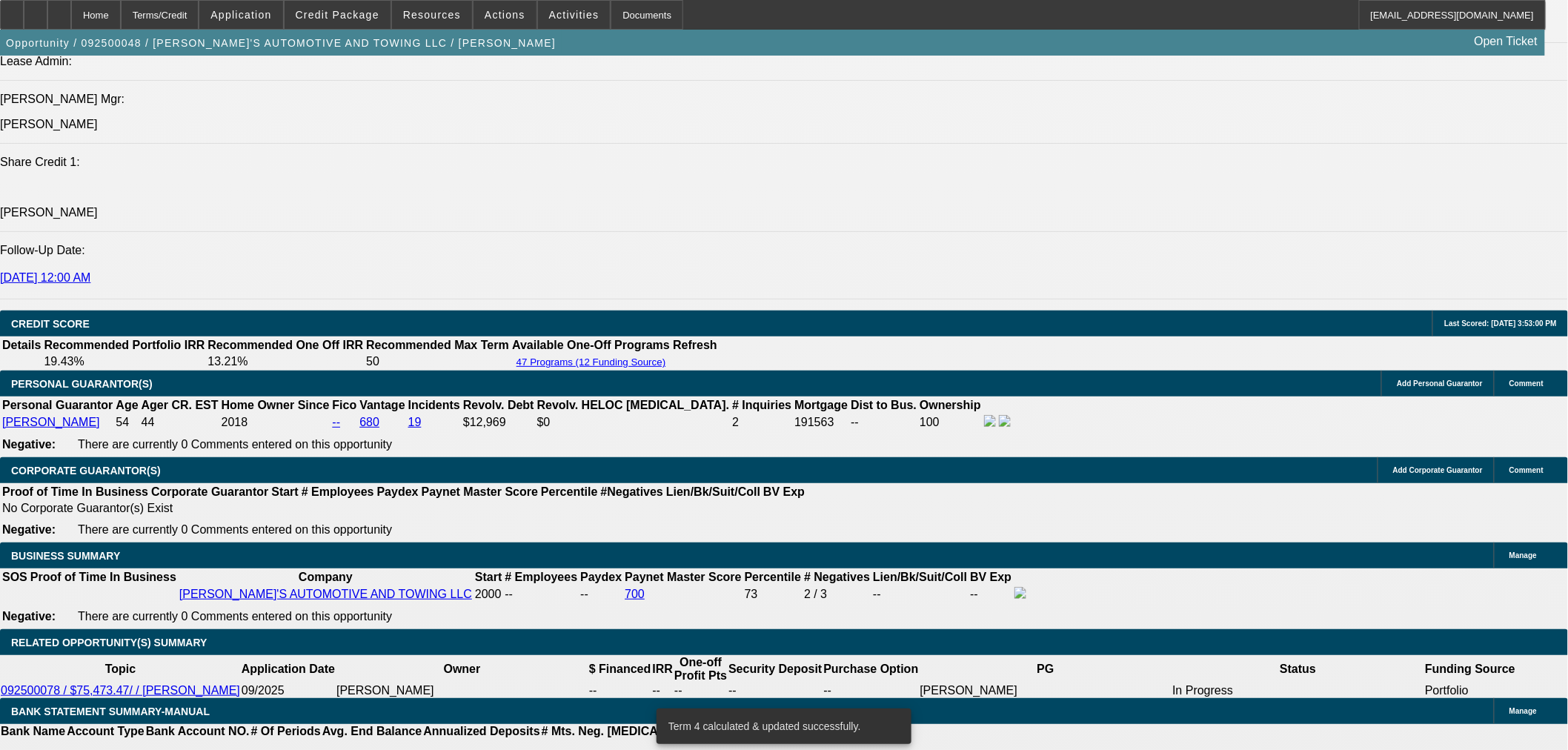
scroll to position [1772, 0]
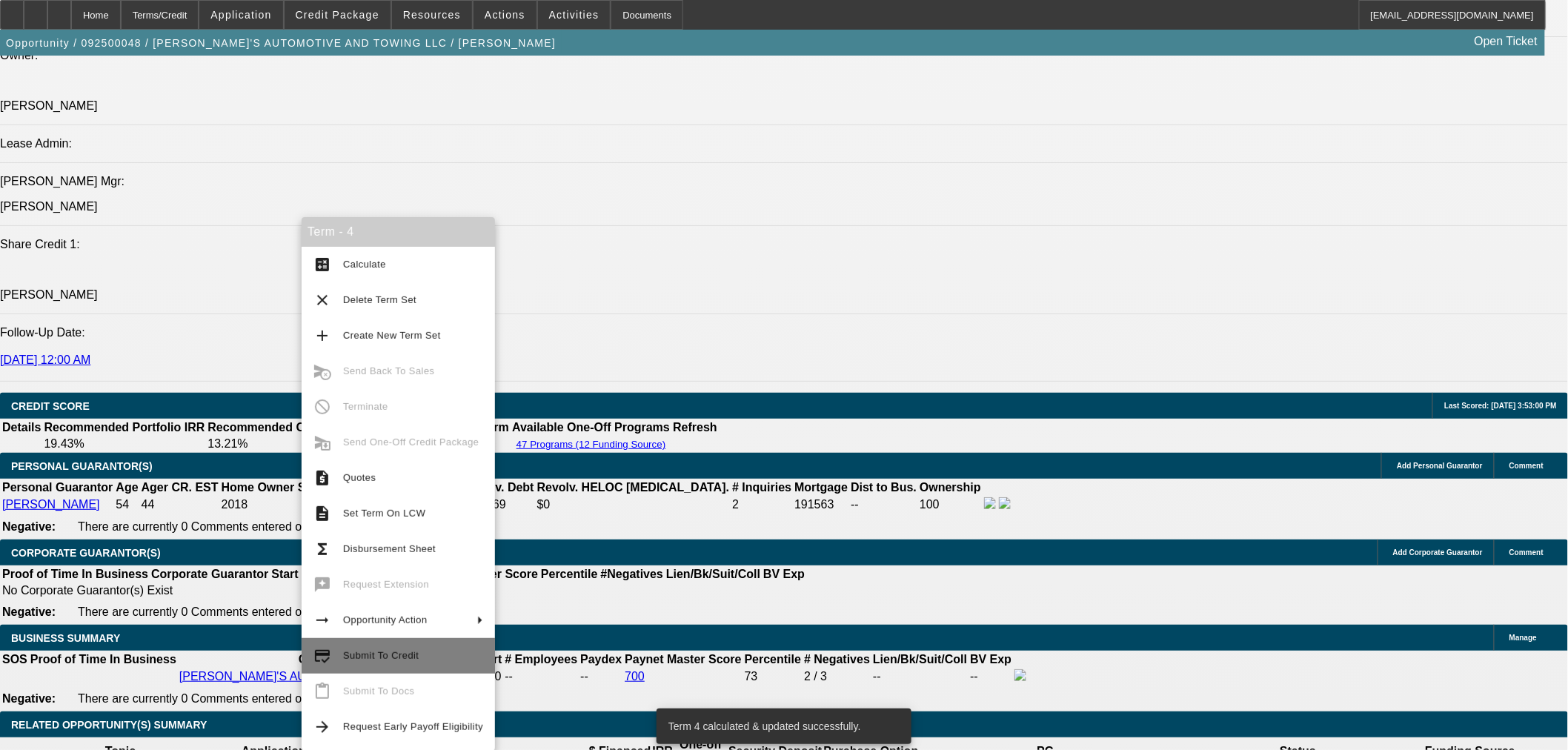
click at [365, 654] on span "Submit To Credit" at bounding box center [380, 655] width 75 height 11
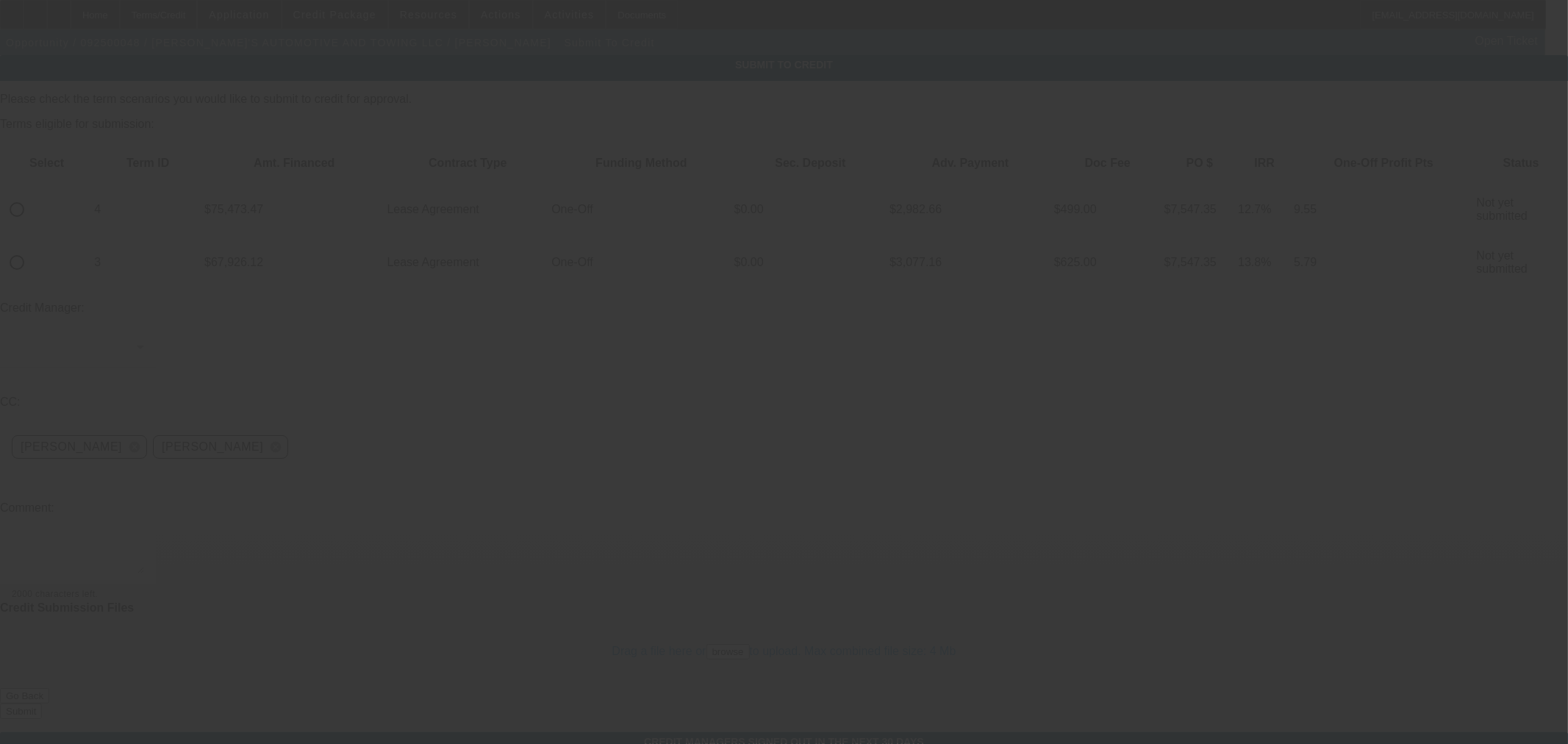
click at [32, 194] on input "radio" at bounding box center [16, 209] width 29 height 29
radio input "true"
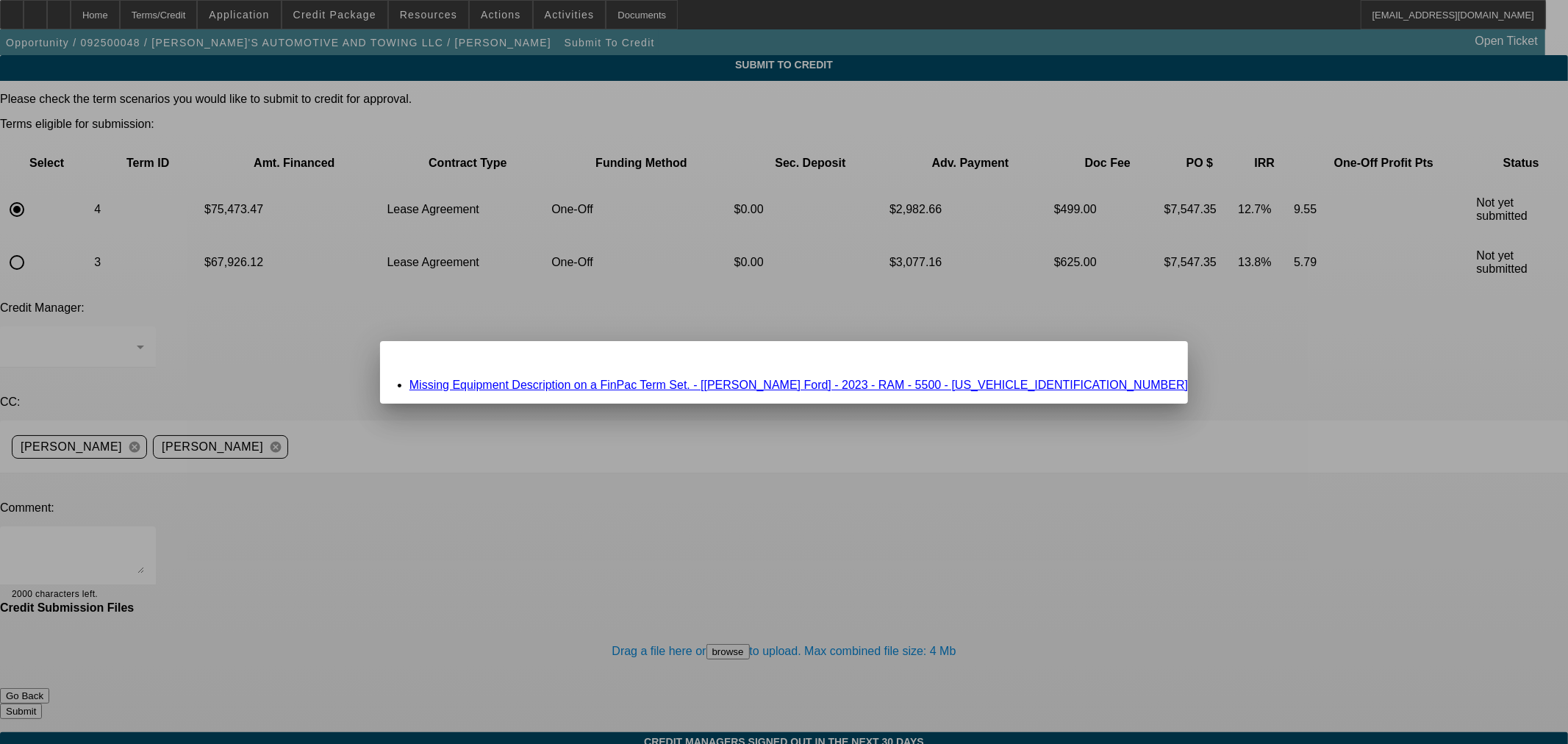
click at [651, 385] on link "Missing Equipment Description on a FinPac Term Set. - [Jim Shorkey Ford] - 2023…" at bounding box center [798, 384] width 779 height 12
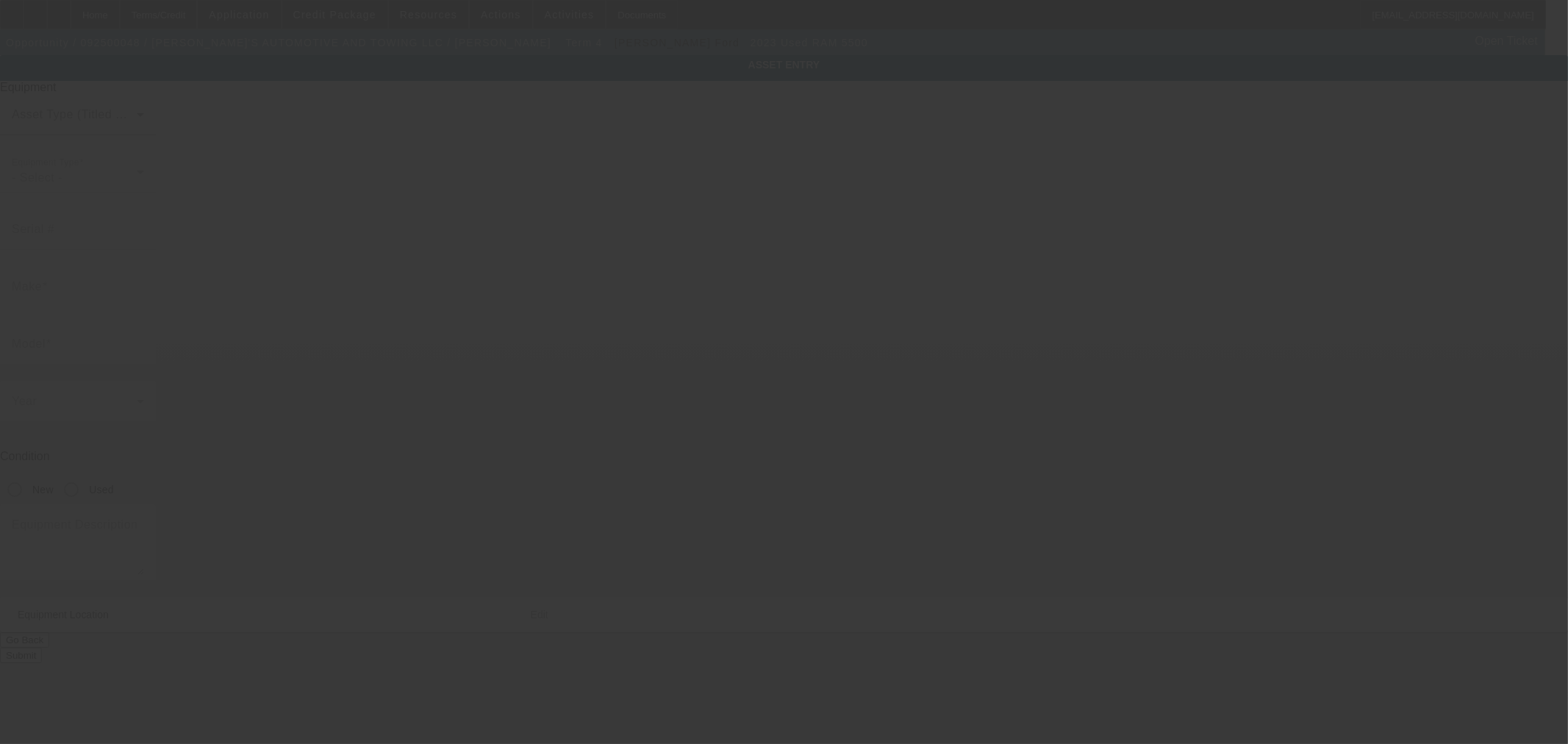
type input "3C7WRNDJ7PG582834"
type input "Ram"
type input "5500"
radio input "true"
type input "315 Roemer Blvd"
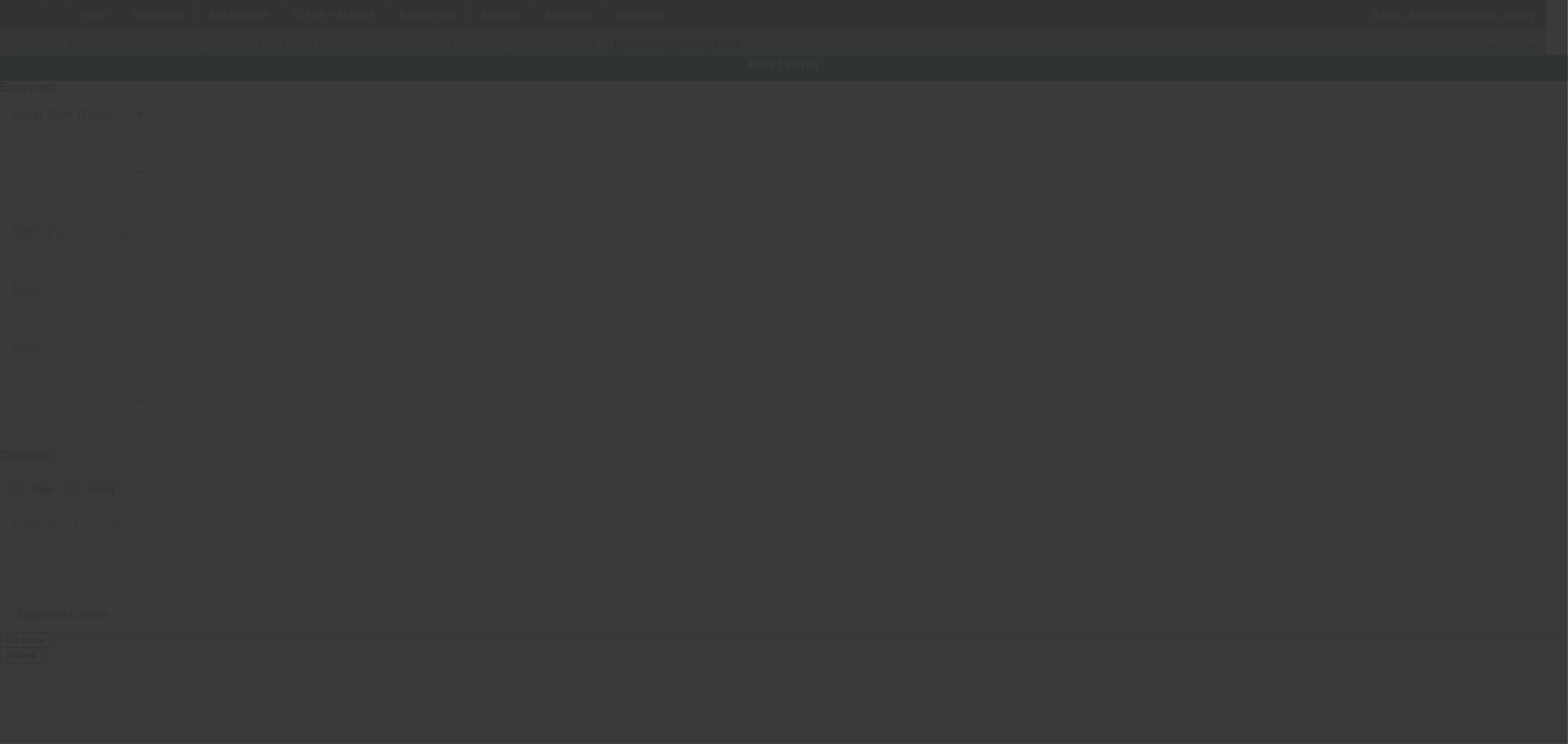
type input "Farrell"
type input "16121"
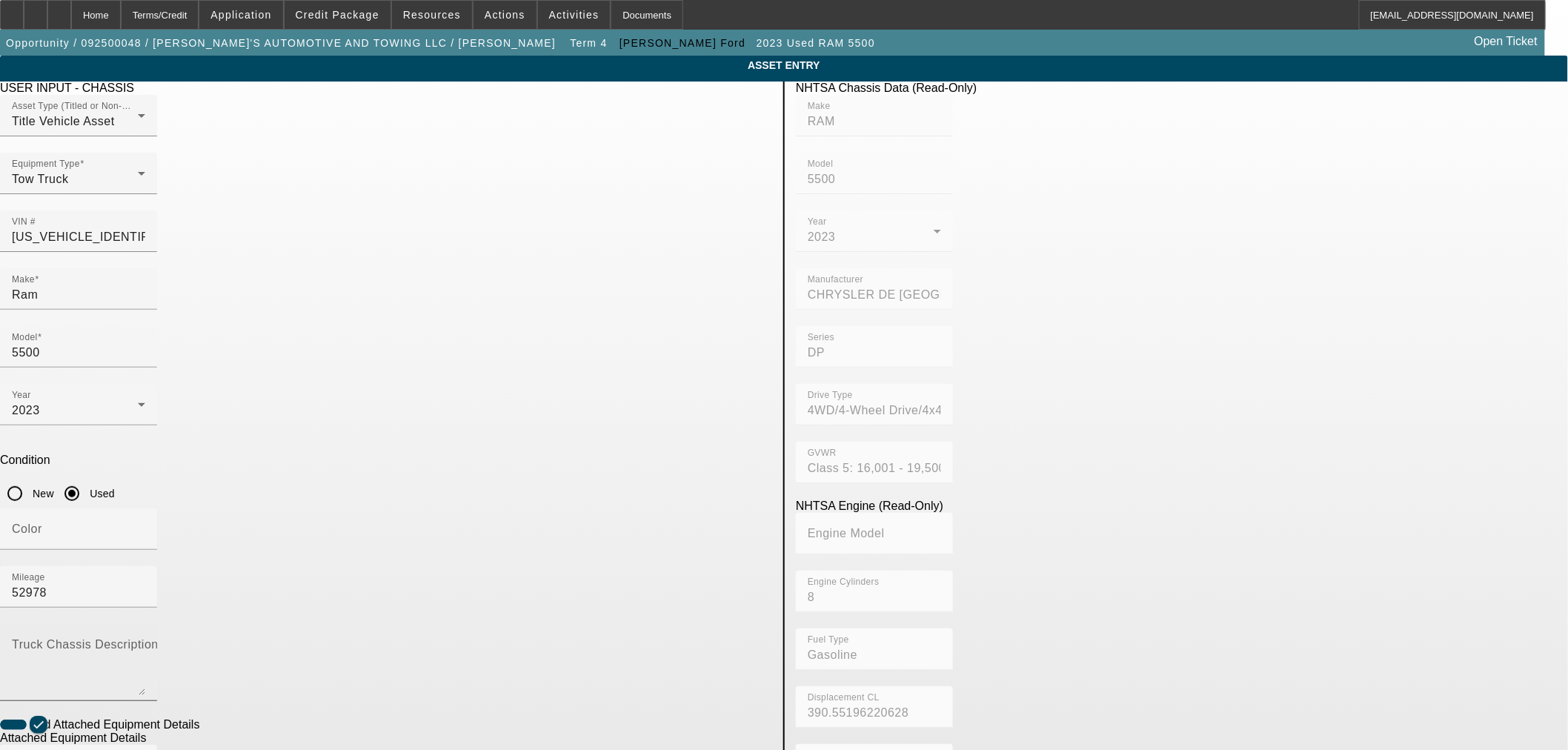
click at [145, 642] on textarea "Truck Chassis Description (Describe the truck chassis only)" at bounding box center [78, 669] width 133 height 54
click at [346, 6] on span at bounding box center [337, 15] width 106 height 36
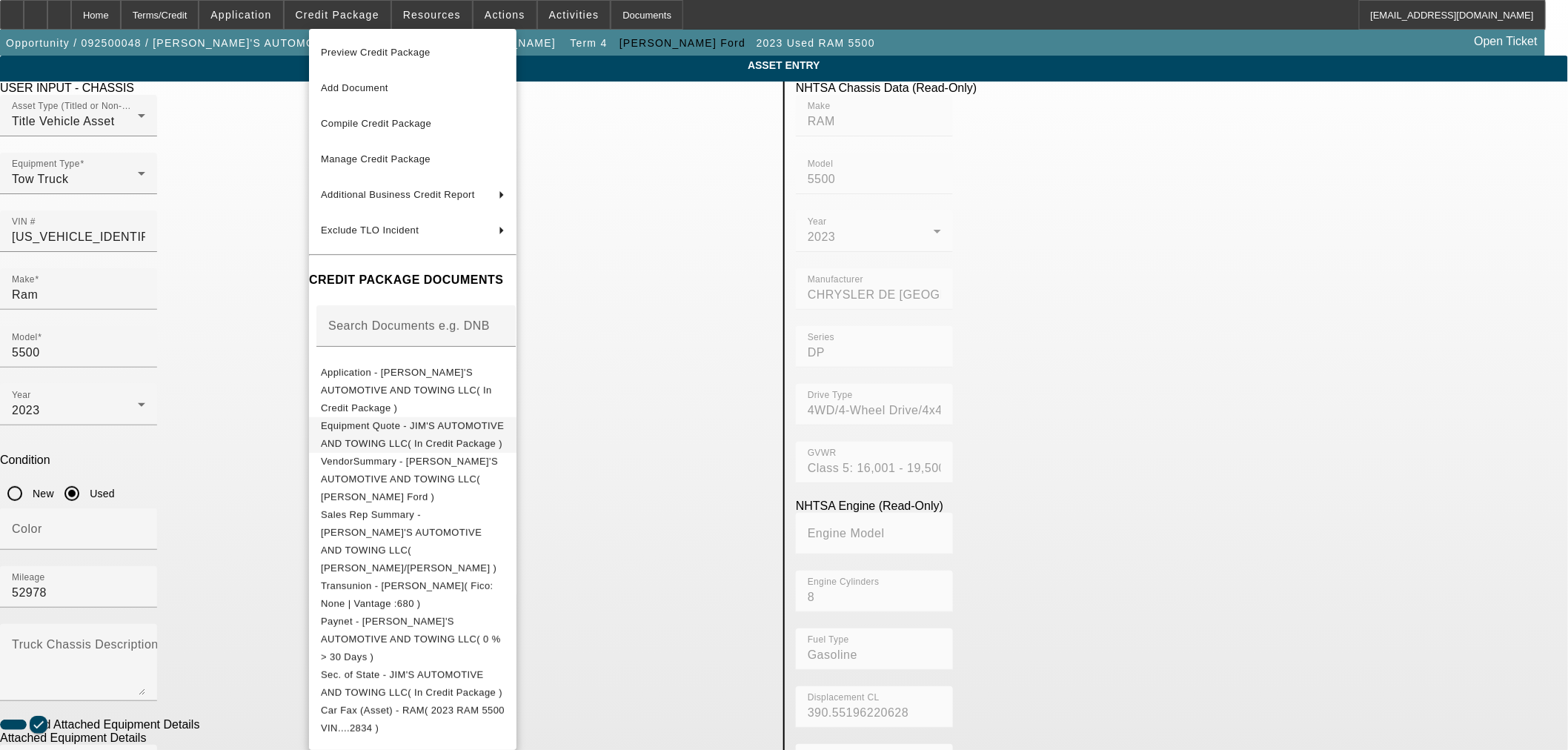
click at [396, 419] on span "Equipment Quote - JIM'S AUTOMOTIVE AND TOWING LLC( In Credit Package )" at bounding box center [412, 434] width 183 height 36
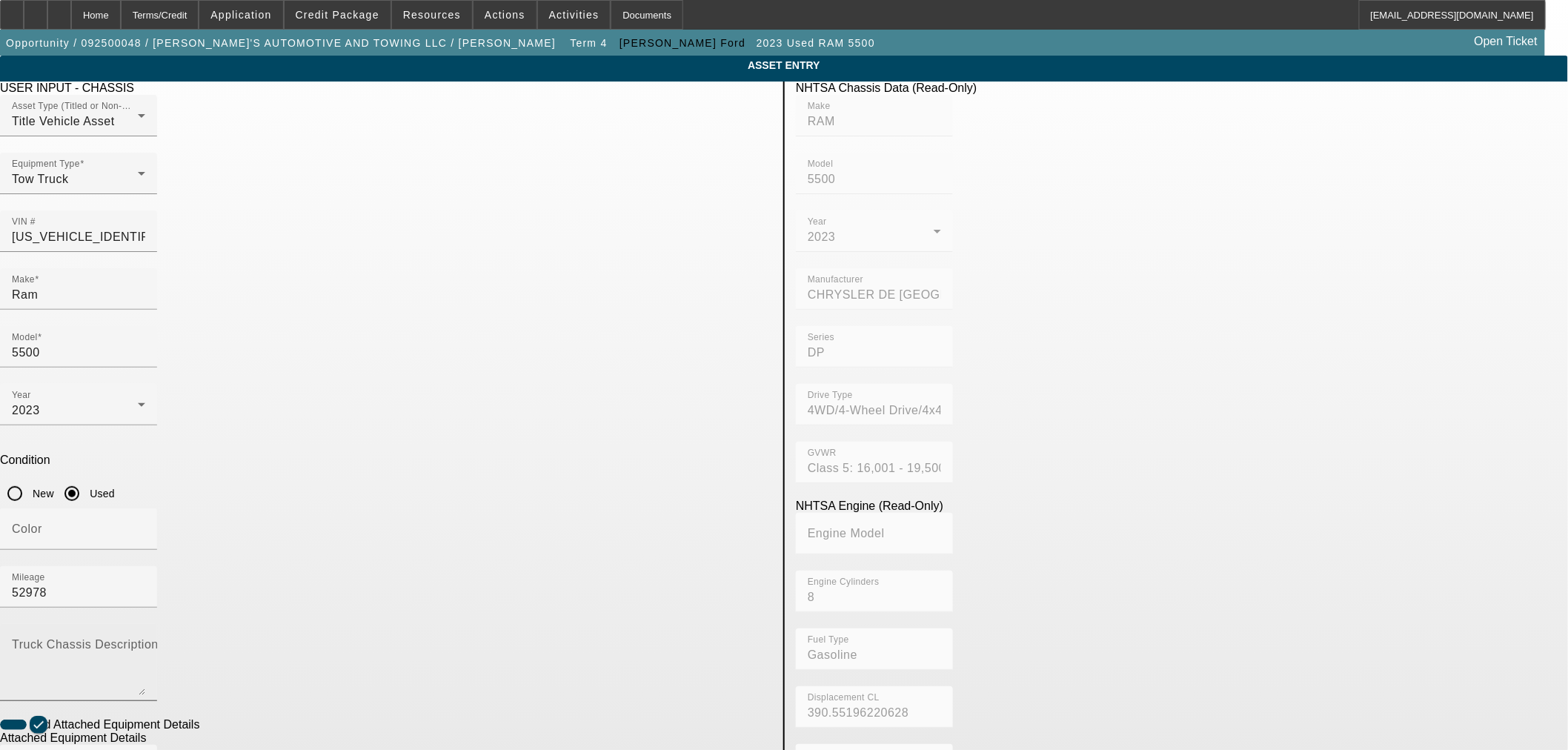
click at [145, 642] on textarea "Truck Chassis Description (Describe the truck chassis only)" at bounding box center [78, 669] width 133 height 54
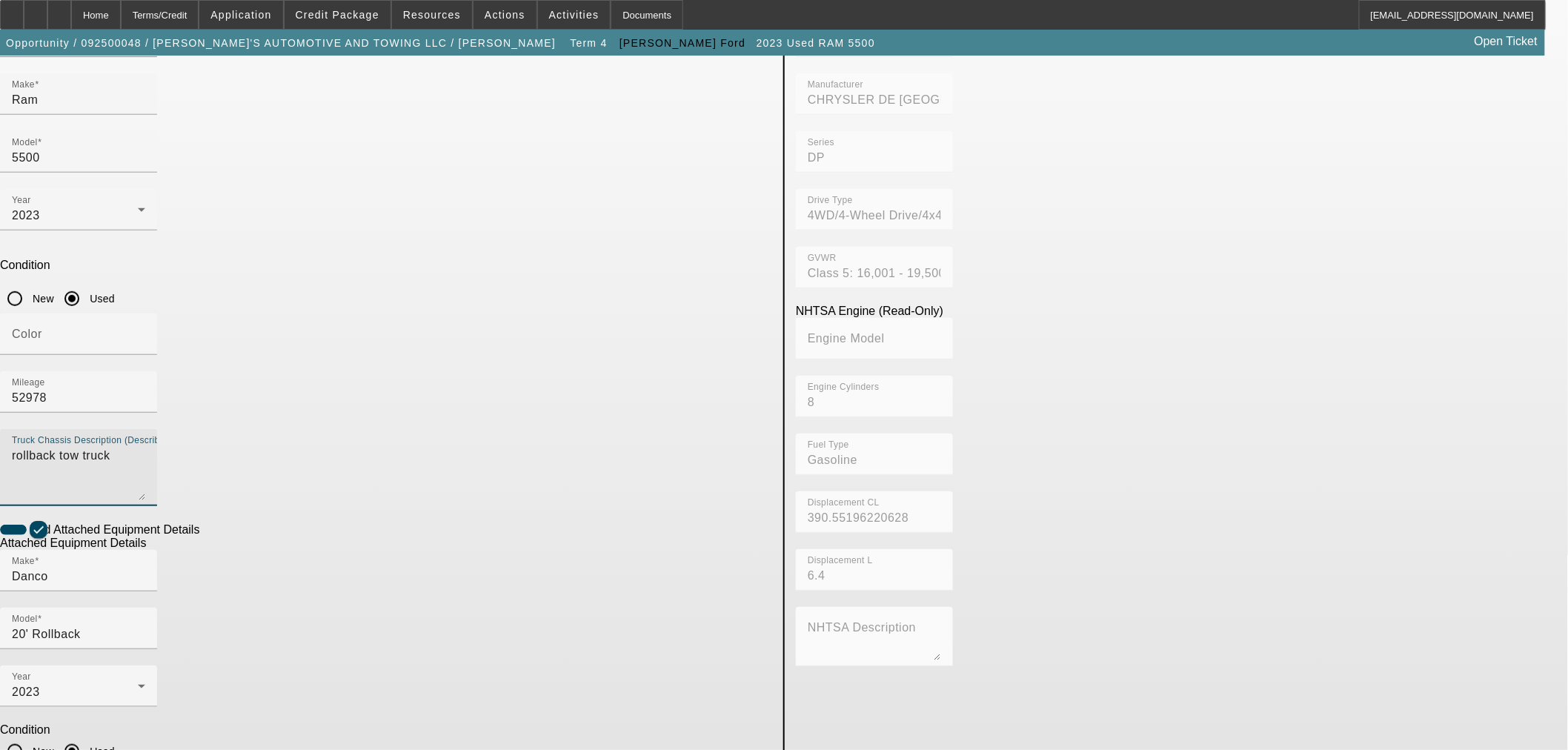
type textarea "rollback tow truck"
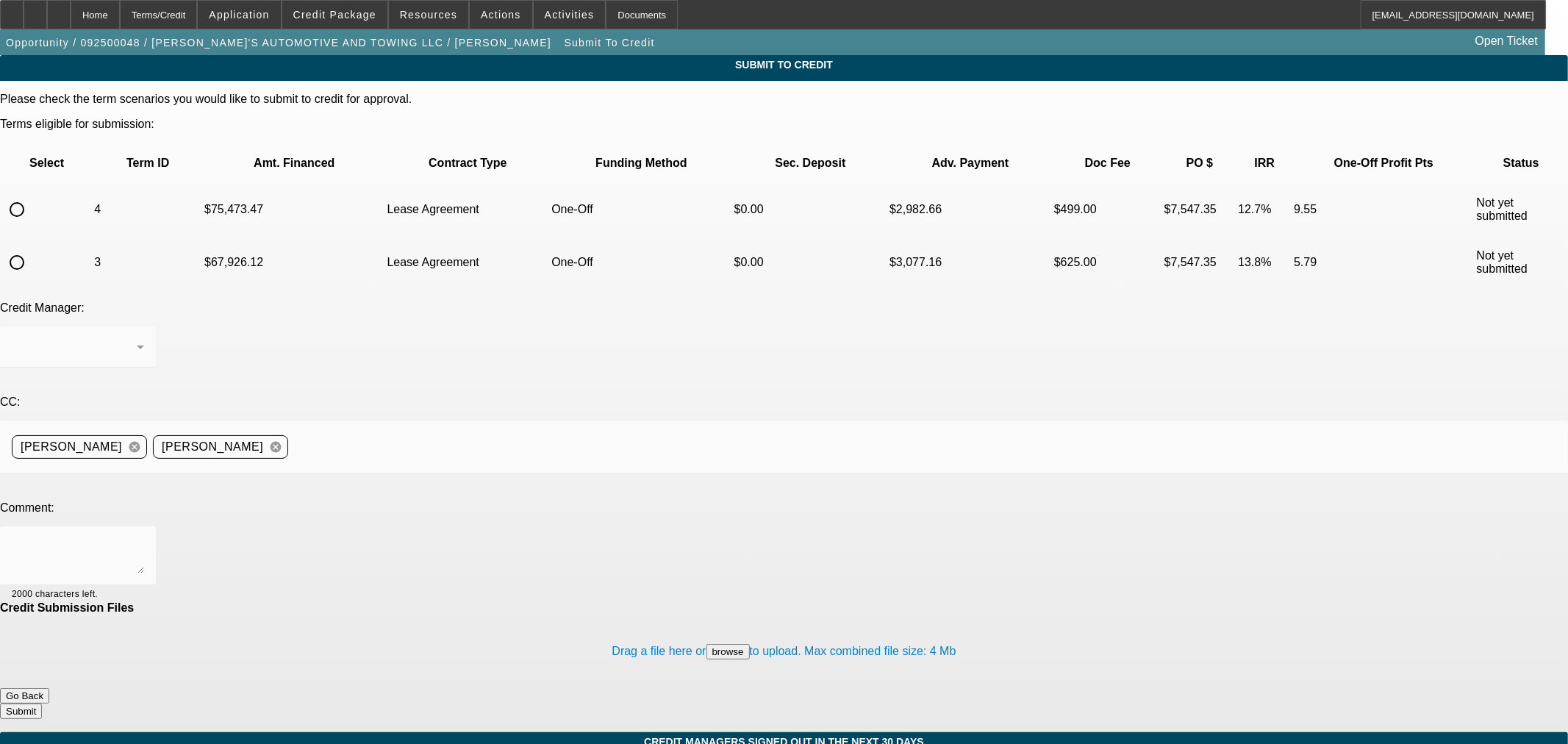
click at [32, 194] on input "radio" at bounding box center [16, 209] width 29 height 29
radio input "true"
click at [144, 538] on textarea at bounding box center [77, 556] width 132 height 36
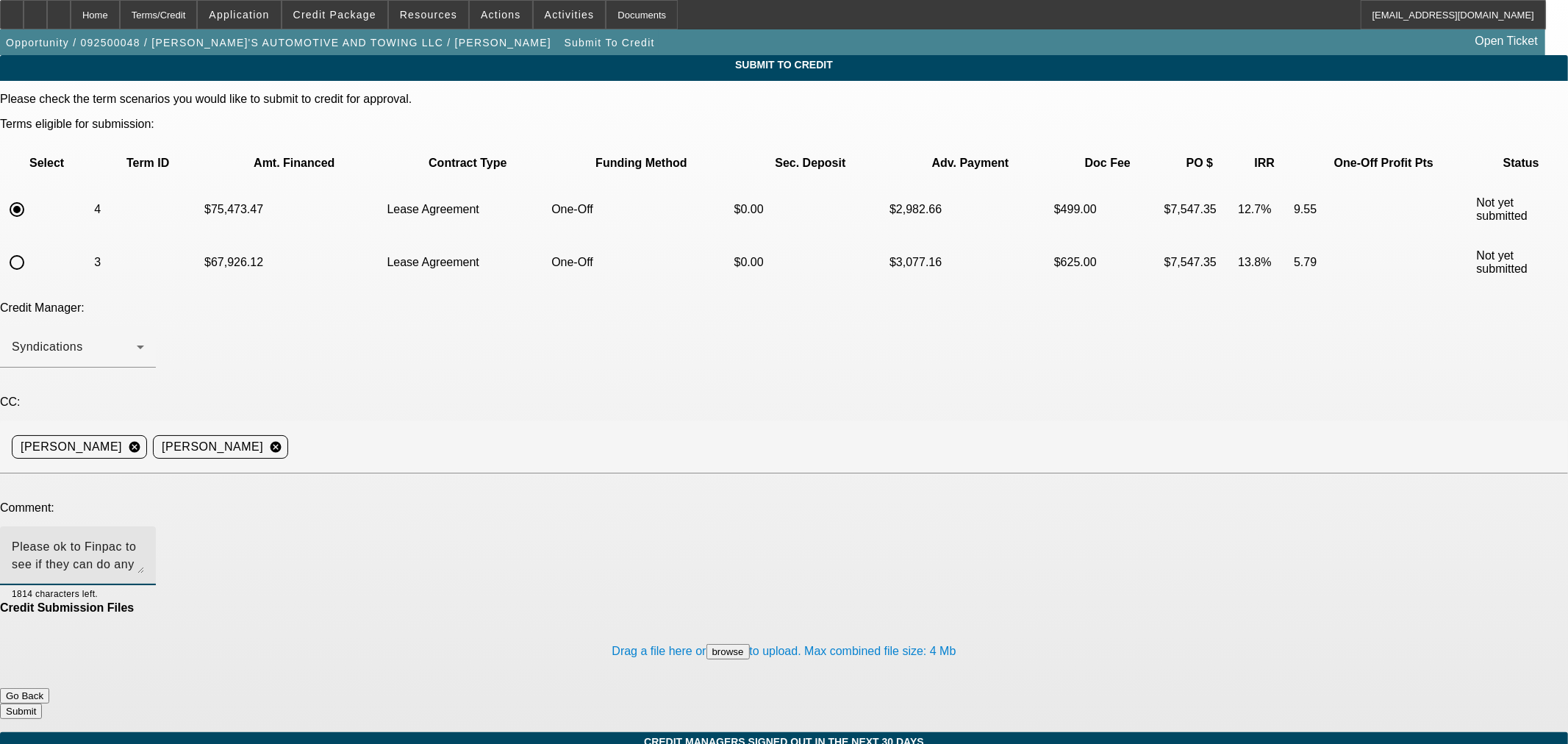
type textarea "Please ok to Finpac to see if they can do any better on the rate/offer 66 month…"
click at [42, 703] on button "Submit" at bounding box center [20, 710] width 42 height 15
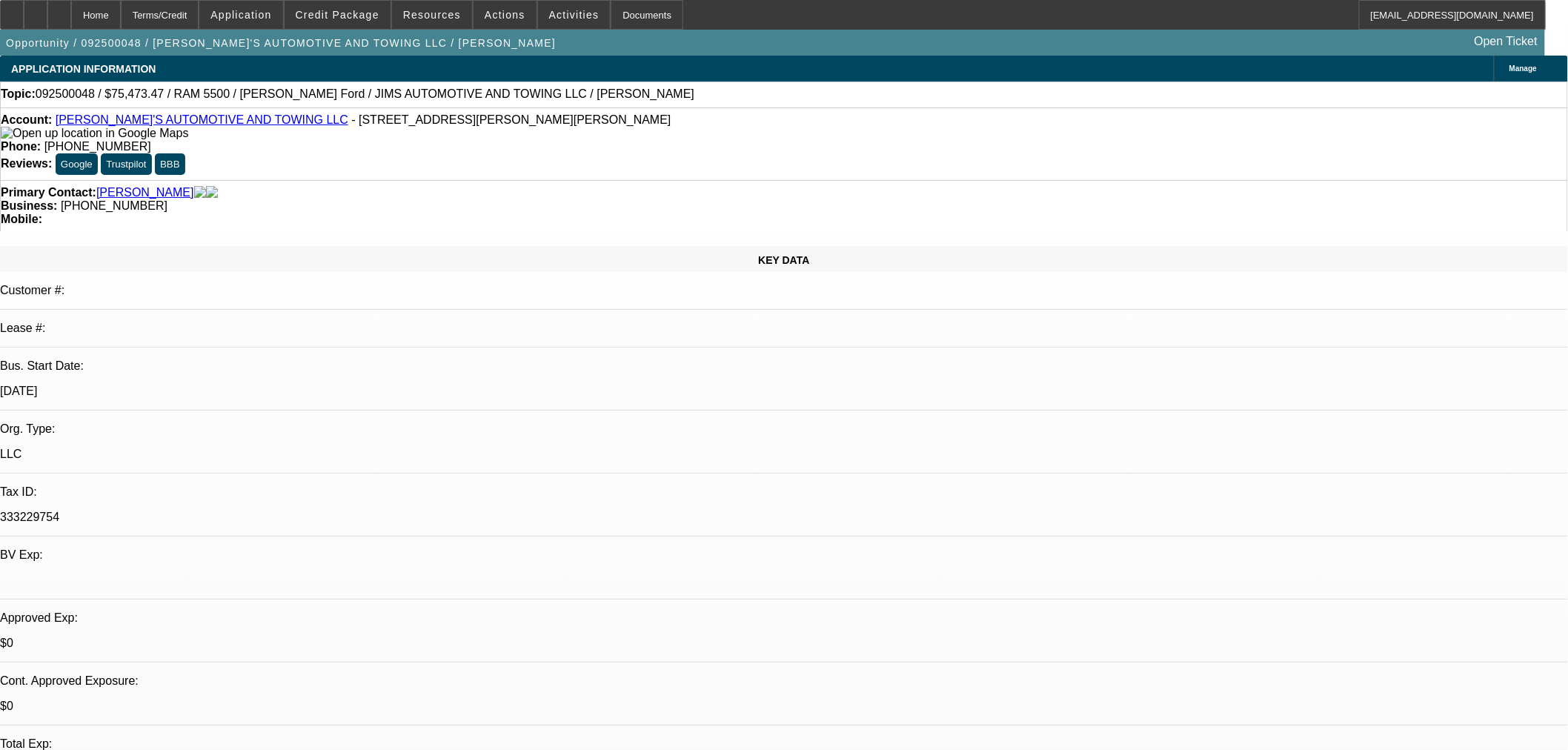
select select "0"
select select "0.1"
select select "4"
select select "0.1"
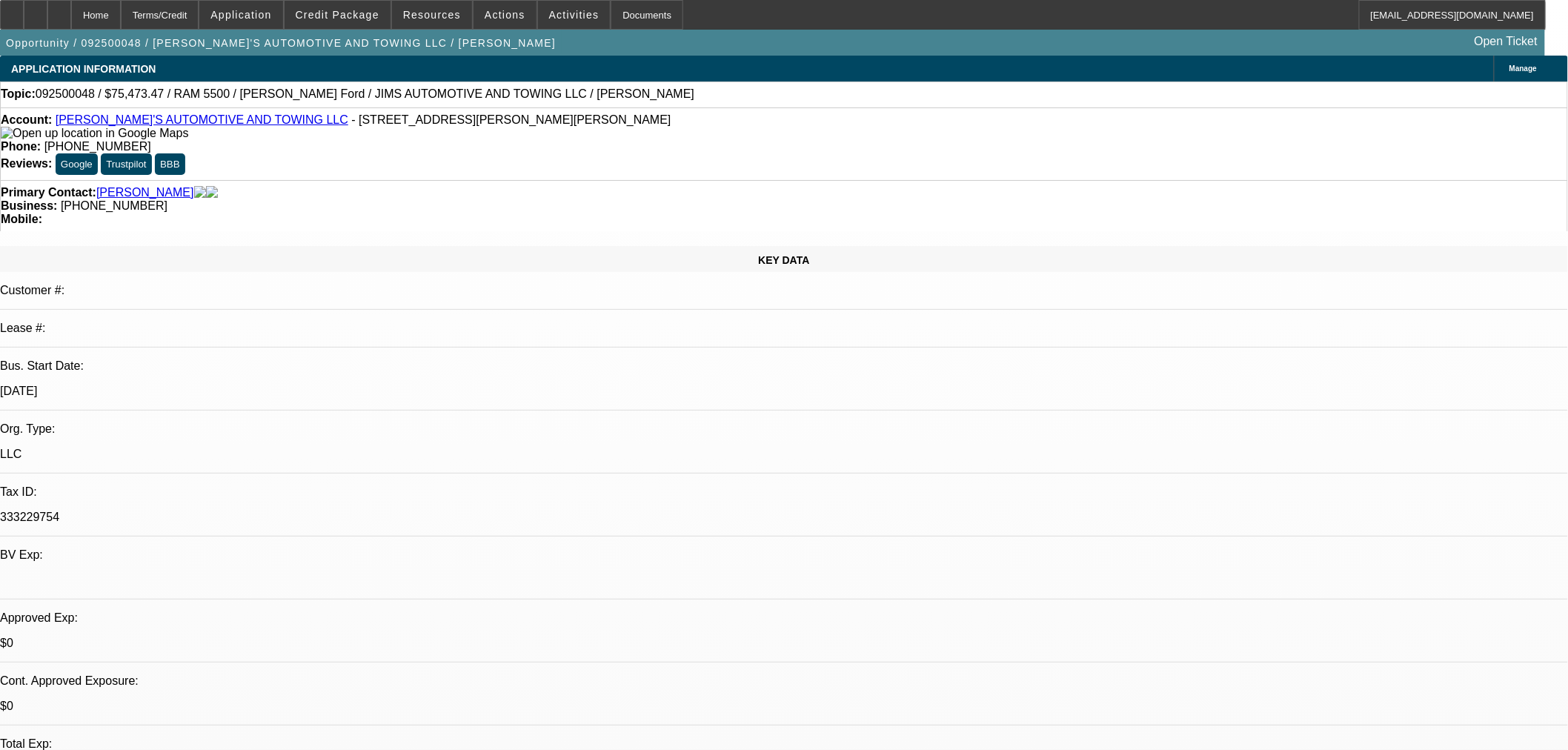
select select "0"
select select "0.1"
select select "4"
select select "0"
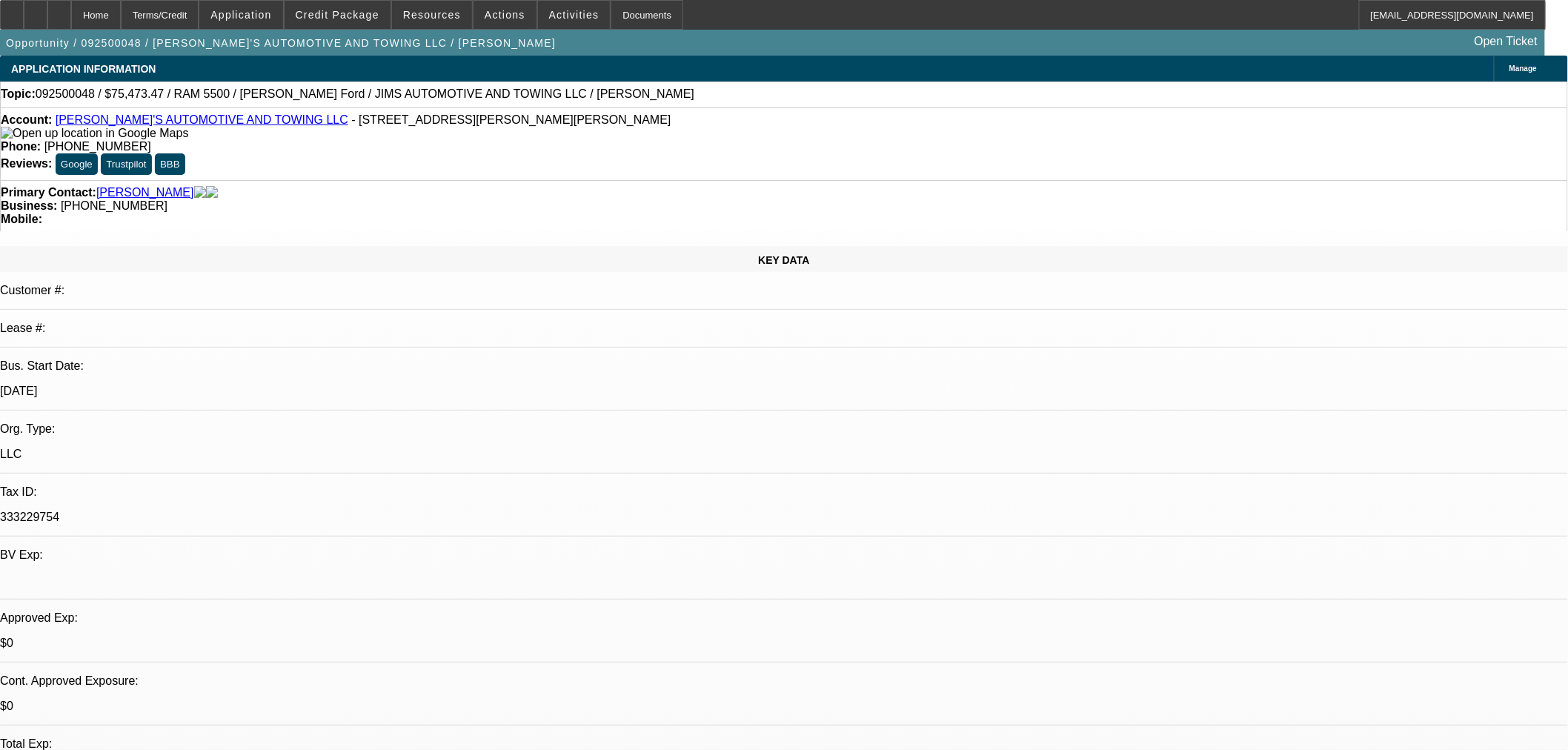
select select "0.1"
select select "4"
select select "0"
select select "3"
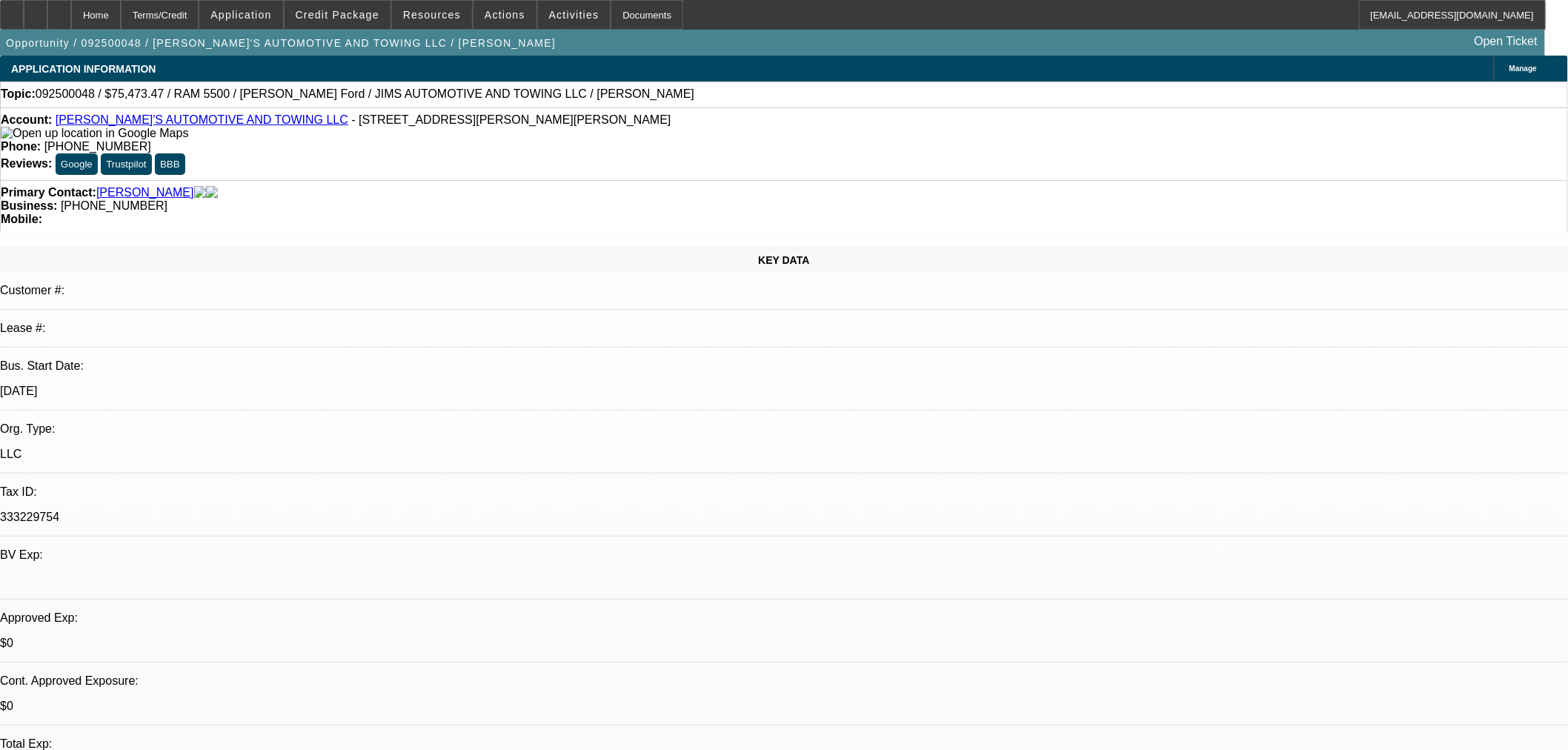
select select "0"
select select "6"
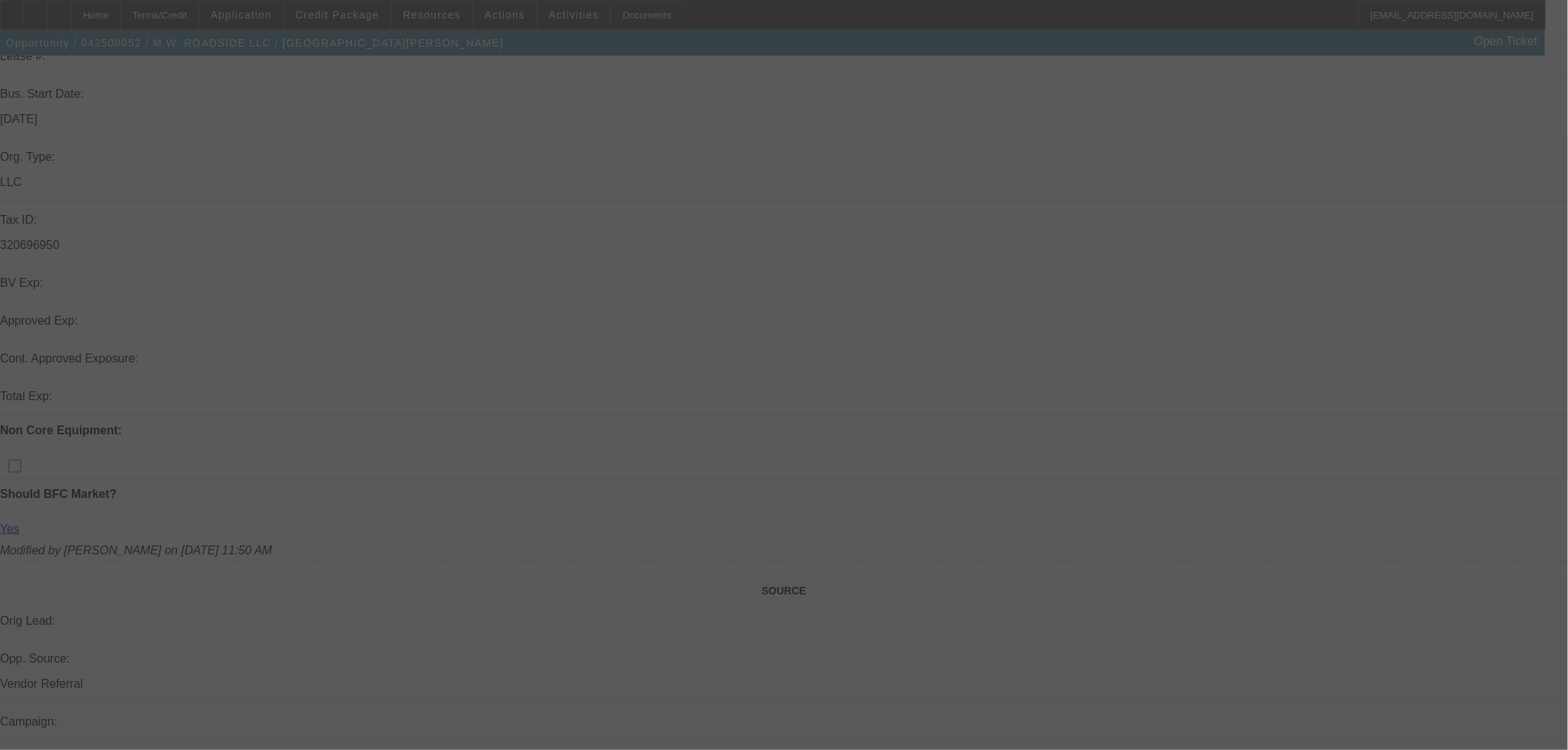
scroll to position [411, 0]
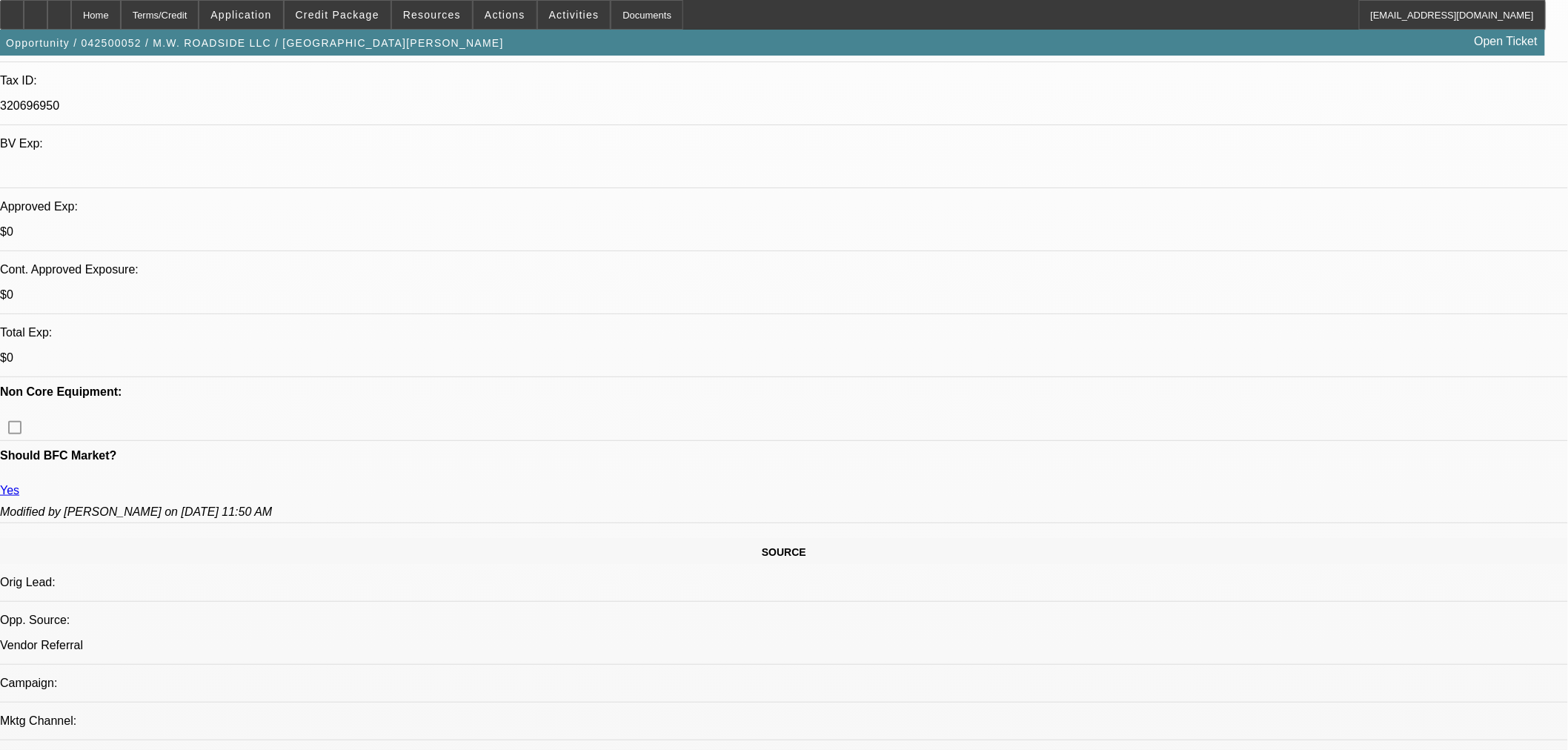
select select "0"
select select "2"
select select "0.1"
select select "4"
select select "0"
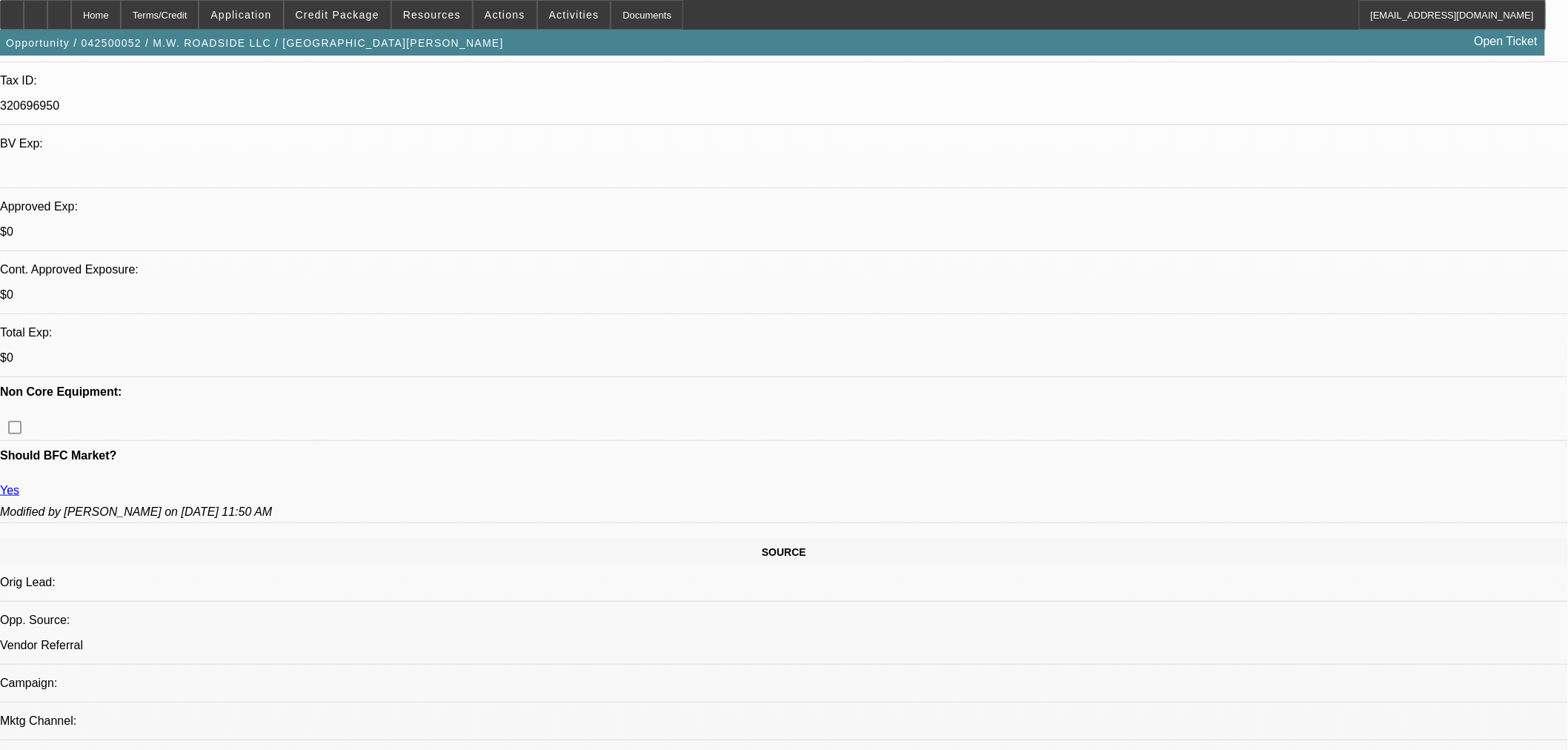
select select "0"
select select "2"
select select "0.1"
select select "4"
select select "0"
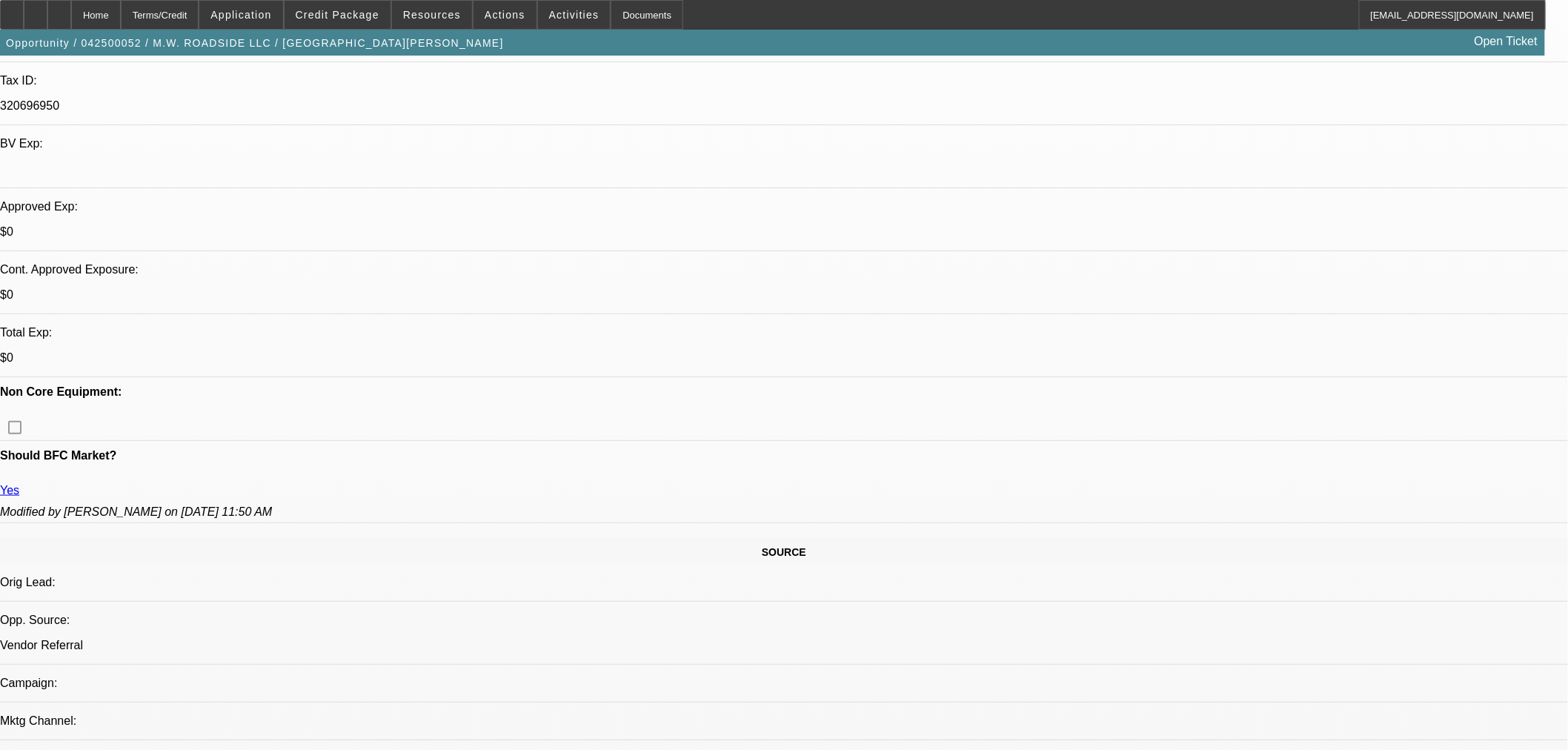
select select "0"
select select "2"
select select "0.1"
select select "4"
select select "0"
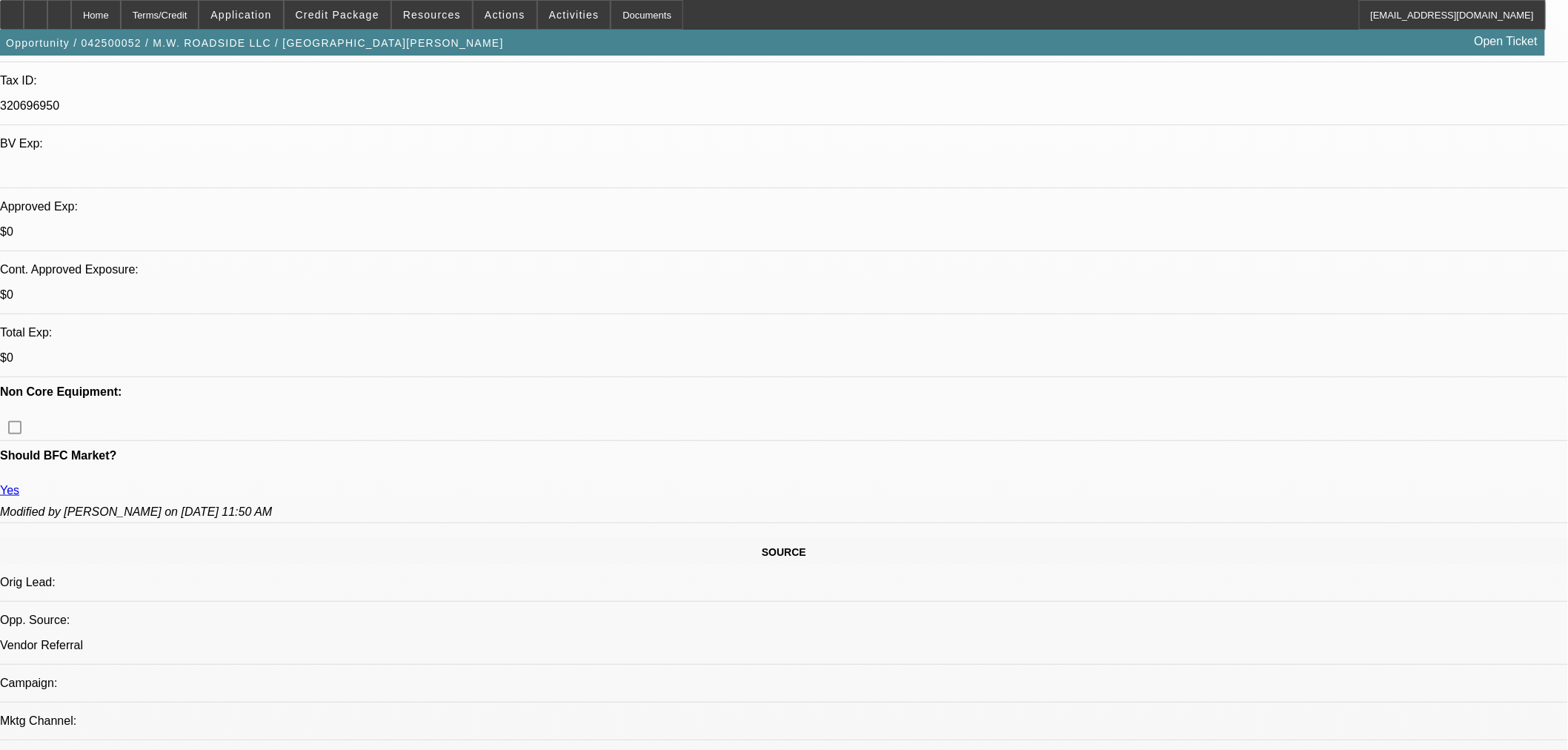
select select "2"
select select "0.1"
select select "4"
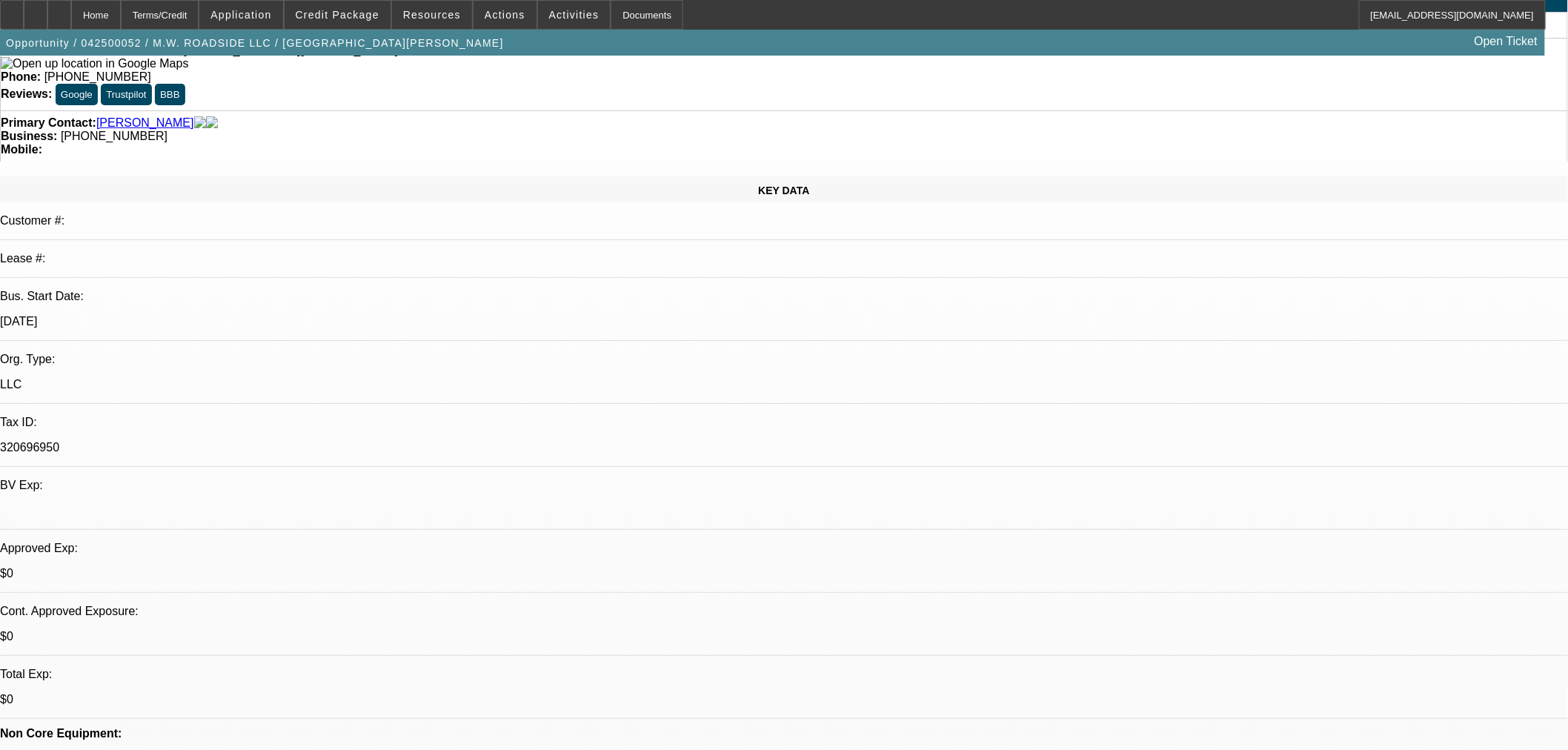
scroll to position [0, 0]
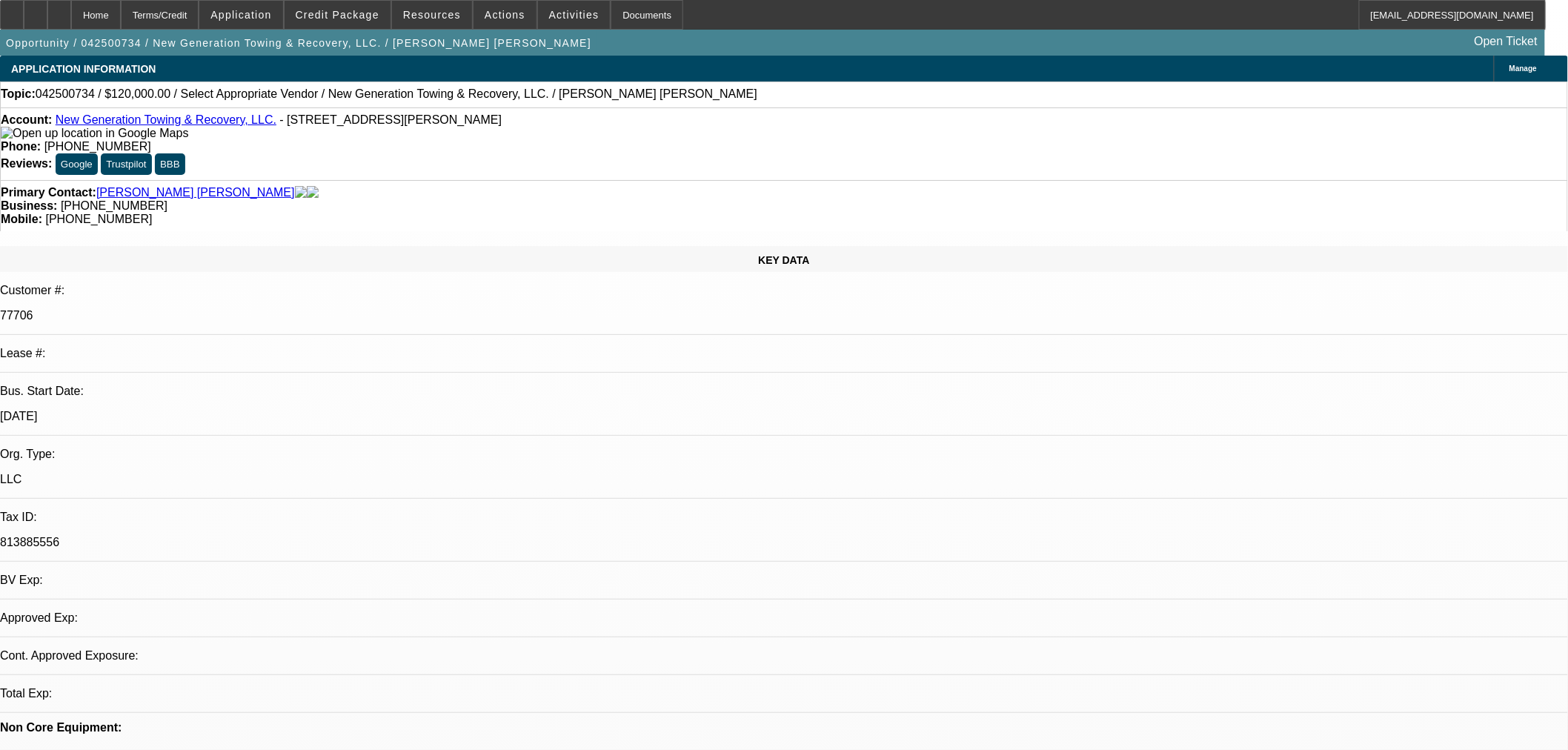
select select "0"
select select "2"
select select "0"
select select "6"
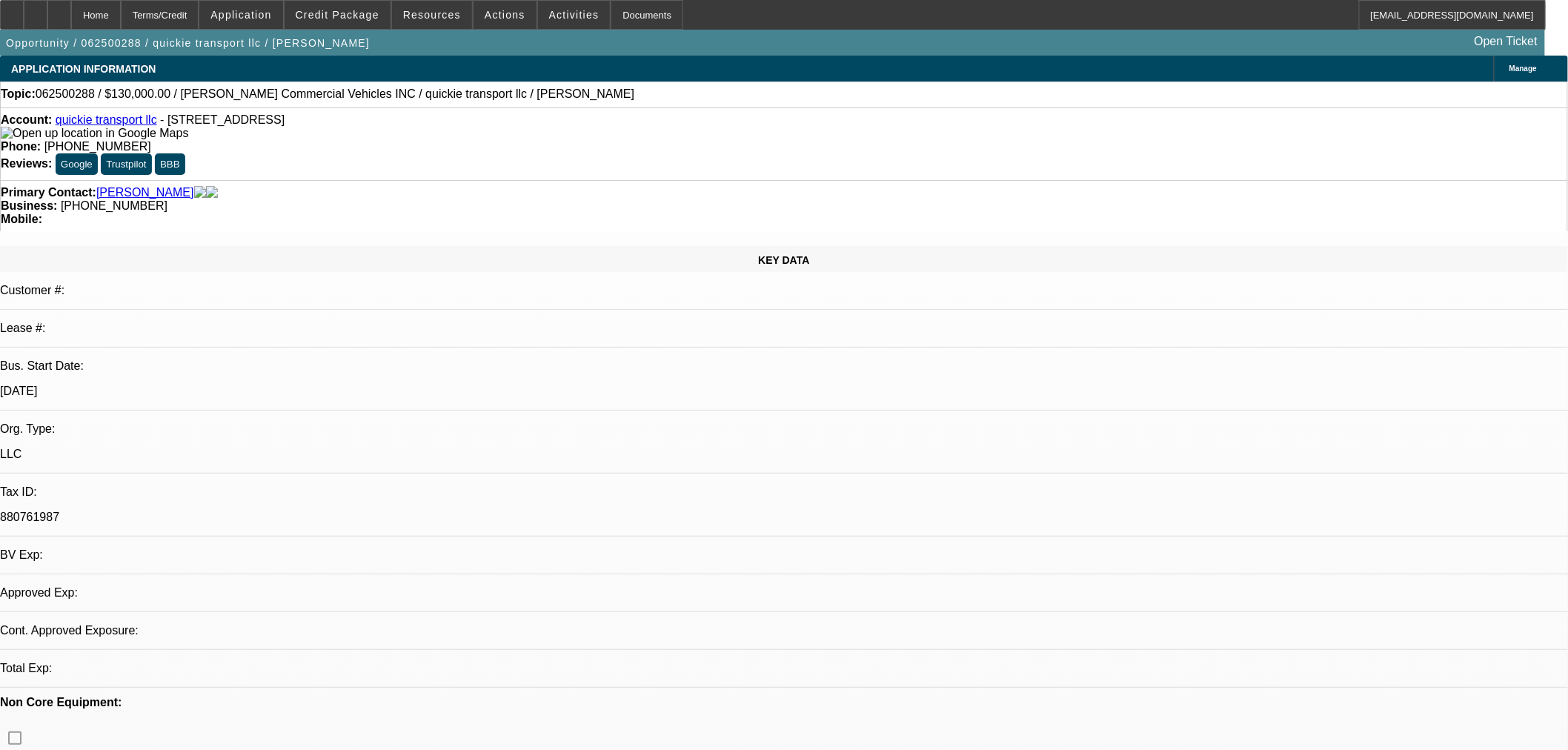
select select "0"
select select "2"
select select "0.1"
select select "4"
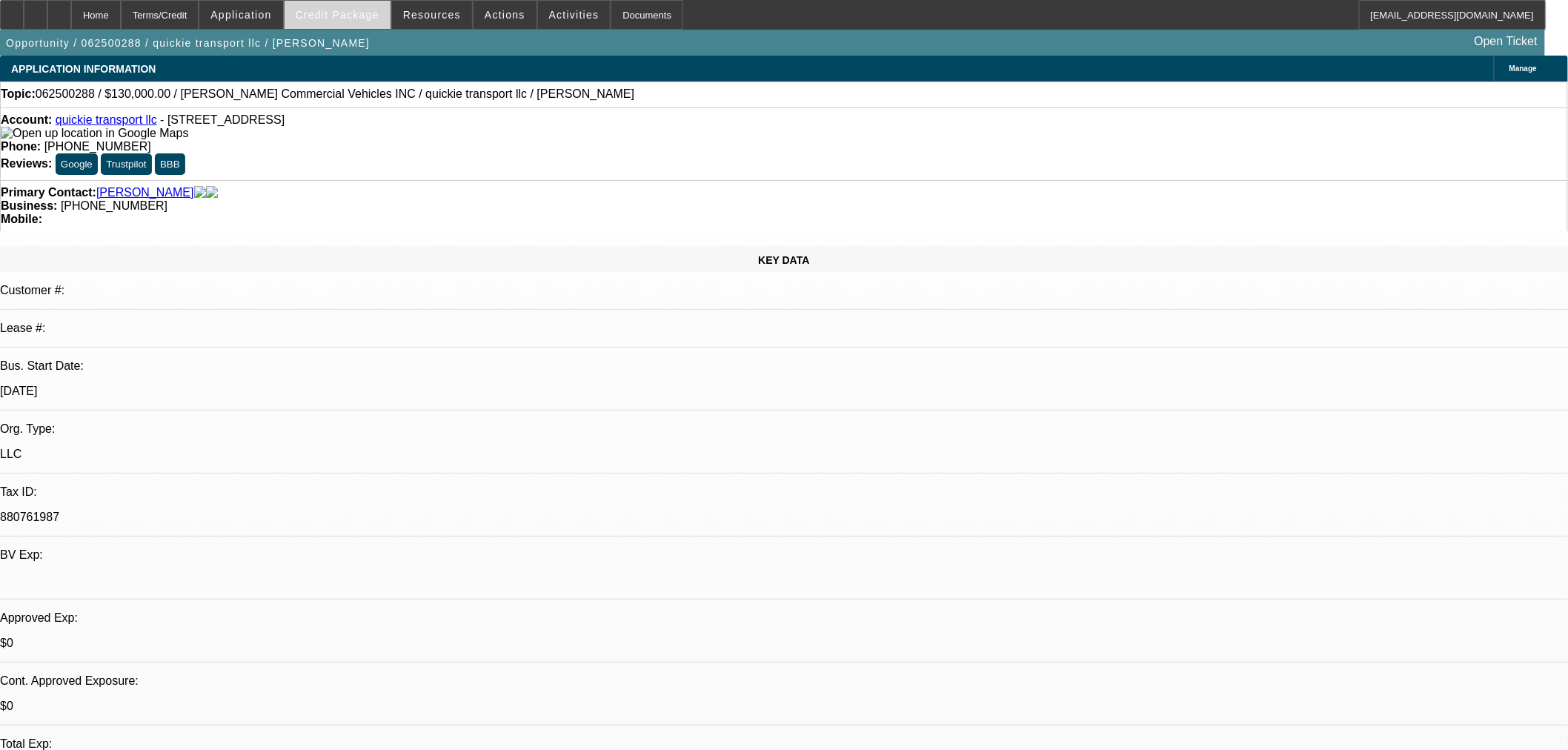
click at [353, 20] on span "Credit Package" at bounding box center [337, 14] width 84 height 12
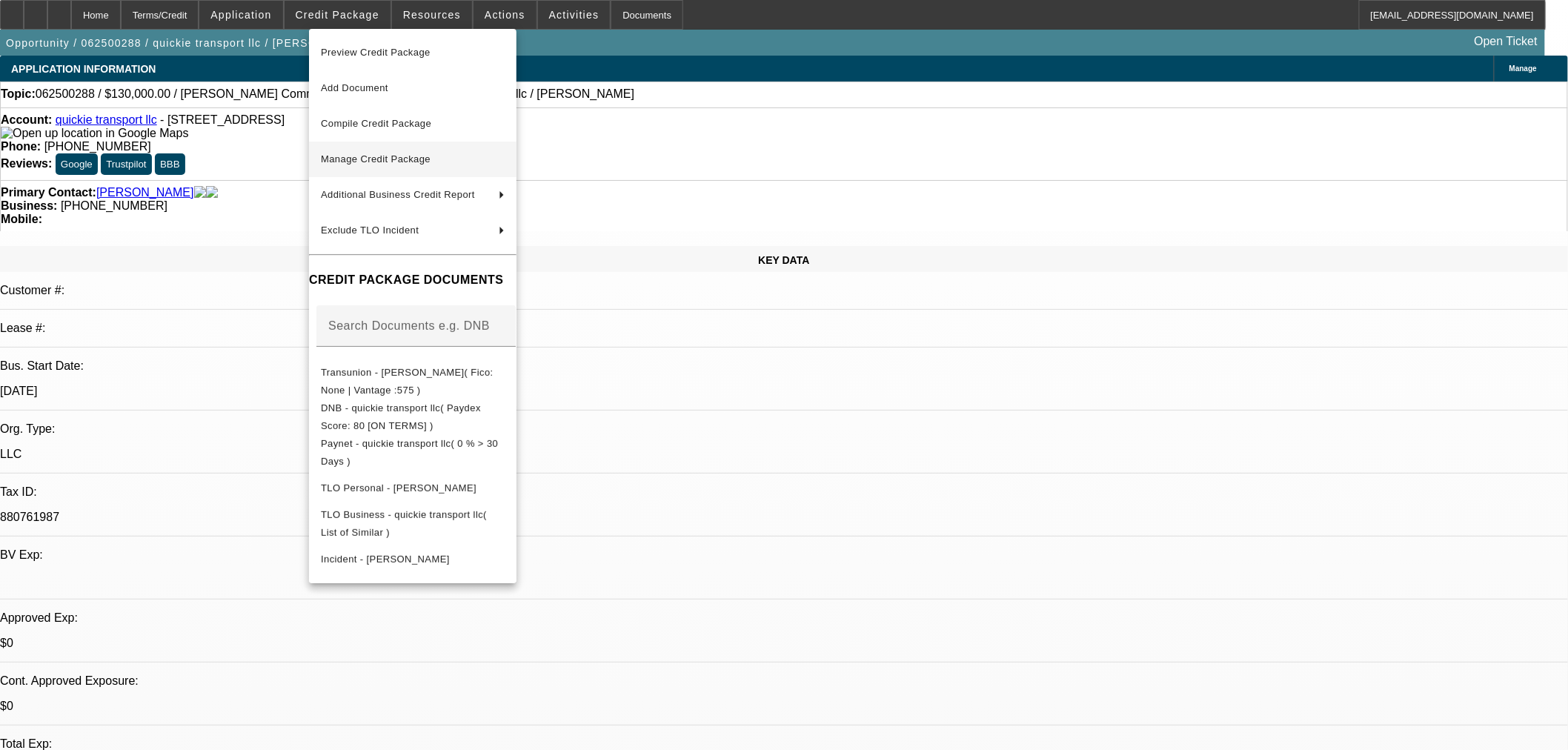
click at [361, 153] on span "Manage Credit Package" at bounding box center [412, 159] width 183 height 18
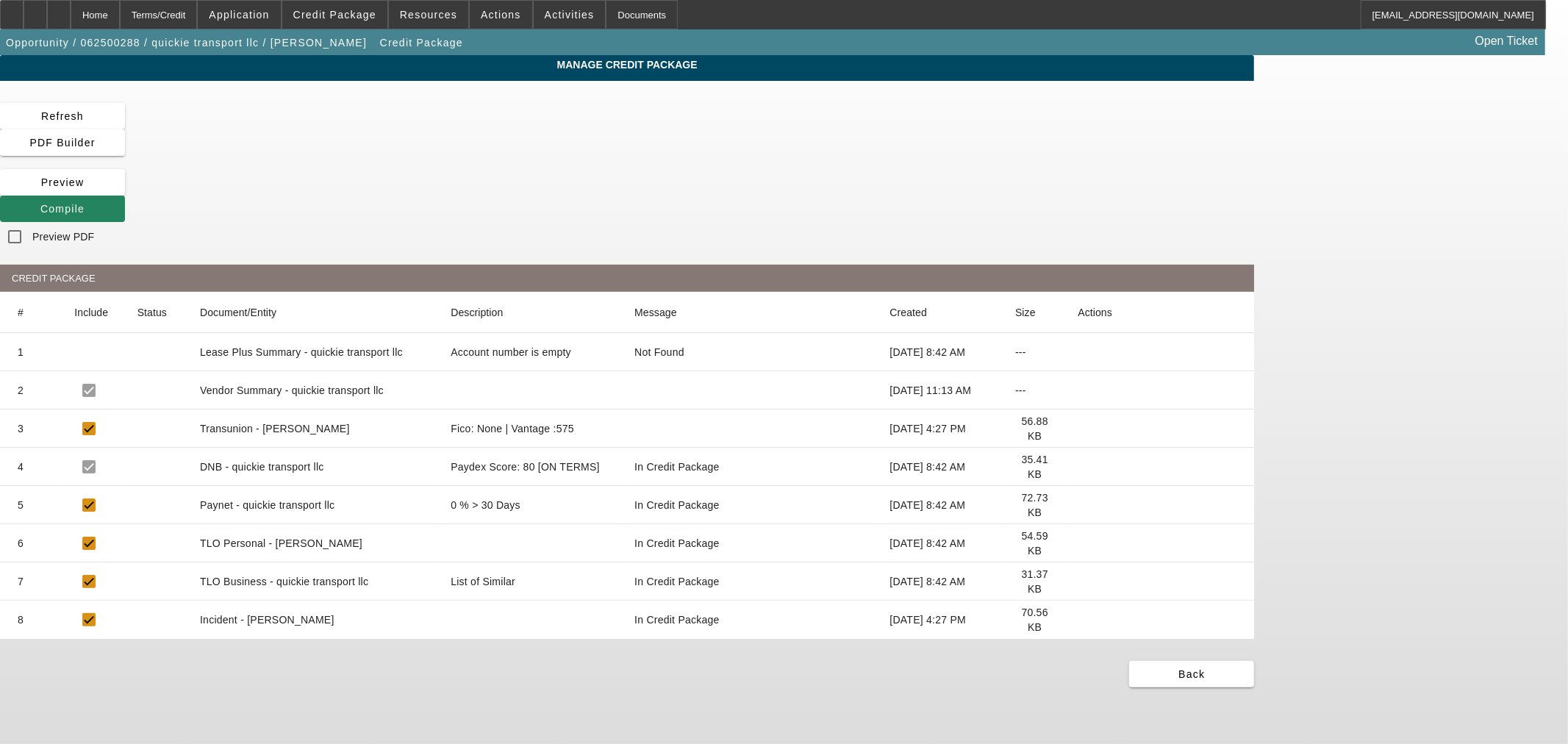
click at [1078, 429] on icon at bounding box center [1078, 429] width 0 height 0
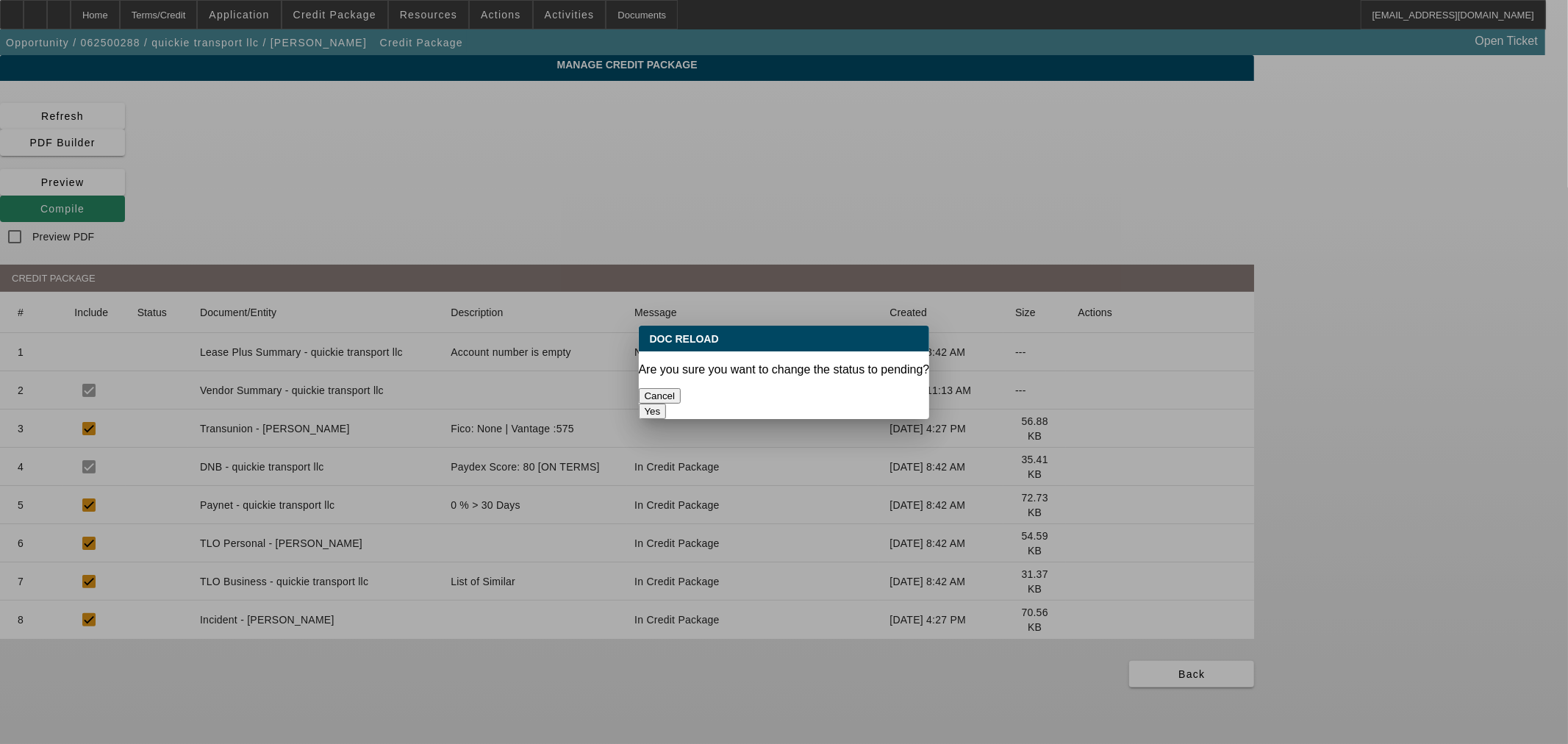
click at [667, 404] on button "Yes" at bounding box center [652, 411] width 28 height 15
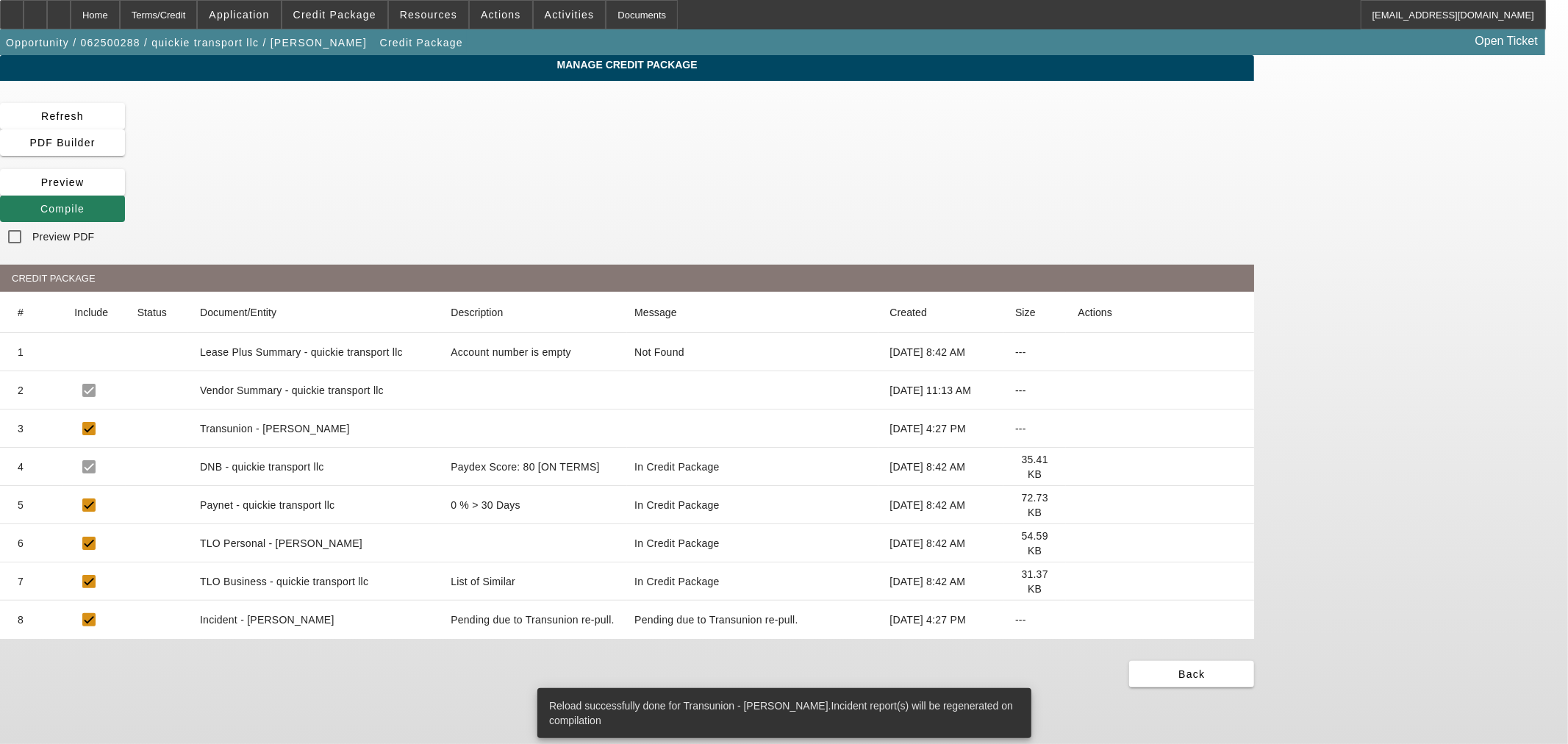
click at [84, 203] on span "Compile" at bounding box center [63, 209] width 44 height 12
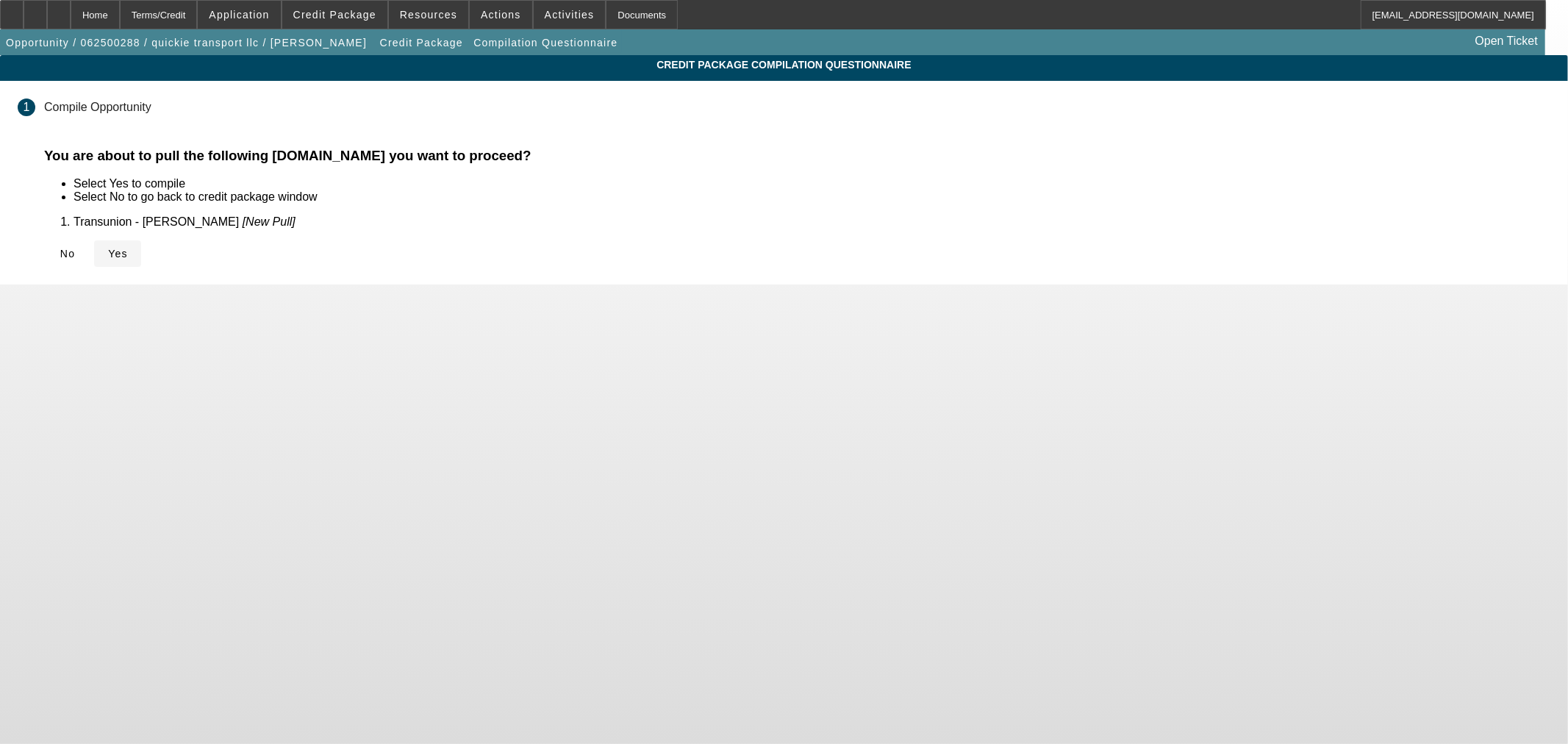
click at [128, 248] on span "Yes" at bounding box center [118, 253] width 20 height 12
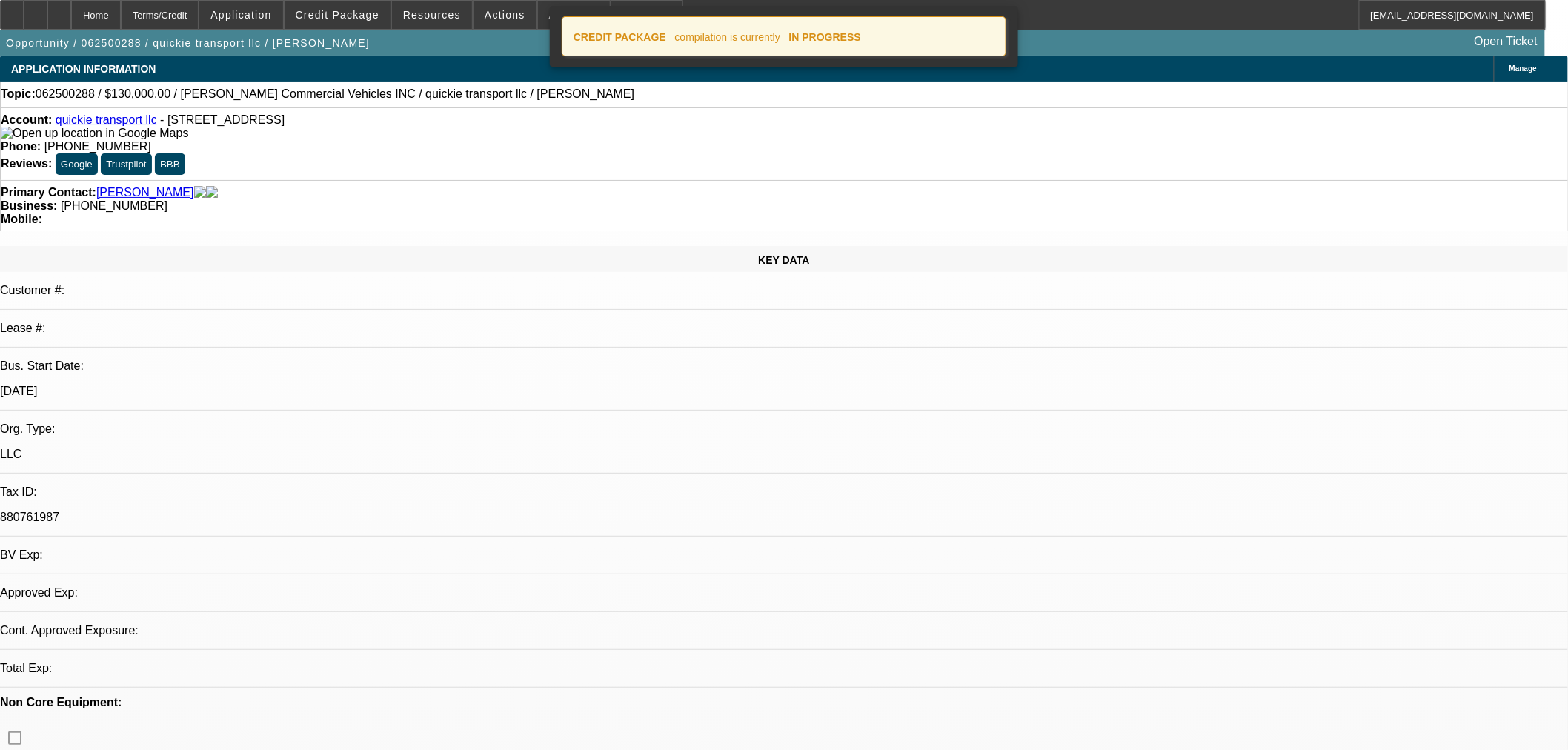
select select "0"
select select "2"
select select "0.1"
select select "4"
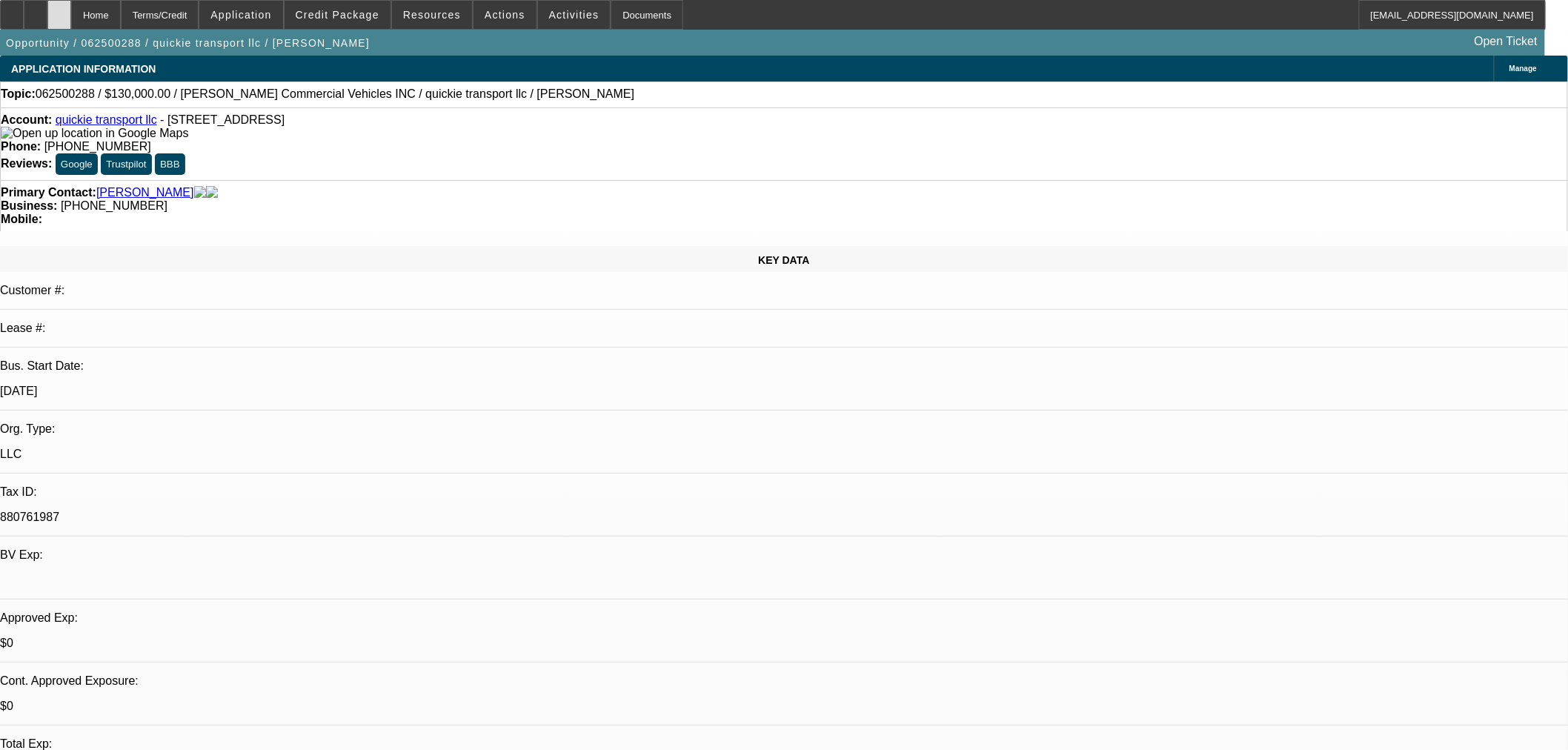
click at [71, 23] on div at bounding box center [59, 14] width 23 height 30
select select "0"
select select "2"
select select "0.1"
select select "1"
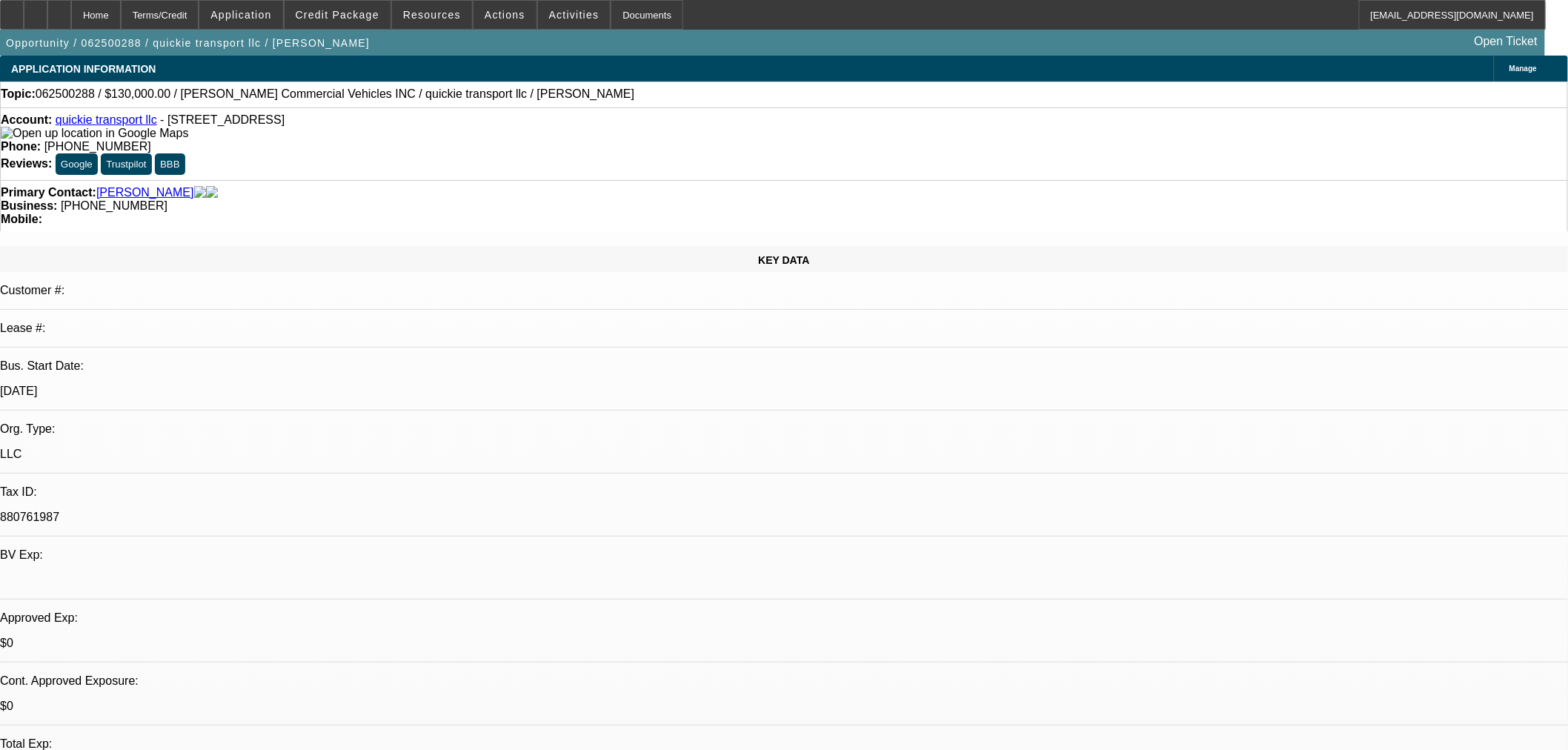
select select "2"
select select "4"
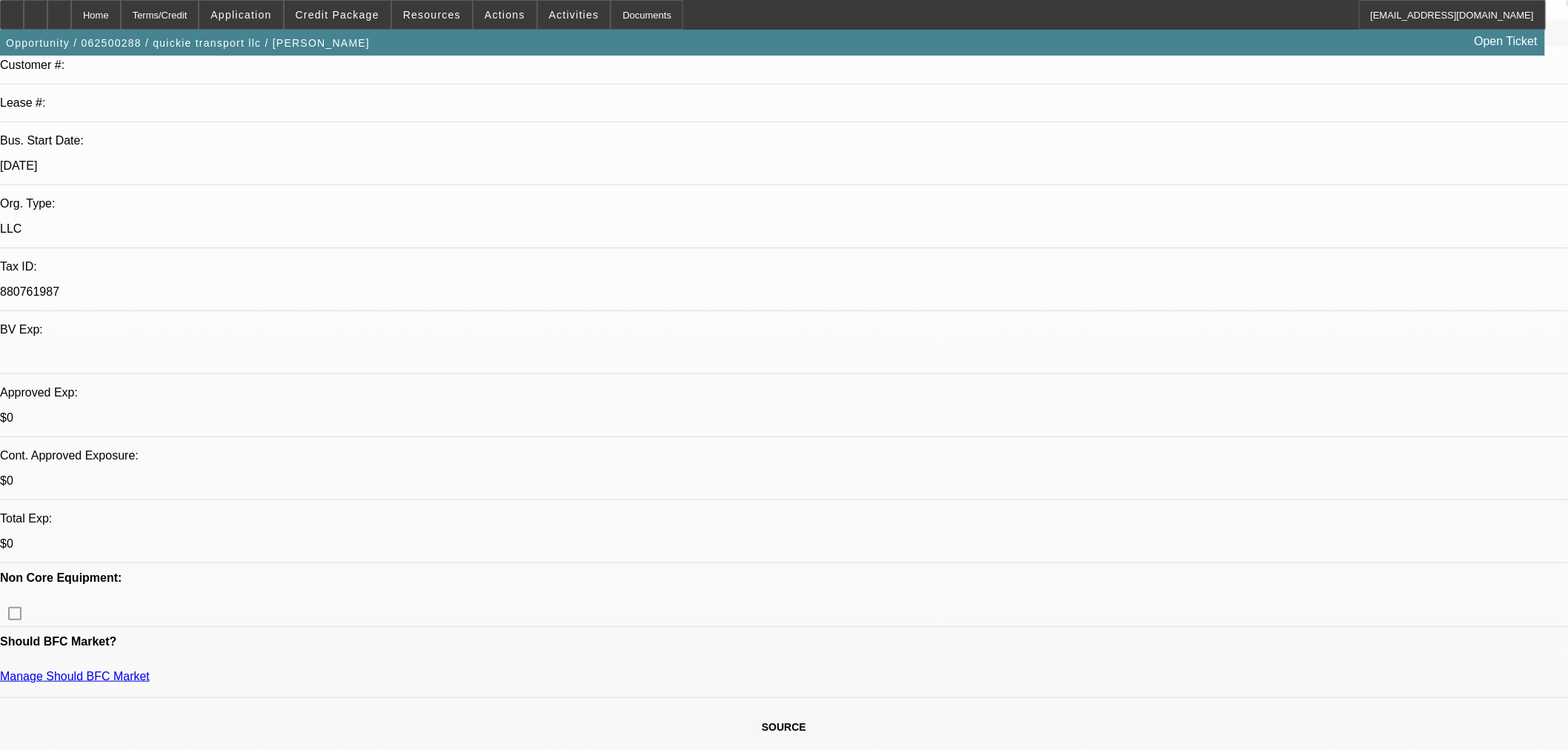
scroll to position [411, 0]
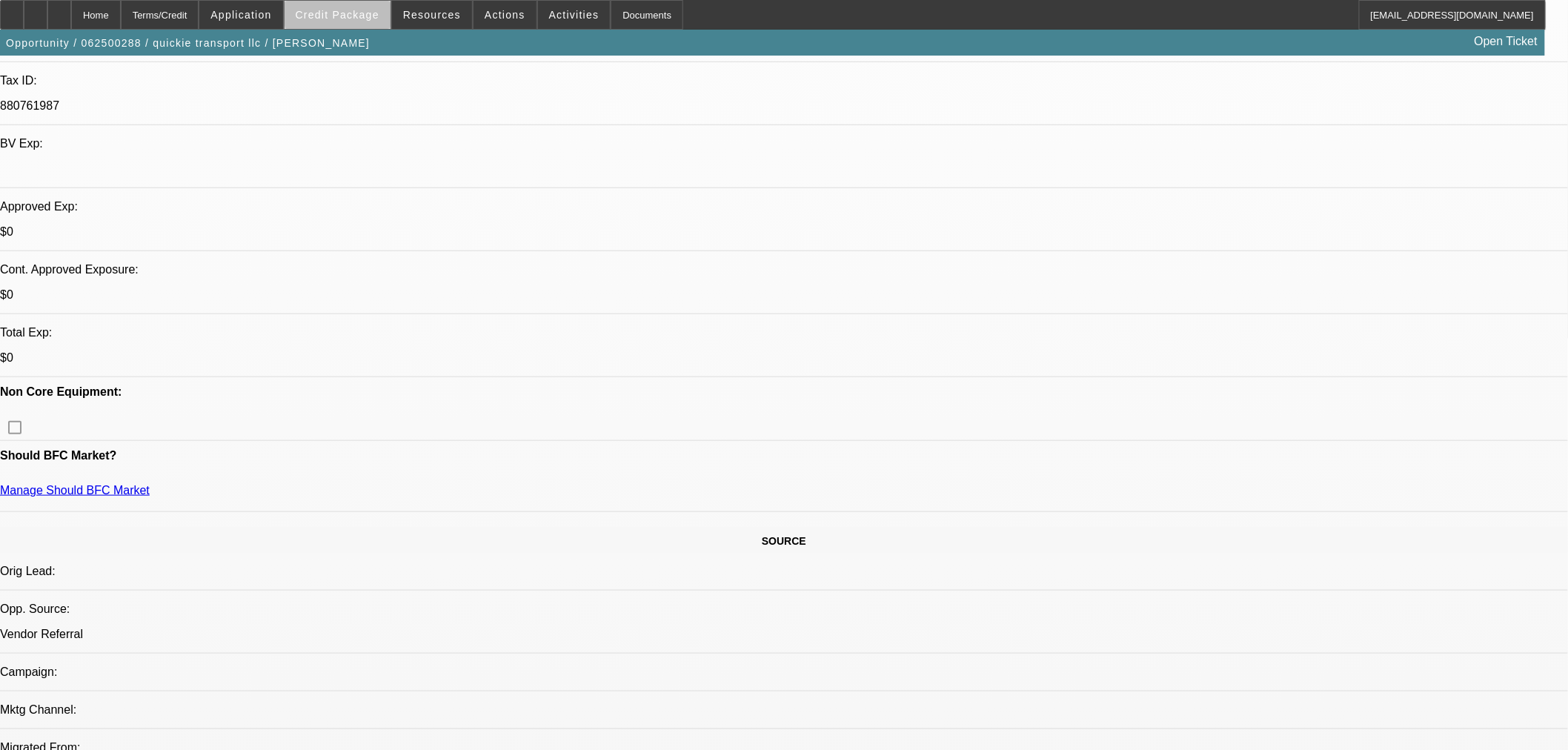
click at [376, 15] on span "Credit Package" at bounding box center [337, 14] width 84 height 12
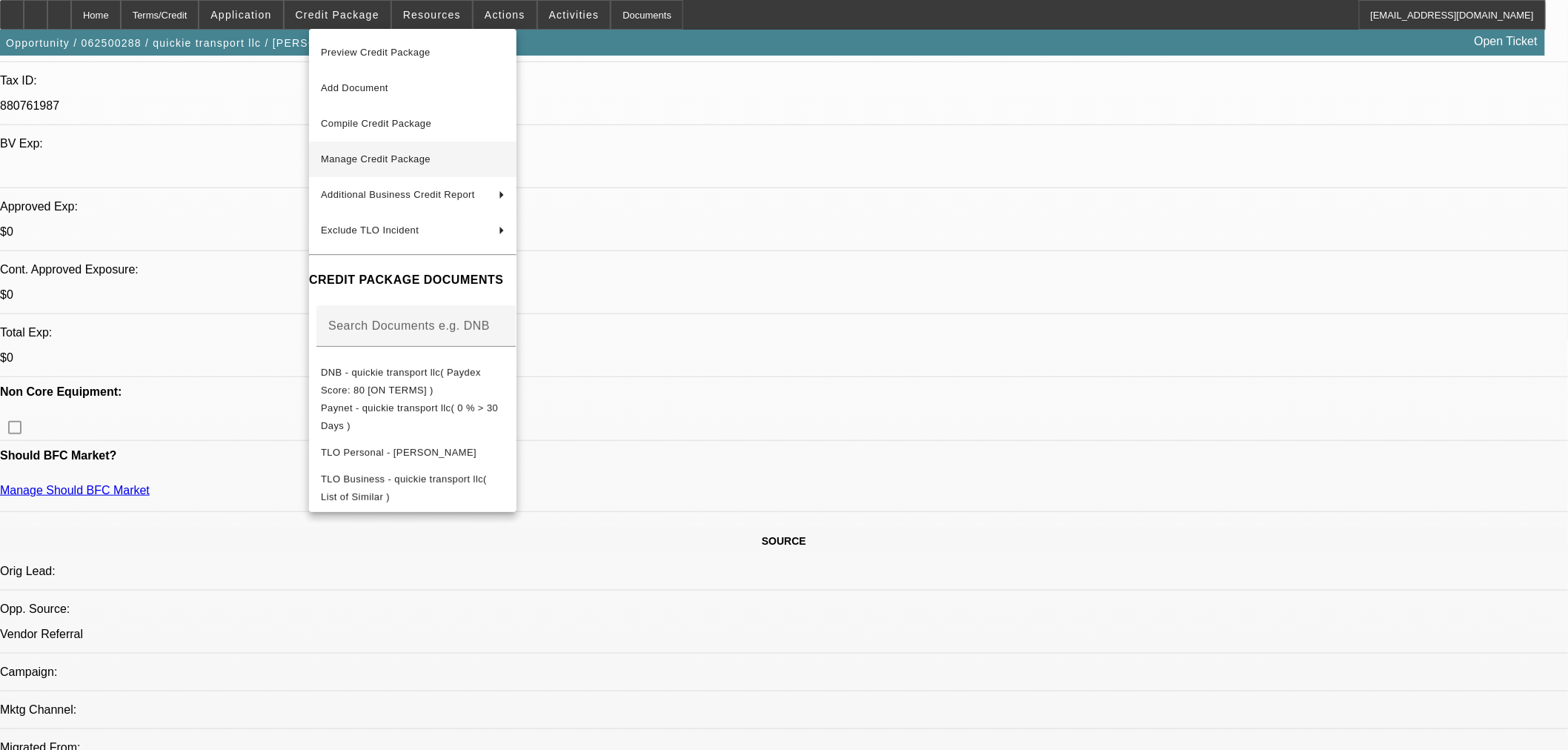
click at [424, 164] on span "Manage Credit Package" at bounding box center [375, 158] width 110 height 11
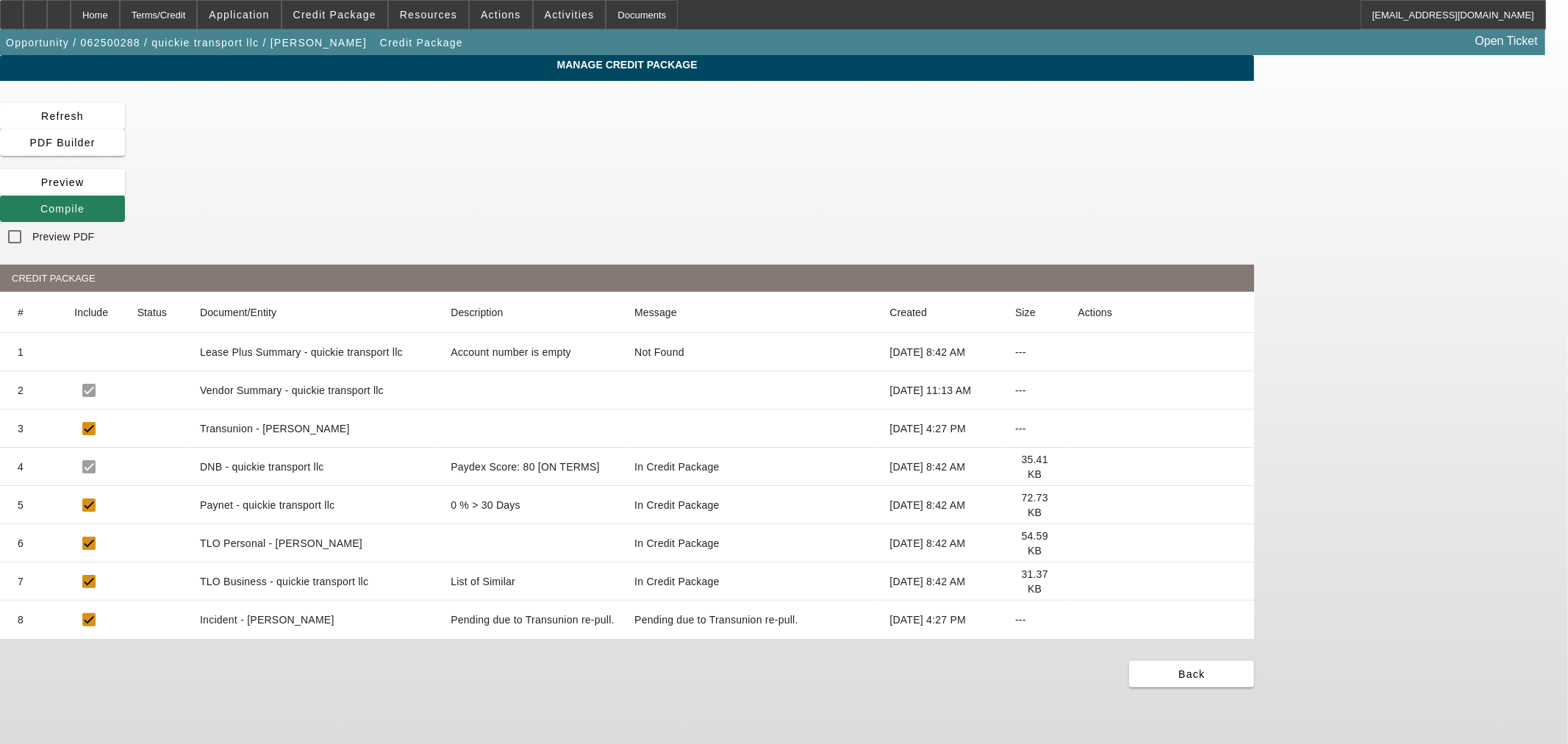
click at [997, 195] on div "Compile" at bounding box center [627, 209] width 1254 height 27
click at [125, 191] on span at bounding box center [62, 209] width 125 height 36
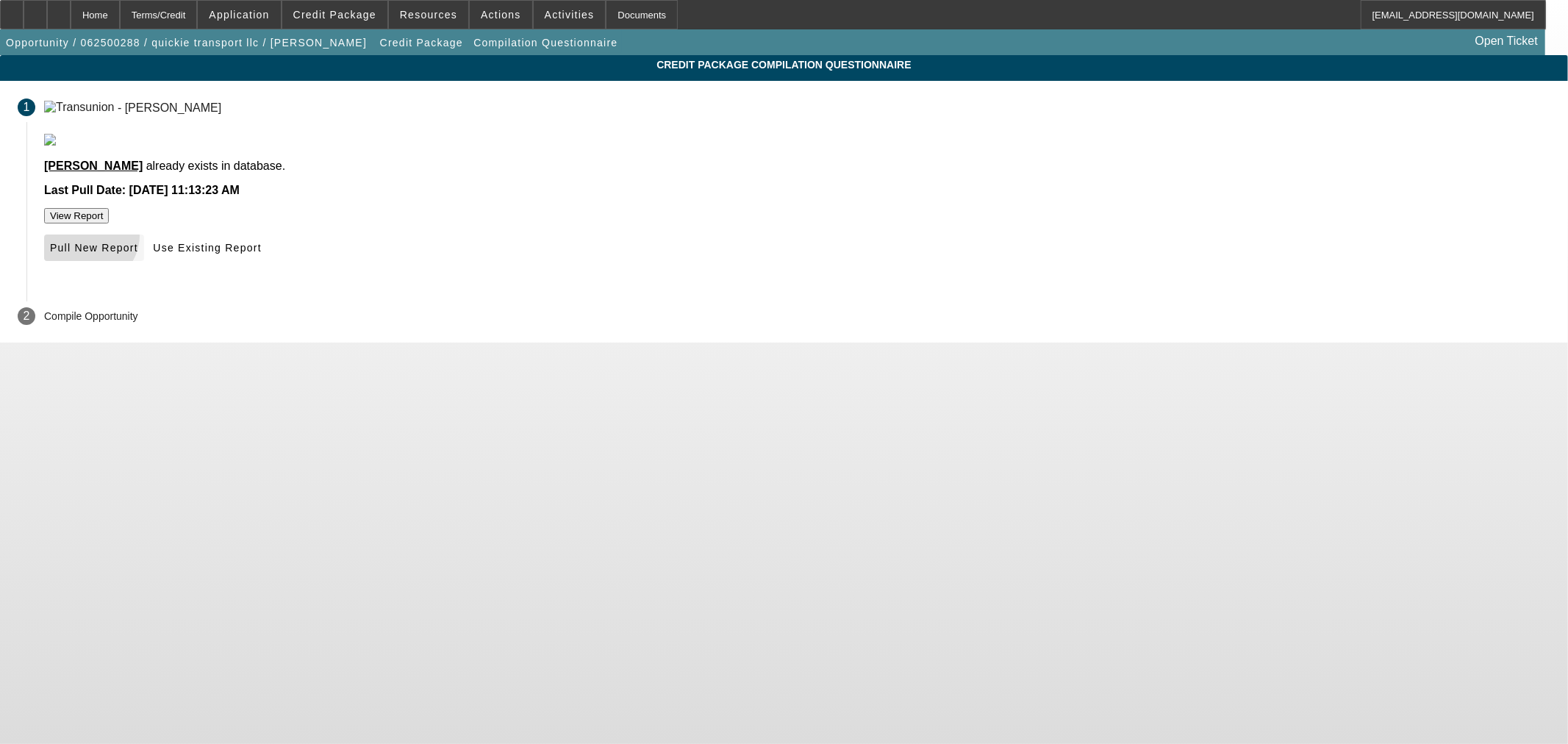
click at [144, 265] on span at bounding box center [94, 248] width 100 height 36
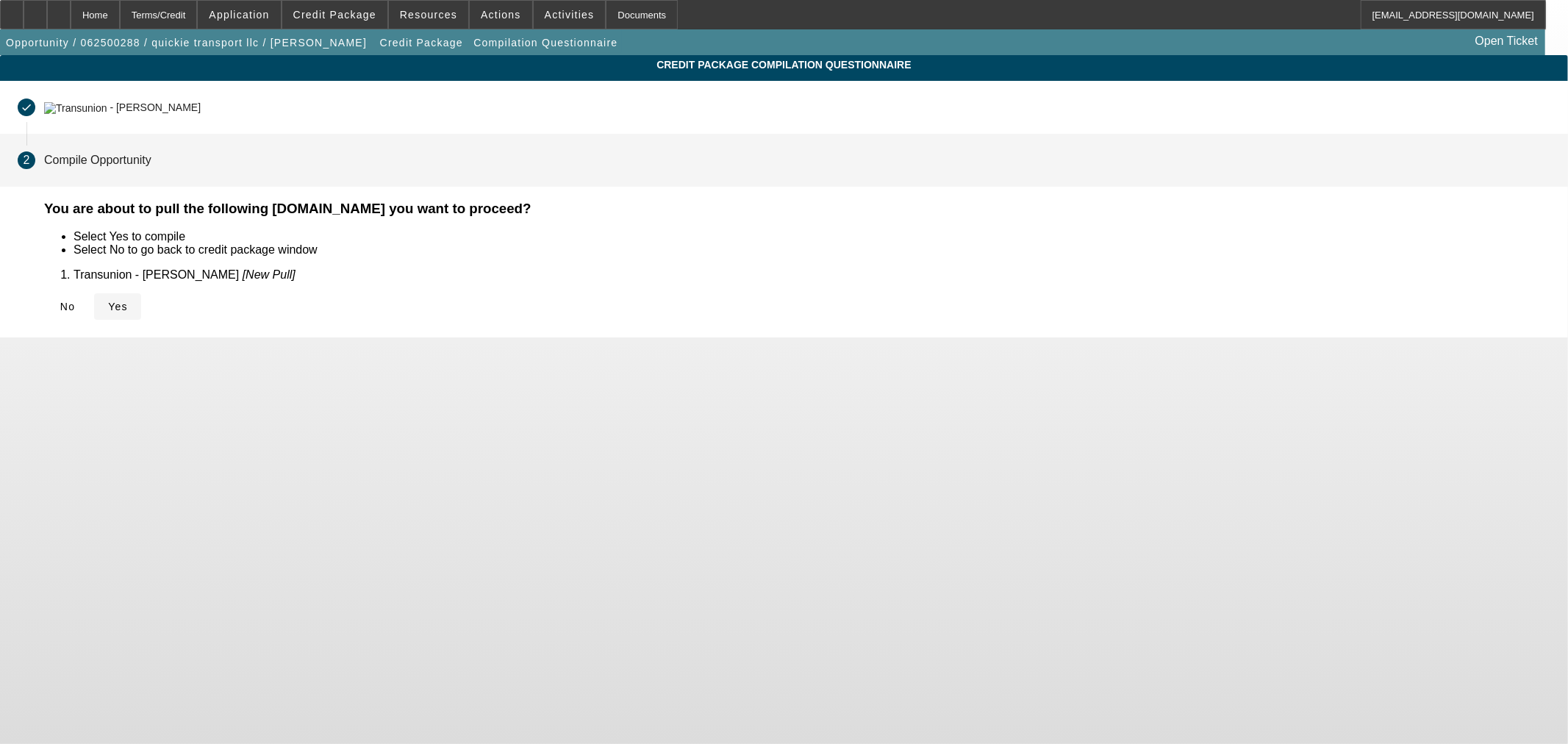
drag, startPoint x: 494, startPoint y: 299, endPoint x: 476, endPoint y: 321, distance: 28.4
click at [493, 301] on div "No Yes" at bounding box center [797, 306] width 1506 height 27
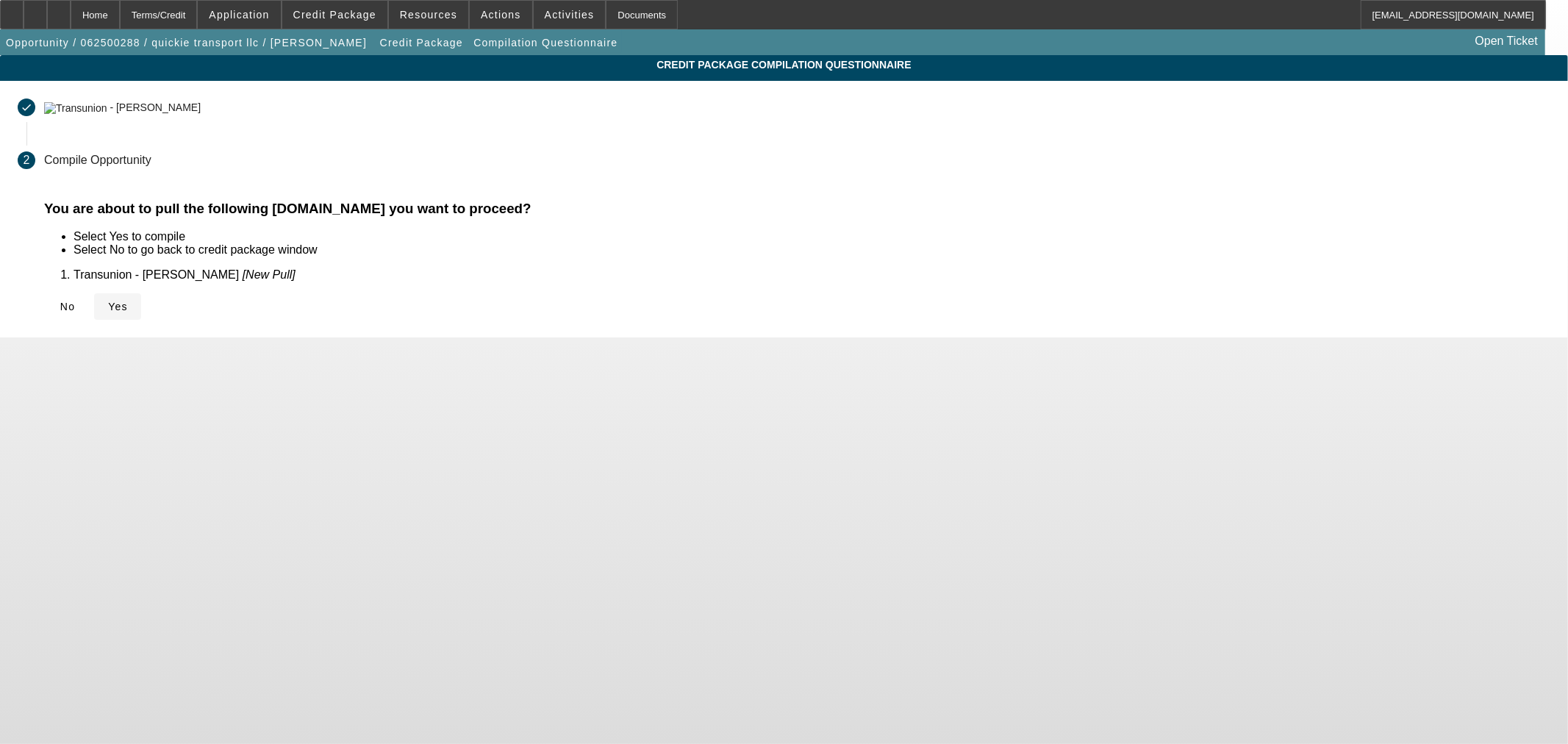
click at [128, 305] on span "Yes" at bounding box center [118, 306] width 20 height 12
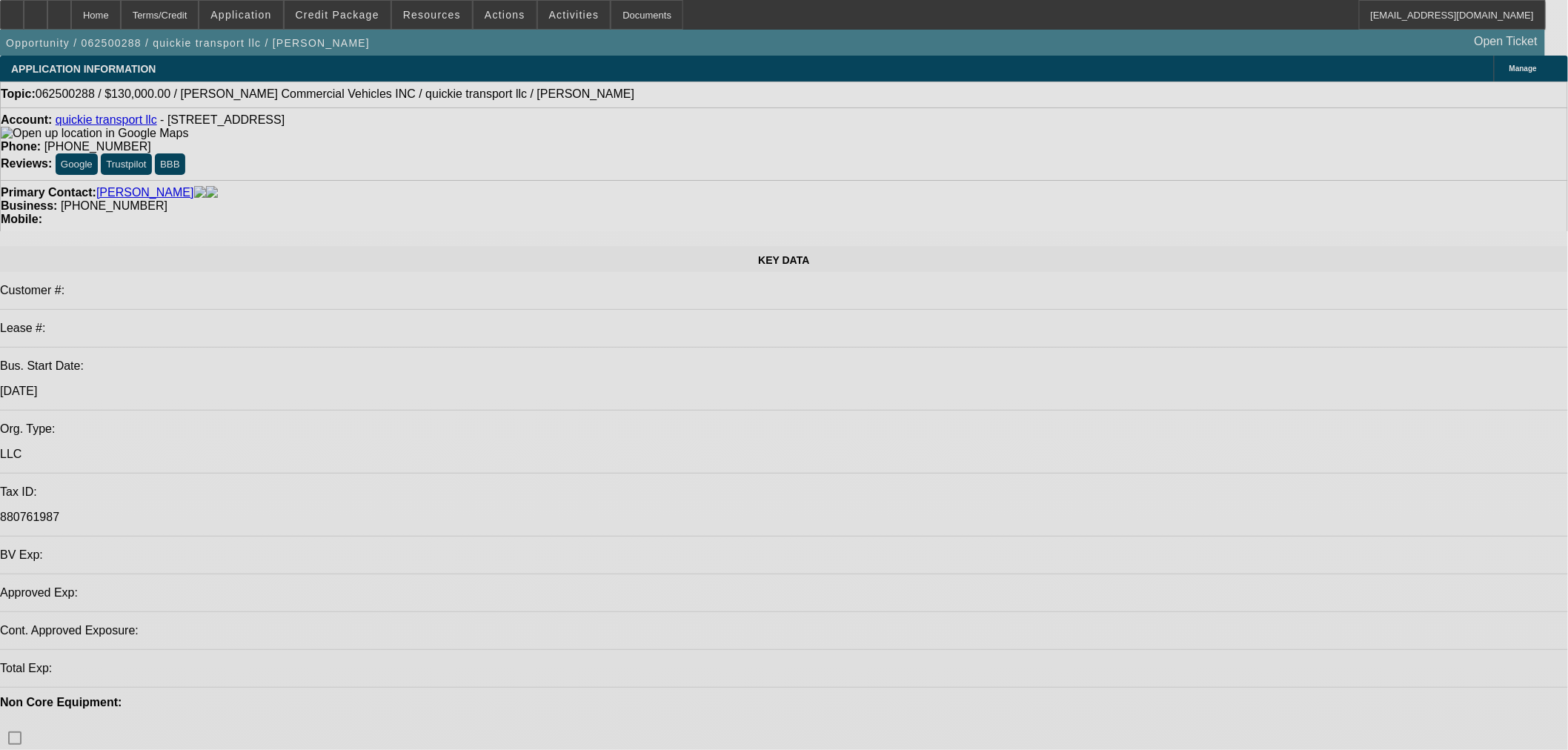
select select "0"
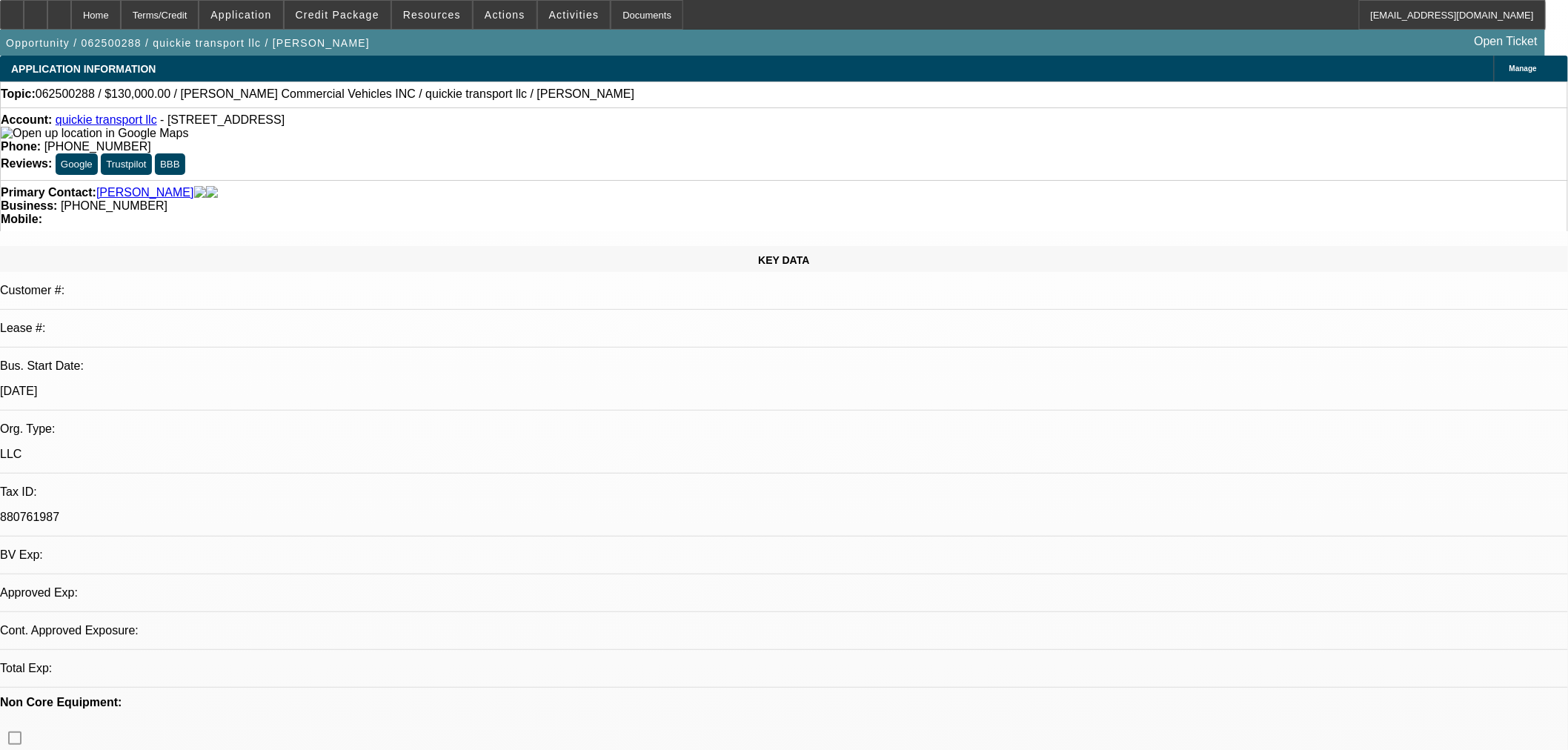
select select "2"
select select "0.1"
select select "4"
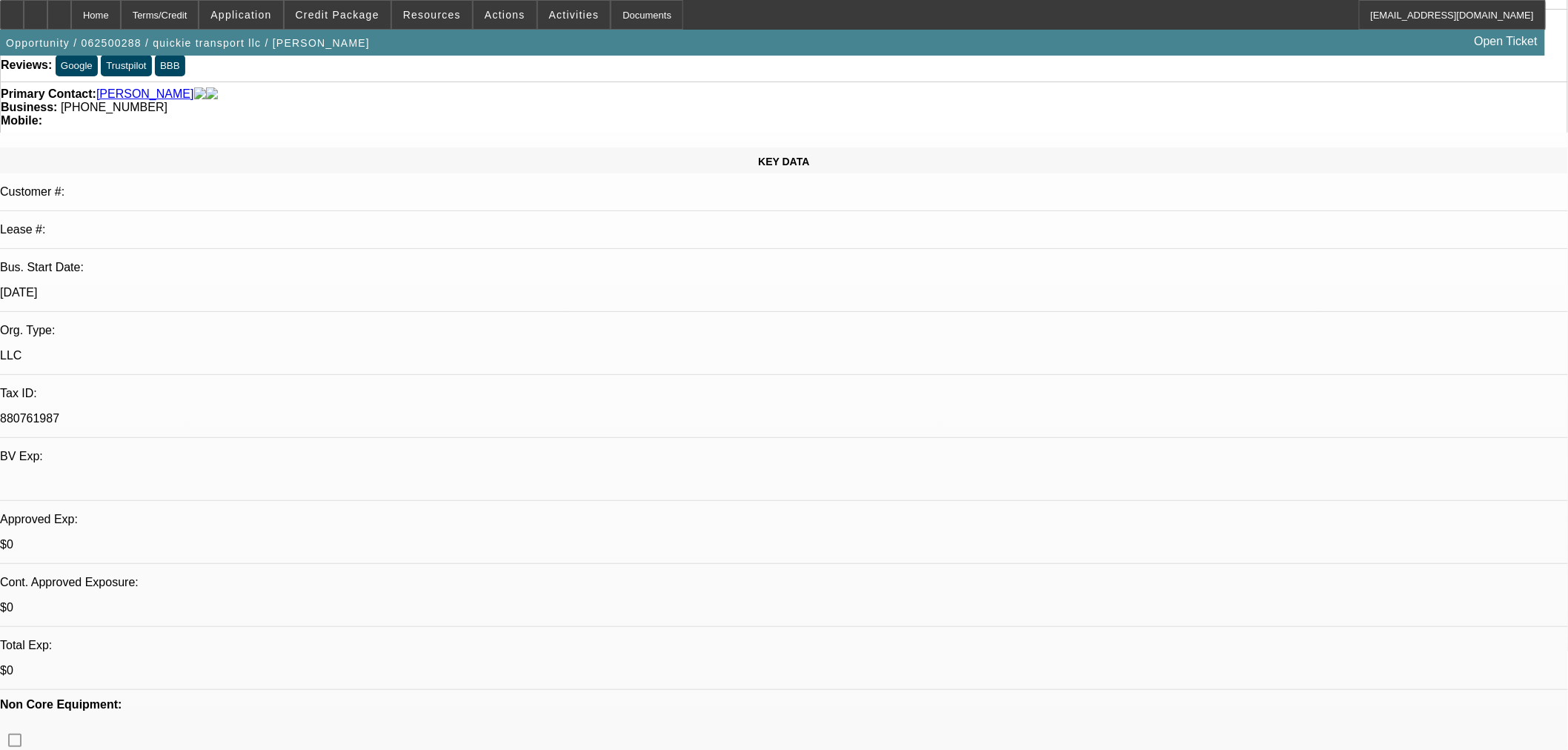
scroll to position [247, 0]
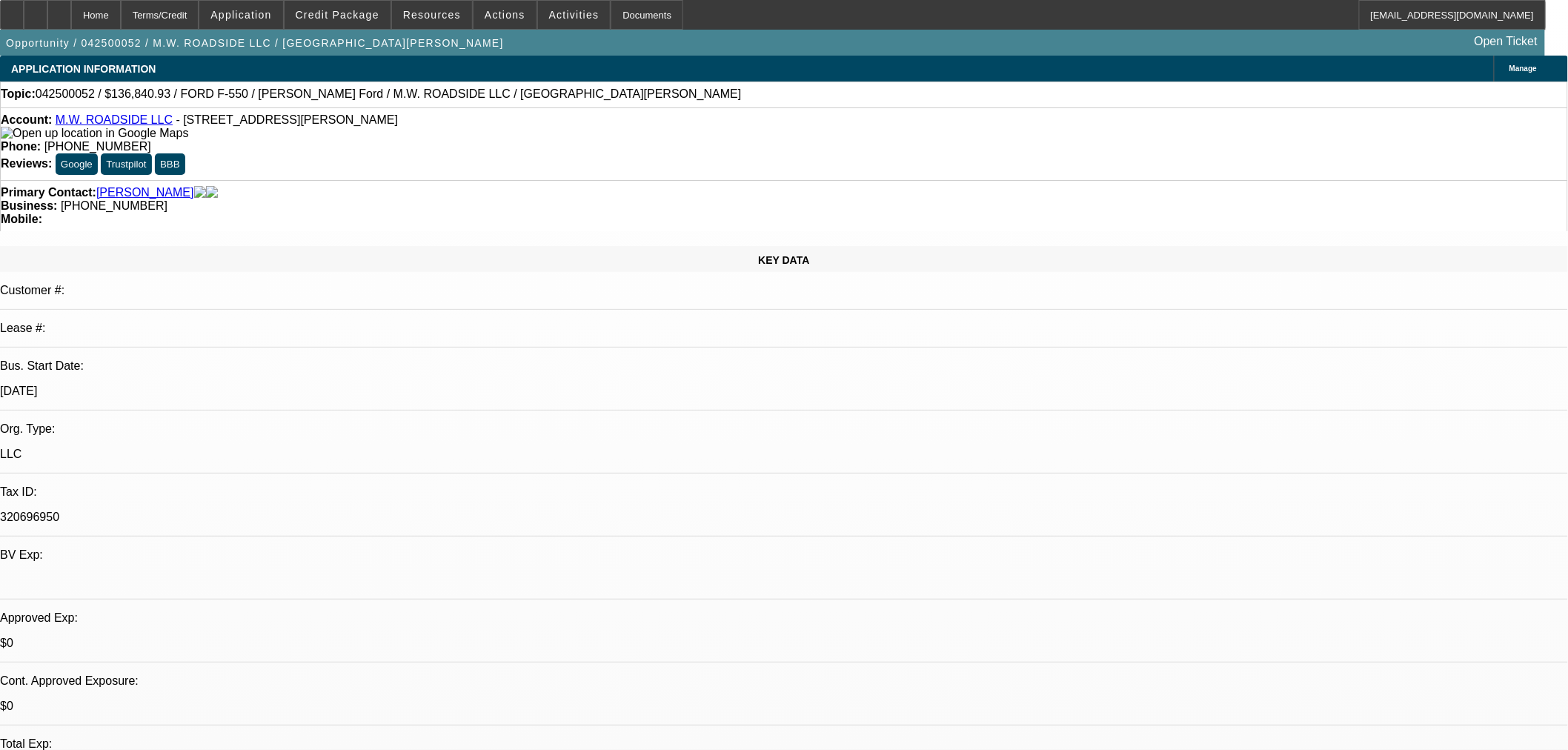
select select "0"
select select "2"
select select "0.1"
select select "4"
select select "0"
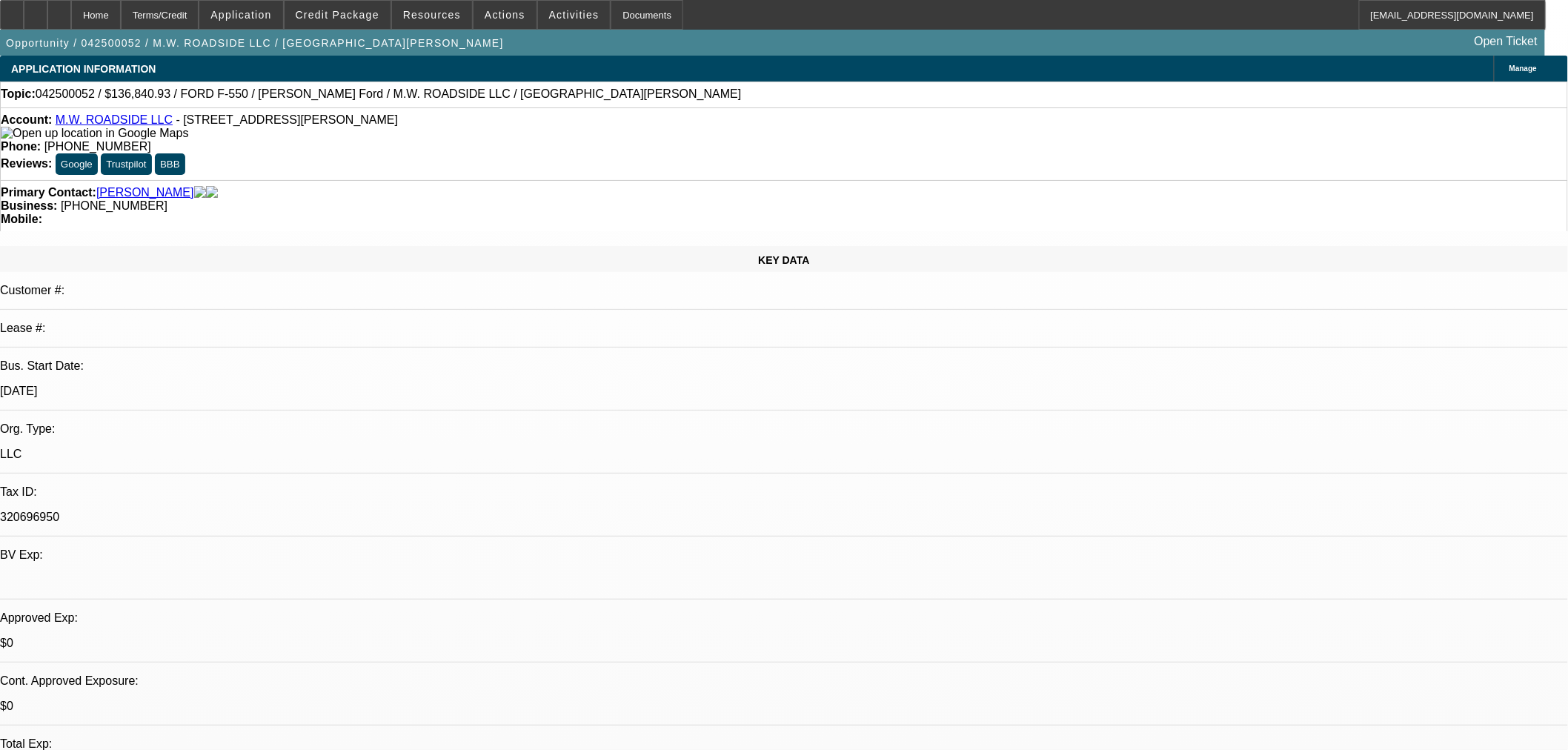
select select "0"
select select "2"
select select "0.1"
select select "4"
select select "0"
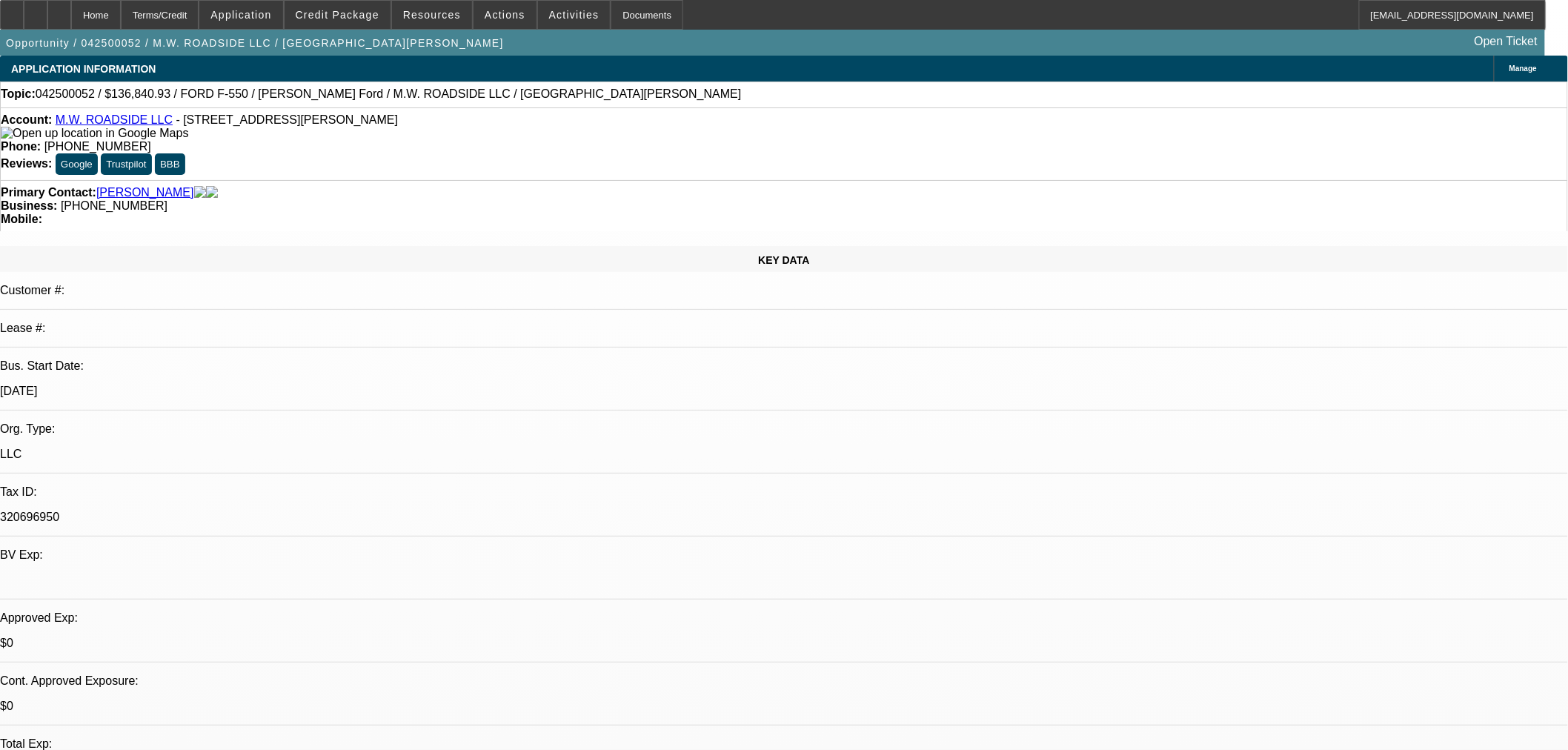
select select "0"
select select "2"
select select "0.1"
select select "4"
select select "0"
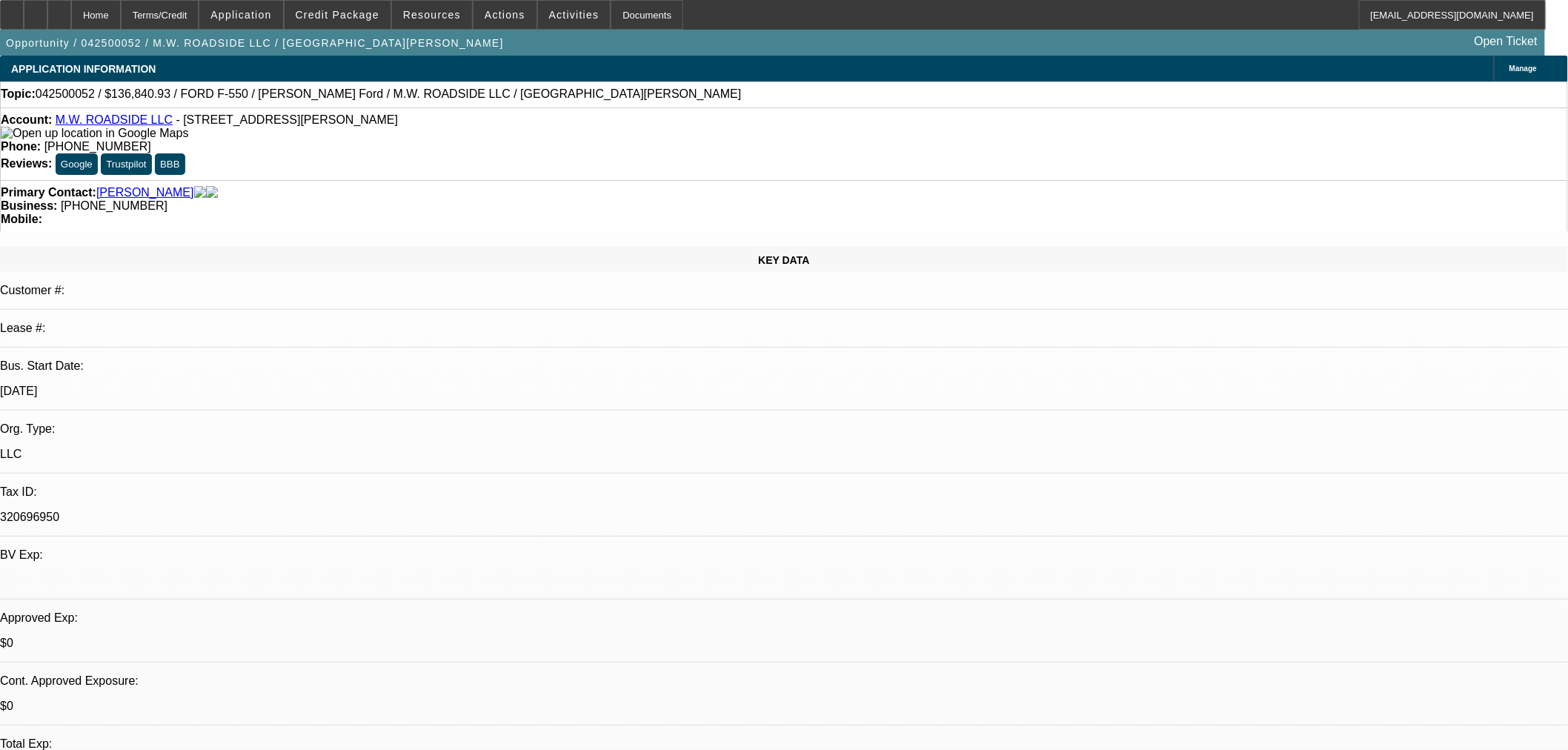
select select "2"
select select "0.1"
select select "4"
click at [510, 20] on span at bounding box center [505, 15] width 63 height 36
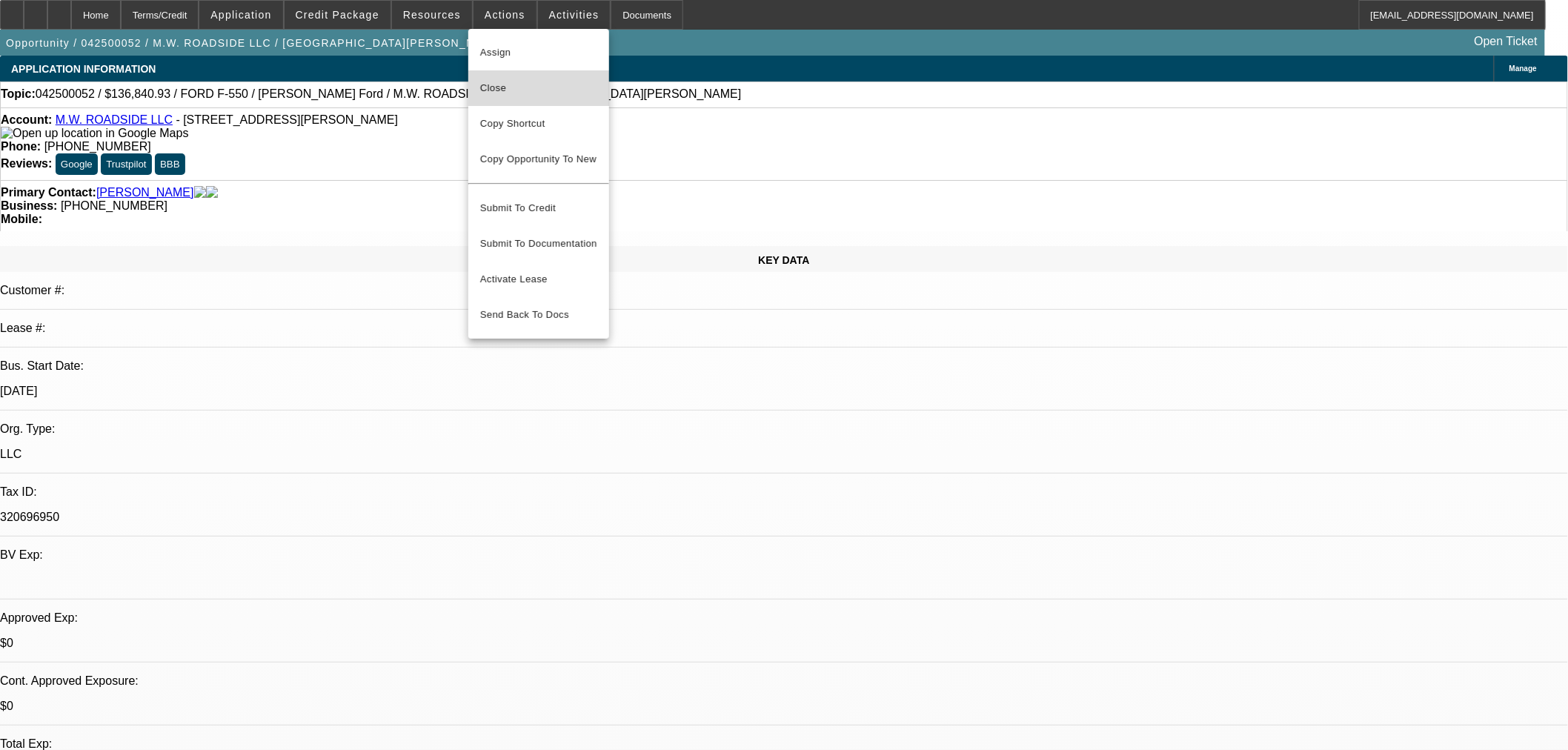
click at [504, 95] on span "Close" at bounding box center [538, 89] width 117 height 18
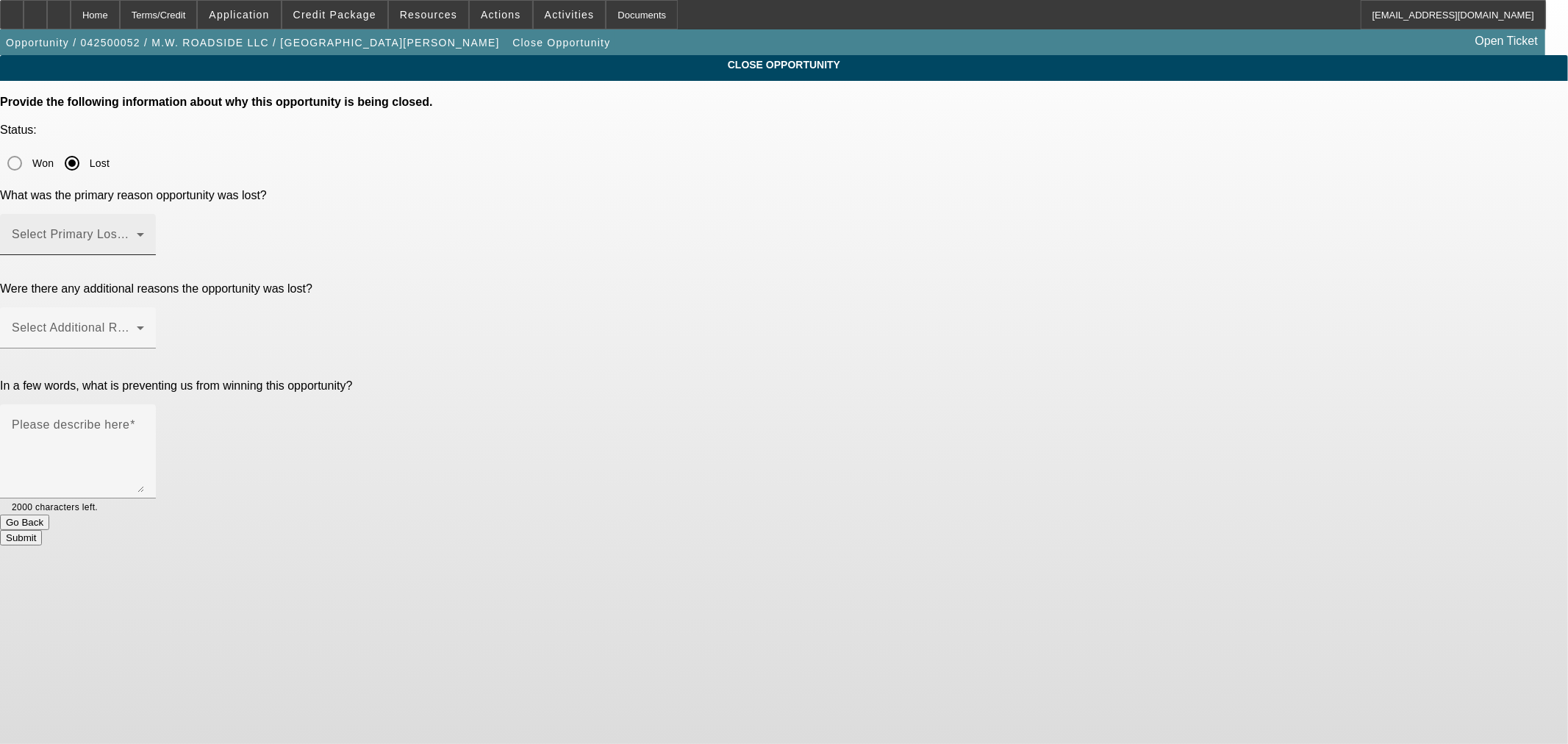
click at [167, 228] on mat-label "Select Primary Lost Reason" at bounding box center [89, 234] width 155 height 12
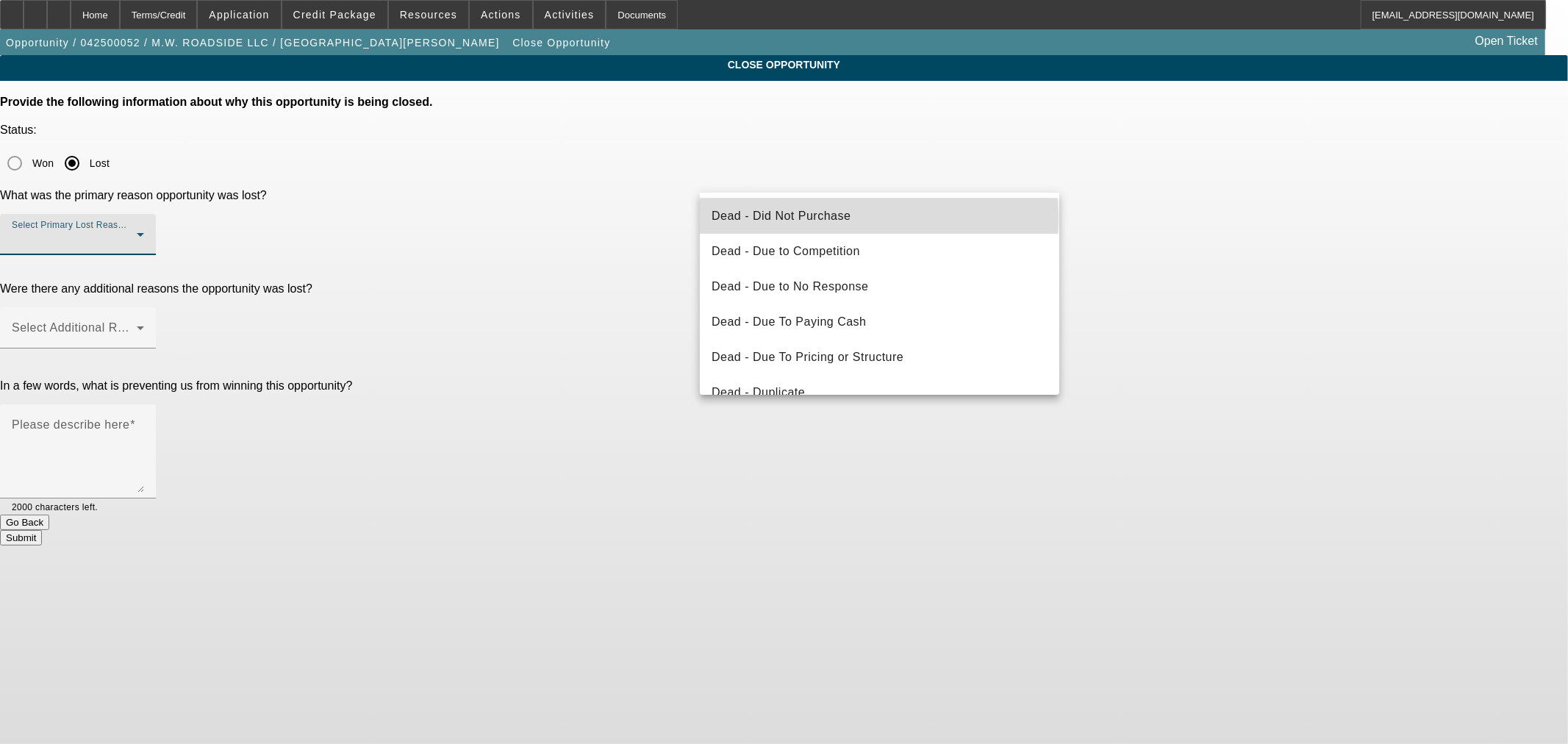
click at [878, 218] on mat-option "Dead - Did Not Purchase" at bounding box center [879, 217] width 360 height 36
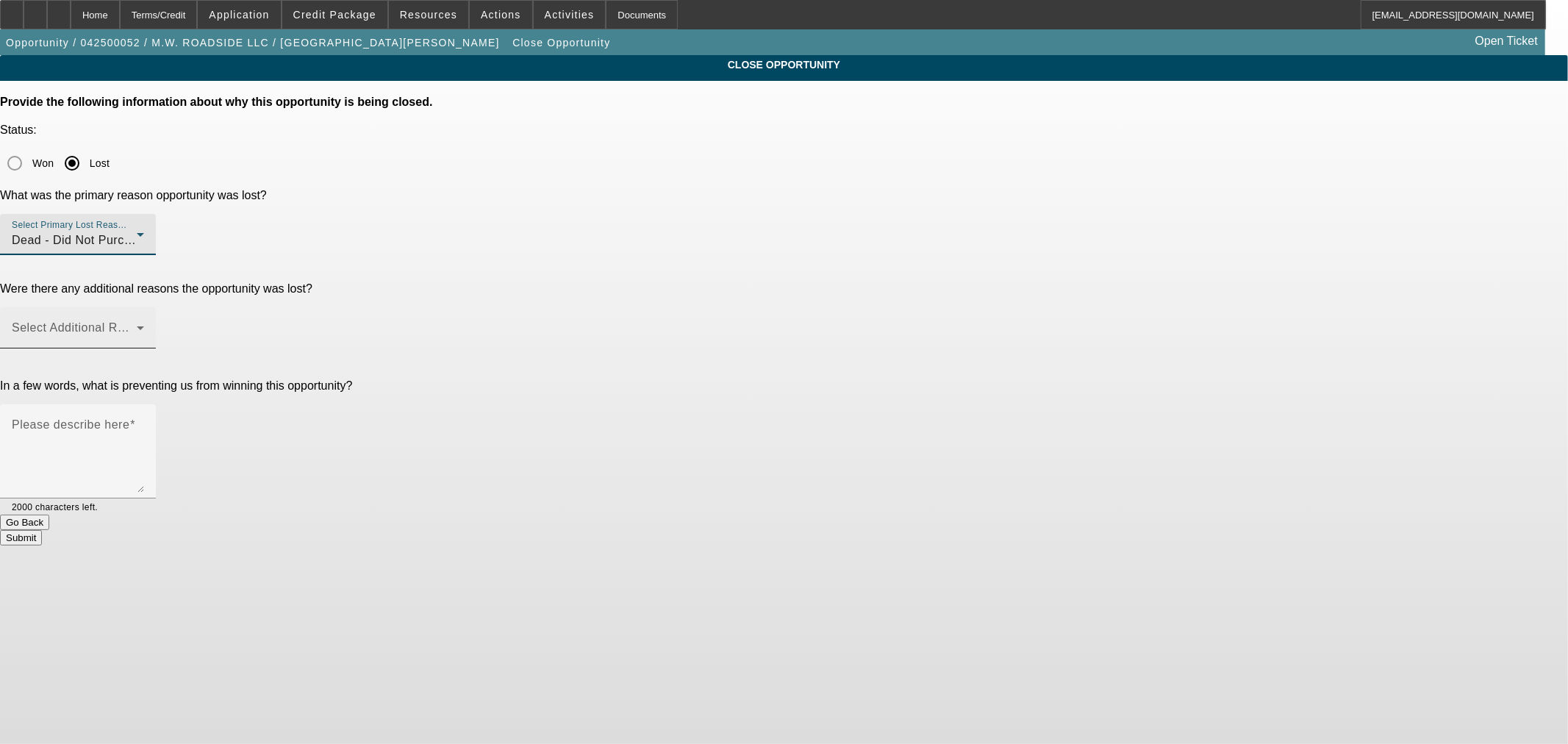
click at [137, 325] on span at bounding box center [74, 334] width 125 height 18
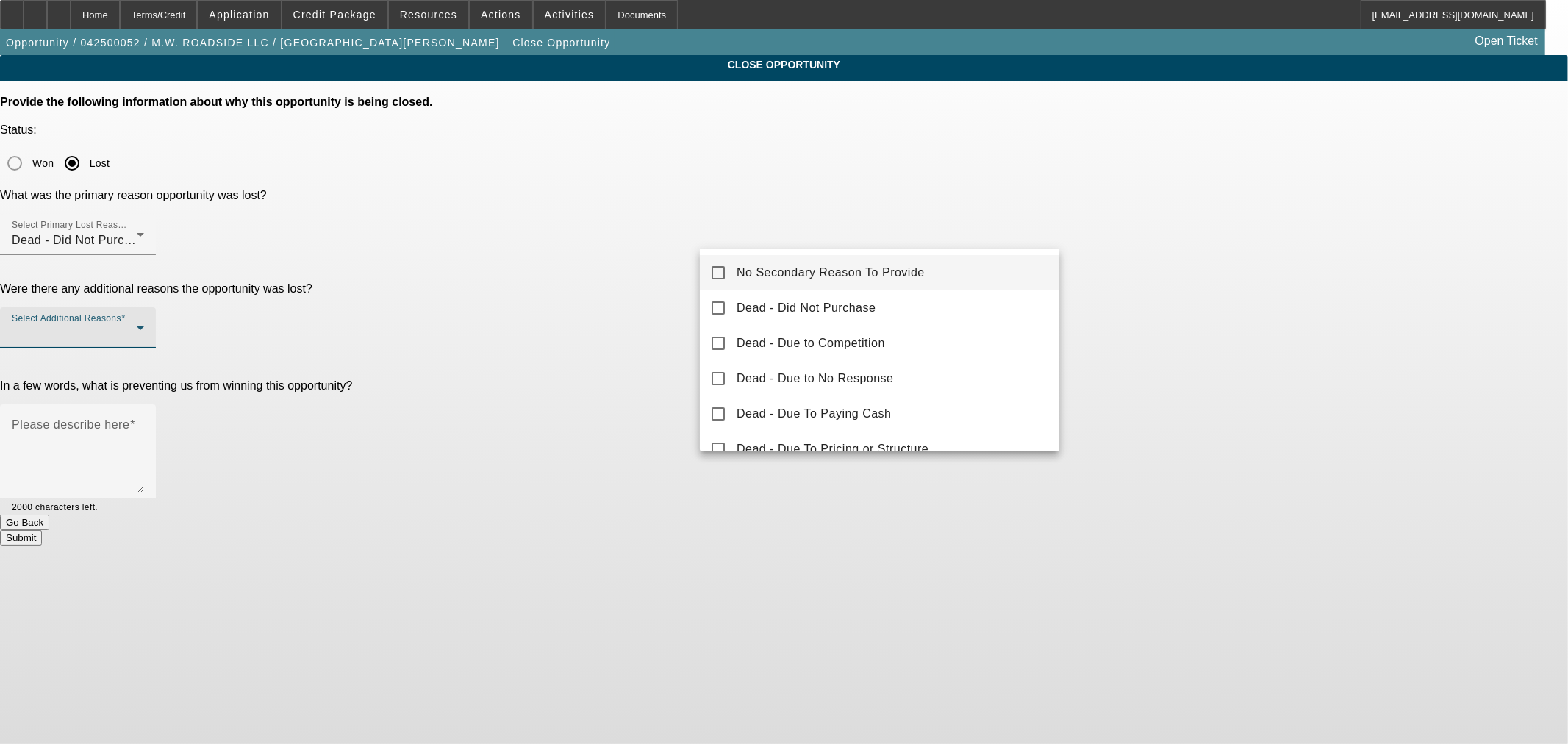
click at [806, 284] on mat-option "No Secondary Reason To Provide" at bounding box center [879, 273] width 360 height 36
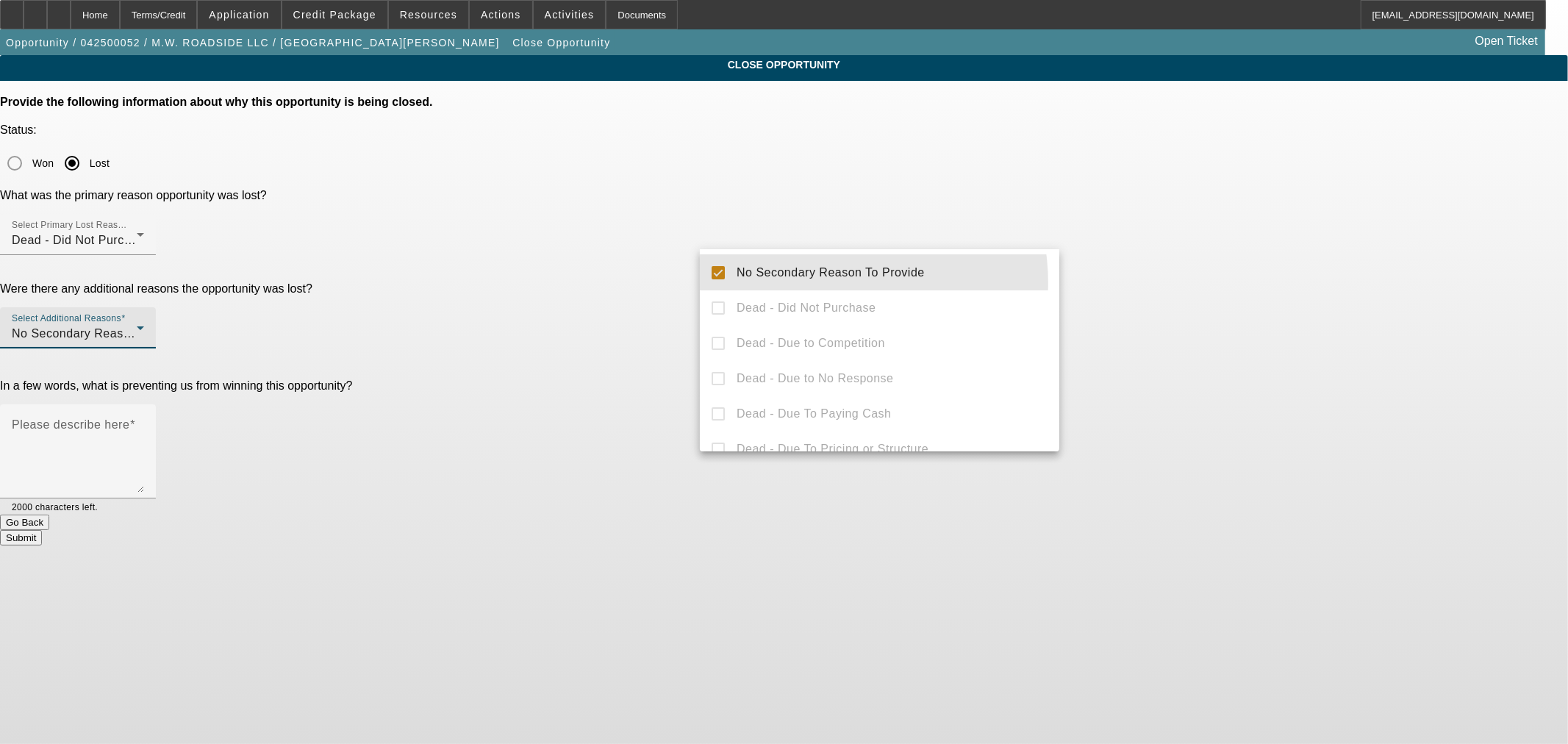
click at [626, 344] on div at bounding box center [784, 372] width 1568 height 744
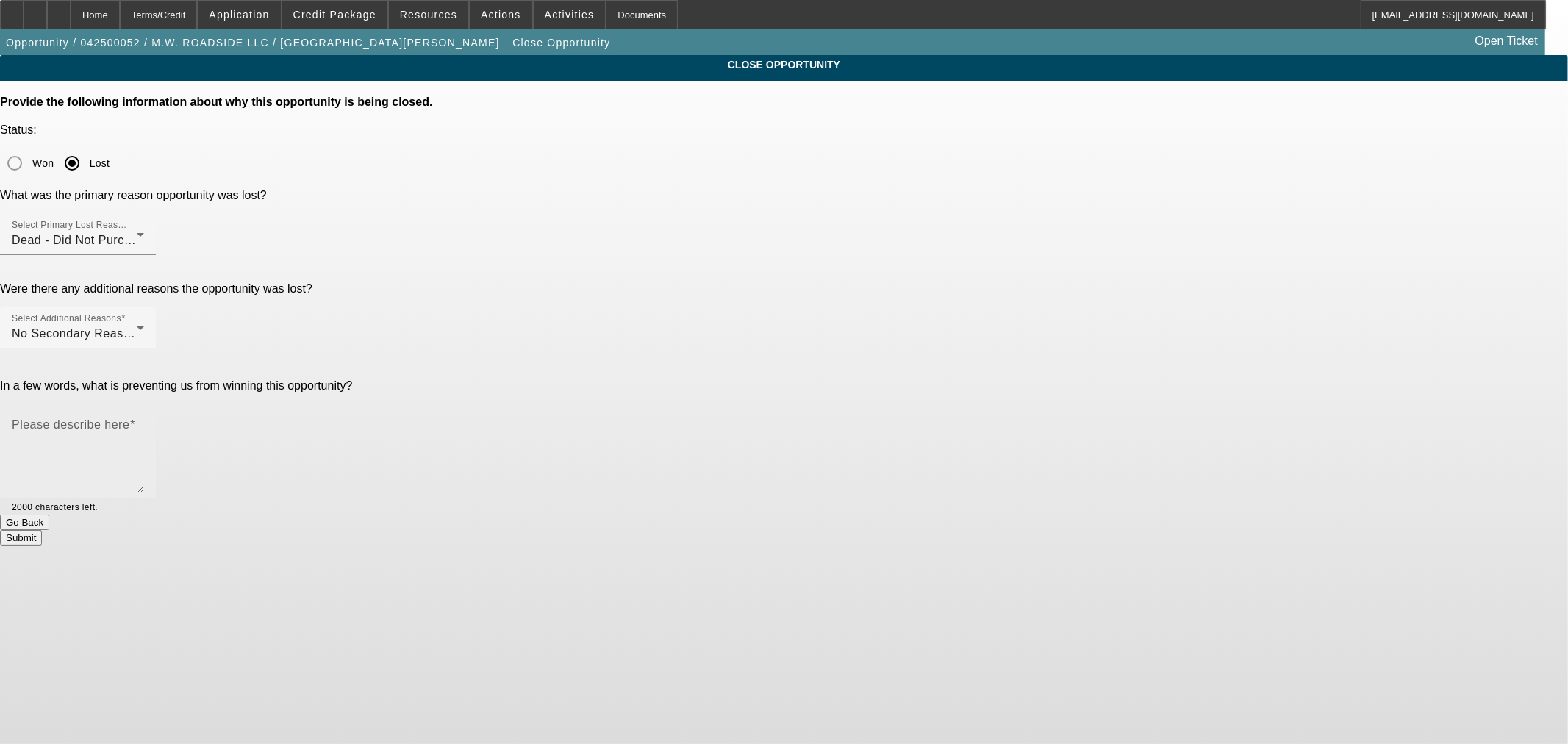
drag, startPoint x: 707, startPoint y: 314, endPoint x: 738, endPoint y: 314, distance: 31.0
click at [156, 404] on div "Please describe here" at bounding box center [78, 451] width 156 height 94
type textarea "No longer buying a truck"
click at [42, 530] on button "Submit" at bounding box center [20, 537] width 42 height 15
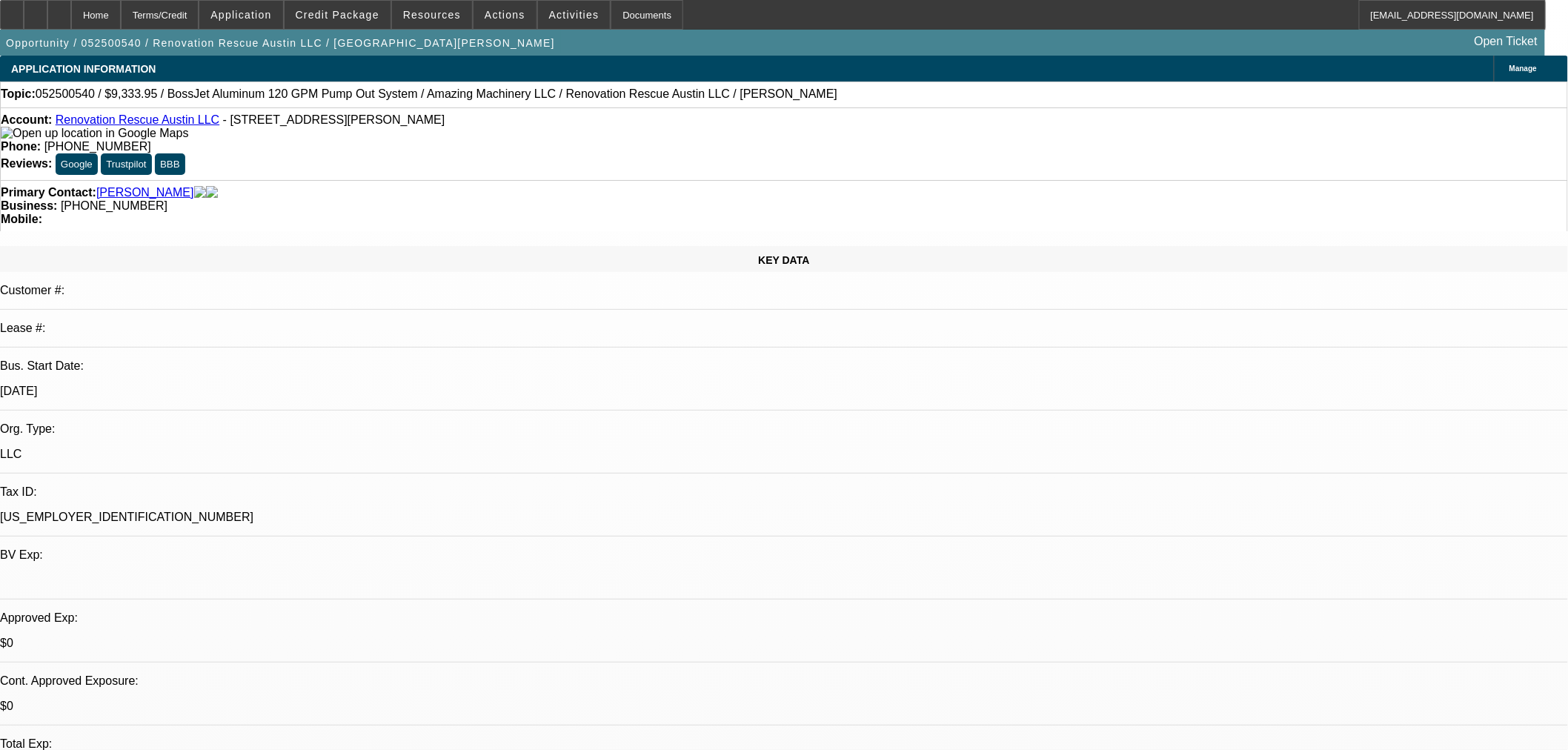
select select "0"
select select "2"
select select "0"
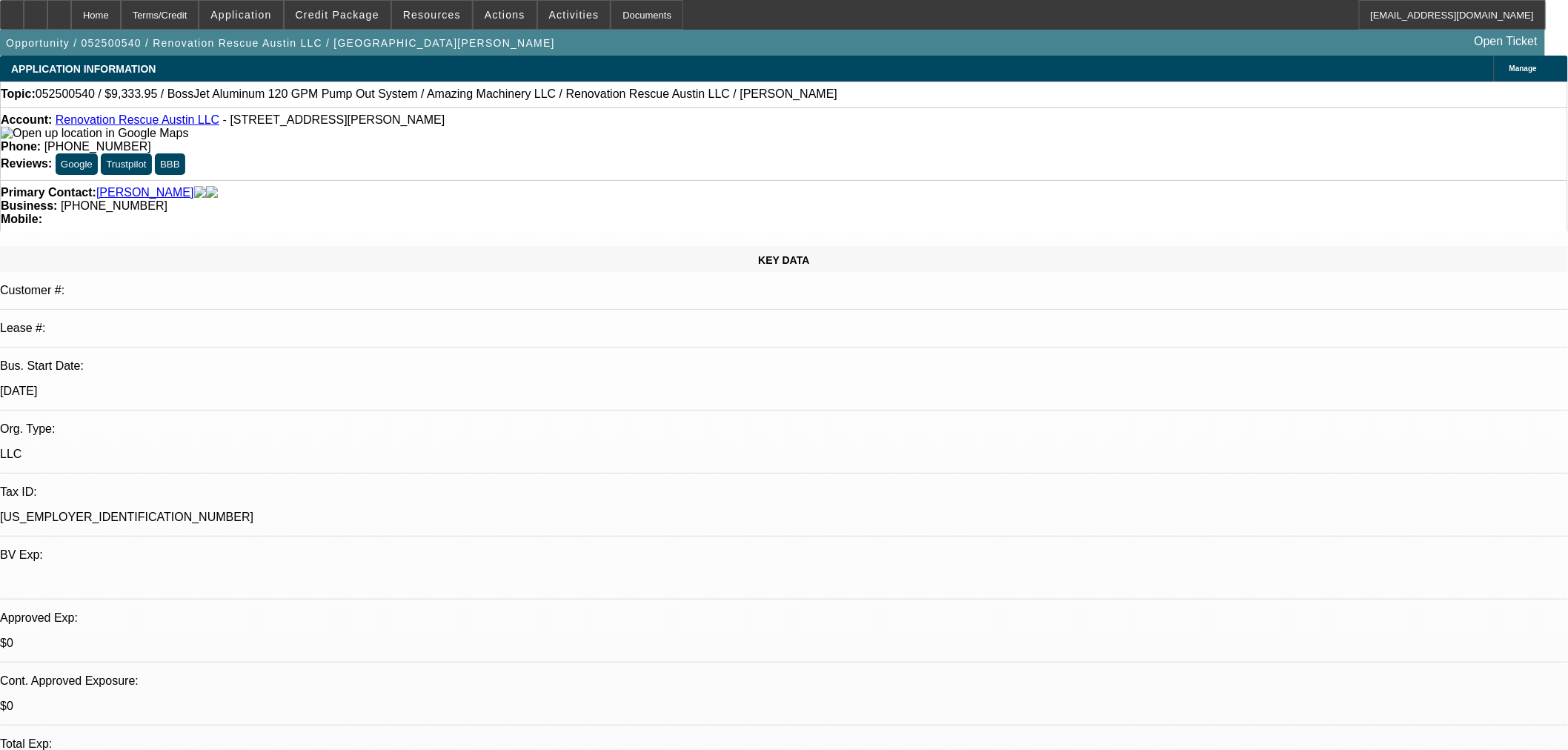
select select "0"
select select "2"
select select "0"
select select "2"
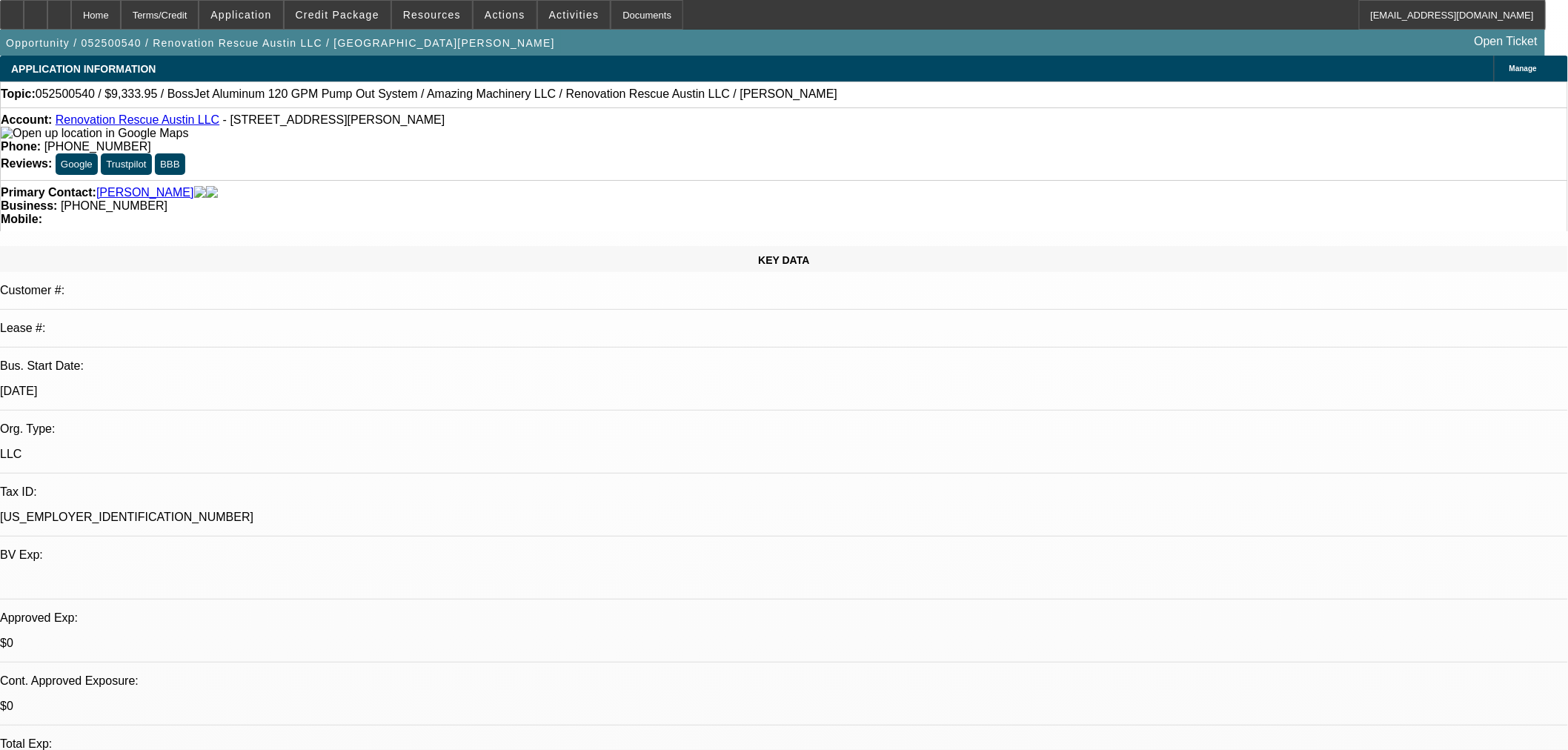
select select "2"
select select "0"
select select "6"
select select "0"
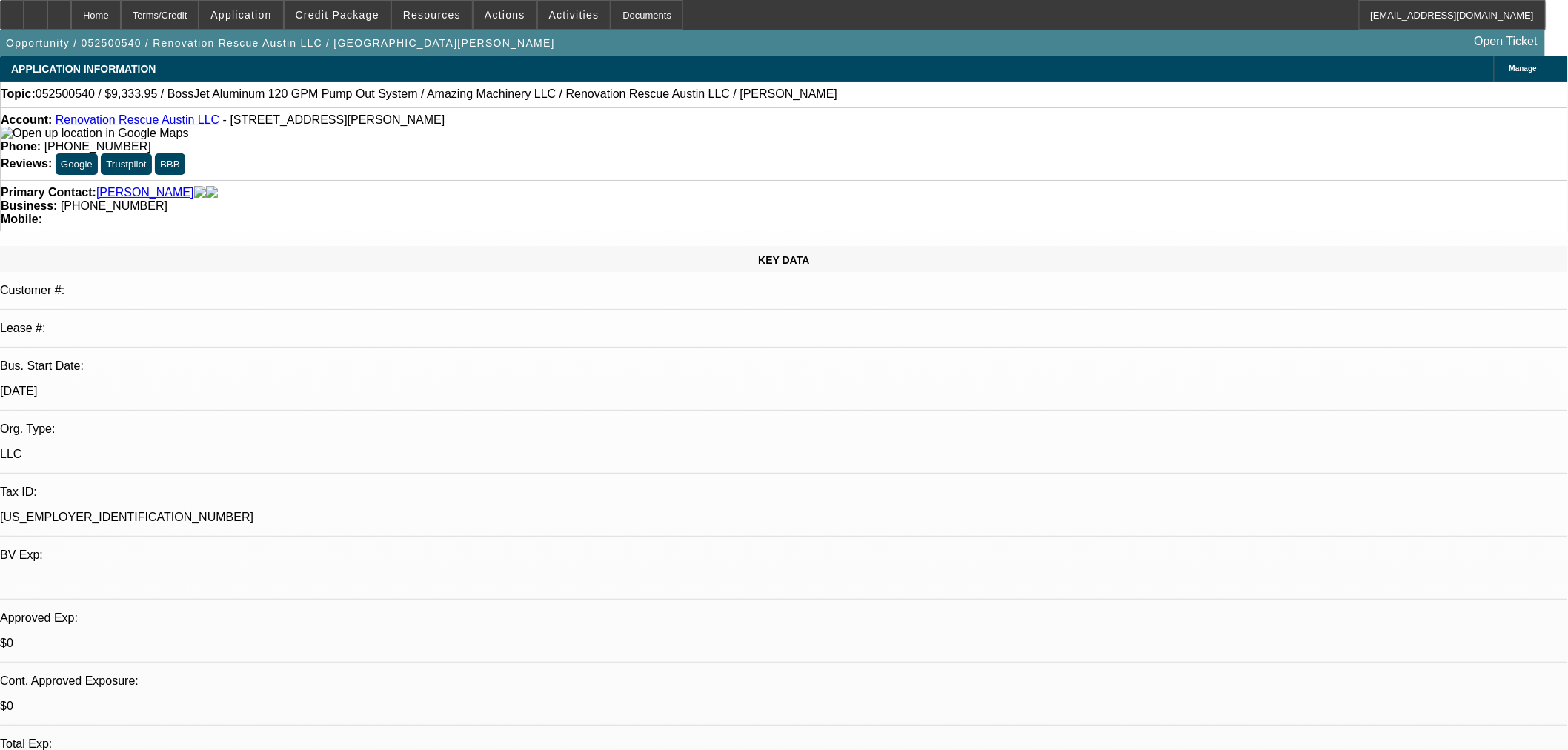
select select "3"
select select "0.1"
select select "4"
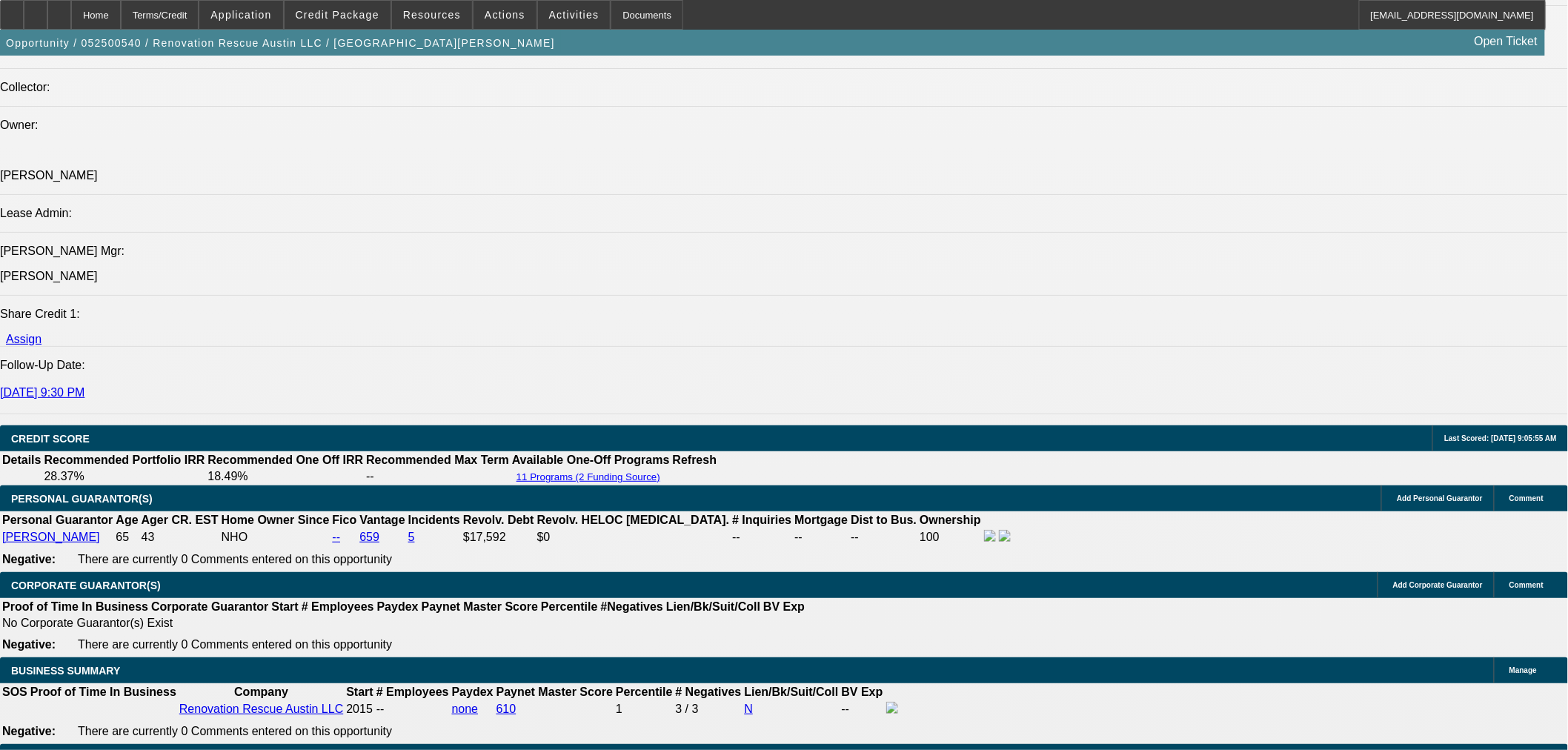
scroll to position [1811, 0]
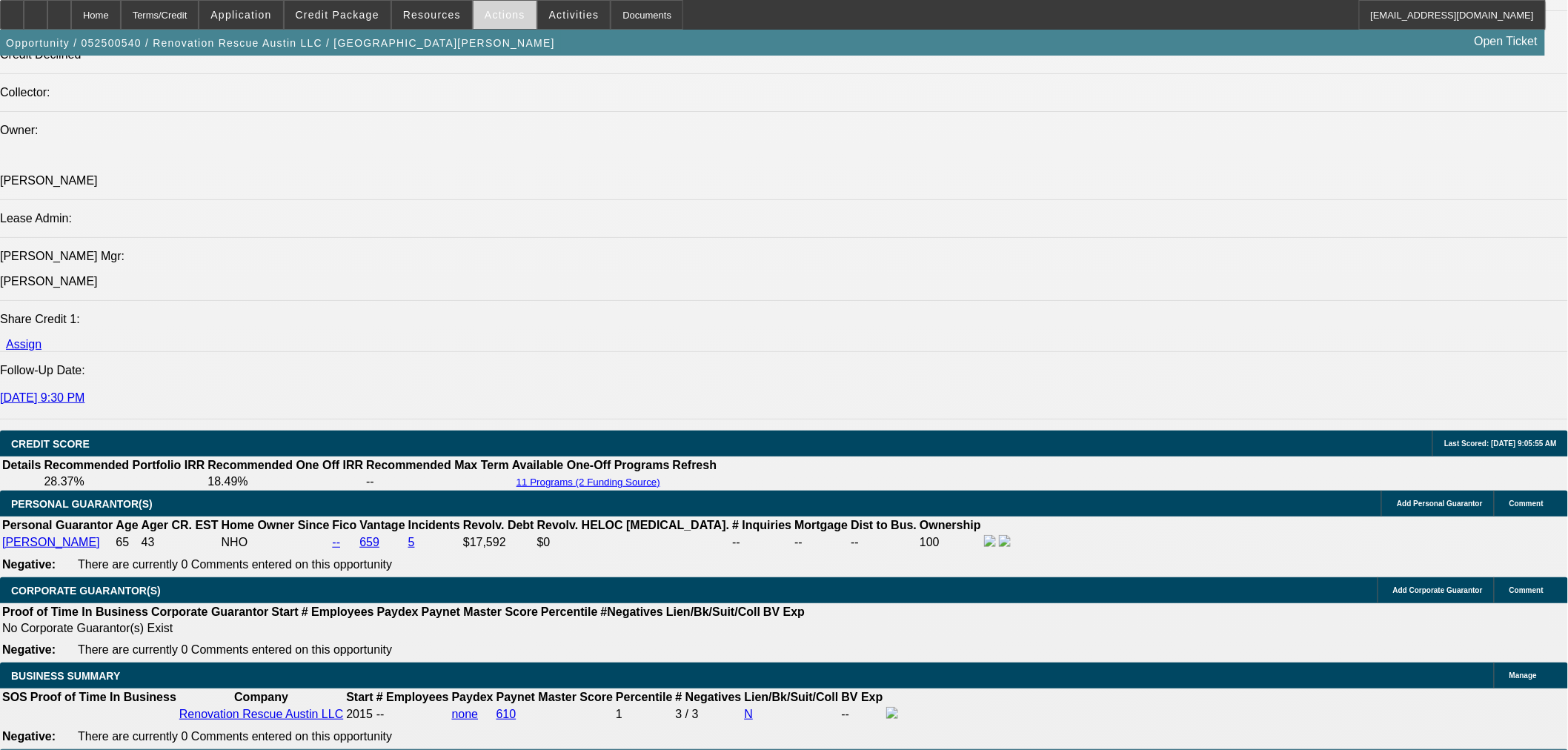
click at [492, 20] on span at bounding box center [505, 15] width 63 height 36
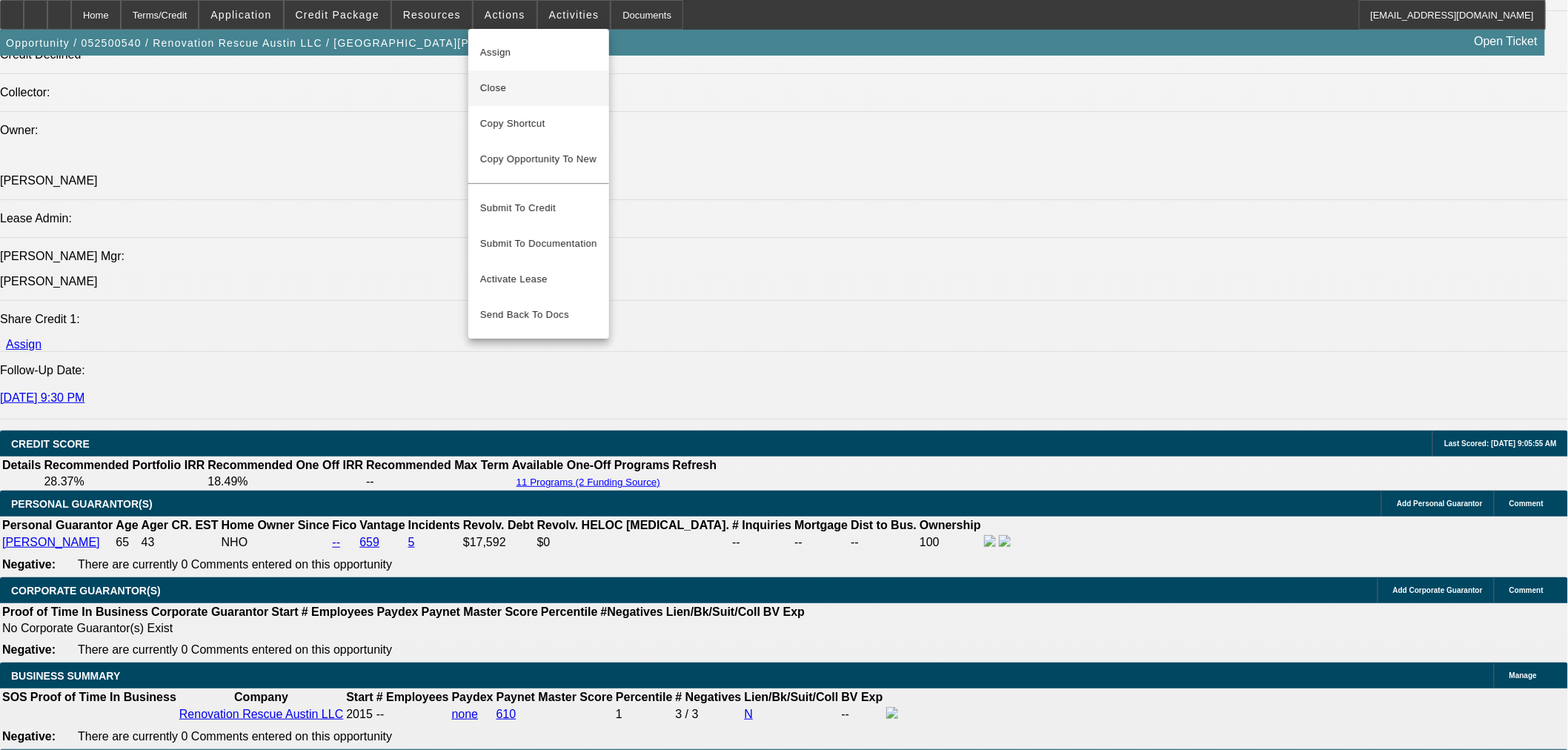
click at [498, 84] on span "Close" at bounding box center [538, 89] width 117 height 18
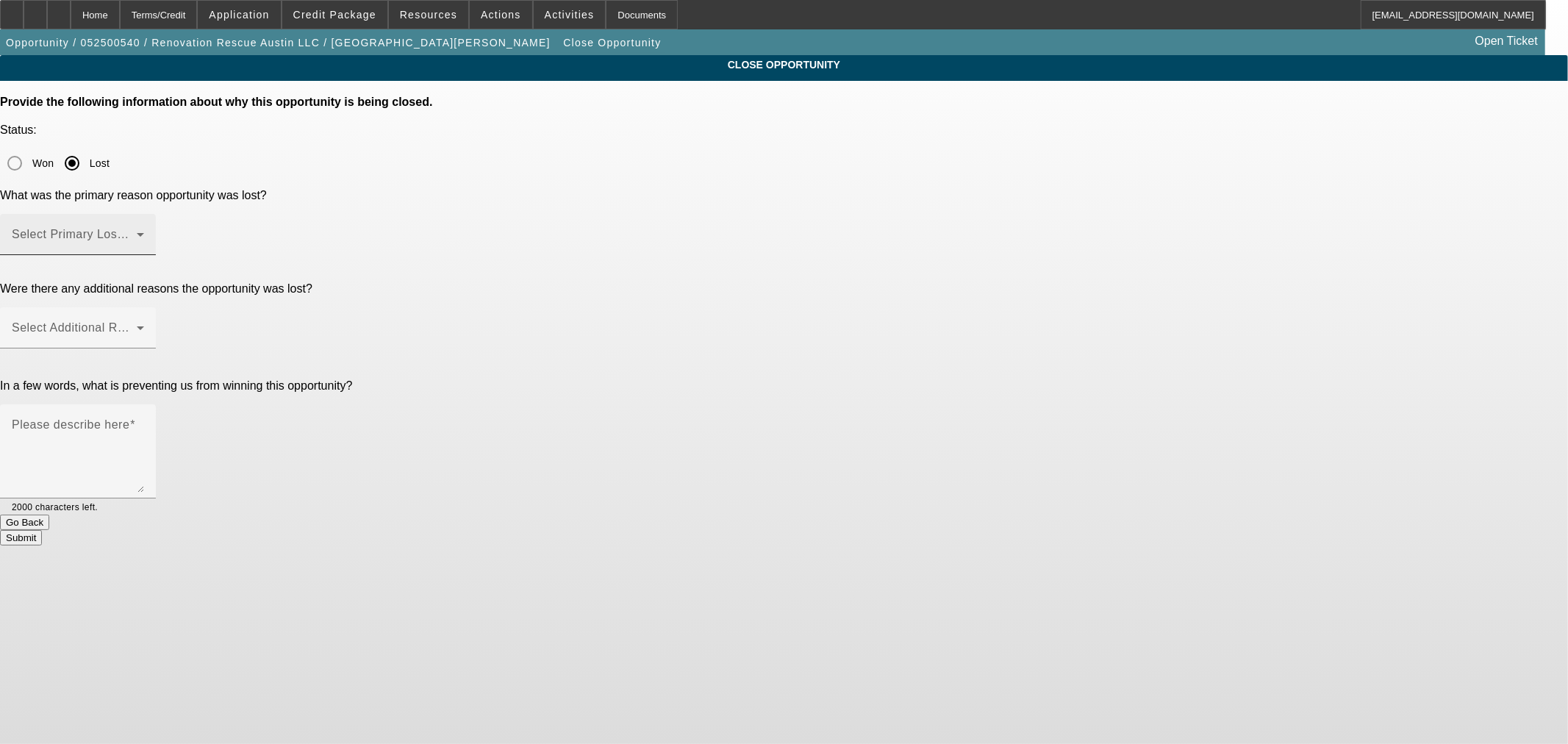
click at [137, 232] on span at bounding box center [74, 241] width 125 height 18
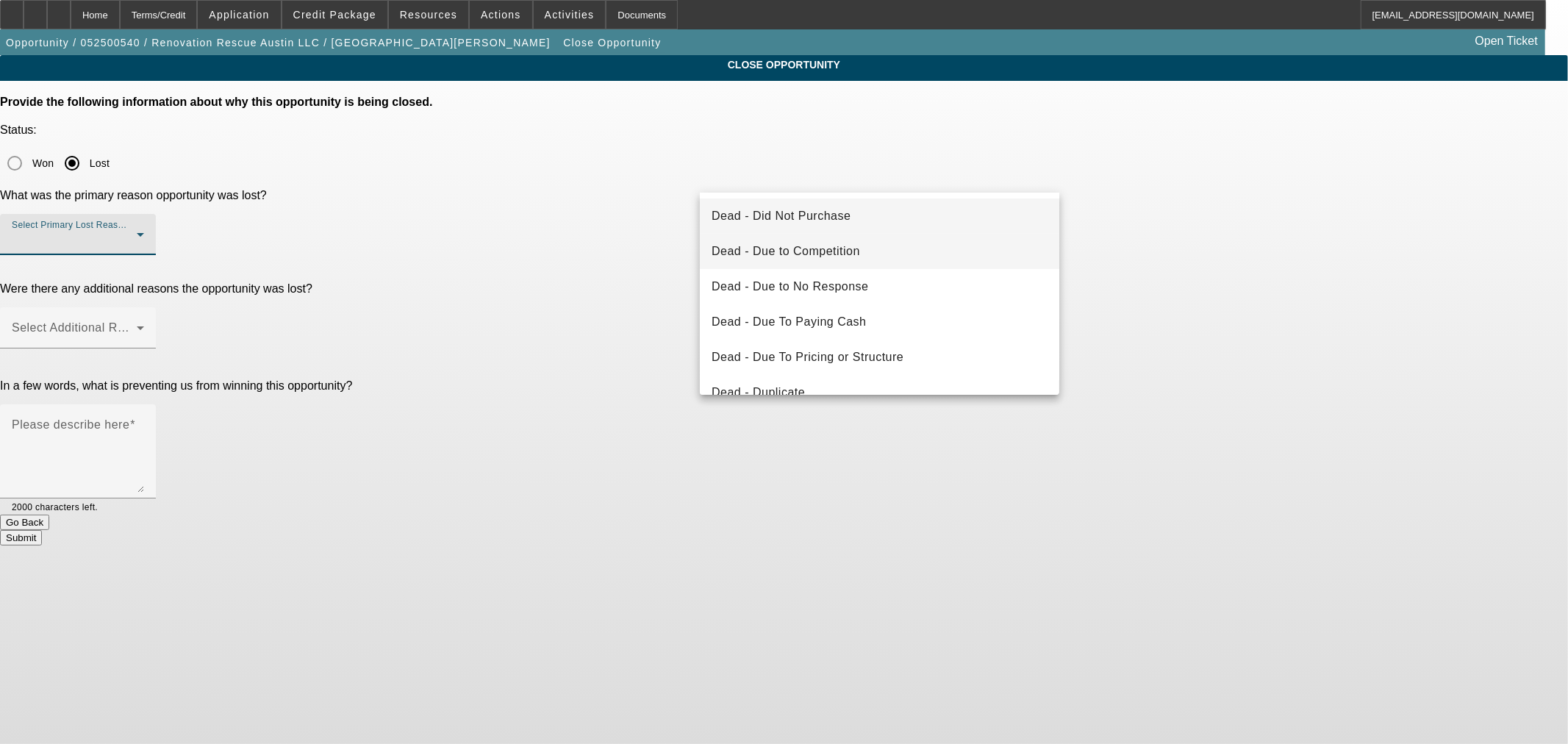
click at [843, 246] on span "Dead - Due to Competition" at bounding box center [785, 251] width 148 height 18
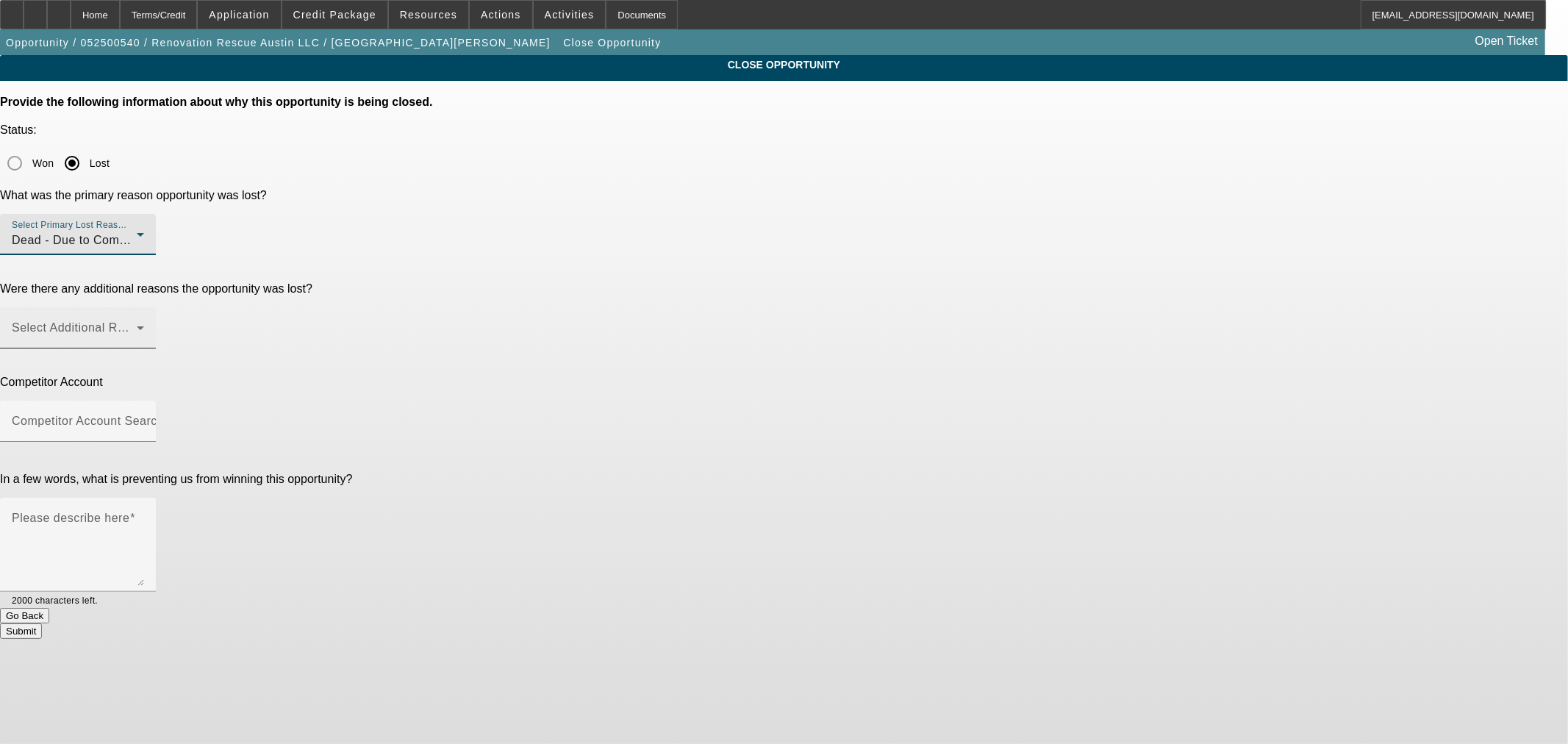
click at [157, 321] on mat-label "Select Additional Reasons" at bounding box center [84, 328] width 146 height 12
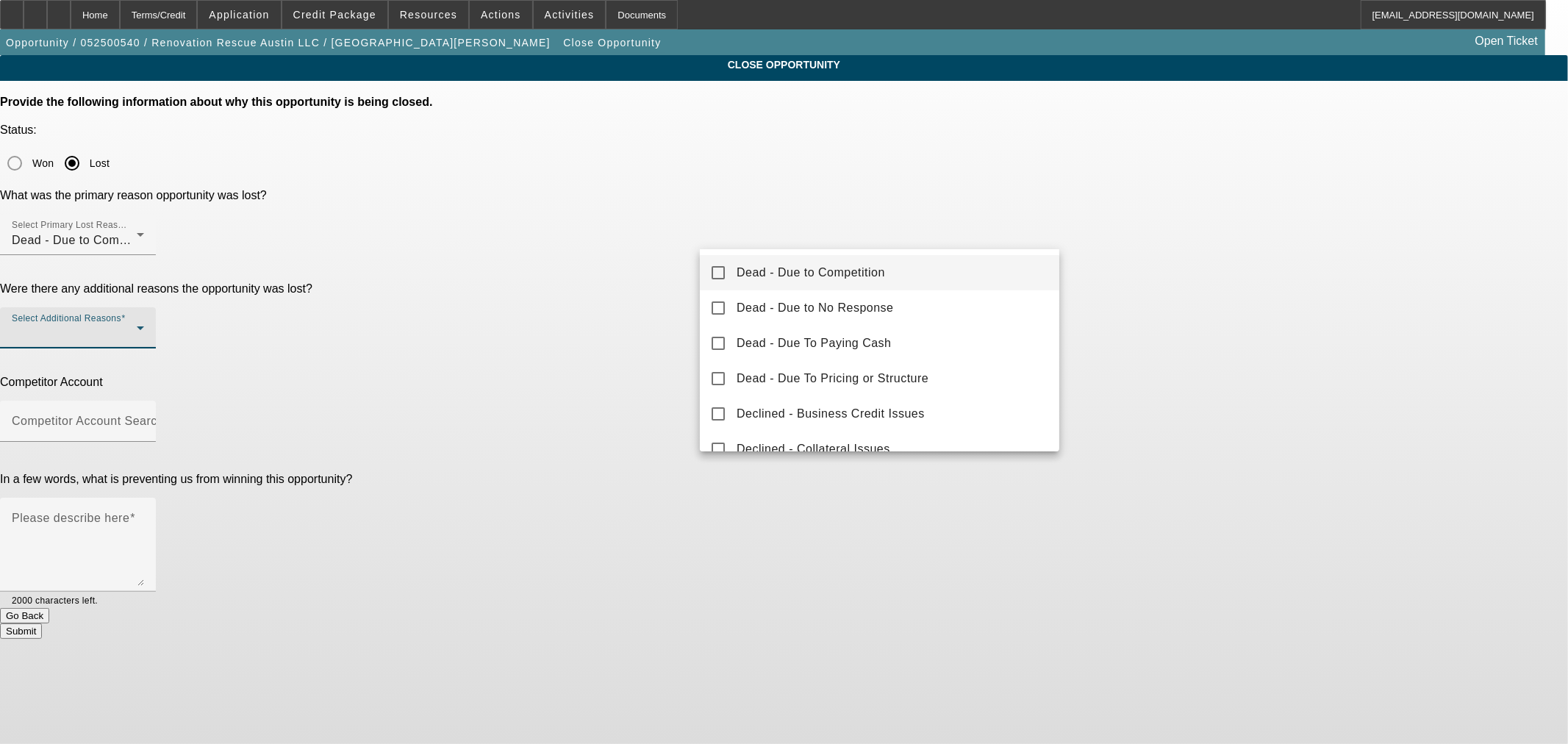
scroll to position [162, 0]
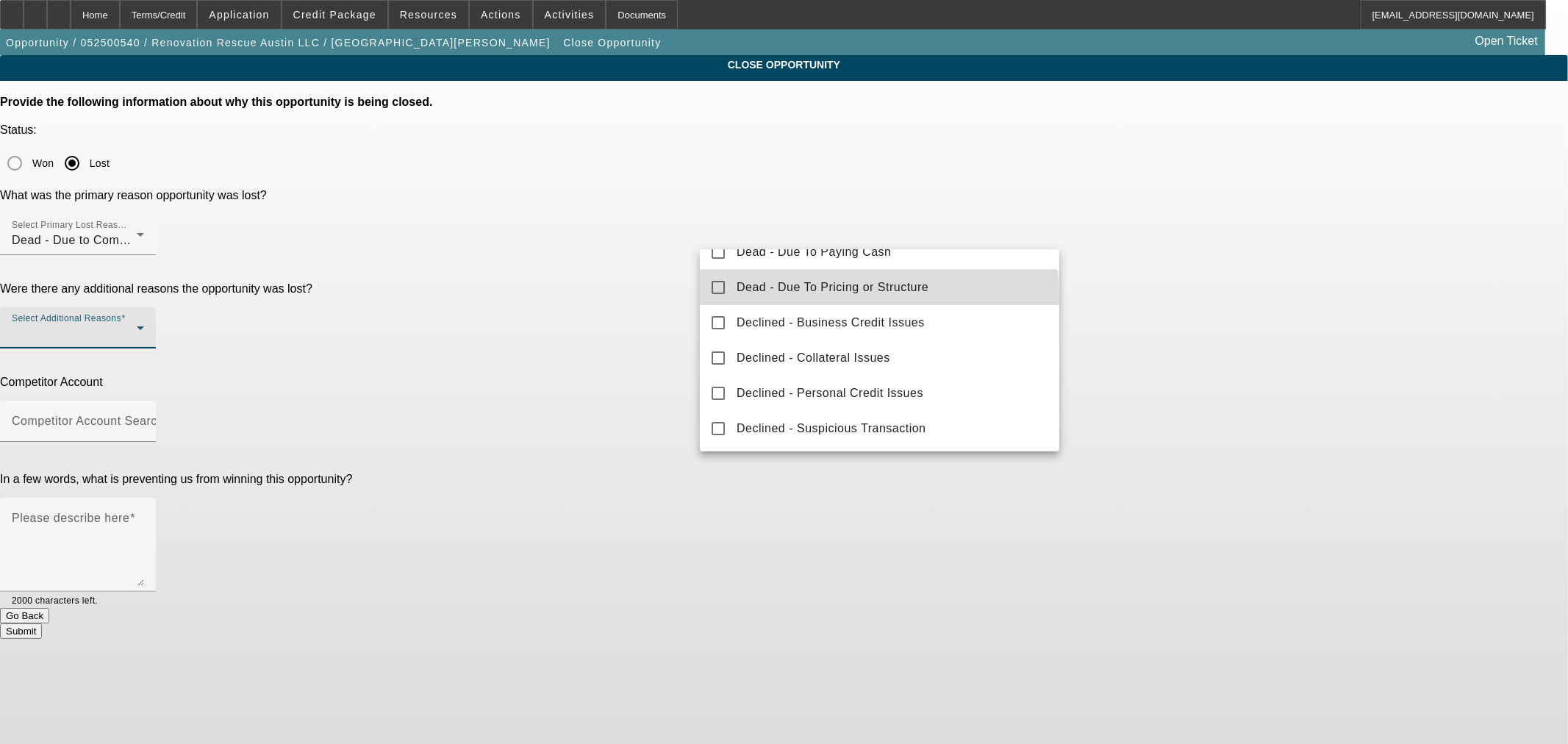
click at [878, 297] on mat-option "Dead - Due To Pricing or Structure" at bounding box center [879, 288] width 360 height 36
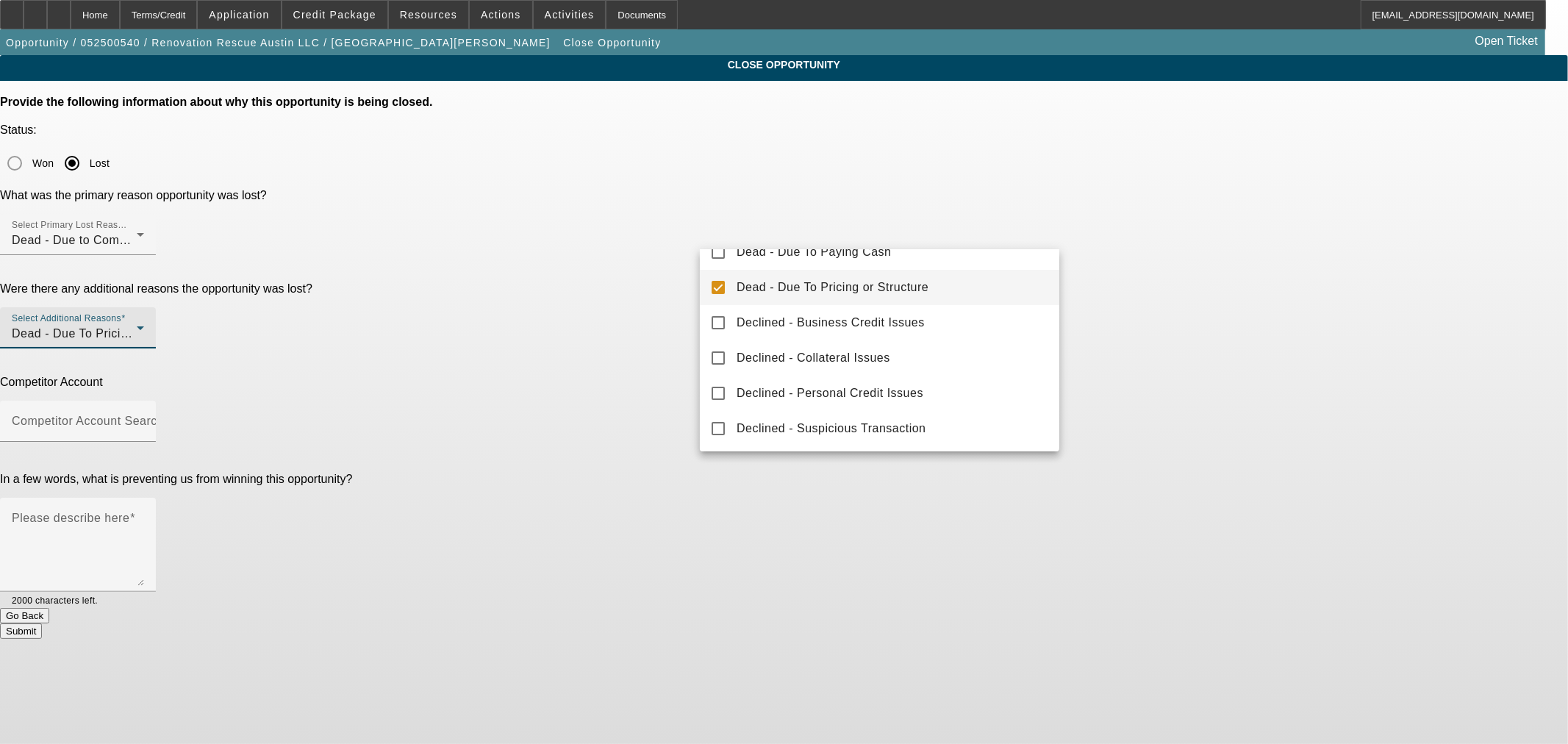
click at [628, 288] on div at bounding box center [784, 372] width 1568 height 744
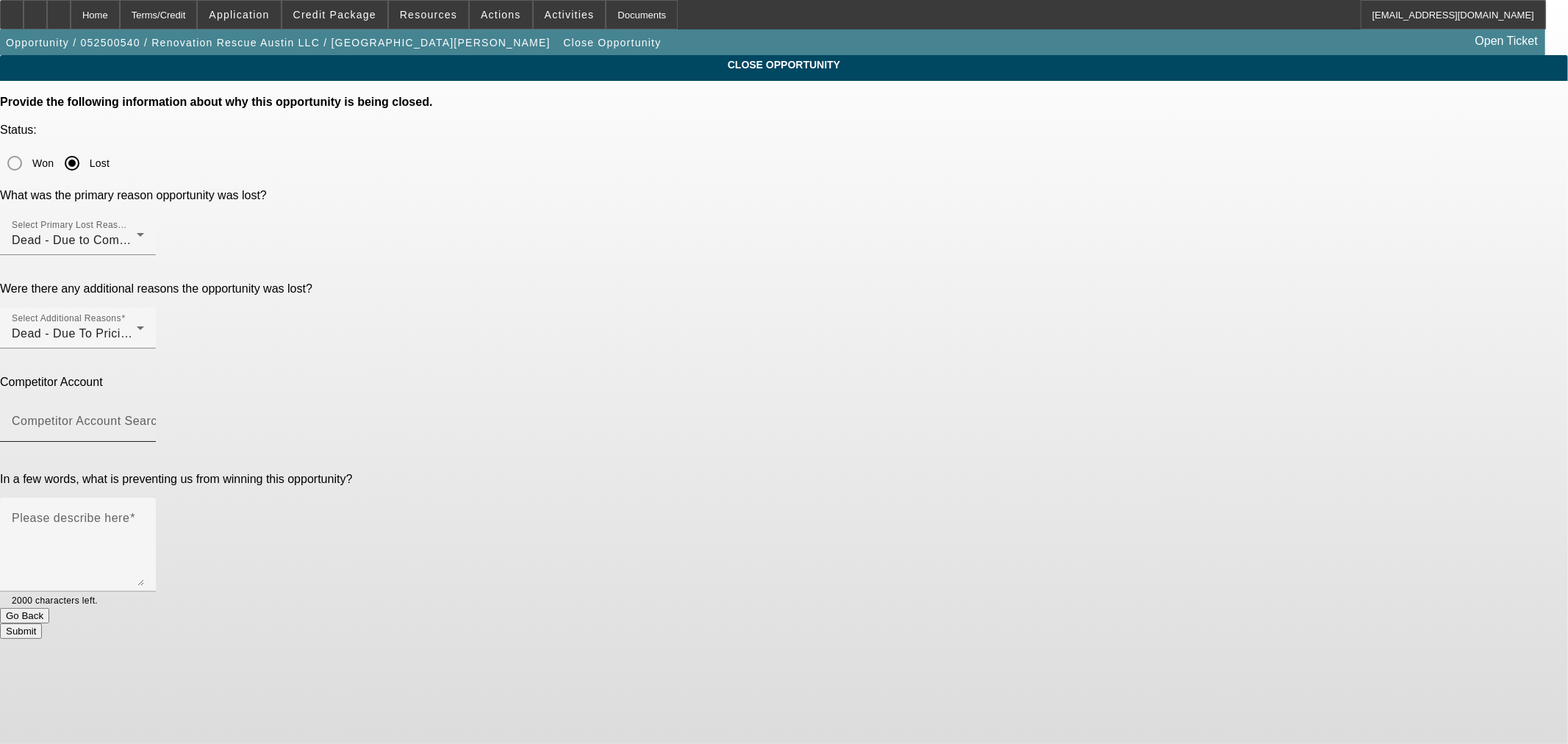
click at [144, 418] on input "Competitor Account Search" at bounding box center [77, 427] width 132 height 18
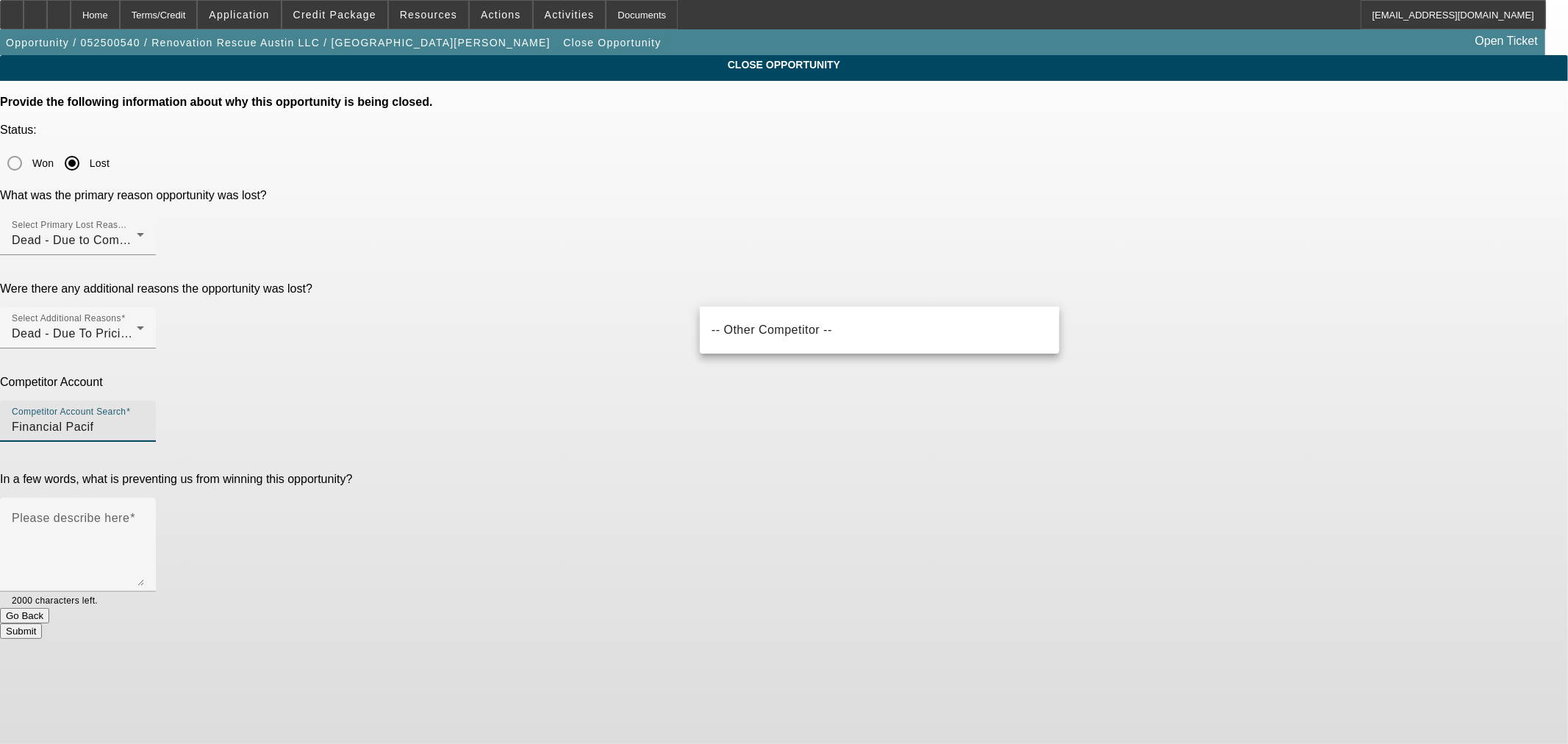
drag, startPoint x: 804, startPoint y: 295, endPoint x: 752, endPoint y: 289, distance: 52.3
click at [144, 418] on input "Financial Pacif" at bounding box center [77, 427] width 132 height 18
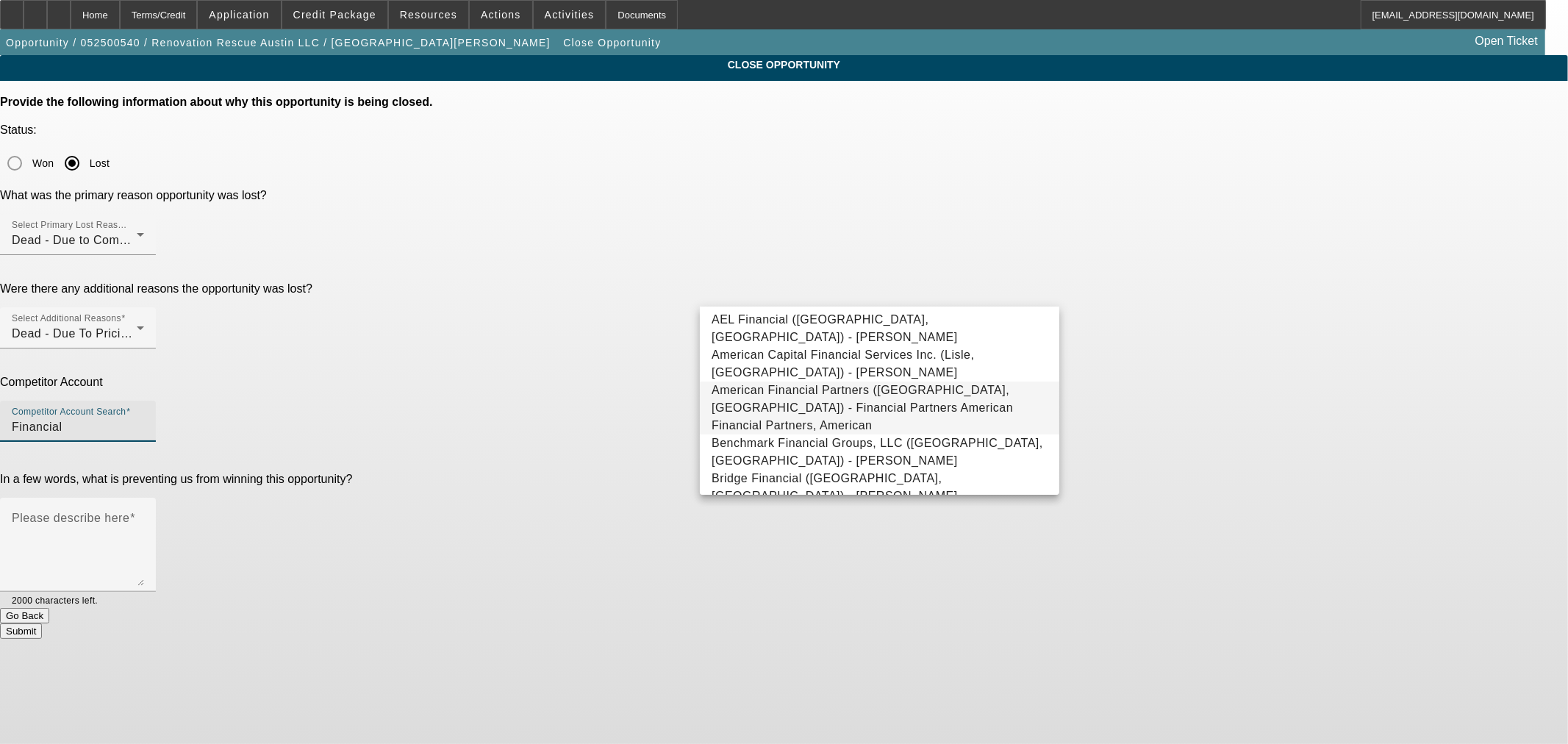
scroll to position [0, 0]
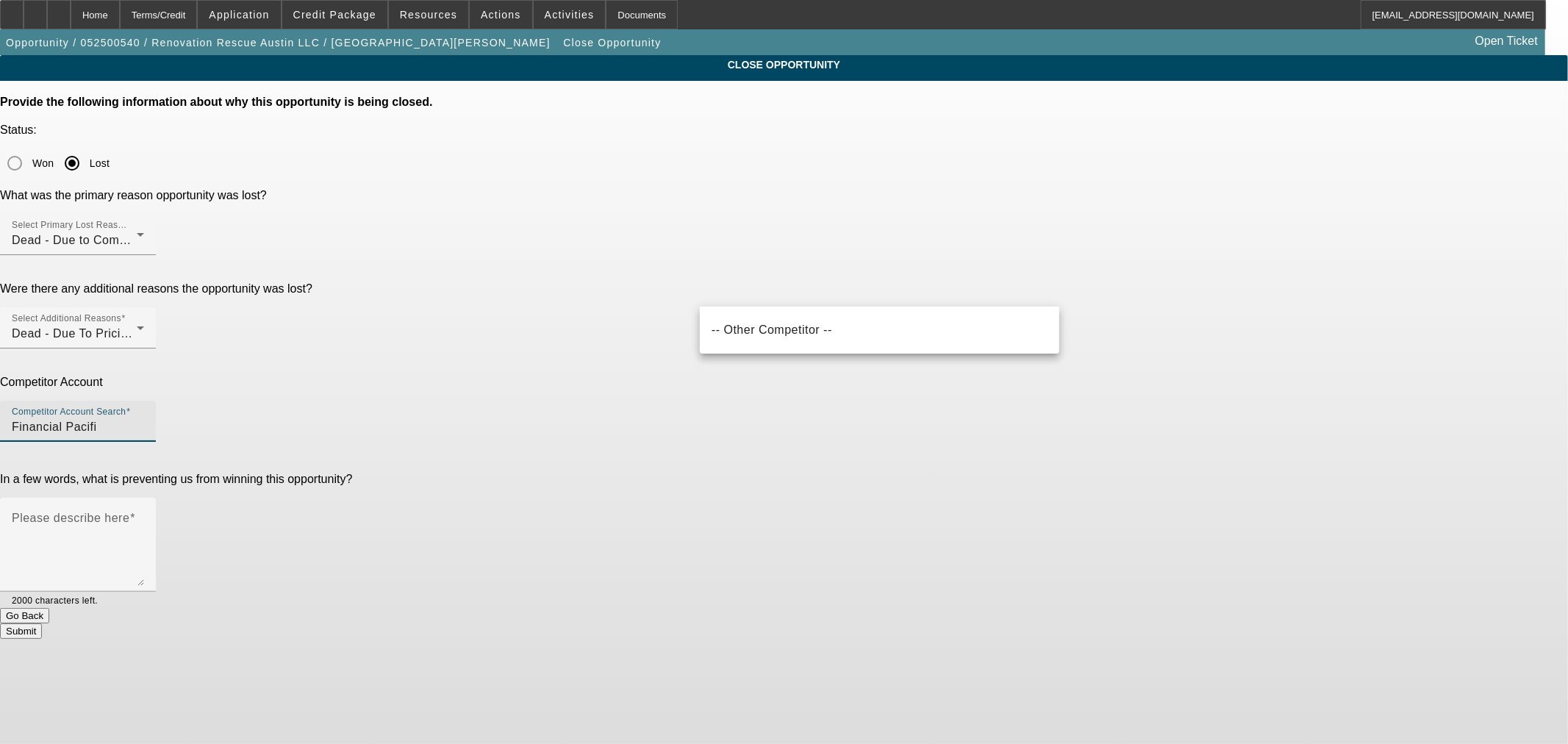
type input "Financial Pacif"
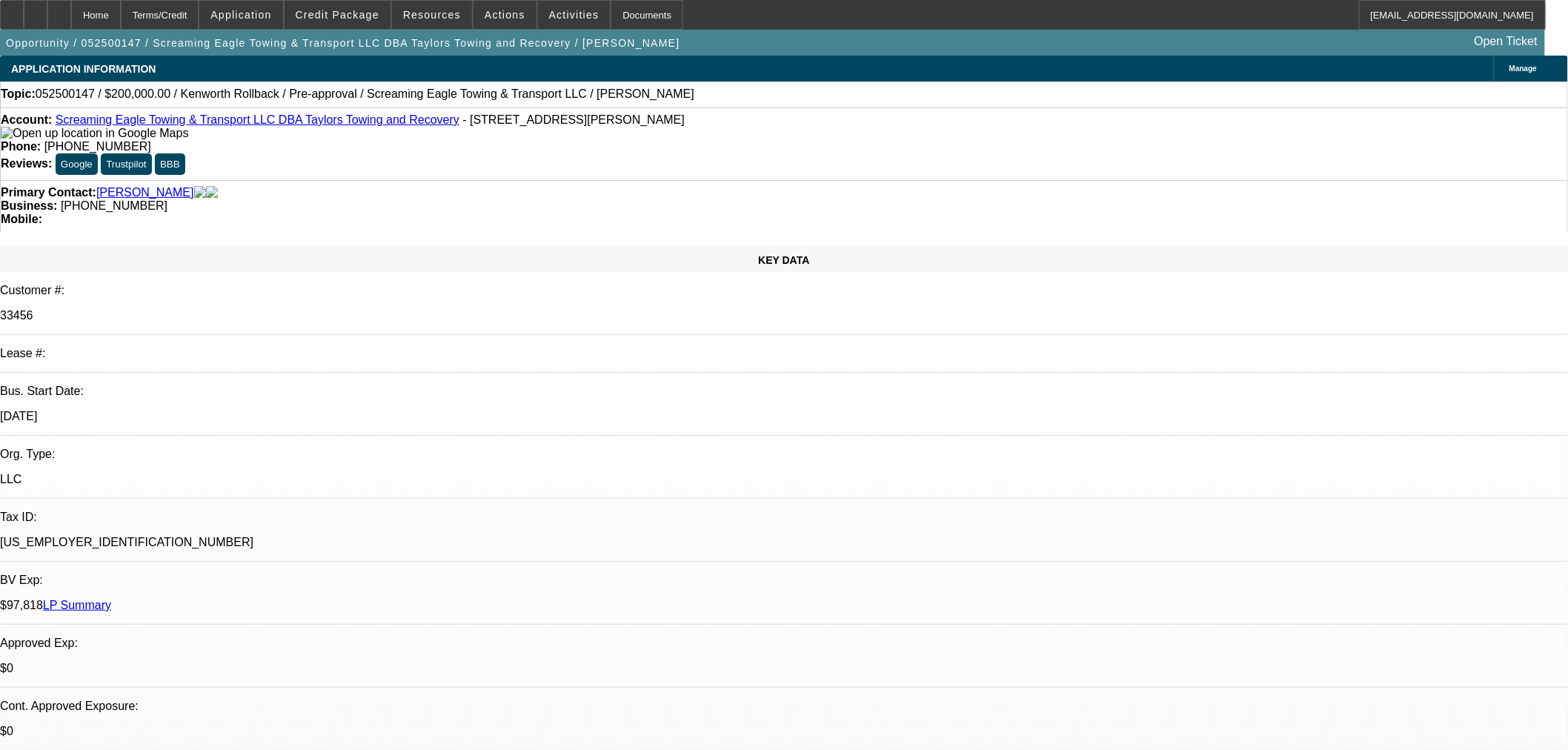
select select "0"
select select "0.1"
select select "4"
select select "0"
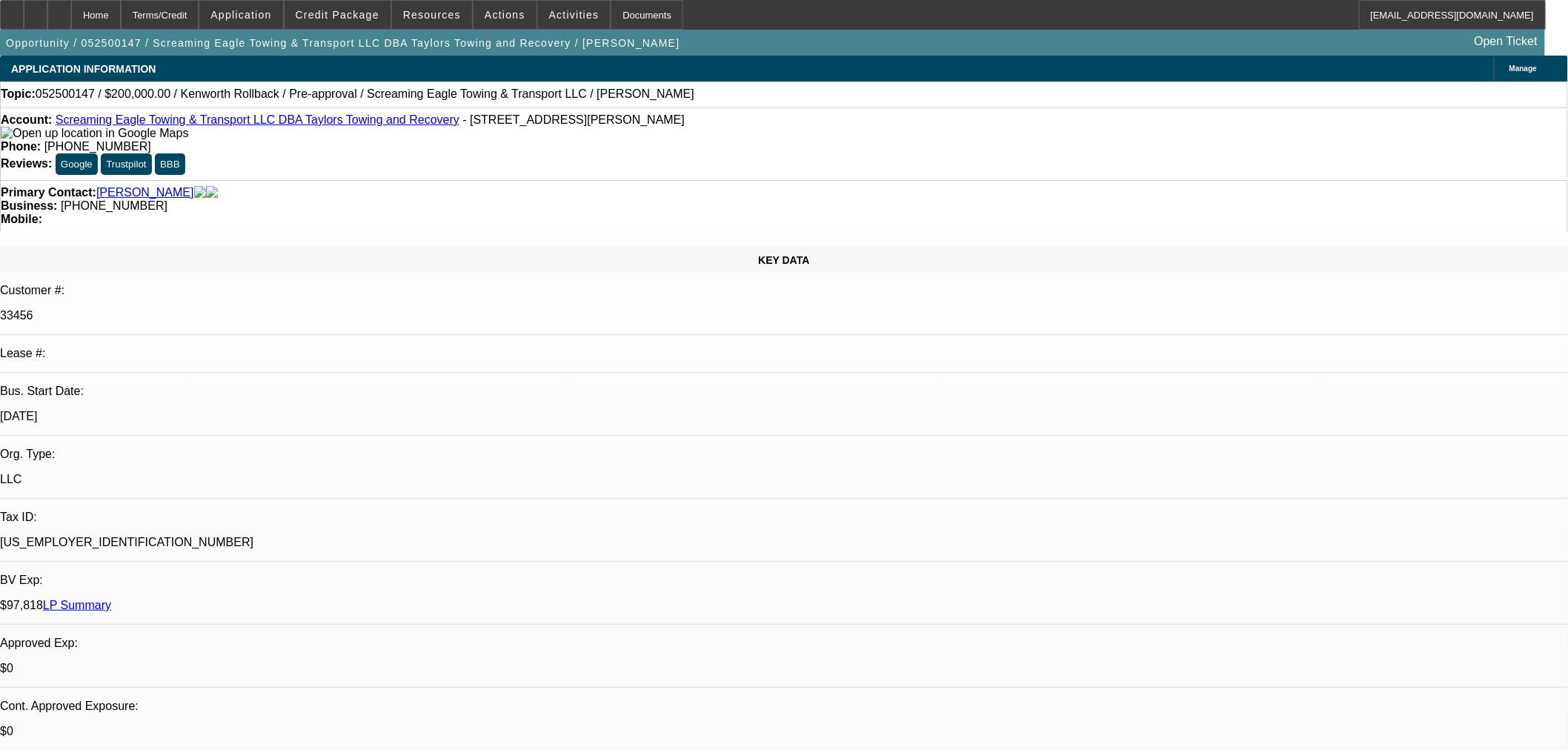
select select "0"
select select "0.1"
select select "4"
select select "0"
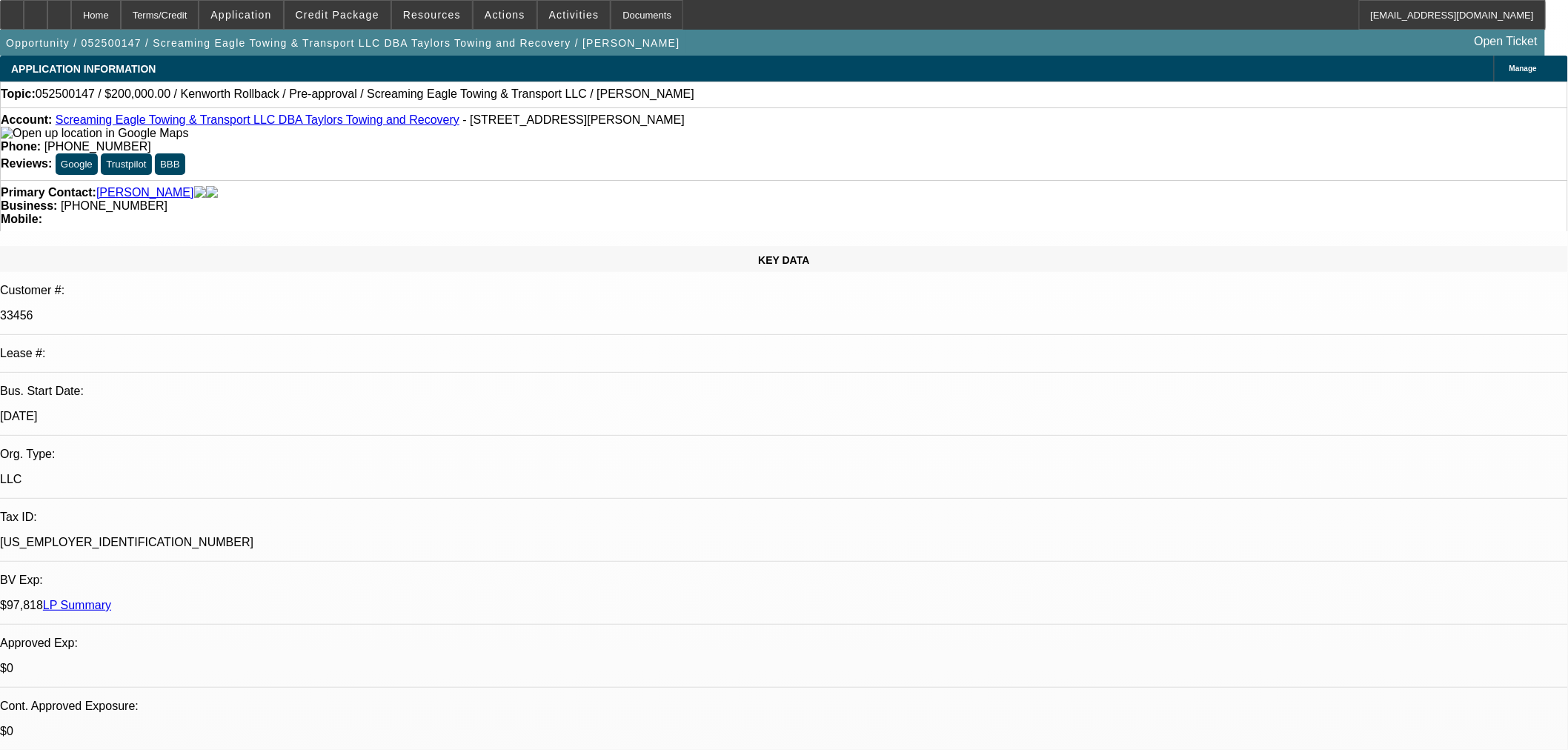
select select "2"
select select "0.1"
select select "4"
select select "0"
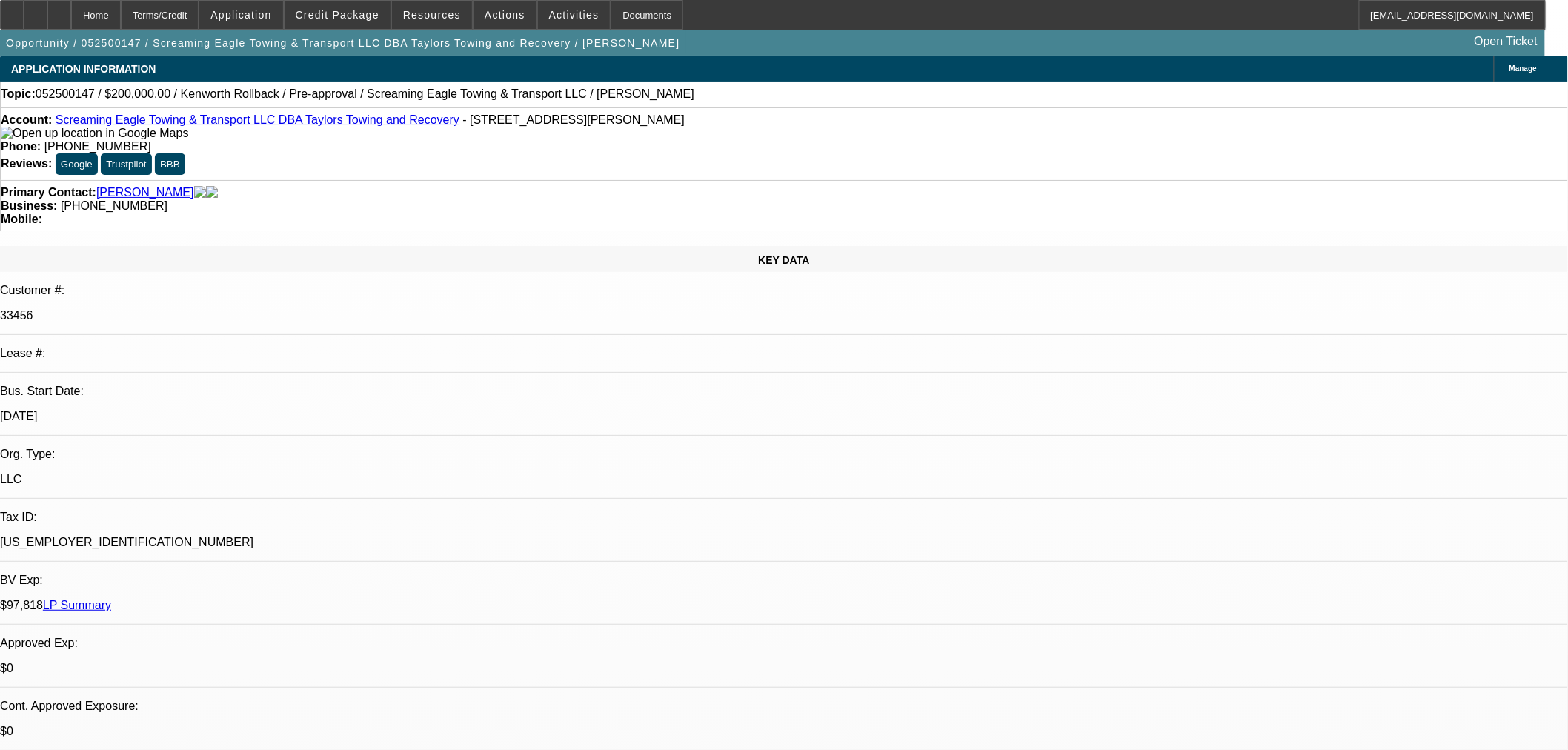
select select "2"
select select "0.1"
select select "4"
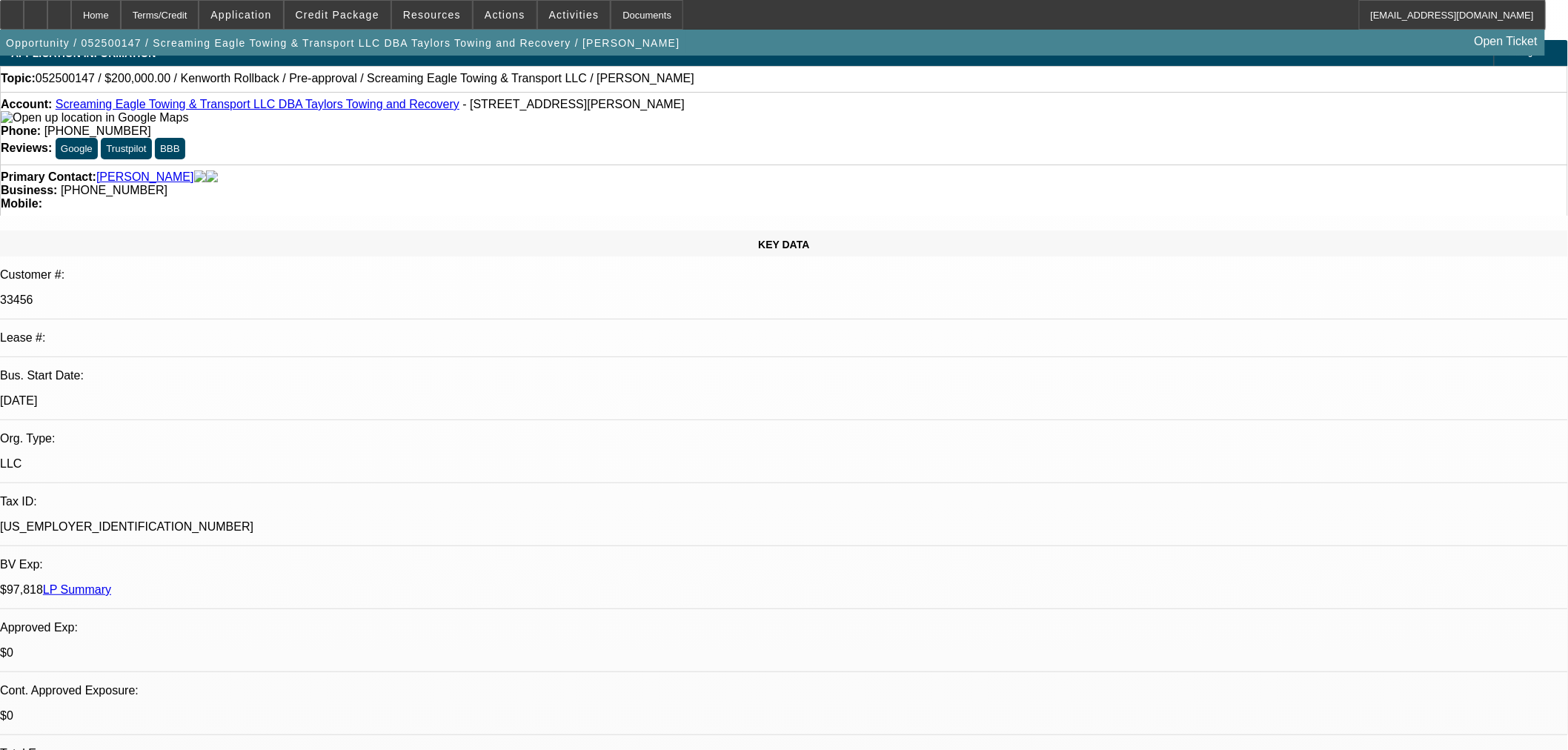
scroll to position [575, 0]
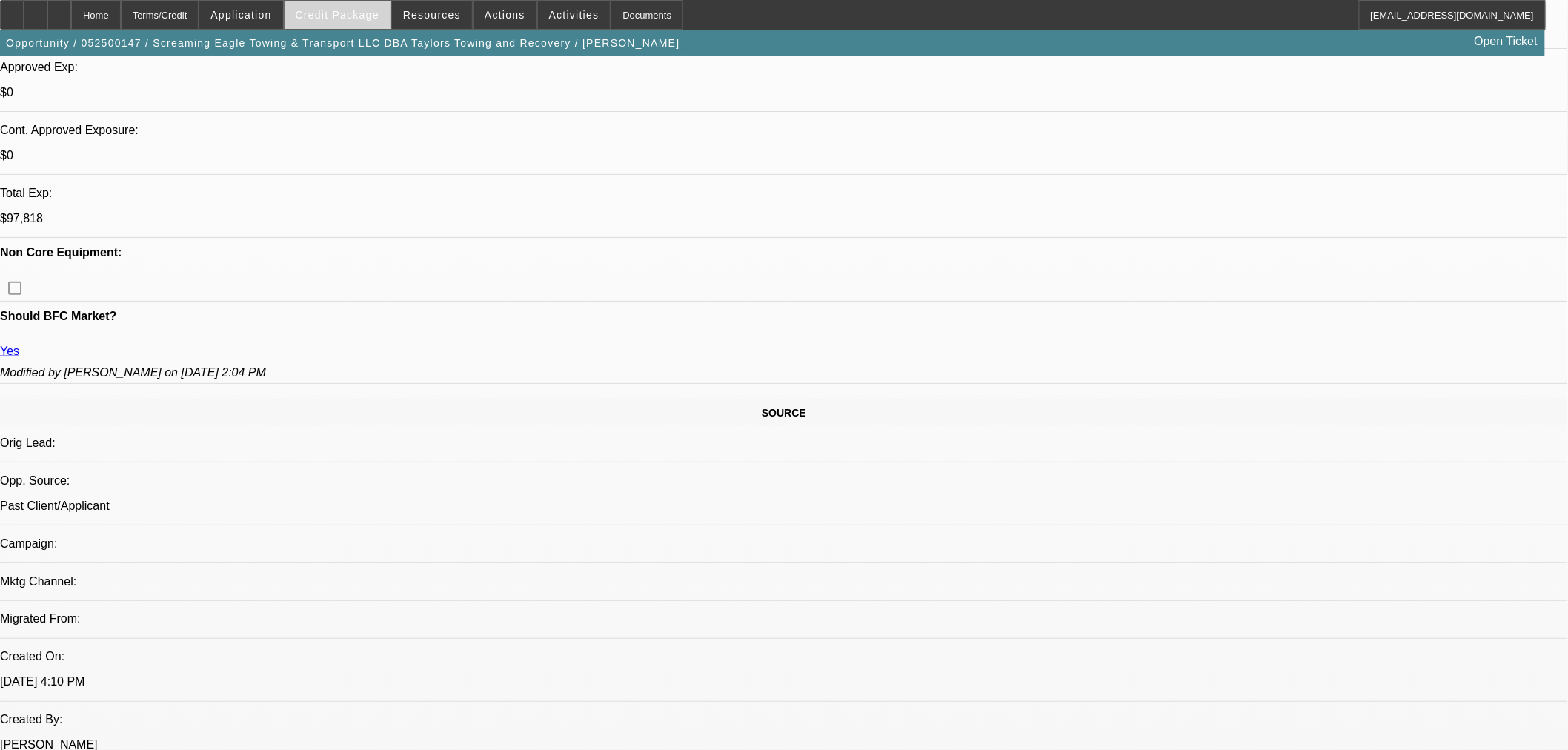
click at [363, 11] on span "Credit Package" at bounding box center [337, 14] width 84 height 12
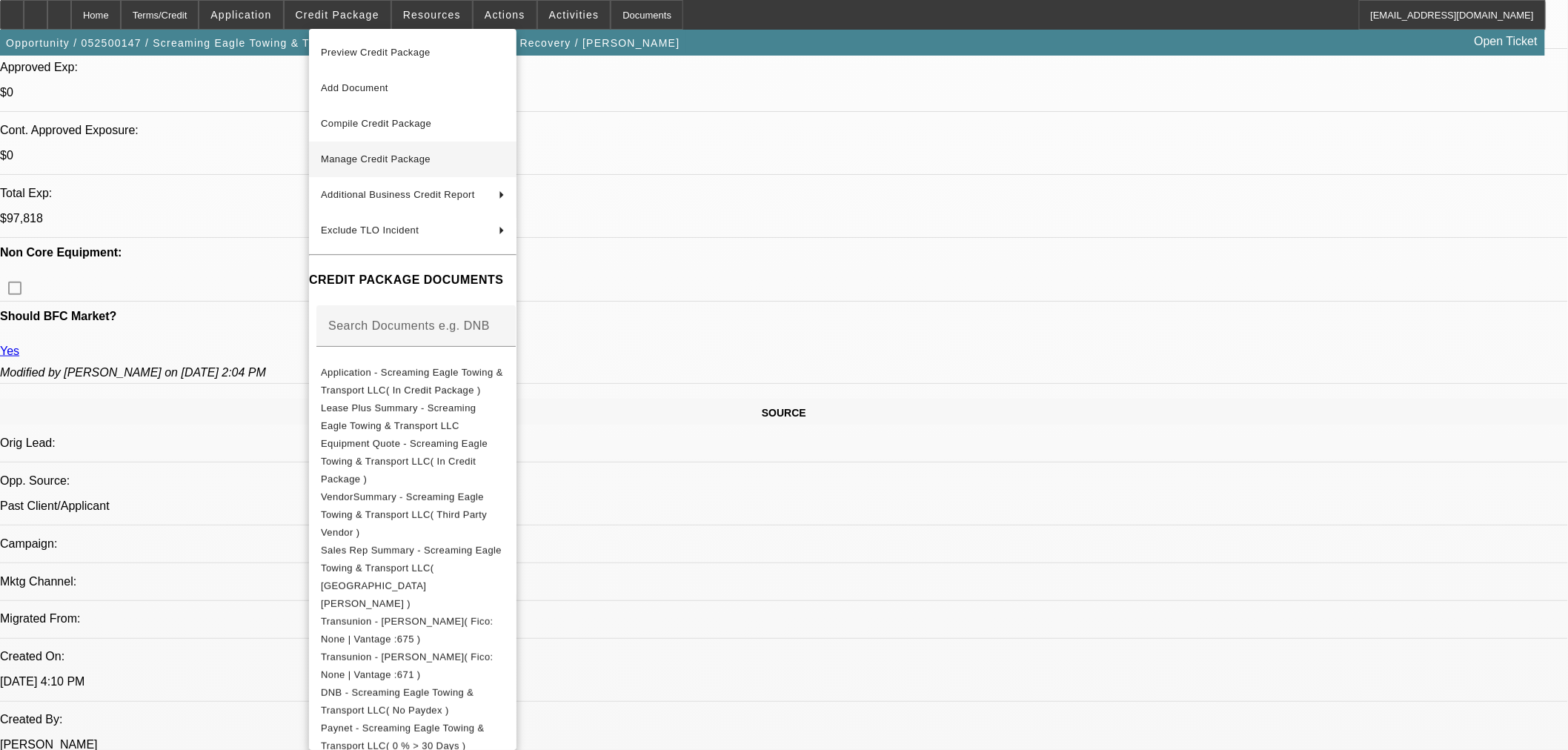
click at [373, 153] on span "Manage Credit Package" at bounding box center [375, 158] width 110 height 11
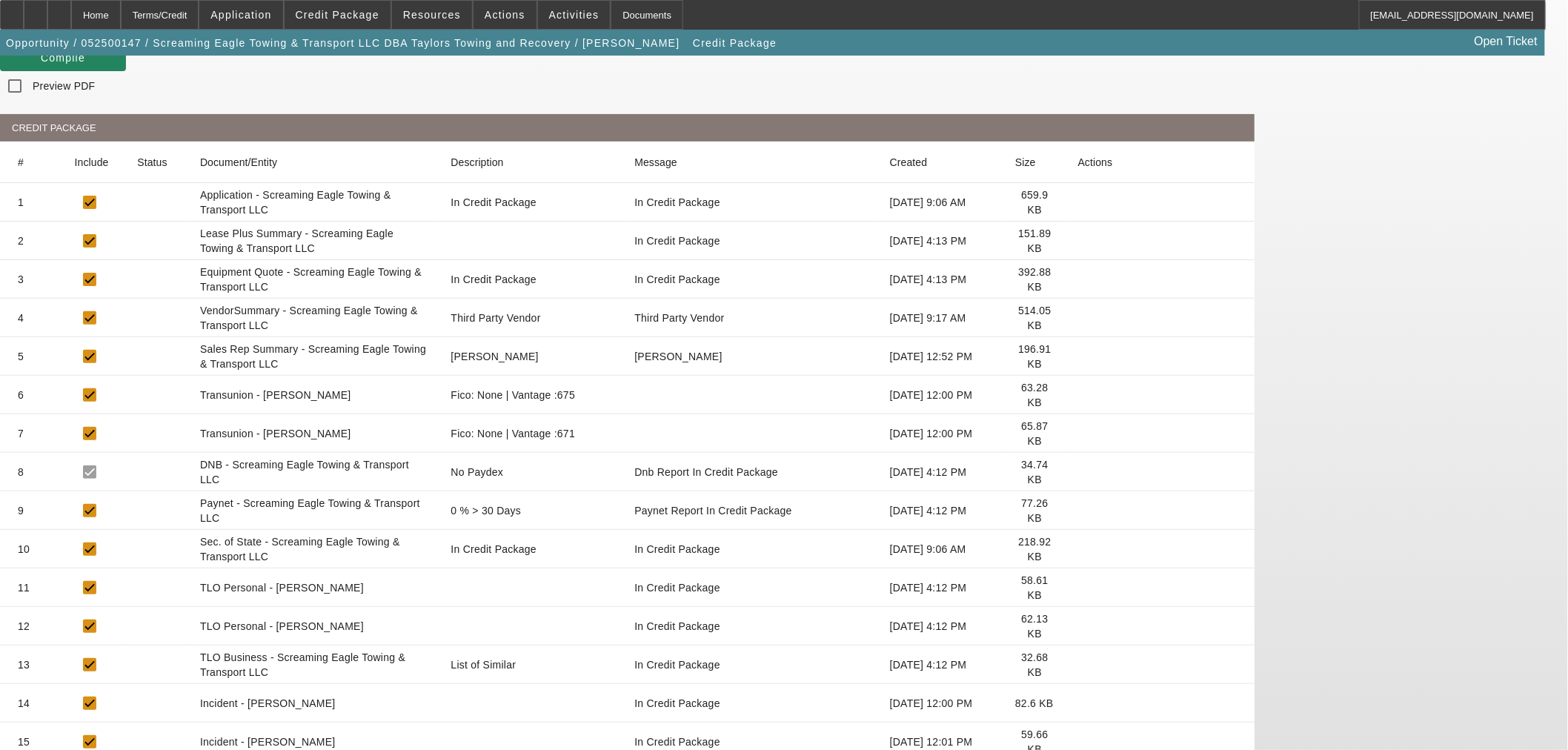
scroll to position [114, 0]
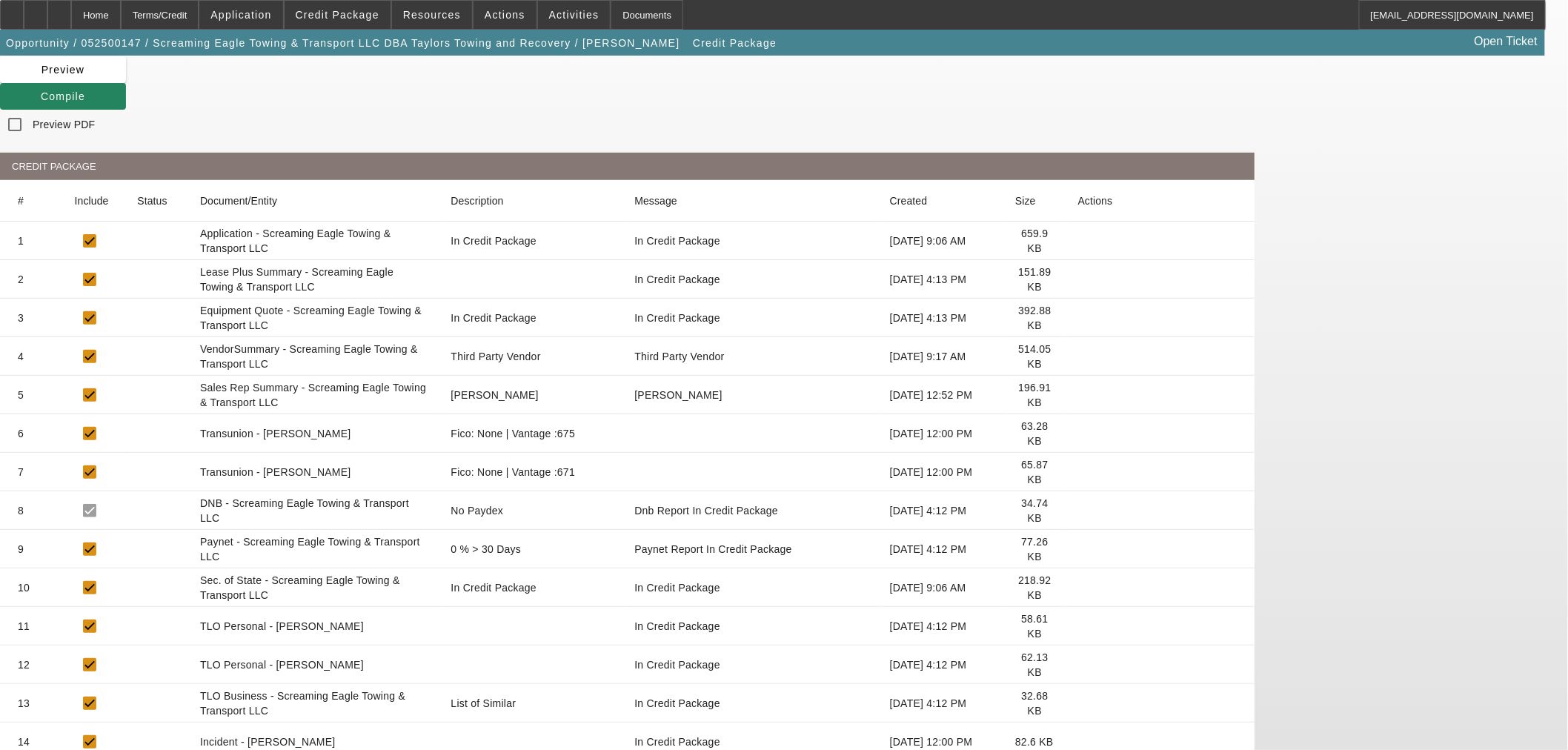
click at [1217, 414] on mat-cell at bounding box center [1160, 433] width 188 height 38
click at [1078, 433] on icon at bounding box center [1078, 433] width 0 height 0
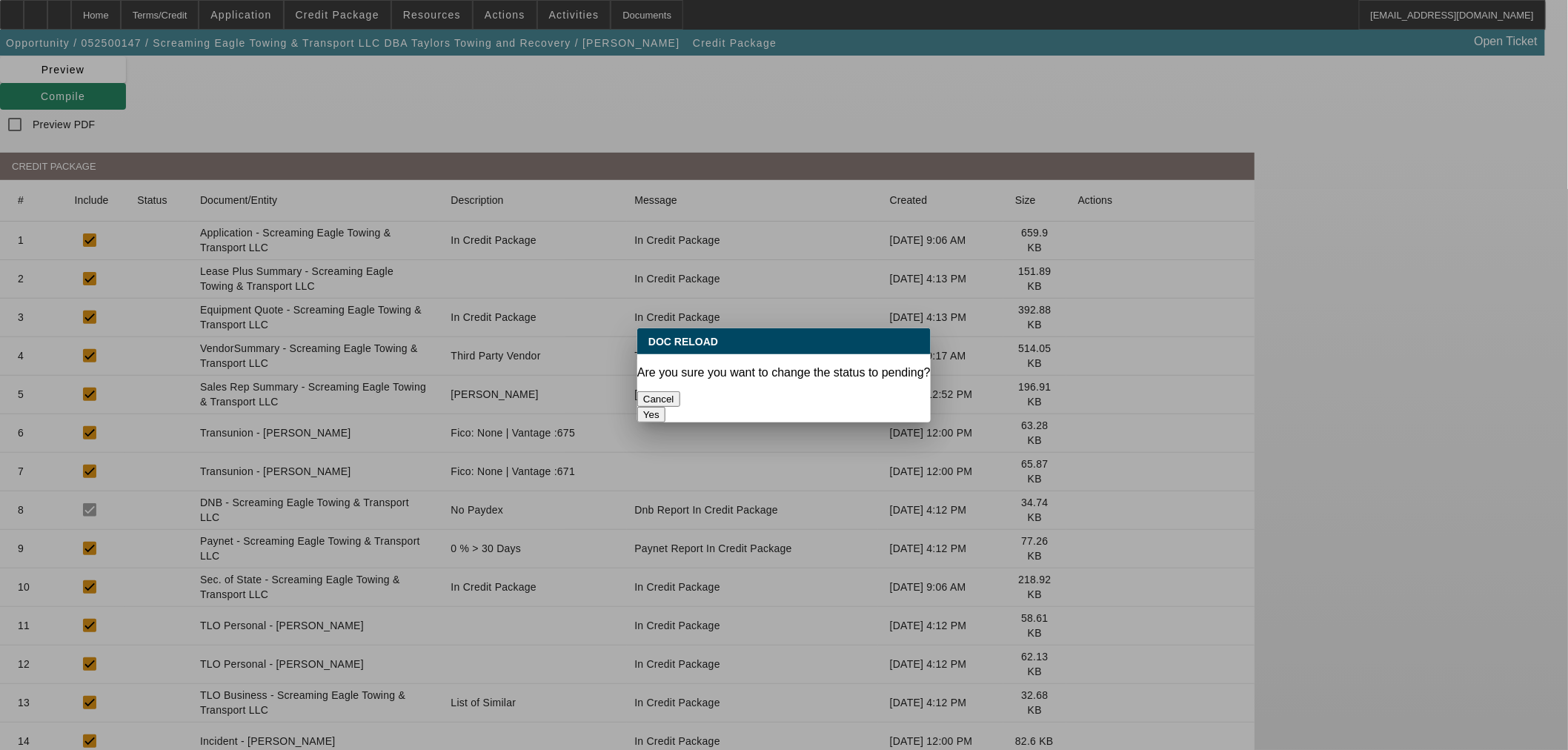
scroll to position [0, 0]
click at [665, 407] on button "Yes" at bounding box center [651, 414] width 28 height 15
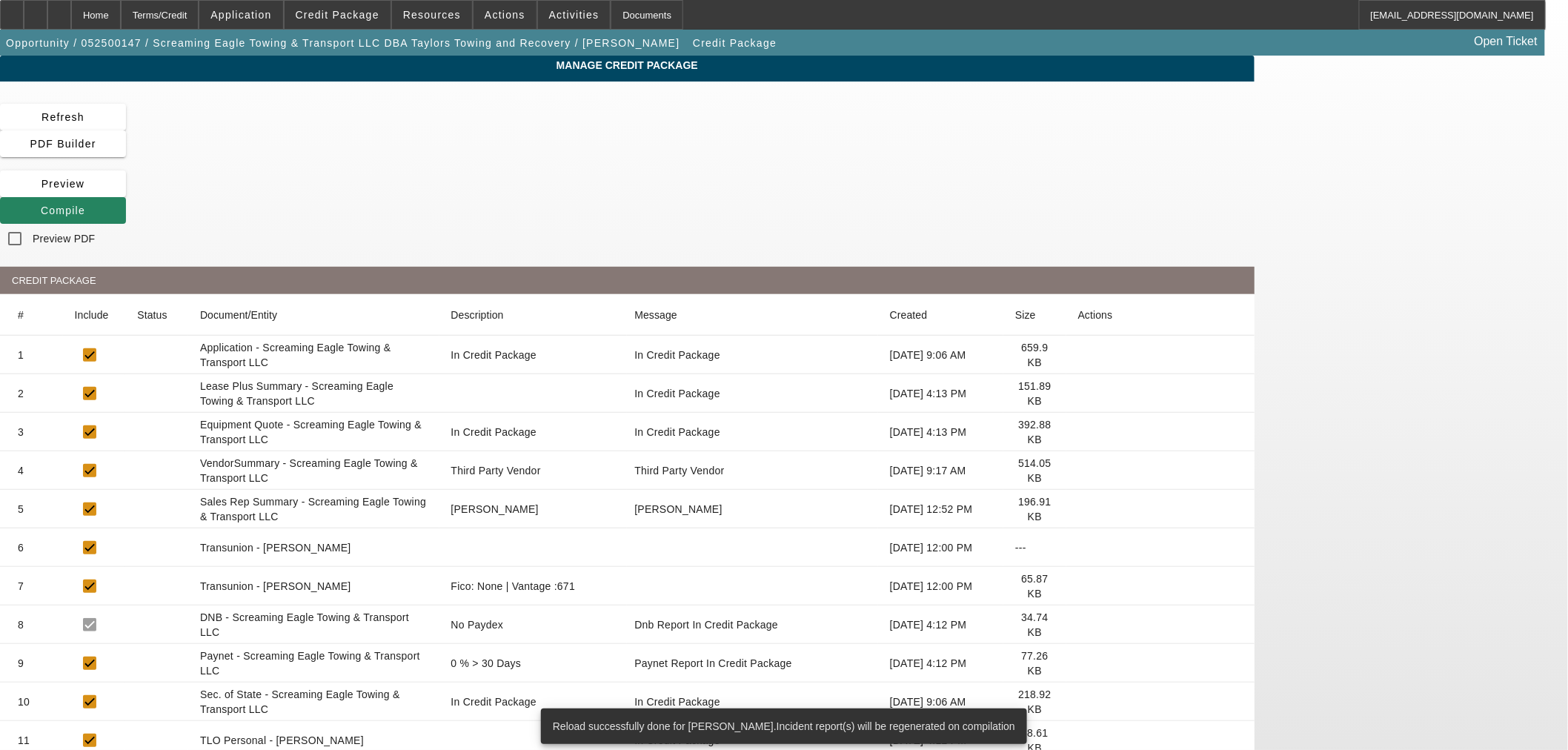
click at [1078, 586] on icon at bounding box center [1078, 586] width 0 height 0
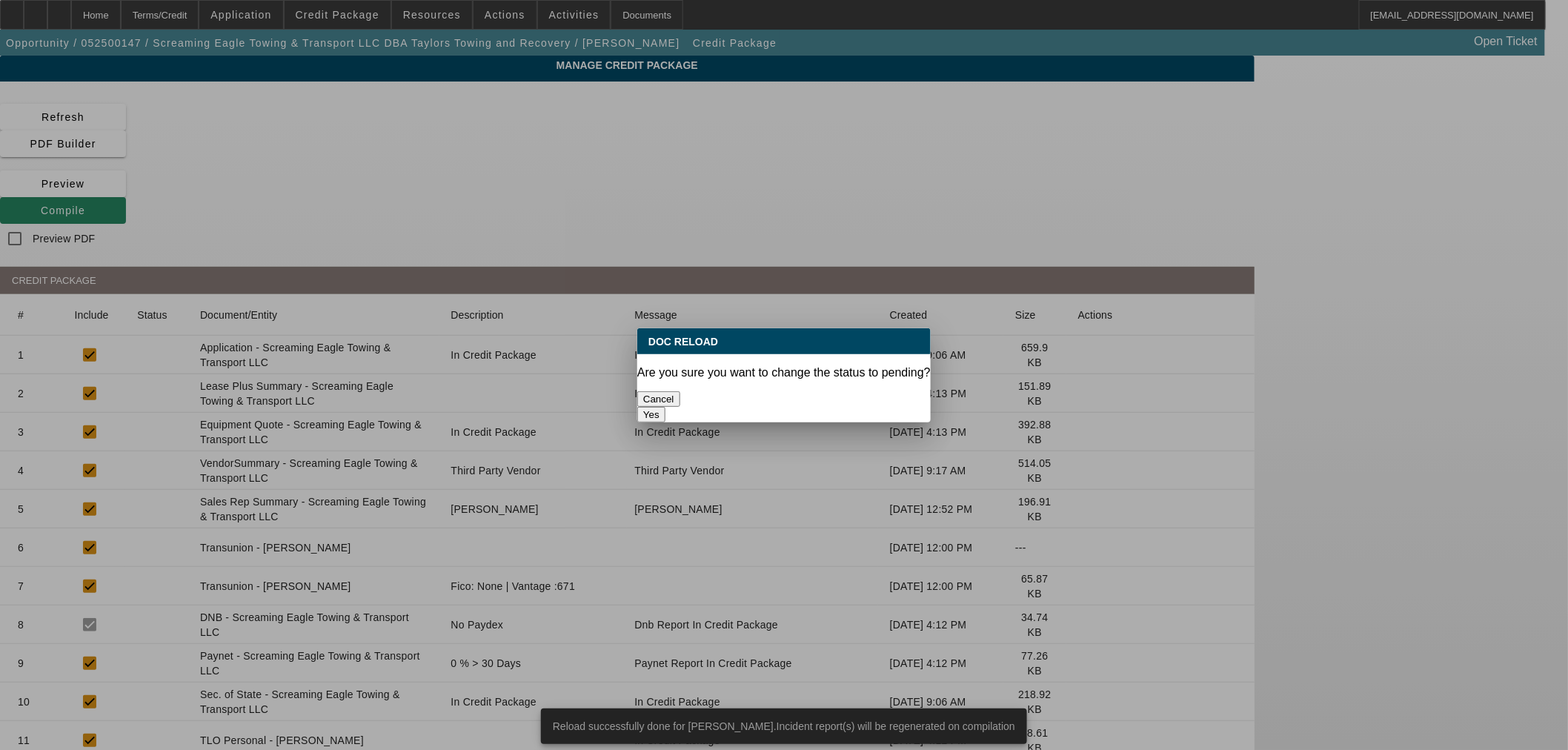
click at [665, 407] on button "Yes" at bounding box center [651, 414] width 28 height 15
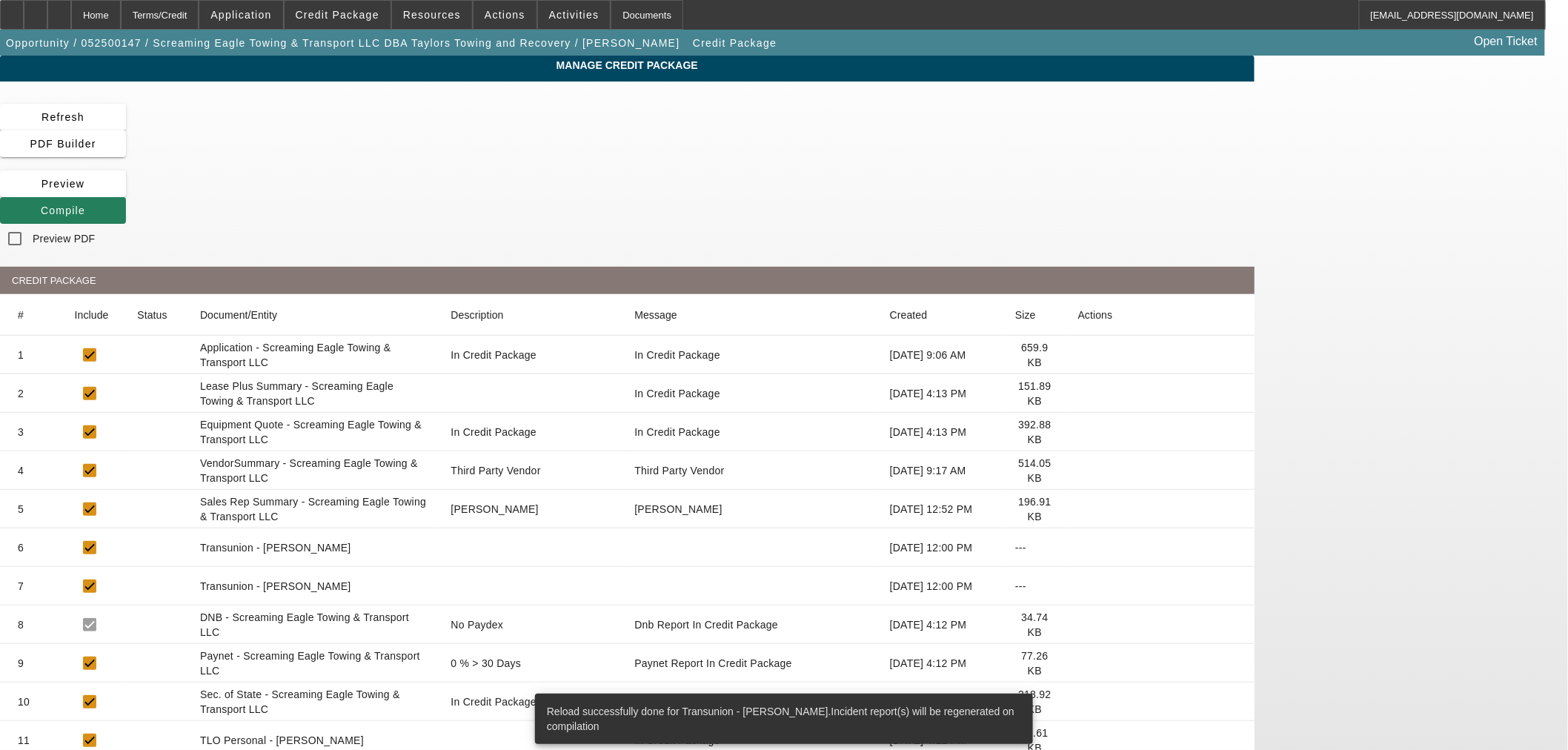
click at [41, 205] on icon at bounding box center [41, 210] width 0 height 12
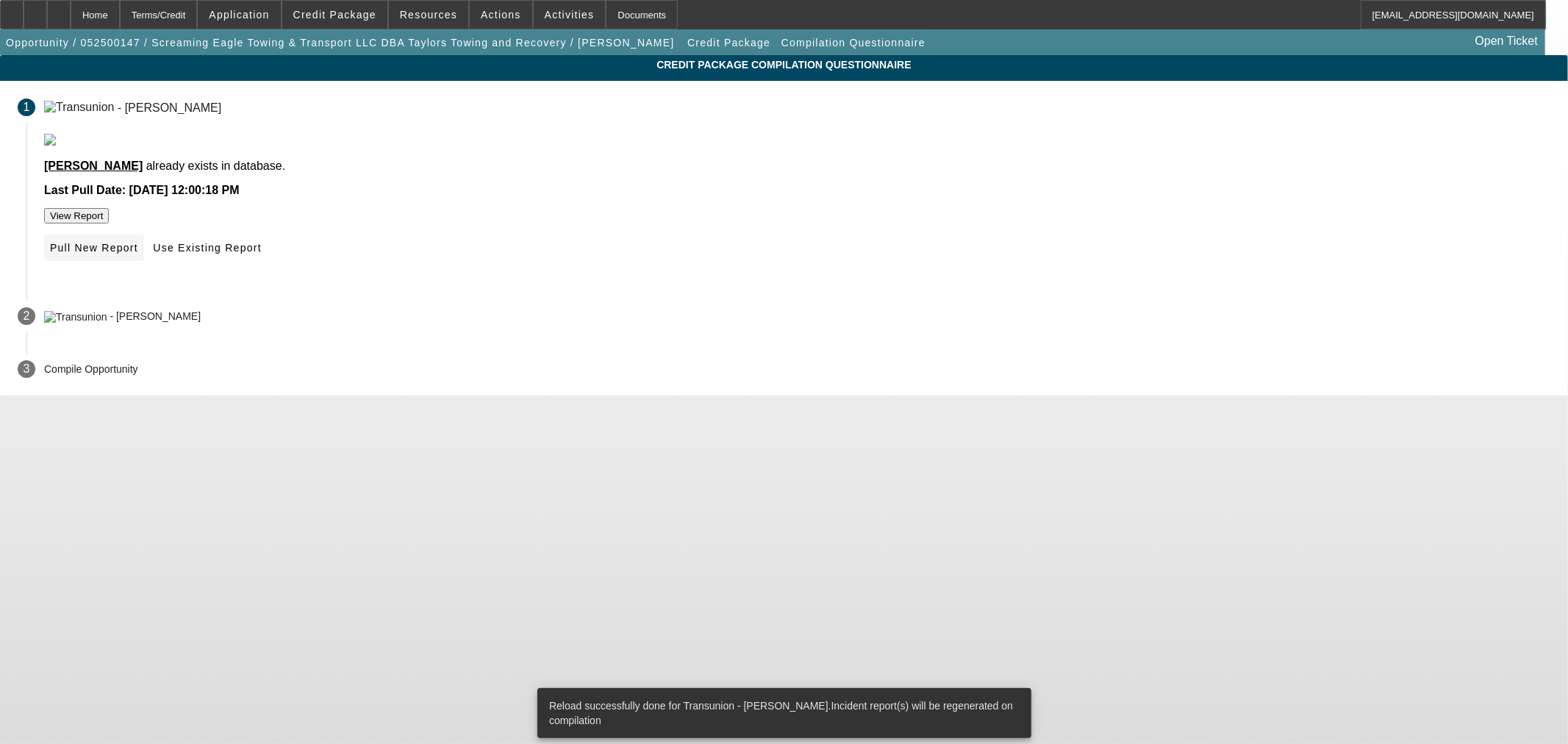
click at [139, 254] on span "Pull New Report" at bounding box center [93, 247] width 88 height 12
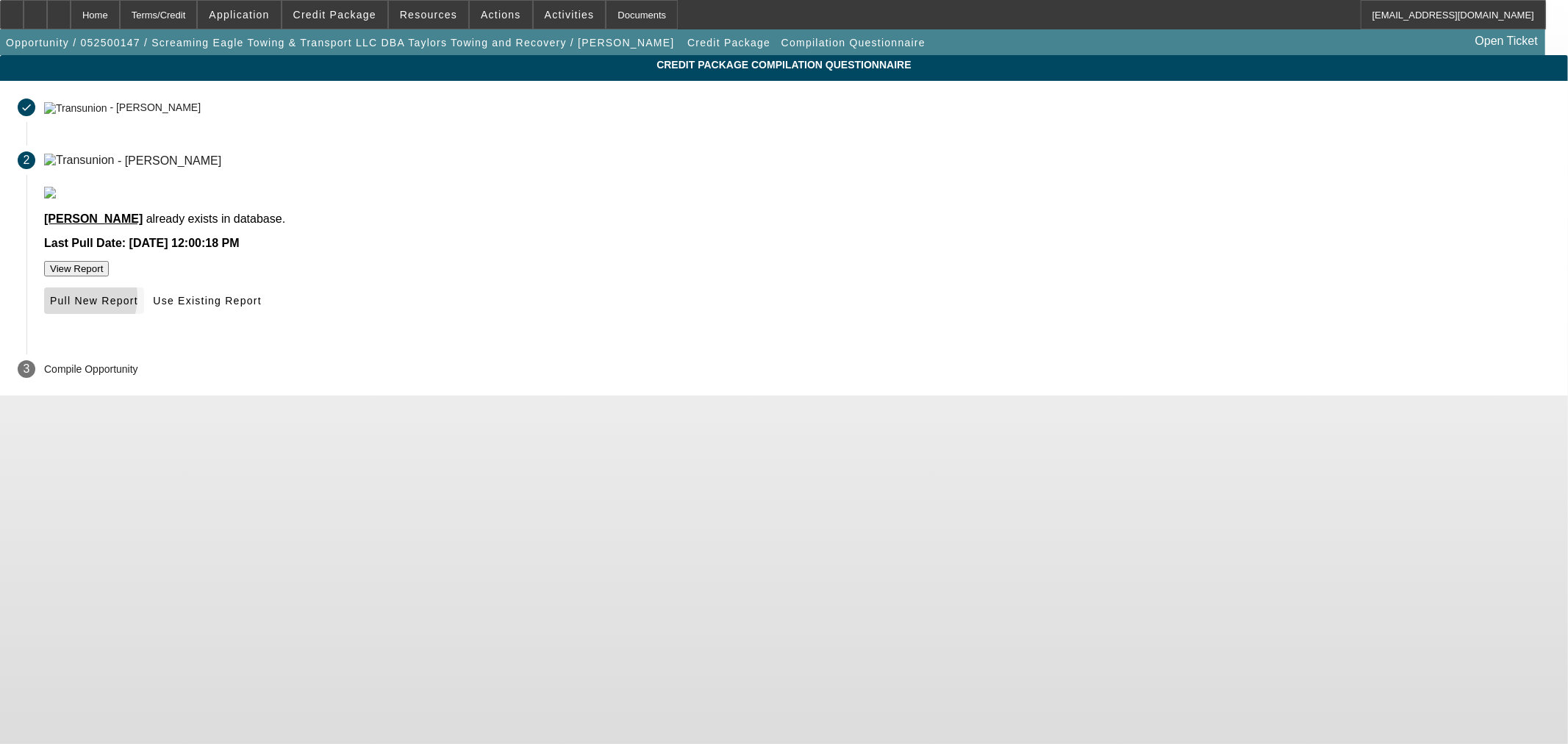
click at [139, 306] on span "Pull New Report" at bounding box center [93, 300] width 88 height 12
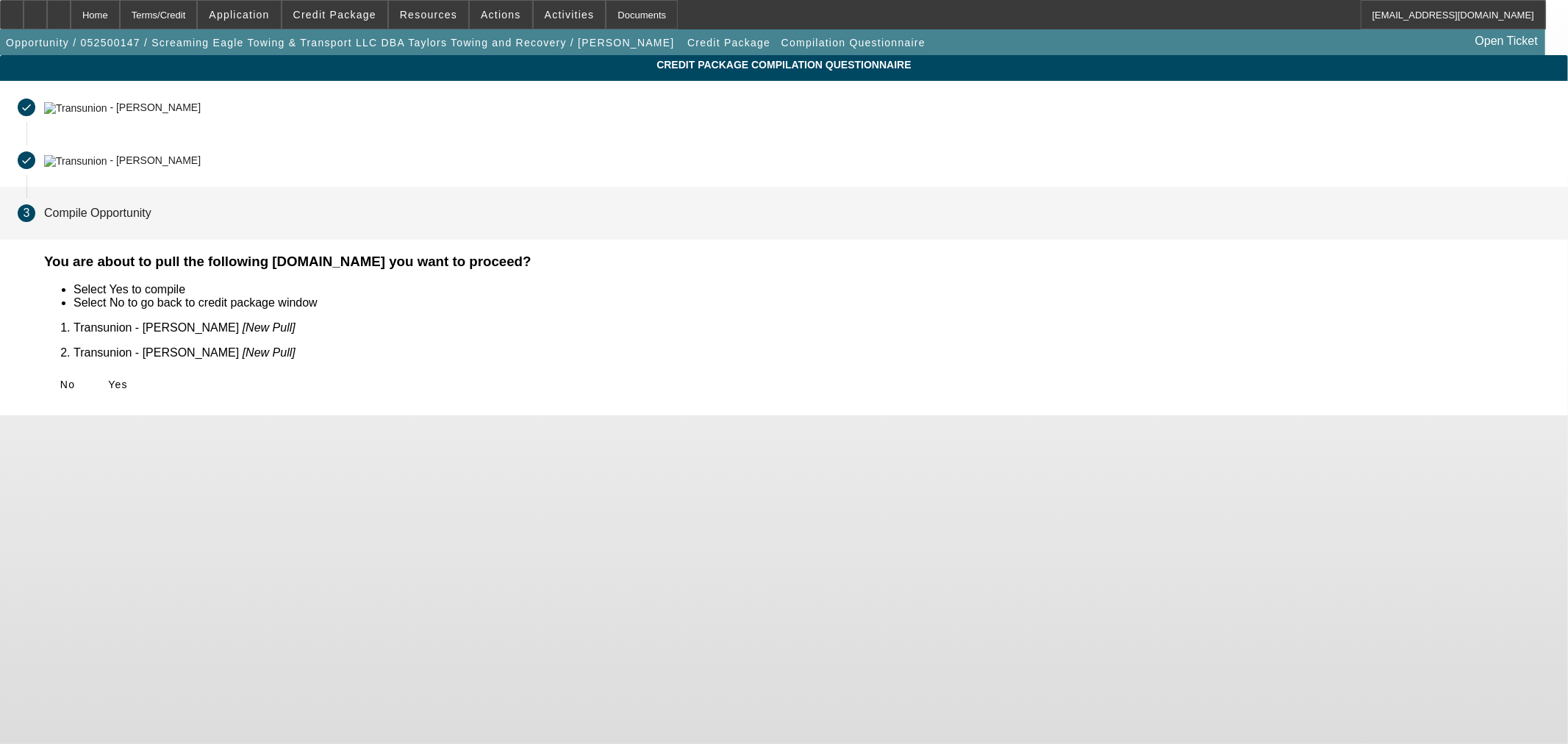
click at [128, 378] on span "Yes" at bounding box center [118, 384] width 20 height 12
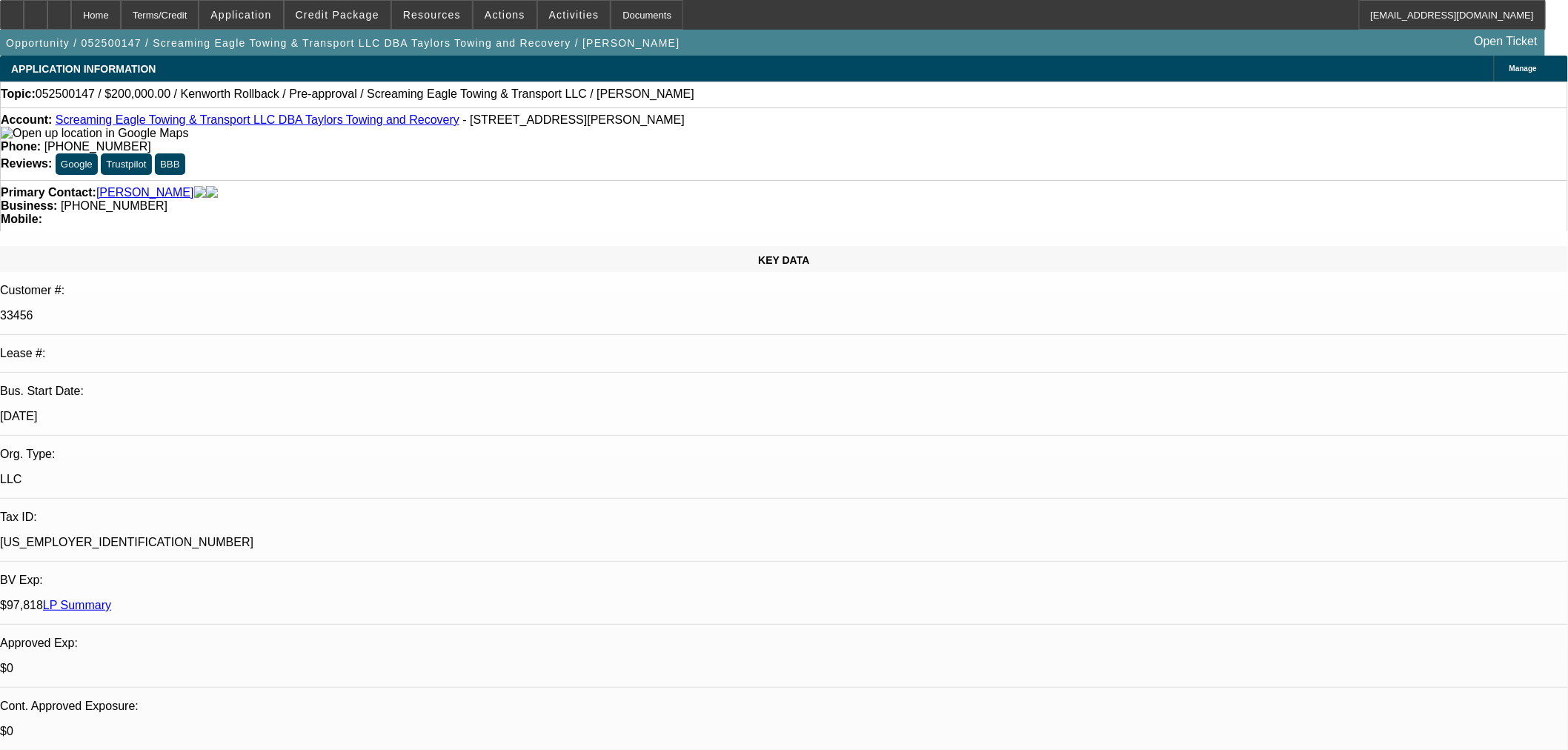
select select "0"
select select "0.1"
select select "4"
select select "0"
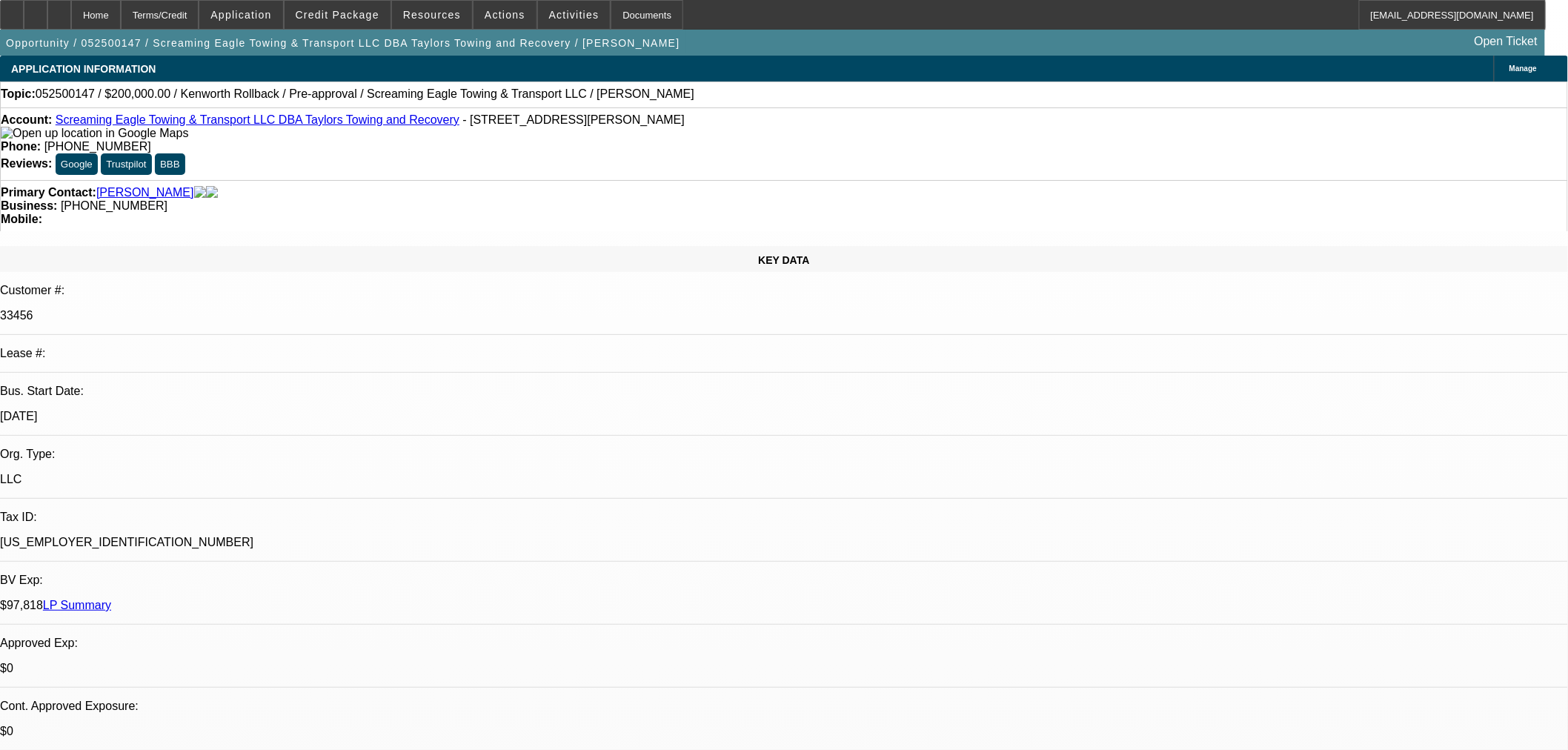
select select "0"
select select "0.1"
select select "4"
select select "0"
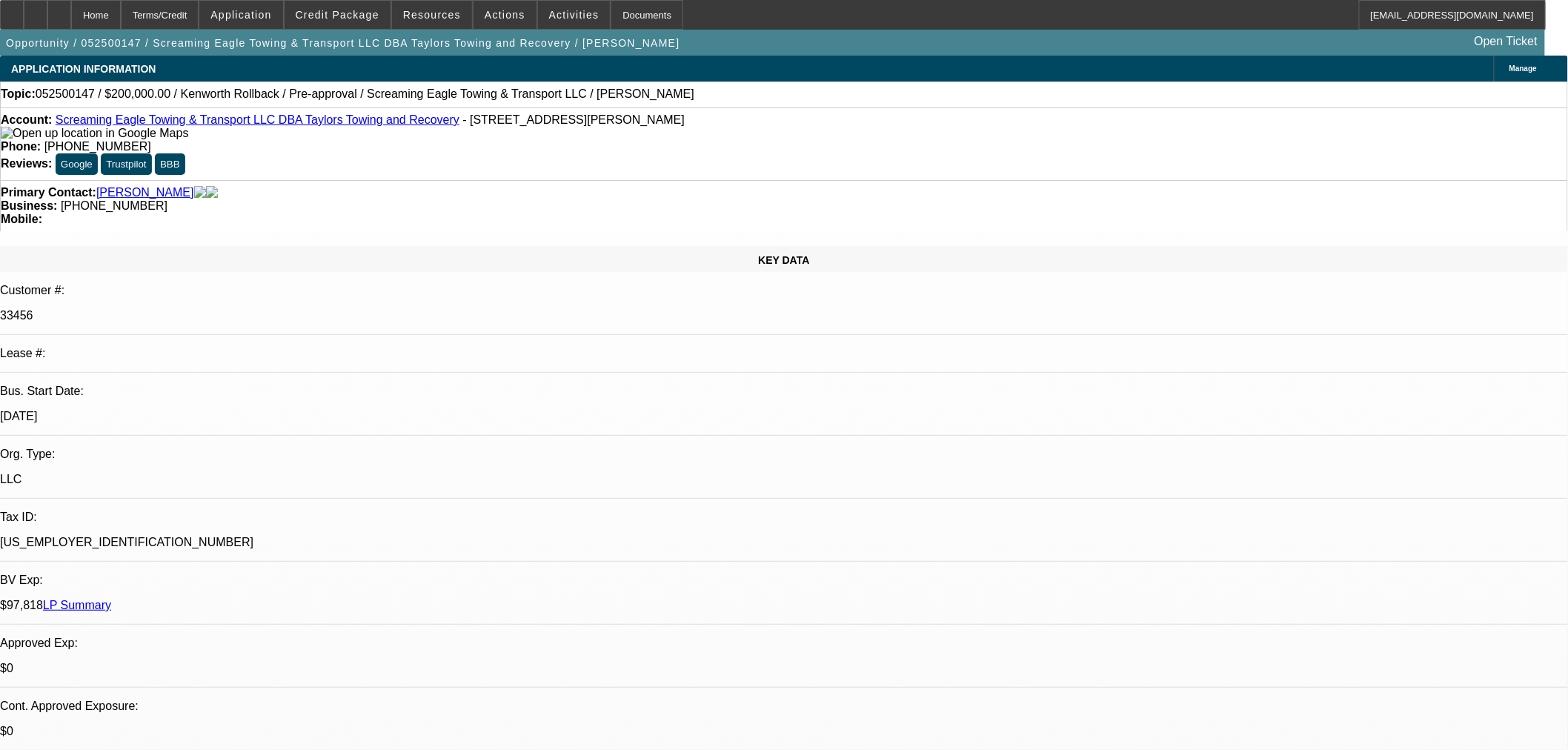
select select "2"
select select "0.1"
select select "4"
select select "0"
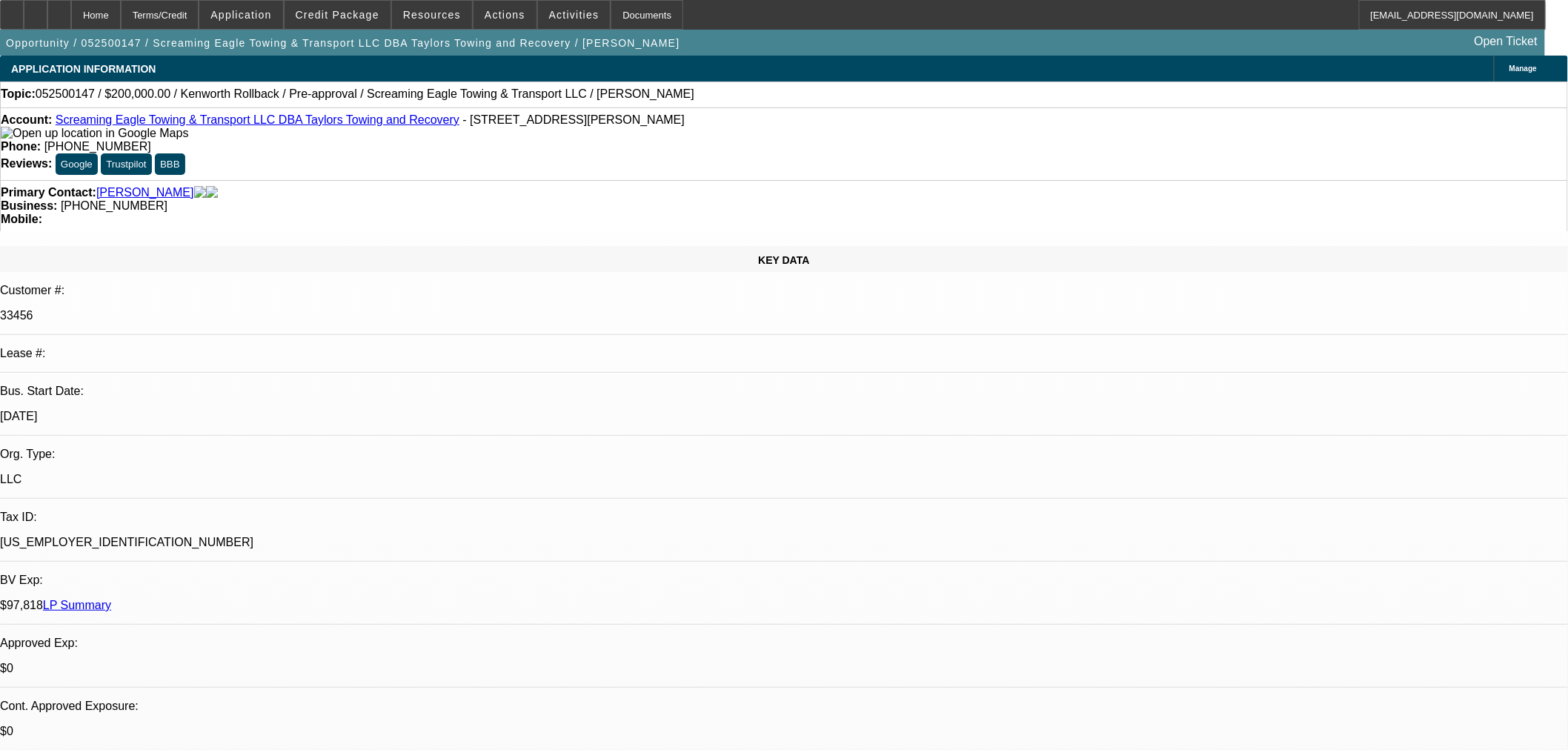
select select "2"
select select "0.1"
select select "4"
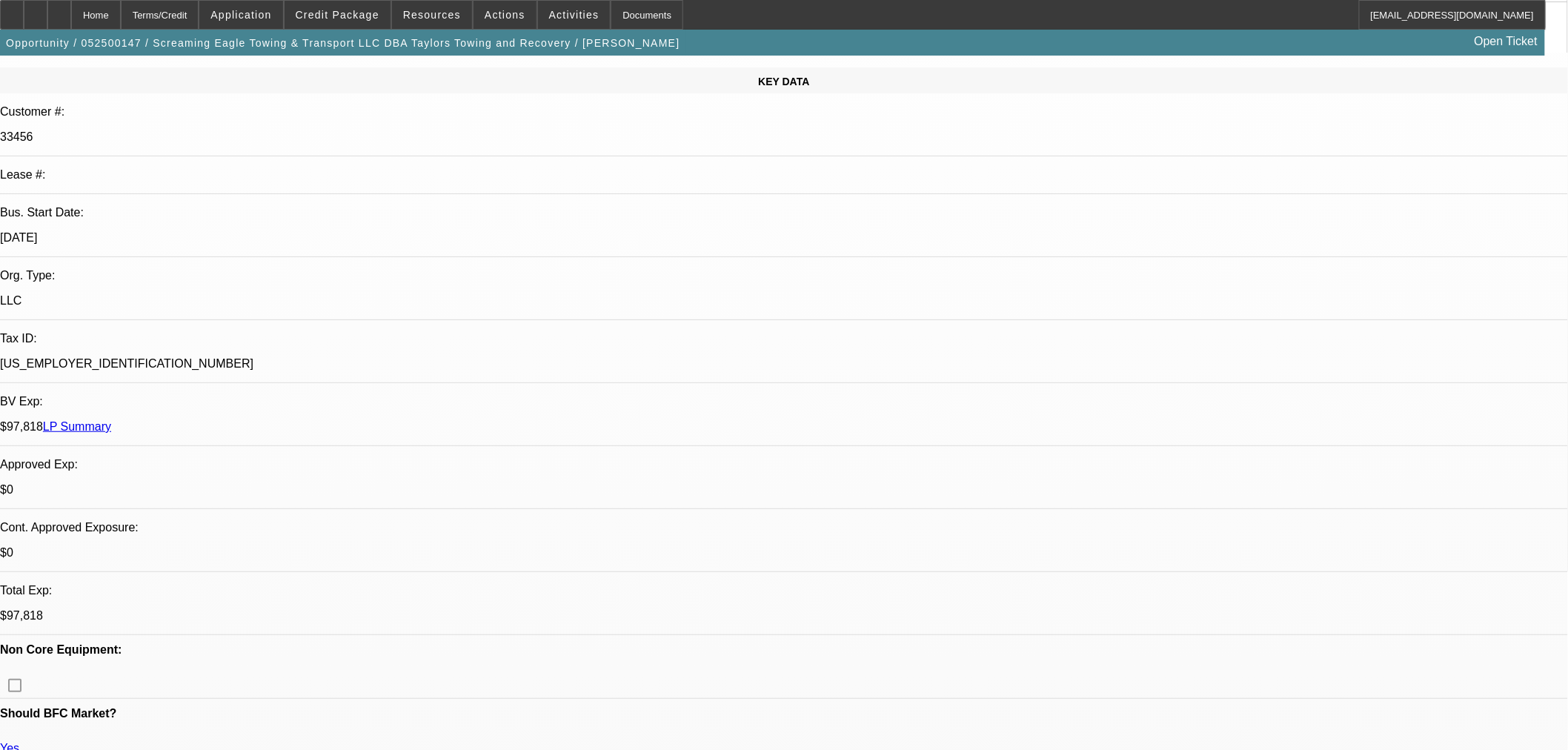
scroll to position [329, 0]
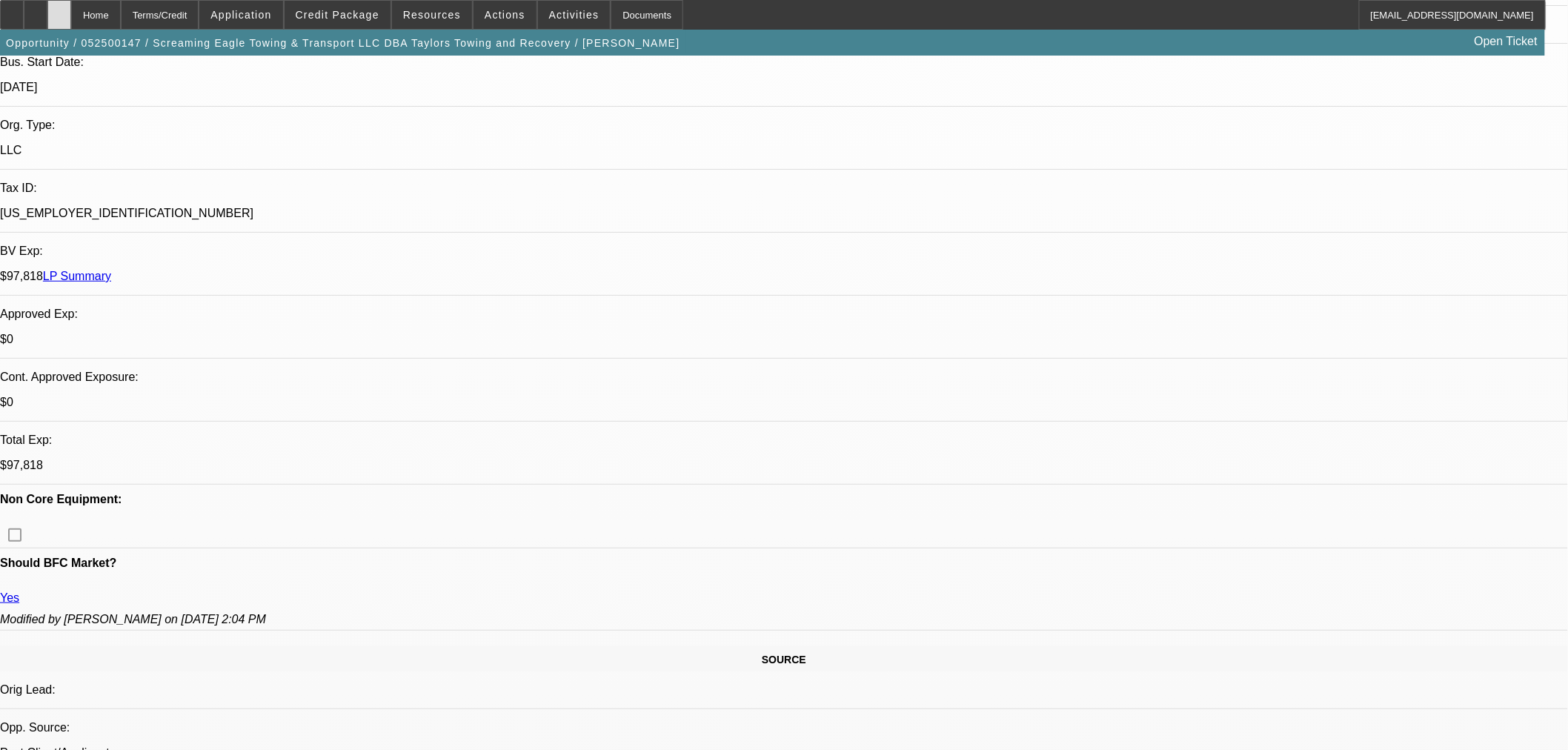
click at [59, 10] on icon at bounding box center [59, 10] width 0 height 0
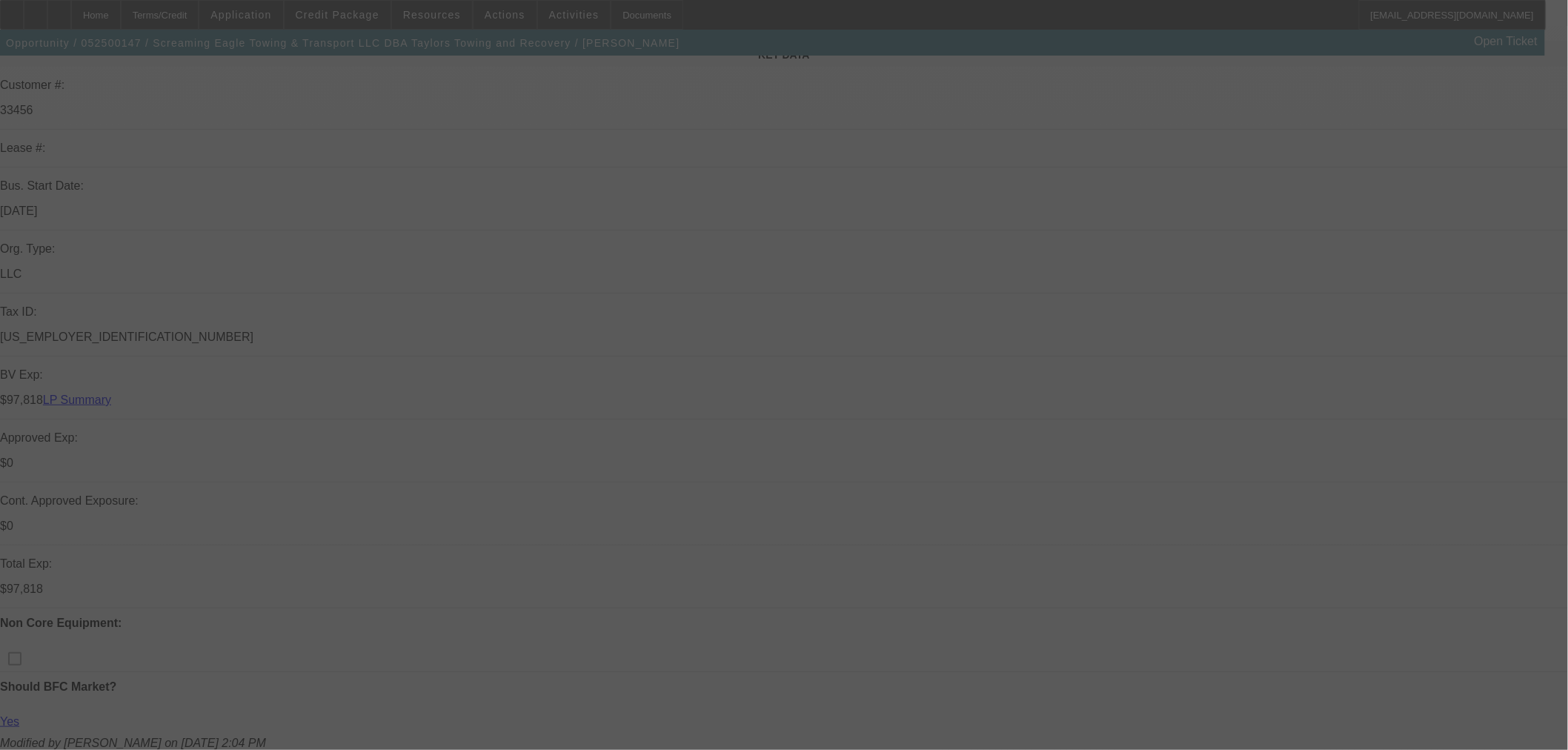
scroll to position [329, 0]
select select "0"
select select "0.1"
select select "4"
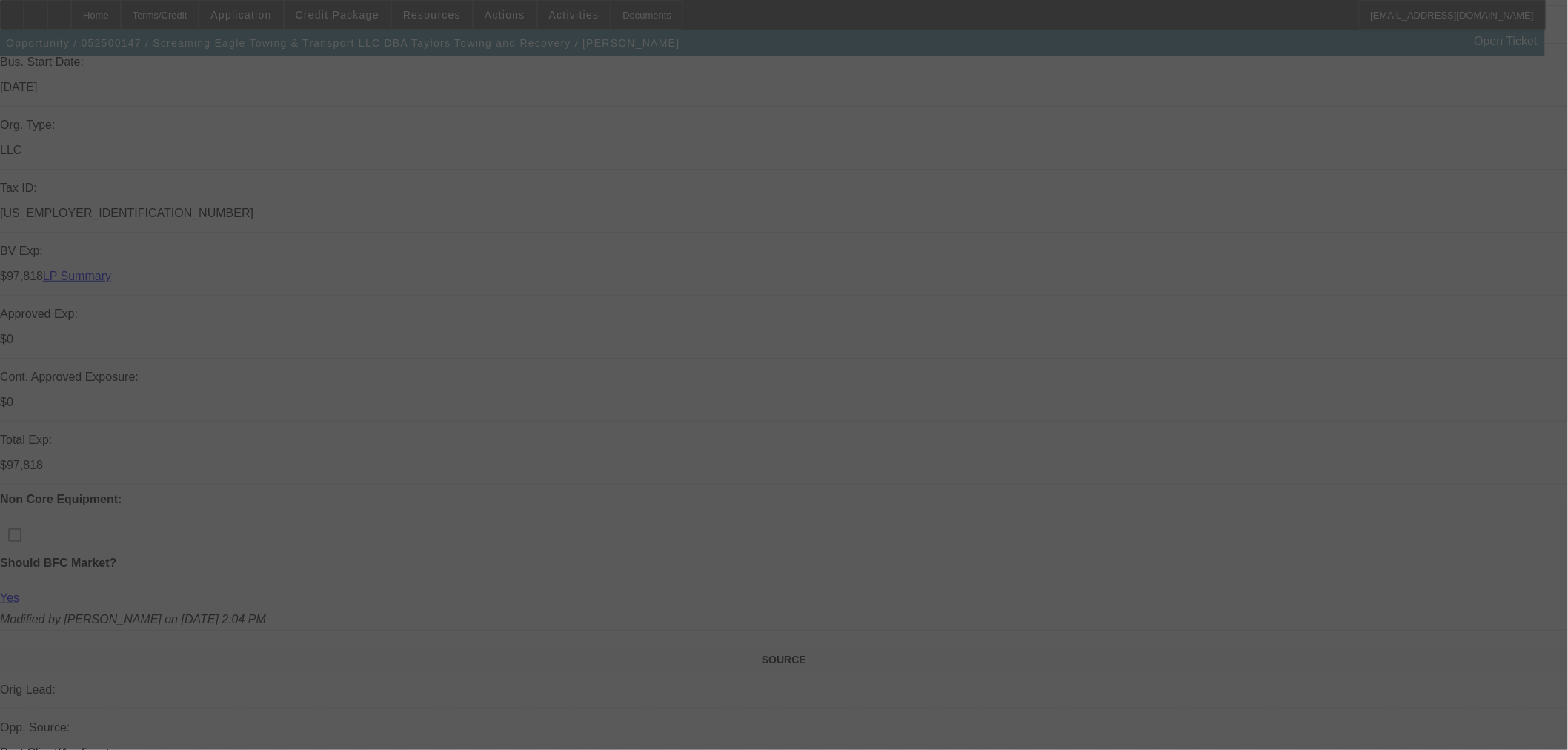
select select "0"
select select "0.1"
select select "4"
select select "0"
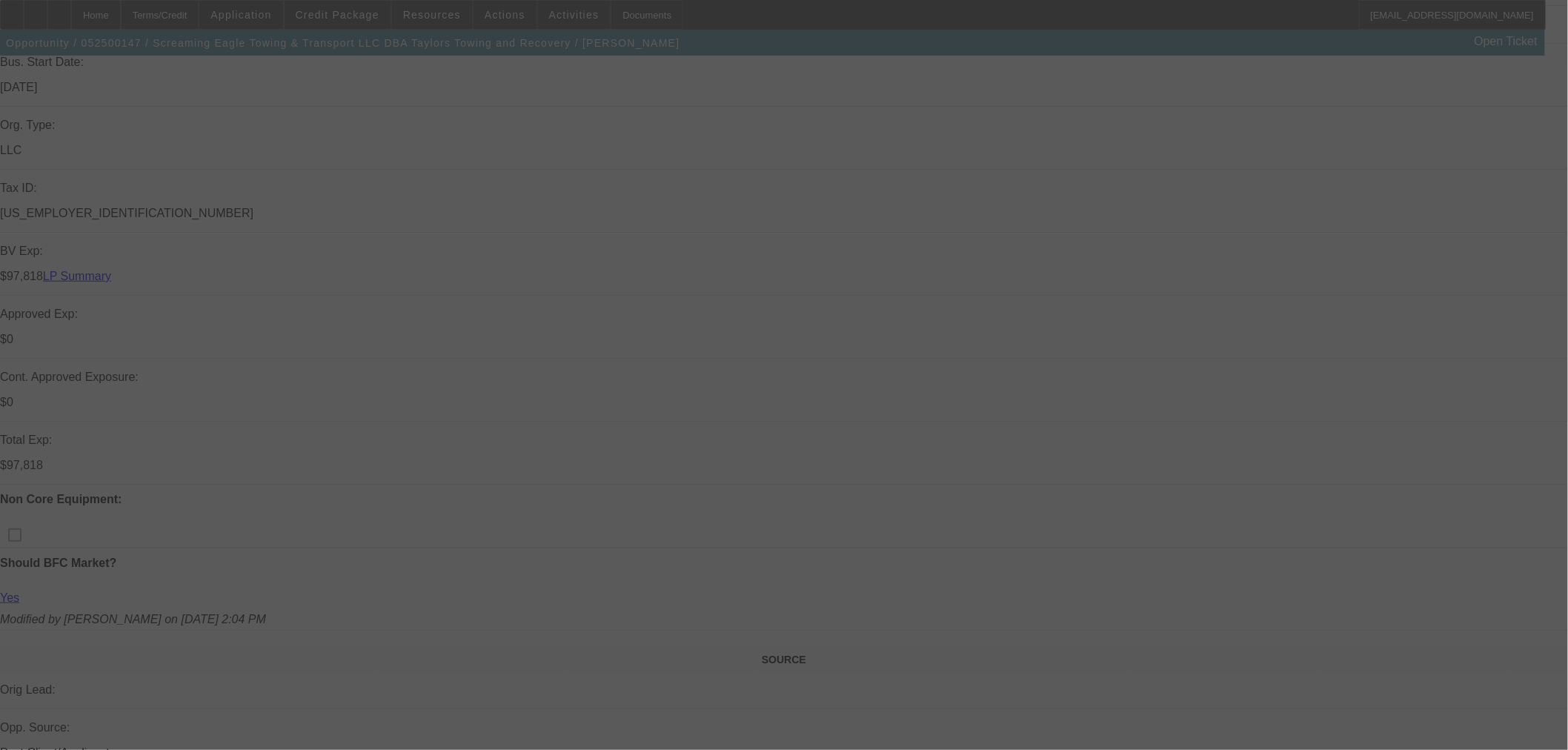
select select "0"
select select "2"
select select "0.1"
select select "4"
select select "0"
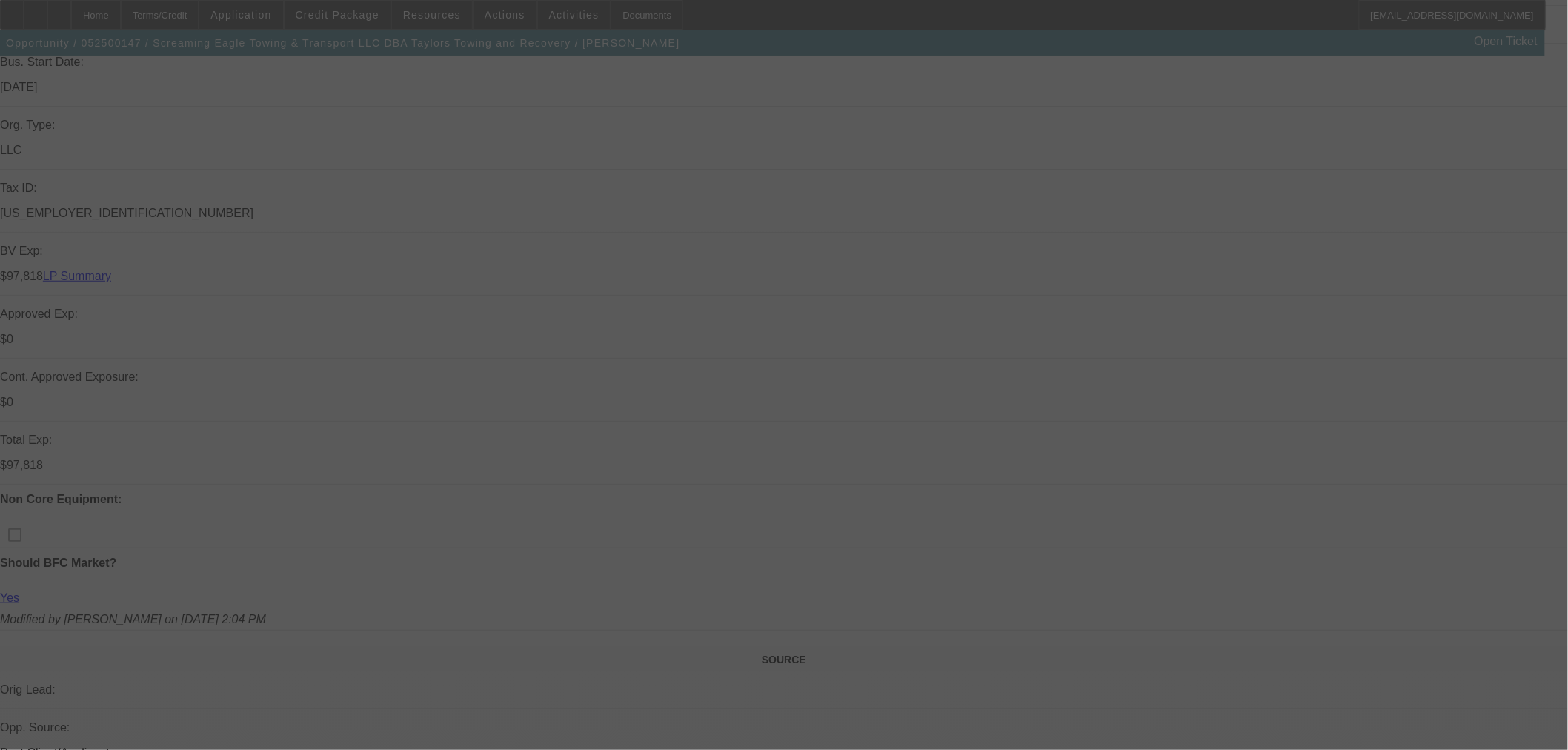
select select "0"
select select "2"
select select "0.1"
select select "4"
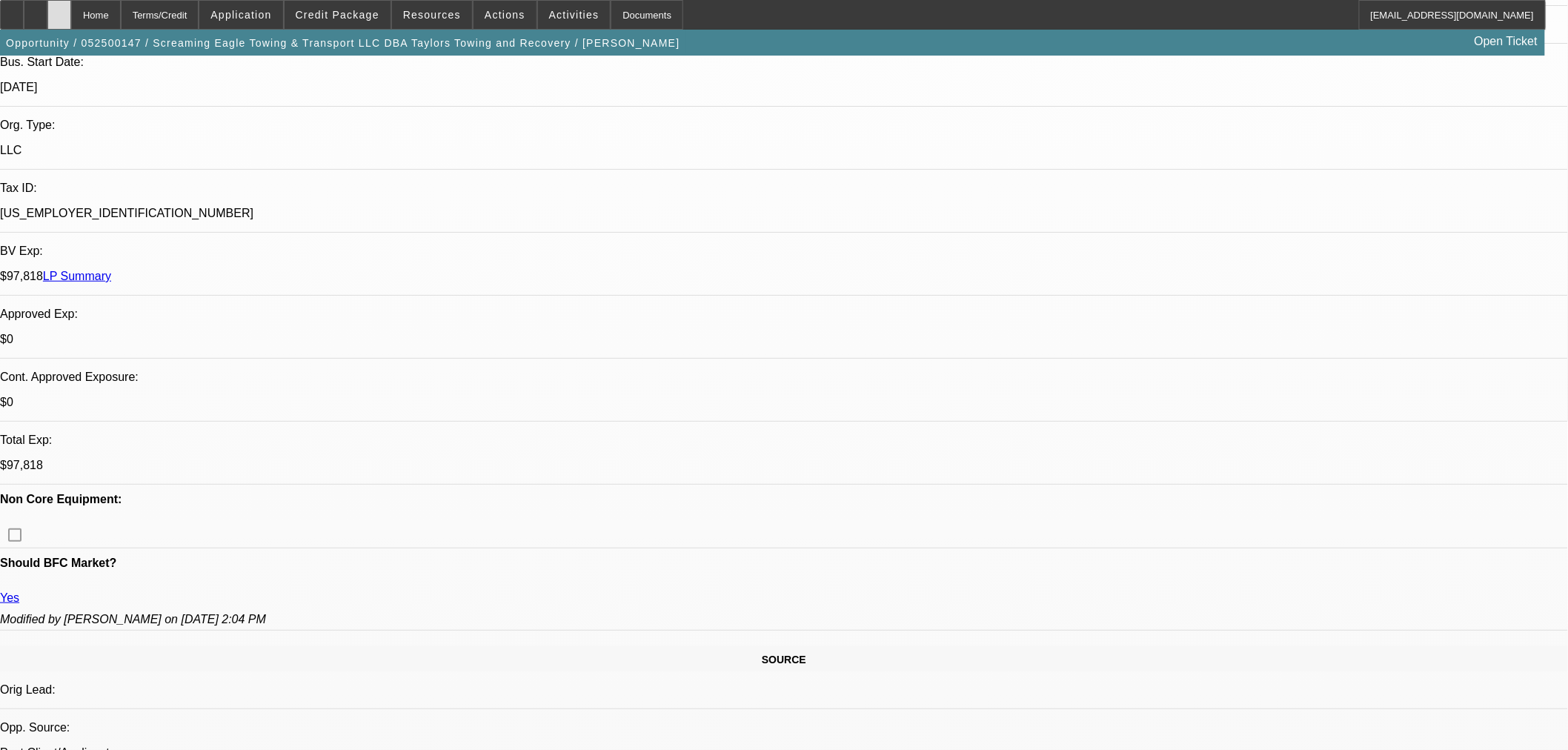
click at [59, 10] on icon at bounding box center [59, 10] width 0 height 0
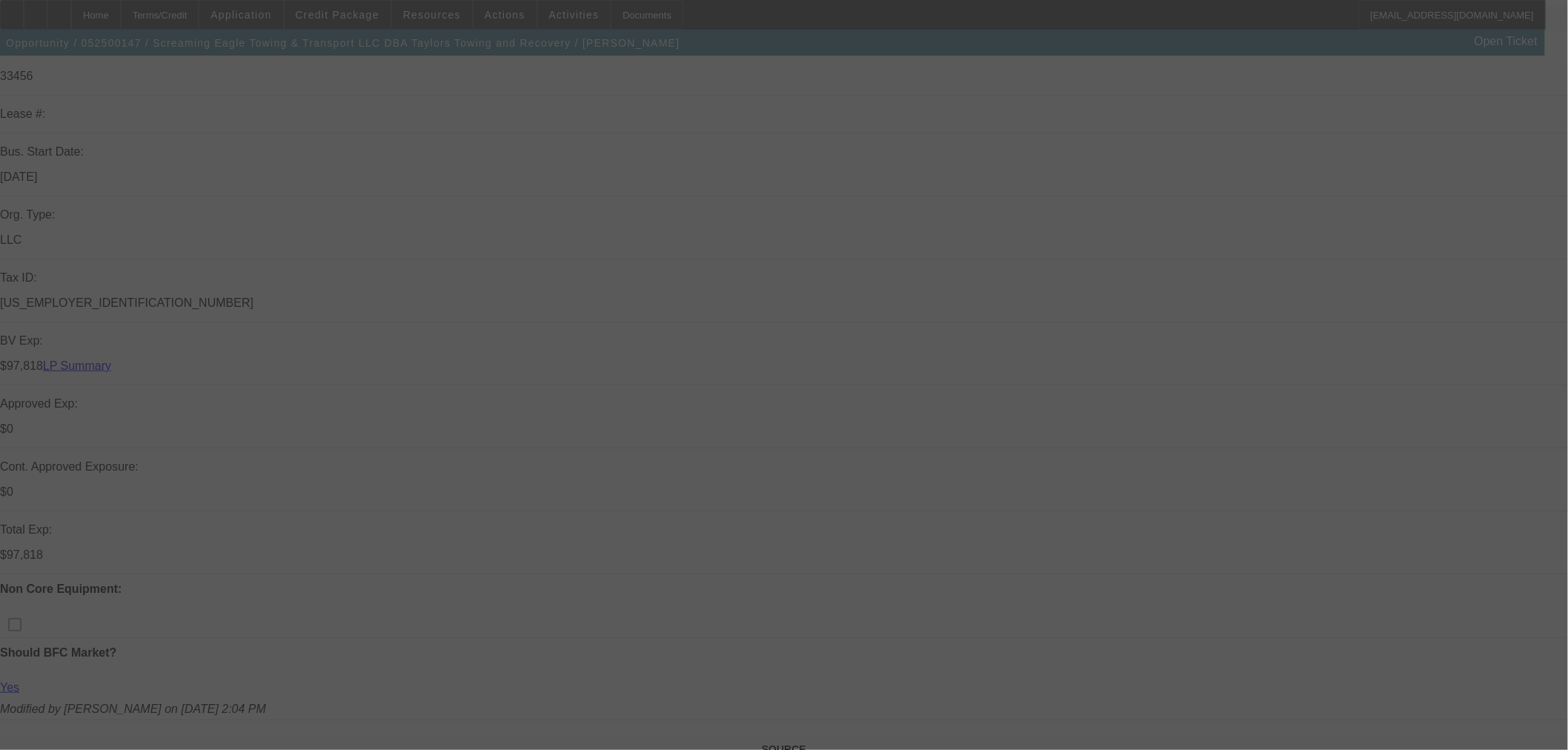
scroll to position [411, 0]
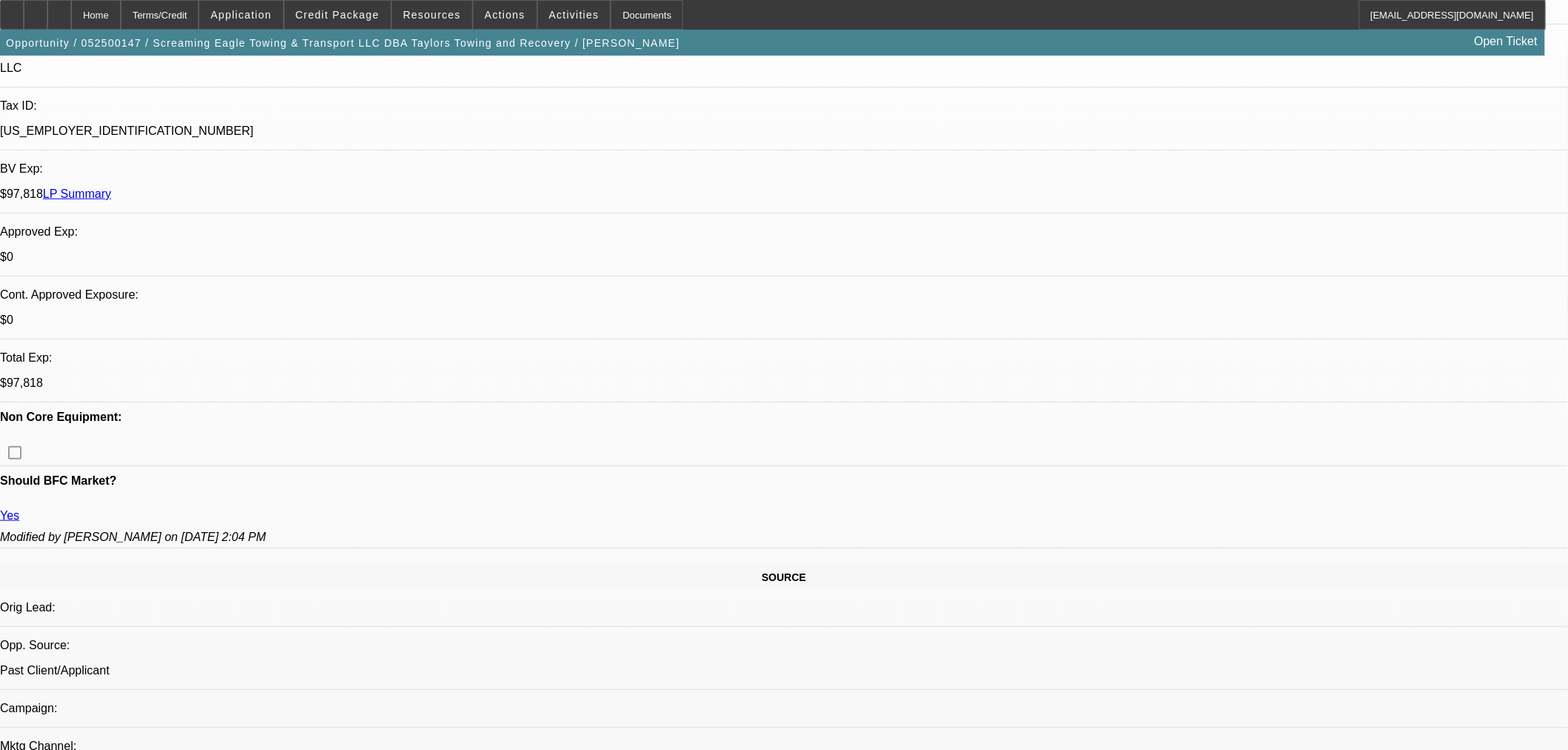
select select "0"
select select "0.1"
select select "4"
select select "0"
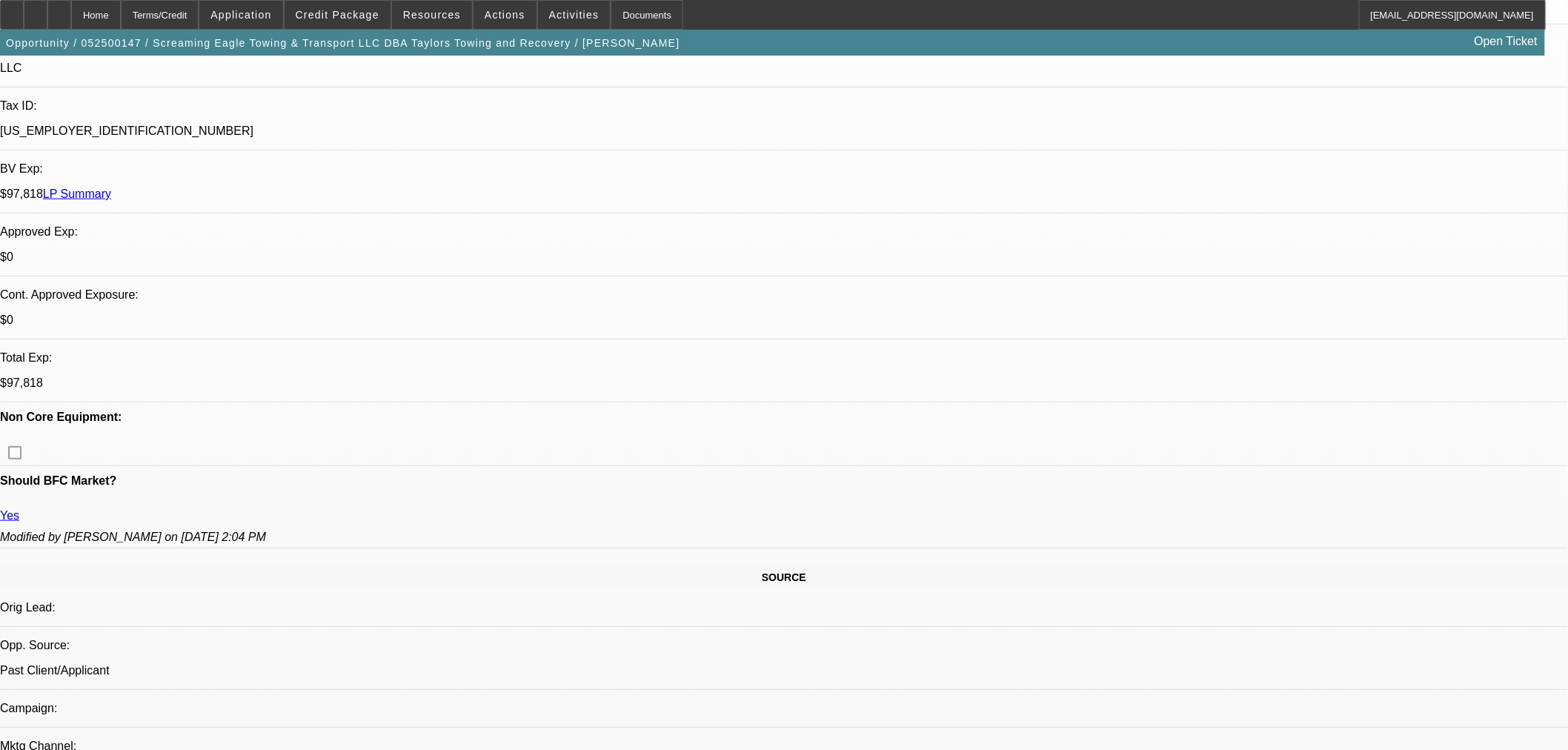
select select "0"
select select "0.1"
select select "4"
select select "0"
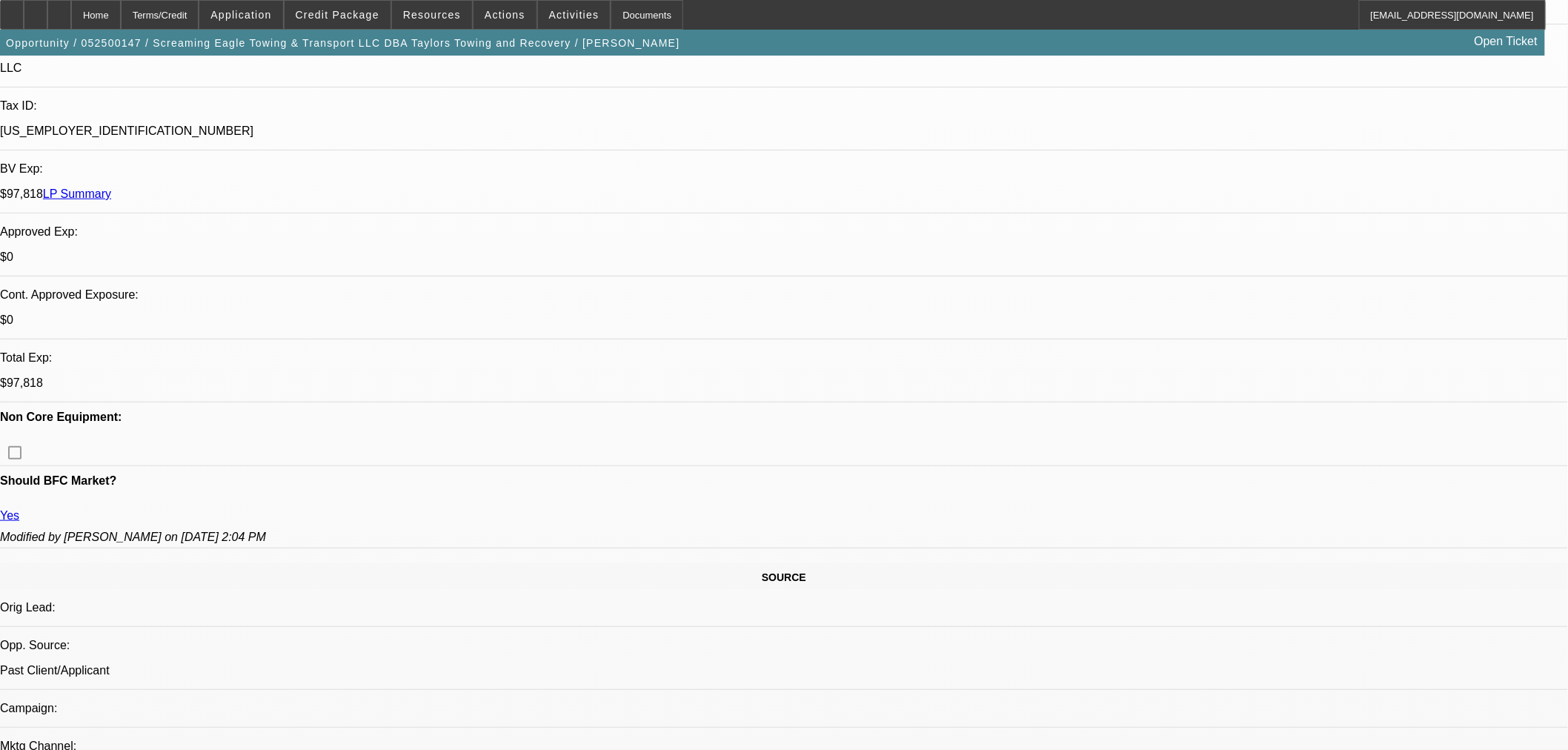
select select "2"
select select "0.1"
select select "4"
select select "0"
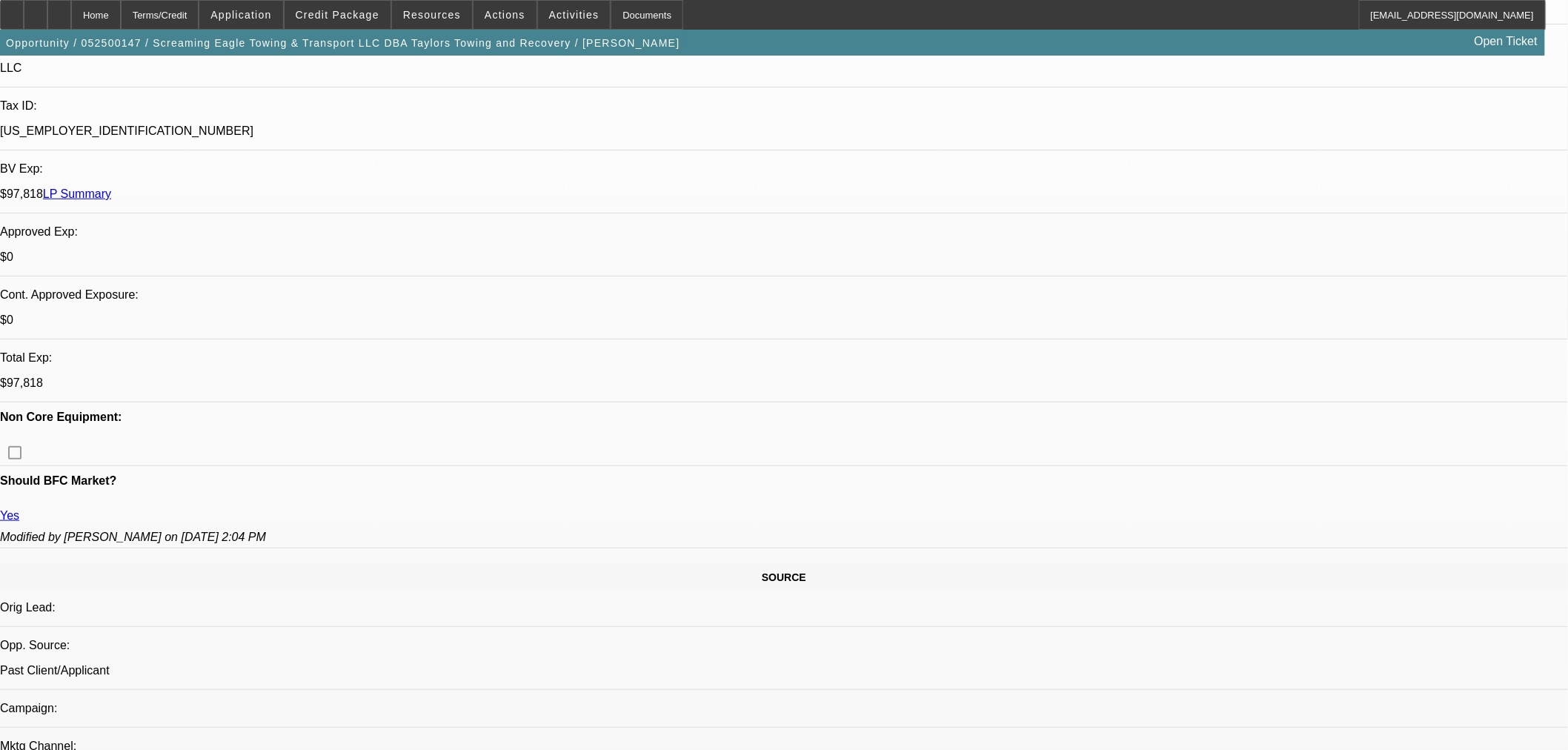
select select "2"
select select "0.1"
select select "4"
click at [59, 10] on icon at bounding box center [59, 10] width 0 height 0
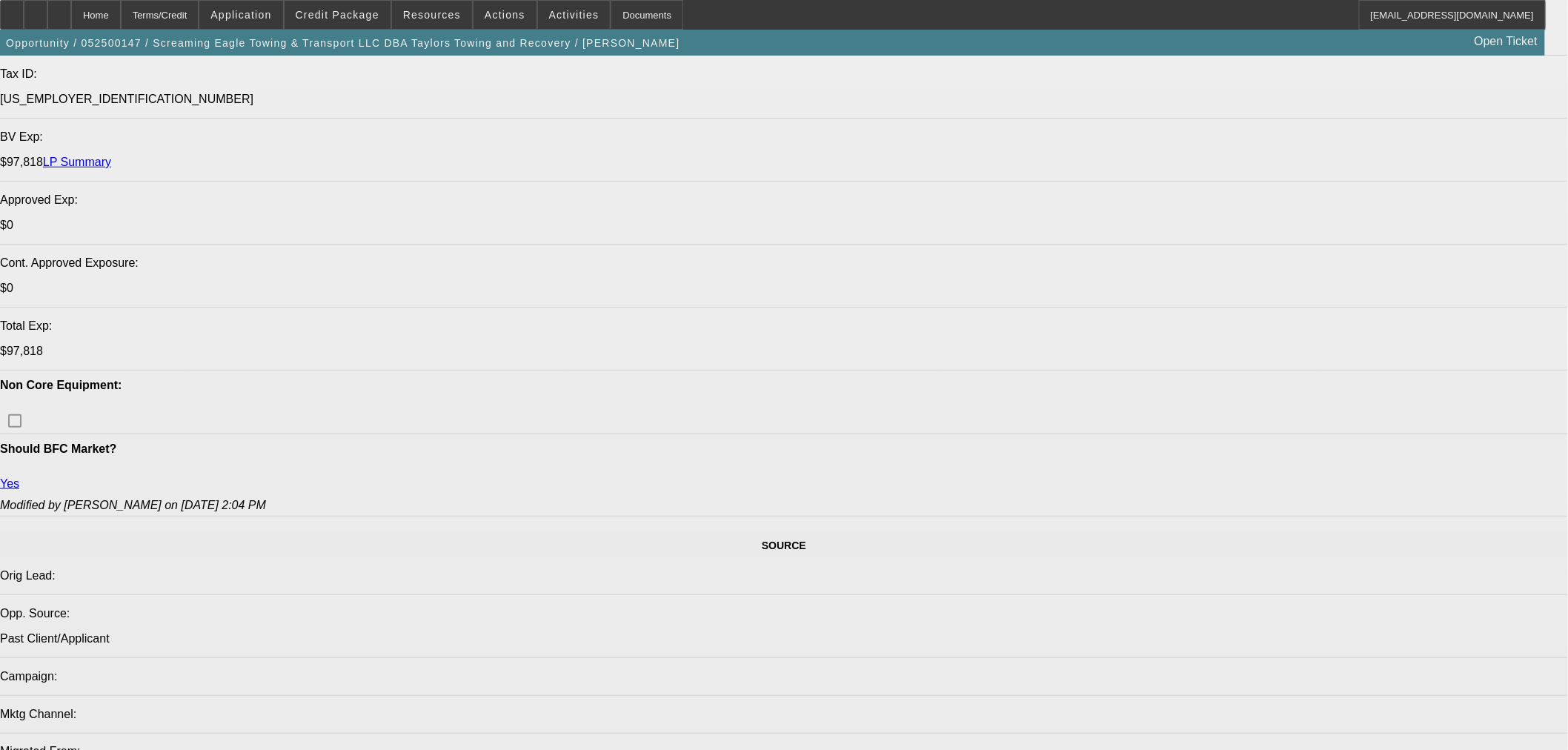
select select "0"
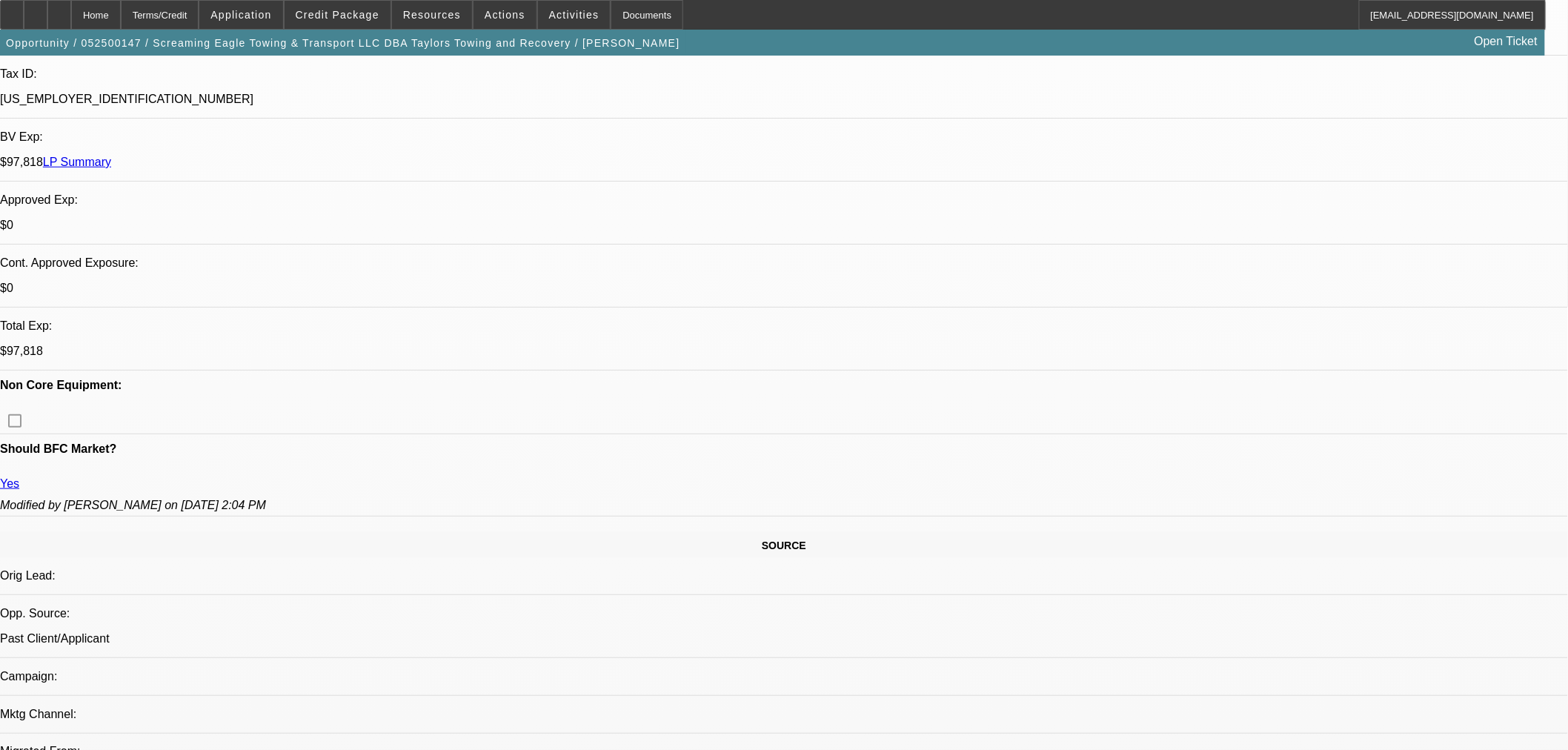
select select "0"
select select "0.1"
select select "4"
select select "0"
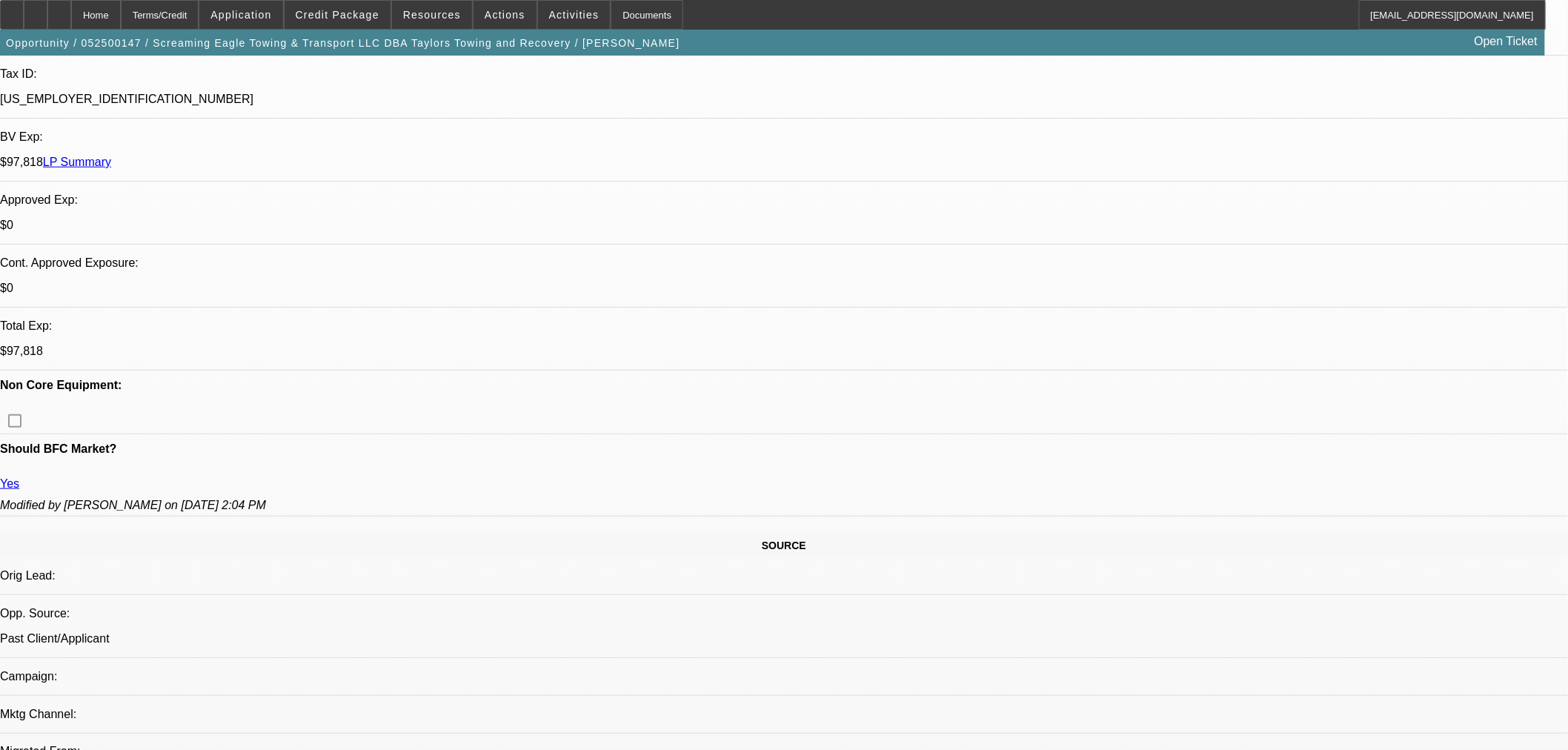
select select "0.1"
select select "4"
select select "0"
select select "2"
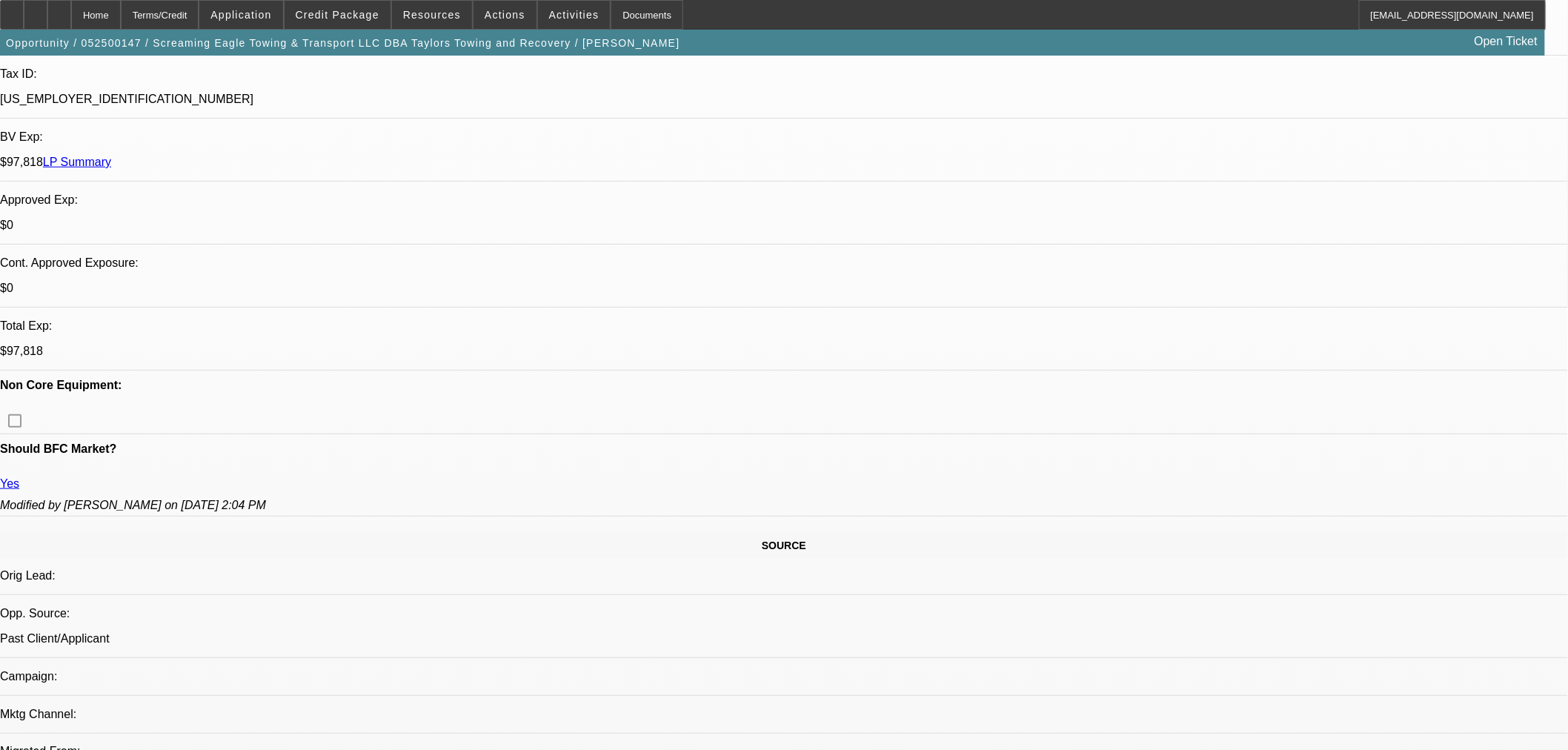
select select "0.1"
select select "4"
select select "0"
select select "2"
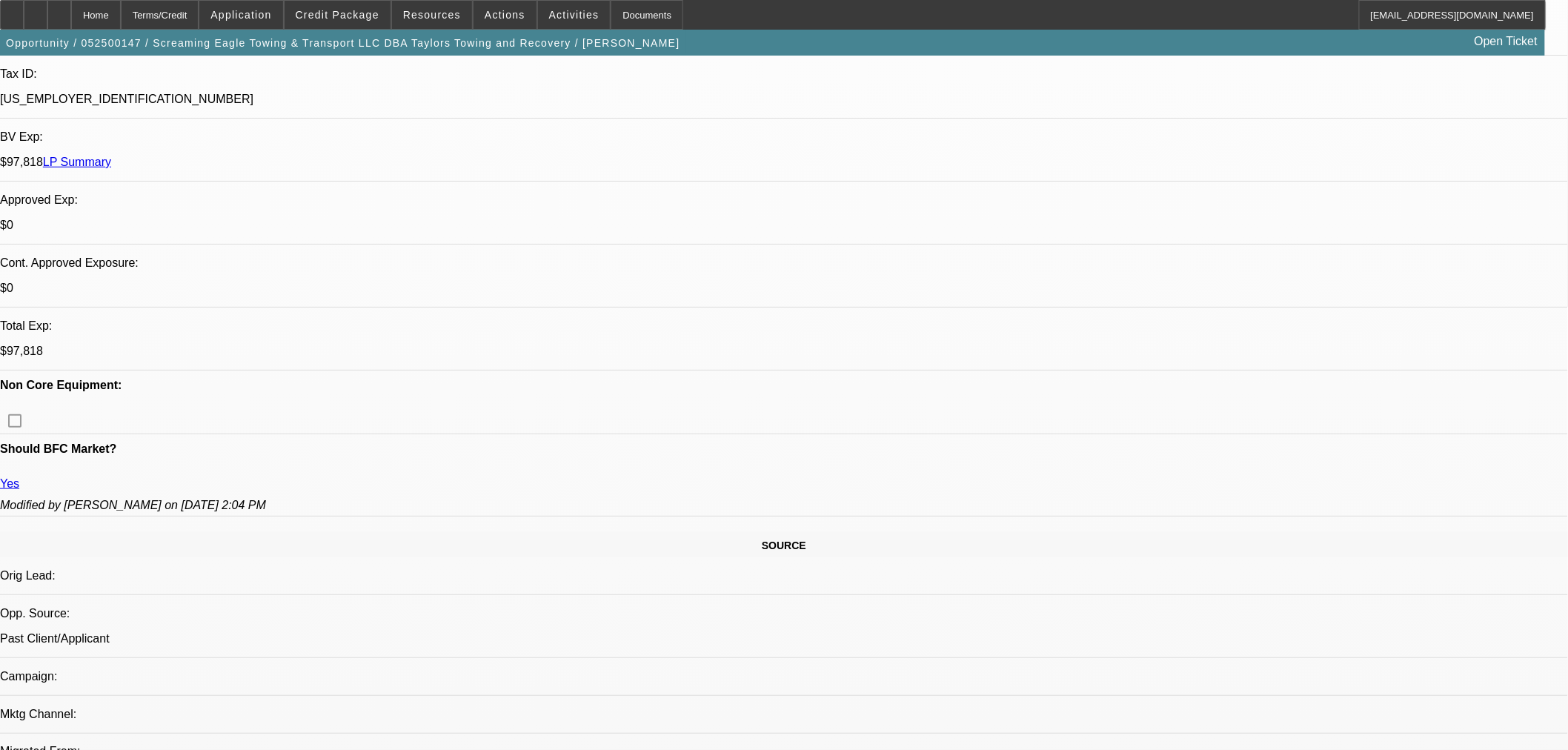
select select "0.1"
select select "4"
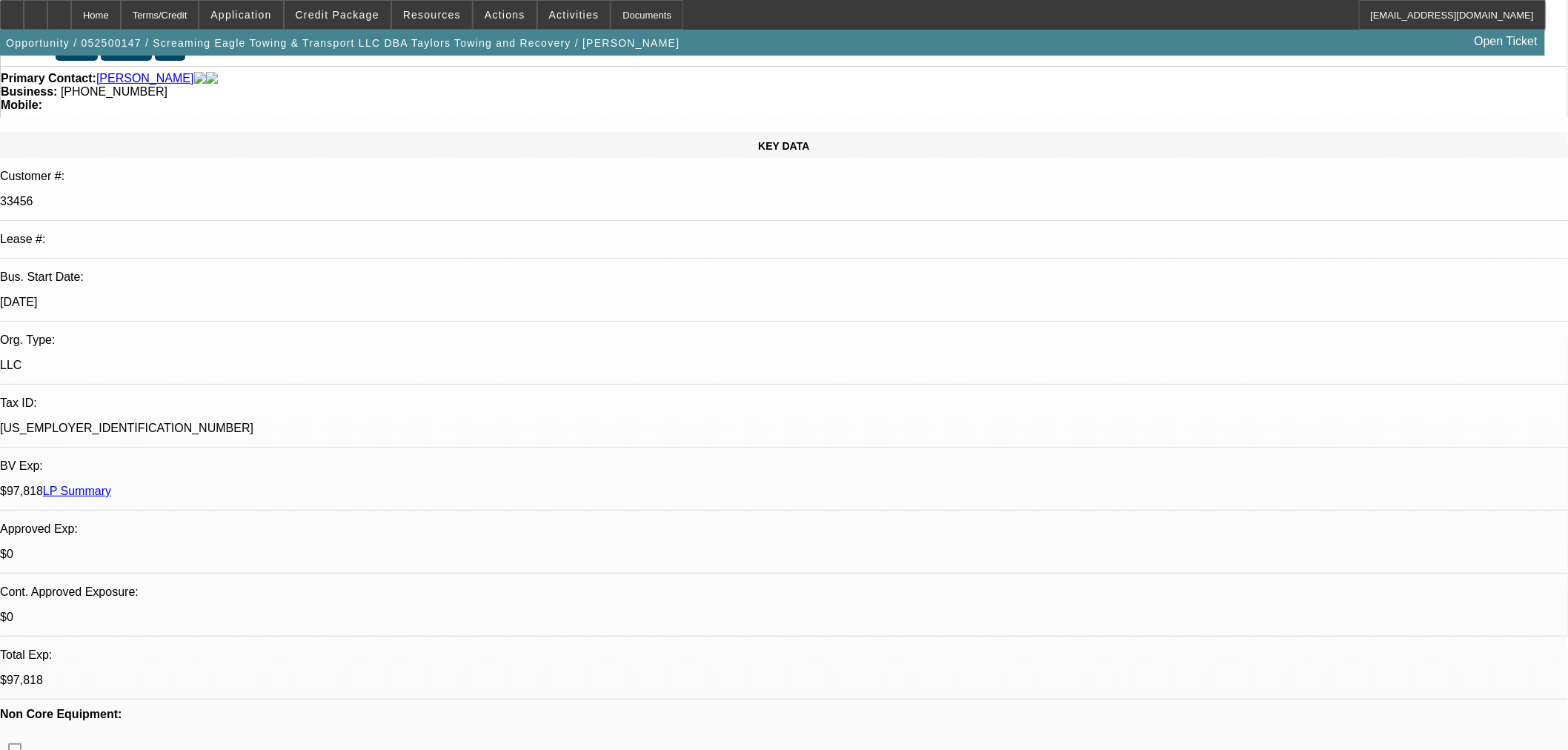
scroll to position [0, 0]
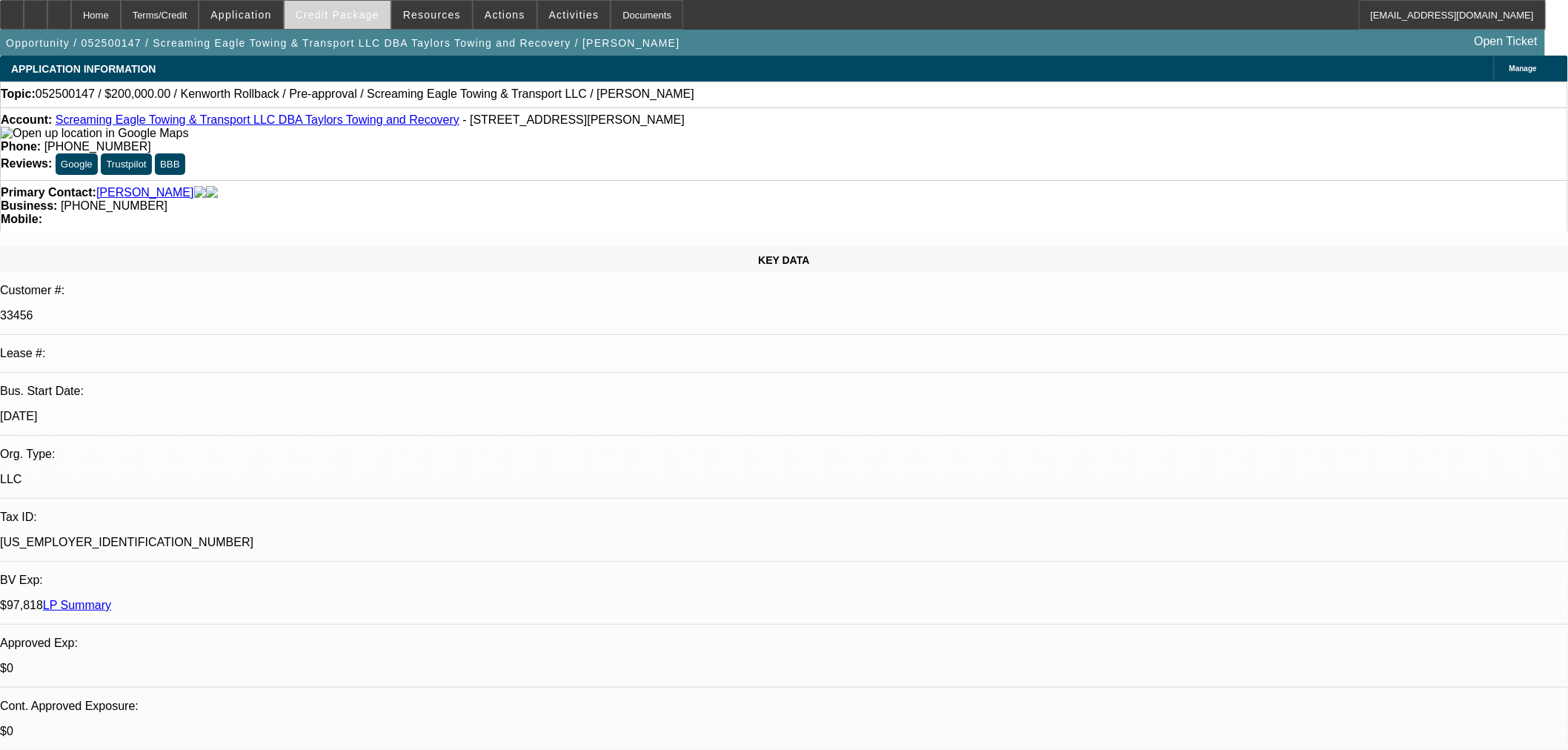
click at [361, 15] on span "Credit Package" at bounding box center [337, 14] width 84 height 12
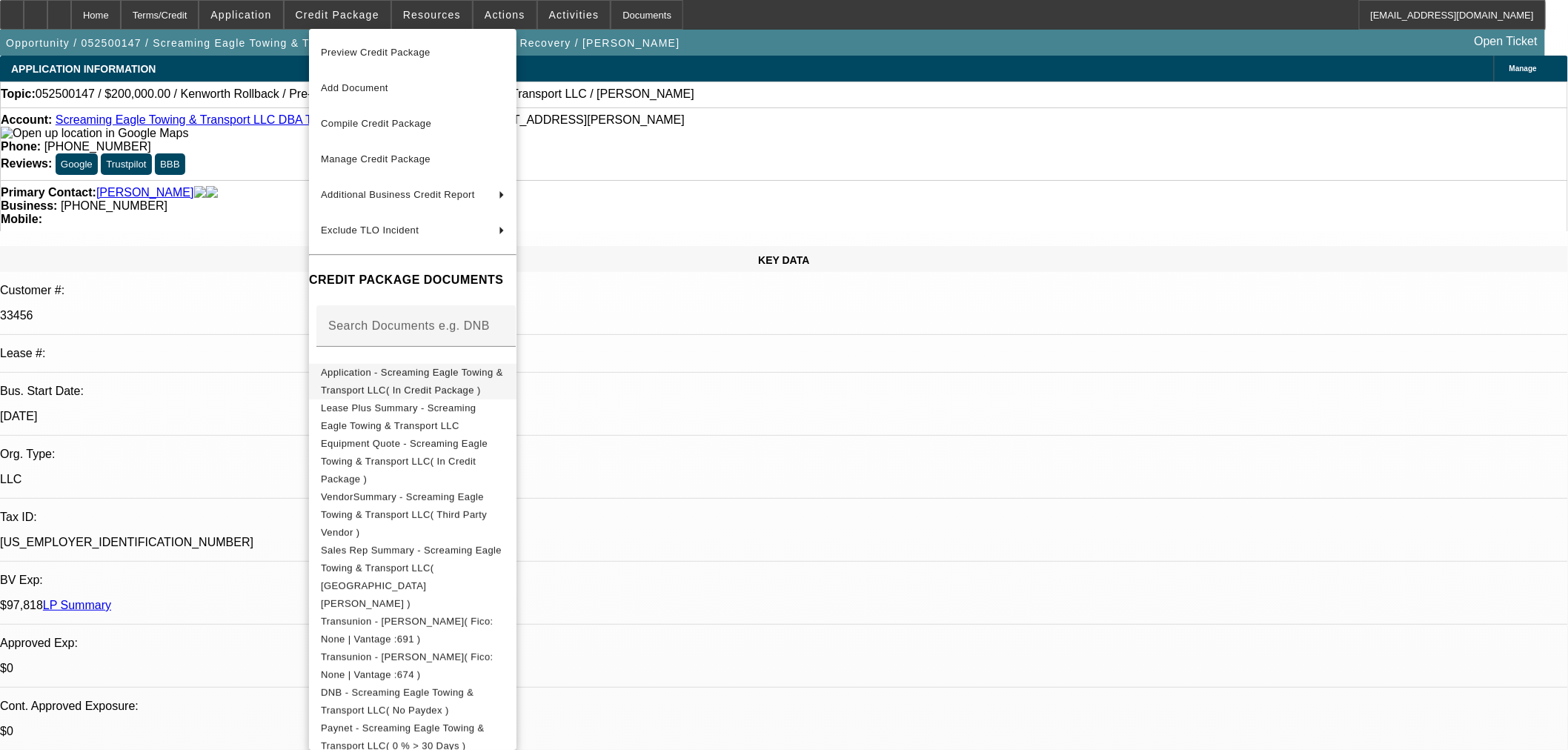
click at [351, 379] on span "Application - Screaming Eagle Towing & Transport LLC( In Credit Package )" at bounding box center [412, 380] width 183 height 29
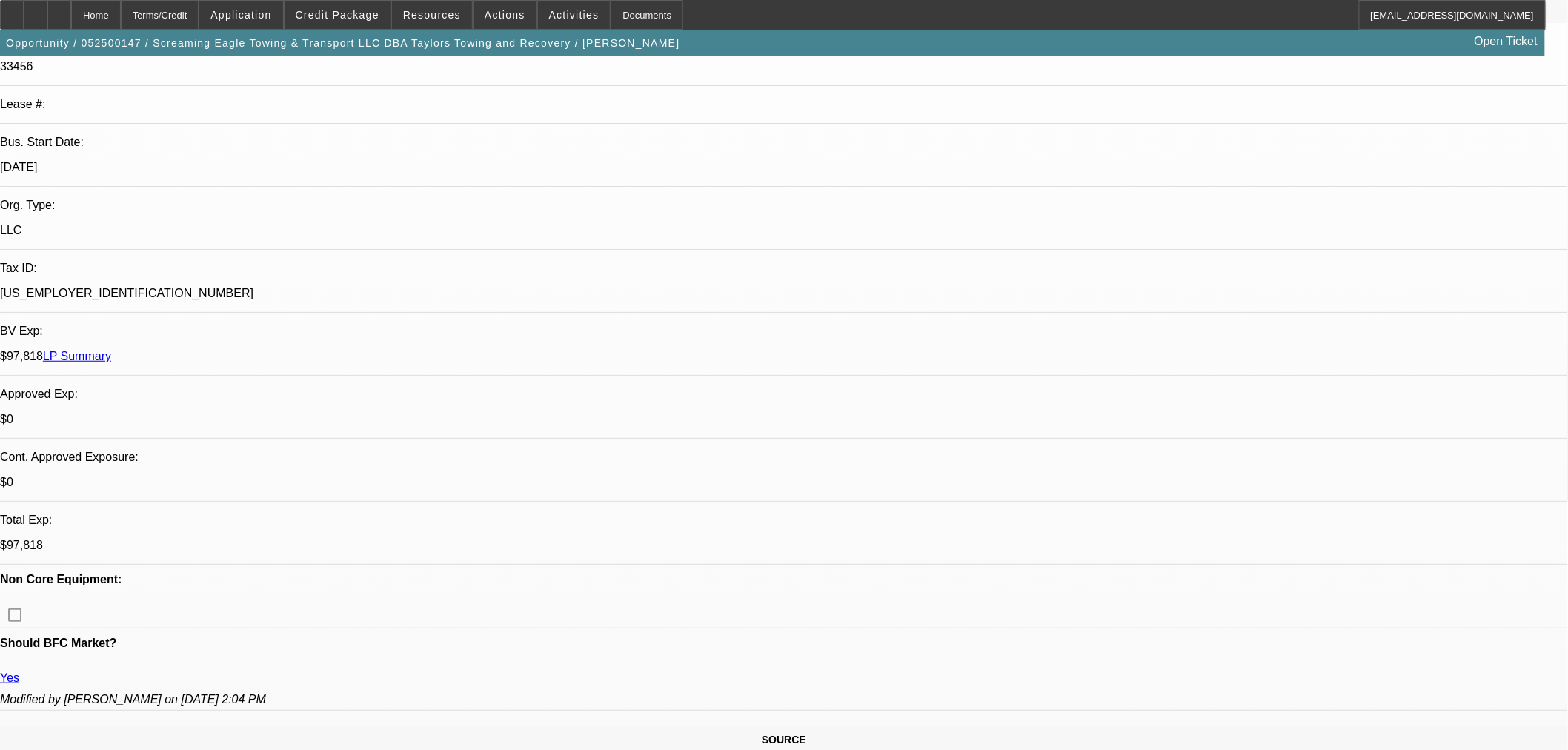
scroll to position [411, 0]
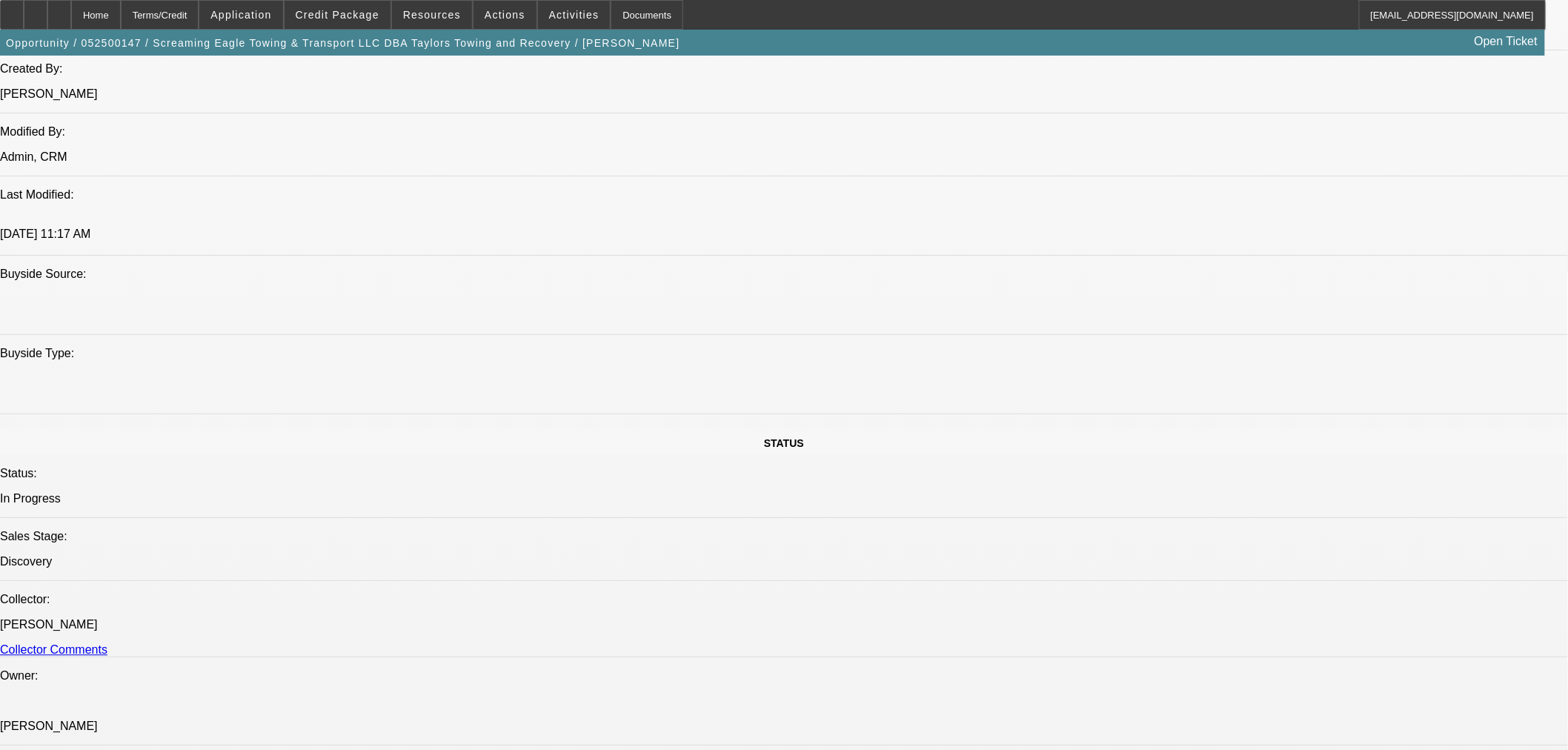
scroll to position [1317, 0]
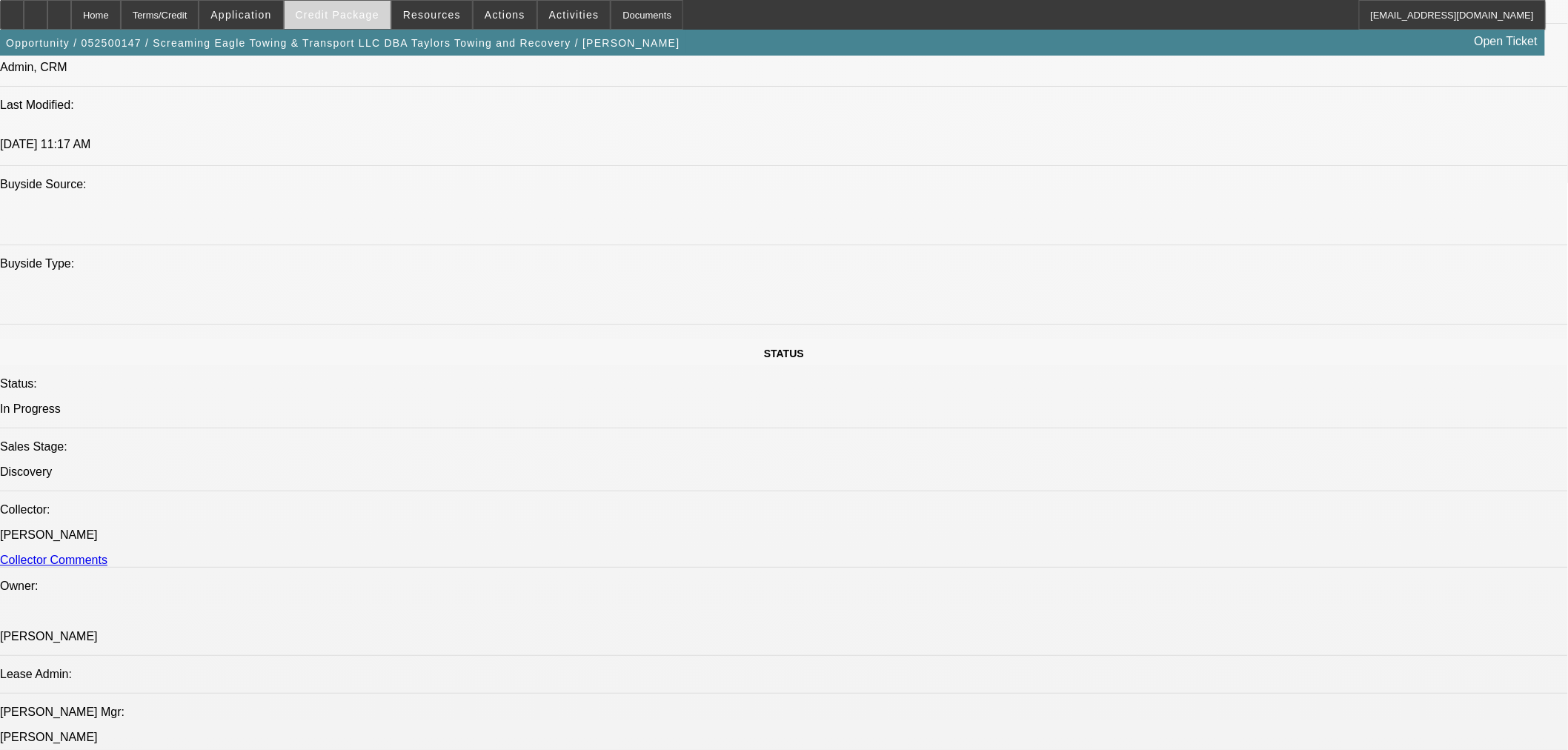
click at [364, 18] on span "Credit Package" at bounding box center [337, 14] width 84 height 12
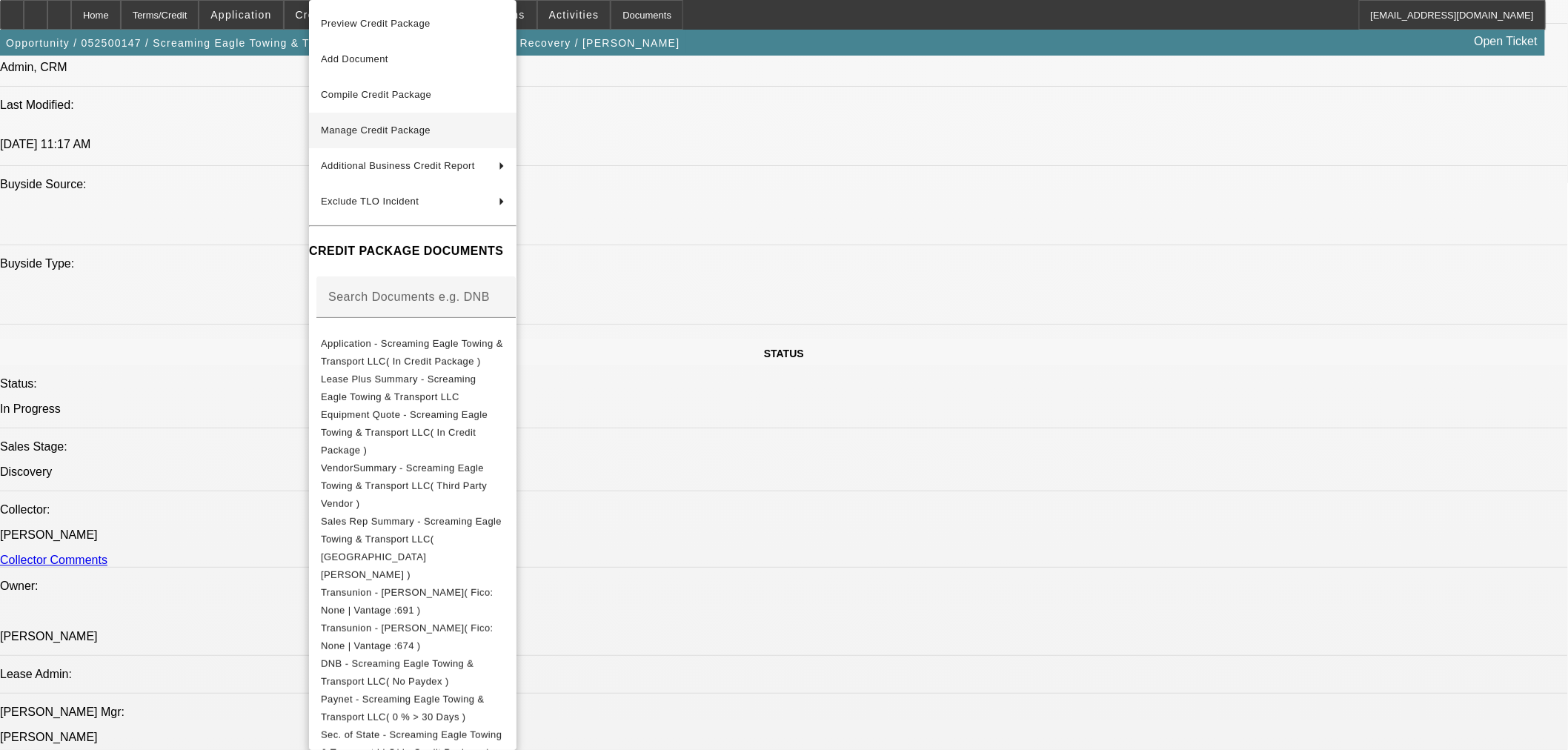
click at [343, 132] on span "Manage Credit Package" at bounding box center [375, 130] width 110 height 11
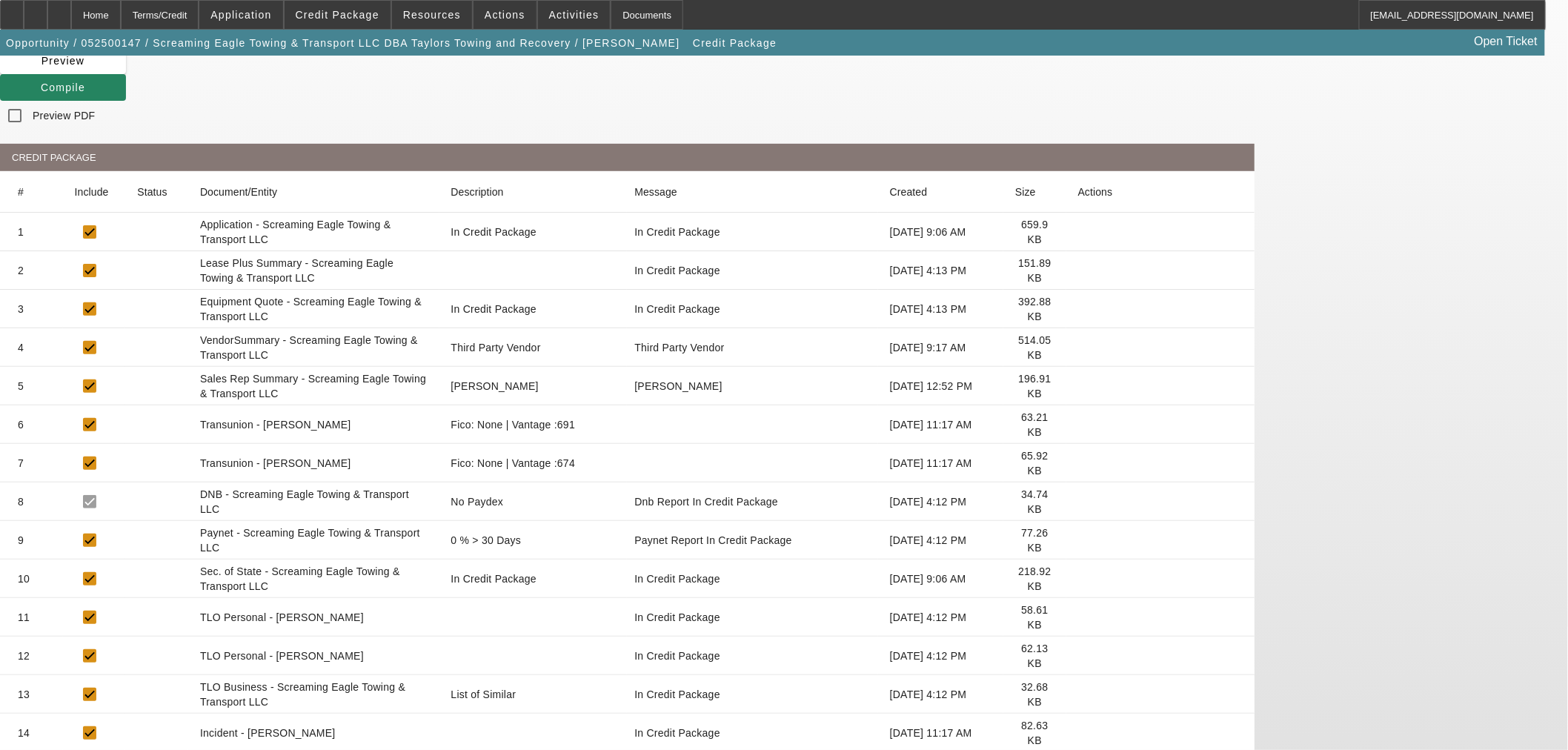
scroll to position [196, 0]
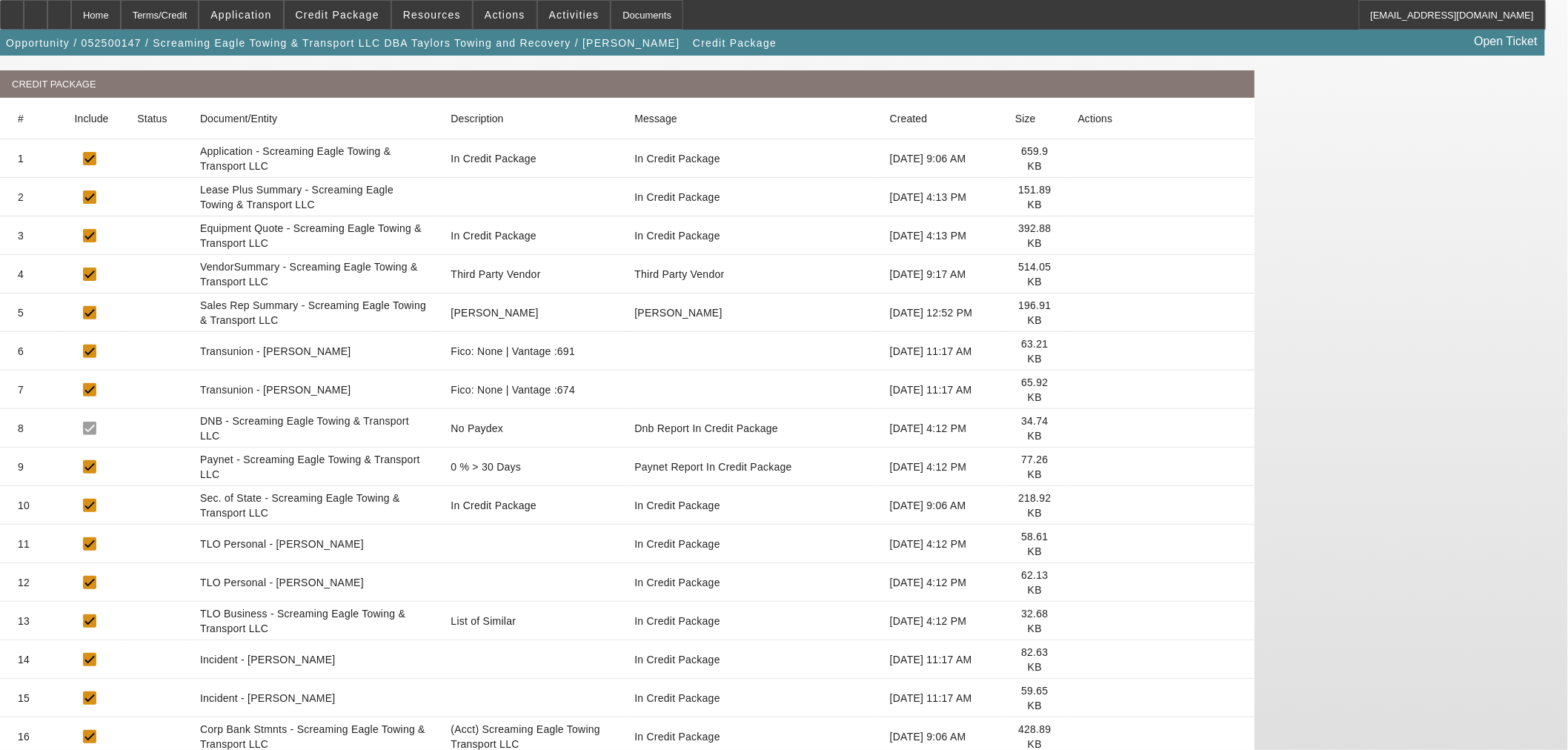
click at [1078, 737] on icon at bounding box center [1078, 737] width 0 height 0
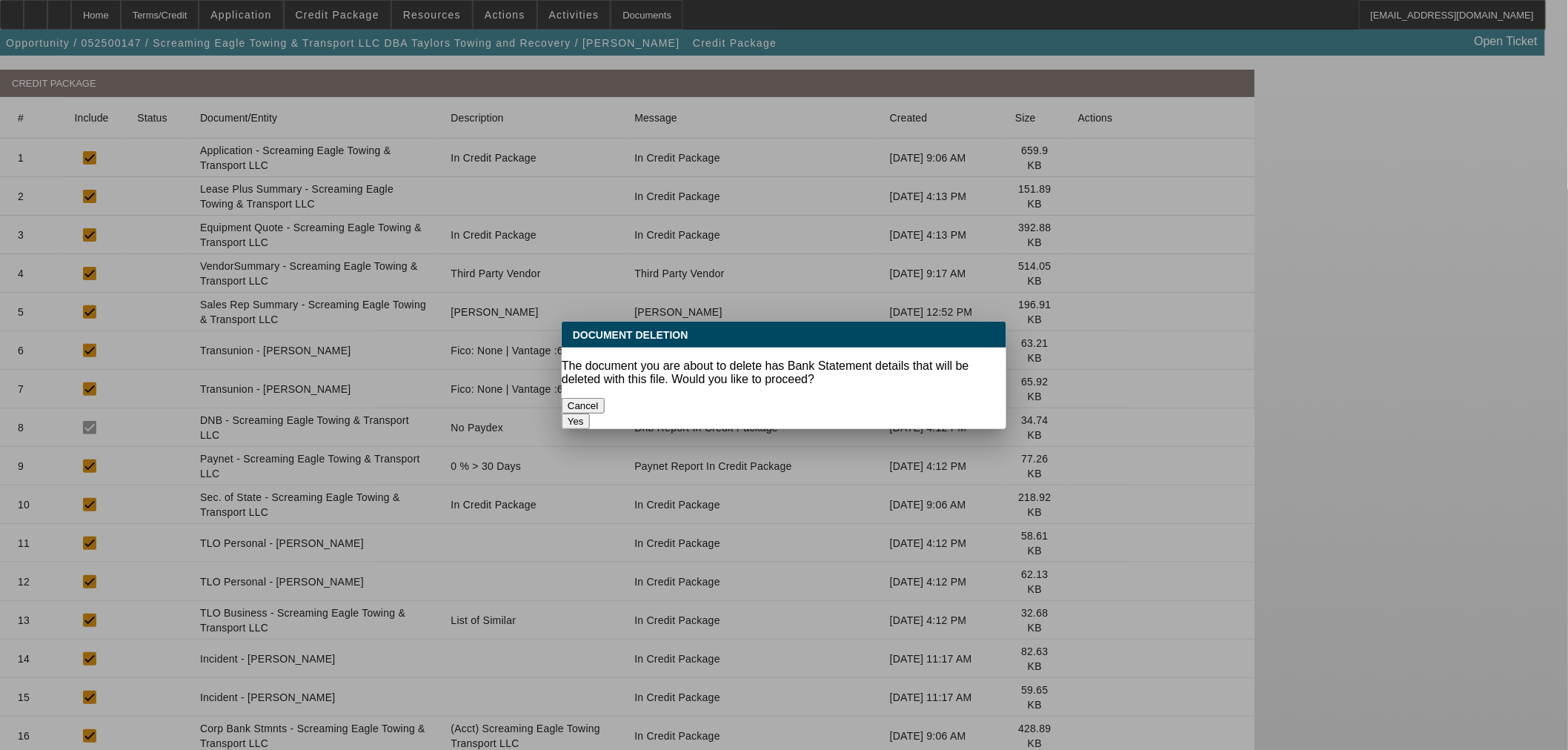
scroll to position [0, 0]
click at [590, 413] on button "Yes" at bounding box center [575, 421] width 28 height 15
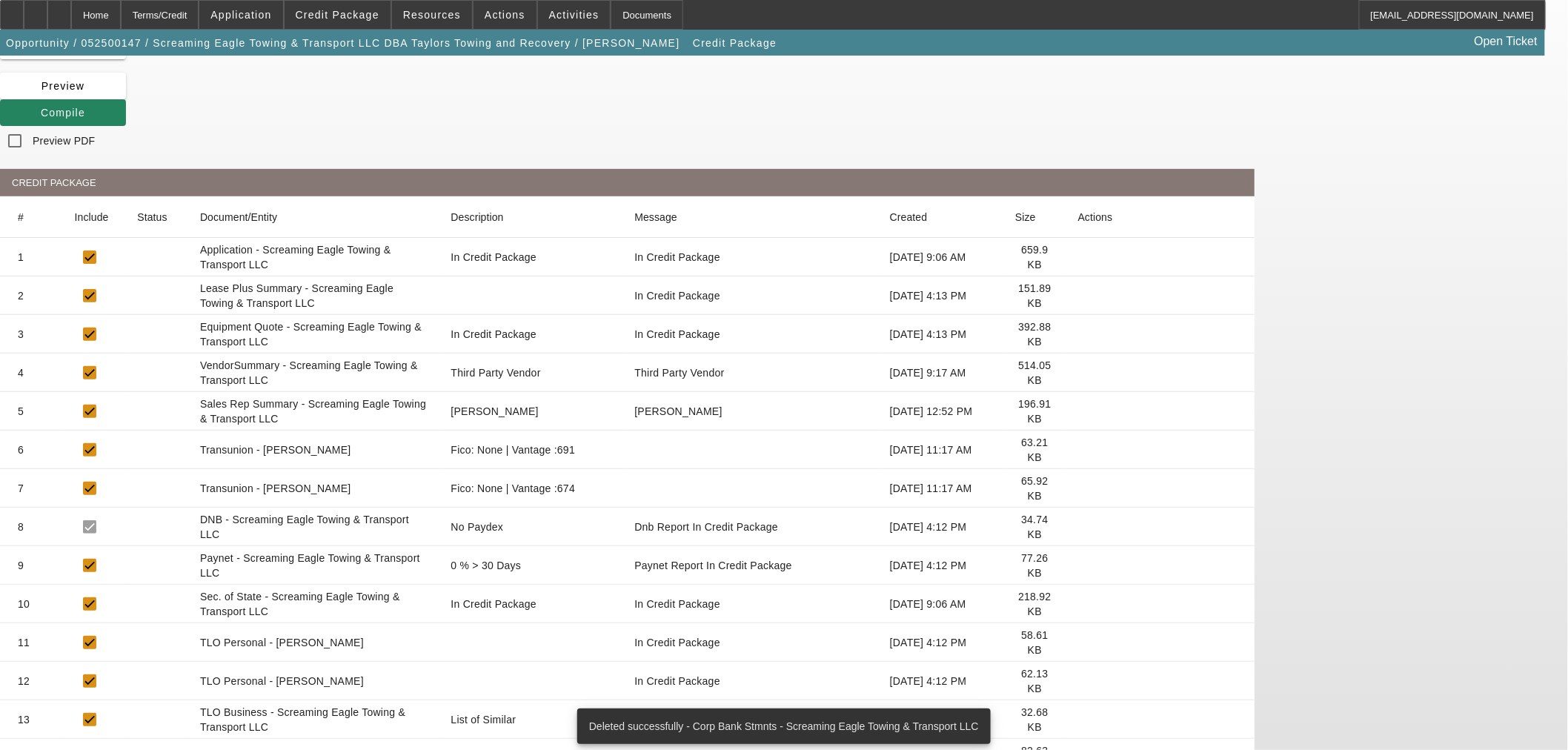
scroll to position [158, 0]
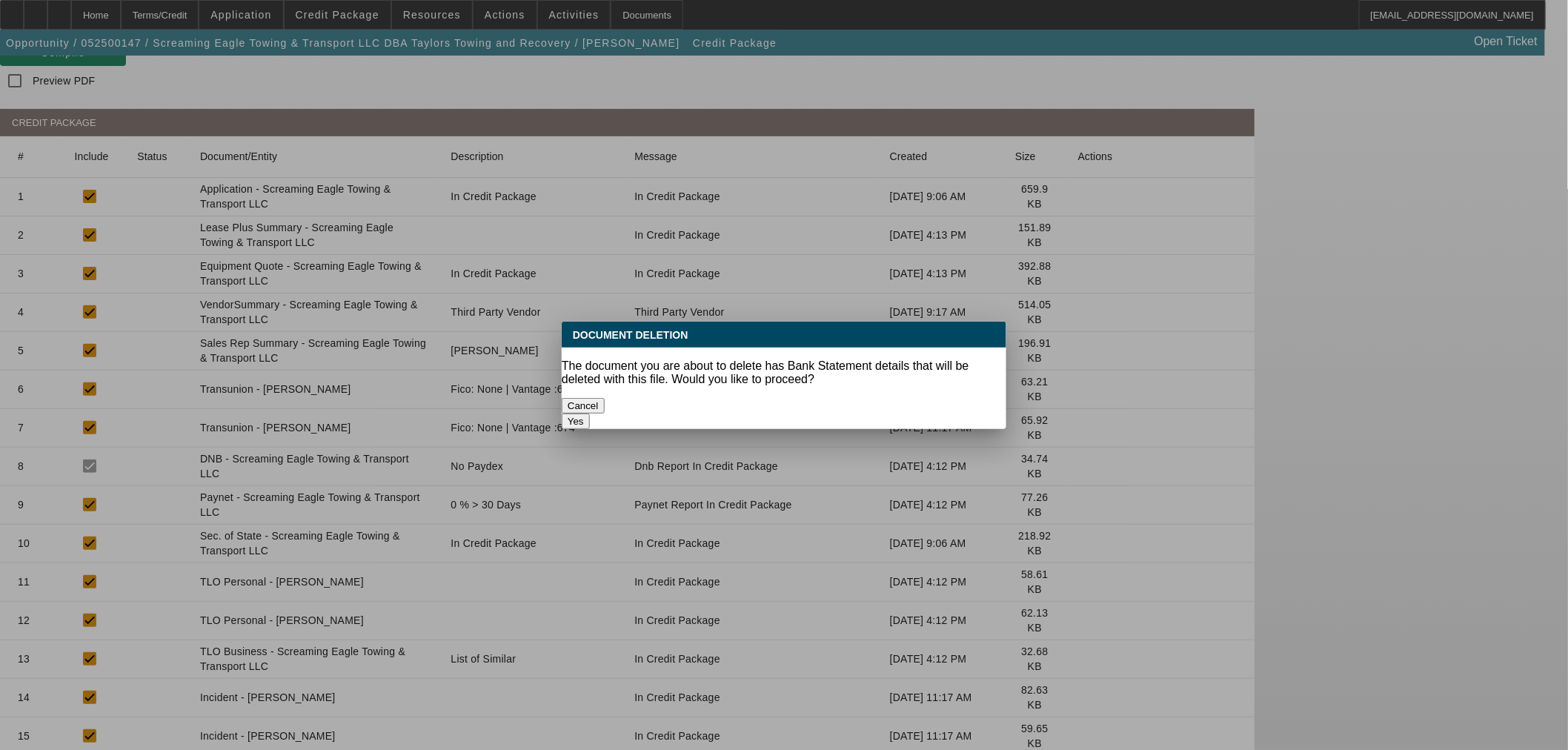
click at [590, 413] on button "Yes" at bounding box center [575, 421] width 28 height 15
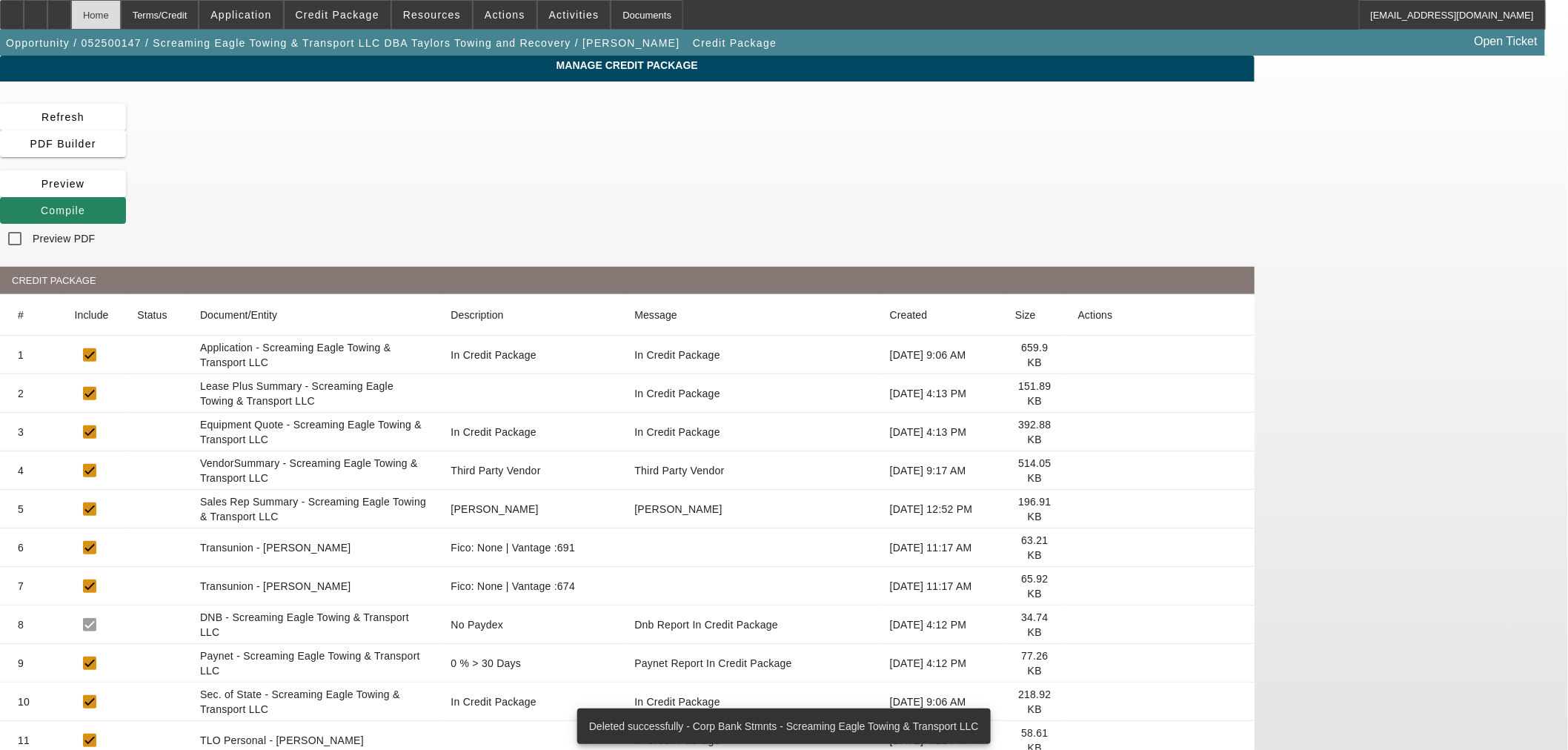
click at [121, 11] on div "Home" at bounding box center [95, 14] width 49 height 30
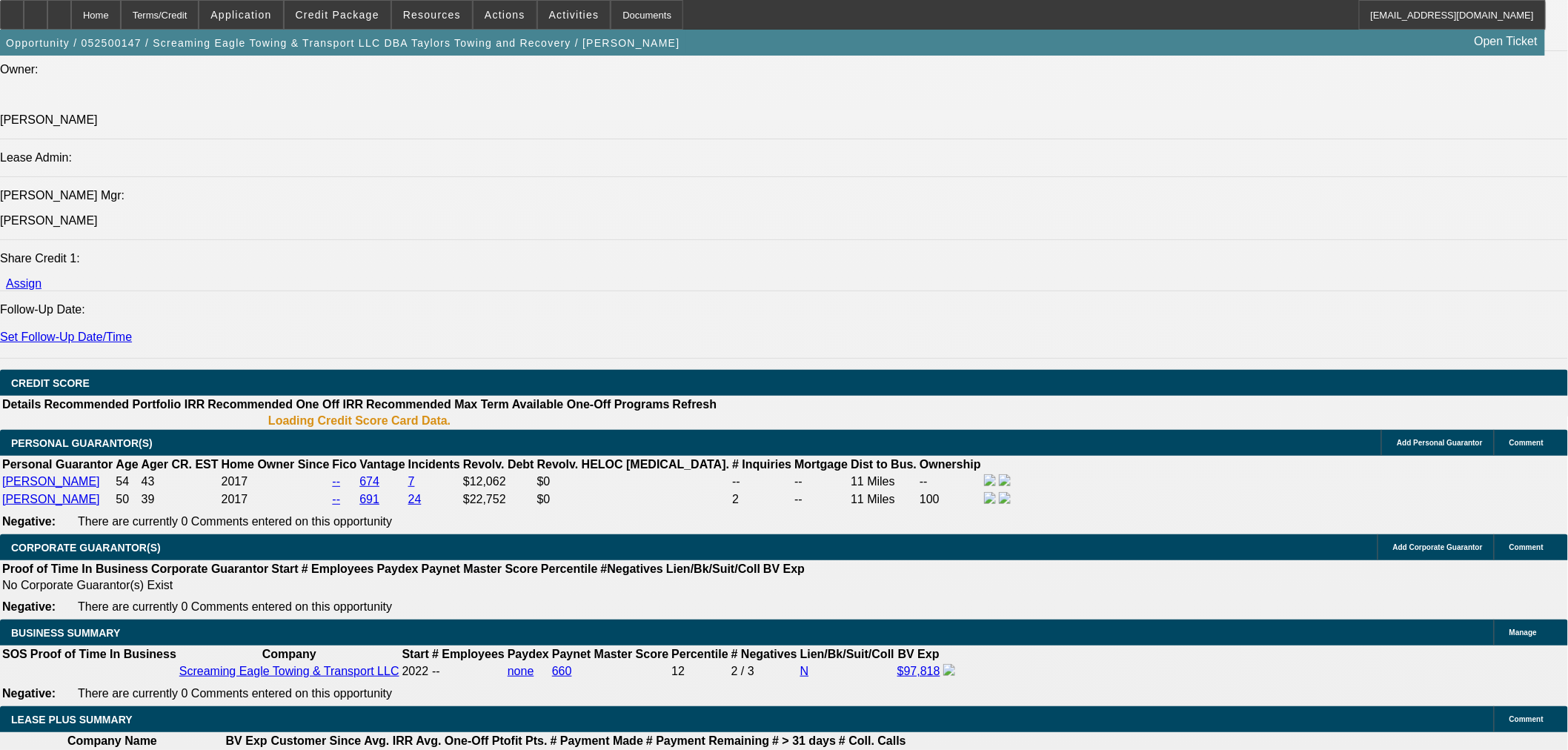
select select "0"
select select "0.1"
select select "4"
select select "0"
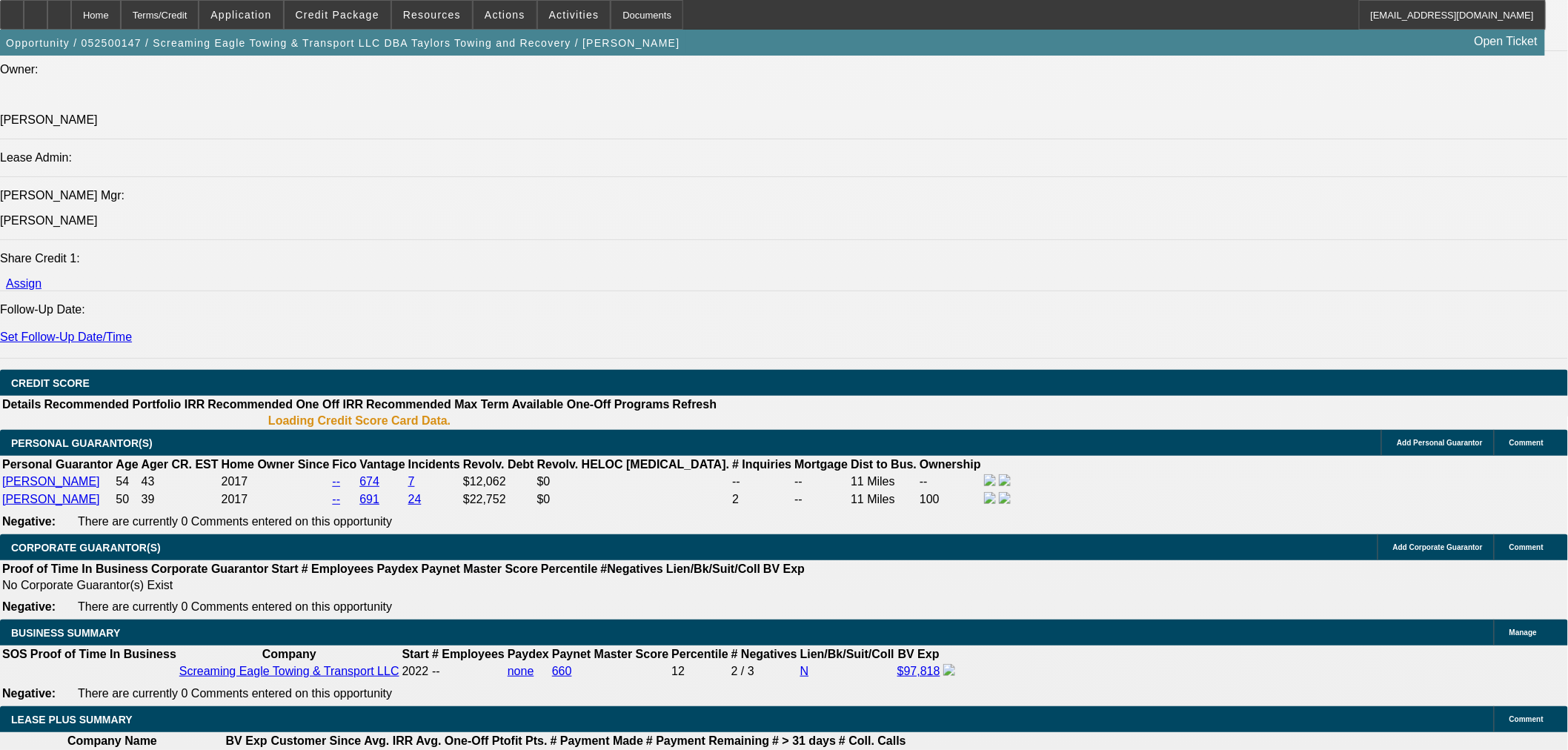
select select "0"
select select "0.1"
select select "4"
select select "0"
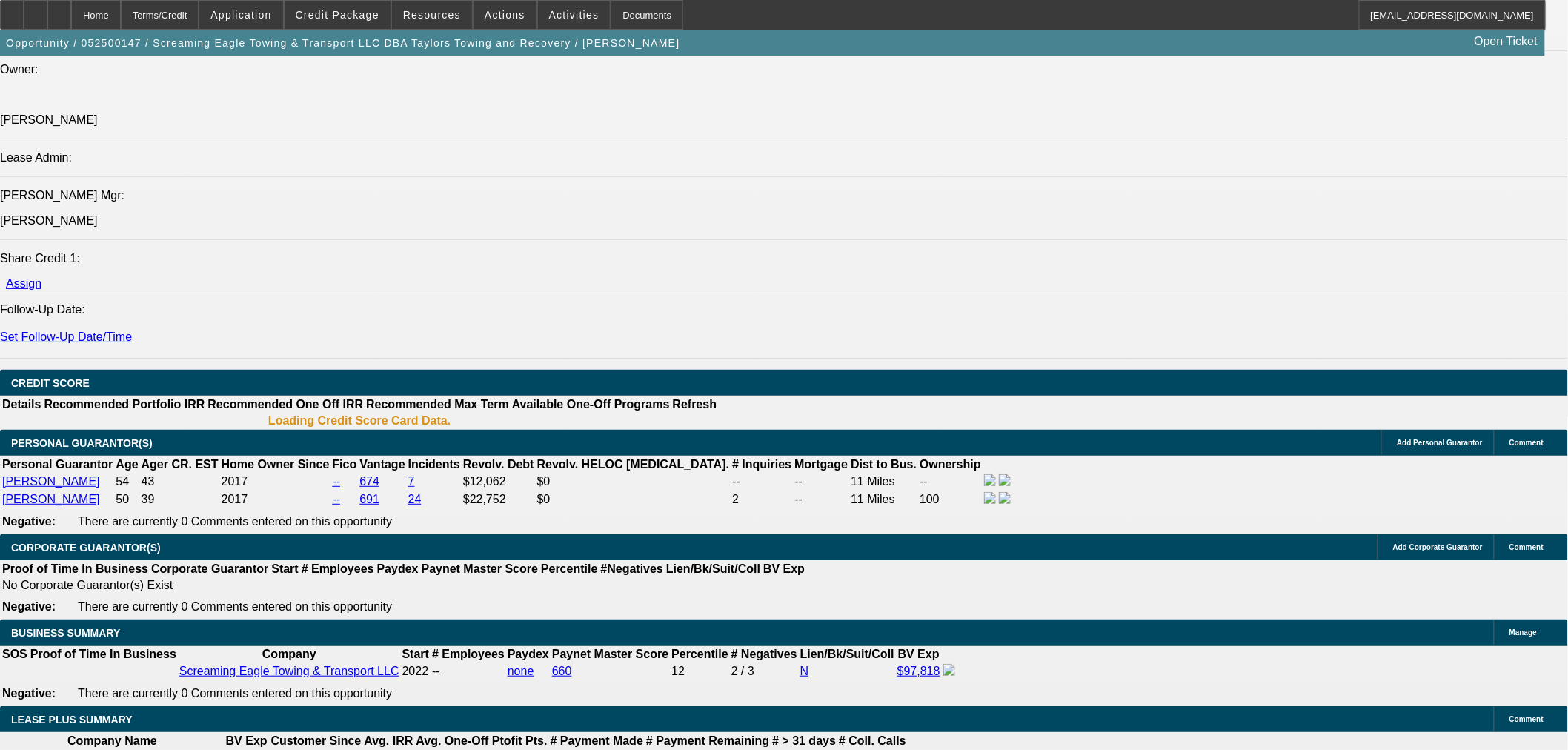
select select "2"
select select "0.1"
select select "4"
select select "0"
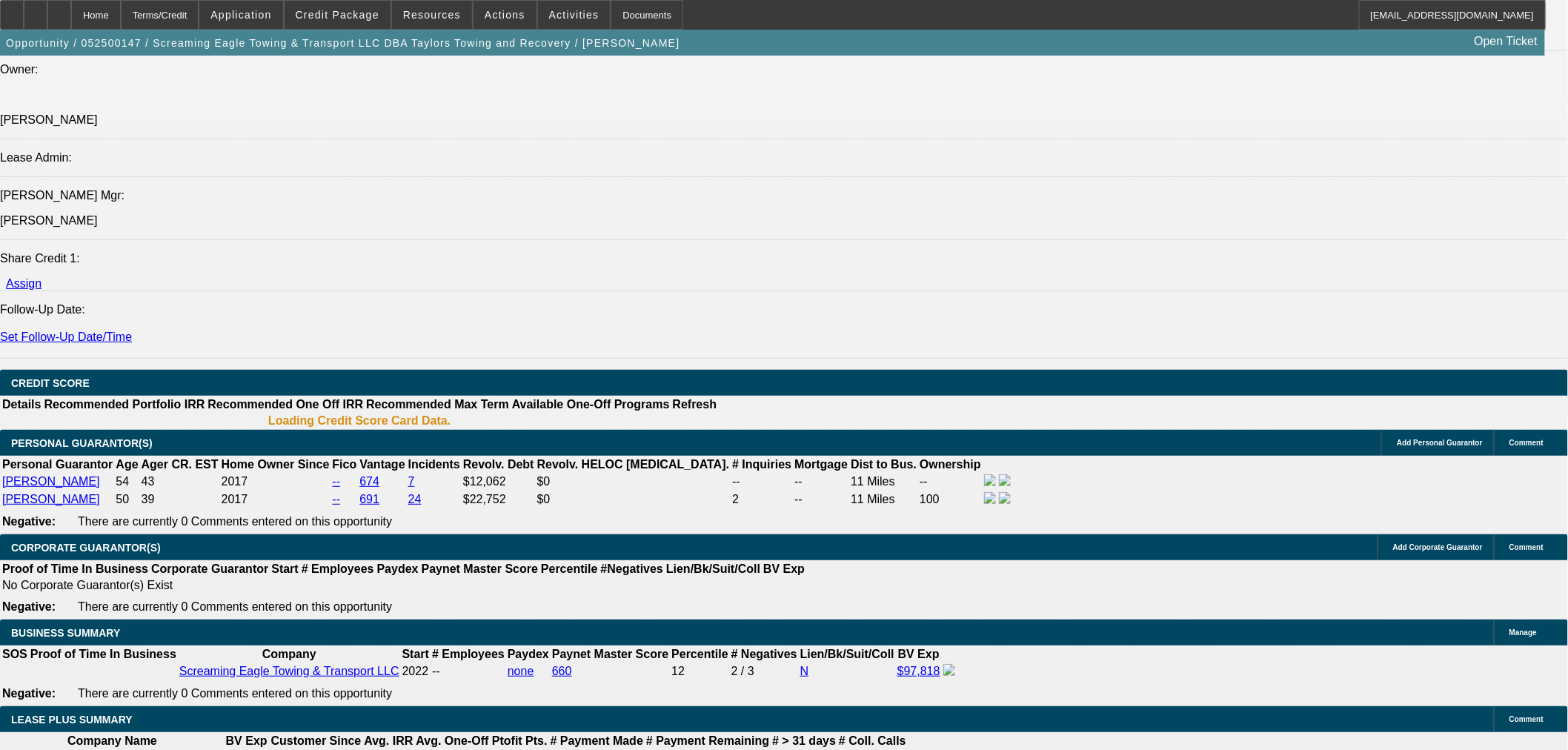
select select "2"
select select "0.1"
select select "4"
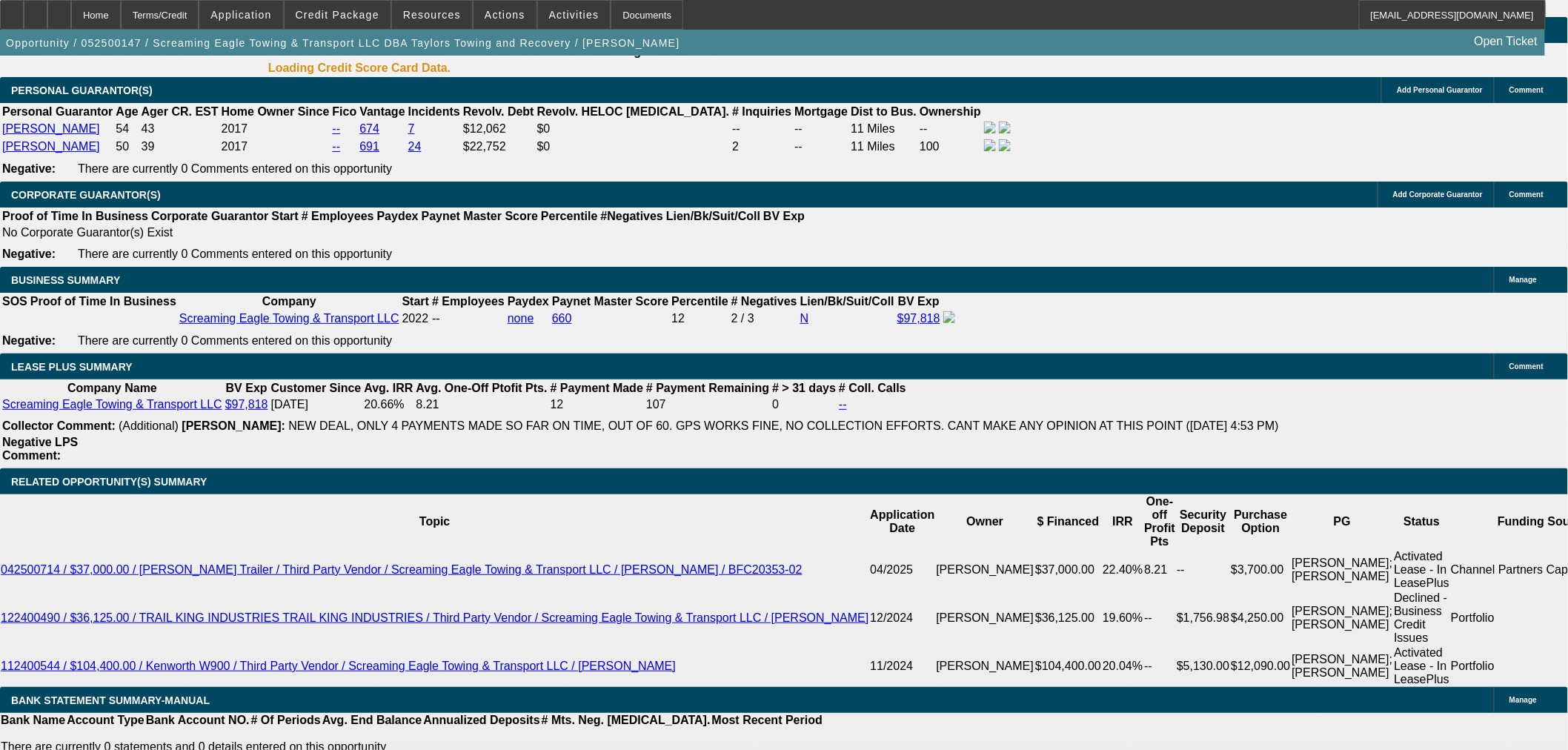
scroll to position [2208, 0]
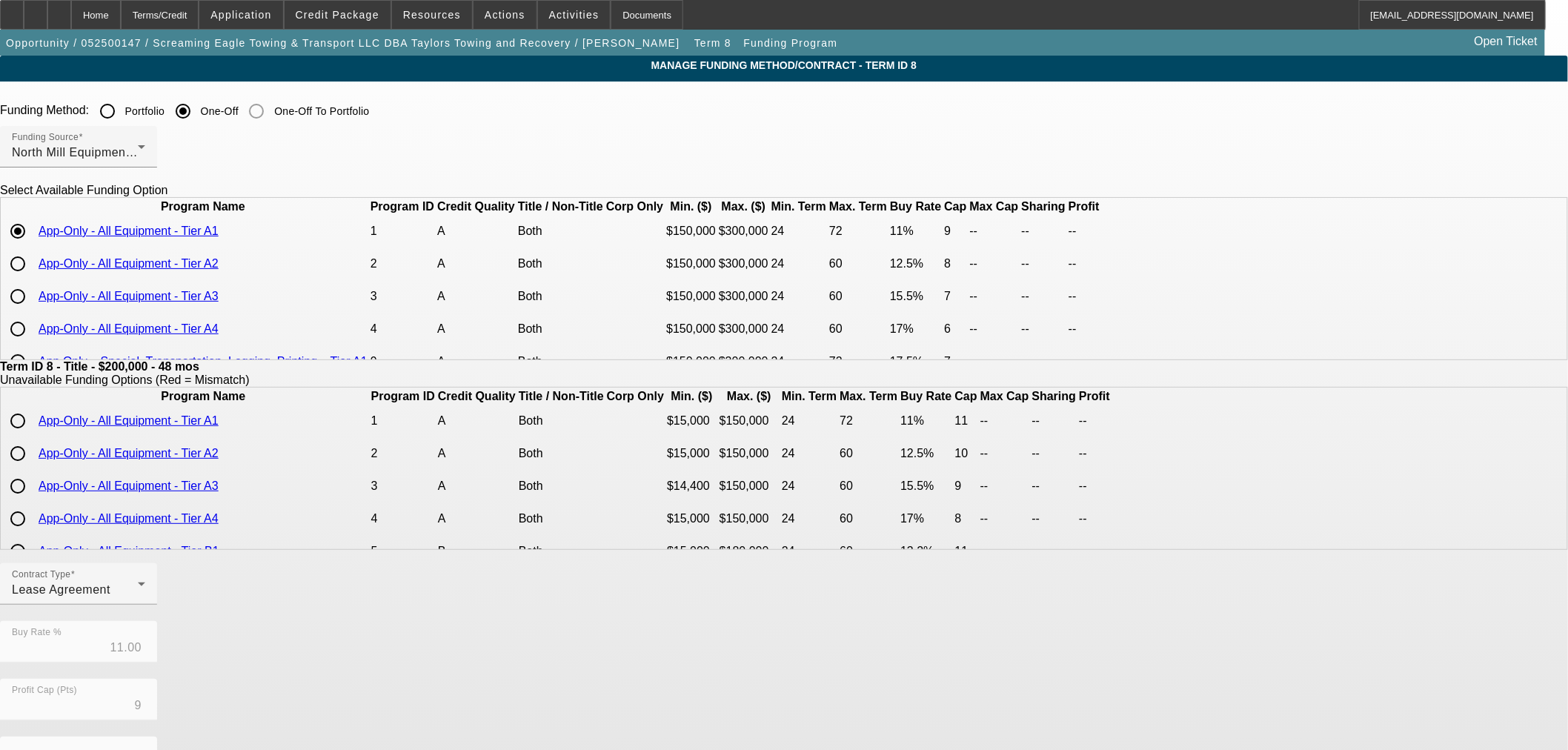
click at [218, 237] on link "App-Only - All Equipment - Tier A1" at bounding box center [128, 231] width 180 height 13
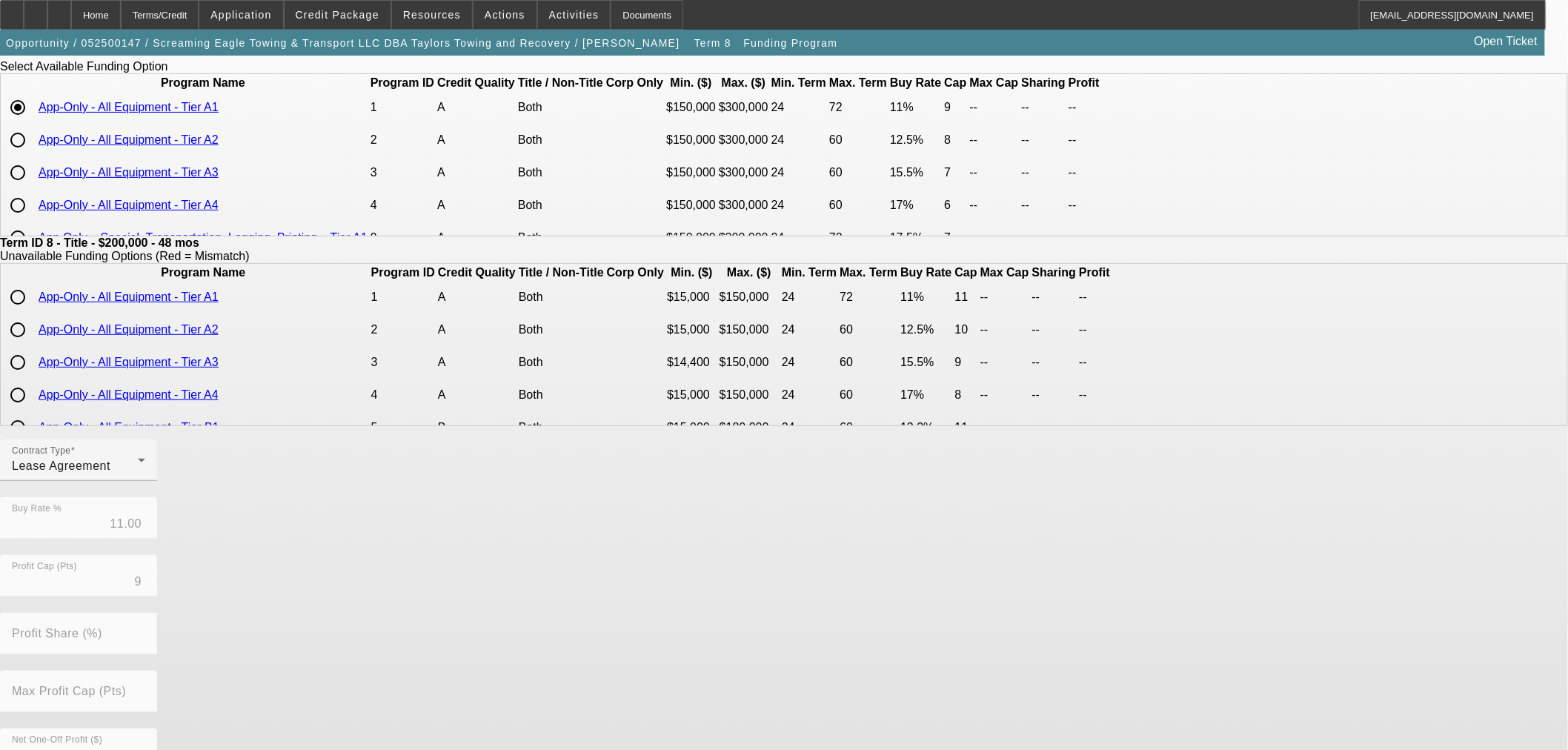
scroll to position [265, 0]
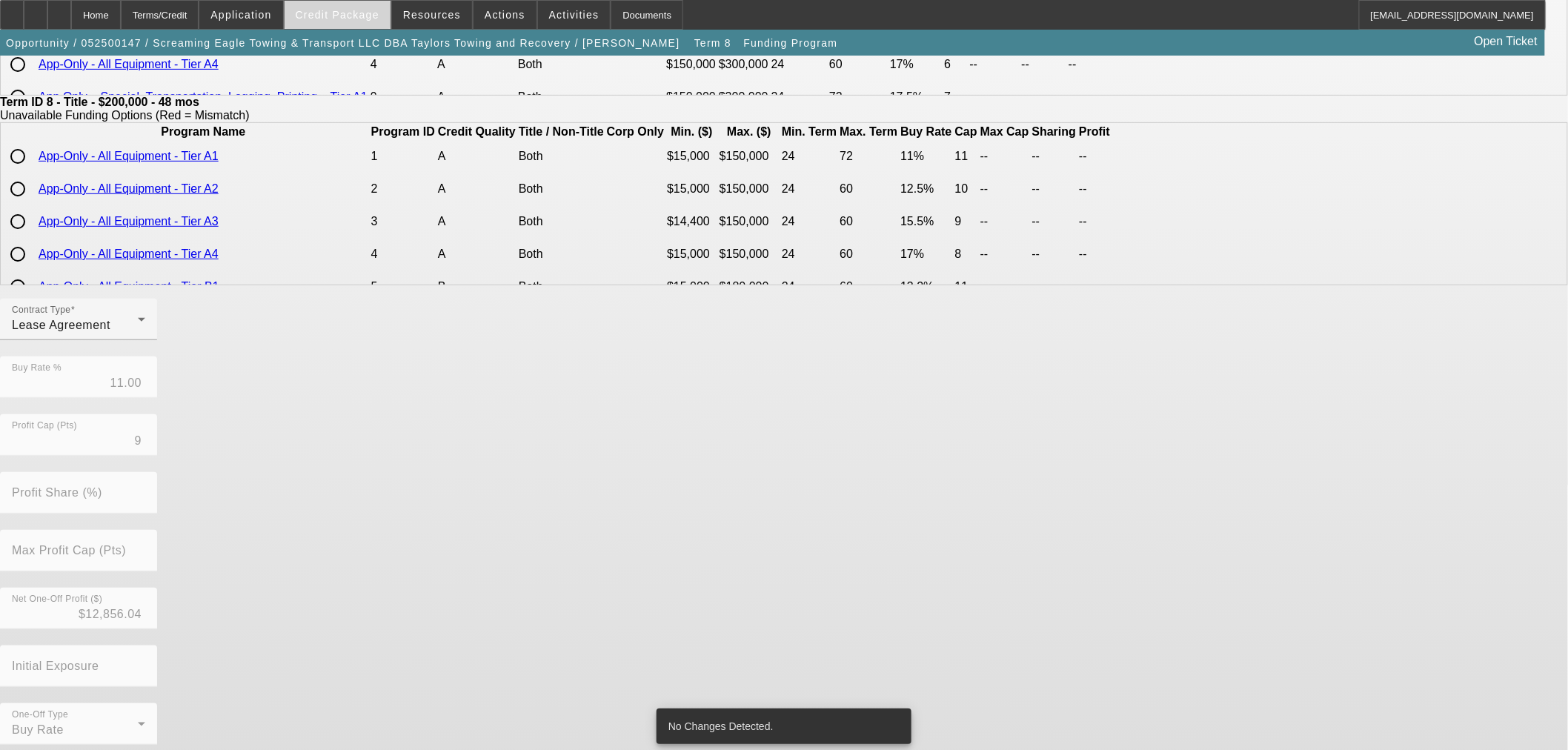
click at [363, 7] on span at bounding box center [337, 15] width 106 height 36
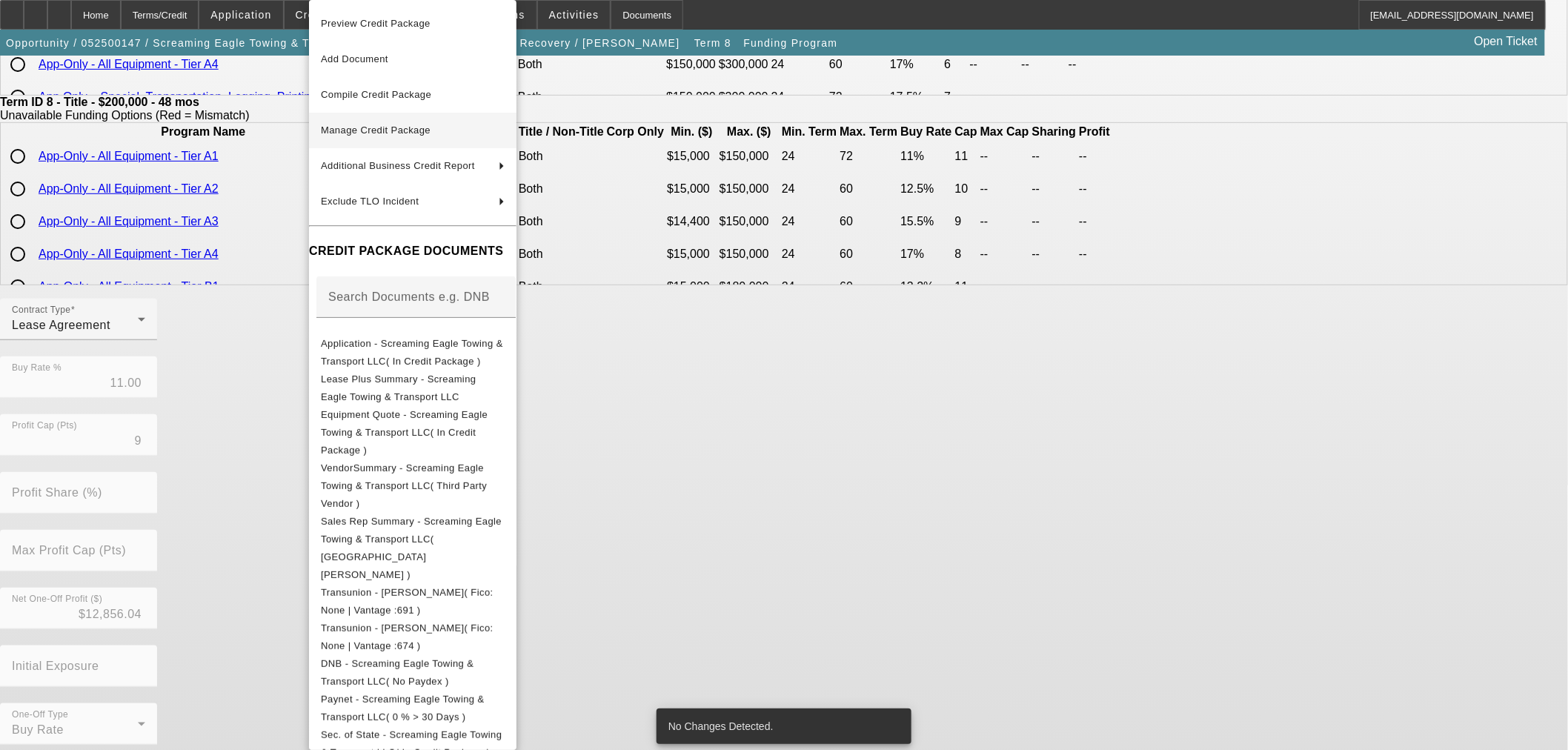
click at [337, 132] on span "Manage Credit Package" at bounding box center [375, 130] width 110 height 11
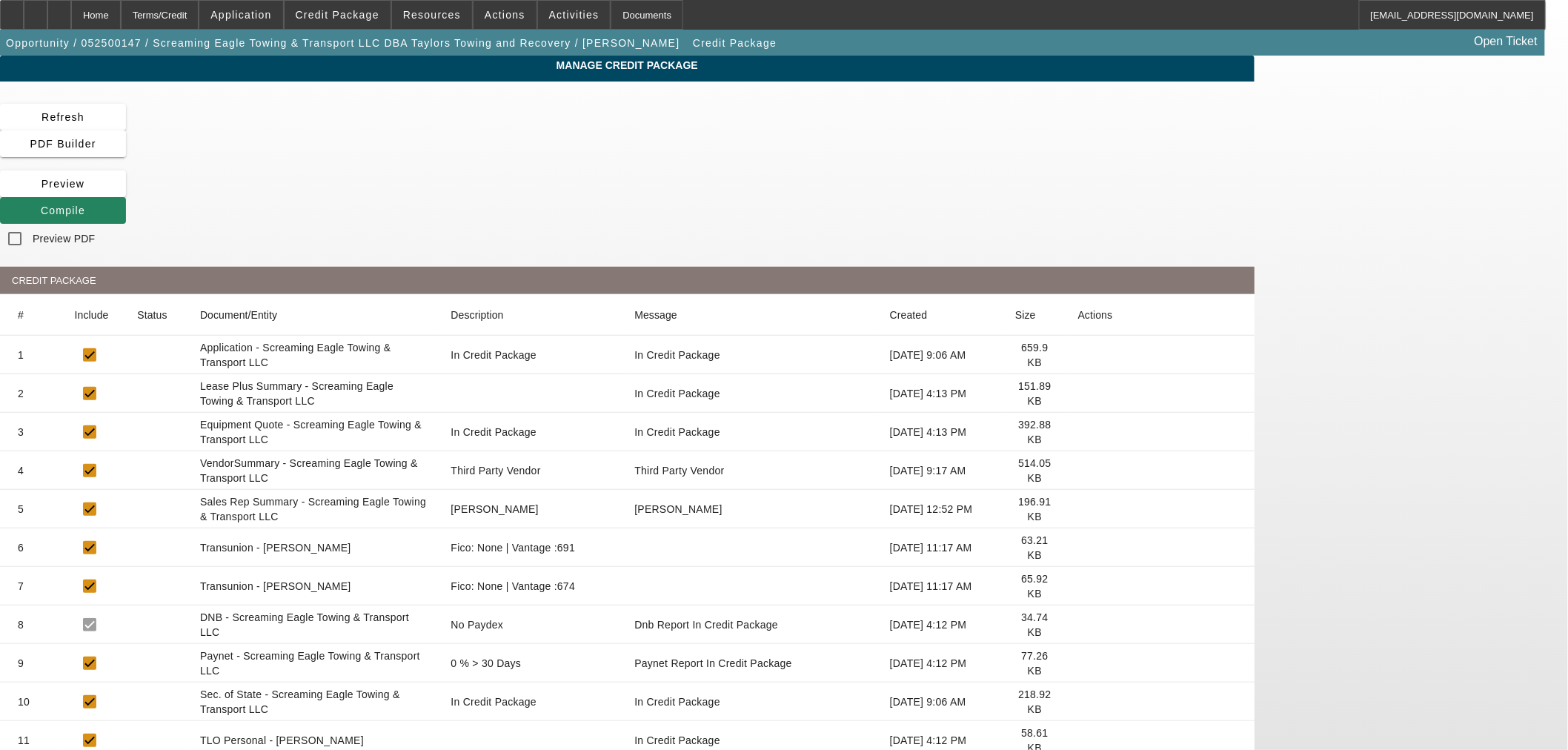
click at [1078, 432] on icon at bounding box center [1078, 432] width 0 height 0
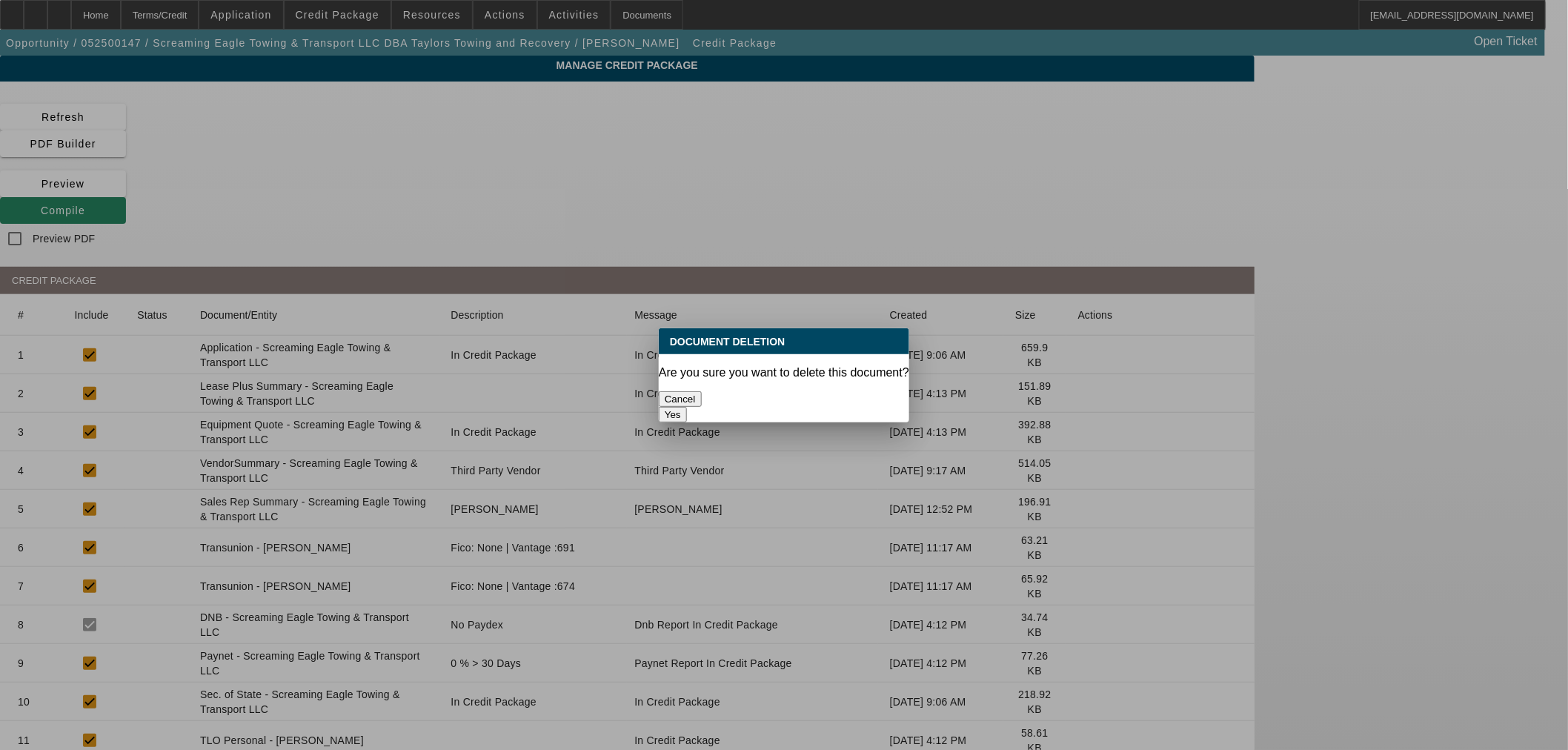
click at [841, 373] on div "Are you sure you want to delete this document?" at bounding box center [784, 372] width 251 height 13
click at [842, 407] on div "Yes" at bounding box center [784, 414] width 251 height 15
click at [686, 407] on button "Yes" at bounding box center [672, 414] width 28 height 15
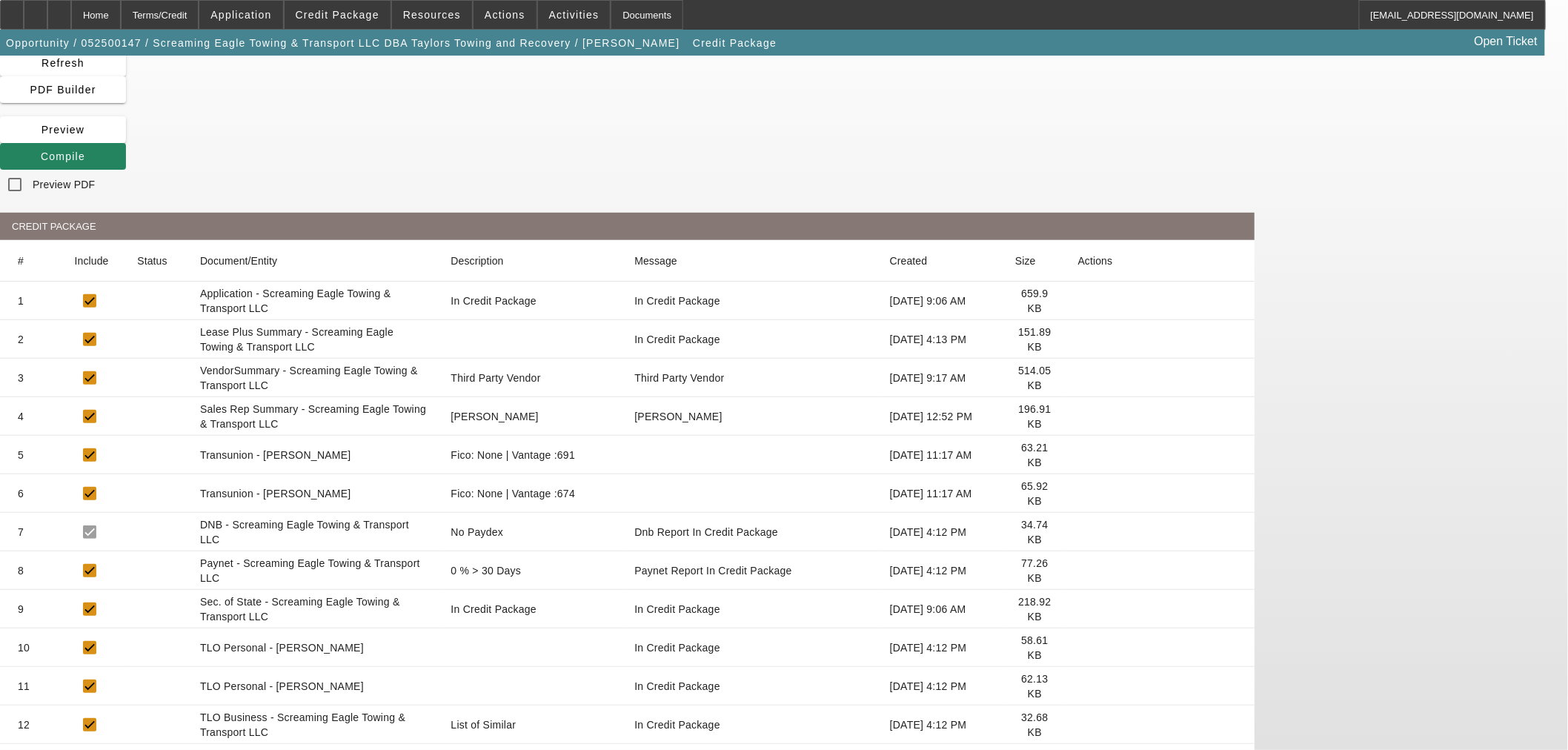
scroll to position [80, 0]
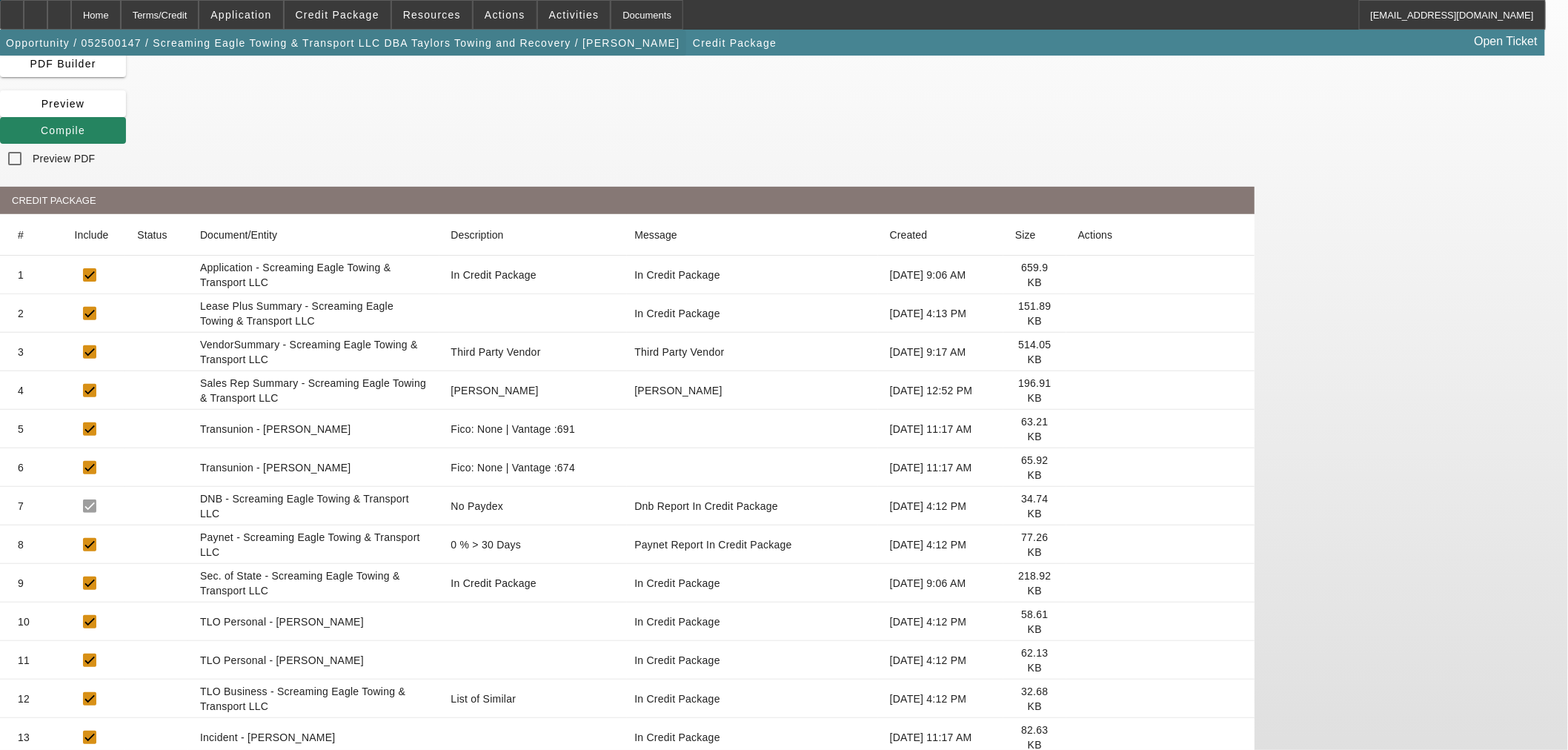
drag, startPoint x: 147, startPoint y: 15, endPoint x: 145, endPoint y: 32, distance: 17.1
click at [121, 15] on div "Home" at bounding box center [95, 14] width 49 height 30
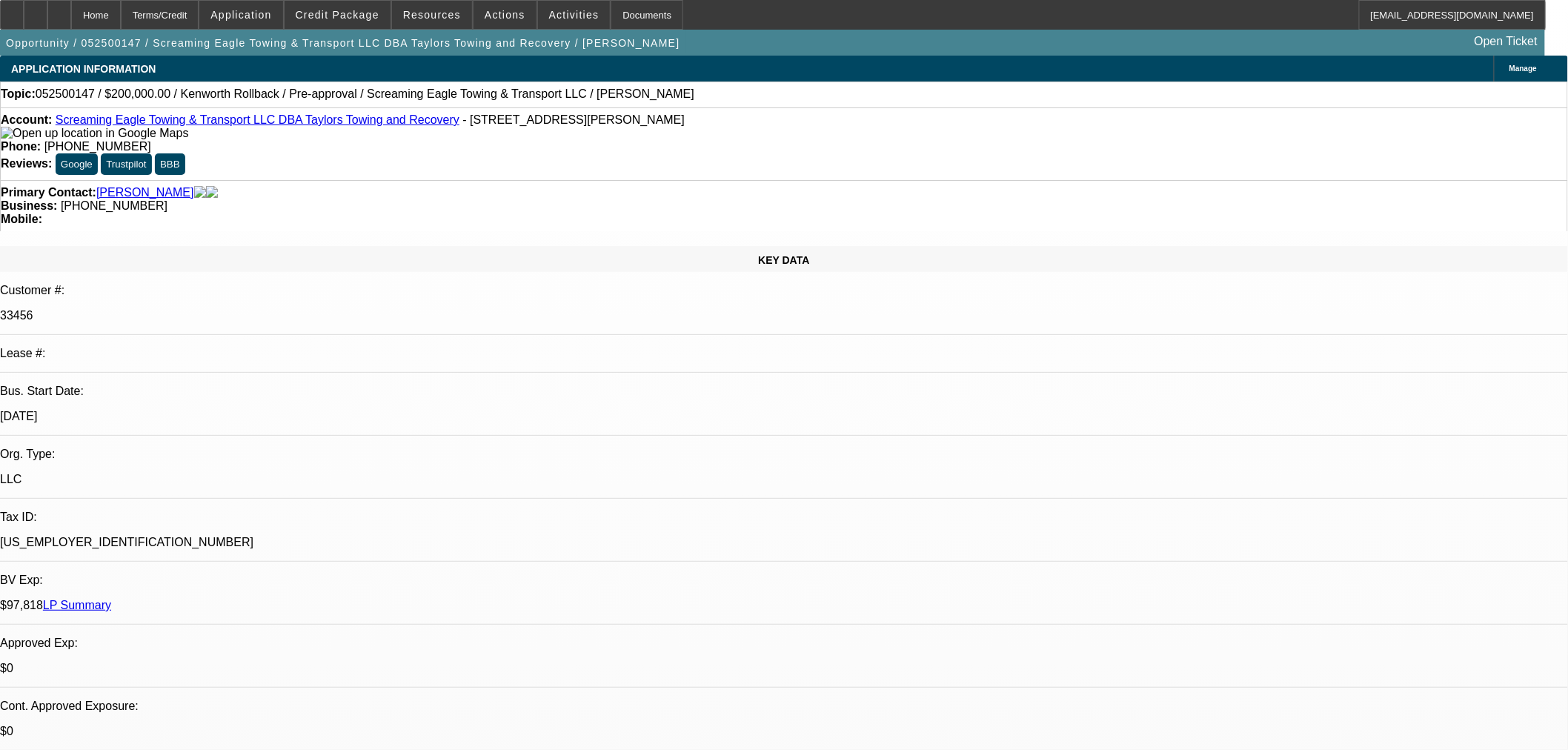
select select "0"
select select "0.1"
select select "4"
select select "0"
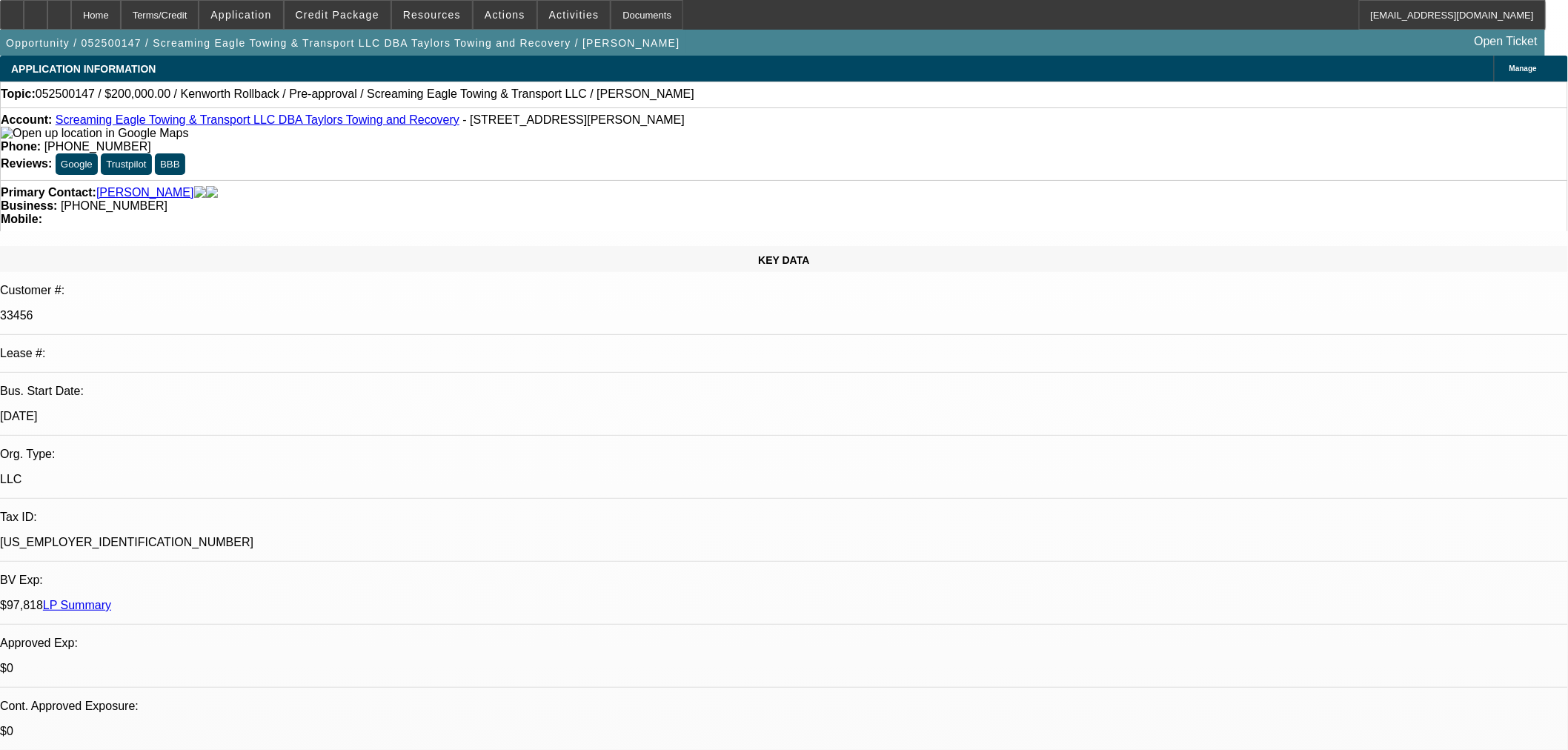
select select "0"
select select "0.1"
select select "4"
select select "0"
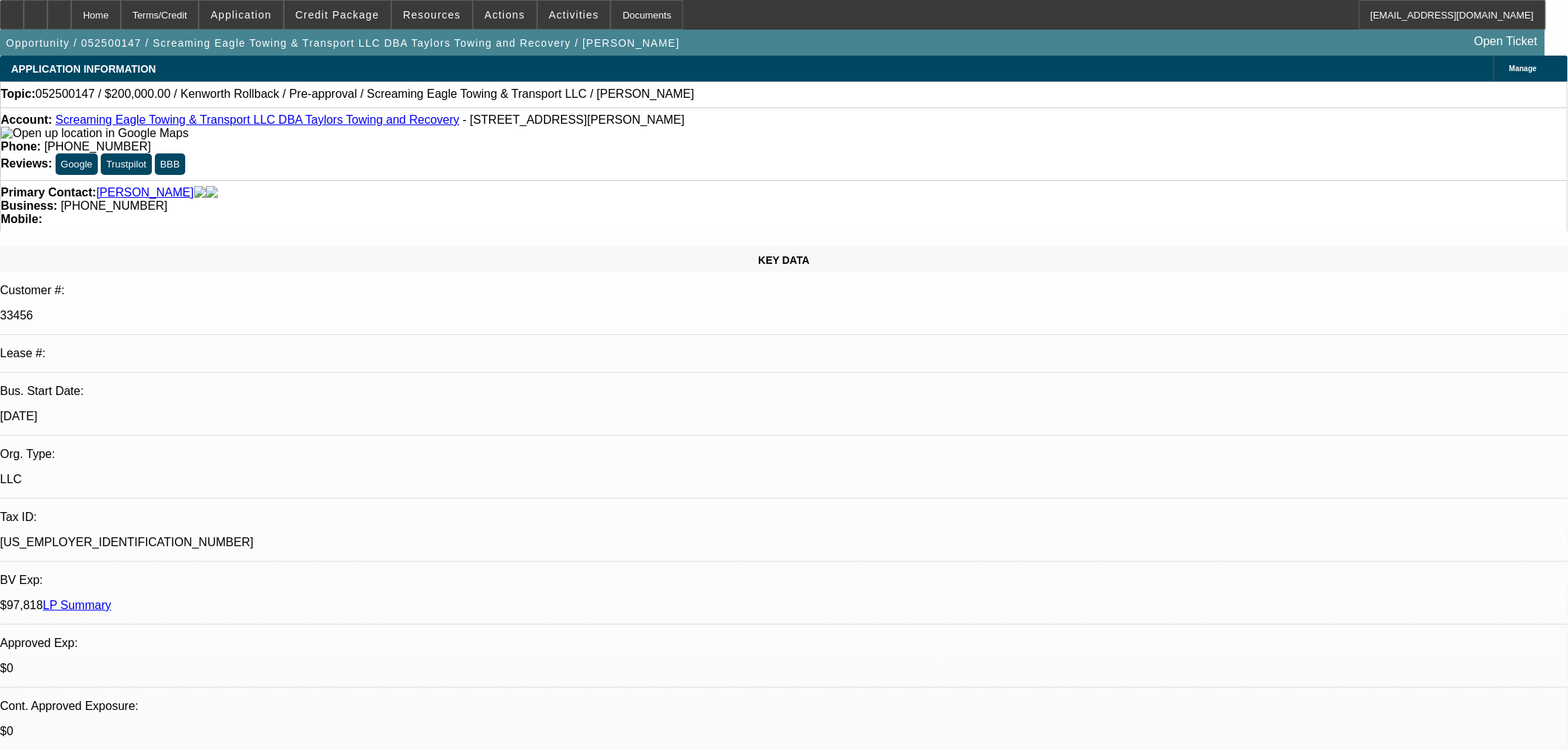
select select "2"
select select "0.1"
select select "4"
select select "0"
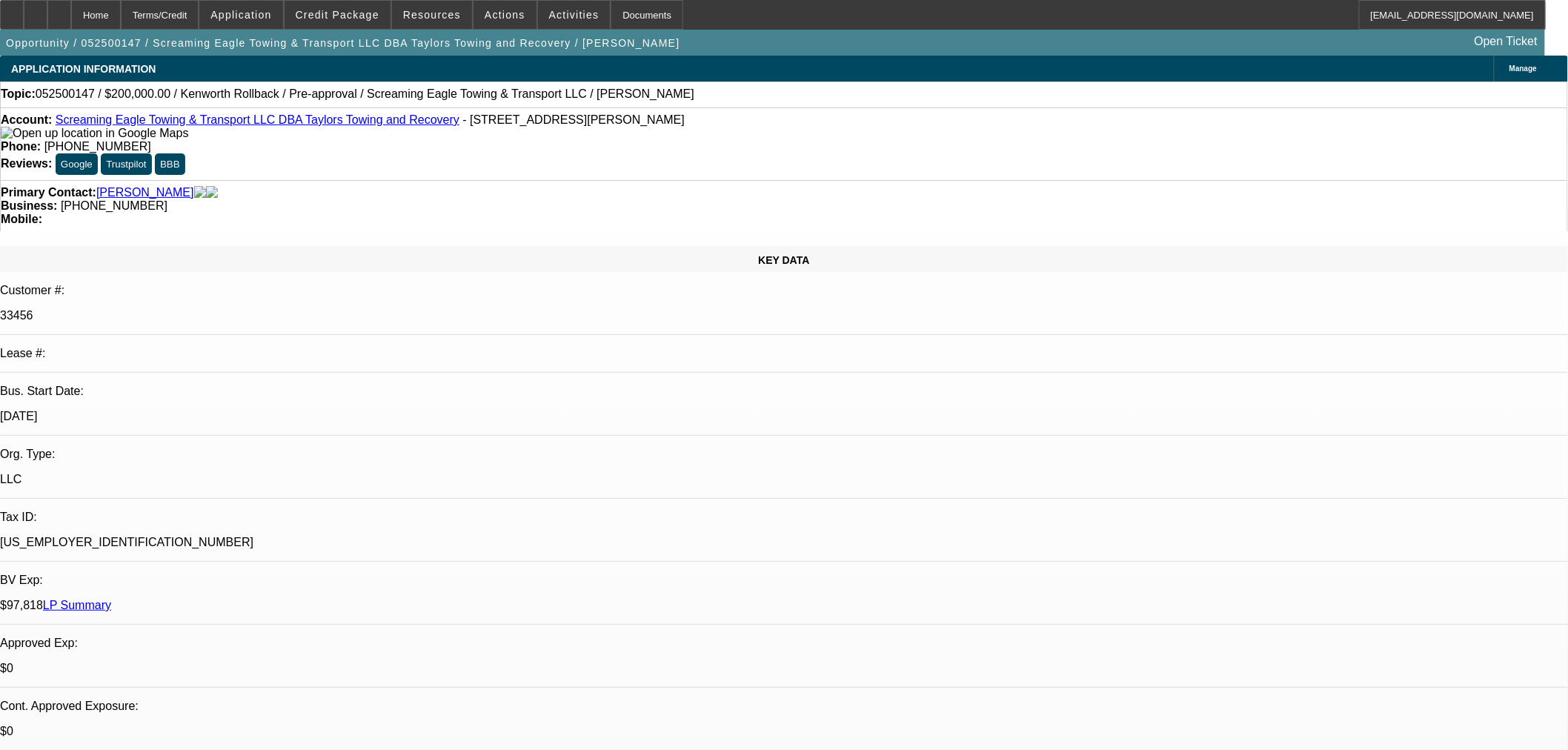
select select "2"
select select "0.1"
select select "4"
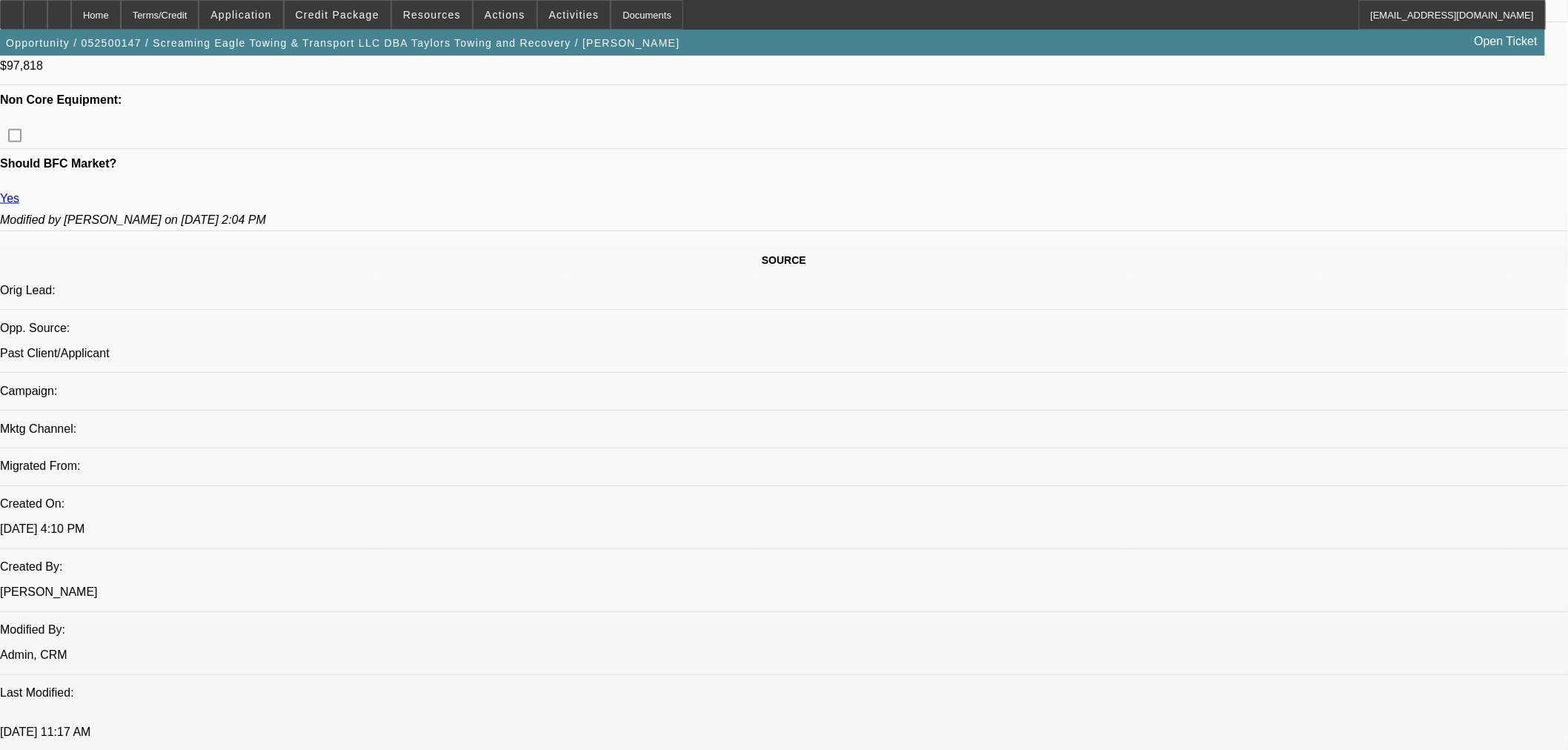
scroll to position [411, 0]
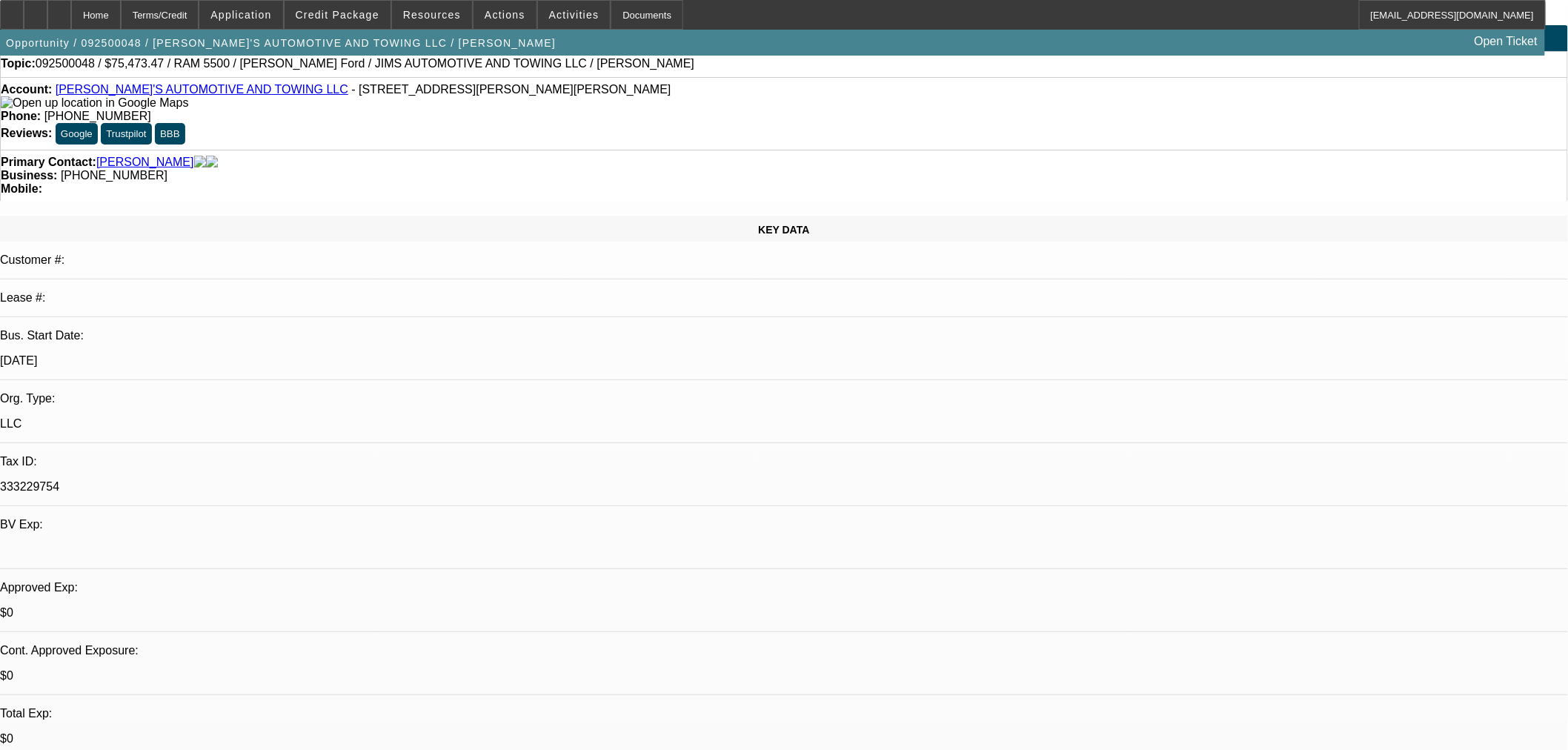
select select "0"
select select "0.1"
select select "4"
select select "0.1"
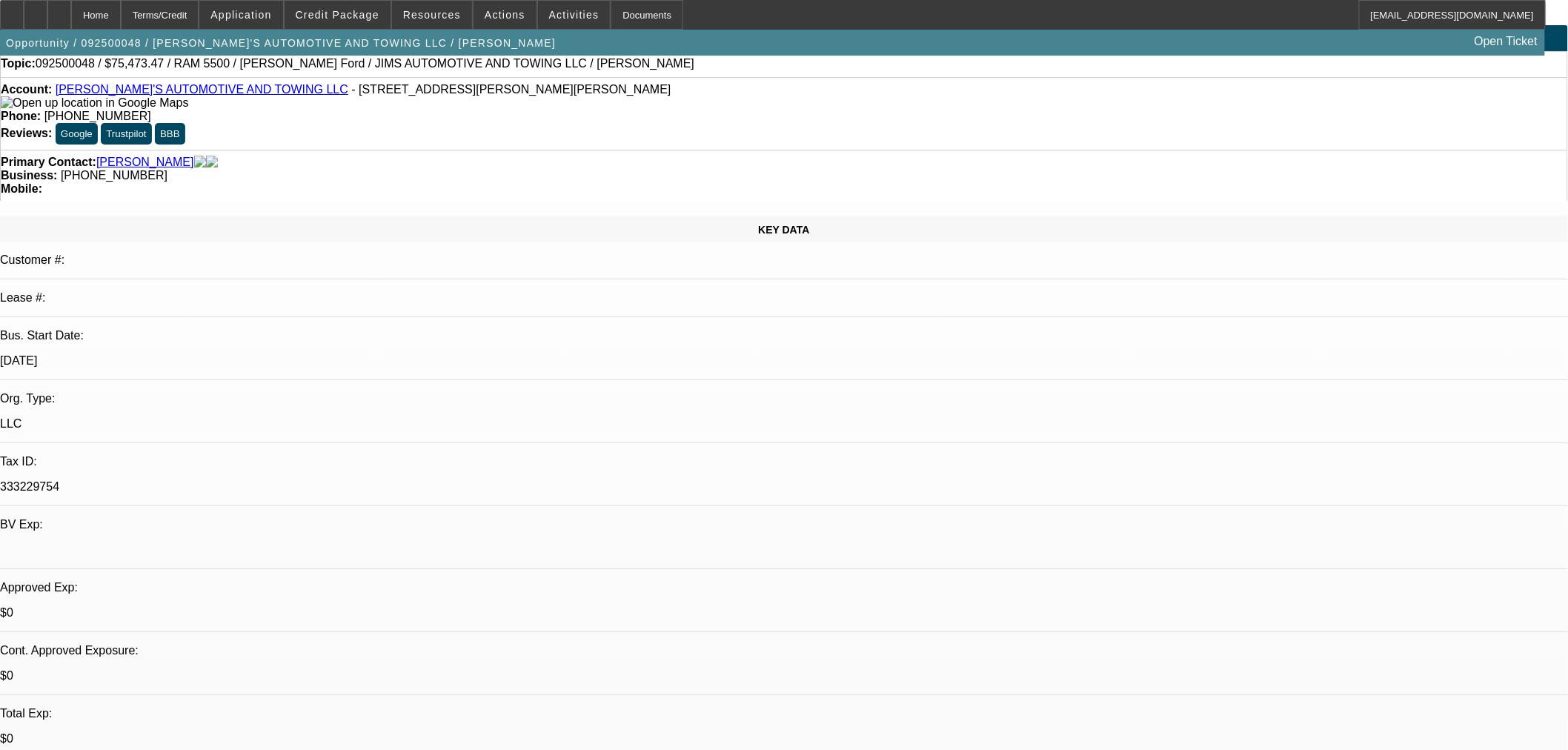
select select "0"
select select "0.1"
select select "4"
select select "0"
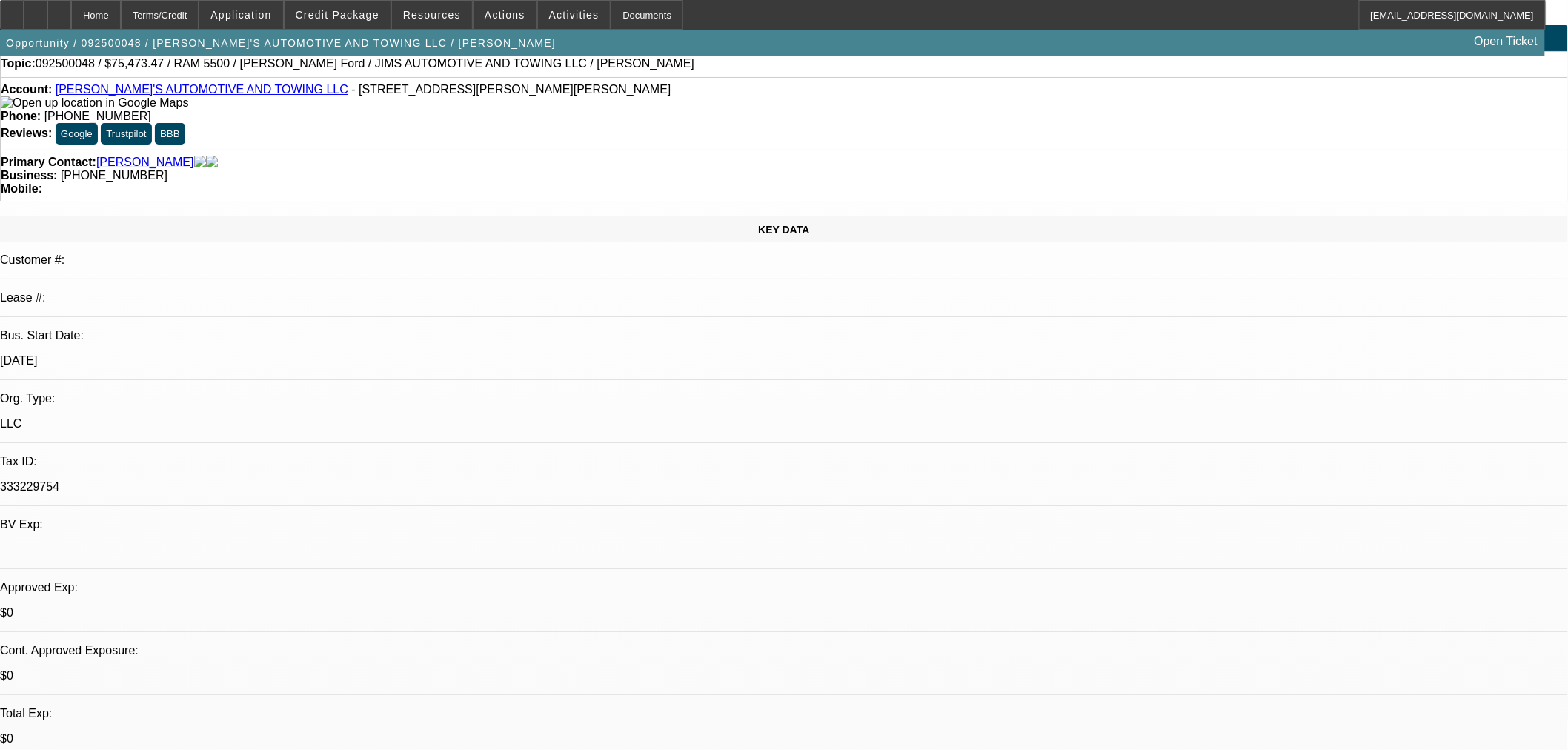
select select "0.1"
select select "4"
select select "0"
select select "3"
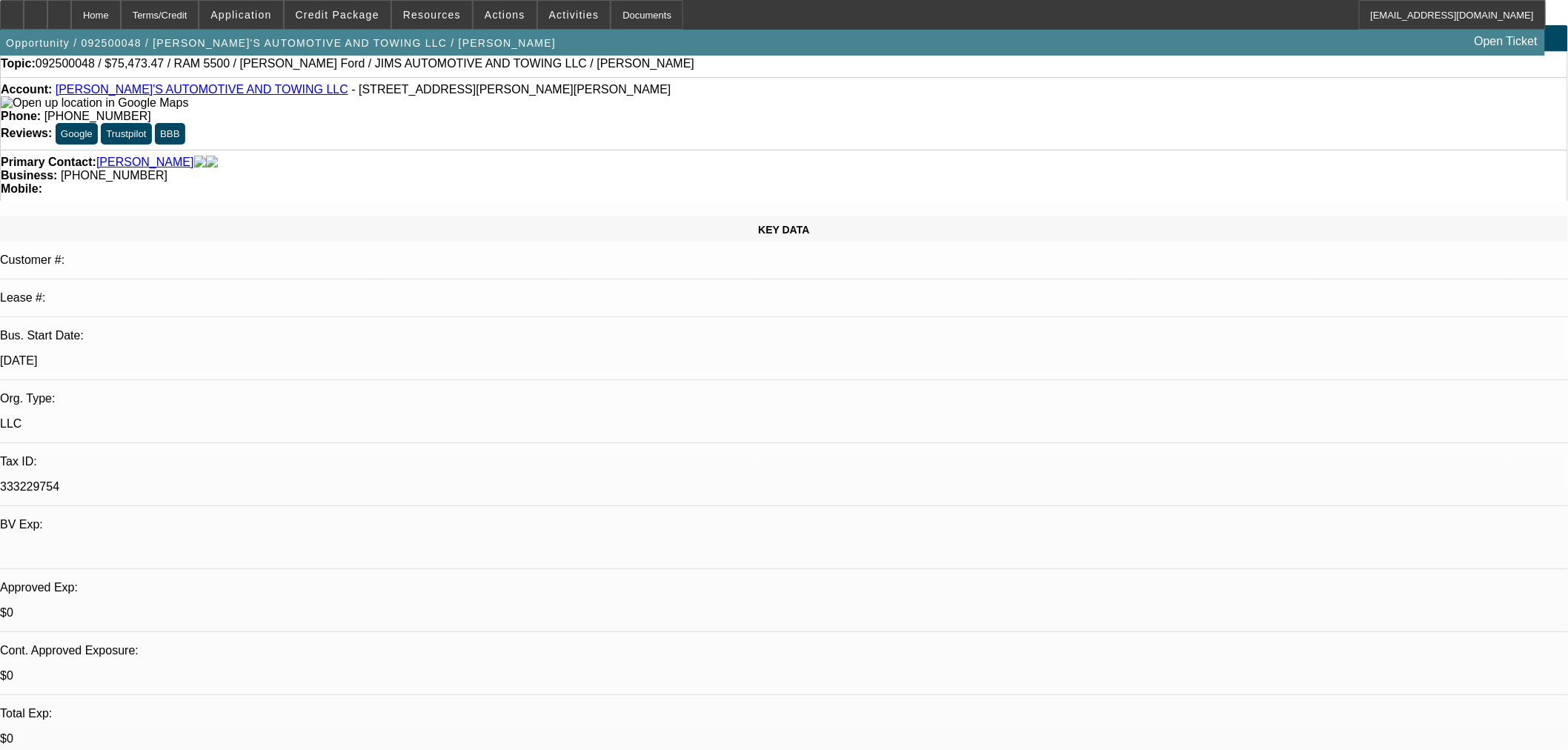
select select "0"
select select "6"
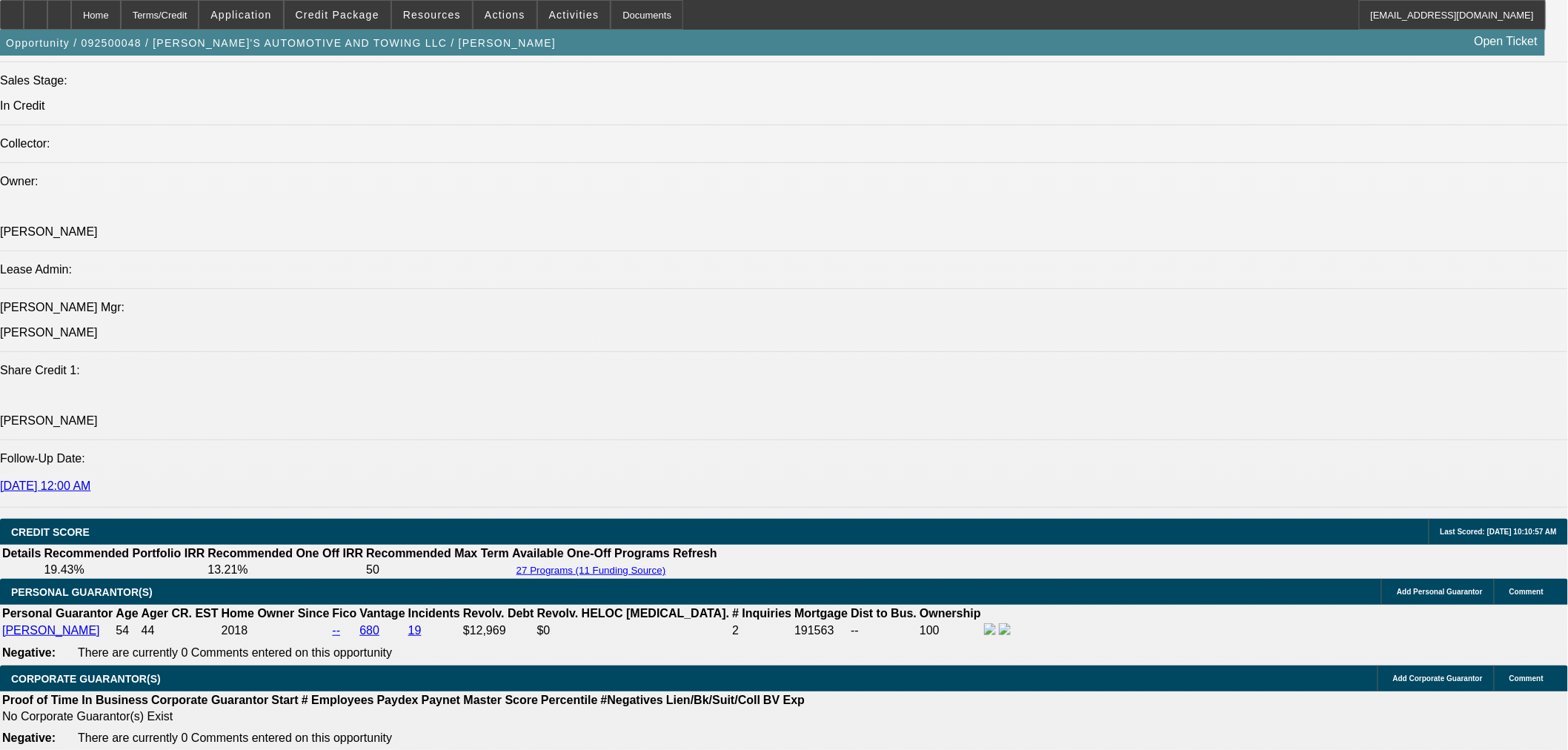
scroll to position [1893, 0]
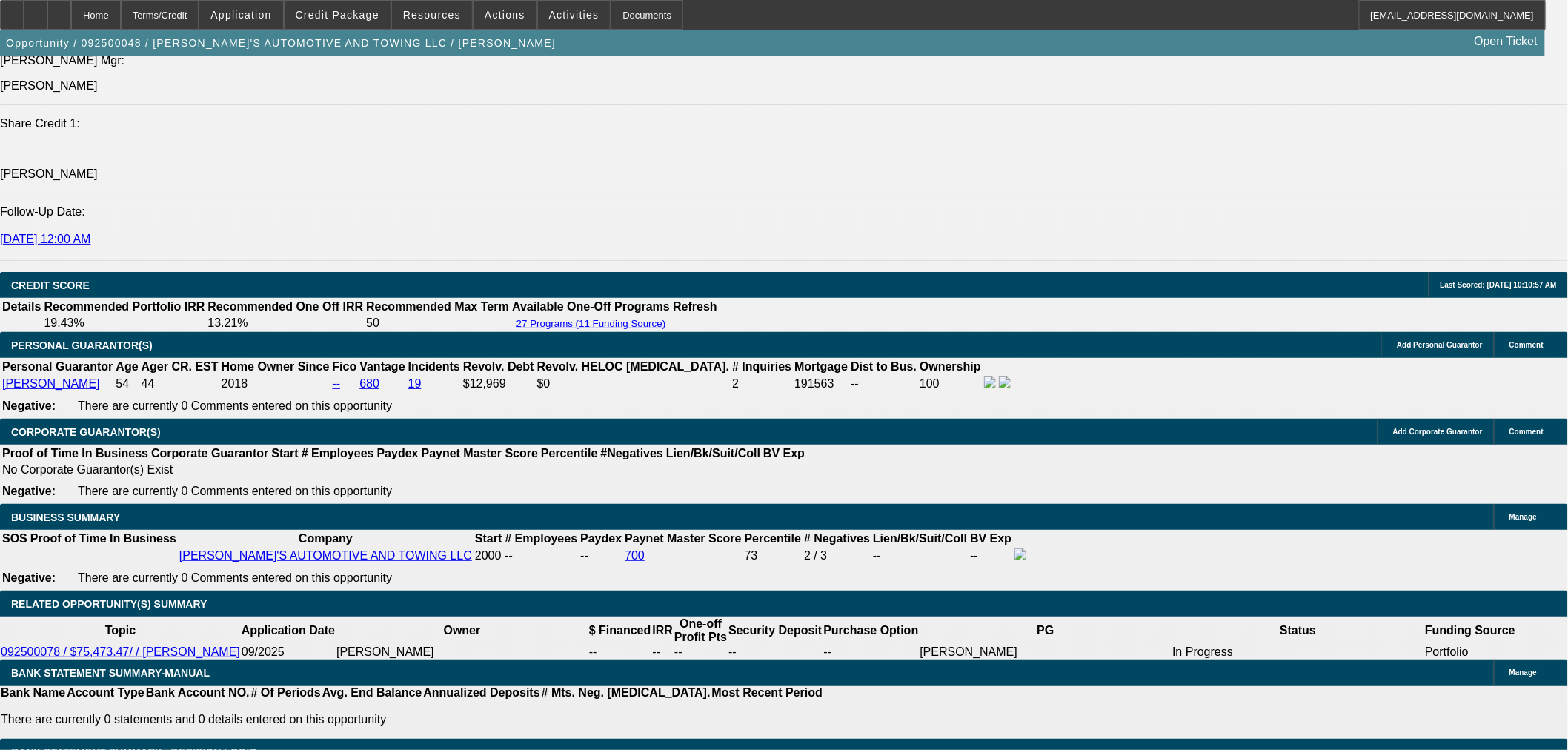
drag, startPoint x: 492, startPoint y: 381, endPoint x: 519, endPoint y: 377, distance: 27.3
type input "UNKNOWN"
type input "66"
type input "$1,438.88"
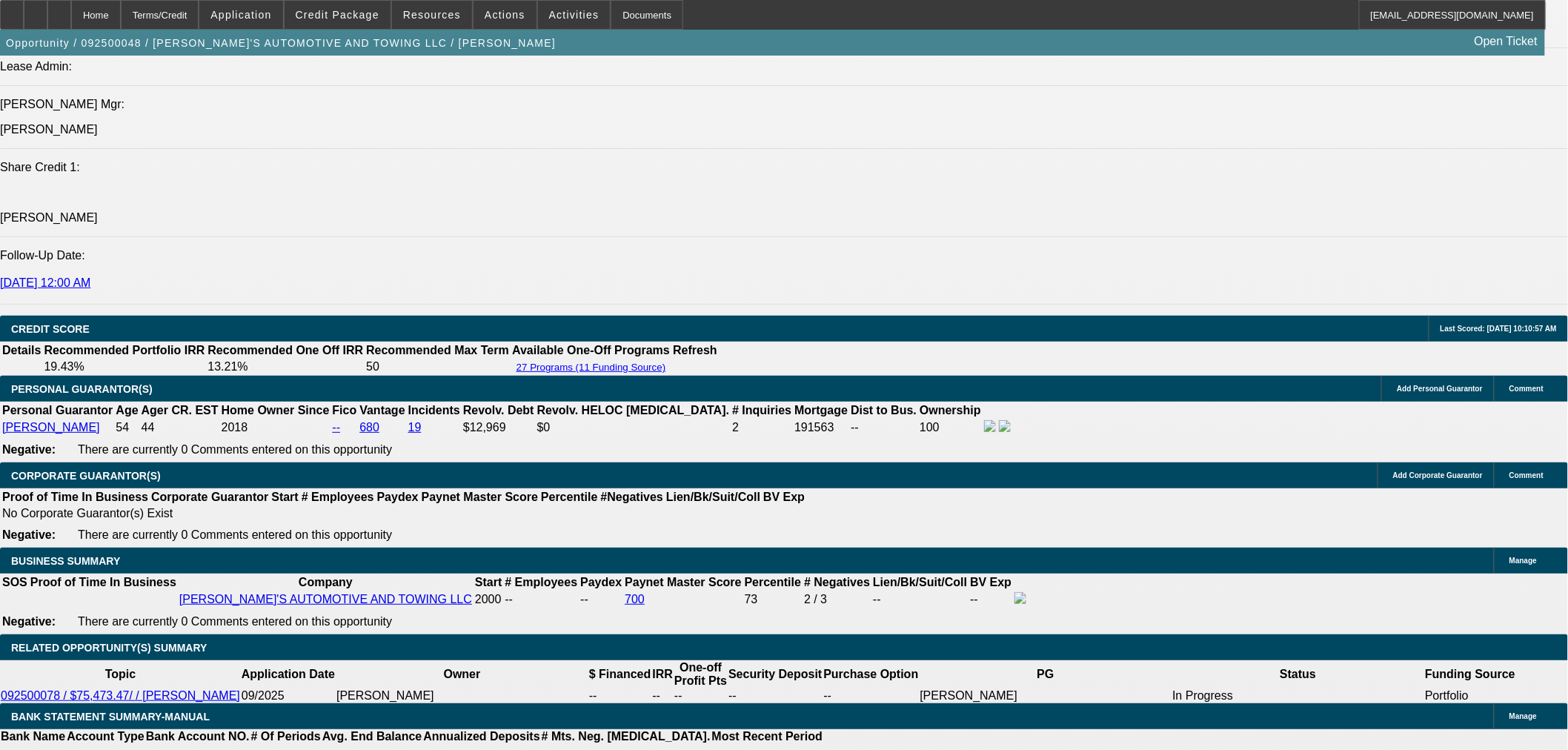
scroll to position [1811, 0]
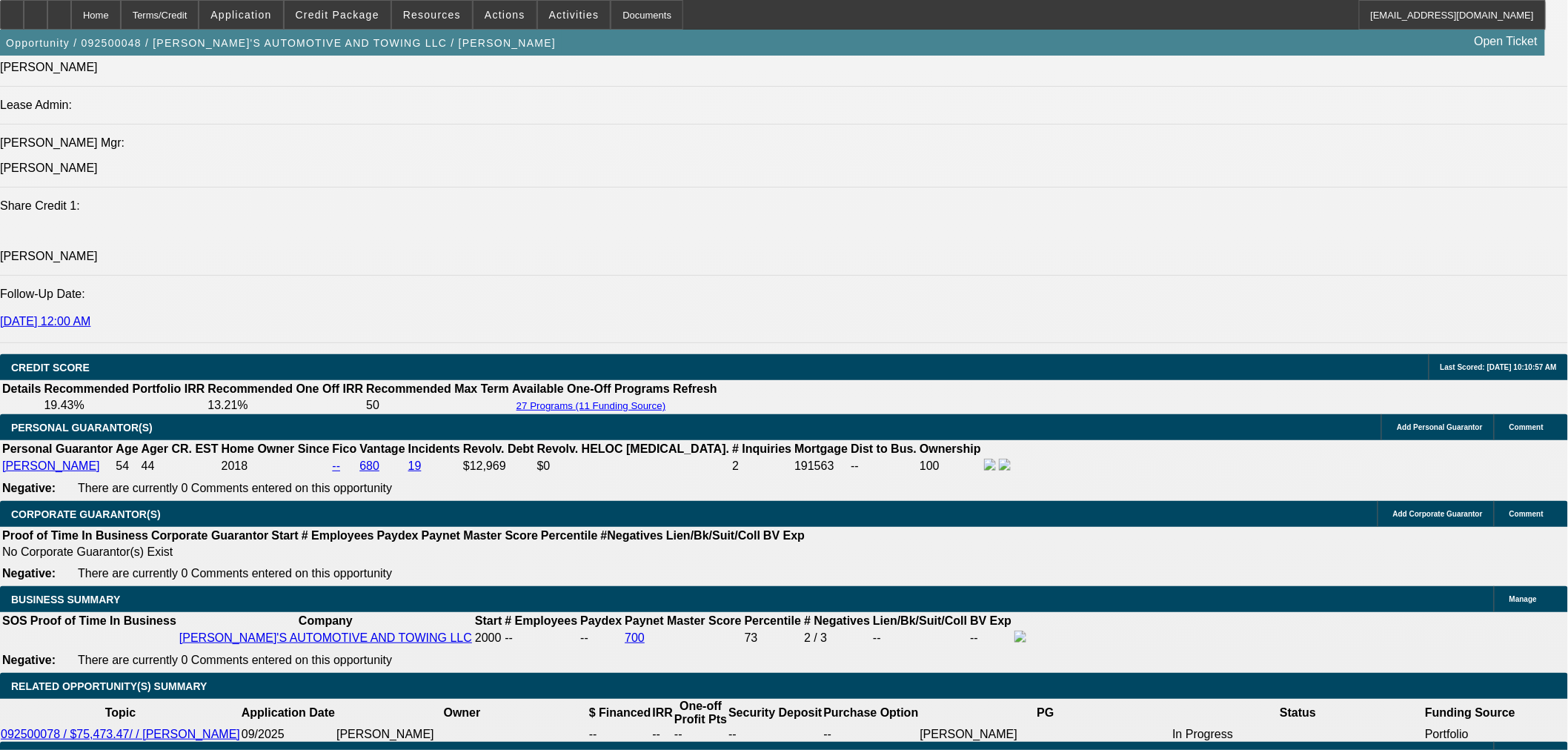
type input "66"
drag, startPoint x: 519, startPoint y: 467, endPoint x: 570, endPoint y: 459, distance: 51.6
type input "1"
type input "$1,058.17"
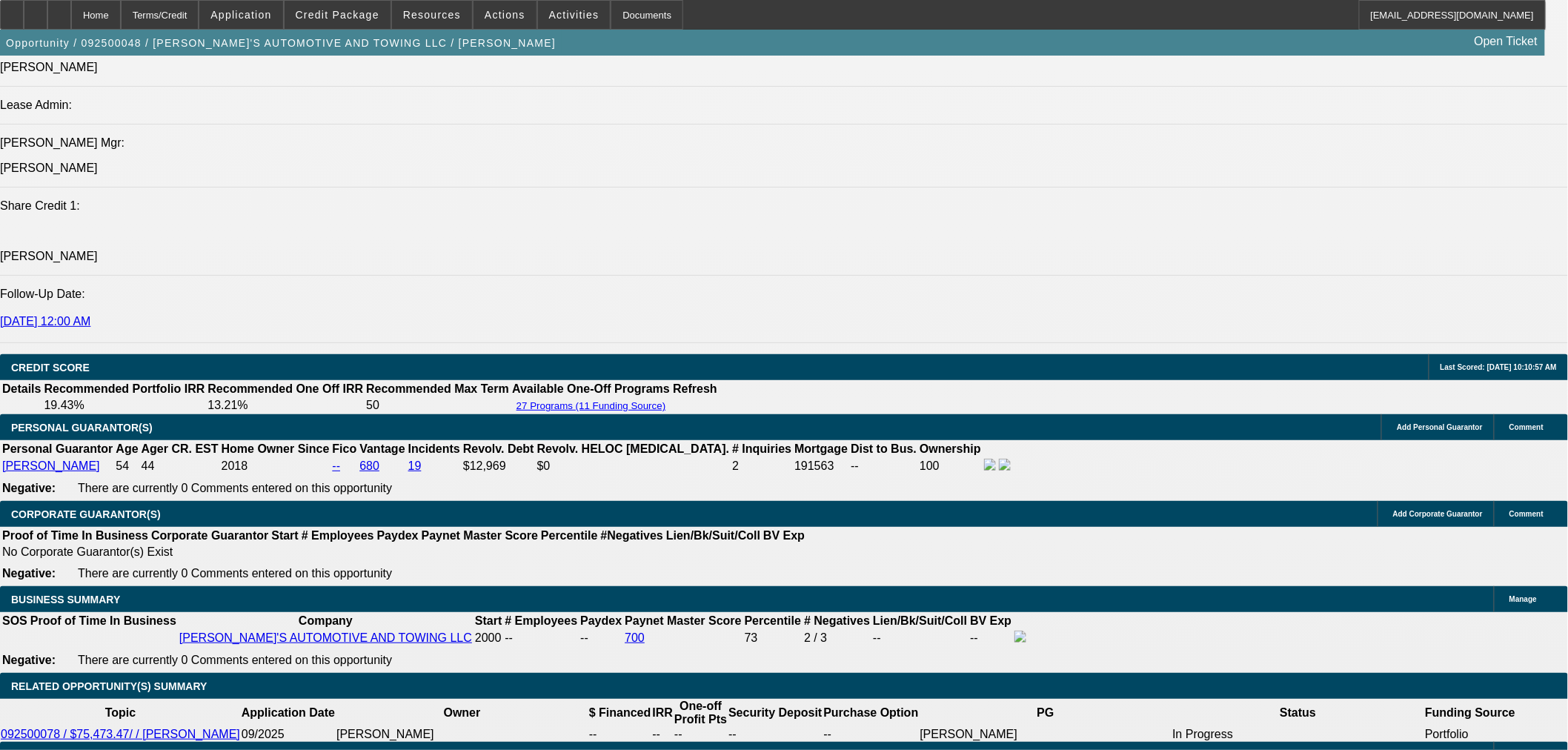
type input "13"
type input "$1,445.93"
drag, startPoint x: 532, startPoint y: 461, endPoint x: 551, endPoint y: 457, distance: 19.4
type input "12"
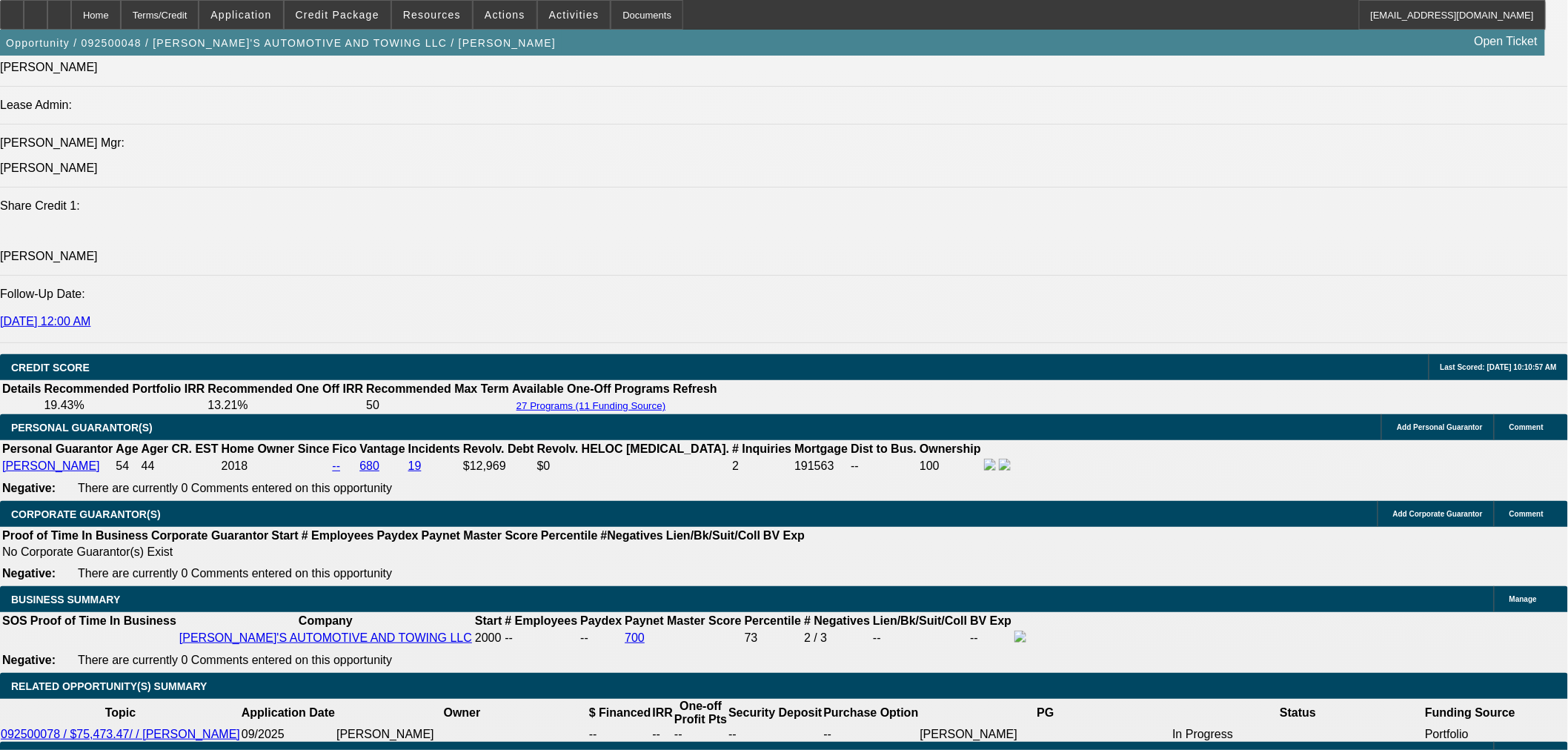
type input "$1,058.17"
type input "12.8"
type input "$1,438.88"
select select "0.05"
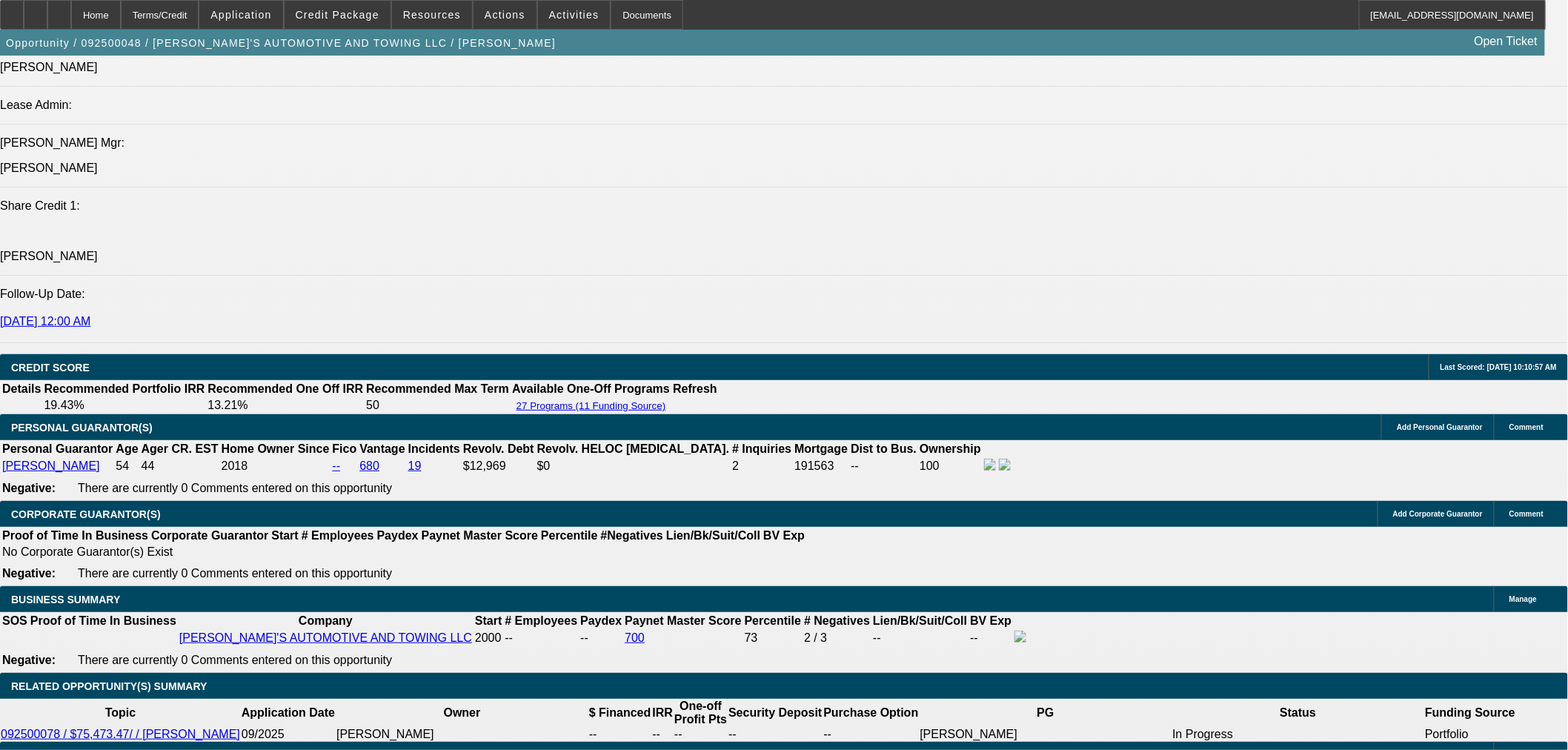
type input "$3,773.67"
type input "$1,518.81"
drag, startPoint x: 519, startPoint y: 463, endPoint x: 546, endPoint y: 472, distance: 28.5
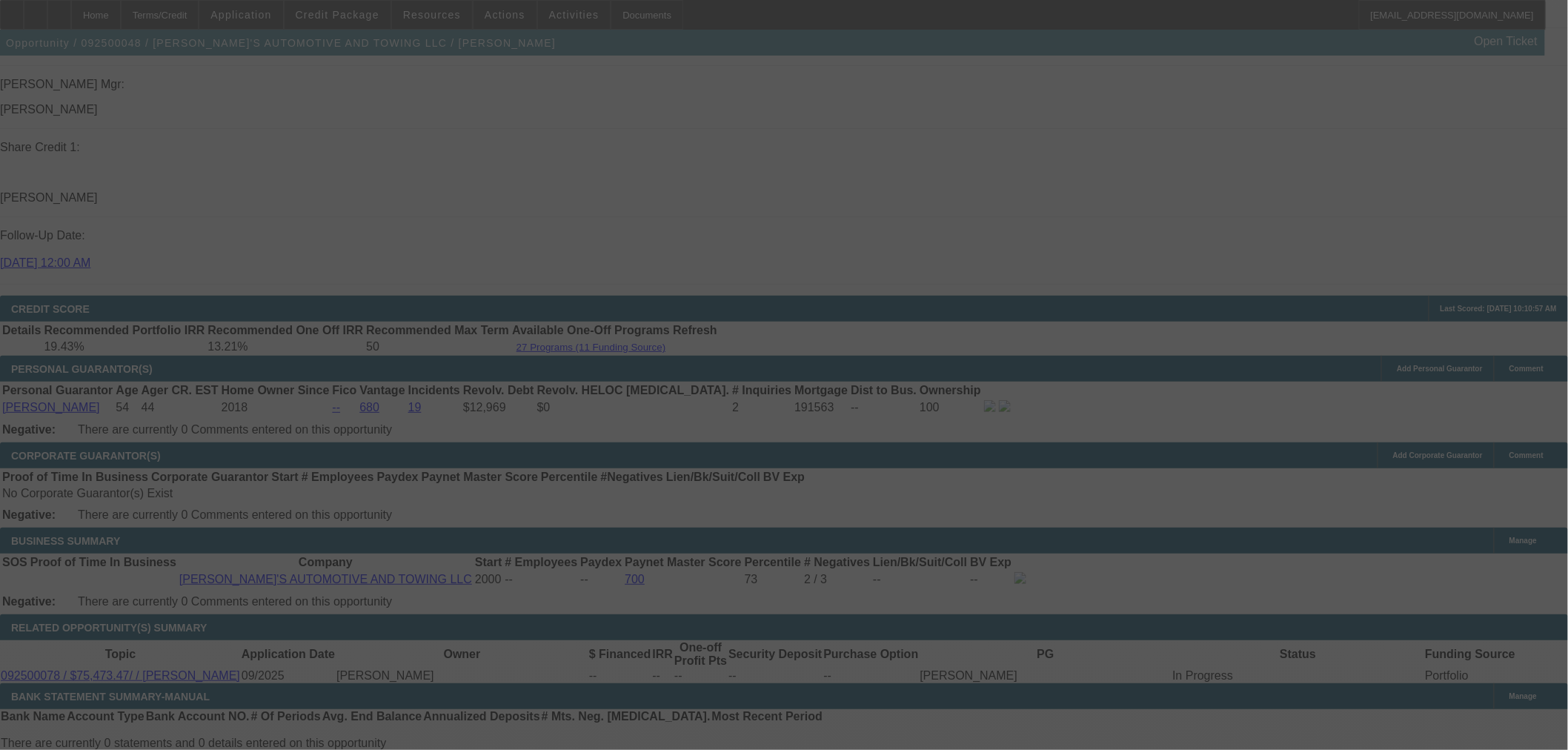
scroll to position [2058, 0]
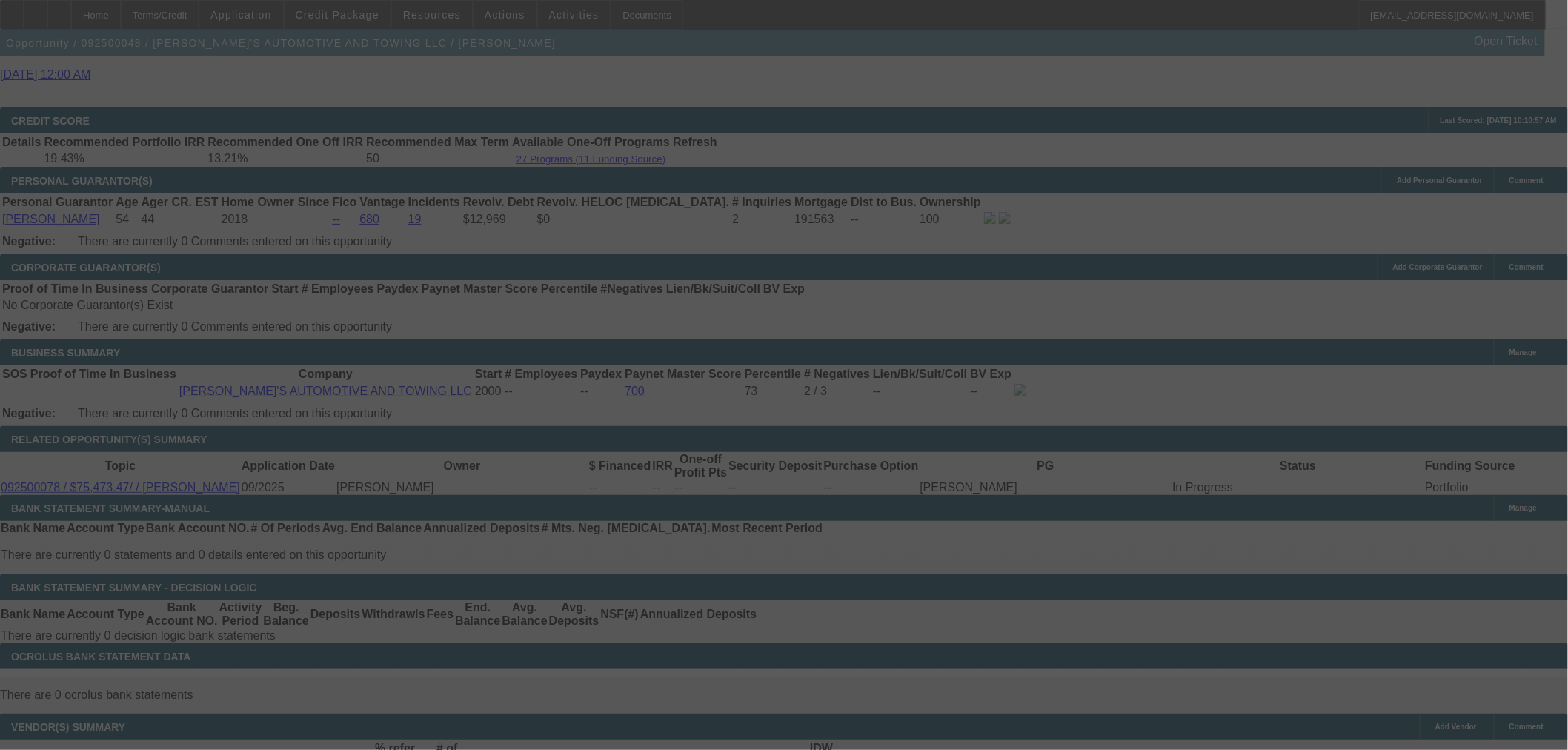
select select "0"
select select "0.1"
select select "4"
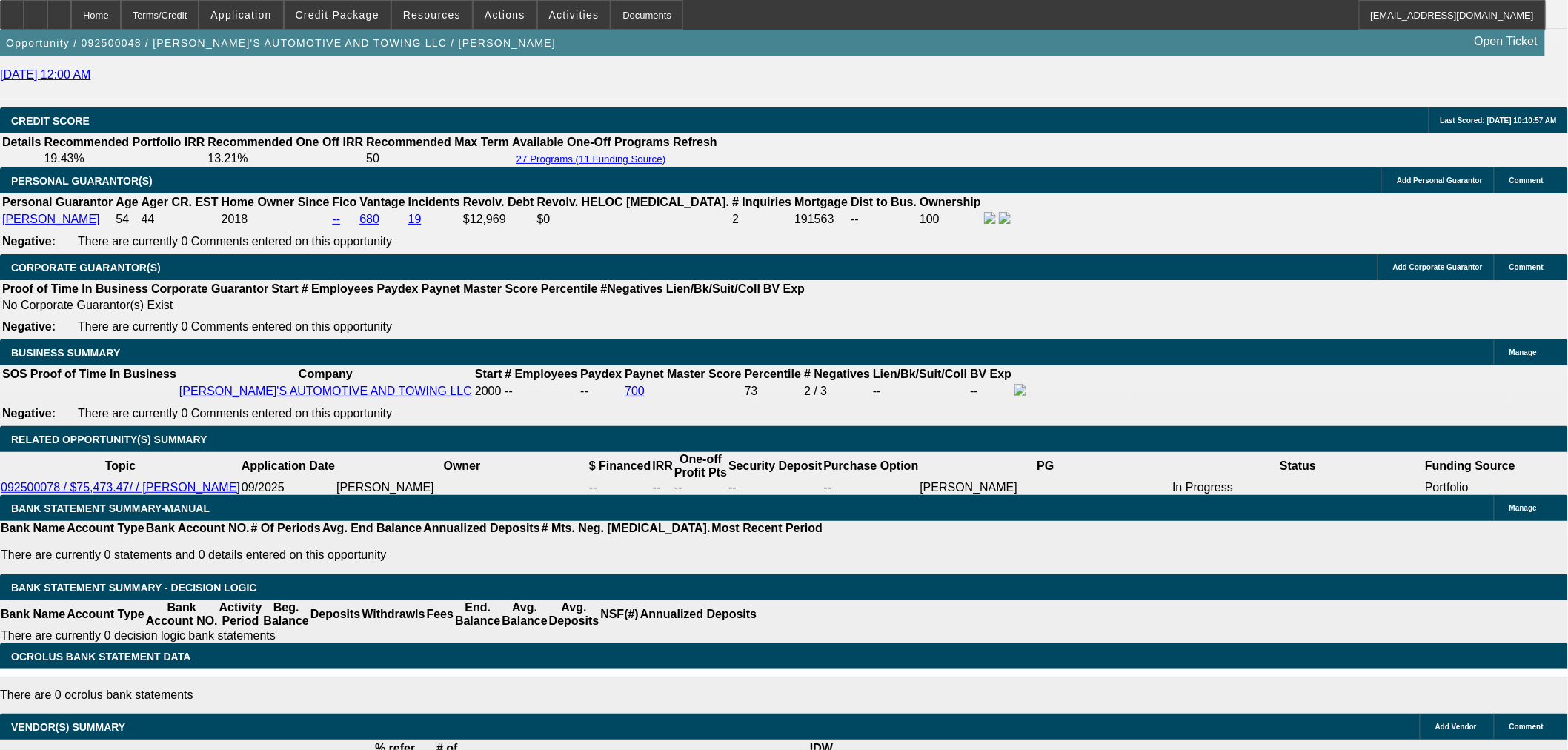
drag, startPoint x: 520, startPoint y: 219, endPoint x: 593, endPoint y: 217, distance: 73.0
type input "1"
type input "UNKNOWN"
type input "$1,116.96"
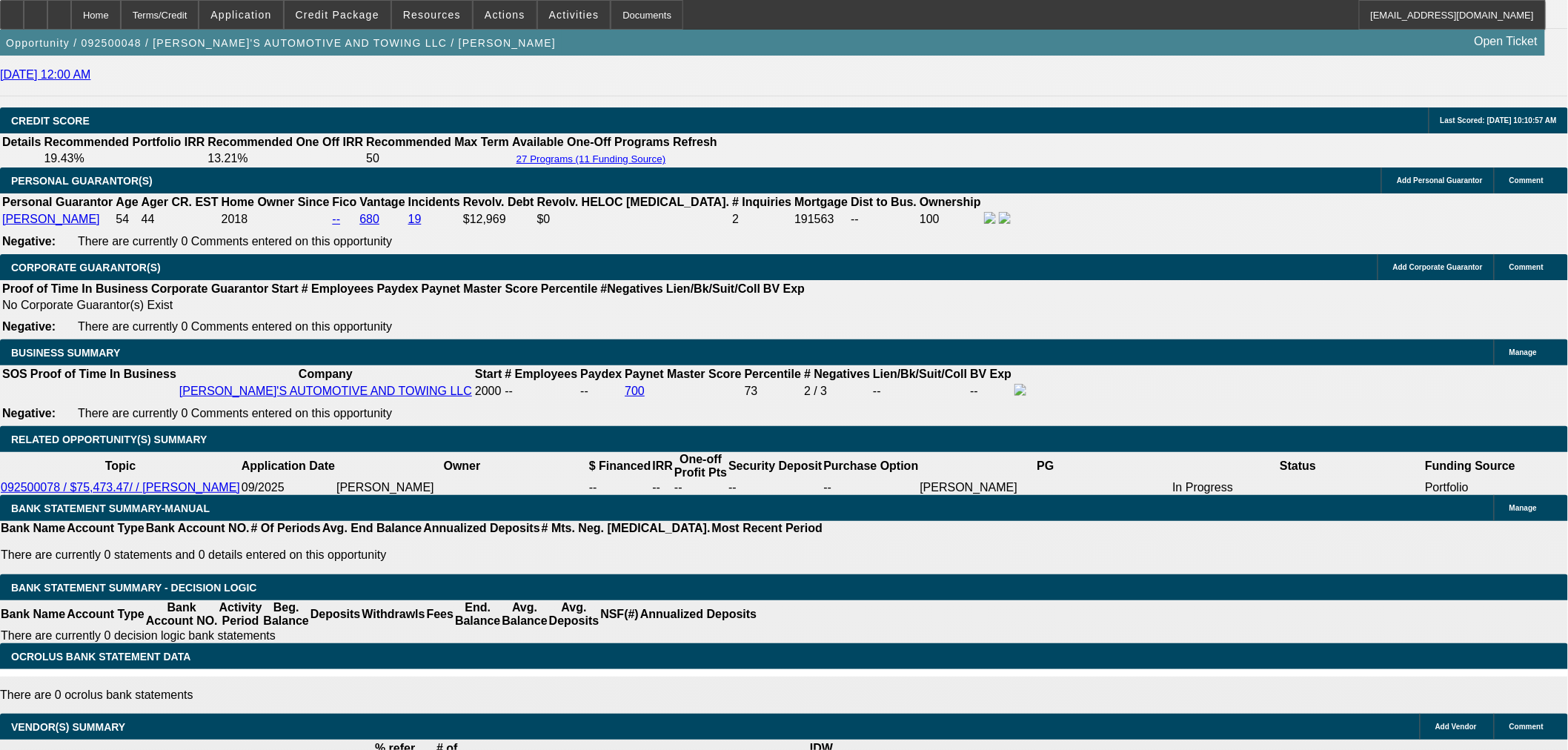
type input "13"
type input "$1,526.26"
type input "13.5"
type input "$1,544.96"
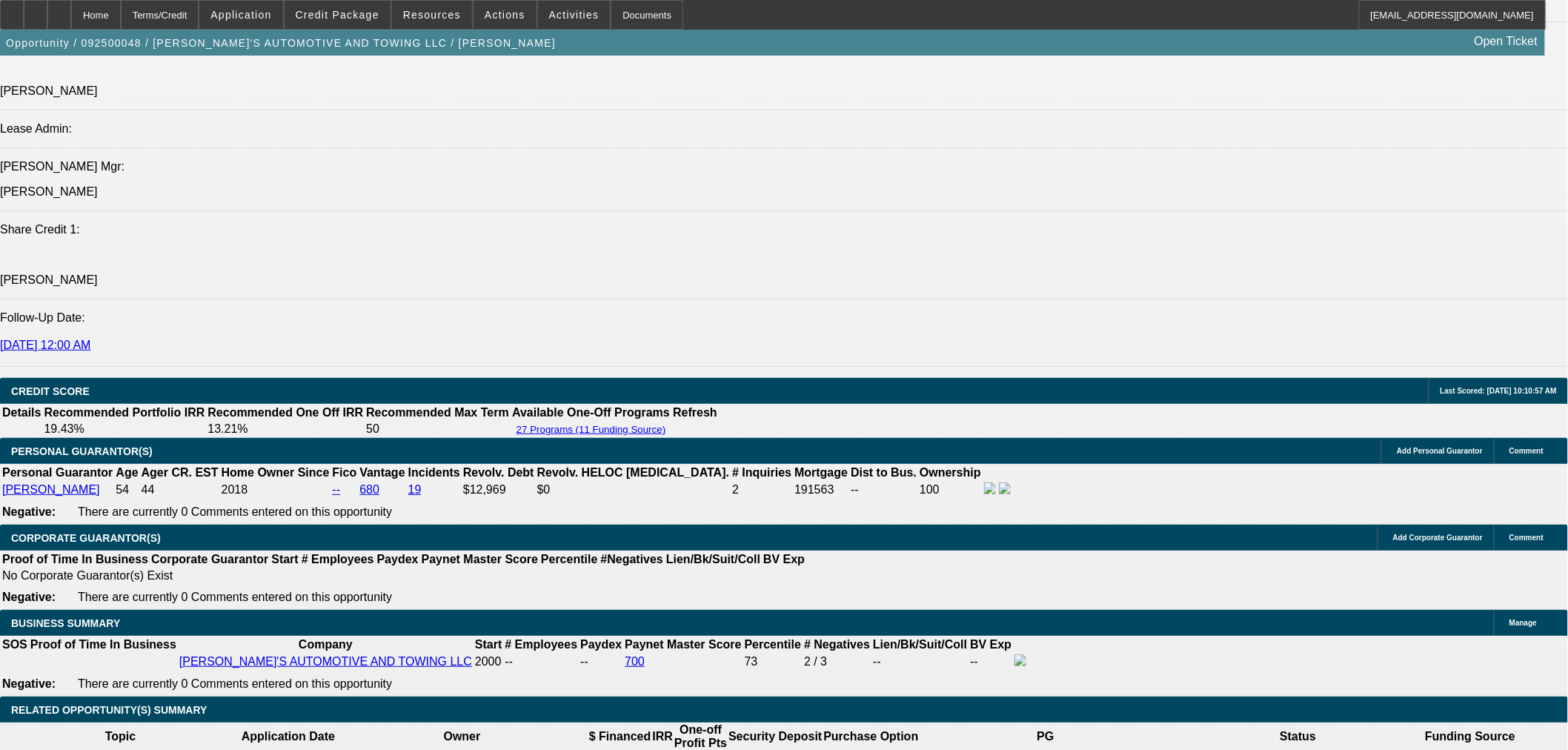
scroll to position [1647, 0]
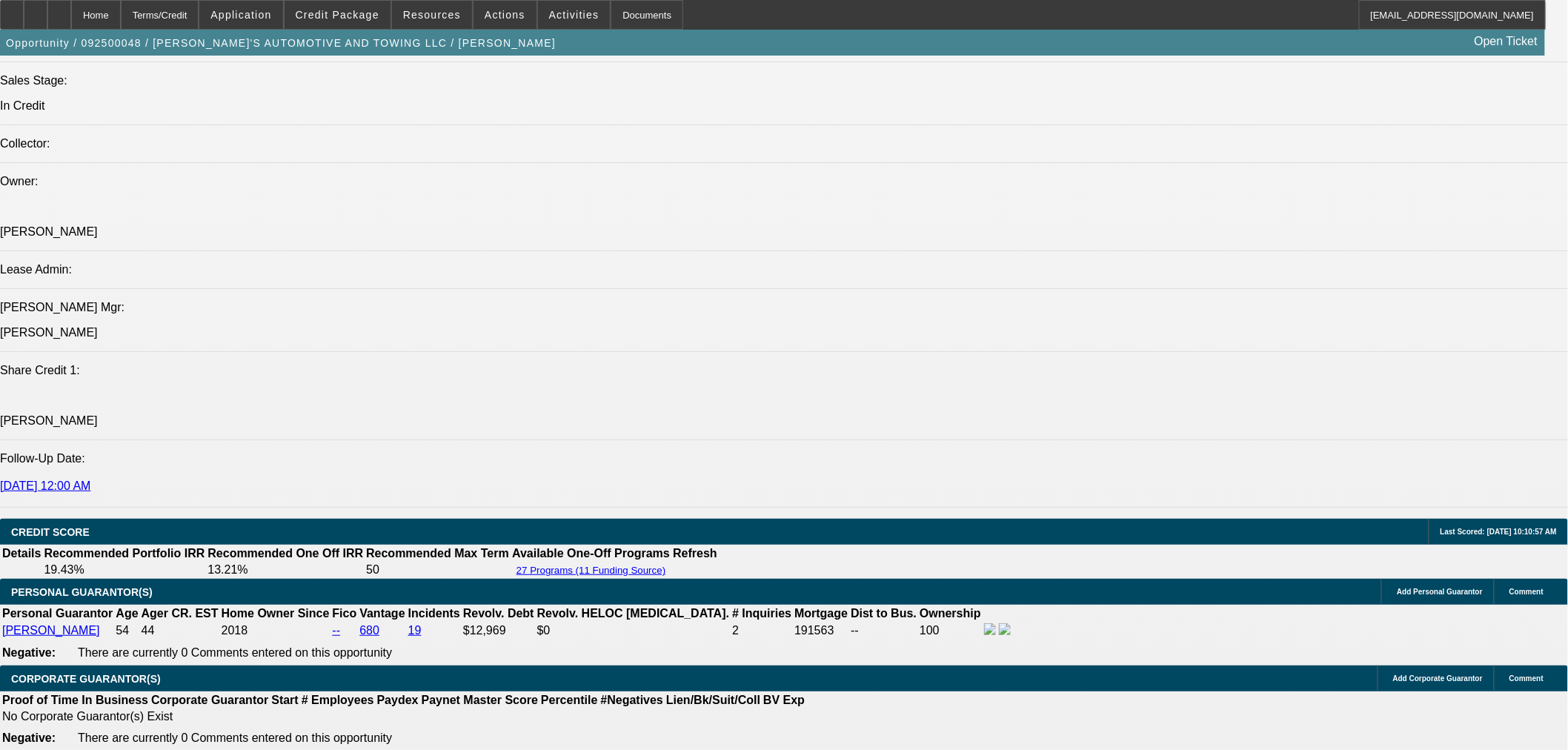
type input "13.5"
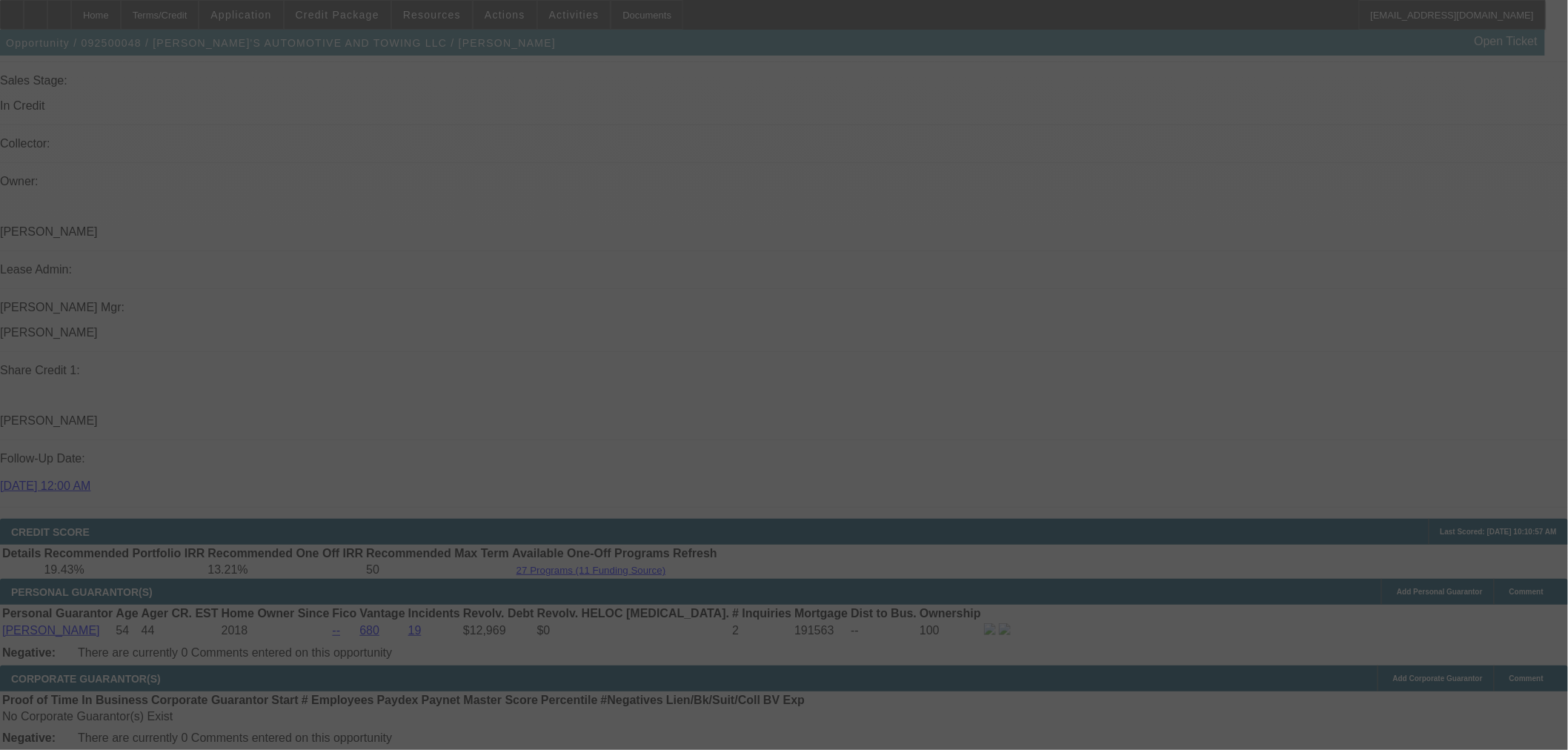
select select "0"
select select "0.1"
select select "4"
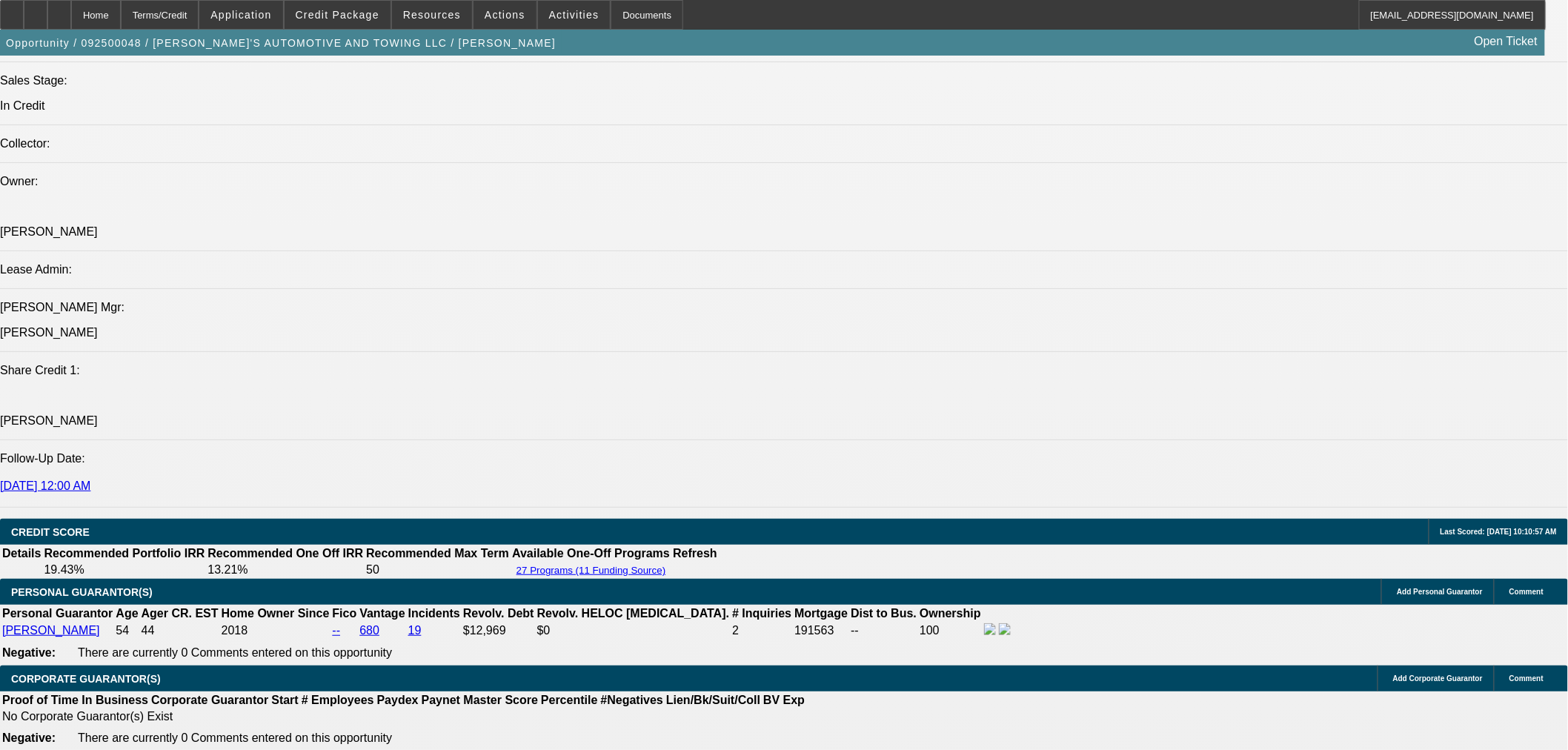
scroll to position [1975, 0]
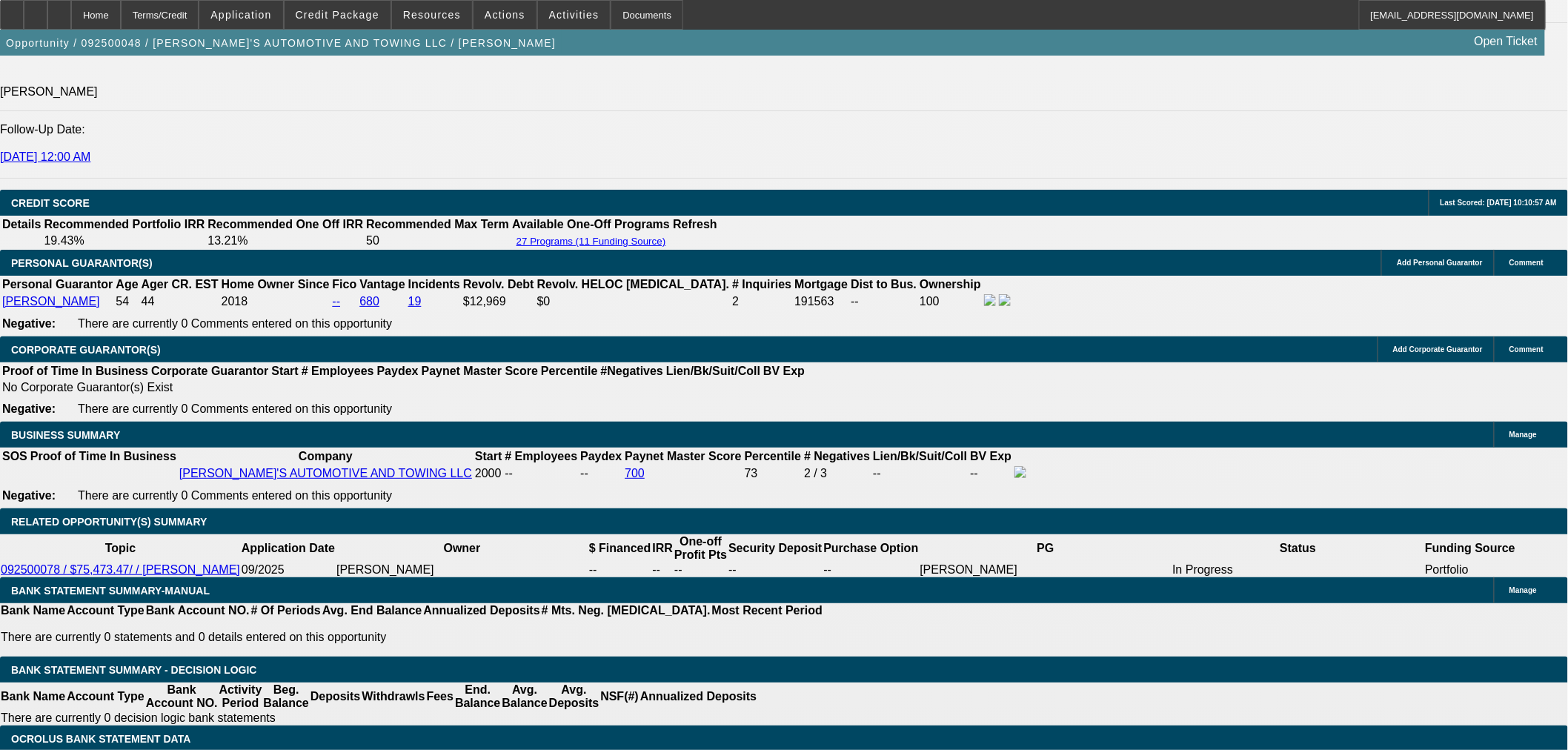
select select "3"
type input "UNKNOWN"
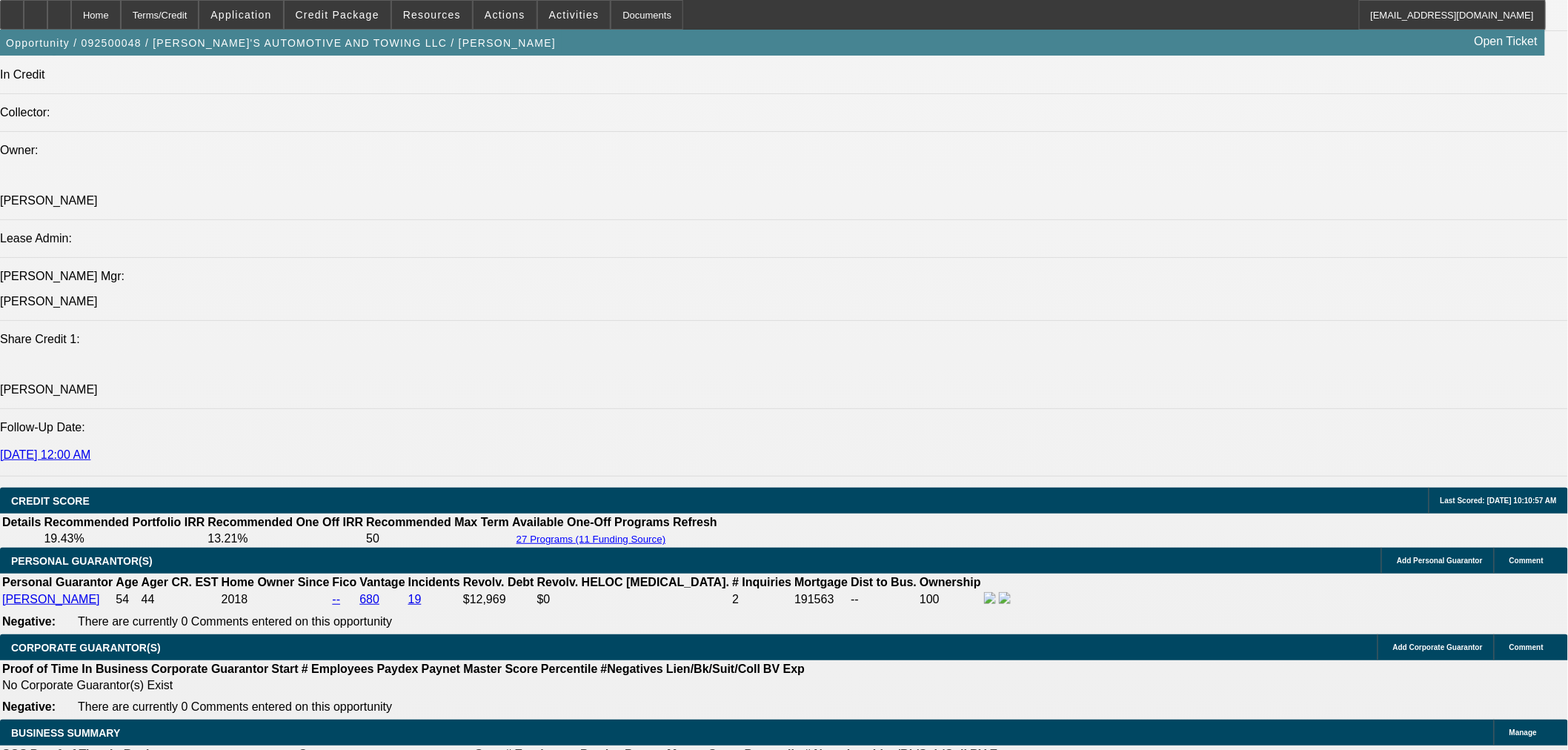
scroll to position [1647, 0]
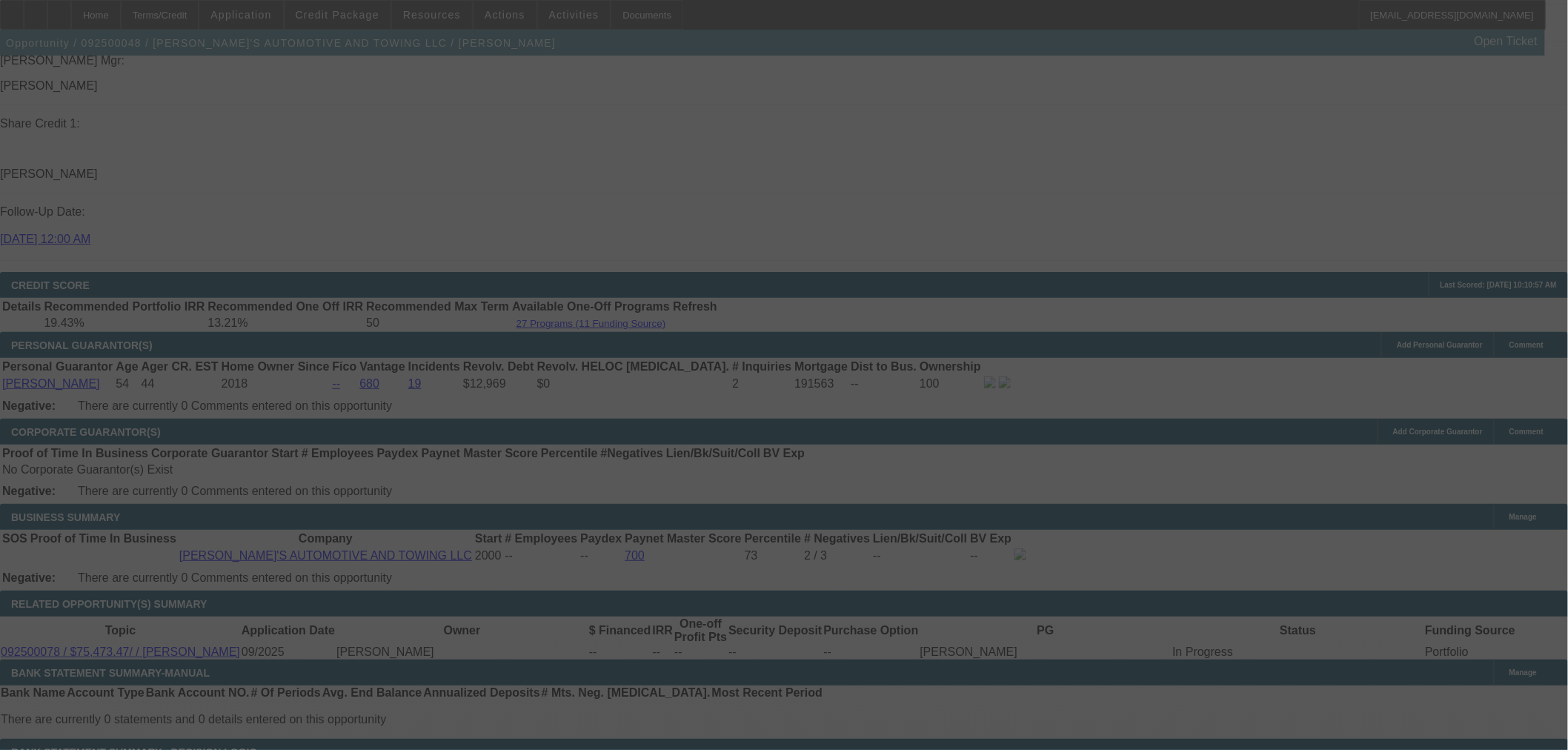
scroll to position [1877, 0]
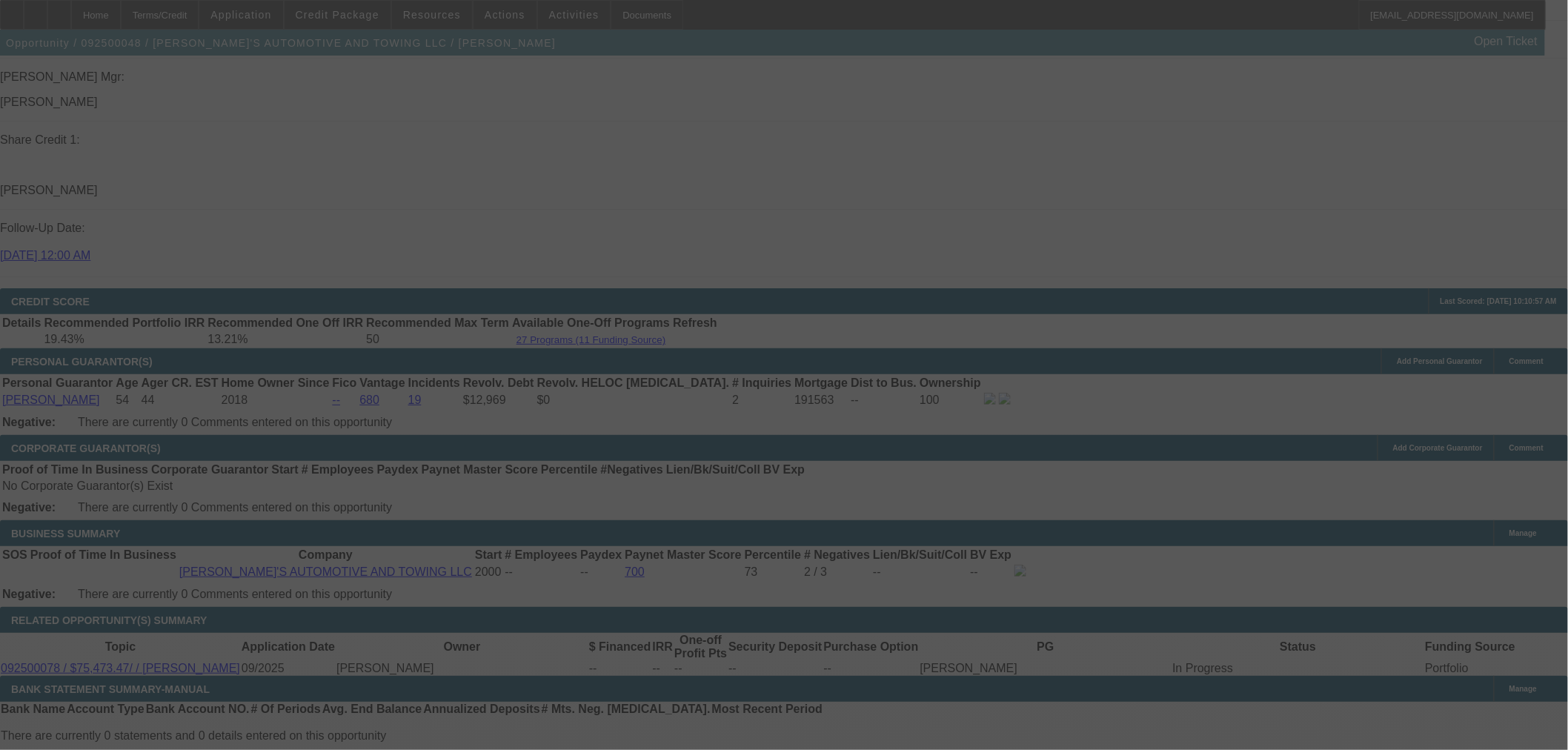
select select "0"
select select "3"
select select "0.1"
select select "4"
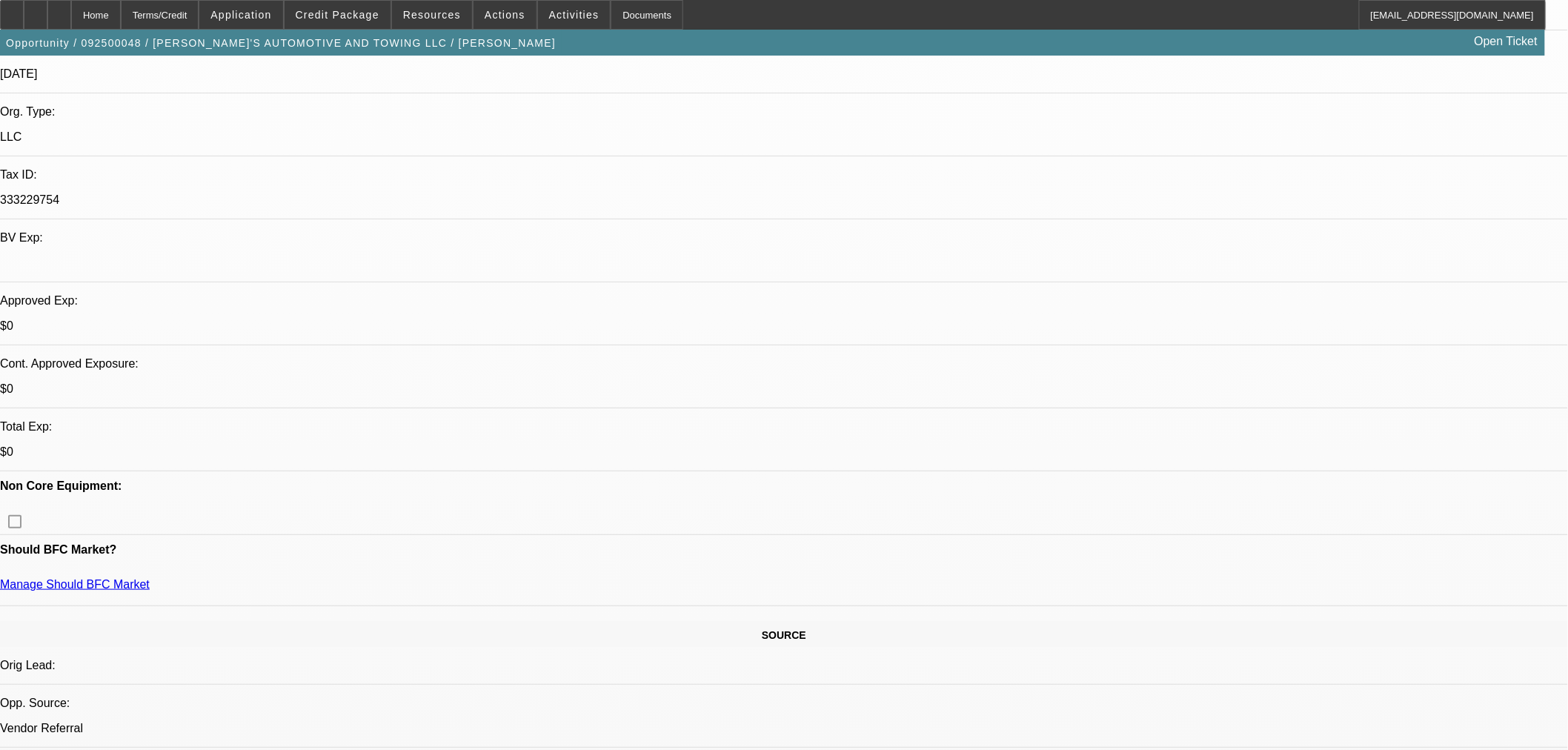
scroll to position [312, 0]
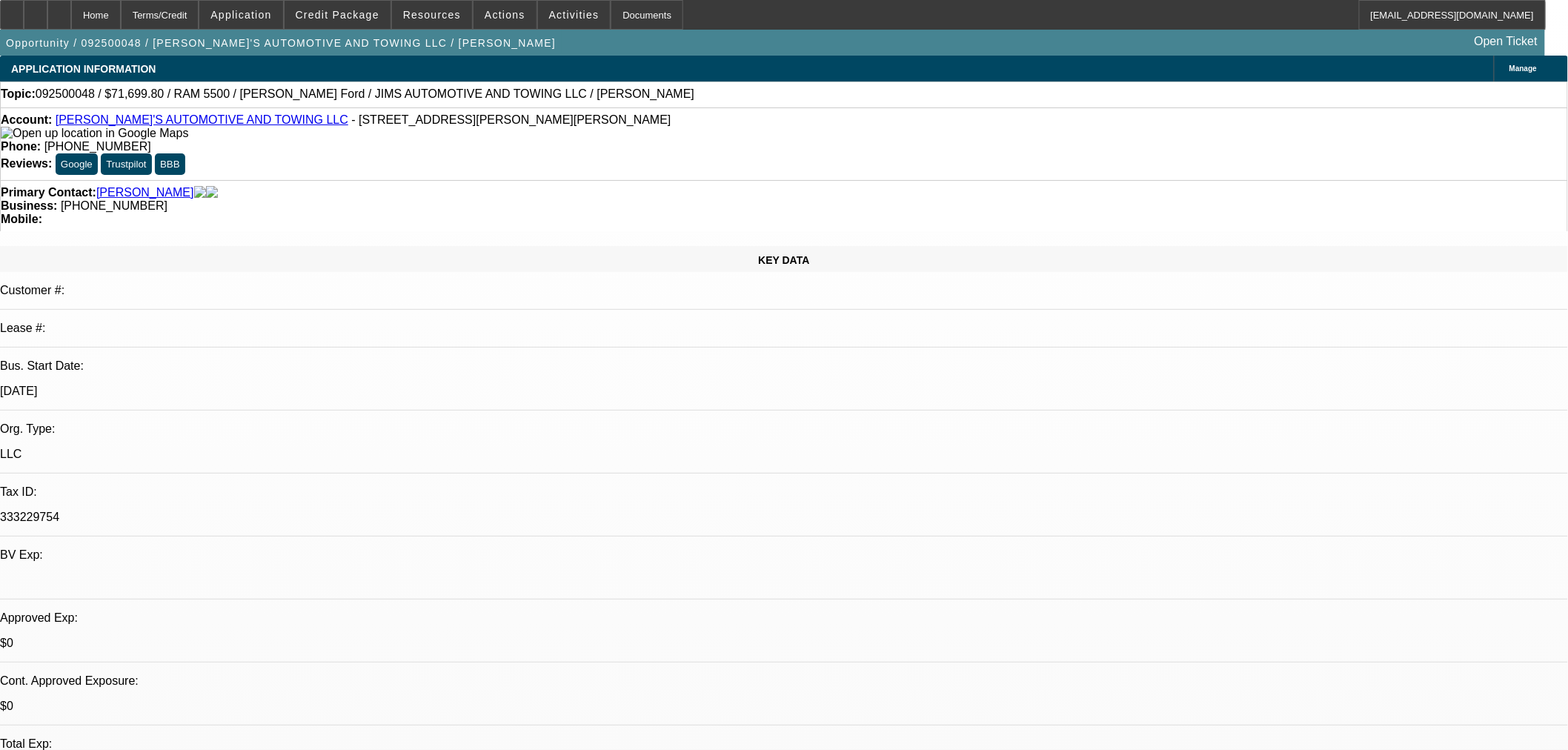
select select "0"
select select "0.1"
select select "4"
select select "0"
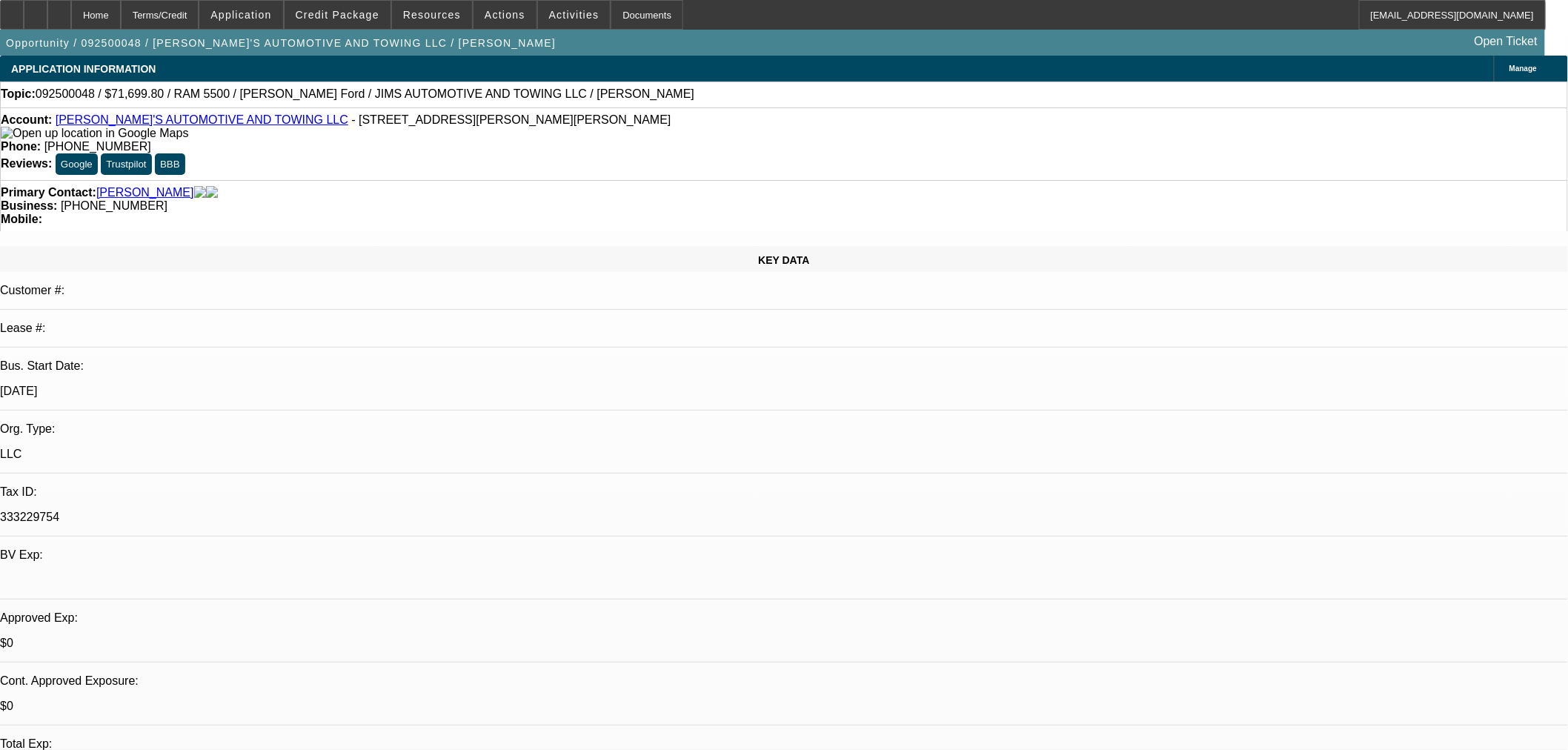
select select "0"
select select "0.1"
select select "4"
select select "0"
select select "3"
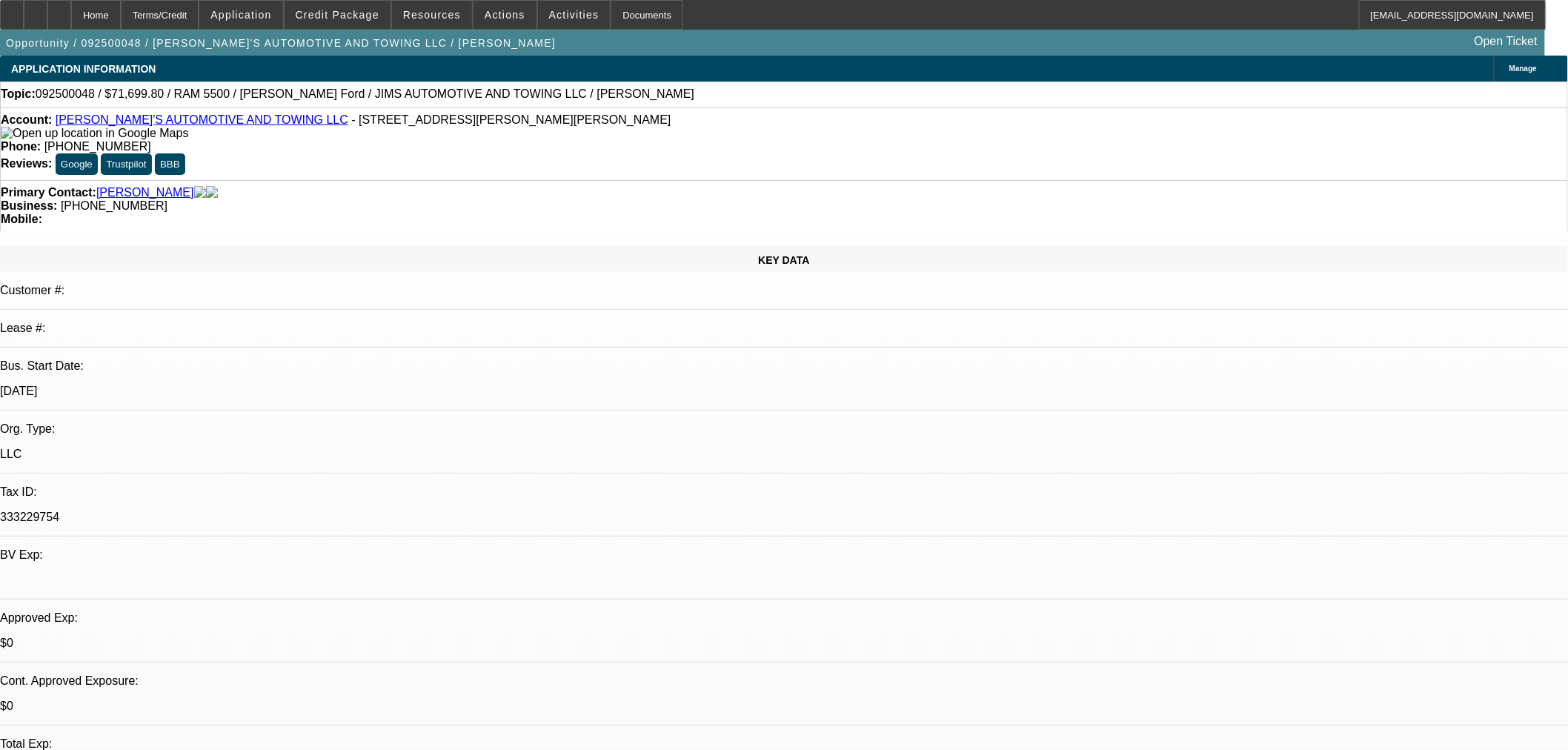
select select "0.1"
select select "4"
select select "0"
select select "0.1"
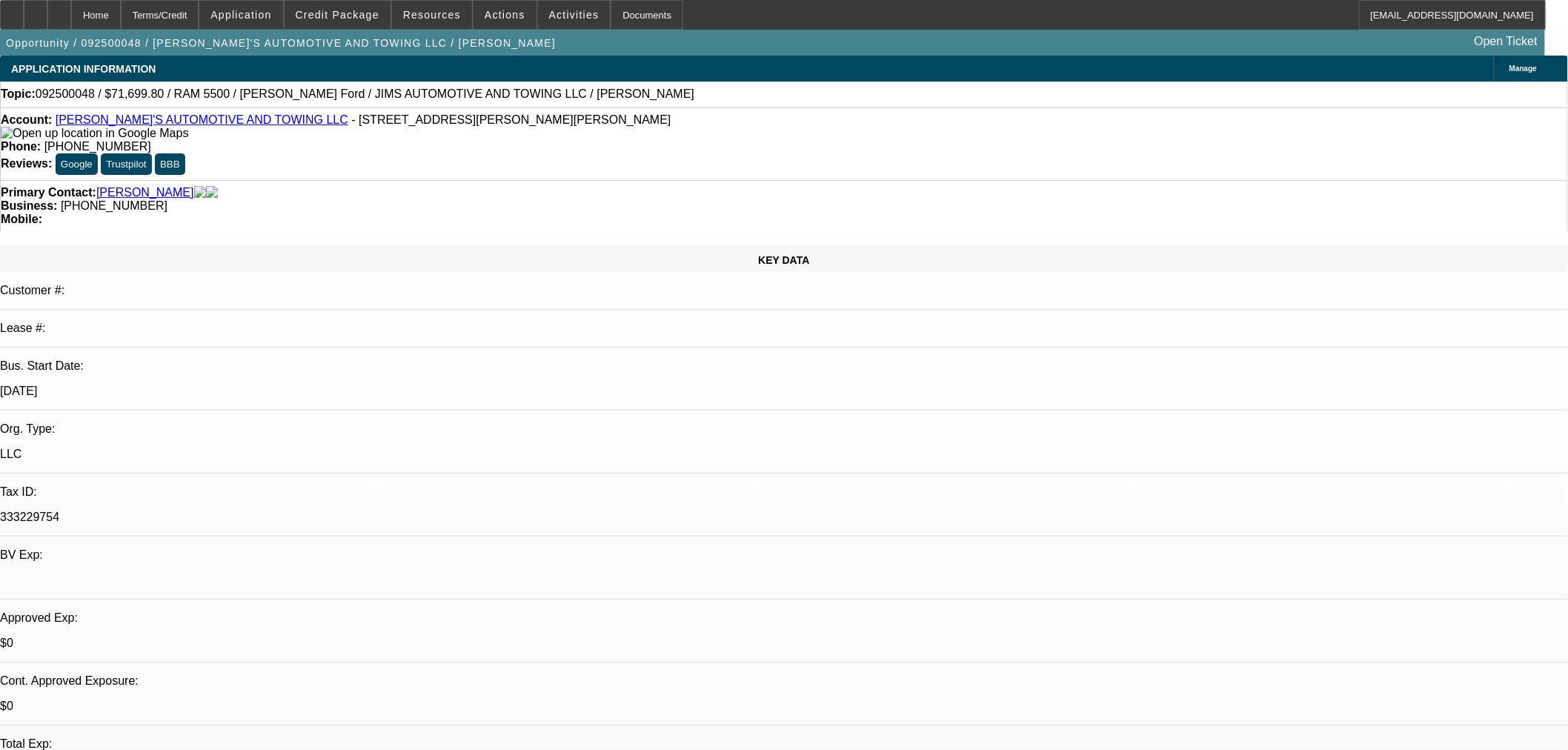
select select "4"
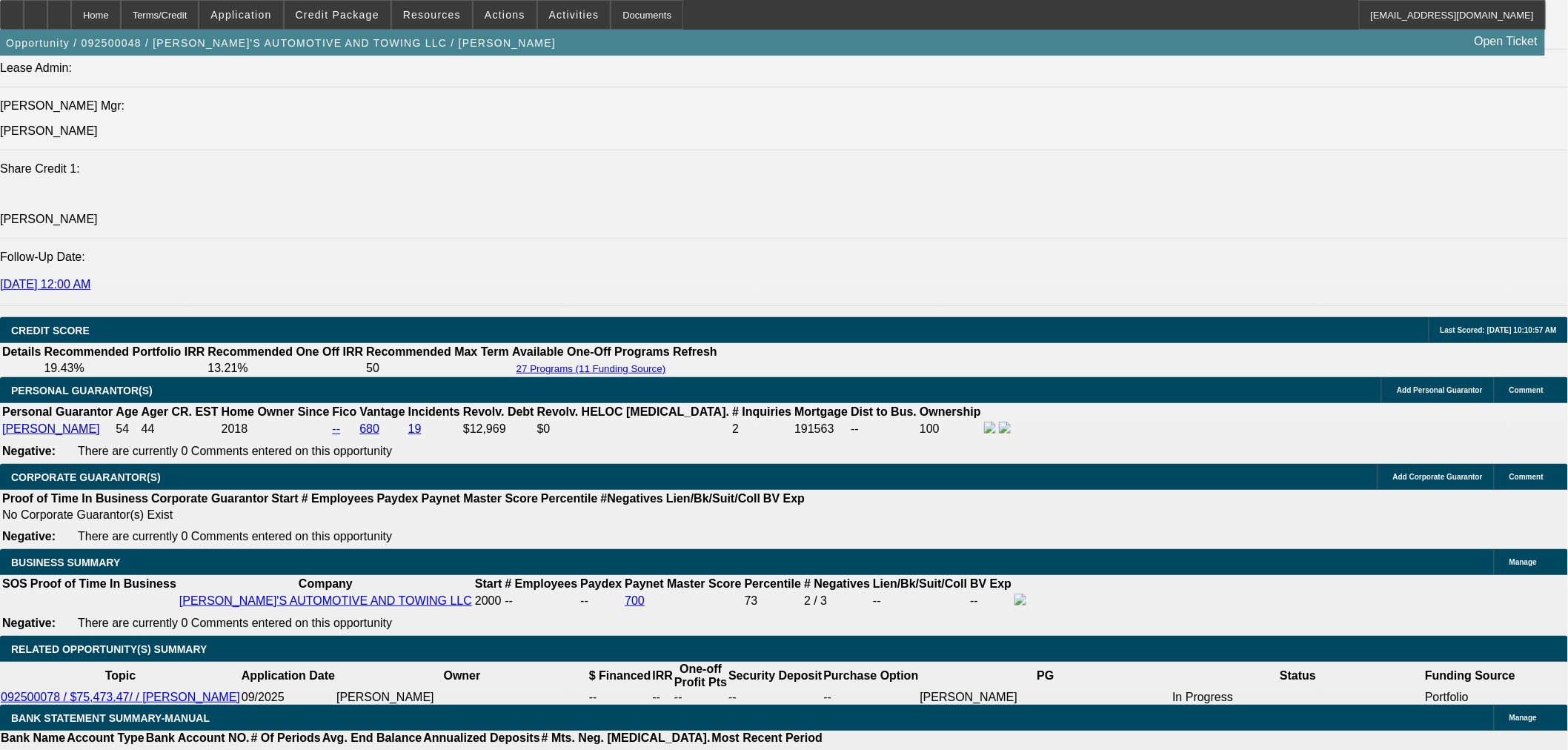
scroll to position [1893, 0]
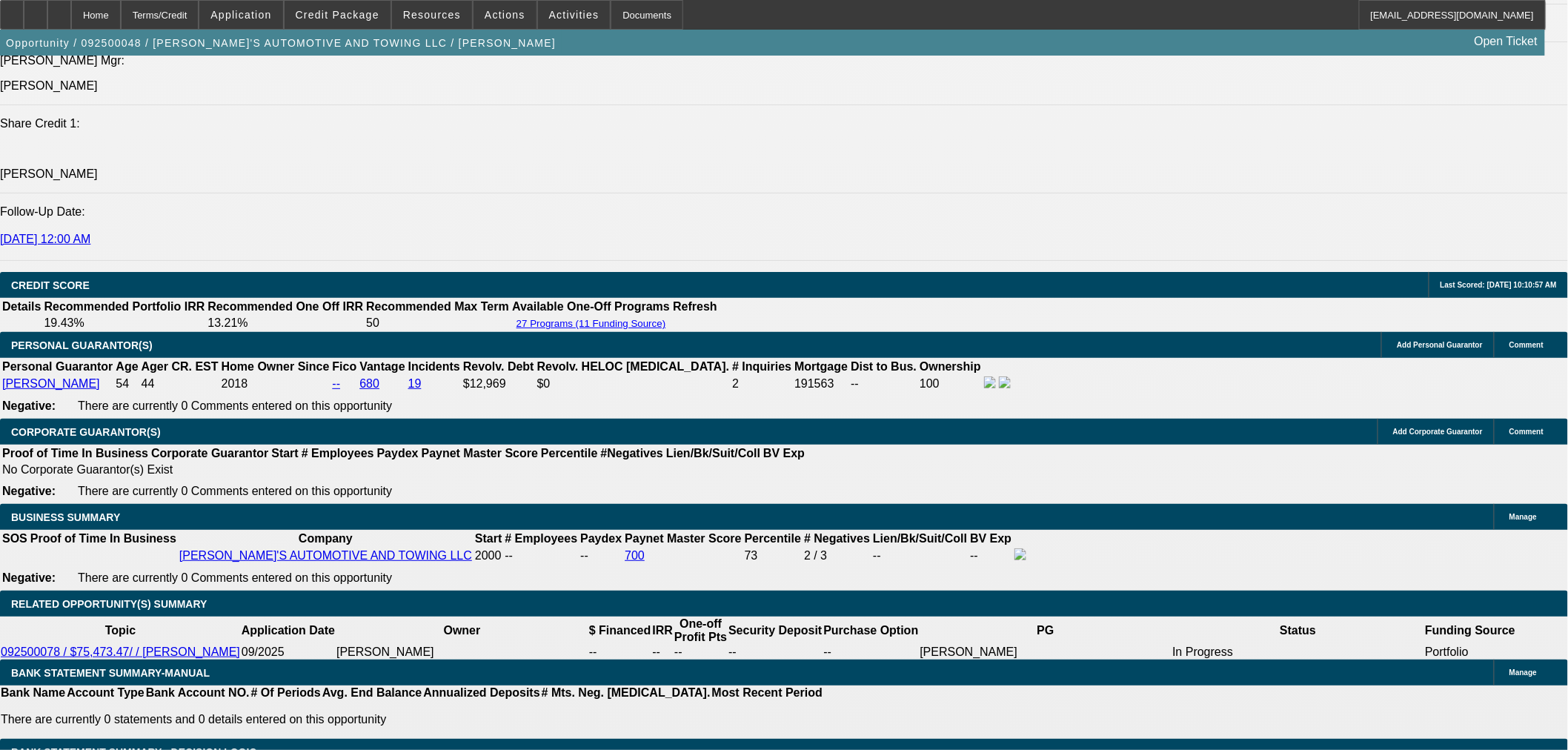
select select "2"
type input "UNKNOWN"
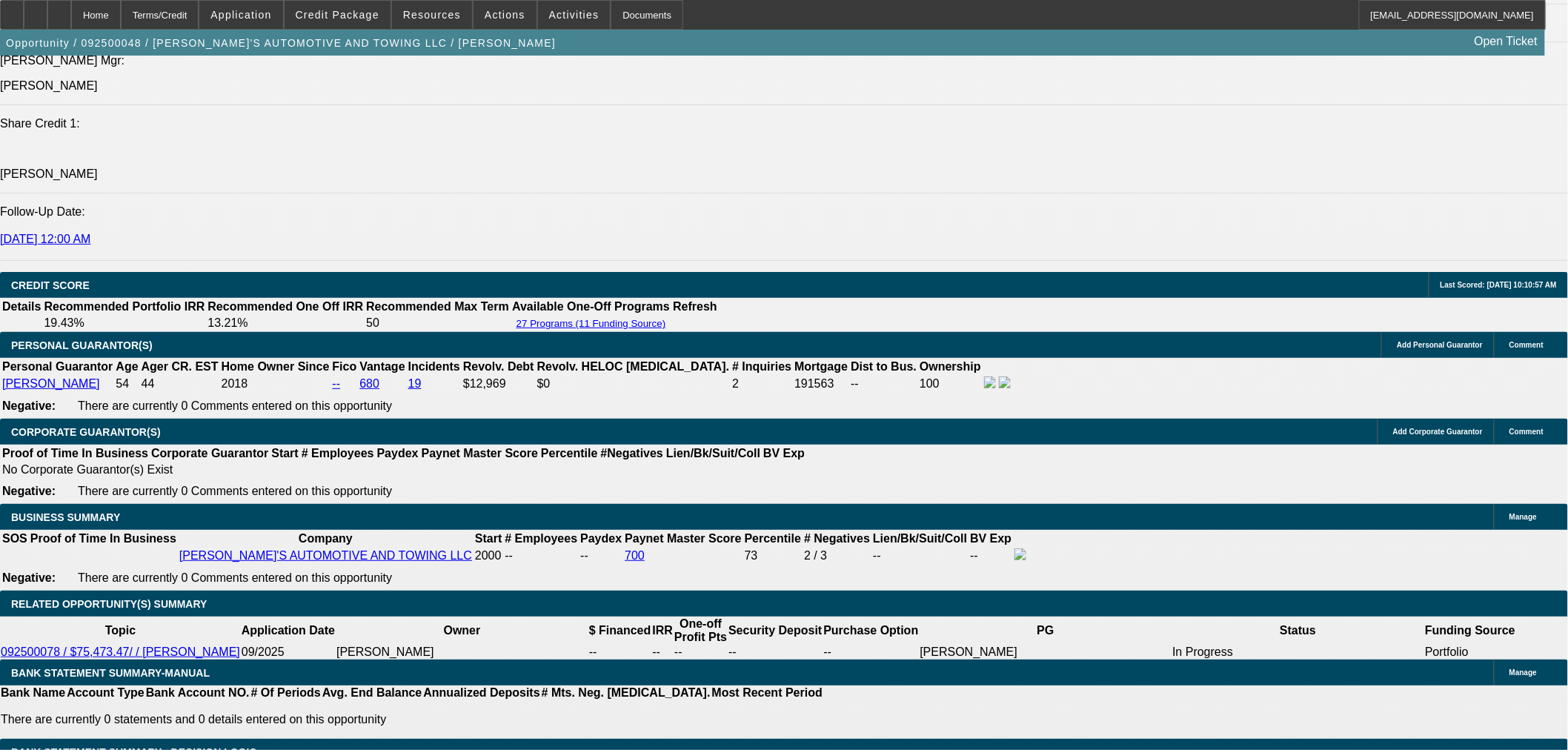
select select "0.1"
type input "$7,547.35"
type input "$1,463.64"
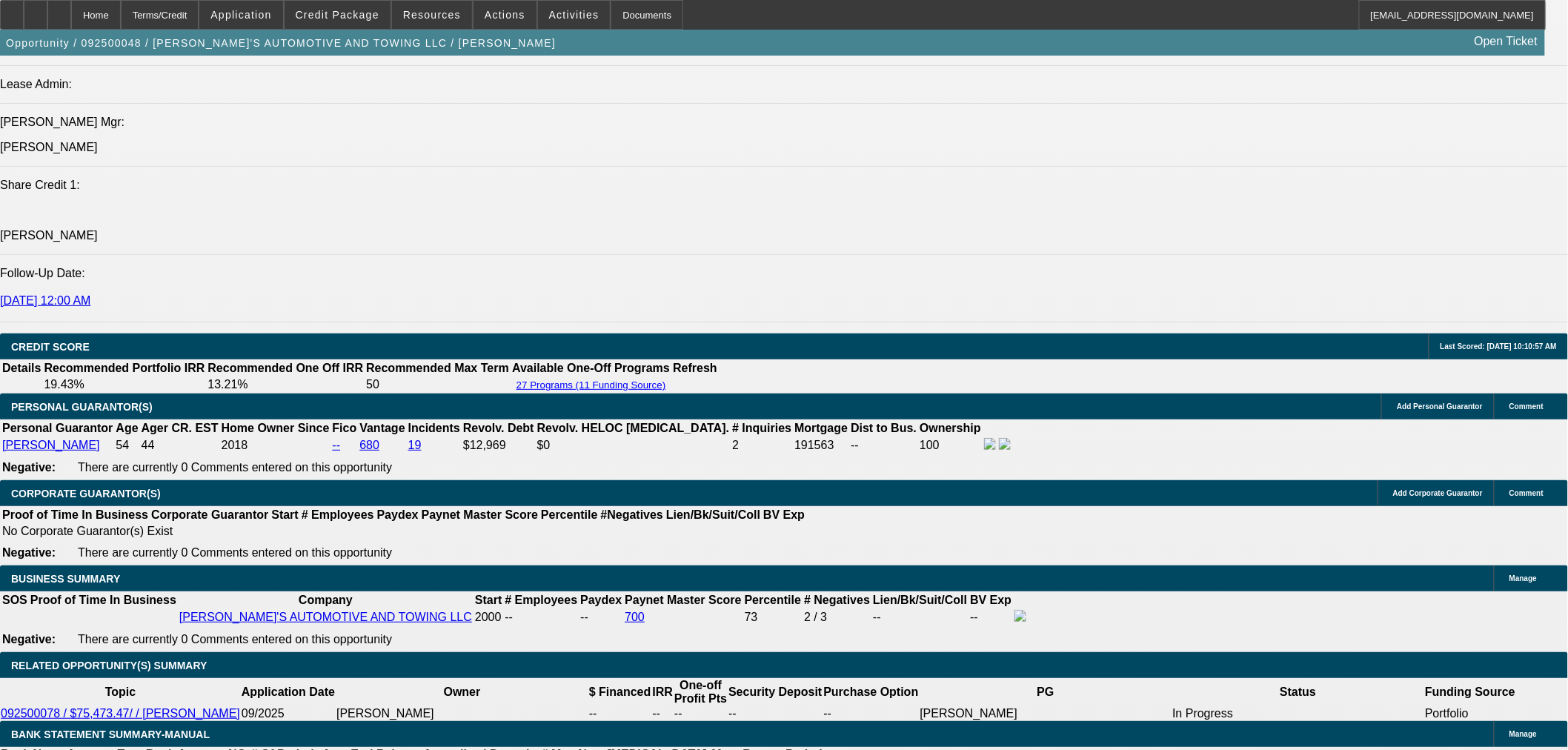
scroll to position [1729, 0]
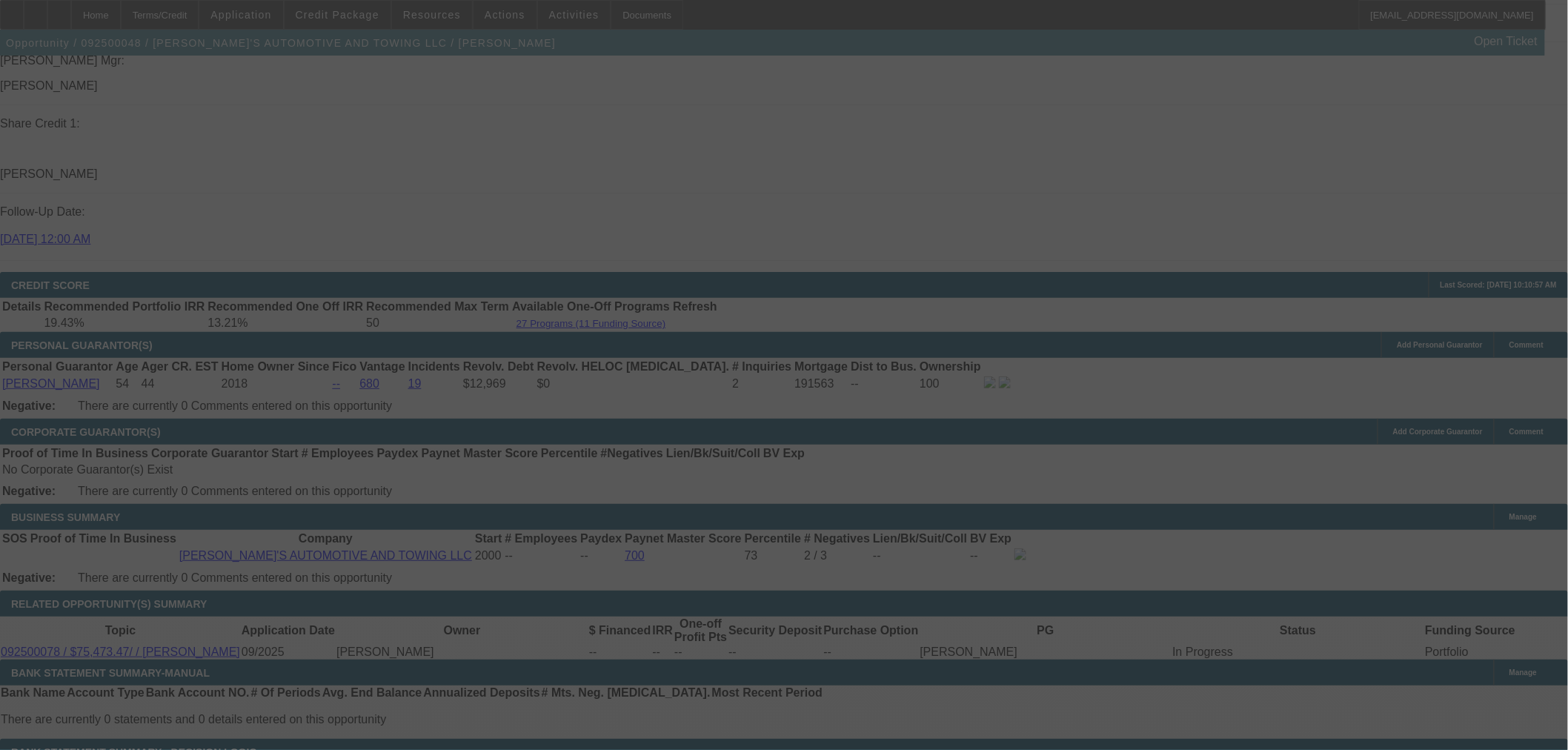
scroll to position [1877, 0]
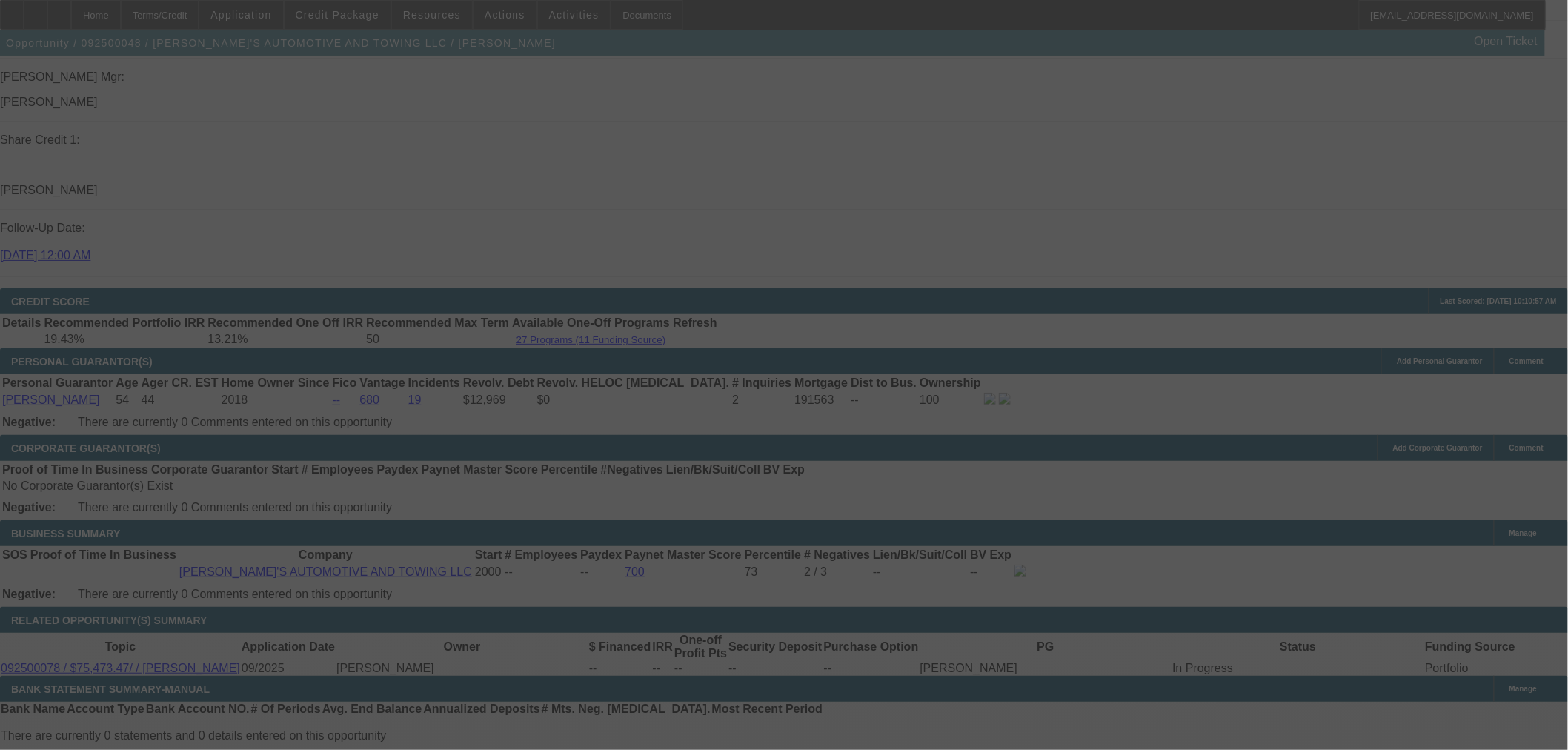
select select "0.1"
select select "0"
select select "2"
select select "0.1"
select select "4"
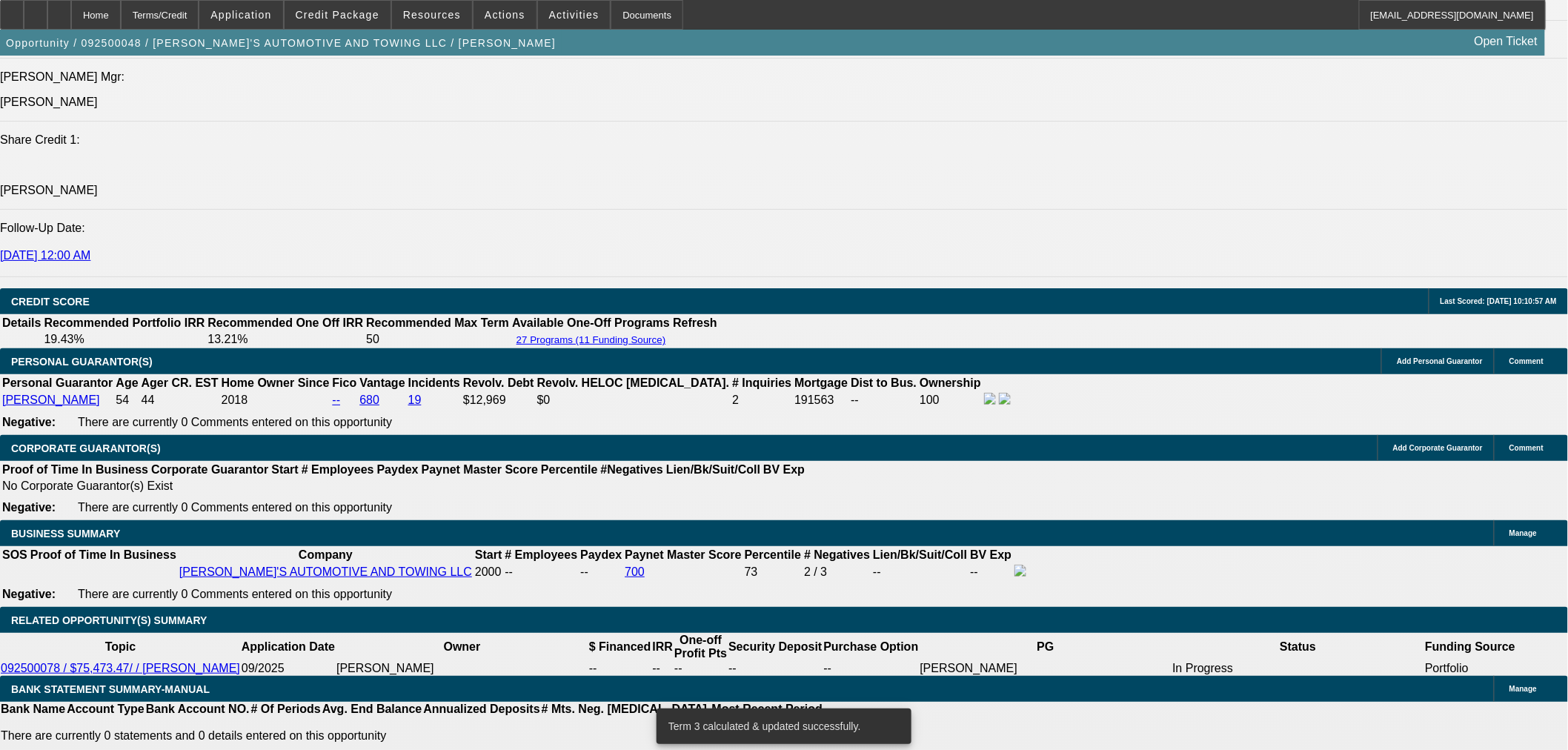
drag, startPoint x: 701, startPoint y: 396, endPoint x: 794, endPoint y: 394, distance: 93.0
type input "1"
type input "UNKNOWN"
type input "14"
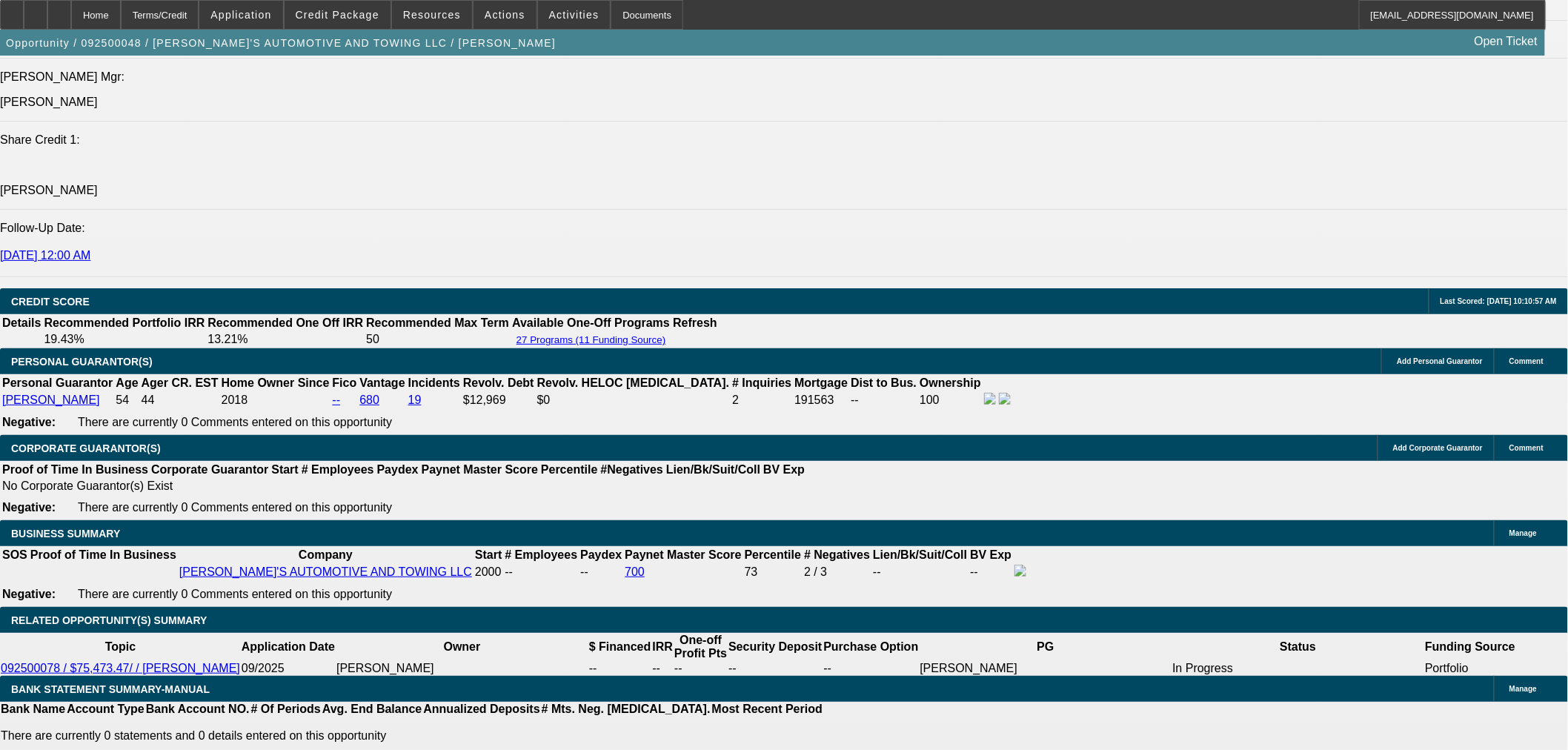
type input "$1,481.48"
type input "14.5"
type input "$1,499.44"
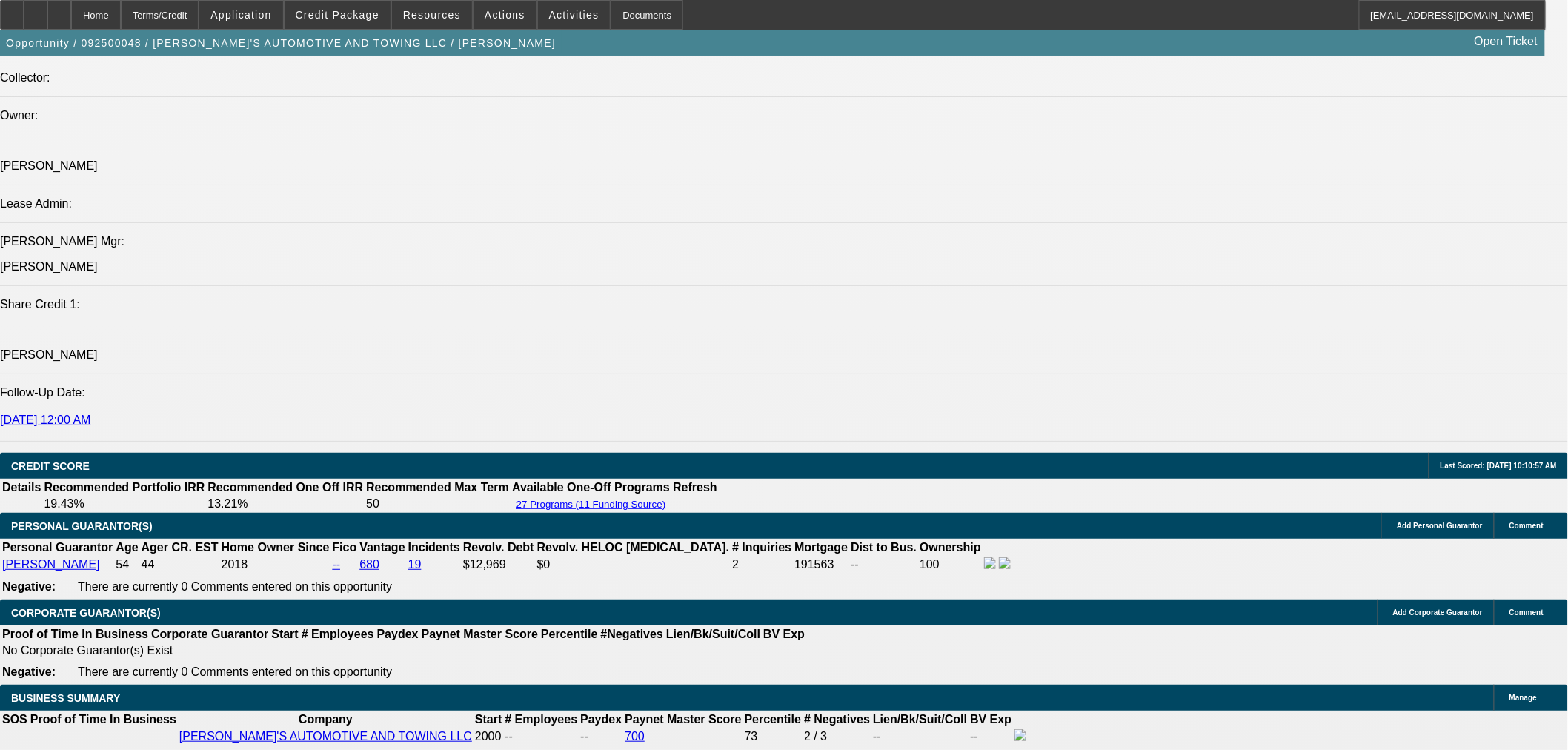
type input "14.5"
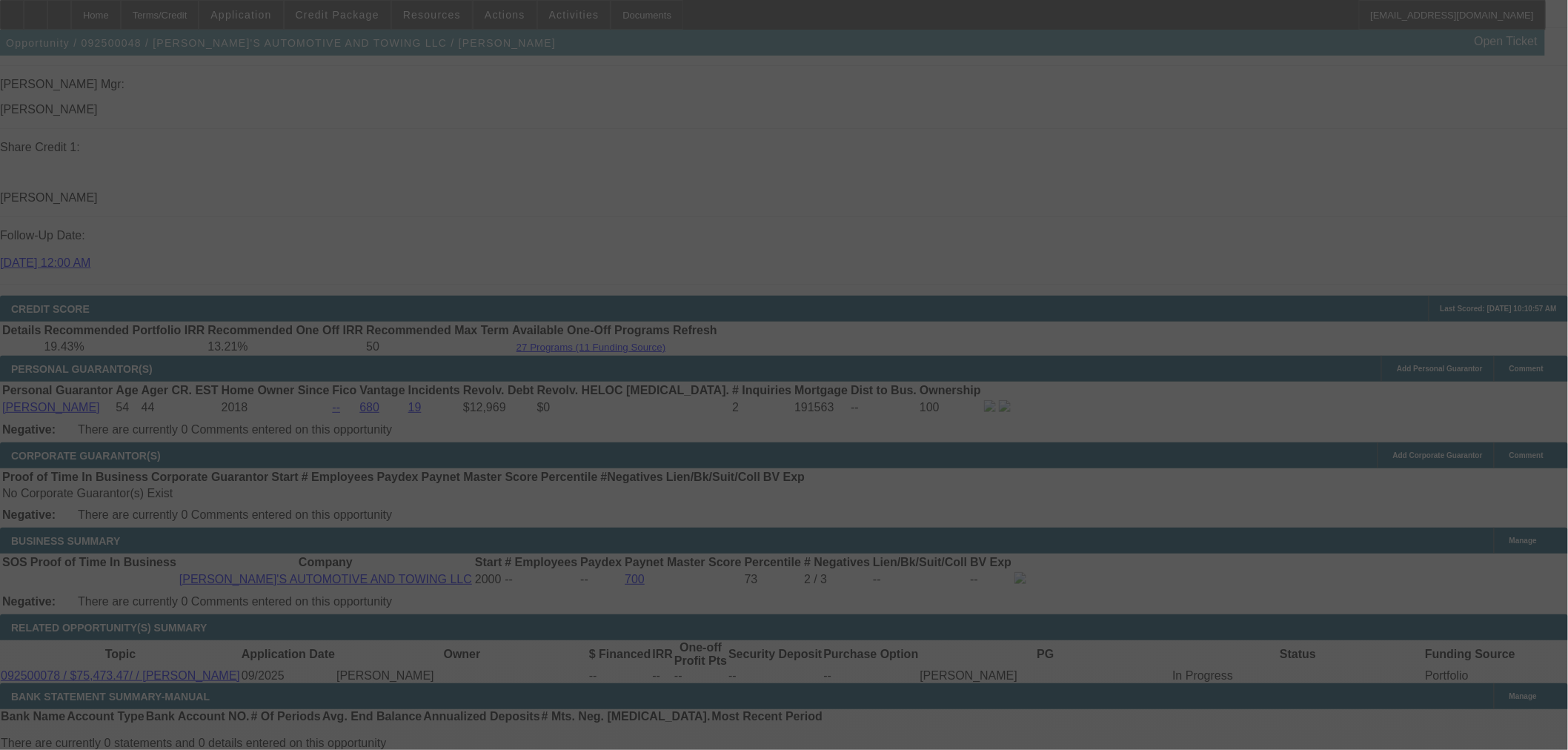
scroll to position [1877, 0]
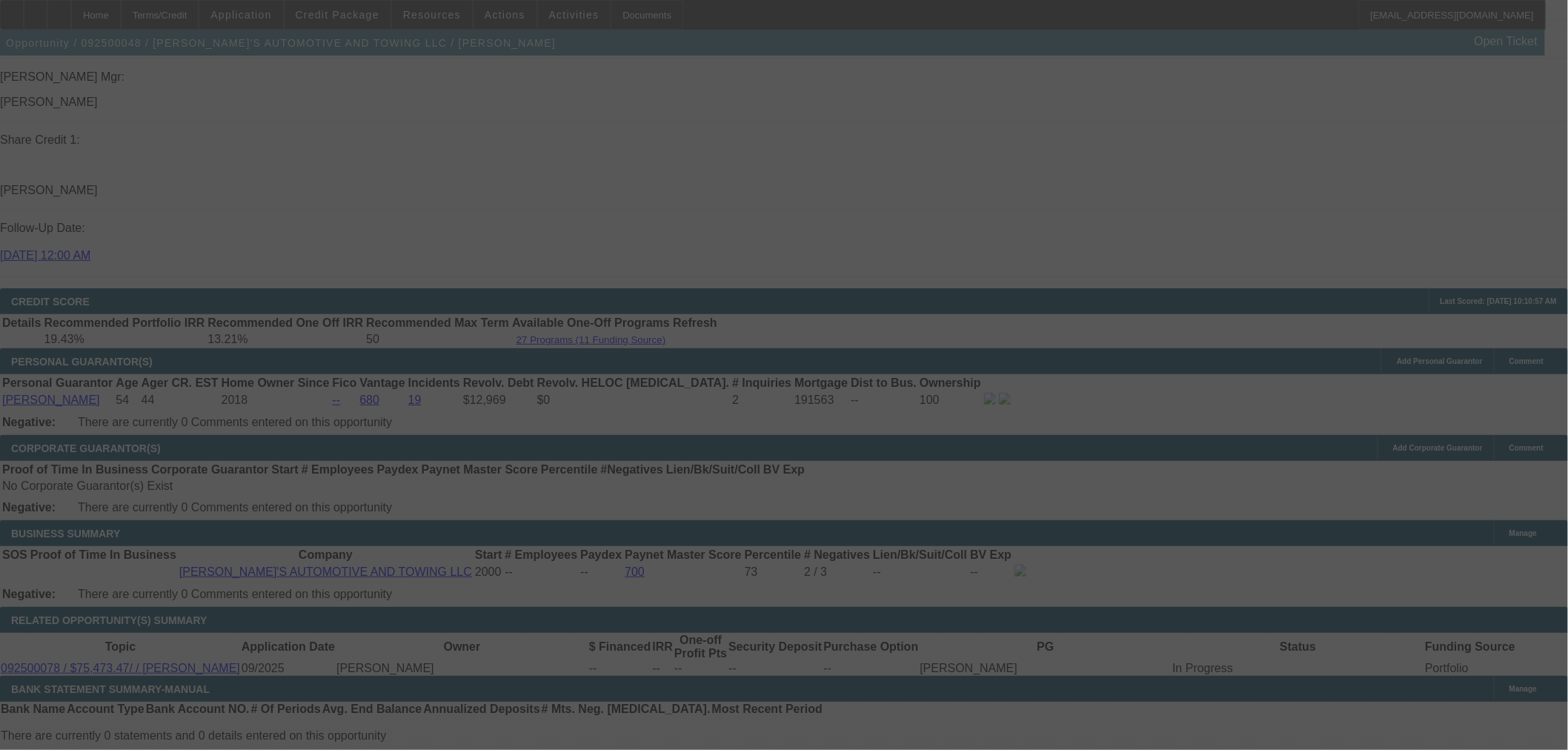
select select "0.1"
select select "0"
select select "2"
select select "0.1"
select select "4"
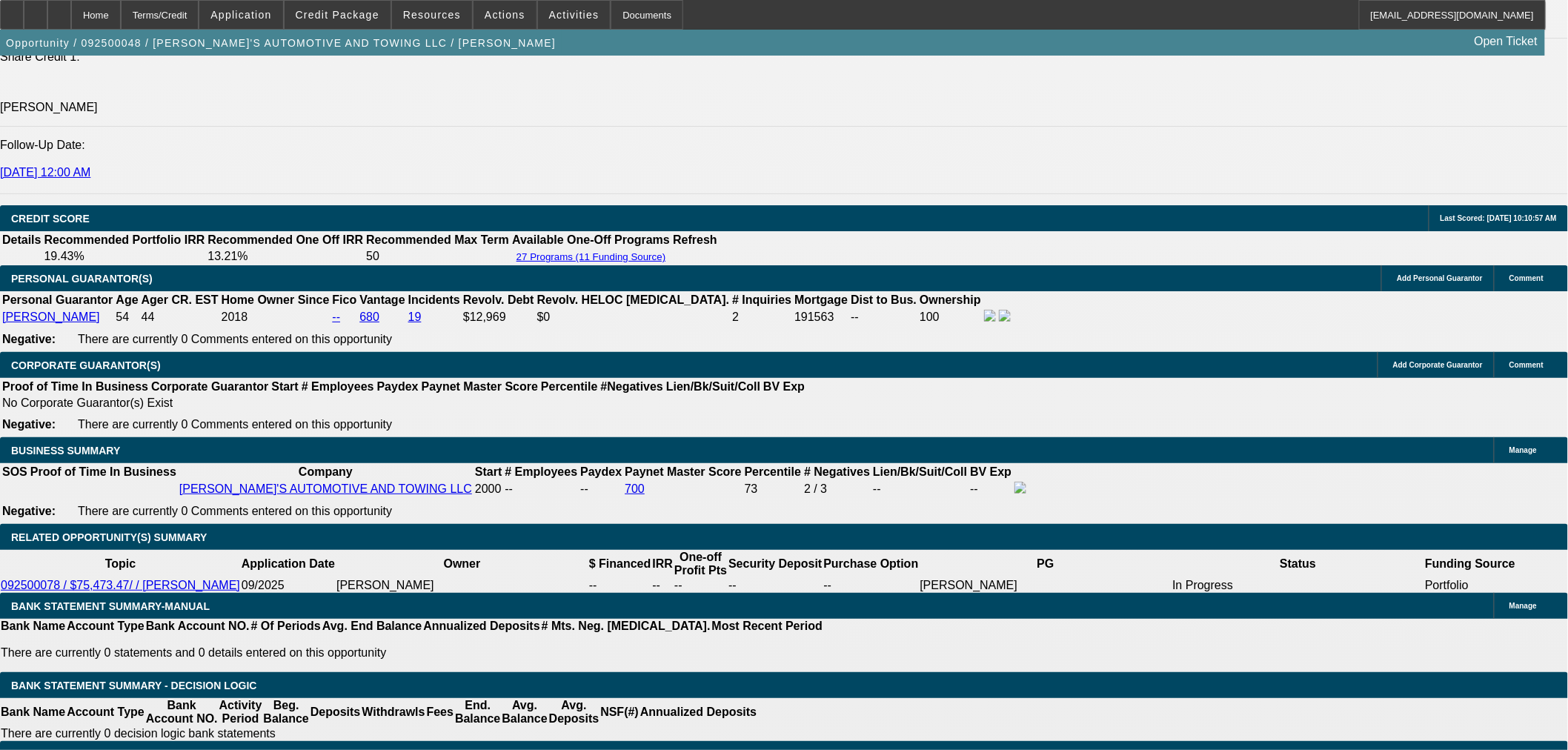
scroll to position [1959, 0]
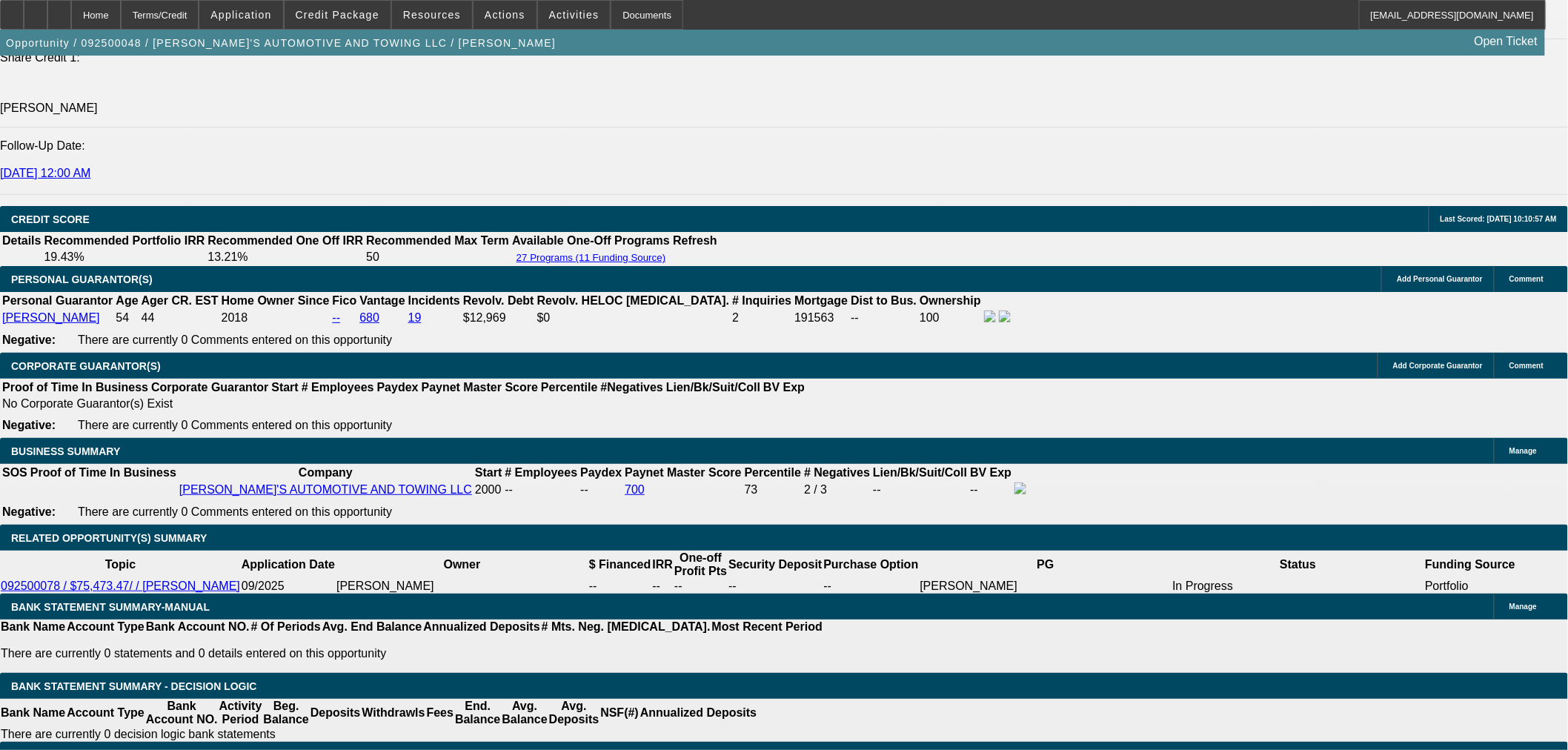
drag, startPoint x: 707, startPoint y: 312, endPoint x: 802, endPoint y: 300, distance: 95.8
type input "UNKNOWN"
type input "14."
type input "$1,058.17"
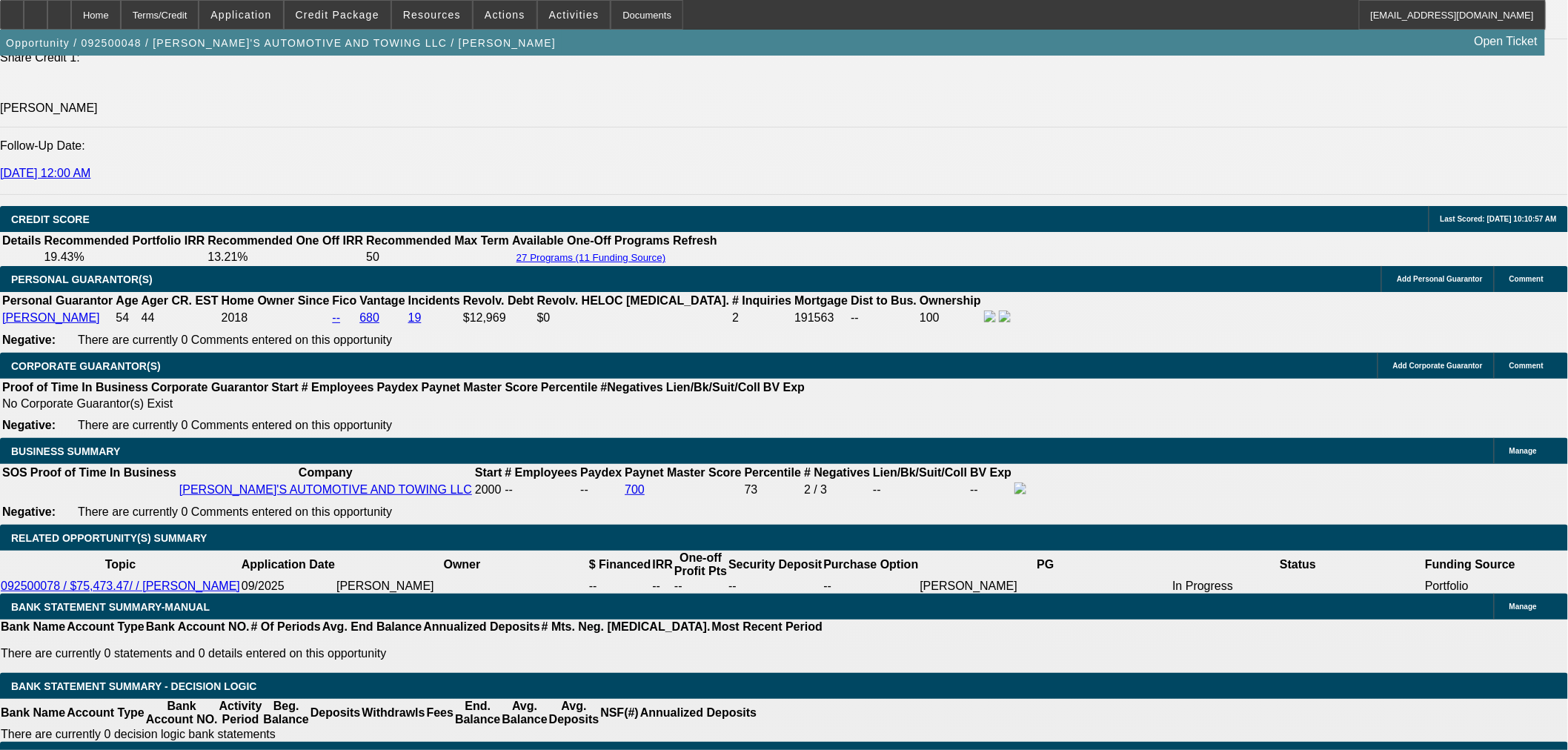
type input "14.6"
type input "$1,503.04"
drag, startPoint x: 701, startPoint y: 308, endPoint x: 790, endPoint y: 293, distance: 90.3
type input "1"
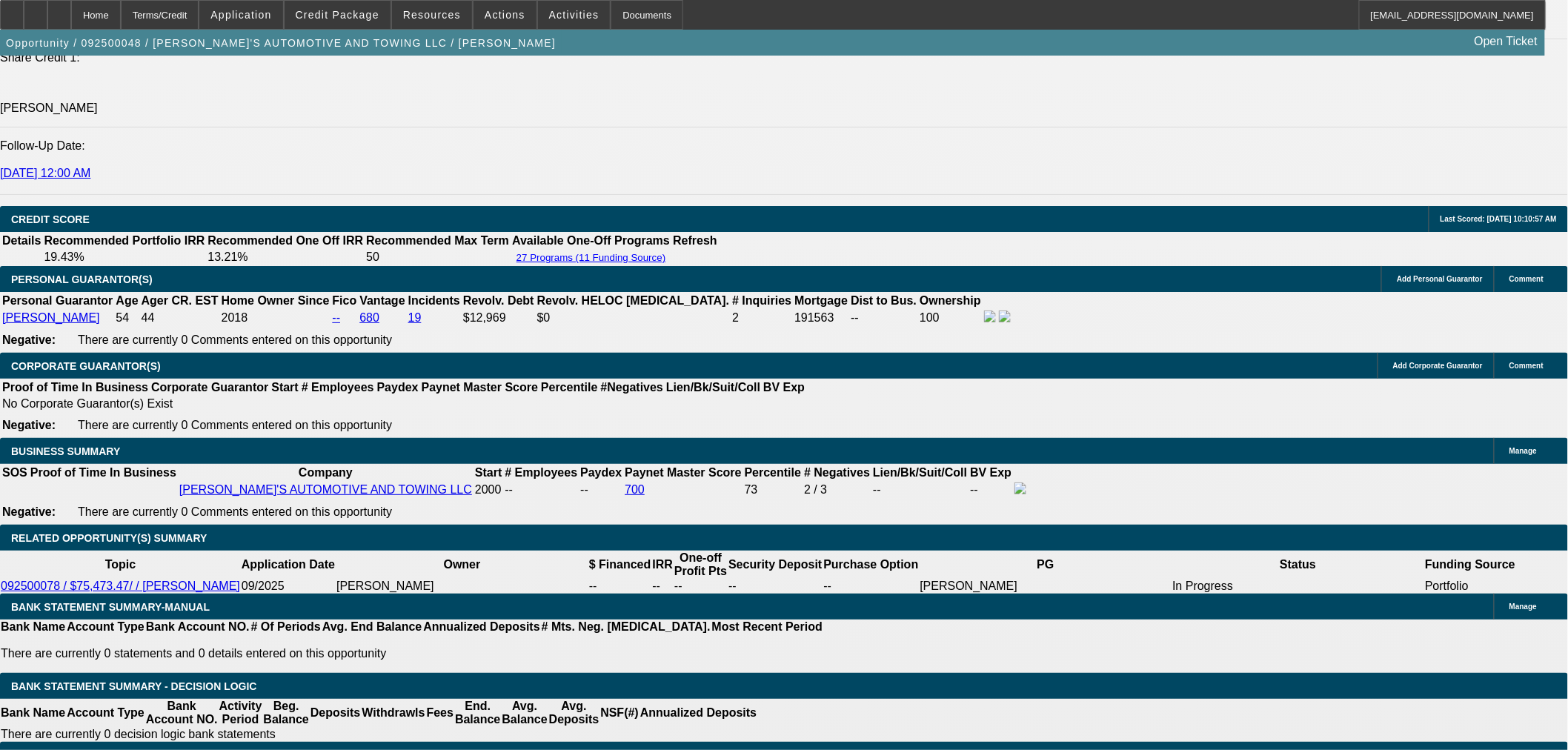
type input "$1,058.17"
type input "14"
type input "$1,481.48"
type input "14.5"
type input "$1,499.44"
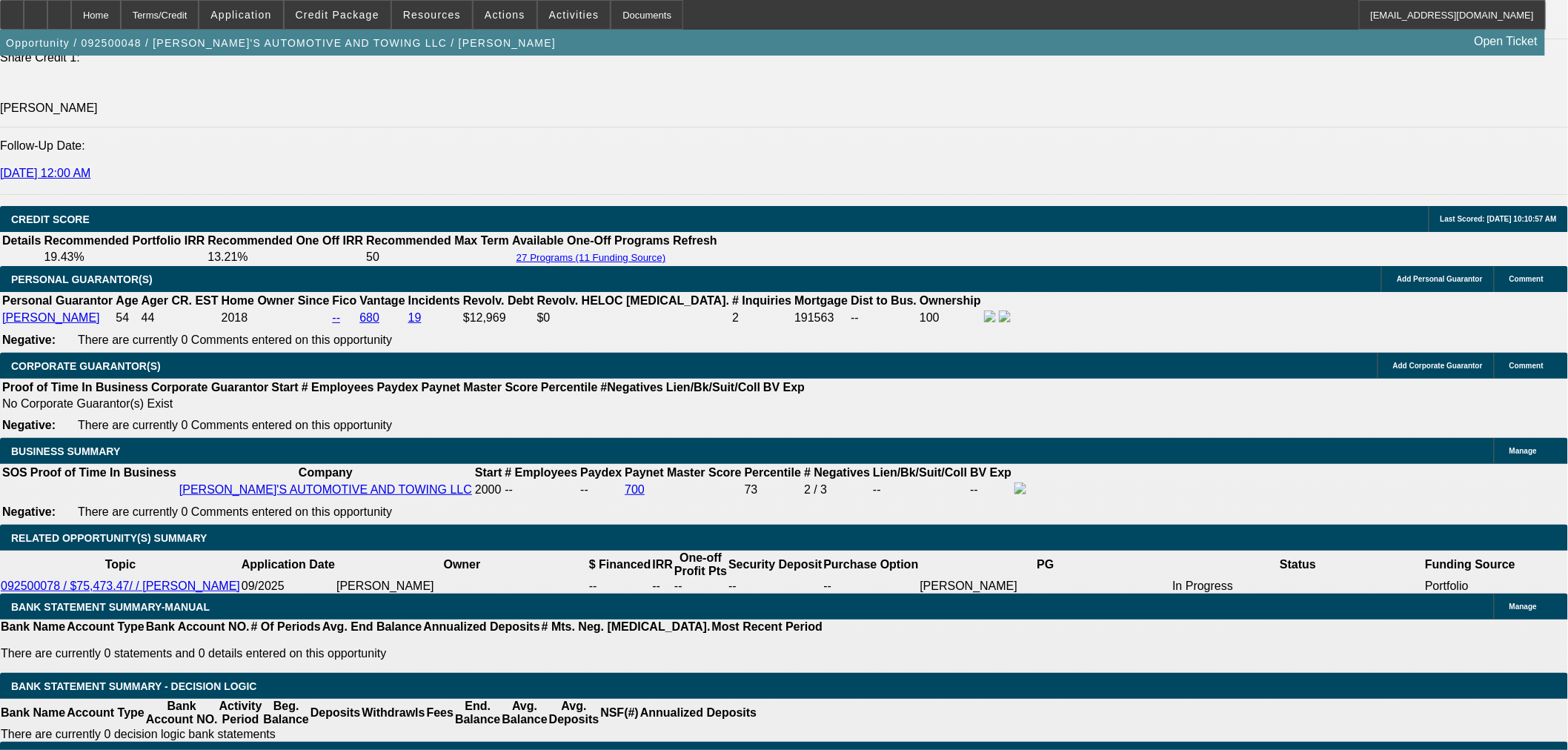
drag, startPoint x: 704, startPoint y: 308, endPoint x: 802, endPoint y: 284, distance: 100.9
type input "14"
type input "$1,481.48"
type input "14.4"
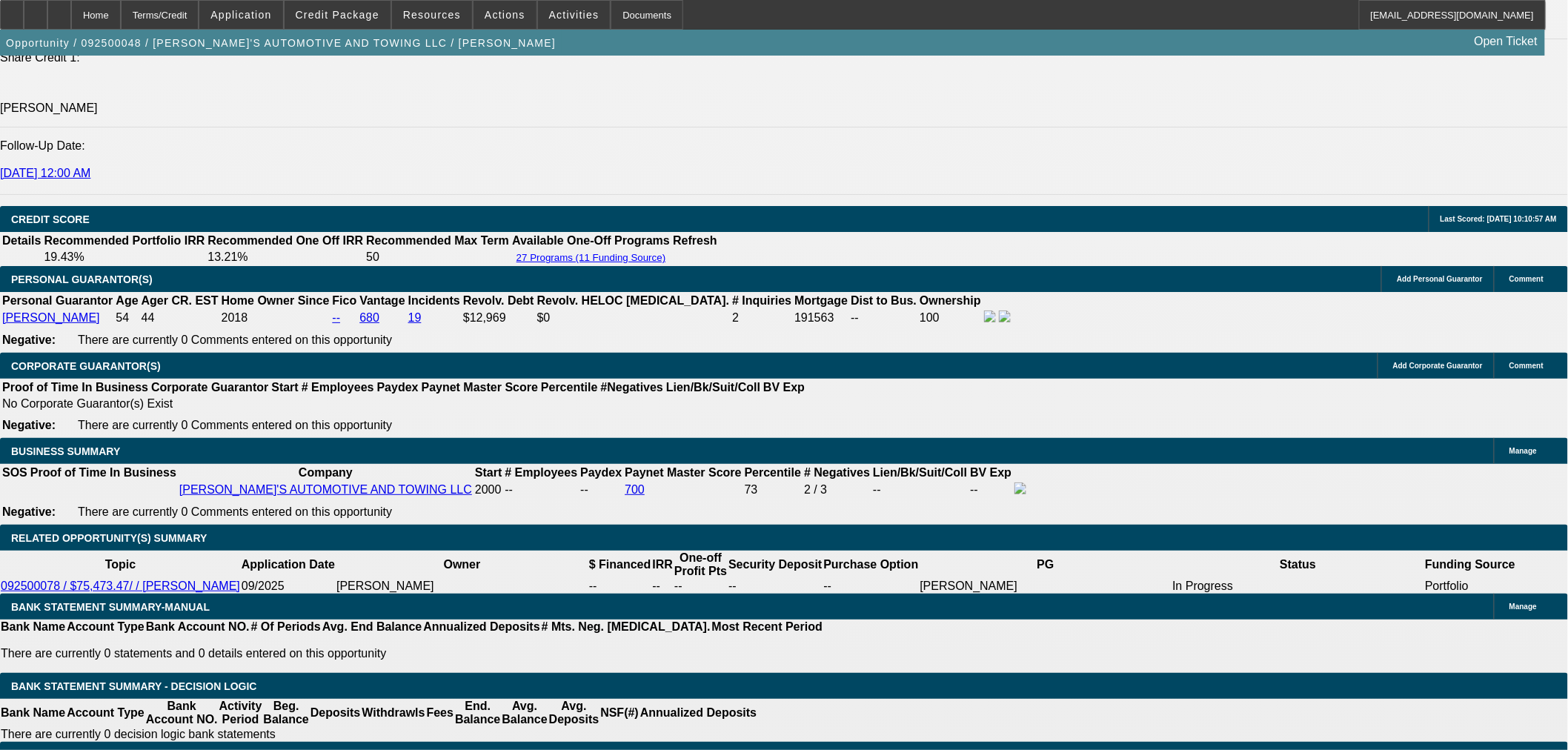
type input "$1,495.84"
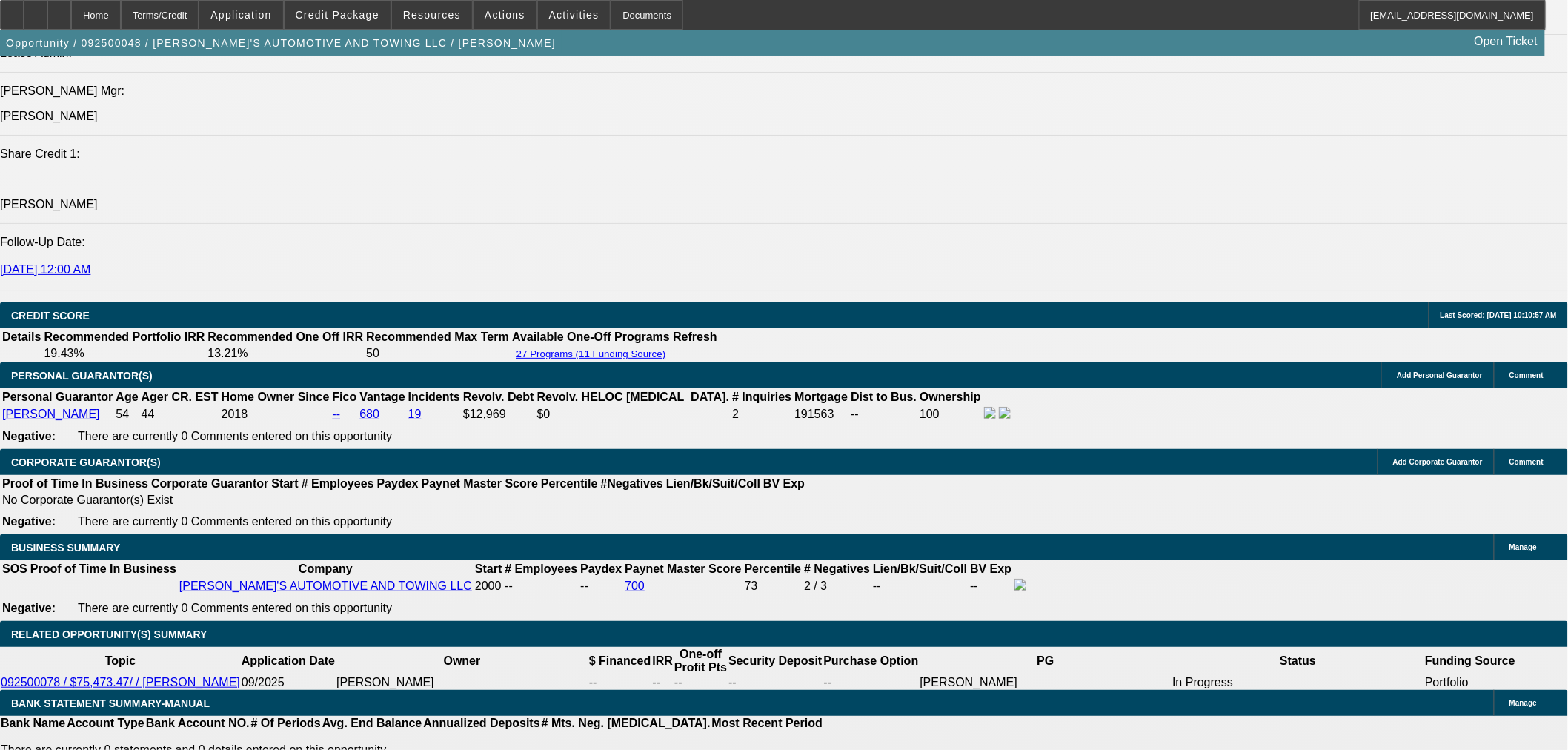
scroll to position [1630, 0]
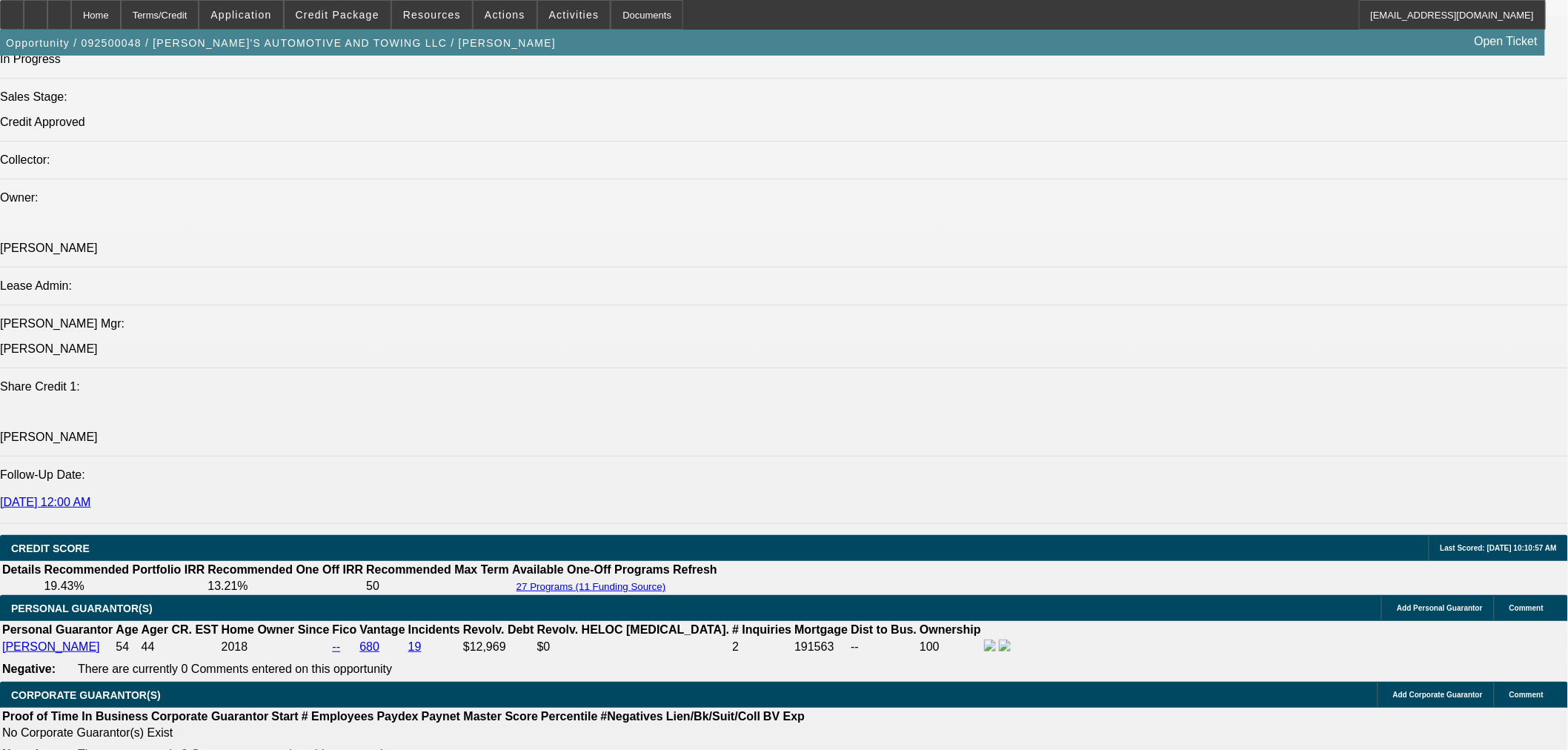
type input "14.4"
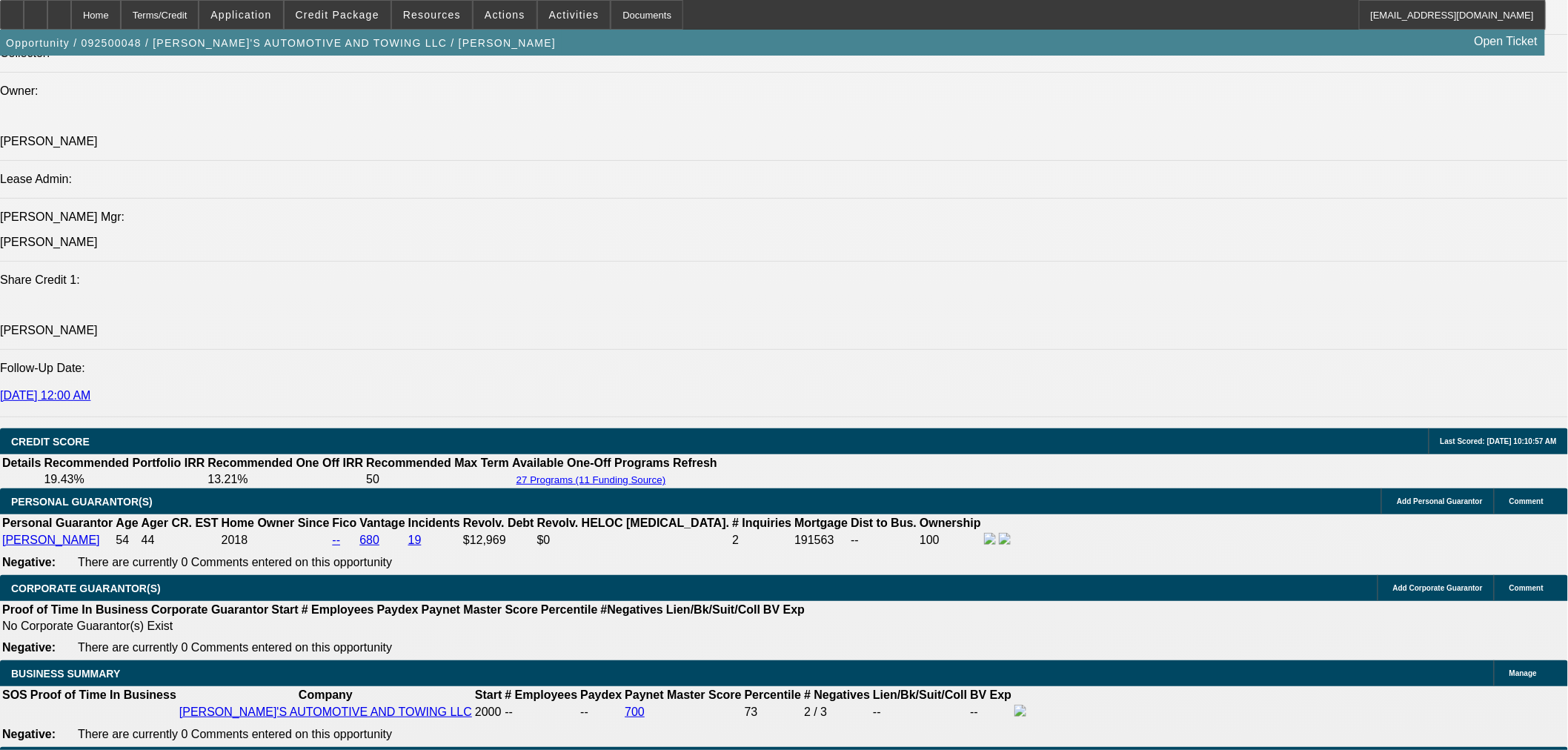
scroll to position [1877, 0]
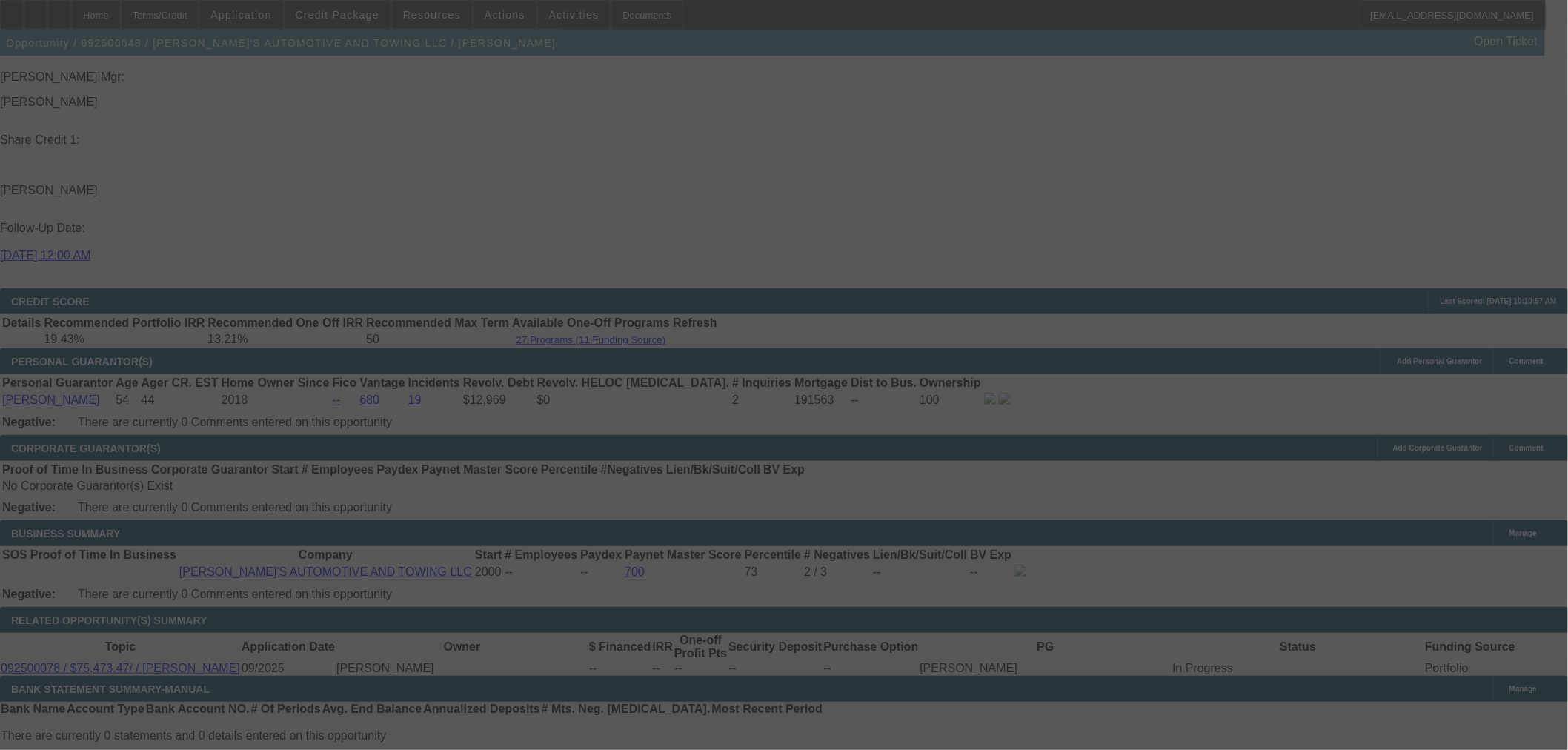
select select "0.1"
select select "0"
select select "2"
select select "0.1"
select select "4"
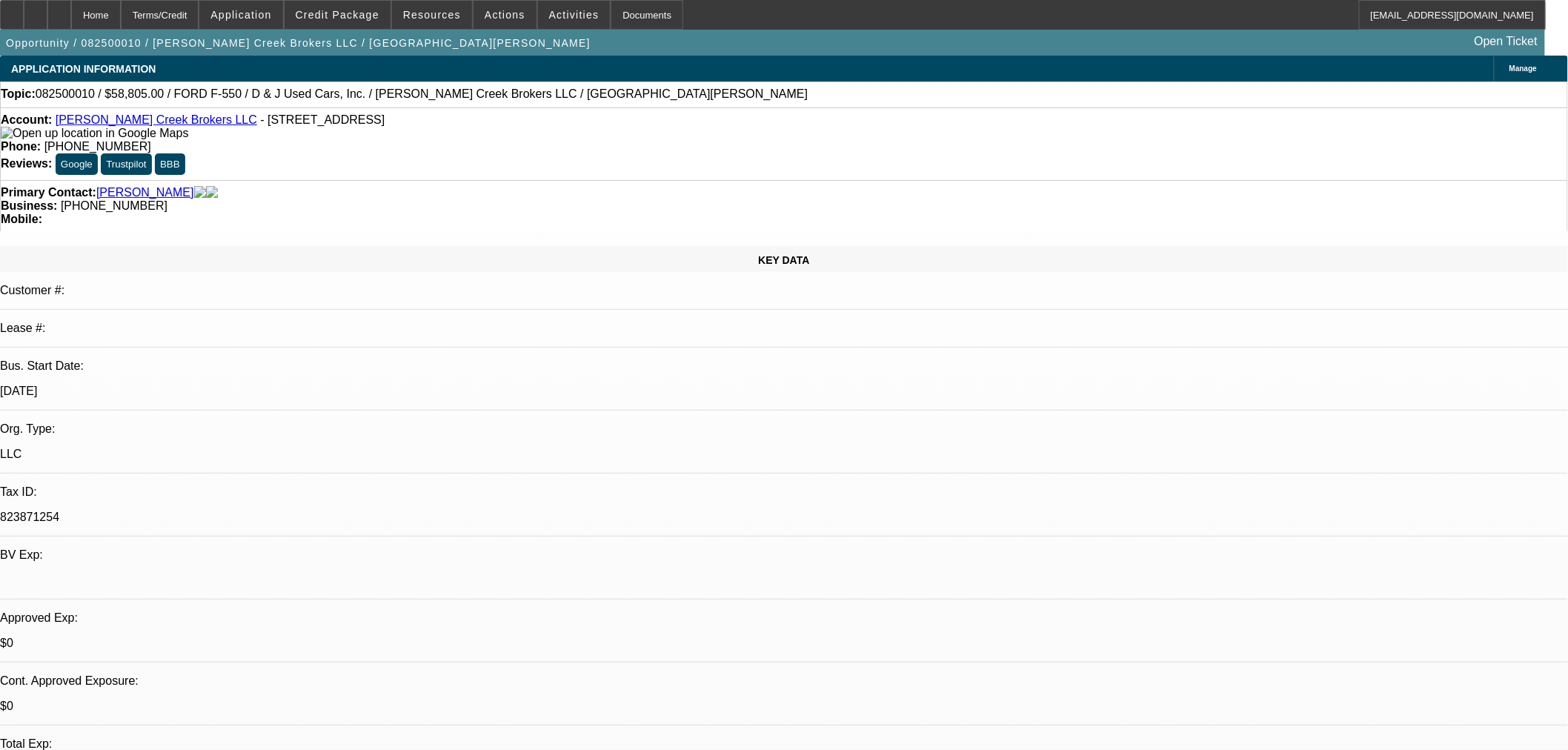
select select "0"
select select "2"
select select "0"
select select "6"
select select "0"
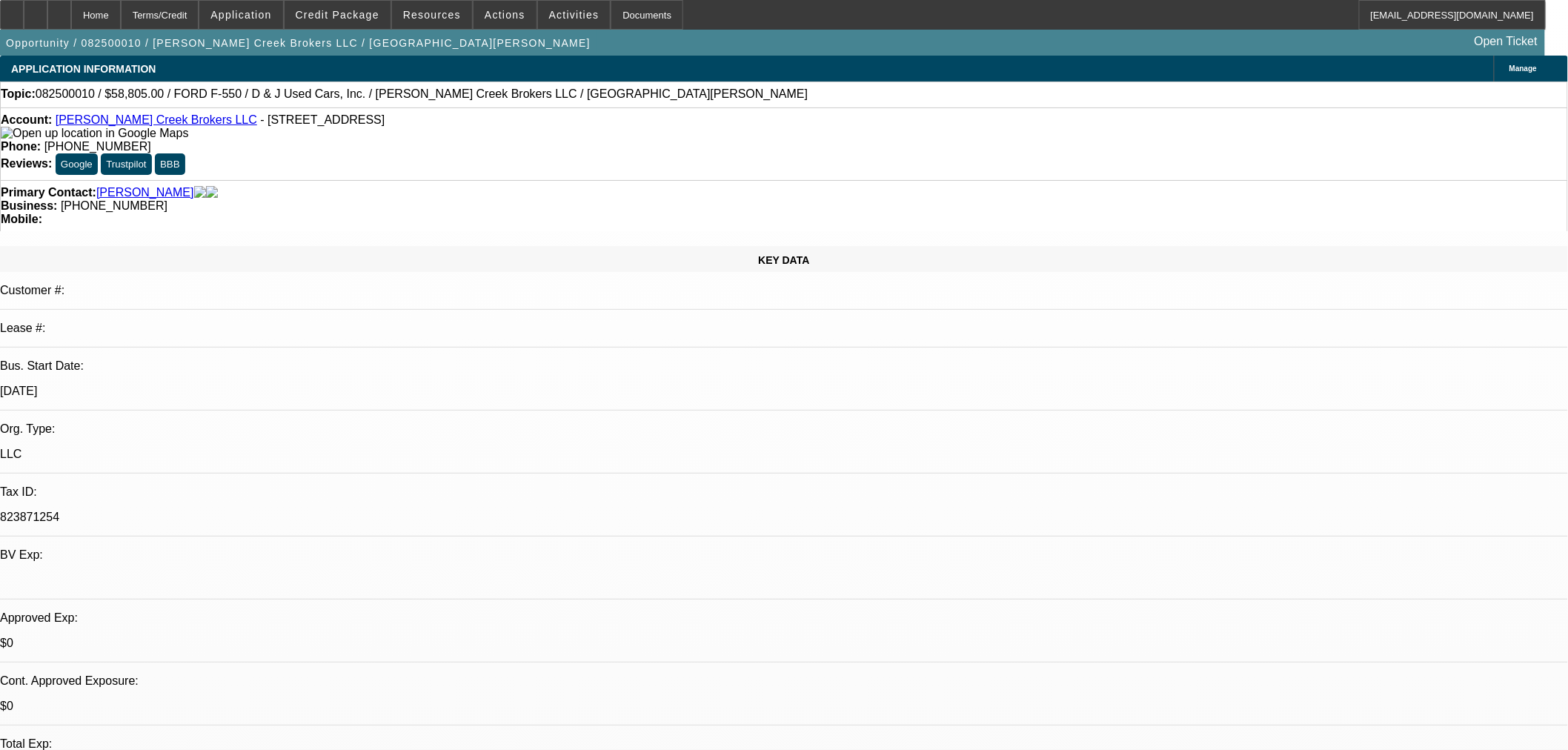
select select "2"
select select "0"
select select "6"
select select "0"
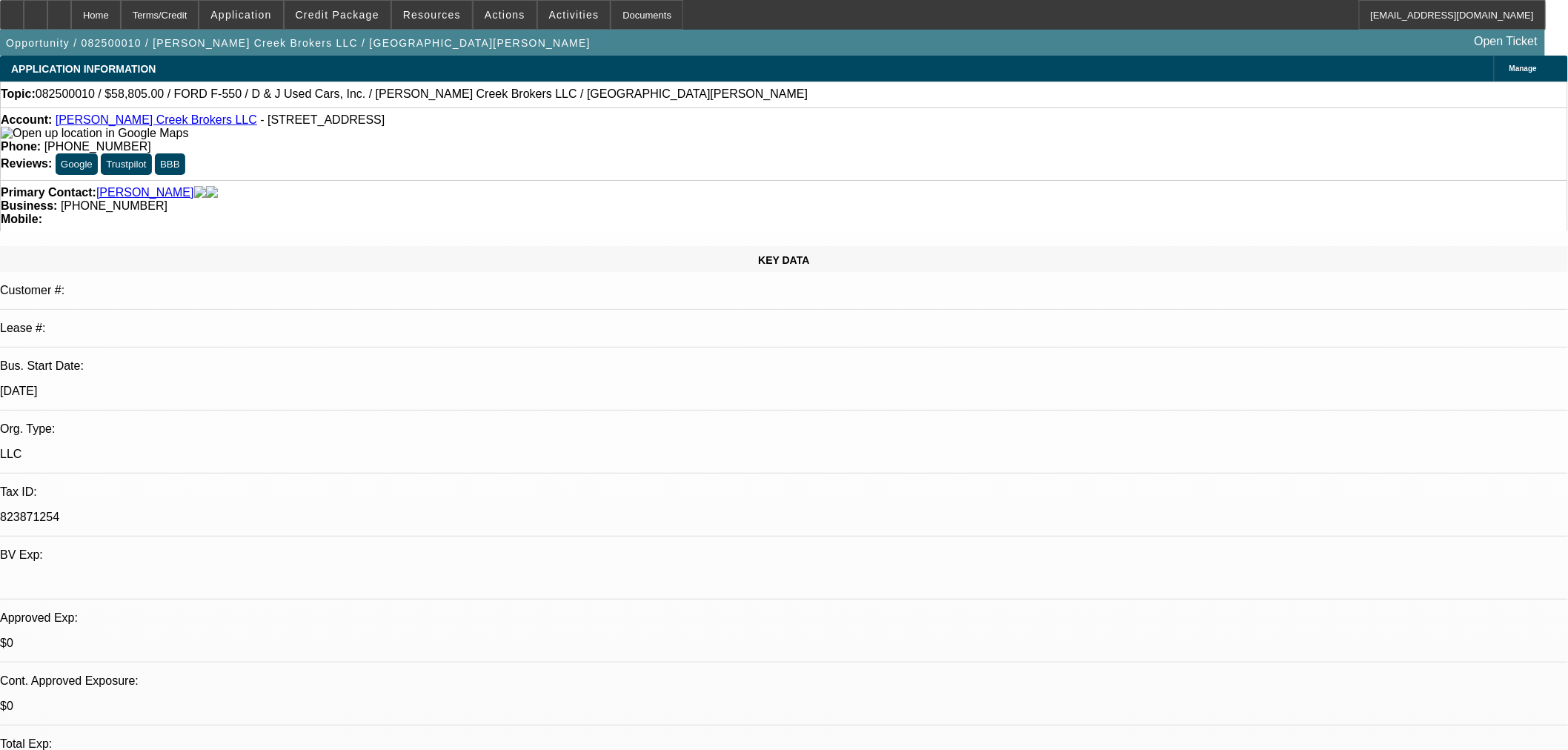
select select "3"
select select "0"
select select "6"
select select "0"
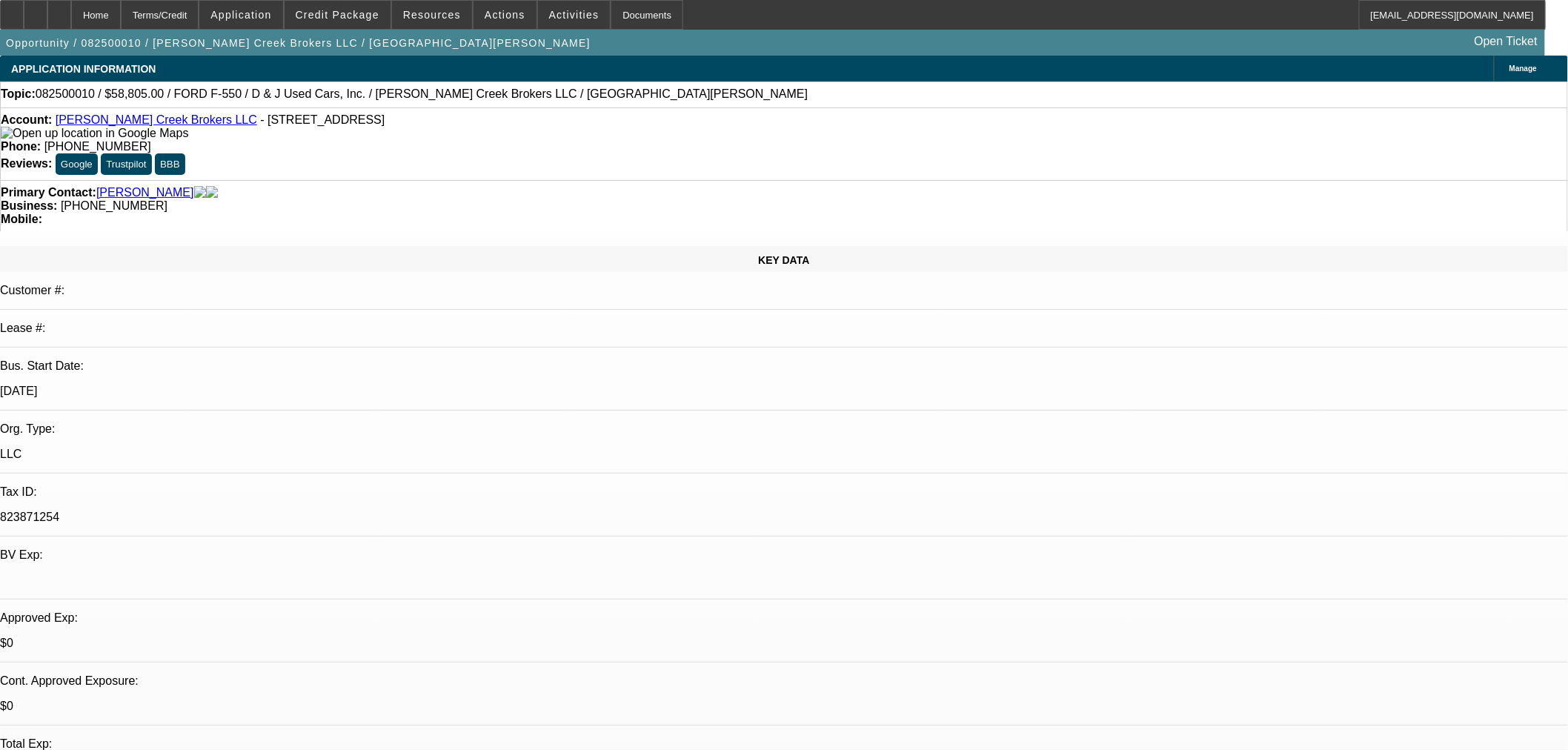
select select "3"
select select "0.1"
select select "4"
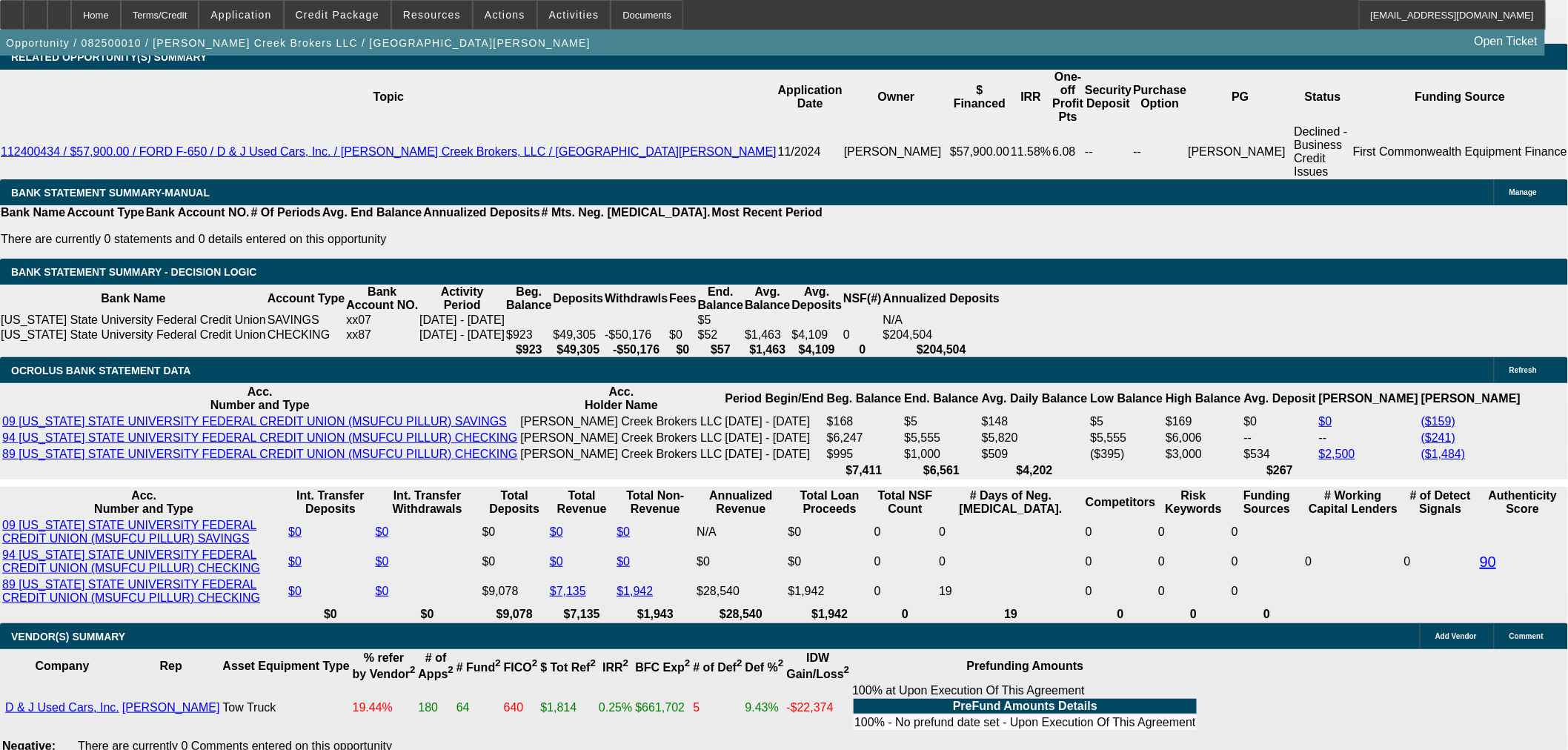
scroll to position [2469, 0]
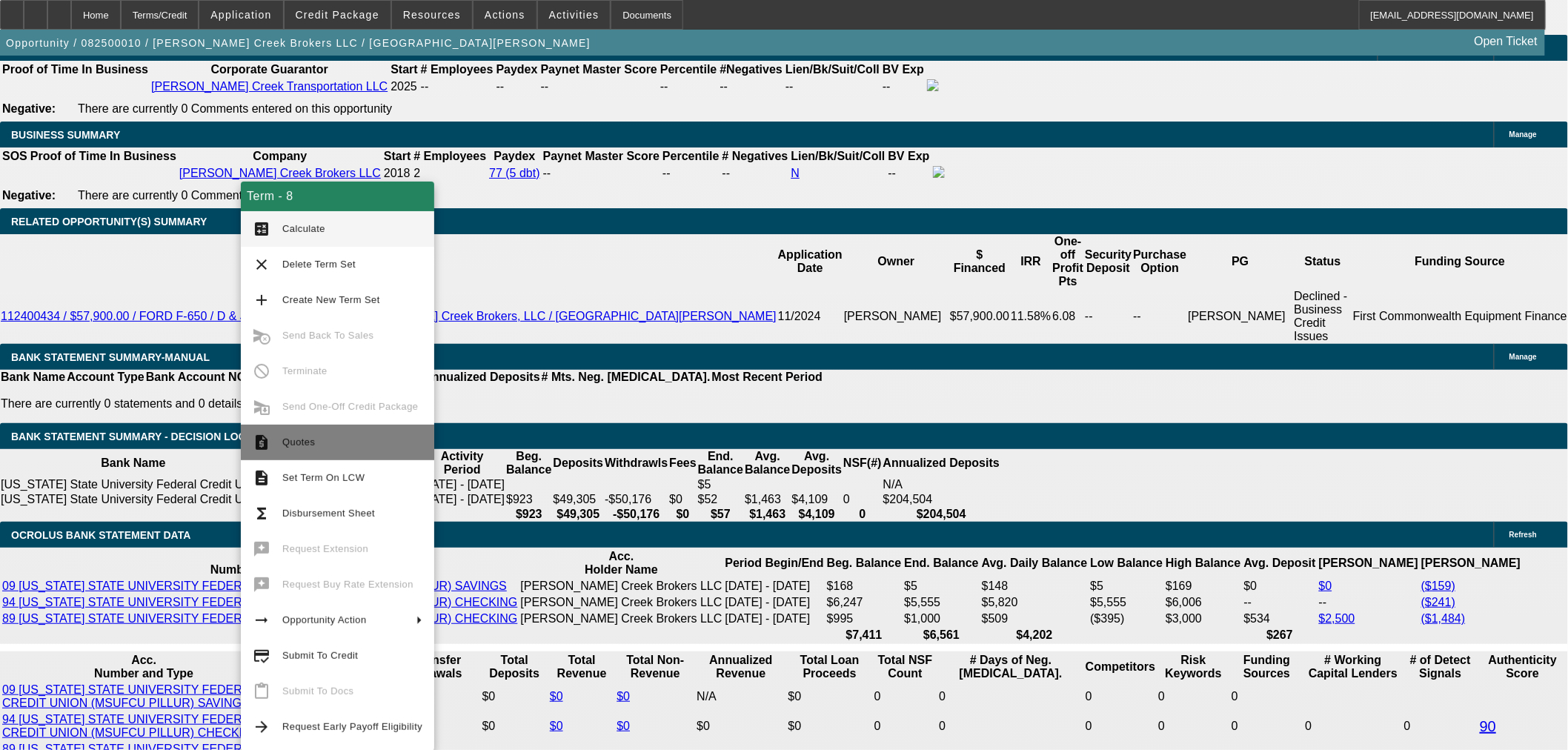
click at [295, 440] on span "Quotes" at bounding box center [298, 442] width 32 height 11
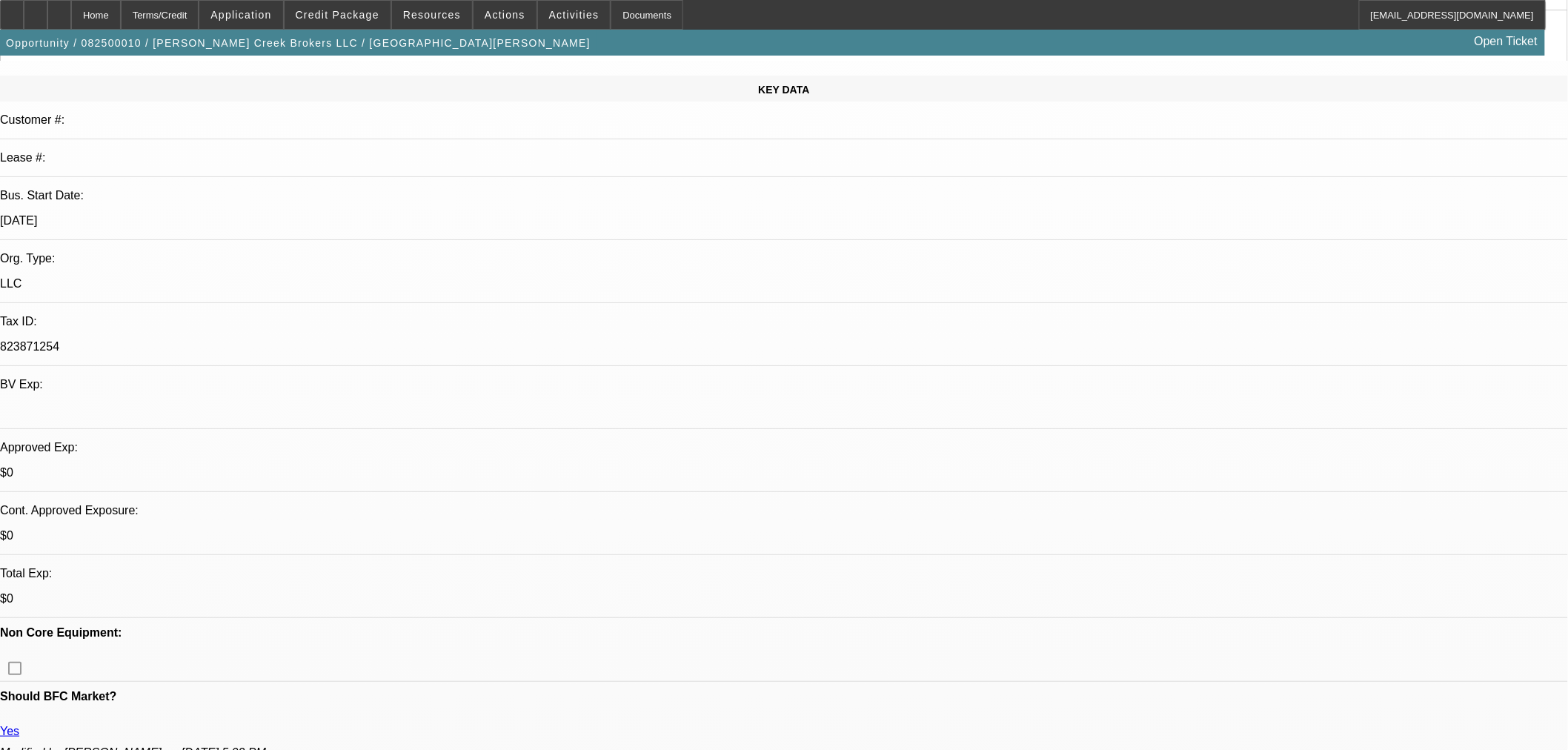
scroll to position [0, 0]
